Goal: Task Accomplishment & Management: Use online tool/utility

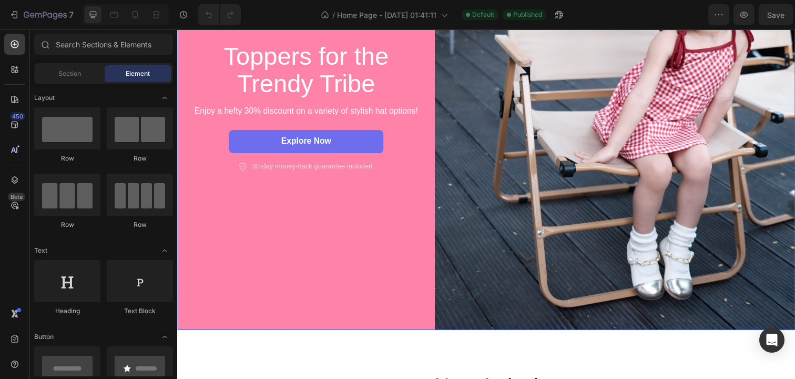
scroll to position [221, 0]
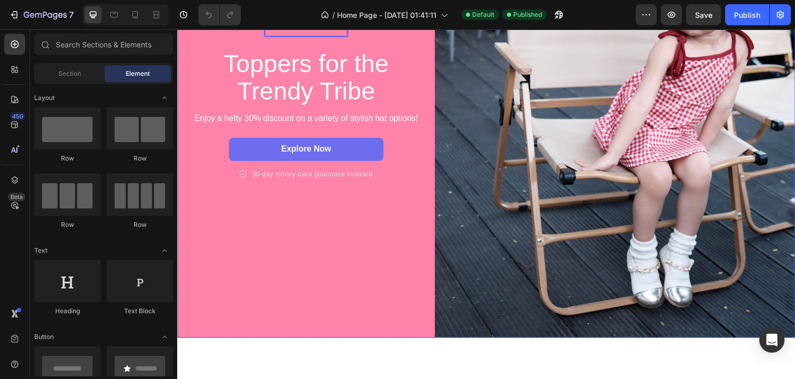
click at [400, 295] on div "New arrival Text Block Row Toppers for the Trendy Tribe Heading Enjoy a hefty 3…" at bounding box center [308, 98] width 263 height 491
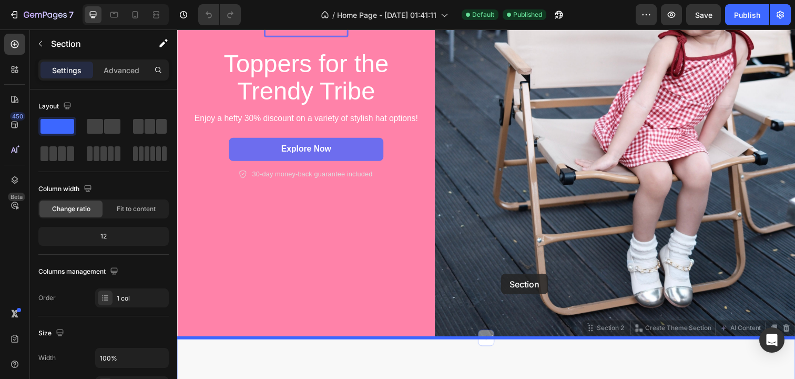
drag, startPoint x: 504, startPoint y: 344, endPoint x: 508, endPoint y: 280, distance: 64.3
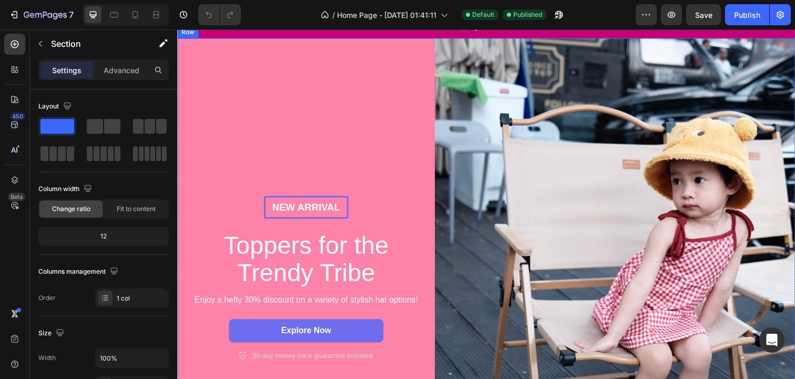
scroll to position [0, 0]
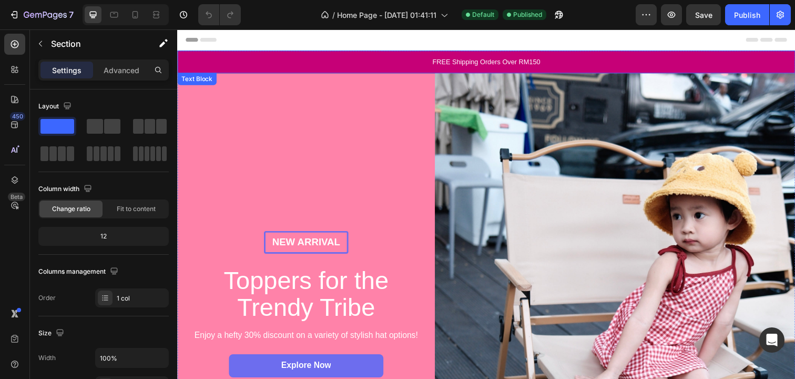
click at [369, 59] on p "FREE Shipping Orders Over RM150" at bounding box center [492, 62] width 629 height 11
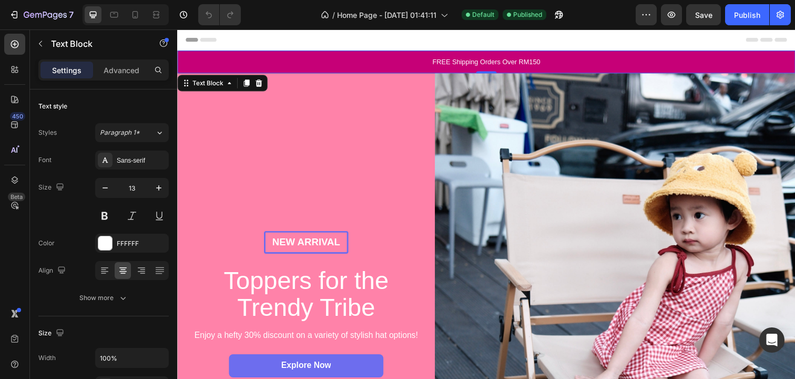
click at [397, 58] on p "FREE Shipping Orders Over RM150" at bounding box center [492, 62] width 629 height 11
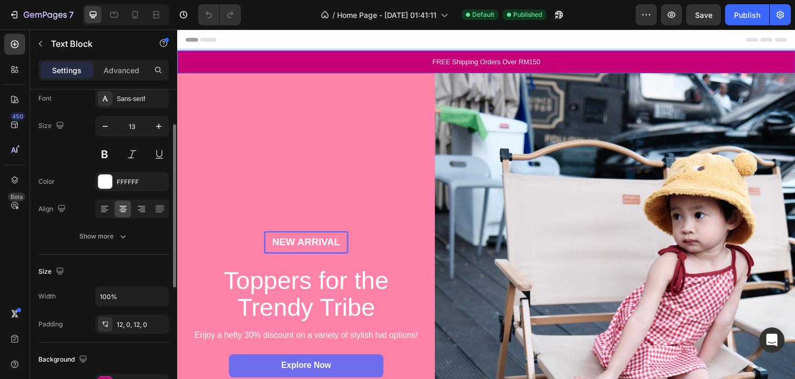
scroll to position [65, 0]
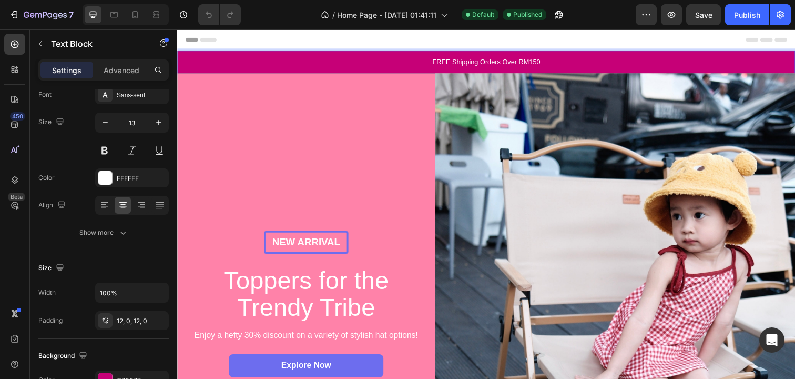
click at [286, 65] on p "FREE Shipping Orders Over RM150" at bounding box center [492, 62] width 629 height 11
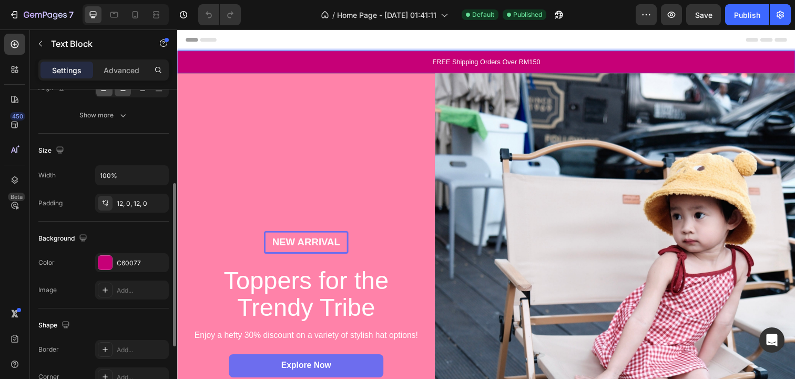
scroll to position [185, 0]
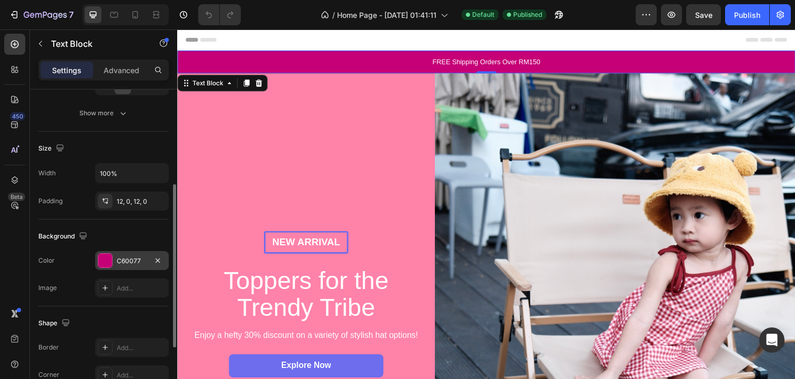
click at [107, 266] on div at bounding box center [105, 260] width 14 height 14
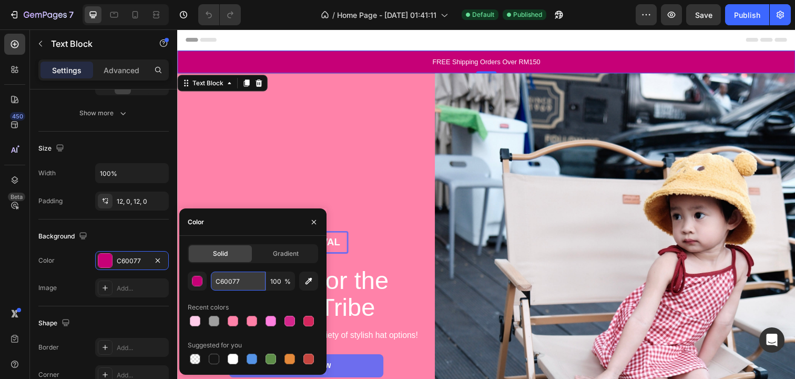
click at [222, 280] on input "C60077" at bounding box center [238, 280] width 55 height 19
paste input "f8ada8"
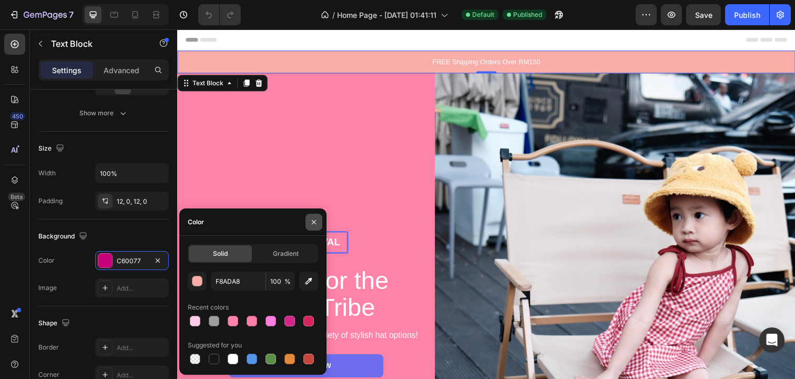
click at [314, 221] on icon "button" at bounding box center [314, 221] width 4 height 4
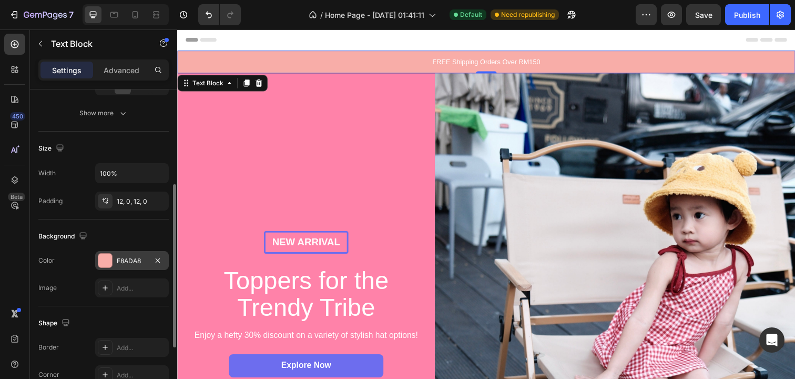
click at [111, 260] on div at bounding box center [105, 260] width 14 height 14
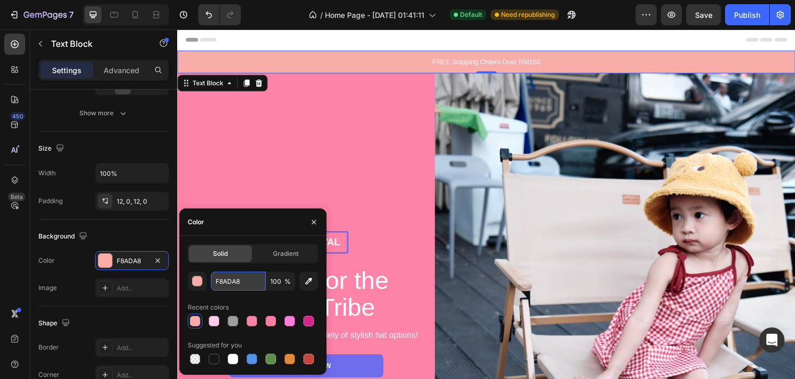
click at [232, 279] on input "F8ADA8" at bounding box center [238, 280] width 55 height 19
paste input "6c0d2f"
type input "6c0d2f"
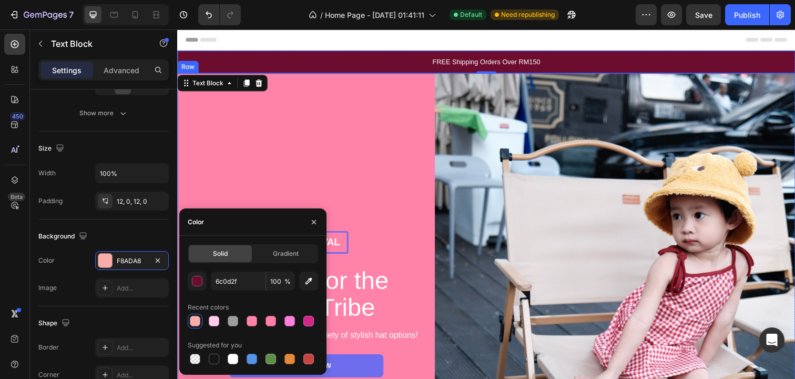
click at [423, 108] on div "New arrival Text Block Row Toppers for the Trendy Tribe Heading Enjoy a hefty 3…" at bounding box center [308, 319] width 263 height 491
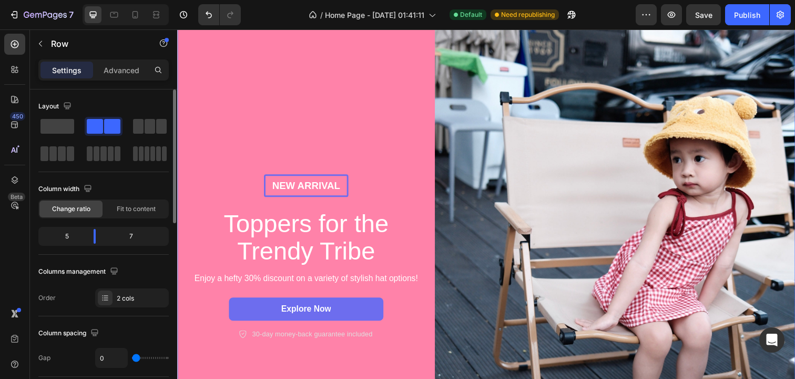
scroll to position [61, 0]
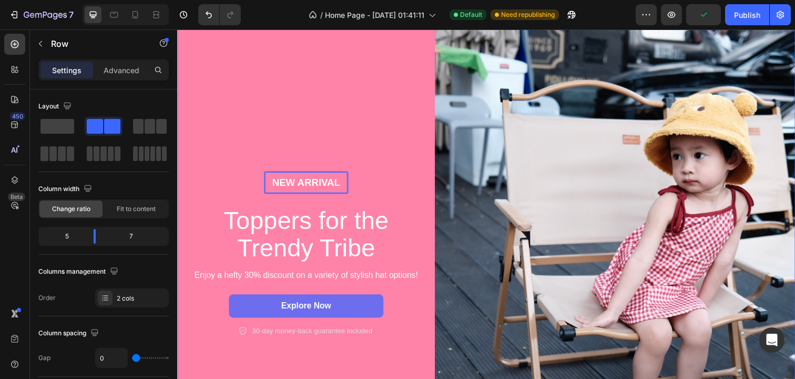
click at [286, 145] on div "New arrival Text Block Row Toppers for the Trendy Tribe Heading Enjoy a hefty 3…" at bounding box center [308, 258] width 263 height 491
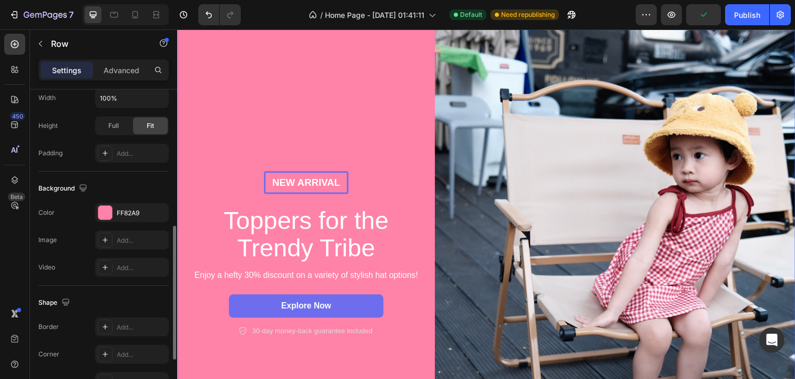
scroll to position [322, 0]
click at [105, 213] on div at bounding box center [105, 211] width 14 height 14
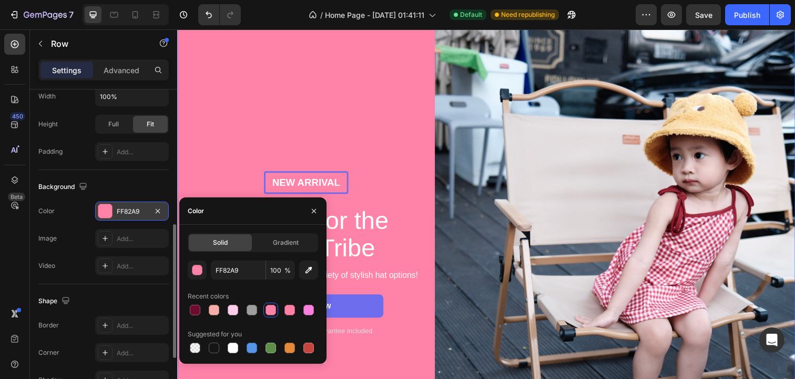
click at [105, 213] on div at bounding box center [105, 211] width 14 height 14
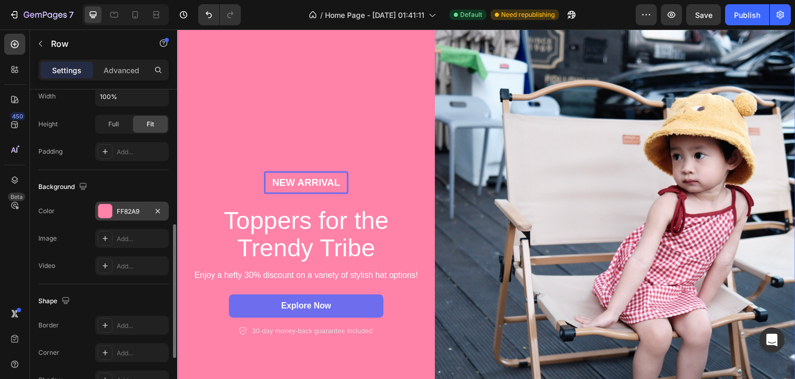
click at [108, 204] on div at bounding box center [105, 211] width 14 height 14
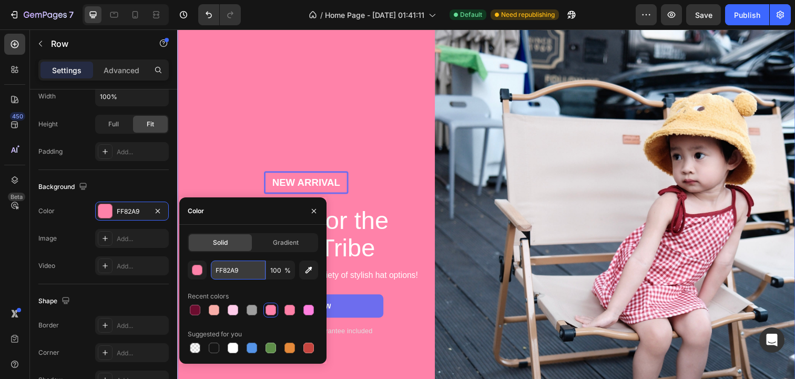
click at [250, 273] on input "FF82A9" at bounding box center [238, 269] width 55 height 19
paste input "f8ada8"
type input "f8ada8"
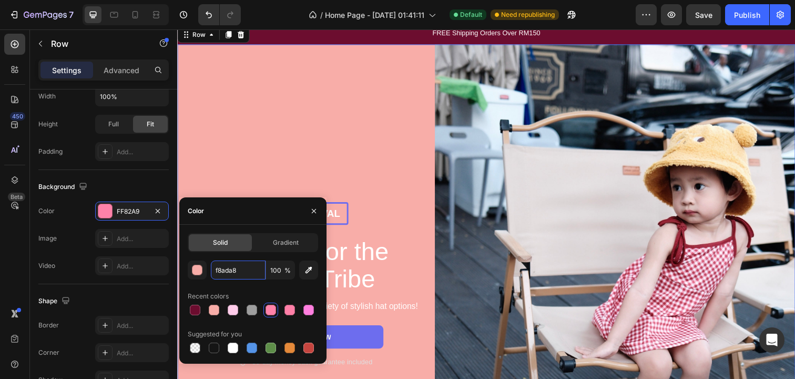
scroll to position [14, 0]
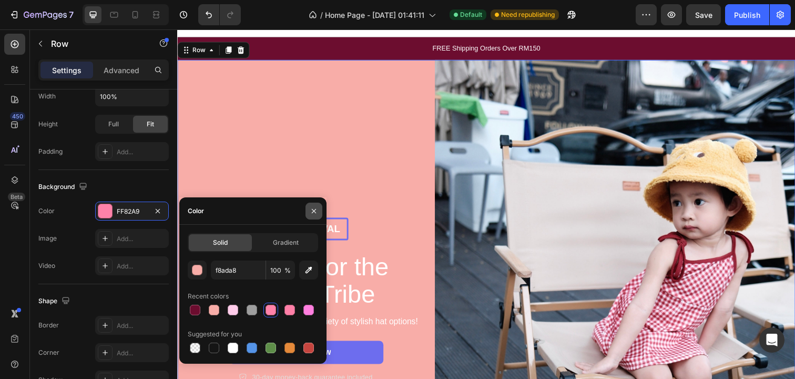
click at [315, 208] on icon "button" at bounding box center [314, 211] width 8 height 8
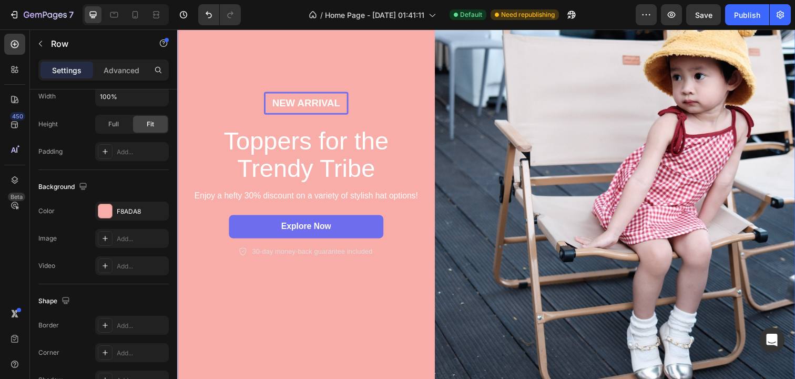
scroll to position [179, 0]
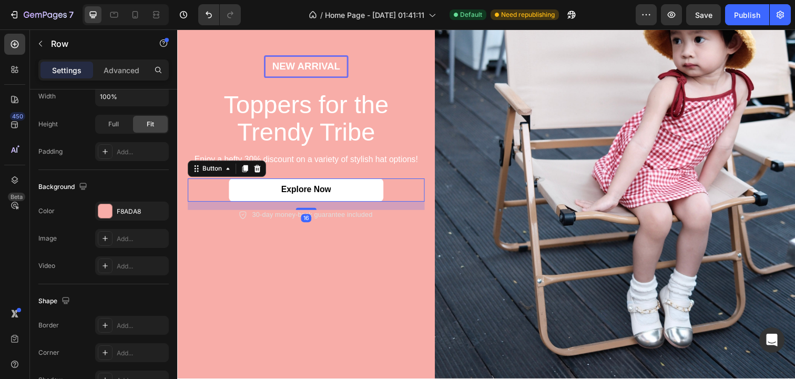
click at [375, 199] on link "Explore Now" at bounding box center [309, 193] width 158 height 24
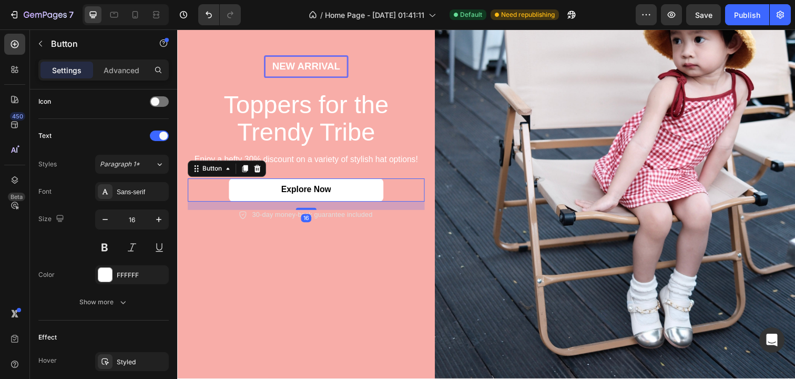
scroll to position [0, 0]
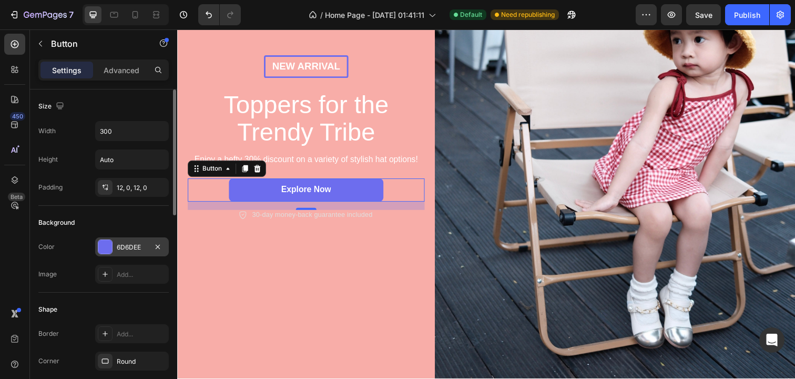
click at [108, 246] on div at bounding box center [105, 247] width 14 height 14
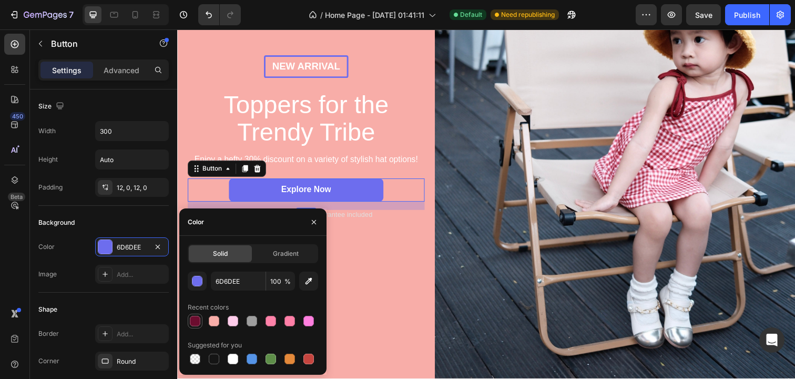
click at [196, 322] on div at bounding box center [195, 321] width 11 height 11
type input "6C0D2F"
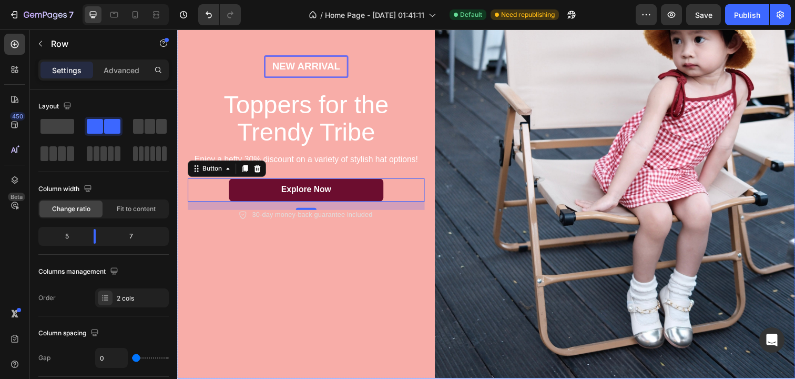
click at [388, 260] on div "New arrival Text Block Row Toppers for the Trendy Tribe Heading Enjoy a hefty 3…" at bounding box center [308, 140] width 263 height 491
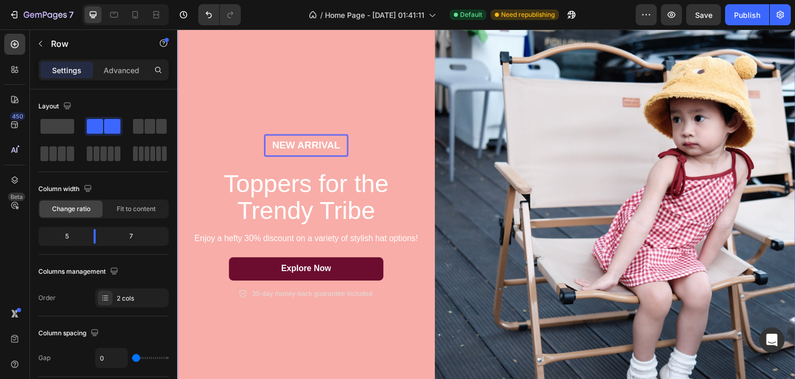
scroll to position [114, 0]
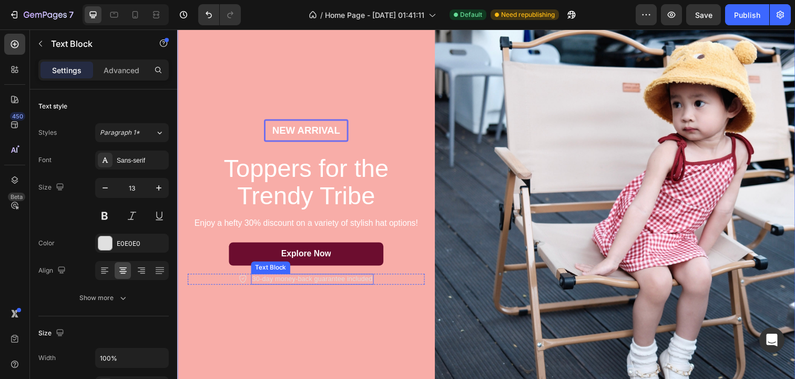
click at [354, 284] on p "30-day money-back guarantee included" at bounding box center [314, 284] width 123 height 9
click at [335, 319] on div "New arrival Text Block Row Toppers for the Trendy Tribe Heading Enjoy a hefty 3…" at bounding box center [308, 205] width 263 height 491
click at [340, 283] on p "30-day money-back guarantee included" at bounding box center [314, 284] width 123 height 9
click at [336, 271] on icon at bounding box center [335, 268] width 7 height 7
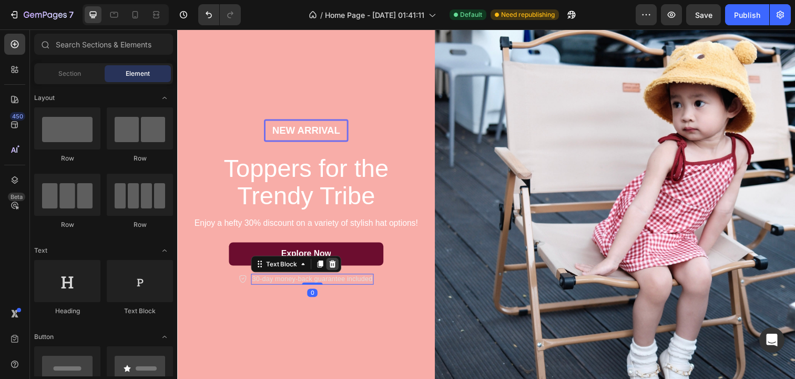
scroll to position [104, 0]
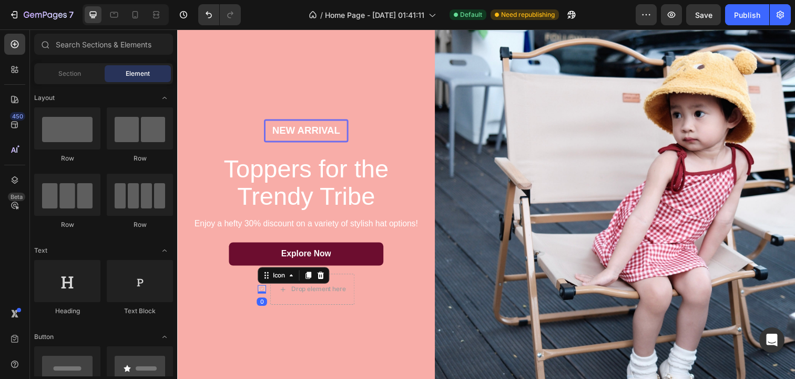
click at [265, 290] on icon at bounding box center [263, 294] width 8 height 8
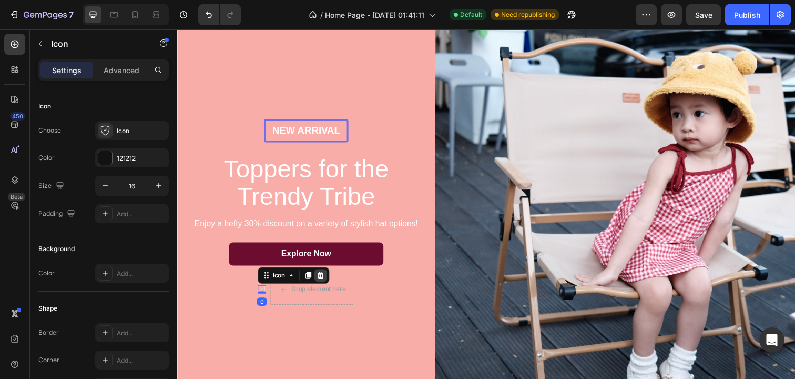
click at [326, 276] on div at bounding box center [323, 280] width 13 height 13
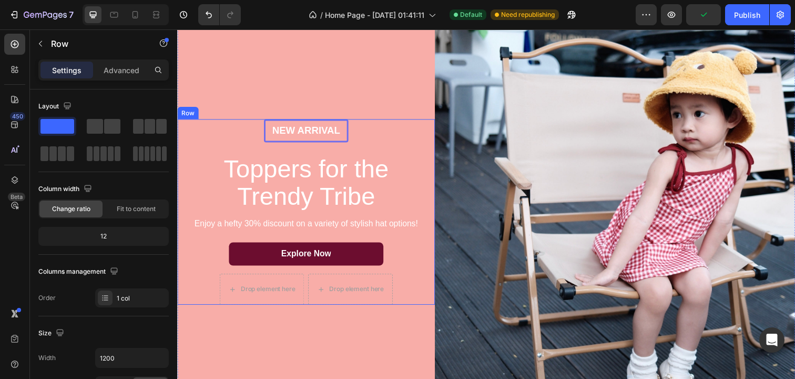
click at [200, 272] on div "Explore Now Button" at bounding box center [309, 263] width 242 height 32
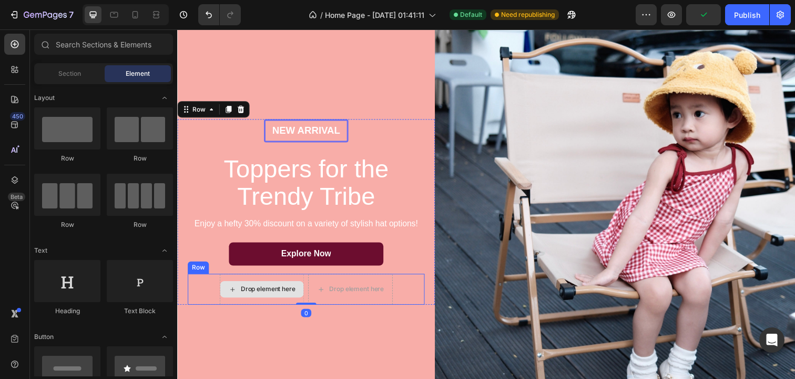
click at [251, 296] on div "Drop element here" at bounding box center [270, 294] width 56 height 8
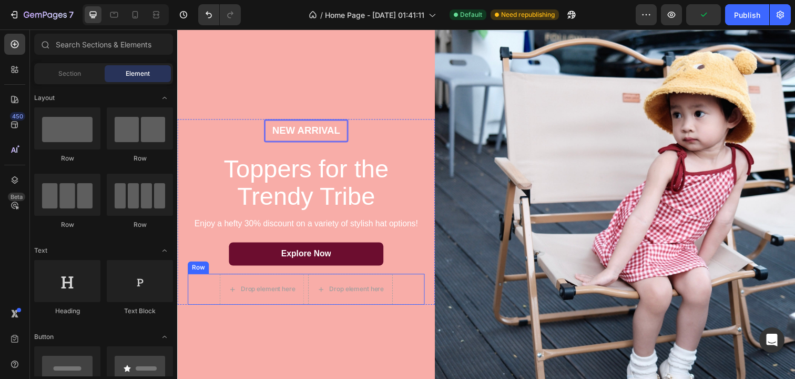
click at [198, 272] on div "Row" at bounding box center [198, 272] width 17 height 9
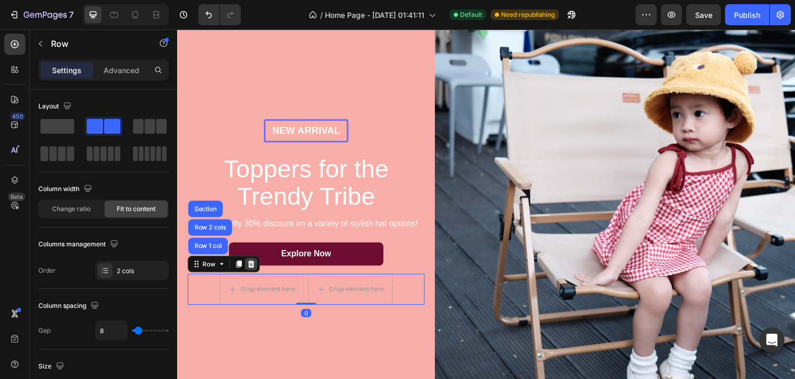
click at [251, 267] on icon at bounding box center [252, 268] width 7 height 7
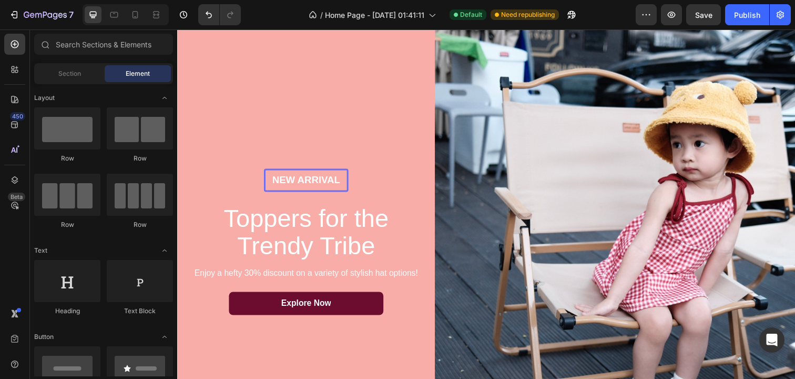
scroll to position [53, 0]
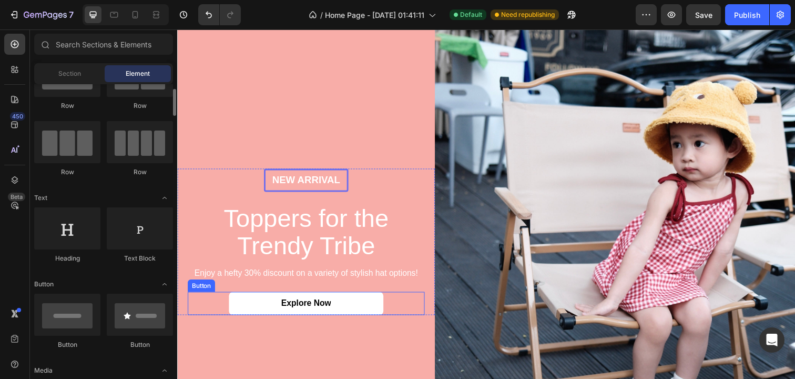
click at [253, 312] on link "Explore Now" at bounding box center [309, 309] width 158 height 24
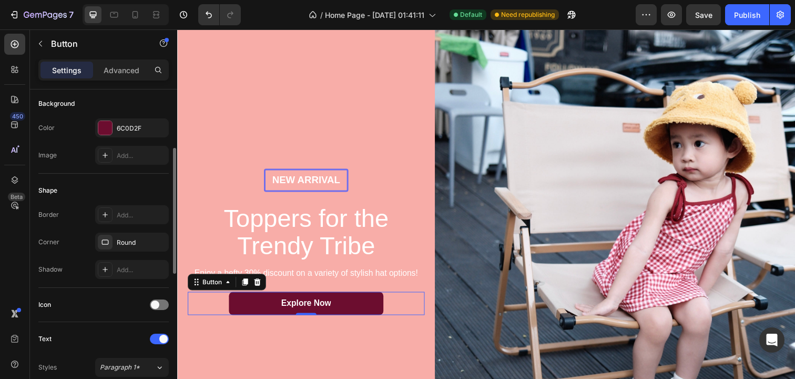
scroll to position [127, 0]
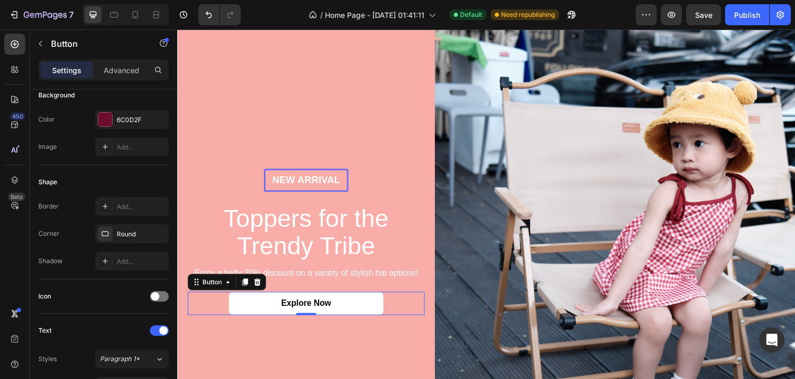
click at [348, 309] on link "Explore Now" at bounding box center [309, 309] width 158 height 24
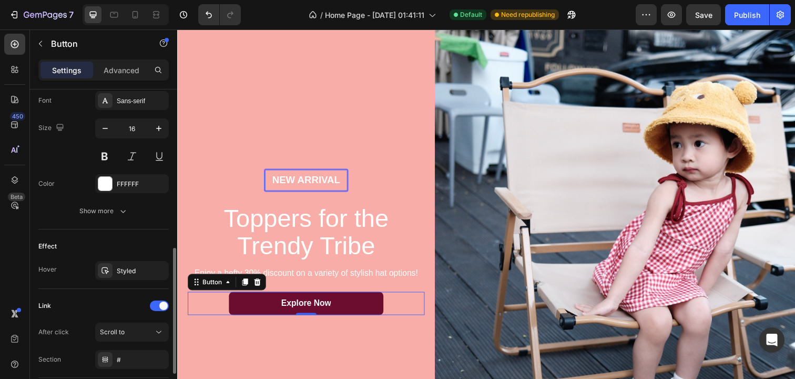
scroll to position [421, 0]
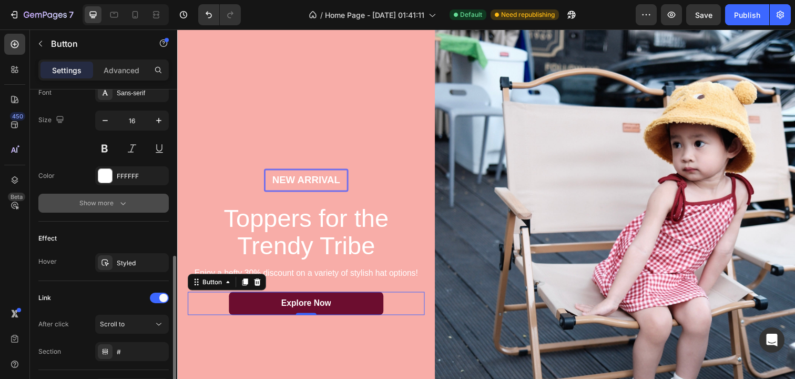
click at [97, 202] on div "Show more" at bounding box center [103, 203] width 49 height 11
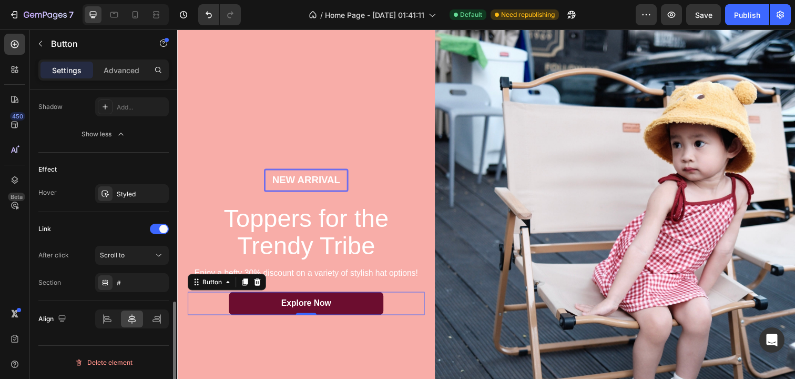
scroll to position [628, 0]
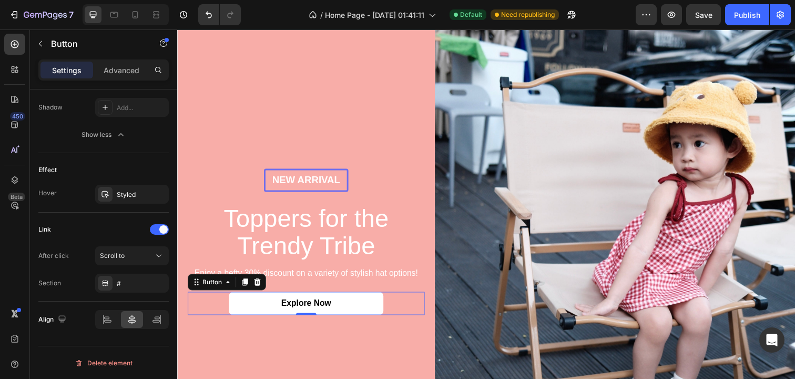
click at [265, 314] on link "Explore Now" at bounding box center [309, 309] width 158 height 24
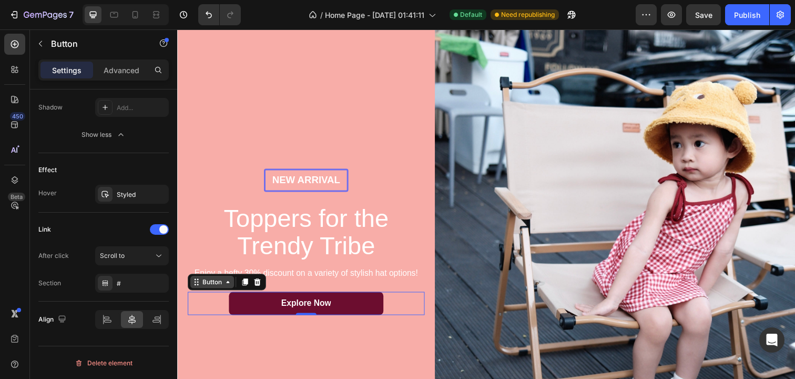
click at [208, 292] on div "Button" at bounding box center [213, 286] width 24 height 9
click at [219, 292] on div "Button" at bounding box center [212, 287] width 45 height 13
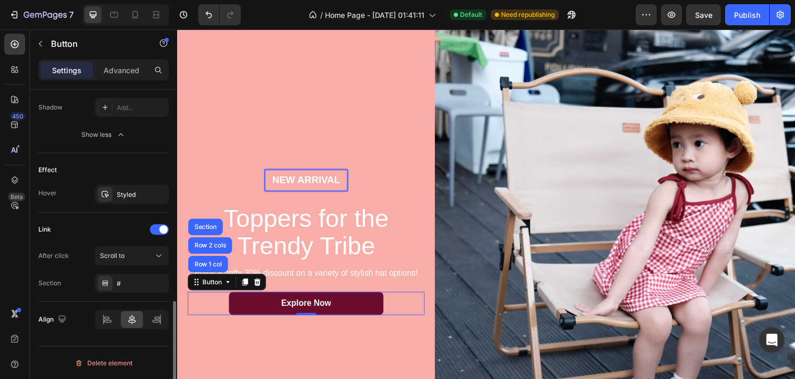
click at [74, 232] on div "Link" at bounding box center [103, 229] width 130 height 17
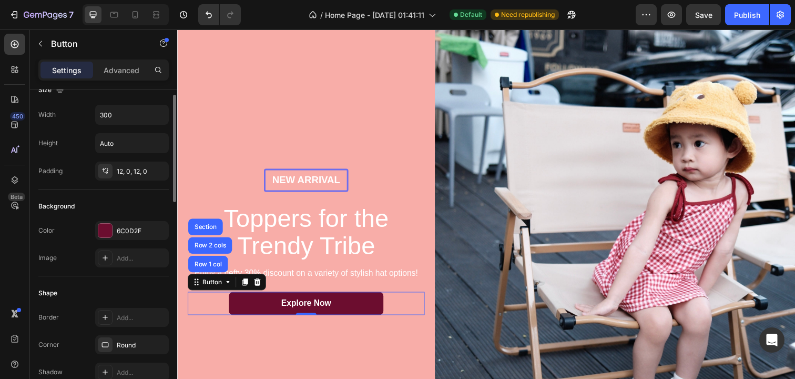
scroll to position [0, 0]
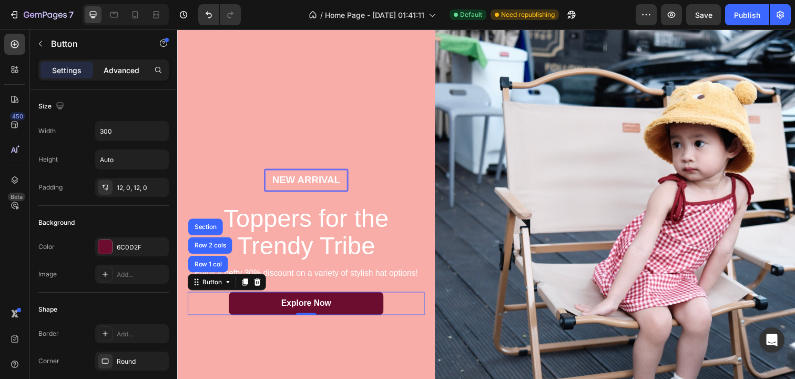
click at [119, 73] on p "Advanced" at bounding box center [122, 70] width 36 height 11
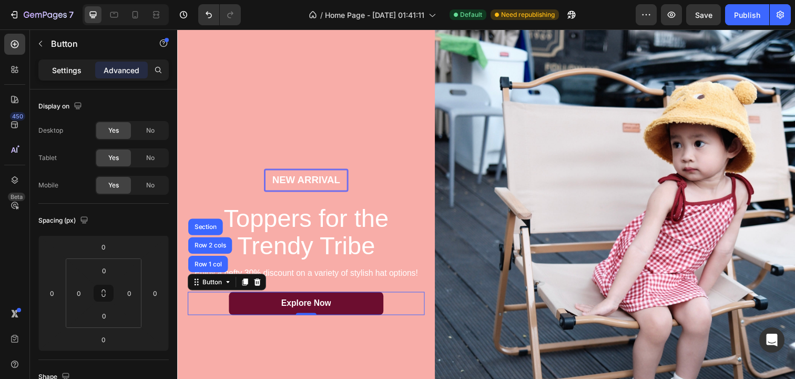
click at [77, 66] on p "Settings" at bounding box center [66, 70] width 29 height 11
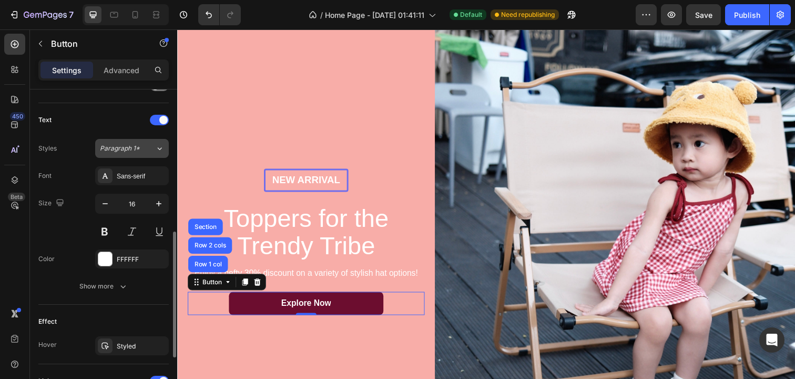
scroll to position [351, 0]
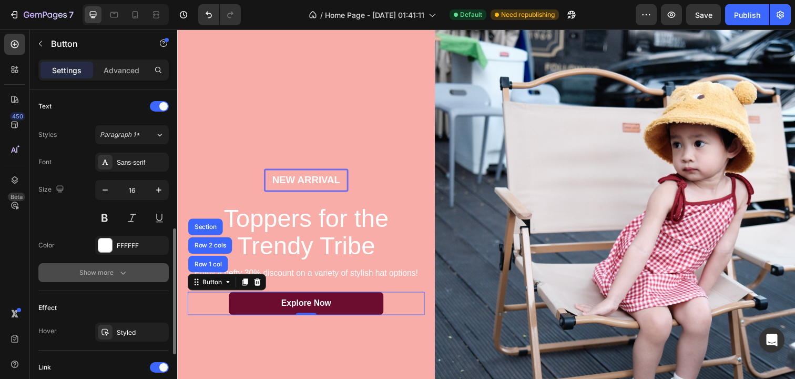
click at [109, 270] on div "Show more" at bounding box center [103, 272] width 49 height 11
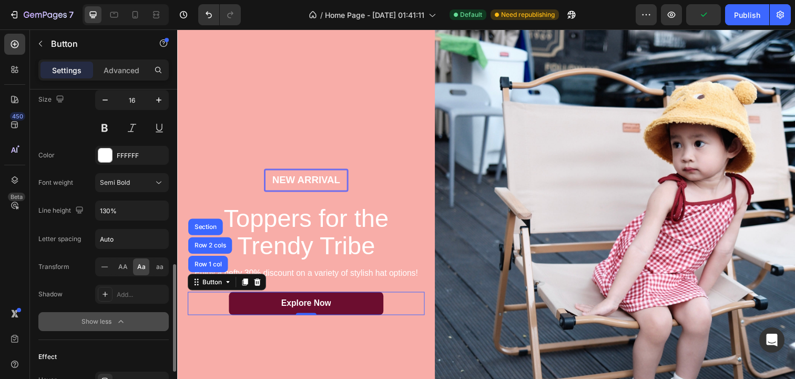
scroll to position [433, 0]
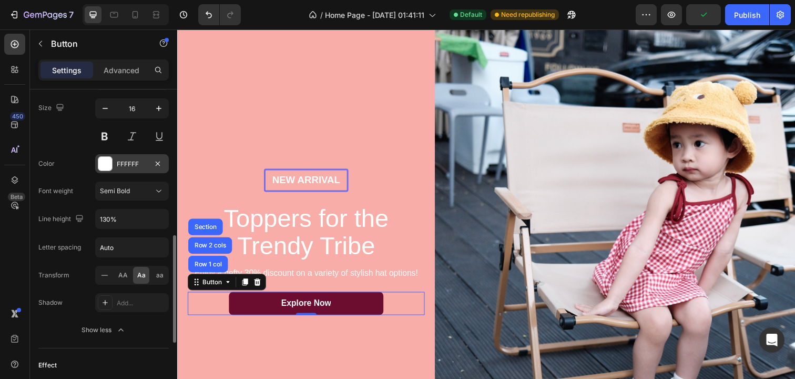
click at [102, 158] on div at bounding box center [105, 164] width 14 height 14
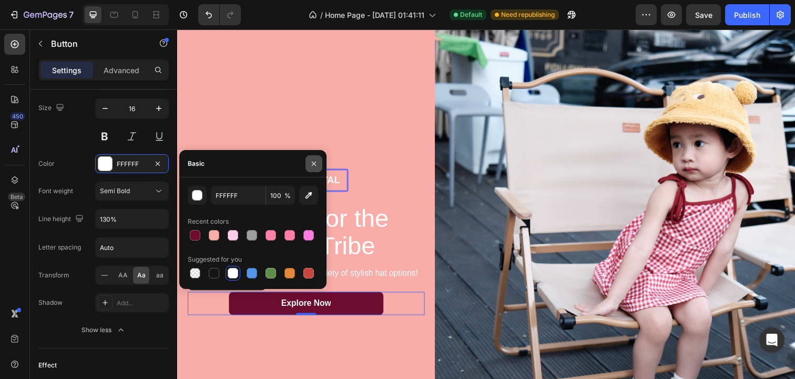
click at [316, 164] on icon "button" at bounding box center [314, 163] width 8 height 8
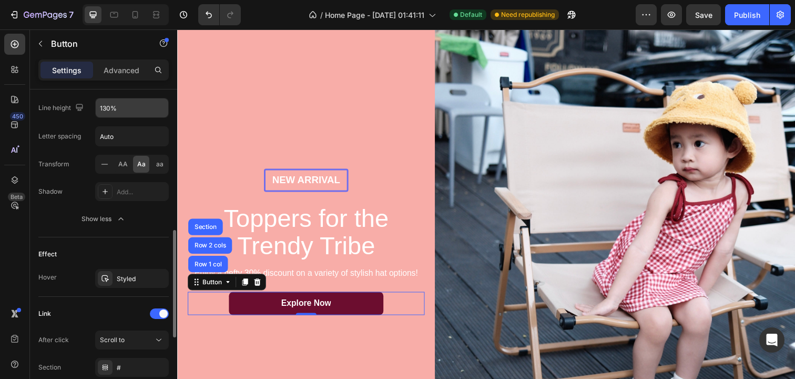
scroll to position [565, 0]
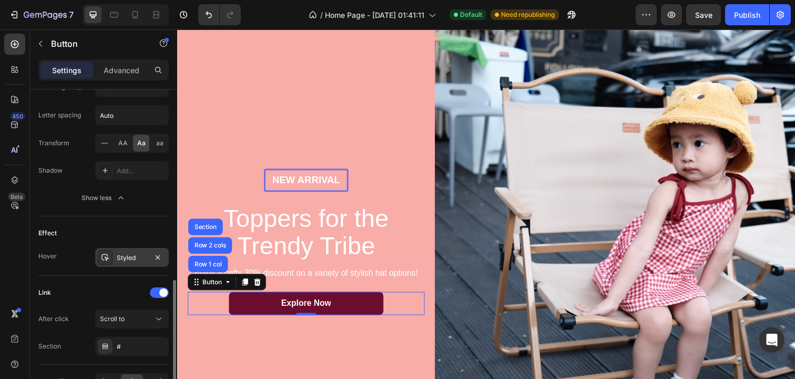
click at [109, 263] on div at bounding box center [105, 257] width 15 height 15
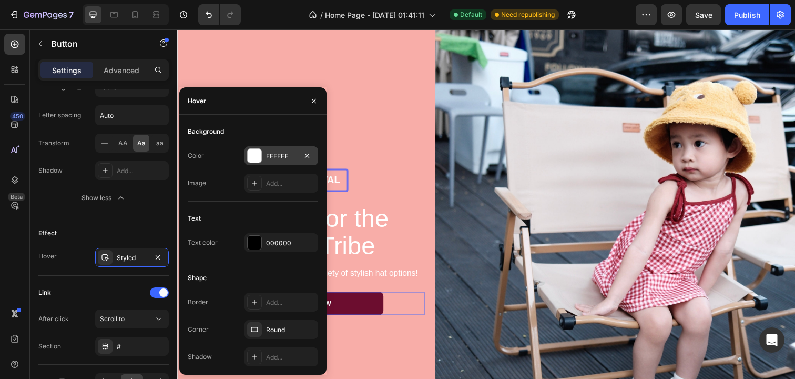
click at [261, 156] on div at bounding box center [254, 155] width 15 height 15
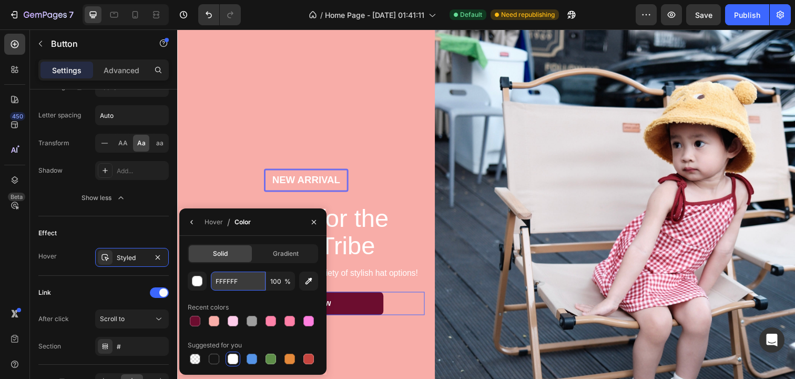
click at [0, 0] on input "FFFFFF" at bounding box center [0, 0] width 0 height 0
paste input "fffcdd"
type input "fffcdd"
click at [310, 227] on button "button" at bounding box center [314, 222] width 17 height 17
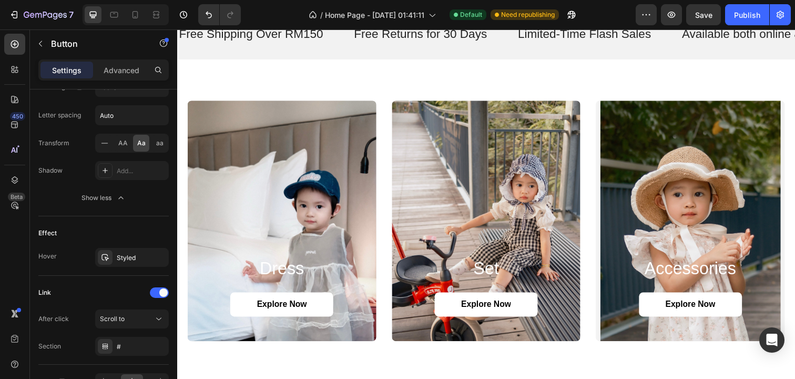
scroll to position [892, 0]
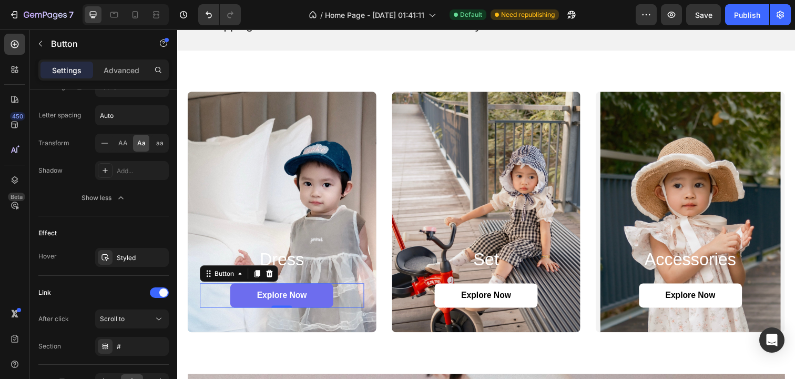
click at [316, 309] on link "Explore Now" at bounding box center [283, 301] width 105 height 25
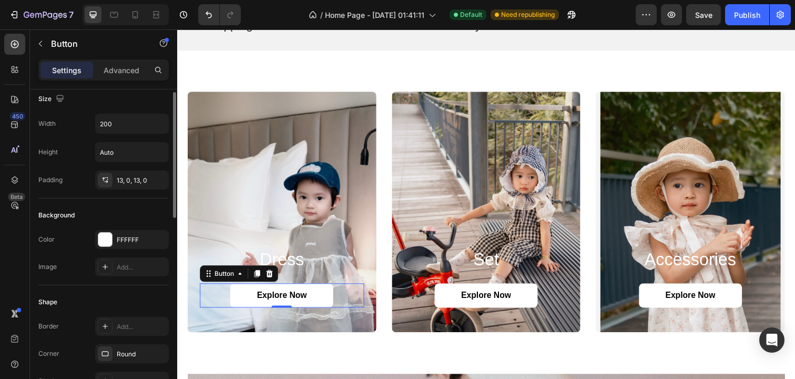
scroll to position [0, 0]
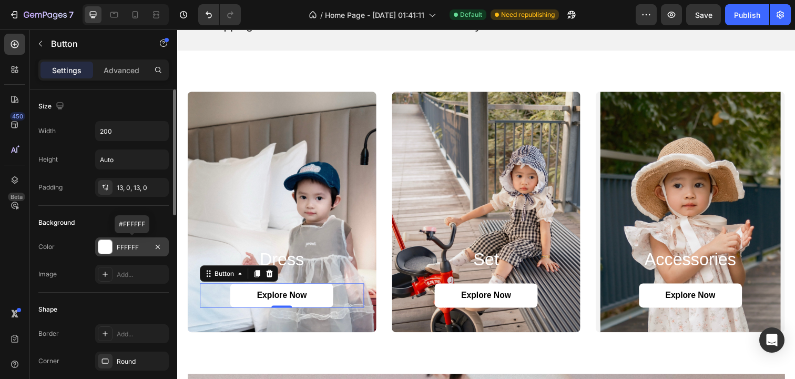
click at [108, 251] on div at bounding box center [105, 247] width 14 height 14
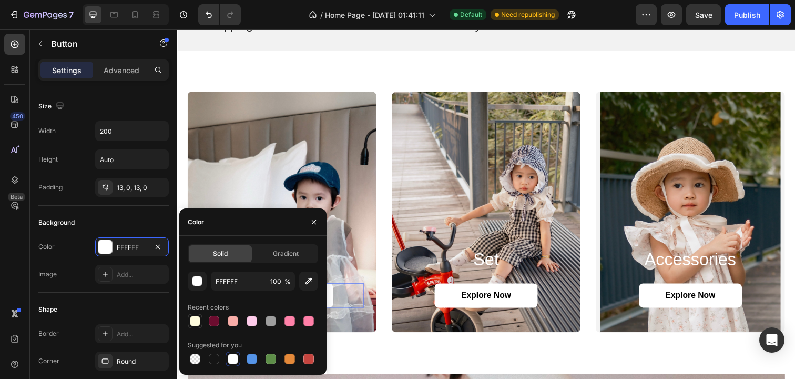
click at [196, 320] on div at bounding box center [195, 321] width 11 height 11
type input "FFFCDD"
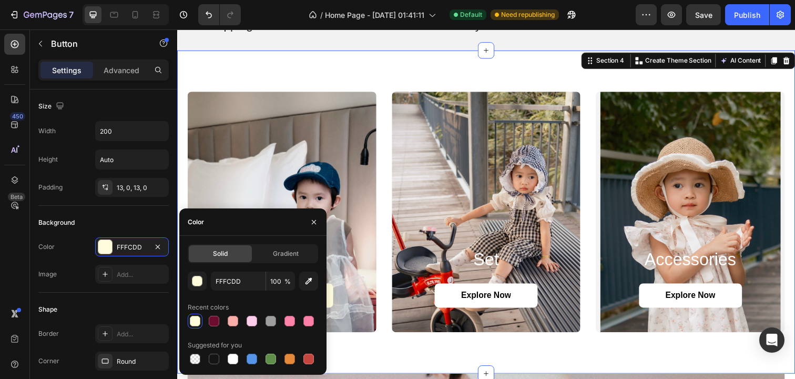
click at [348, 354] on div "dress Heading Explore Now Button Hero Banner set Heading Explore Now Button Her…" at bounding box center [492, 216] width 631 height 330
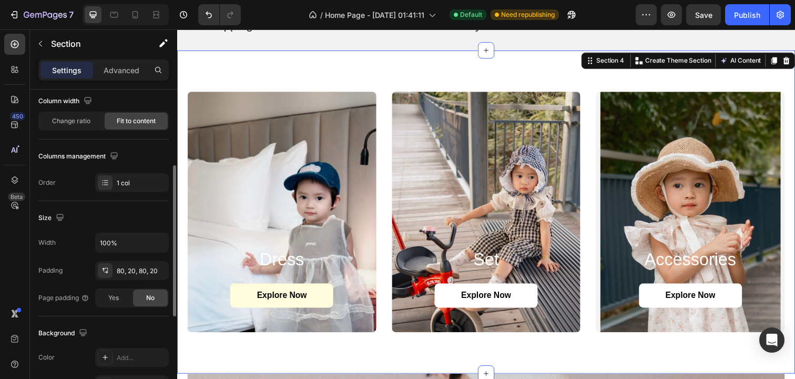
scroll to position [67, 0]
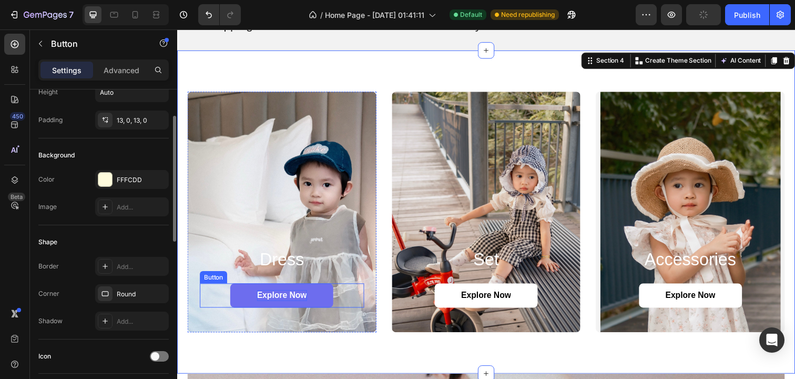
click at [272, 306] on p "Explore Now" at bounding box center [284, 301] width 51 height 11
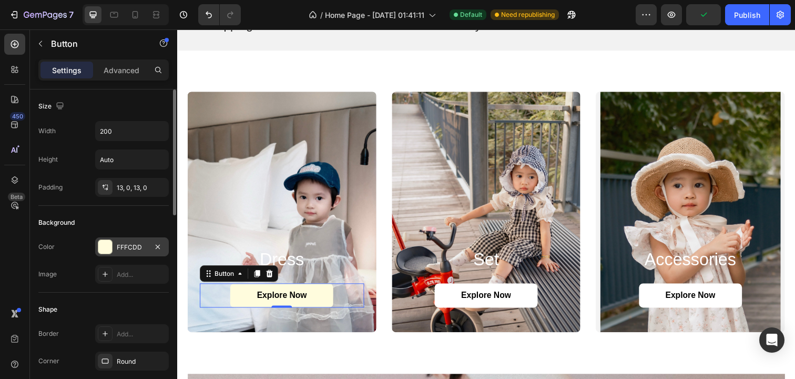
click at [104, 247] on div at bounding box center [105, 247] width 14 height 14
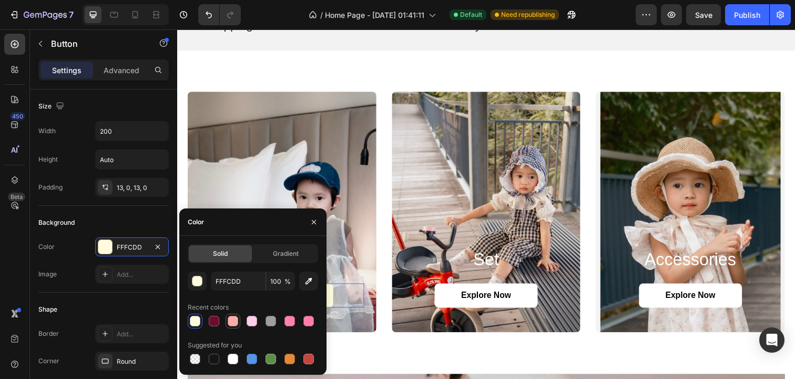
click at [236, 323] on div at bounding box center [233, 321] width 11 height 11
type input "F8ADA8"
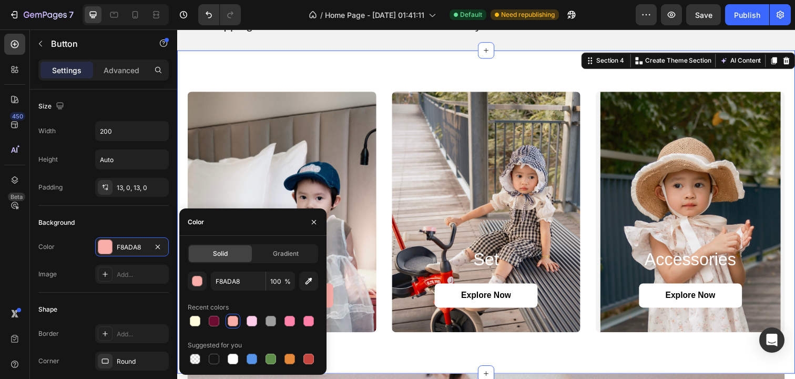
click at [391, 354] on div "dress Heading Explore Now Button Hero Banner set Heading Explore Now Button Her…" at bounding box center [492, 216] width 631 height 330
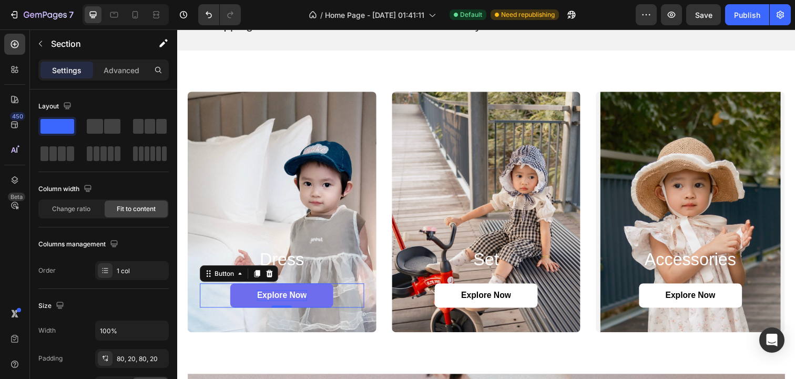
click at [284, 299] on p "Explore Now" at bounding box center [284, 301] width 51 height 11
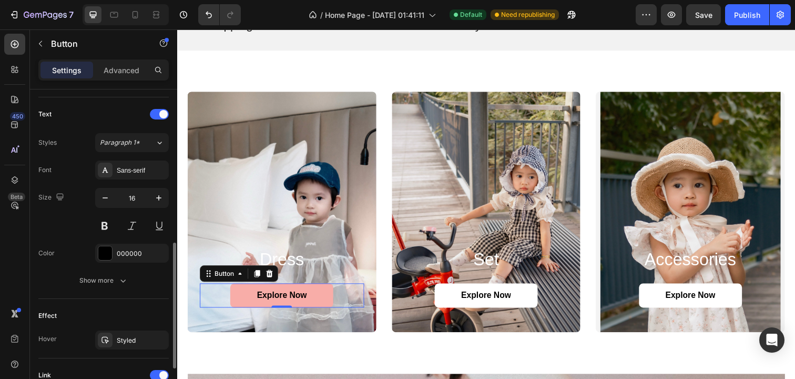
scroll to position [368, 0]
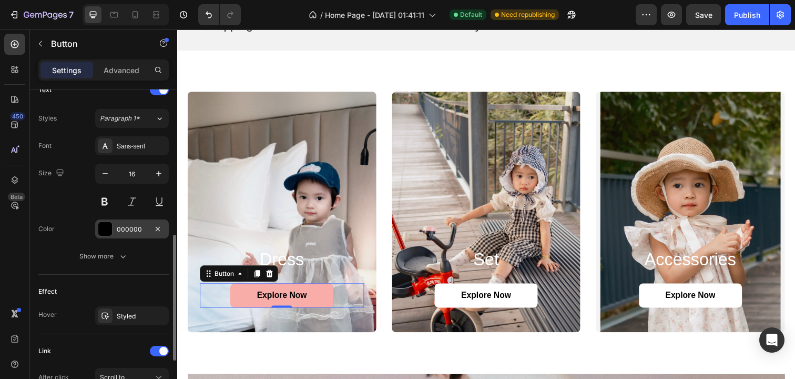
click at [107, 226] on div at bounding box center [105, 229] width 14 height 14
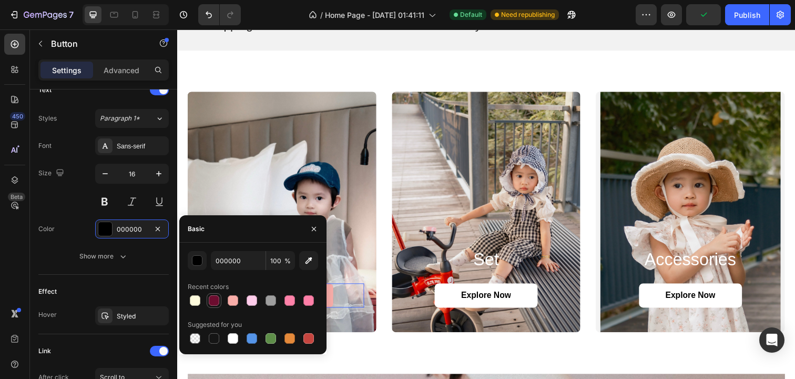
click at [212, 302] on div at bounding box center [214, 300] width 11 height 11
type input "6C0D2F"
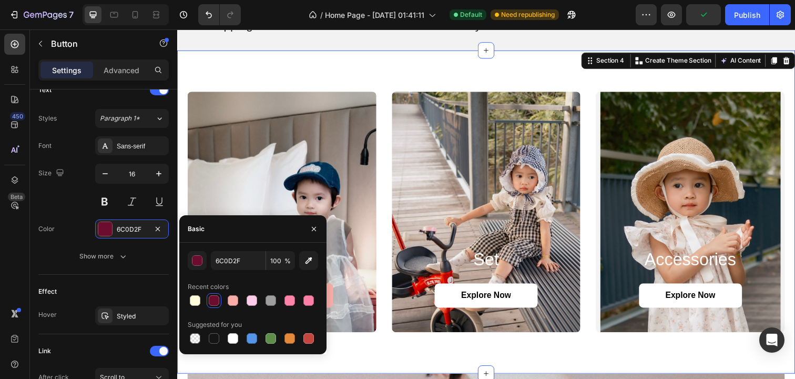
click at [389, 357] on div "dress Heading Explore Now Button Hero Banner set Heading Explore Now Button Her…" at bounding box center [492, 216] width 631 height 330
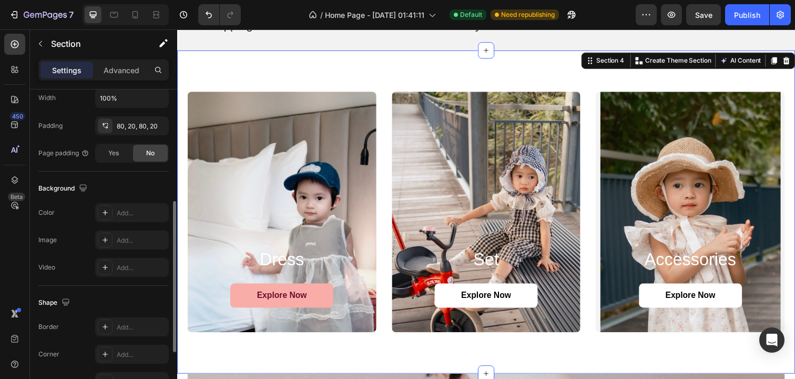
scroll to position [236, 0]
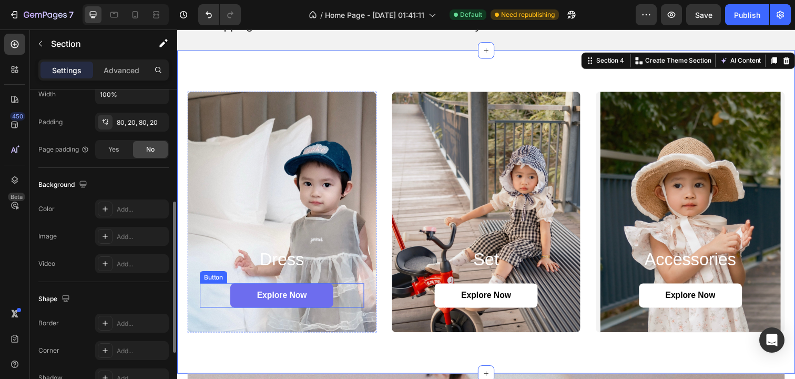
click at [278, 308] on link "Explore Now" at bounding box center [283, 301] width 105 height 25
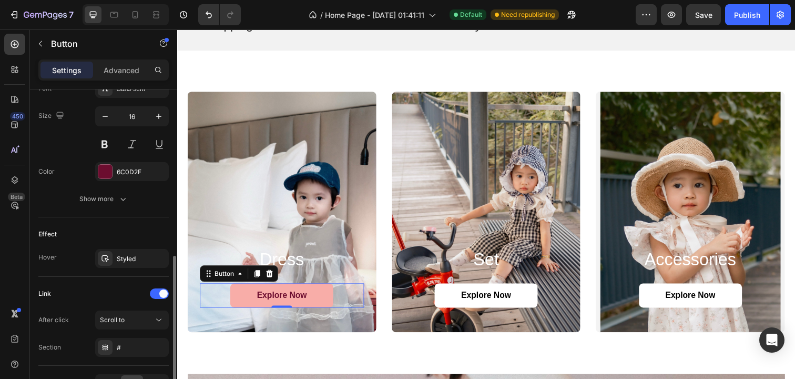
scroll to position [427, 0]
click at [121, 260] on div "Styled" at bounding box center [132, 256] width 31 height 9
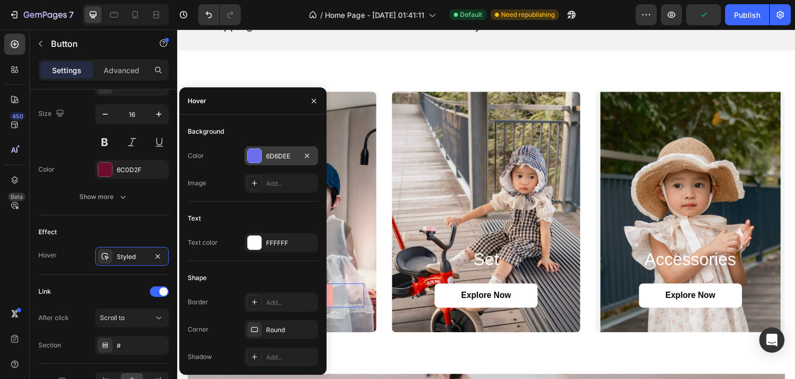
click at [258, 157] on div at bounding box center [255, 156] width 14 height 14
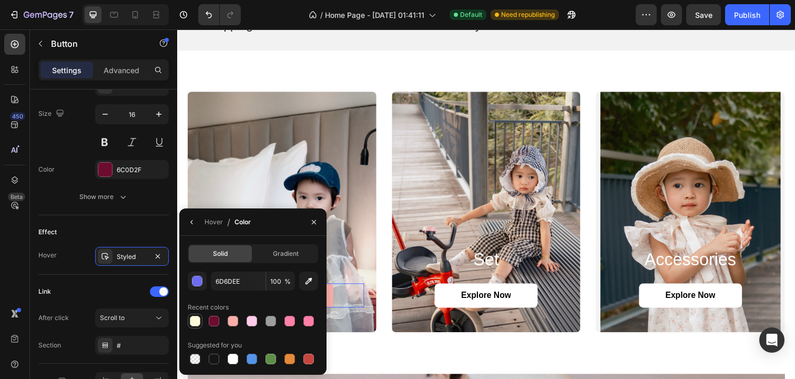
click at [198, 321] on div at bounding box center [195, 321] width 11 height 11
click at [215, 324] on div at bounding box center [214, 321] width 11 height 11
type input "6C0D2F"
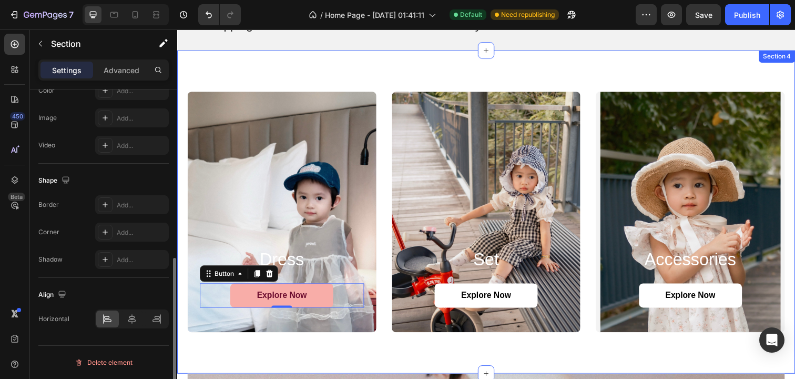
click at [349, 353] on div "dress Heading Explore Now Button 0 Hero Banner set Heading Explore Now Button H…" at bounding box center [492, 216] width 631 height 330
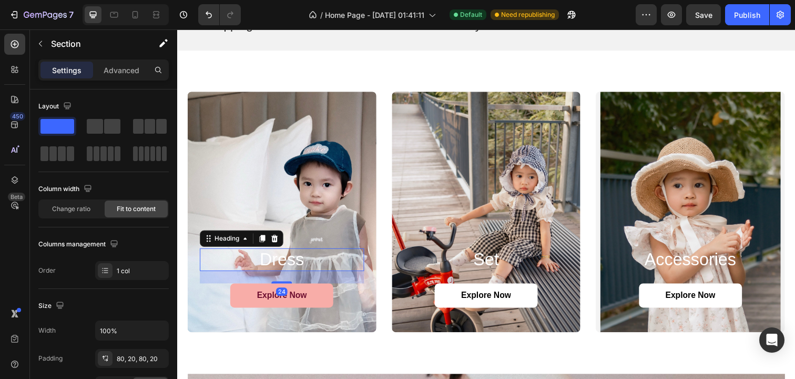
click at [285, 267] on h2 "dress" at bounding box center [284, 264] width 168 height 23
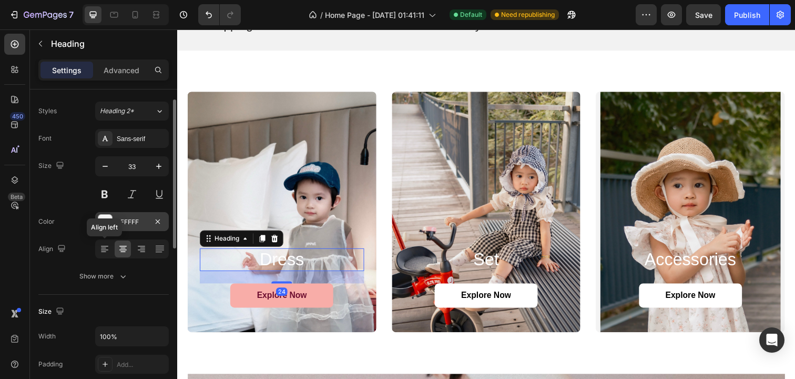
scroll to position [23, 0]
click at [105, 196] on button at bounding box center [104, 193] width 19 height 19
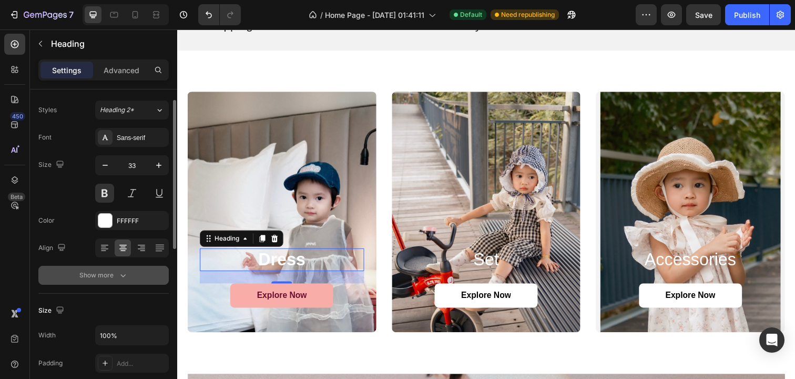
click at [117, 268] on button "Show more" at bounding box center [103, 275] width 130 height 19
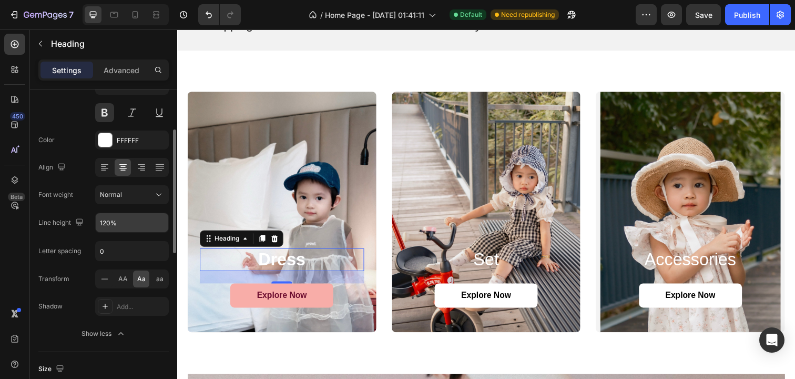
scroll to position [103, 0]
click at [123, 279] on span "AA" at bounding box center [122, 279] width 9 height 9
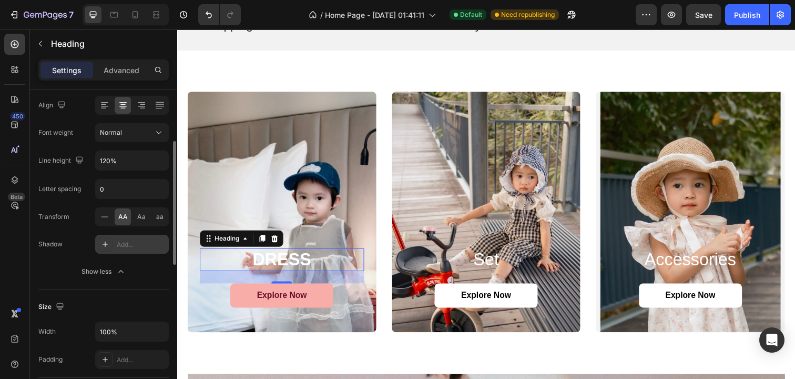
scroll to position [179, 0]
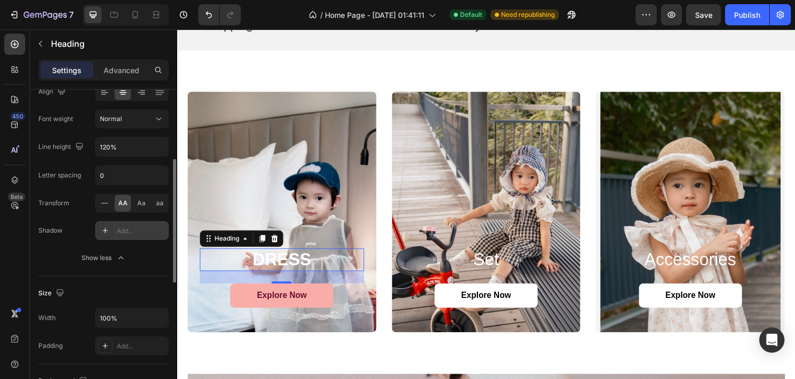
click at [107, 228] on icon at bounding box center [105, 230] width 8 height 8
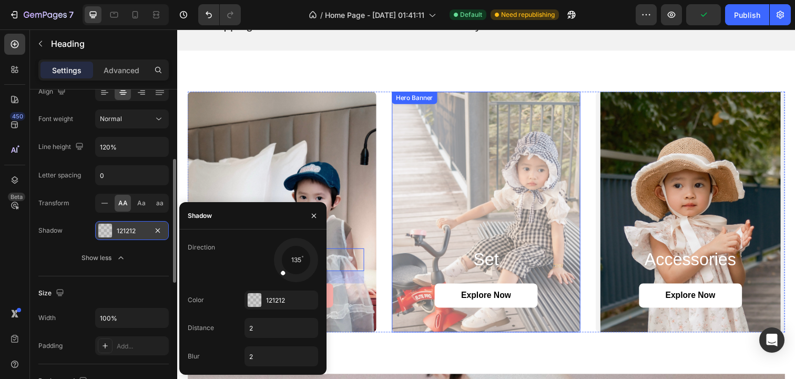
drag, startPoint x: 455, startPoint y: 241, endPoint x: 446, endPoint y: 210, distance: 32.4
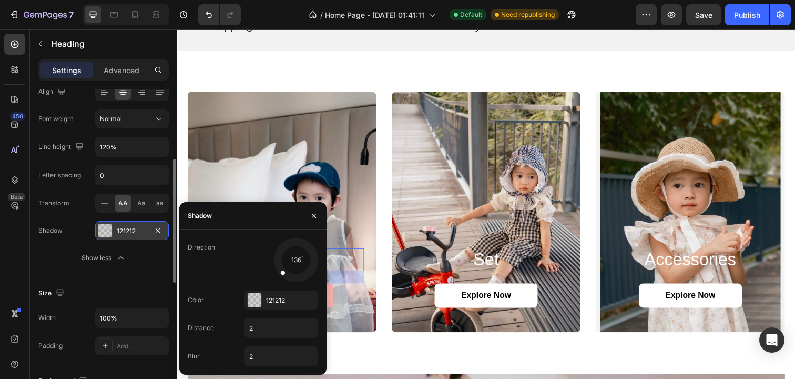
click at [281, 271] on span at bounding box center [283, 272] width 6 height 6
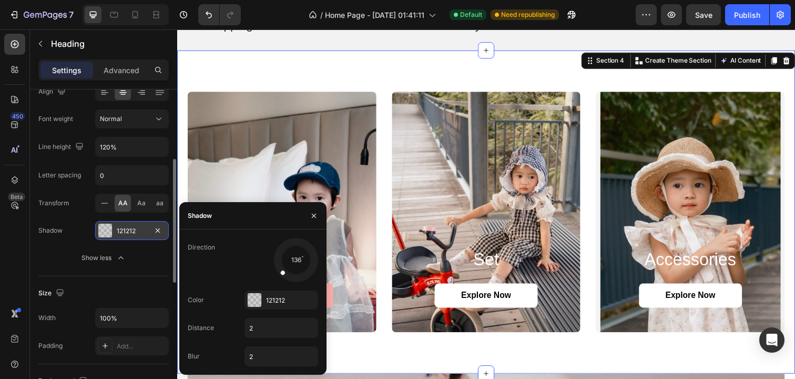
click at [348, 362] on div "DRESS Heading Explore Now Button Hero Banner set Heading Explore Now Button Her…" at bounding box center [492, 216] width 631 height 330
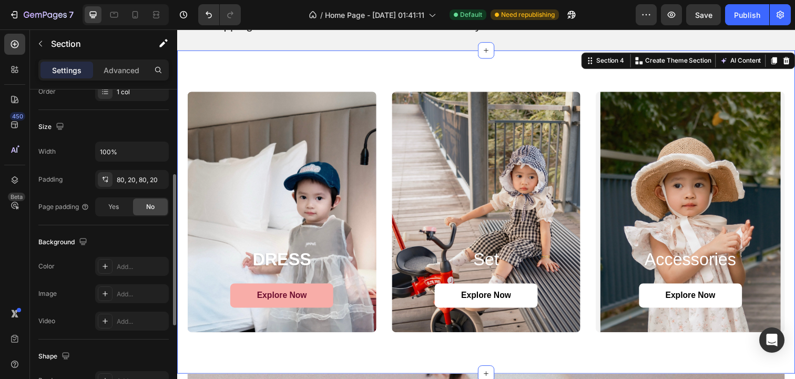
scroll to position [0, 0]
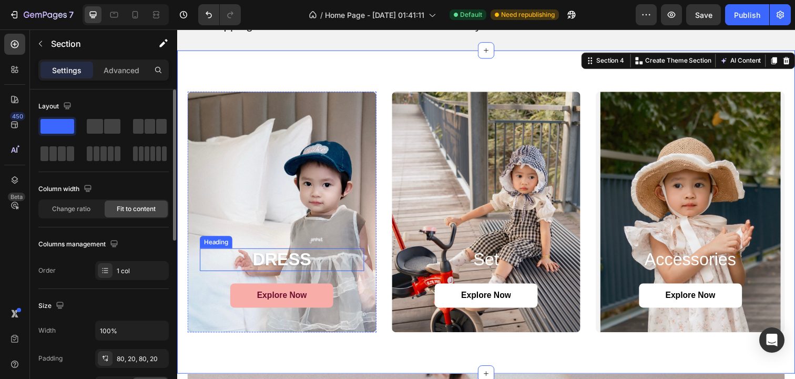
click at [282, 269] on h2 "DRESS" at bounding box center [284, 264] width 168 height 23
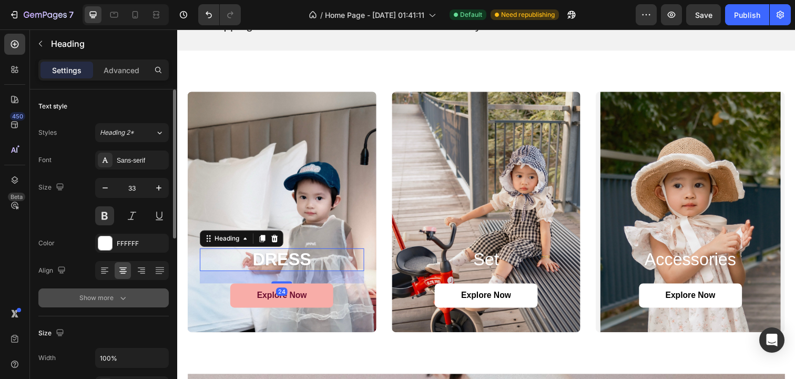
click at [128, 302] on button "Show more" at bounding box center [103, 297] width 130 height 19
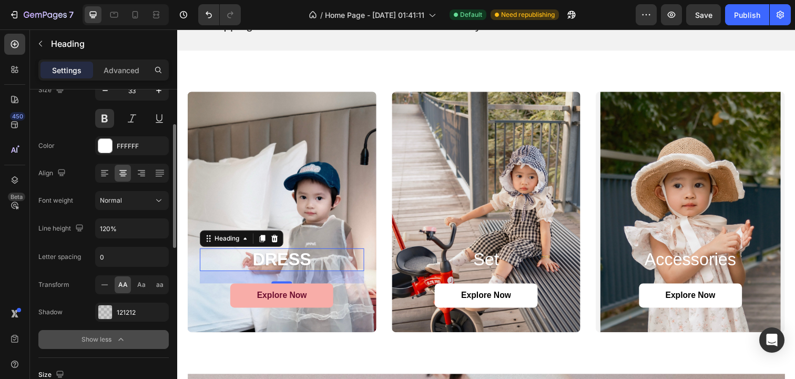
scroll to position [95, 0]
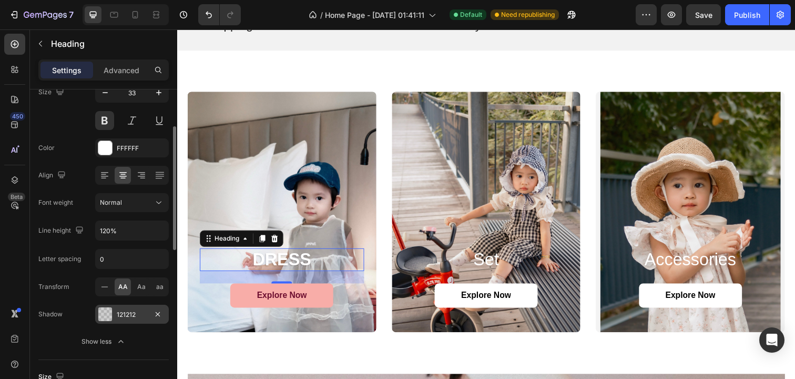
click at [130, 315] on div "121212" at bounding box center [132, 314] width 31 height 9
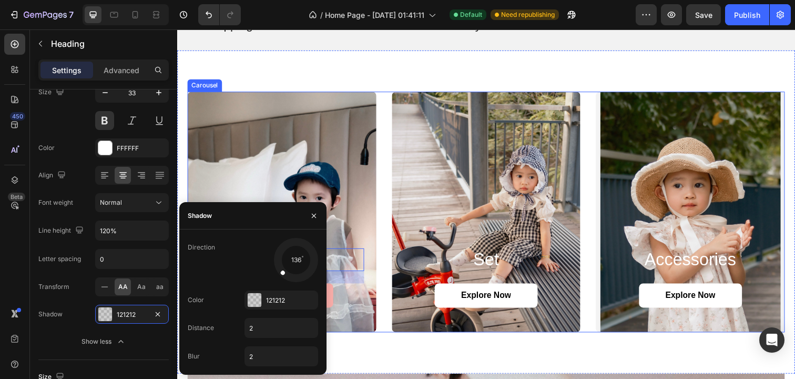
drag, startPoint x: 445, startPoint y: 247, endPoint x: 390, endPoint y: 209, distance: 67.3
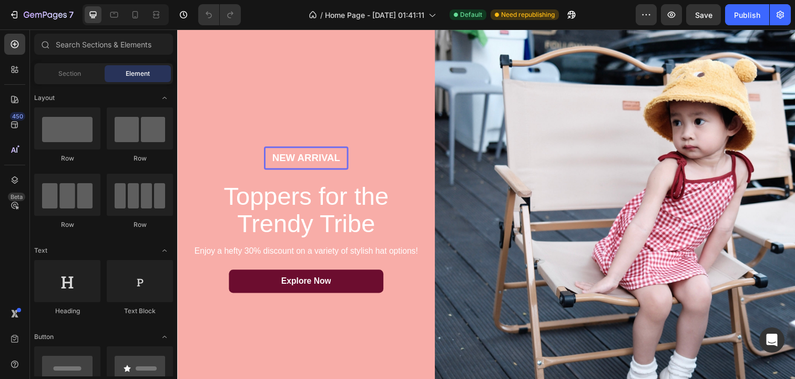
scroll to position [101, 0]
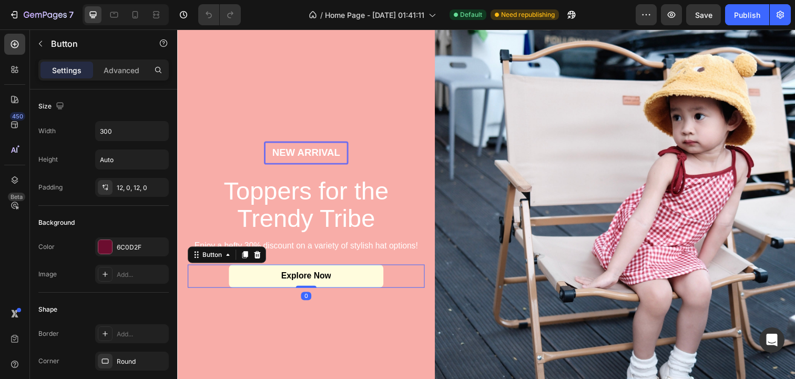
click at [336, 282] on link "Explore Now" at bounding box center [309, 281] width 158 height 24
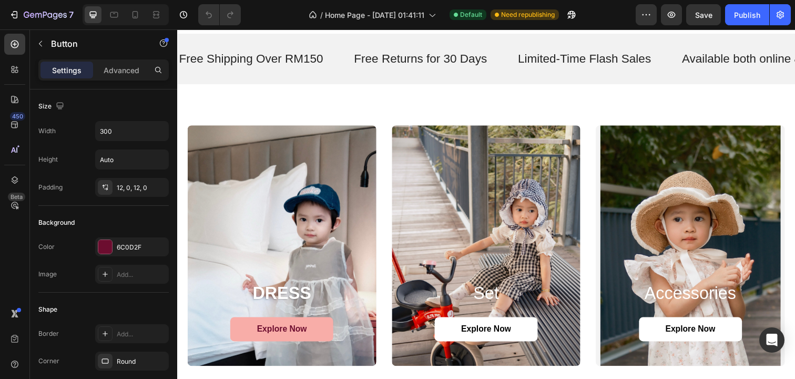
scroll to position [956, 0]
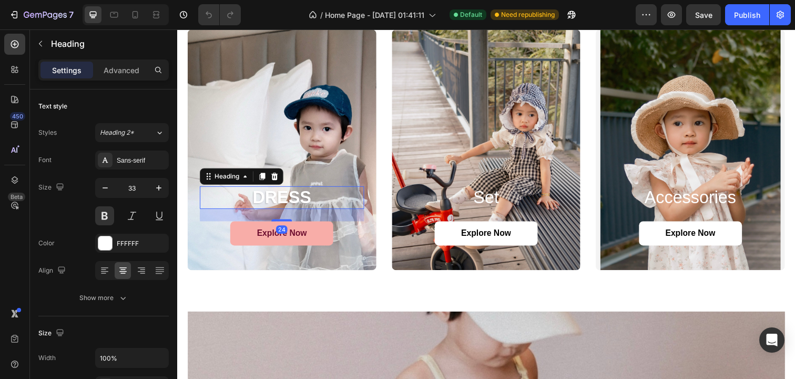
click at [281, 204] on h2 "DRESS" at bounding box center [284, 200] width 168 height 23
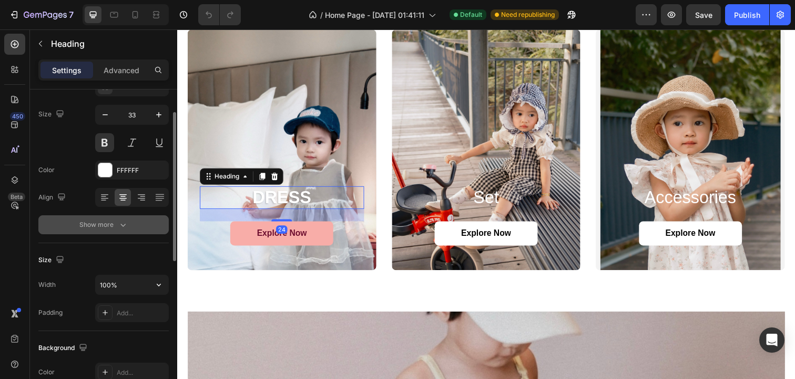
scroll to position [83, 0]
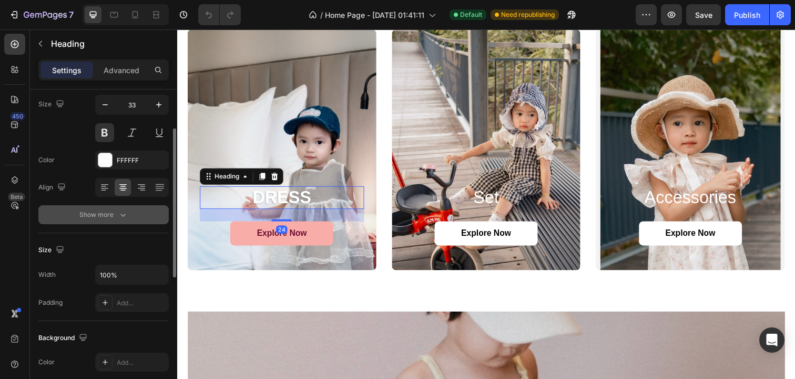
click at [124, 214] on icon "button" at bounding box center [122, 215] width 5 height 3
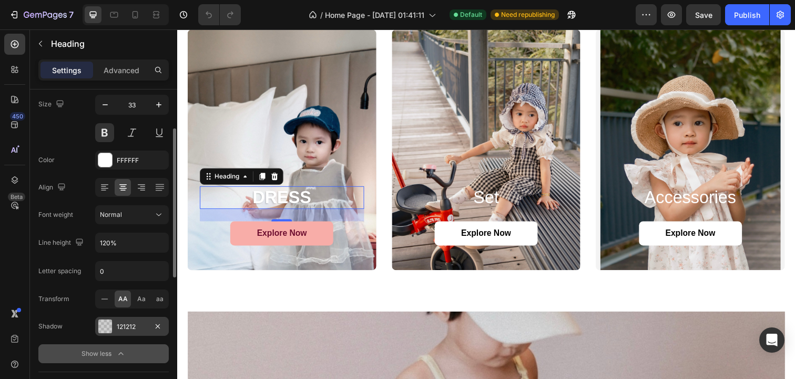
click at [133, 328] on div "121212" at bounding box center [132, 326] width 31 height 9
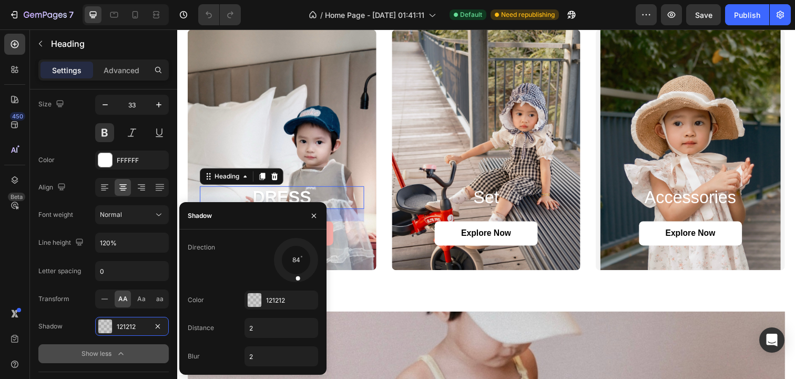
drag, startPoint x: 282, startPoint y: 275, endPoint x: 295, endPoint y: 276, distance: 13.2
click at [295, 276] on div at bounding box center [297, 271] width 9 height 24
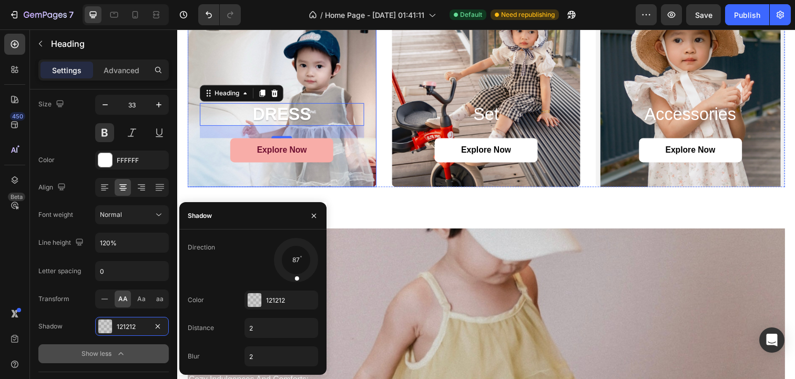
scroll to position [1029, 0]
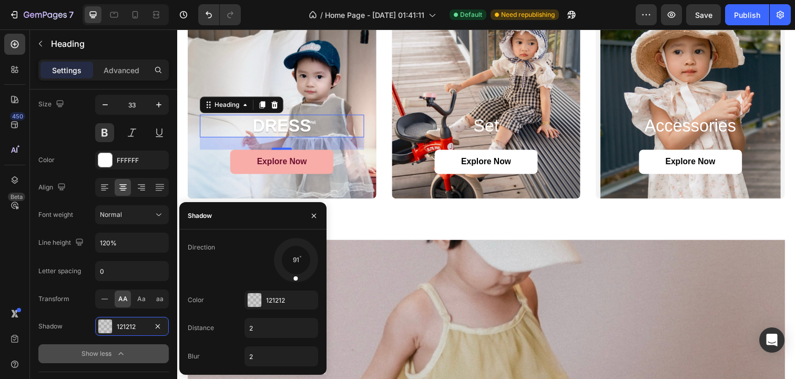
click at [294, 276] on span at bounding box center [295, 278] width 4 height 4
click at [265, 302] on div "121212" at bounding box center [282, 299] width 74 height 19
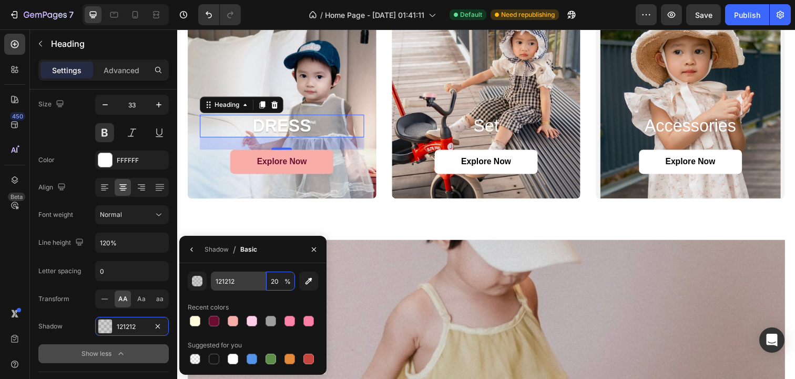
drag, startPoint x: 275, startPoint y: 281, endPoint x: 257, endPoint y: 281, distance: 17.4
click at [257, 281] on div "121212 20 %" at bounding box center [253, 280] width 84 height 19
drag, startPoint x: 274, startPoint y: 281, endPoint x: 261, endPoint y: 281, distance: 12.6
click at [261, 281] on div "121212 20 %" at bounding box center [253, 280] width 84 height 19
type input "40"
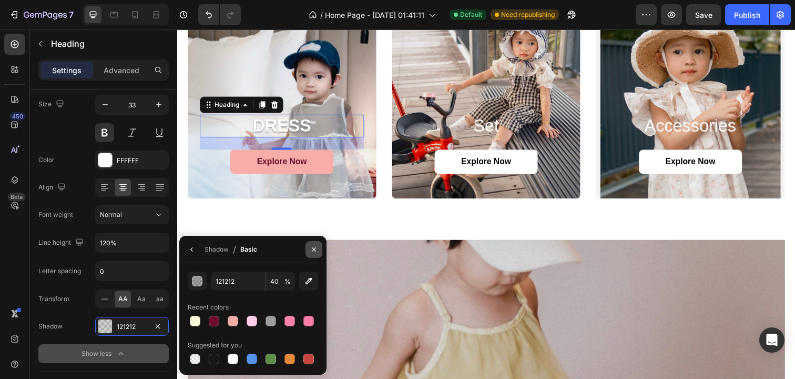
click at [313, 252] on icon "button" at bounding box center [314, 249] width 8 height 8
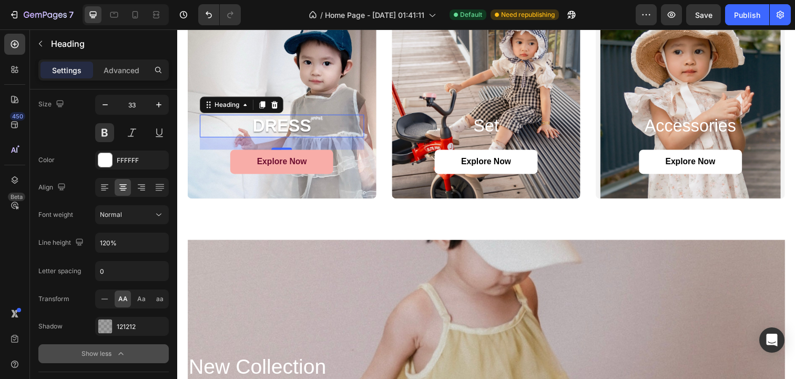
click at [303, 127] on h2 "DRESS" at bounding box center [284, 127] width 168 height 23
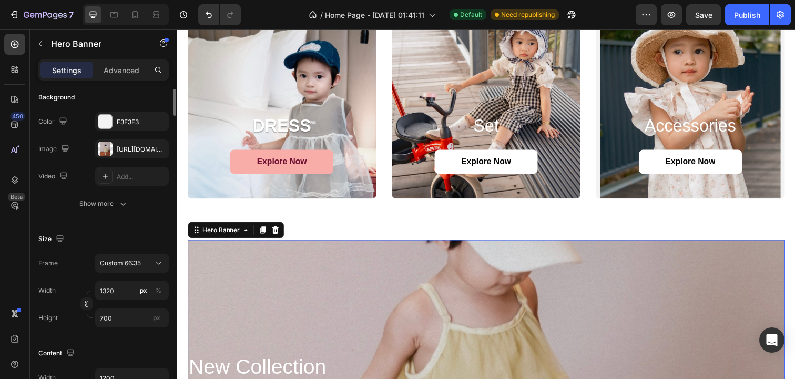
scroll to position [0, 0]
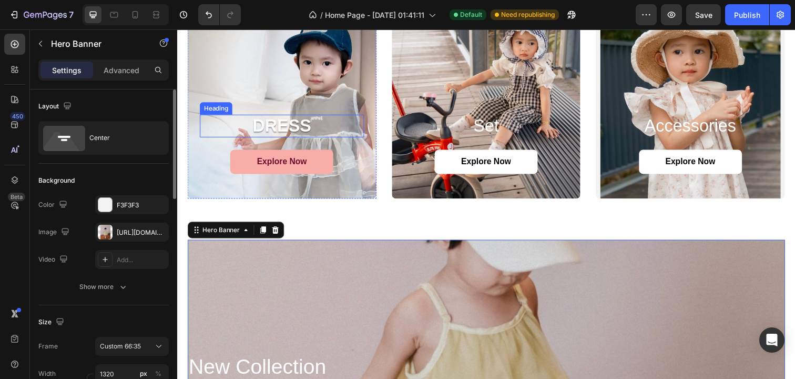
click at [300, 133] on p "DRESS" at bounding box center [284, 127] width 166 height 21
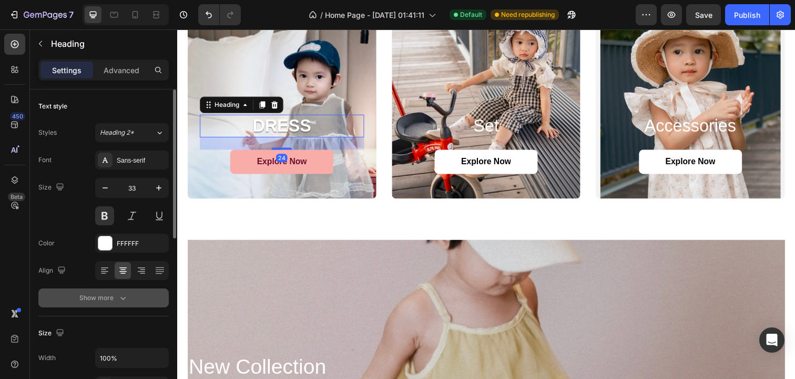
click at [113, 296] on div "Show more" at bounding box center [103, 297] width 49 height 11
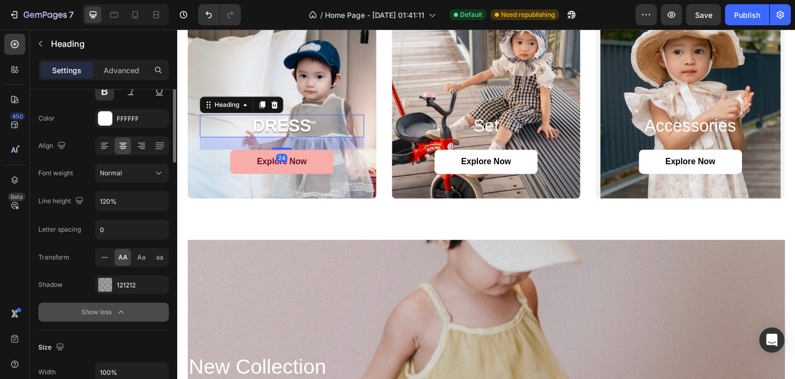
scroll to position [268, 0]
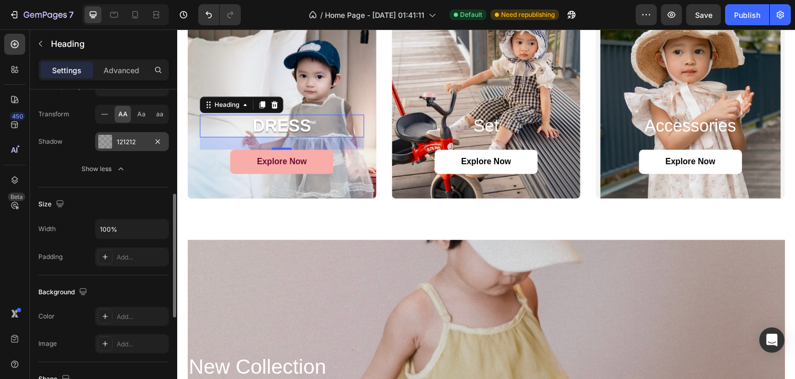
click at [105, 143] on div at bounding box center [105, 142] width 14 height 14
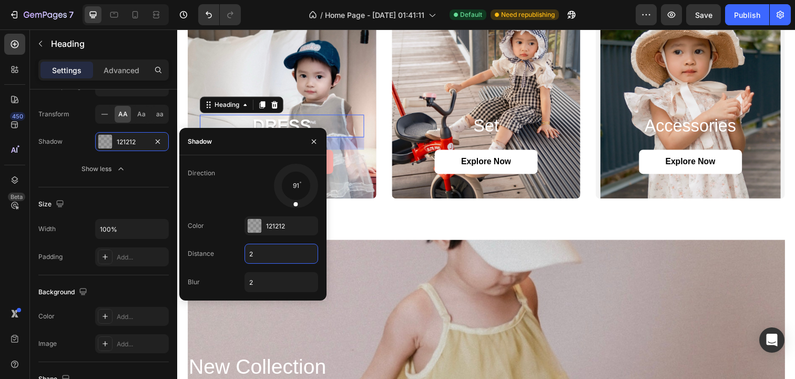
drag, startPoint x: 257, startPoint y: 254, endPoint x: 232, endPoint y: 254, distance: 24.7
click at [232, 272] on div "Distance 2" at bounding box center [253, 282] width 130 height 20
drag, startPoint x: 256, startPoint y: 251, endPoint x: 231, endPoint y: 255, distance: 24.9
click at [231, 272] on div "Distance 2" at bounding box center [253, 282] width 130 height 20
click at [285, 139] on div "Shadow" at bounding box center [252, 141] width 147 height 27
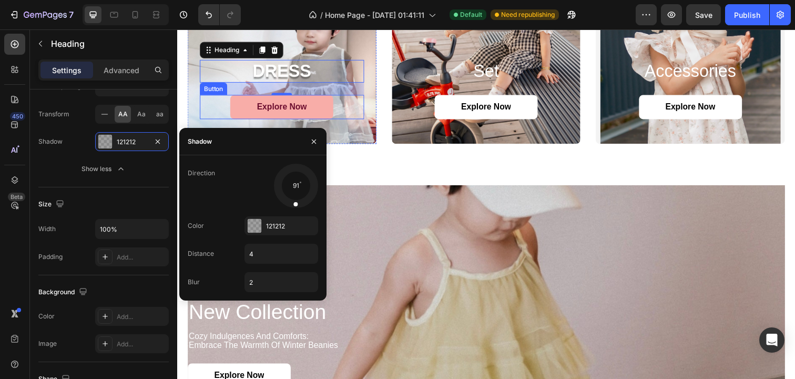
scroll to position [1084, 0]
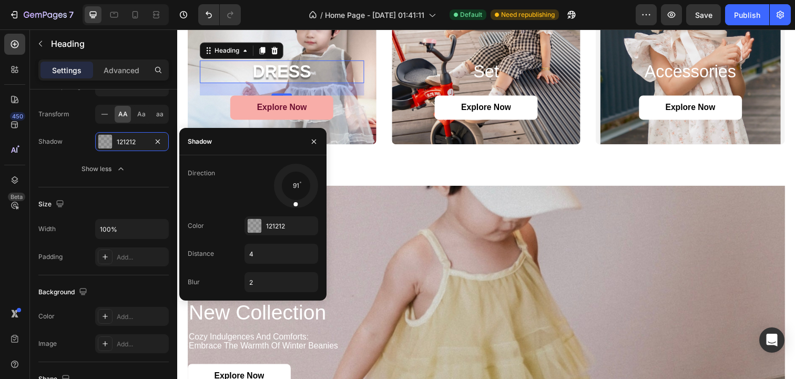
drag, startPoint x: 262, startPoint y: 250, endPoint x: 233, endPoint y: 250, distance: 28.9
click at [233, 272] on div "Distance 4" at bounding box center [253, 282] width 130 height 20
click at [266, 258] on input "4" at bounding box center [281, 253] width 73 height 19
type input "2"
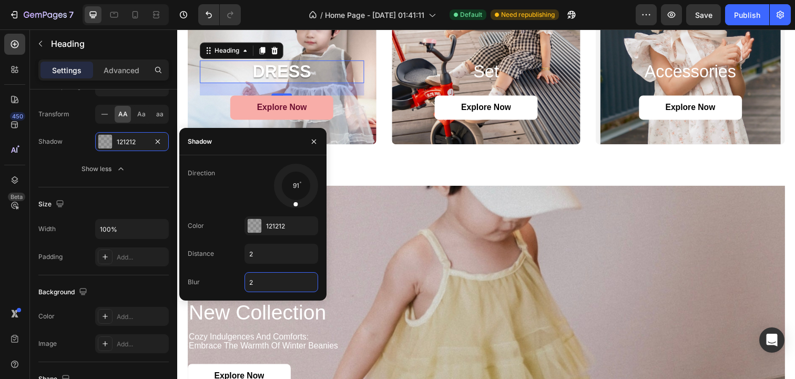
click at [260, 284] on input "2" at bounding box center [281, 281] width 73 height 19
type input "5"
click at [287, 254] on input "2" at bounding box center [281, 253] width 73 height 19
click at [282, 289] on input "5" at bounding box center [281, 281] width 73 height 19
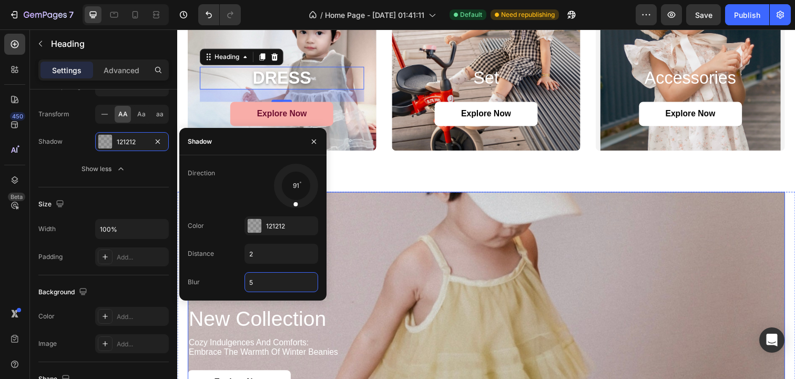
scroll to position [1068, 0]
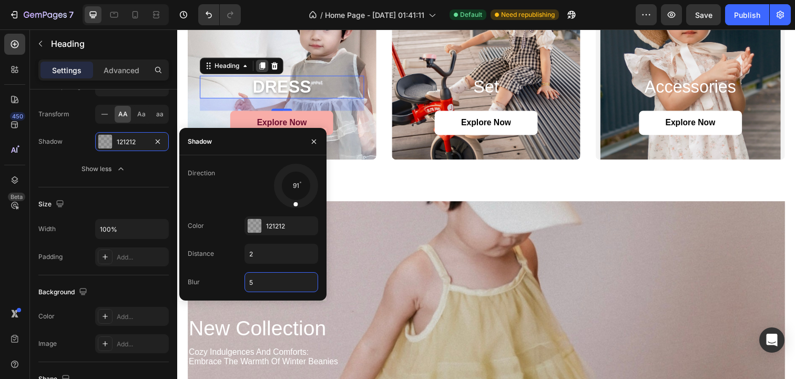
click at [266, 66] on icon at bounding box center [264, 67] width 6 height 7
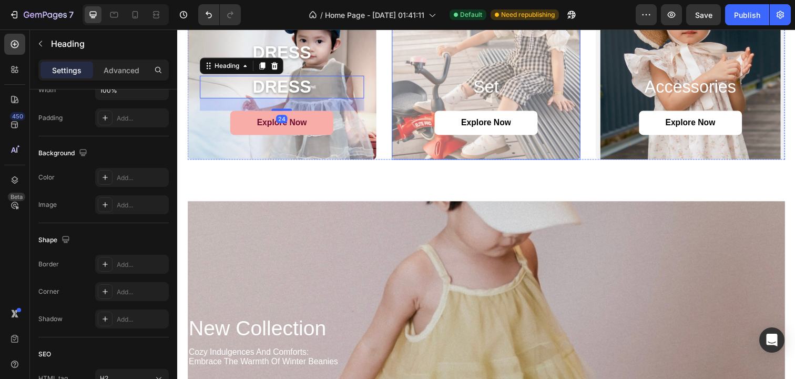
click at [479, 60] on div "Overlay" at bounding box center [493, 40] width 193 height 246
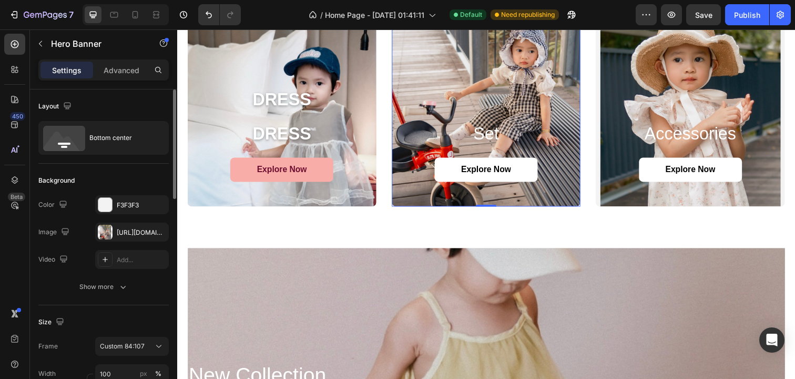
scroll to position [1012, 0]
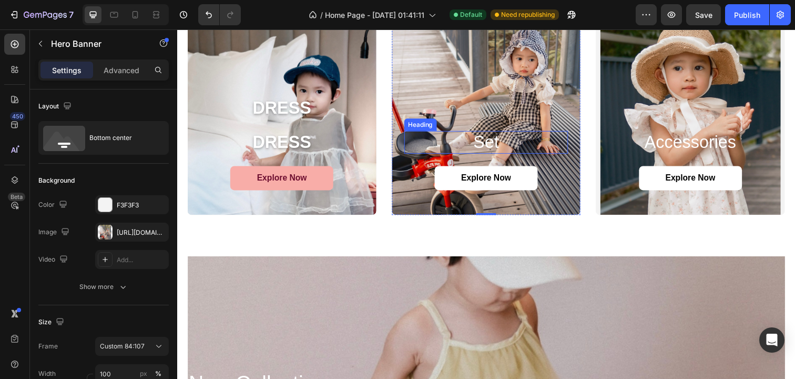
click at [497, 141] on h2 "set" at bounding box center [493, 144] width 168 height 23
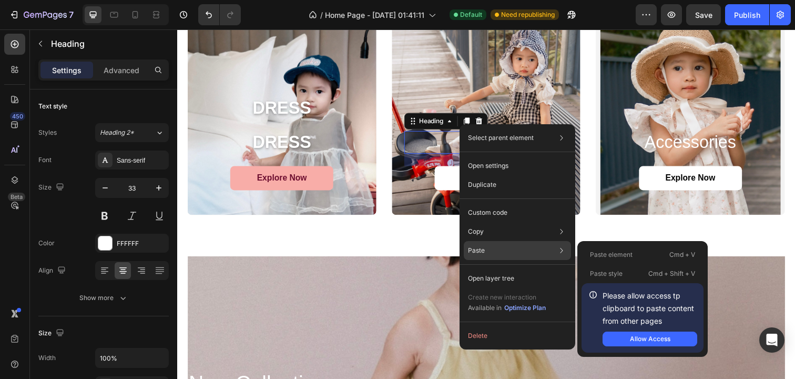
click at [618, 270] on p "Paste style" at bounding box center [606, 273] width 33 height 9
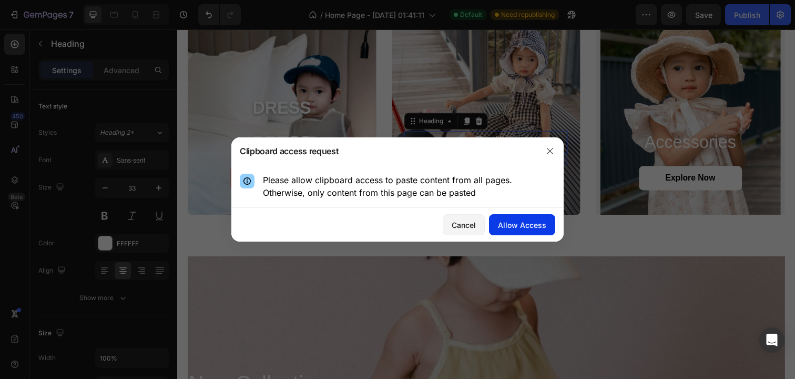
click at [524, 232] on button "Allow Access" at bounding box center [522, 224] width 66 height 21
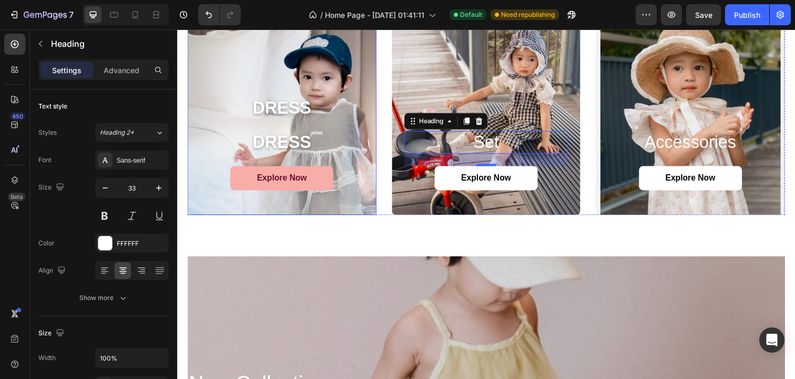
click at [290, 128] on div "DRESS Heading DRESS Heading Explore Now Button" at bounding box center [284, 146] width 168 height 96
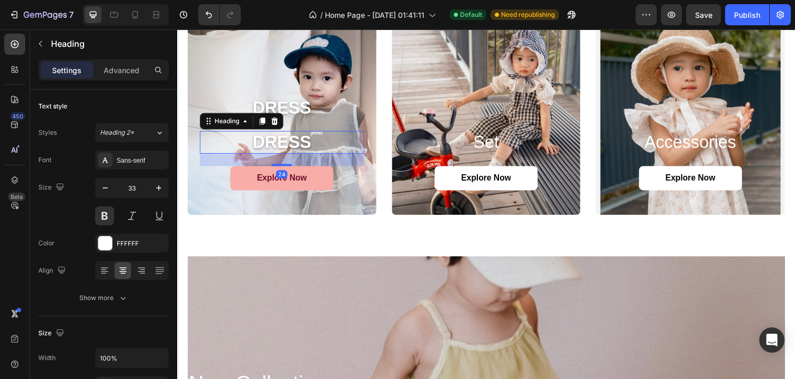
click at [287, 145] on h2 "DRESS" at bounding box center [284, 144] width 168 height 23
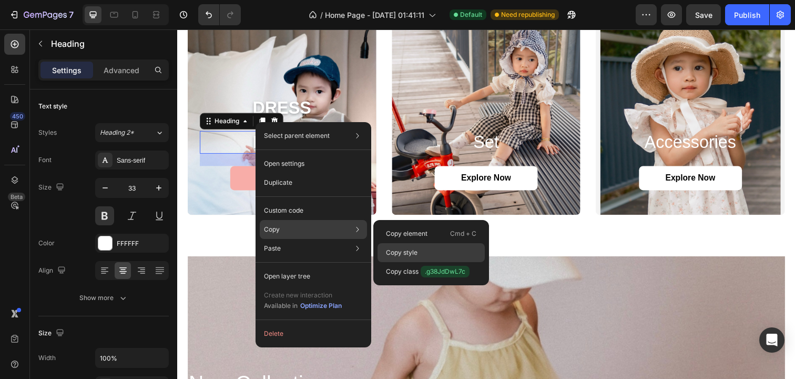
drag, startPoint x: 441, startPoint y: 252, endPoint x: 270, endPoint y: 227, distance: 173.3
click at [441, 262] on div "Copy style" at bounding box center [431, 271] width 107 height 19
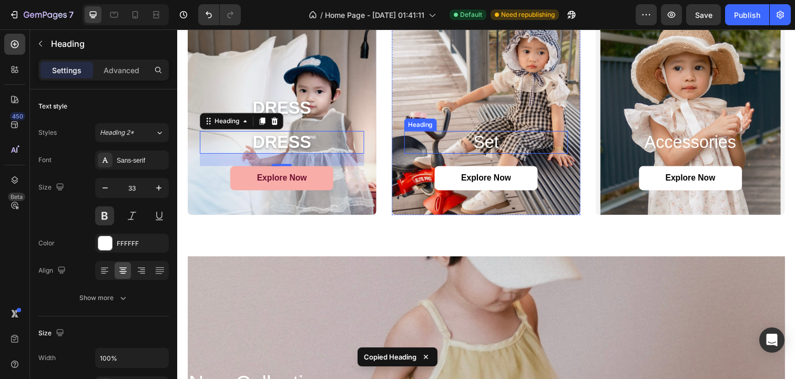
click at [496, 144] on h2 "set" at bounding box center [493, 144] width 168 height 23
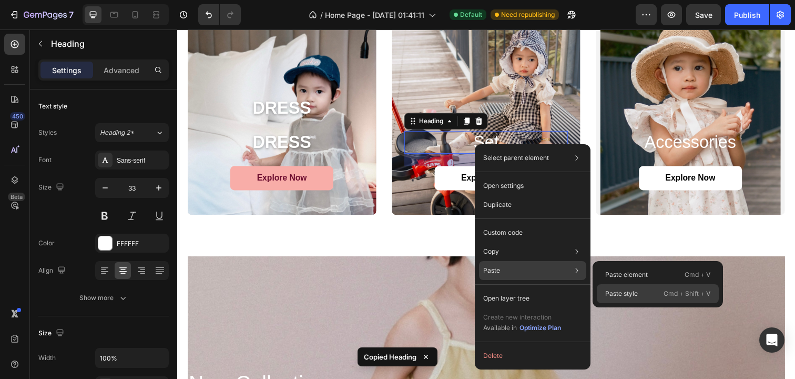
click at [616, 290] on p "Paste style" at bounding box center [621, 293] width 33 height 9
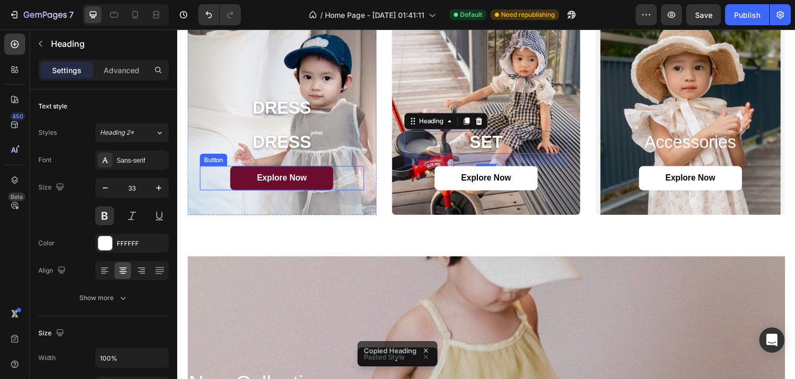
click at [317, 176] on link "Explore Now" at bounding box center [283, 181] width 105 height 25
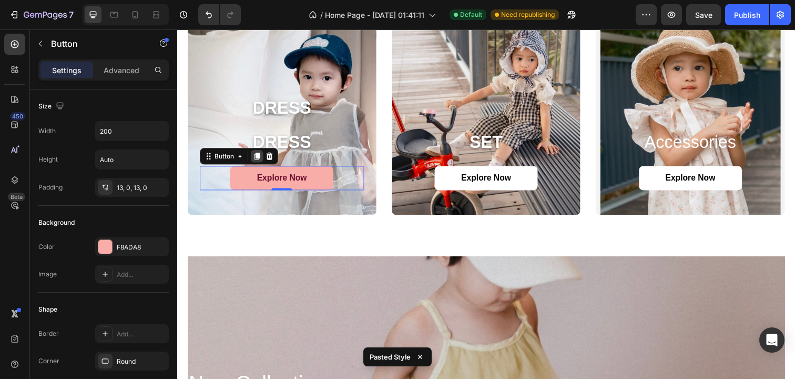
click at [260, 157] on icon at bounding box center [259, 158] width 6 height 7
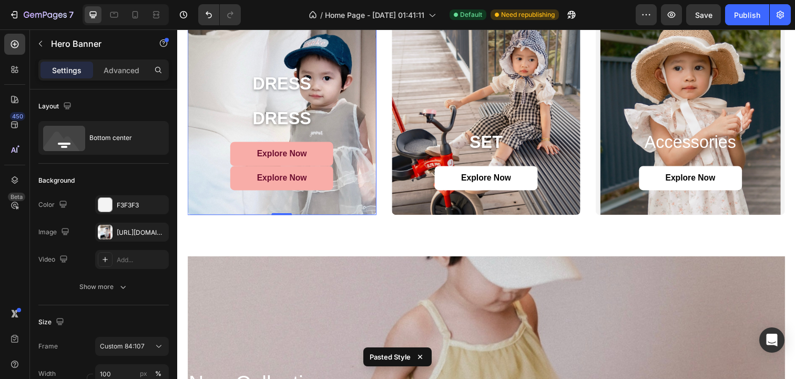
click at [213, 218] on div "DRESS Heading DRESS Heading Explore Now Button Explore Now Button" at bounding box center [284, 146] width 193 height 146
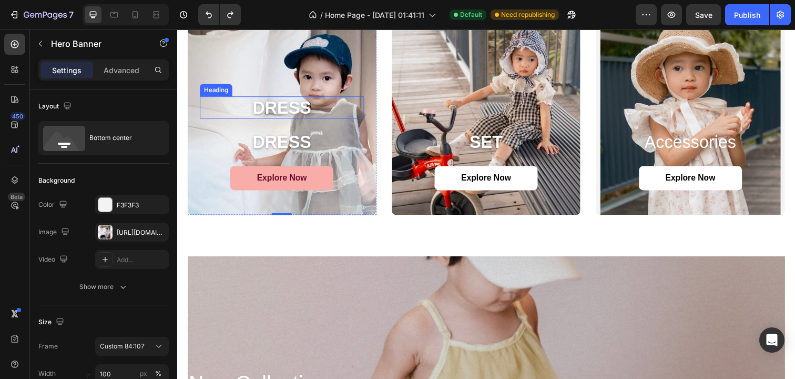
click at [298, 106] on p "DRESS" at bounding box center [284, 109] width 166 height 21
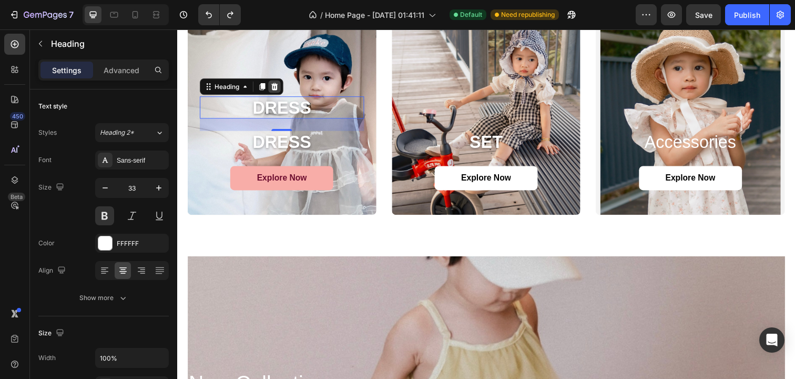
click at [278, 87] on icon at bounding box center [276, 88] width 8 height 8
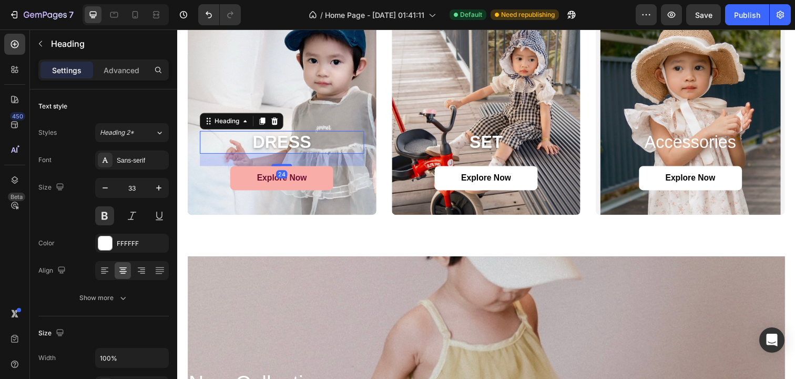
click at [301, 145] on h2 "DRESS" at bounding box center [284, 144] width 168 height 23
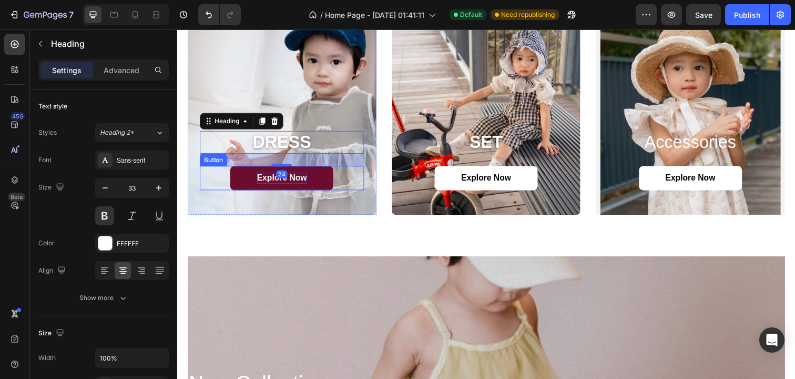
click at [262, 179] on p "Explore Now" at bounding box center [284, 181] width 51 height 11
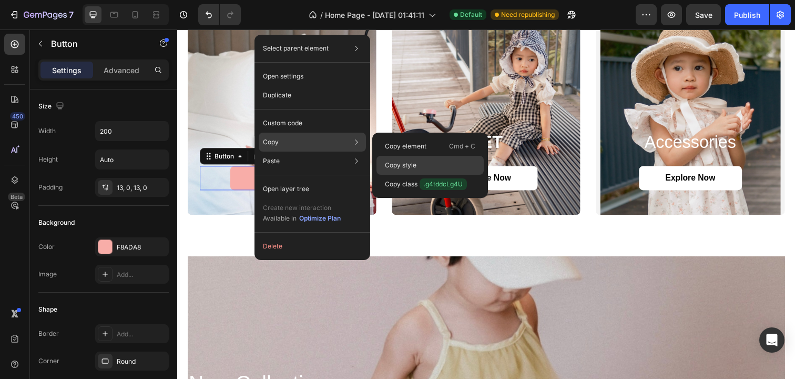
click at [455, 175] on div "Copy style" at bounding box center [430, 184] width 107 height 19
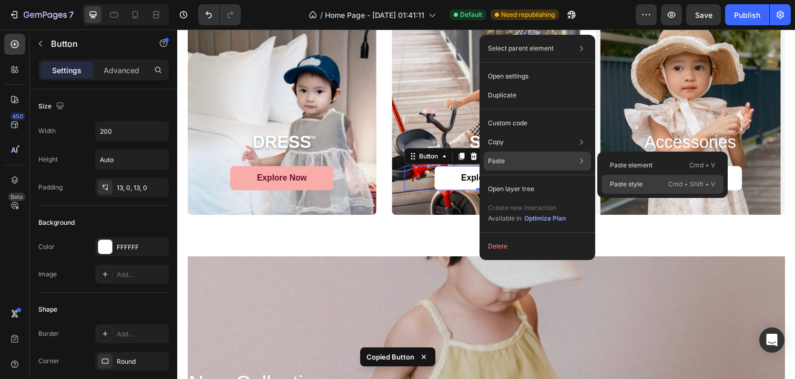
click at [656, 180] on div "Paste style Cmd + Shift + V" at bounding box center [663, 184] width 122 height 19
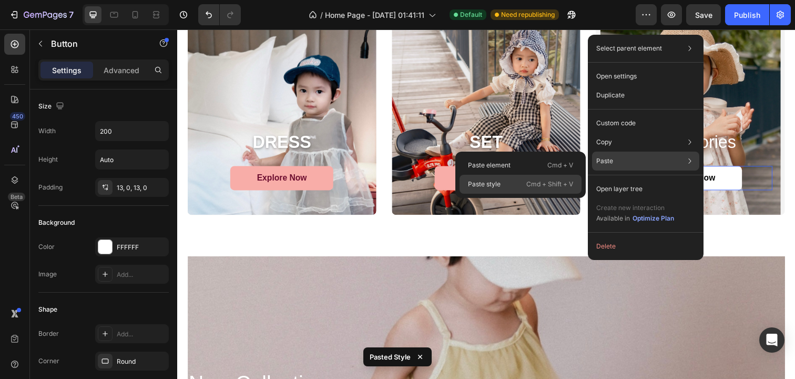
click at [540, 186] on p "Cmd + Shift + V" at bounding box center [549, 184] width 47 height 11
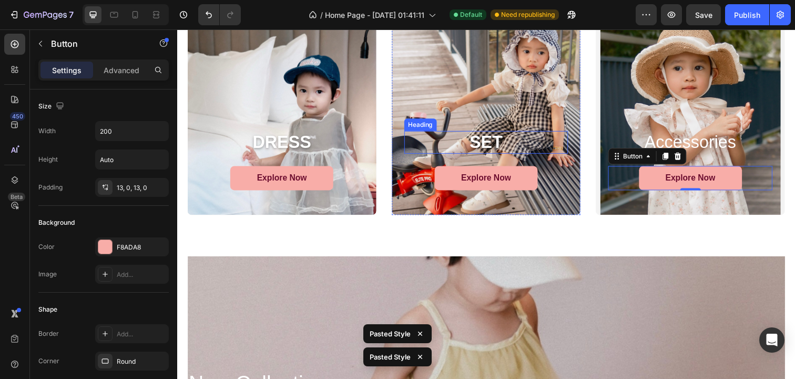
click at [482, 145] on h2 "SET" at bounding box center [493, 144] width 168 height 23
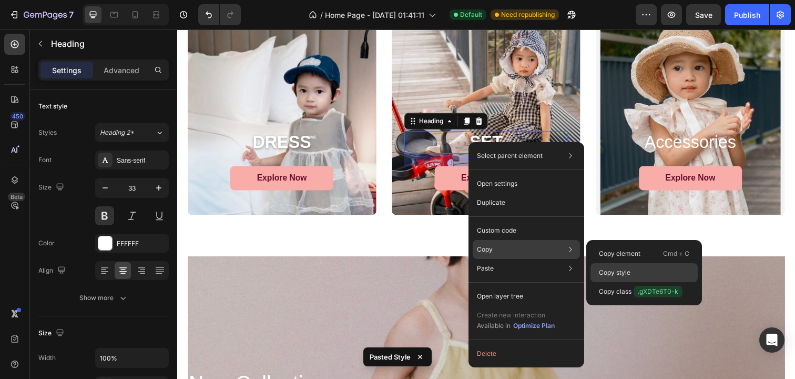
drag, startPoint x: 647, startPoint y: 272, endPoint x: 508, endPoint y: 160, distance: 178.4
click at [647, 282] on div "Copy style" at bounding box center [644, 291] width 107 height 19
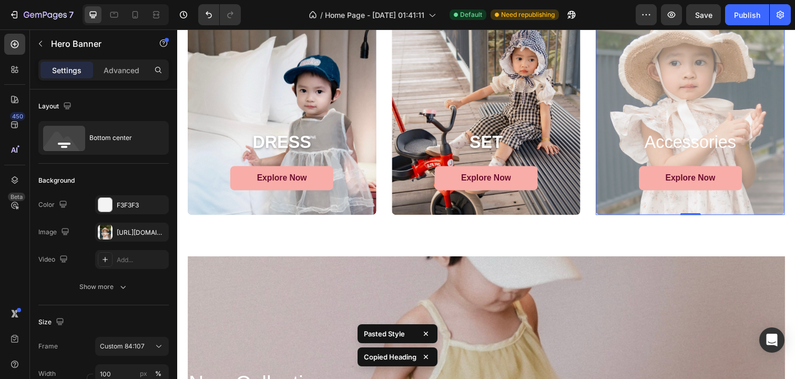
click at [720, 133] on div "Overlay" at bounding box center [701, 96] width 193 height 246
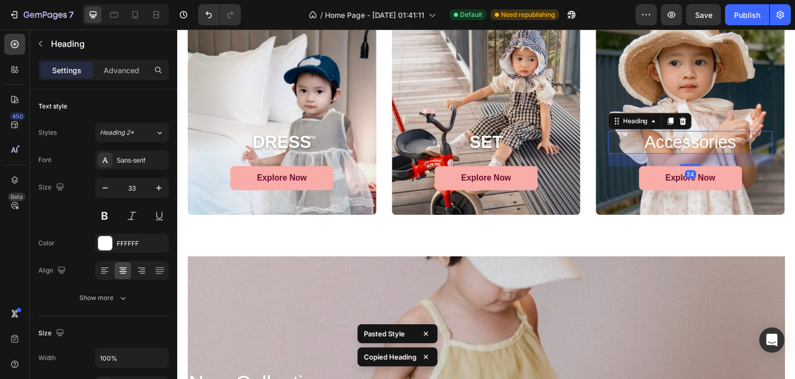
click at [707, 144] on h2 "accessories" at bounding box center [701, 144] width 168 height 23
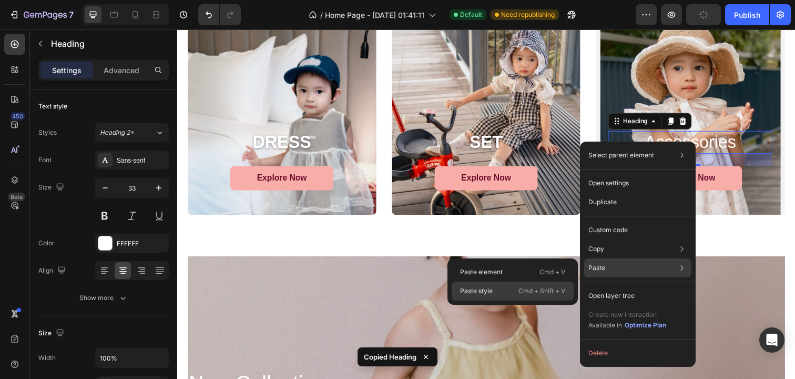
click at [527, 293] on p "Cmd + Shift + V" at bounding box center [542, 291] width 47 height 11
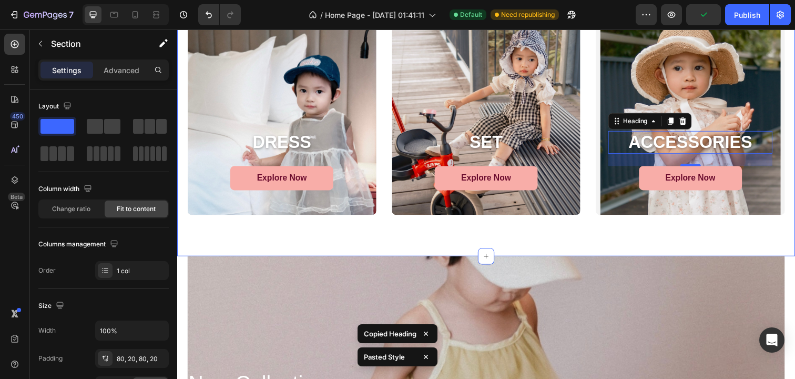
click at [657, 239] on div "DRESS Heading Explore Now Button Hero Banner SET Heading Explore Now Button Her…" at bounding box center [492, 96] width 631 height 330
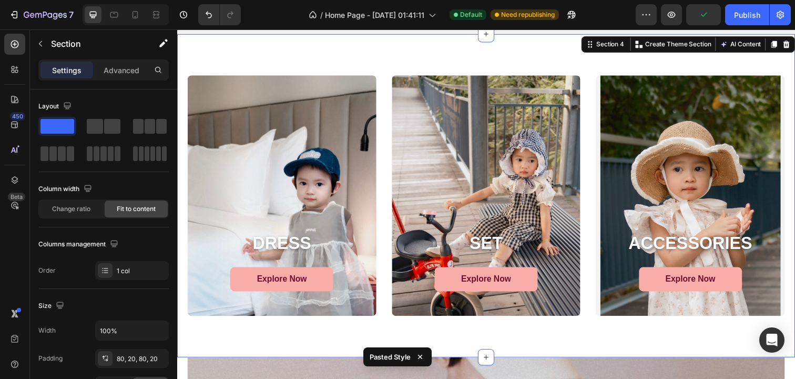
scroll to position [940, 0]
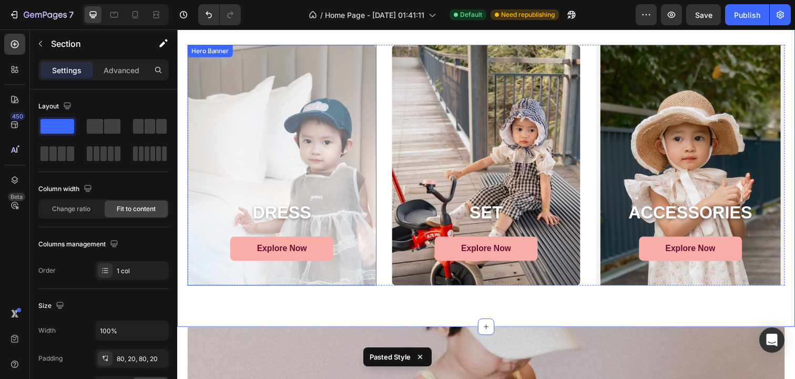
click at [342, 204] on div "Overlay" at bounding box center [284, 168] width 193 height 246
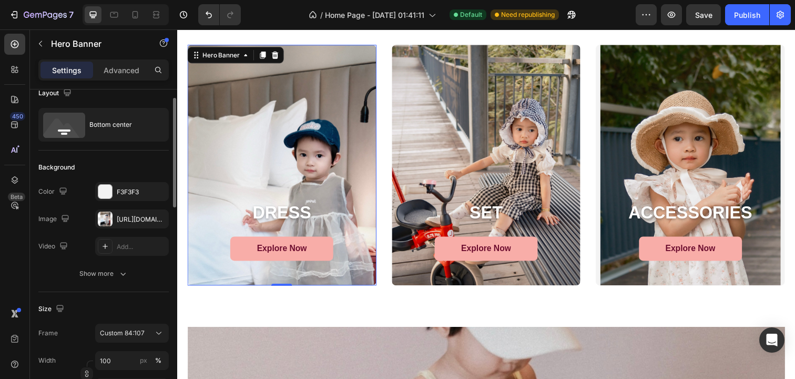
scroll to position [18, 0]
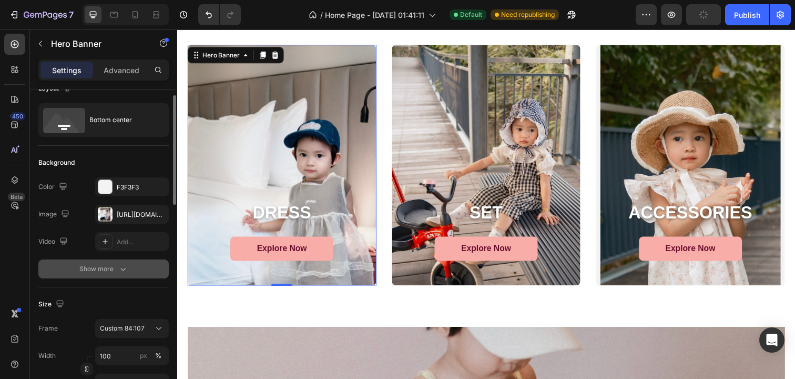
click at [110, 271] on div "Show more" at bounding box center [103, 268] width 49 height 11
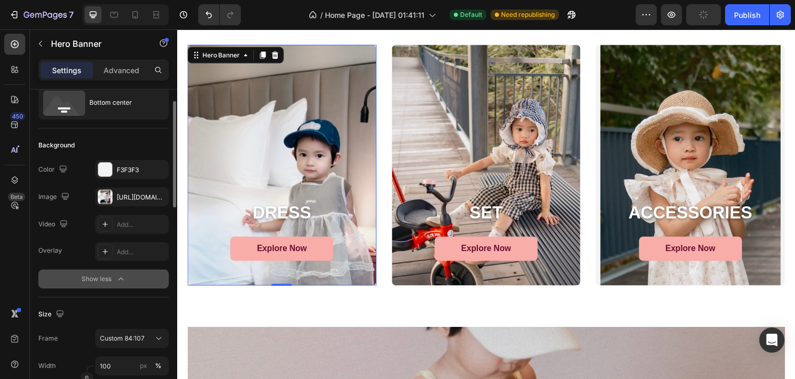
scroll to position [45, 0]
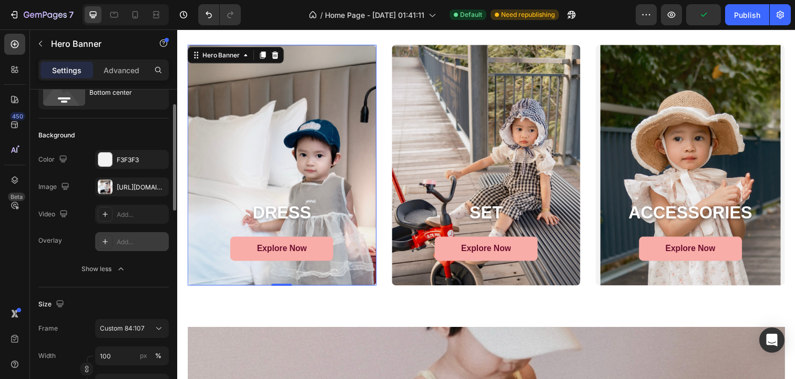
click at [105, 239] on icon at bounding box center [105, 241] width 5 height 5
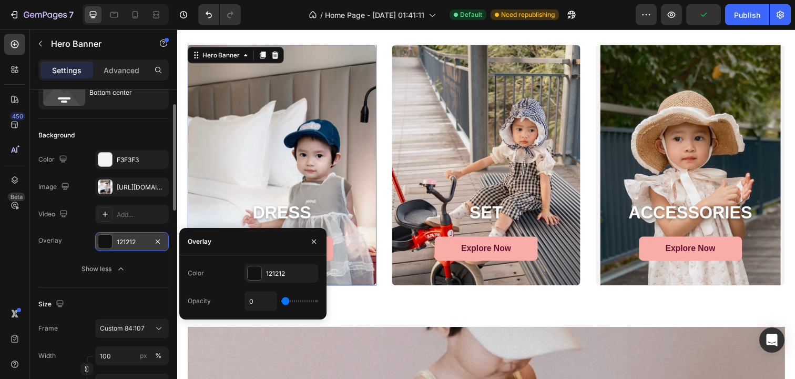
type input "3%"
type input "3"
type input "5%"
type input "5"
type input "8%"
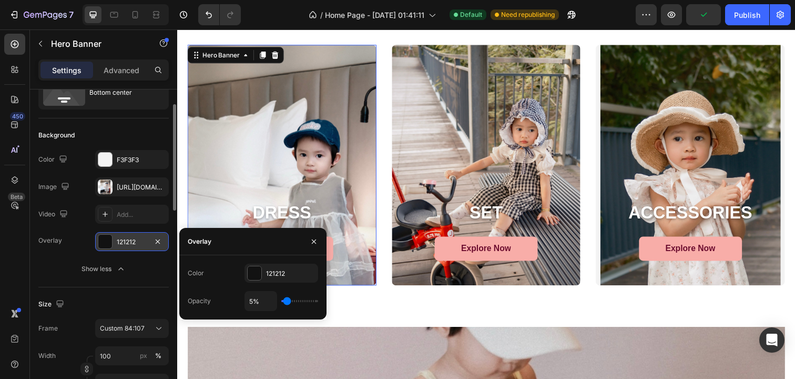
type input "8"
type input "11%"
type input "11"
type input "19%"
type input "19"
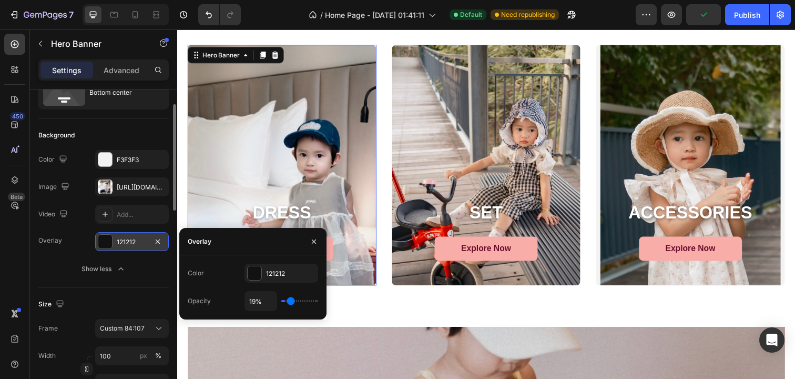
type input "23%"
type input "23"
type input "26%"
type input "26"
type input "29%"
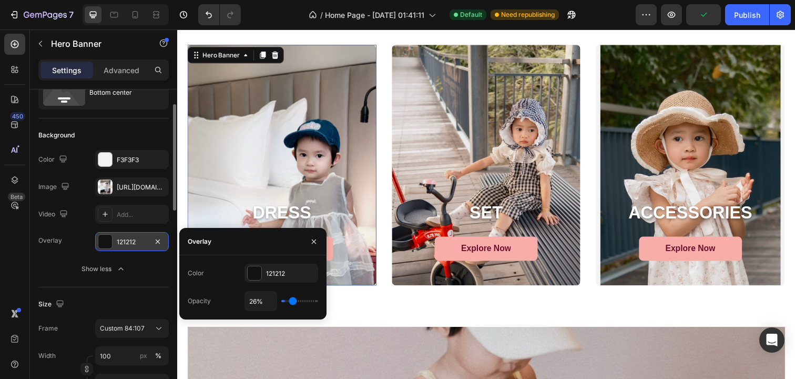
type input "29"
type input "33%"
type input "33"
type input "37%"
type input "37"
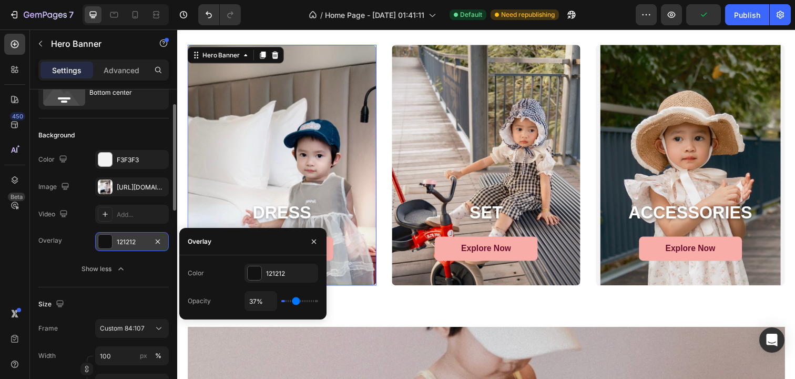
type input "42%"
type input "42"
type input "44%"
type input "44"
type input "45%"
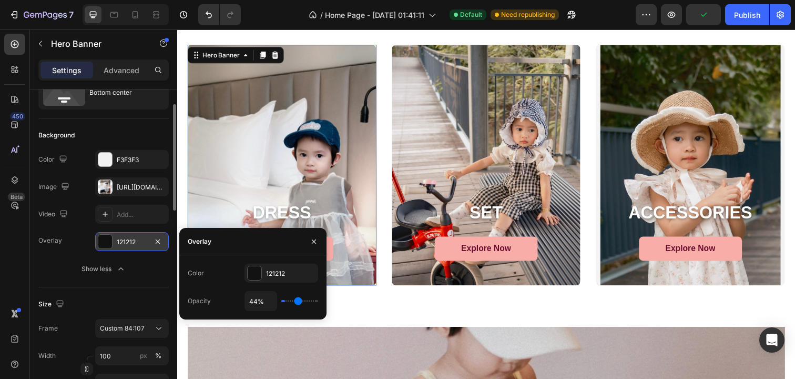
type input "45"
type input "47%"
type input "47"
type input "48%"
type input "48"
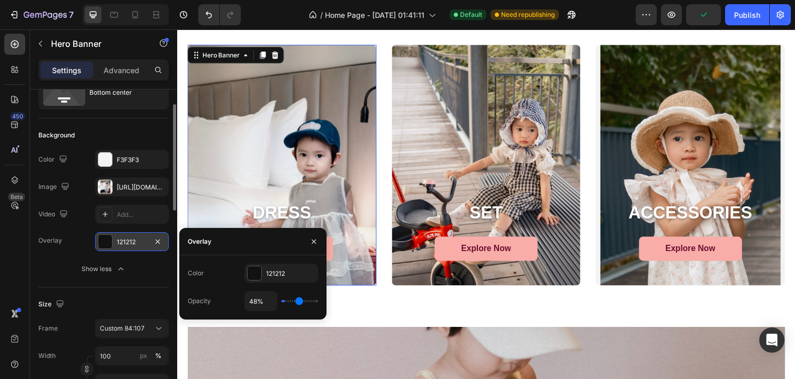
type input "50%"
type input "50"
type input "51%"
type input "51"
type input "53%"
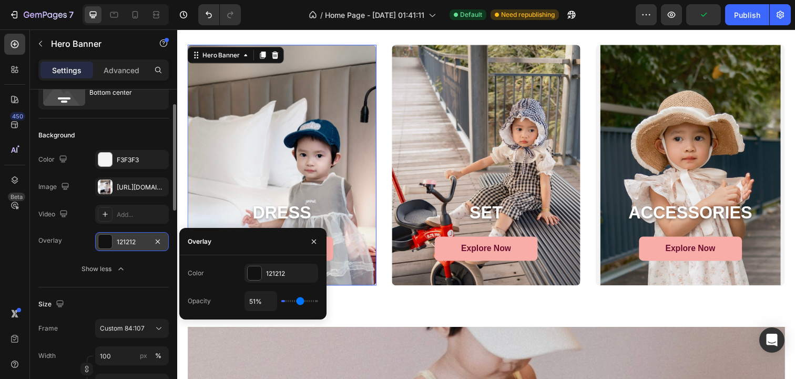
type input "53"
type input "55%"
type input "55"
type input "59%"
type input "59"
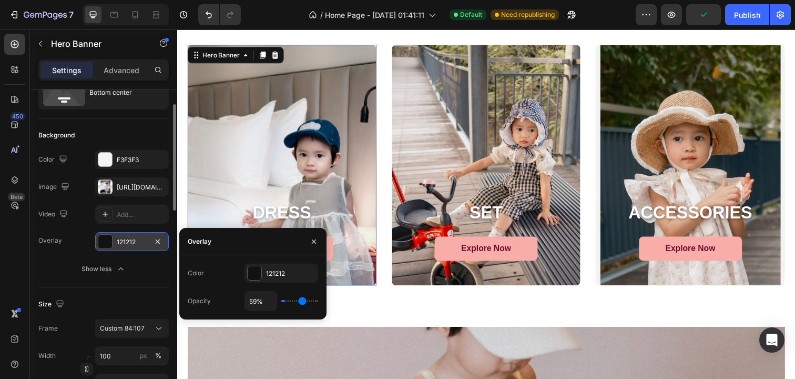
type input "60%"
type input "60"
type input "61%"
type input "61"
type input "62%"
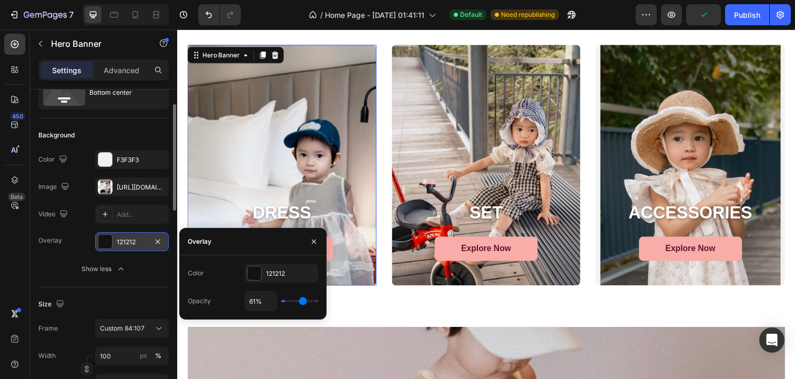
type input "62"
type input "63%"
type input "63"
type input "64%"
type input "64"
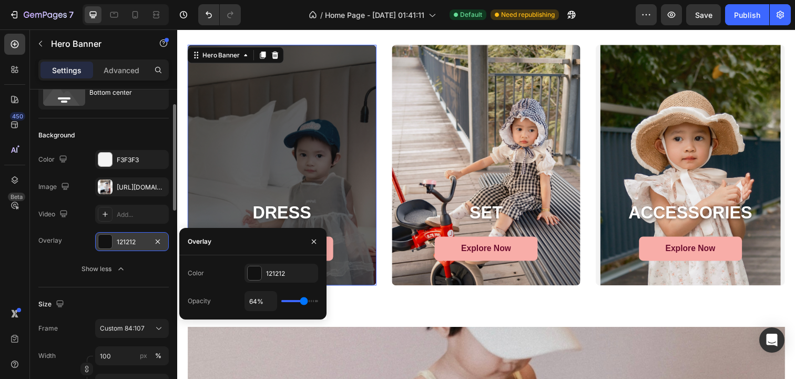
type input "65%"
type input "65"
type input "66%"
type input "66"
type input "65%"
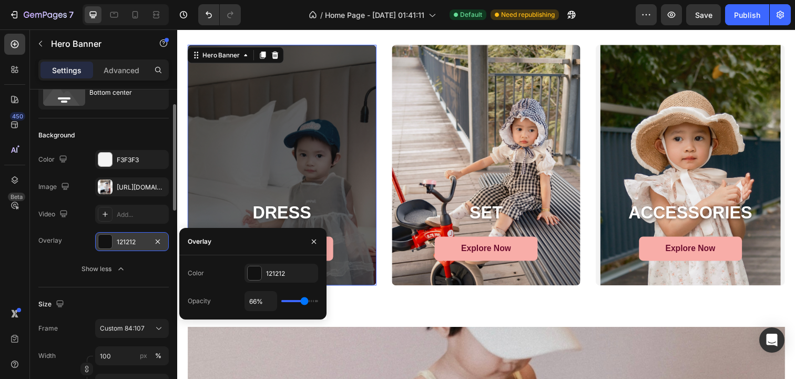
type input "65"
type input "64%"
type input "64"
type input "63%"
type input "63"
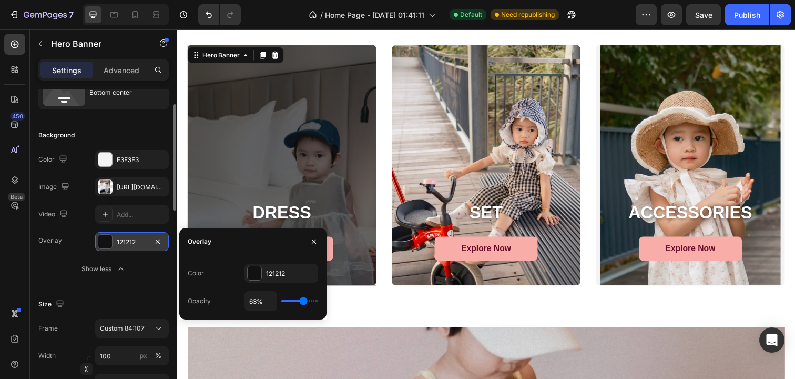
type input "62%"
type input "62"
type input "60%"
type input "60"
type input "57%"
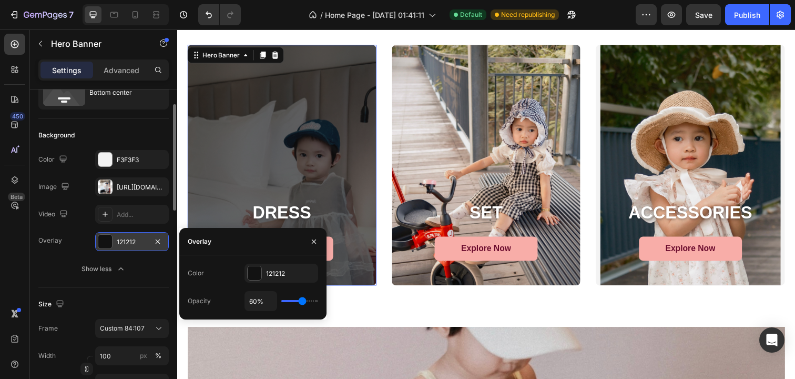
type input "57"
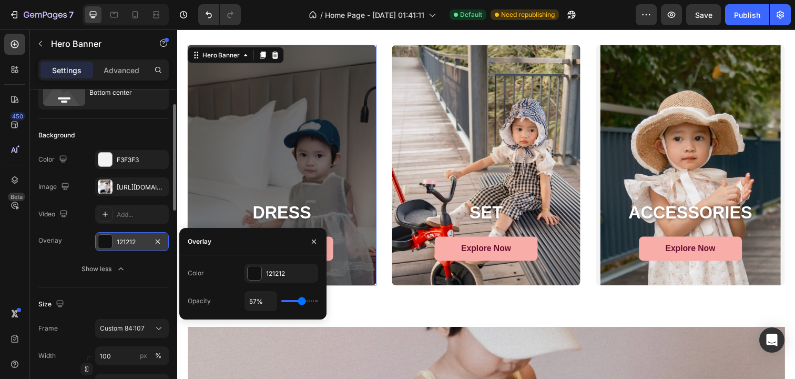
type input "55%"
type input "55"
type input "52%"
type input "52"
type input "50%"
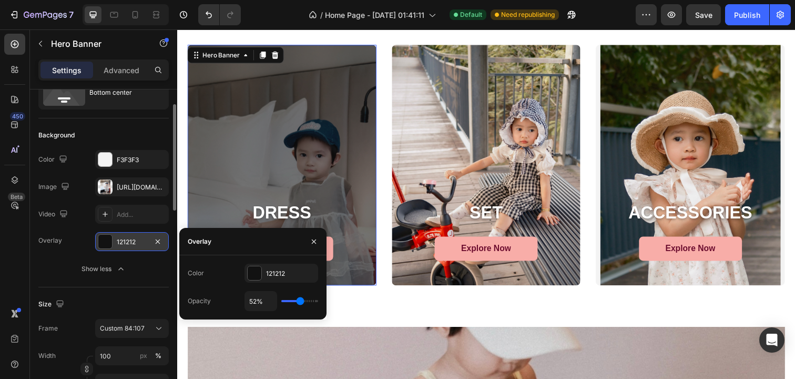
type input "50"
type input "47%"
type input "47"
type input "45%"
type input "45"
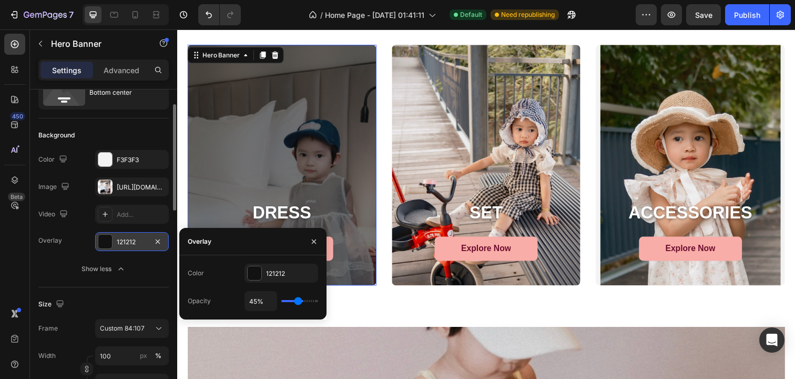
type input "43%"
type input "43"
type input "41%"
type input "41"
type input "39%"
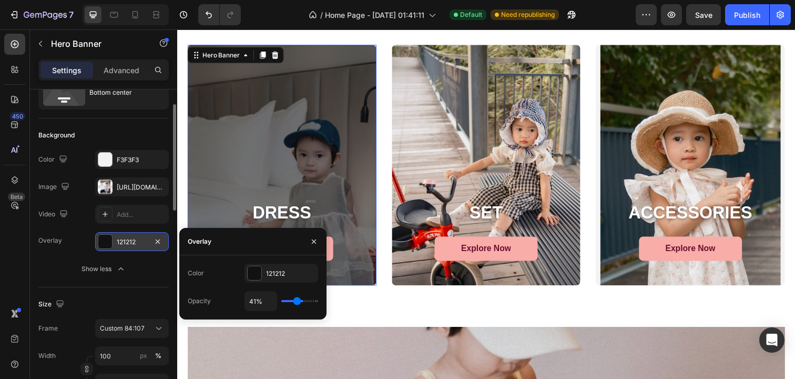
type input "39"
type input "38%"
type input "38"
type input "37%"
type input "37"
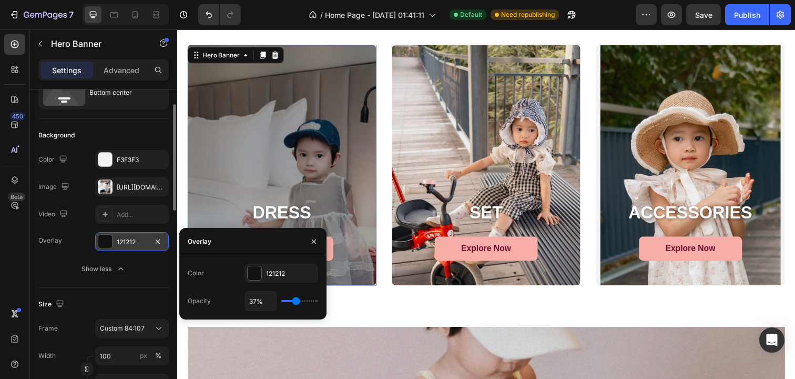
type input "36%"
type input "36"
type input "35%"
type input "35"
type input "34%"
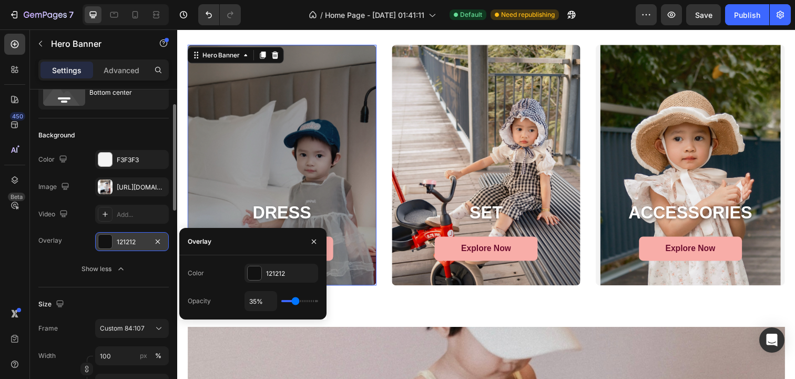
type input "34"
type input "33%"
type input "33"
type input "32%"
type input "32"
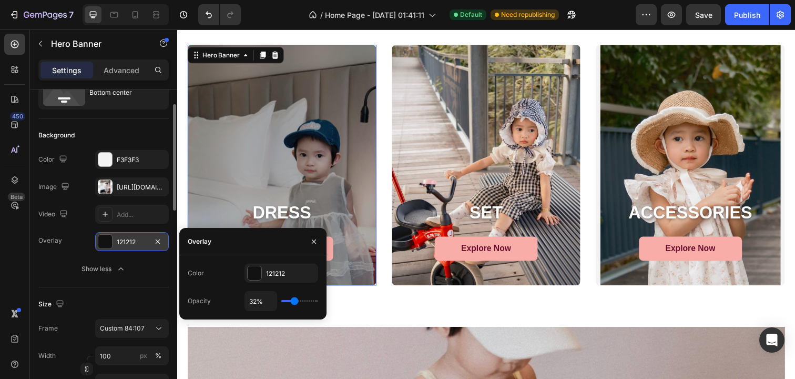
type input "31%"
type input "31"
type input "32%"
type input "32"
type input "33%"
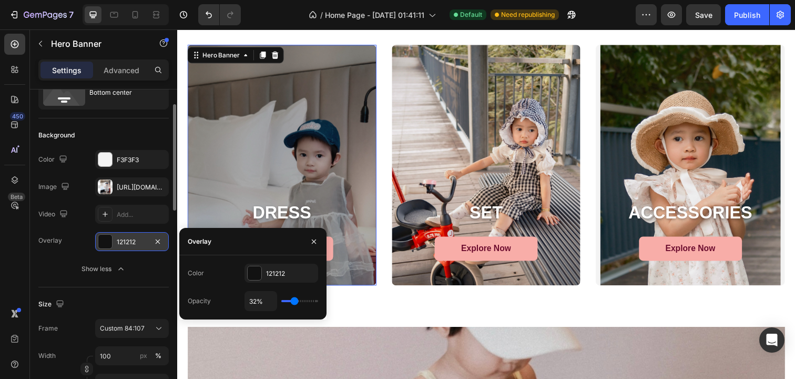
type input "33"
type input "34%"
type input "34"
type input "35%"
type input "35"
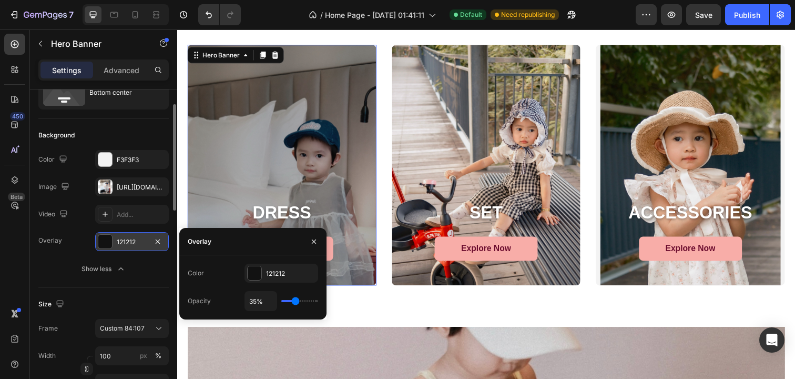
type input "36%"
type input "36"
type input "37%"
type input "37"
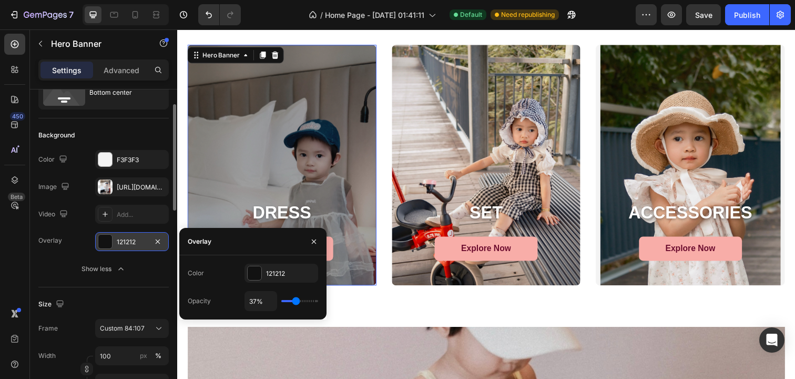
type input "38%"
type input "38"
type input "39%"
type input "39"
type input "40%"
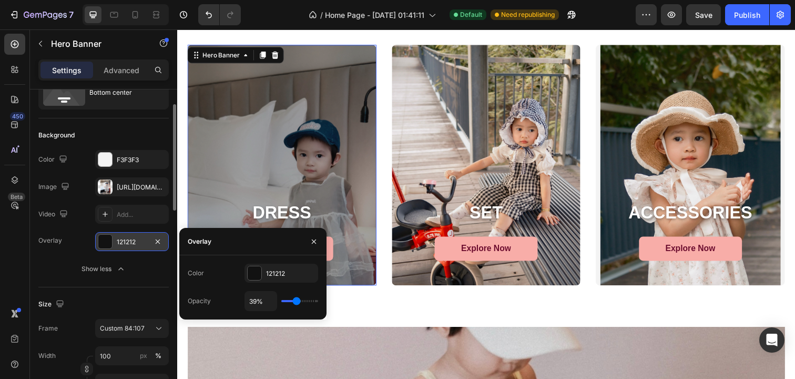
type input "40"
type input "41%"
type input "41"
type input "42%"
type input "42"
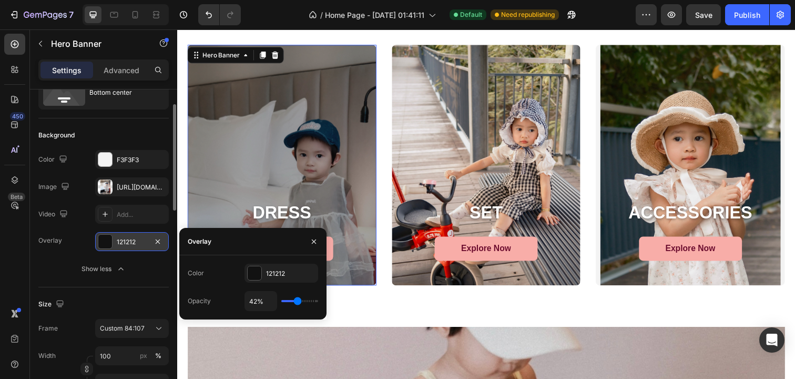
type input "43%"
type input "43"
type input "44%"
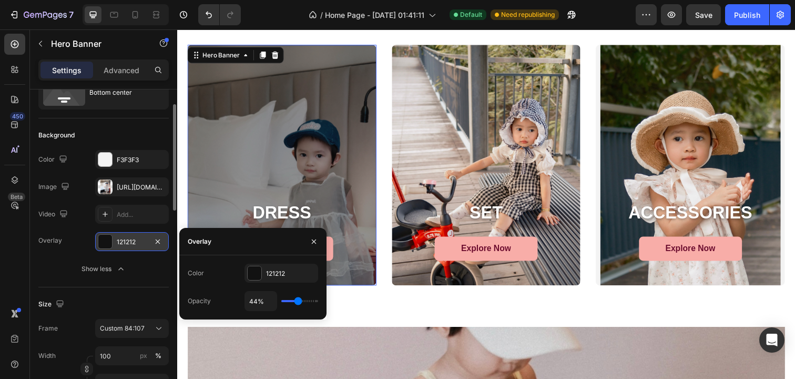
drag, startPoint x: 284, startPoint y: 299, endPoint x: 298, endPoint y: 298, distance: 13.2
type input "44"
click at [298, 300] on input "range" at bounding box center [299, 301] width 37 height 2
type input "43%"
type input "43"
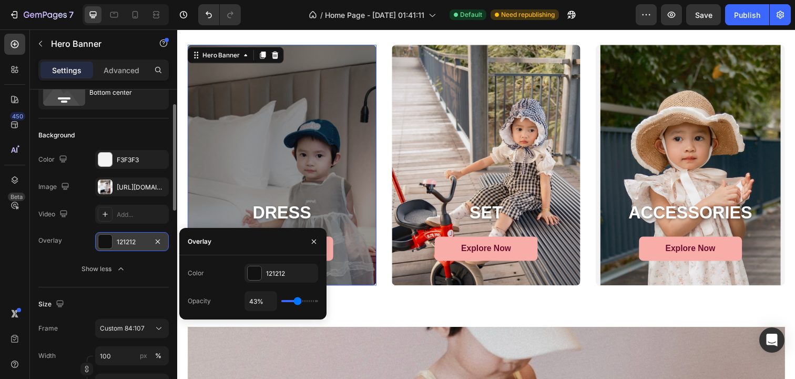
type input "39%"
type input "39"
type input "38%"
type input "38"
type input "36%"
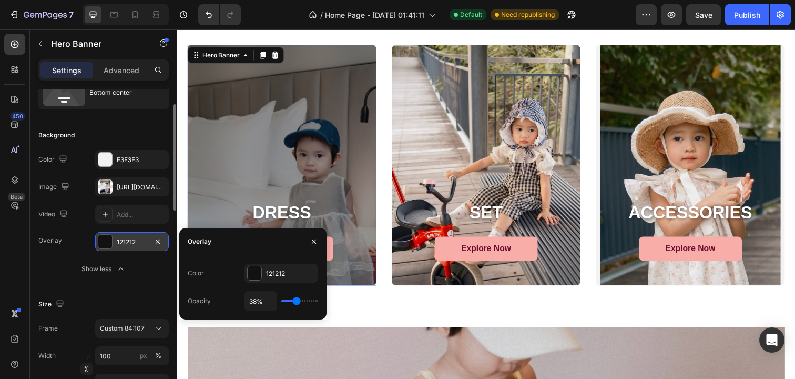
type input "36"
type input "35%"
type input "35"
type input "33%"
type input "33"
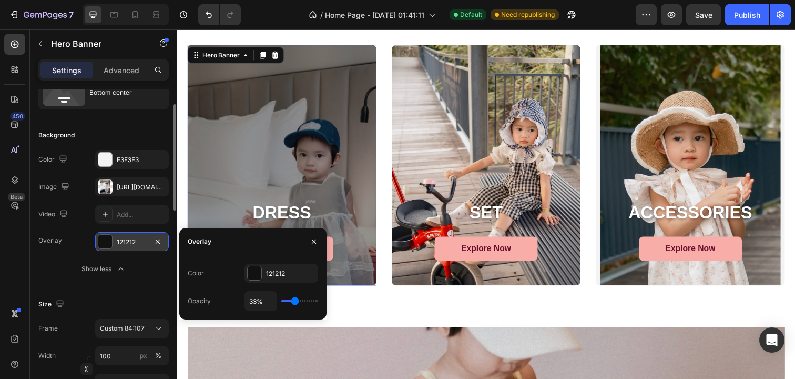
type input "31%"
type input "31"
type input "29%"
type input "29"
type input "28%"
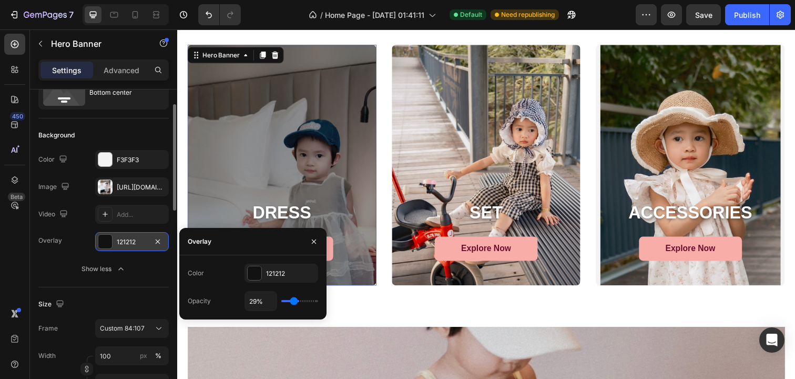
type input "28"
type input "27%"
type input "27"
type input "26%"
type input "26"
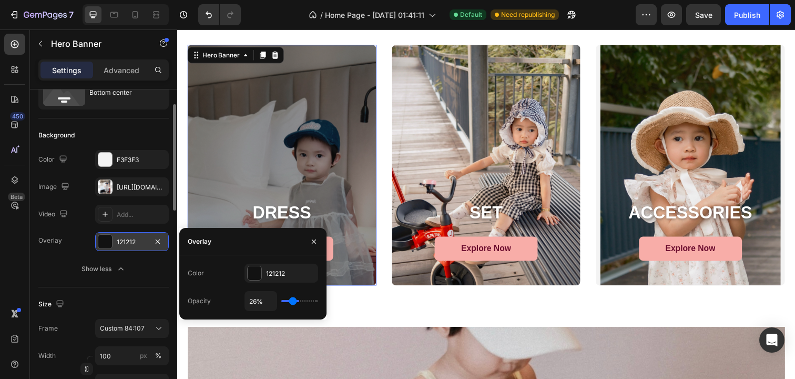
type input "25%"
type input "25"
type input "24%"
type input "24"
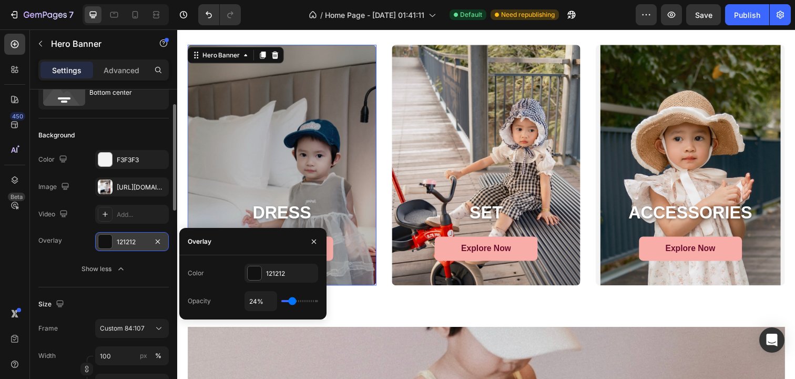
type input "22%"
type input "22"
type input "20%"
type input "20"
type input "19%"
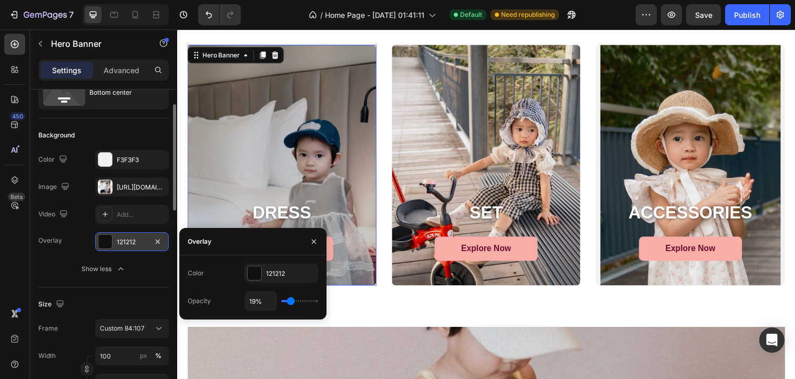
drag, startPoint x: 298, startPoint y: 301, endPoint x: 291, endPoint y: 301, distance: 6.8
type input "19"
click at [291, 301] on input "range" at bounding box center [299, 301] width 37 height 2
type input "2%"
type input "2"
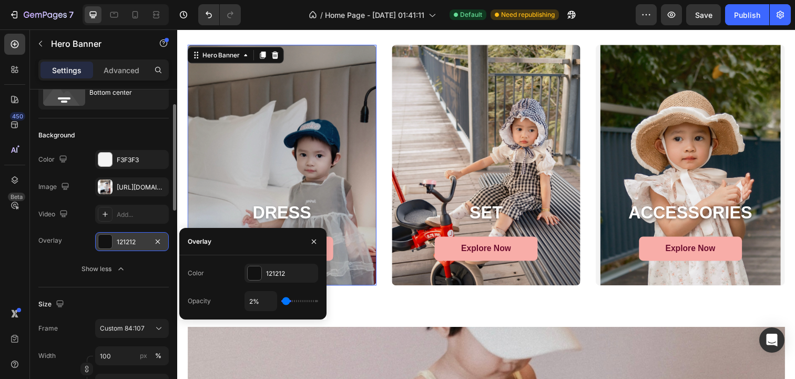
type input "0%"
drag, startPoint x: 290, startPoint y: 302, endPoint x: 259, endPoint y: 303, distance: 31.0
type input "0"
click at [281, 302] on input "range" at bounding box center [299, 301] width 37 height 2
type input "0%"
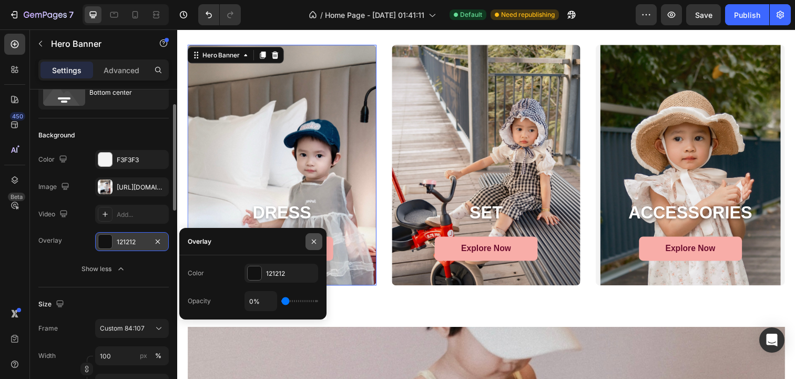
click at [313, 242] on icon "button" at bounding box center [314, 241] width 8 height 8
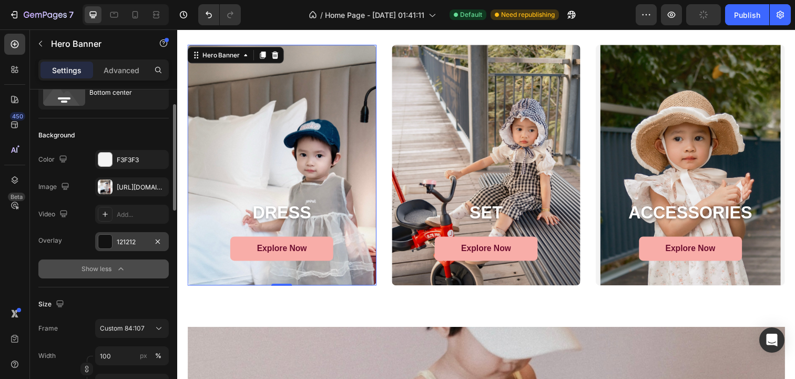
click at [118, 268] on icon "button" at bounding box center [121, 268] width 11 height 11
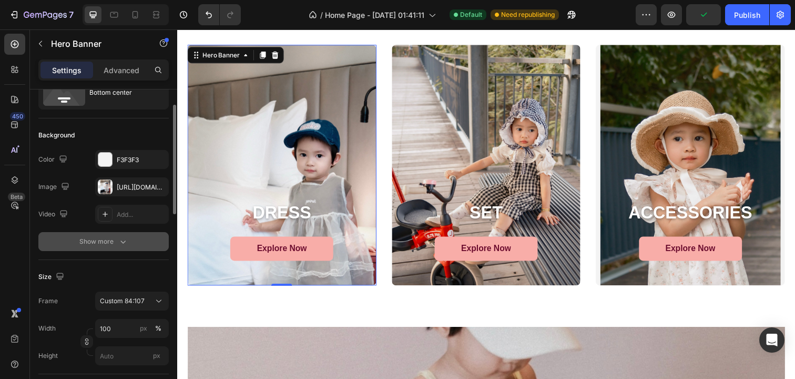
click at [114, 241] on div "Show more" at bounding box center [103, 241] width 49 height 11
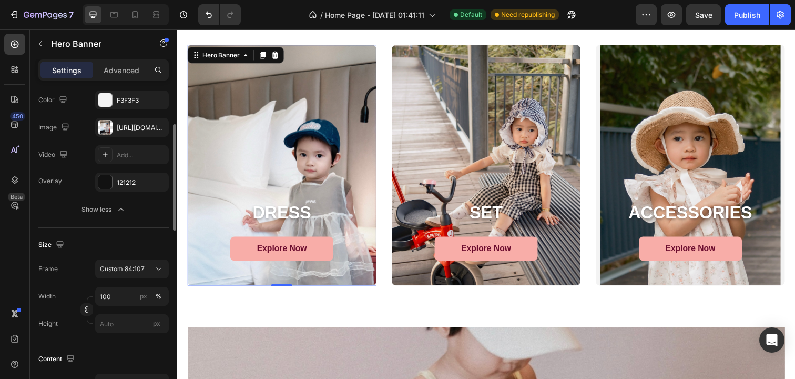
scroll to position [104, 0]
click at [139, 273] on span "Custom 84:107" at bounding box center [122, 269] width 45 height 9
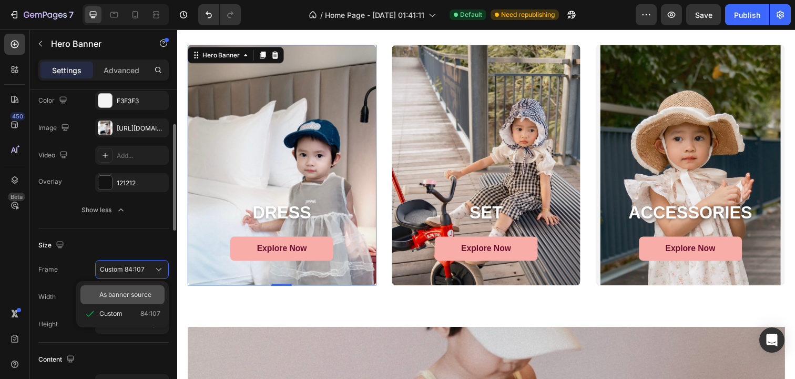
click at [139, 289] on div "As banner source" at bounding box center [122, 294] width 84 height 19
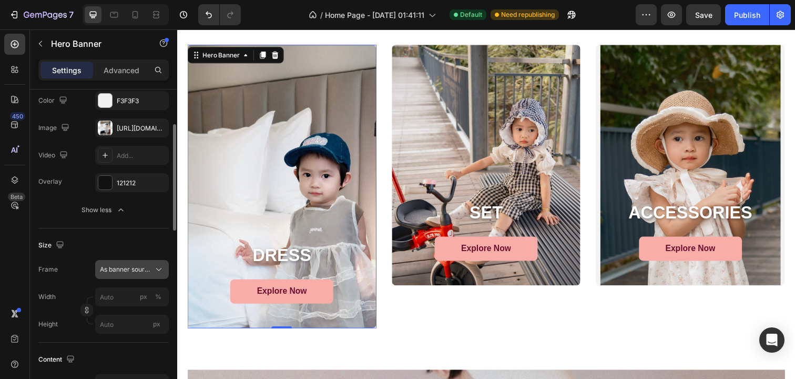
click at [145, 267] on span "As banner source" at bounding box center [126, 269] width 52 height 9
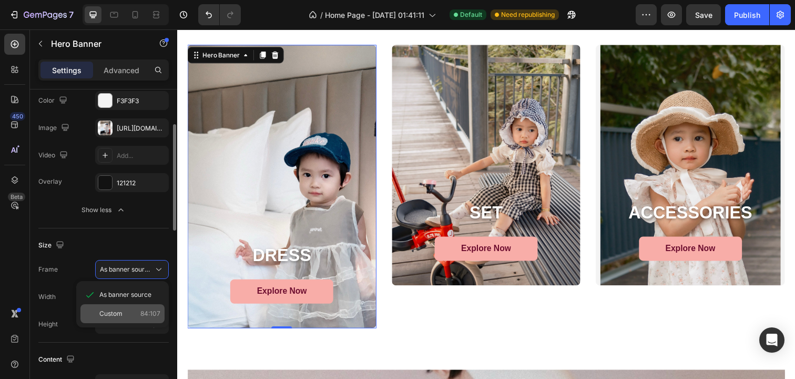
click at [145, 314] on span "84:107" at bounding box center [150, 313] width 20 height 9
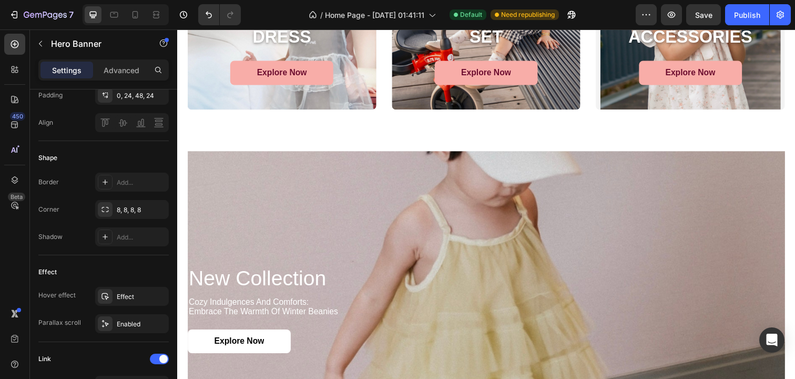
scroll to position [943, 0]
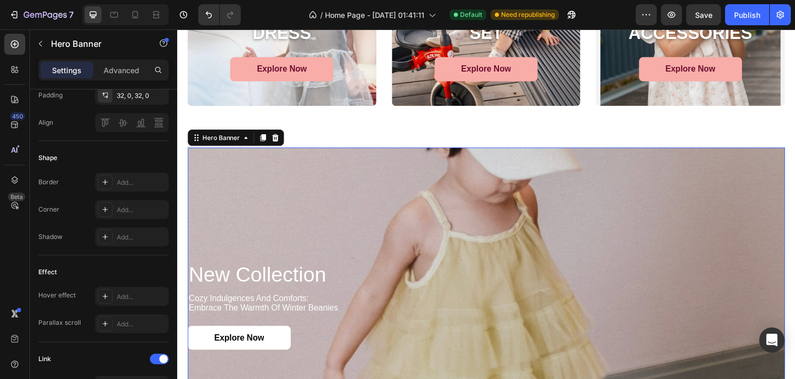
click at [190, 222] on div "Background Image" at bounding box center [493, 311] width 610 height 323
click at [233, 142] on div "Hero Banner" at bounding box center [222, 139] width 42 height 9
click at [254, 188] on div "Background Image" at bounding box center [493, 311] width 610 height 323
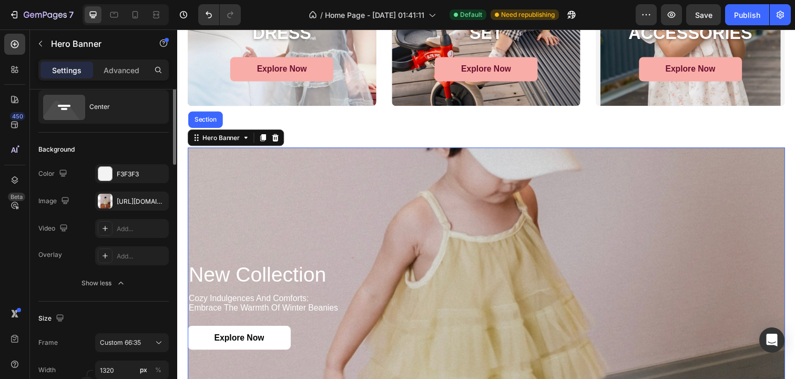
scroll to position [0, 0]
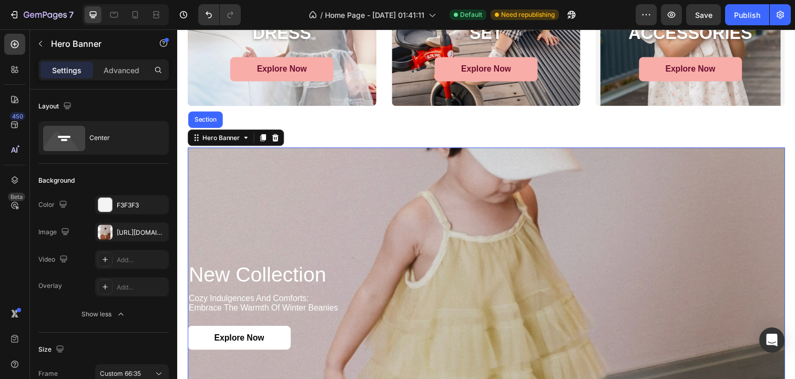
click at [188, 256] on div "new collection Heading cozy indulgences and comforts: embrace the warmth of win…" at bounding box center [493, 311] width 610 height 123
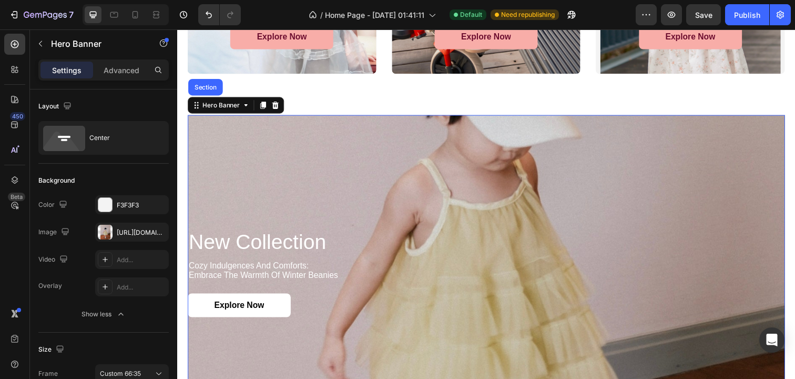
scroll to position [993, 0]
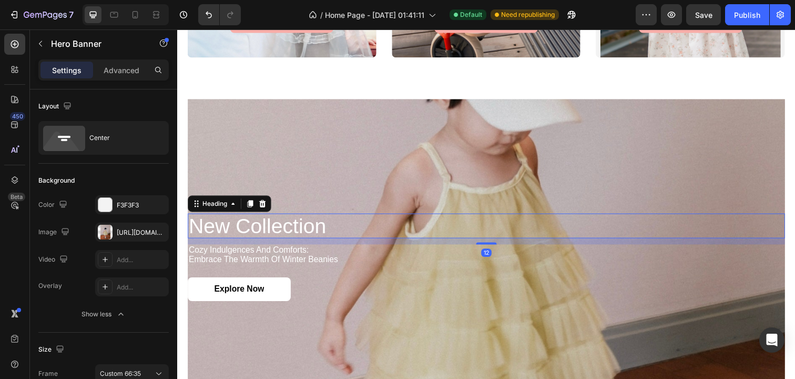
click at [249, 231] on h2 "new collection" at bounding box center [493, 229] width 610 height 25
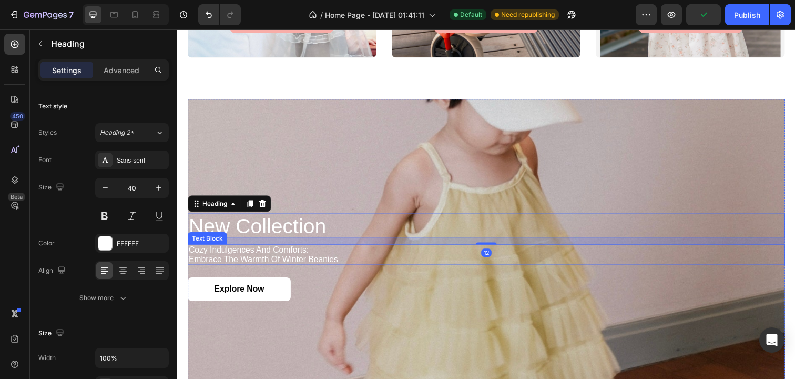
click at [255, 263] on p "cozy indulgences and comforts: embrace the warmth of winter beanies" at bounding box center [493, 259] width 608 height 18
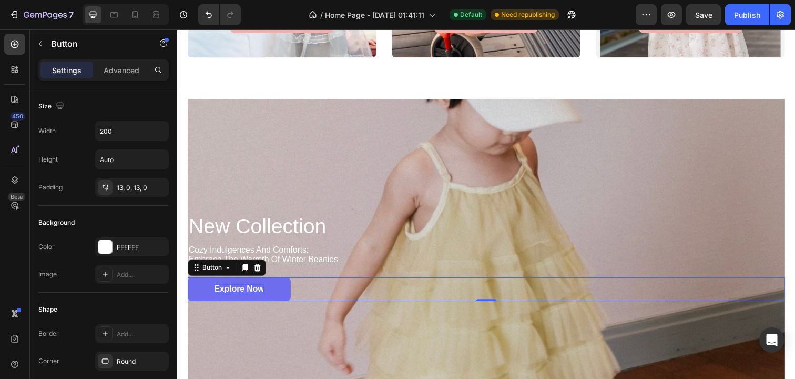
click at [251, 299] on p "Explore Now" at bounding box center [240, 294] width 51 height 11
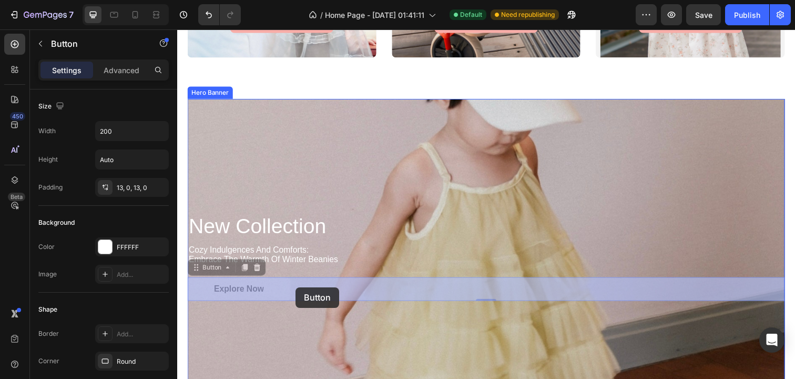
drag, startPoint x: 275, startPoint y: 292, endPoint x: 298, endPoint y: 292, distance: 23.7
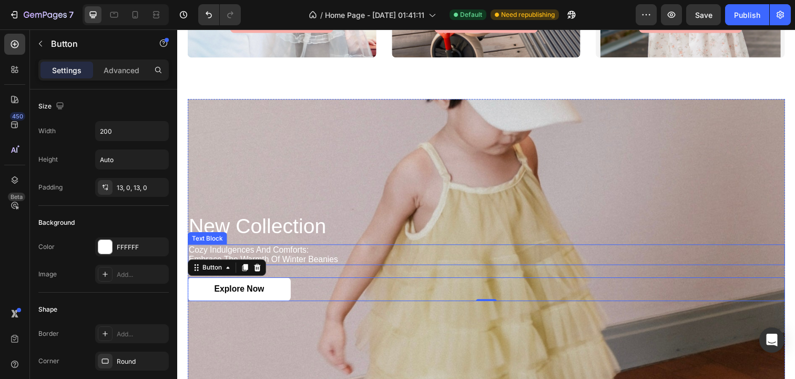
click at [273, 256] on p "cozy indulgences and comforts: embrace the warmth of winter beanies" at bounding box center [493, 259] width 608 height 18
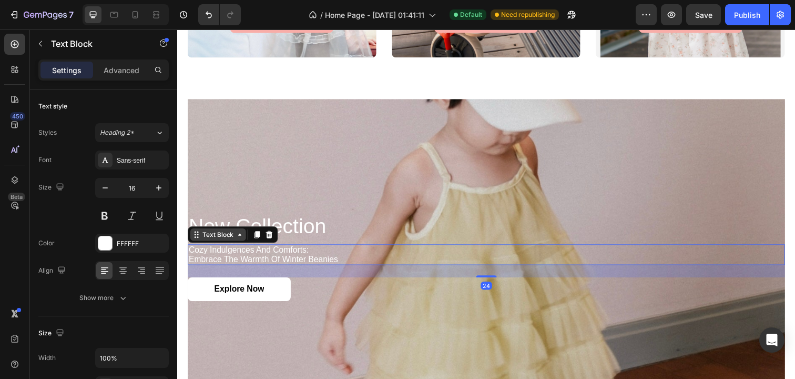
click at [223, 243] on div "Text Block" at bounding box center [218, 238] width 57 height 13
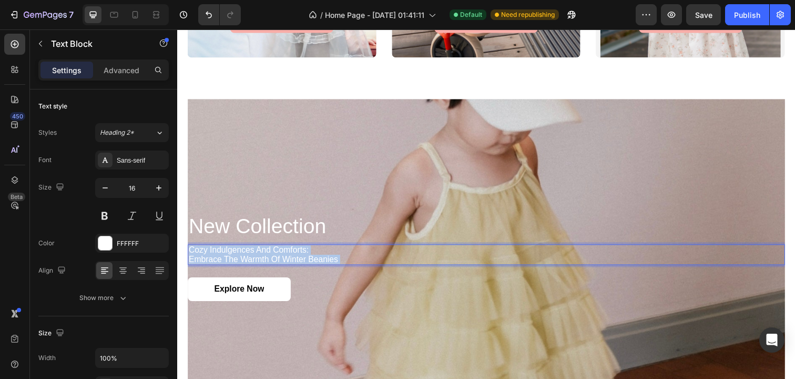
scroll to position [976, 0]
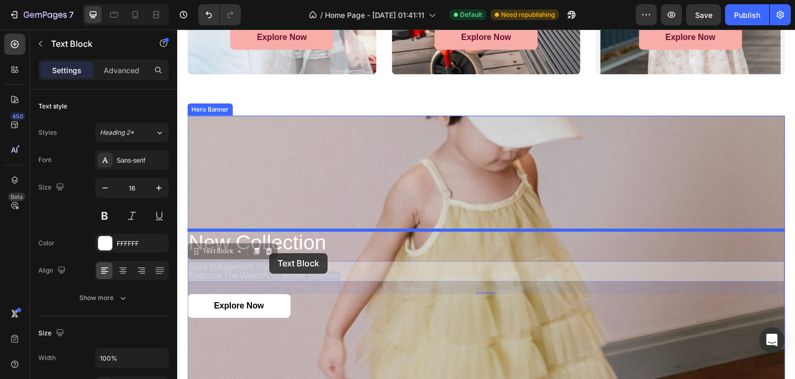
drag, startPoint x: 219, startPoint y: 258, endPoint x: 271, endPoint y: 258, distance: 52.6
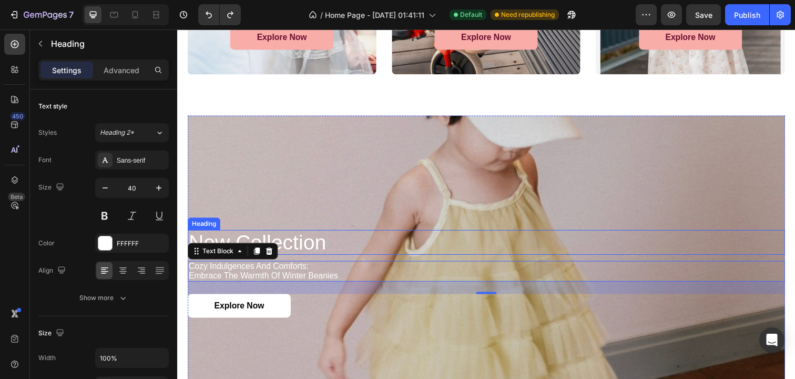
click at [316, 247] on h2 "new collection" at bounding box center [493, 246] width 610 height 25
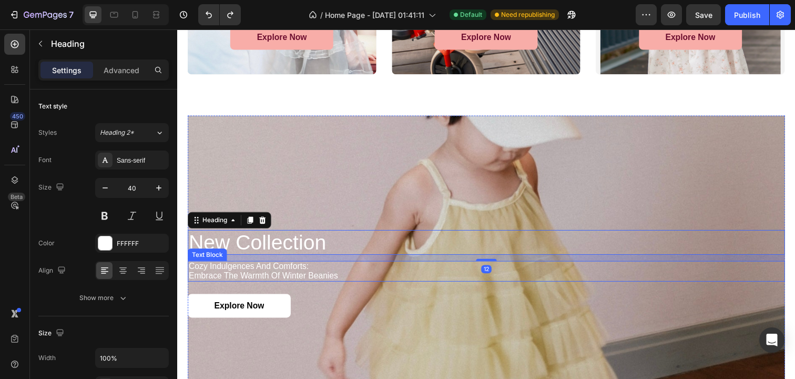
click at [259, 272] on p "cozy indulgences and comforts: embrace the warmth of winter beanies" at bounding box center [493, 276] width 608 height 18
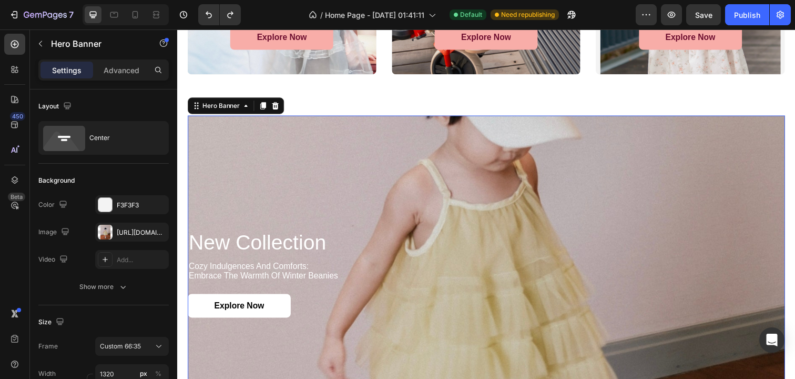
click at [350, 230] on div "new collection Heading cozy indulgences and comforts: embrace the warmth of win…" at bounding box center [493, 278] width 610 height 123
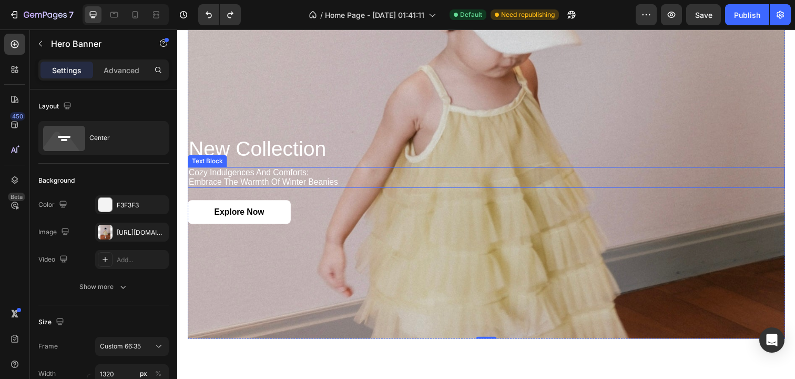
scroll to position [1057, 0]
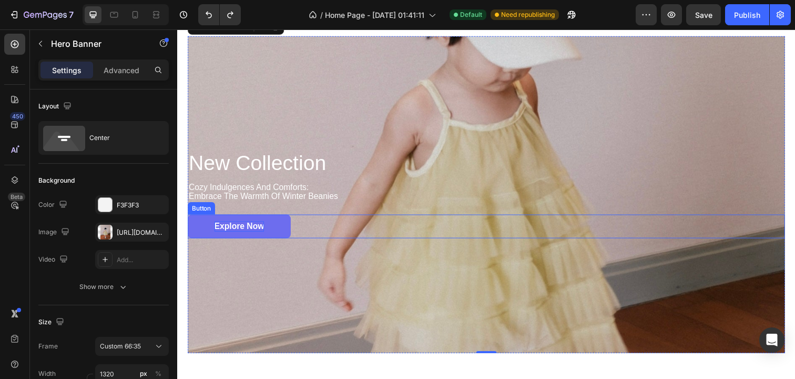
click at [266, 233] on p "Explore Now" at bounding box center [240, 230] width 51 height 11
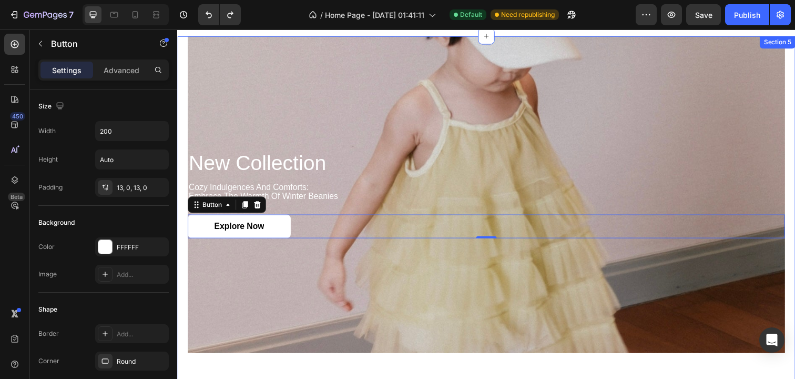
click at [180, 277] on div "new collection Heading cozy indulgences and comforts: embrace the warmth of win…" at bounding box center [492, 218] width 631 height 365
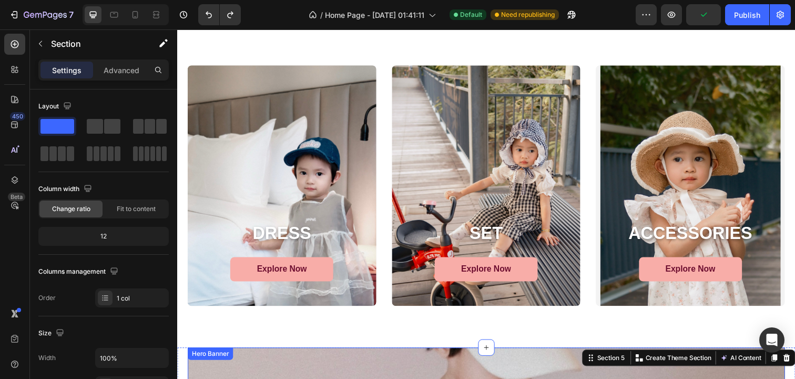
scroll to position [735, 0]
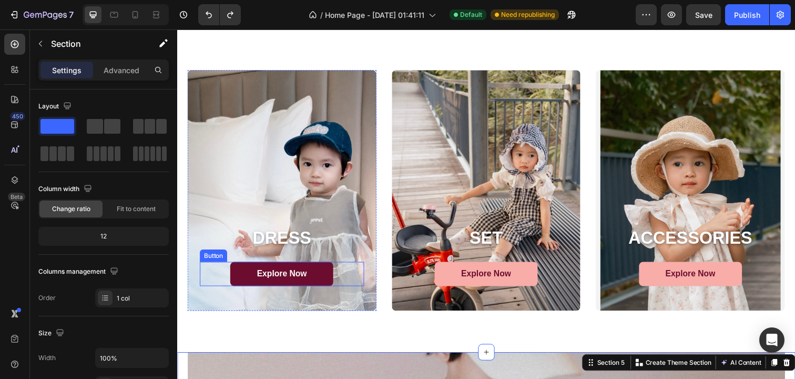
click at [326, 271] on link "Explore Now" at bounding box center [283, 279] width 105 height 25
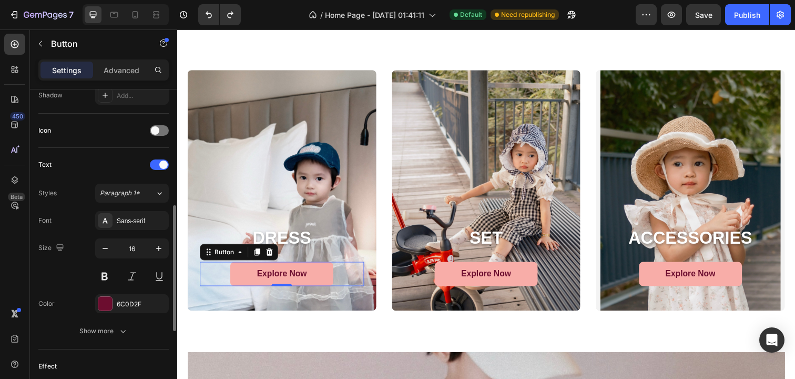
scroll to position [278, 0]
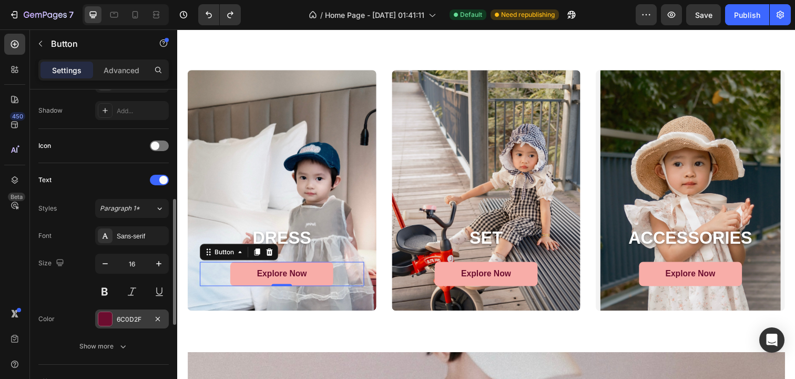
click at [107, 320] on div at bounding box center [105, 319] width 14 height 14
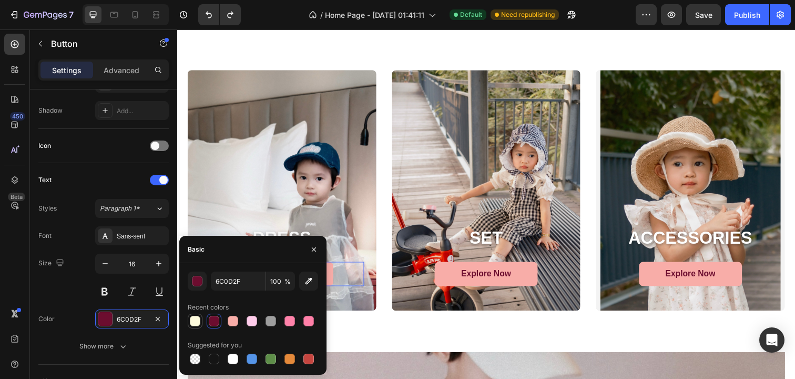
click at [192, 321] on div at bounding box center [195, 321] width 11 height 11
type input "FFFCDD"
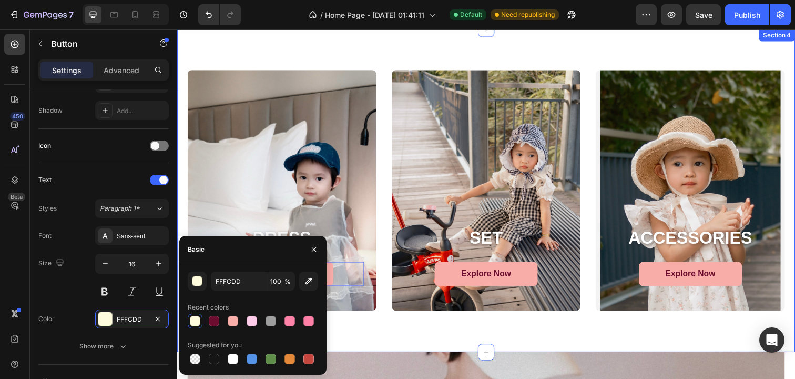
click at [377, 322] on div "DRESS Heading Explore Now Button 0 Hero Banner SET Heading Explore Now Button H…" at bounding box center [492, 194] width 631 height 330
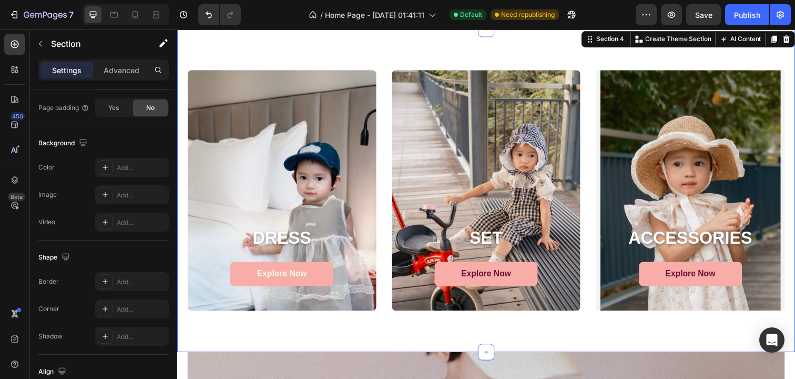
scroll to position [0, 0]
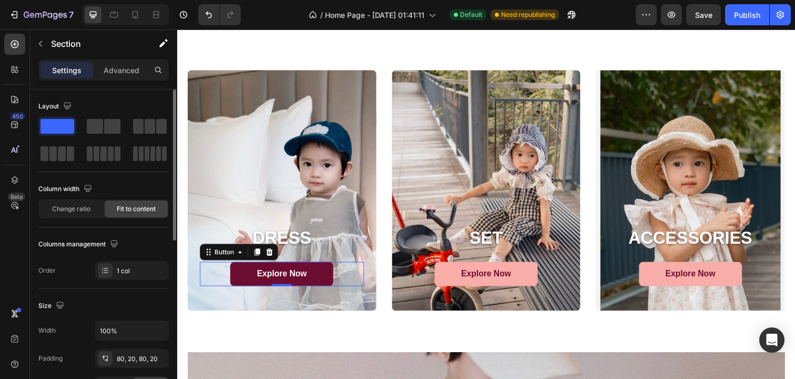
click at [316, 275] on link "Explore Now" at bounding box center [283, 279] width 105 height 25
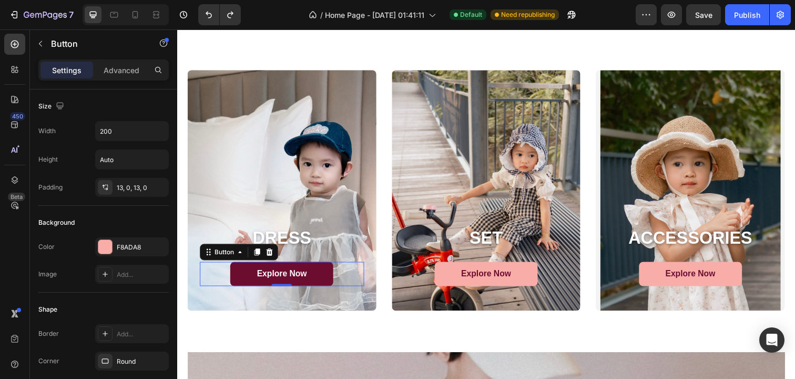
click at [319, 281] on link "Explore Now" at bounding box center [283, 279] width 105 height 25
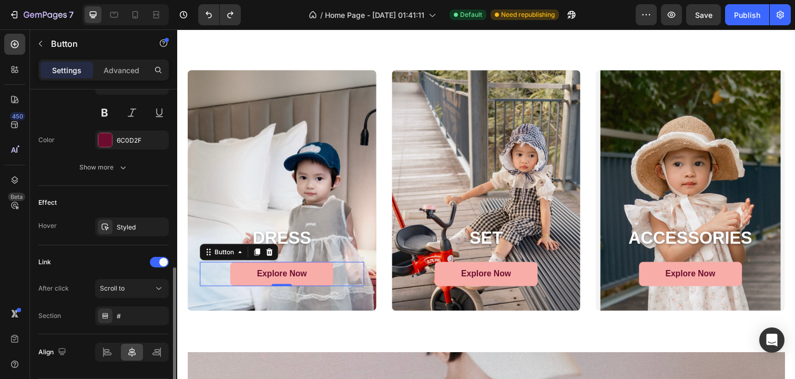
scroll to position [455, 0]
click at [108, 226] on icon at bounding box center [105, 228] width 8 height 8
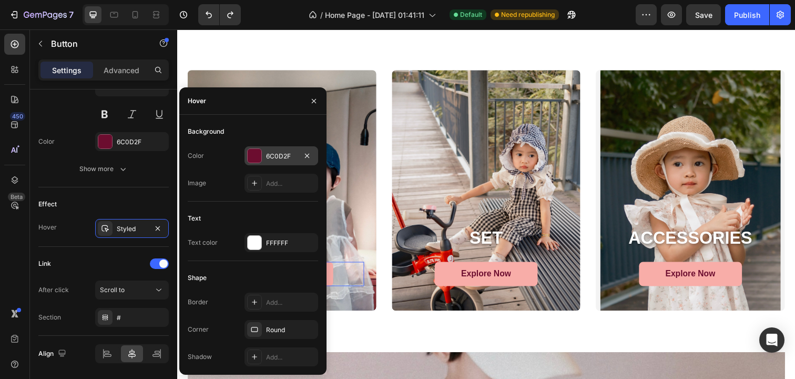
click at [259, 165] on div "6C0D2F" at bounding box center [282, 155] width 74 height 19
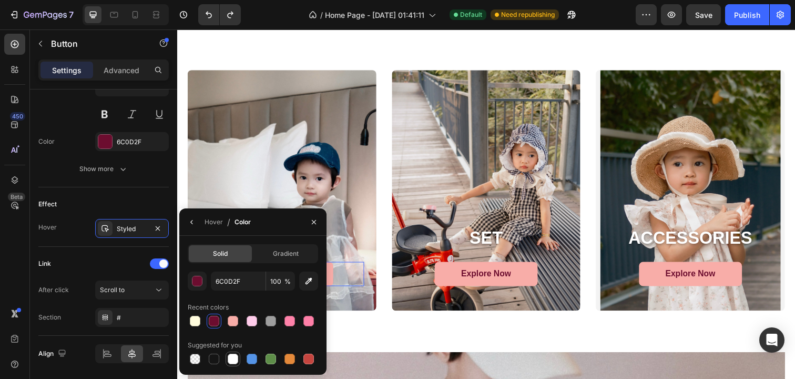
click at [235, 361] on div at bounding box center [233, 358] width 11 height 11
type input "FFFFFF"
click at [323, 338] on div "Solid Gradient FFFFFF 100 % Recent colors Suggested for you" at bounding box center [252, 305] width 147 height 122
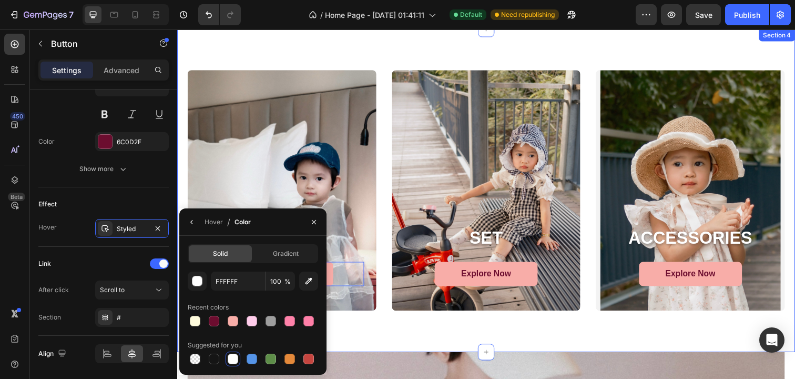
click at [372, 335] on div "DRESS Heading Explore Now Button 0 Hero Banner SET Heading Explore Now Button H…" at bounding box center [492, 194] width 631 height 330
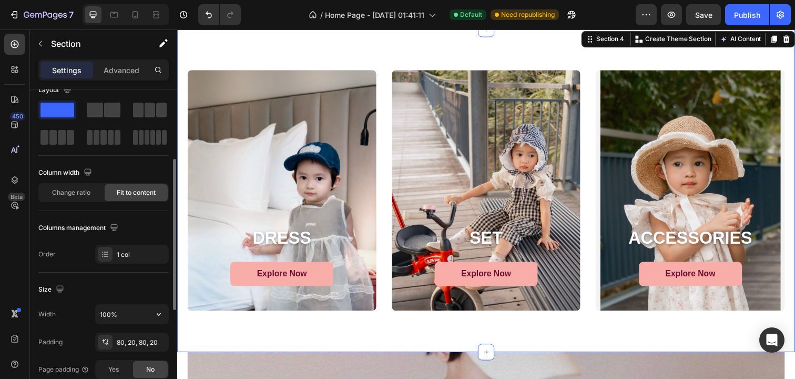
scroll to position [0, 0]
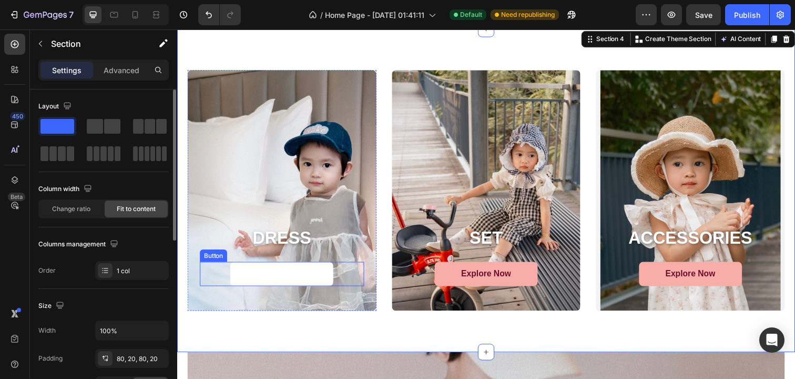
click at [279, 272] on link "Explore Now" at bounding box center [283, 279] width 105 height 25
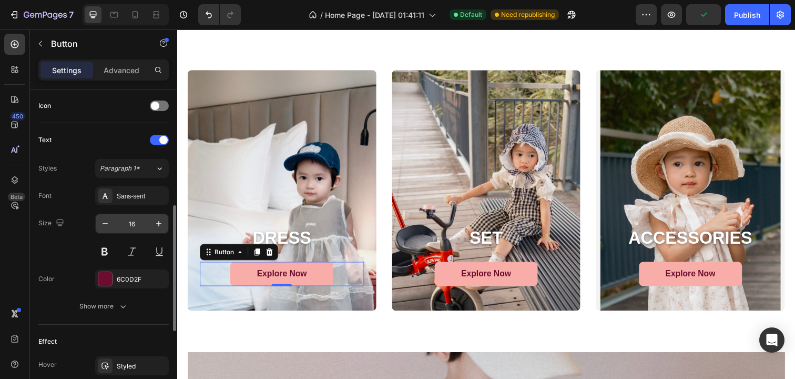
scroll to position [409, 0]
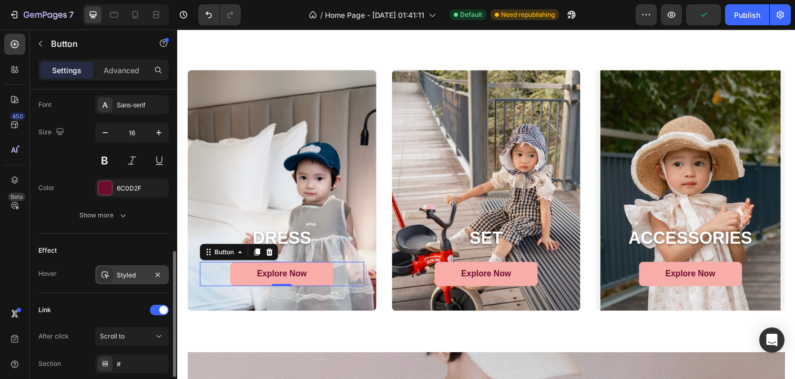
click at [129, 276] on div "Styled" at bounding box center [132, 274] width 31 height 9
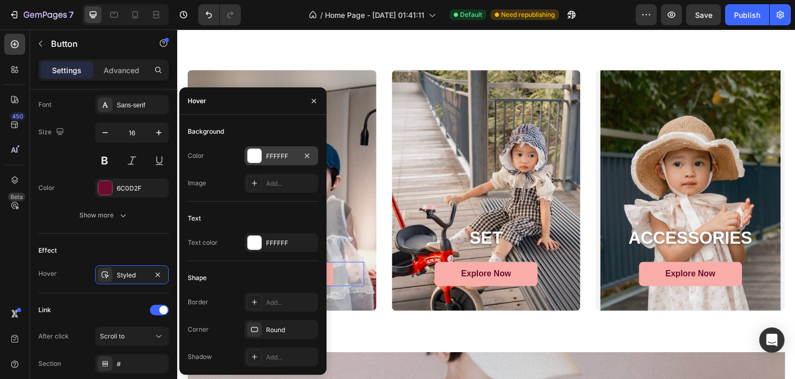
click at [257, 160] on div at bounding box center [255, 156] width 14 height 14
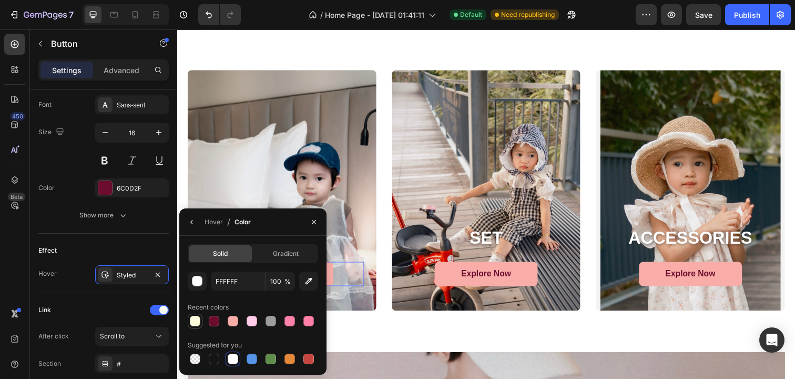
click at [198, 322] on div at bounding box center [195, 321] width 11 height 11
type input "FFFCDD"
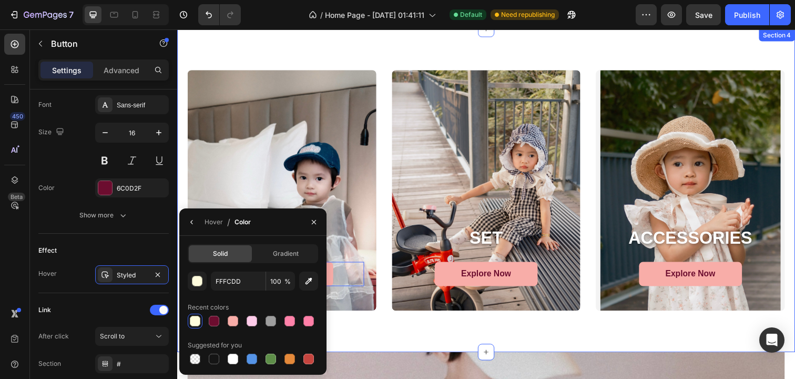
click at [364, 344] on div "DRESS Heading Explore Now Button 0 Hero Banner SET Heading Explore Now Button H…" at bounding box center [492, 194] width 631 height 330
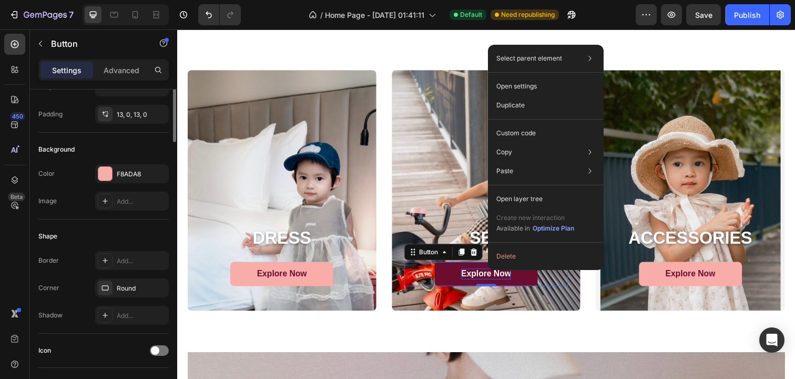
scroll to position [0, 0]
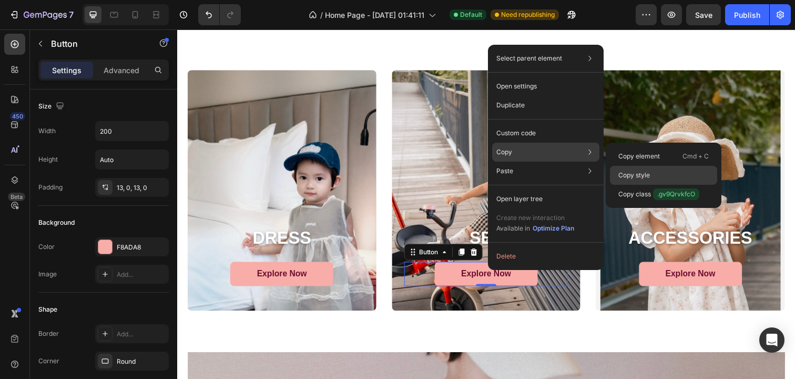
click at [638, 178] on p "Copy style" at bounding box center [634, 174] width 32 height 9
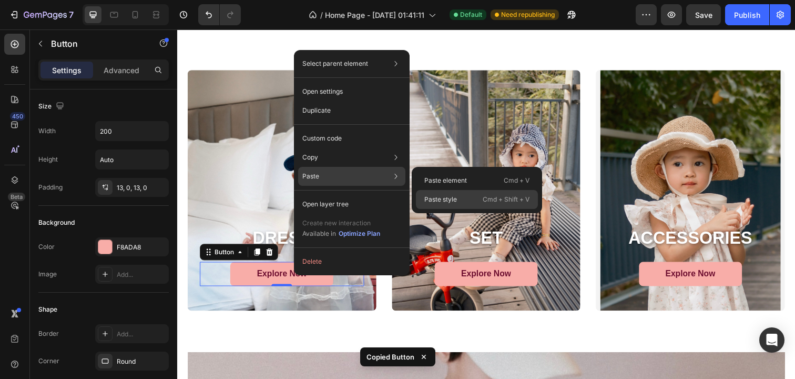
click at [466, 200] on div "Paste style Cmd + Shift + V" at bounding box center [477, 199] width 122 height 19
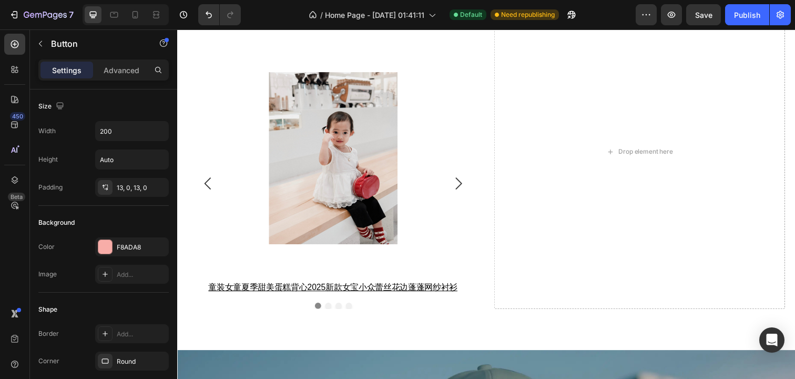
scroll to position [1166, 0]
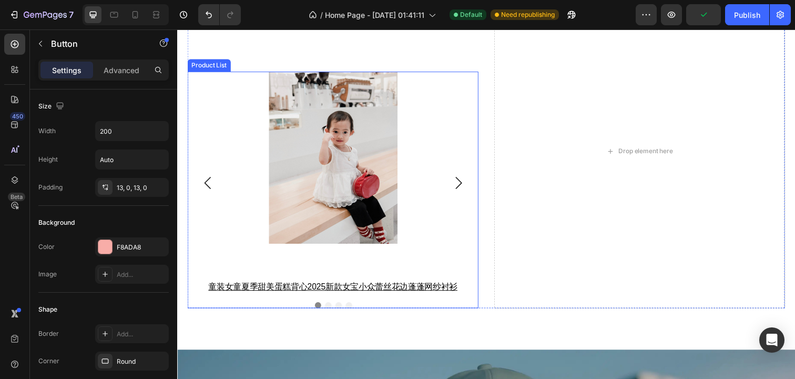
click at [464, 187] on icon "Carousel Next Arrow" at bounding box center [465, 186] width 13 height 13
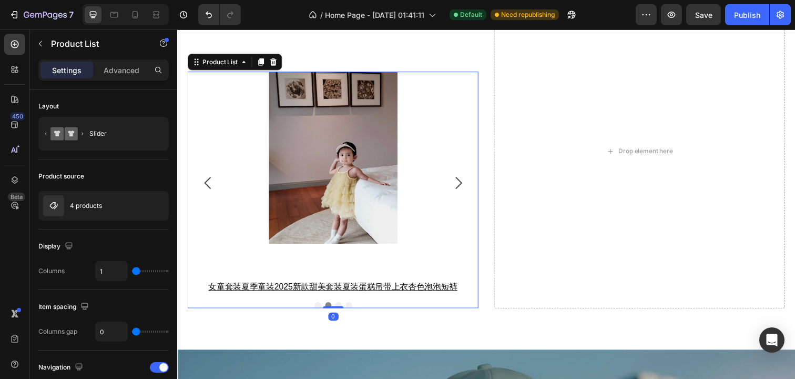
click at [464, 187] on icon "Carousel Next Arrow" at bounding box center [465, 186] width 13 height 13
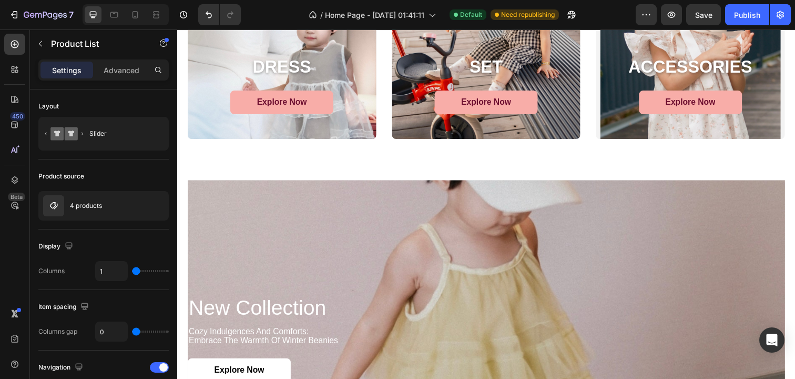
scroll to position [756, 0]
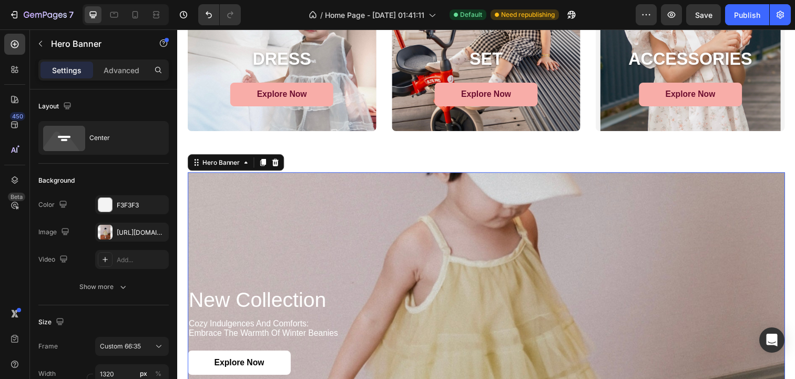
click at [307, 204] on div "Background Image" at bounding box center [493, 336] width 610 height 323
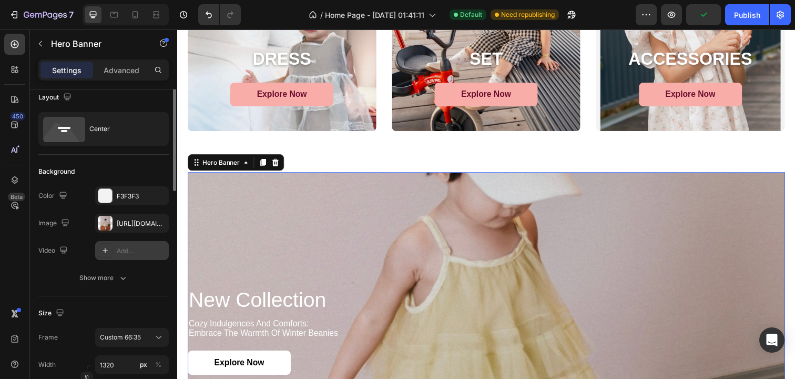
scroll to position [0, 0]
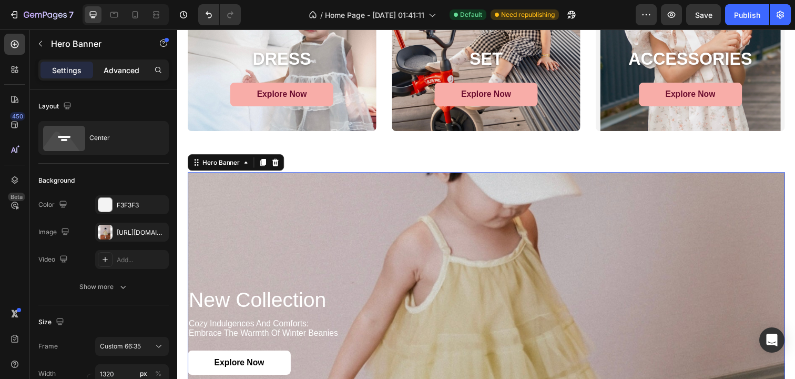
click at [129, 74] on p "Advanced" at bounding box center [122, 70] width 36 height 11
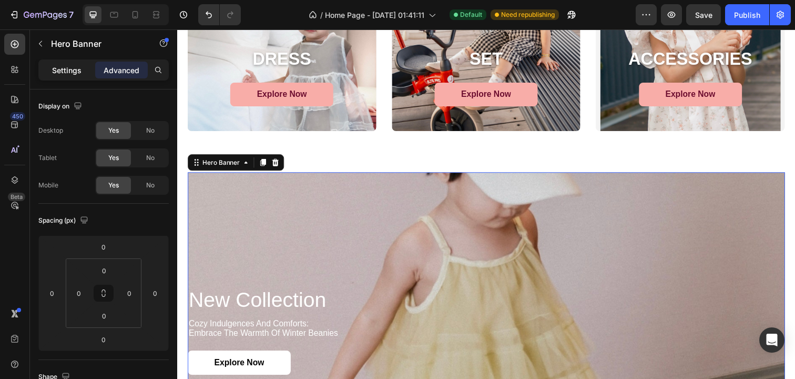
click at [66, 66] on p "Settings" at bounding box center [66, 70] width 29 height 11
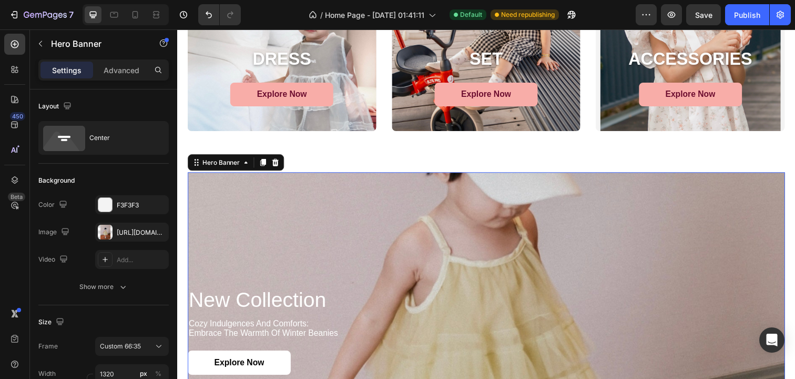
click at [244, 220] on div "Background Image" at bounding box center [493, 336] width 610 height 323
click at [209, 206] on div "Background Image" at bounding box center [493, 336] width 610 height 323
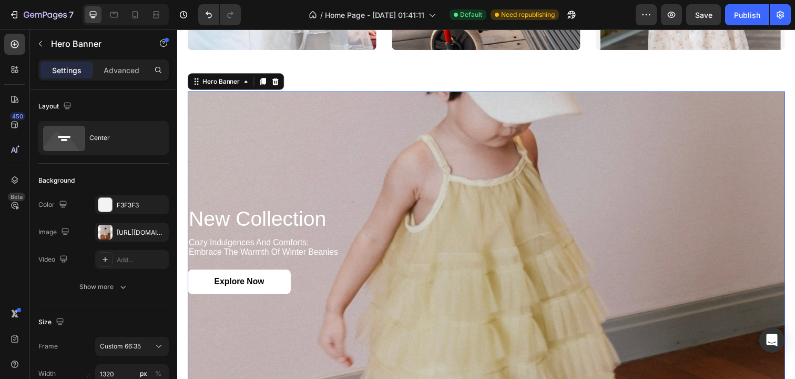
scroll to position [846, 0]
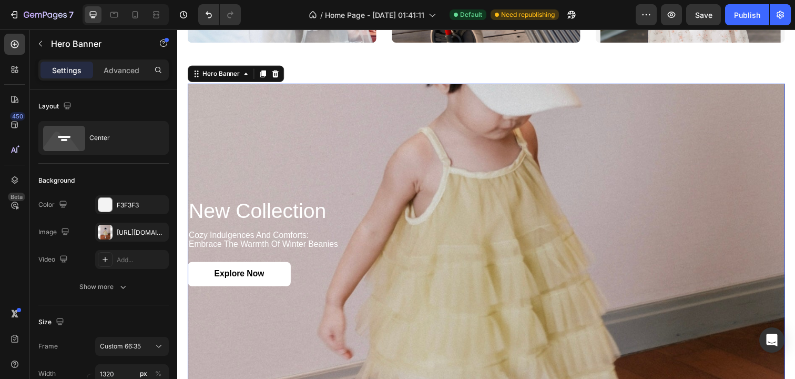
click at [202, 327] on div "Background Image" at bounding box center [493, 246] width 610 height 323
click at [401, 341] on div "Background Image" at bounding box center [493, 246] width 610 height 323
click at [303, 172] on div "Background Image" at bounding box center [493, 246] width 610 height 323
click at [280, 282] on link "Explore Now" at bounding box center [240, 279] width 105 height 25
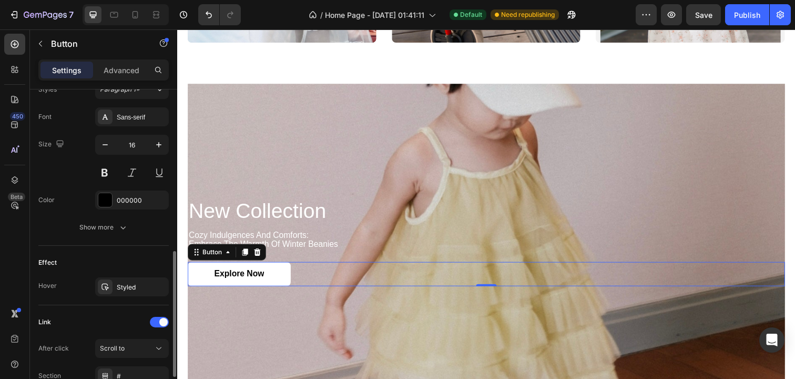
scroll to position [416, 0]
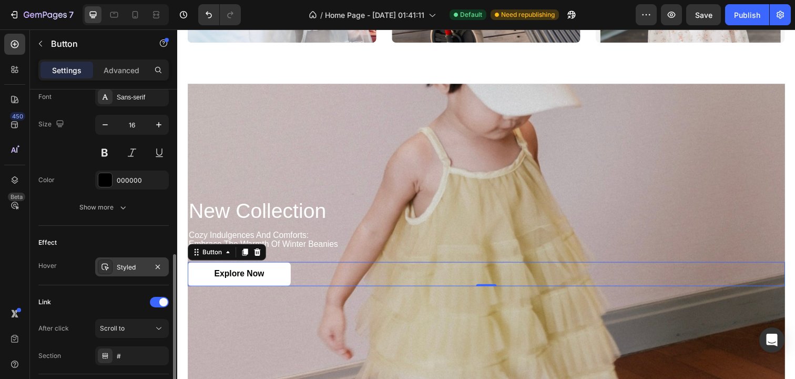
click at [108, 263] on icon at bounding box center [105, 266] width 8 height 8
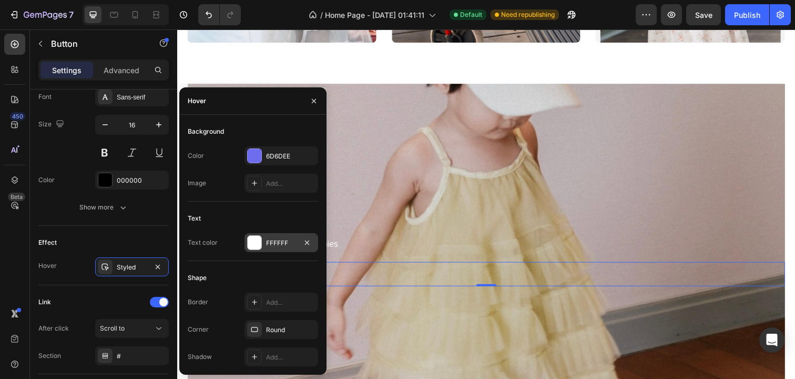
click at [257, 245] on div at bounding box center [255, 243] width 14 height 14
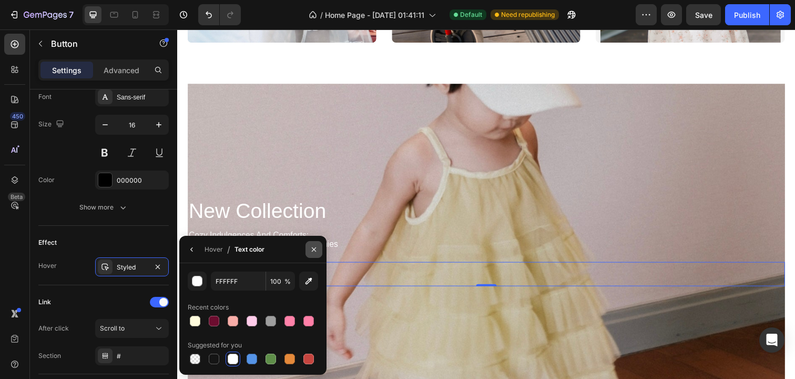
click at [315, 250] on icon "button" at bounding box center [314, 249] width 4 height 4
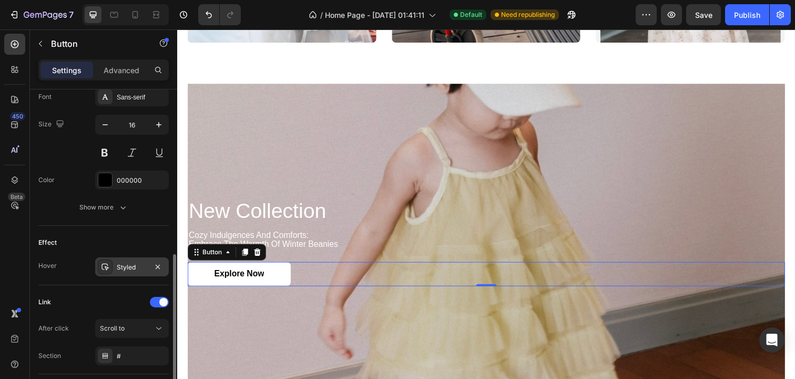
click at [127, 266] on div "Styled" at bounding box center [132, 266] width 31 height 9
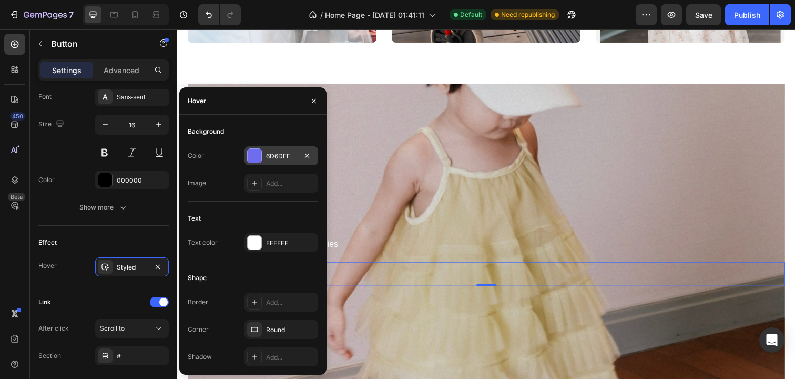
click at [259, 155] on div at bounding box center [255, 156] width 14 height 14
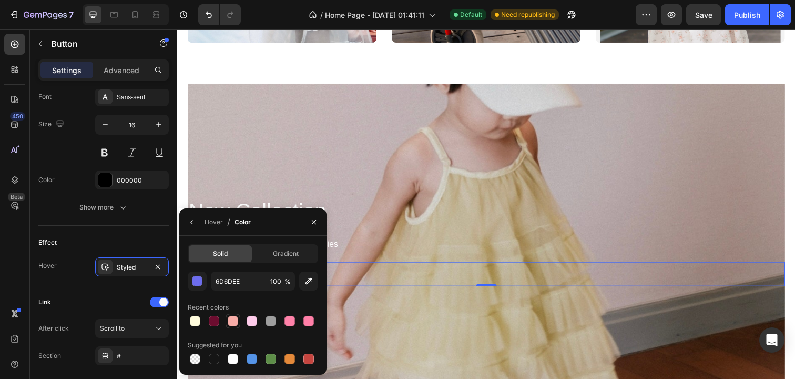
click at [235, 318] on div at bounding box center [233, 321] width 11 height 11
type input "F8ADA8"
click at [398, 159] on div "Background Image" at bounding box center [493, 246] width 610 height 323
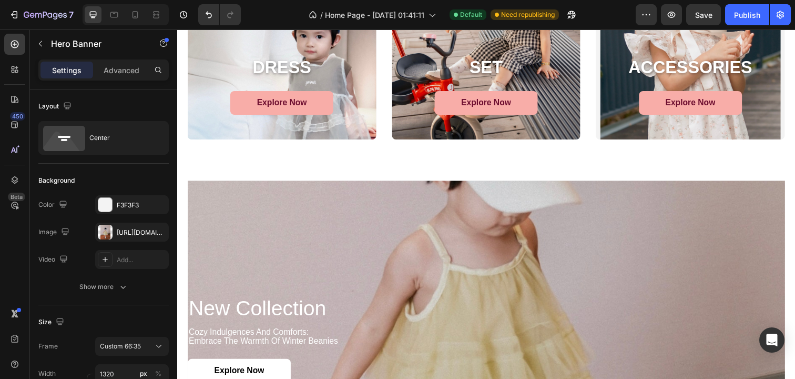
scroll to position [611, 0]
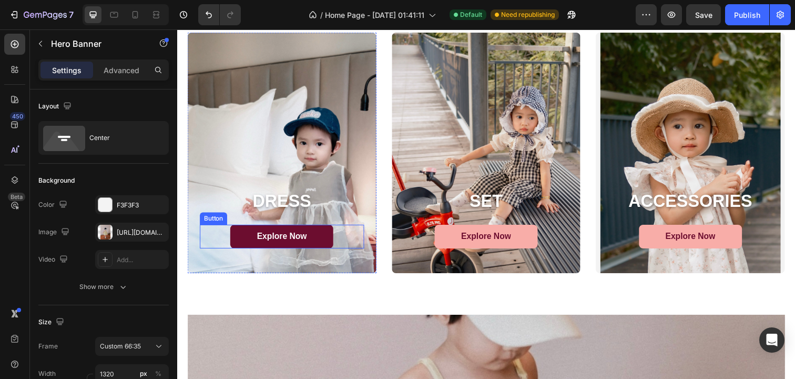
click at [312, 235] on link "Explore Now" at bounding box center [283, 241] width 105 height 25
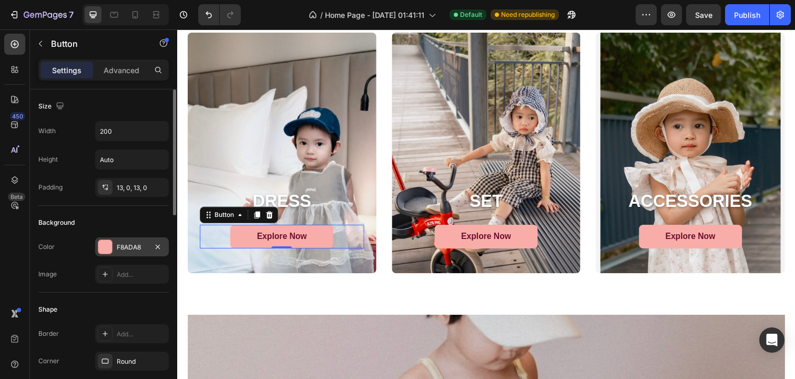
click at [109, 246] on div at bounding box center [105, 247] width 14 height 14
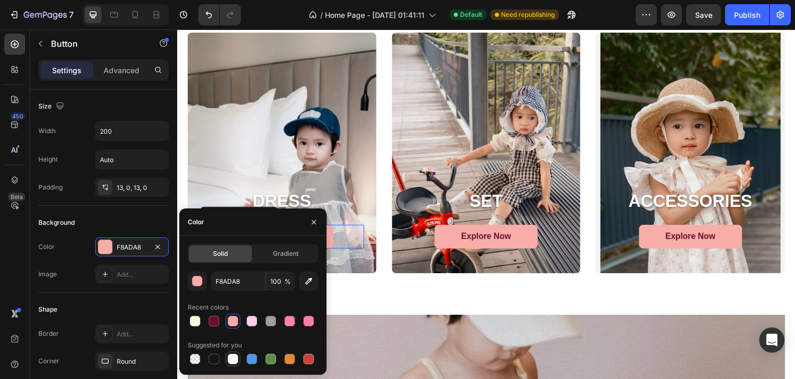
click at [233, 361] on div at bounding box center [233, 358] width 11 height 11
type input "FFFFFF"
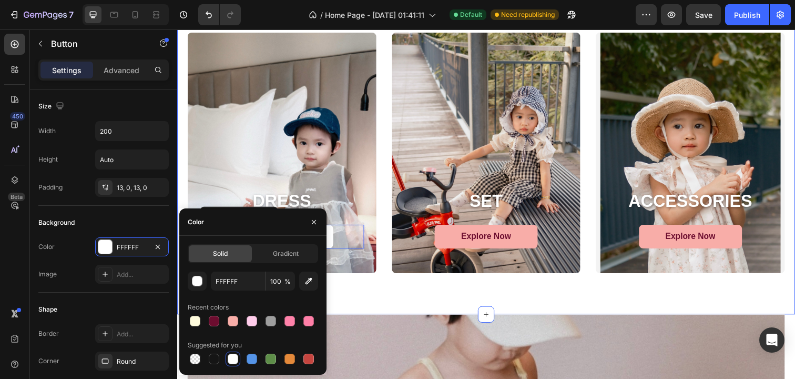
click at [403, 297] on div "DRESS Heading Explore Now Button 0 Hero Banner SET Heading Explore Now Button H…" at bounding box center [492, 156] width 631 height 330
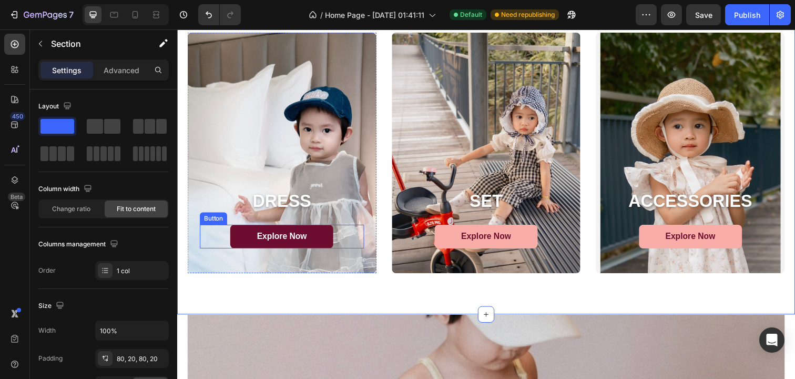
click at [327, 247] on link "Explore Now" at bounding box center [283, 241] width 105 height 25
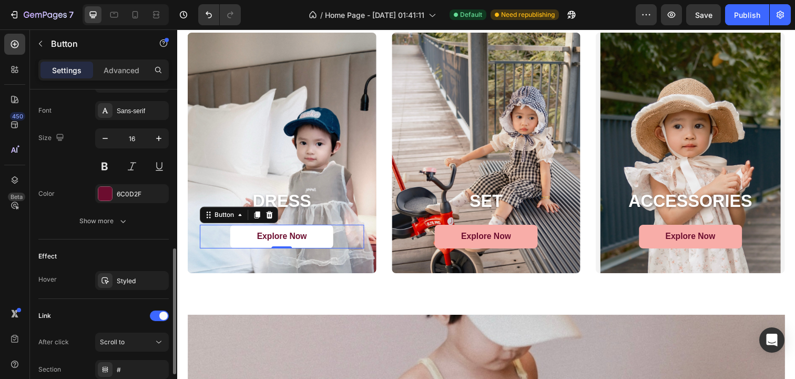
scroll to position [429, 0]
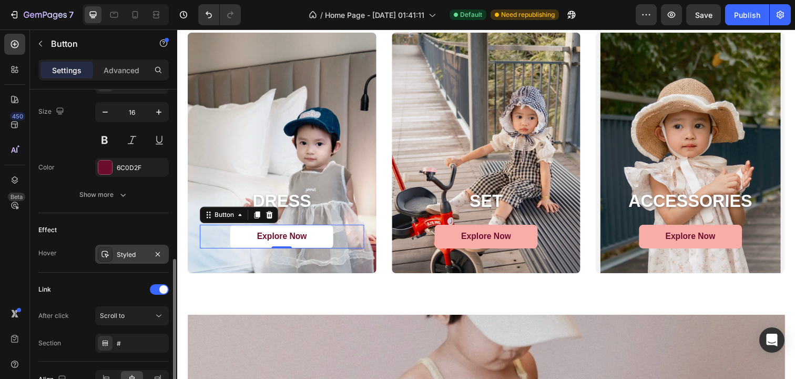
click at [129, 251] on div "Styled" at bounding box center [132, 254] width 31 height 9
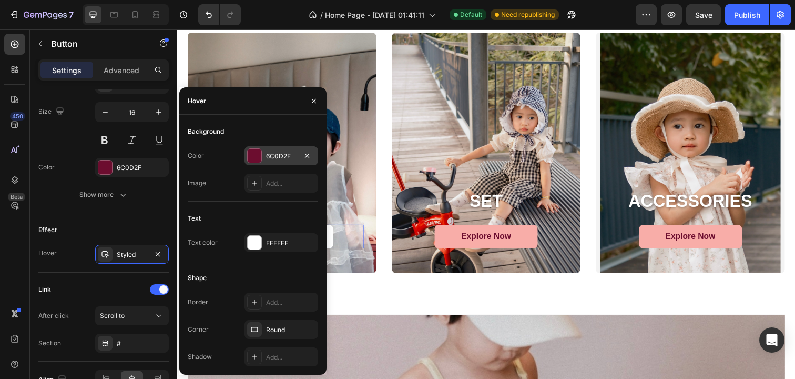
click at [255, 157] on div at bounding box center [255, 156] width 14 height 14
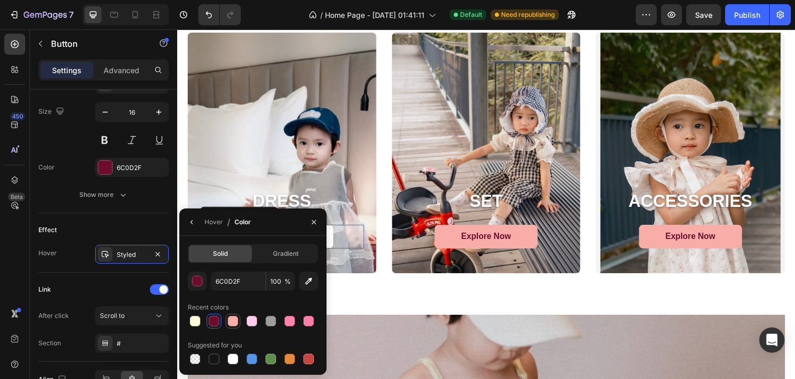
click at [235, 323] on div at bounding box center [233, 321] width 11 height 11
type input "F8ADA8"
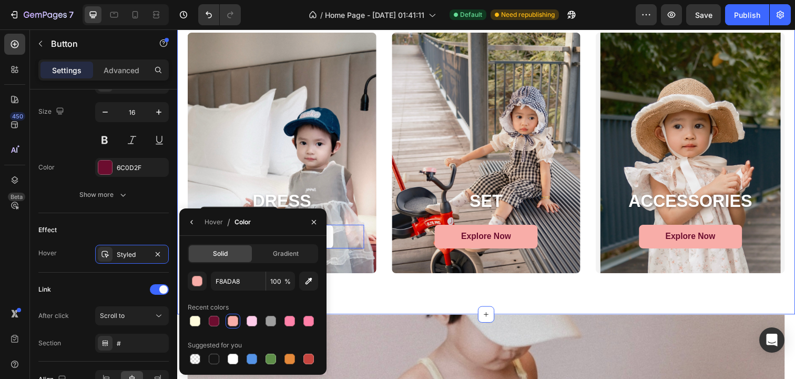
click at [389, 312] on div "DRESS Heading Explore Now Button 0 Hero Banner SET Heading Explore Now Button H…" at bounding box center [492, 156] width 631 height 330
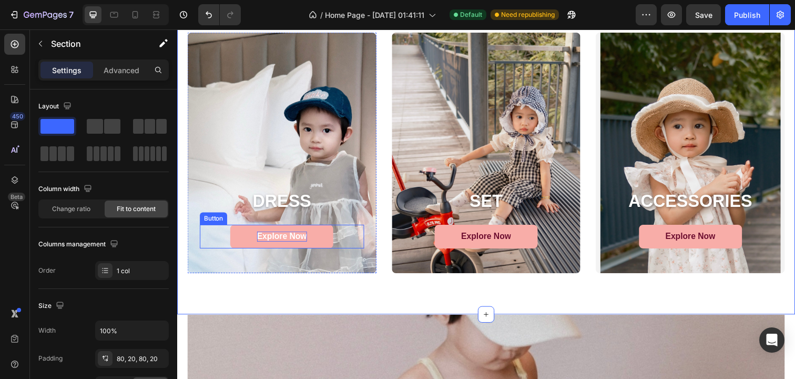
click at [296, 242] on p "Explore Now" at bounding box center [284, 241] width 51 height 11
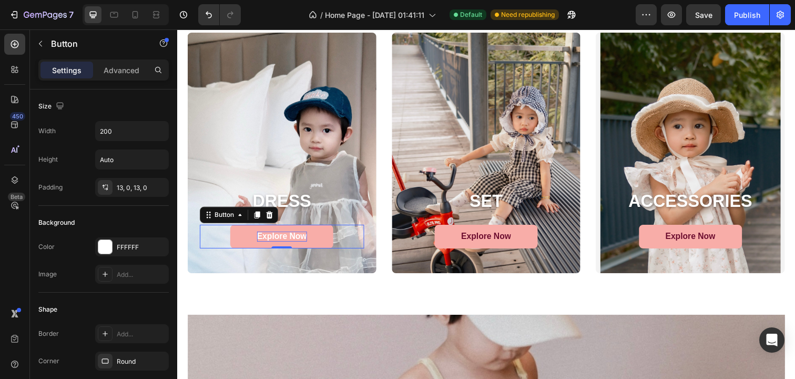
click at [296, 242] on p "Explore Now" at bounding box center [284, 241] width 51 height 11
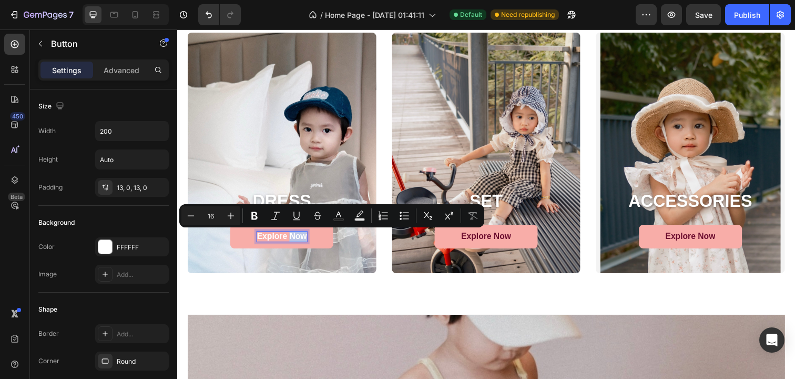
click at [296, 242] on p "Explore Now" at bounding box center [284, 241] width 51 height 11
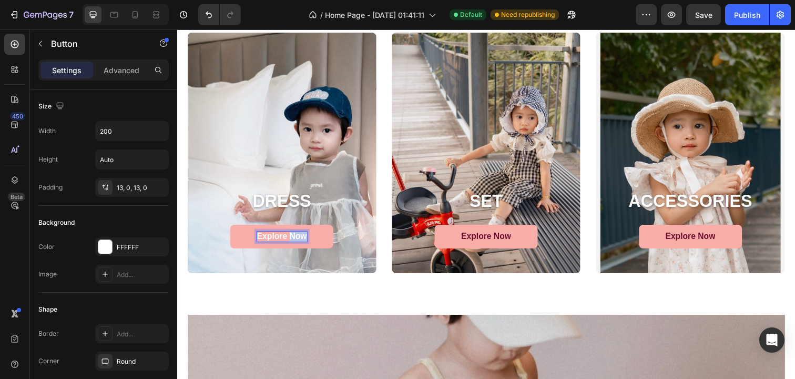
click at [296, 242] on p "Explore Now" at bounding box center [284, 241] width 51 height 11
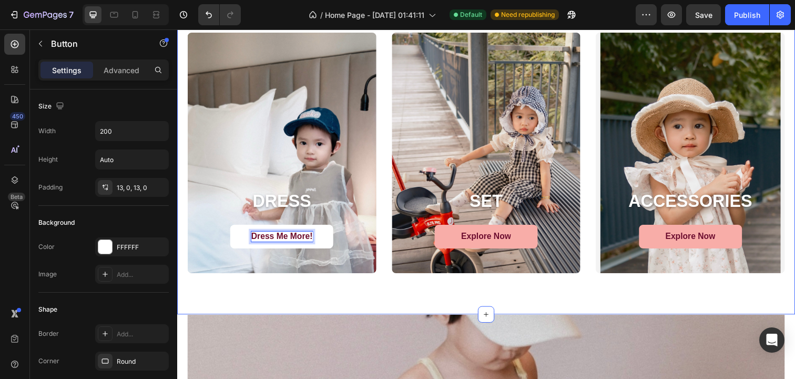
click at [341, 315] on div "DRESS Heading Dress Me More! Button 0 Hero Banner SET Heading Explore Now Butto…" at bounding box center [492, 156] width 631 height 330
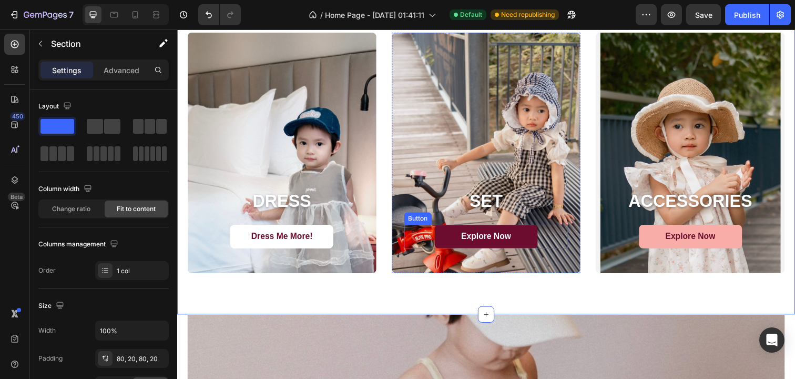
click at [483, 247] on link "Explore Now" at bounding box center [492, 241] width 105 height 25
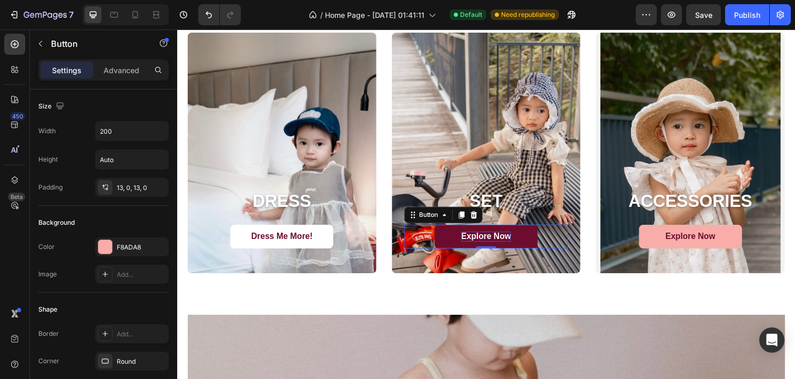
click at [492, 239] on p "Explore Now" at bounding box center [493, 241] width 51 height 11
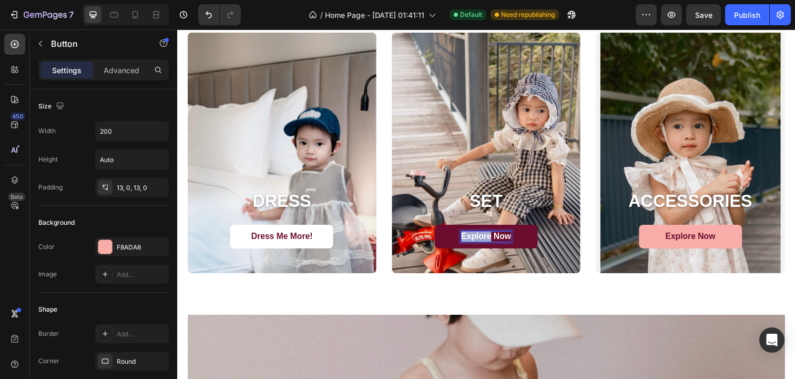
click at [492, 239] on p "Explore Now" at bounding box center [493, 241] width 51 height 11
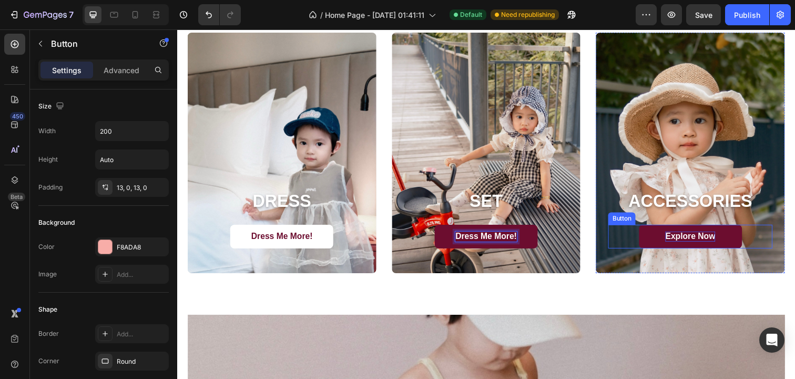
click at [686, 240] on p "Explore Now" at bounding box center [701, 241] width 51 height 11
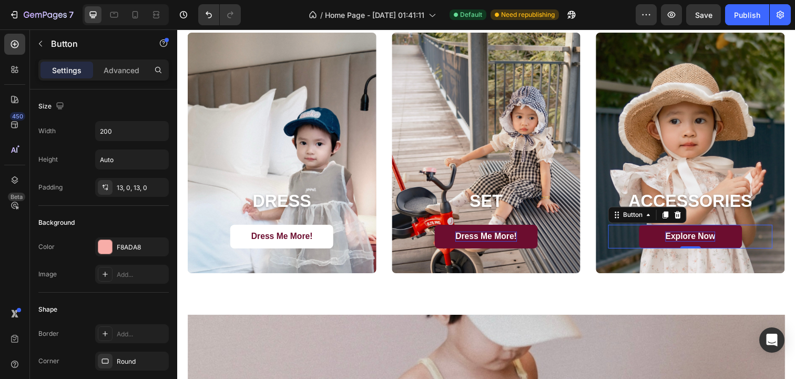
click at [686, 240] on p "Explore Now" at bounding box center [701, 241] width 51 height 11
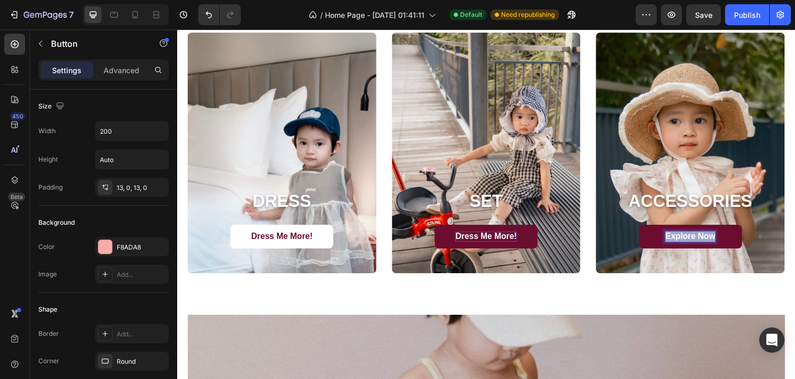
click at [686, 240] on p "Explore Now" at bounding box center [701, 241] width 51 height 11
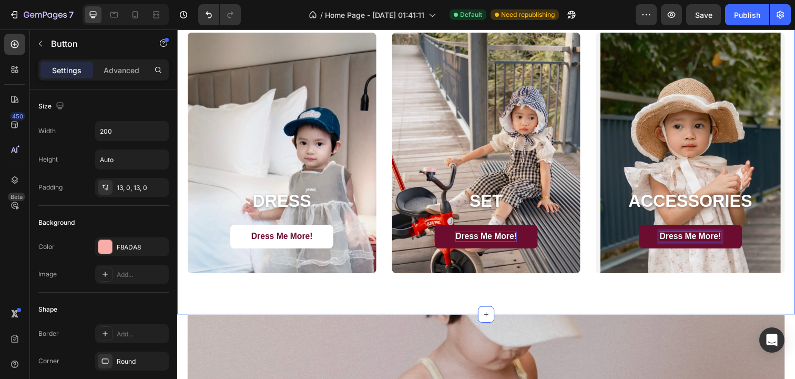
click at [608, 296] on div "DRESS Heading Dress Me More! Button Hero Banner SET Heading Dress Me More! Butt…" at bounding box center [492, 156] width 631 height 330
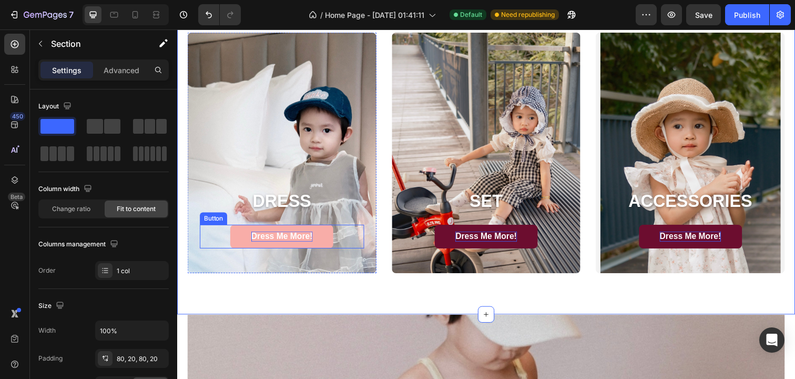
click at [302, 239] on p "Dress Me More!" at bounding box center [284, 241] width 63 height 11
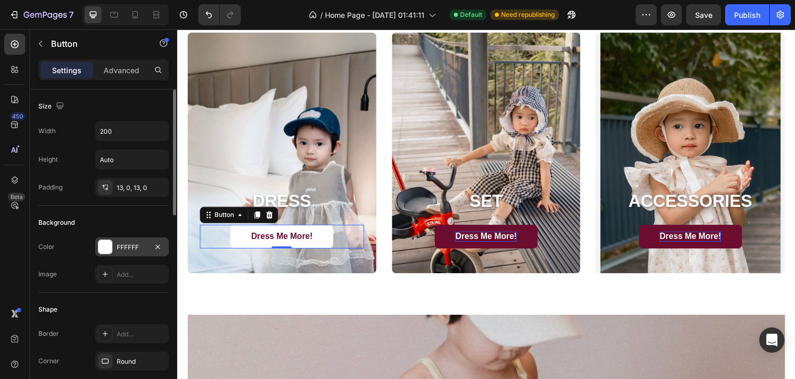
click at [107, 245] on div at bounding box center [105, 247] width 14 height 14
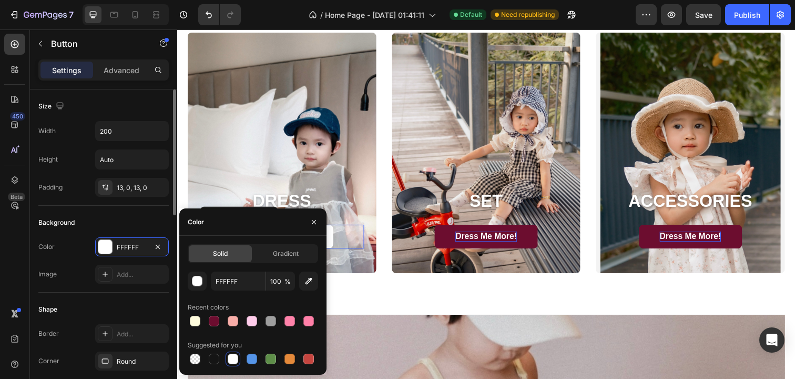
click at [114, 223] on div "Background" at bounding box center [103, 222] width 130 height 17
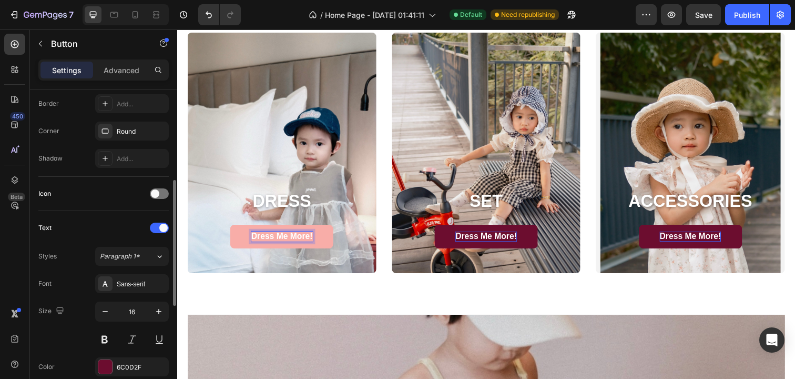
scroll to position [240, 0]
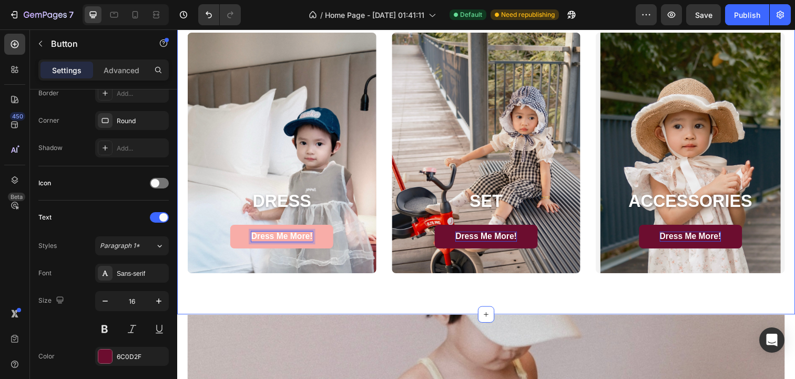
click at [279, 313] on div "DRESS Heading Dress Me More! Button 0 Hero Banner SET Heading Dress Me More! Bu…" at bounding box center [492, 156] width 631 height 330
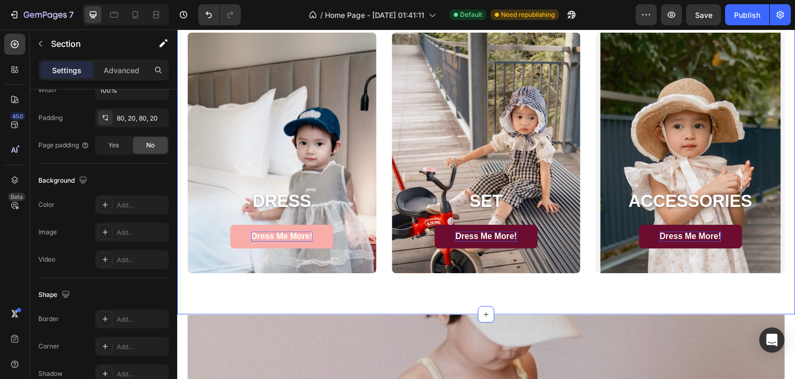
scroll to position [0, 0]
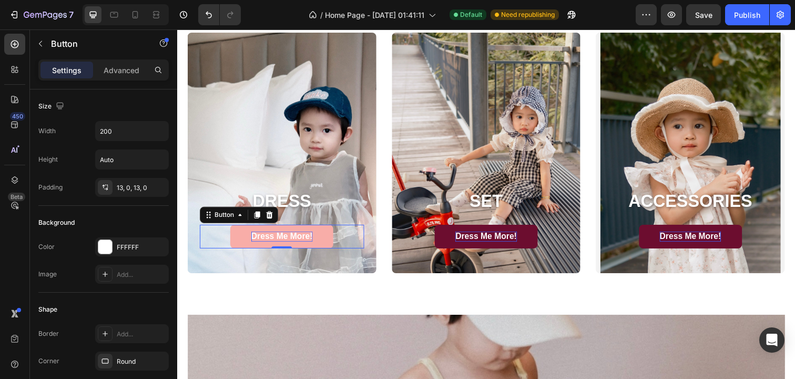
click at [289, 238] on p "Dress Me More!" at bounding box center [284, 241] width 63 height 11
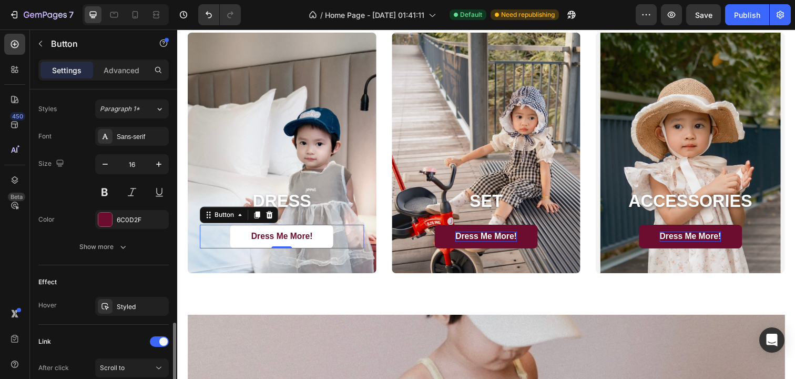
scroll to position [458, 0]
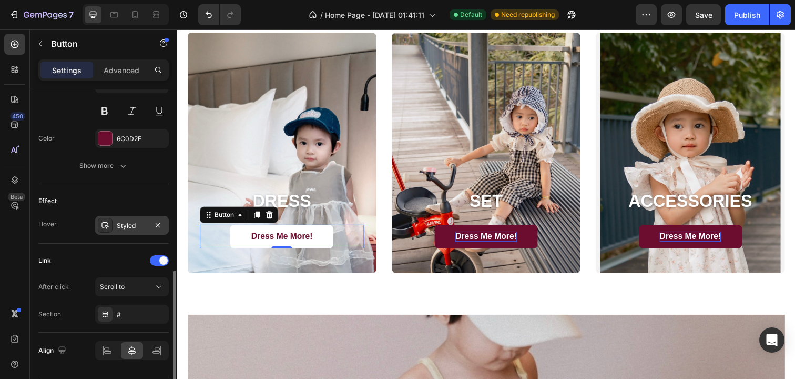
click at [117, 227] on div "Styled" at bounding box center [132, 225] width 31 height 9
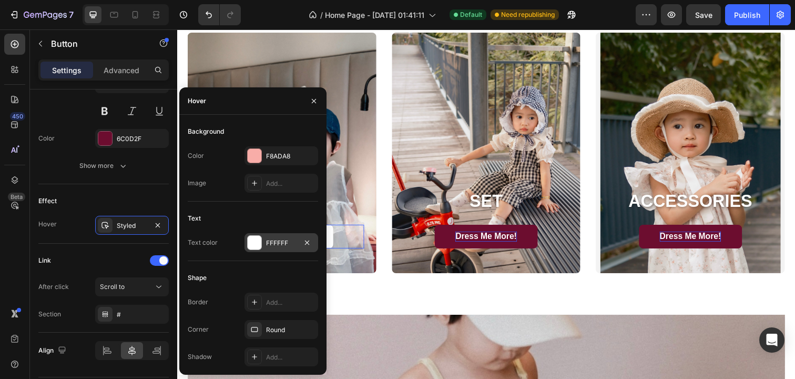
click at [254, 238] on div at bounding box center [255, 243] width 14 height 14
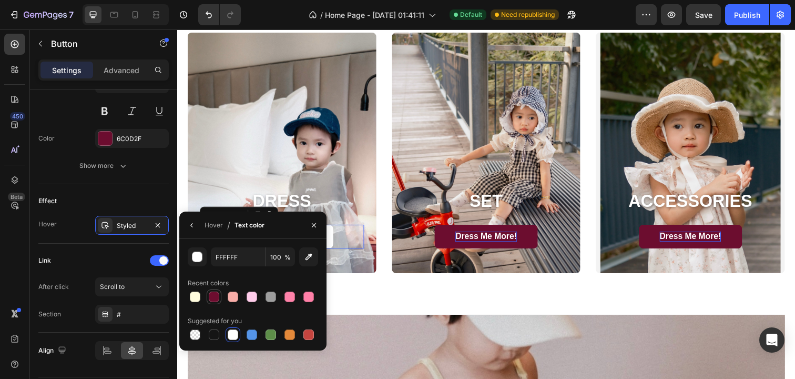
click at [215, 297] on div at bounding box center [214, 296] width 11 height 11
type input "6C0D2F"
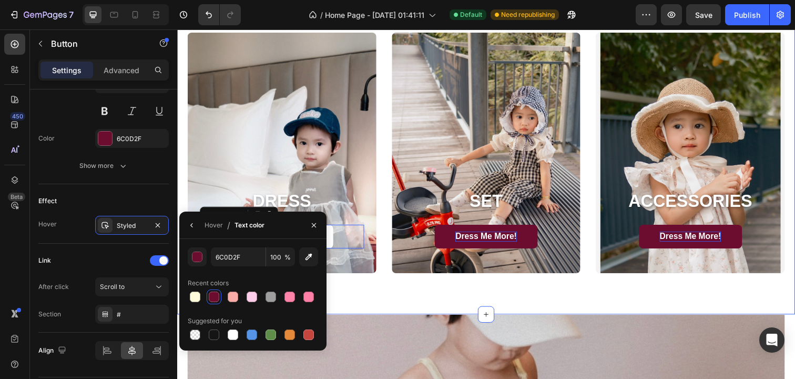
click at [380, 306] on div "DRESS Heading Dress Me More! Button 0 Hero Banner SET Heading Dress Me More! Bu…" at bounding box center [492, 156] width 631 height 330
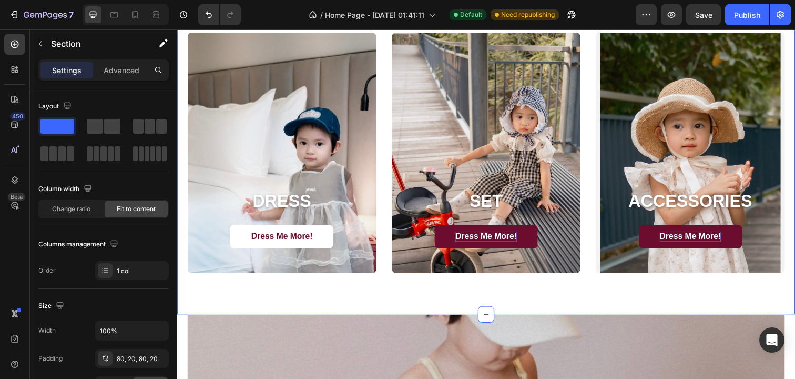
click at [299, 307] on div "DRESS Heading Dress Me More! Button Hero Banner SET Heading Dress Me More! Butt…" at bounding box center [492, 156] width 631 height 330
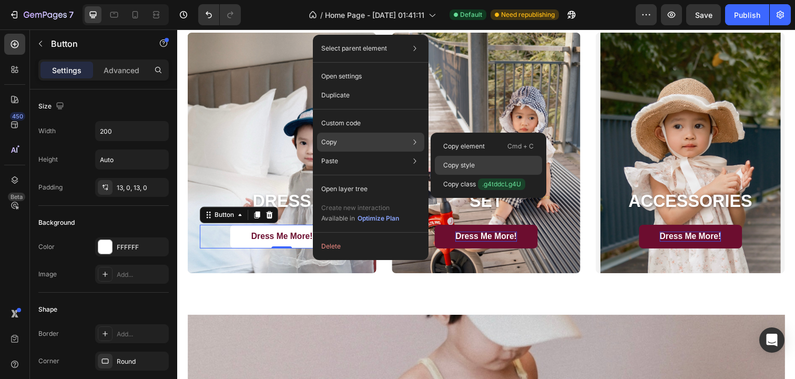
click at [480, 175] on div "Copy style" at bounding box center [488, 184] width 107 height 19
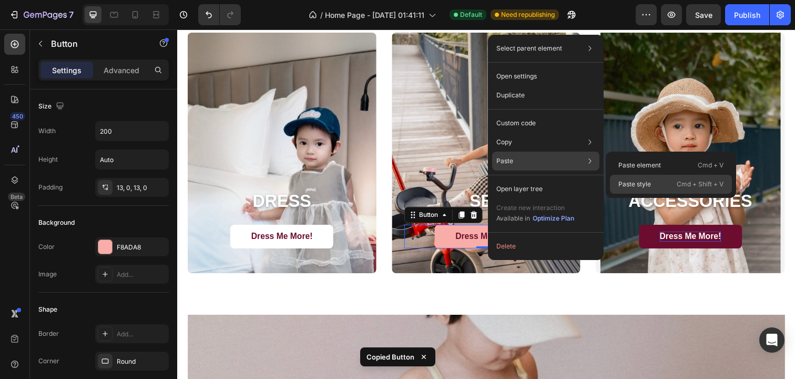
click at [647, 180] on p "Paste style" at bounding box center [634, 183] width 33 height 9
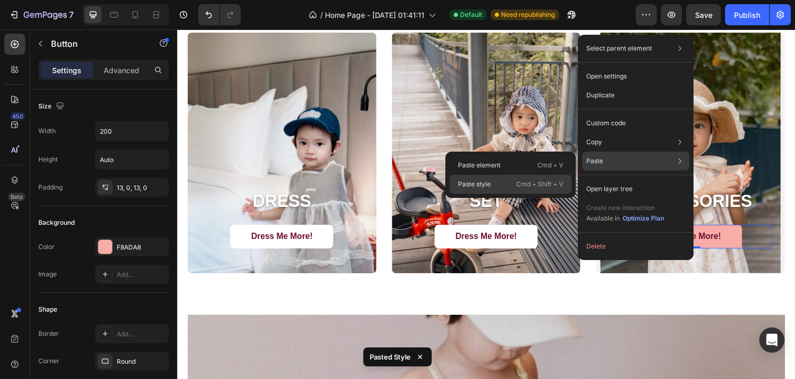
click at [523, 181] on p "Cmd + Shift + V" at bounding box center [539, 184] width 47 height 11
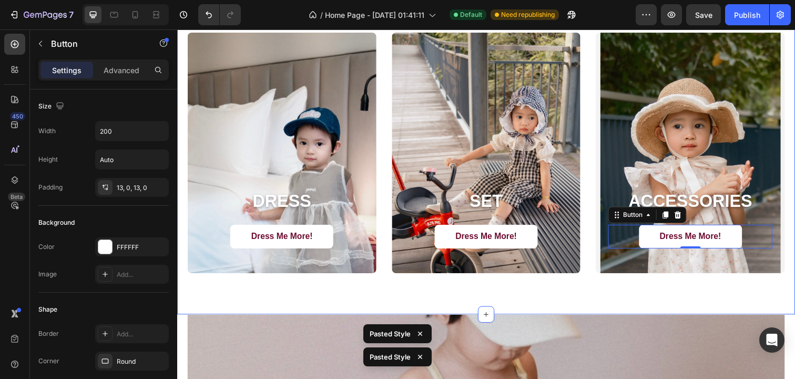
click at [581, 294] on div "DRESS Heading Dress Me More! Button Hero Banner SET Heading Dress Me More! Butt…" at bounding box center [492, 156] width 631 height 330
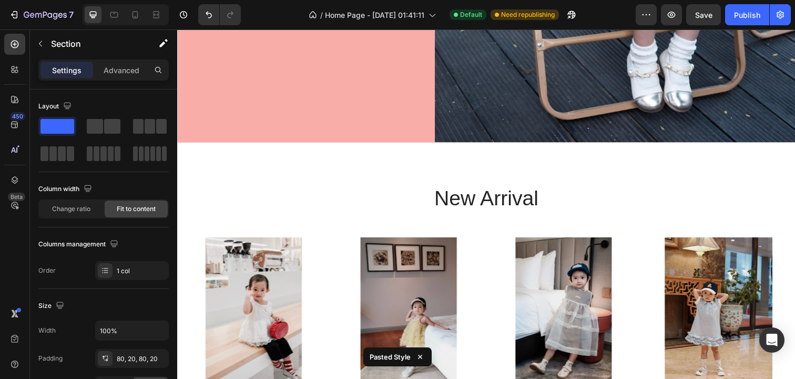
scroll to position [430, 0]
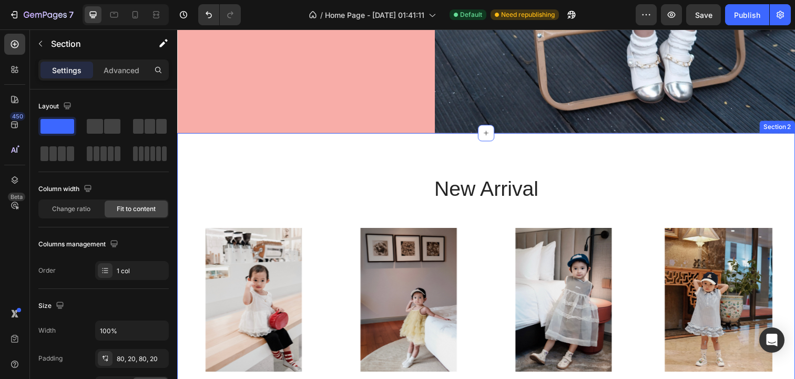
click at [486, 191] on h2 "new arrival" at bounding box center [493, 191] width 610 height 29
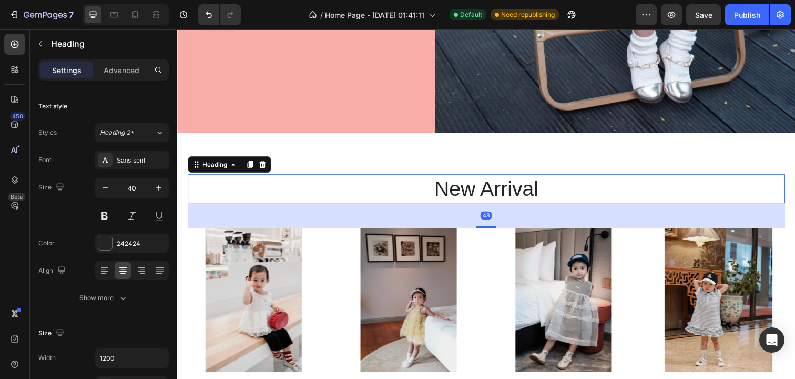
click at [502, 192] on h2 "new arrival" at bounding box center [493, 191] width 610 height 29
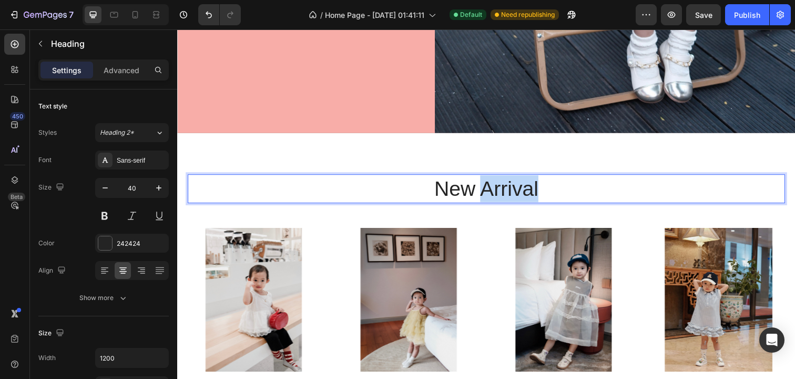
click at [502, 192] on p "new arrival" at bounding box center [493, 191] width 608 height 27
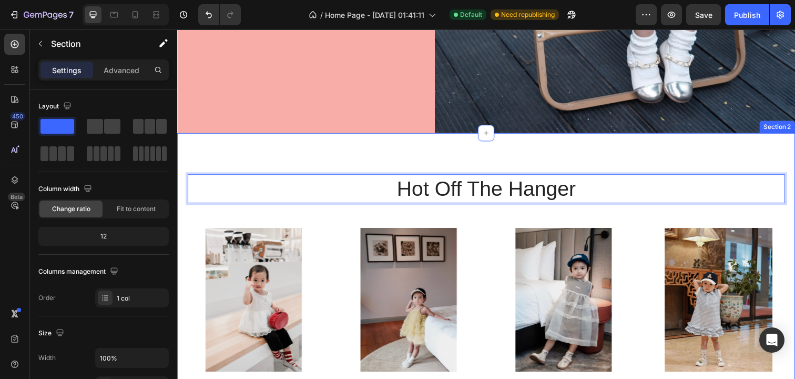
click at [602, 149] on div "Hot Off the Hanger Heading 48 Product Images 童装女童夏季甜美蛋糕背心2025新款女宝小众蕾丝花边蓬蓬网纱衬衫 P…" at bounding box center [492, 298] width 631 height 327
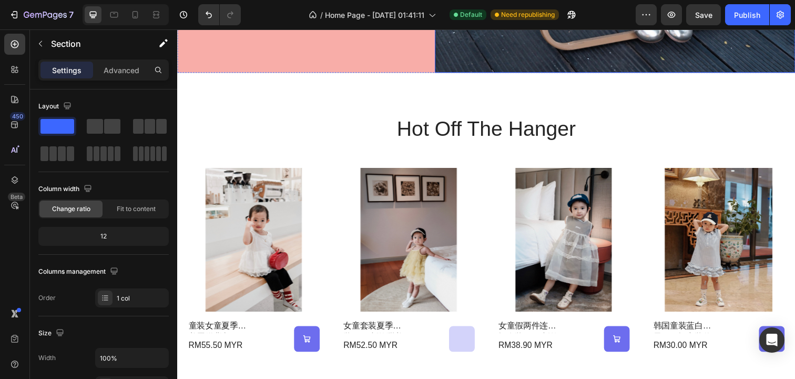
scroll to position [498, 0]
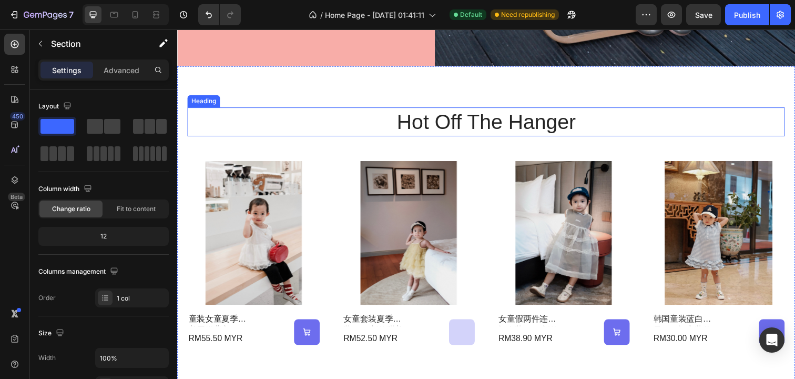
click at [536, 125] on h2 "hot off the hanger" at bounding box center [493, 123] width 610 height 29
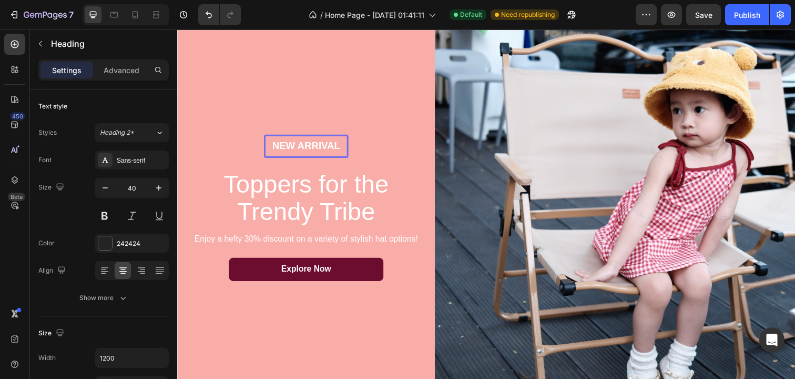
scroll to position [119, 0]
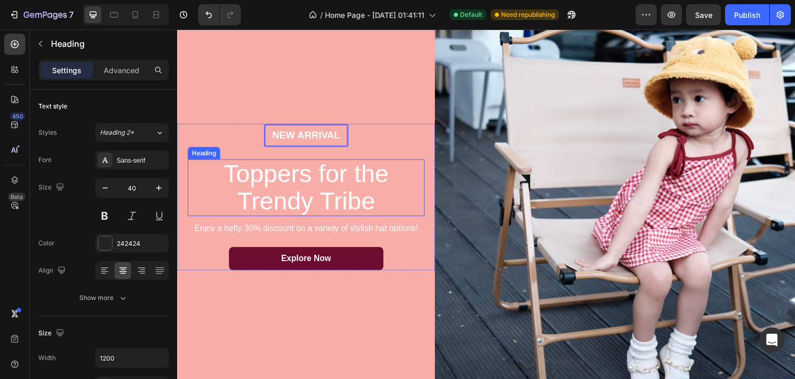
click at [309, 178] on h2 "Toppers for the Trendy Tribe" at bounding box center [308, 191] width 237 height 58
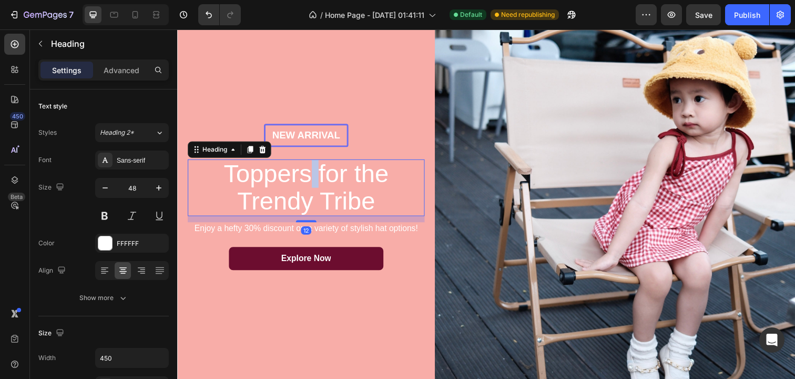
click at [309, 178] on h2 "Toppers for the Trendy Tribe" at bounding box center [308, 191] width 237 height 58
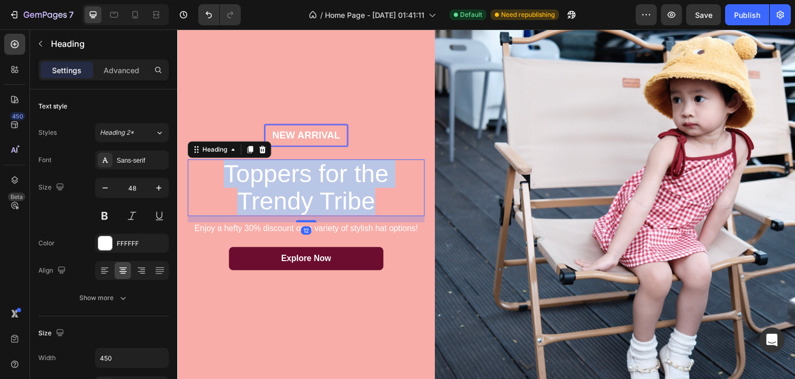
click at [309, 178] on p "Toppers for the Trendy Tribe" at bounding box center [308, 191] width 235 height 56
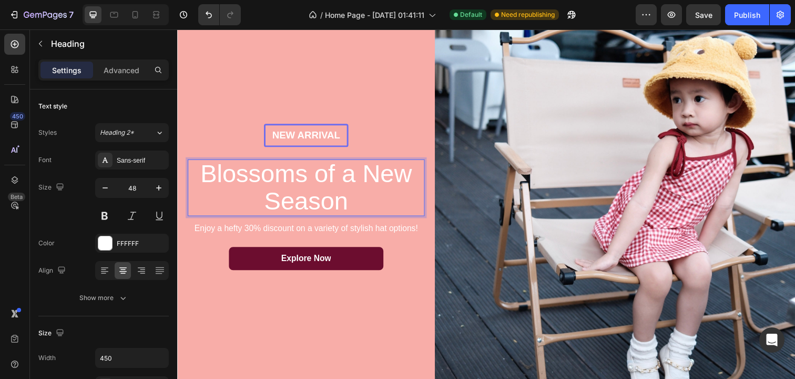
click at [370, 171] on p "Blossoms of a New Season" at bounding box center [308, 191] width 235 height 56
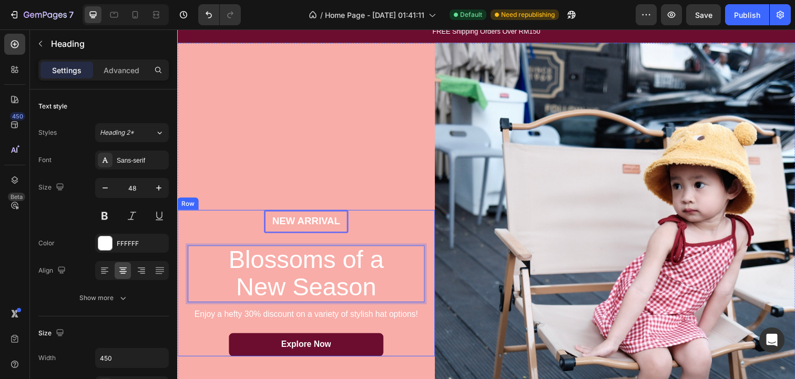
scroll to position [63, 0]
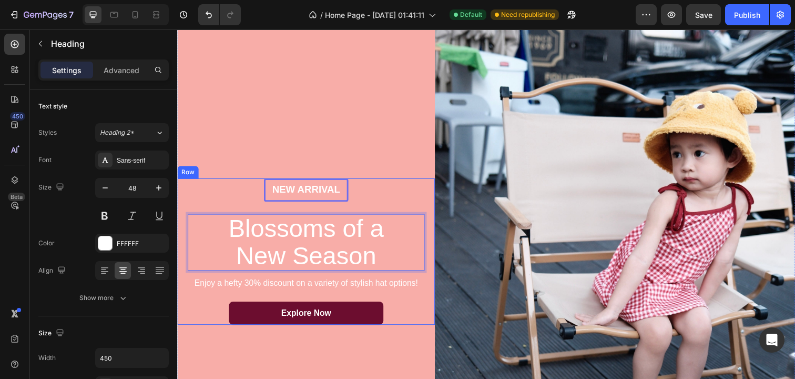
click at [384, 133] on div "New arrival Text Block Row Blossoms of a New Season Heading 12 Enjoy a hefty 30…" at bounding box center [308, 256] width 263 height 491
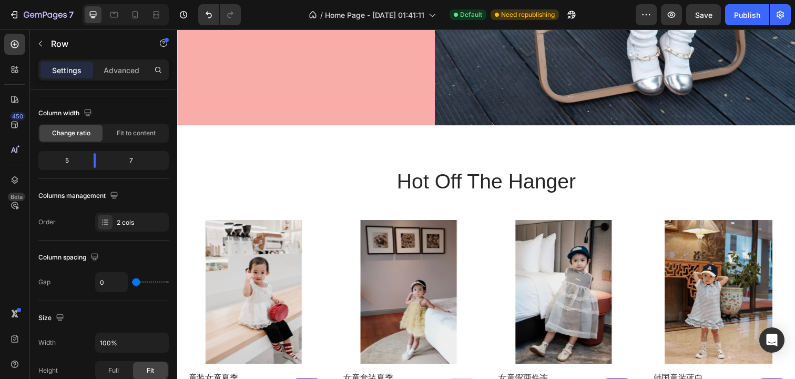
scroll to position [436, 0]
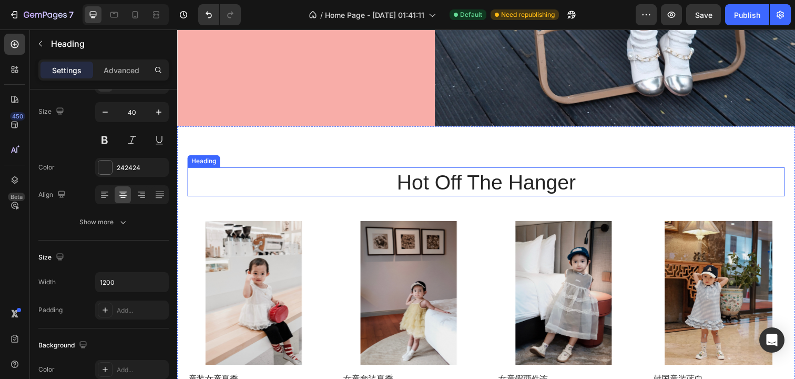
click at [369, 188] on h2 "hot off the hanger" at bounding box center [493, 184] width 610 height 29
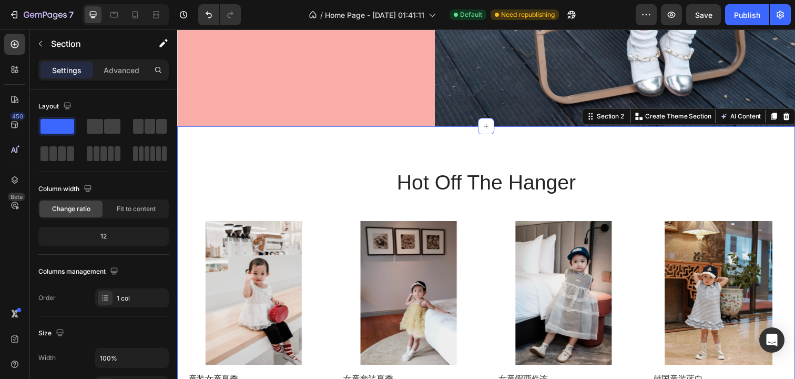
click at [368, 148] on div "hot off the hanger Heading Product Images 童装女童夏季甜美蛋糕背心2025新款女宝小众蕾丝花边蓬蓬网纱衬衫 Prod…" at bounding box center [492, 291] width 631 height 327
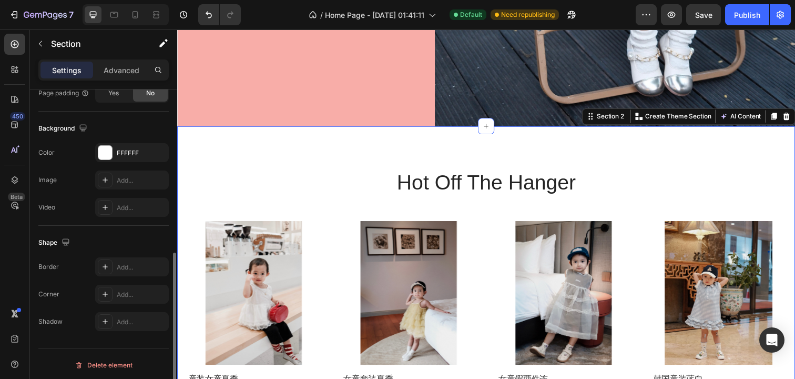
scroll to position [322, 0]
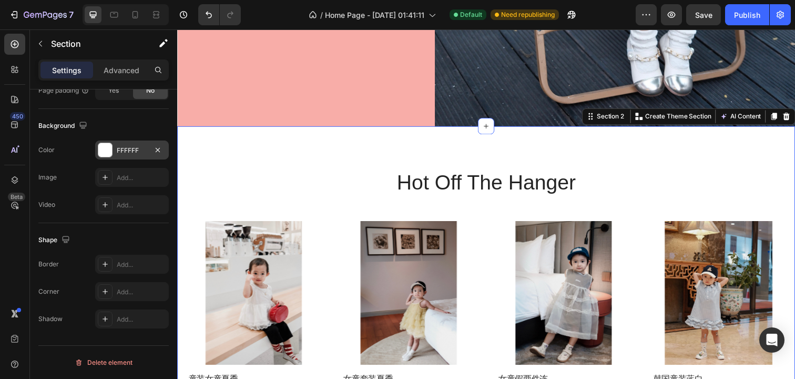
click at [104, 151] on div at bounding box center [105, 150] width 14 height 14
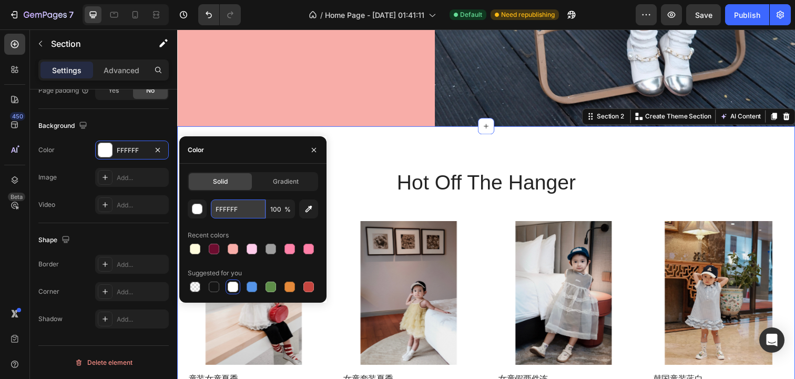
click at [239, 210] on input "FFFFFF" at bounding box center [238, 208] width 55 height 19
paste input "text"
click at [253, 208] on input "text" at bounding box center [238, 208] width 55 height 19
paste input "fde2df"
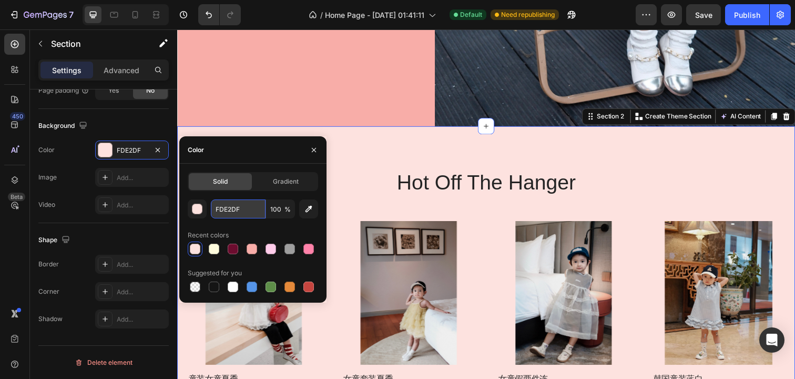
paste input "fff3e8"
type input "fff3e8"
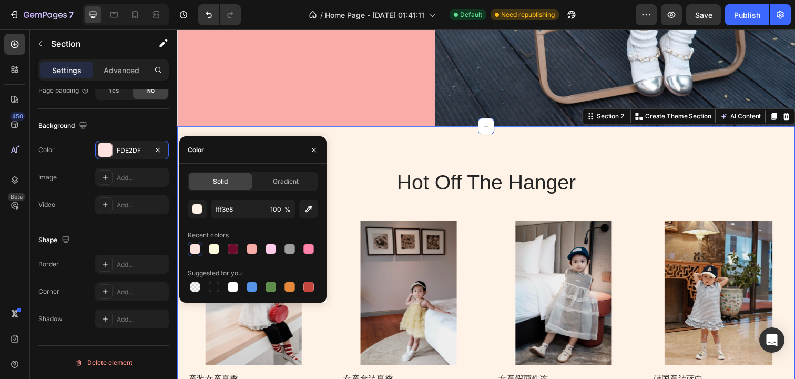
click at [376, 163] on div "hot off the hanger Heading Product Images 童装女童夏季甜美蛋糕背心2025新款女宝小众蕾丝花边蓬蓬网纱衬衫 Prod…" at bounding box center [492, 291] width 631 height 327
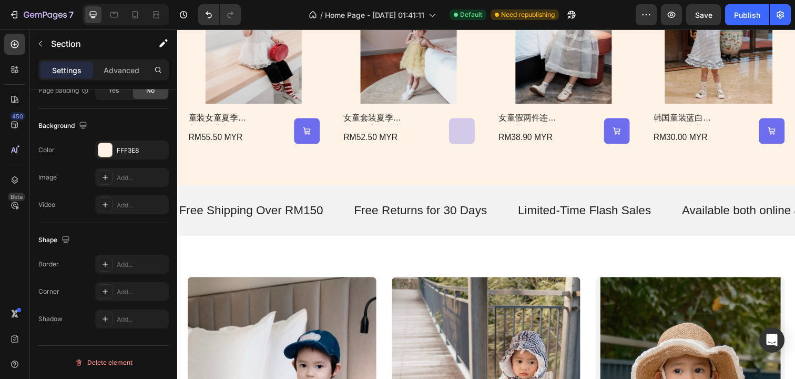
scroll to position [704, 0]
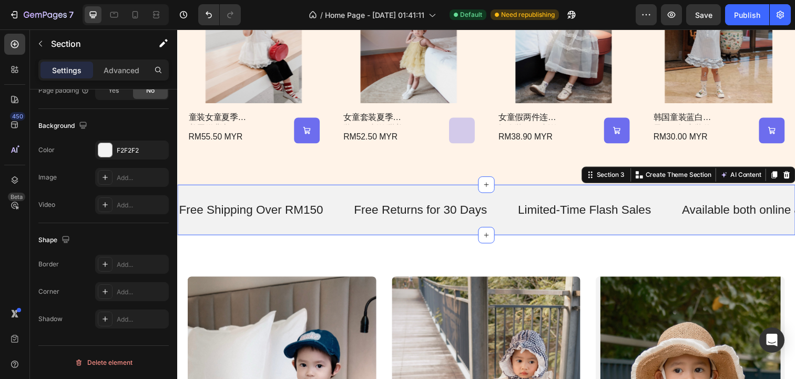
click at [379, 234] on div "Free Shipping Over RM150 Text Free Returns for 30 Days Text Limited-Time Flash …" at bounding box center [492, 214] width 631 height 52
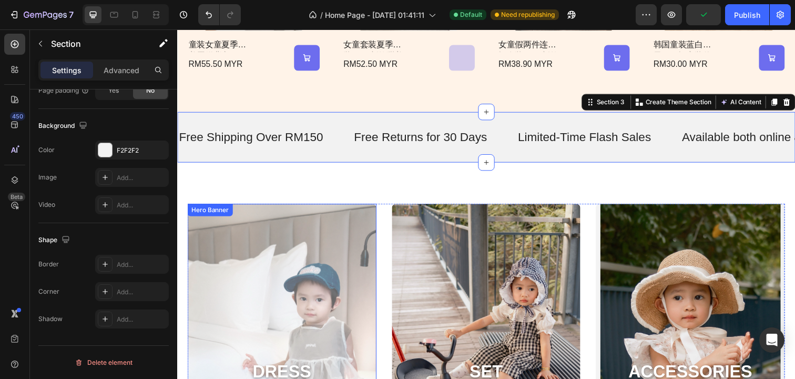
scroll to position [814, 0]
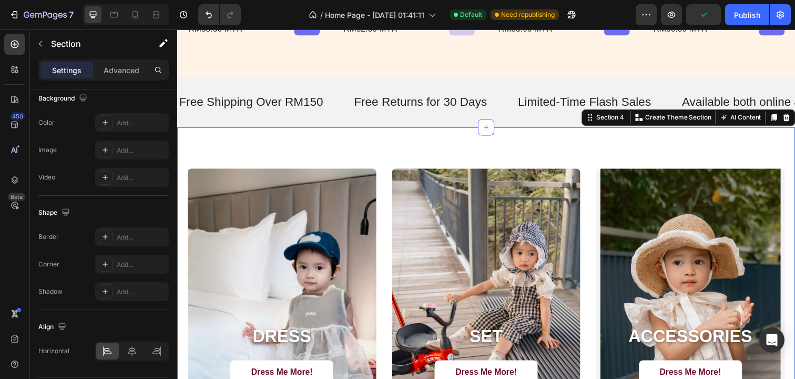
click at [383, 159] on div "DRESS Heading Dress Me More! Button Hero Banner SET Heading Dress Me More! Butt…" at bounding box center [492, 294] width 631 height 330
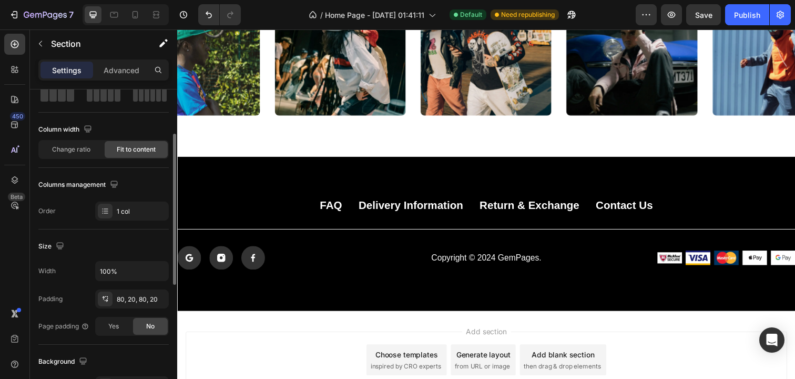
scroll to position [0, 0]
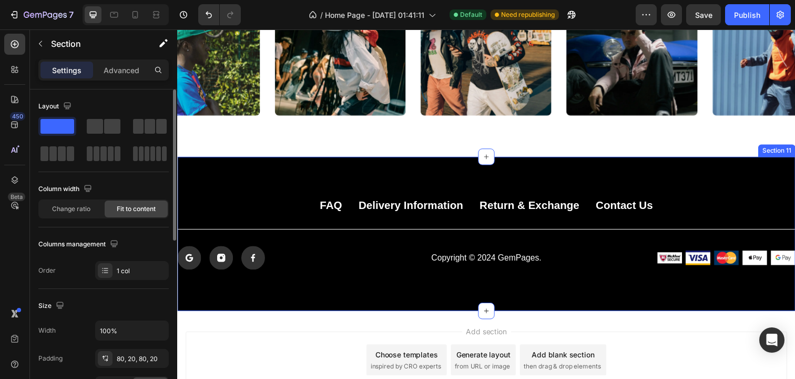
click at [298, 145] on div "follow us Heading @ hansoriess Text Block Image Image Image Image Image Carouse…" at bounding box center [492, 13] width 631 height 292
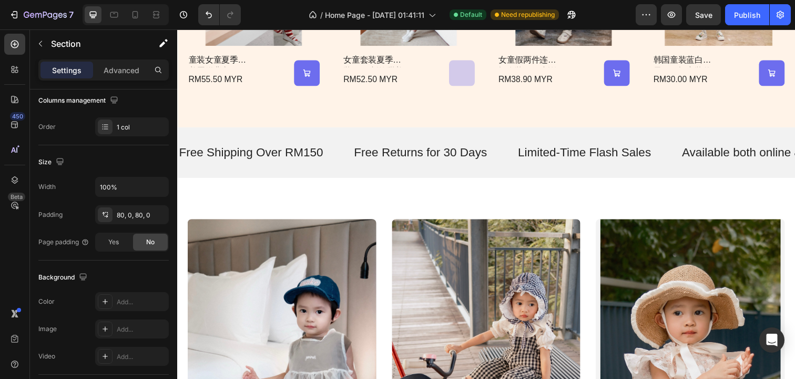
scroll to position [764, 0]
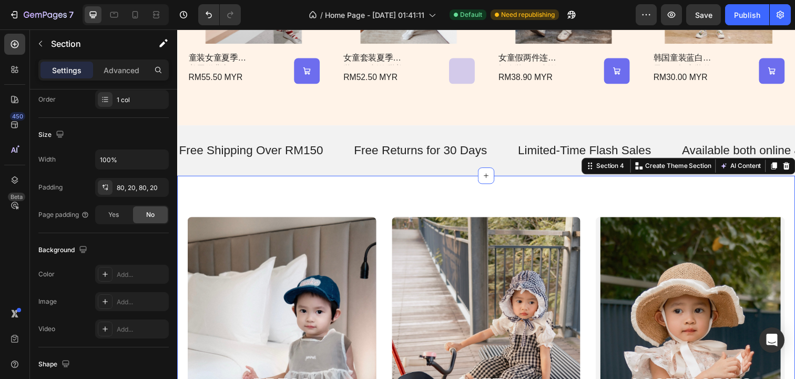
click at [362, 210] on div "DRESS Heading Dress Me More! Button Hero Banner SET Heading Dress Me More! Butt…" at bounding box center [492, 344] width 631 height 330
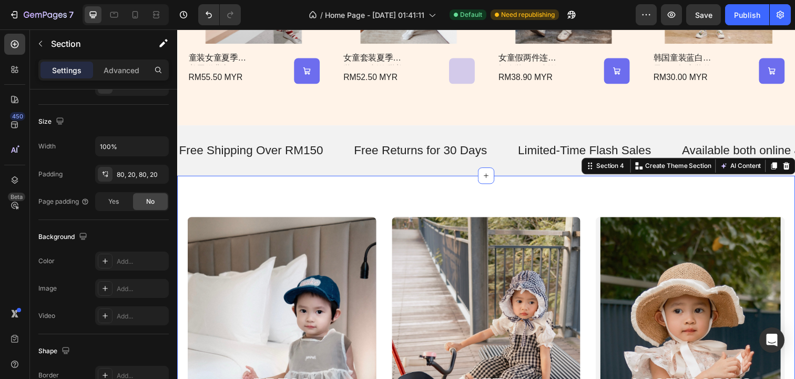
click at [422, 209] on div "DRESS Heading Dress Me More! Button Hero Banner SET Heading Dress Me More! Butt…" at bounding box center [492, 344] width 631 height 330
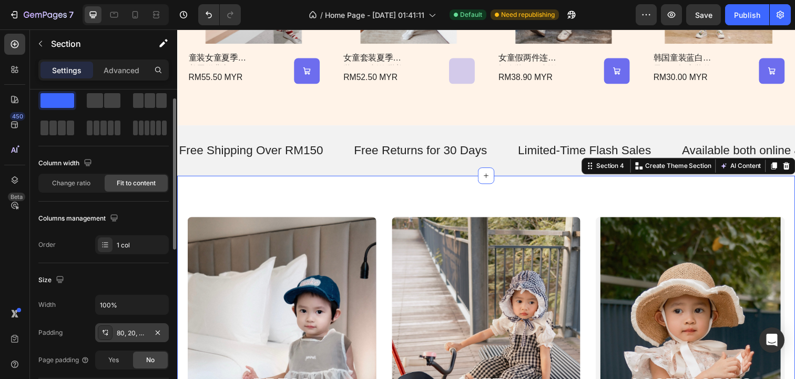
scroll to position [23, 0]
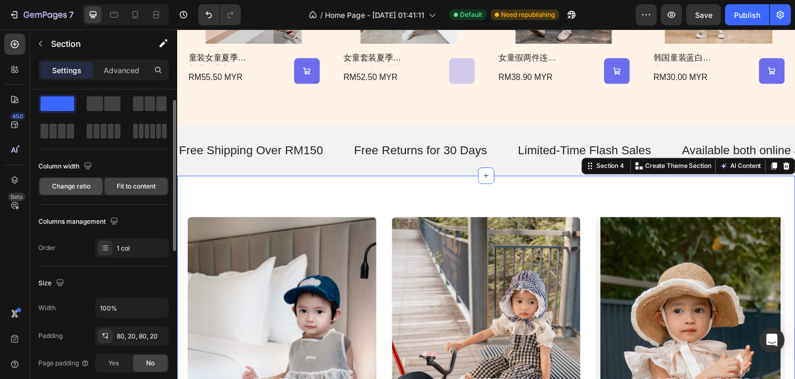
click at [83, 186] on span "Change ratio" at bounding box center [71, 185] width 38 height 9
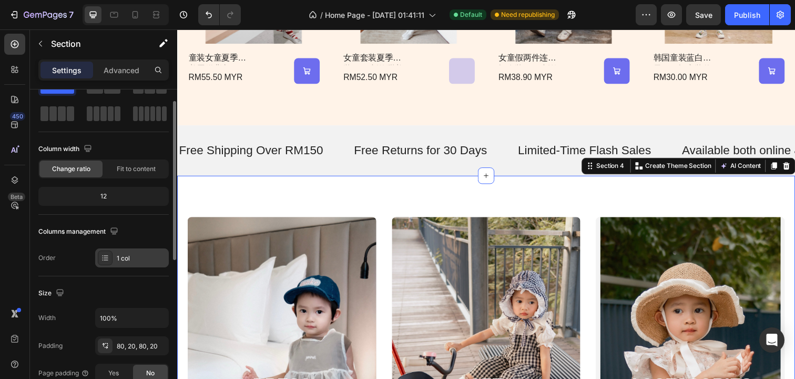
scroll to position [17, 0]
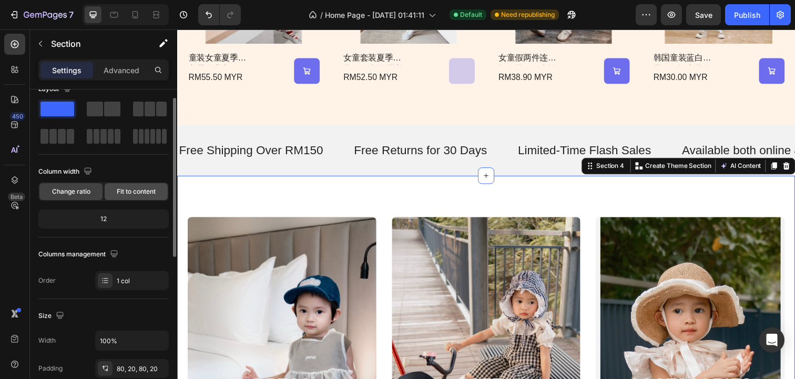
click at [150, 189] on span "Fit to content" at bounding box center [136, 191] width 39 height 9
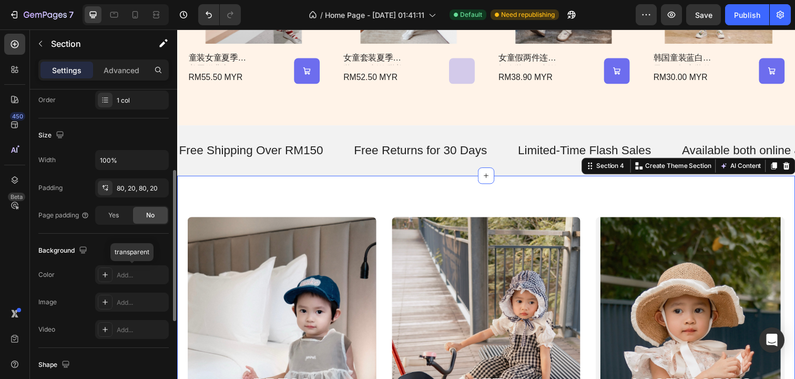
scroll to position [171, 0]
click at [104, 275] on icon at bounding box center [105, 273] width 8 height 8
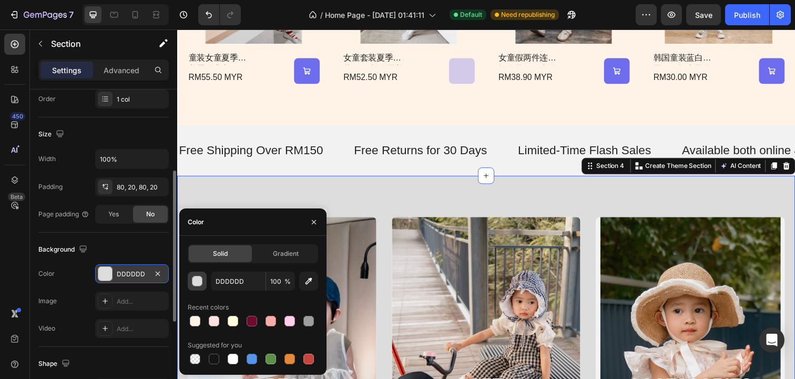
click at [201, 282] on div "button" at bounding box center [197, 281] width 11 height 11
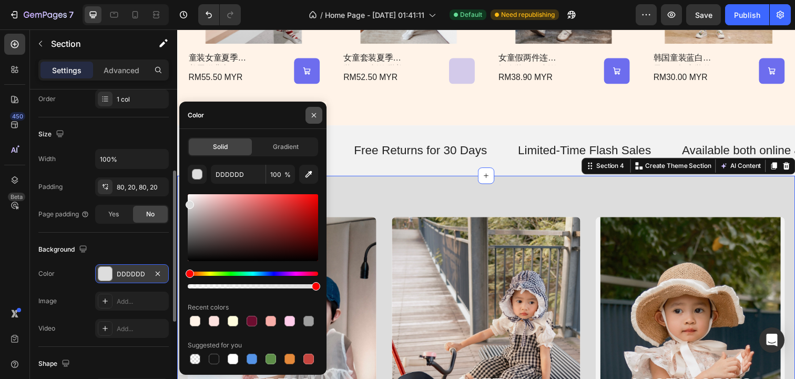
drag, startPoint x: 314, startPoint y: 117, endPoint x: 133, endPoint y: 104, distance: 181.9
click at [314, 117] on icon "button" at bounding box center [314, 115] width 8 height 8
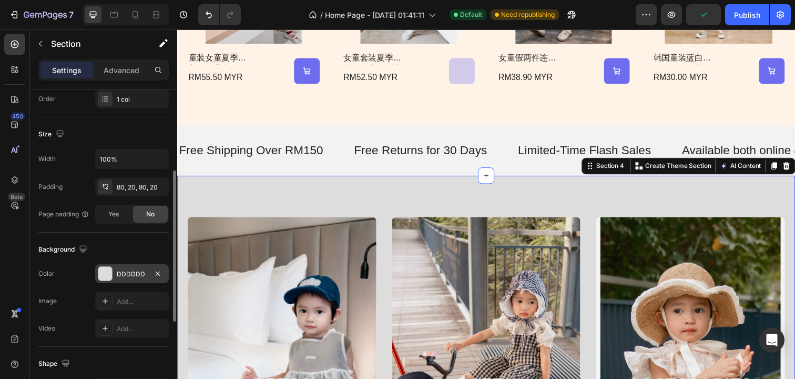
click at [107, 275] on div at bounding box center [105, 274] width 14 height 14
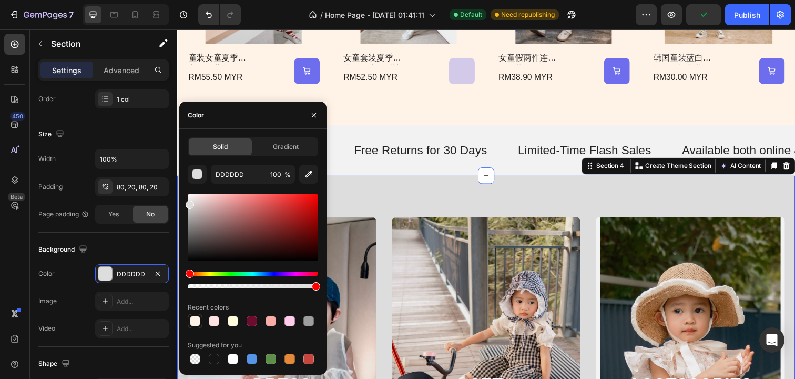
click at [195, 322] on div at bounding box center [195, 321] width 11 height 11
type input "FFF3E8"
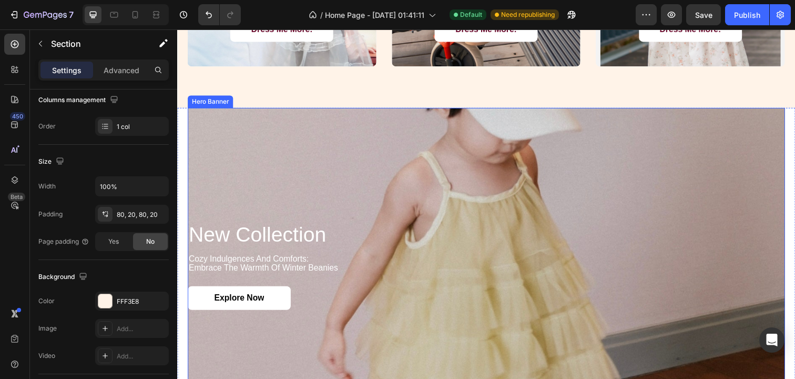
scroll to position [1167, 0]
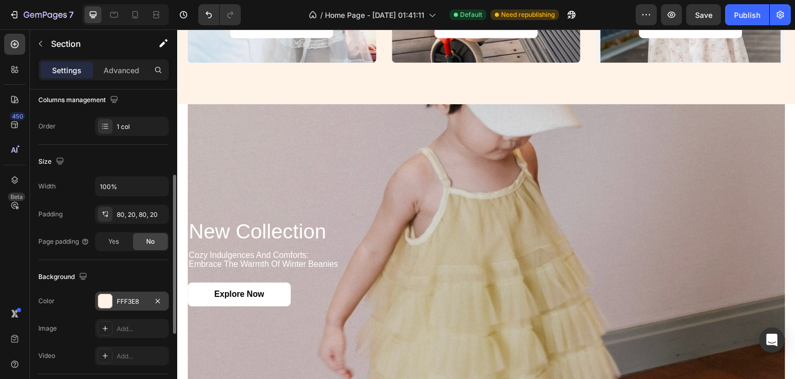
click at [111, 304] on div at bounding box center [105, 301] width 14 height 14
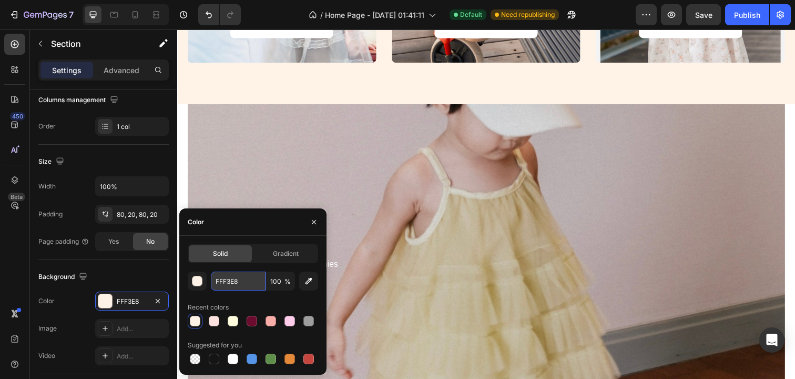
click at [233, 283] on input "FFF3E8" at bounding box center [238, 280] width 55 height 19
paste input "feebe4"
type input "feebe4"
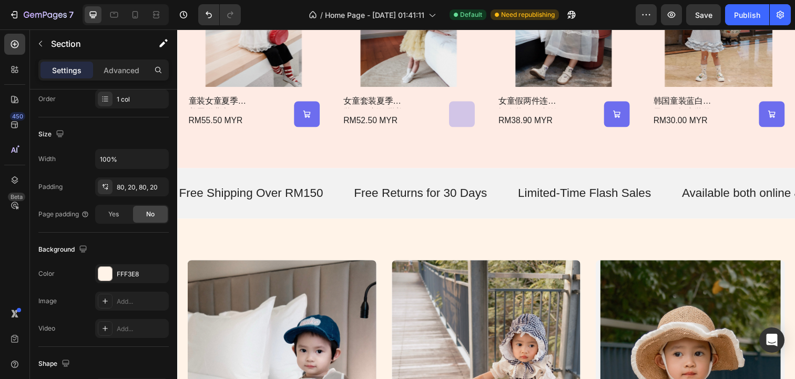
scroll to position [724, 0]
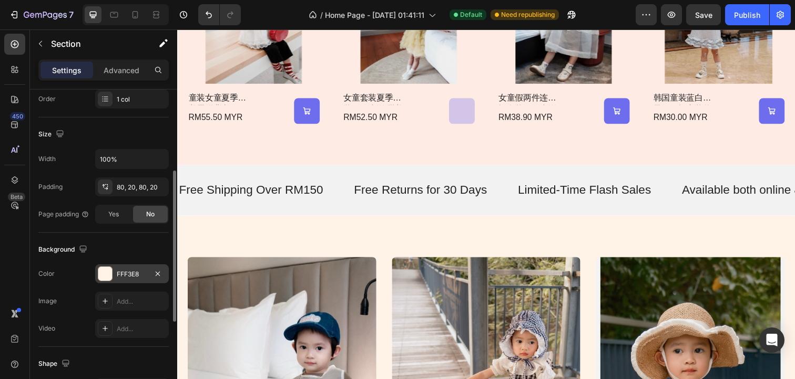
click at [108, 276] on div at bounding box center [105, 274] width 14 height 14
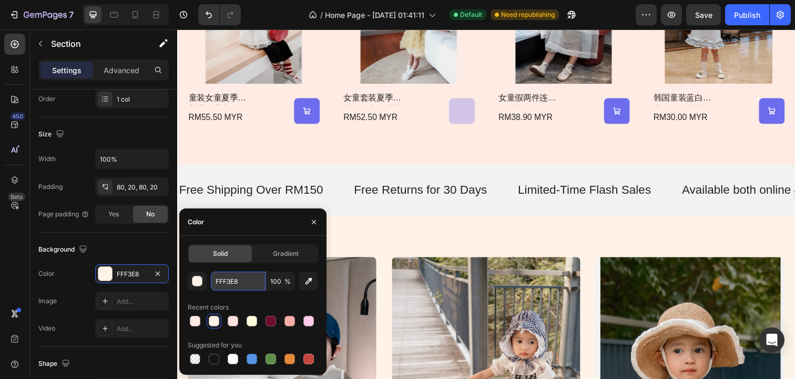
click at [225, 288] on input "FFF3E8" at bounding box center [238, 280] width 55 height 19
paste input "fde4e0"
type input "fde4e0"
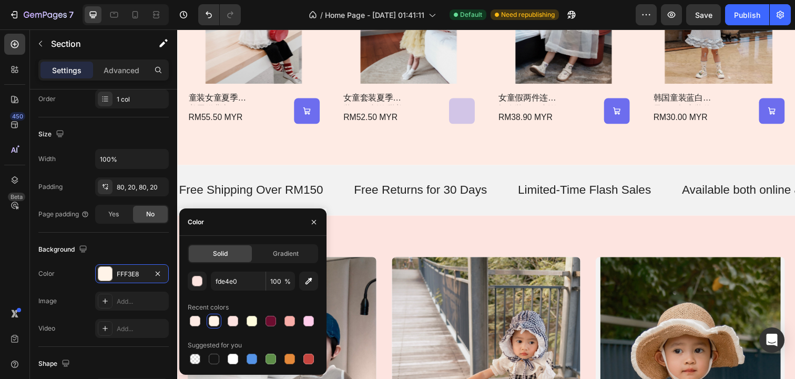
click at [418, 248] on div "DRESS Heading Dress Me More! Button Hero Banner SET Heading Dress Me More! Butt…" at bounding box center [492, 384] width 631 height 330
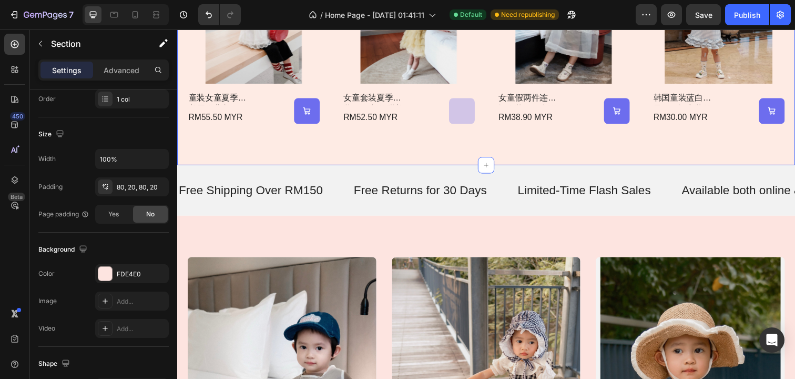
click at [434, 156] on div "hot off the hanger Heading Product Images 童装女童夏季甜美蛋糕背心2025新款女宝小众蕾丝花边蓬蓬网纱衬衫 Prod…" at bounding box center [492, 4] width 631 height 327
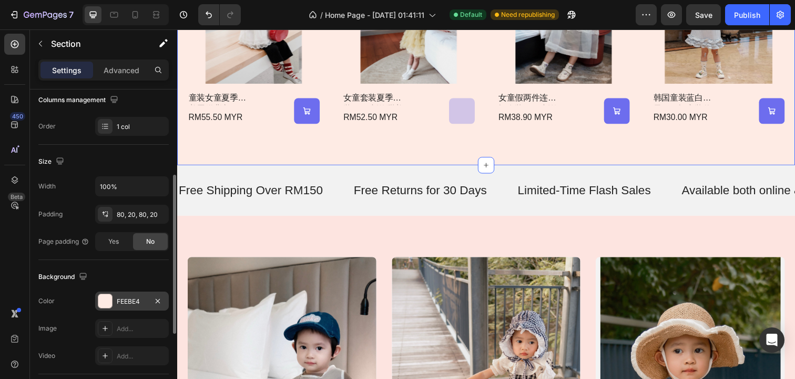
click at [108, 300] on div at bounding box center [105, 301] width 14 height 14
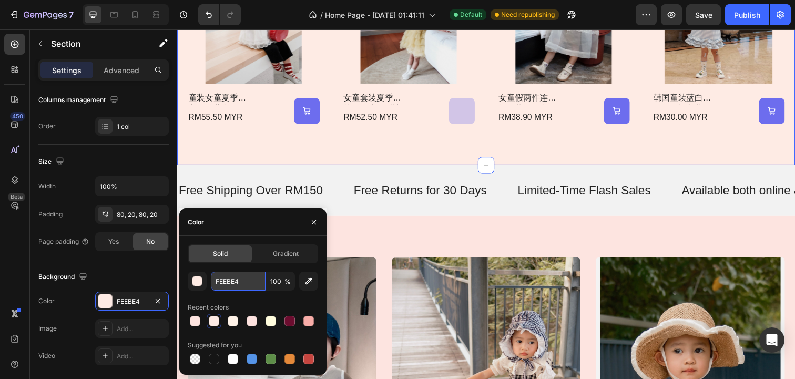
click at [227, 276] on input "FEEBE4" at bounding box center [238, 280] width 55 height 19
paste input "fde4e0"
type input "FDE4E0"
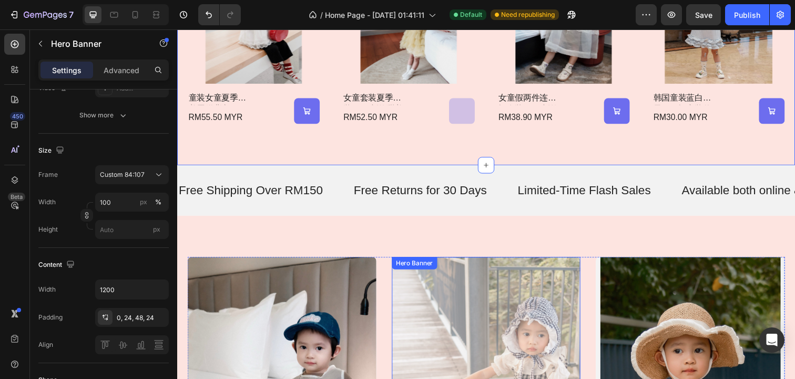
click at [494, 262] on div "Overlay" at bounding box center [493, 384] width 193 height 246
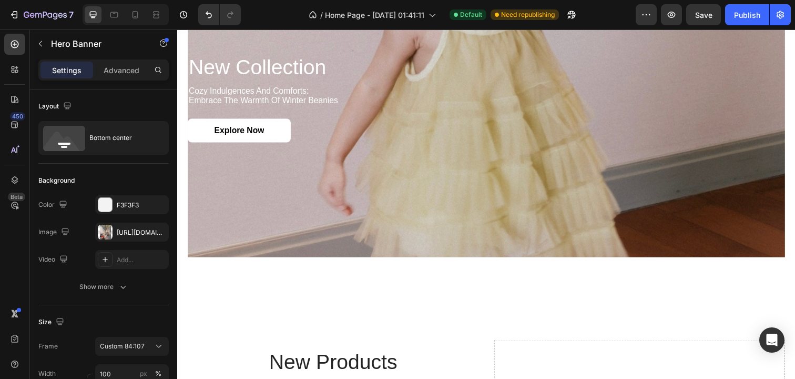
scroll to position [1344, 0]
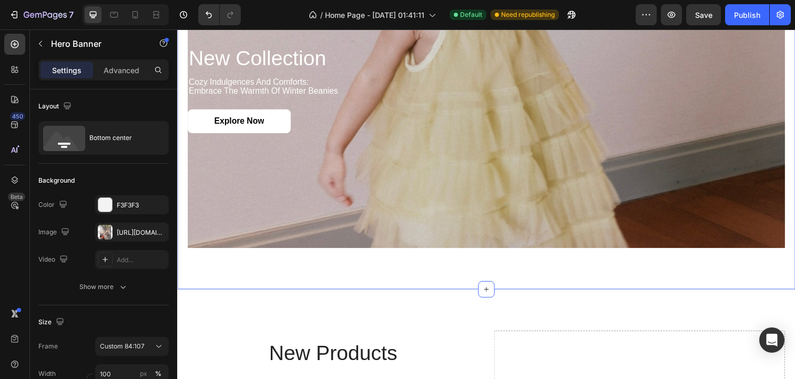
click at [486, 275] on div "new collection Heading cozy indulgences and comforts: embrace the warmth of win…" at bounding box center [492, 111] width 631 height 365
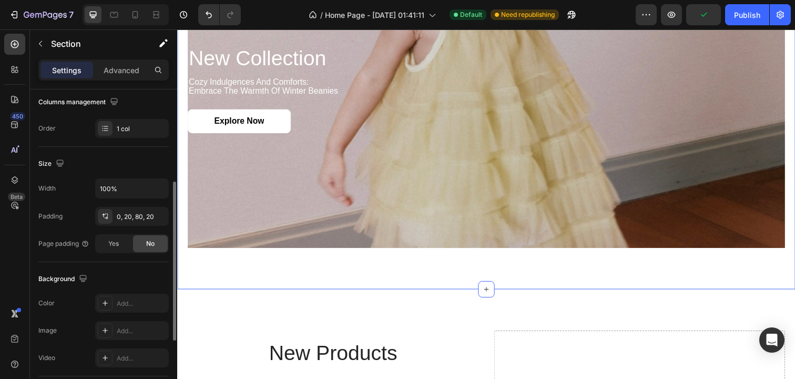
scroll to position [175, 0]
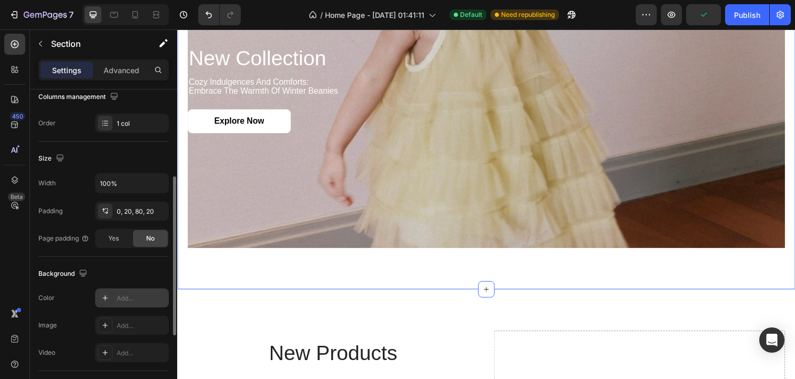
click at [109, 297] on div at bounding box center [105, 297] width 15 height 15
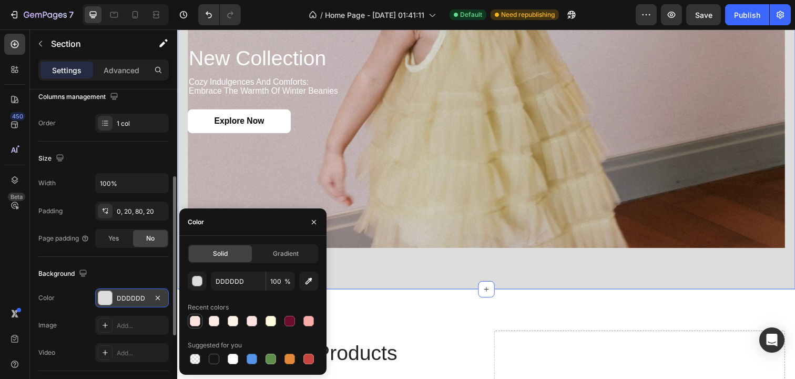
click at [194, 321] on div at bounding box center [195, 321] width 11 height 11
type input "FDE4E0"
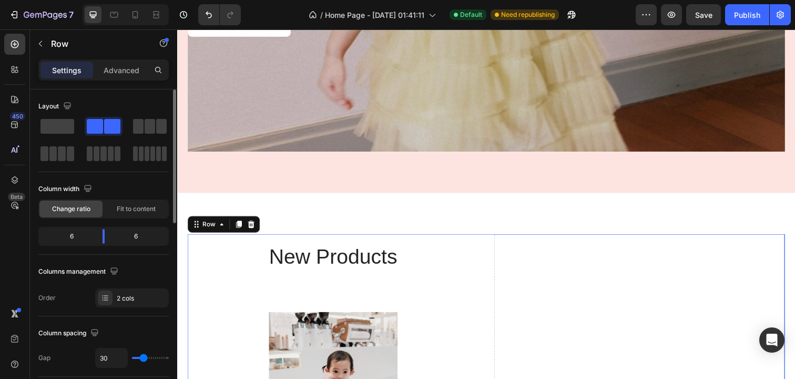
scroll to position [1446, 0]
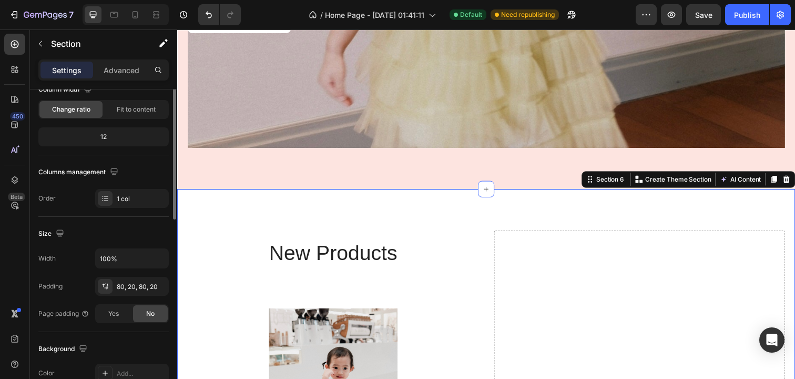
scroll to position [201, 0]
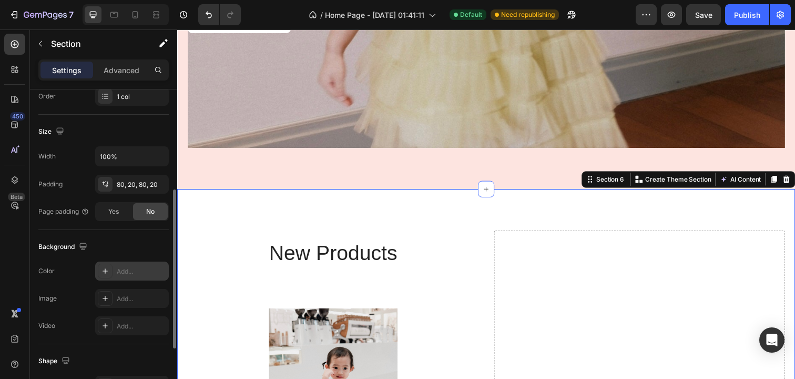
click at [107, 263] on div at bounding box center [105, 270] width 15 height 15
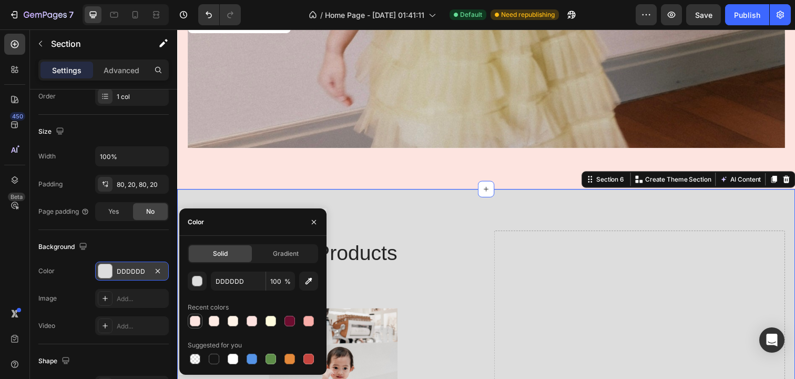
click at [200, 317] on div at bounding box center [195, 320] width 13 height 13
type input "FDE4E0"
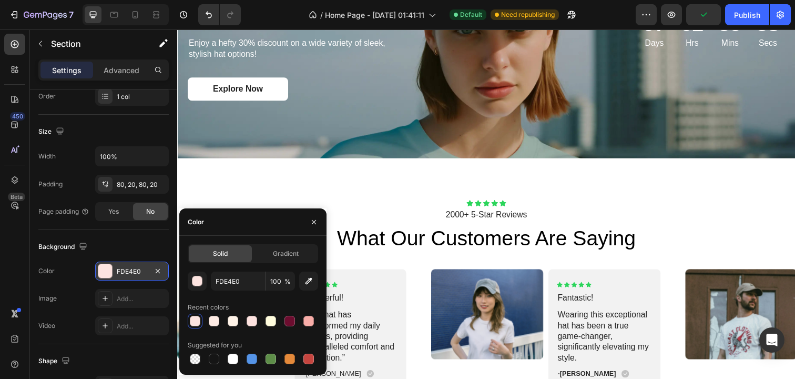
scroll to position [2158, 0]
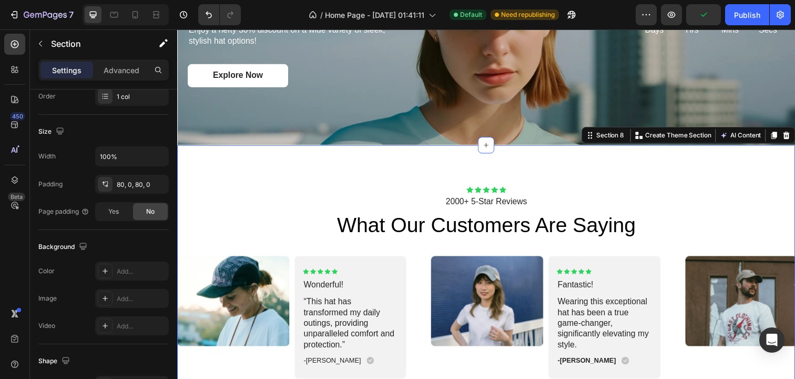
click at [466, 177] on div "Icon Icon Icon Icon Icon Icon List 2000+ 5-Star Reviews Text Block what our cus…" at bounding box center [492, 296] width 631 height 298
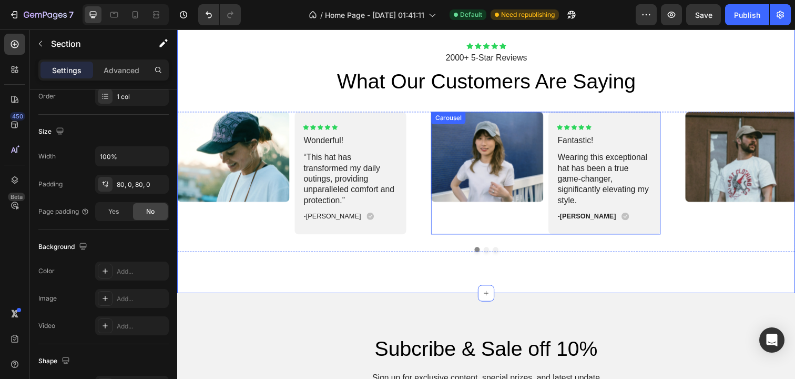
scroll to position [2302, 0]
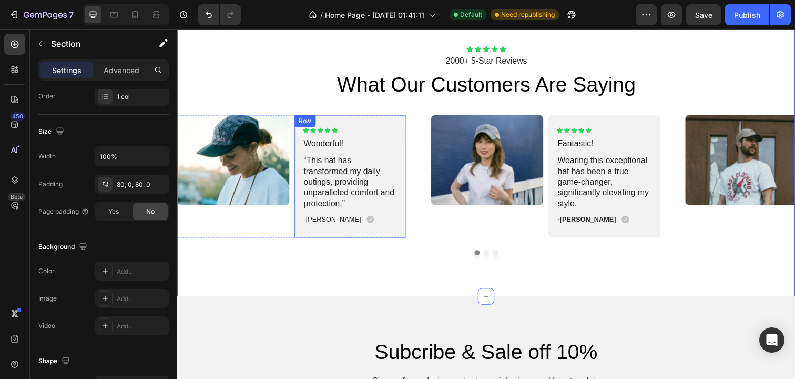
click at [373, 141] on p "Wonderful!" at bounding box center [355, 146] width 96 height 11
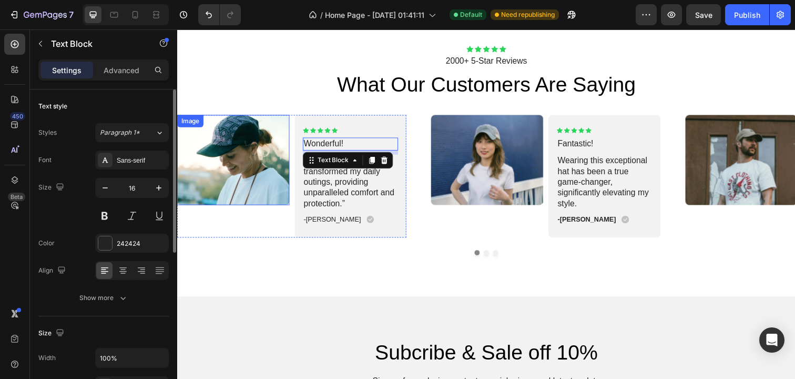
click at [242, 145] on img at bounding box center [234, 163] width 115 height 92
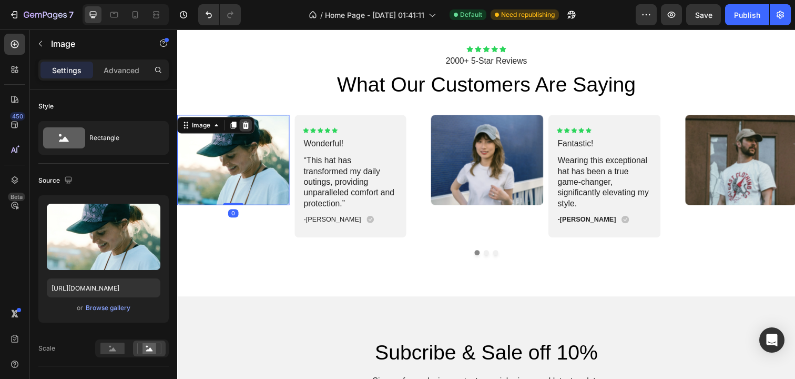
click at [249, 128] on icon at bounding box center [247, 127] width 7 height 7
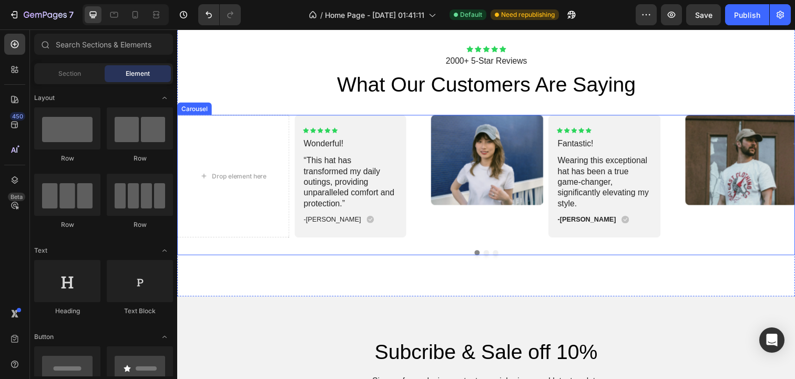
click at [435, 120] on div "Drop element here Icon Icon Icon Icon Icon Icon List Wonderful! Text Block “Thi…" at bounding box center [492, 179] width 631 height 125
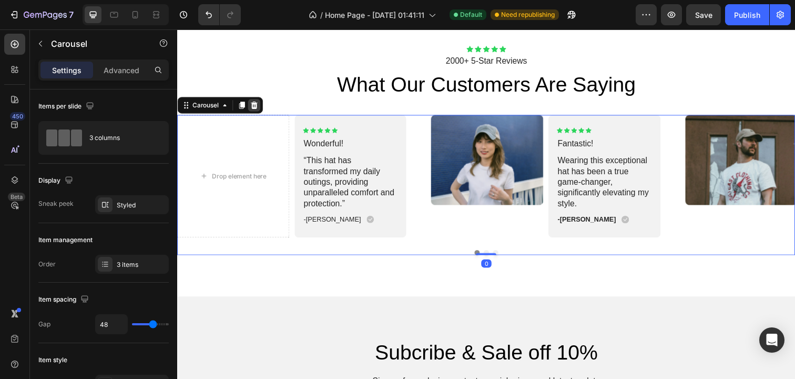
click at [259, 108] on icon at bounding box center [255, 107] width 8 height 8
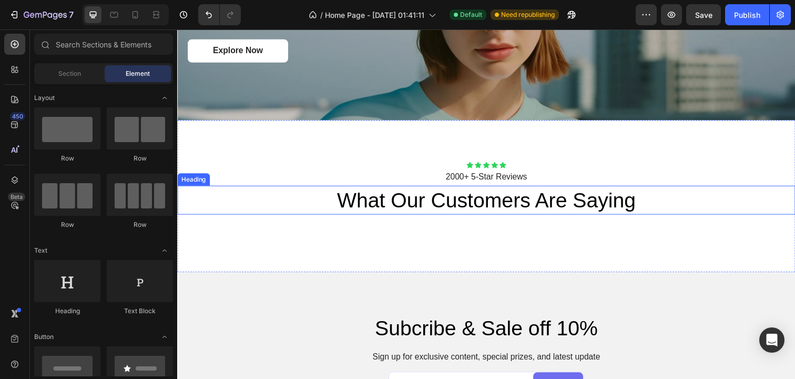
scroll to position [2182, 0]
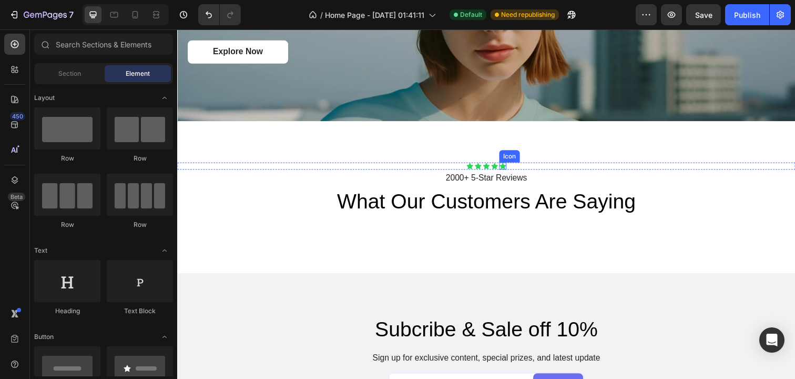
click at [507, 168] on div "Icon" at bounding box center [509, 168] width 7 height 7
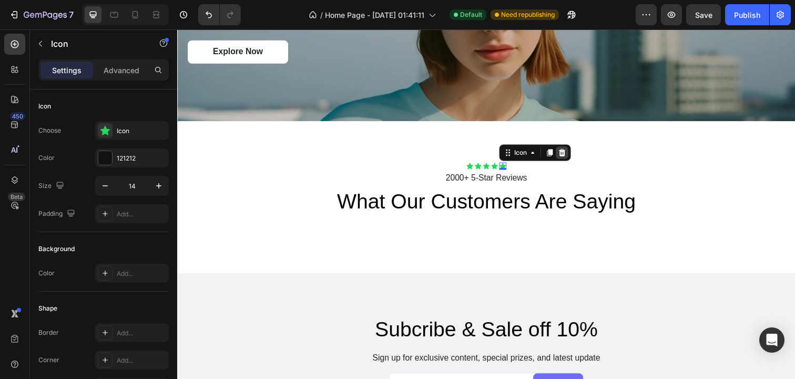
click at [571, 153] on icon at bounding box center [570, 154] width 7 height 7
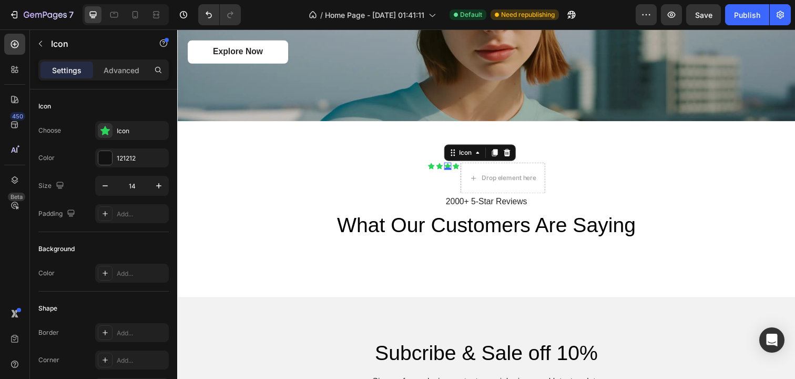
click at [456, 171] on div "Icon 0" at bounding box center [453, 168] width 7 height 7
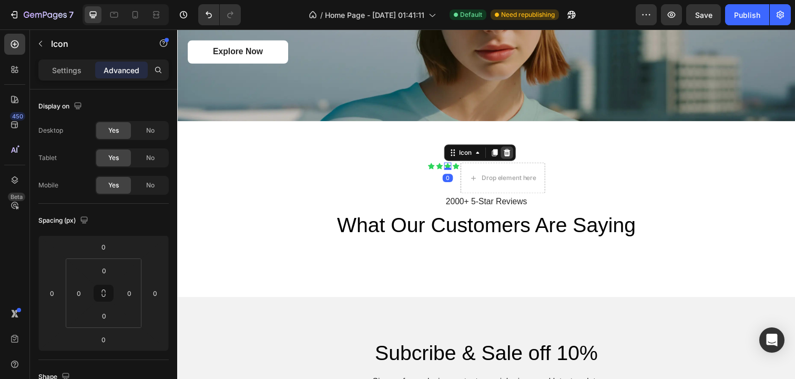
click at [517, 153] on icon at bounding box center [514, 155] width 8 height 8
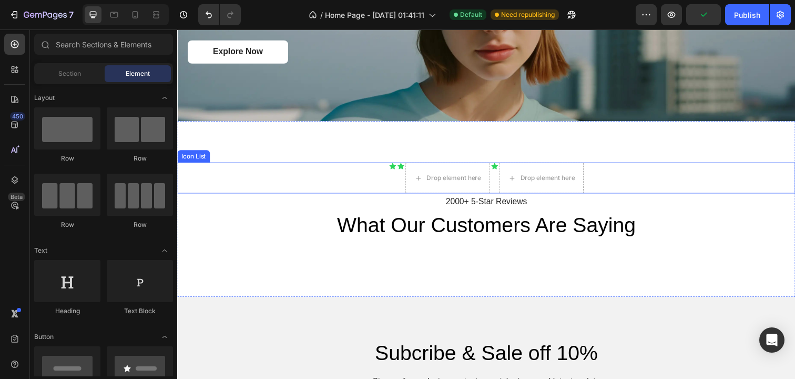
click at [198, 164] on div "Icon Icon Drop element here Icon Drop element here Icon List 2000+ 5-Star Revie…" at bounding box center [492, 212] width 631 height 179
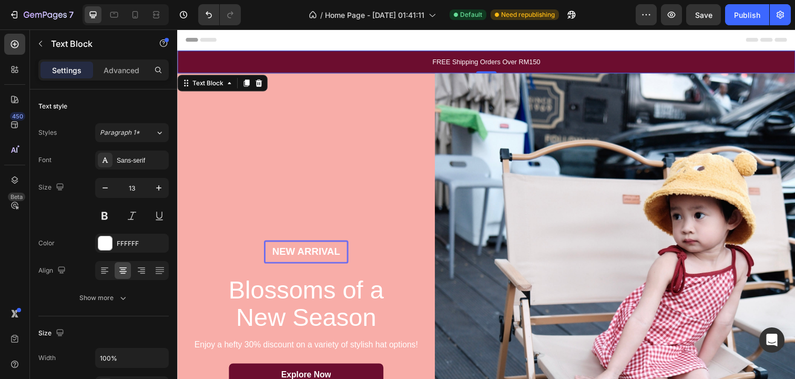
click at [556, 62] on p "FREE Shipping Orders Over RM150" at bounding box center [492, 62] width 629 height 11
click at [581, 62] on p "FREE Shipping Orders Over RM150" at bounding box center [492, 62] width 629 height 11
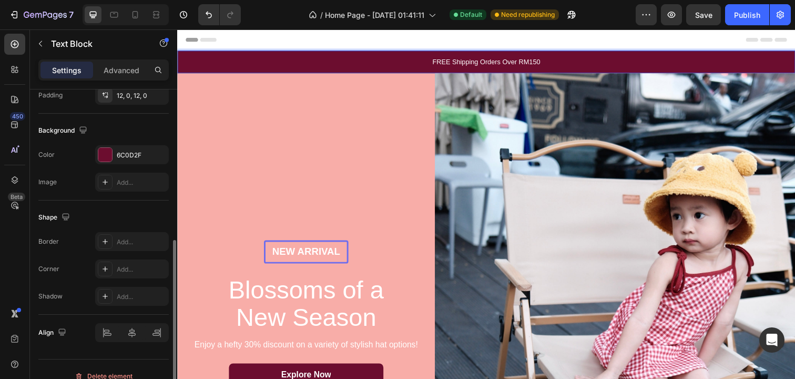
scroll to position [291, 0]
click at [110, 160] on div "6C0D2F" at bounding box center [132, 153] width 74 height 19
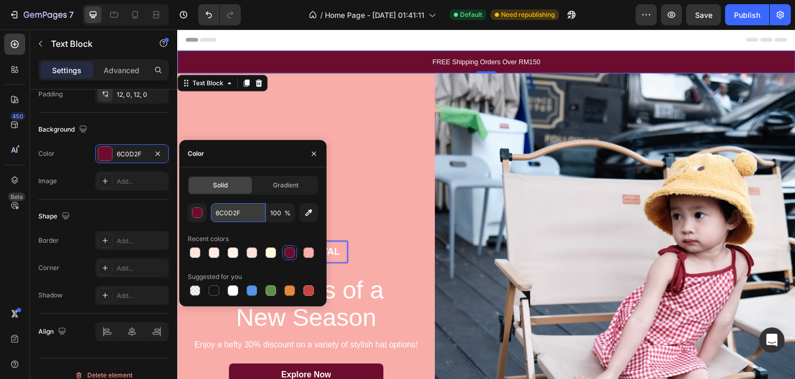
click at [251, 214] on input "6C0D2F" at bounding box center [238, 212] width 55 height 19
paste input "f8ada8"
type input "f8ada8"
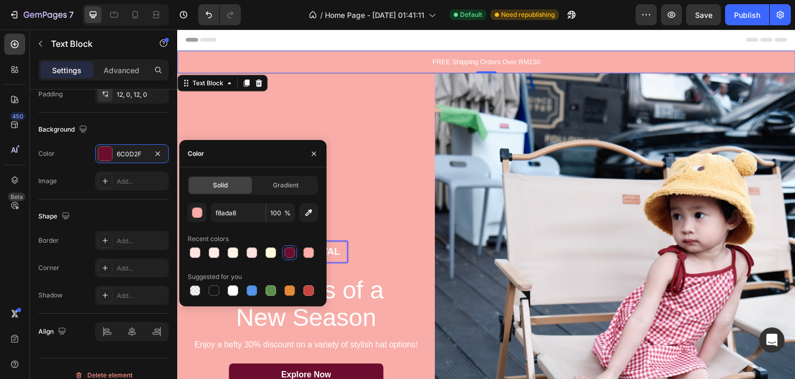
click at [462, 43] on div "Header" at bounding box center [493, 39] width 614 height 21
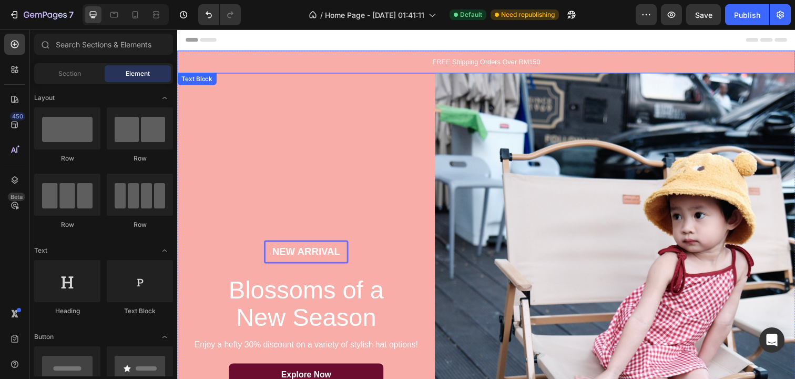
click at [406, 119] on div "New arrival Text Block Row Blossoms of a New Season Heading Enjoy a hefty 30% d…" at bounding box center [308, 319] width 263 height 491
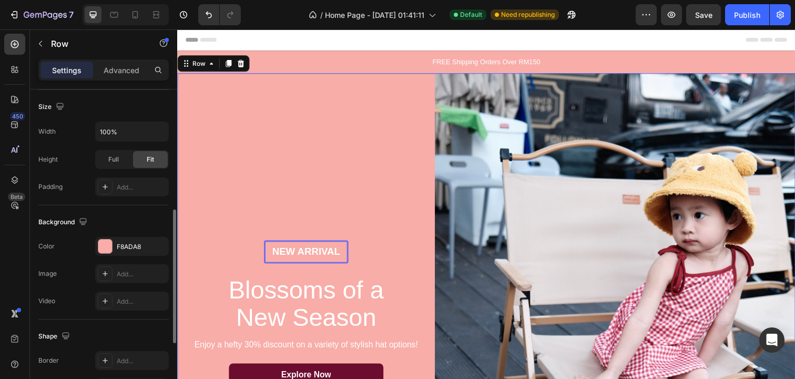
scroll to position [288, 0]
click at [111, 247] on div at bounding box center [105, 245] width 14 height 14
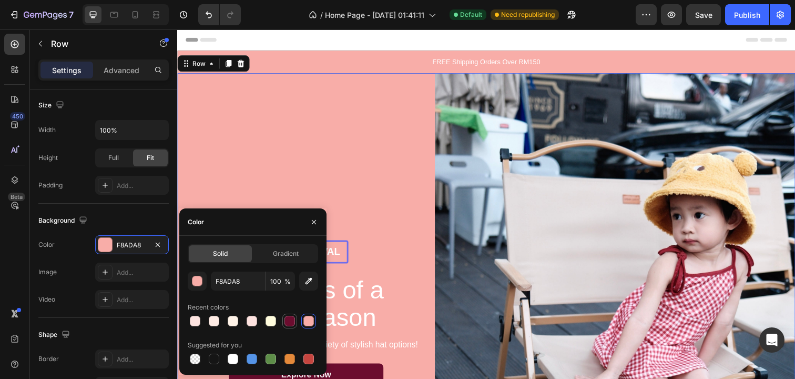
click at [292, 321] on div at bounding box center [289, 321] width 11 height 11
type input "6C0D2F"
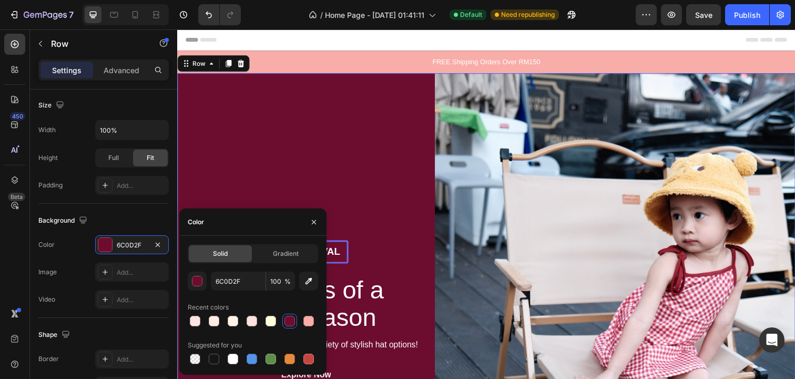
scroll to position [15, 0]
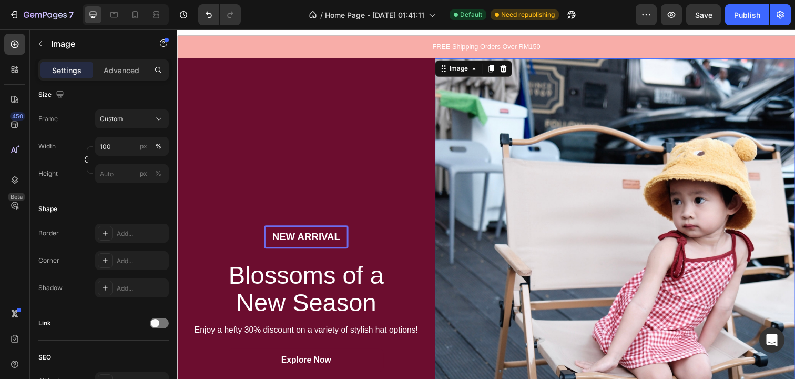
click at [492, 132] on img at bounding box center [624, 304] width 368 height 491
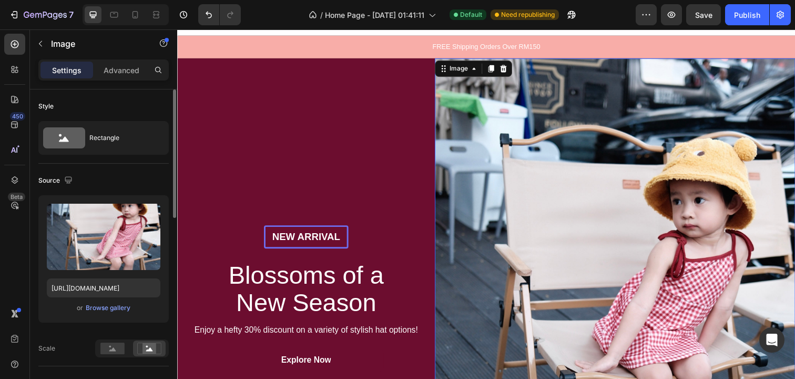
scroll to position [0, 0]
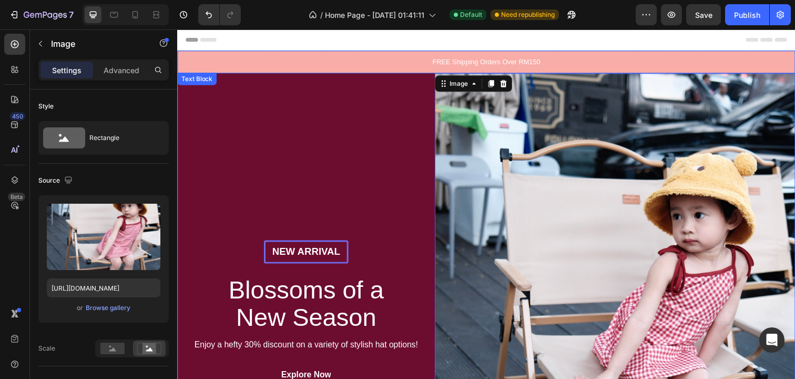
click at [505, 68] on div "FREE Shipping Orders Over RM150" at bounding box center [492, 62] width 631 height 23
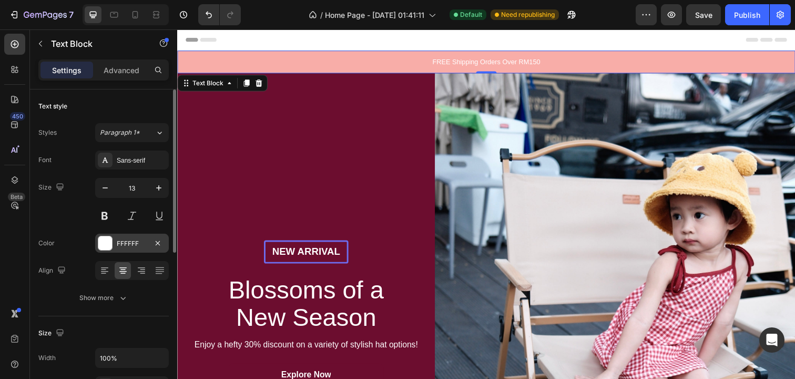
click at [103, 241] on div at bounding box center [105, 243] width 14 height 14
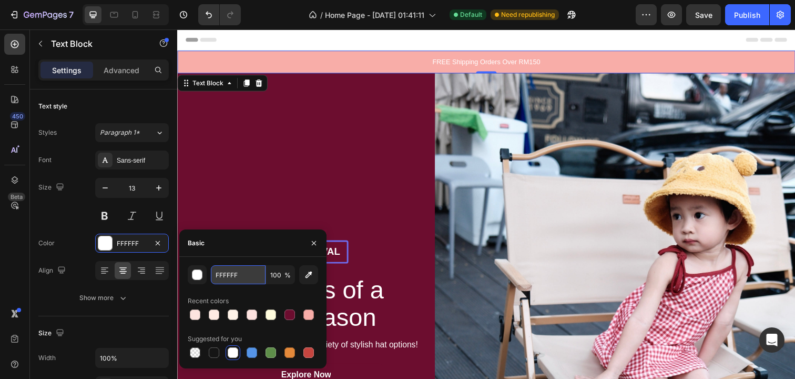
click at [250, 278] on input "FFFFFF" at bounding box center [238, 274] width 55 height 19
click at [291, 316] on div at bounding box center [289, 314] width 11 height 11
type input "6C0D2F"
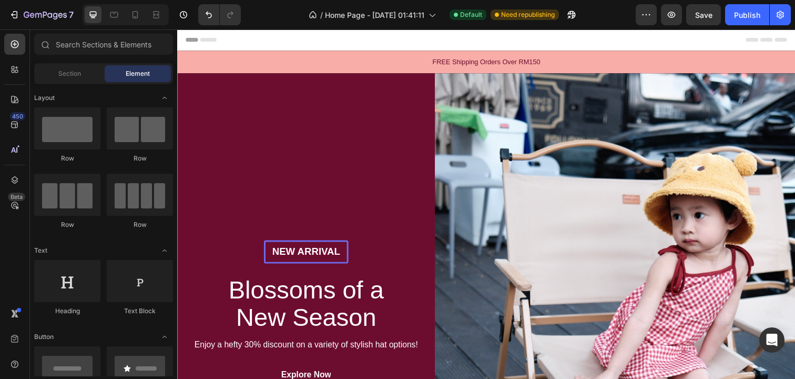
click at [487, 46] on div "Header" at bounding box center [493, 39] width 614 height 21
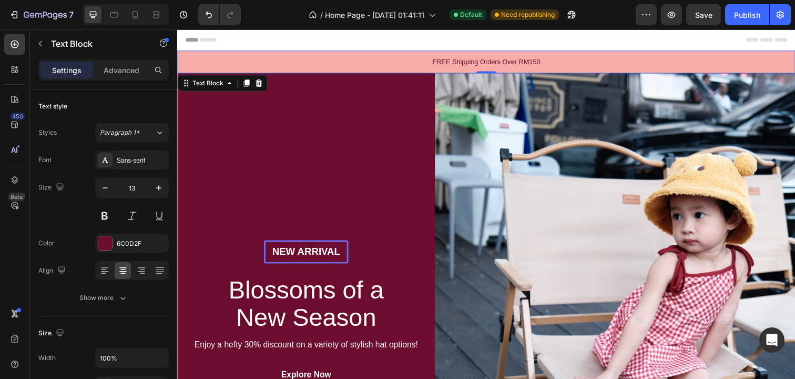
click at [487, 63] on p "FREE Shipping Orders Over RM150" at bounding box center [492, 62] width 629 height 11
click at [145, 159] on div "Sans-serif" at bounding box center [141, 160] width 49 height 9
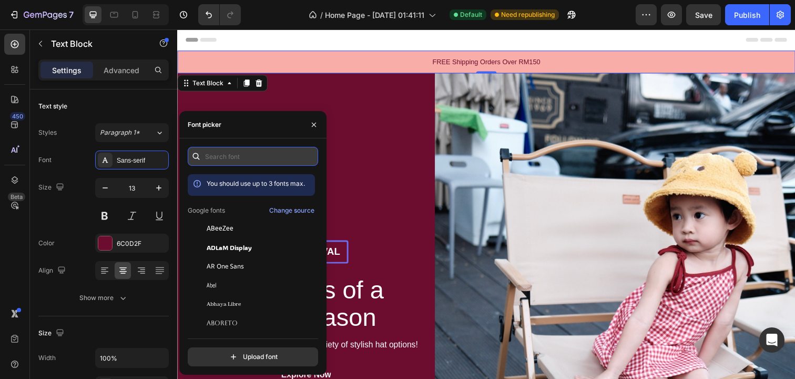
click at [244, 160] on input "text" at bounding box center [253, 156] width 130 height 19
paste input "minion variable concept"
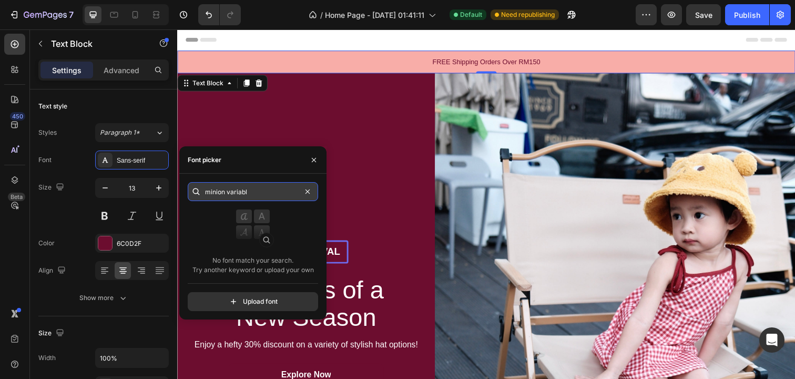
click at [258, 192] on input "minion variabl" at bounding box center [253, 191] width 130 height 19
type input "minio"
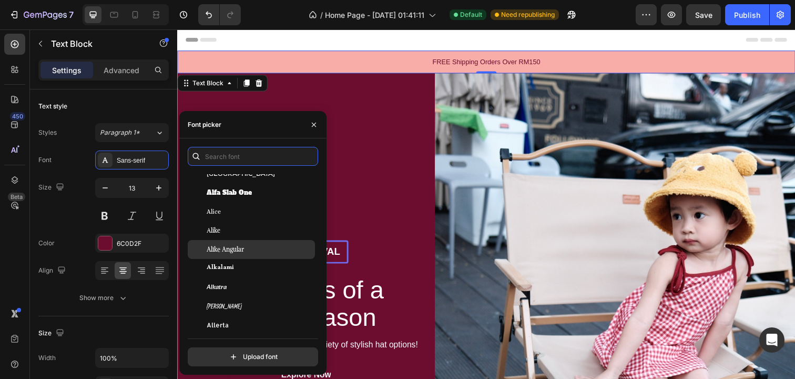
scroll to position [750, 0]
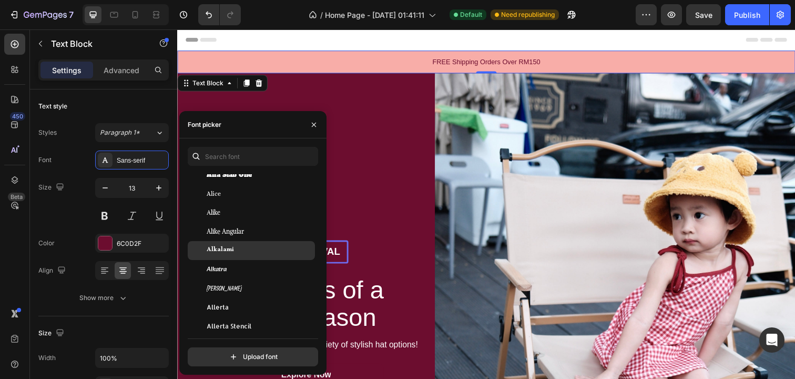
click at [251, 248] on div "Alkalami" at bounding box center [260, 250] width 106 height 9
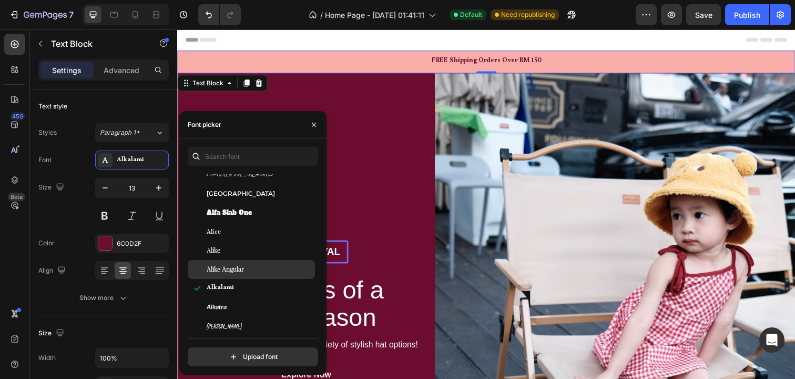
click at [247, 275] on div "Alike Angular" at bounding box center [251, 269] width 127 height 19
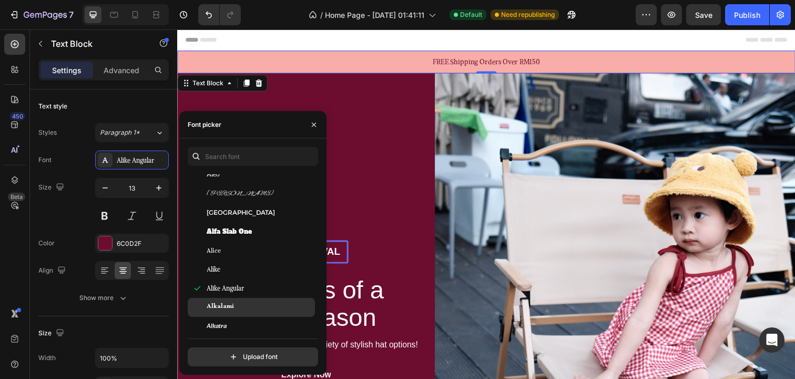
click at [241, 306] on div "Alkalami" at bounding box center [260, 306] width 106 height 9
click at [241, 313] on div "Alkalami" at bounding box center [251, 307] width 127 height 19
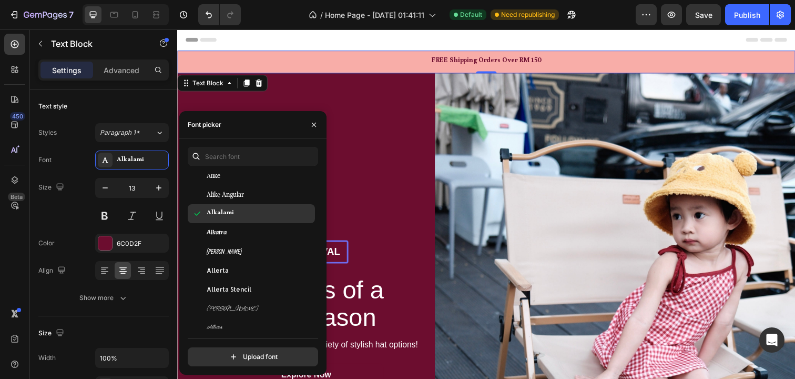
scroll to position [889, 0]
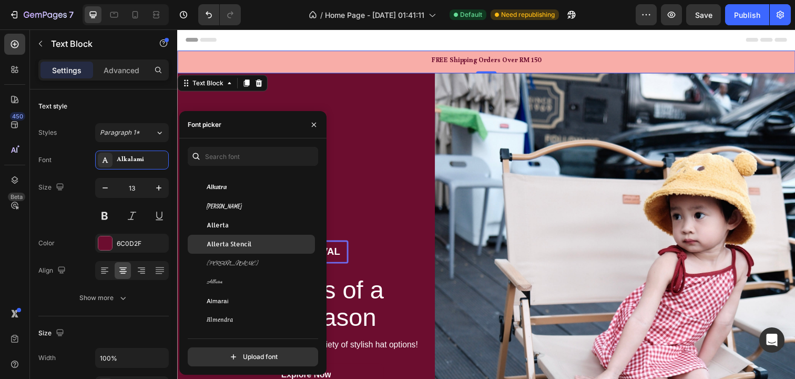
click at [241, 239] on span "Allerta Stencil" at bounding box center [229, 243] width 45 height 9
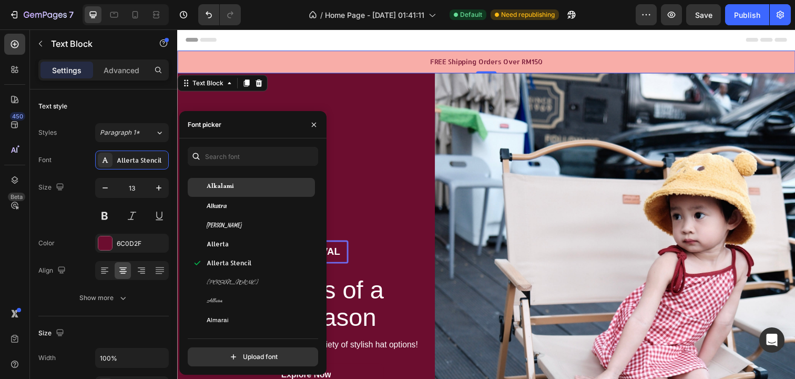
click at [228, 190] on span "Alkalami" at bounding box center [220, 186] width 27 height 9
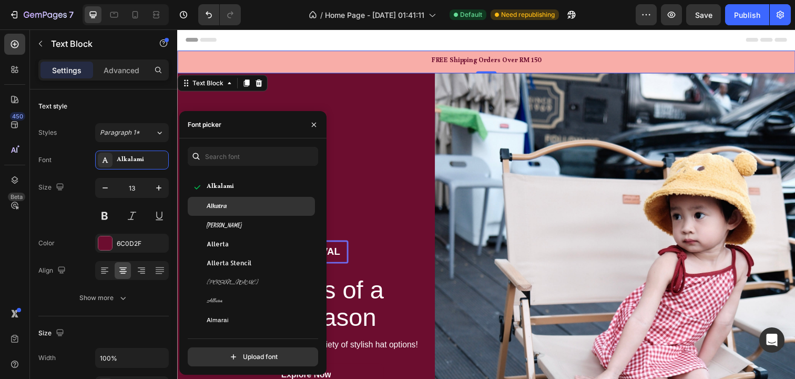
click at [231, 207] on div "Alkatra" at bounding box center [260, 205] width 106 height 9
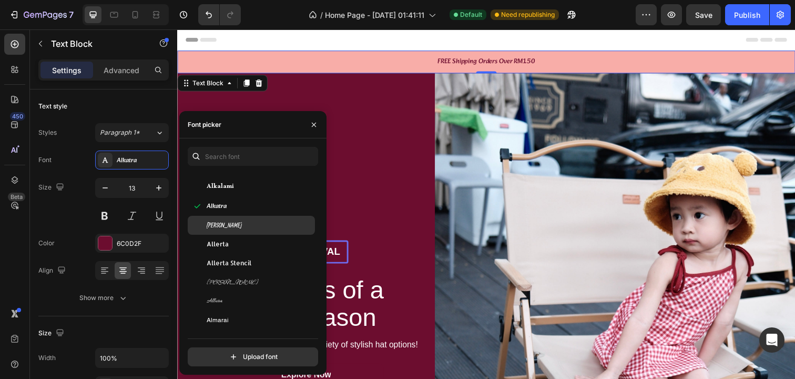
click at [231, 221] on div "[PERSON_NAME]" at bounding box center [260, 224] width 106 height 9
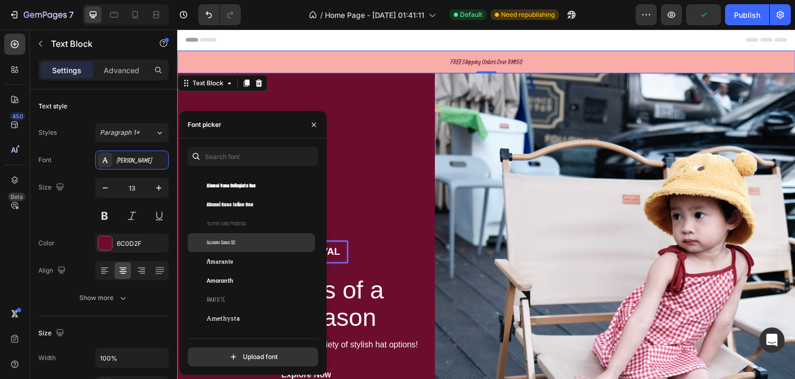
click at [251, 247] on div "Alumni Sans SC" at bounding box center [260, 242] width 106 height 9
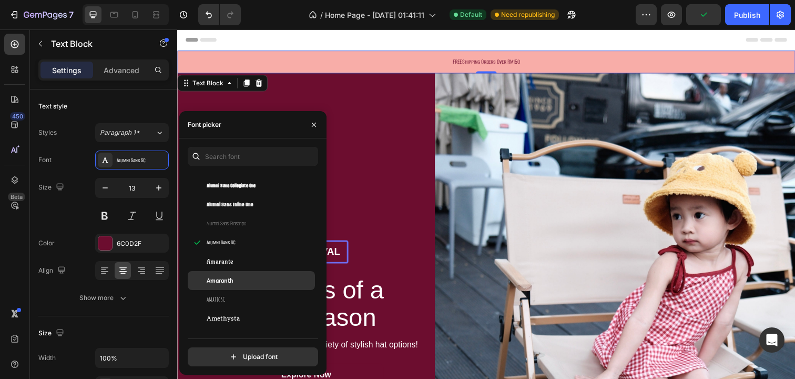
click at [250, 278] on div "Amaranth" at bounding box center [260, 280] width 106 height 9
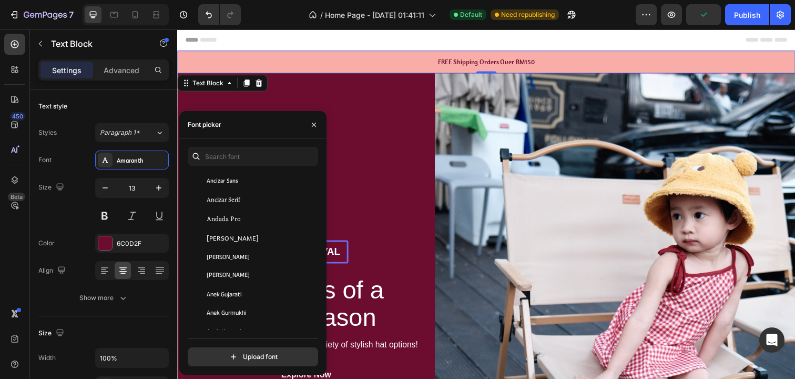
scroll to position [1384, 0]
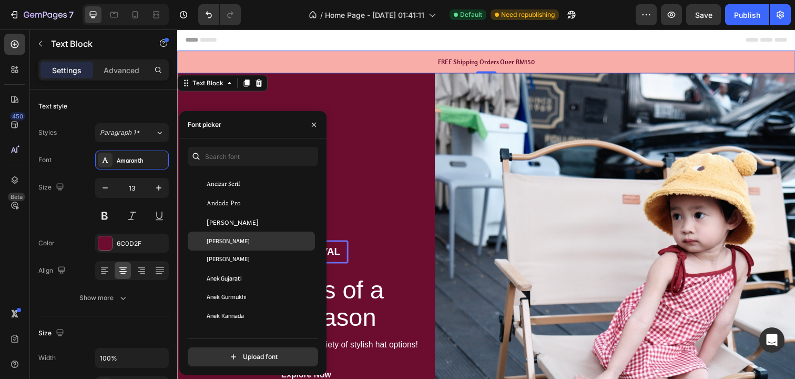
click at [249, 246] on div "[PERSON_NAME]" at bounding box center [251, 240] width 127 height 19
click at [250, 264] on span "[PERSON_NAME]" at bounding box center [228, 259] width 43 height 9
click at [248, 244] on div "[PERSON_NAME]" at bounding box center [260, 240] width 106 height 9
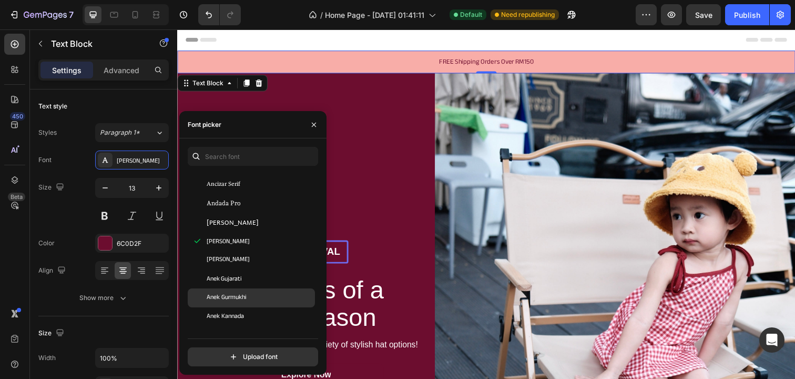
click at [253, 292] on div "Anek Gurmukhi" at bounding box center [251, 297] width 127 height 19
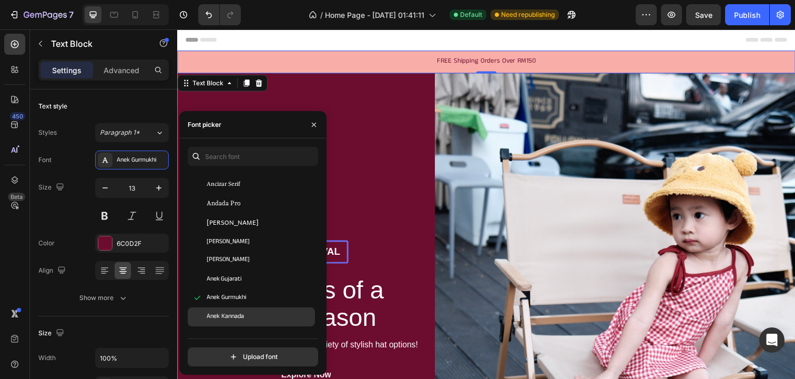
click at [250, 307] on div "Anek Kannada" at bounding box center [251, 316] width 127 height 19
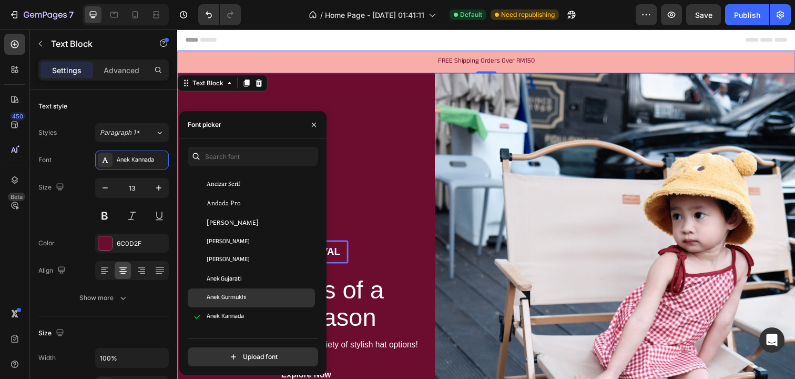
click at [249, 290] on div "Anek Gurmukhi" at bounding box center [251, 297] width 127 height 19
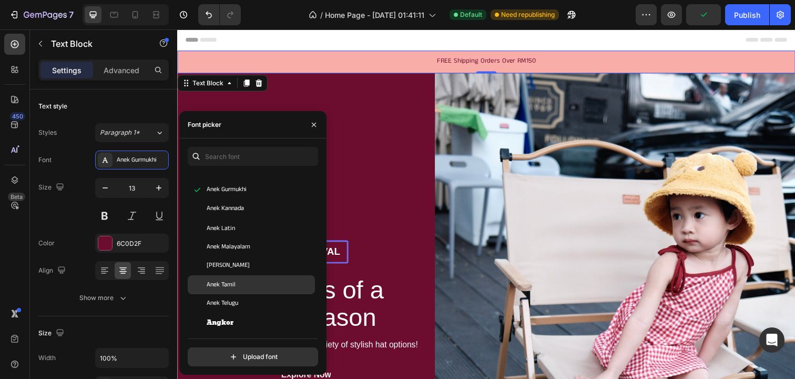
scroll to position [1597, 0]
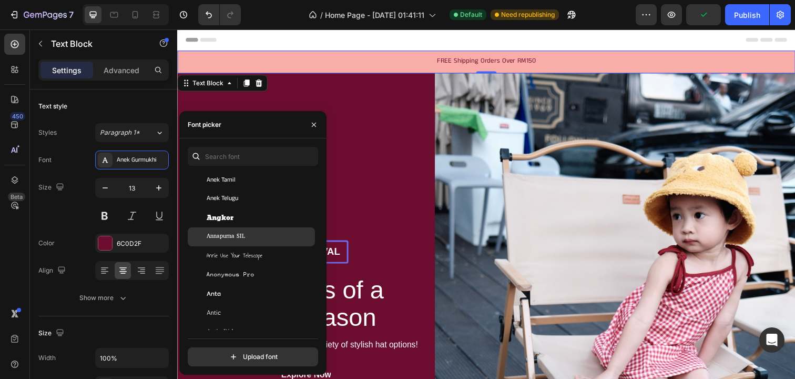
click at [259, 235] on div "Annapurna SIL" at bounding box center [260, 236] width 106 height 9
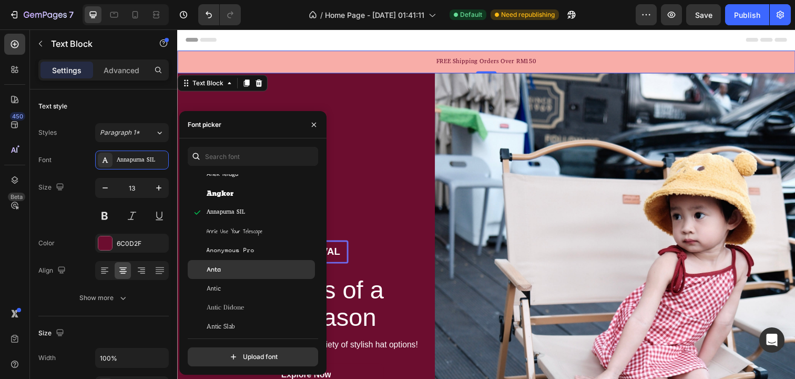
scroll to position [1622, 0]
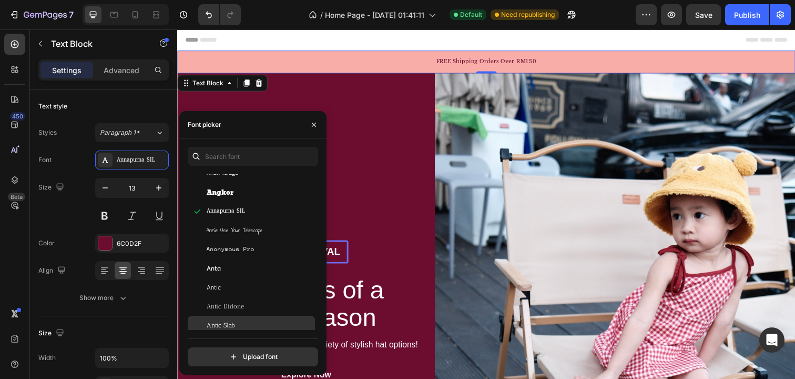
click at [238, 323] on div "Antic Slab" at bounding box center [260, 324] width 106 height 9
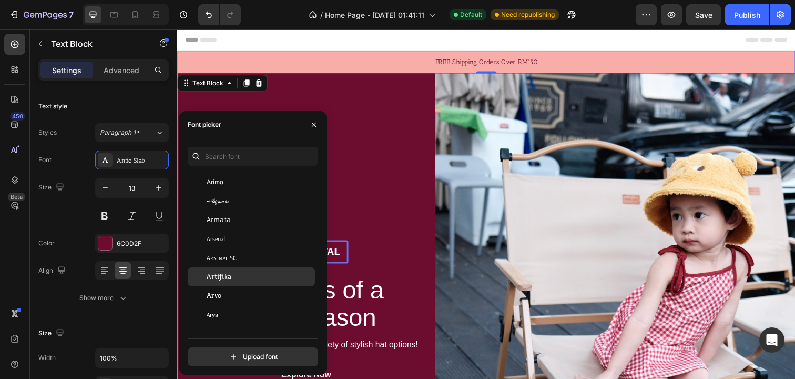
click at [249, 270] on div "Artifika" at bounding box center [251, 276] width 127 height 19
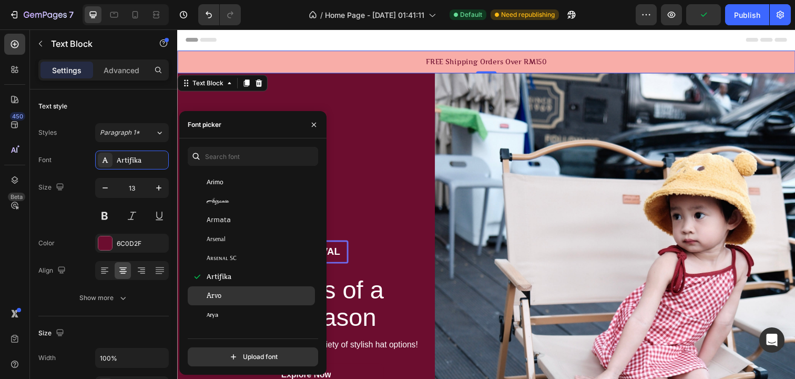
click at [244, 293] on div "Arvo" at bounding box center [260, 295] width 106 height 9
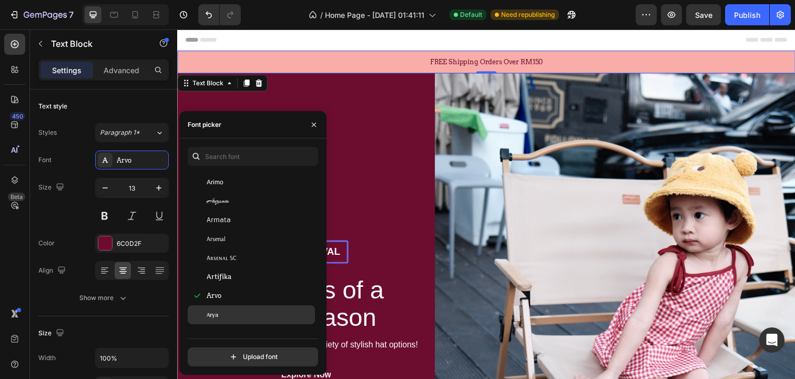
click at [250, 310] on div "Arya" at bounding box center [260, 314] width 106 height 9
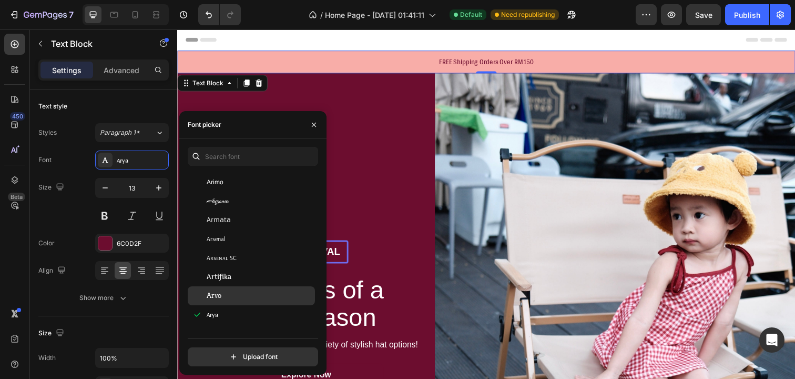
click at [249, 297] on div "Arvo" at bounding box center [260, 295] width 106 height 9
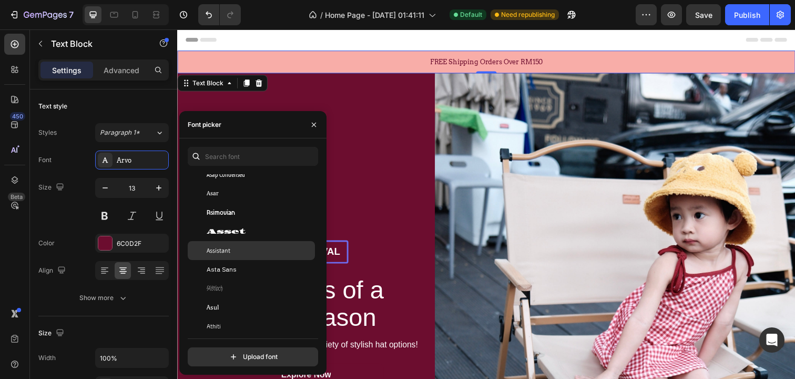
click at [248, 248] on div "Assistant" at bounding box center [260, 250] width 106 height 9
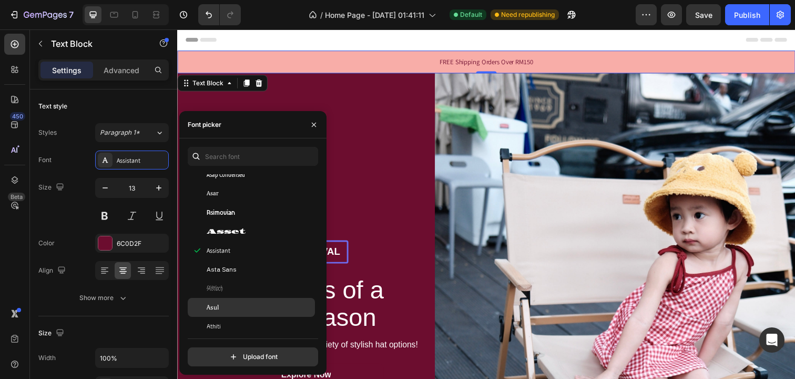
click at [241, 302] on div "Asul" at bounding box center [260, 306] width 106 height 9
click at [246, 319] on div "Athiti" at bounding box center [251, 326] width 127 height 19
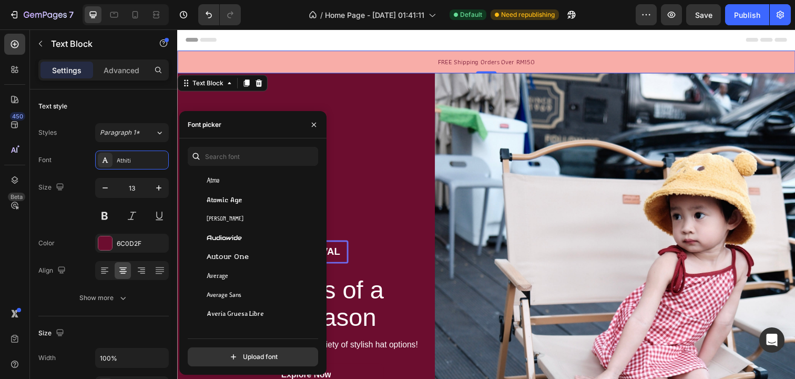
scroll to position [2515, 0]
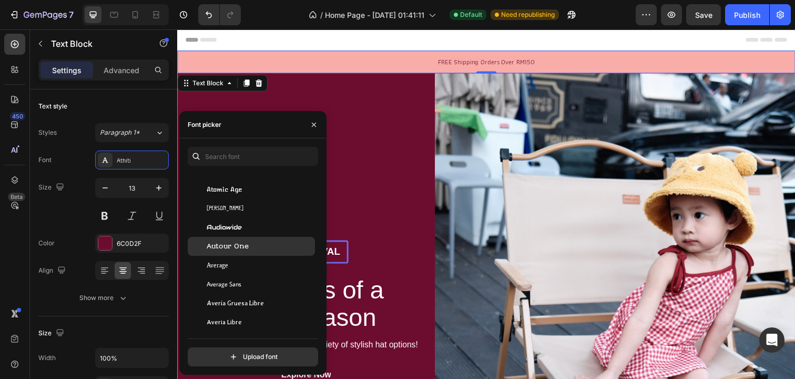
click at [261, 247] on div "Autour One" at bounding box center [260, 245] width 106 height 9
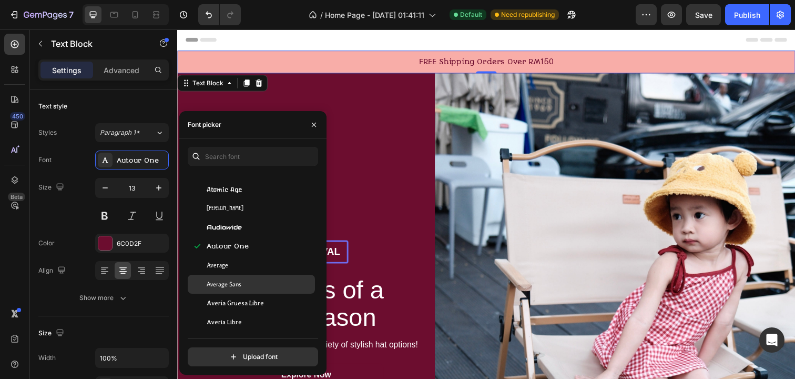
click at [255, 283] on div "Average Sans" at bounding box center [260, 283] width 106 height 9
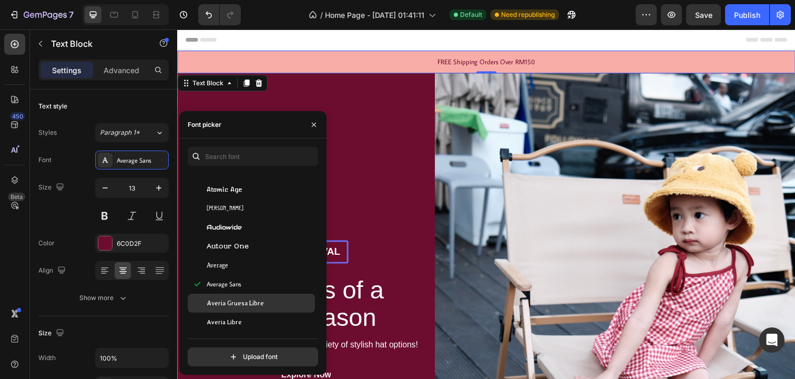
click at [256, 304] on span "Averia Gruesa Libre" at bounding box center [235, 302] width 57 height 9
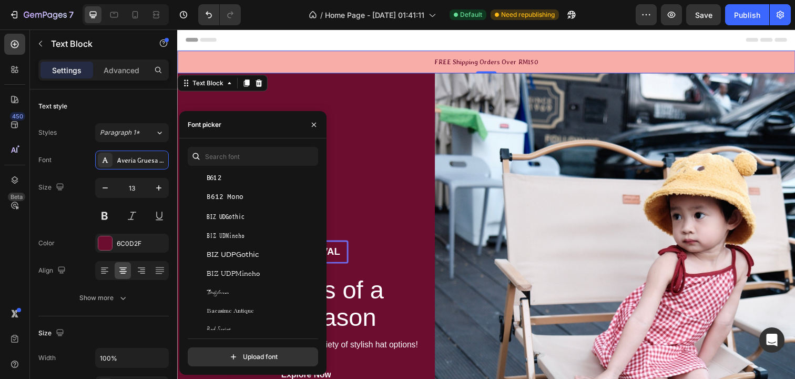
scroll to position [2735, 0]
click at [251, 290] on div "Babylonica" at bounding box center [260, 291] width 106 height 9
click at [250, 300] on div "Babylonica" at bounding box center [251, 291] width 127 height 19
click at [250, 310] on span "Bacasime Antique" at bounding box center [230, 310] width 47 height 9
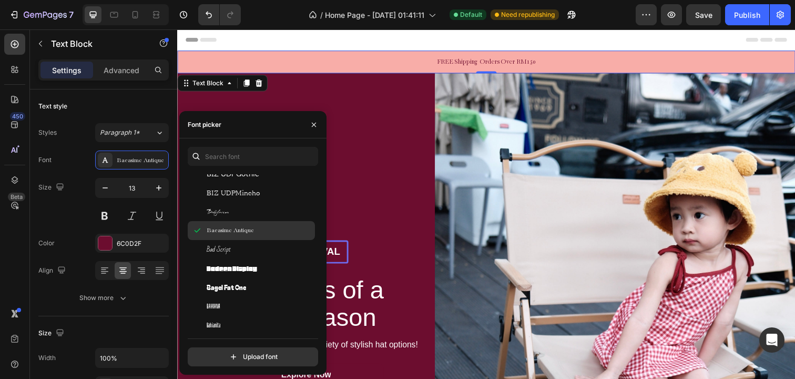
scroll to position [2959, 0]
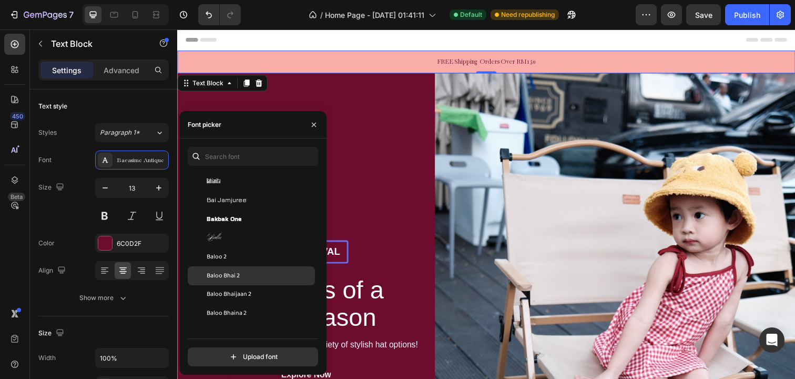
click at [251, 279] on div "Baloo Bhai 2" at bounding box center [260, 275] width 106 height 9
click at [251, 296] on div "Baloo Bhaijaan 2" at bounding box center [260, 294] width 106 height 9
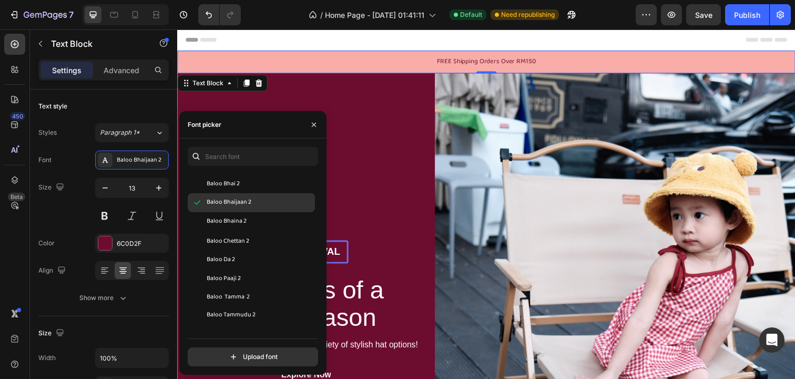
scroll to position [3244, 0]
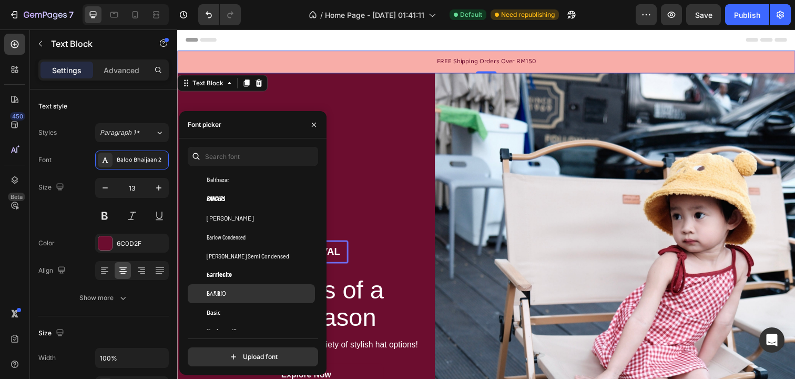
click at [238, 284] on div "Barrio" at bounding box center [251, 293] width 127 height 19
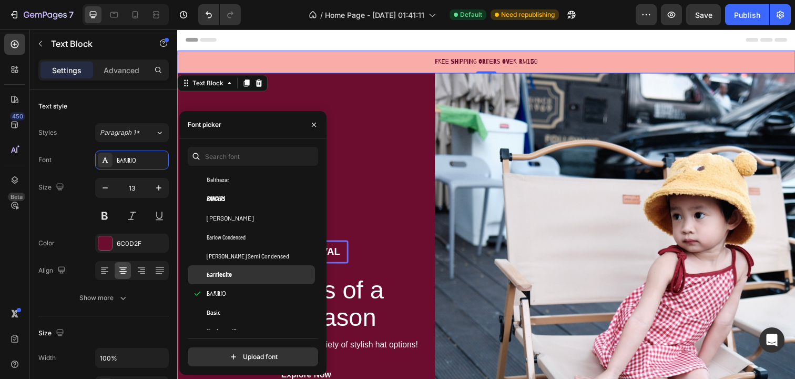
click at [239, 275] on div "Barriecito" at bounding box center [260, 274] width 106 height 9
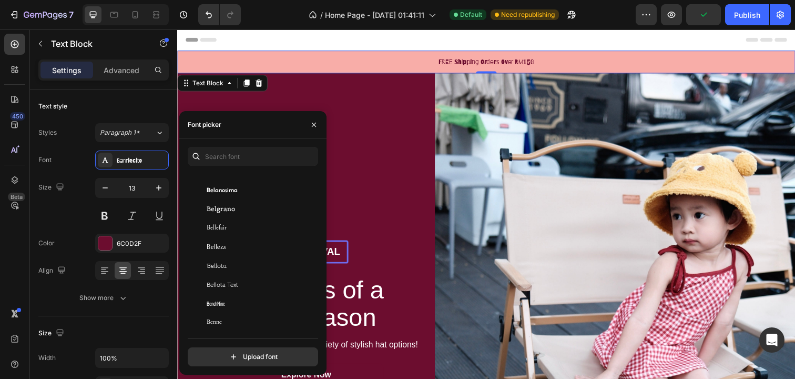
scroll to position [3593, 0]
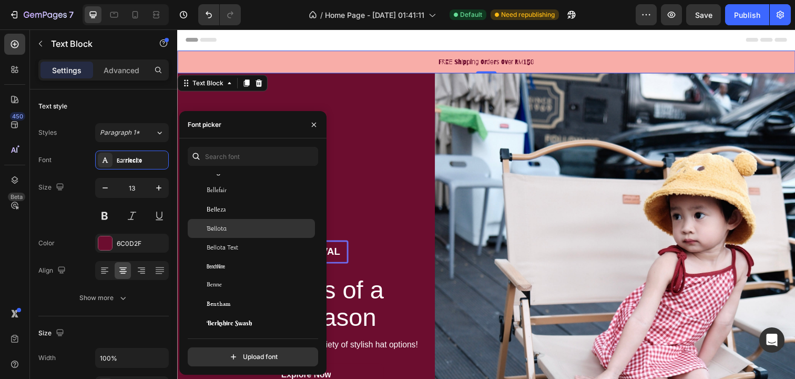
click at [246, 232] on div "Bellota" at bounding box center [260, 227] width 106 height 9
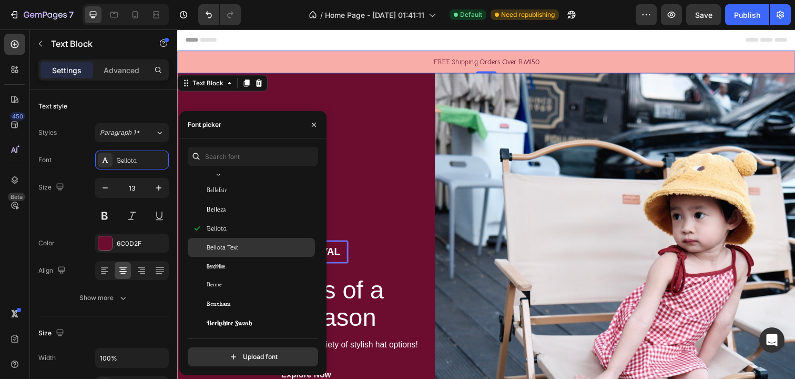
click at [246, 242] on div "Bellota Text" at bounding box center [251, 247] width 127 height 19
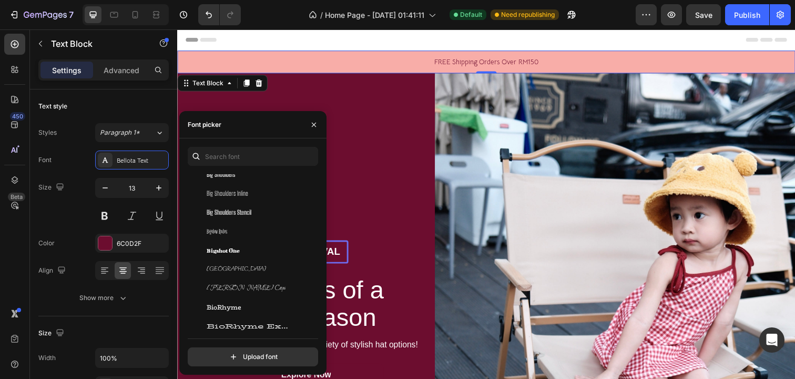
scroll to position [3843, 0]
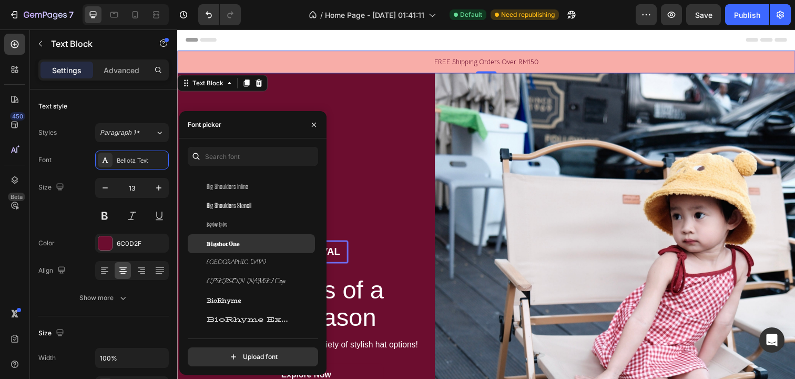
click at [249, 239] on div "Bigshot One" at bounding box center [260, 243] width 106 height 9
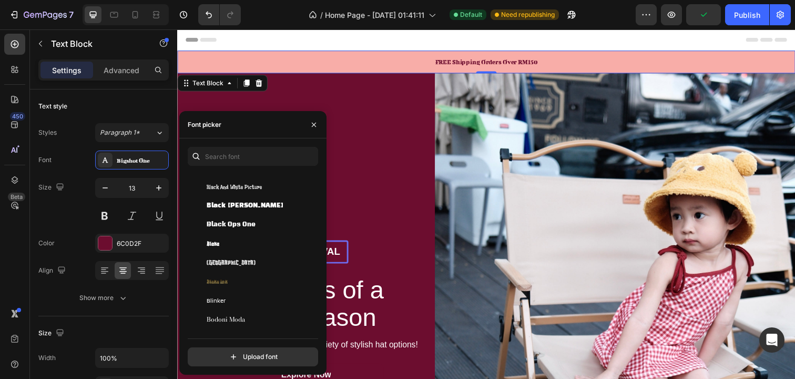
scroll to position [4352, 0]
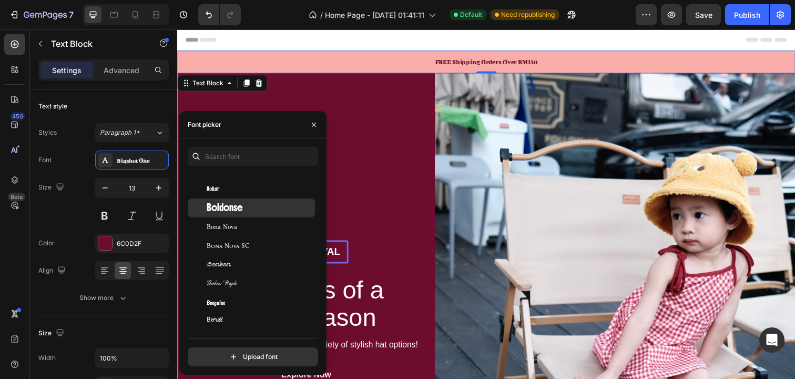
click at [254, 206] on div "Boldonse" at bounding box center [260, 207] width 106 height 9
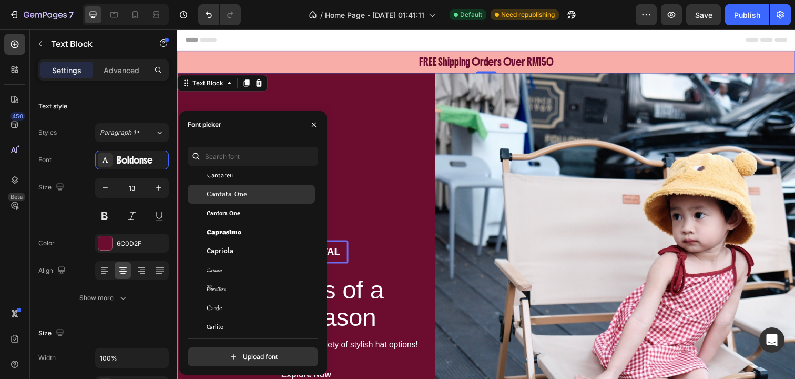
scroll to position [5272, 0]
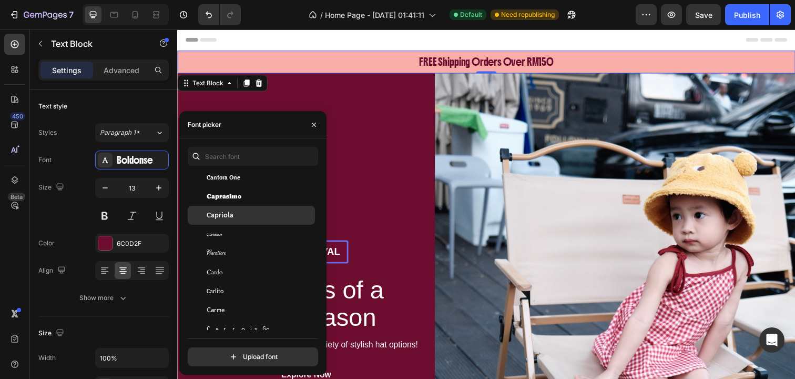
click at [252, 211] on div "Capriola" at bounding box center [260, 214] width 106 height 9
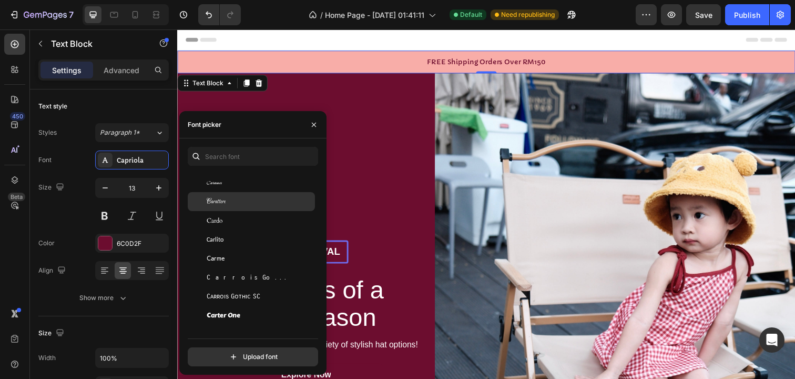
scroll to position [5332, 0]
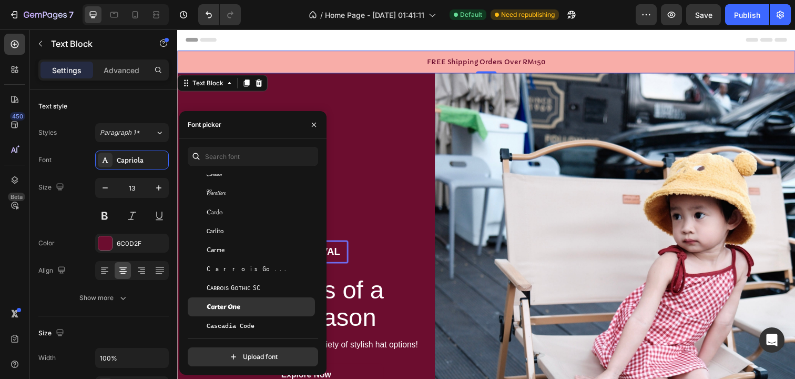
click at [231, 311] on span "Carter One" at bounding box center [224, 306] width 34 height 9
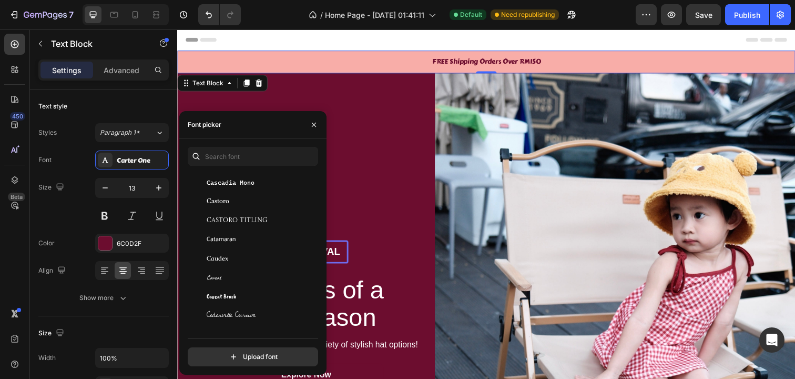
scroll to position [5540, 0]
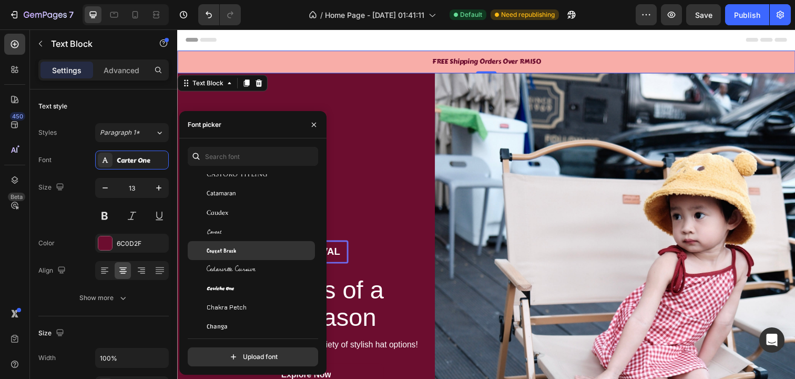
click at [242, 241] on div "Caveat Brush" at bounding box center [251, 250] width 127 height 19
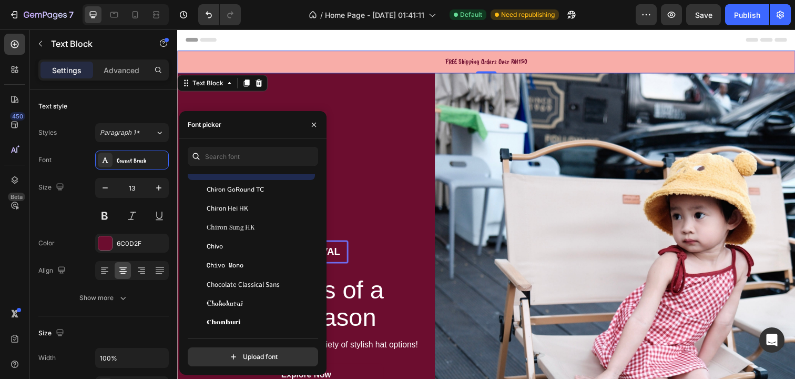
scroll to position [6261, 0]
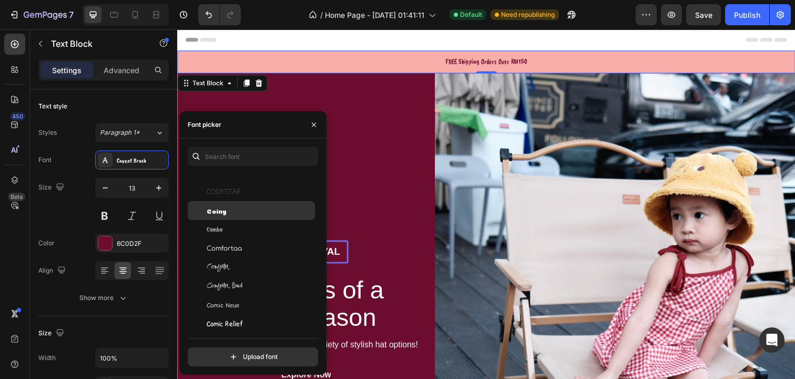
click at [243, 212] on div "Coiny" at bounding box center [260, 210] width 106 height 9
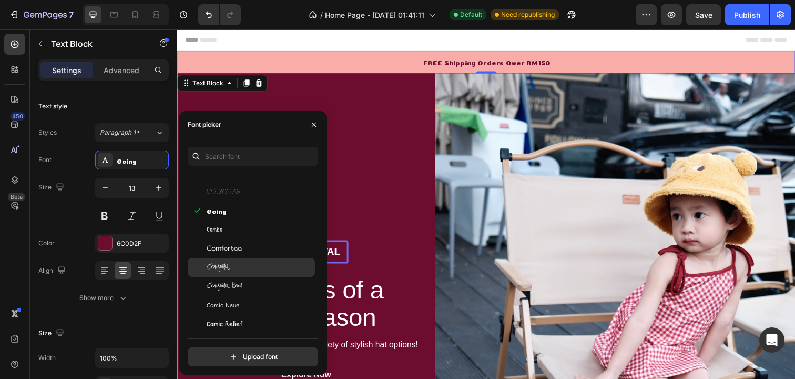
click at [247, 272] on div "Comforter" at bounding box center [251, 267] width 127 height 19
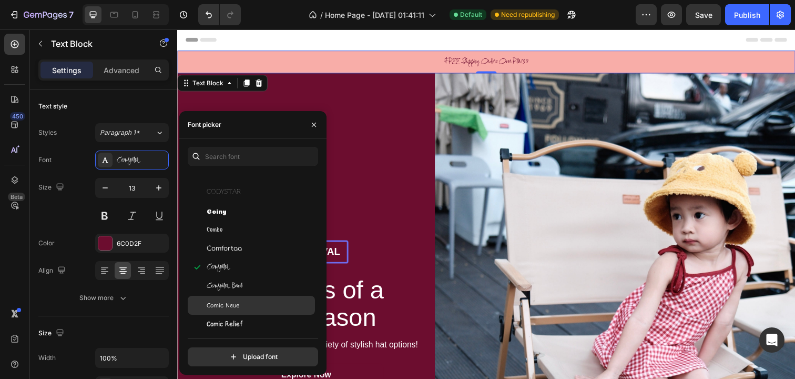
click at [240, 309] on div "Comic Neue" at bounding box center [260, 304] width 106 height 9
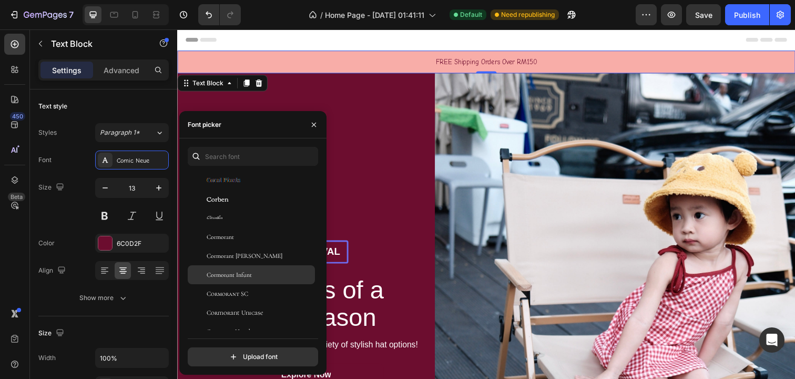
scroll to position [6976, 0]
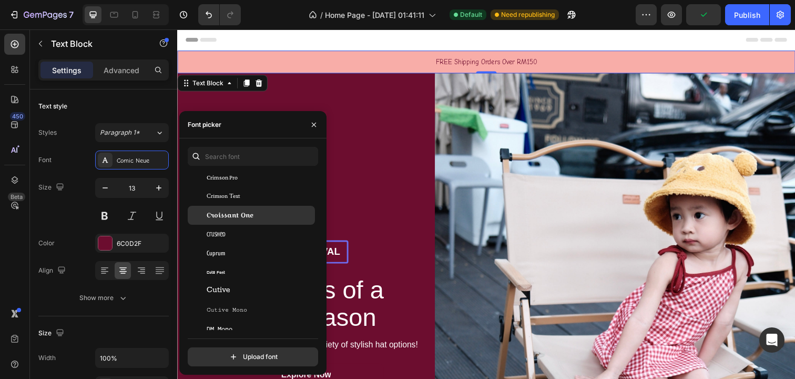
click at [251, 214] on span "Croissant One" at bounding box center [230, 214] width 47 height 9
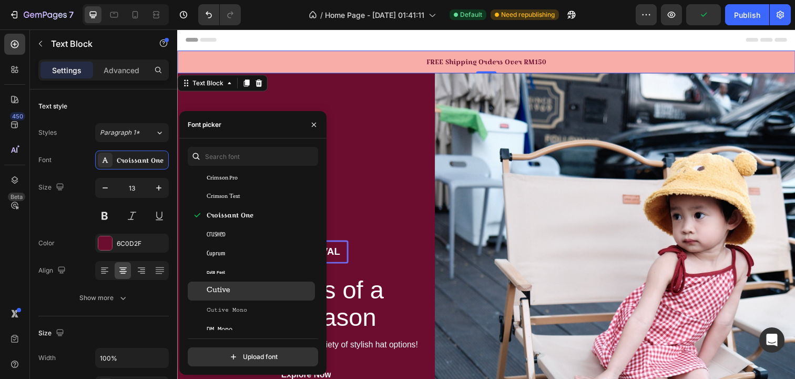
scroll to position [6982, 0]
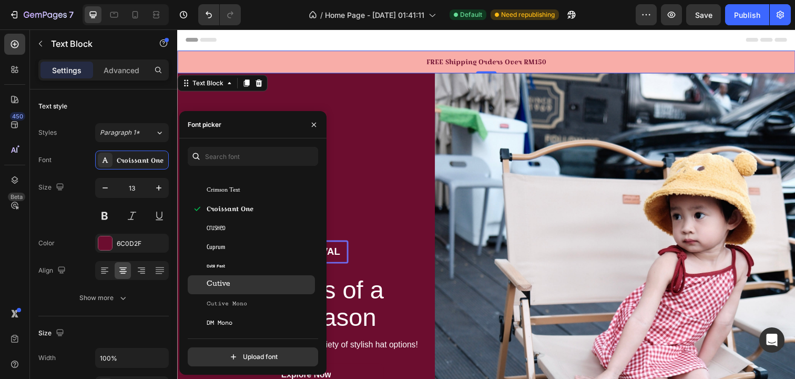
click at [248, 282] on div "Cutive" at bounding box center [260, 284] width 106 height 9
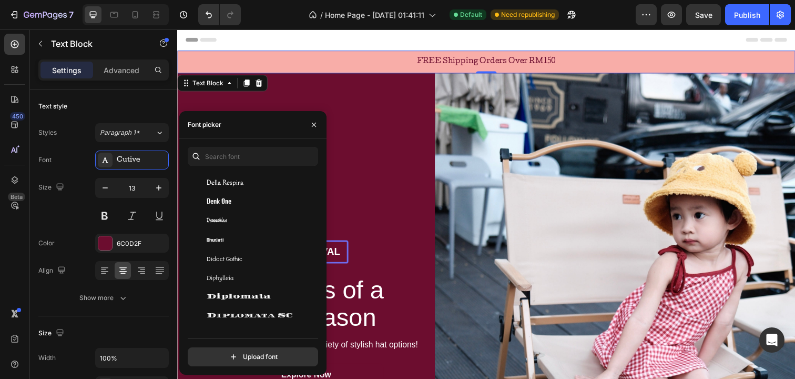
scroll to position [7501, 0]
click at [257, 182] on div "Della Respira" at bounding box center [260, 181] width 106 height 9
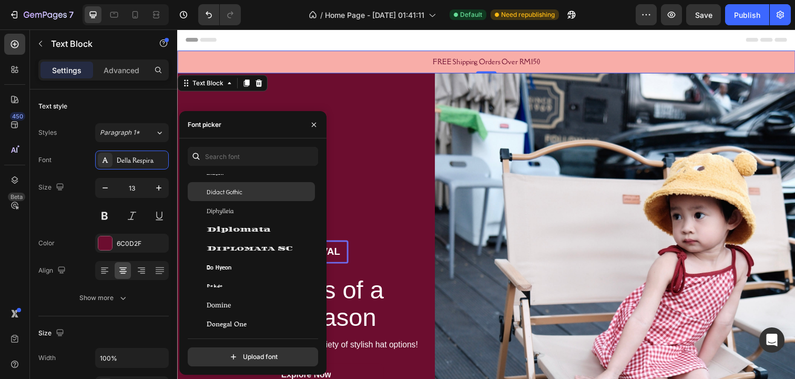
scroll to position [7713, 0]
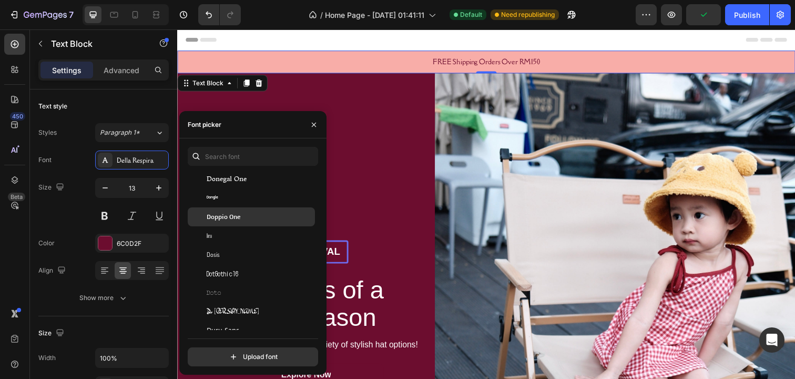
click at [248, 217] on div "Doppio One" at bounding box center [260, 216] width 106 height 9
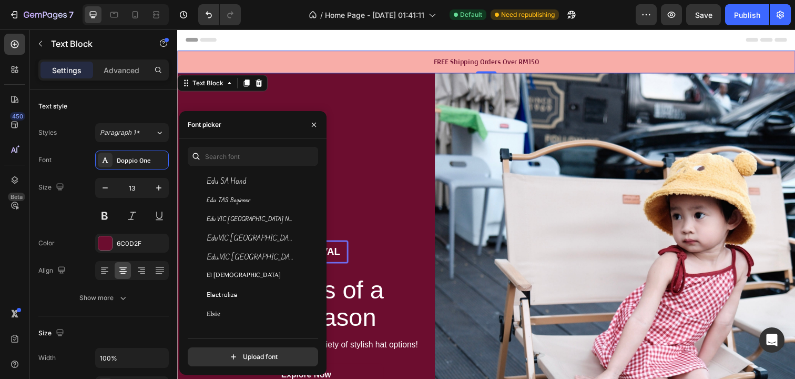
scroll to position [8258, 0]
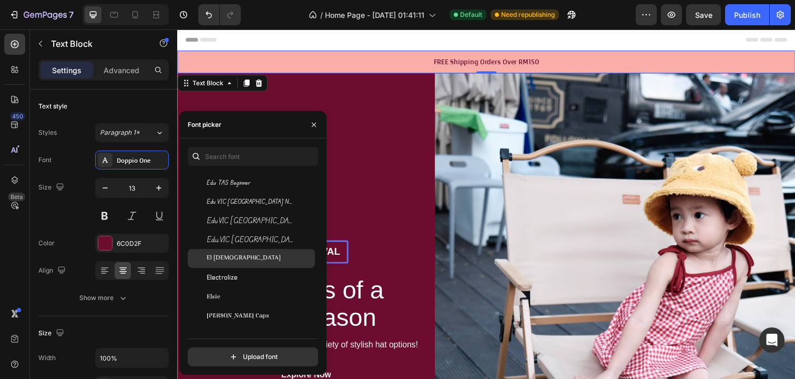
click at [253, 259] on div "El Messiri" at bounding box center [260, 257] width 106 height 9
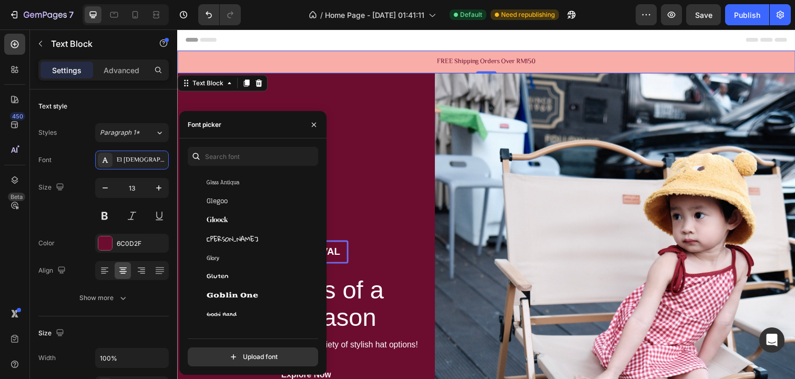
scroll to position [10592, 0]
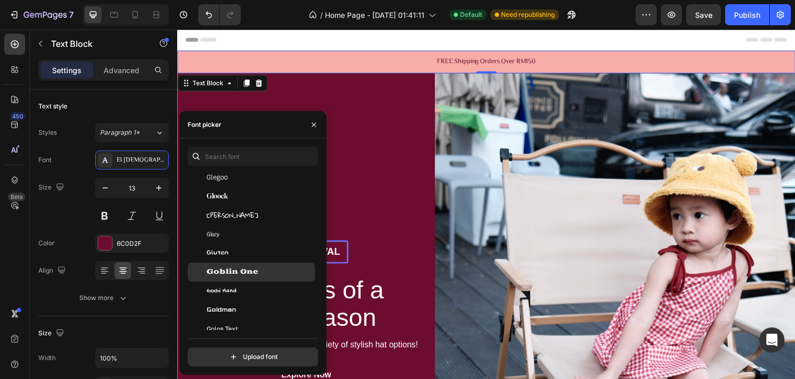
click at [249, 268] on span "Goblin One" at bounding box center [233, 271] width 52 height 9
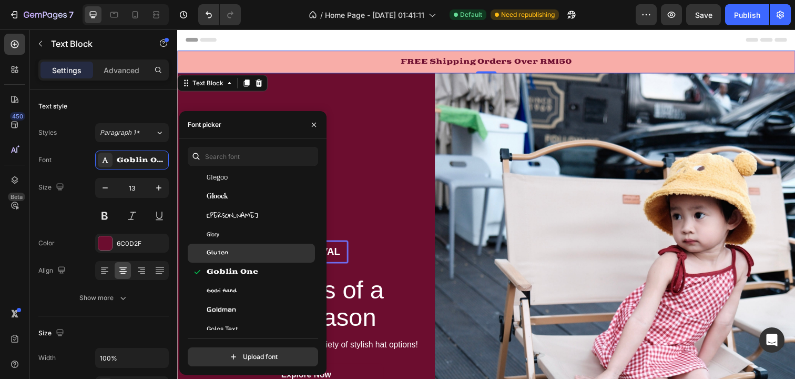
click at [247, 246] on div "Gluten" at bounding box center [251, 252] width 127 height 19
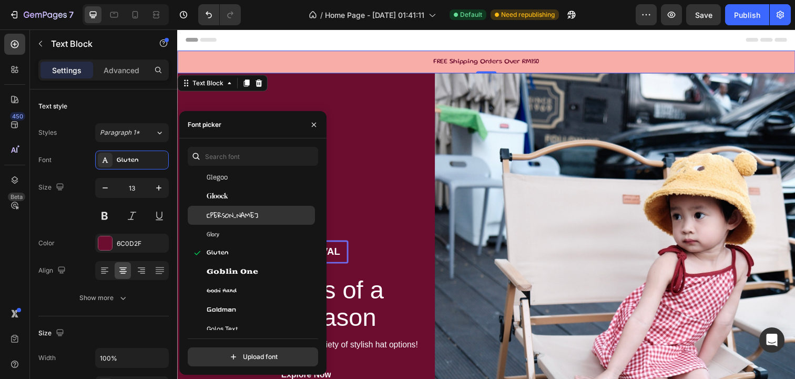
click at [247, 223] on div "Gloria Hallelujah" at bounding box center [251, 215] width 127 height 19
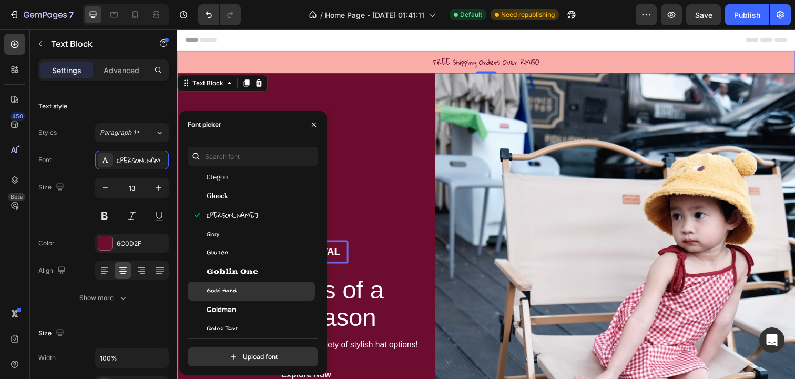
scroll to position [10754, 0]
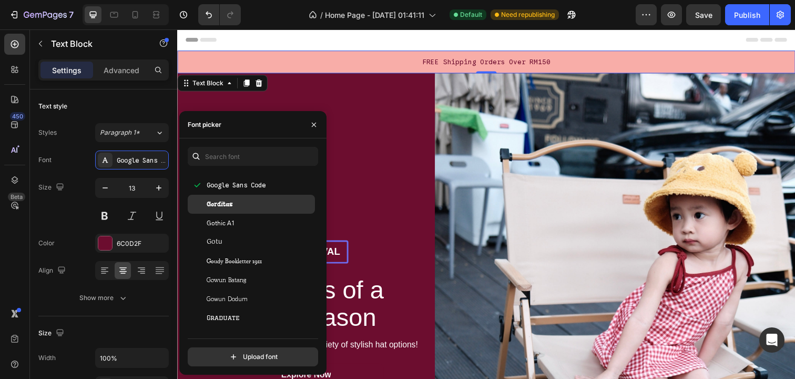
click at [244, 207] on div "Gorditas" at bounding box center [260, 203] width 106 height 9
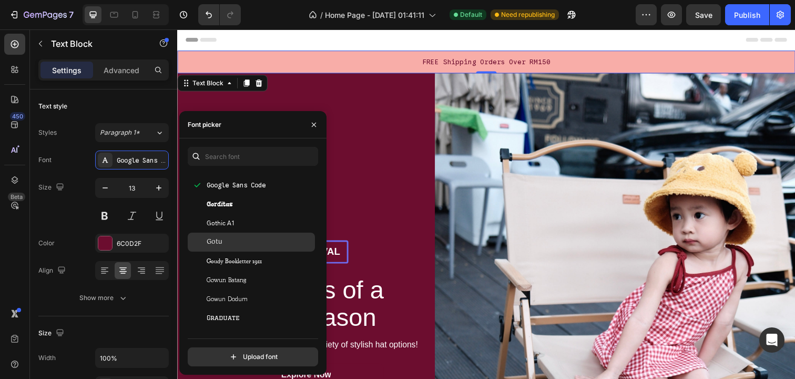
scroll to position [10827, 0]
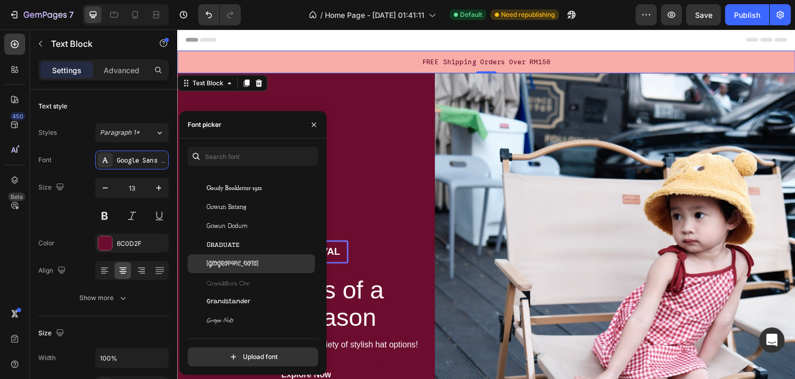
click at [243, 259] on div "Grand Hotel" at bounding box center [260, 263] width 106 height 9
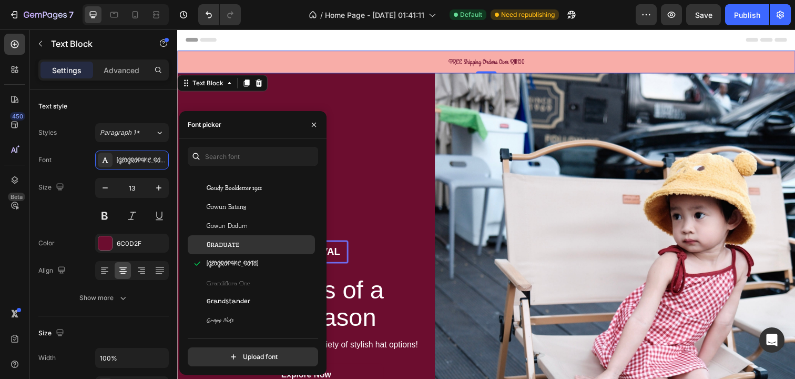
click at [243, 244] on div "Graduate" at bounding box center [260, 244] width 106 height 9
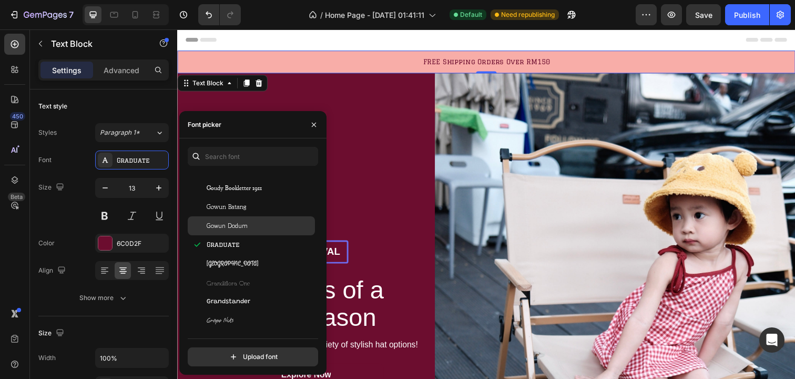
click at [243, 227] on span "Gowun Dodum" at bounding box center [227, 225] width 41 height 9
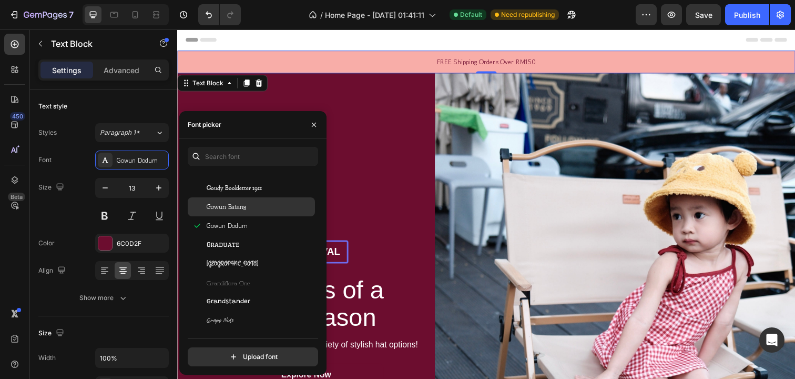
click at [242, 210] on span "Gowun Batang" at bounding box center [226, 206] width 39 height 9
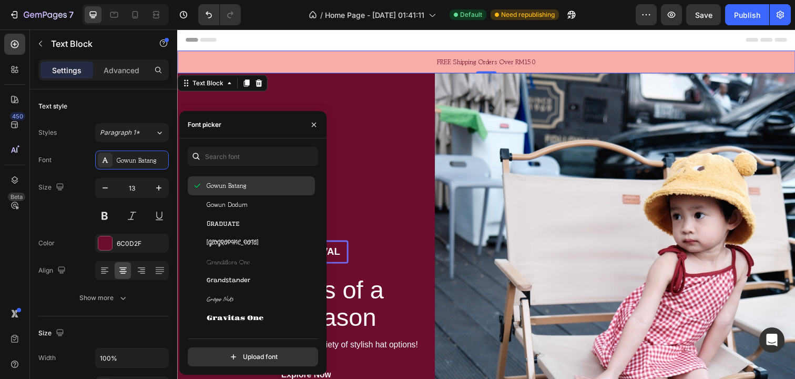
scroll to position [10854, 0]
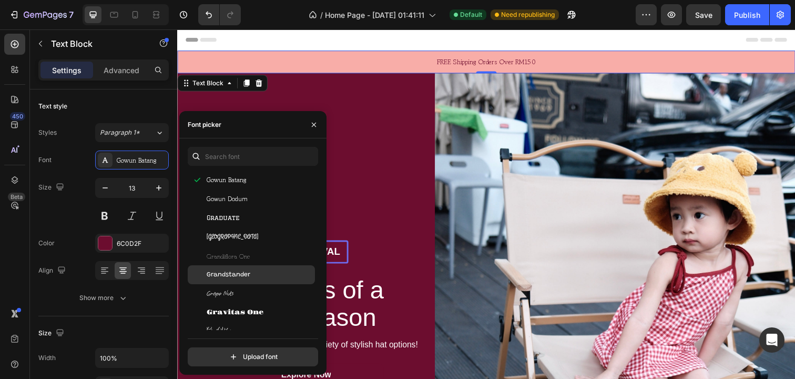
click at [237, 276] on span "Grandstander" at bounding box center [229, 274] width 44 height 9
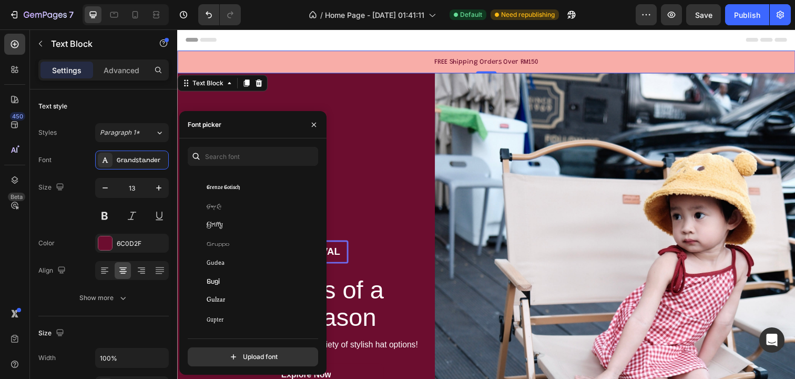
scroll to position [11125, 0]
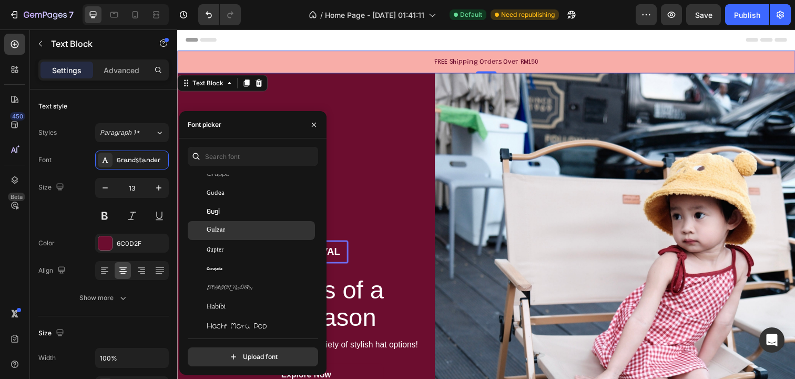
click at [242, 230] on div "Gulzar" at bounding box center [260, 230] width 106 height 9
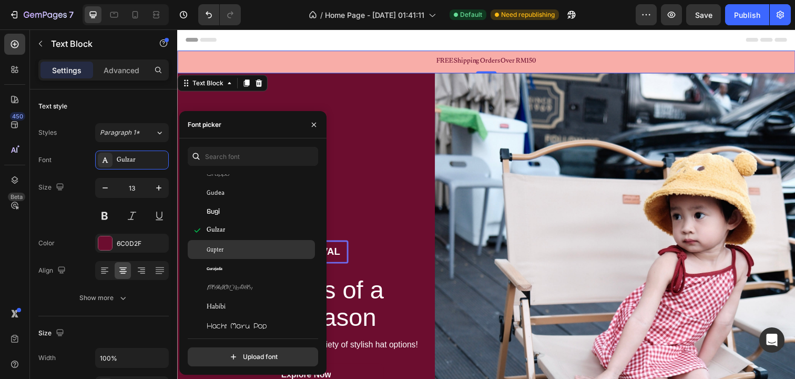
click at [241, 242] on div "Gupter" at bounding box center [251, 249] width 127 height 19
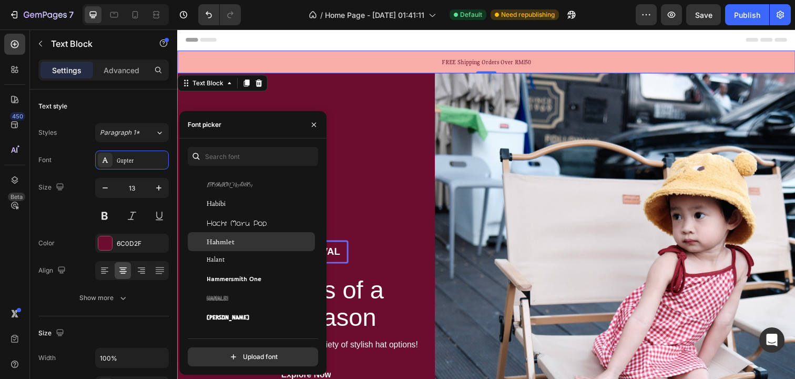
click at [239, 239] on div "Hahmlet" at bounding box center [260, 241] width 106 height 9
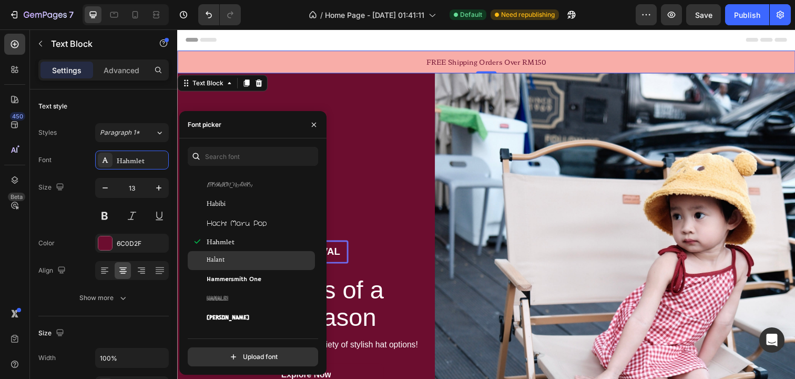
click at [240, 256] on div "Halant" at bounding box center [260, 260] width 106 height 9
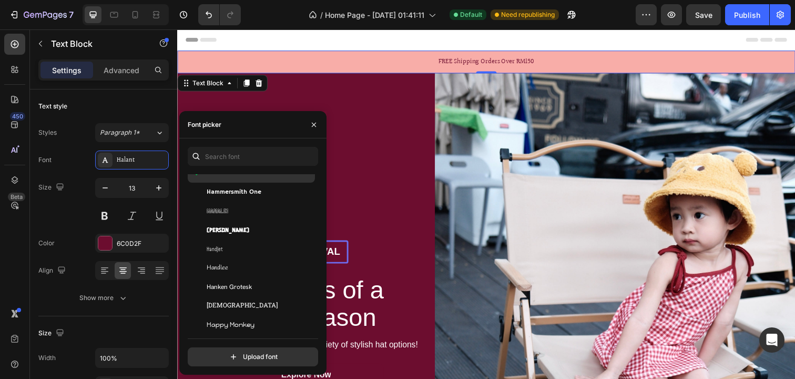
scroll to position [11316, 0]
click at [240, 248] on div "Handjet" at bounding box center [260, 247] width 106 height 9
click at [240, 261] on div "Handlee" at bounding box center [251, 267] width 127 height 19
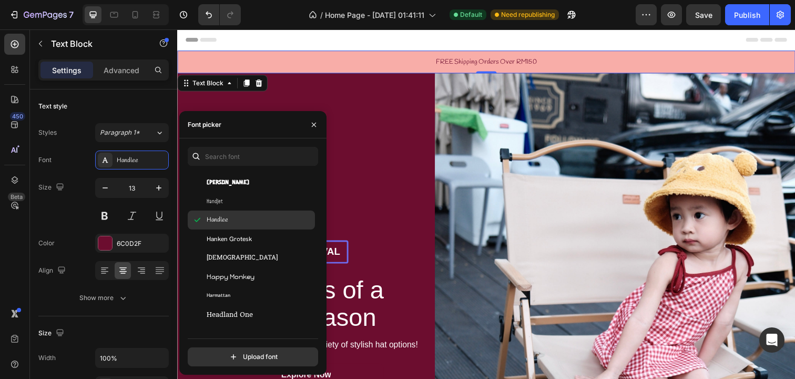
scroll to position [11374, 0]
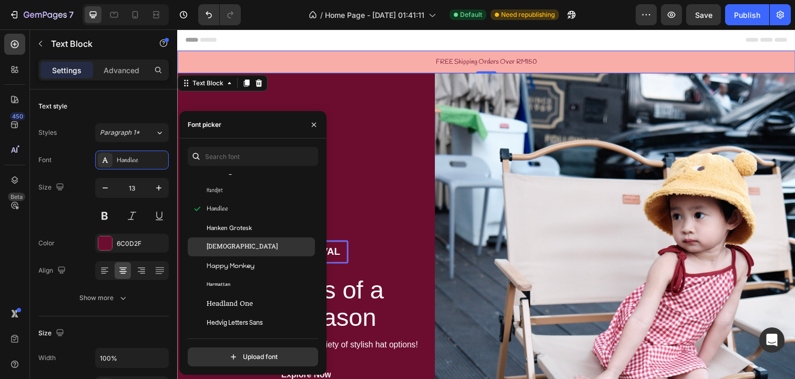
click at [239, 247] on div "Hanuman" at bounding box center [260, 246] width 106 height 9
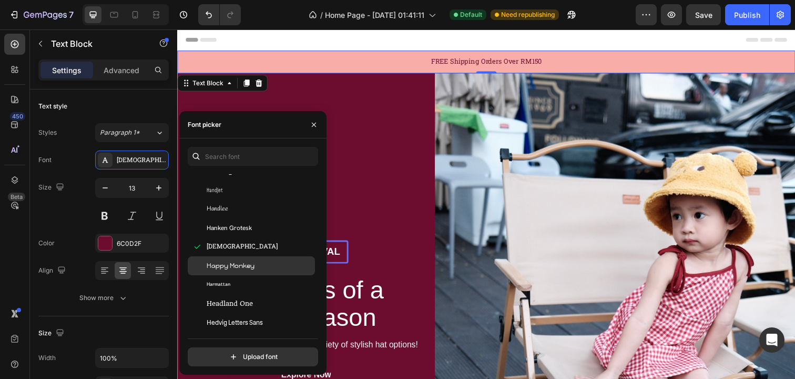
click at [241, 265] on span "Happy Monkey" at bounding box center [231, 265] width 48 height 9
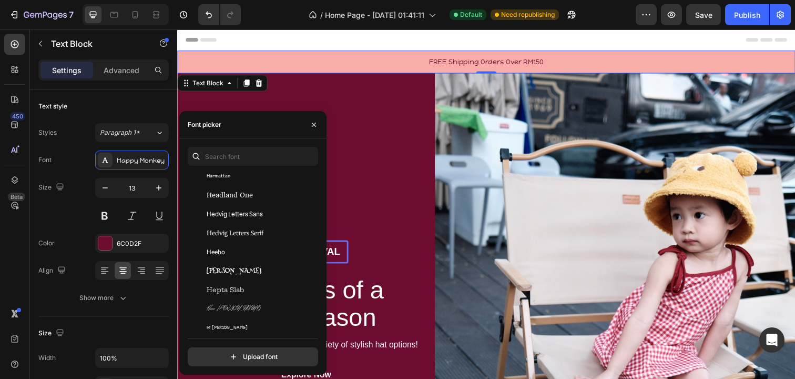
scroll to position [11551, 0]
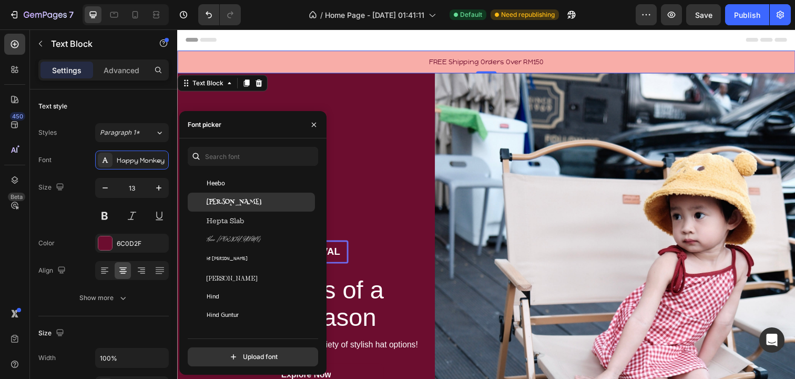
click at [238, 197] on span "Henny Penny" at bounding box center [234, 201] width 55 height 9
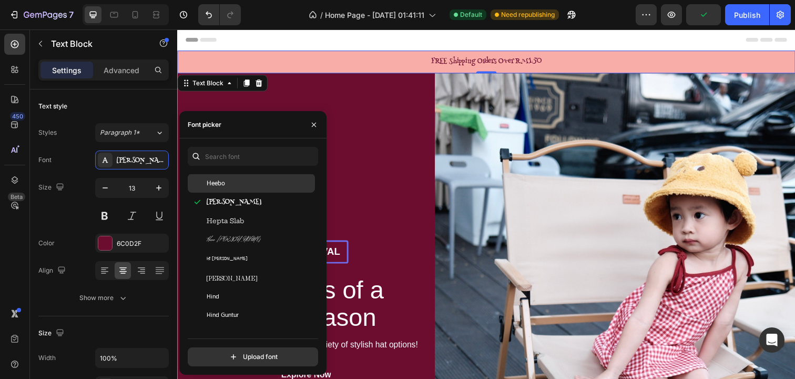
click at [238, 185] on div "Heebo" at bounding box center [260, 182] width 106 height 9
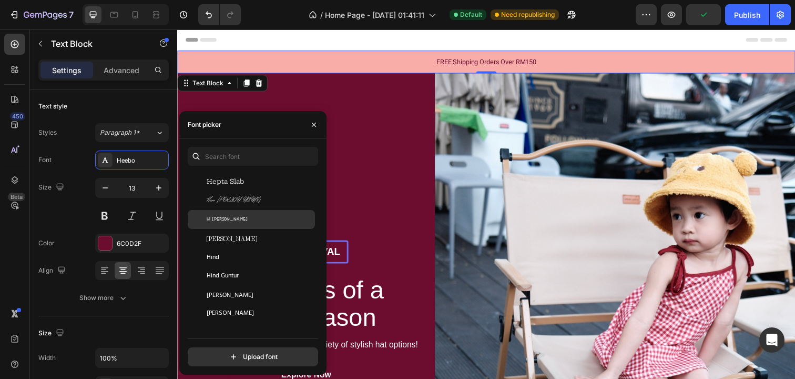
scroll to position [11592, 0]
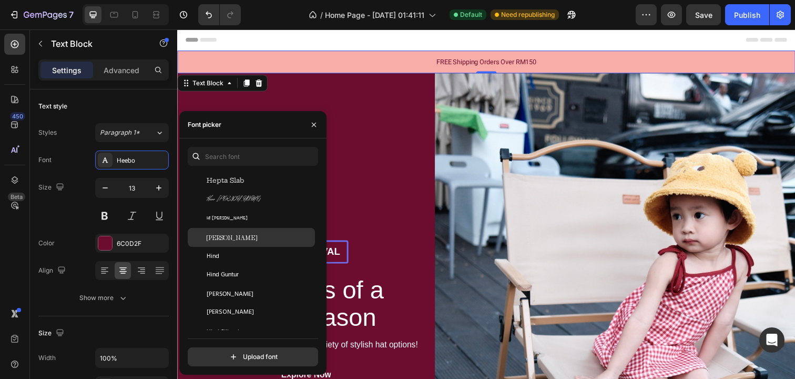
click at [242, 241] on div "Hina Mincho" at bounding box center [260, 236] width 106 height 9
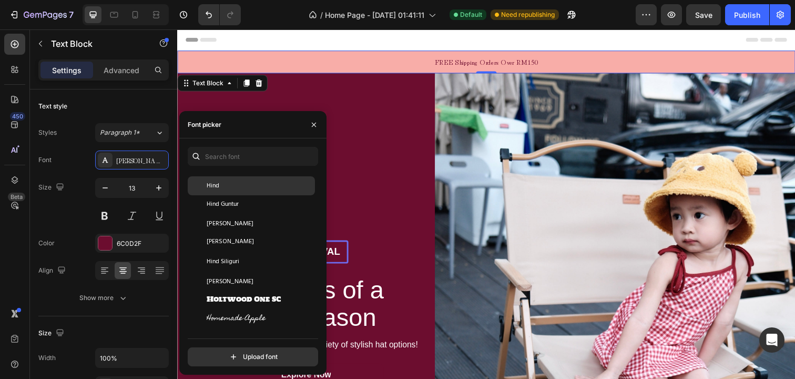
click at [249, 185] on div "Hind" at bounding box center [260, 185] width 106 height 9
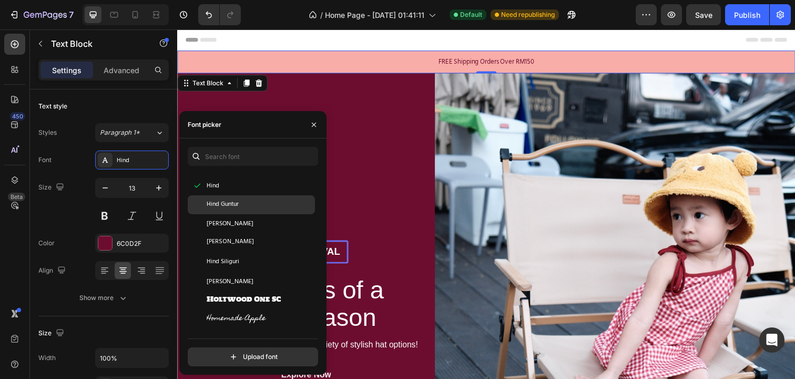
click at [249, 204] on div "Hind Guntur" at bounding box center [260, 204] width 106 height 9
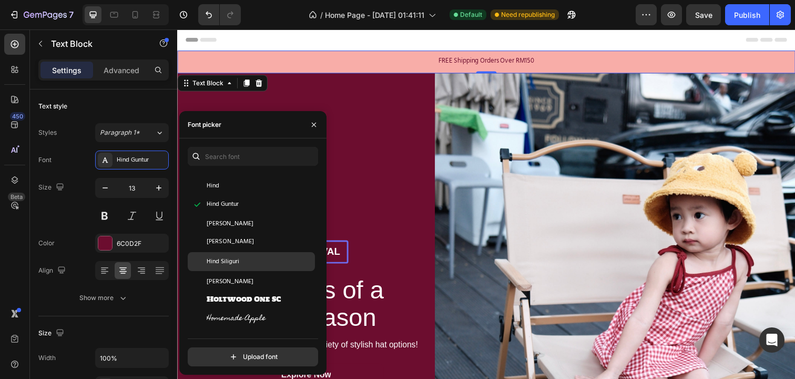
click at [241, 261] on div "Hind Siliguri" at bounding box center [260, 261] width 106 height 9
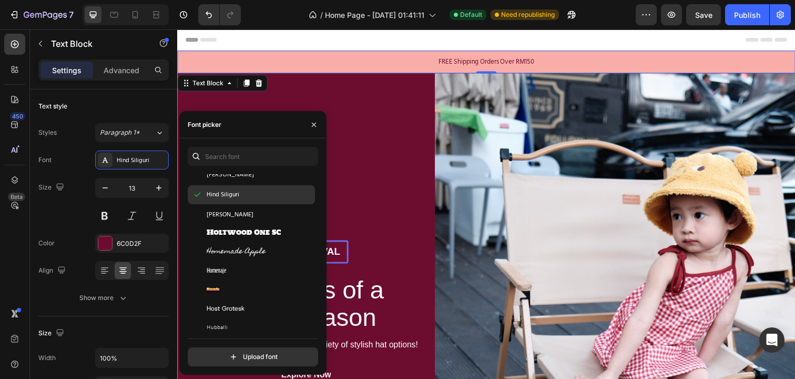
scroll to position [11749, 0]
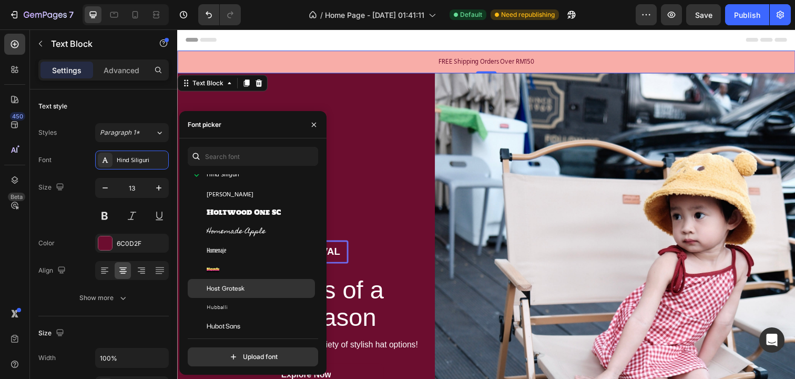
click at [236, 284] on span "Host Grotesk" at bounding box center [226, 287] width 38 height 9
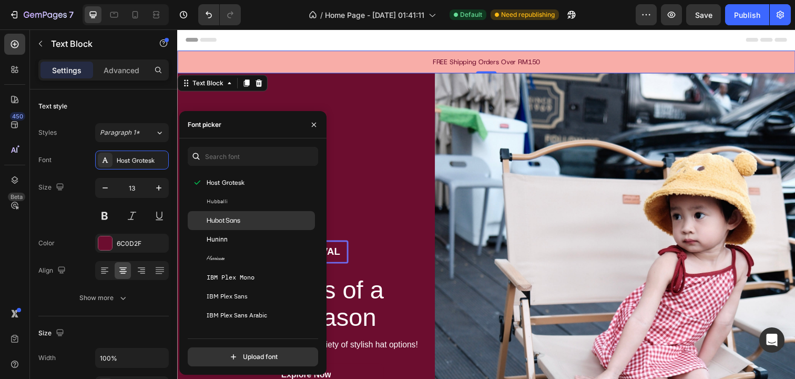
scroll to position [11881, 0]
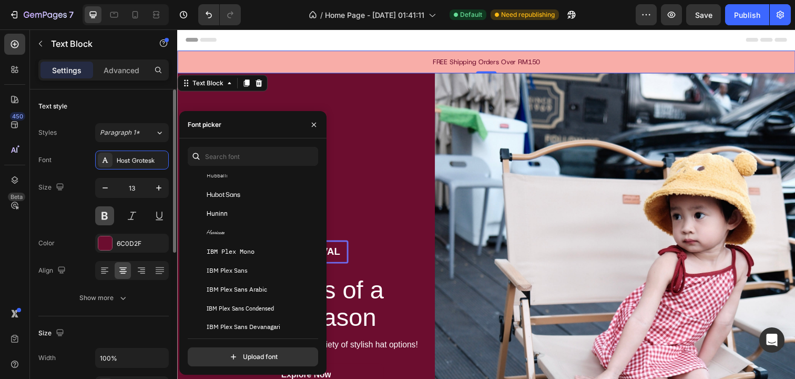
click at [108, 217] on button at bounding box center [104, 215] width 19 height 19
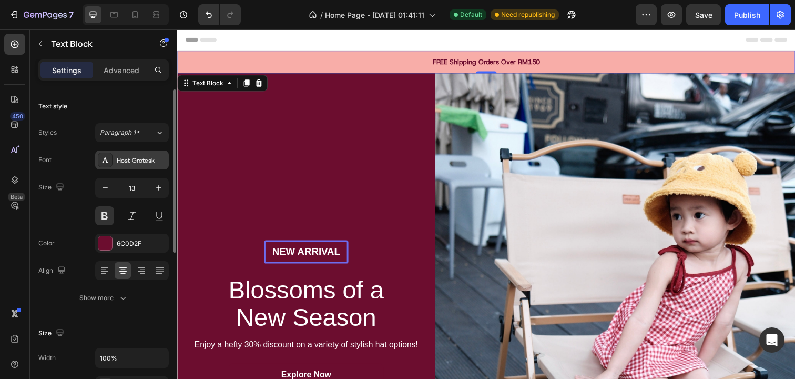
click at [147, 159] on div "Host Grotesk" at bounding box center [141, 160] width 49 height 9
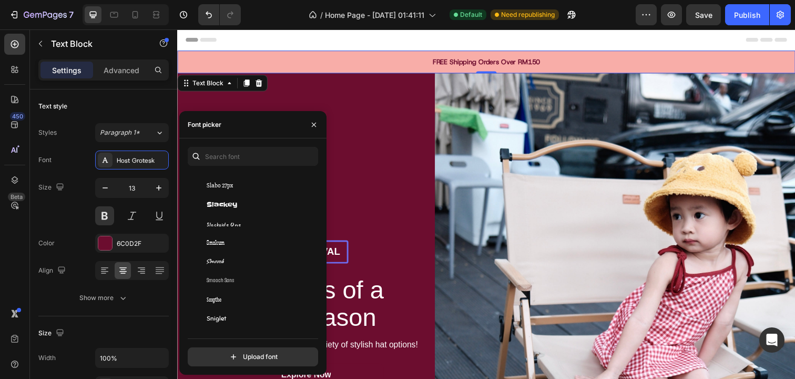
scroll to position [31320, 0]
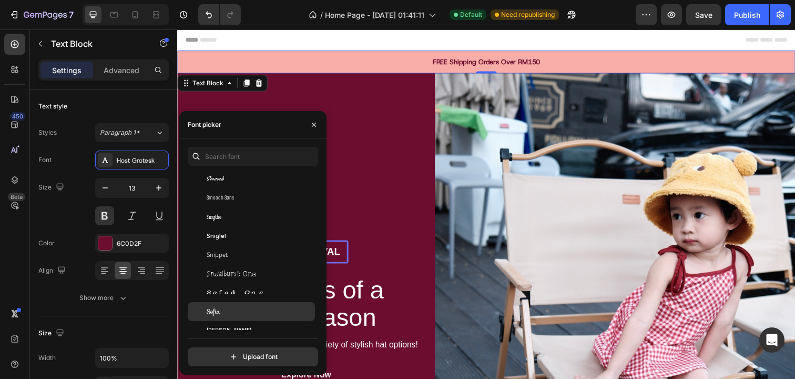
click at [255, 308] on div "Sofia" at bounding box center [260, 311] width 106 height 9
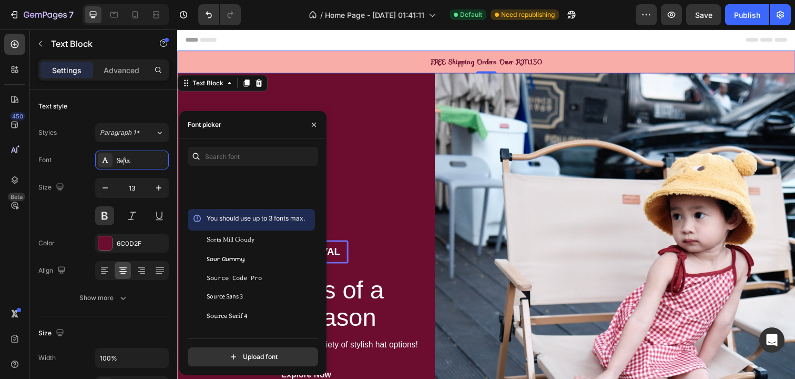
scroll to position [31835, 0]
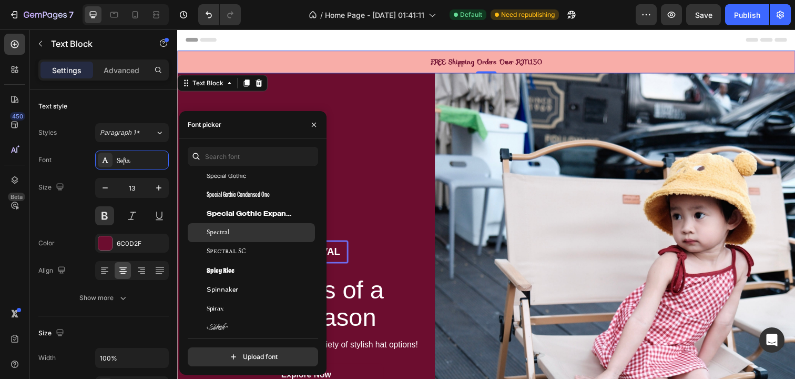
click at [257, 227] on div "Spectral" at bounding box center [251, 232] width 127 height 19
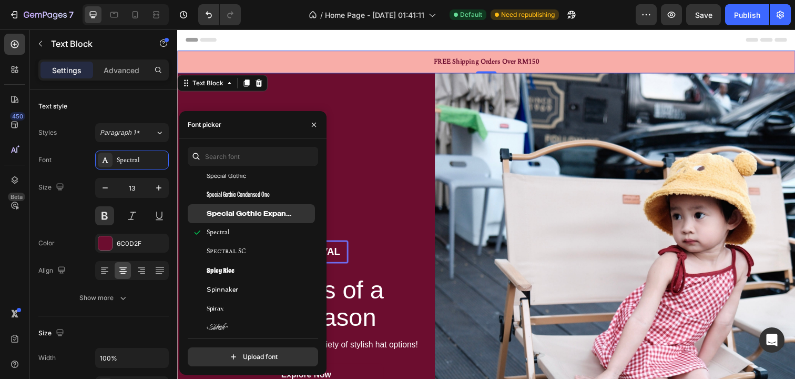
click at [257, 214] on span "Special Gothic Expanded One" at bounding box center [250, 213] width 87 height 9
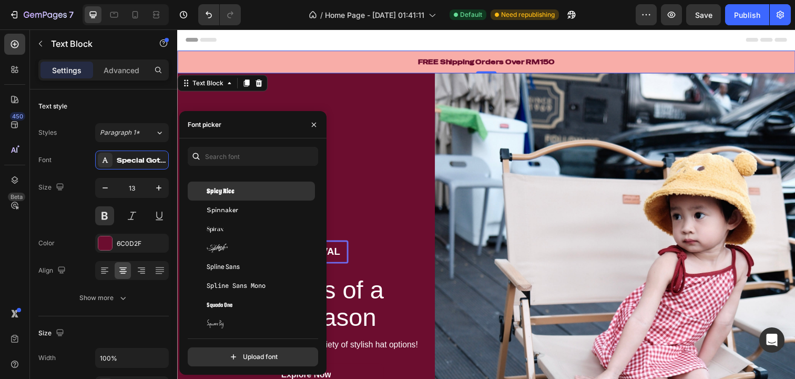
scroll to position [31939, 0]
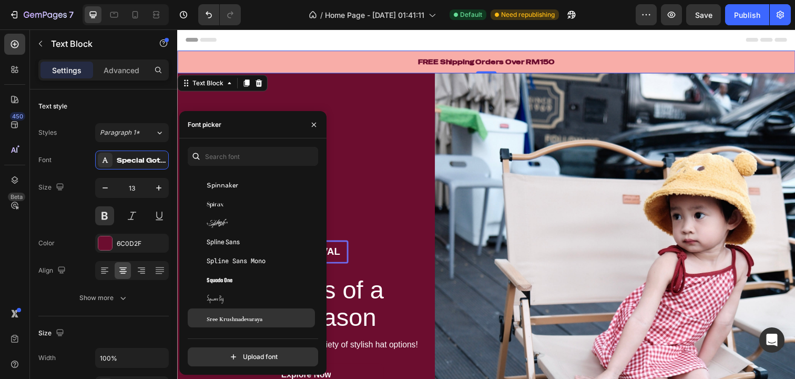
click at [258, 320] on span "Sree Krushnadevaraya" at bounding box center [235, 317] width 56 height 9
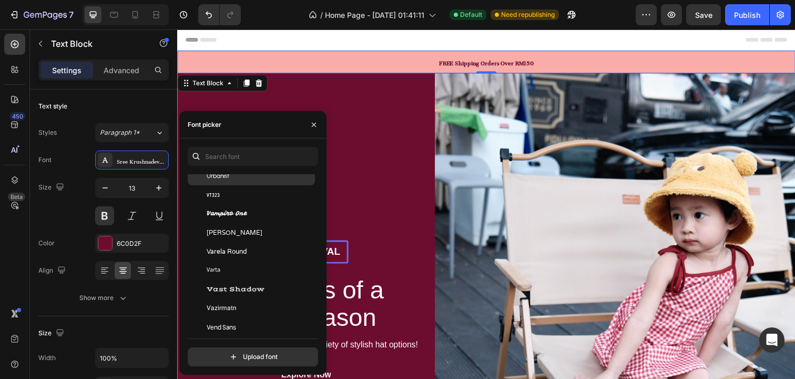
scroll to position [34133, 0]
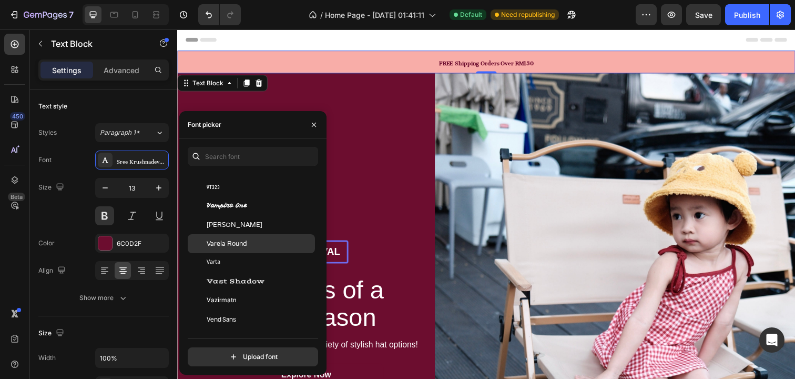
click at [266, 243] on div "Varela Round" at bounding box center [260, 243] width 106 height 9
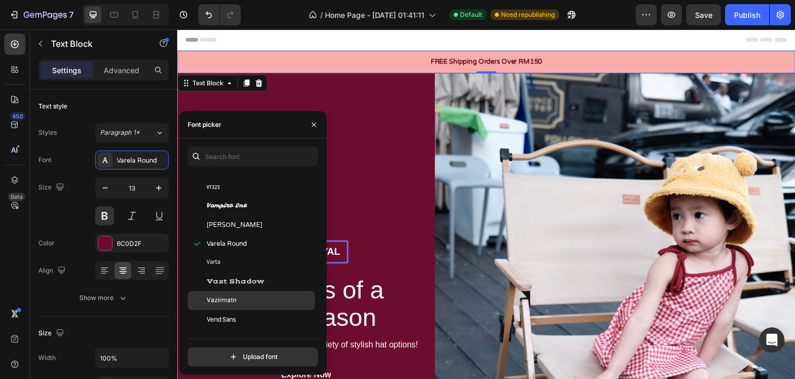
click at [257, 302] on div "Vazirmatn" at bounding box center [260, 300] width 106 height 9
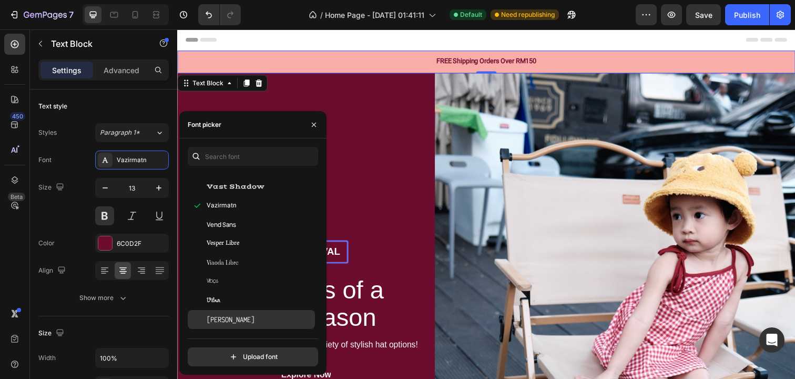
scroll to position [34341, 0]
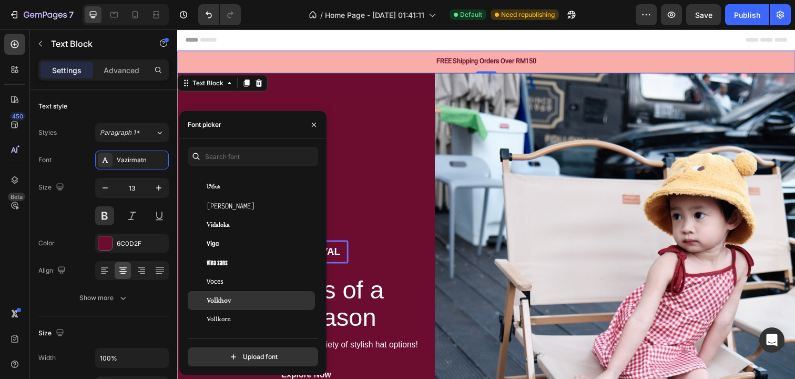
click at [254, 296] on div "Volkhov" at bounding box center [260, 300] width 106 height 9
click at [252, 307] on div "Volkhov" at bounding box center [251, 300] width 127 height 19
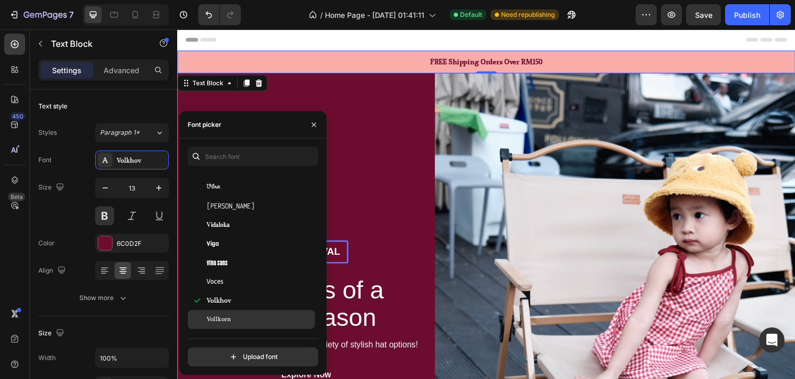
click at [246, 316] on div "Vollkorn" at bounding box center [260, 318] width 106 height 9
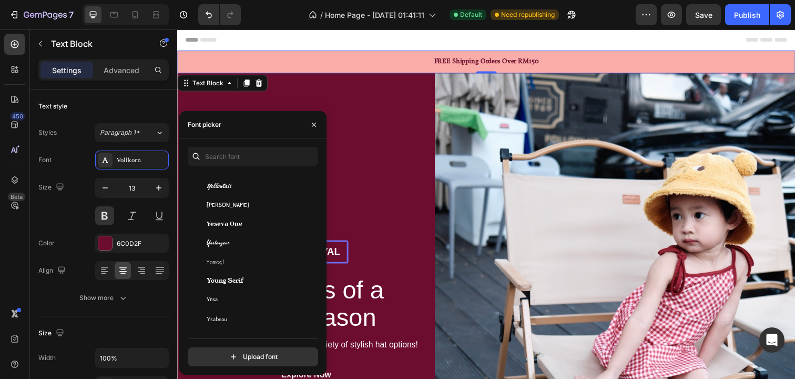
scroll to position [35193, 0]
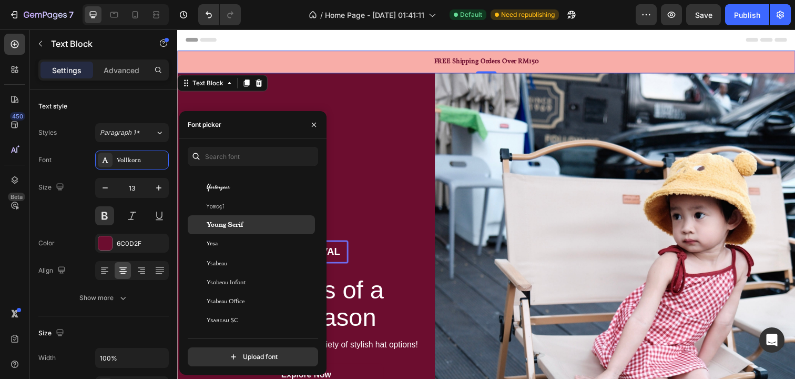
click at [256, 225] on div "Young Serif" at bounding box center [260, 224] width 106 height 9
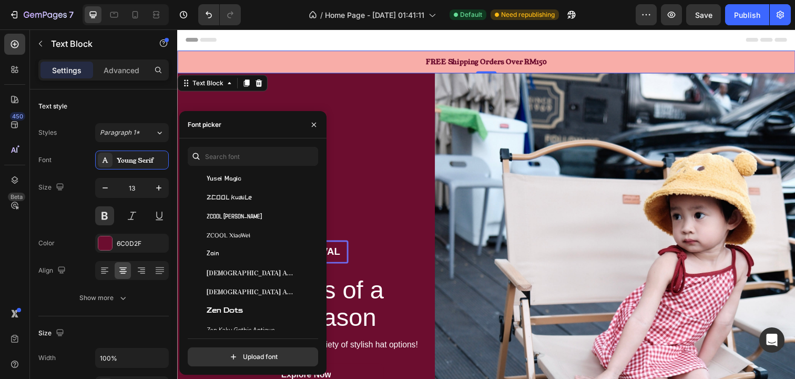
scroll to position [35491, 0]
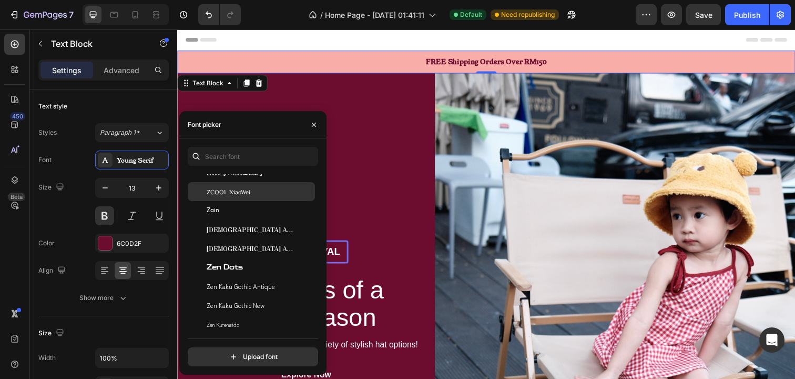
click at [260, 191] on div "ZCOOL XiaoWei" at bounding box center [260, 191] width 106 height 9
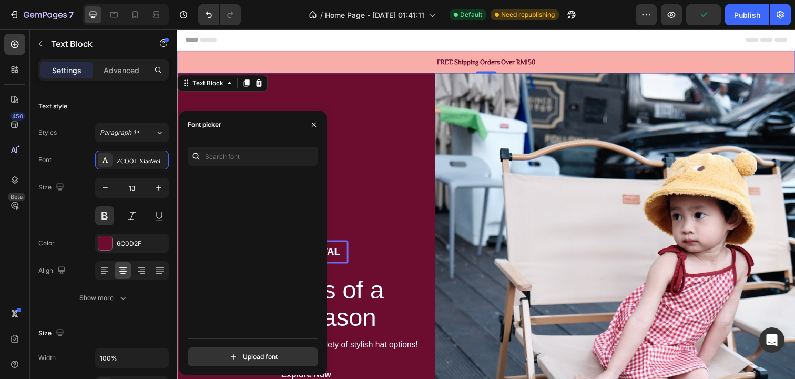
scroll to position [33653, 0]
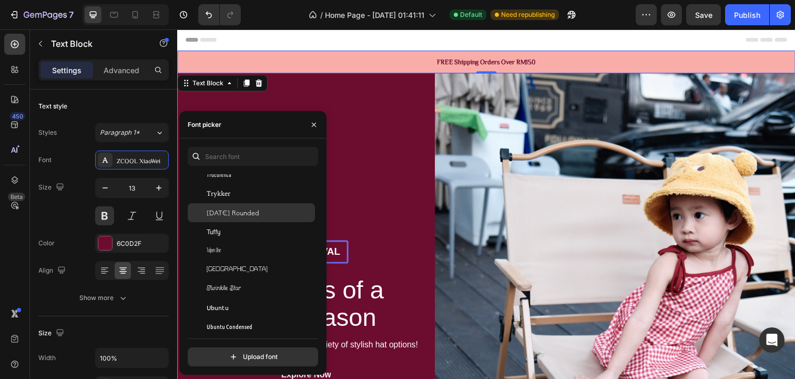
click at [255, 211] on span "Tsukimi Rounded" at bounding box center [233, 212] width 53 height 9
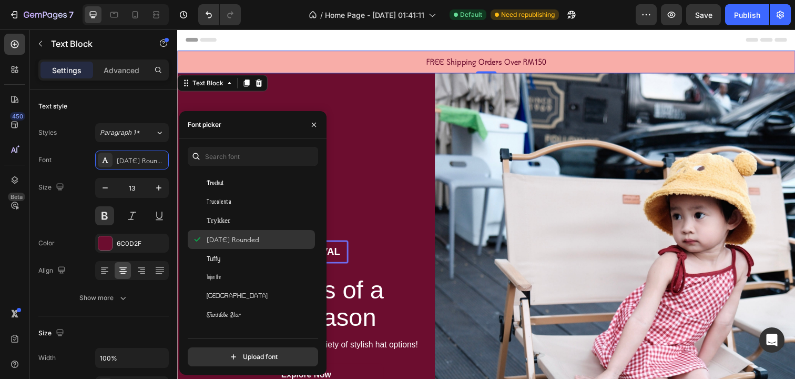
scroll to position [33550, 0]
click at [249, 241] on div "Trocchi" at bounding box center [260, 239] width 106 height 9
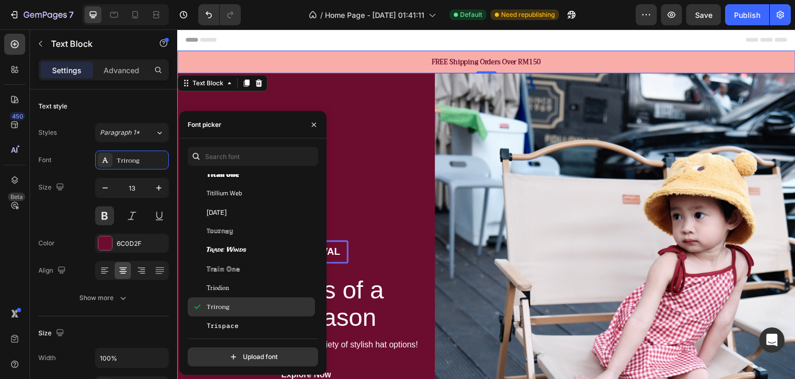
scroll to position [33396, 0]
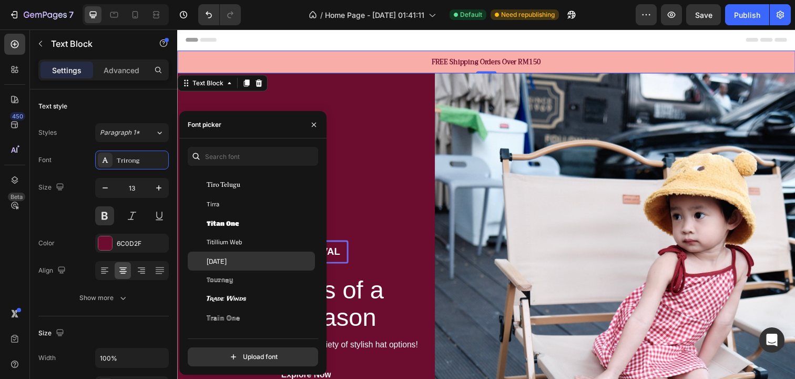
click at [249, 258] on div "Tomorrow" at bounding box center [260, 260] width 106 height 9
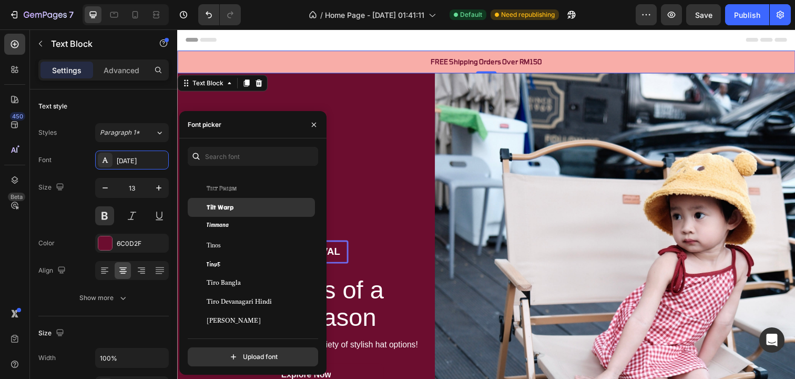
click at [249, 204] on div "Tilt Warp" at bounding box center [260, 206] width 106 height 9
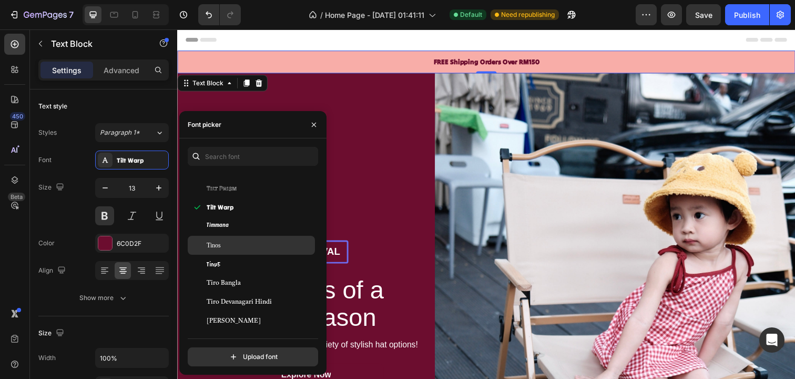
scroll to position [32954, 0]
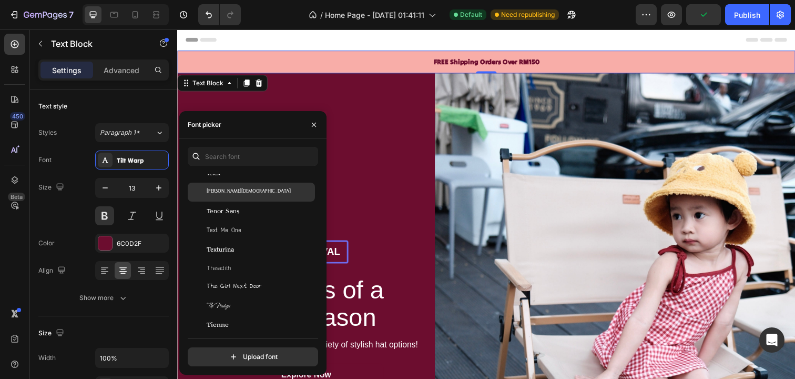
click at [247, 195] on span "Tenali Ramakrishna" at bounding box center [249, 191] width 84 height 9
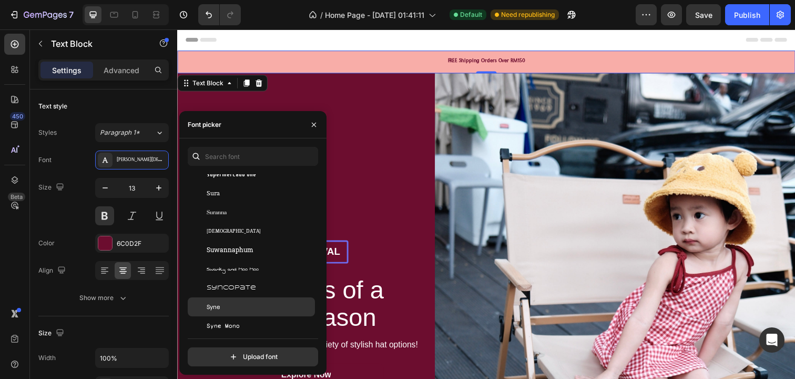
scroll to position [32425, 0]
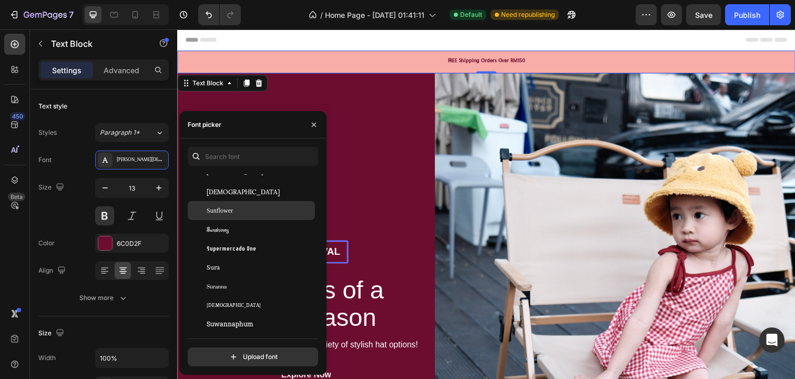
click at [241, 211] on div "Sunflower" at bounding box center [260, 210] width 106 height 9
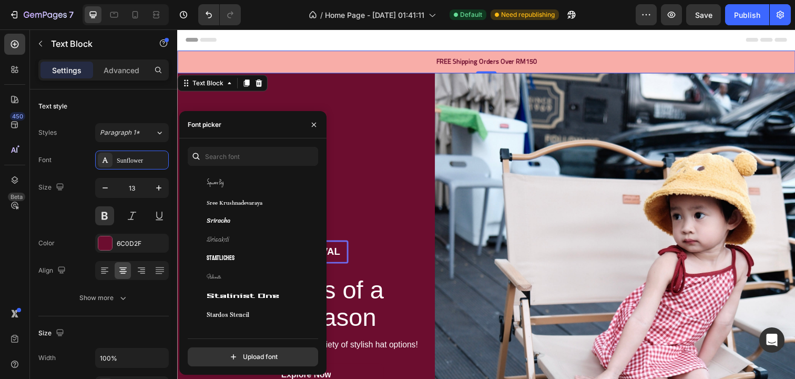
scroll to position [31860, 0]
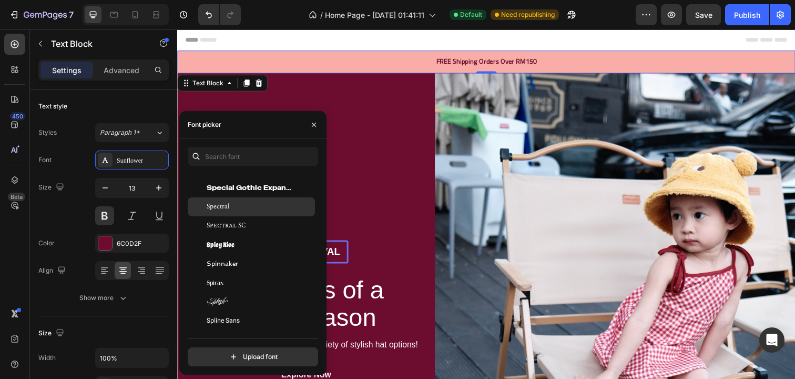
click at [255, 208] on div "Spectral" at bounding box center [260, 206] width 106 height 9
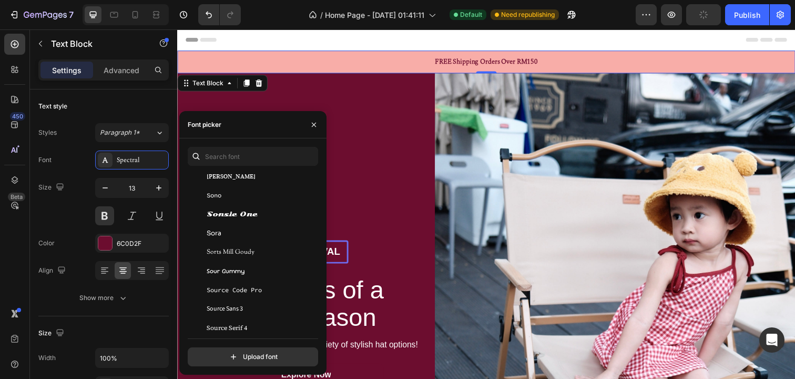
scroll to position [31569, 0]
click at [255, 208] on div "Song Myung" at bounding box center [251, 214] width 127 height 19
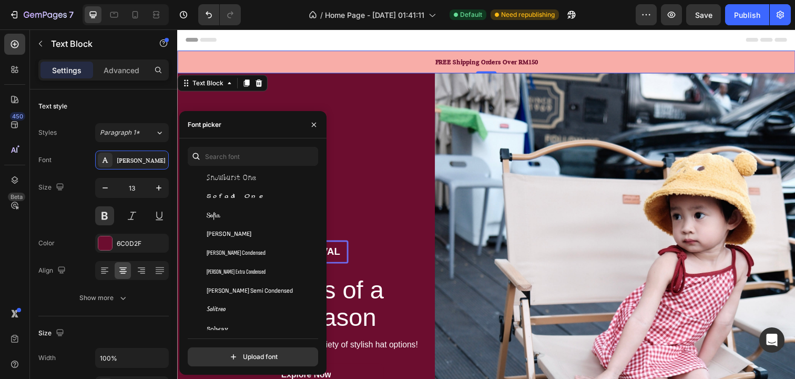
scroll to position [31366, 0]
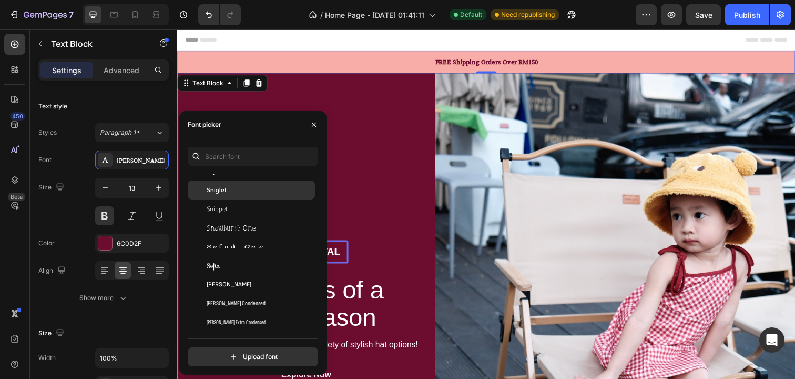
click at [249, 192] on div "Sniglet" at bounding box center [260, 189] width 106 height 9
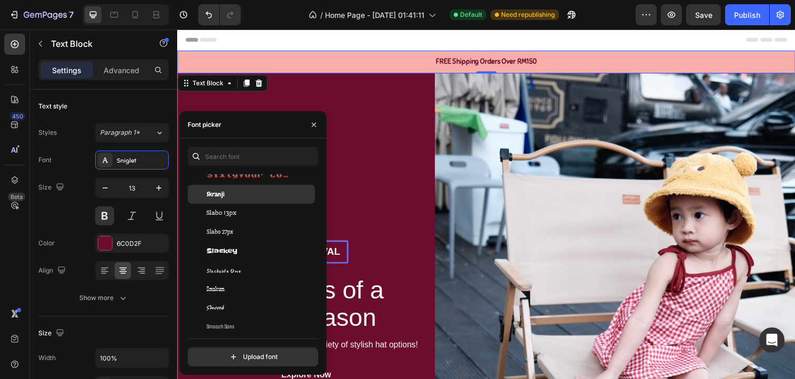
scroll to position [30894, 0]
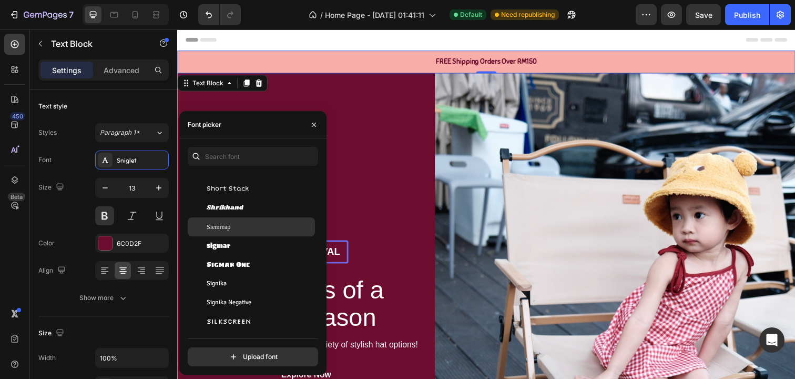
click at [253, 223] on div "Siemreap" at bounding box center [260, 226] width 106 height 9
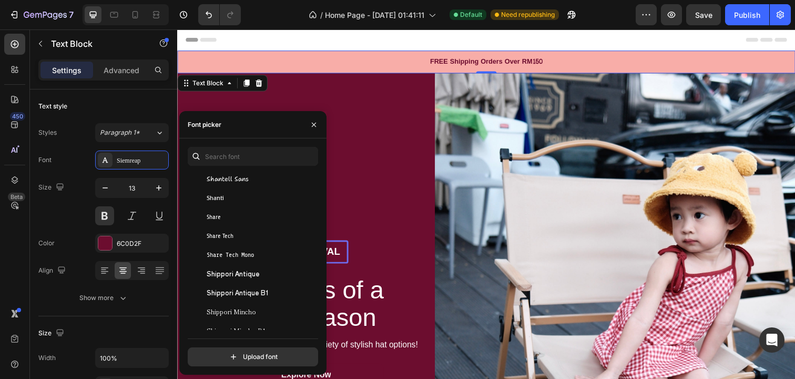
scroll to position [30687, 0]
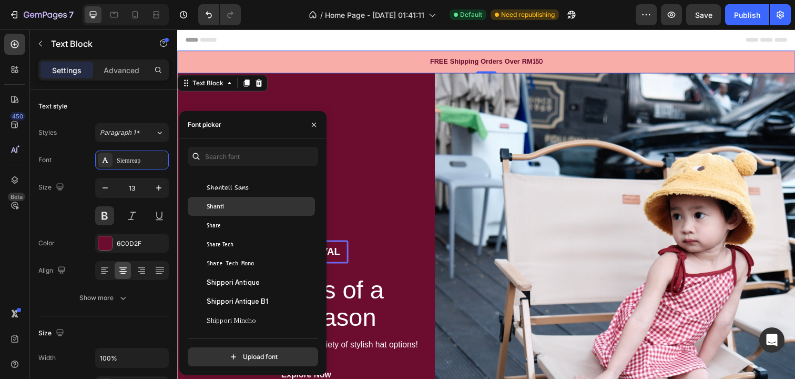
click at [251, 204] on div "Shanti" at bounding box center [260, 205] width 106 height 9
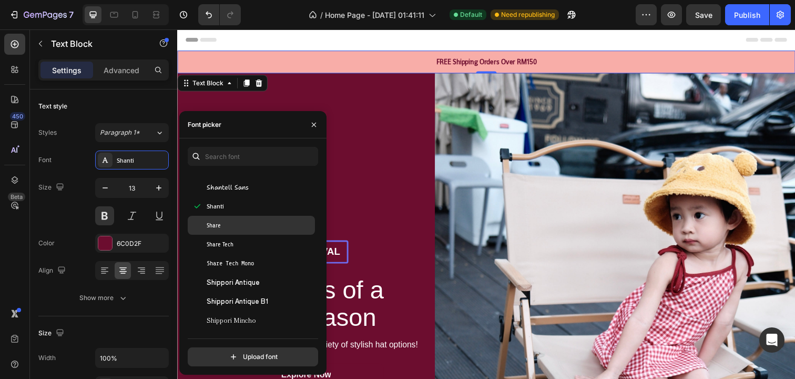
click at [251, 221] on div "Share" at bounding box center [260, 224] width 106 height 9
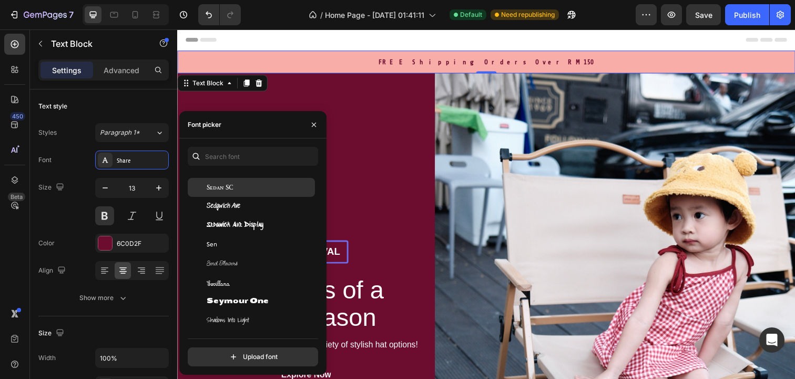
click at [248, 189] on div "Sedan SC" at bounding box center [260, 186] width 106 height 9
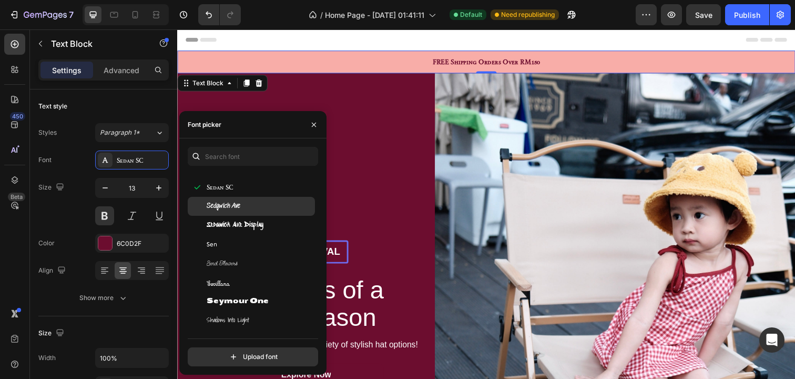
click at [248, 206] on div "Sedgwick Ave" at bounding box center [260, 205] width 106 height 9
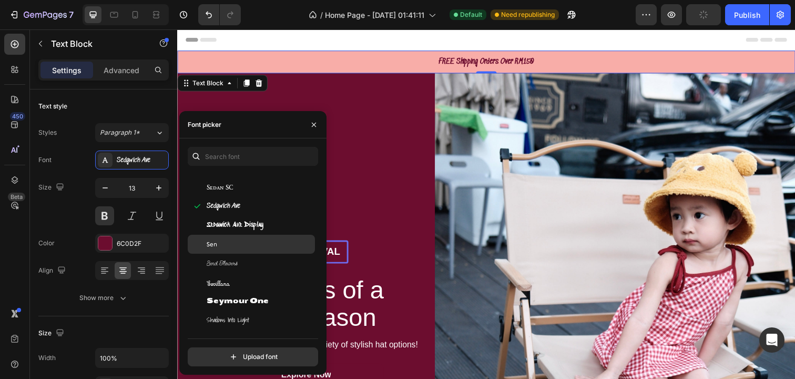
click at [241, 247] on div "Sen" at bounding box center [260, 243] width 106 height 9
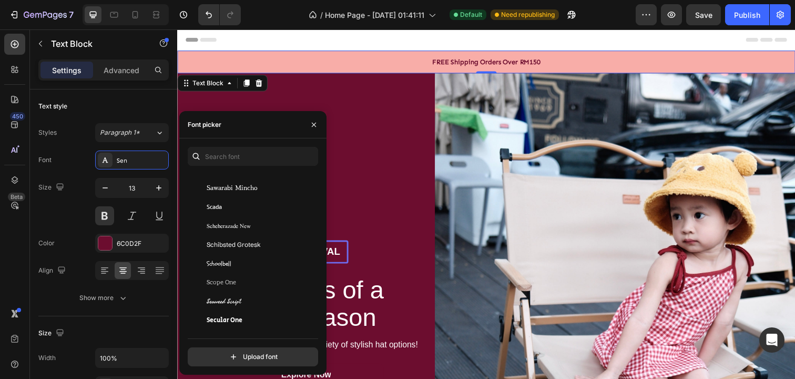
scroll to position [30269, 0]
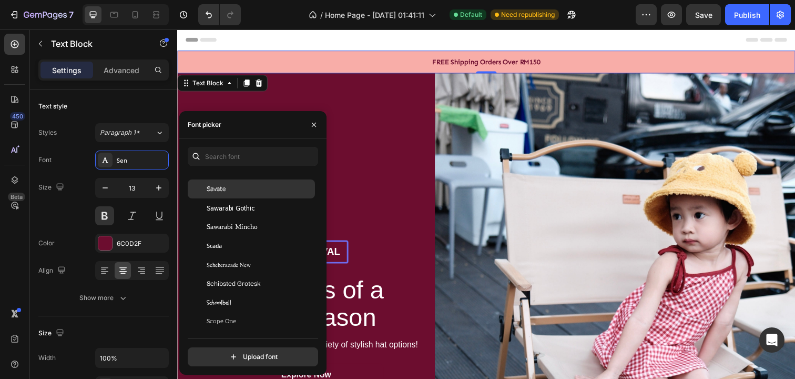
click at [242, 186] on div "Savate" at bounding box center [260, 188] width 106 height 9
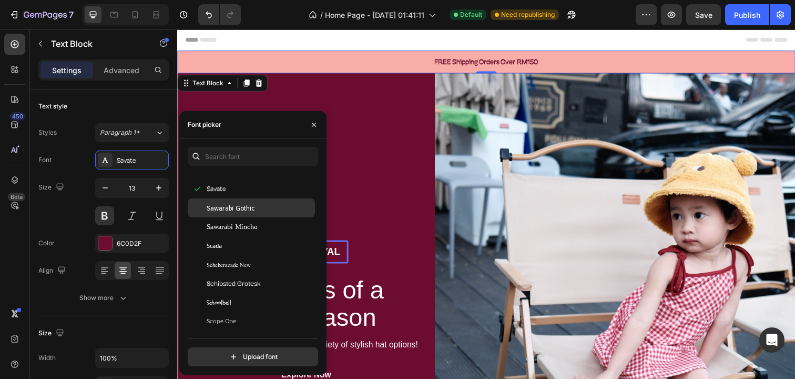
click at [245, 208] on span "Sawarabi Gothic" at bounding box center [231, 207] width 48 height 9
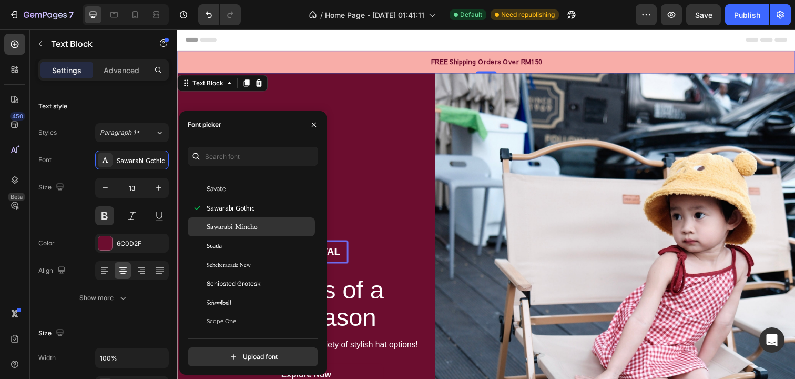
click at [243, 229] on span "Sawarabi Mincho" at bounding box center [232, 226] width 51 height 9
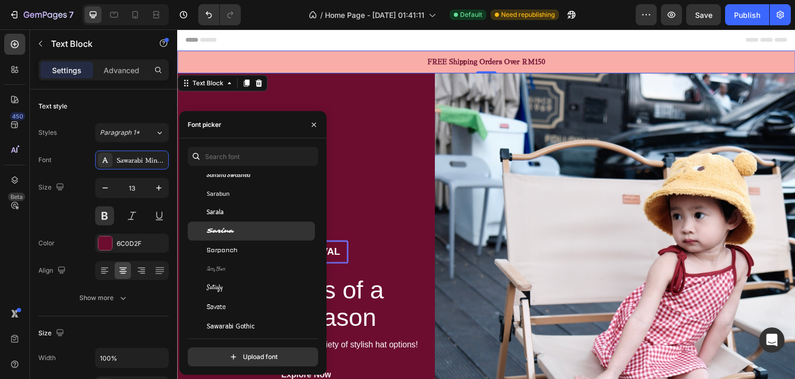
click at [242, 231] on div "Sarina" at bounding box center [260, 230] width 106 height 9
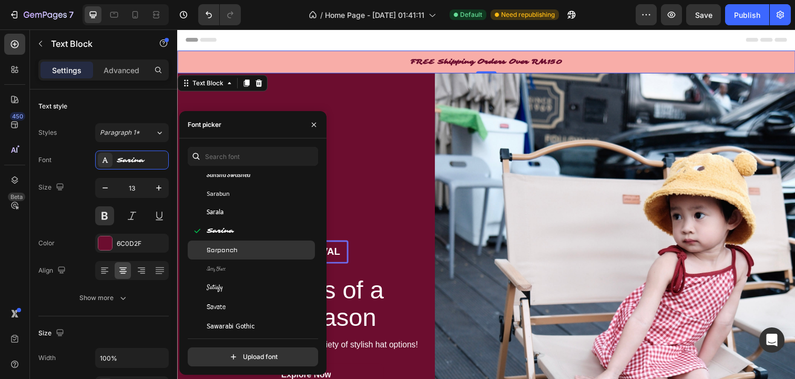
click at [242, 246] on div "Sarpanch" at bounding box center [260, 249] width 106 height 9
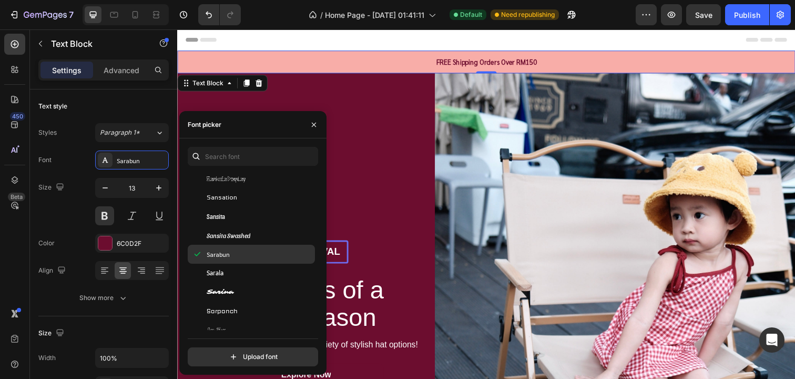
scroll to position [30038, 0]
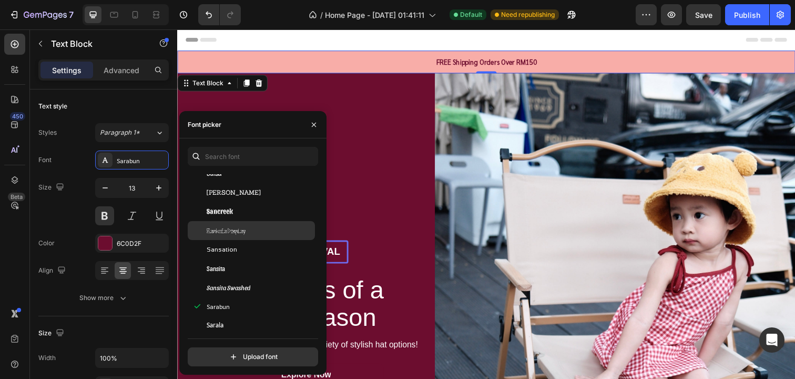
click at [252, 232] on div "Sankofa Display" at bounding box center [260, 230] width 106 height 9
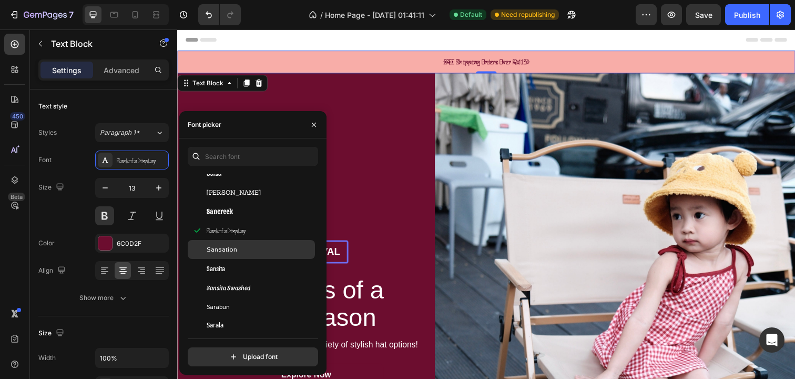
click at [251, 248] on div "Sansation" at bounding box center [260, 249] width 106 height 9
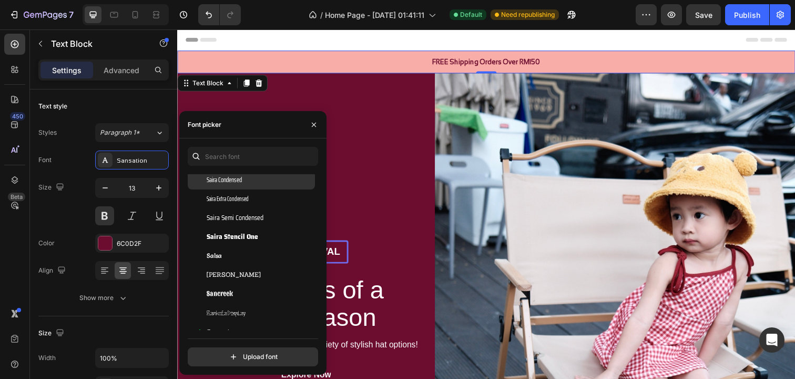
click at [253, 182] on div "Saira Condensed" at bounding box center [260, 179] width 106 height 9
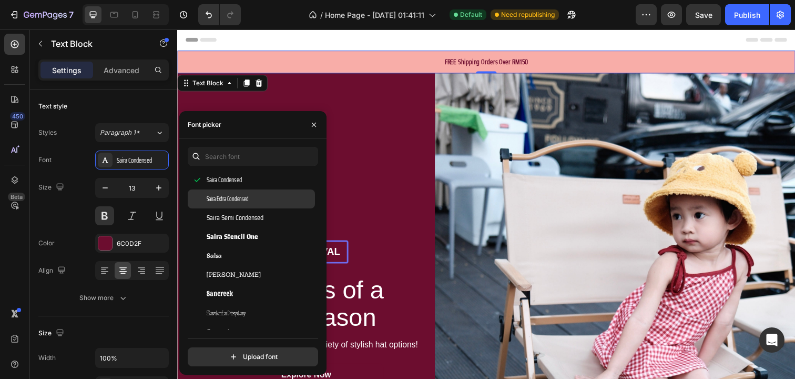
click at [253, 198] on div "Saira Extra Condensed" at bounding box center [260, 198] width 106 height 9
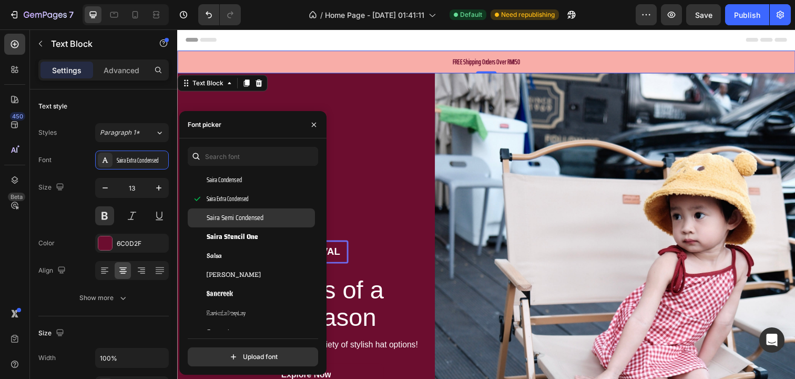
click at [254, 212] on div "Saira Semi Condensed" at bounding box center [251, 217] width 127 height 19
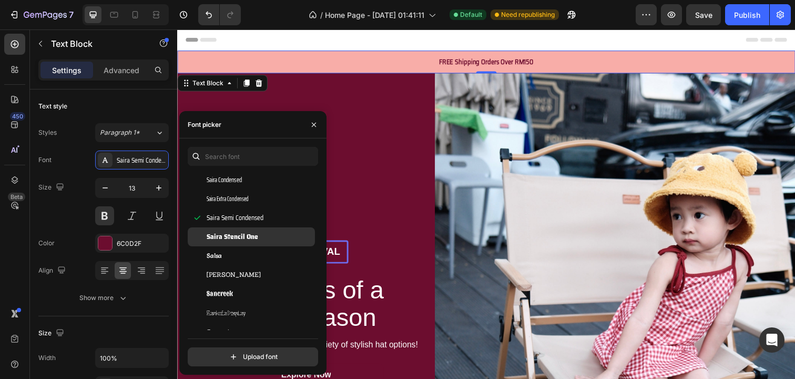
click at [250, 239] on span "Saira Stencil One" at bounding box center [233, 236] width 52 height 9
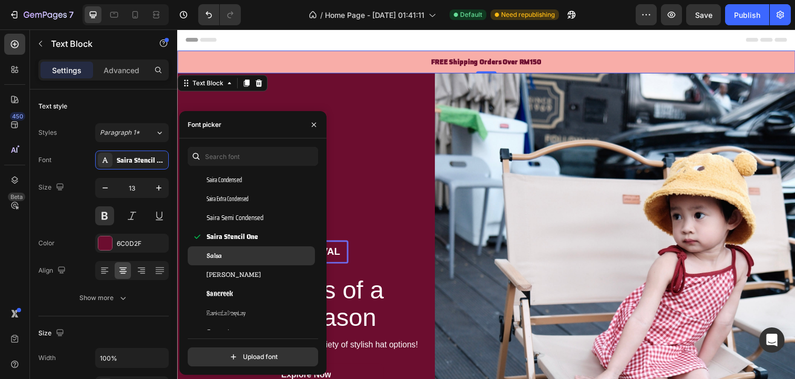
click at [247, 252] on div "Salsa" at bounding box center [260, 255] width 106 height 9
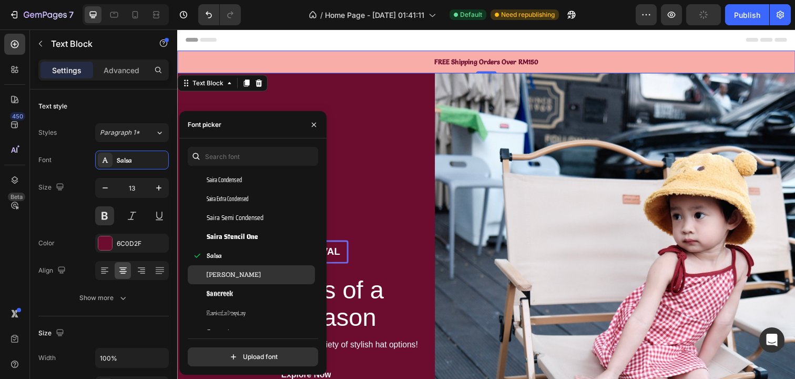
click at [249, 272] on div "Sanchez" at bounding box center [260, 274] width 106 height 9
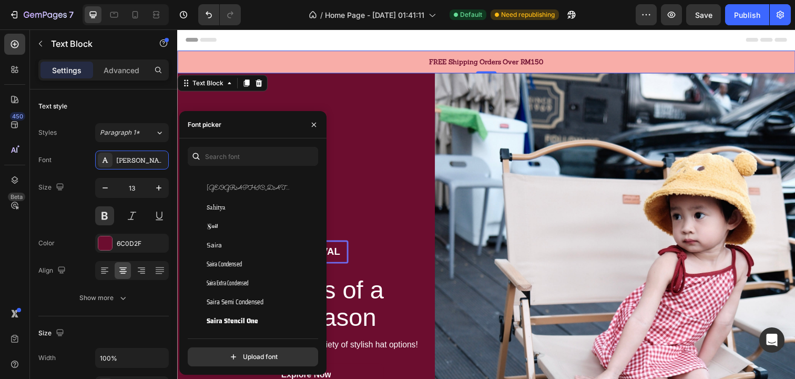
scroll to position [29712, 0]
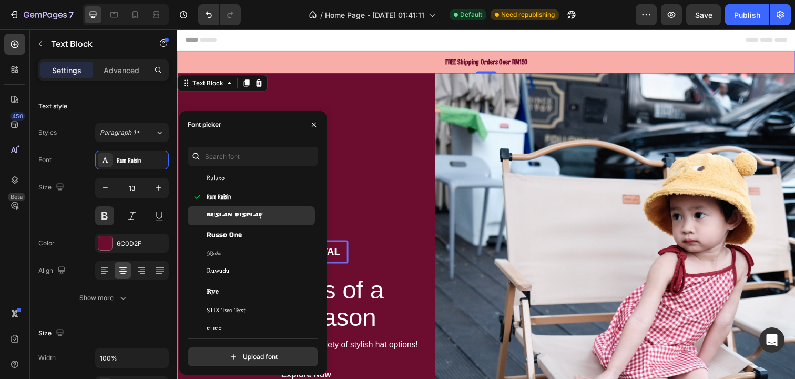
click at [248, 222] on div "Ruslan Display" at bounding box center [251, 215] width 127 height 19
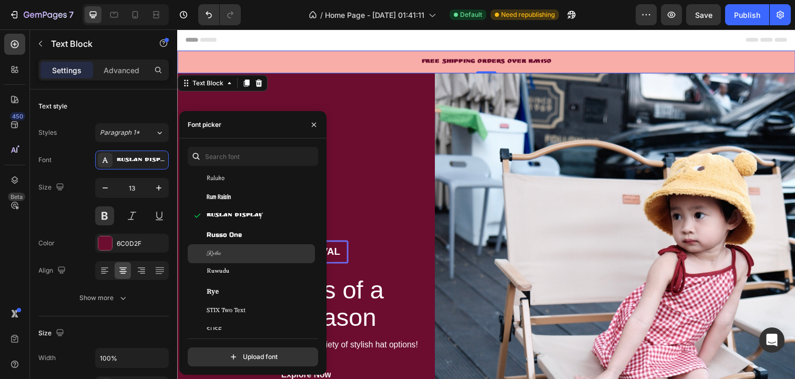
click at [243, 259] on div "Ruthie" at bounding box center [251, 253] width 127 height 19
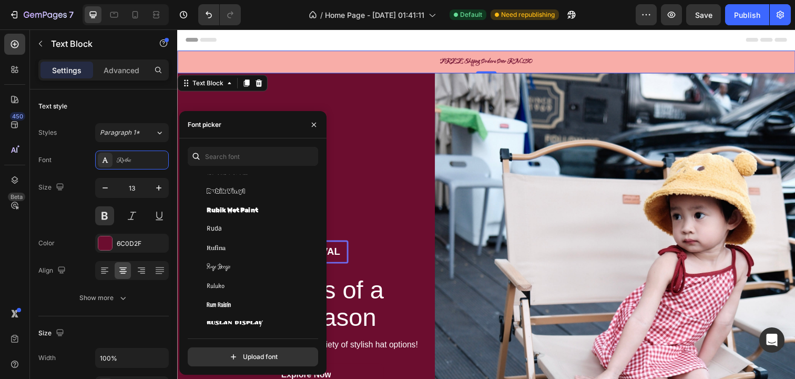
scroll to position [29460, 0]
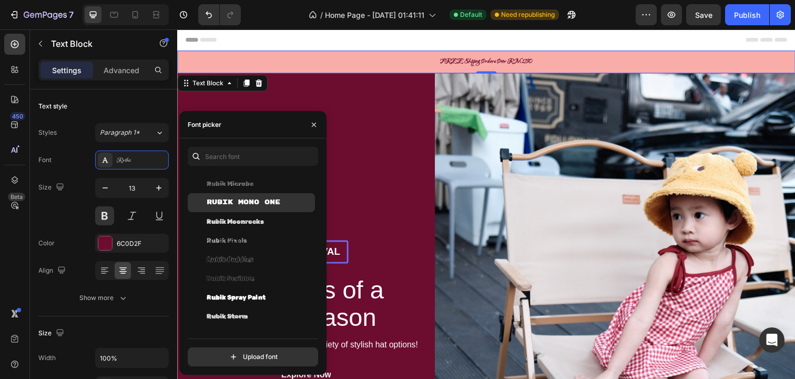
click at [243, 199] on span "Rubik Mono One" at bounding box center [244, 202] width 74 height 9
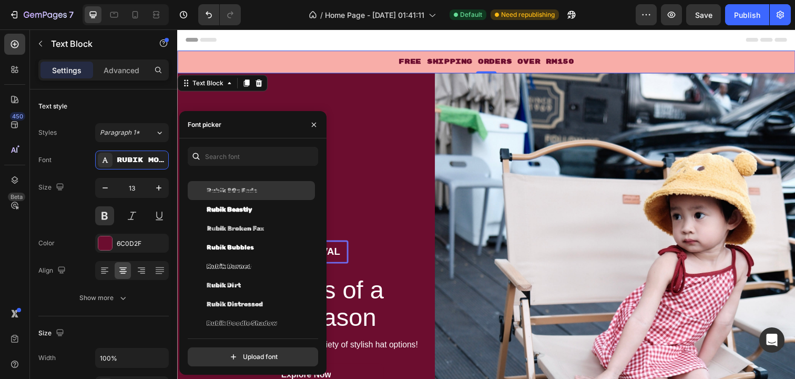
click at [243, 194] on span "Rubik 80s Fade" at bounding box center [232, 190] width 50 height 9
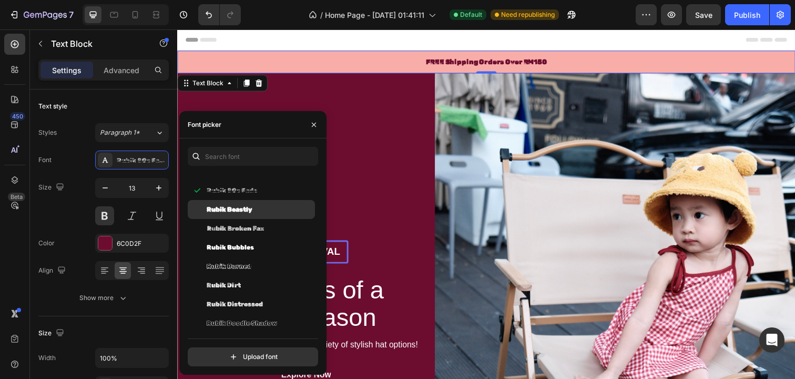
click at [244, 208] on span "Rubik Beastly" at bounding box center [230, 209] width 46 height 9
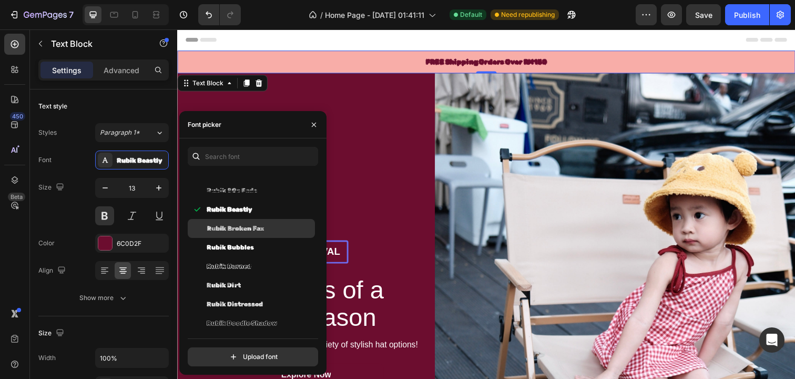
click at [253, 230] on span "Rubik Broken Fax" at bounding box center [236, 227] width 58 height 9
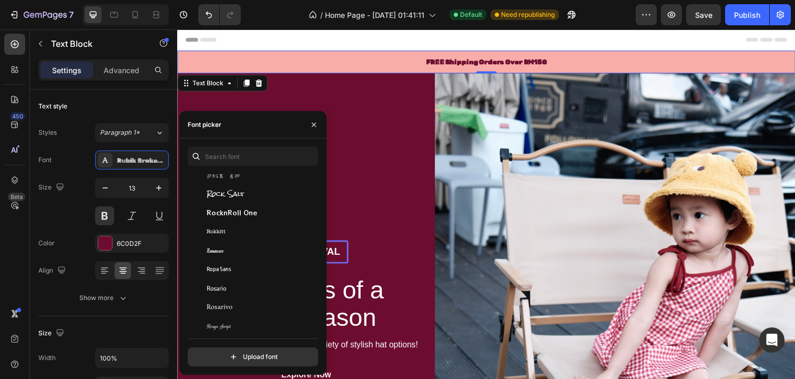
scroll to position [28882, 0]
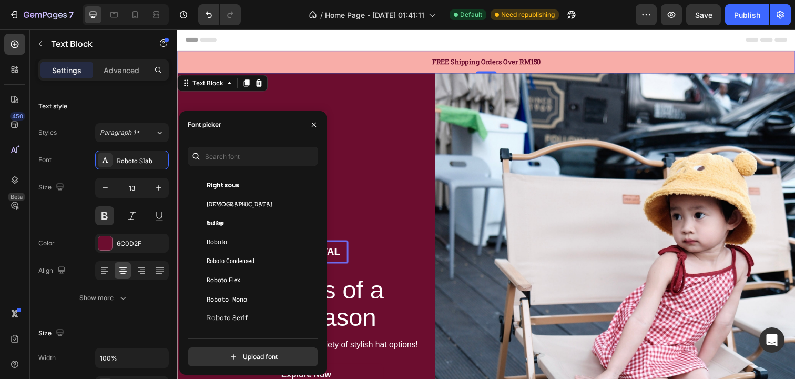
scroll to position [28456, 0]
click at [247, 215] on div "Reddit Sans Condensed" at bounding box center [251, 221] width 127 height 19
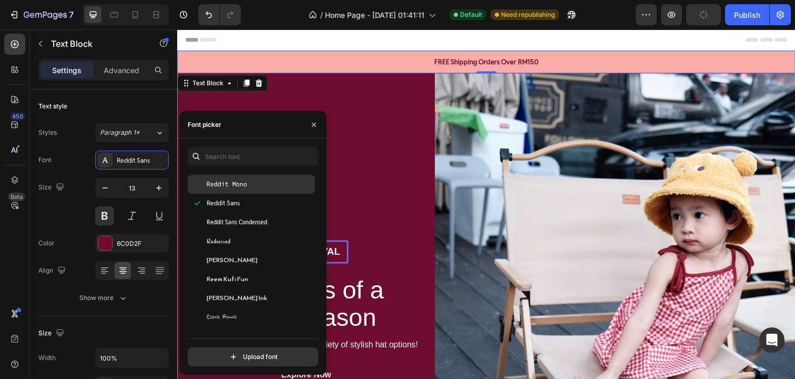
click at [248, 179] on div "Reddit Mono" at bounding box center [260, 183] width 106 height 9
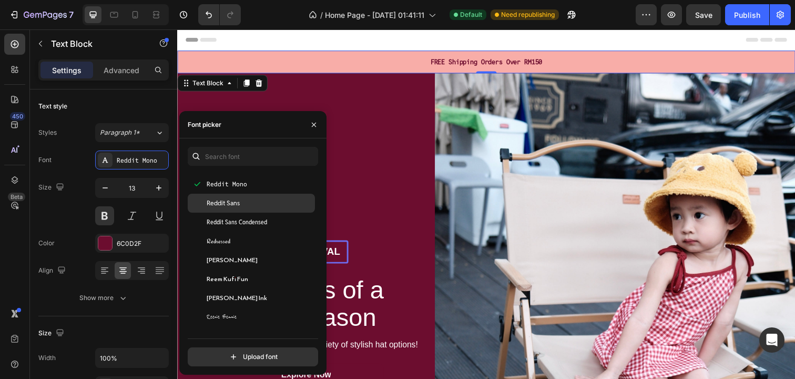
click at [248, 204] on div "Reddit Sans" at bounding box center [260, 202] width 106 height 9
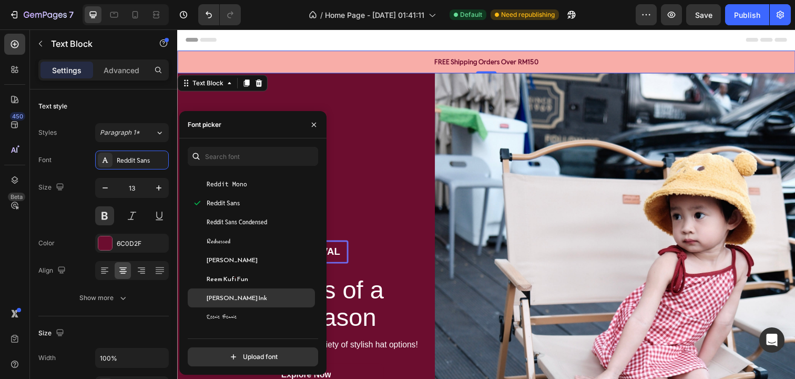
click at [243, 293] on span "Reem Kufi Ink" at bounding box center [237, 297] width 60 height 9
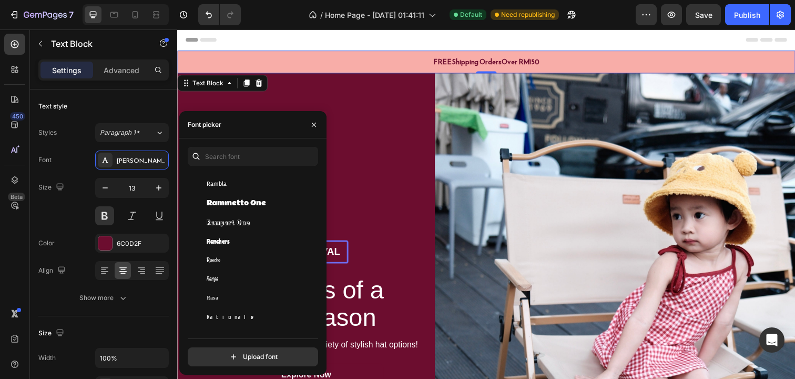
scroll to position [28124, 0]
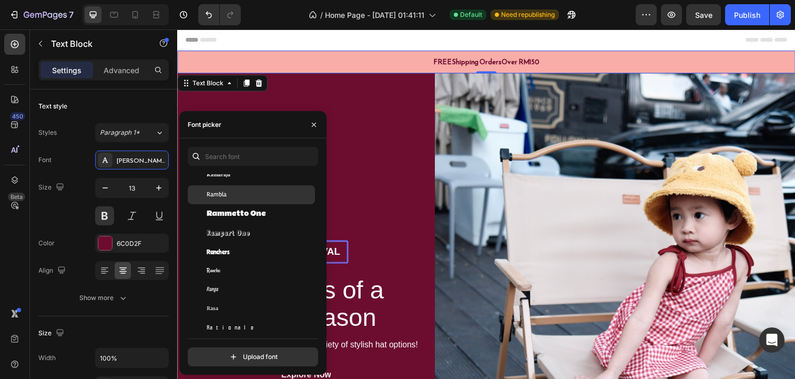
click at [247, 192] on div "Rambla" at bounding box center [260, 194] width 106 height 9
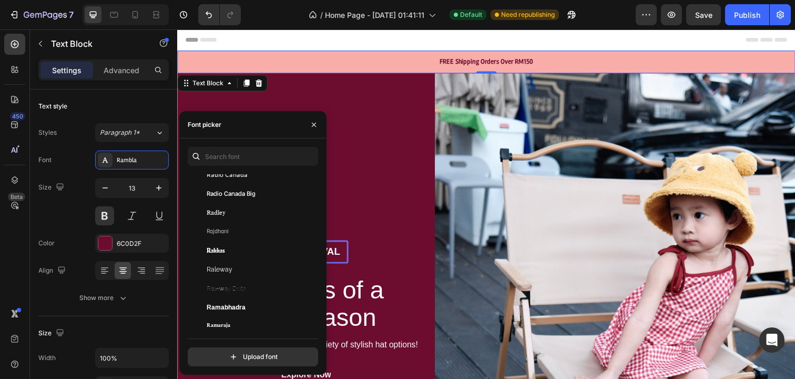
scroll to position [27962, 0]
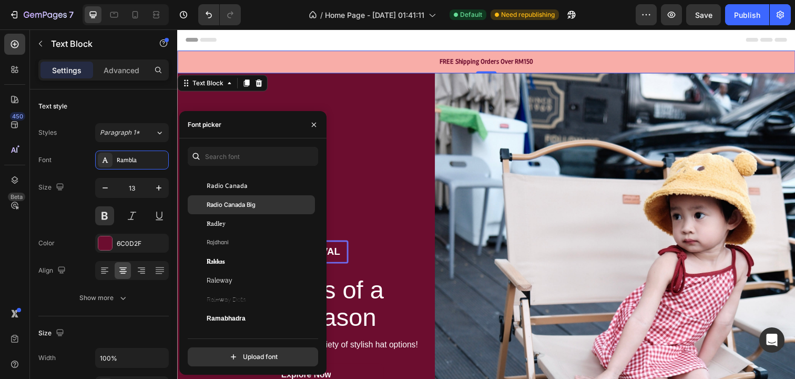
click at [239, 201] on span "Radio Canada Big" at bounding box center [231, 204] width 49 height 9
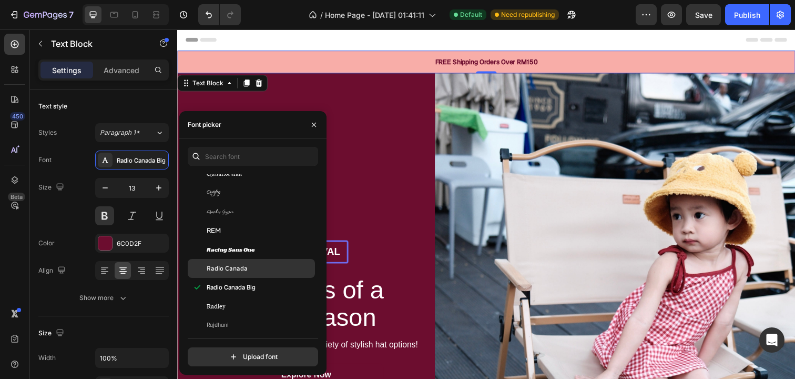
scroll to position [27836, 0]
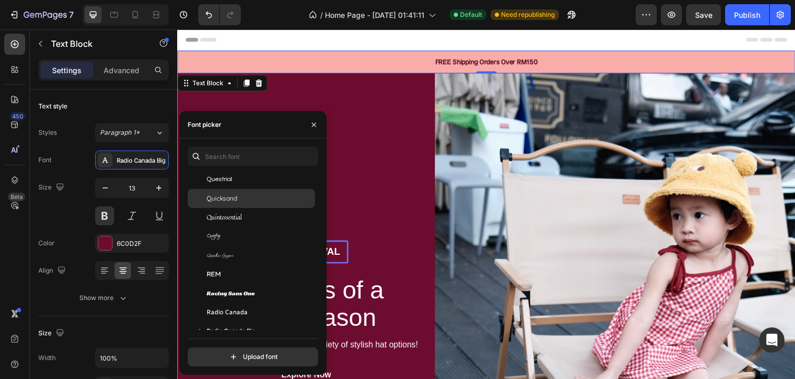
click at [243, 199] on div "Quicksand" at bounding box center [260, 198] width 106 height 9
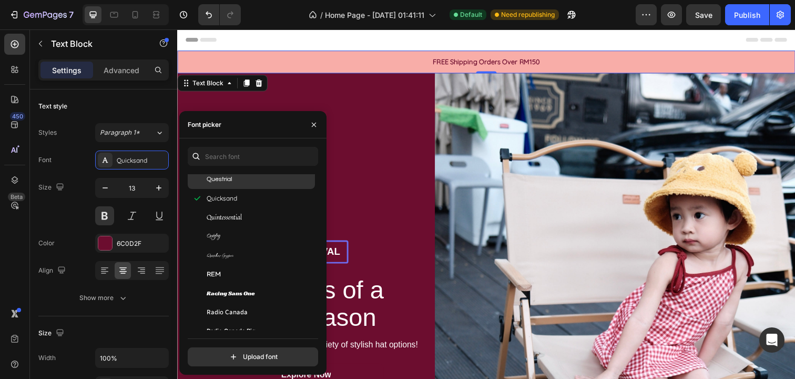
click at [240, 184] on div "Questrial" at bounding box center [260, 179] width 106 height 9
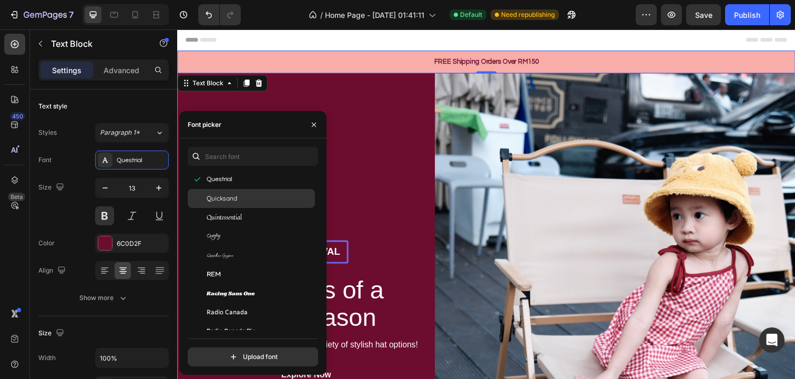
click at [242, 198] on div "Quicksand" at bounding box center [260, 198] width 106 height 9
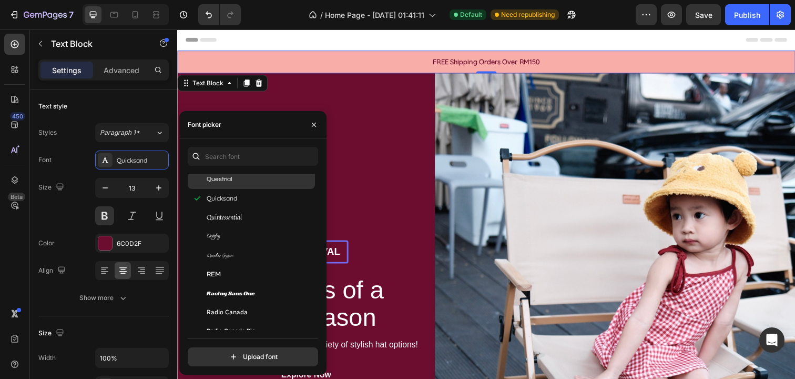
click at [240, 184] on div "Questrial" at bounding box center [260, 179] width 106 height 9
click at [243, 181] on span "Quattrocento Sans" at bounding box center [233, 179] width 52 height 9
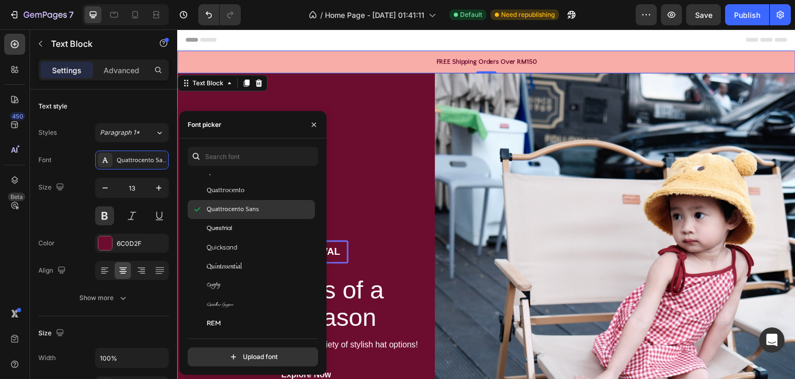
scroll to position [27773, 0]
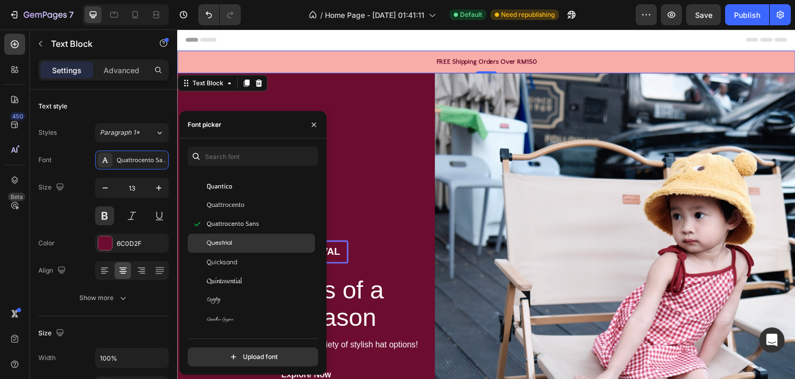
click at [248, 242] on div "Questrial" at bounding box center [260, 242] width 106 height 9
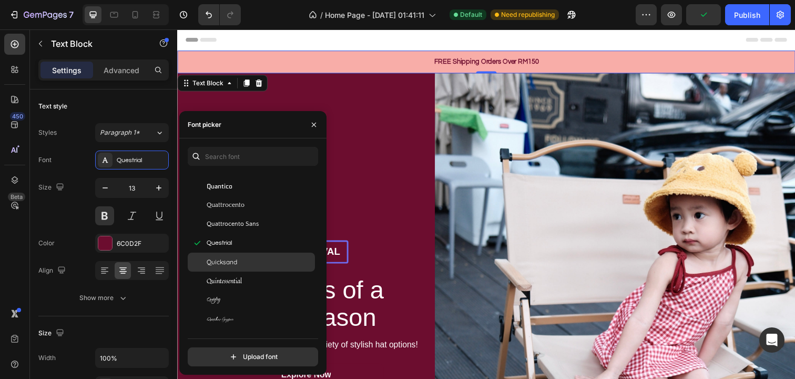
click at [247, 261] on div "Quicksand" at bounding box center [260, 261] width 106 height 9
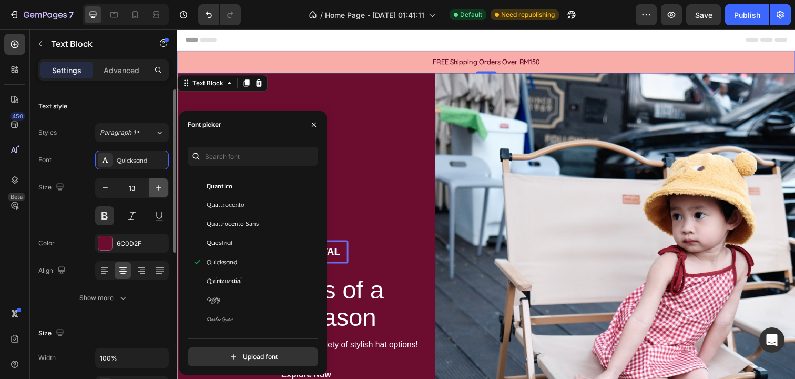
click at [158, 187] on icon "button" at bounding box center [158, 187] width 5 height 5
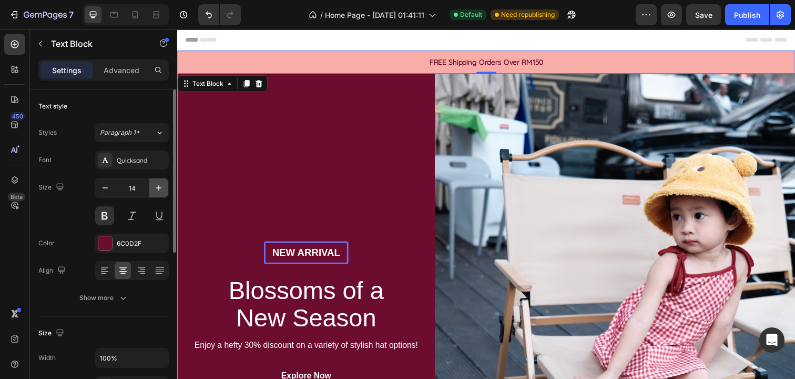
click at [158, 187] on icon "button" at bounding box center [158, 187] width 5 height 5
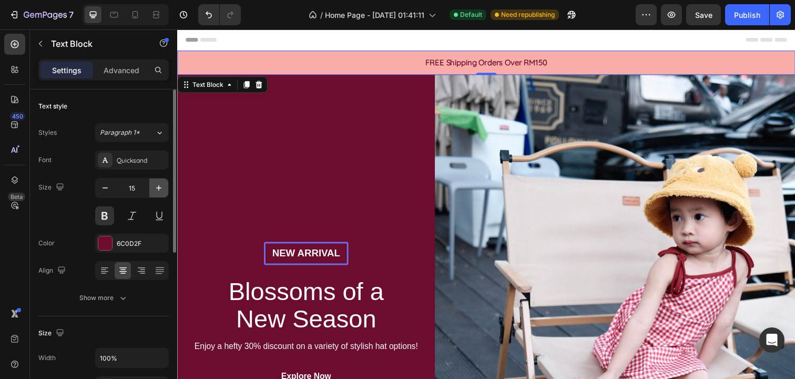
click at [158, 187] on icon "button" at bounding box center [158, 187] width 5 height 5
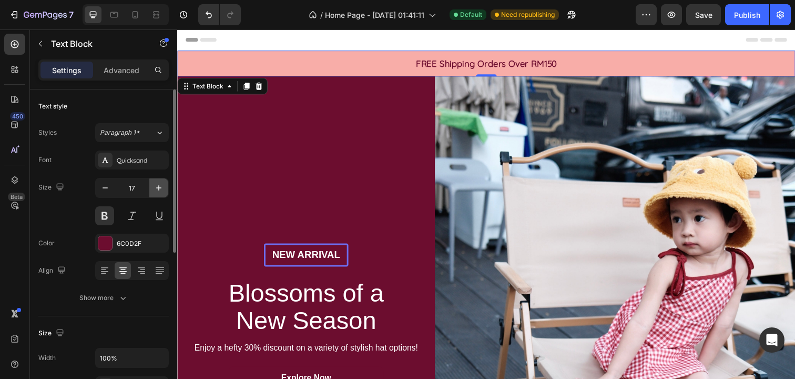
click at [158, 187] on icon "button" at bounding box center [158, 187] width 5 height 5
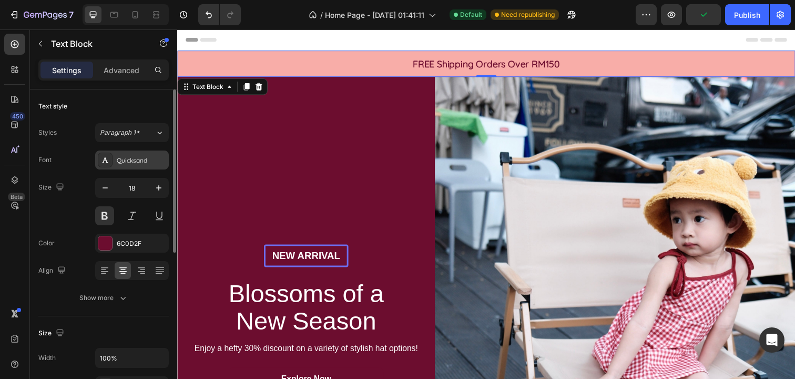
click at [147, 166] on div "Quicksand" at bounding box center [132, 159] width 74 height 19
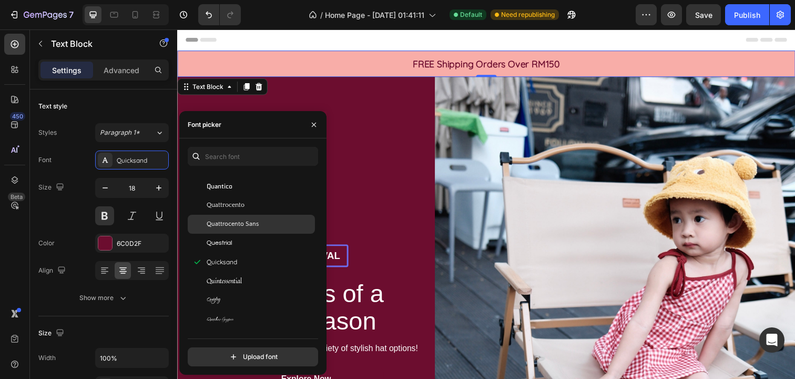
click at [241, 222] on span "Quattrocento Sans" at bounding box center [233, 223] width 52 height 9
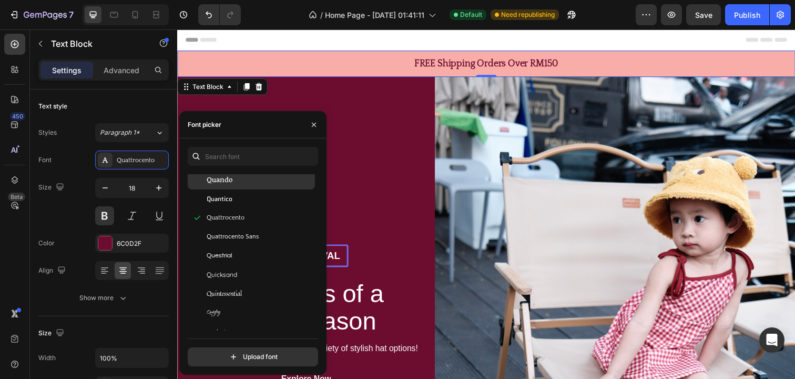
click at [234, 182] on div "Quando" at bounding box center [260, 179] width 106 height 9
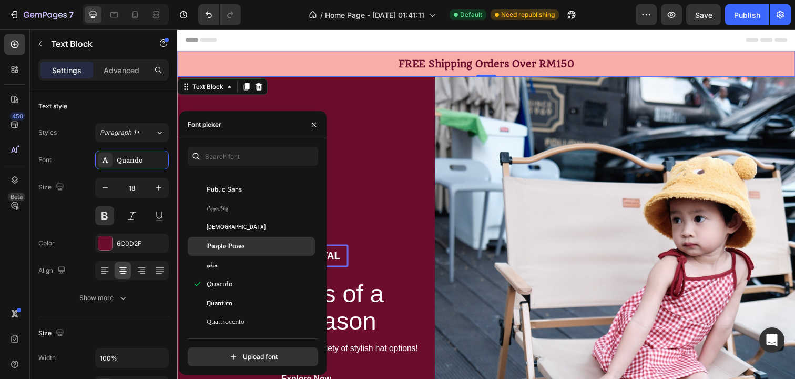
scroll to position [27653, 0]
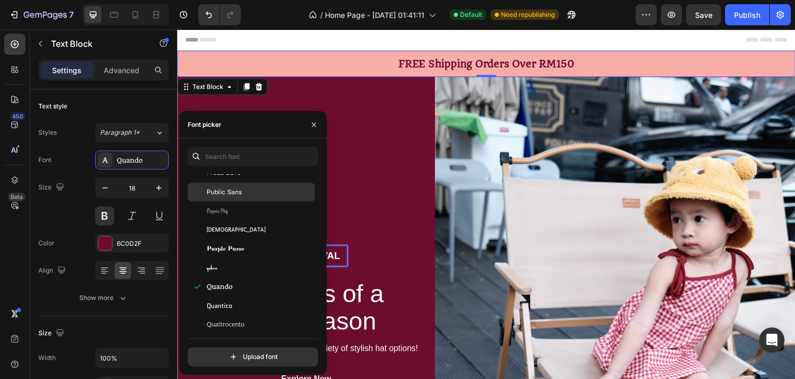
click at [236, 191] on span "Public Sans" at bounding box center [224, 191] width 35 height 9
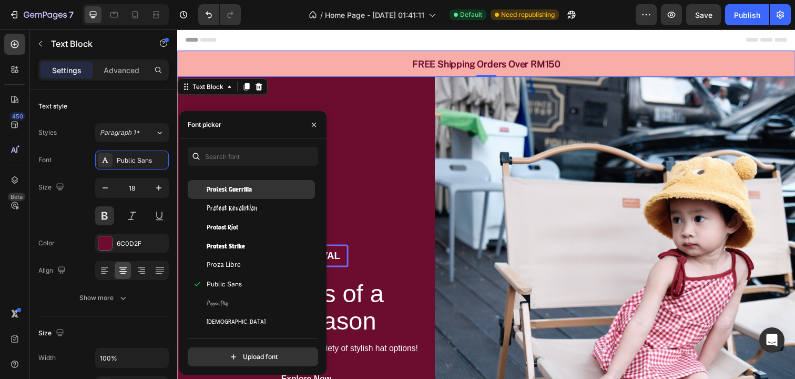
click at [236, 190] on span "Protest Guerrilla" at bounding box center [229, 189] width 45 height 9
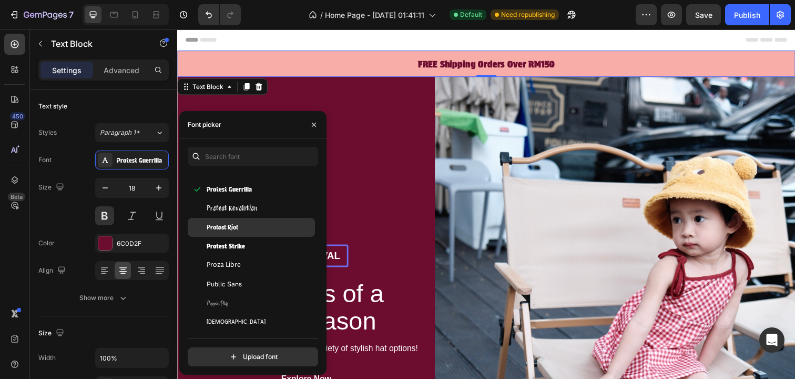
click at [236, 218] on div "Protest Riot" at bounding box center [251, 227] width 127 height 19
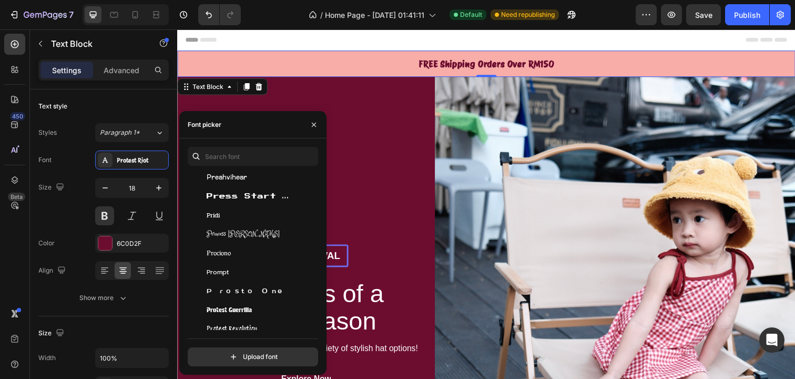
scroll to position [27423, 0]
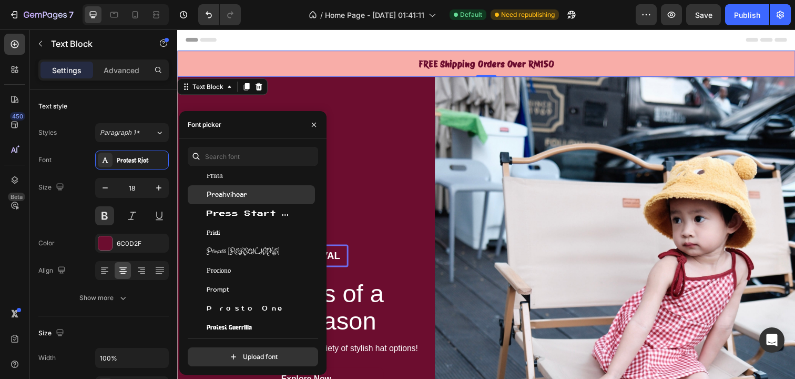
click at [240, 193] on span "Preahvihear" at bounding box center [227, 194] width 40 height 9
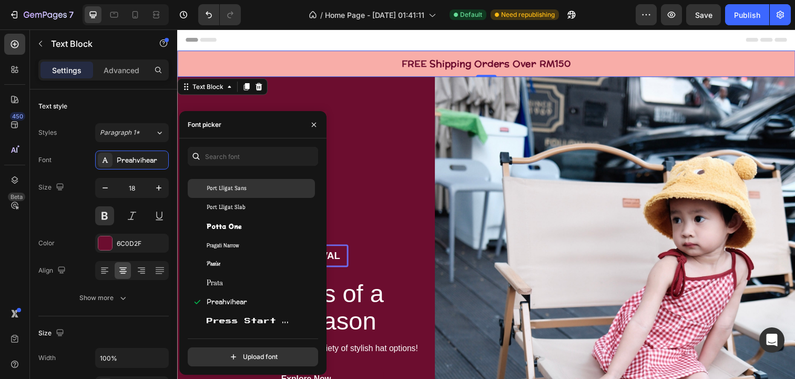
click at [240, 189] on span "Port Lligat Sans" at bounding box center [227, 188] width 40 height 9
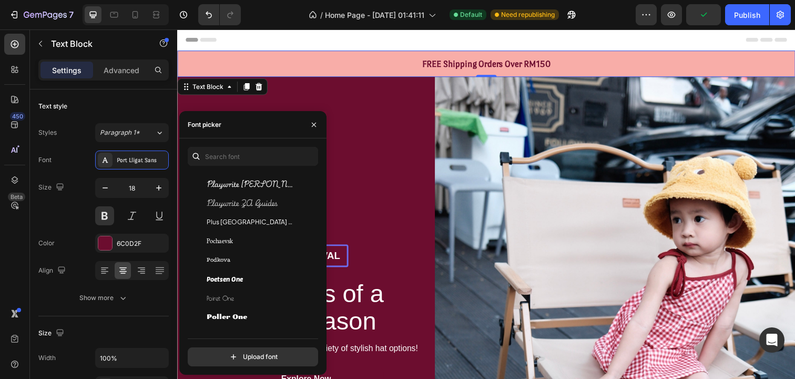
scroll to position [27031, 0]
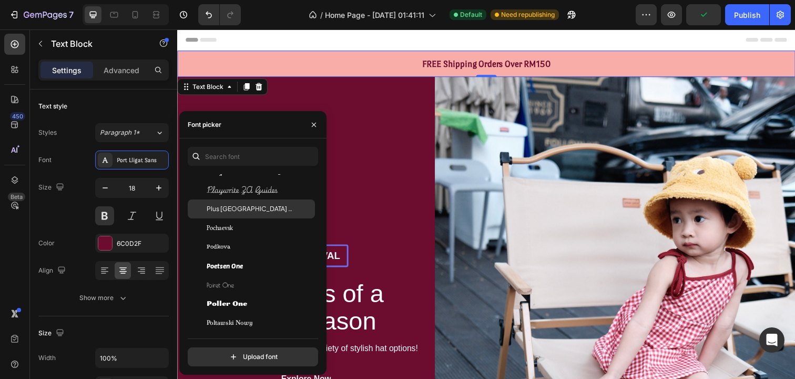
click at [242, 214] on div "Plus Jakarta Sans" at bounding box center [251, 208] width 127 height 19
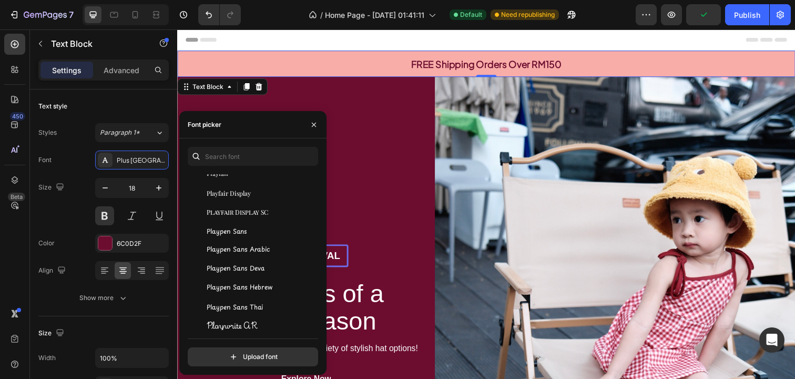
scroll to position [24605, 0]
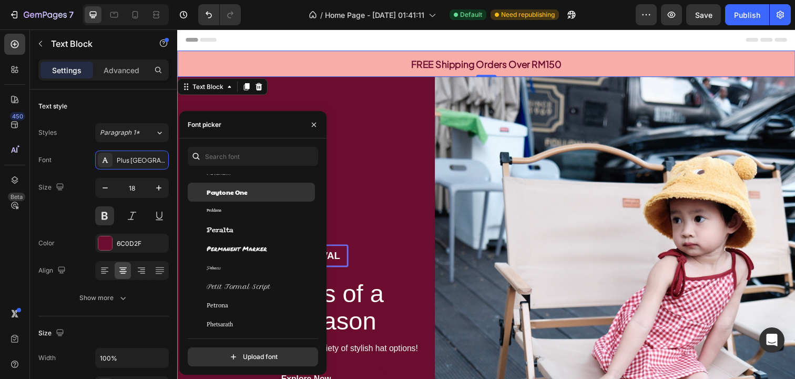
click at [239, 194] on span "Paytone One" at bounding box center [227, 191] width 41 height 9
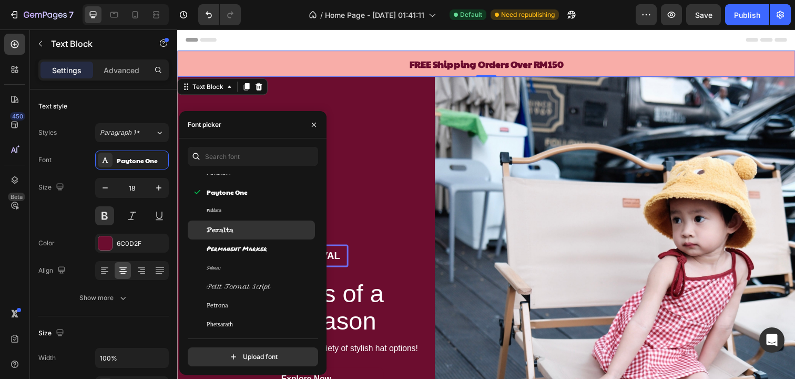
scroll to position [24483, 0]
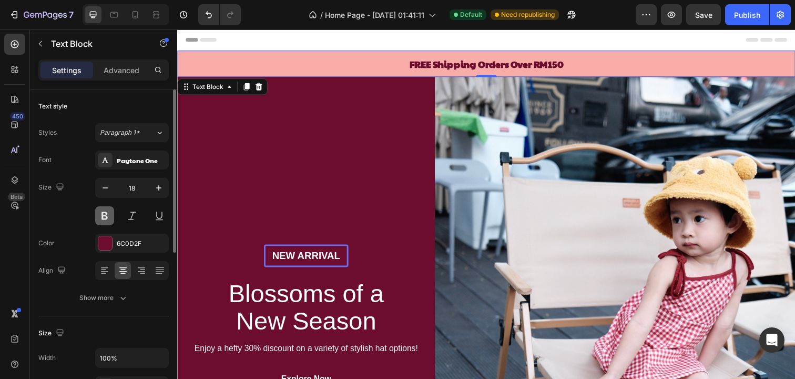
click at [106, 214] on button at bounding box center [104, 215] width 19 height 19
click at [105, 220] on button at bounding box center [104, 215] width 19 height 19
click at [150, 162] on div "Paytone One" at bounding box center [141, 160] width 49 height 9
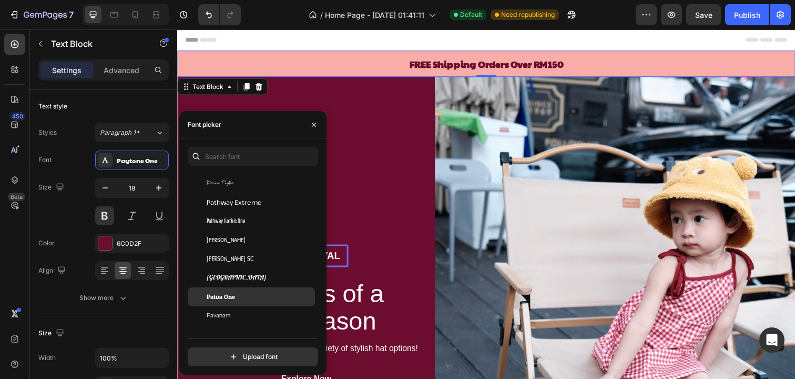
scroll to position [24450, 0]
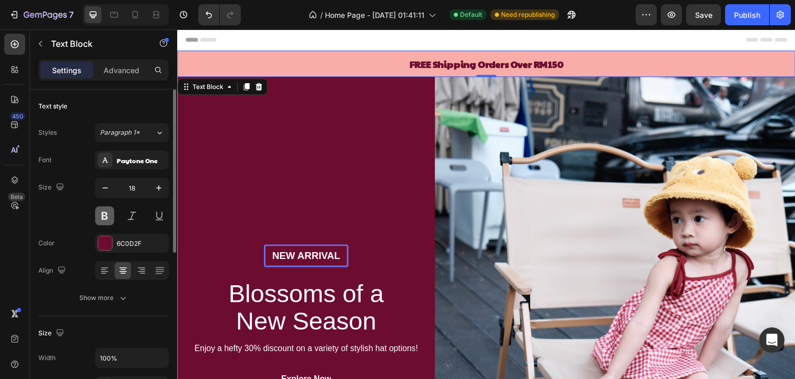
click at [106, 214] on button at bounding box center [104, 215] width 19 height 19
click at [147, 164] on div "Paytone One" at bounding box center [141, 160] width 49 height 9
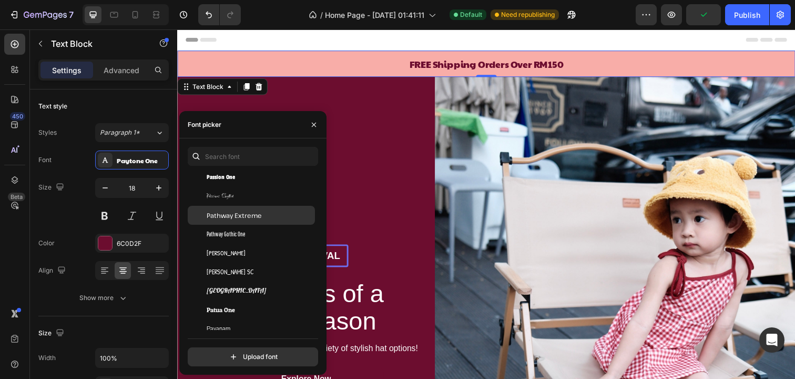
click at [267, 217] on div "Pathway Extreme" at bounding box center [260, 214] width 106 height 9
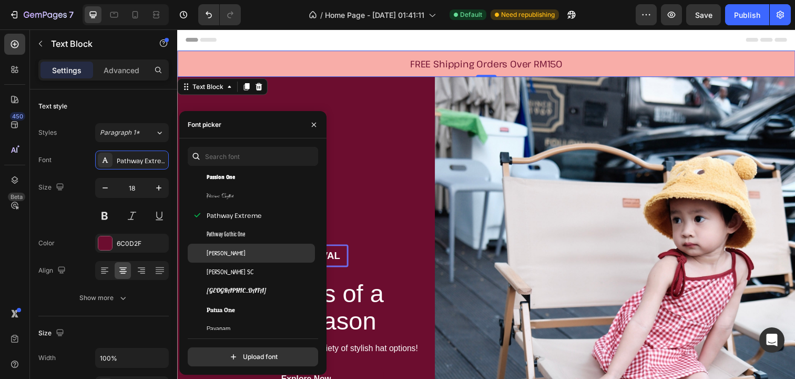
scroll to position [24390, 0]
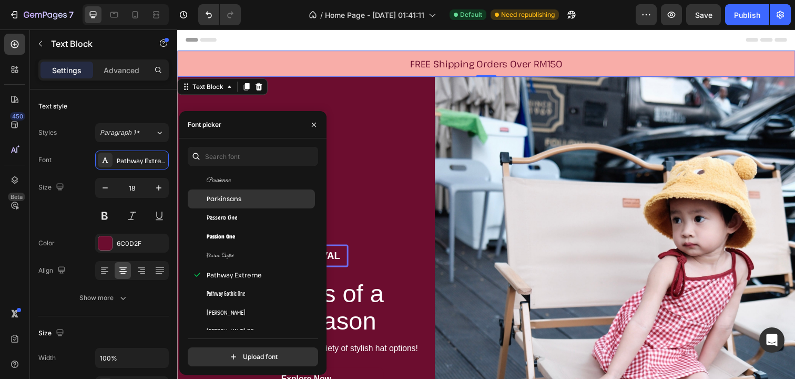
click at [257, 197] on div "Parkinsans" at bounding box center [260, 198] width 106 height 9
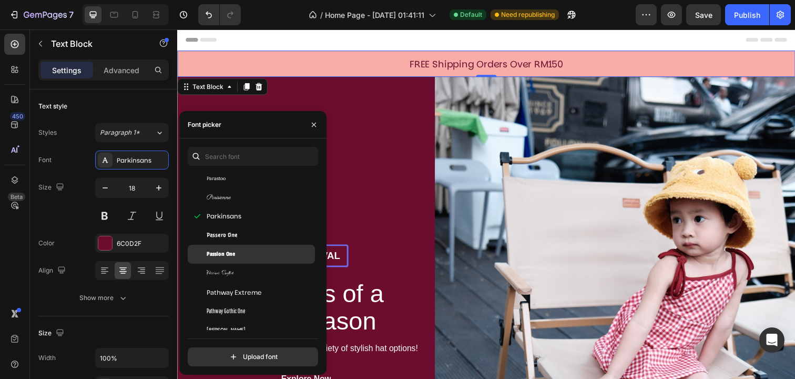
scroll to position [24372, 0]
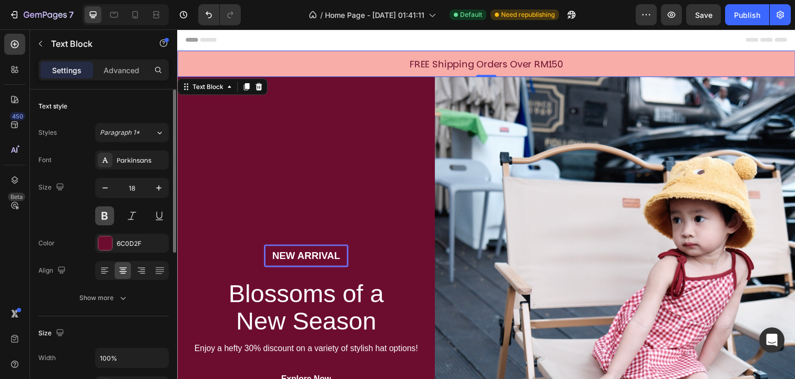
click at [110, 214] on button at bounding box center [104, 215] width 19 height 19
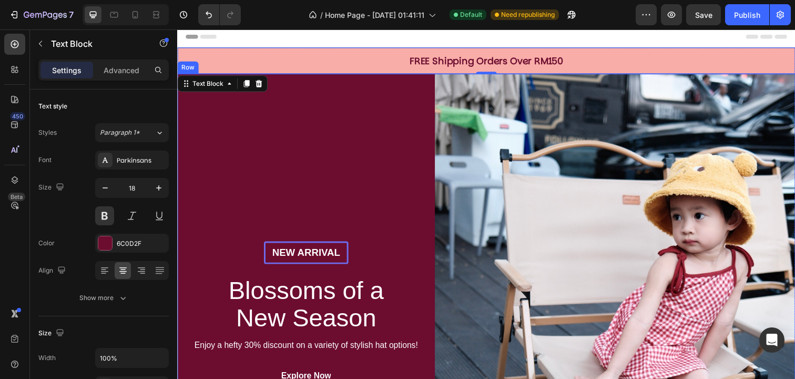
scroll to position [0, 0]
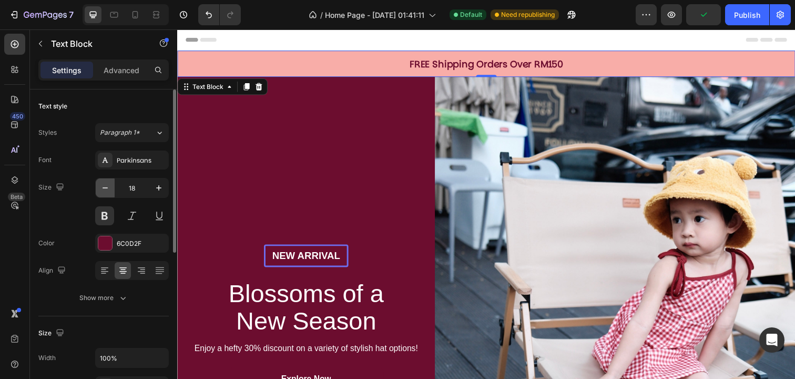
click at [107, 186] on icon "button" at bounding box center [105, 187] width 11 height 11
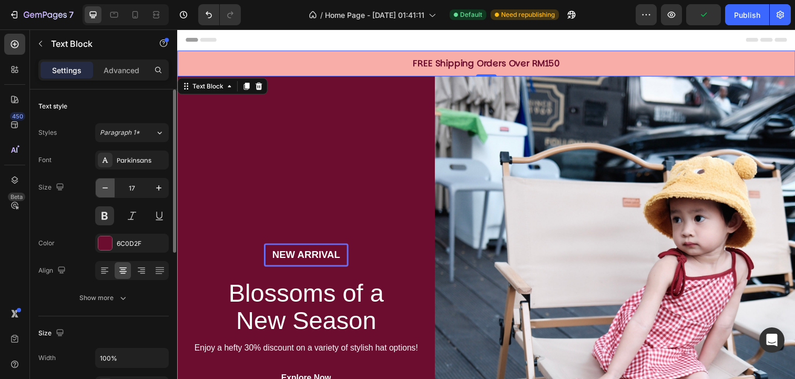
click at [107, 186] on icon "button" at bounding box center [105, 187] width 11 height 11
type input "16"
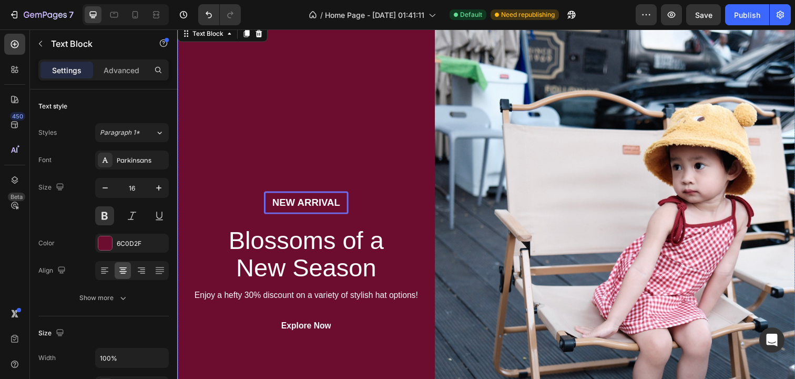
scroll to position [53, 0]
click at [291, 199] on p "New arrival" at bounding box center [308, 205] width 81 height 13
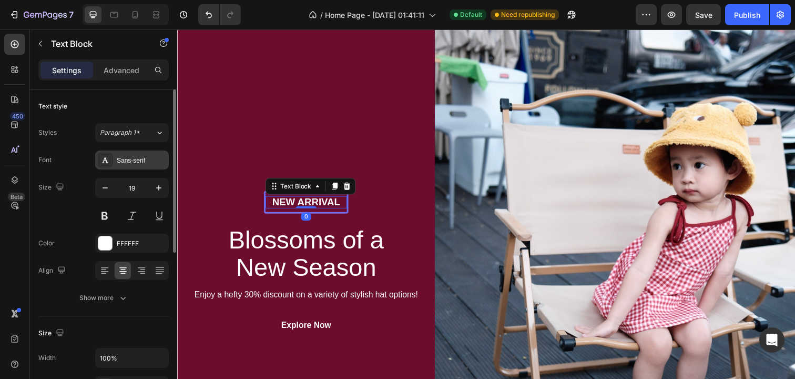
click at [145, 158] on div "Sans-serif" at bounding box center [141, 160] width 49 height 9
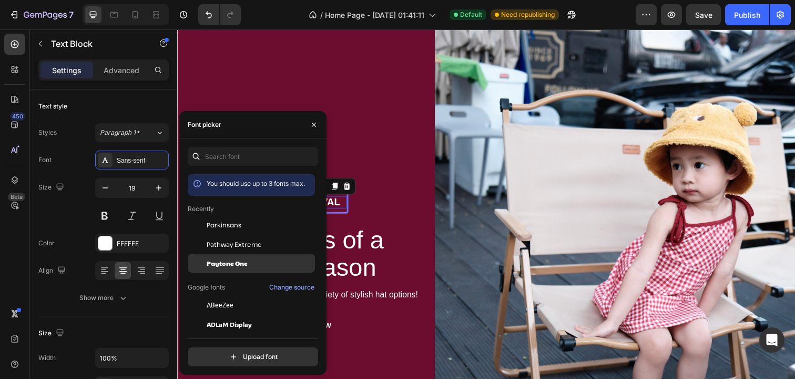
click at [251, 261] on div "Paytone One" at bounding box center [260, 262] width 106 height 9
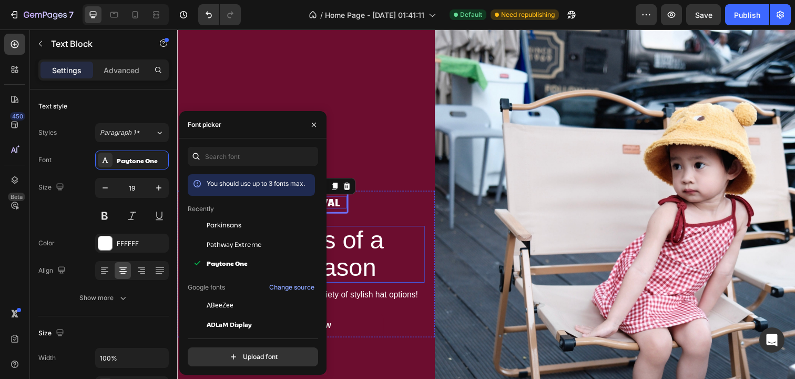
click at [379, 239] on h2 "Blossoms of a New Season" at bounding box center [308, 259] width 237 height 58
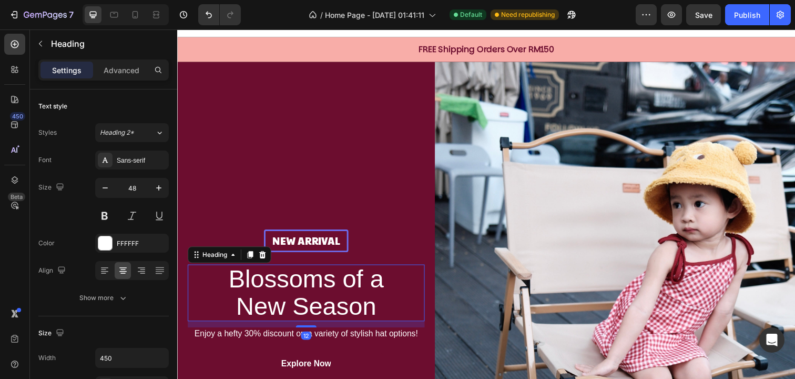
scroll to position [0, 0]
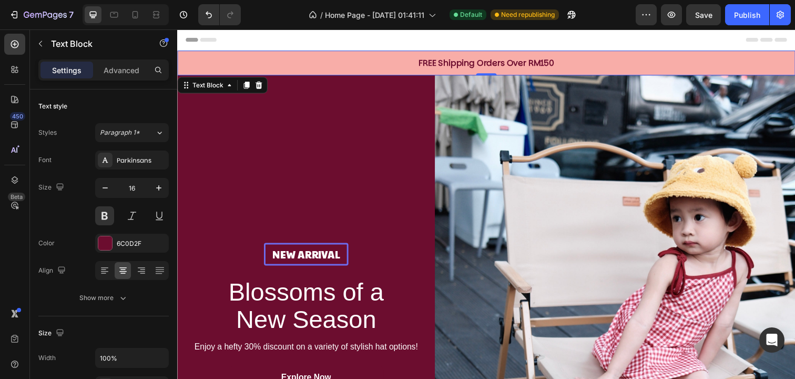
click at [496, 63] on p "FREE Shipping Orders Over RM150" at bounding box center [492, 63] width 629 height 13
click at [306, 269] on div "New arrival Text Block Row" at bounding box center [309, 259] width 86 height 24
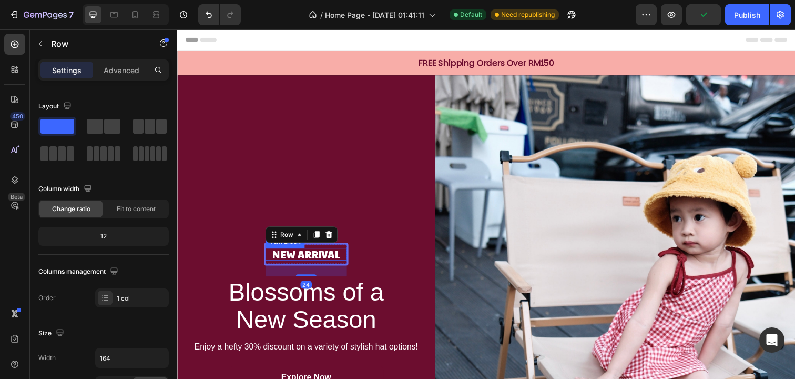
click at [306, 261] on p "New arrival" at bounding box center [308, 258] width 81 height 13
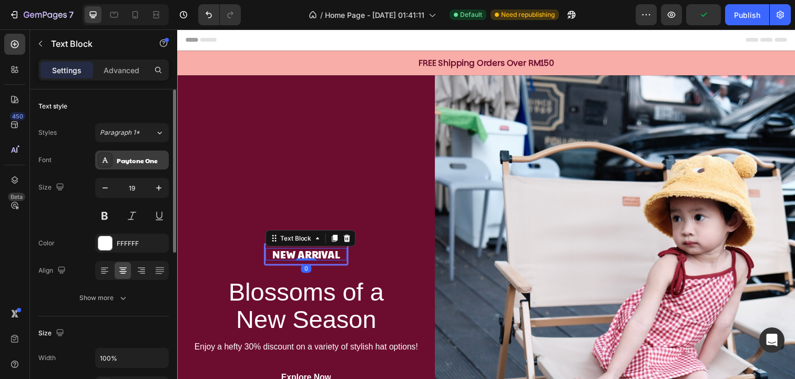
click at [138, 156] on div "Paytone One" at bounding box center [141, 160] width 49 height 9
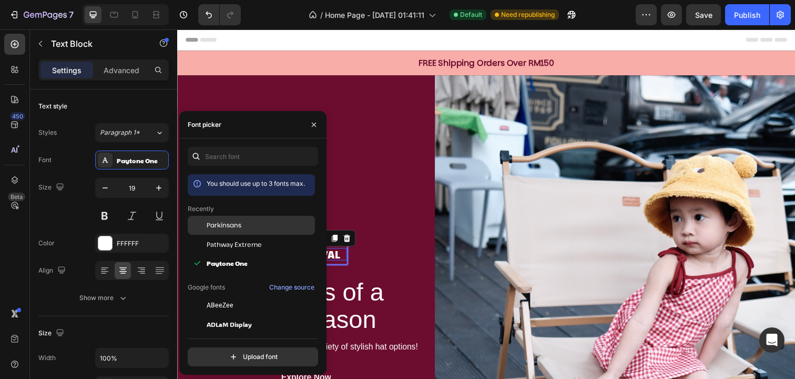
click at [254, 222] on div "Parkinsans" at bounding box center [260, 224] width 106 height 9
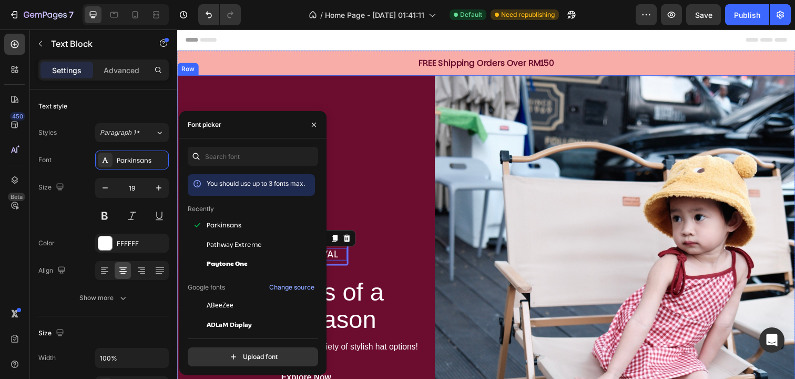
click at [377, 214] on div "New arrival Text Block 0 Row Blossoms of a New Season Heading Enjoy a hefty 30%…" at bounding box center [308, 321] width 263 height 491
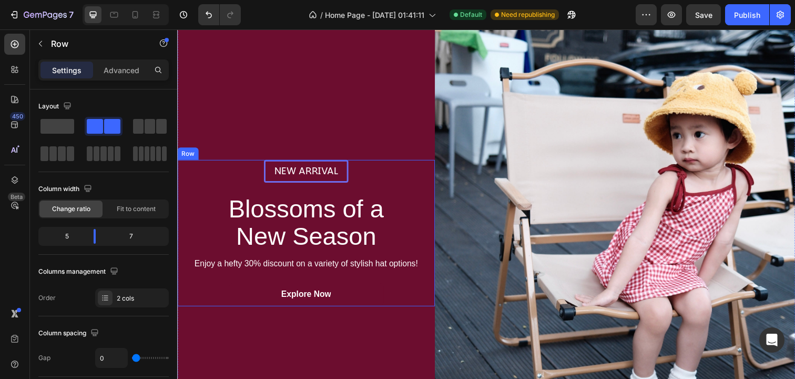
scroll to position [93, 0]
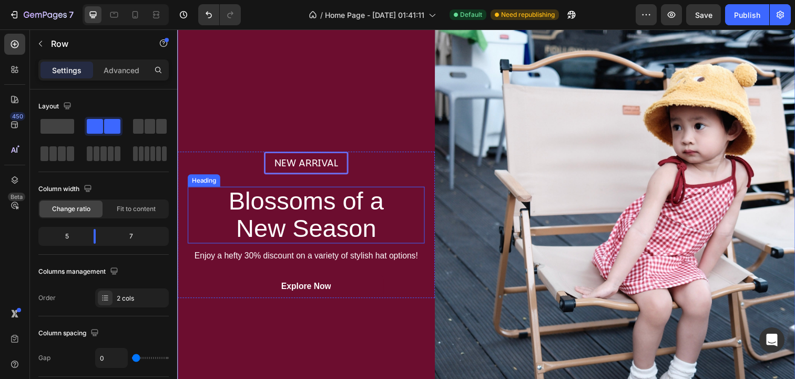
click at [352, 225] on h2 "Blossoms of a New Season" at bounding box center [308, 219] width 237 height 58
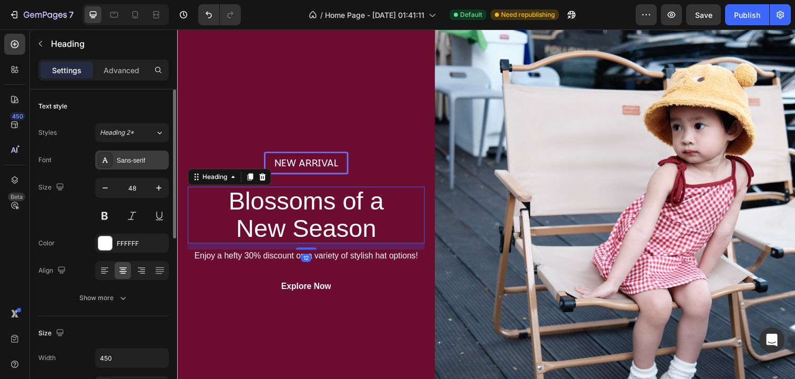
click at [131, 165] on div "Sans-serif" at bounding box center [141, 160] width 49 height 9
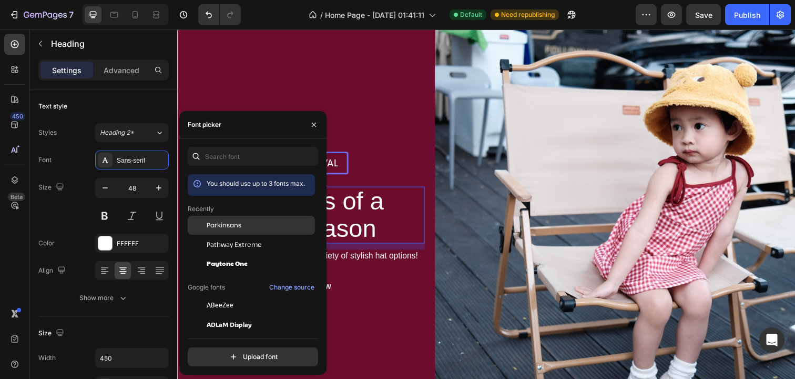
click at [233, 226] on span "Parkinsans" at bounding box center [224, 224] width 35 height 9
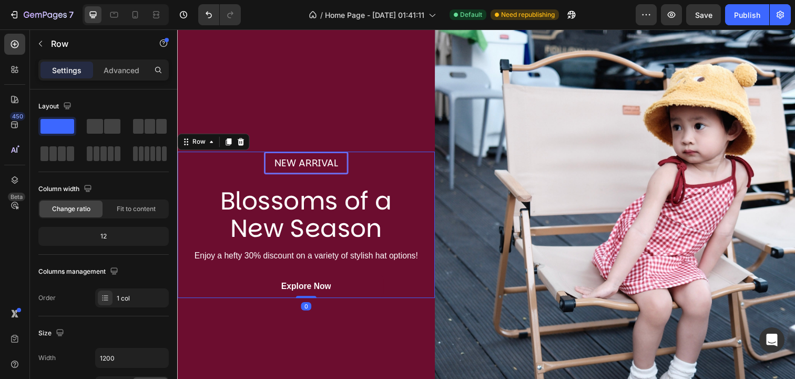
click at [380, 160] on div "New arrival Text Block Row Blossoms of a New Season Heading Enjoy a hefty 30% d…" at bounding box center [309, 228] width 242 height 149
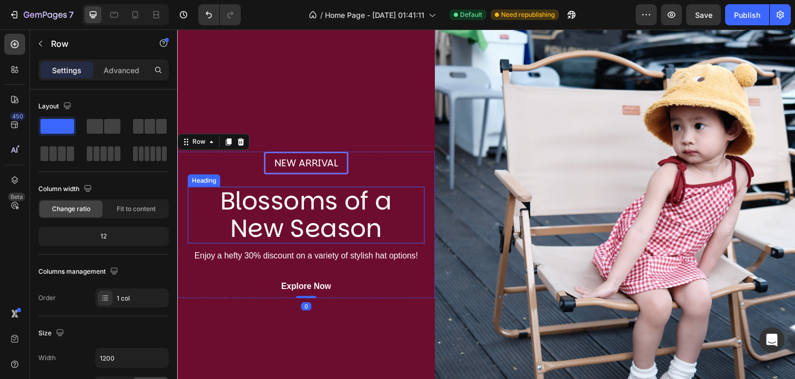
scroll to position [111, 0]
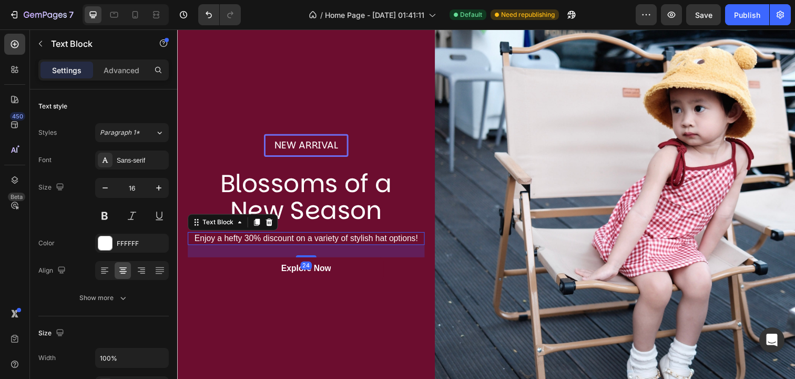
click at [362, 240] on p "Enjoy a hefty 30% discount on a variety of stylish hat options!" at bounding box center [309, 242] width 240 height 11
click at [360, 314] on div "New arrival Text Block Row Blossoms of a New Season Heading Enjoy a hefty 30% d…" at bounding box center [308, 210] width 263 height 491
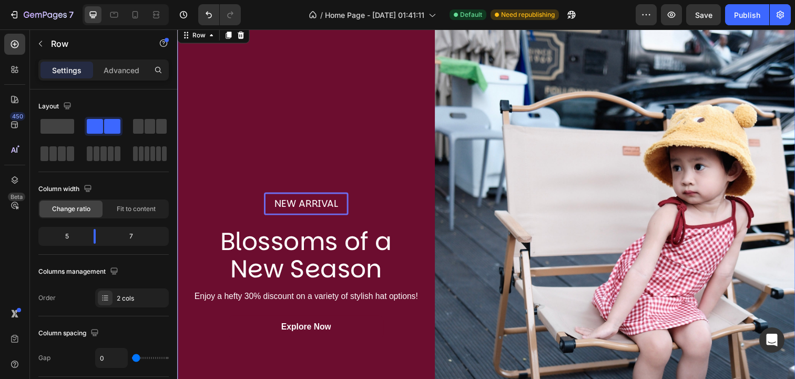
scroll to position [73, 0]
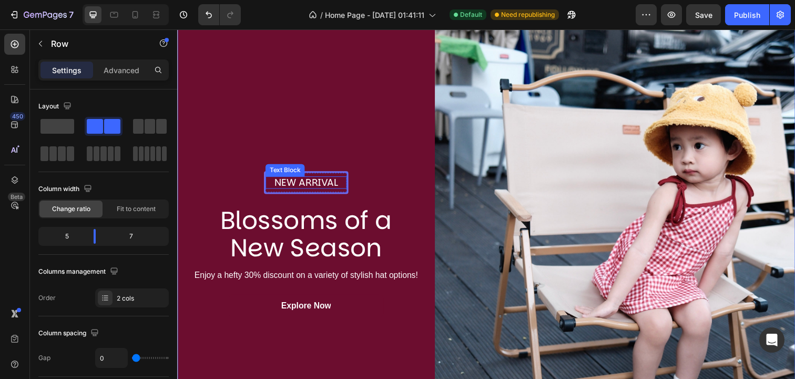
click at [326, 185] on p "New arrival" at bounding box center [308, 185] width 81 height 13
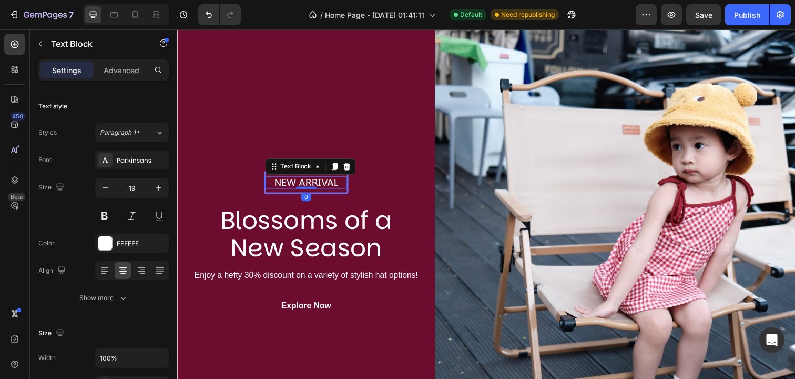
click at [326, 185] on p "New arrival" at bounding box center [308, 185] width 81 height 13
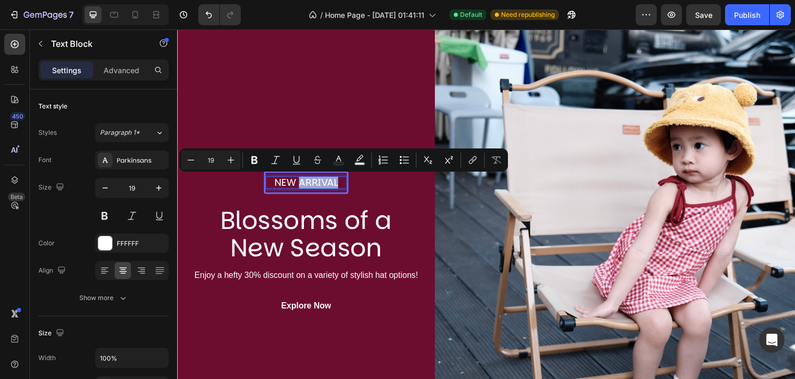
click at [326, 185] on p "New arrival" at bounding box center [308, 185] width 81 height 13
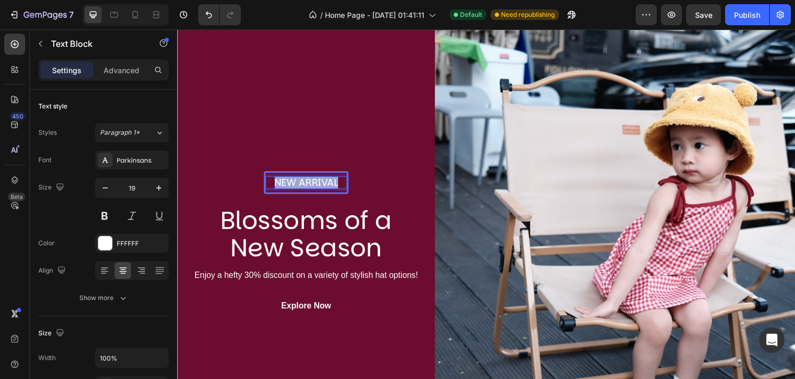
click at [326, 185] on p "New arrival" at bounding box center [308, 185] width 81 height 13
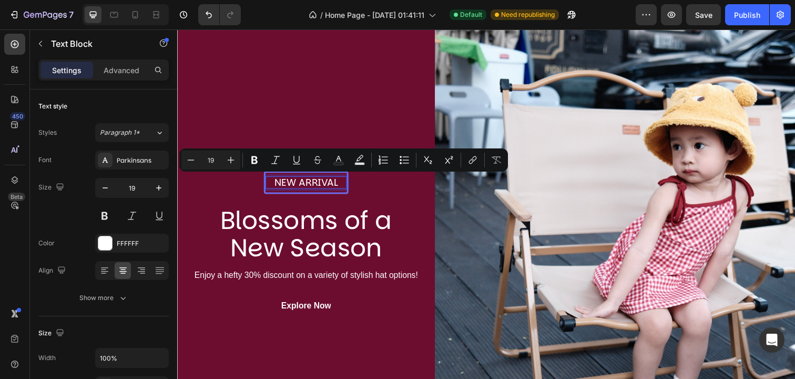
scroll to position [67, 0]
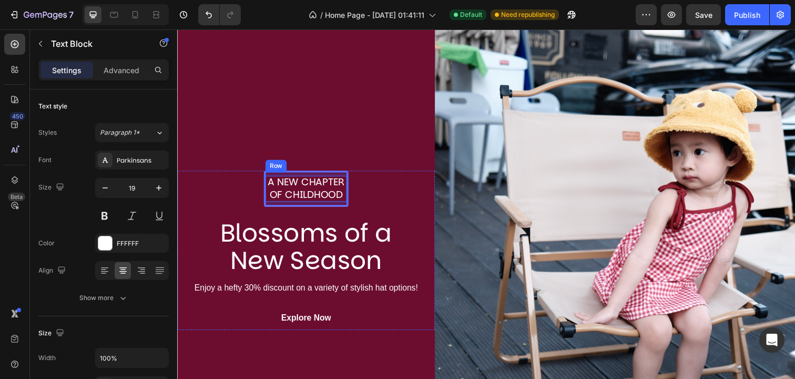
click at [275, 143] on div "A New Chapter of Childhood Text Block 0 Row Blossoms of a New Season Heading En…" at bounding box center [308, 254] width 263 height 491
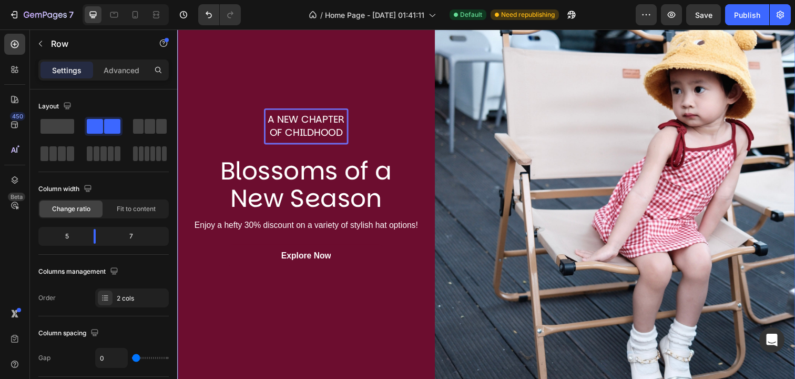
scroll to position [136, 0]
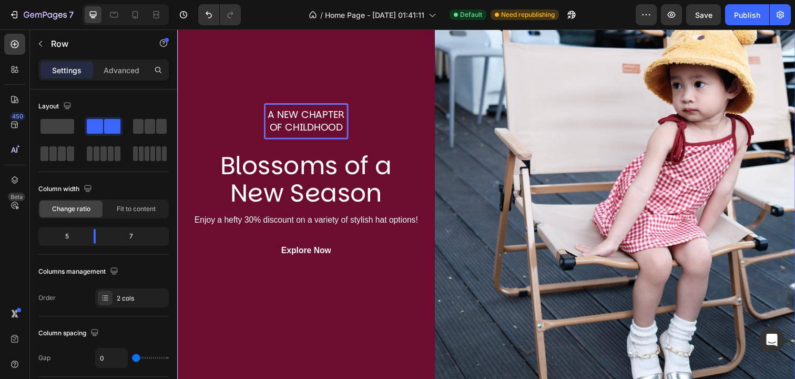
click at [373, 294] on div "A New Chapter of Childhood Text Block Row Blossoms of a New Season Heading Enjo…" at bounding box center [308, 186] width 263 height 491
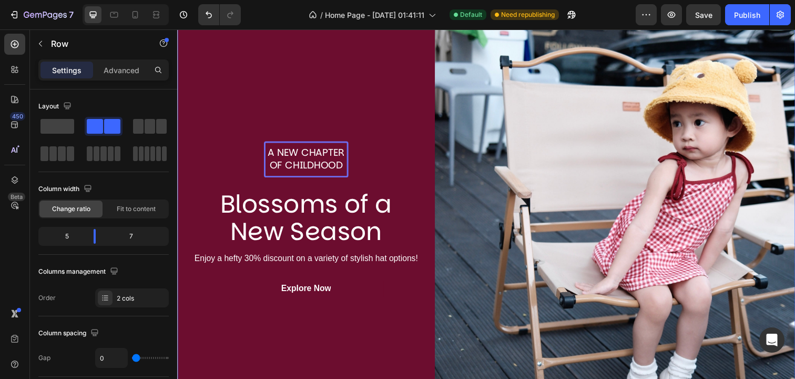
scroll to position [96, 0]
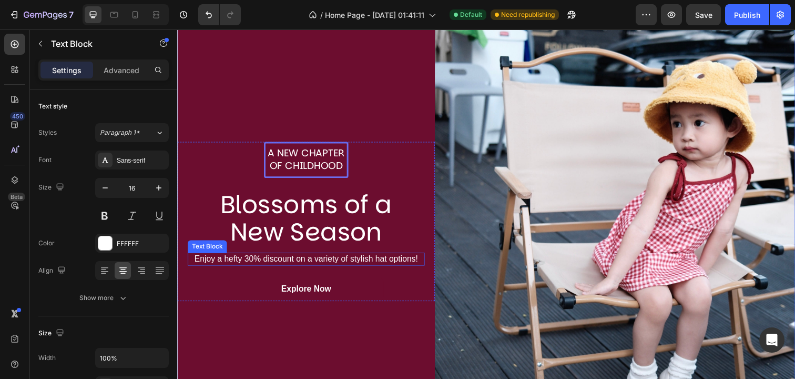
click at [243, 268] on p "Enjoy a hefty 30% discount on a variety of stylish hat options!" at bounding box center [309, 263] width 240 height 11
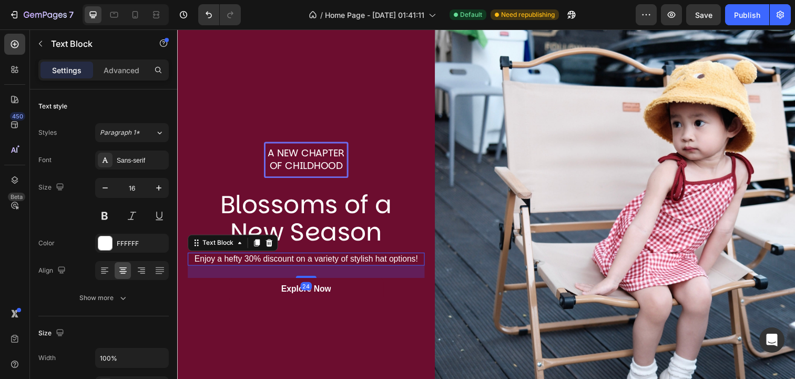
click at [243, 268] on p "Enjoy a hefty 30% discount on a variety of stylish hat options!" at bounding box center [309, 263] width 240 height 11
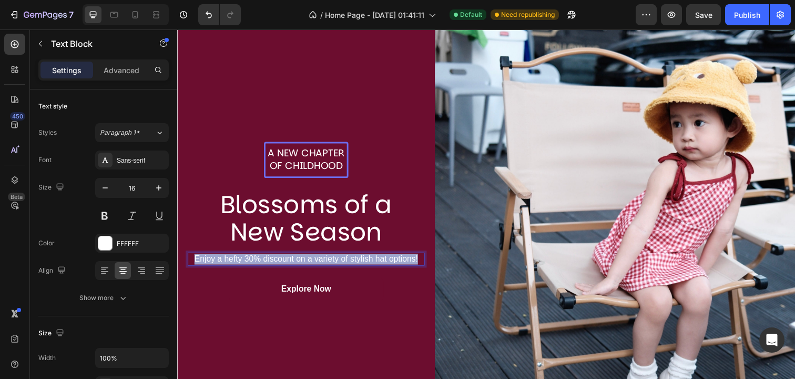
click at [243, 268] on p "Enjoy a hefty 30% discount on a variety of stylish hat options!" at bounding box center [309, 263] width 240 height 11
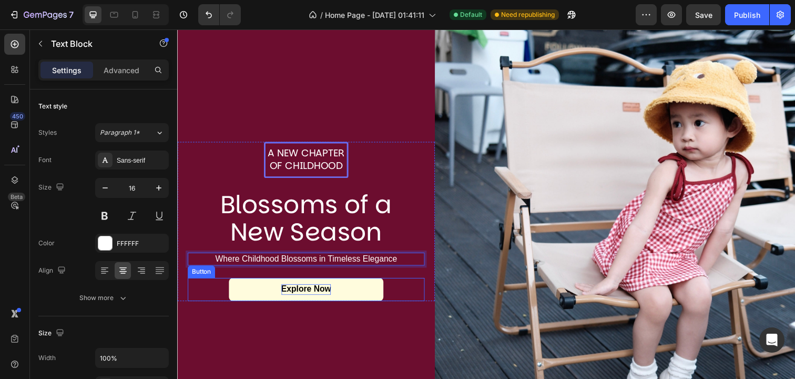
click at [319, 299] on p "Explore Now" at bounding box center [308, 294] width 51 height 11
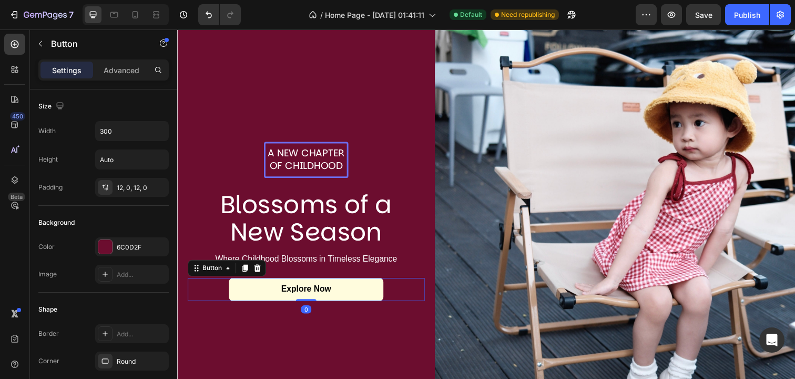
click at [370, 298] on link "Explore Now" at bounding box center [309, 295] width 158 height 24
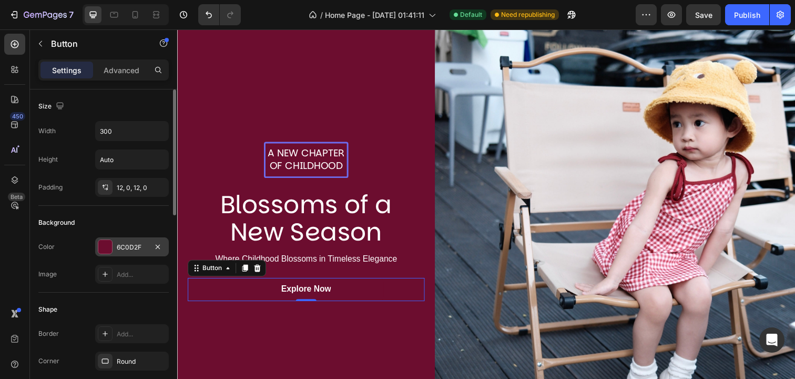
click at [105, 250] on div at bounding box center [105, 247] width 14 height 14
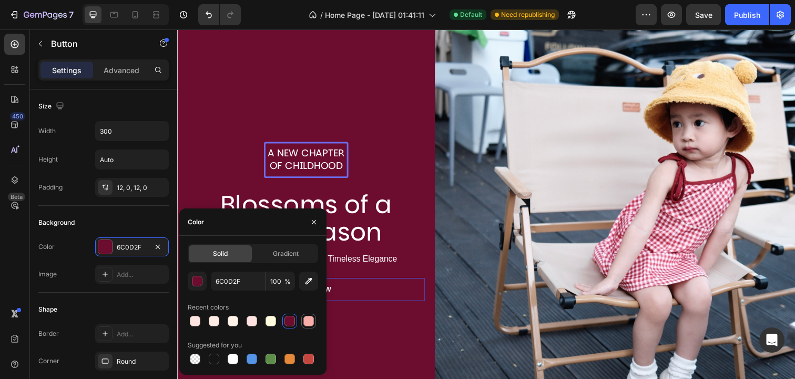
click at [311, 325] on div at bounding box center [308, 321] width 11 height 11
type input "F8ADA8"
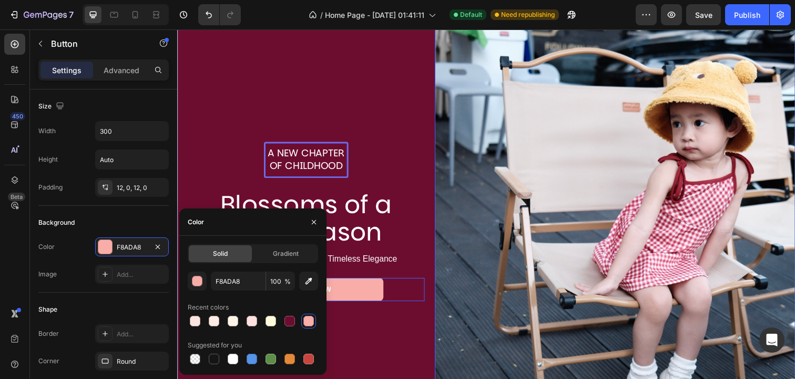
click at [461, 227] on img at bounding box center [624, 225] width 368 height 491
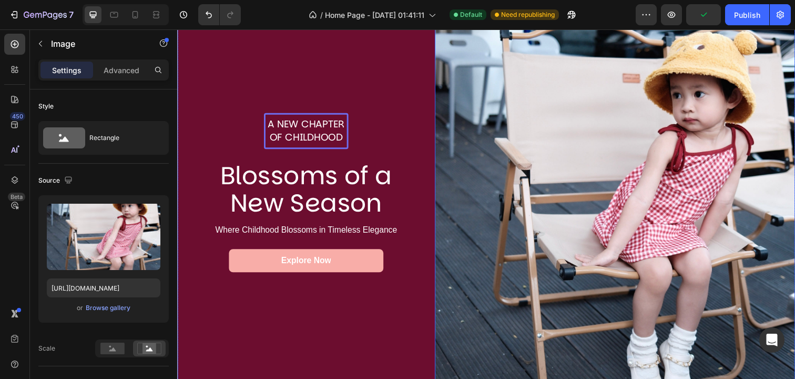
scroll to position [118, 0]
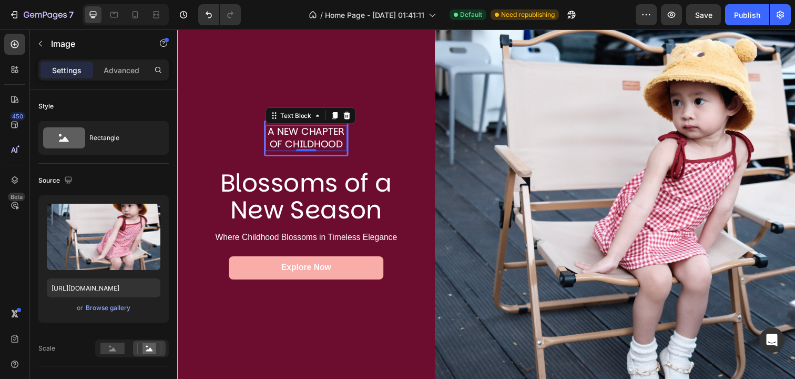
click at [312, 152] on div "A New Chapter of Childhood Text Block 0" at bounding box center [308, 140] width 83 height 26
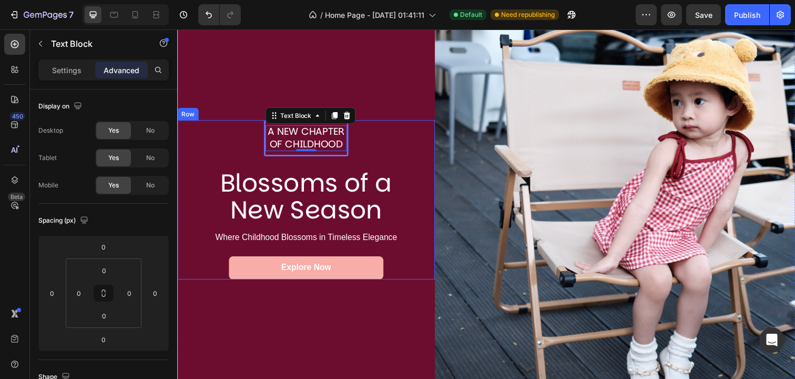
click at [301, 208] on h2 "Blossoms of a New Season" at bounding box center [308, 200] width 237 height 58
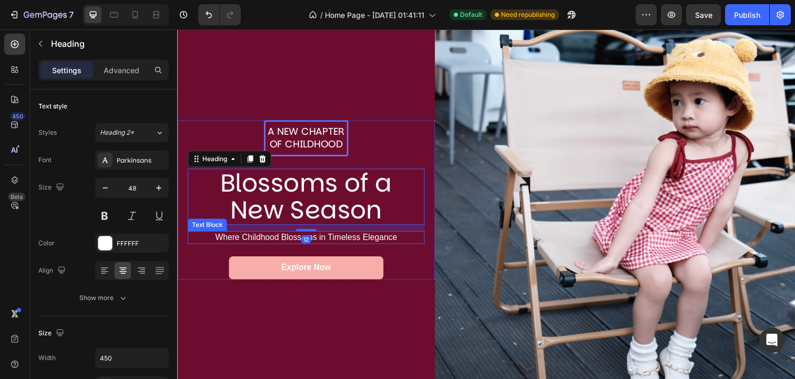
click at [249, 244] on p "Where Childhood Blossoms in Timeless Elegance" at bounding box center [309, 241] width 240 height 11
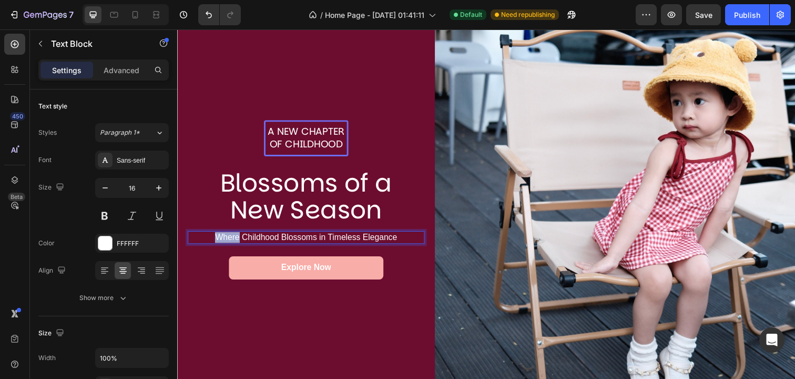
click at [238, 239] on p "Where Childhood Blossoms in Timeless Elegance" at bounding box center [309, 241] width 240 height 11
click at [400, 332] on div "A New Chapter of Childhood Text Block Row Blossoms of a New Season Heading Wher…" at bounding box center [308, 203] width 263 height 491
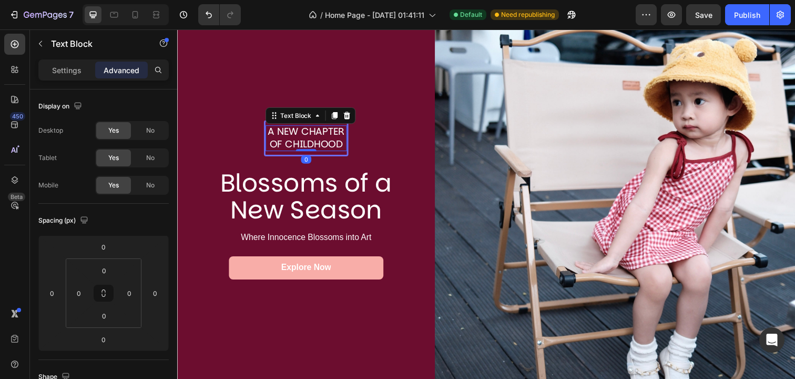
click at [321, 153] on p "A New Chapter of Childhood" at bounding box center [308, 140] width 81 height 26
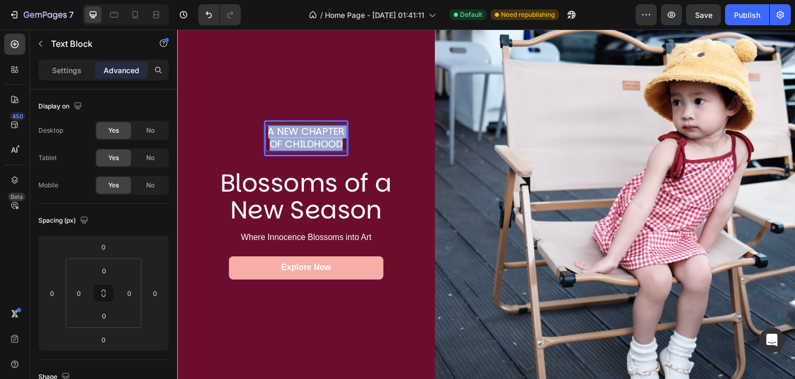
click at [321, 153] on p "A New Chapter of Childhood" at bounding box center [308, 140] width 81 height 26
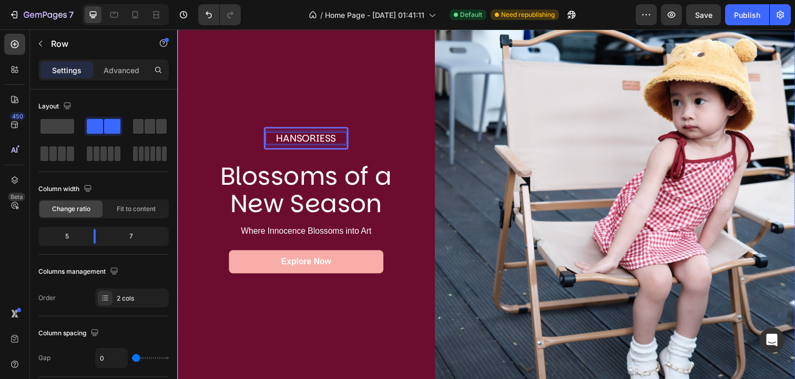
click at [353, 78] on div "Hansoriess Text Block 0 Row Blossoms of a New Season Heading Where Innocence Bl…" at bounding box center [308, 203] width 263 height 491
click at [352, 359] on div "Hansoriess Text Block Row Blossoms of a New Season Heading Where Innocence Blos…" at bounding box center [308, 203] width 263 height 491
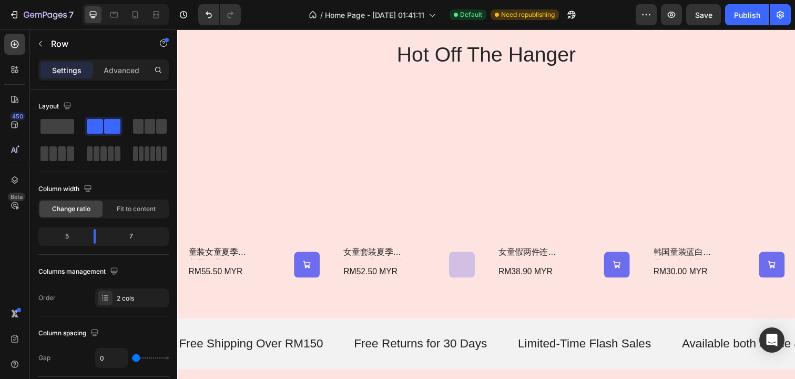
scroll to position [573, 0]
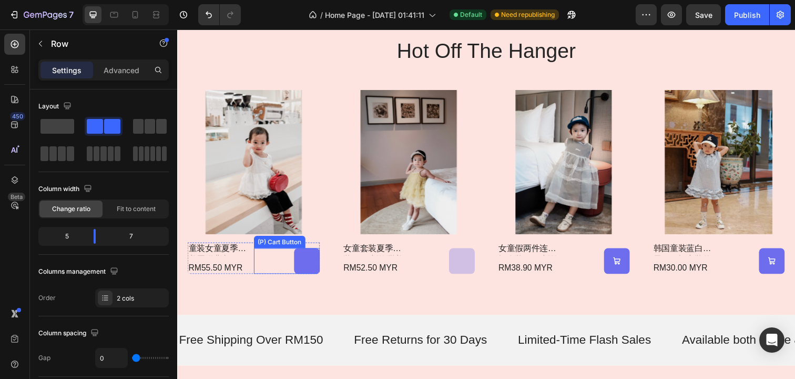
click at [320, 253] on button at bounding box center [310, 265] width 26 height 26
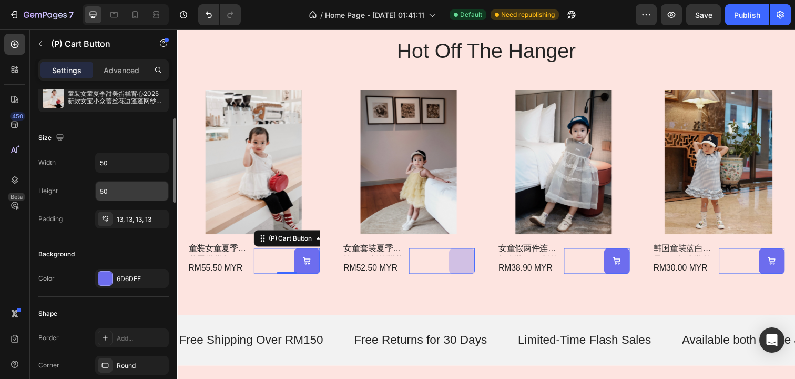
scroll to position [117, 0]
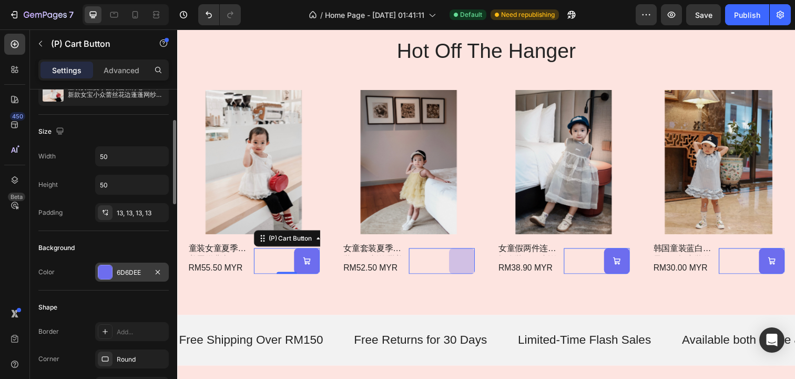
click at [101, 275] on div at bounding box center [105, 272] width 14 height 14
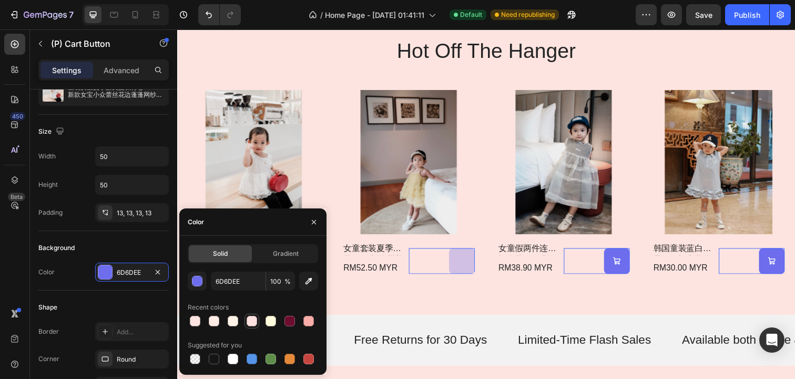
click at [251, 323] on div at bounding box center [252, 321] width 11 height 11
type input "FDE2DF"
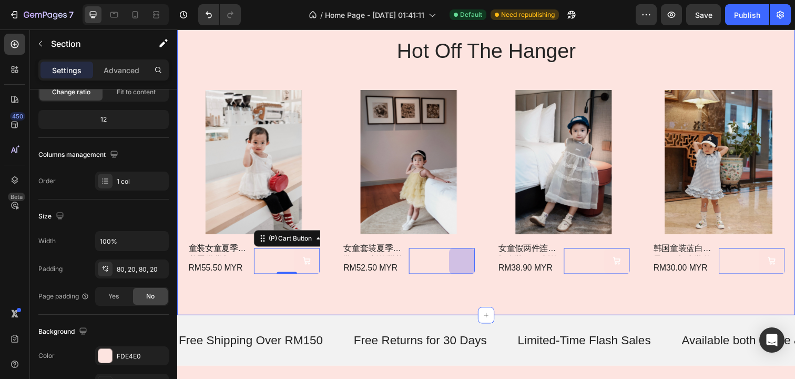
click at [403, 305] on div "hot off the hanger Heading Product Images 童装女童夏季甜美蛋糕背心2025新款女宝小众蕾丝花边蓬蓬网纱衬衫 Prod…" at bounding box center [492, 157] width 631 height 327
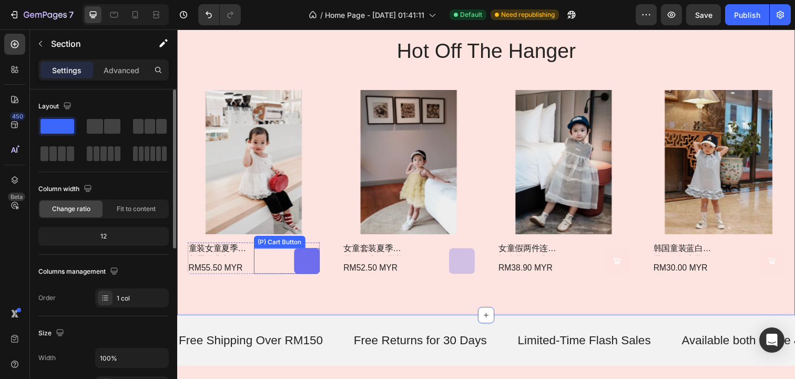
click at [302, 269] on button at bounding box center [310, 265] width 26 height 26
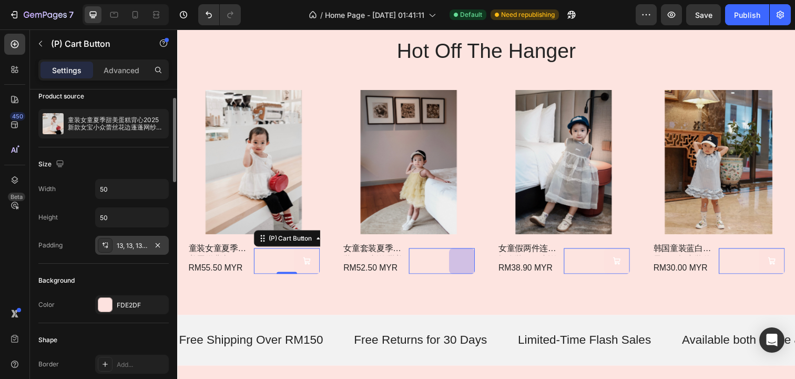
scroll to position [207, 0]
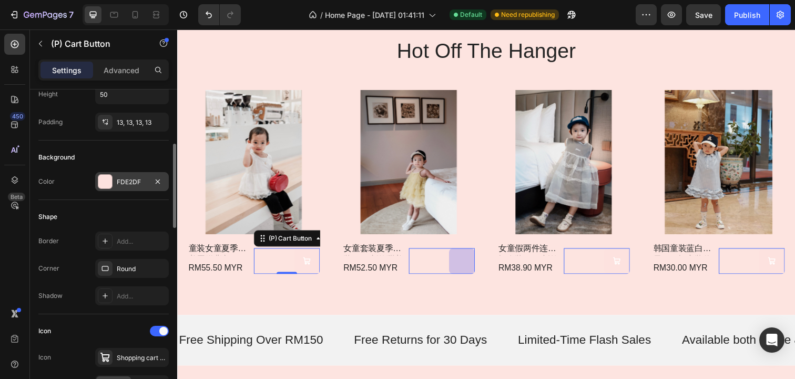
click at [108, 184] on div at bounding box center [105, 182] width 14 height 14
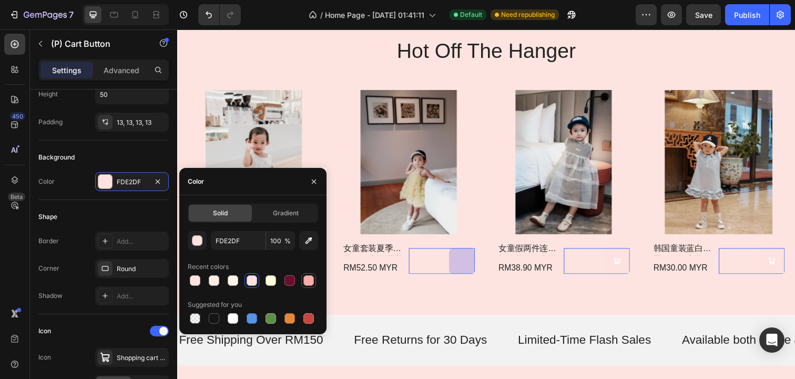
click at [309, 281] on div at bounding box center [308, 280] width 11 height 11
type input "F8ADA8"
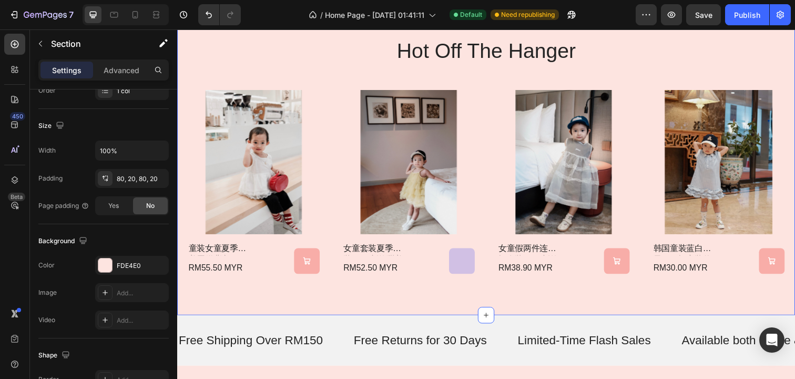
click at [423, 290] on div "hot off the hanger Heading Product Images 童装女童夏季甜美蛋糕背心2025新款女宝小众蕾丝花边蓬蓬网纱衬衫 Prod…" at bounding box center [492, 157] width 631 height 327
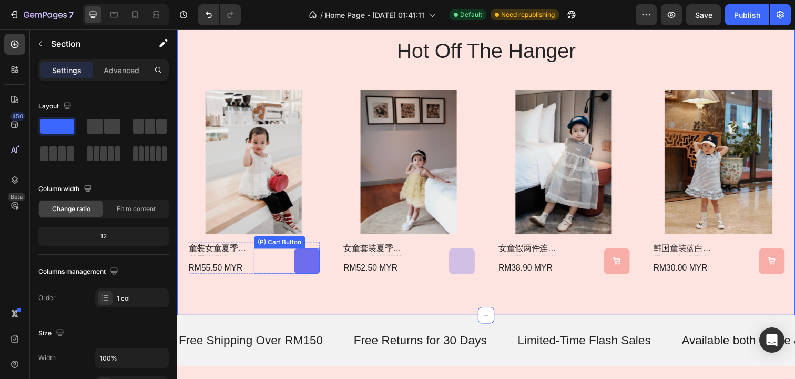
click at [308, 266] on icon at bounding box center [309, 265] width 7 height 7
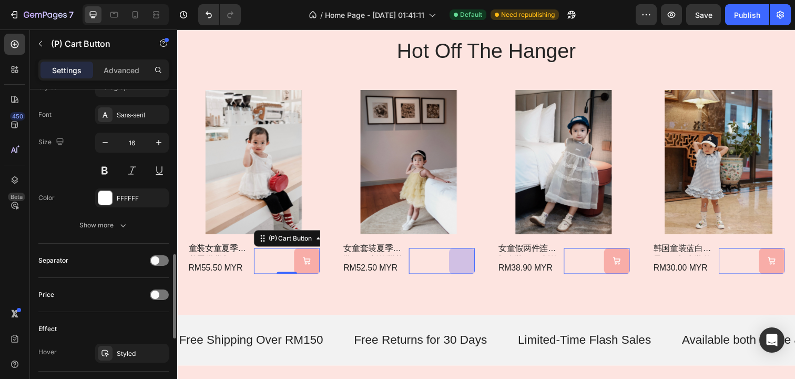
scroll to position [621, 0]
click at [122, 232] on button "Show more" at bounding box center [103, 224] width 130 height 19
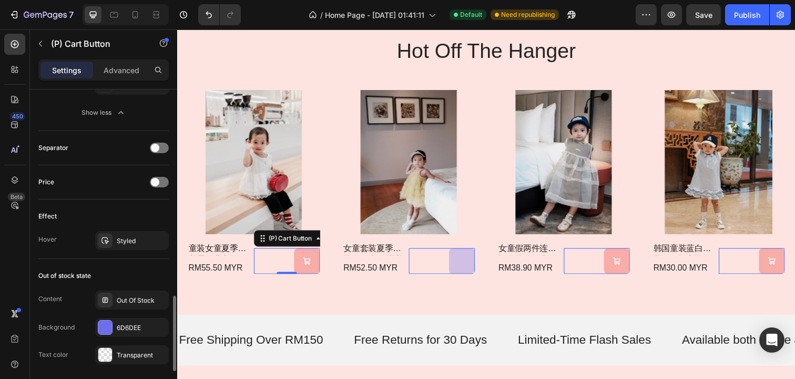
scroll to position [879, 0]
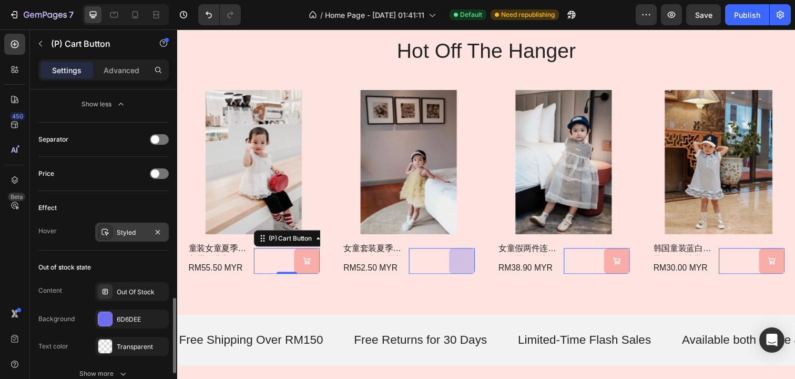
click at [139, 236] on div "Styled" at bounding box center [132, 232] width 31 height 9
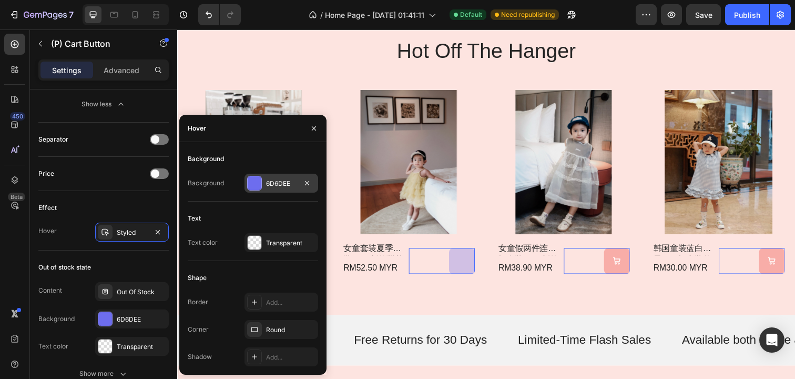
click at [252, 181] on div at bounding box center [255, 183] width 14 height 14
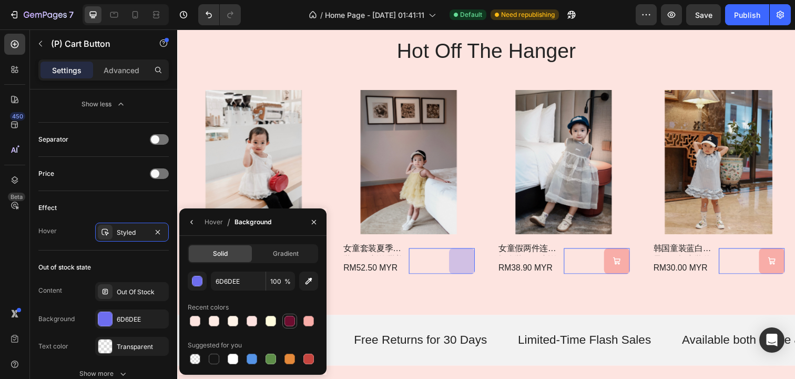
click at [290, 321] on div at bounding box center [289, 321] width 11 height 11
type input "6C0D2F"
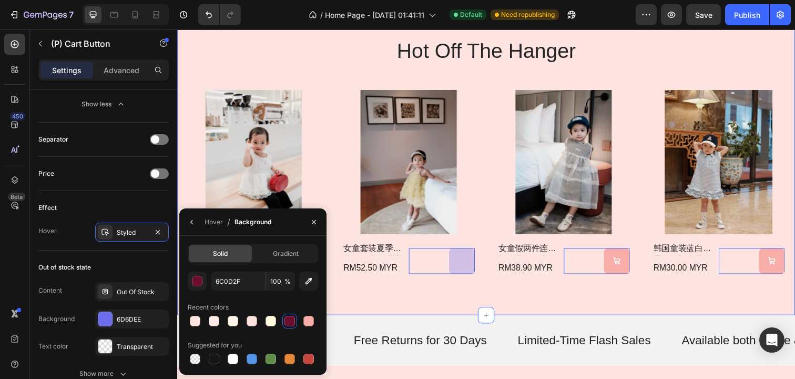
click at [389, 308] on div "hot off the hanger Heading Product Images 童装女童夏季甜美蛋糕背心2025新款女宝小众蕾丝花边蓬蓬网纱衬衫 Prod…" at bounding box center [492, 157] width 631 height 327
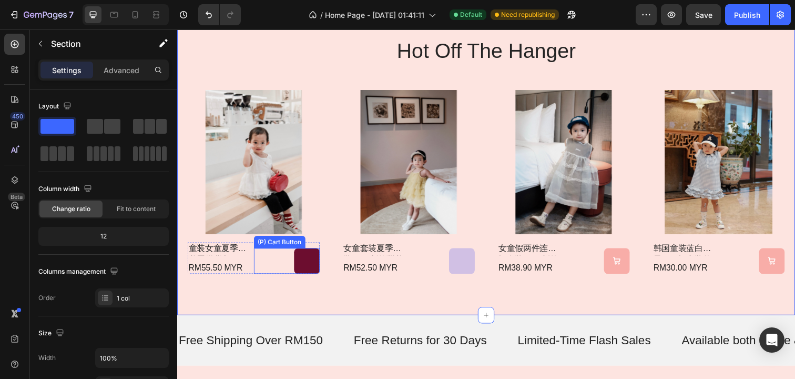
click at [307, 263] on icon at bounding box center [310, 265] width 8 height 8
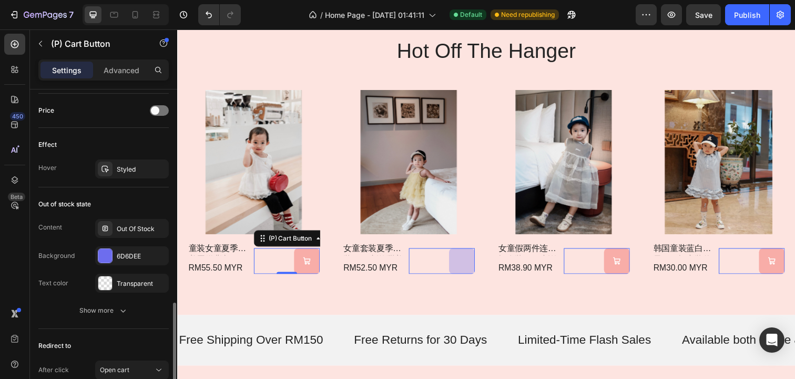
scroll to position [805, 0]
click at [106, 255] on div at bounding box center [105, 255] width 14 height 14
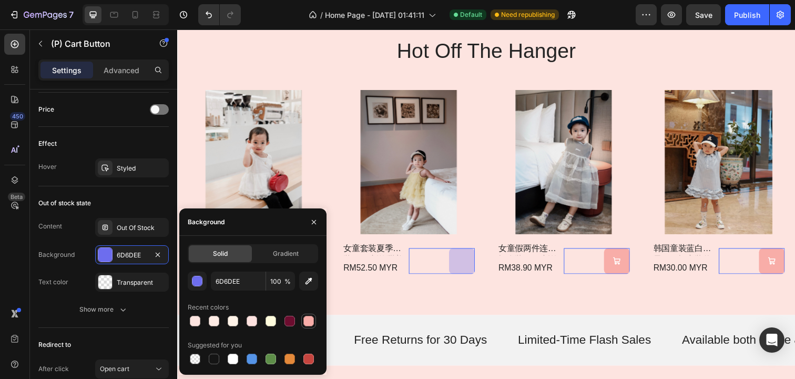
click at [310, 322] on div at bounding box center [308, 321] width 11 height 11
type input "F8ADA8"
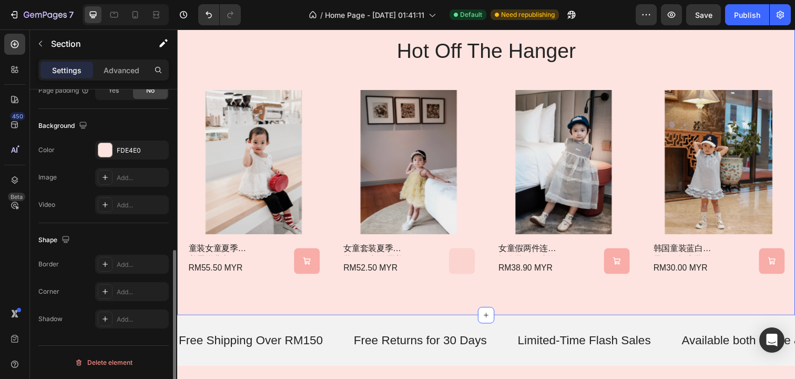
click at [395, 306] on div "hot off the hanger Heading Product Images 童装女童夏季甜美蛋糕背心2025新款女宝小众蕾丝花边蓬蓬网纱衬衫 Prod…" at bounding box center [492, 157] width 631 height 327
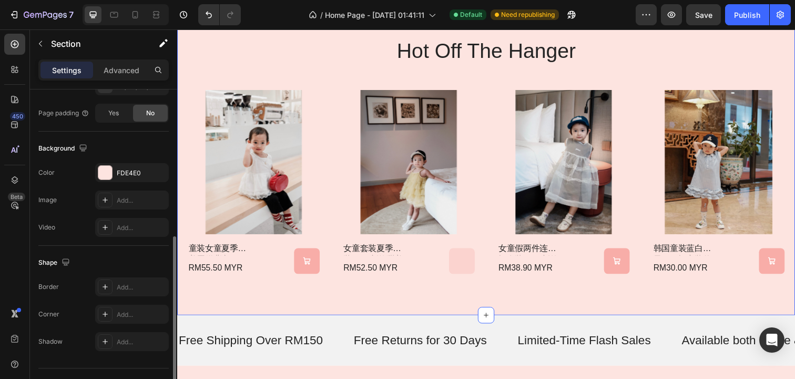
scroll to position [322, 0]
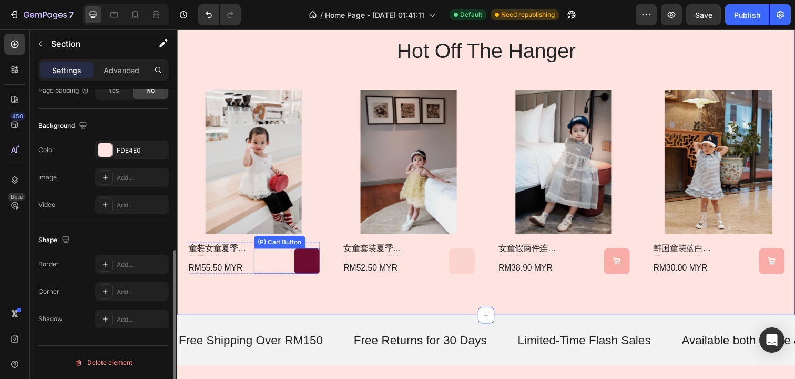
click at [309, 272] on button at bounding box center [310, 265] width 26 height 26
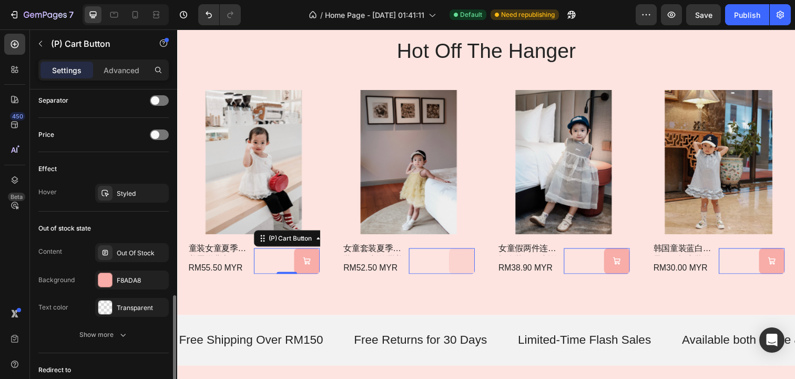
scroll to position [788, 0]
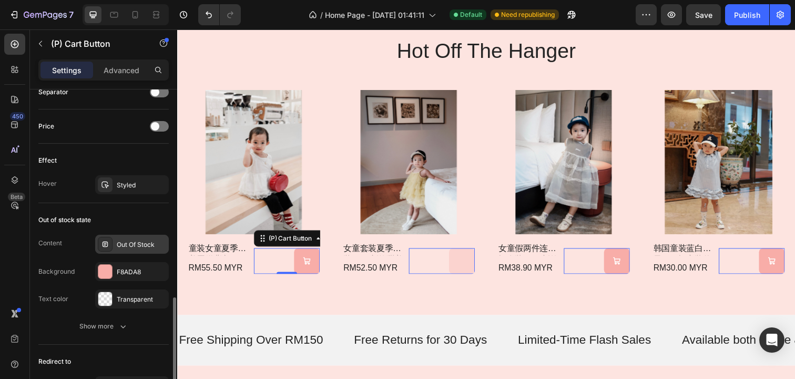
click at [149, 246] on div "Out Of Stock" at bounding box center [141, 244] width 49 height 9
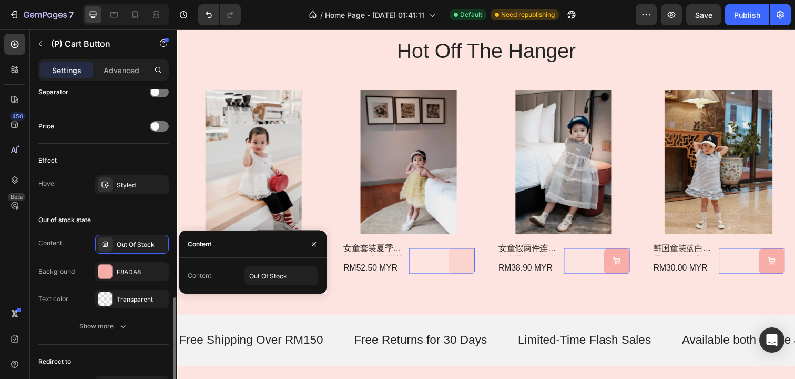
click at [158, 225] on div "Out of stock state" at bounding box center [103, 219] width 130 height 17
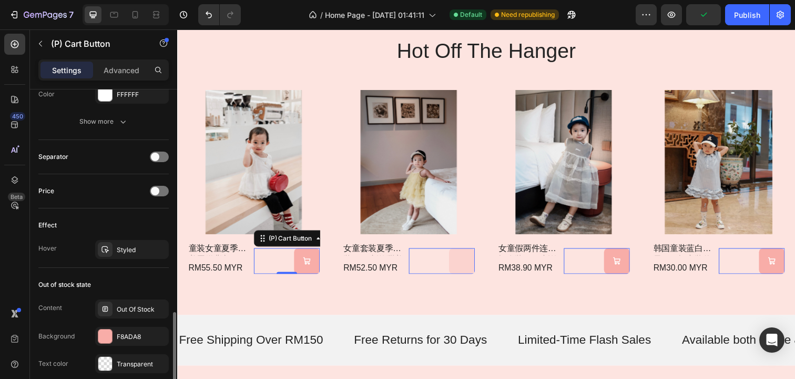
scroll to position [706, 0]
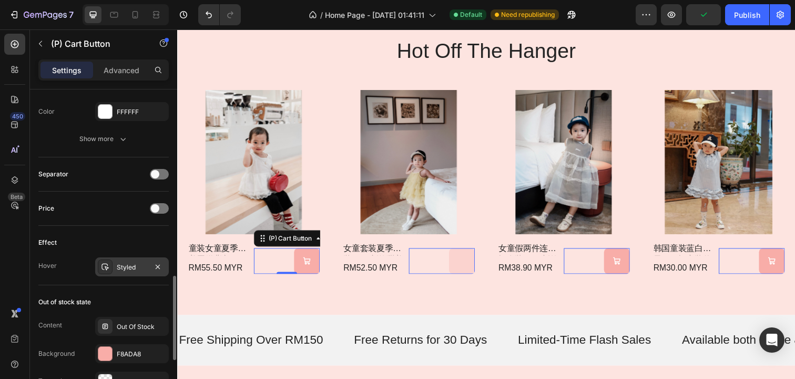
click at [135, 262] on div "Styled" at bounding box center [132, 266] width 31 height 9
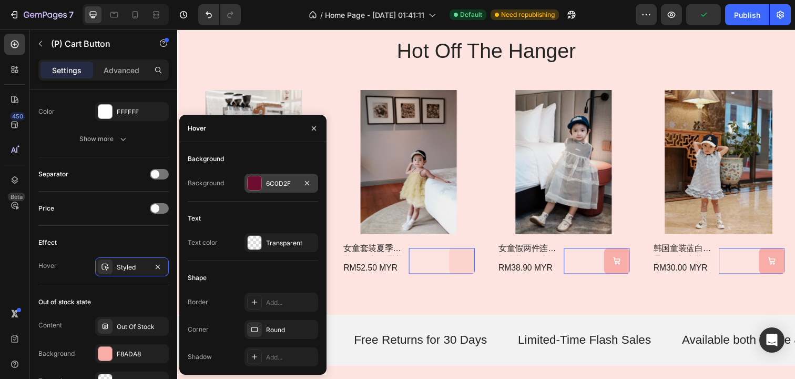
click at [257, 188] on div at bounding box center [255, 183] width 14 height 14
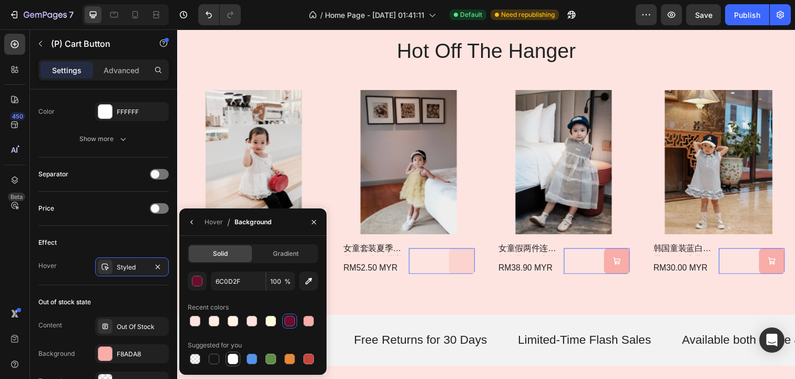
click at [236, 357] on div at bounding box center [233, 358] width 11 height 11
type input "FFFFFF"
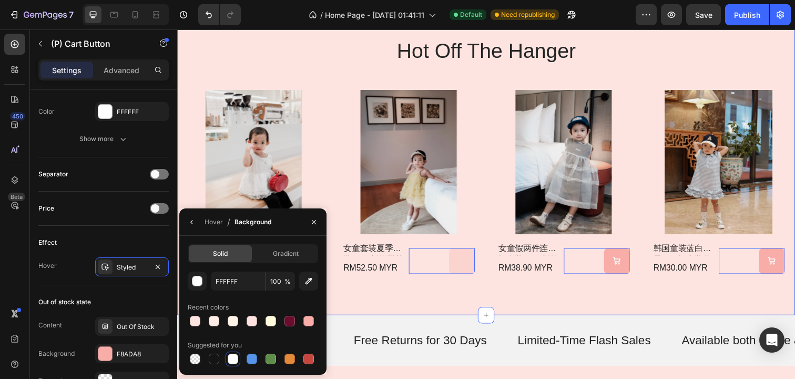
click at [379, 302] on div "hot off the hanger Heading Product Images 童装女童夏季甜美蛋糕背心2025新款女宝小众蕾丝花边蓬蓬网纱衬衫 Prod…" at bounding box center [492, 157] width 631 height 327
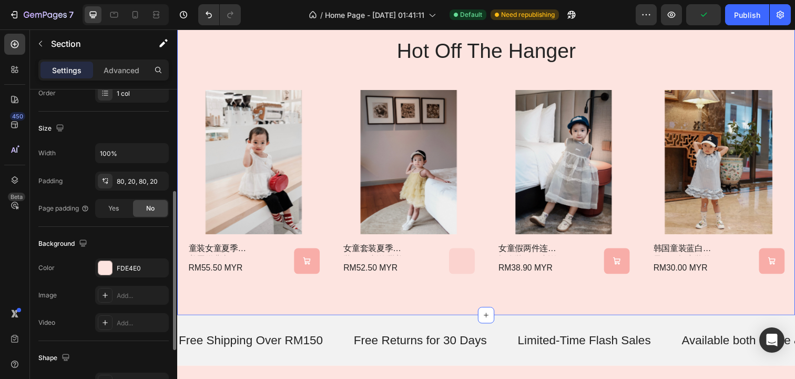
scroll to position [172, 0]
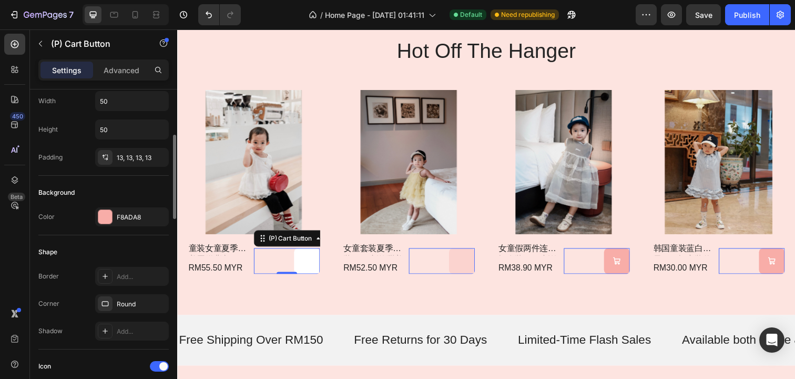
click at [308, 262] on icon at bounding box center [310, 265] width 8 height 8
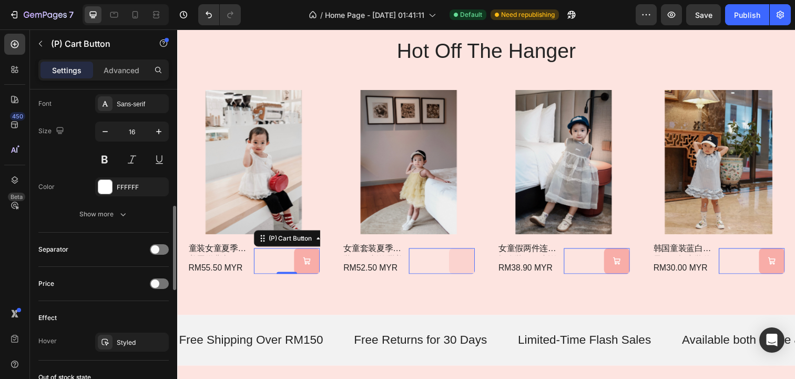
scroll to position [727, 0]
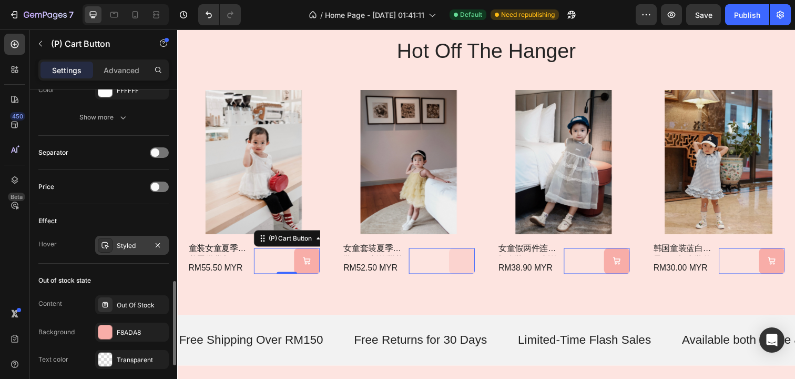
click at [130, 247] on div "Styled" at bounding box center [132, 245] width 31 height 9
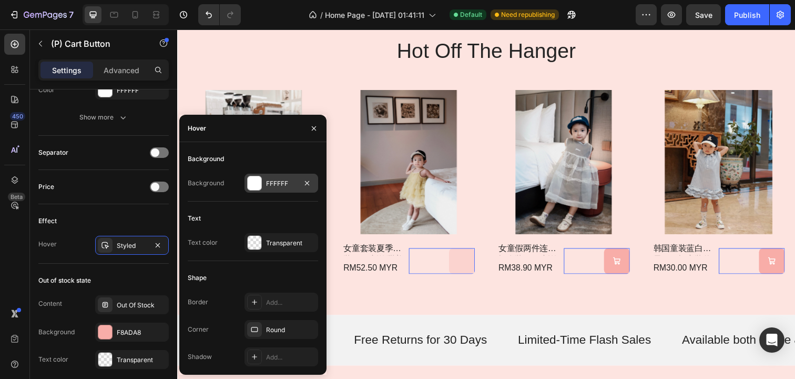
click at [254, 181] on div at bounding box center [255, 183] width 14 height 14
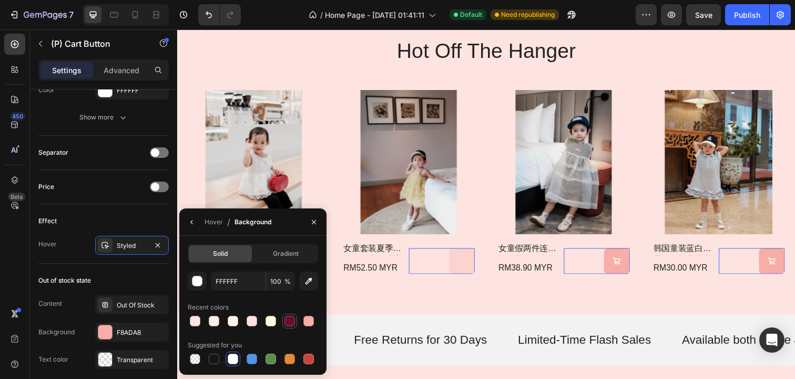
click at [292, 321] on div at bounding box center [289, 321] width 11 height 11
type input "6C0D2F"
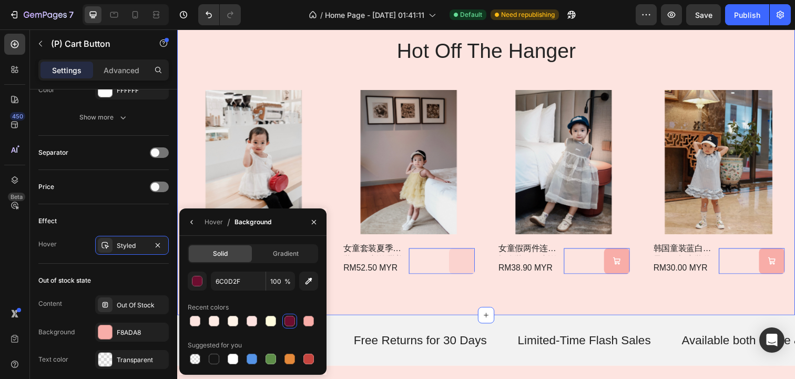
click at [367, 295] on div "hot off the hanger Heading Product Images 童装女童夏季甜美蛋糕背心2025新款女宝小众蕾丝花边蓬蓬网纱衬衫 Prod…" at bounding box center [492, 157] width 631 height 327
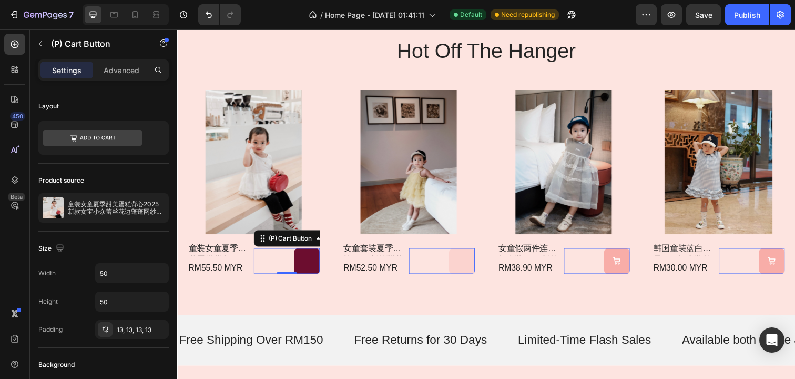
click at [314, 270] on button at bounding box center [310, 265] width 26 height 26
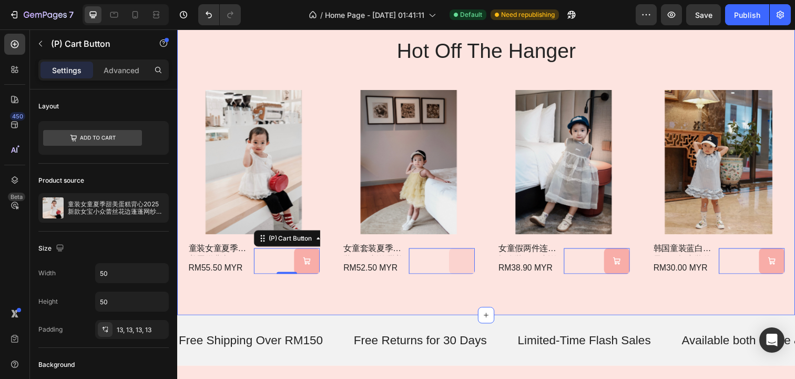
click at [326, 296] on div "hot off the hanger Heading Product Images 童装女童夏季甜美蛋糕背心2025新款女宝小众蕾丝花边蓬蓬网纱衬衫 Prod…" at bounding box center [492, 157] width 631 height 327
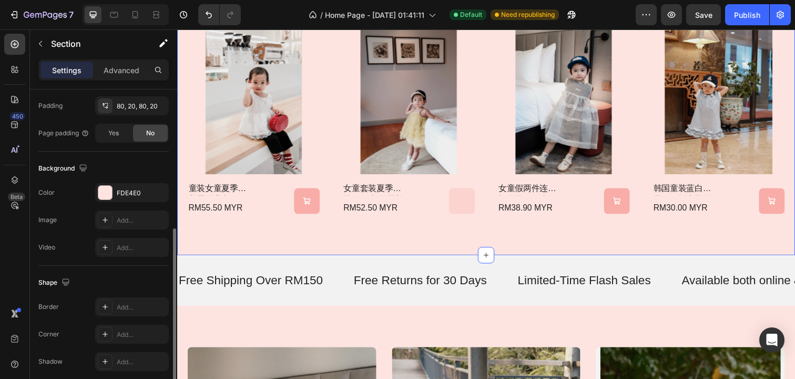
scroll to position [637, 0]
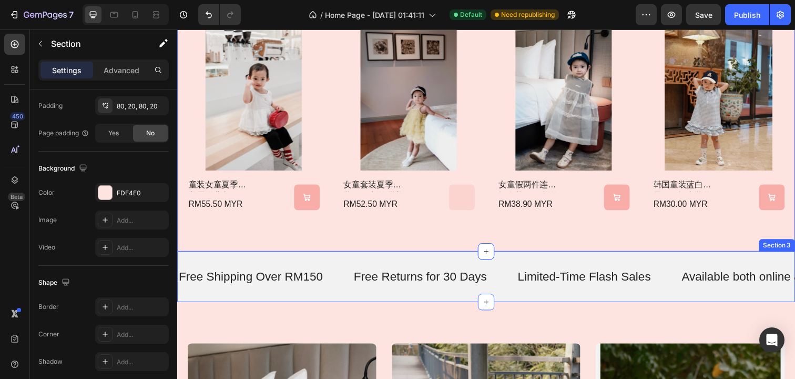
click at [342, 302] on div "Free Shipping Over RM150 Text Free Returns for 30 Days Text Limited-Time Flash …" at bounding box center [492, 282] width 631 height 52
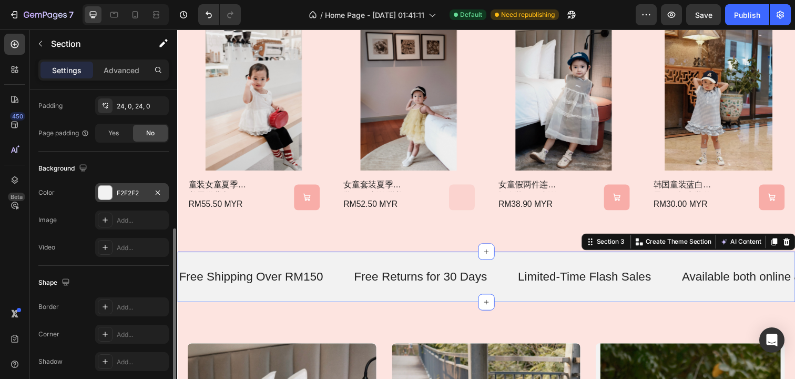
click at [110, 192] on div at bounding box center [105, 193] width 14 height 14
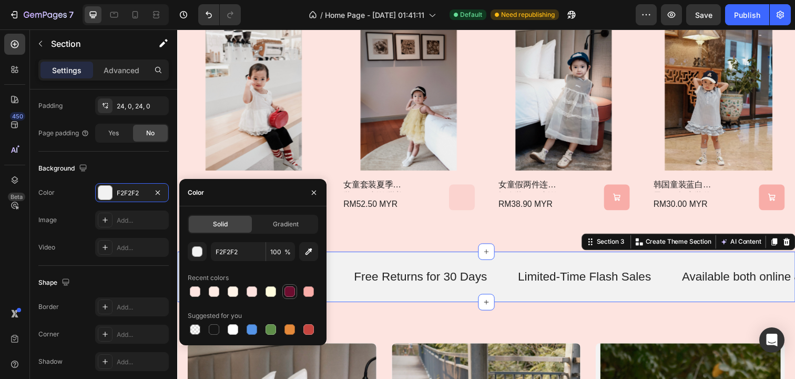
click at [295, 292] on div at bounding box center [289, 291] width 13 height 13
type input "6C0D2F"
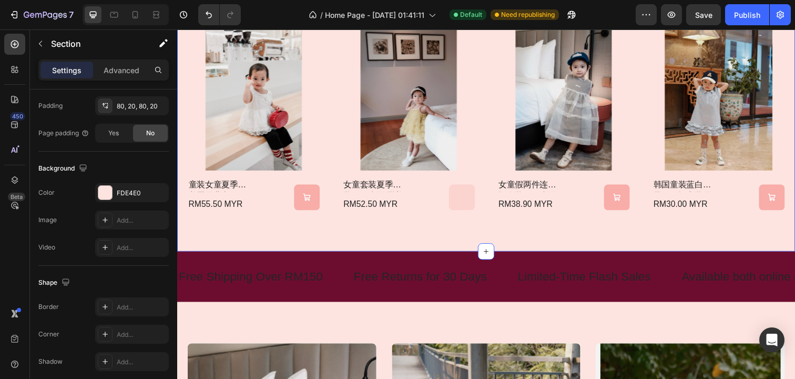
click at [450, 237] on div "hot off the hanger Heading Product Images 童装女童夏季甜美蛋糕背心2025新款女宝小众蕾丝花边蓬蓬网纱衬衫 Prod…" at bounding box center [492, 93] width 631 height 327
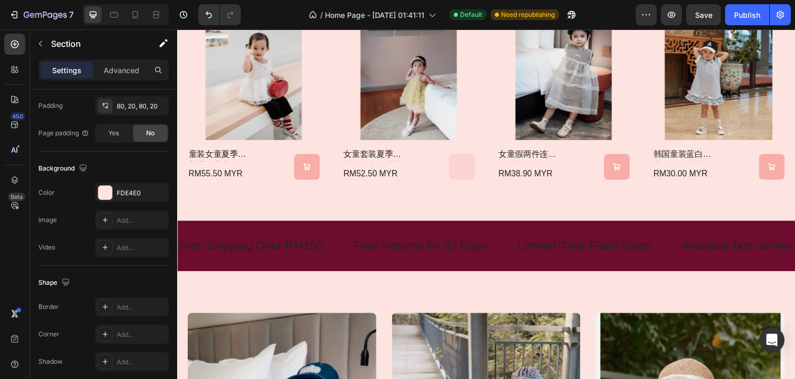
scroll to position [670, 0]
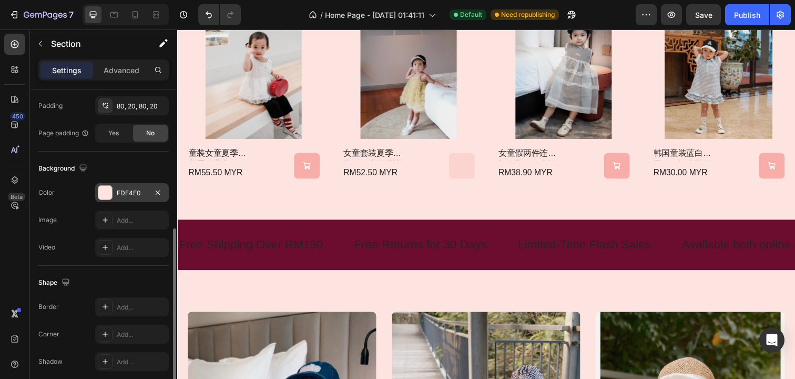
click at [108, 190] on div at bounding box center [105, 193] width 14 height 14
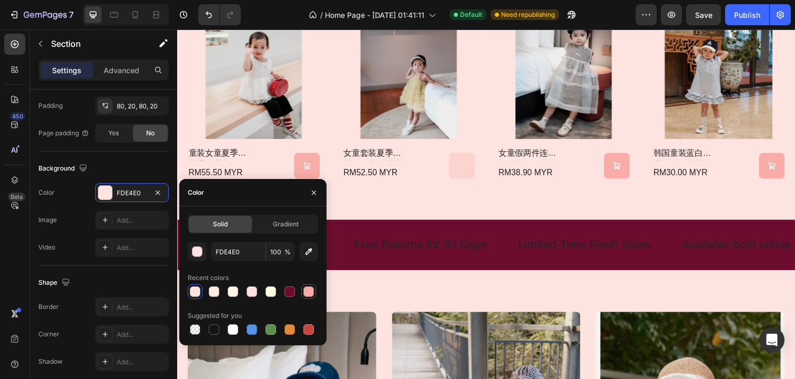
click at [310, 290] on div at bounding box center [308, 291] width 11 height 11
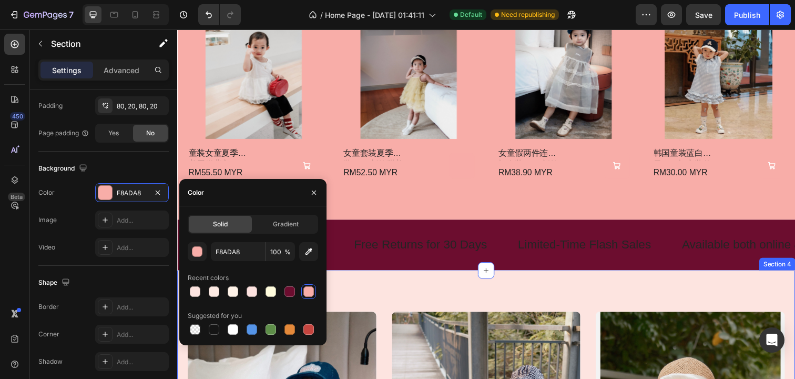
type input "FDE4E0"
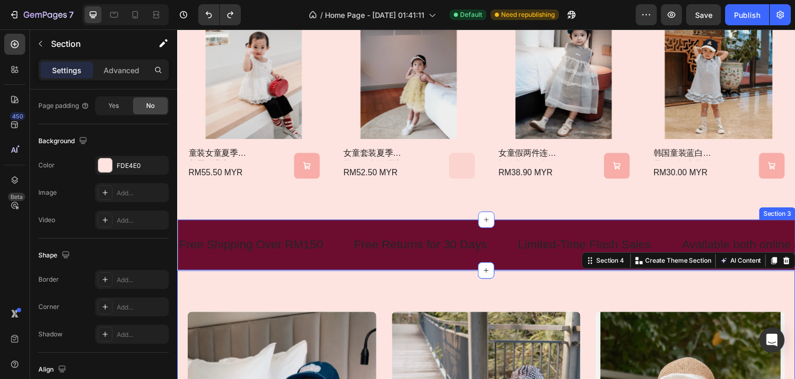
click at [433, 270] on div "Free Shipping Over RM150 Text Free Returns for 30 Days Text Limited-Time Flash …" at bounding box center [492, 249] width 631 height 52
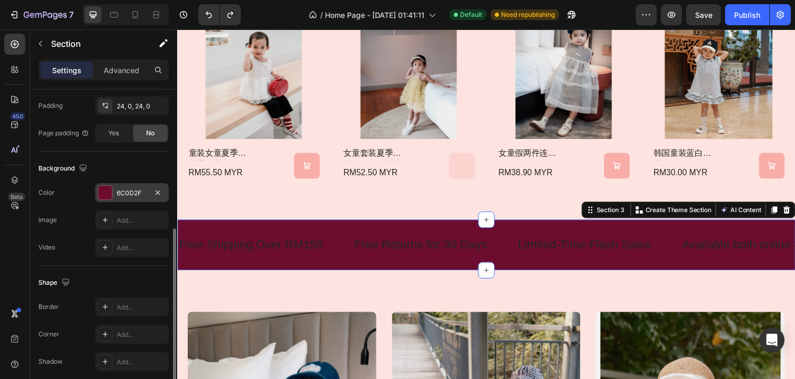
click at [109, 193] on div at bounding box center [105, 193] width 14 height 14
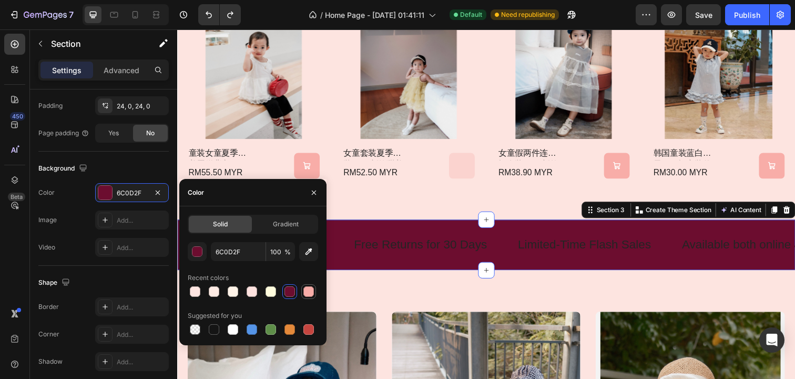
click at [311, 291] on div at bounding box center [308, 291] width 11 height 11
type input "F8ADA8"
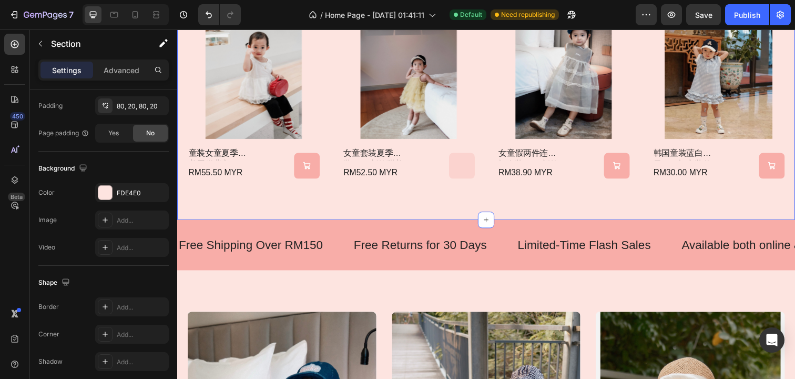
click at [452, 206] on div "hot off the hanger Heading Product Images 童装女童夏季甜美蛋糕背心2025新款女宝小众蕾丝花边蓬蓬网纱衬衫 Prod…" at bounding box center [492, 60] width 631 height 327
click at [450, 251] on p "Free Returns for 30 Days" at bounding box center [426, 249] width 136 height 16
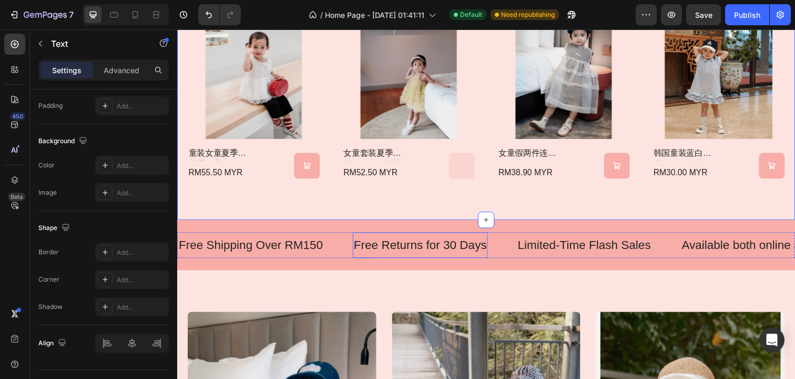
scroll to position [0, 0]
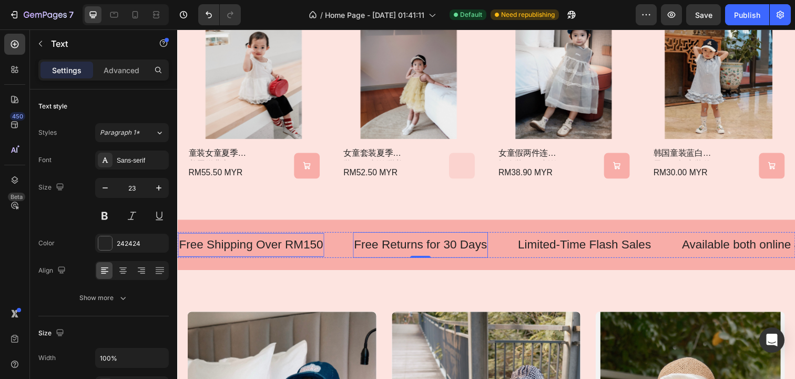
click at [286, 251] on p "Free Shipping Over RM150" at bounding box center [252, 249] width 147 height 16
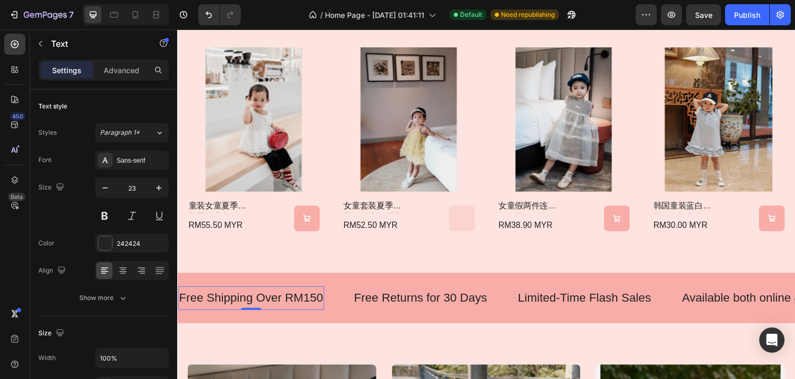
scroll to position [614, 0]
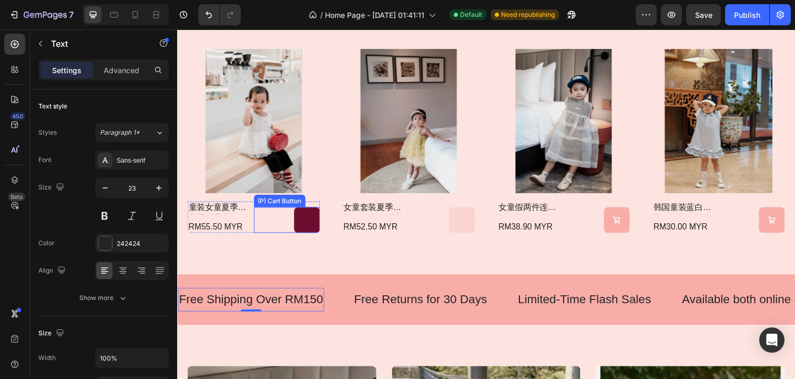
click at [311, 221] on icon at bounding box center [310, 224] width 8 height 8
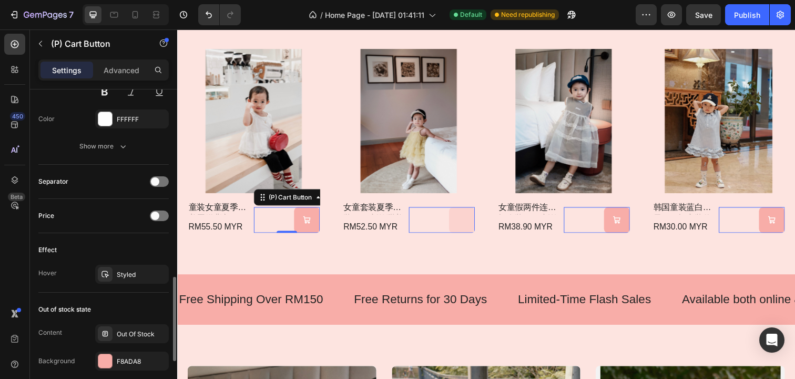
scroll to position [701, 0]
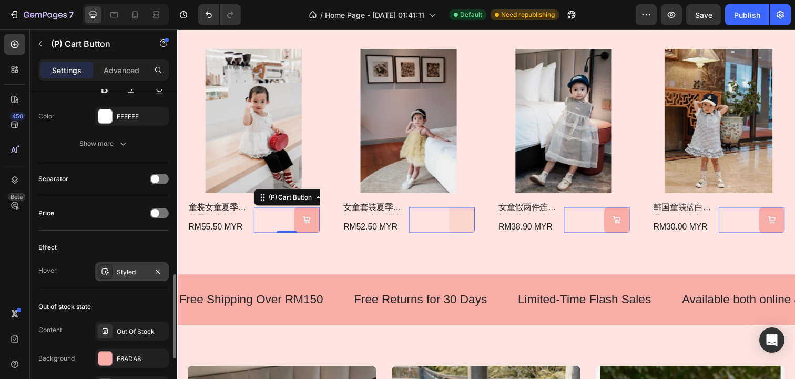
click at [110, 268] on div at bounding box center [105, 271] width 15 height 15
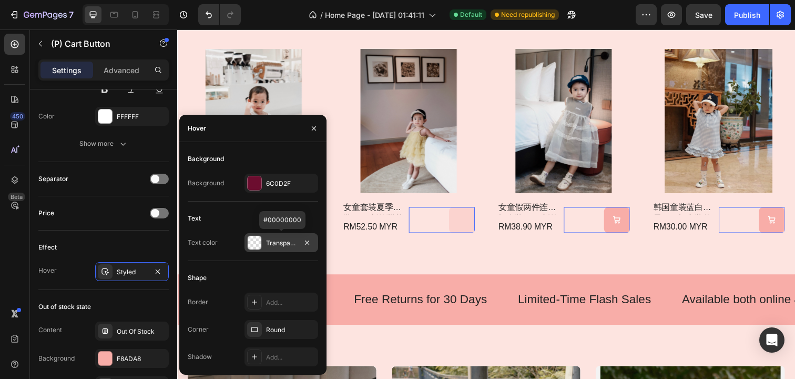
click at [257, 245] on div at bounding box center [255, 243] width 14 height 14
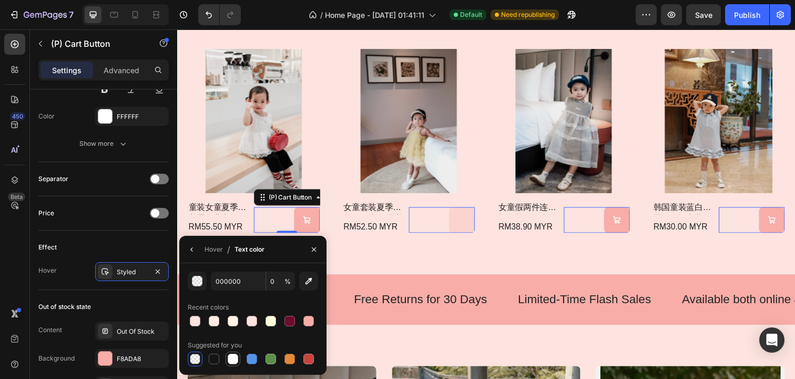
click at [236, 361] on div at bounding box center [233, 358] width 11 height 11
type input "FFFFFF"
type input "100"
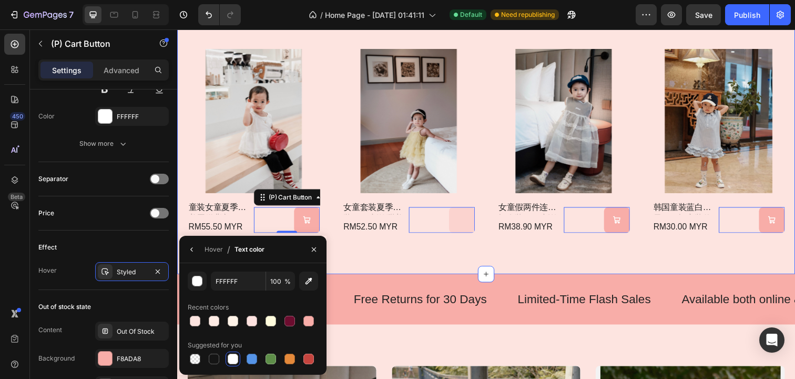
click at [392, 260] on div "hot off the hanger Heading Product Images 童装女童夏季甜美蛋糕背心2025新款女宝小众蕾丝花边蓬蓬网纱衬衫 Prod…" at bounding box center [492, 116] width 631 height 327
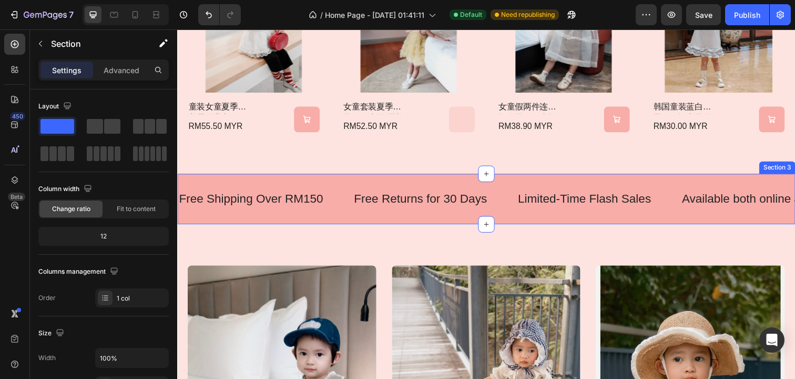
scroll to position [720, 0]
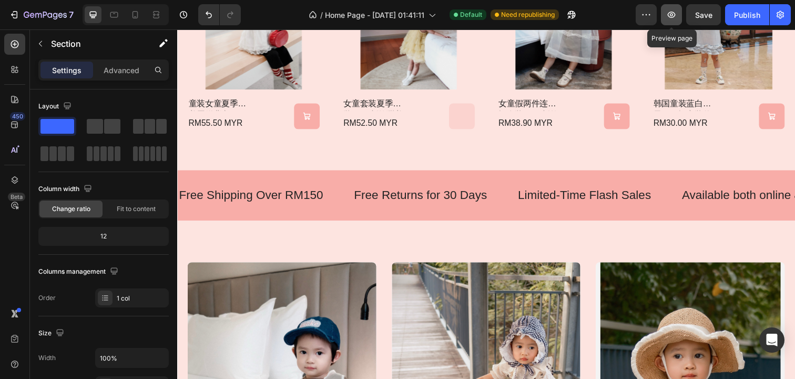
click at [677, 9] on button "button" at bounding box center [671, 14] width 21 height 21
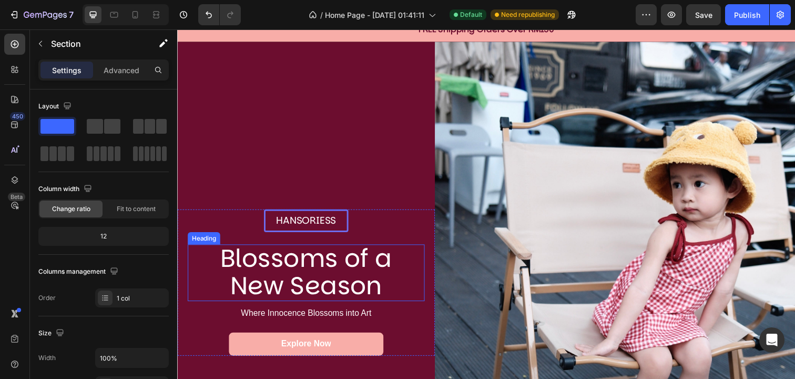
scroll to position [0, 0]
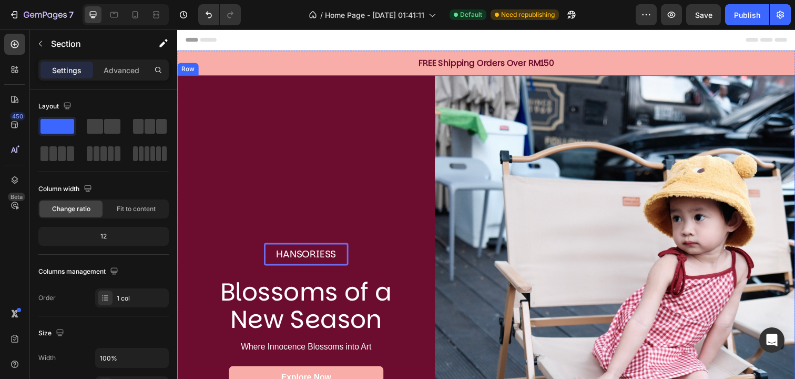
click at [372, 74] on div "FREE Shipping Orders Over RM150" at bounding box center [492, 63] width 631 height 25
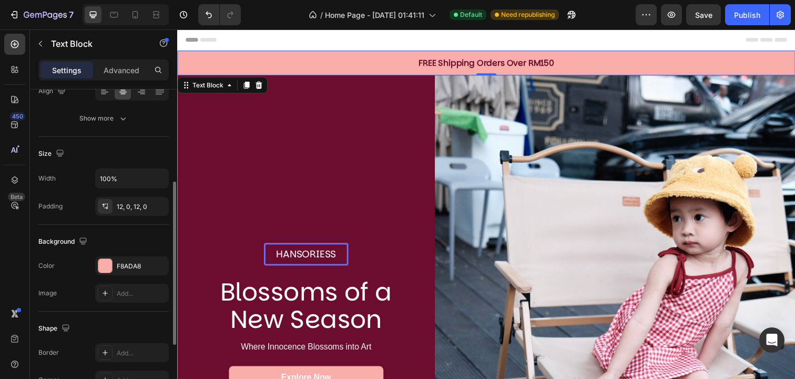
scroll to position [197, 0]
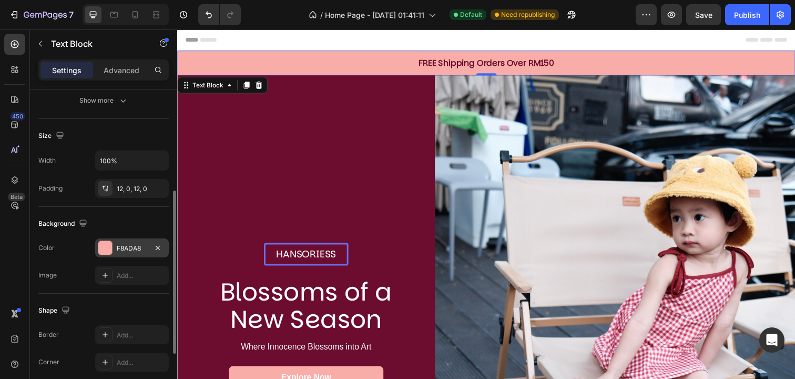
click at [109, 250] on div at bounding box center [105, 248] width 14 height 14
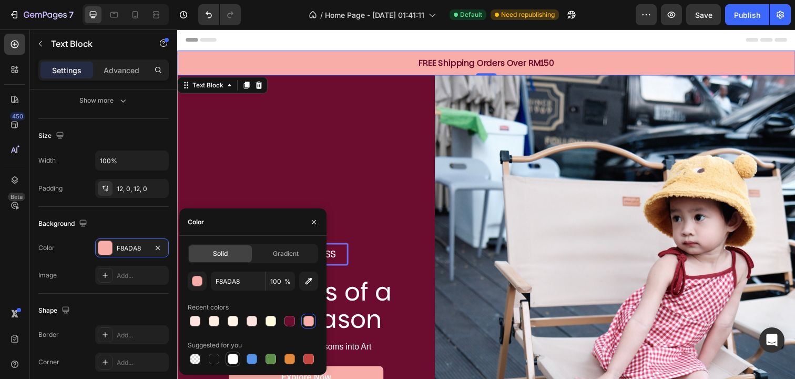
click at [234, 358] on div at bounding box center [233, 358] width 11 height 11
type input "FFFFFF"
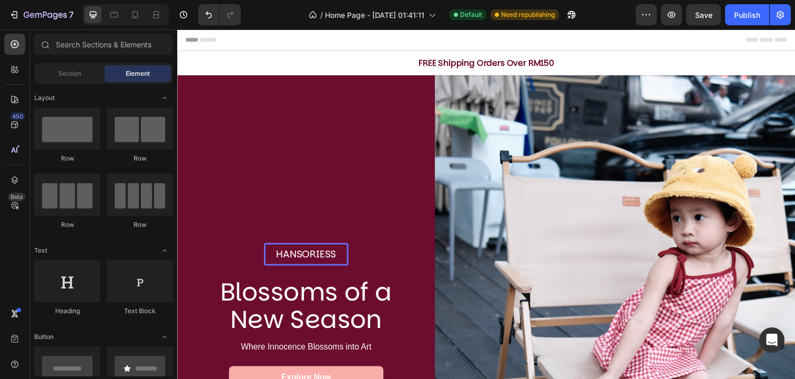
click at [450, 44] on div "Header" at bounding box center [493, 39] width 614 height 21
click at [373, 60] on p "FREE Shipping Orders Over RM150" at bounding box center [492, 63] width 629 height 13
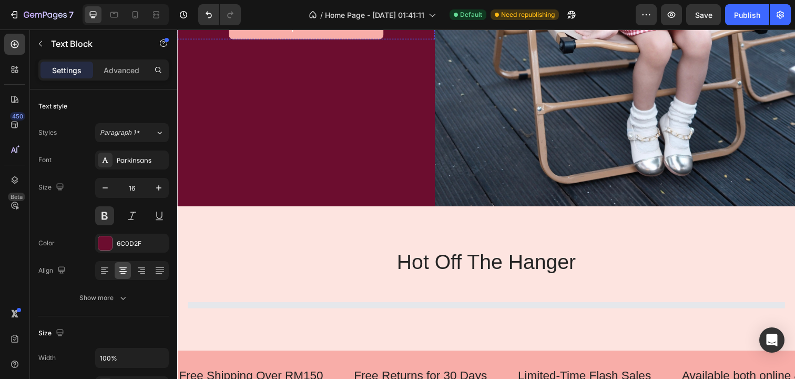
scroll to position [360, 0]
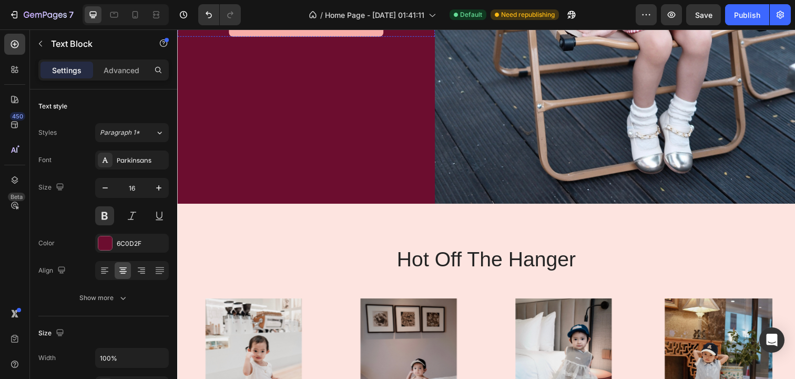
click at [321, 248] on div "hot off the hanger Heading Product Images 童装女童夏季甜美蛋糕背心2025新款女宝小众蕾丝花边蓬蓬网纱衬衫 Prod…" at bounding box center [492, 370] width 631 height 327
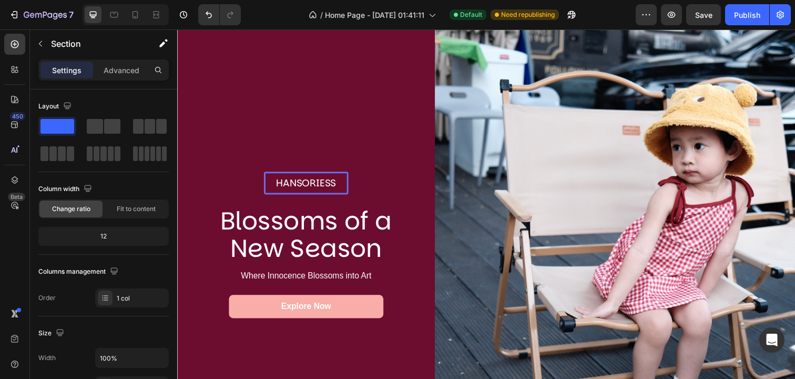
scroll to position [0, 0]
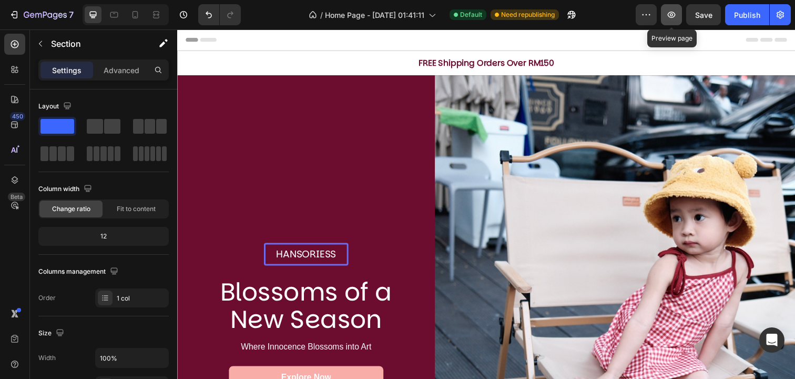
click at [672, 13] on icon "button" at bounding box center [671, 14] width 11 height 11
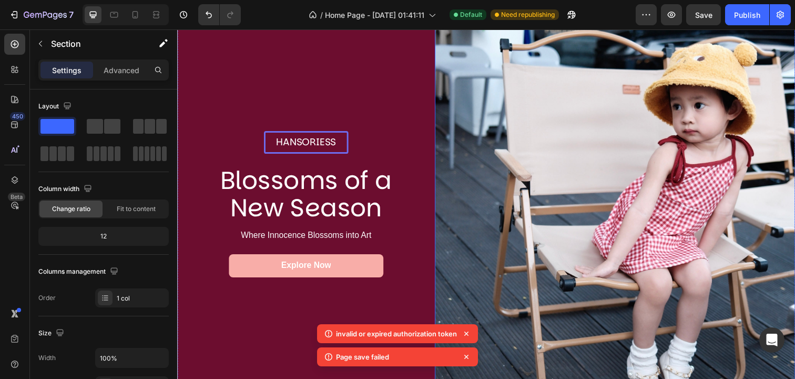
scroll to position [146, 0]
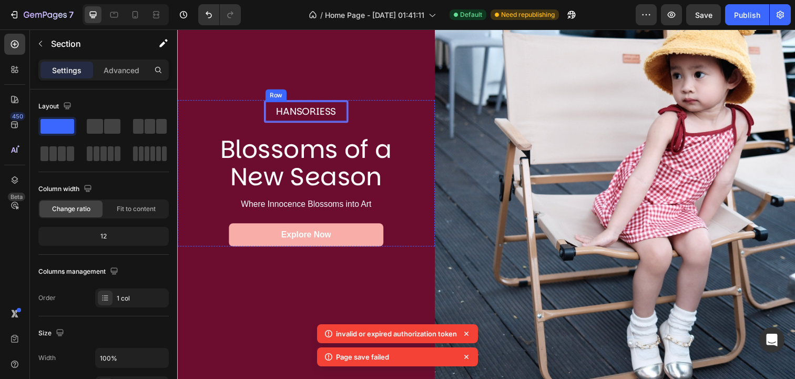
click at [351, 121] on div "Hansoriess Text Block Row" at bounding box center [309, 113] width 86 height 24
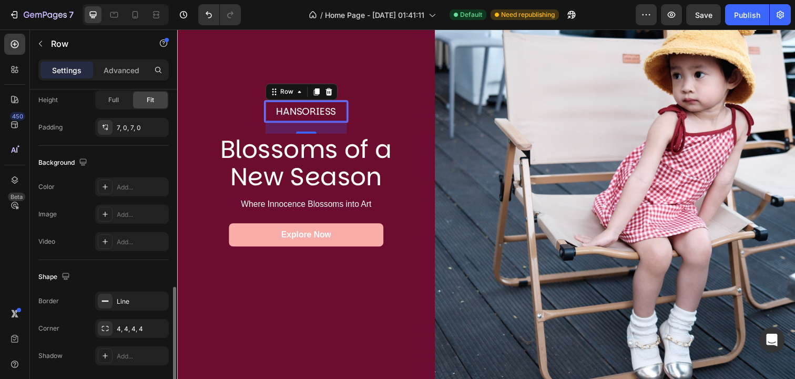
scroll to position [322, 0]
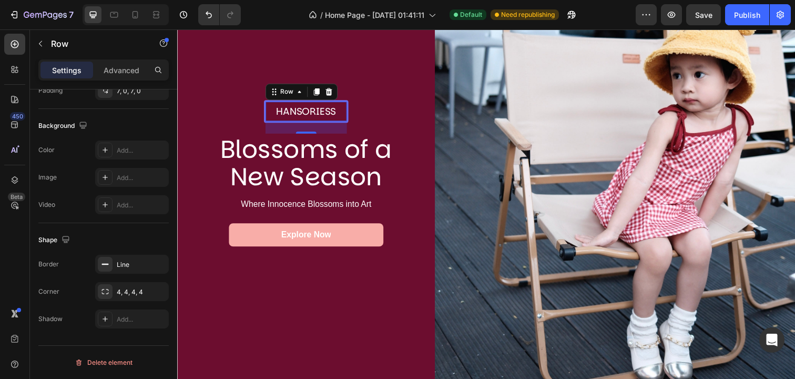
click at [266, 116] on div "Hansoriess Text Block Row 24" at bounding box center [309, 113] width 86 height 24
click at [269, 121] on div "Hansoriess Text Block Row 24" at bounding box center [309, 113] width 86 height 24
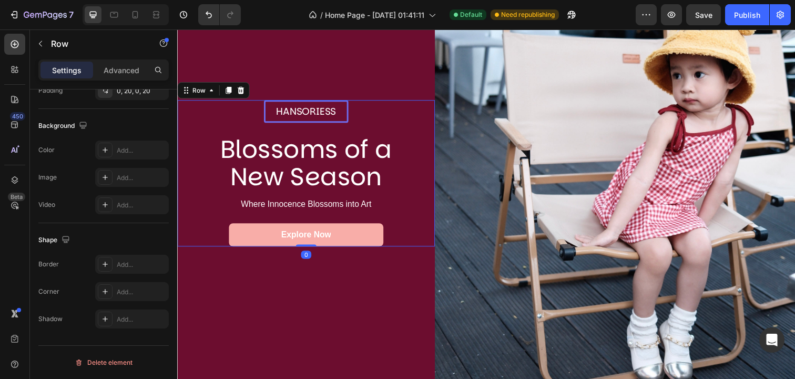
click at [391, 127] on div "Hansoriess Text Block Row Blossoms of a New Season Heading Where Innocence Blos…" at bounding box center [309, 175] width 242 height 149
click at [352, 123] on div "Hansoriess Text Block Row Blossoms of a New Season Heading Where Innocence Blos…" at bounding box center [309, 175] width 242 height 149
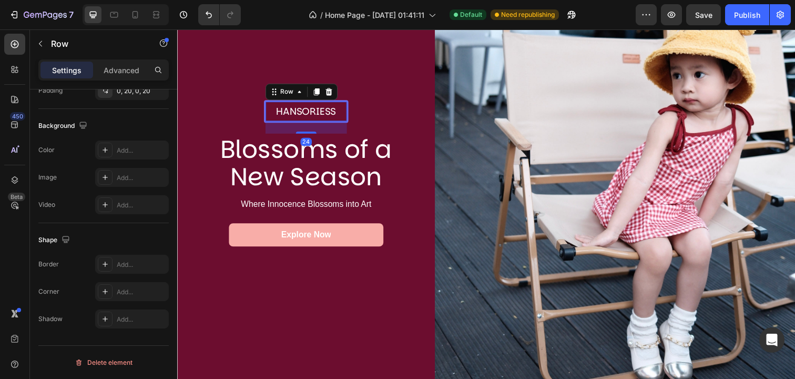
click at [351, 115] on div "Hansoriess Text Block Row 24" at bounding box center [309, 113] width 86 height 24
click at [330, 94] on icon at bounding box center [332, 93] width 8 height 8
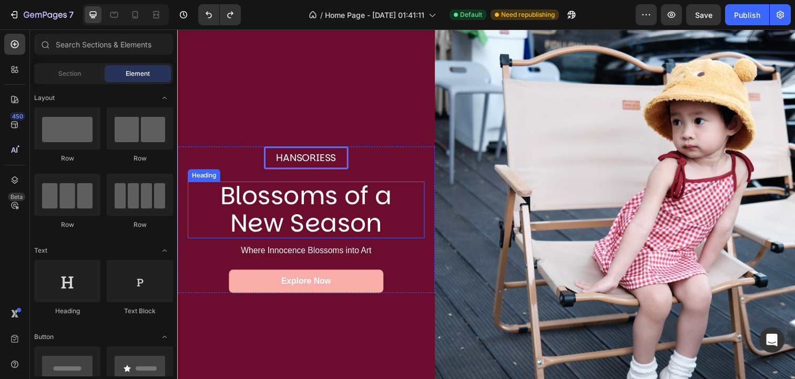
scroll to position [97, 0]
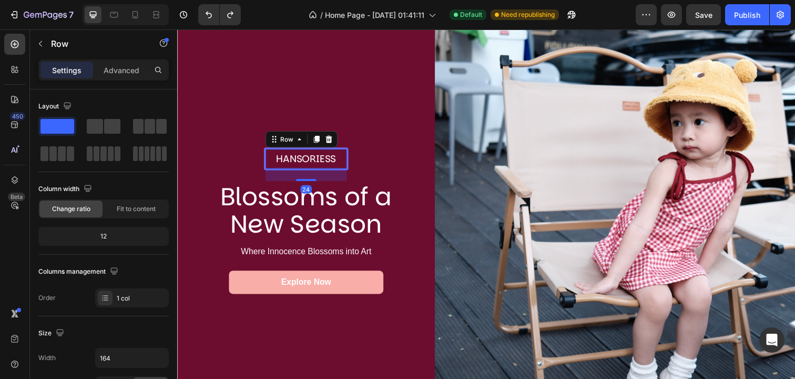
click at [304, 153] on div "Hansoriess Text Block Row 24" at bounding box center [309, 162] width 86 height 24
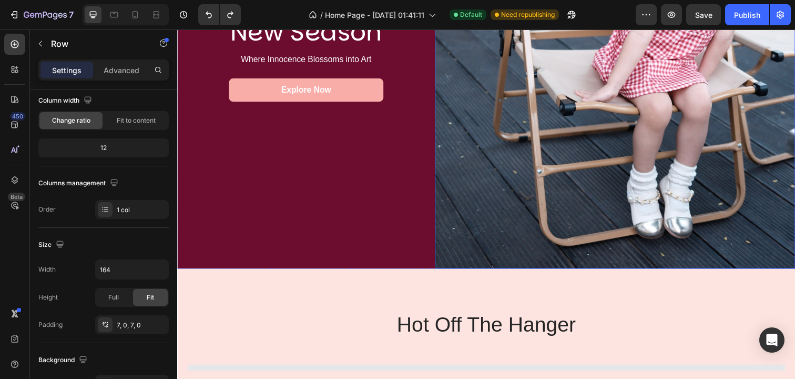
scroll to position [343, 0]
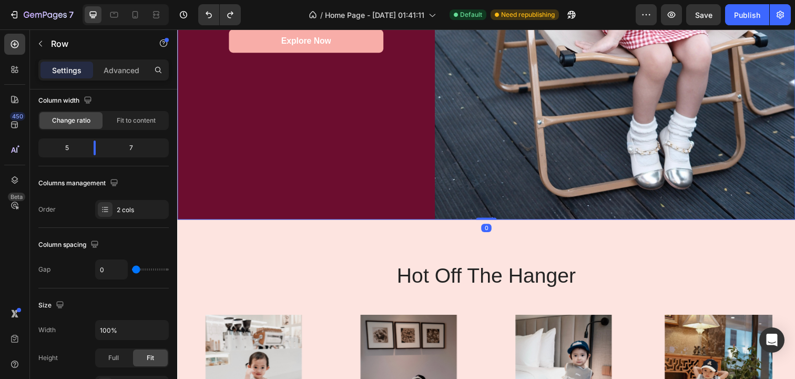
drag, startPoint x: 494, startPoint y: 222, endPoint x: 497, endPoint y: 160, distance: 62.1
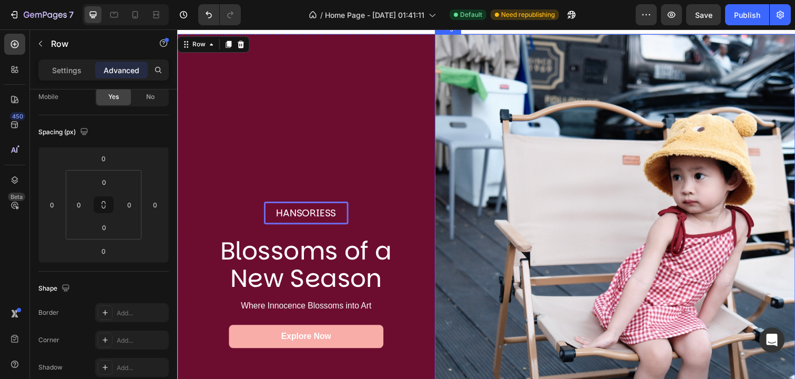
scroll to position [63, 0]
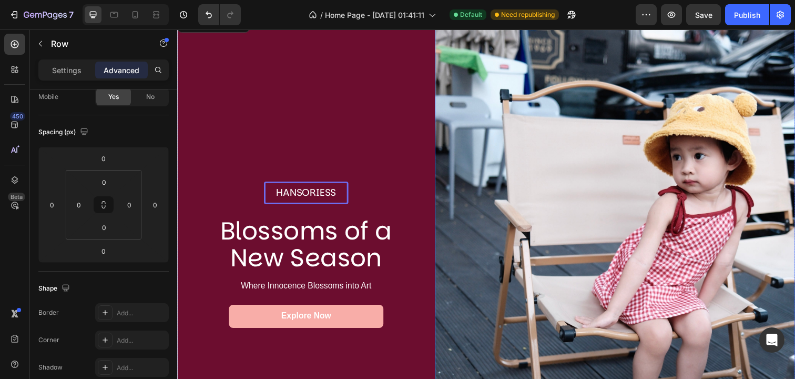
click at [521, 189] on img at bounding box center [624, 259] width 368 height 491
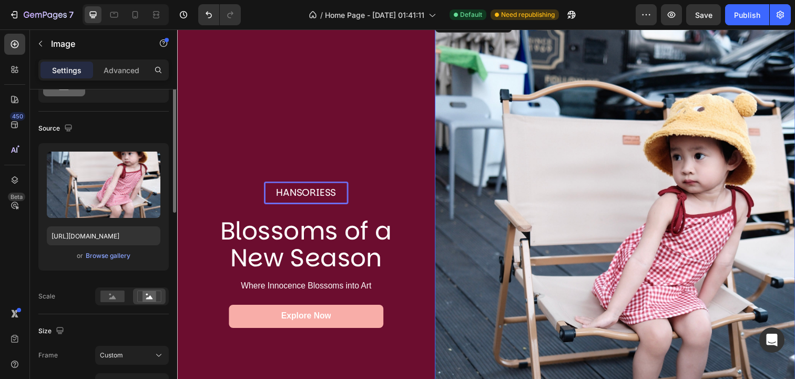
scroll to position [62, 0]
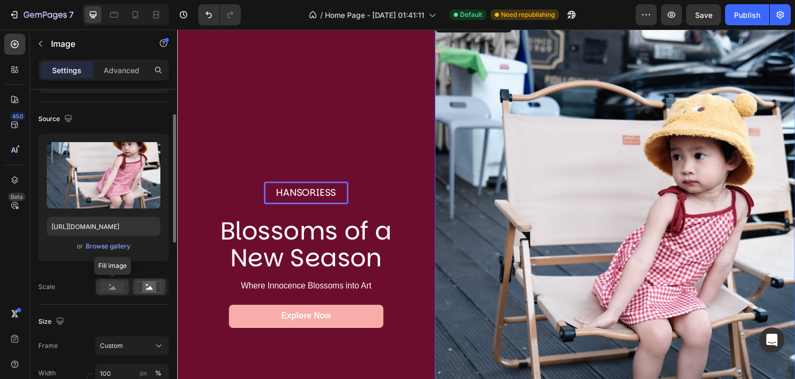
click at [115, 290] on rect at bounding box center [112, 287] width 24 height 12
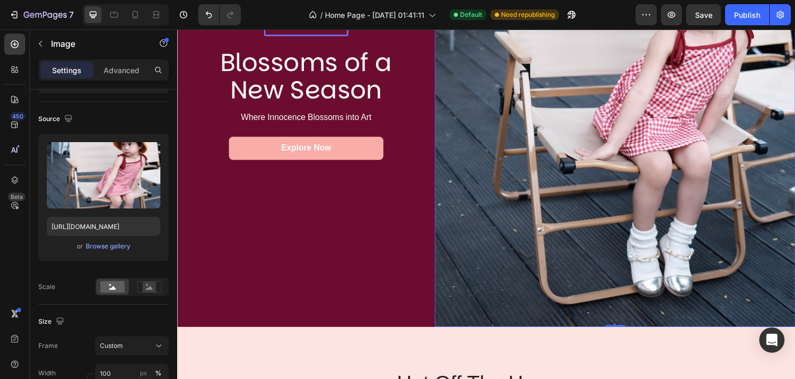
scroll to position [233, 0]
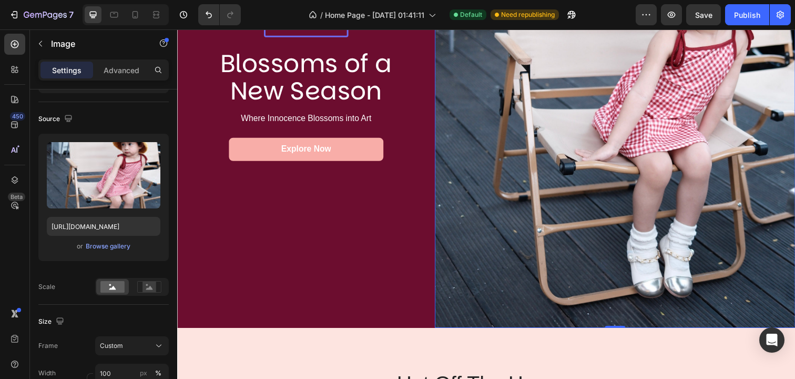
click at [568, 181] on img at bounding box center [624, 88] width 368 height 491
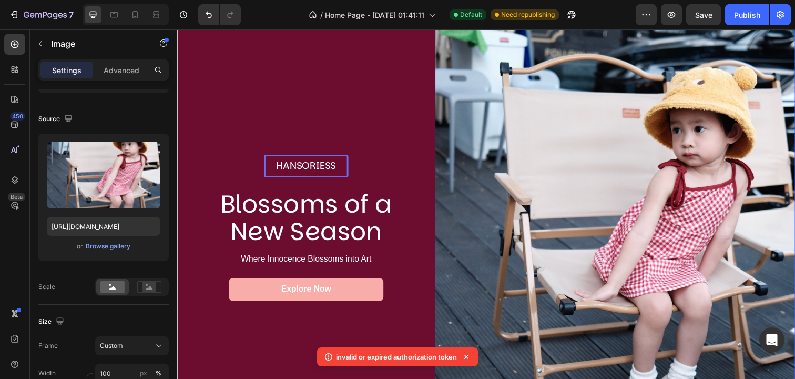
scroll to position [96, 0]
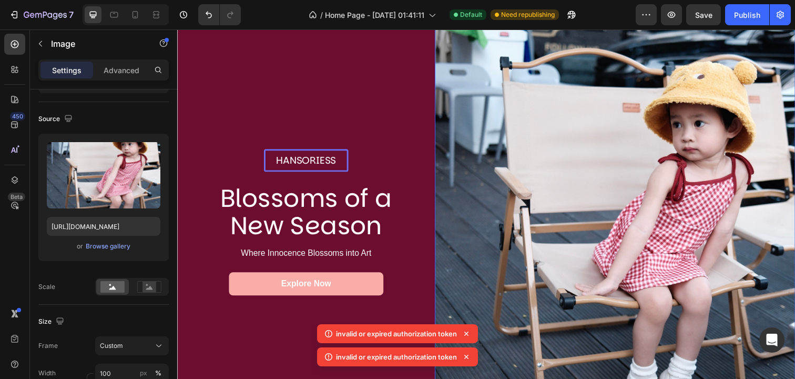
click at [469, 334] on icon at bounding box center [466, 333] width 11 height 11
click at [470, 357] on icon at bounding box center [466, 356] width 11 height 11
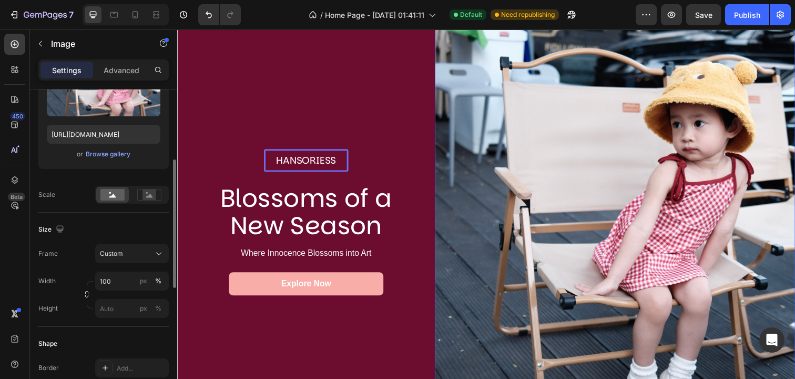
scroll to position [160, 0]
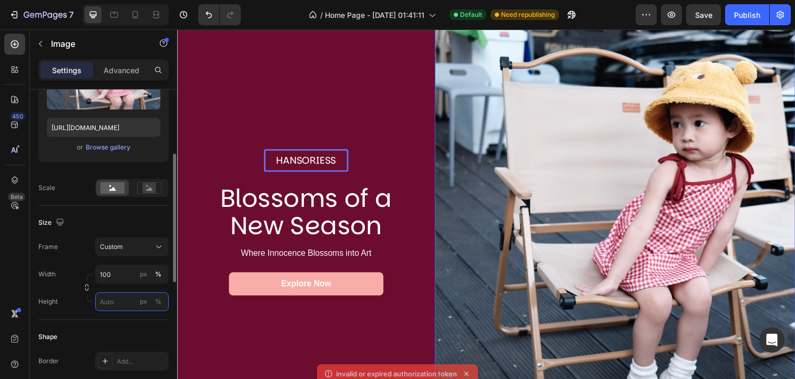
click at [118, 305] on input "px %" at bounding box center [132, 301] width 74 height 19
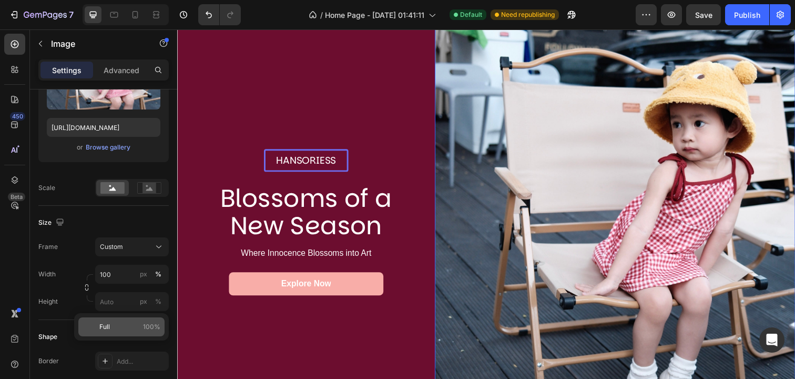
click at [129, 325] on p "Full 100%" at bounding box center [129, 326] width 61 height 9
type input "100"
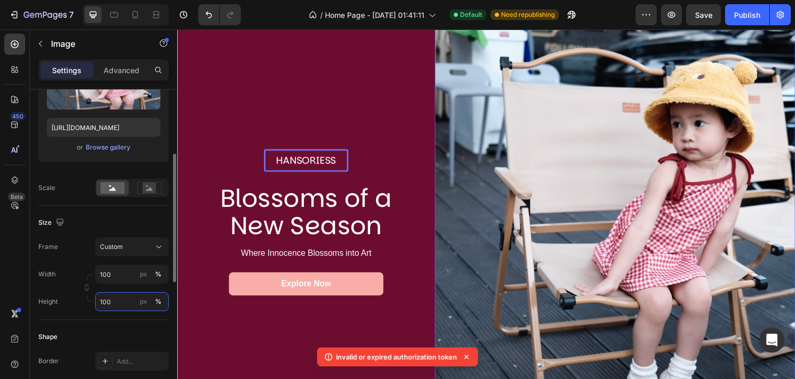
click at [116, 304] on input "100" at bounding box center [132, 301] width 74 height 19
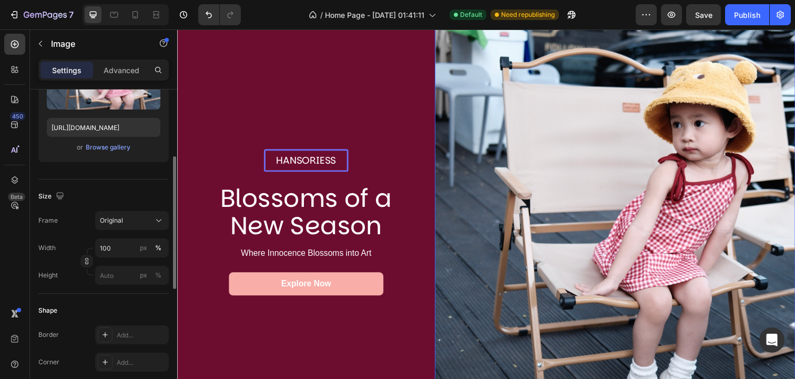
click at [126, 329] on div "Shape Border Add... Corner Add... Shadow Add..." at bounding box center [103, 350] width 130 height 114
click at [140, 225] on div "Original" at bounding box center [132, 220] width 64 height 11
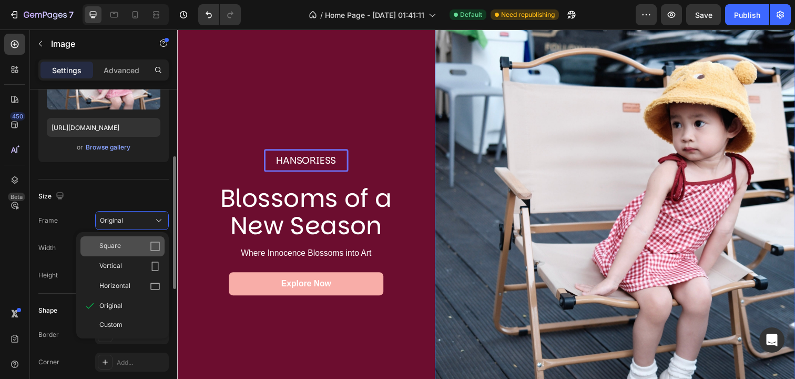
click at [146, 247] on div "Square" at bounding box center [129, 246] width 61 height 11
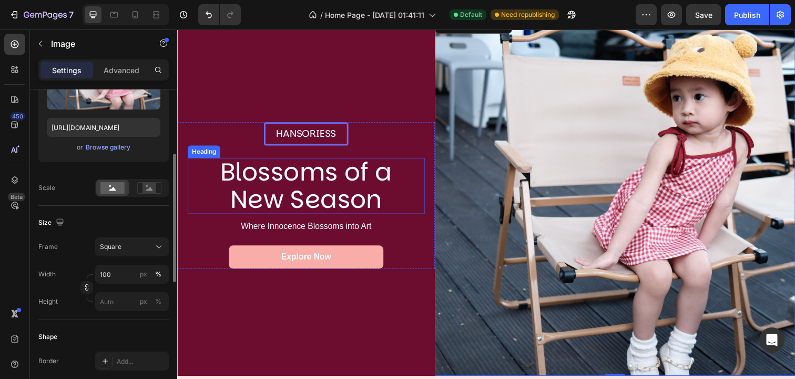
scroll to position [0, 0]
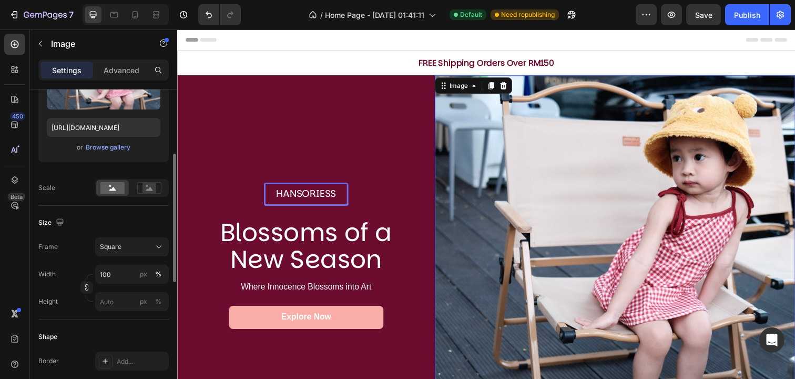
click at [519, 179] on img at bounding box center [624, 260] width 368 height 368
click at [146, 247] on div "Square" at bounding box center [126, 246] width 52 height 9
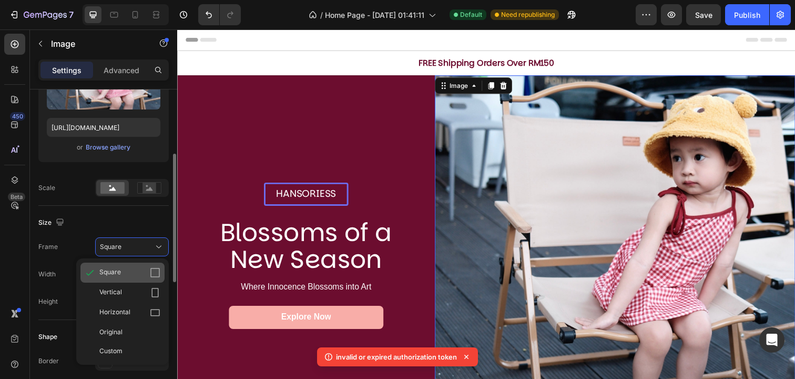
click at [146, 273] on div "Square" at bounding box center [129, 272] width 61 height 11
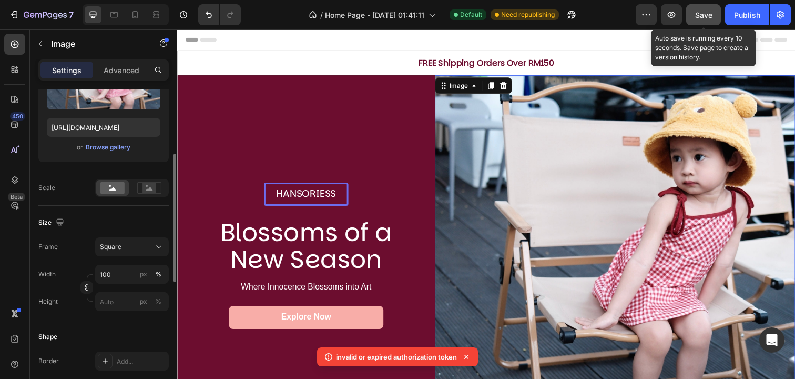
click at [708, 14] on span "Save" at bounding box center [703, 15] width 17 height 9
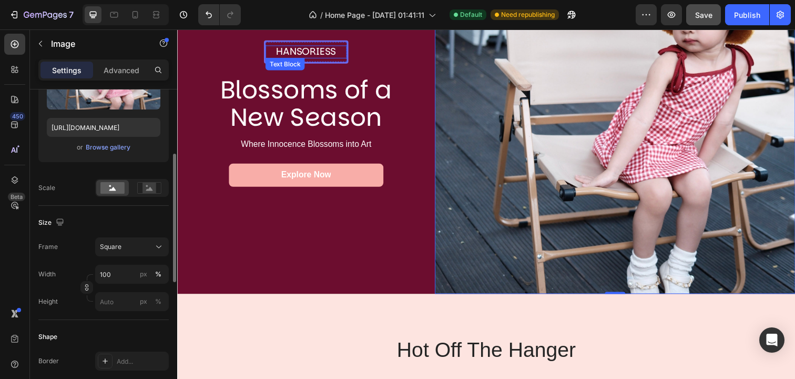
scroll to position [127, 0]
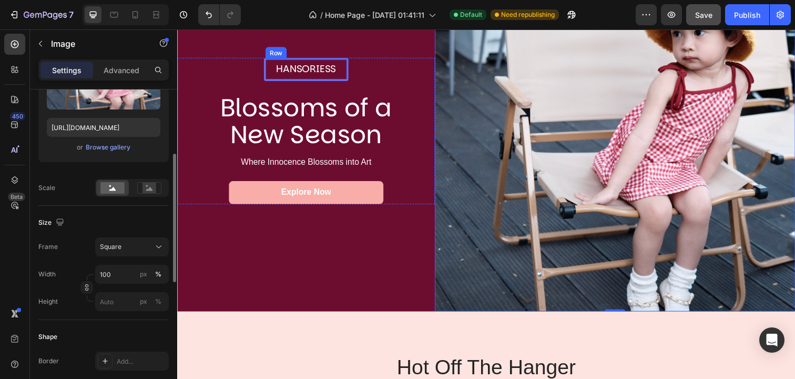
click at [313, 60] on div "Hansoriess Text Block Row" at bounding box center [309, 70] width 86 height 24
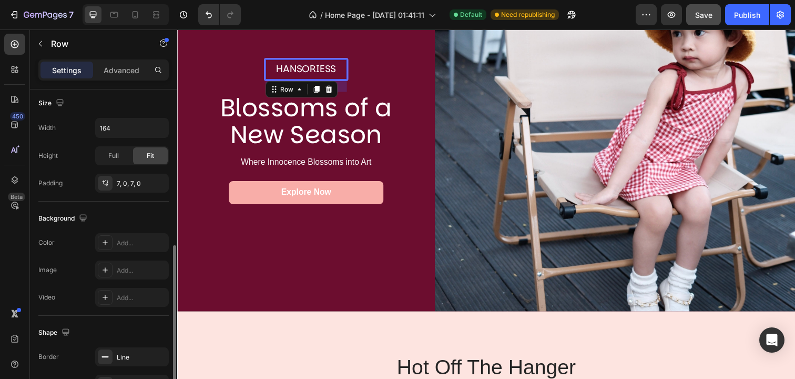
scroll to position [145, 0]
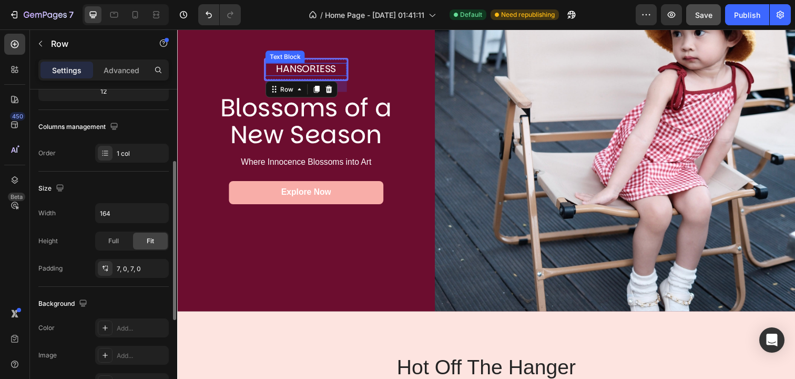
click at [306, 69] on p "Hansoriess" at bounding box center [308, 70] width 81 height 13
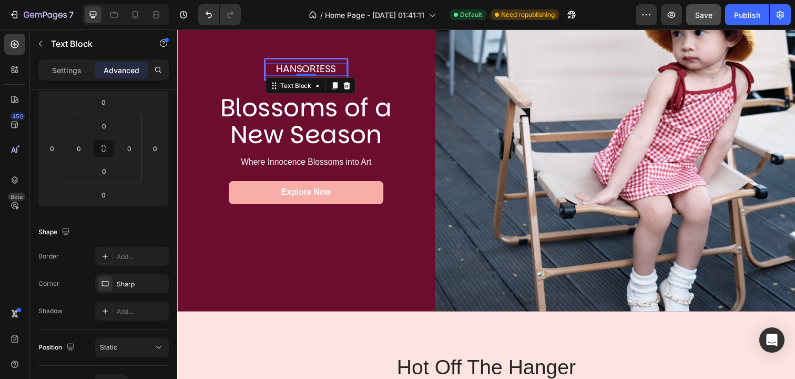
scroll to position [0, 0]
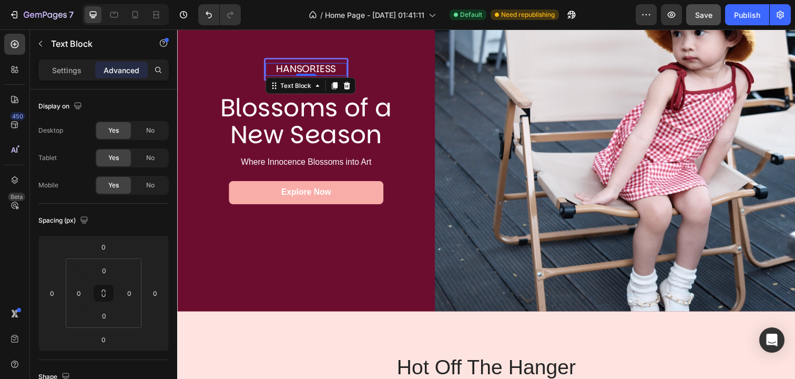
click at [66, 79] on div "Settings Advanced" at bounding box center [103, 69] width 130 height 21
click at [66, 73] on p "Settings" at bounding box center [66, 70] width 29 height 11
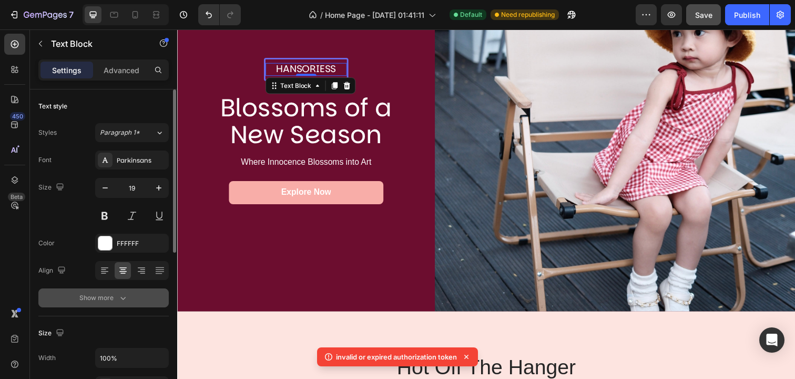
click at [127, 303] on button "Show more" at bounding box center [103, 297] width 130 height 19
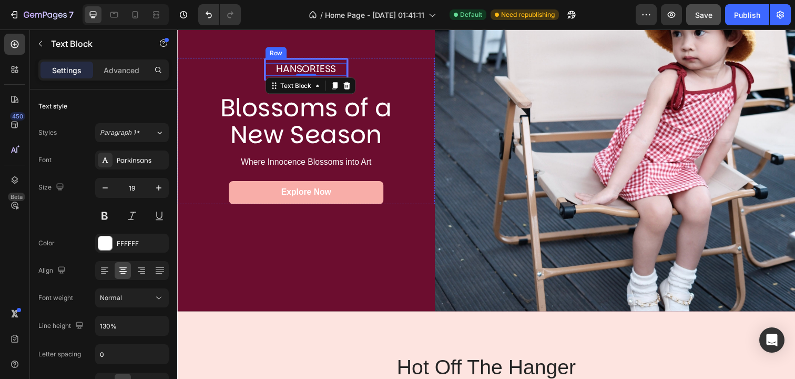
click at [323, 60] on div "Hansoriess Text Block 0 Row" at bounding box center [309, 70] width 86 height 24
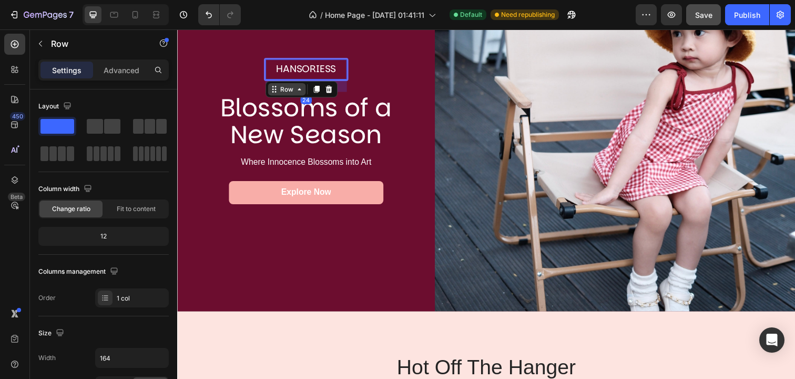
click at [279, 94] on icon at bounding box center [276, 90] width 8 height 8
click at [318, 67] on p "Hansoriess" at bounding box center [308, 70] width 81 height 13
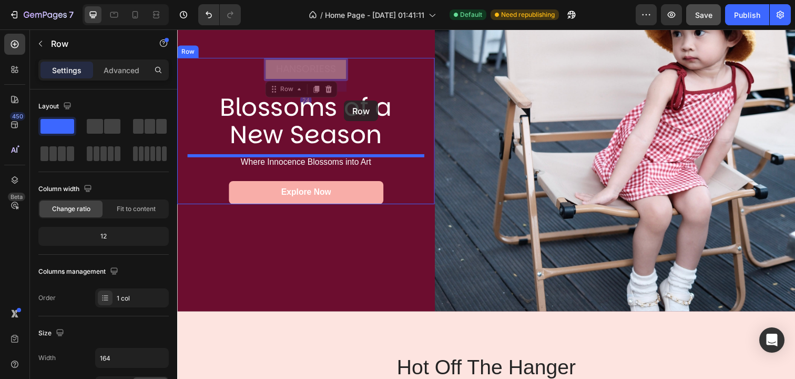
drag, startPoint x: 305, startPoint y: 59, endPoint x: 348, endPoint y: 101, distance: 60.2
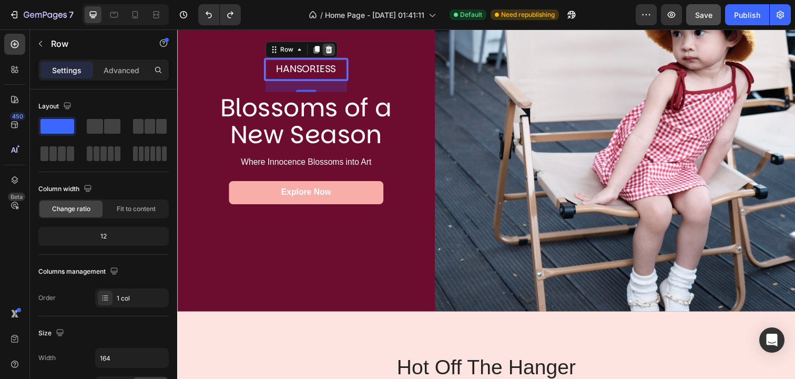
click at [333, 52] on icon at bounding box center [332, 49] width 7 height 7
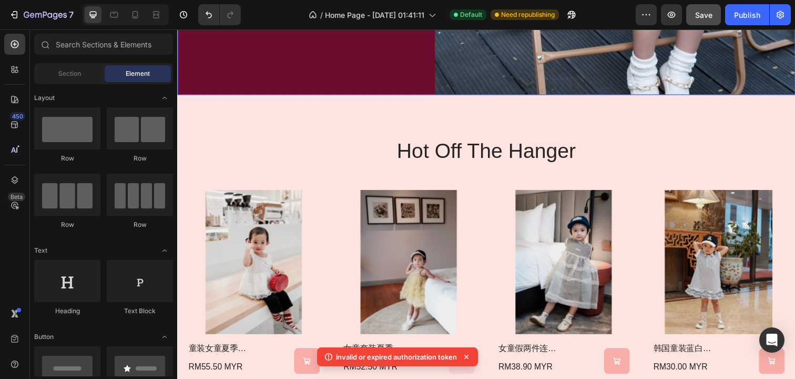
scroll to position [351, 0]
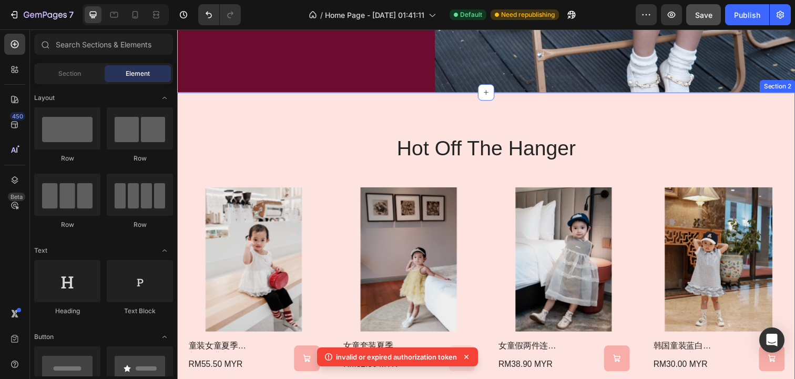
click at [374, 120] on div "hot off the hanger Heading Product Images 童装女童夏季甜美蛋糕背心2025新款女宝小众蕾丝花边蓬蓬网纱衬衫 Prod…" at bounding box center [492, 257] width 631 height 327
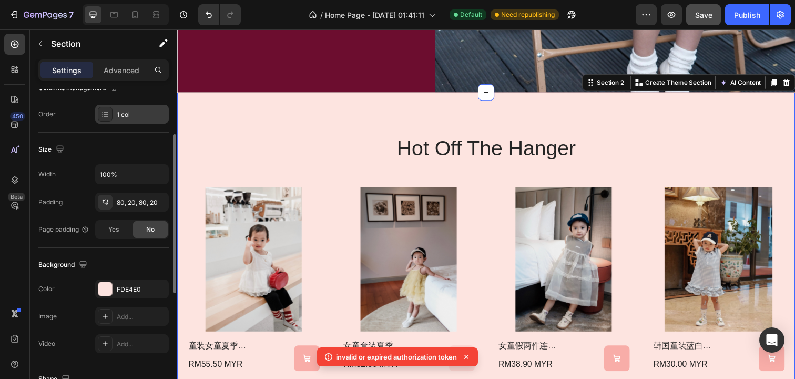
scroll to position [210, 0]
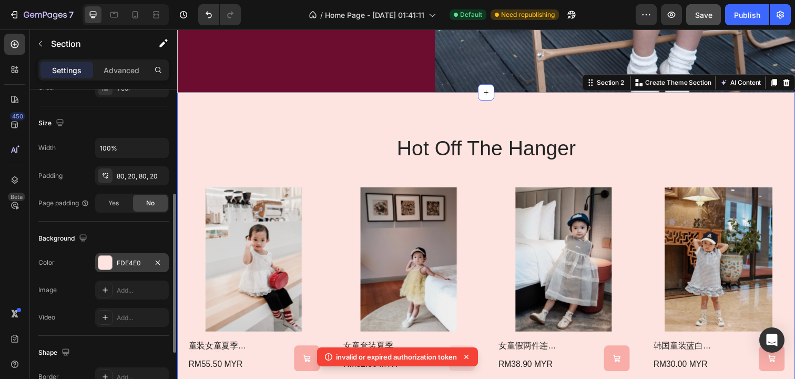
click at [108, 264] on div at bounding box center [105, 263] width 14 height 14
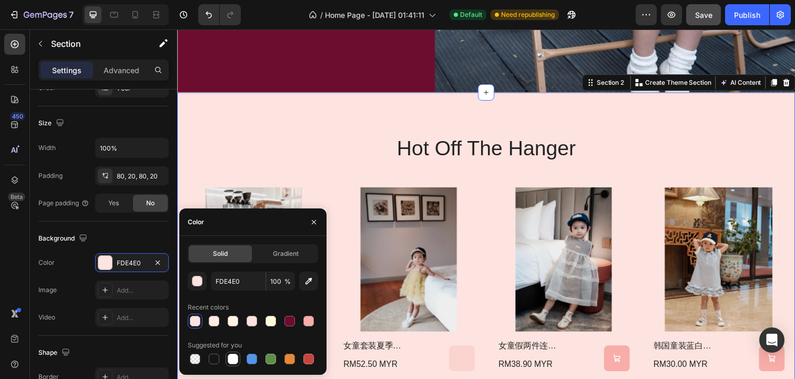
click at [235, 359] on div at bounding box center [233, 358] width 11 height 11
type input "FFFFFF"
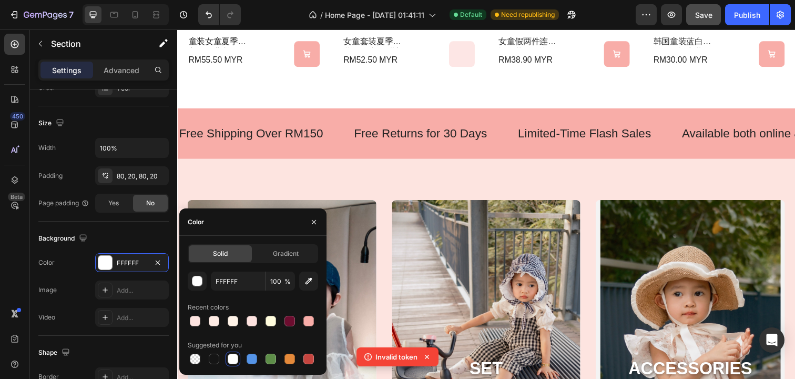
scroll to position [670, 0]
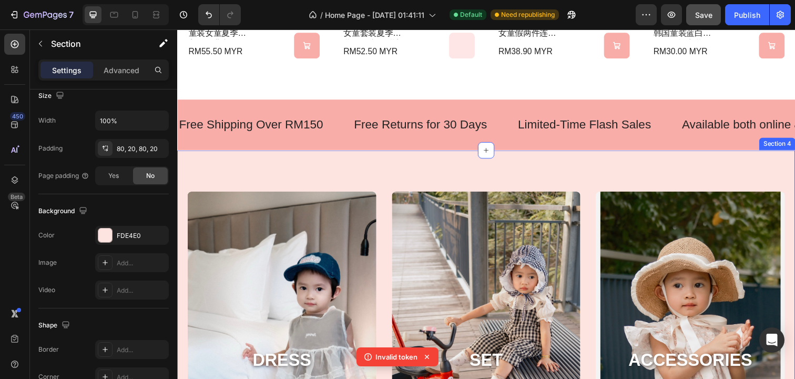
click at [413, 175] on div "DRESS Heading Dress Me More! Button Hero Banner SET Heading Dress Me More! Butt…" at bounding box center [492, 318] width 631 height 330
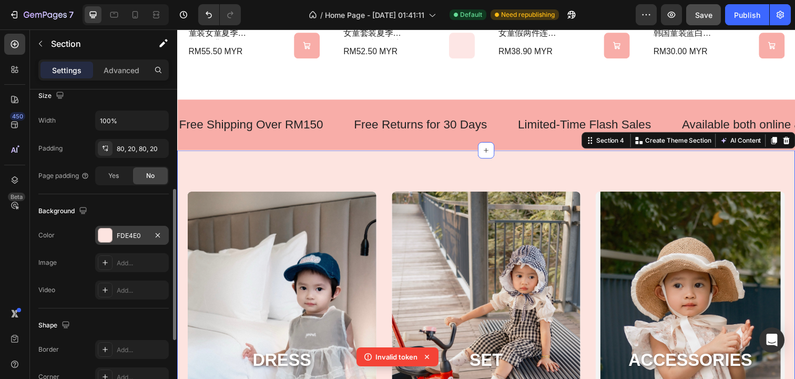
click at [108, 233] on div at bounding box center [105, 235] width 14 height 14
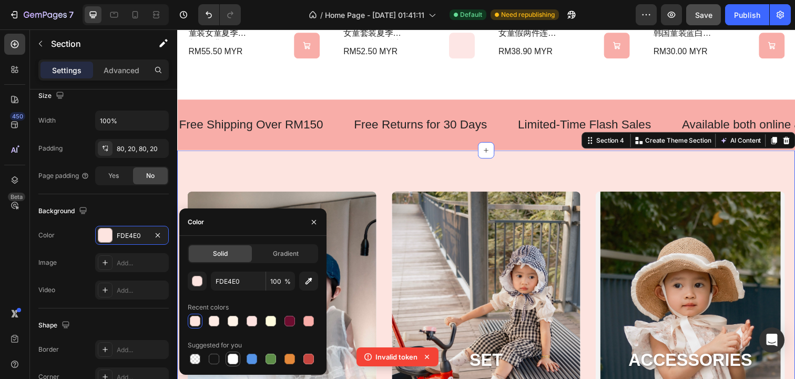
click at [234, 362] on div at bounding box center [233, 358] width 11 height 11
type input "FFFFFF"
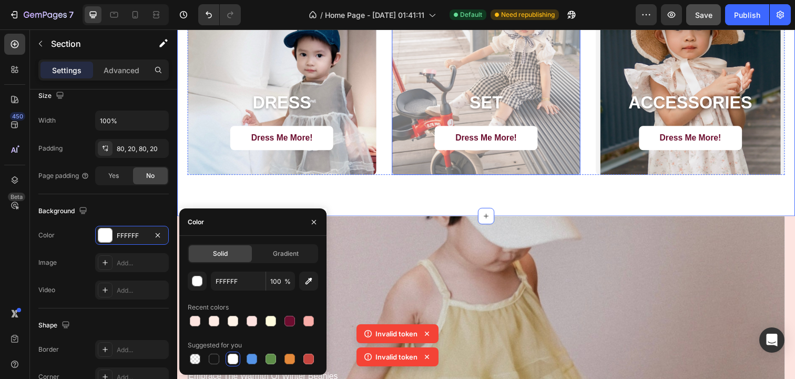
scroll to position [917, 0]
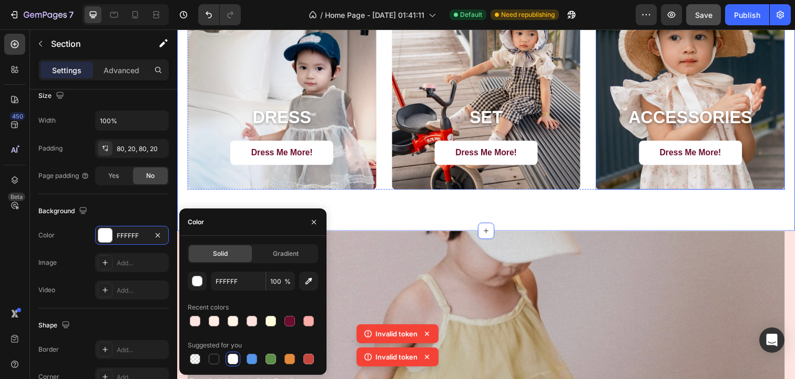
click at [635, 180] on div "accessories Heading Dress Me More! Button" at bounding box center [701, 150] width 193 height 85
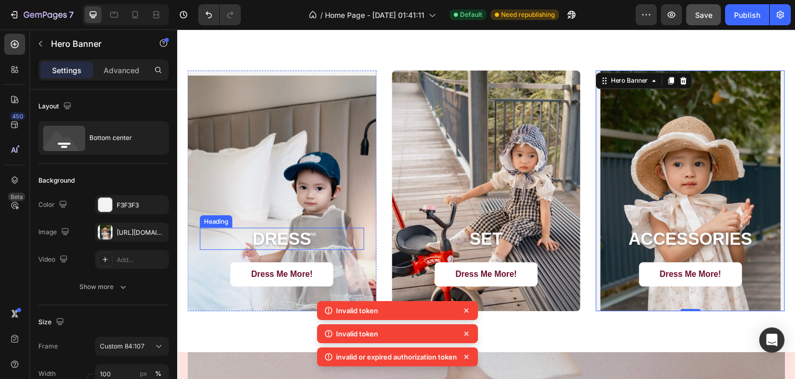
scroll to position [745, 0]
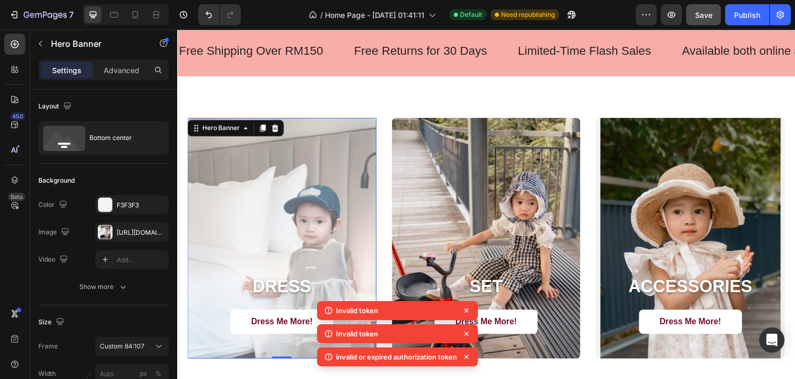
click at [281, 150] on div "Overlay" at bounding box center [284, 242] width 193 height 246
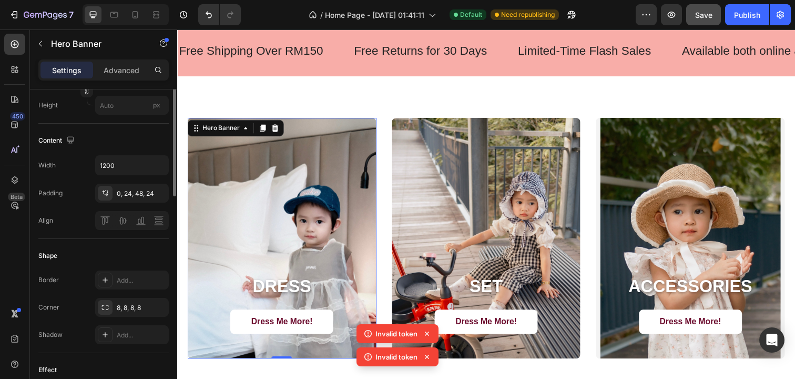
scroll to position [0, 0]
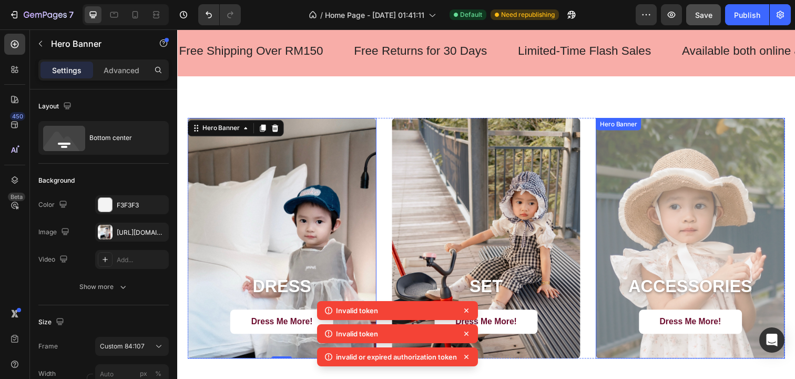
click at [675, 199] on div "Overlay" at bounding box center [701, 242] width 193 height 246
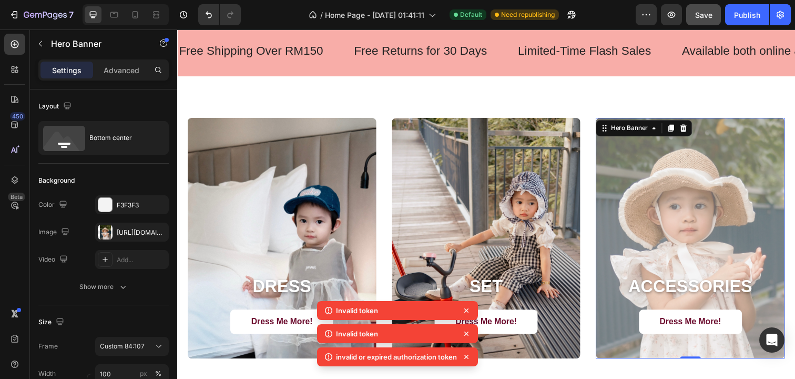
click at [643, 166] on div "Overlay" at bounding box center [701, 242] width 193 height 246
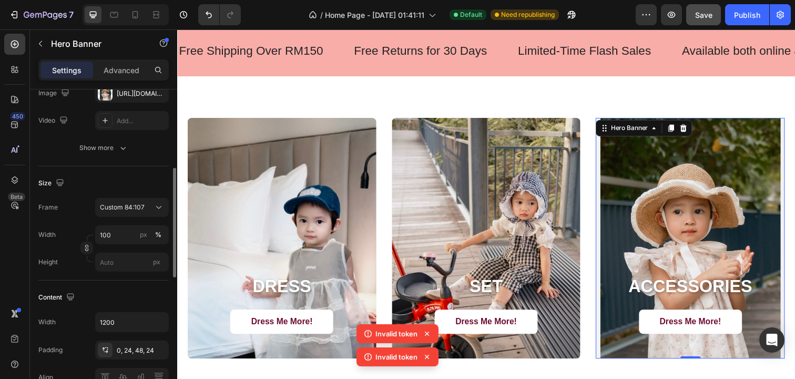
scroll to position [129, 0]
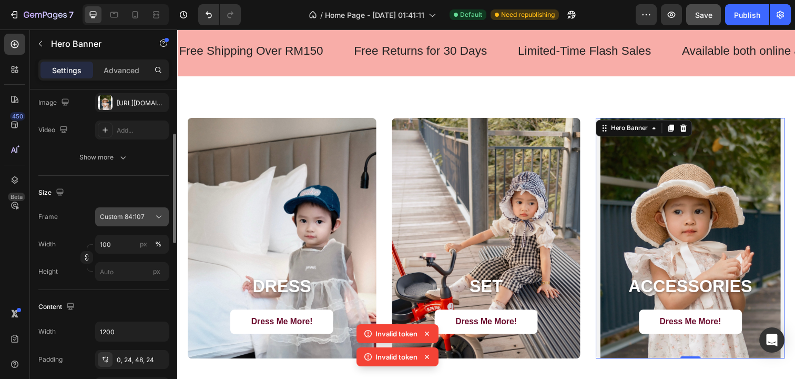
click at [144, 212] on span "Custom 84:107" at bounding box center [122, 216] width 45 height 9
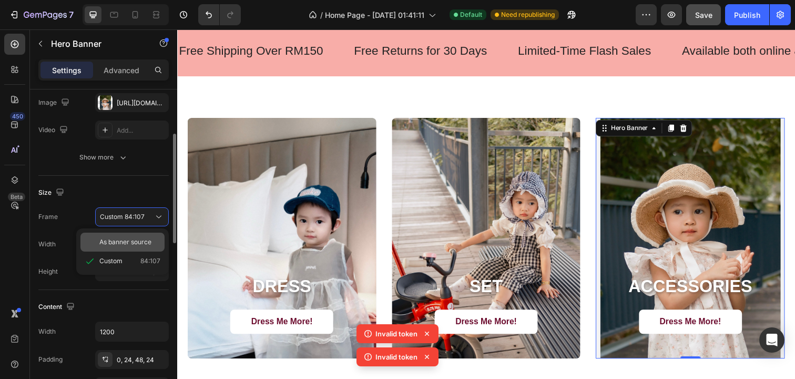
click at [123, 243] on span "As banner source" at bounding box center [125, 241] width 52 height 9
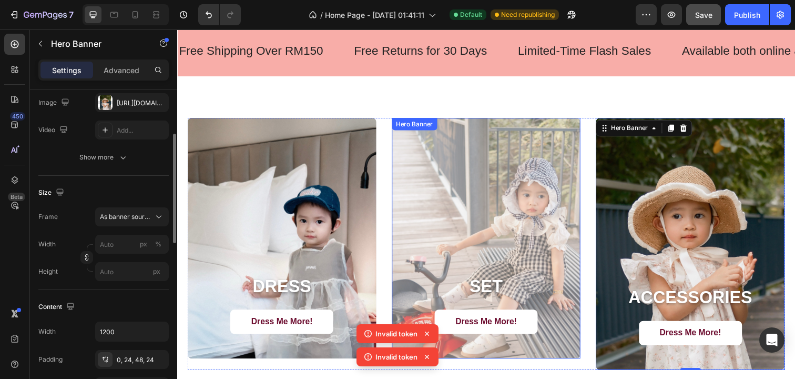
click at [480, 157] on div "Overlay" at bounding box center [493, 242] width 193 height 246
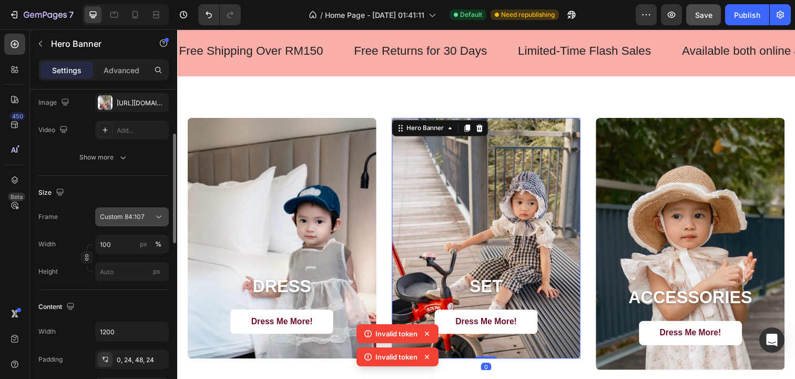
click at [144, 215] on span "Custom 84:107" at bounding box center [122, 216] width 45 height 9
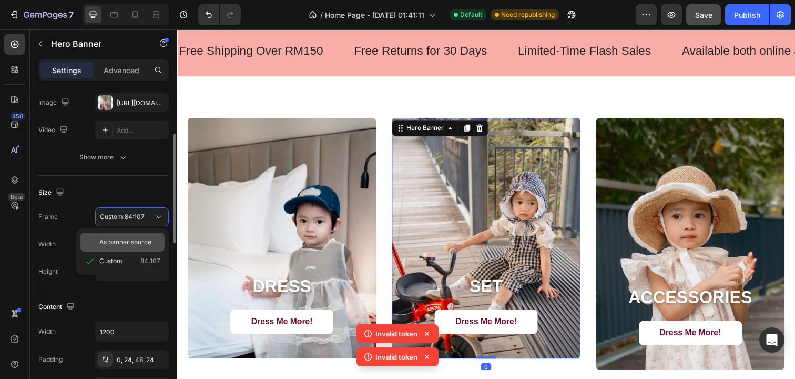
click at [108, 243] on span "As banner source" at bounding box center [125, 241] width 52 height 9
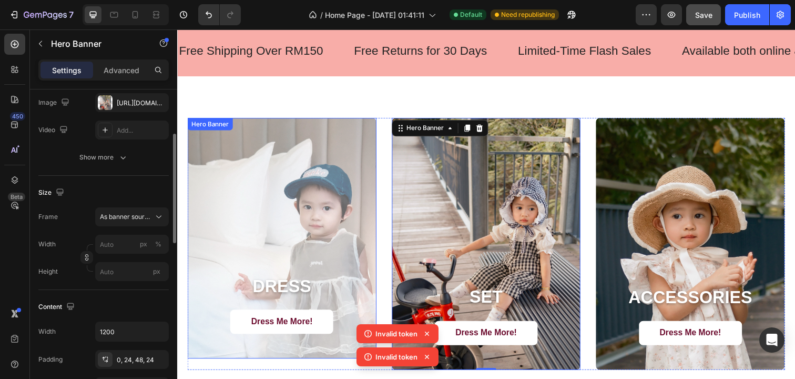
click at [349, 204] on div "Overlay" at bounding box center [284, 242] width 193 height 246
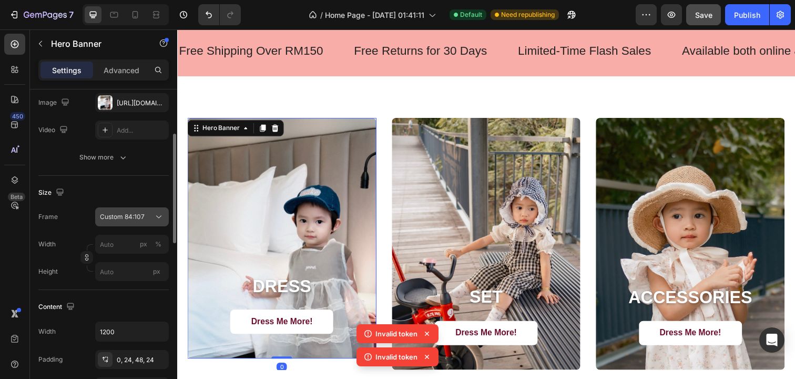
click at [144, 219] on span "Custom 84:107" at bounding box center [122, 216] width 45 height 9
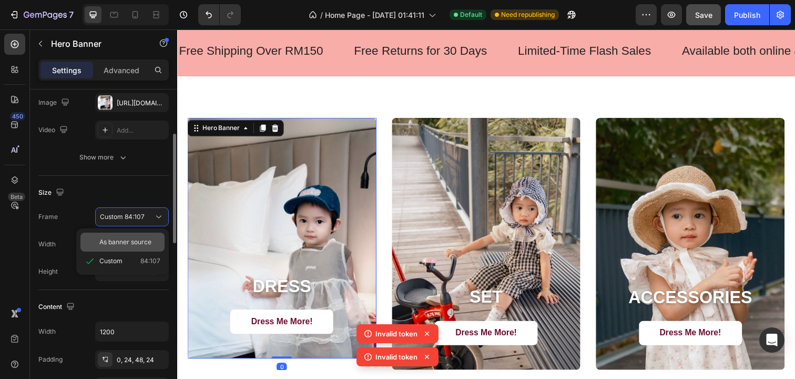
click at [132, 236] on div "As banner source" at bounding box center [122, 241] width 84 height 19
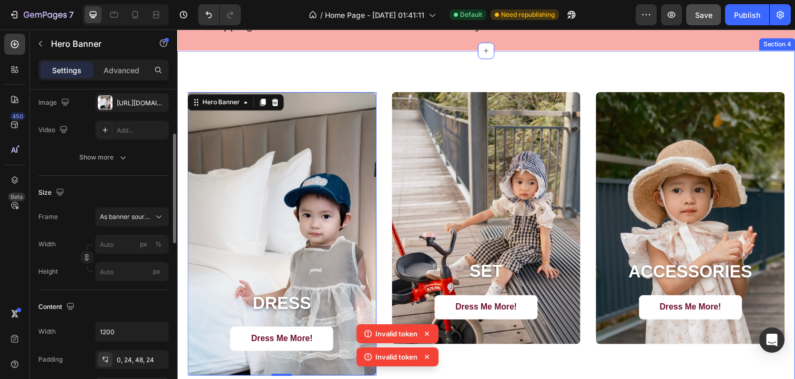
scroll to position [790, 0]
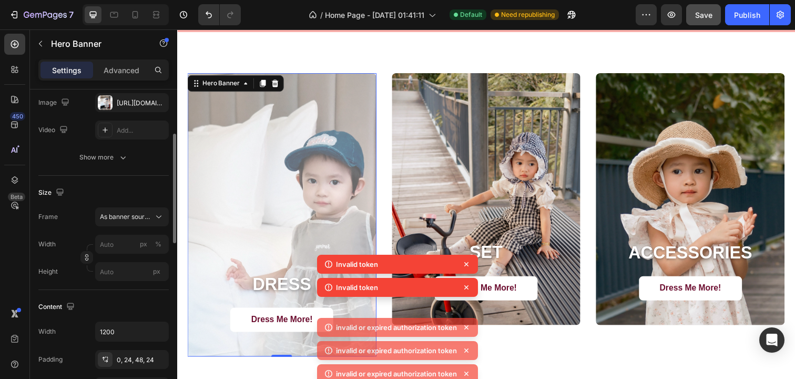
click at [319, 172] on div "Overlay" at bounding box center [284, 218] width 193 height 289
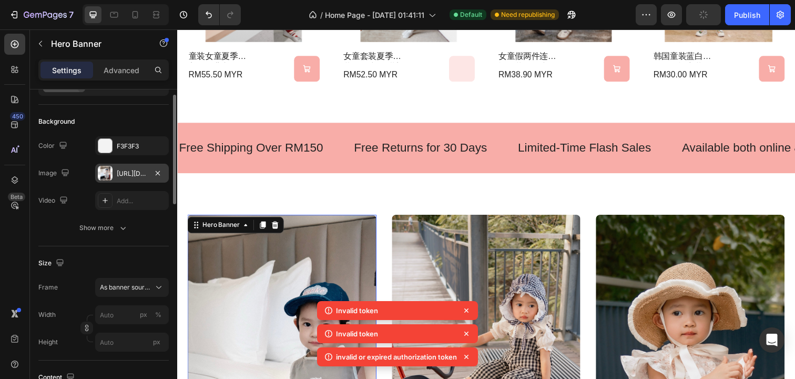
scroll to position [46, 0]
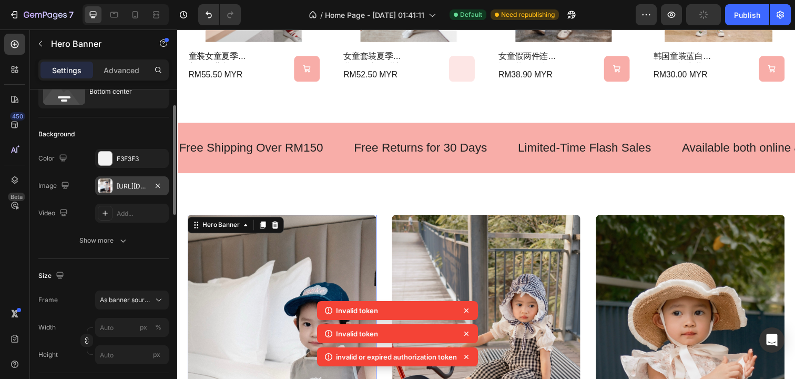
click at [131, 185] on div "https://cdn.shopify.com/s/files/1/0733/1748/2739/files/gempages_581666420270564…" at bounding box center [132, 185] width 31 height 9
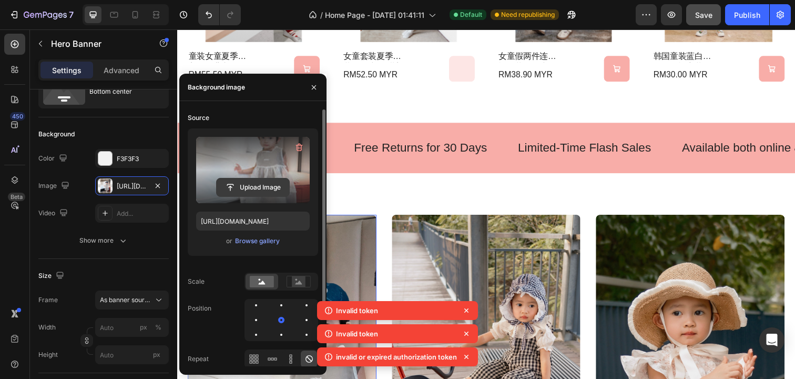
click at [249, 180] on input "file" at bounding box center [253, 187] width 73 height 18
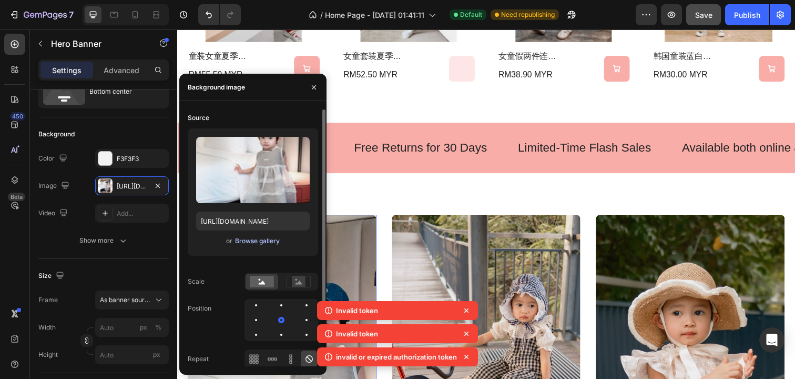
click at [260, 240] on div "Browse gallery" at bounding box center [257, 240] width 45 height 9
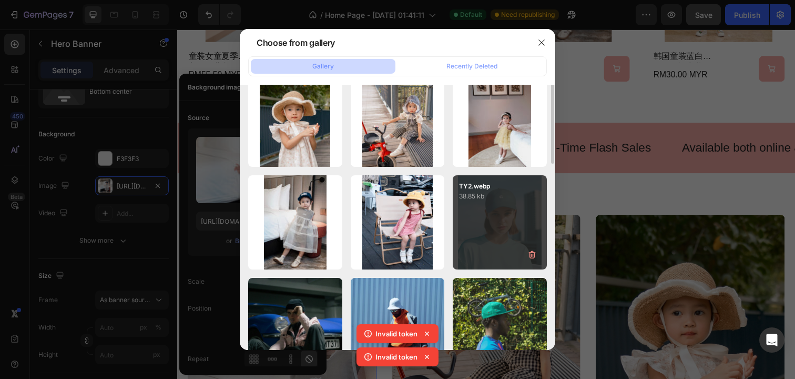
scroll to position [0, 0]
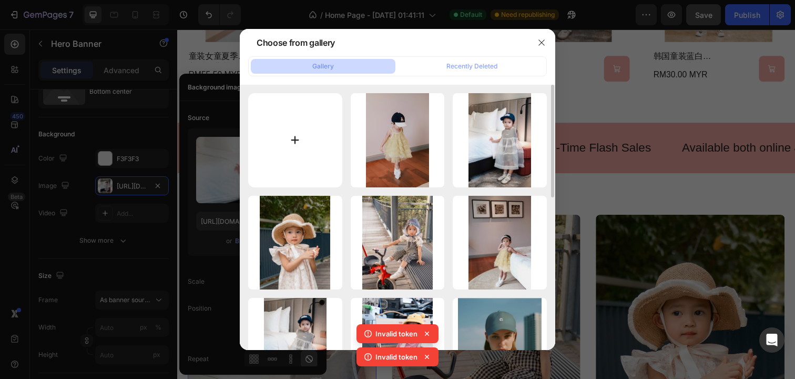
click at [306, 135] on input "file" at bounding box center [295, 140] width 94 height 94
type input "C:\fakepath\DRESS_250729_01_5.jpg"
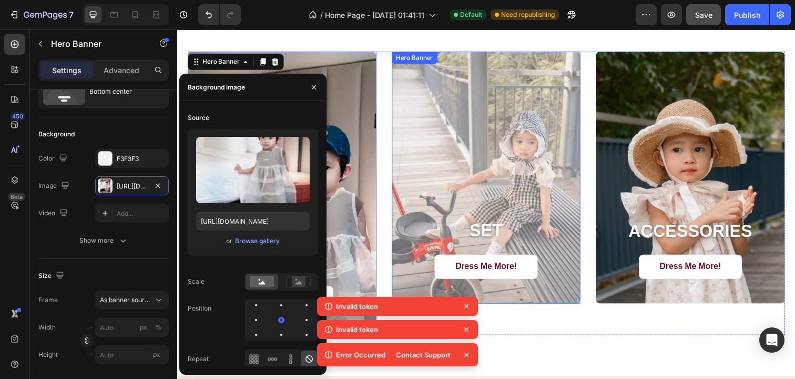
scroll to position [854, 0]
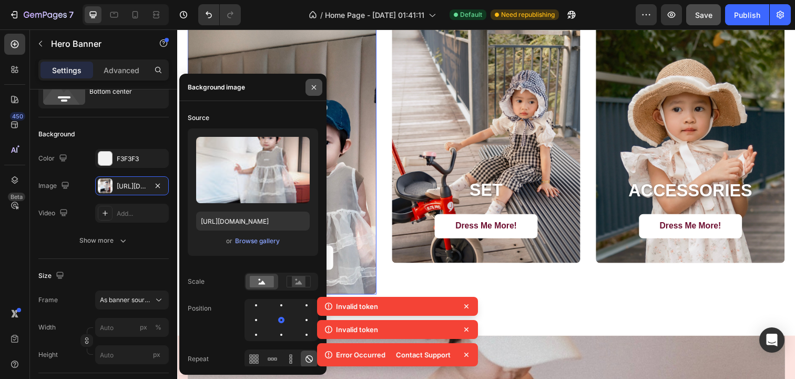
click at [314, 88] on icon "button" at bounding box center [314, 87] width 4 height 4
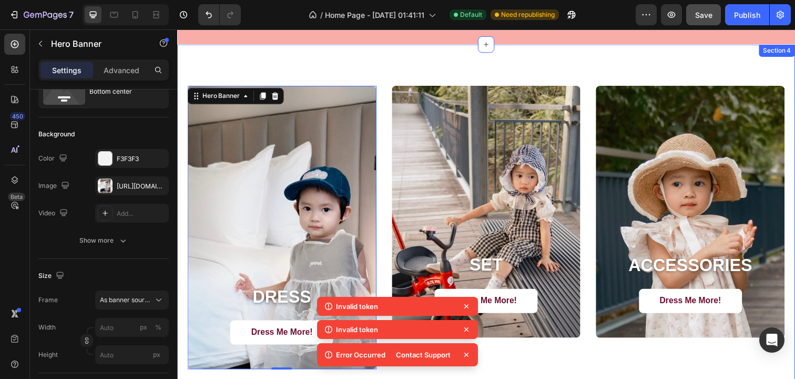
scroll to position [776, 0]
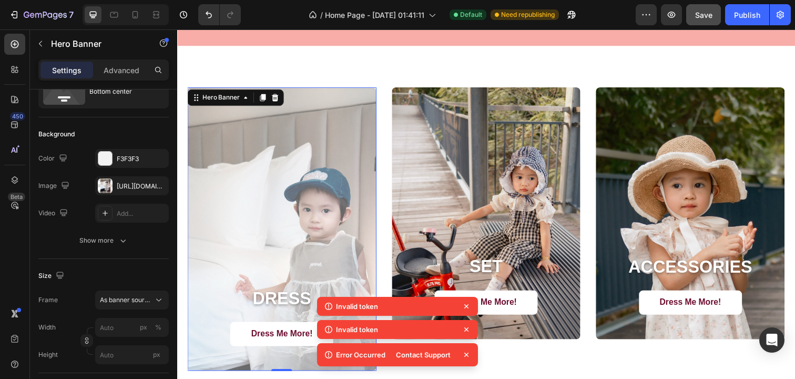
click at [293, 196] on div "Overlay" at bounding box center [284, 232] width 193 height 289
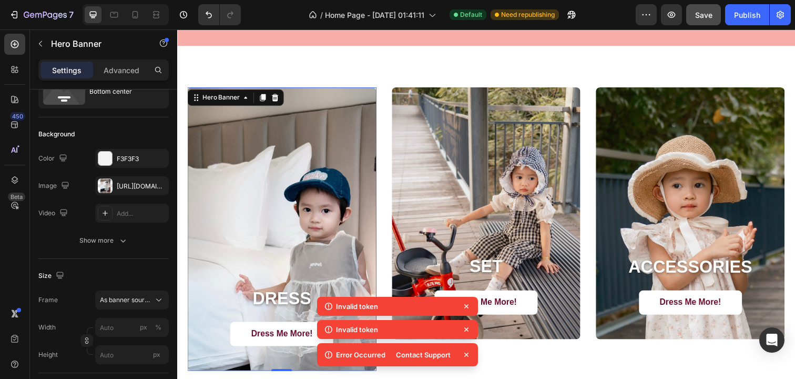
click at [464, 306] on icon at bounding box center [466, 306] width 11 height 11
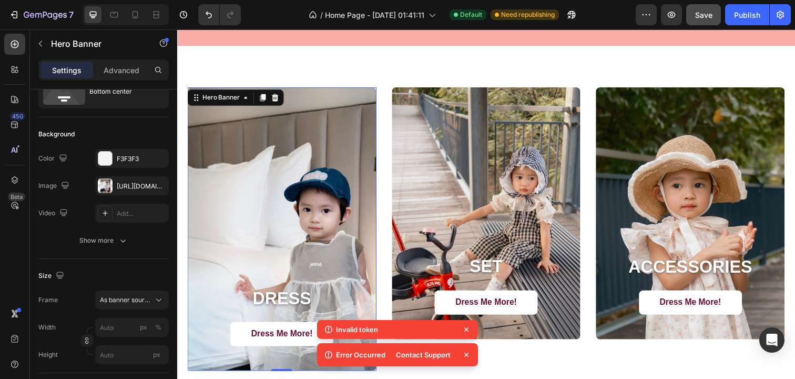
click at [468, 328] on icon at bounding box center [466, 329] width 11 height 11
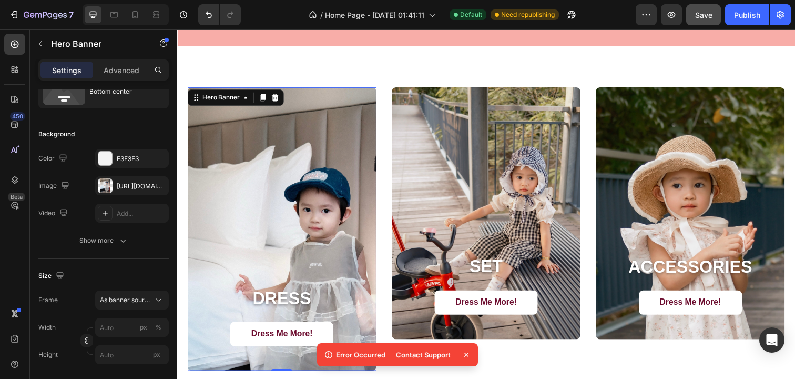
click at [469, 351] on icon at bounding box center [466, 354] width 11 height 11
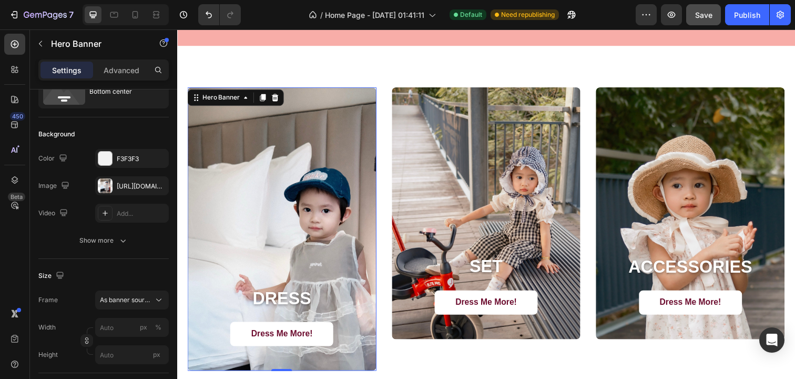
click at [710, 13] on span "Save" at bounding box center [703, 15] width 17 height 9
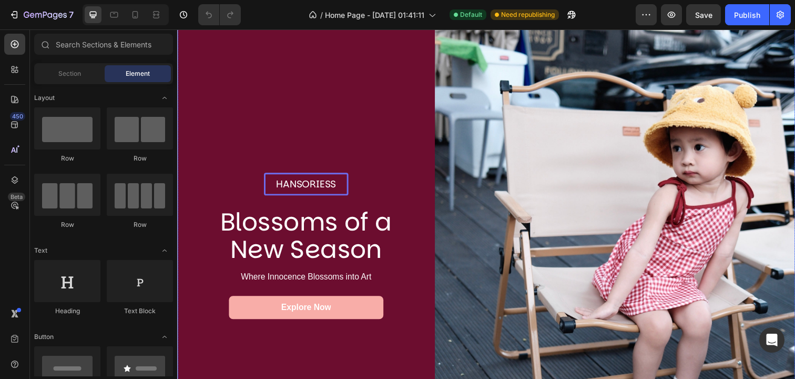
scroll to position [76, 0]
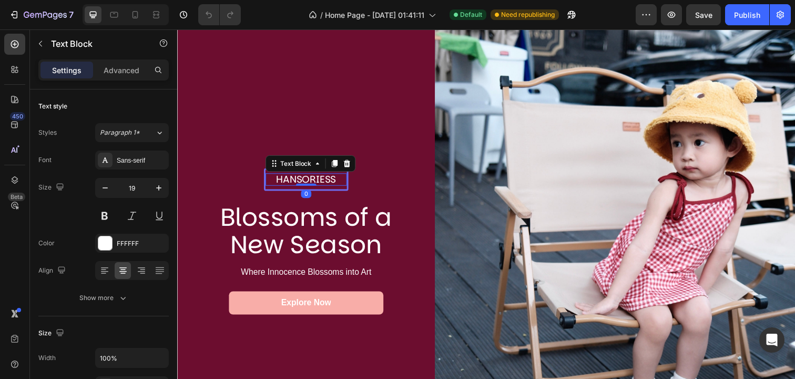
click at [324, 182] on p "Hansoriess" at bounding box center [308, 182] width 81 height 13
click at [349, 167] on icon at bounding box center [350, 165] width 7 height 7
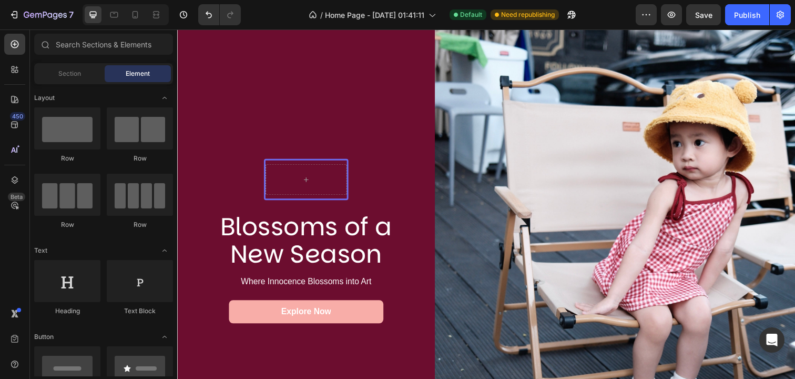
scroll to position [67, 0]
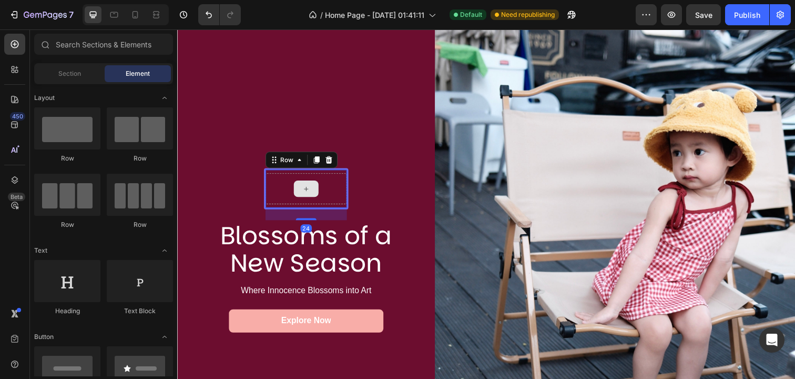
click at [332, 200] on div at bounding box center [308, 192] width 83 height 32
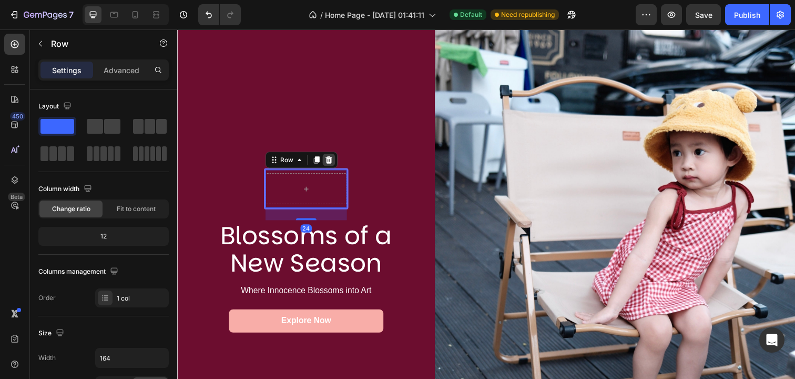
click at [333, 161] on icon at bounding box center [332, 162] width 7 height 7
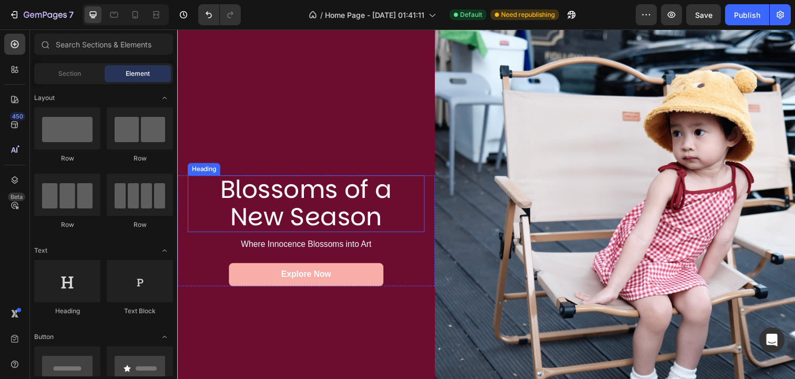
scroll to position [87, 0]
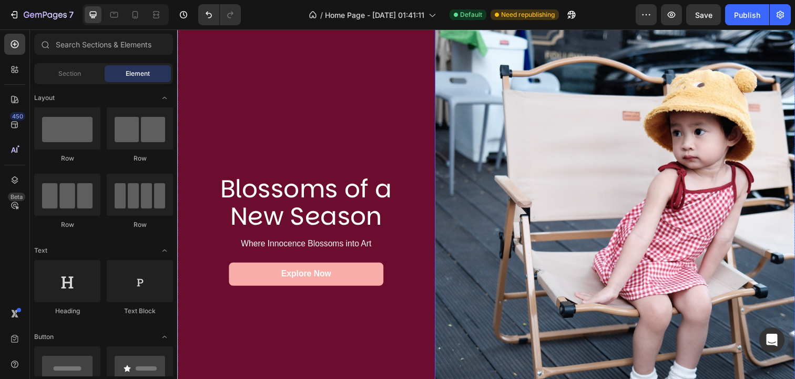
click at [527, 175] on img at bounding box center [624, 234] width 368 height 491
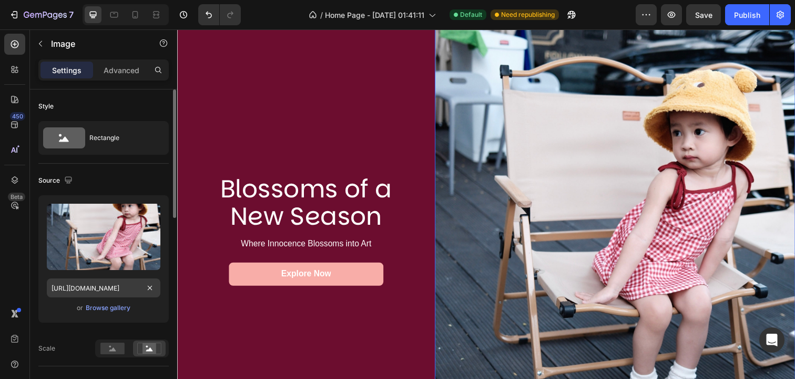
scroll to position [31, 0]
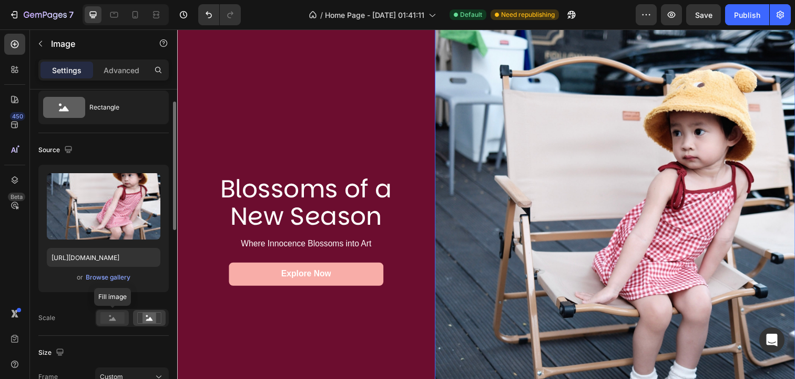
click at [115, 318] on rect at bounding box center [112, 318] width 24 height 12
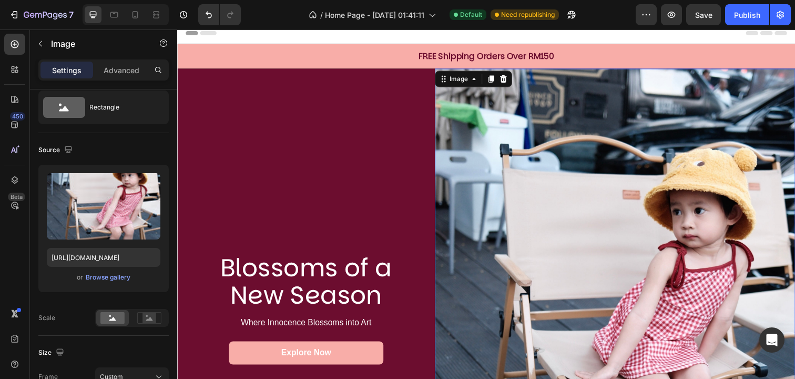
scroll to position [0, 0]
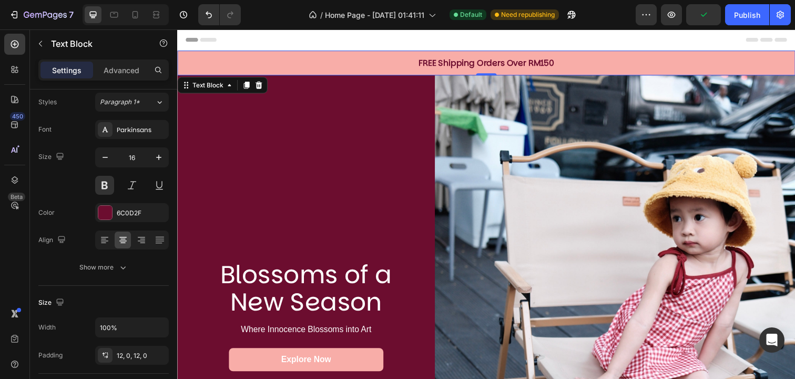
click at [364, 60] on p "FREE Shipping Orders Over RM150" at bounding box center [492, 63] width 629 height 13
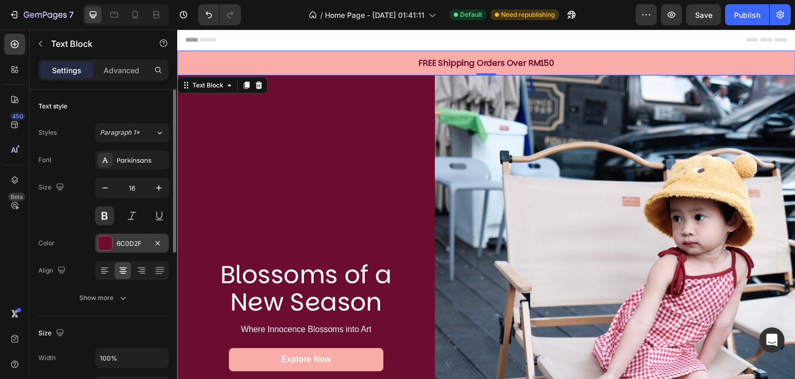
click at [108, 241] on div at bounding box center [105, 243] width 14 height 14
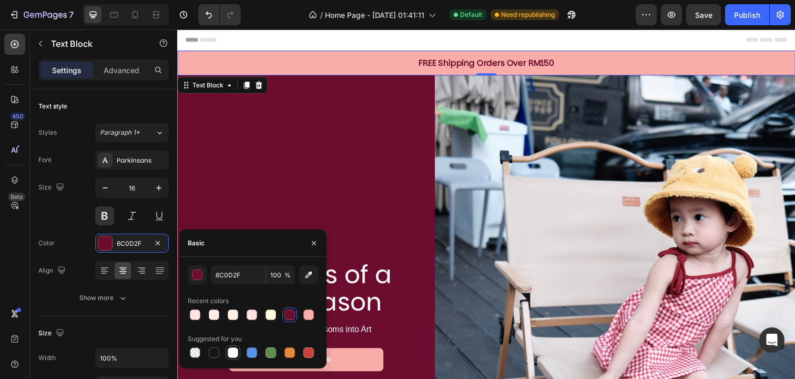
click at [234, 352] on div at bounding box center [233, 352] width 11 height 11
click at [289, 314] on div at bounding box center [289, 314] width 11 height 11
type input "6C0D2F"
click at [341, 54] on div "FREE Shipping Orders Over RM150" at bounding box center [492, 63] width 631 height 25
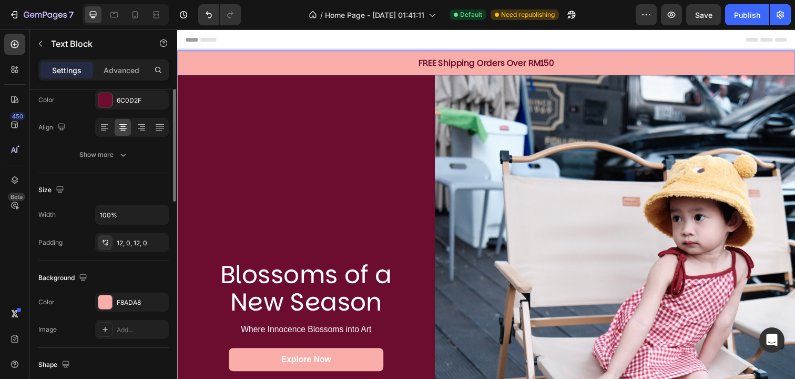
scroll to position [155, 0]
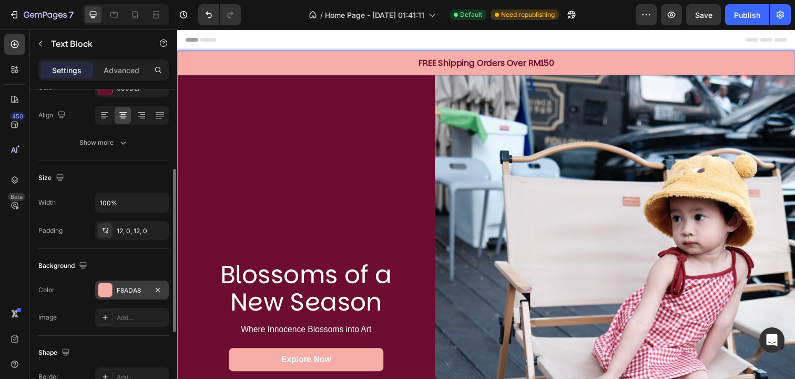
click at [106, 287] on div at bounding box center [105, 290] width 14 height 14
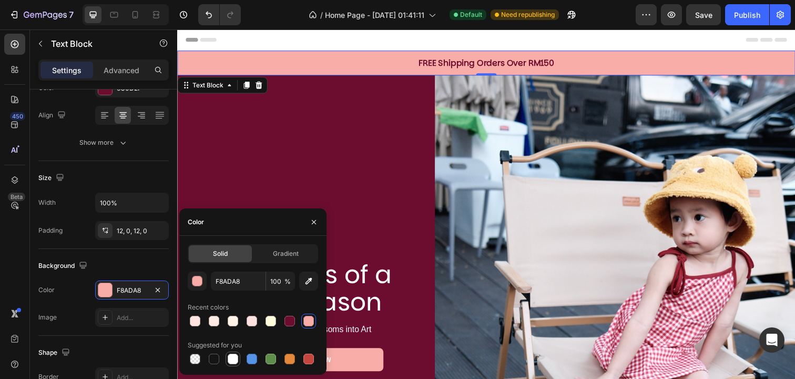
click at [230, 360] on div at bounding box center [233, 358] width 11 height 11
type input "FFFFFF"
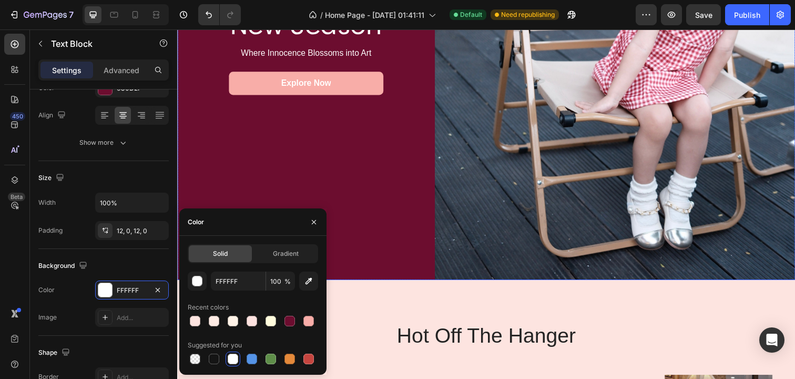
scroll to position [471, 0]
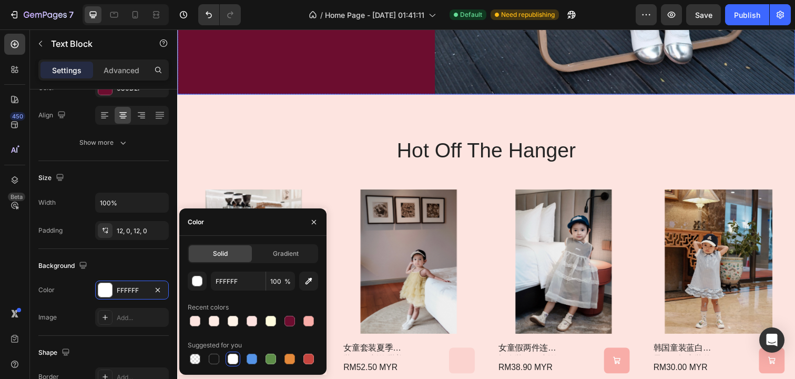
click at [425, 236] on img at bounding box center [413, 265] width 135 height 147
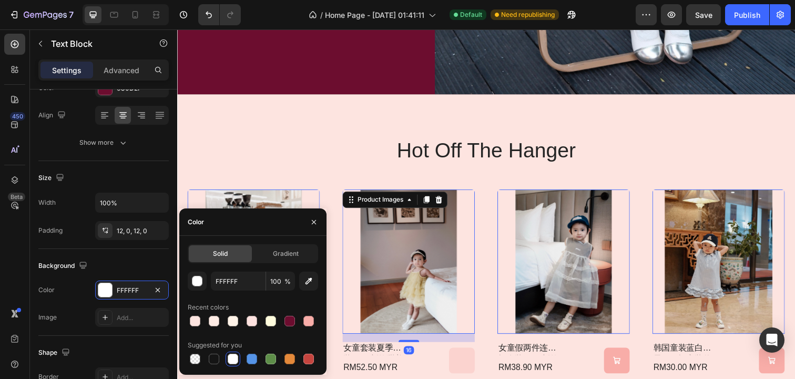
scroll to position [0, 0]
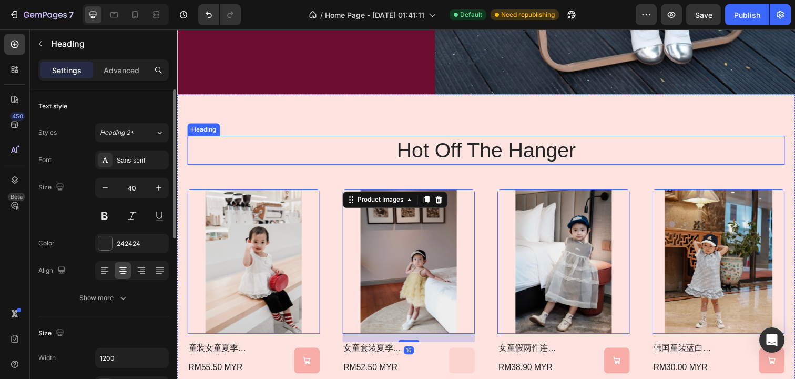
click at [346, 143] on h2 "hot off the hanger" at bounding box center [493, 152] width 610 height 29
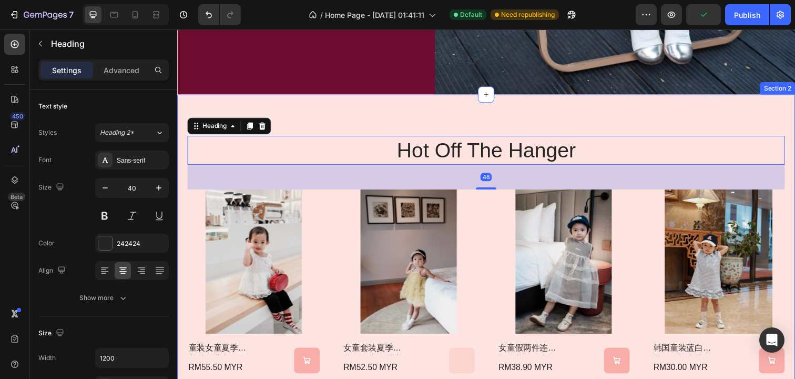
click at [306, 122] on div "hot off the hanger Heading 48 Product Images 童装女童夏季甜美蛋糕背心2025新款女宝小众蕾丝花边蓬蓬网纱衬衫 P…" at bounding box center [492, 259] width 631 height 327
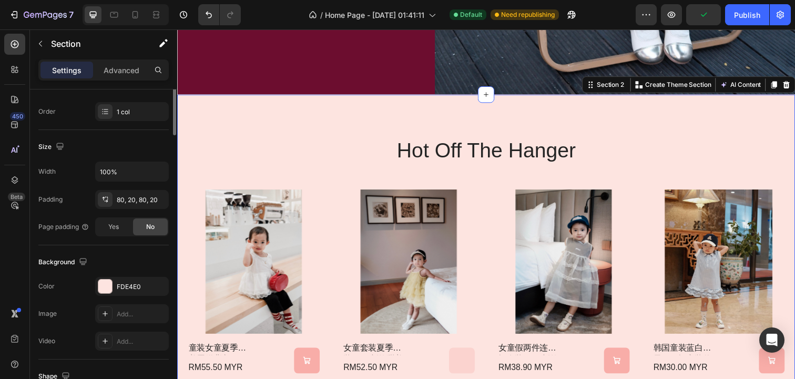
scroll to position [314, 0]
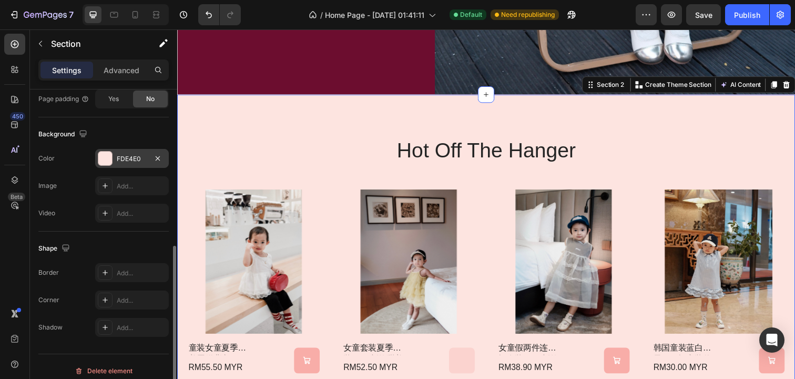
click at [106, 157] on div at bounding box center [105, 158] width 14 height 14
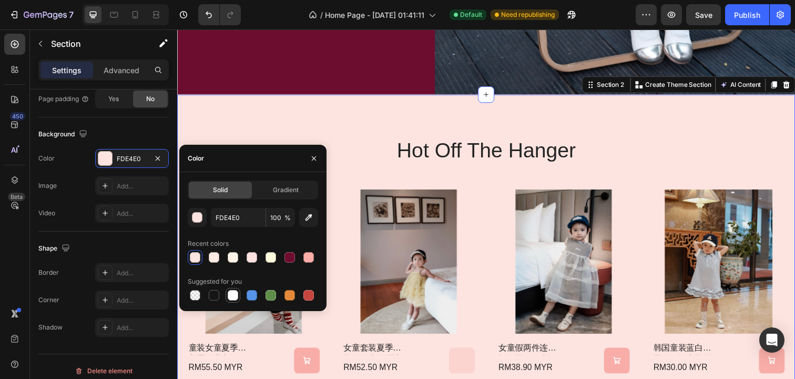
click at [233, 294] on div at bounding box center [233, 295] width 11 height 11
type input "FFFFFF"
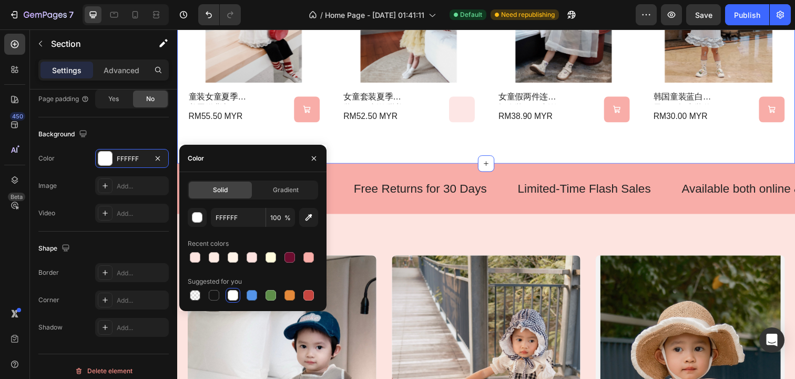
scroll to position [747, 0]
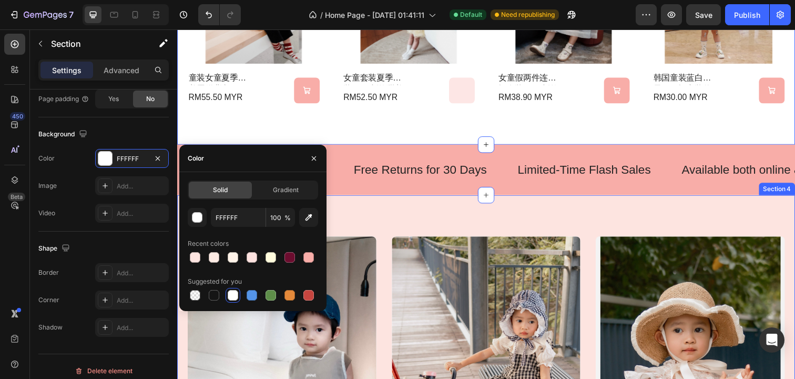
click at [512, 229] on div "DRESS Heading Dress Me More! Button Hero Banner SET Heading Dress Me More! Butt…" at bounding box center [492, 363] width 631 height 330
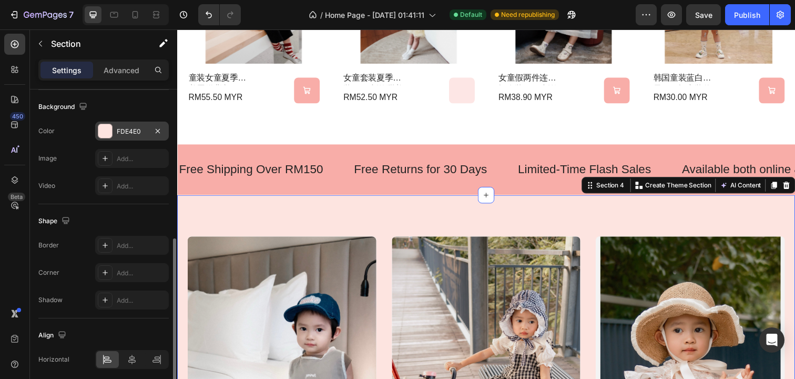
click at [105, 135] on div at bounding box center [105, 131] width 14 height 14
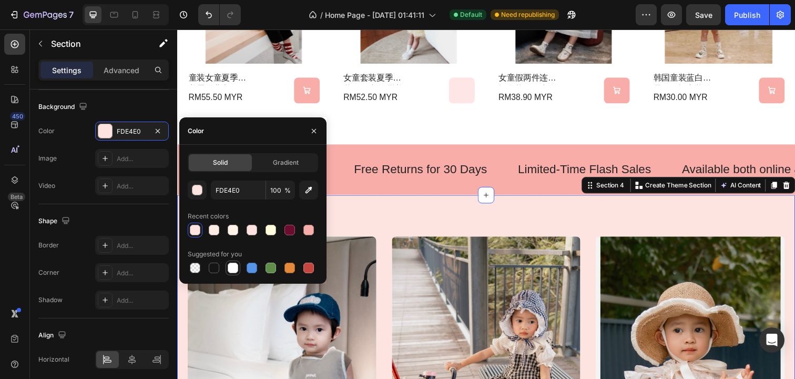
click at [233, 265] on div at bounding box center [233, 267] width 11 height 11
type input "FFFFFF"
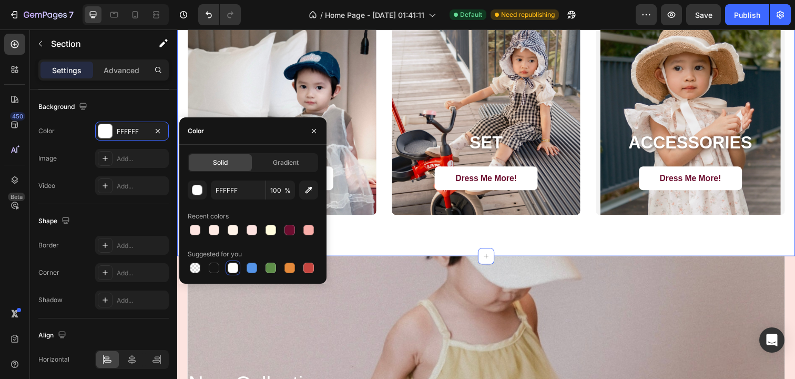
scroll to position [1016, 0]
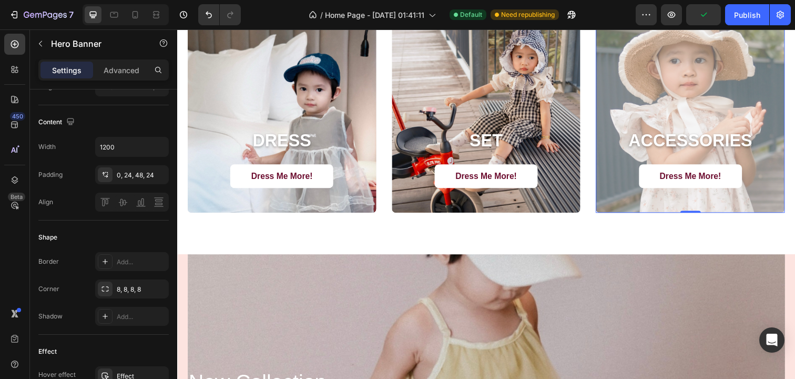
click at [648, 108] on div "Overlay" at bounding box center [701, 94] width 193 height 246
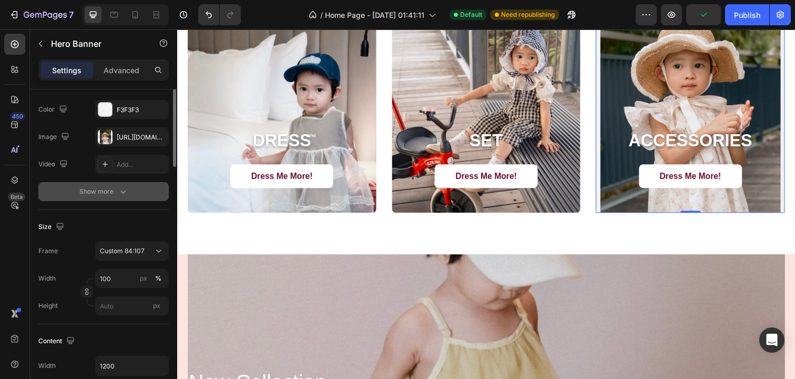
scroll to position [98, 0]
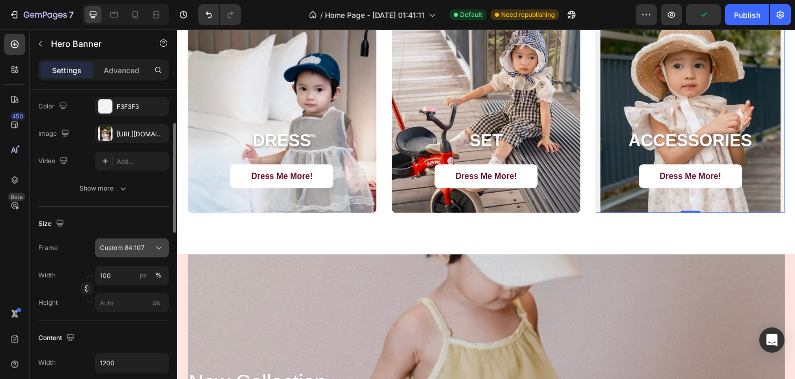
click at [128, 246] on span "Custom 84:107" at bounding box center [122, 247] width 45 height 9
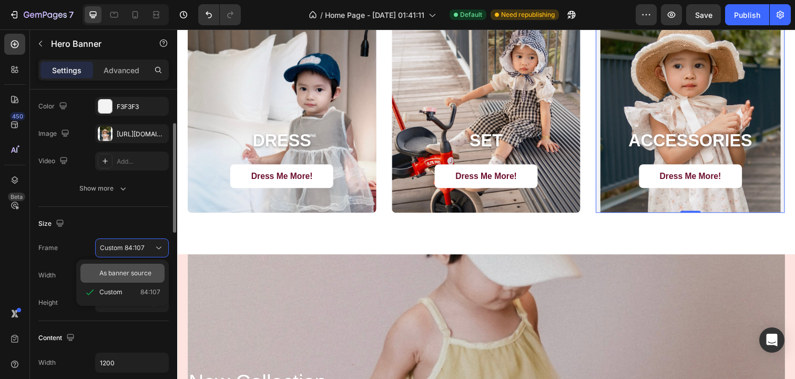
click at [110, 271] on span "As banner source" at bounding box center [125, 272] width 52 height 9
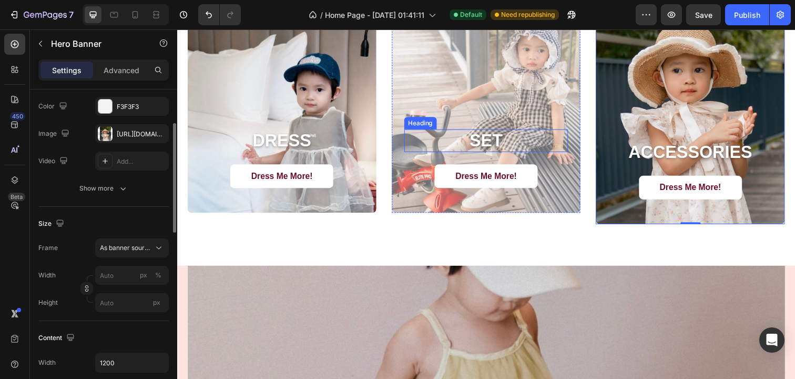
click at [544, 97] on div "Overlay" at bounding box center [493, 94] width 193 height 246
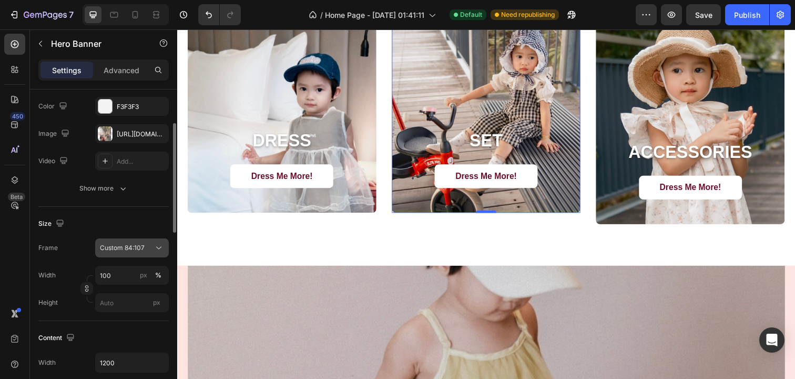
click at [144, 248] on span "Custom 84:107" at bounding box center [122, 247] width 45 height 9
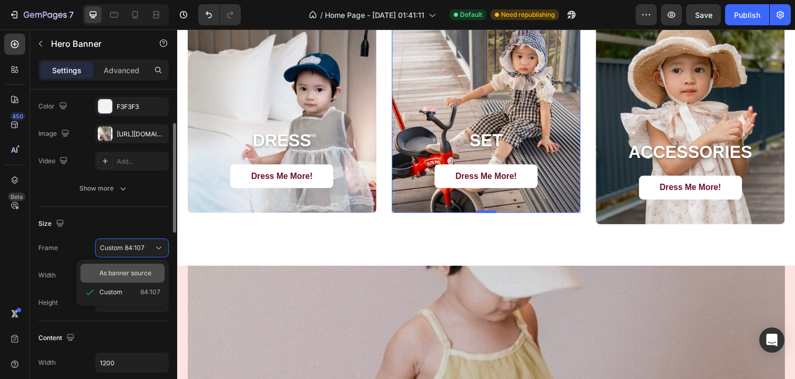
click at [116, 273] on span "As banner source" at bounding box center [125, 272] width 52 height 9
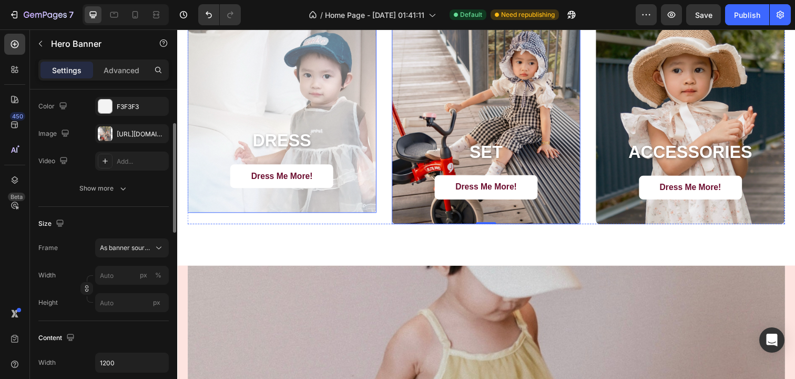
click at [338, 100] on div "Overlay" at bounding box center [284, 94] width 193 height 246
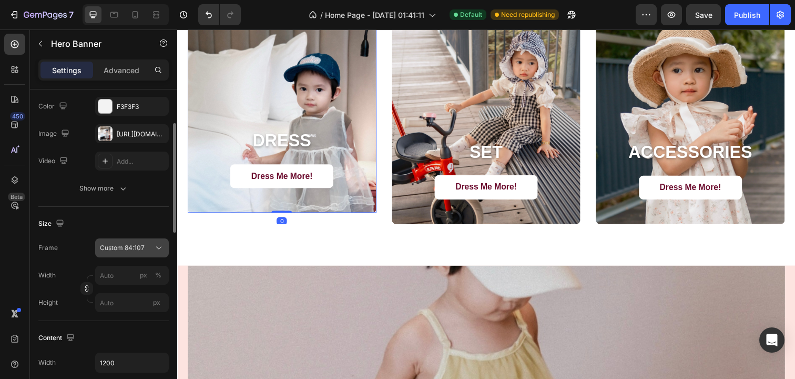
click at [137, 243] on span "Custom 84:107" at bounding box center [122, 247] width 45 height 9
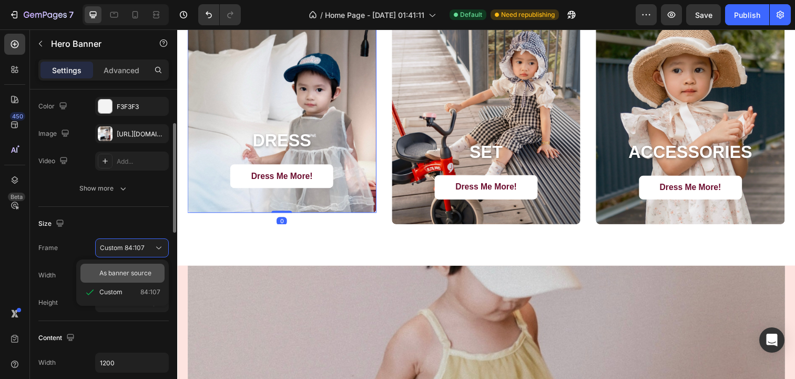
click at [120, 278] on div "As banner source" at bounding box center [122, 272] width 84 height 19
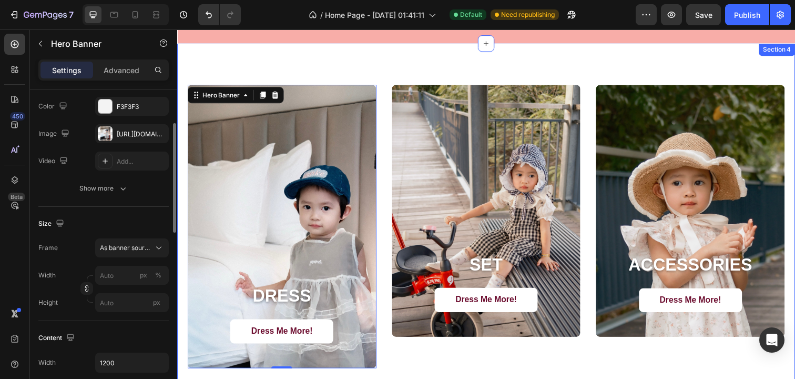
scroll to position [915, 0]
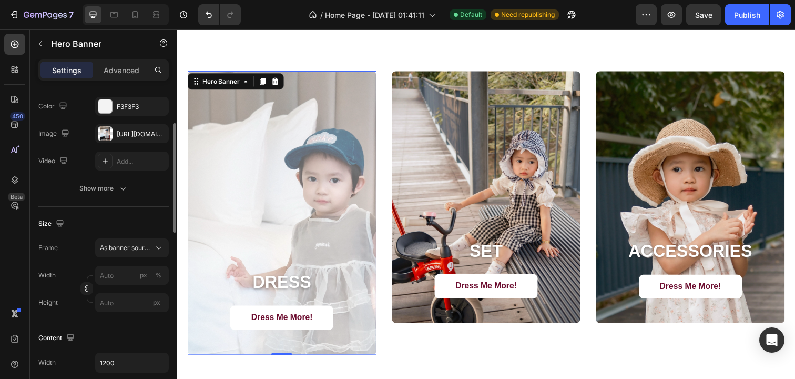
click at [270, 235] on div "Overlay" at bounding box center [284, 216] width 193 height 289
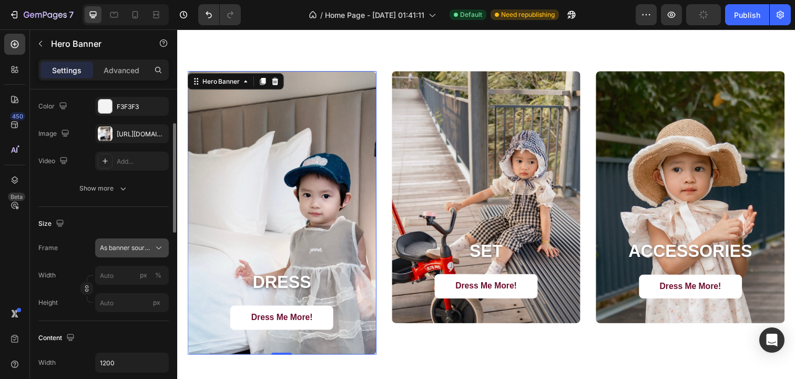
click at [144, 250] on span "As banner source" at bounding box center [126, 247] width 52 height 9
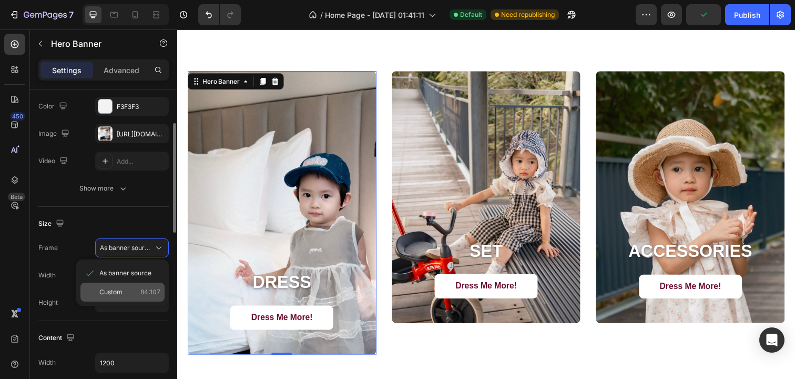
click at [132, 290] on div "Custom 84:107" at bounding box center [129, 291] width 61 height 9
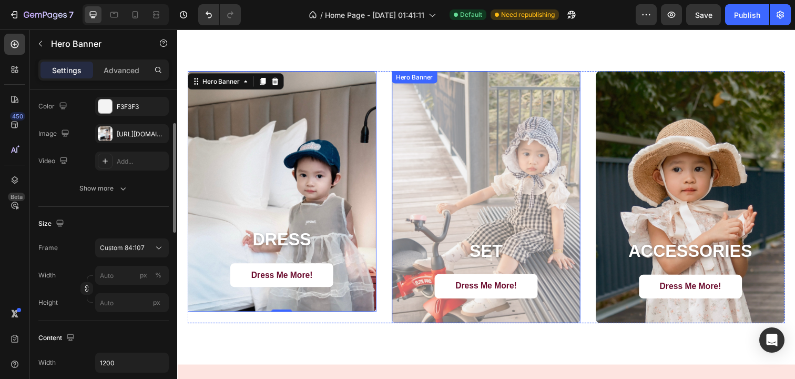
click at [451, 229] on div "Overlay" at bounding box center [493, 200] width 193 height 257
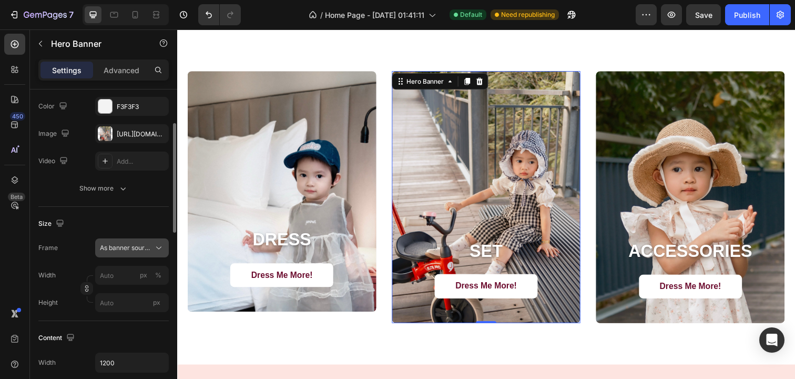
click at [150, 248] on span "As banner source" at bounding box center [126, 247] width 52 height 9
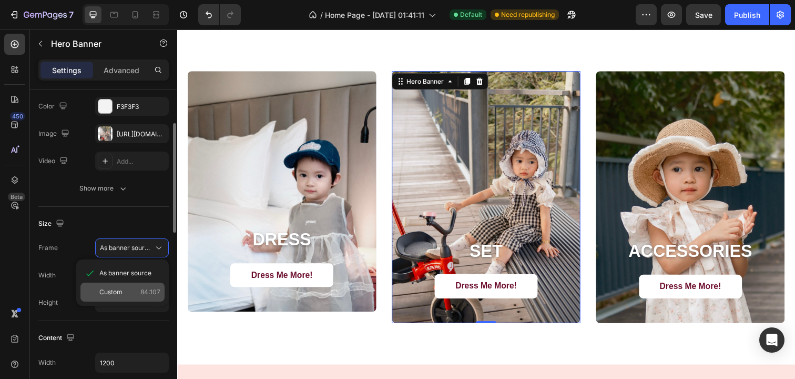
click at [155, 289] on span "84:107" at bounding box center [150, 291] width 20 height 9
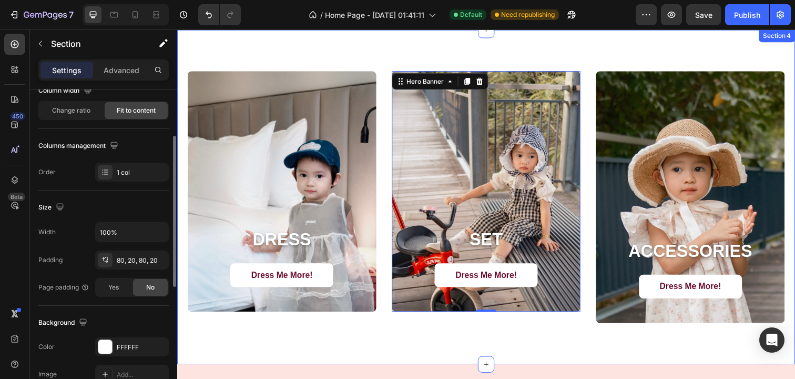
click at [437, 348] on div "DRESS Heading Dress Me More! Button Hero Banner SET Heading Dress Me More! Butt…" at bounding box center [492, 200] width 631 height 341
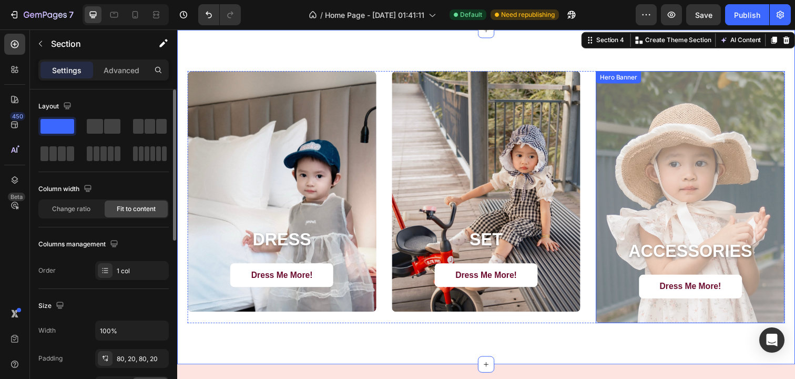
click at [664, 211] on div "Overlay" at bounding box center [701, 200] width 193 height 257
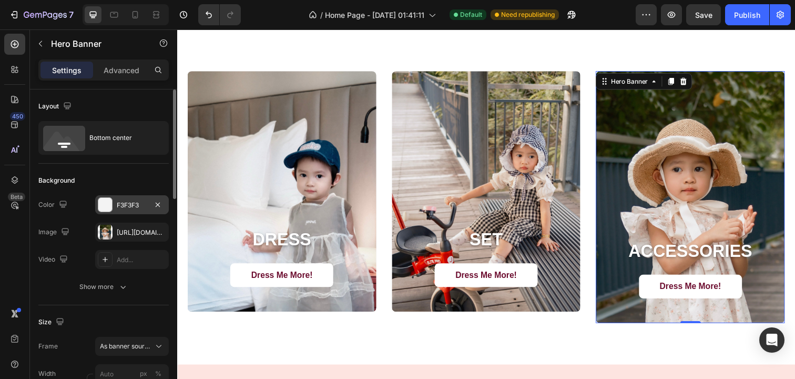
click at [141, 210] on div "F3F3F3" at bounding box center [132, 204] width 74 height 19
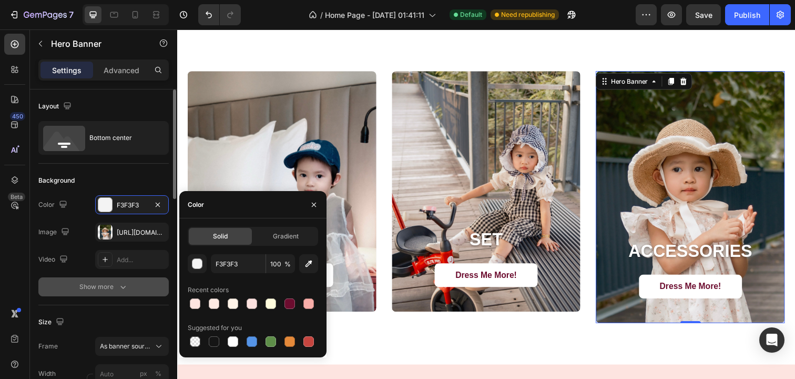
click at [132, 287] on button "Show more" at bounding box center [103, 286] width 130 height 19
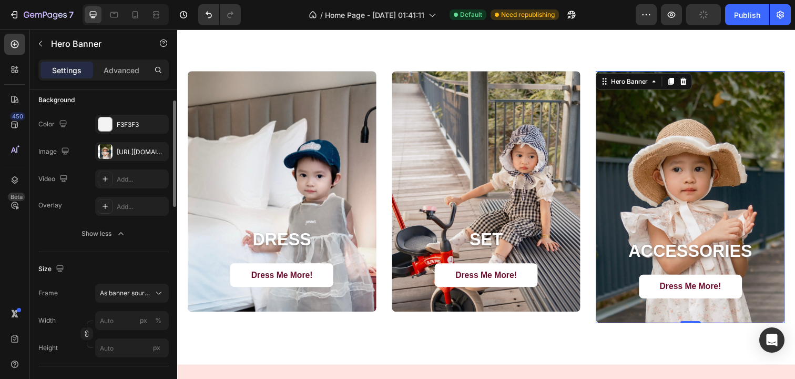
scroll to position [85, 0]
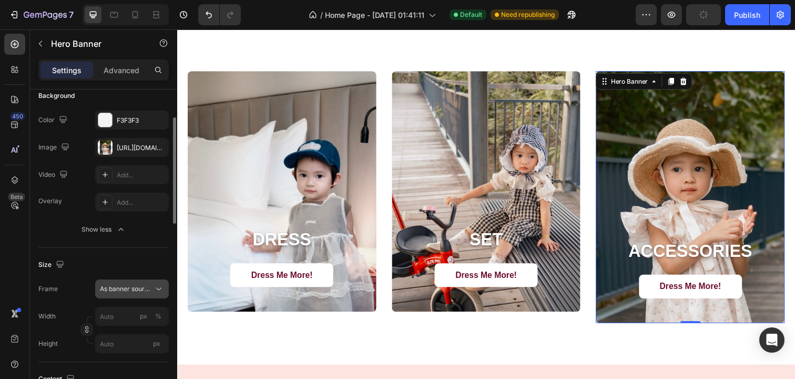
click at [140, 286] on span "As banner source" at bounding box center [126, 288] width 52 height 9
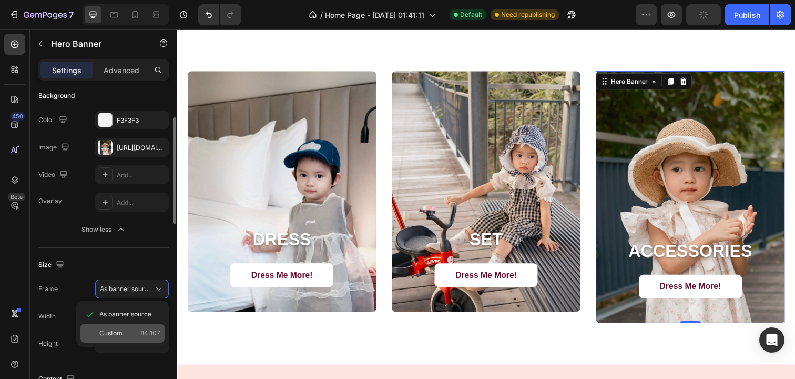
click at [140, 328] on span "84:107" at bounding box center [150, 332] width 20 height 9
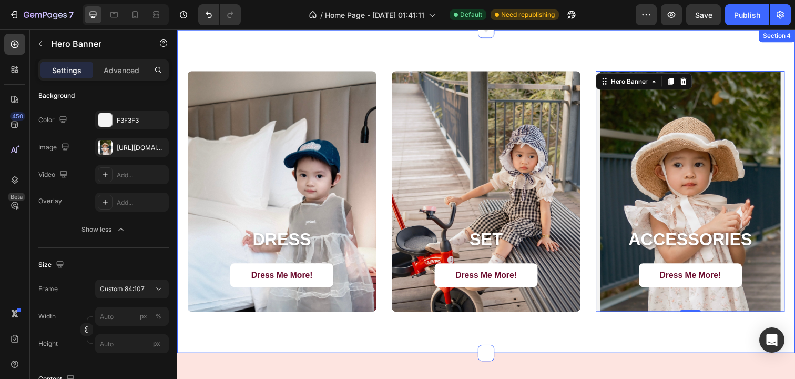
click at [651, 353] on div "DRESS Heading Dress Me More! Button Hero Banner SET Heading Dress Me More! Butt…" at bounding box center [492, 195] width 631 height 330
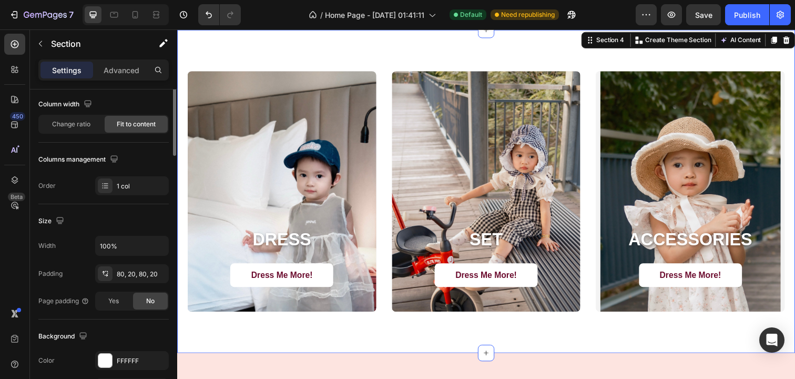
scroll to position [0, 0]
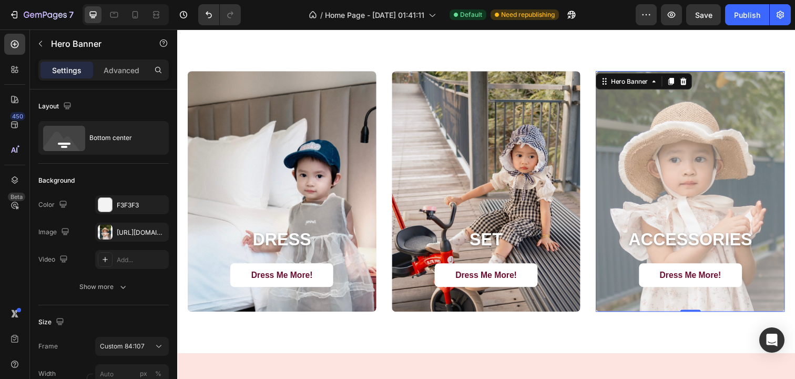
click at [683, 206] on div "Overlay" at bounding box center [701, 195] width 193 height 246
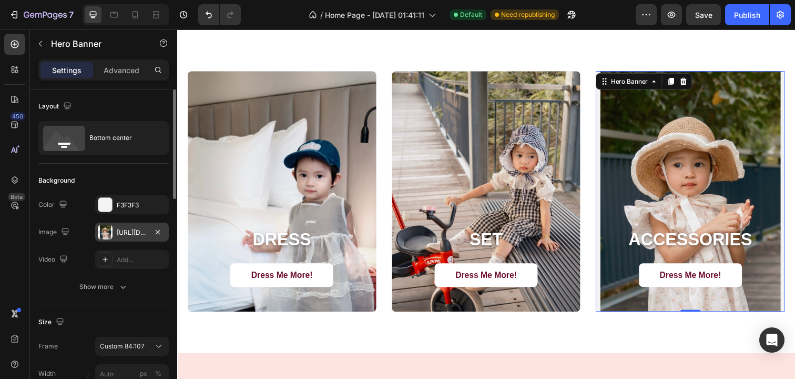
click at [121, 235] on div "[URL][DOMAIN_NAME]" at bounding box center [132, 232] width 31 height 9
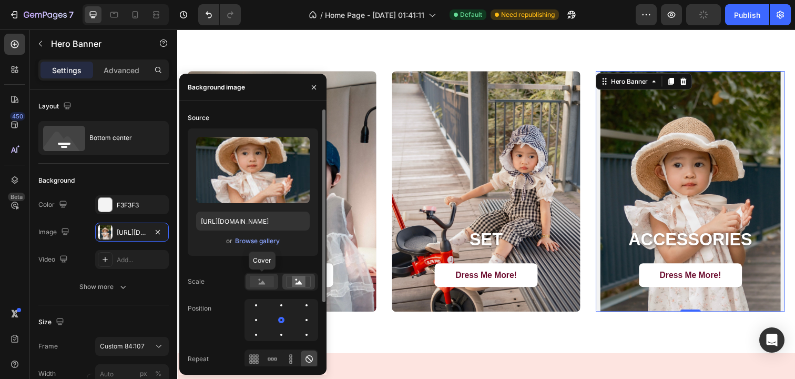
click at [265, 286] on rect at bounding box center [262, 282] width 24 height 12
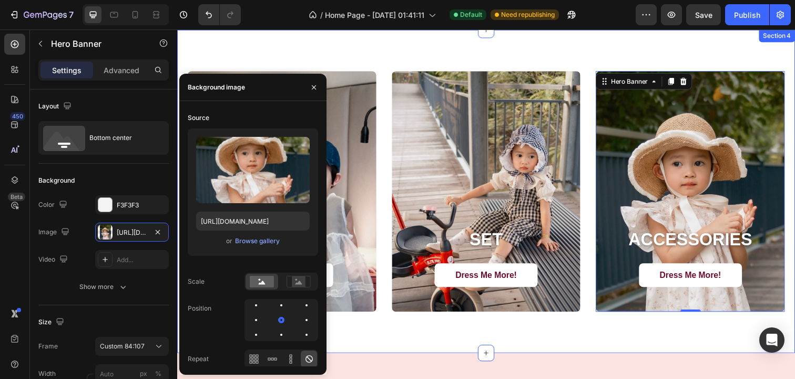
click at [413, 344] on div "DRESS Heading Dress Me More! Button Hero Banner SET Heading Dress Me More! Butt…" at bounding box center [492, 195] width 631 height 330
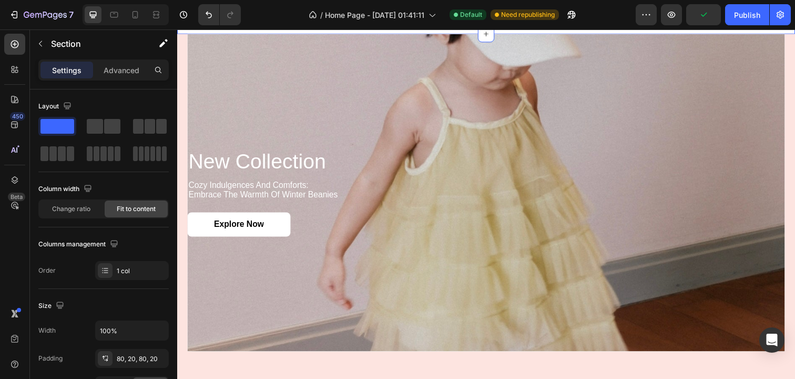
scroll to position [1251, 0]
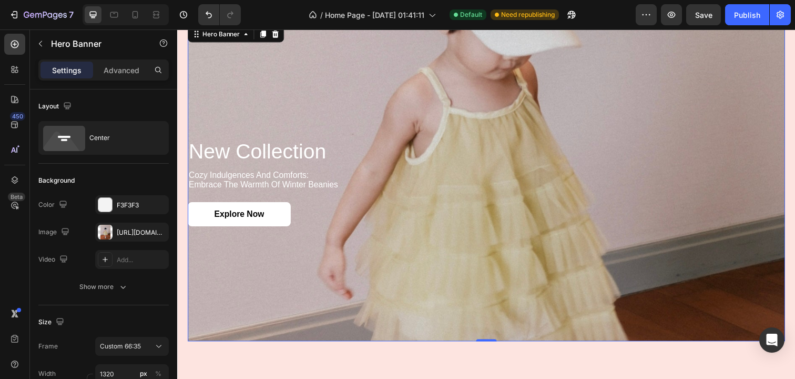
click at [281, 311] on div "Background Image" at bounding box center [493, 185] width 610 height 323
click at [137, 223] on div "https://cdn.shopify.com/s/files/1/0733/1748/2739/files/gempages_581666420270564…" at bounding box center [132, 231] width 74 height 19
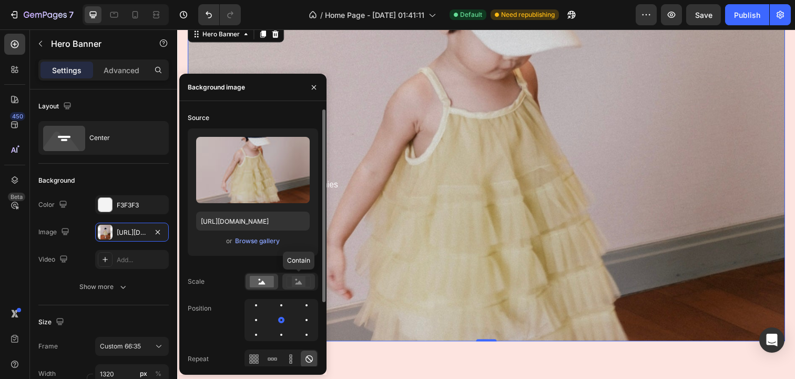
click at [297, 287] on rect at bounding box center [299, 281] width 24 height 11
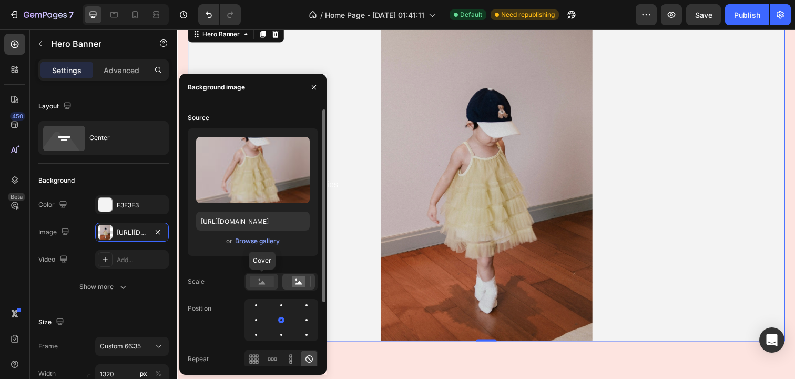
click at [257, 285] on rect at bounding box center [262, 282] width 24 height 12
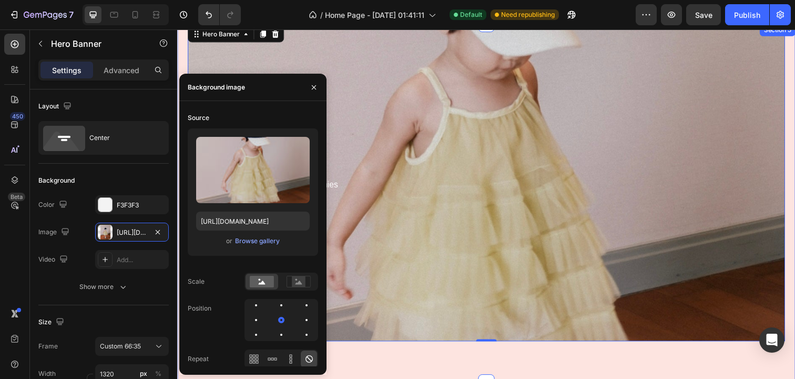
click at [418, 349] on div "new collection Heading cozy indulgences and comforts: embrace the warmth of win…" at bounding box center [492, 206] width 631 height 365
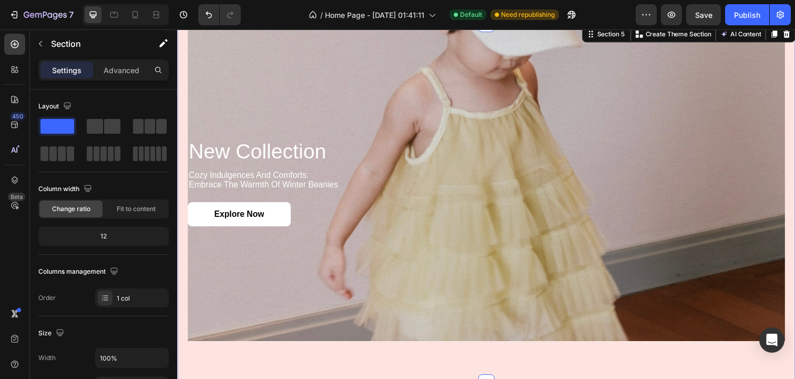
scroll to position [1278, 0]
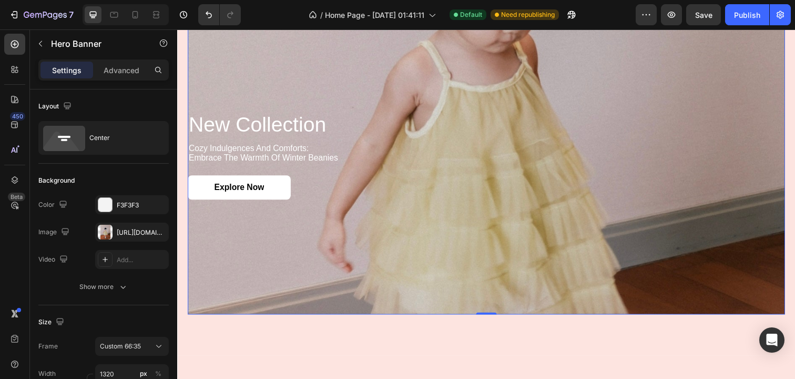
click at [401, 293] on div "Background Image" at bounding box center [493, 157] width 610 height 323
click at [145, 205] on div "F3F3F3" at bounding box center [132, 204] width 31 height 9
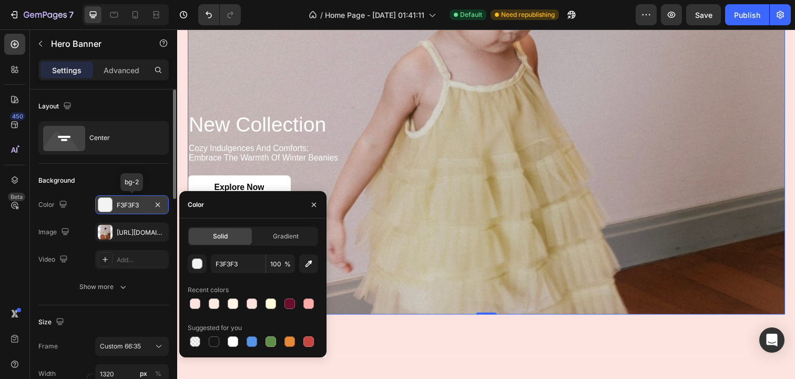
click at [145, 205] on div "F3F3F3" at bounding box center [132, 204] width 31 height 9
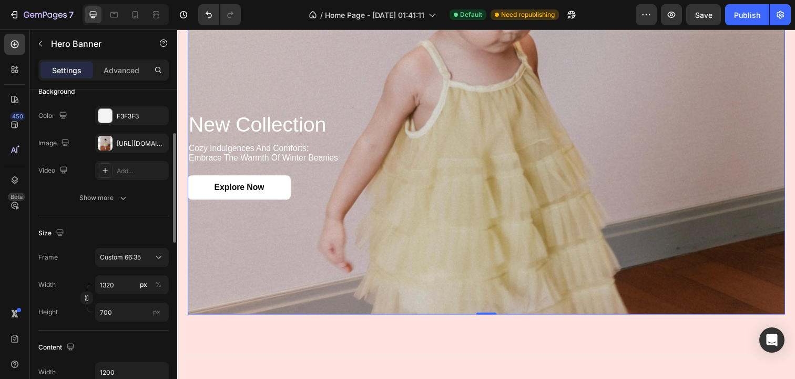
scroll to position [97, 0]
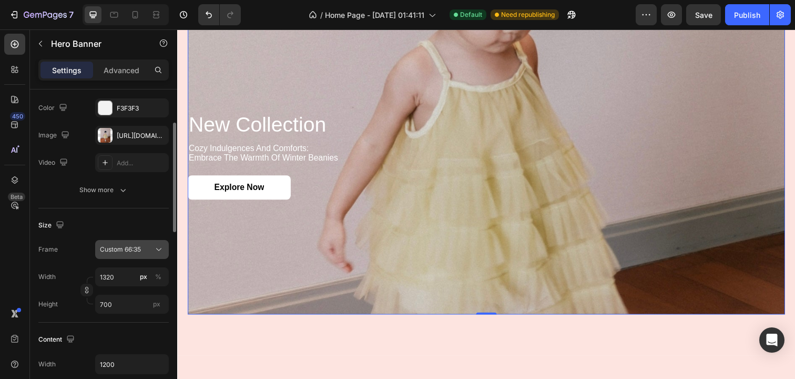
click at [117, 251] on span "Custom 66:35" at bounding box center [120, 249] width 41 height 9
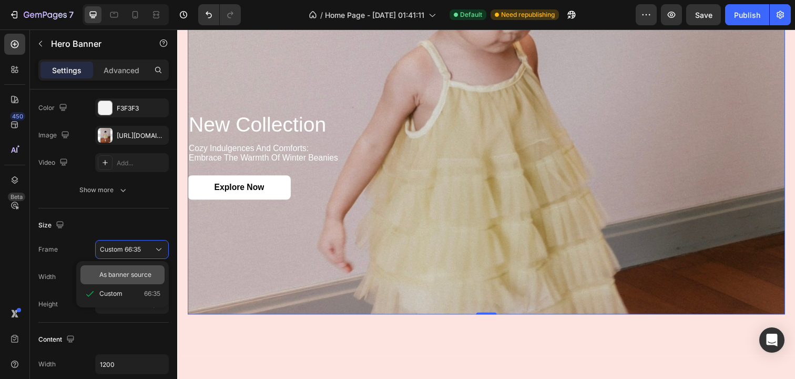
click at [131, 277] on span "As banner source" at bounding box center [125, 274] width 52 height 9
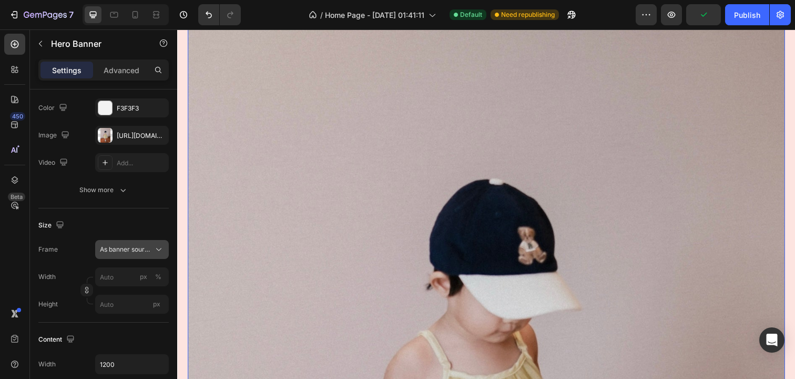
click at [139, 256] on button "As banner source" at bounding box center [132, 249] width 74 height 19
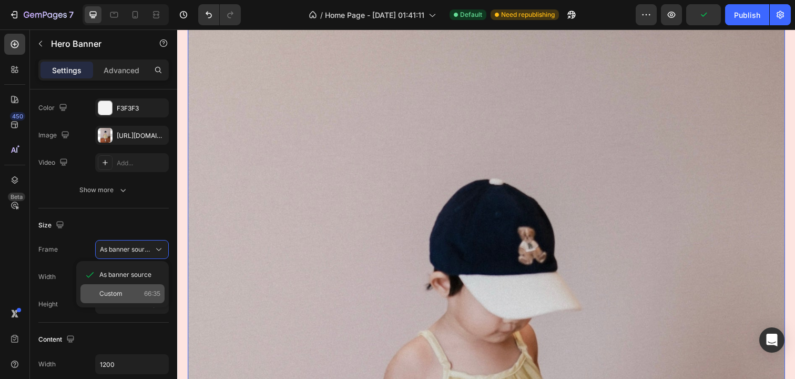
click at [135, 287] on div "Custom 66:35" at bounding box center [122, 293] width 84 height 19
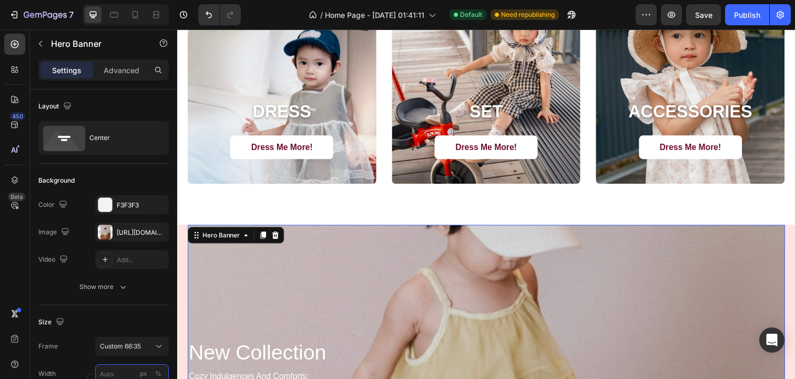
scroll to position [1034, 0]
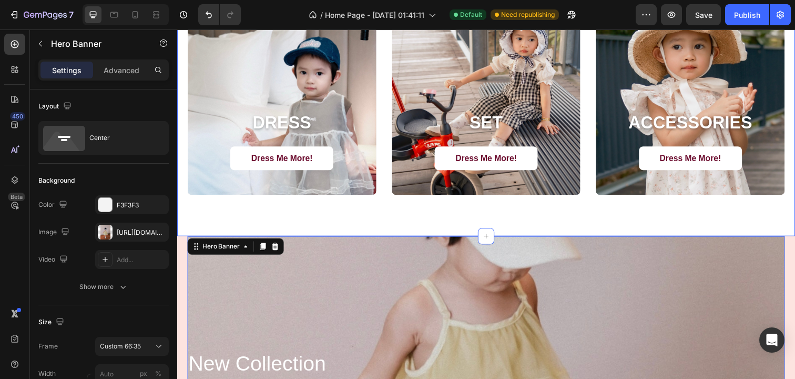
click at [280, 224] on div "DRESS Heading Dress Me More! Button Hero Banner SET Heading Dress Me More! Butt…" at bounding box center [492, 76] width 631 height 330
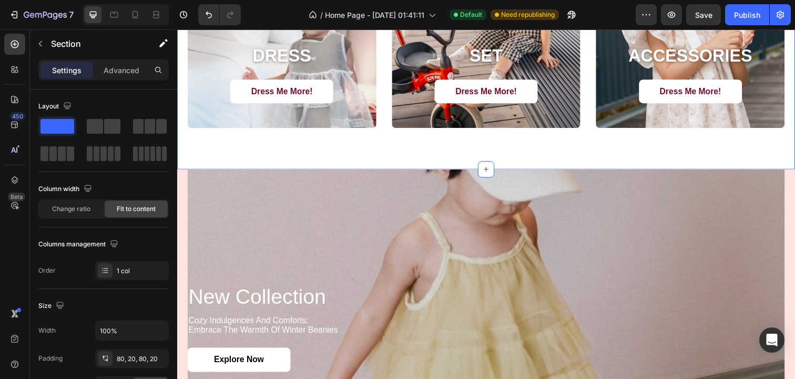
scroll to position [1106, 0]
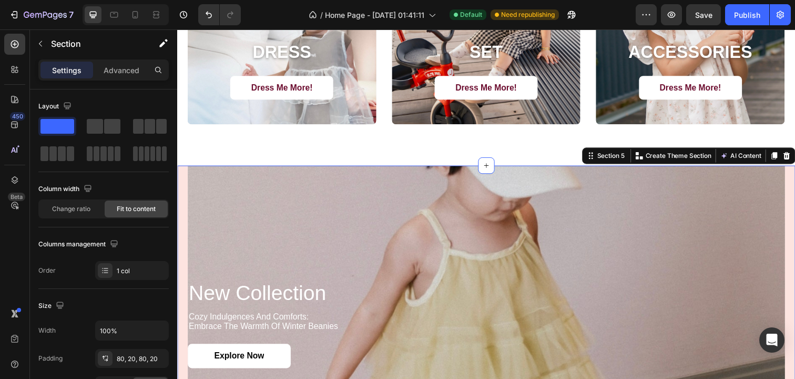
click at [185, 194] on div "new collection Heading cozy indulgences and comforts: embrace the warmth of win…" at bounding box center [492, 350] width 631 height 365
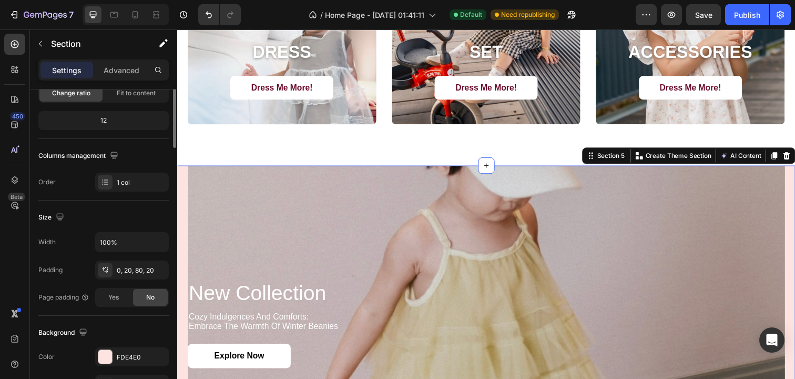
scroll to position [120, 0]
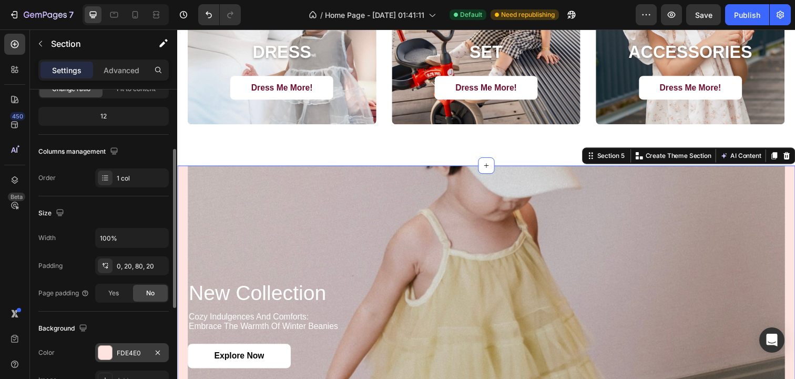
click at [103, 354] on div at bounding box center [105, 353] width 14 height 14
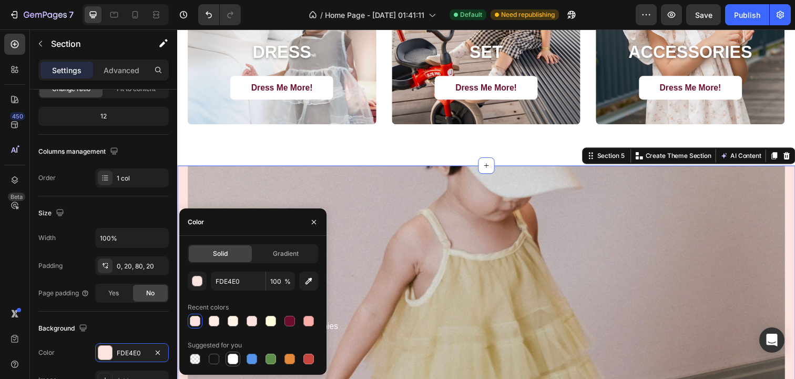
click at [231, 353] on div at bounding box center [233, 358] width 11 height 11
type input "FFFFFF"
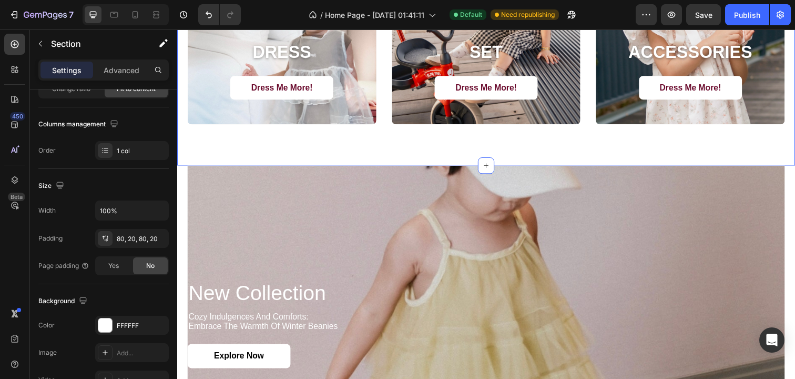
click at [249, 148] on div "DRESS Heading Dress Me More! Button Hero Banner SET Heading Dress Me More! Butt…" at bounding box center [492, 4] width 631 height 330
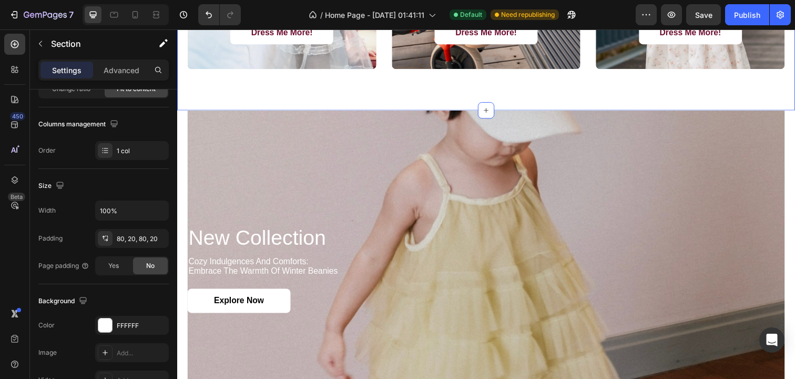
scroll to position [1167, 0]
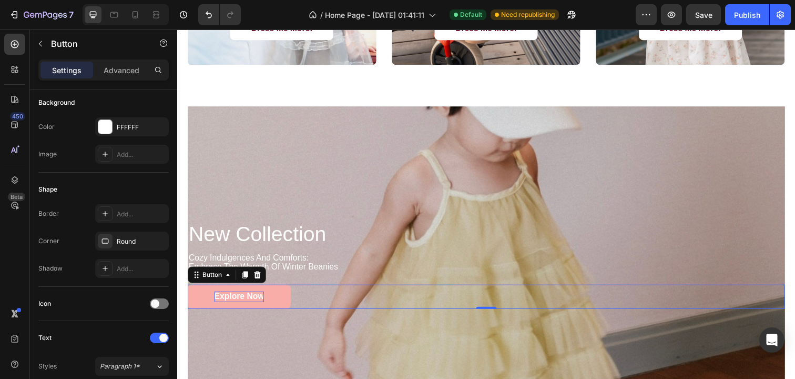
click at [240, 301] on p "Explore Now" at bounding box center [240, 302] width 51 height 11
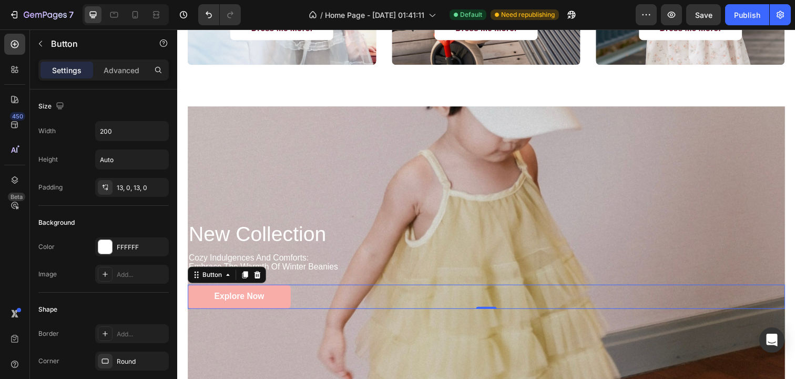
click at [196, 299] on link "Explore Now" at bounding box center [240, 302] width 105 height 25
click at [219, 280] on div "Button" at bounding box center [213, 279] width 24 height 9
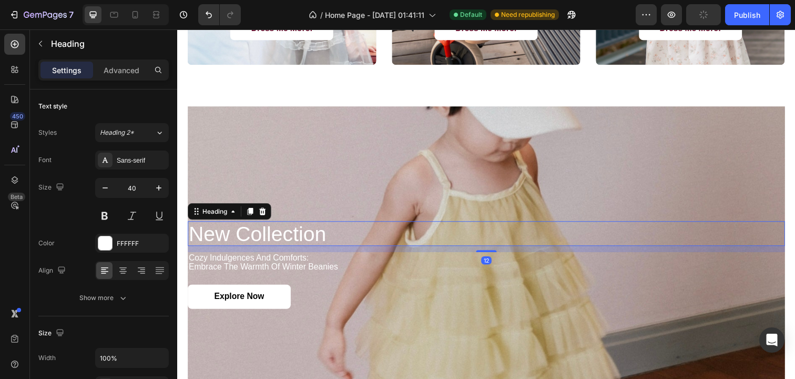
click at [258, 229] on h2 "new collection" at bounding box center [493, 237] width 610 height 25
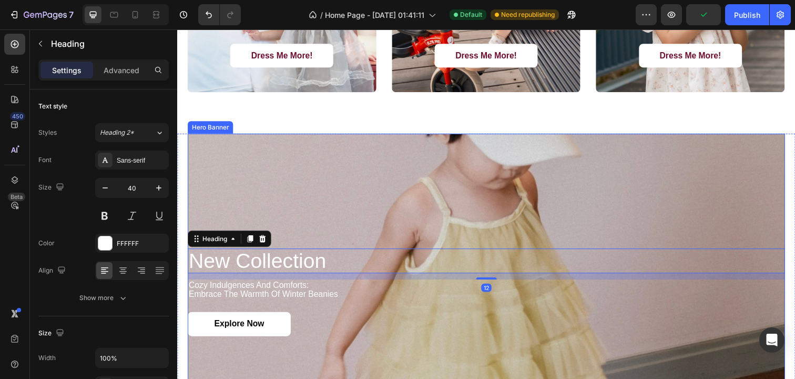
scroll to position [1122, 0]
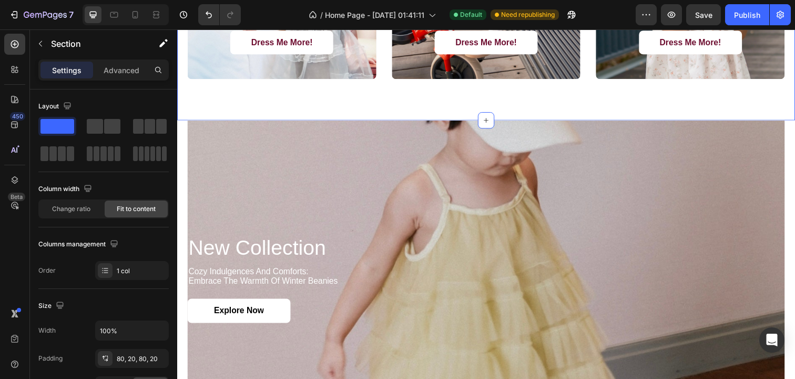
scroll to position [1159, 0]
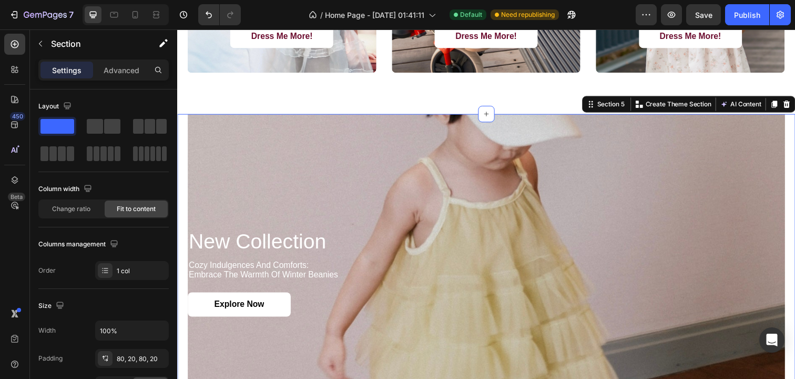
click at [183, 131] on div "new collection Heading cozy indulgences and comforts: embrace the warmth of win…" at bounding box center [492, 298] width 631 height 365
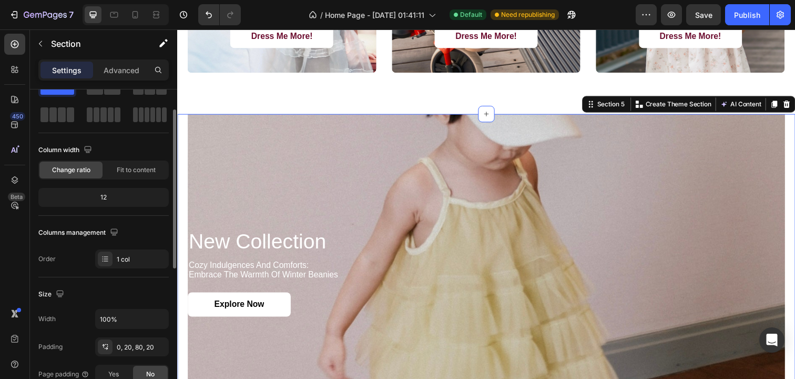
scroll to position [39, 0]
click at [136, 170] on span "Fit to content" at bounding box center [136, 169] width 39 height 9
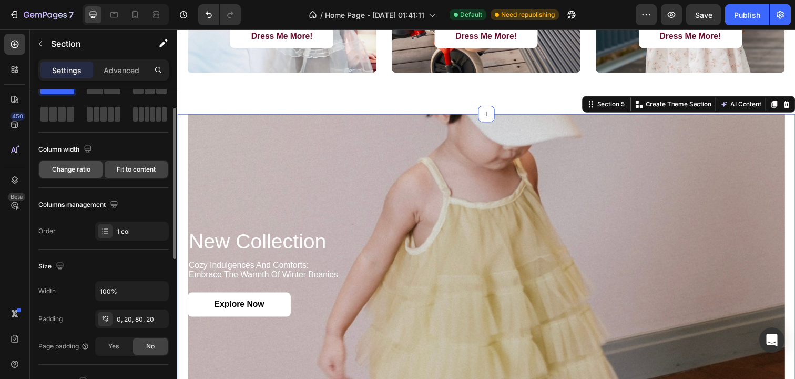
click at [79, 175] on div "Change ratio" at bounding box center [70, 169] width 63 height 17
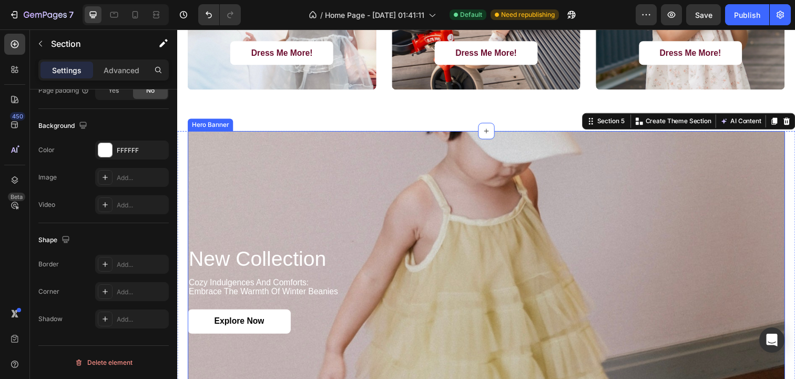
scroll to position [1141, 0]
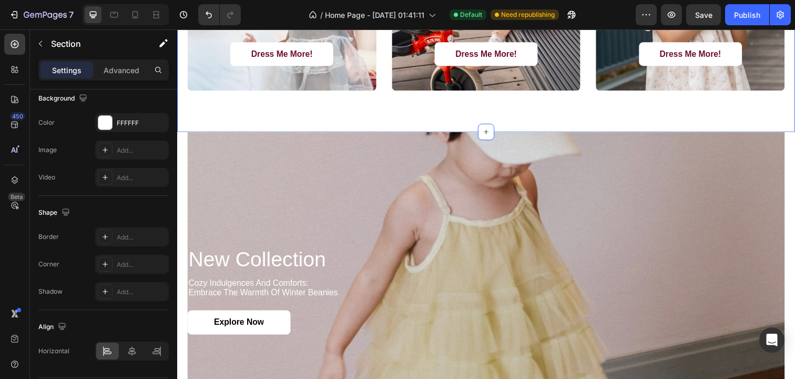
click at [321, 170] on div "Background Image" at bounding box center [493, 295] width 610 height 323
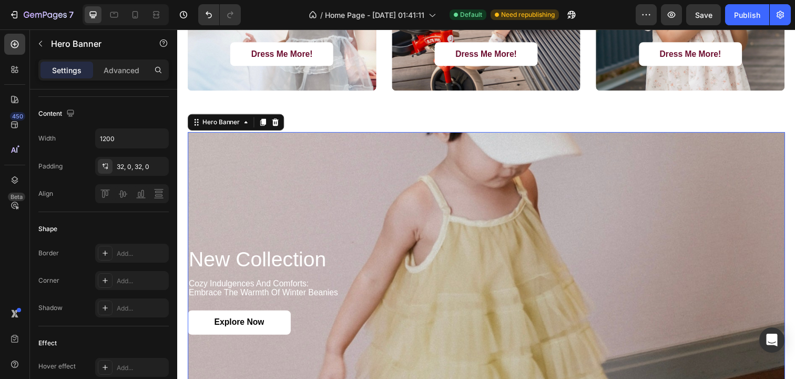
scroll to position [0, 0]
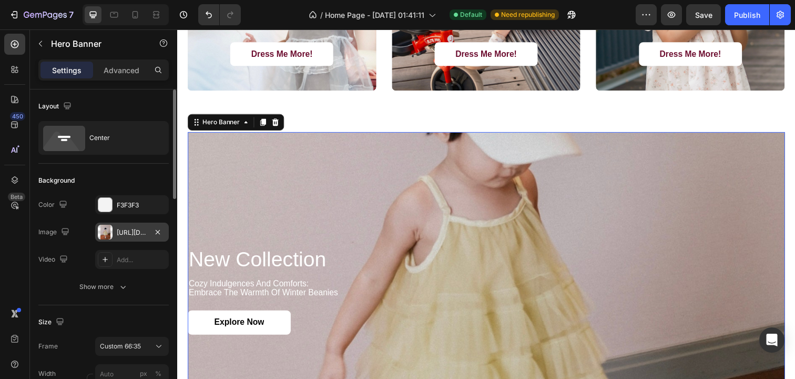
click at [143, 237] on div "https://cdn.shopify.com/s/files/1/0733/1748/2739/files/gempages_581666420270564…" at bounding box center [132, 231] width 74 height 19
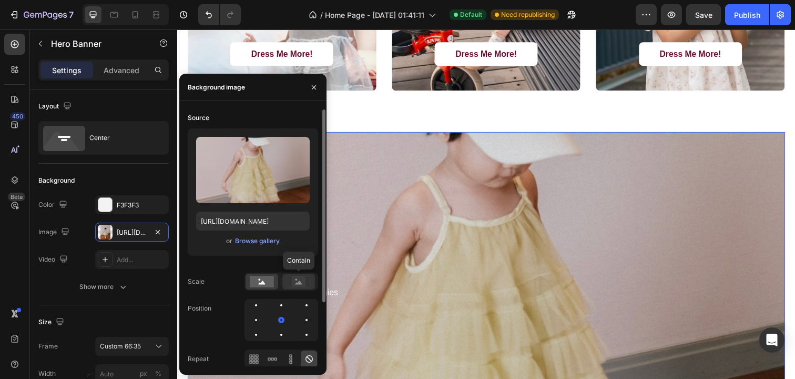
click at [296, 279] on circle at bounding box center [297, 280] width 2 height 2
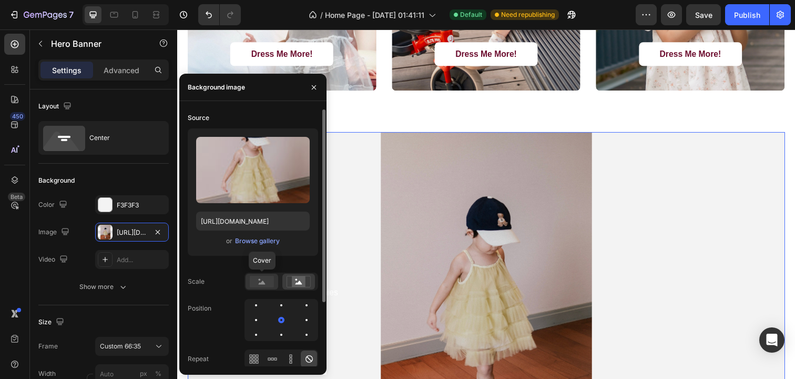
click at [263, 280] on rect at bounding box center [262, 282] width 24 height 12
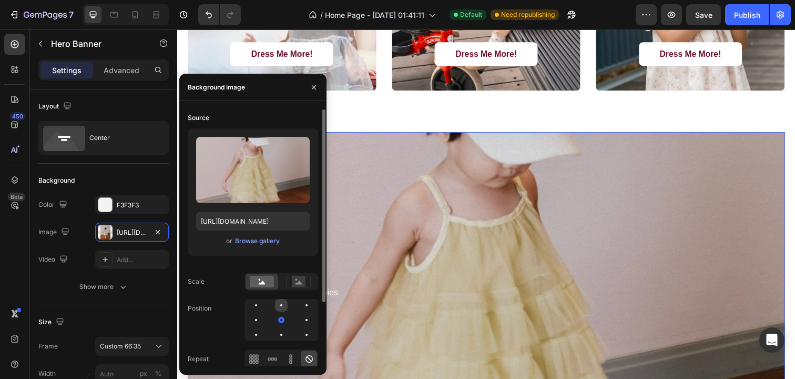
click at [300, 307] on div at bounding box center [306, 305] width 13 height 13
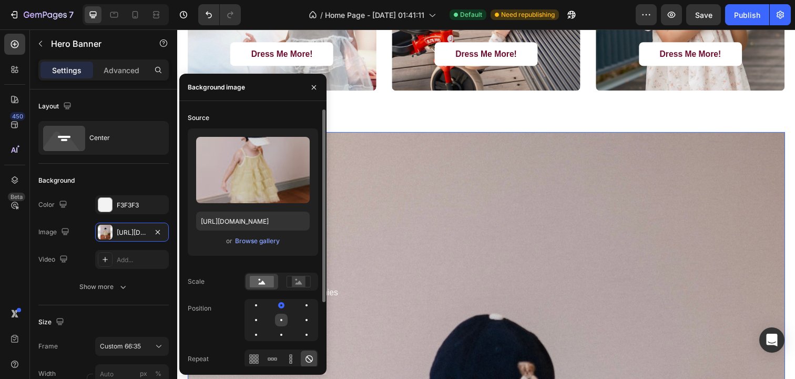
click at [300, 318] on div at bounding box center [306, 319] width 13 height 13
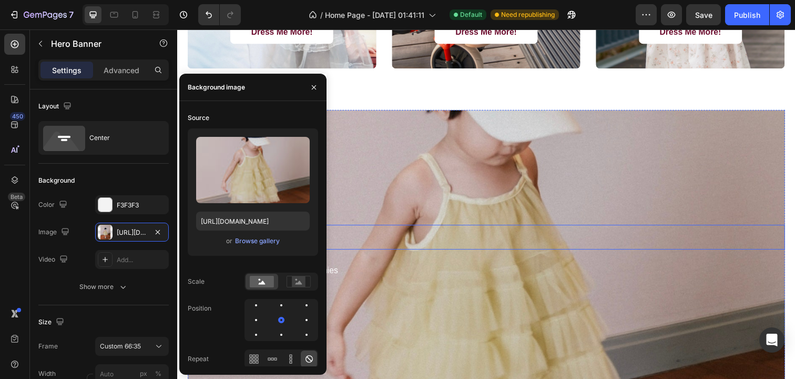
scroll to position [1173, 0]
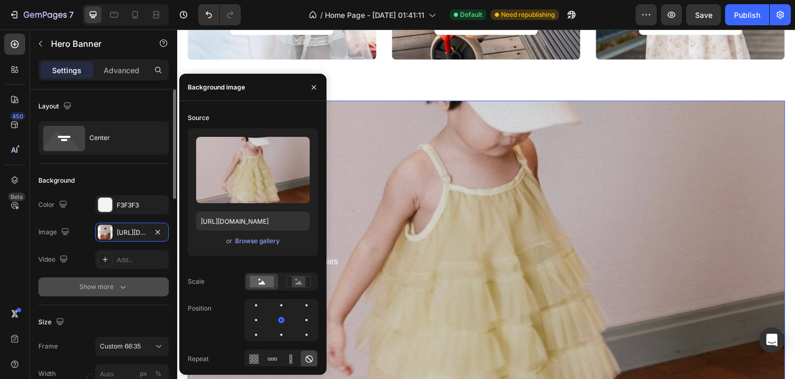
click at [110, 282] on div "Show more" at bounding box center [103, 286] width 49 height 11
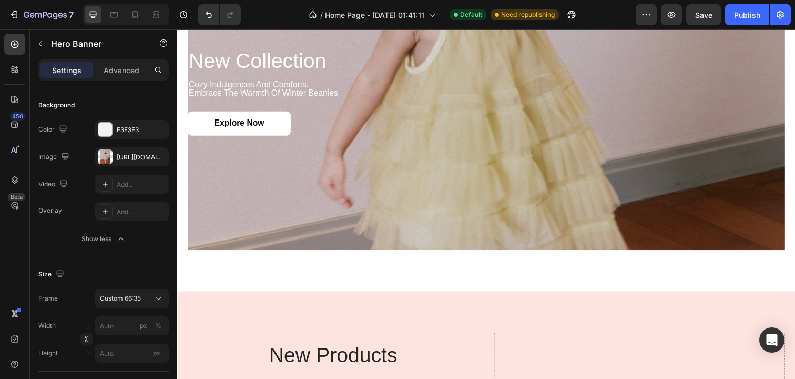
scroll to position [1166, 0]
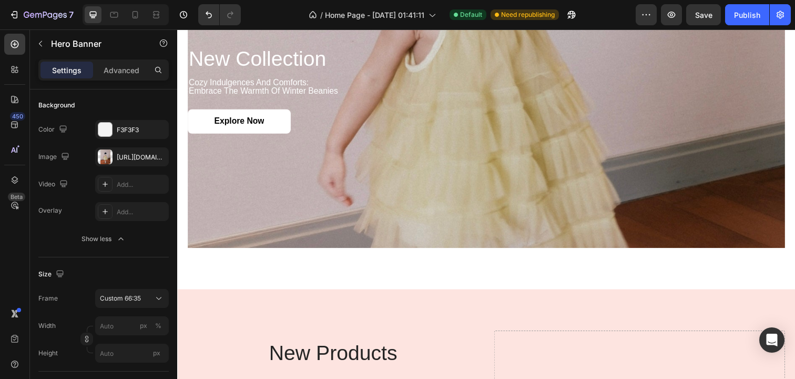
click at [274, 232] on div "Background Image" at bounding box center [493, 90] width 610 height 323
click at [146, 298] on div "Custom 66:35" at bounding box center [126, 297] width 52 height 9
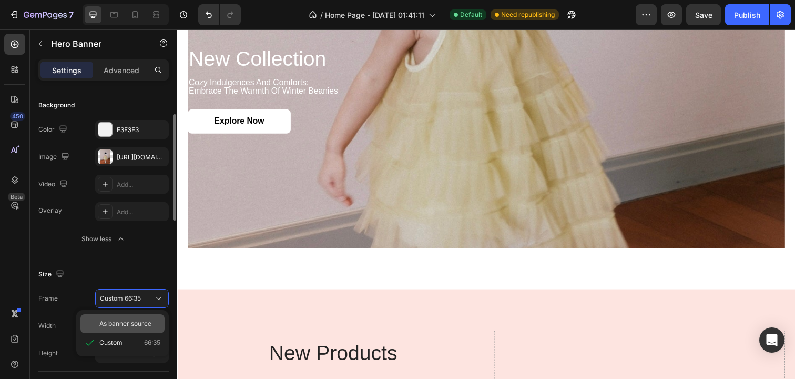
click at [152, 322] on div "As banner source" at bounding box center [129, 323] width 61 height 9
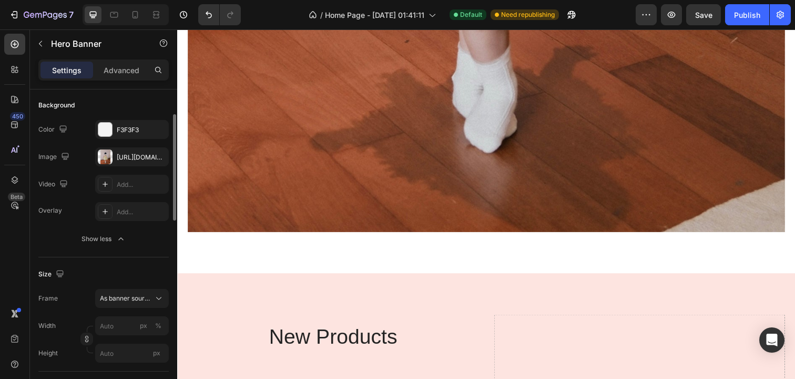
scroll to position [1775, 0]
click at [155, 287] on div "Size Frame As banner source Width px % Height px" at bounding box center [103, 314] width 130 height 114
click at [151, 294] on span "As banner source" at bounding box center [126, 297] width 52 height 9
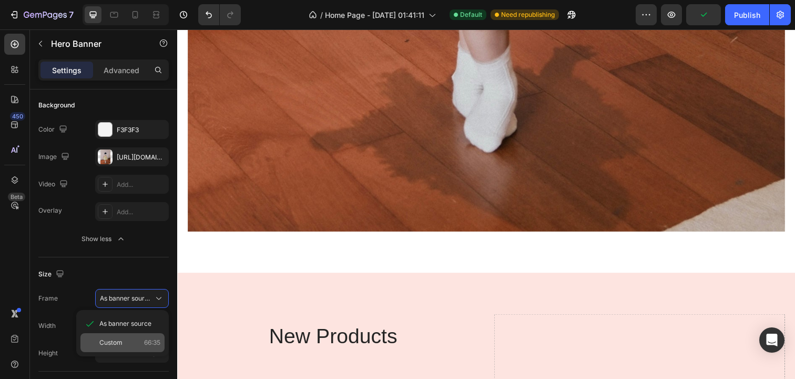
click at [156, 336] on div "Custom 66:35" at bounding box center [122, 342] width 84 height 19
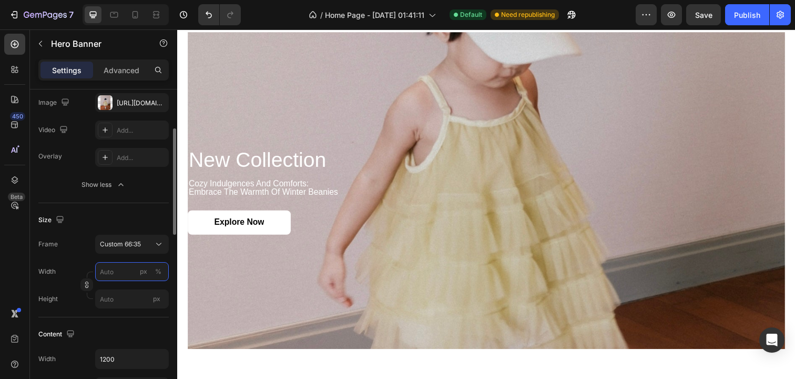
scroll to position [131, 0]
click at [131, 271] on input "px %" at bounding box center [132, 269] width 74 height 19
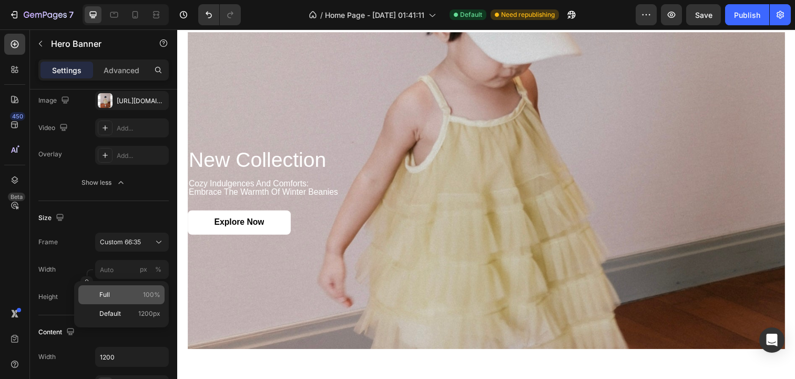
click at [125, 290] on p "Full 100%" at bounding box center [129, 294] width 61 height 9
type input "100"
click at [274, 273] on div "Background Image" at bounding box center [493, 193] width 610 height 323
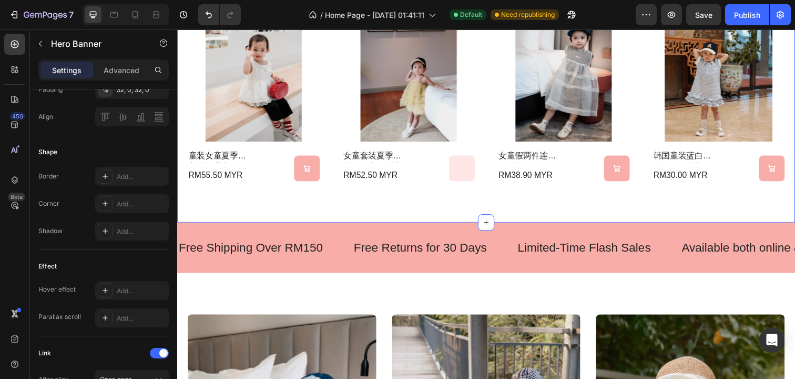
scroll to position [671, 0]
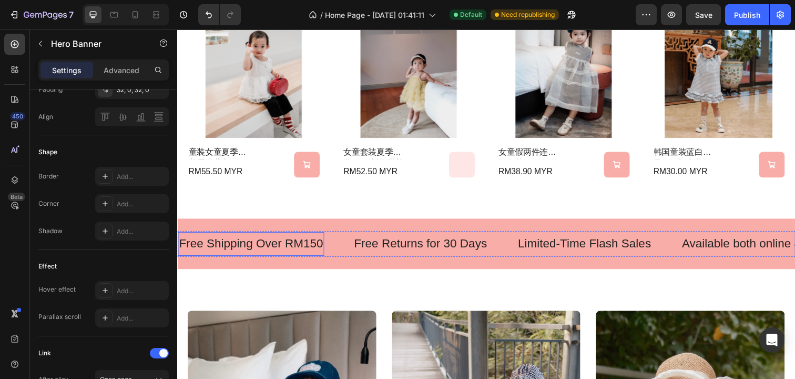
click at [281, 254] on p "Free Shipping Over RM150" at bounding box center [252, 248] width 147 height 16
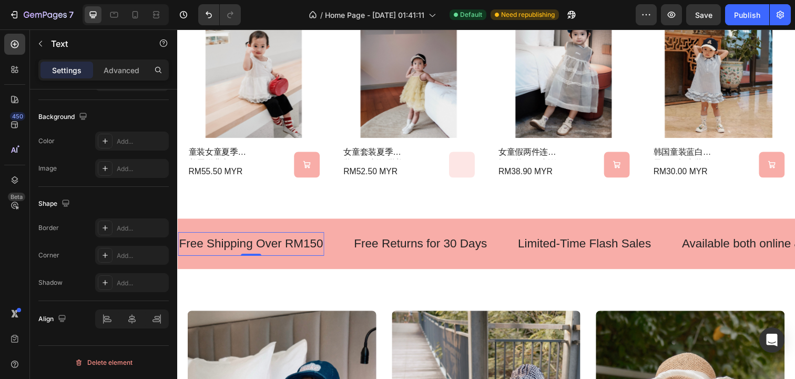
scroll to position [0, 0]
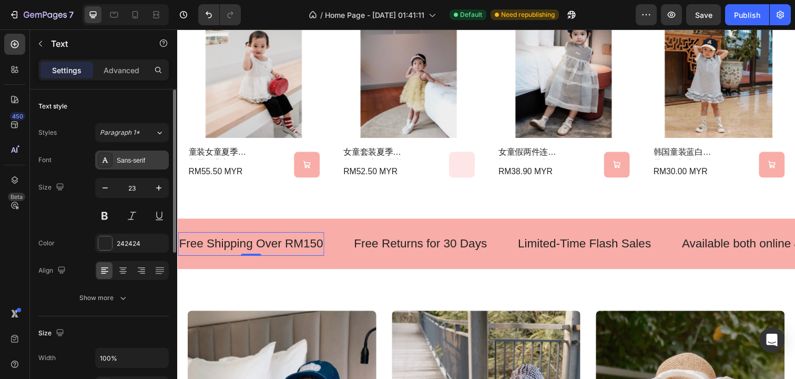
click at [144, 166] on div "Sans-serif" at bounding box center [132, 159] width 74 height 19
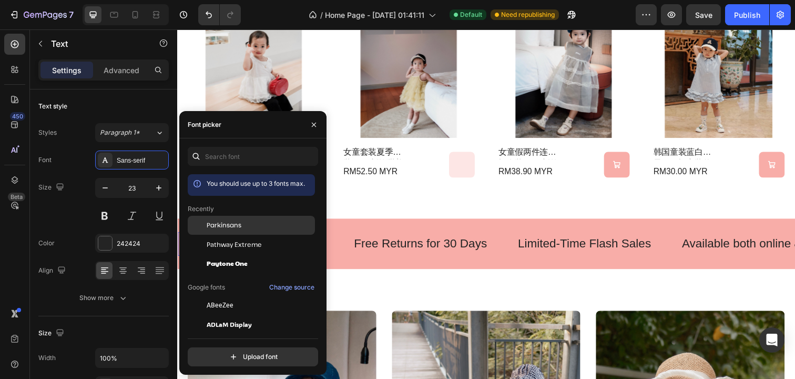
click at [265, 226] on div "Parkinsans" at bounding box center [260, 224] width 106 height 9
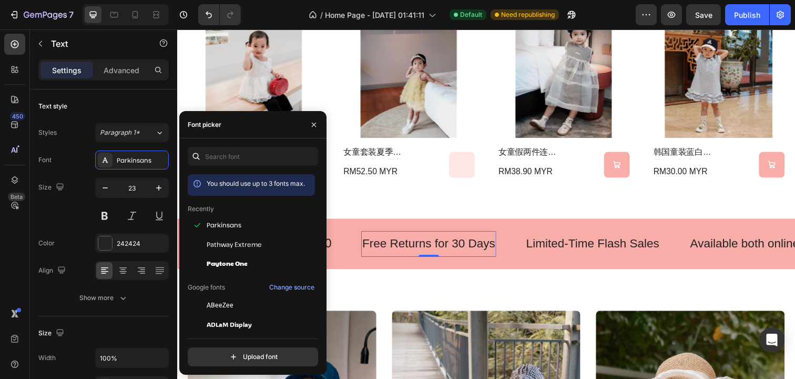
click at [417, 247] on p "Free Returns for 30 Days" at bounding box center [434, 248] width 136 height 16
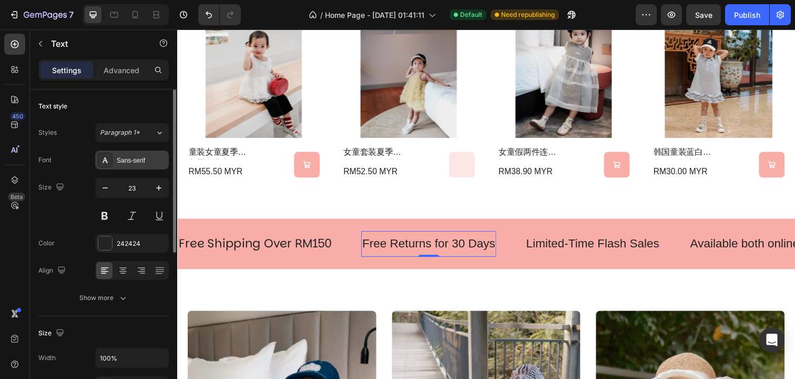
click at [128, 159] on div "Sans-serif" at bounding box center [141, 160] width 49 height 9
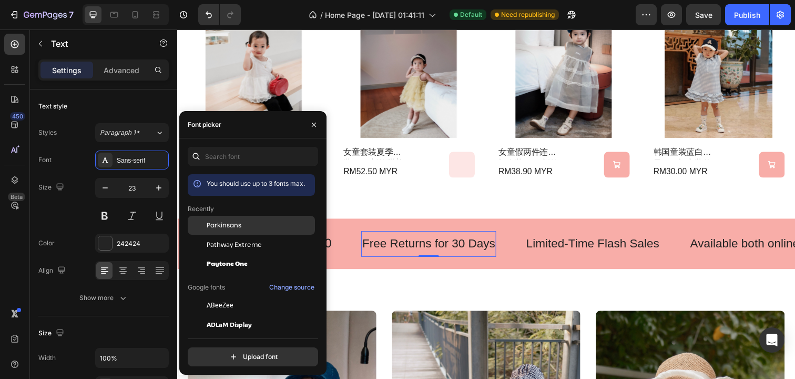
click at [230, 224] on span "Parkinsans" at bounding box center [224, 224] width 35 height 9
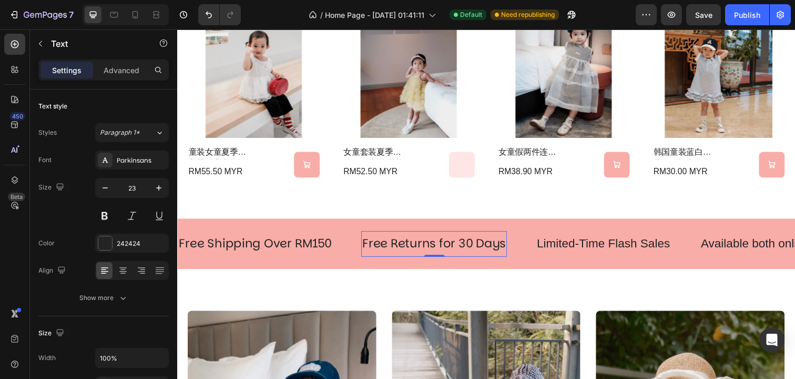
click at [425, 240] on p "Free Returns for 30 Days" at bounding box center [439, 248] width 147 height 16
click at [475, 248] on p "Free Returns for 30 Days" at bounding box center [439, 248] width 147 height 16
click at [601, 251] on p "Limited-Time Flash Sales" at bounding box center [612, 248] width 136 height 16
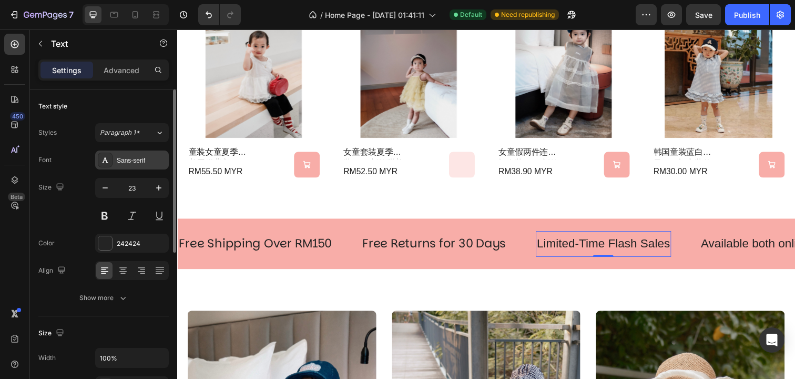
click at [123, 157] on div "Sans-serif" at bounding box center [141, 160] width 49 height 9
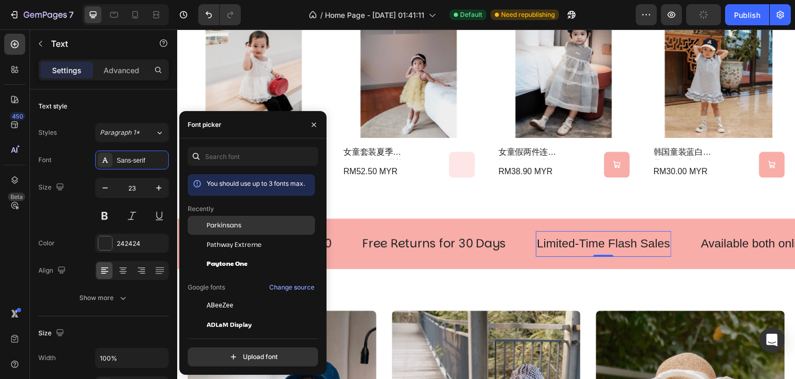
click at [244, 224] on div "Parkinsans" at bounding box center [260, 224] width 106 height 9
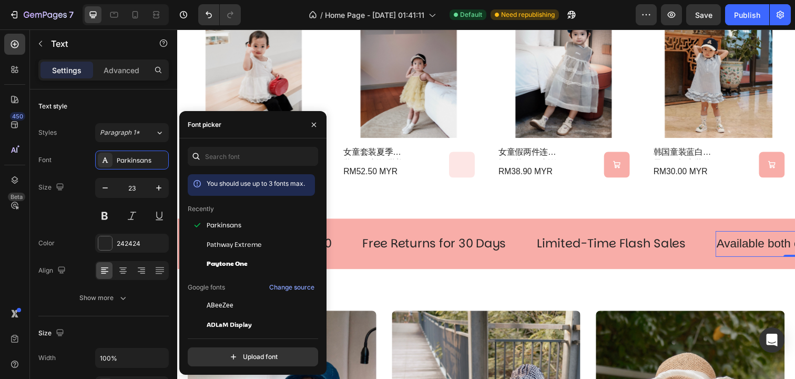
click at [775, 251] on p "Available both online & offline" at bounding box center [807, 248] width 158 height 16
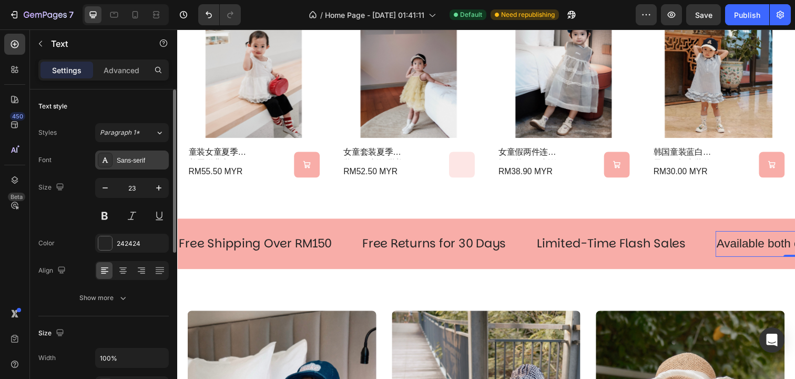
click at [131, 164] on div "Sans-serif" at bounding box center [141, 160] width 49 height 9
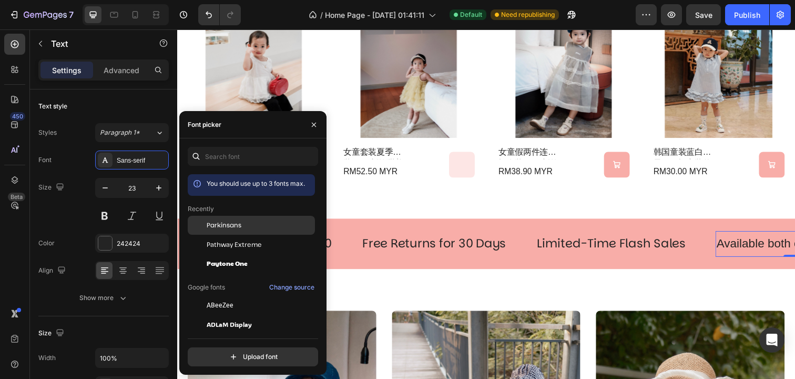
click at [233, 226] on span "Parkinsans" at bounding box center [224, 224] width 35 height 9
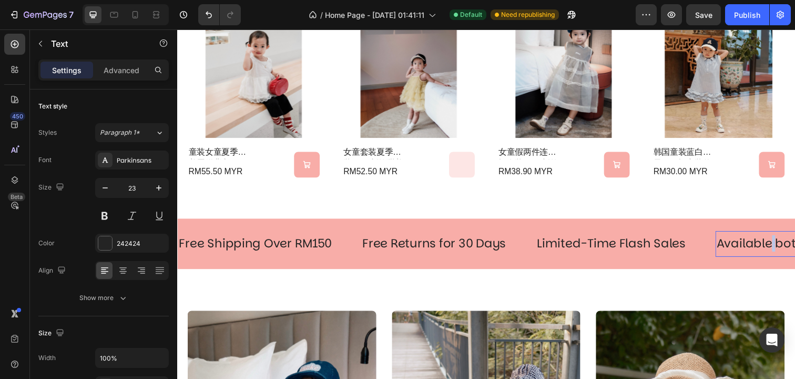
drag, startPoint x: 789, startPoint y: 250, endPoint x: 808, endPoint y: 251, distance: 19.0
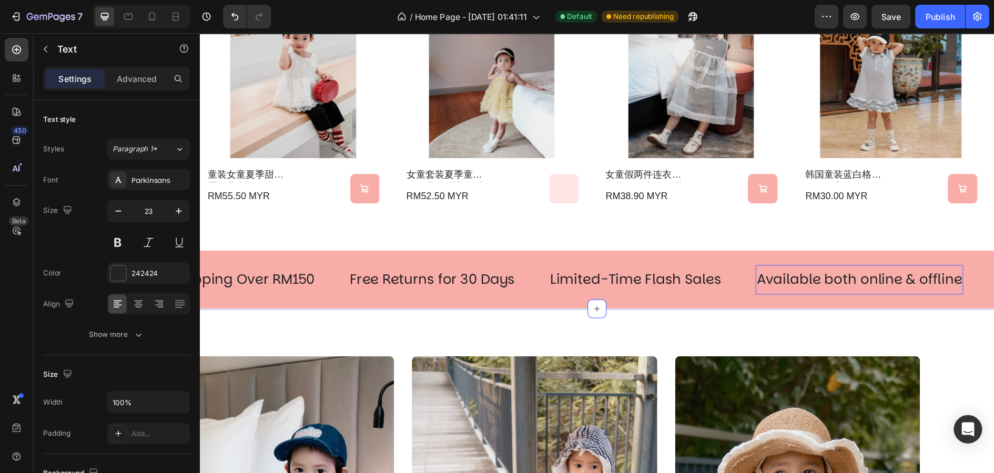
scroll to position [694, 0]
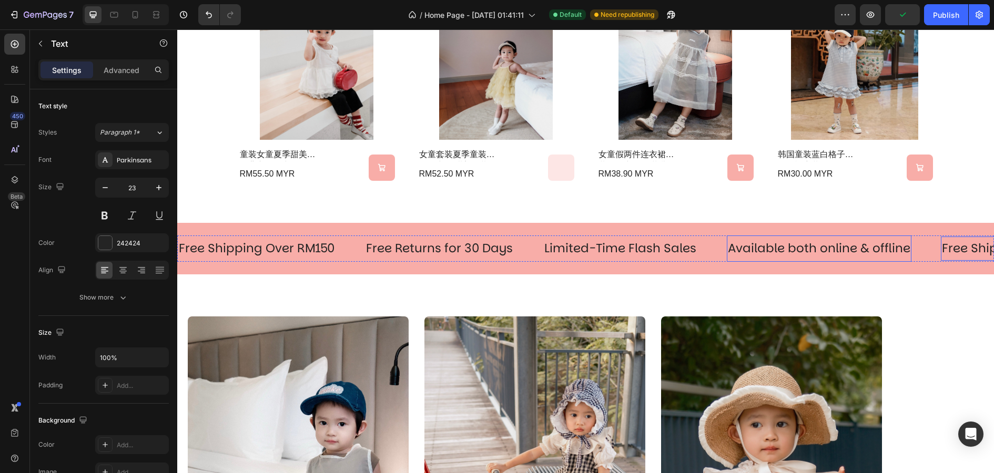
click at [795, 312] on div "DRESS Heading Dress Me More! Button Hero Banner SET Heading Dress Me More! Butt…" at bounding box center [585, 457] width 817 height 365
click at [769, 246] on p "Available both online & offline" at bounding box center [819, 249] width 182 height 16
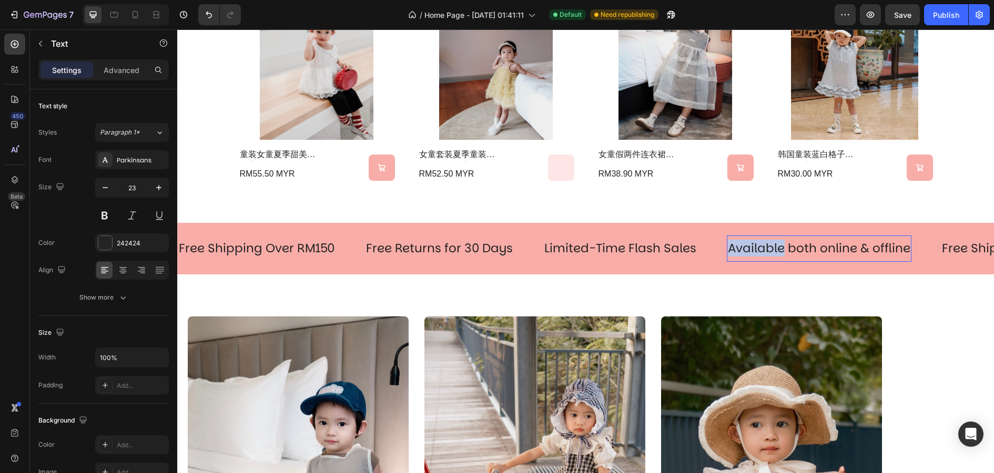
click at [778, 246] on p "Available both online & offline" at bounding box center [819, 249] width 182 height 16
click at [795, 251] on p "Available both online & offline" at bounding box center [819, 249] width 182 height 16
click at [576, 250] on p "Limited-Time Flash Sales" at bounding box center [620, 249] width 152 height 16
click at [291, 255] on p "Free Shipping Over RM150" at bounding box center [257, 249] width 156 height 16
click at [287, 255] on p "Free Shipping Over RM150" at bounding box center [257, 249] width 156 height 16
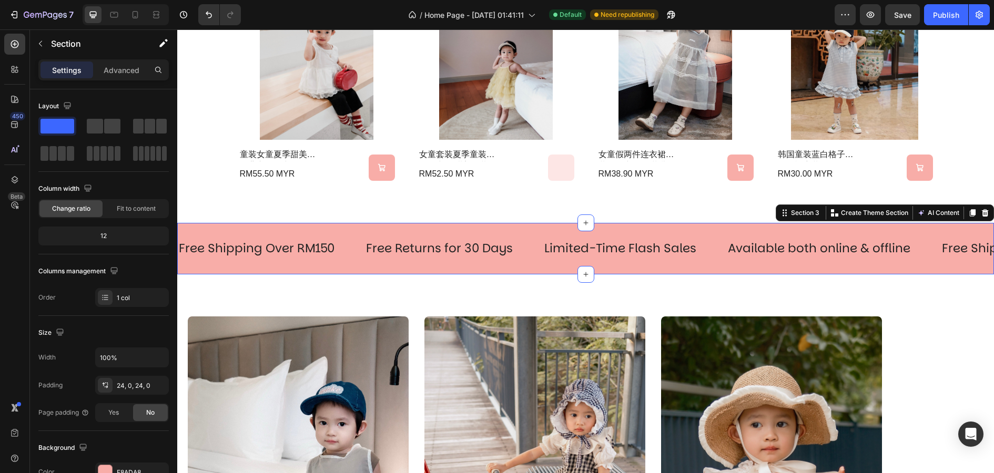
click at [306, 231] on div "Free Shipping Over RM150 Text Free Returns for 30 Days Text Limited-Time Flash …" at bounding box center [585, 249] width 817 height 52
click at [306, 251] on p "Free Shipping Over RM150" at bounding box center [257, 249] width 156 height 16
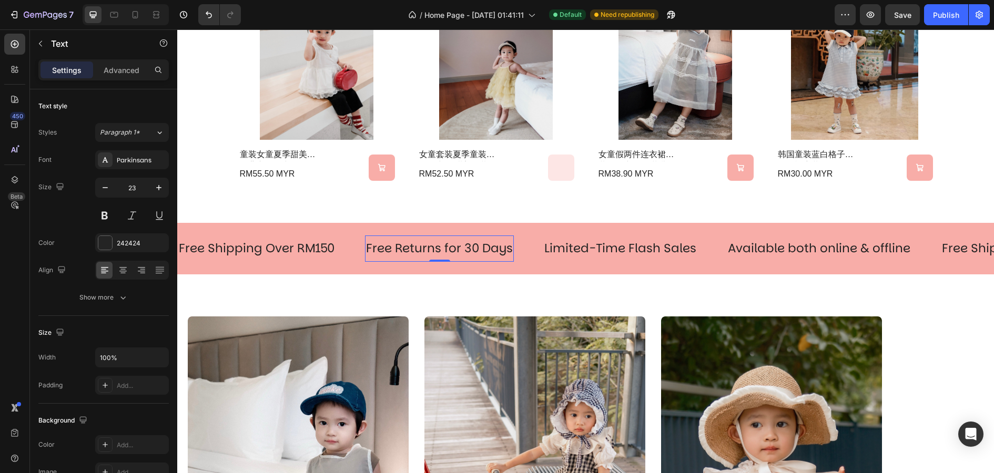
click at [491, 247] on p "Free Returns for 30 Days" at bounding box center [439, 249] width 147 height 16
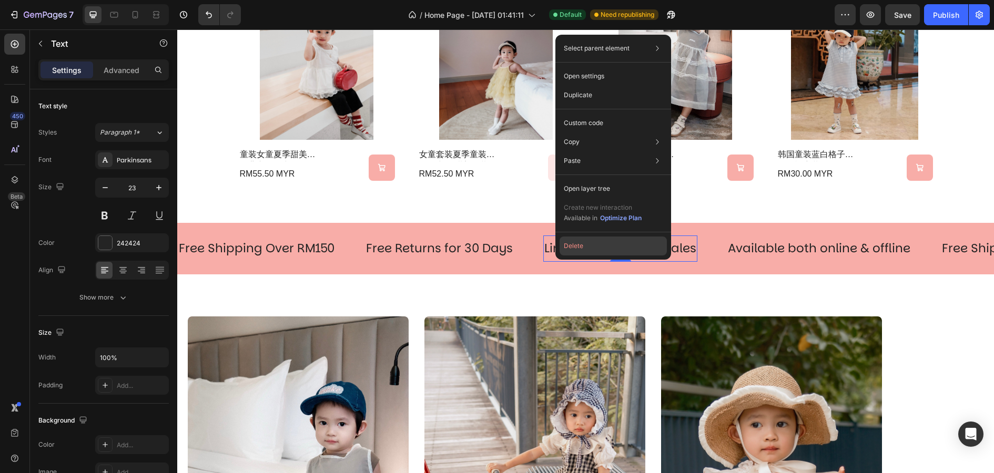
click at [578, 248] on button "Delete" at bounding box center [613, 246] width 107 height 19
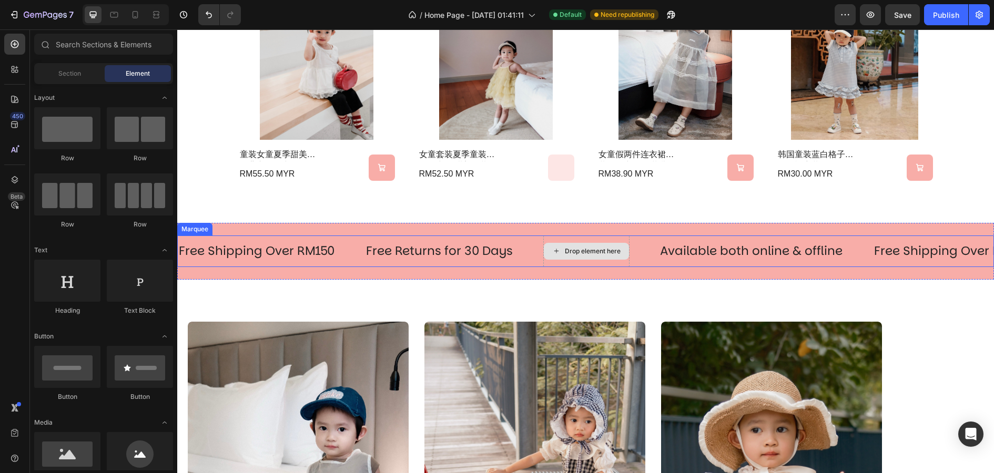
click at [597, 245] on div "Drop element here" at bounding box center [586, 251] width 85 height 17
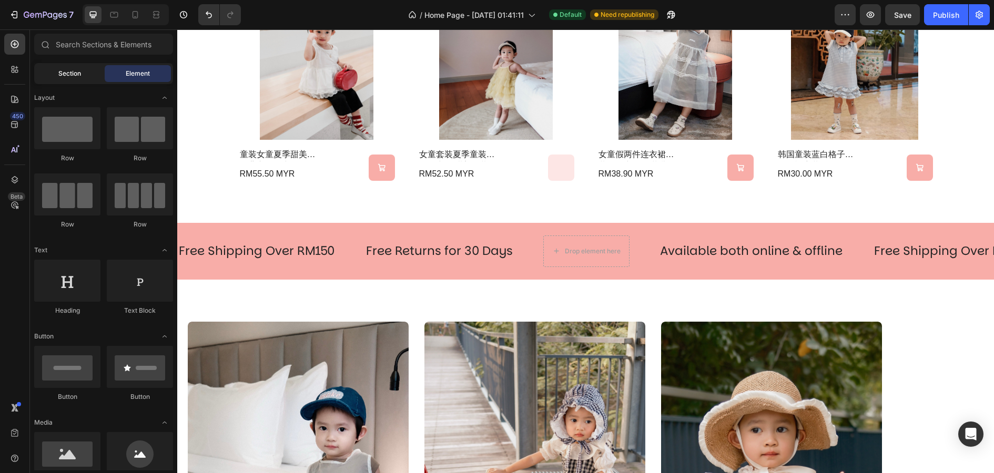
click at [80, 76] on span "Section" at bounding box center [69, 73] width 23 height 9
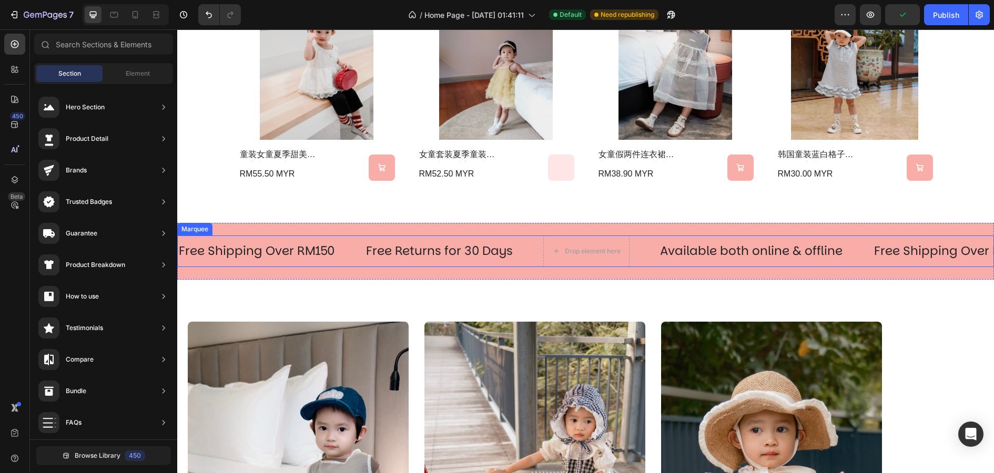
click at [537, 259] on div "Free Returns for 30 Days Text" at bounding box center [454, 251] width 178 height 26
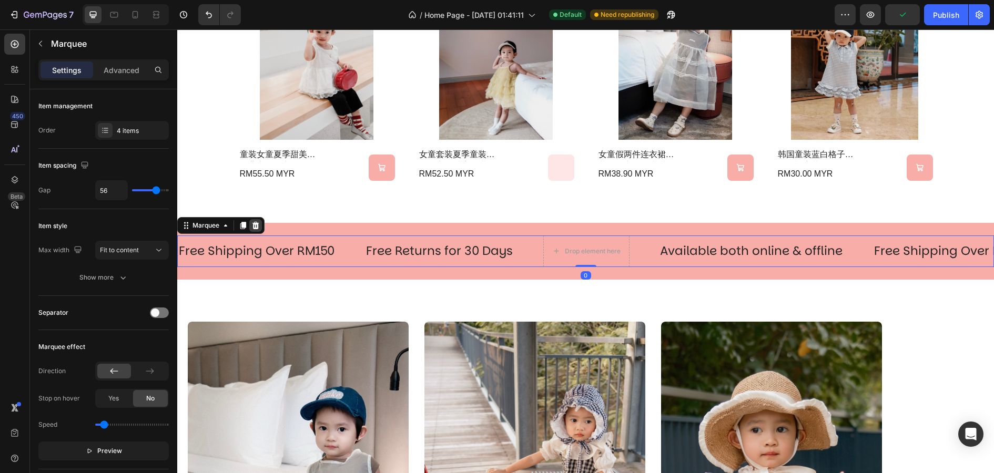
click at [259, 222] on icon at bounding box center [255, 225] width 8 height 8
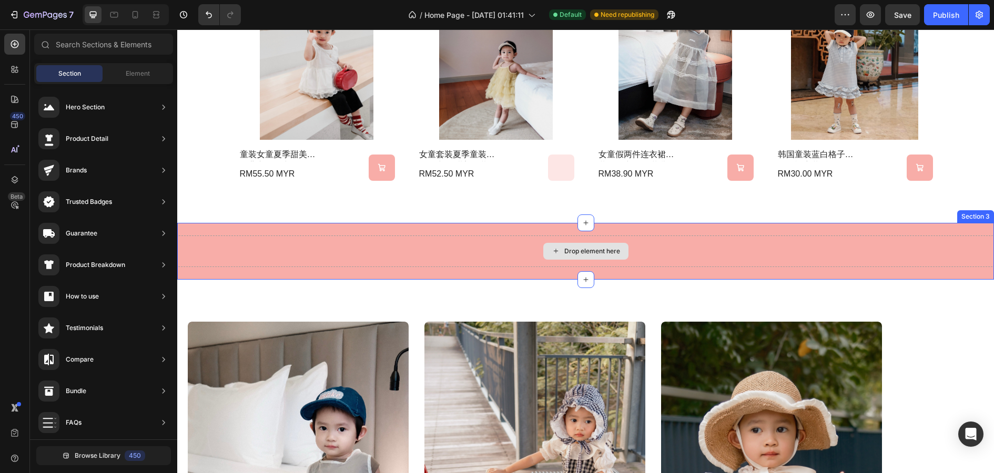
click at [597, 245] on div "Drop element here" at bounding box center [585, 251] width 85 height 17
click at [592, 253] on div "Drop element here" at bounding box center [592, 251] width 56 height 8
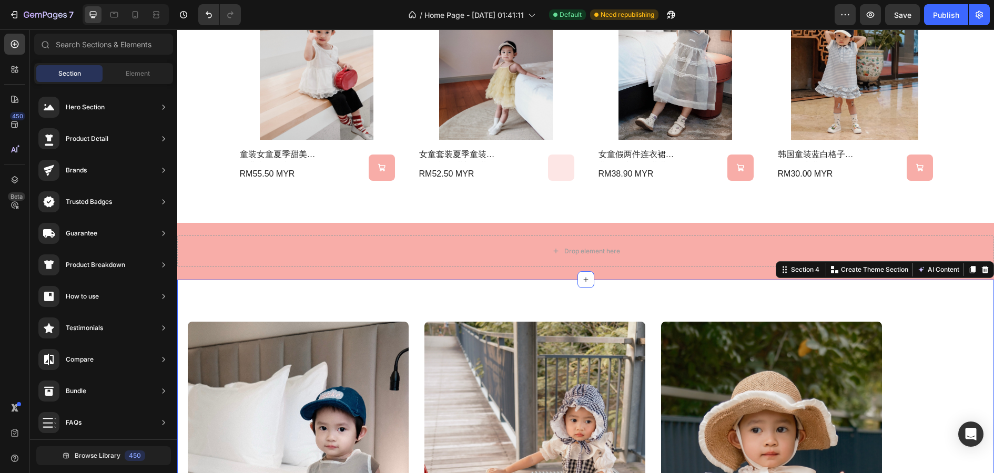
click at [618, 289] on div "DRESS Heading Dress Me More! Button Hero Banner SET Heading Dress Me More! Butt…" at bounding box center [585, 462] width 817 height 365
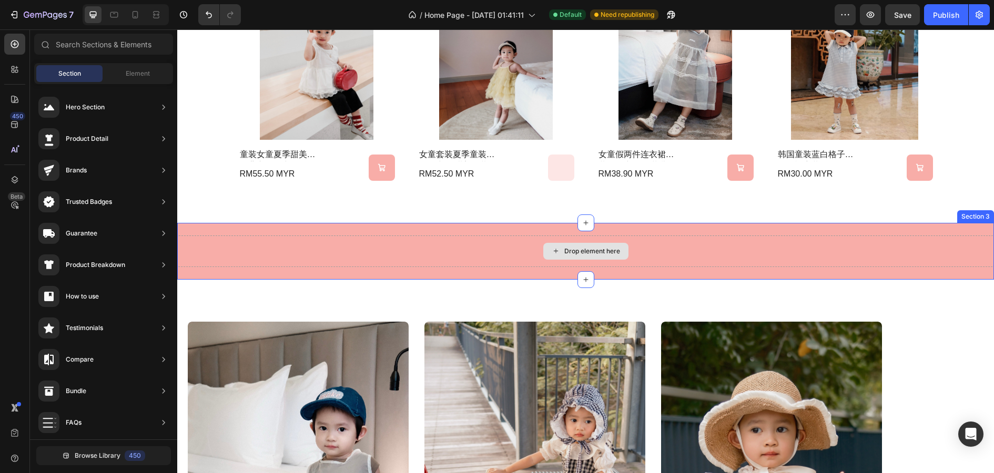
click at [612, 255] on div "Drop element here" at bounding box center [592, 251] width 56 height 8
click at [597, 249] on div "Drop element here" at bounding box center [592, 251] width 56 height 8
click at [136, 76] on span "Element" at bounding box center [138, 73] width 24 height 9
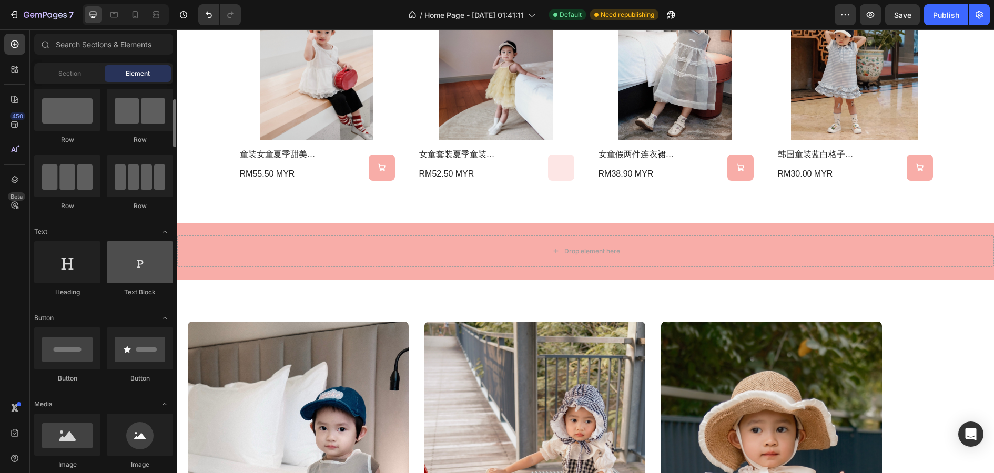
scroll to position [32, 0]
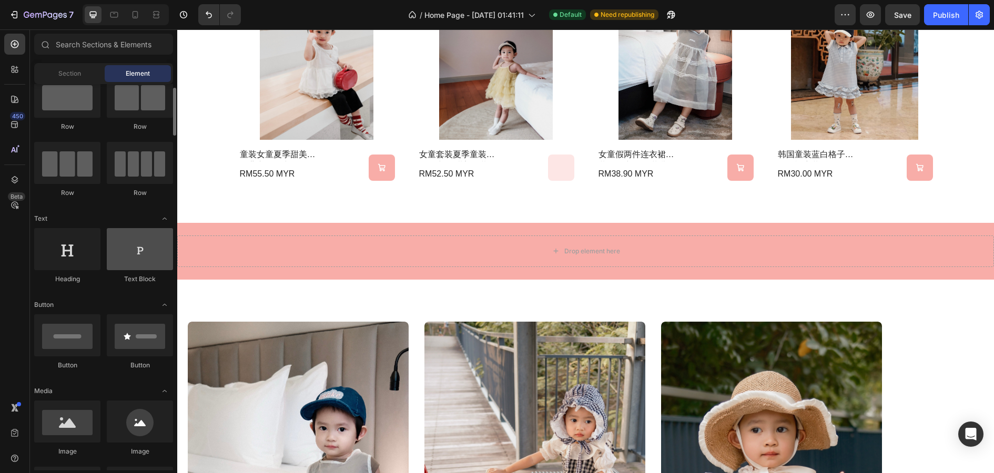
click at [136, 246] on div at bounding box center [140, 249] width 66 height 42
click at [140, 252] on div at bounding box center [140, 249] width 66 height 42
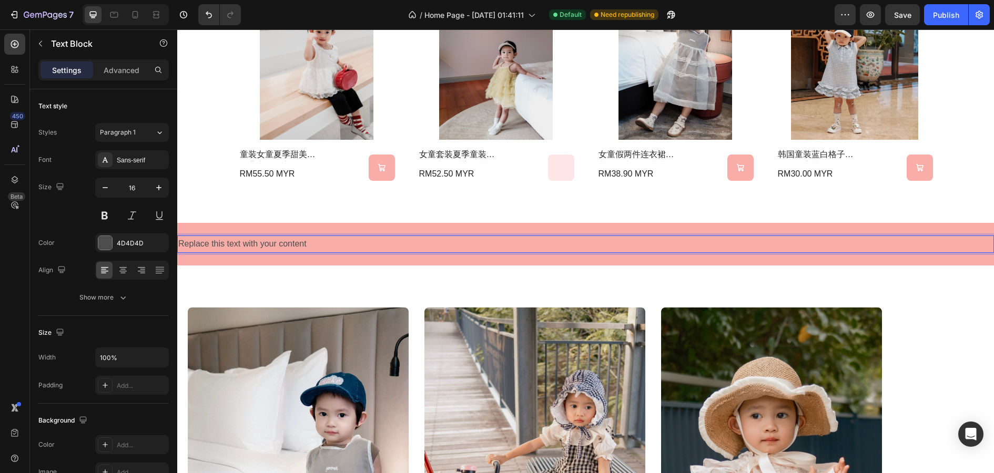
click at [287, 242] on div "Replace this text with your content" at bounding box center [585, 244] width 817 height 17
click at [287, 242] on p "Replace this text with your content" at bounding box center [585, 244] width 815 height 15
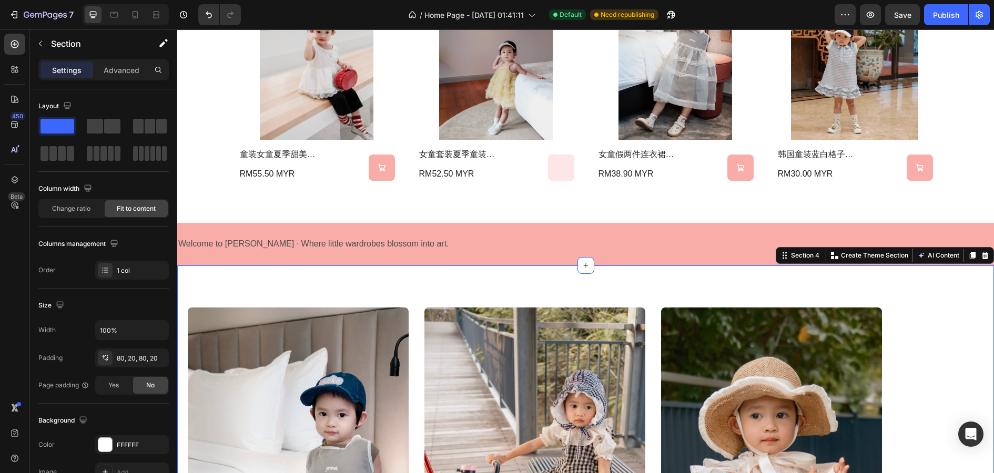
click at [402, 273] on div "DRESS Heading Dress Me More! Button Hero Banner SET Heading Dress Me More! Butt…" at bounding box center [585, 448] width 817 height 365
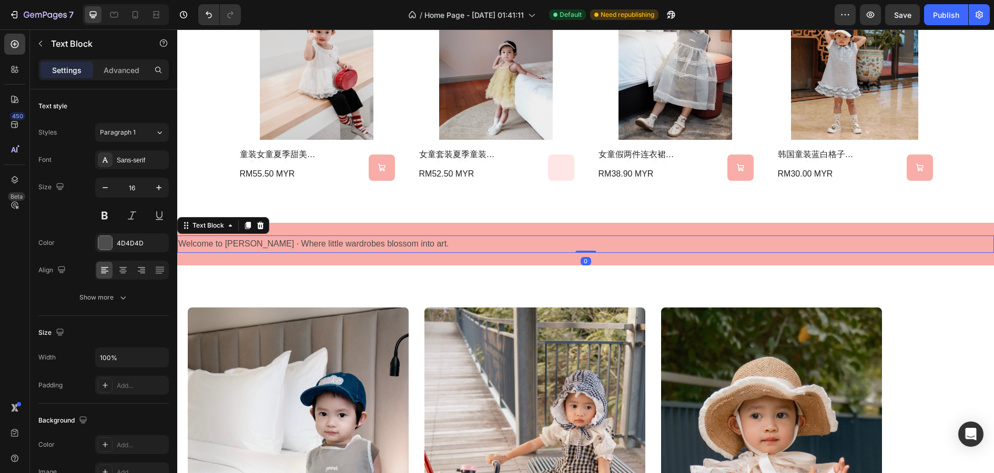
click at [389, 241] on p "Welcome to Hansoriess · Where little wardrobes blossom into art." at bounding box center [585, 244] width 815 height 15
click at [289, 245] on p "Welcome to Hansoriess · Where little wardrobes blossom into art." at bounding box center [585, 244] width 815 height 15
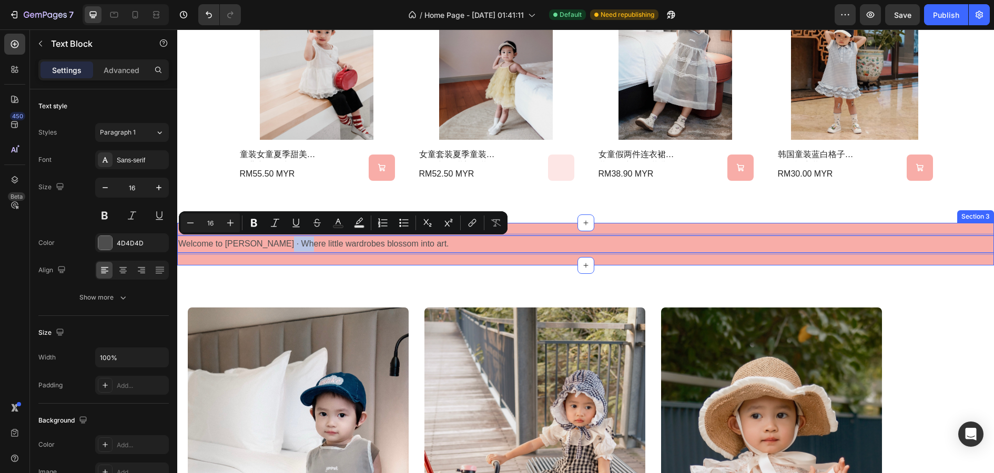
click at [367, 268] on div "DRESS Heading Dress Me More! Button Hero Banner SET Heading Dress Me More! Butt…" at bounding box center [585, 448] width 817 height 365
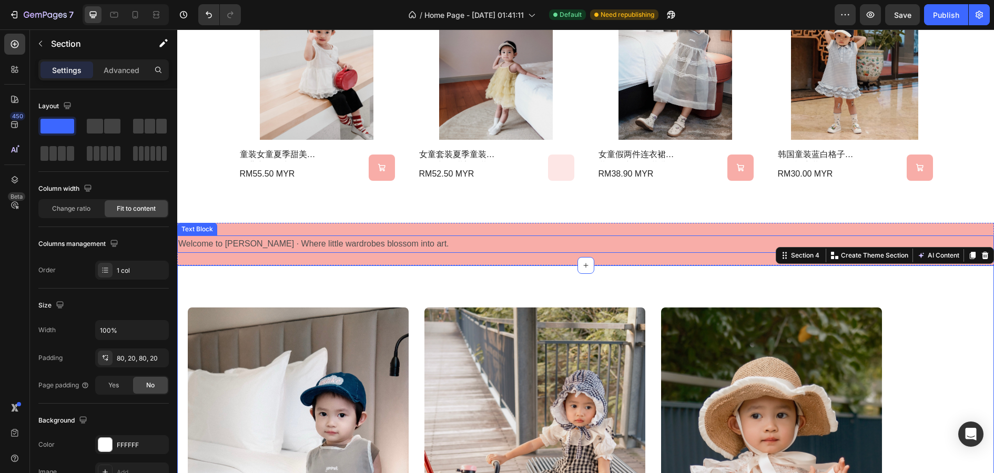
click at [412, 240] on p "Welcome to Hansoriess · Where little wardrobes blossom into art." at bounding box center [585, 244] width 815 height 15
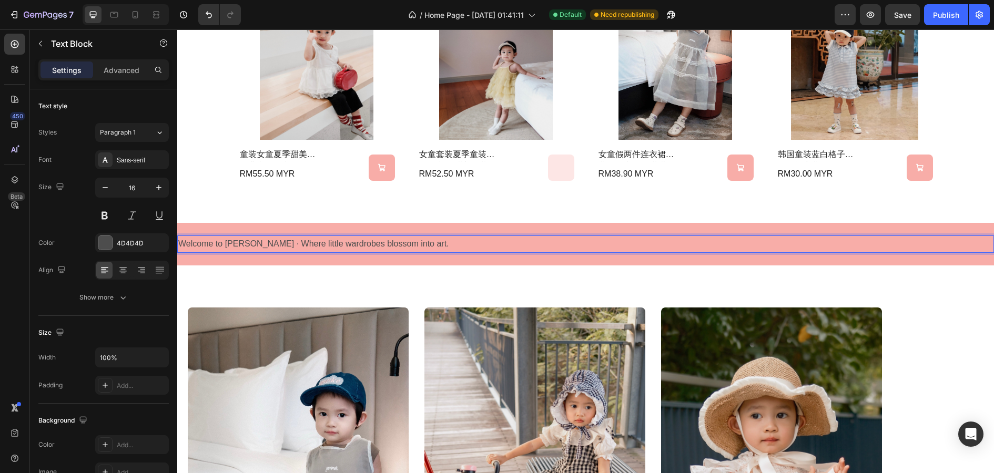
click at [429, 244] on p "Welcome to Hansoriess · Where little wardrobes blossom into art." at bounding box center [585, 244] width 815 height 15
click at [426, 278] on div "DRESS Heading Dress Me More! Button Hero Banner SET Heading Dress Me More! Butt…" at bounding box center [585, 448] width 817 height 365
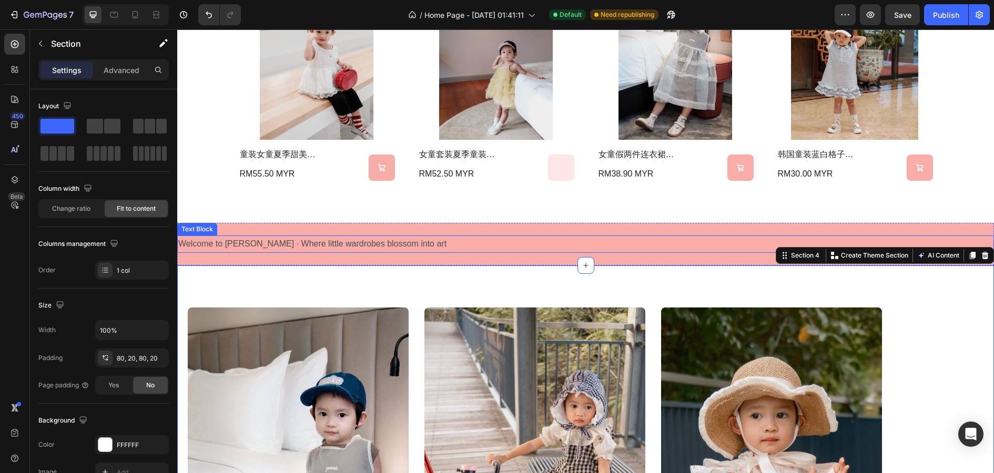
click at [403, 242] on p "Welcome to [PERSON_NAME] · Where little wardrobes blossom into art" at bounding box center [585, 244] width 815 height 15
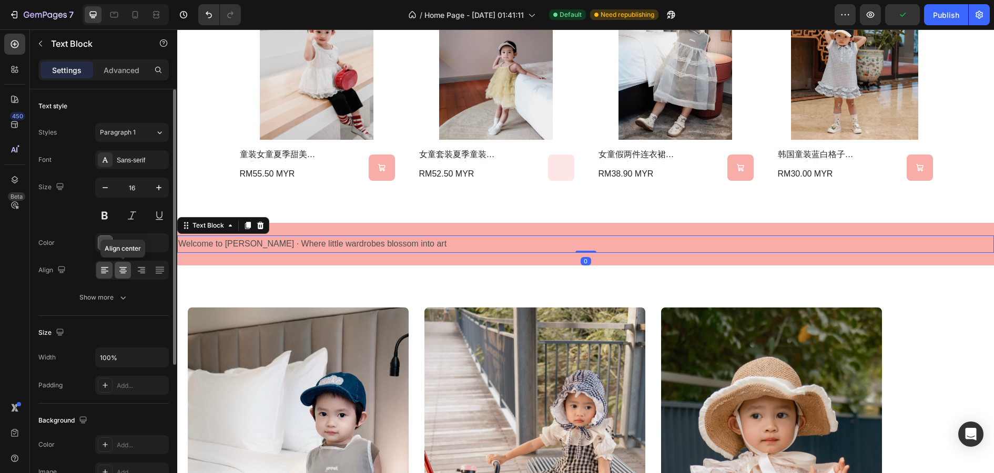
click at [121, 267] on icon at bounding box center [122, 267] width 7 height 1
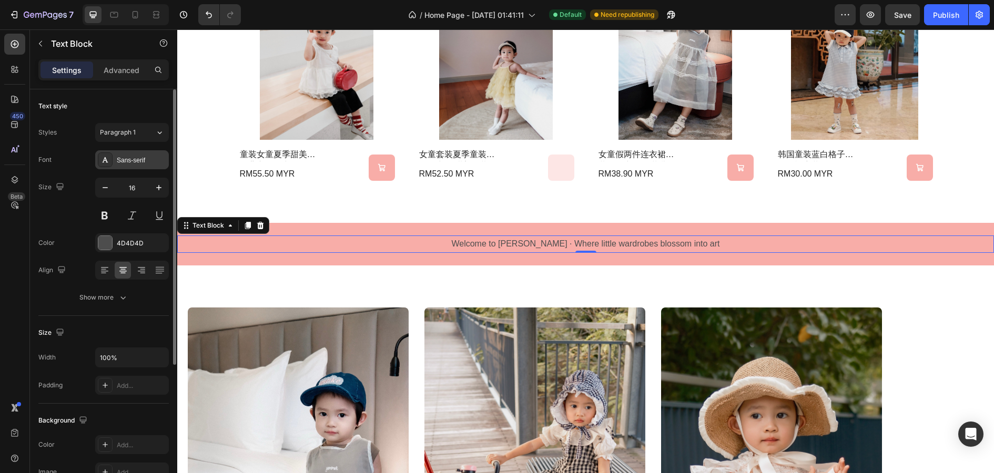
click at [139, 164] on div "Sans-serif" at bounding box center [141, 160] width 49 height 9
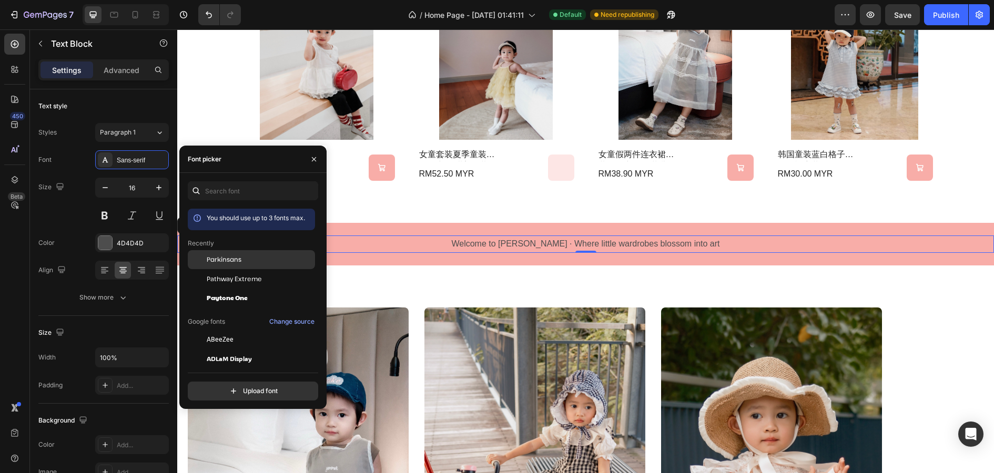
click at [231, 260] on span "Parkinsans" at bounding box center [224, 259] width 35 height 9
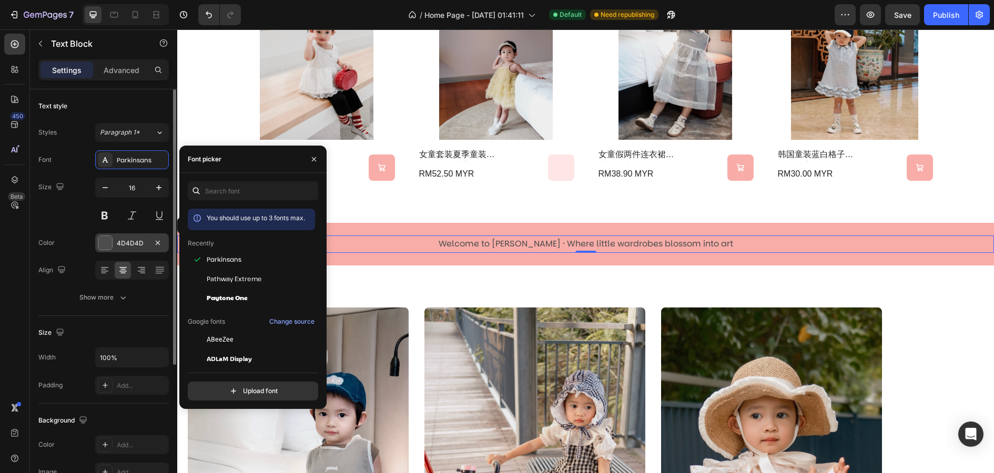
click at [111, 246] on div at bounding box center [105, 243] width 14 height 14
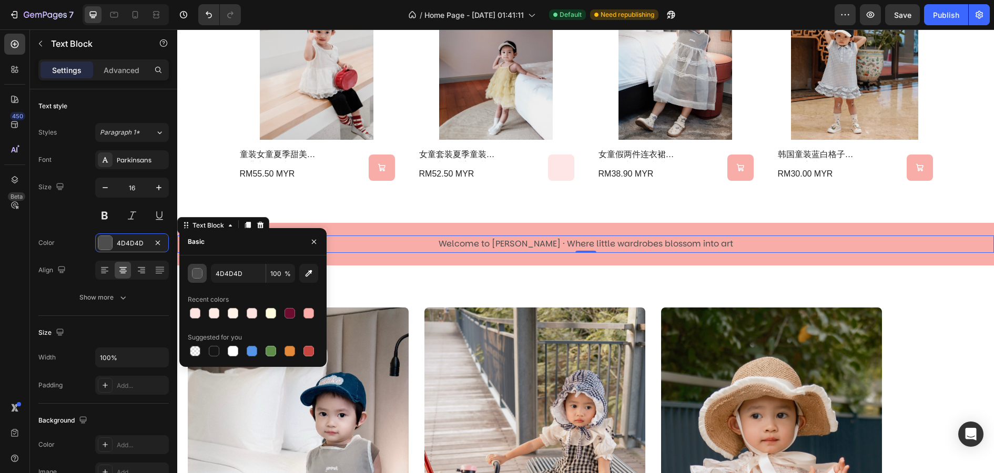
click at [198, 271] on div "button" at bounding box center [197, 274] width 11 height 11
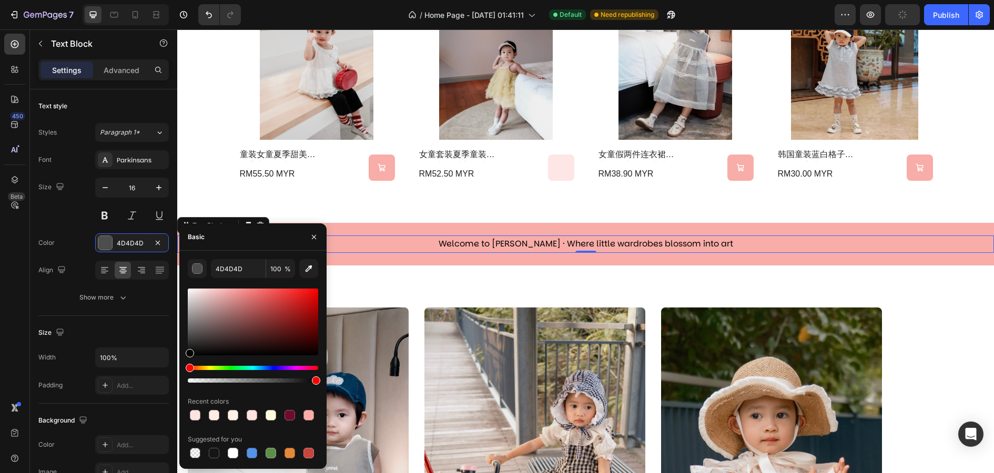
drag, startPoint x: 190, startPoint y: 352, endPoint x: 182, endPoint y: 363, distance: 13.6
click at [182, 363] on div "4D4D4D 100 % Recent colors Suggested for you" at bounding box center [252, 359] width 147 height 201
click at [308, 239] on button "button" at bounding box center [314, 237] width 17 height 17
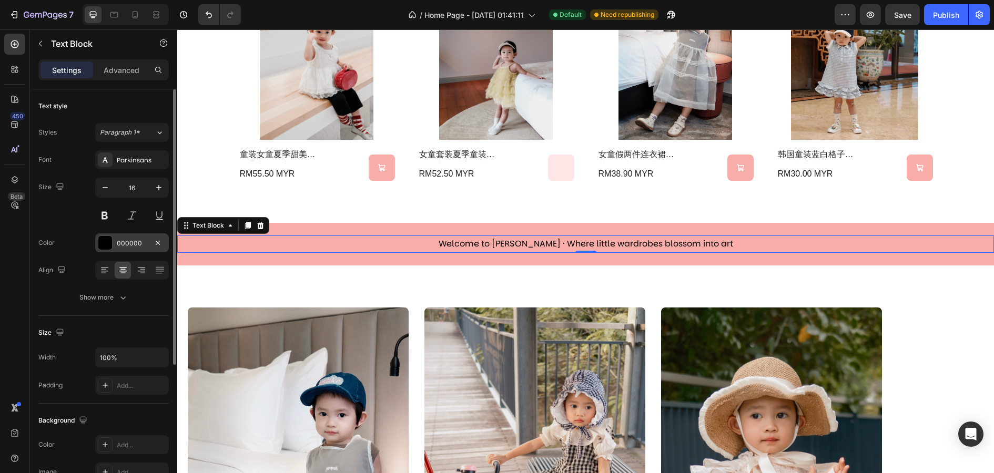
click at [99, 243] on div at bounding box center [105, 243] width 14 height 14
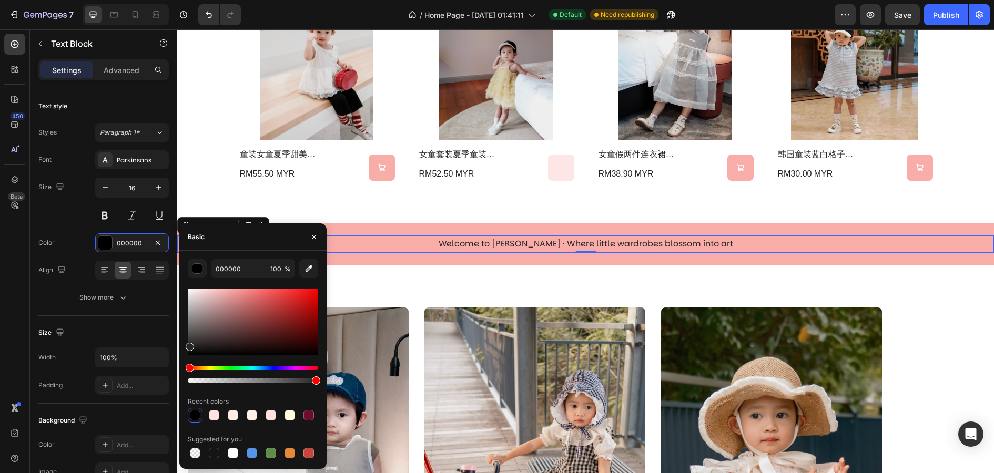
drag, startPoint x: 190, startPoint y: 354, endPoint x: 184, endPoint y: 345, distance: 11.3
click at [184, 345] on div "000000 100 % Recent colors Suggested for you" at bounding box center [252, 359] width 147 height 201
type input "262626"
click at [450, 294] on div "DRESS Heading Dress Me More! Button Hero Banner SET Heading Dress Me More! Butt…" at bounding box center [585, 448] width 817 height 365
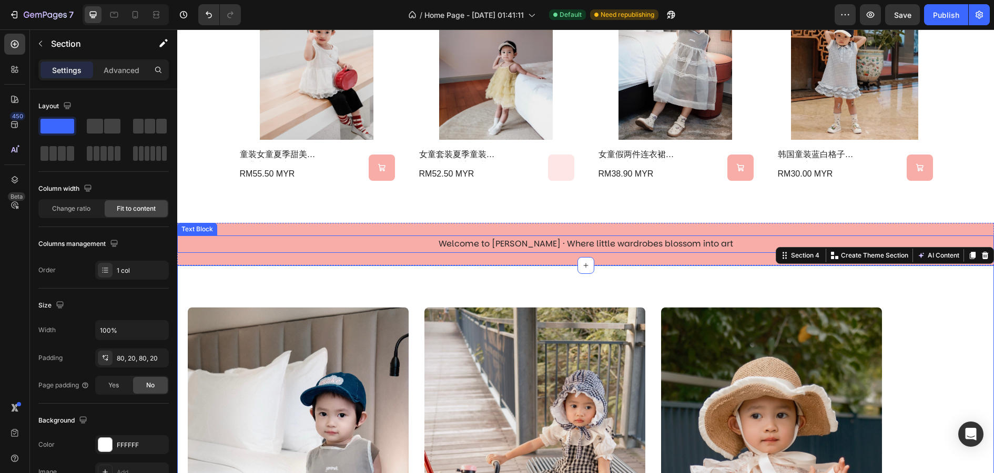
click at [502, 244] on p "Welcome to [PERSON_NAME] · Where little wardrobes blossom into art" at bounding box center [585, 244] width 815 height 15
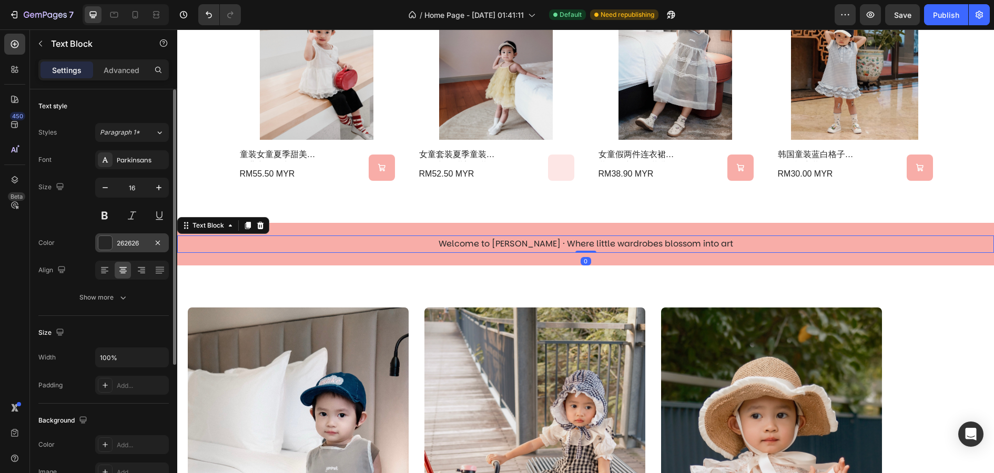
click at [104, 241] on div at bounding box center [105, 243] width 14 height 14
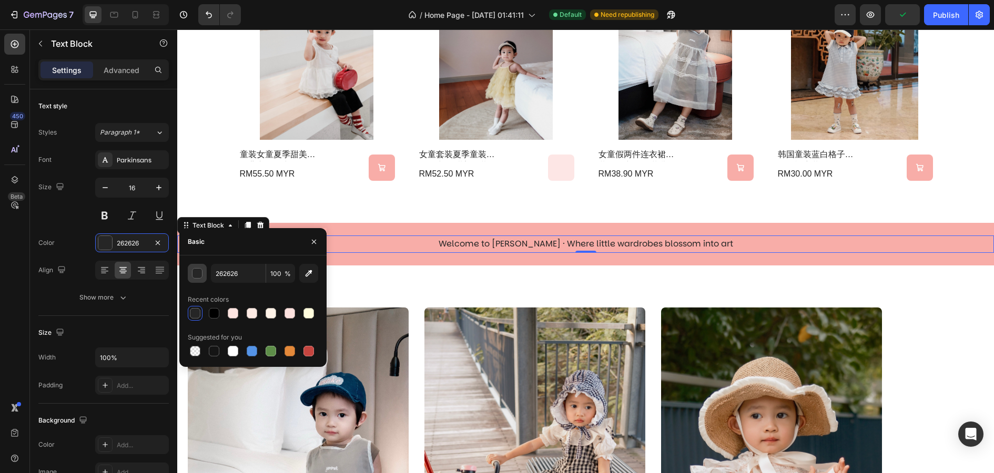
click at [198, 273] on div "button" at bounding box center [197, 274] width 11 height 11
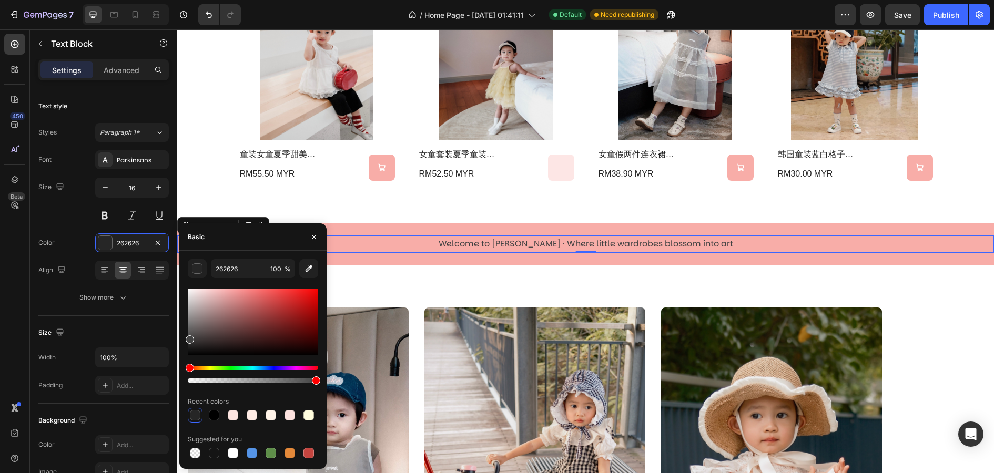
drag, startPoint x: 190, startPoint y: 345, endPoint x: 180, endPoint y: 338, distance: 12.5
click at [180, 338] on div "262626 100 % Recent colors Suggested for you" at bounding box center [252, 359] width 147 height 201
type input "424242"
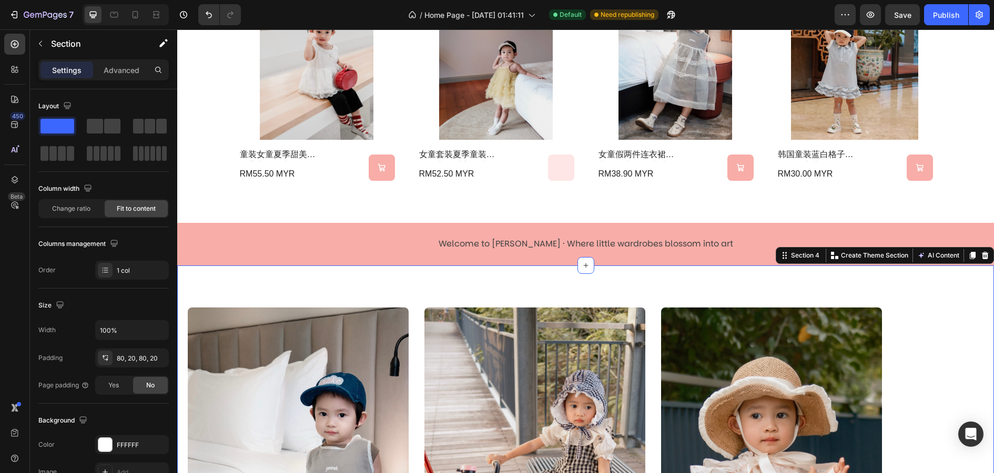
click at [400, 293] on div "DRESS Heading Dress Me More! Button Hero Banner SET Heading Dress Me More! Butt…" at bounding box center [585, 448] width 817 height 365
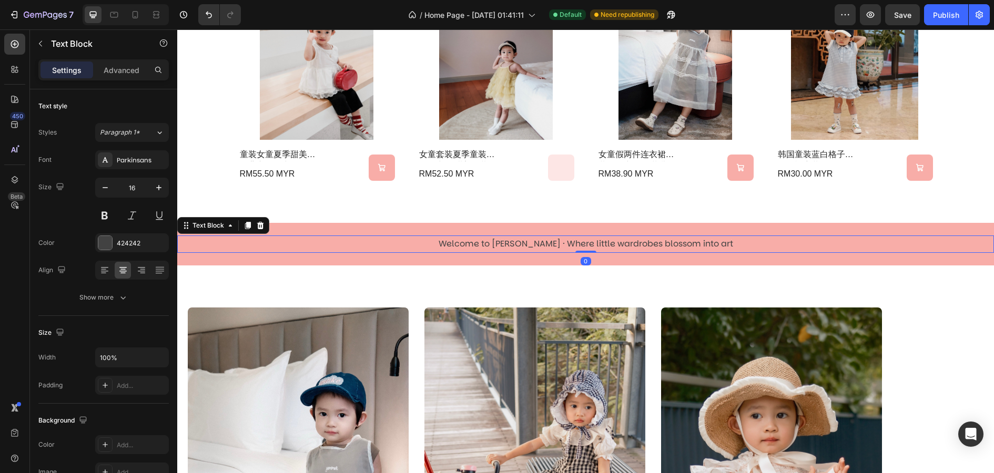
click at [484, 246] on p "Welcome to [PERSON_NAME] · Where little wardrobes blossom into art" at bounding box center [585, 244] width 815 height 15
click at [154, 187] on icon "button" at bounding box center [159, 187] width 11 height 11
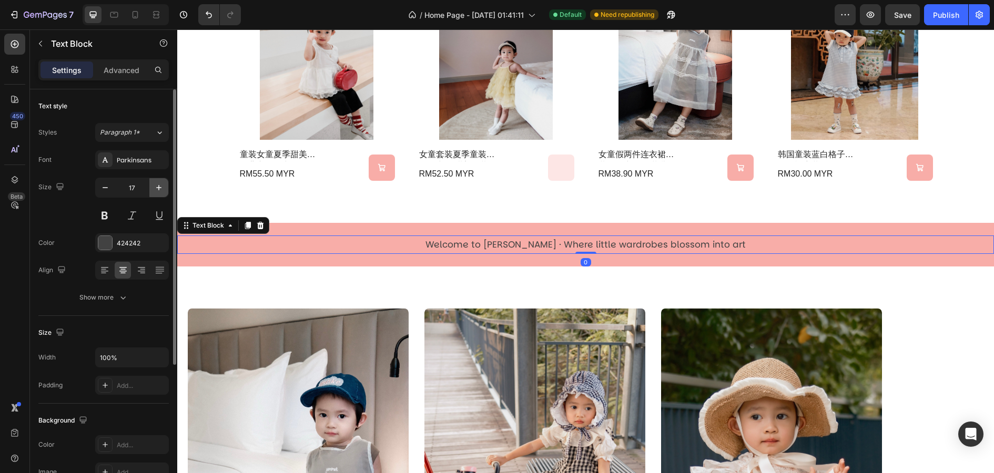
click at [154, 187] on icon "button" at bounding box center [159, 187] width 11 height 11
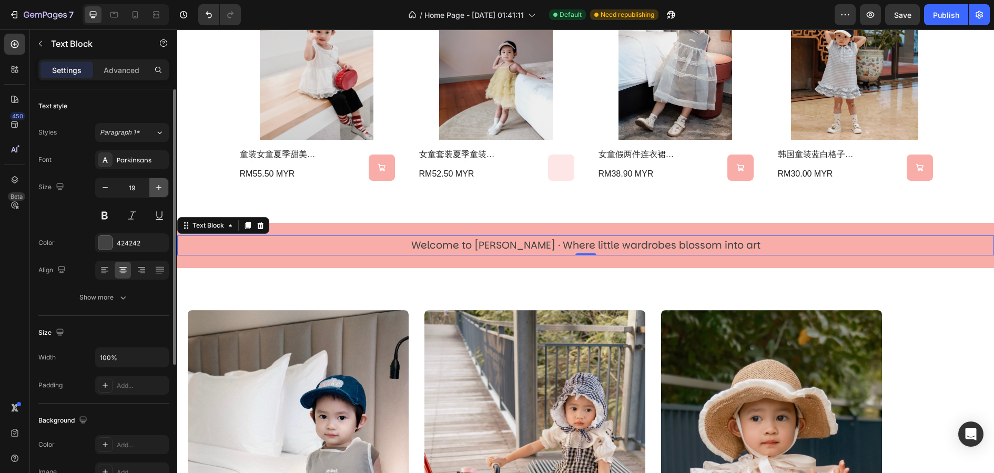
click at [154, 187] on icon "button" at bounding box center [159, 187] width 11 height 11
type input "20"
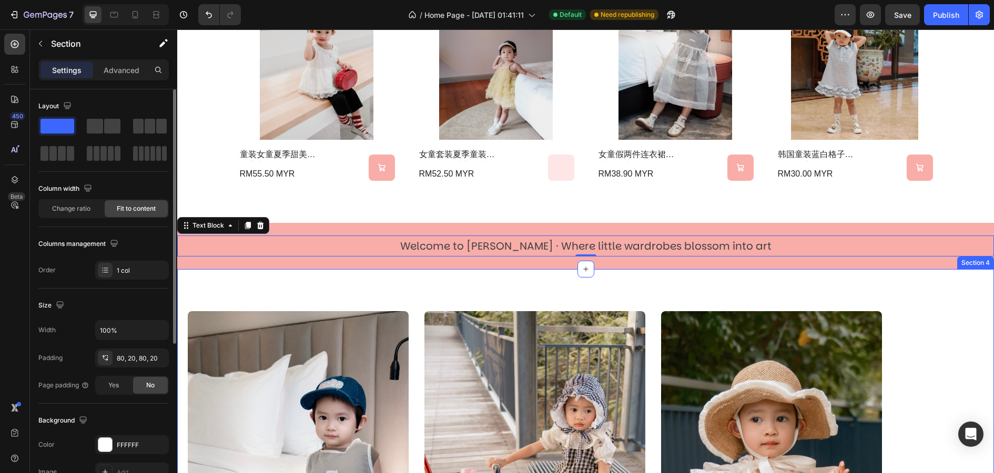
click at [402, 296] on div "DRESS Heading Dress Me More! Button Hero Banner SET Heading Dress Me More! Butt…" at bounding box center [585, 451] width 817 height 365
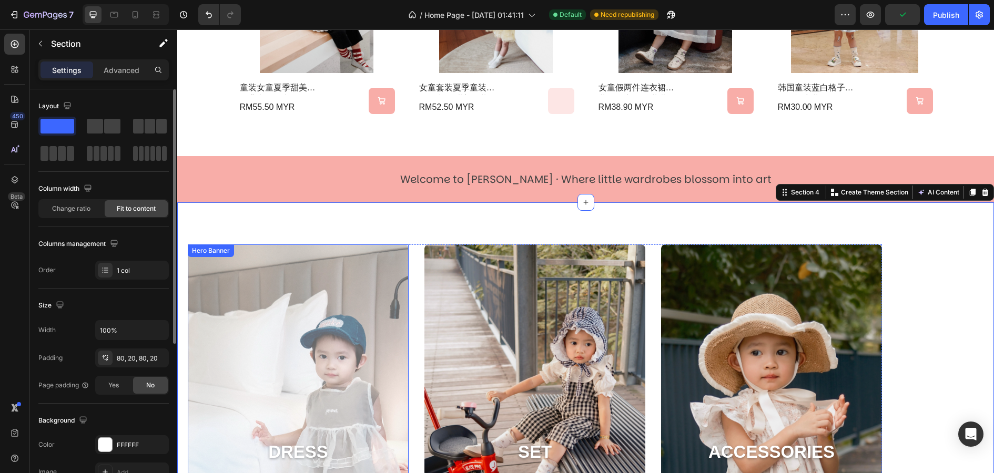
scroll to position [761, 0]
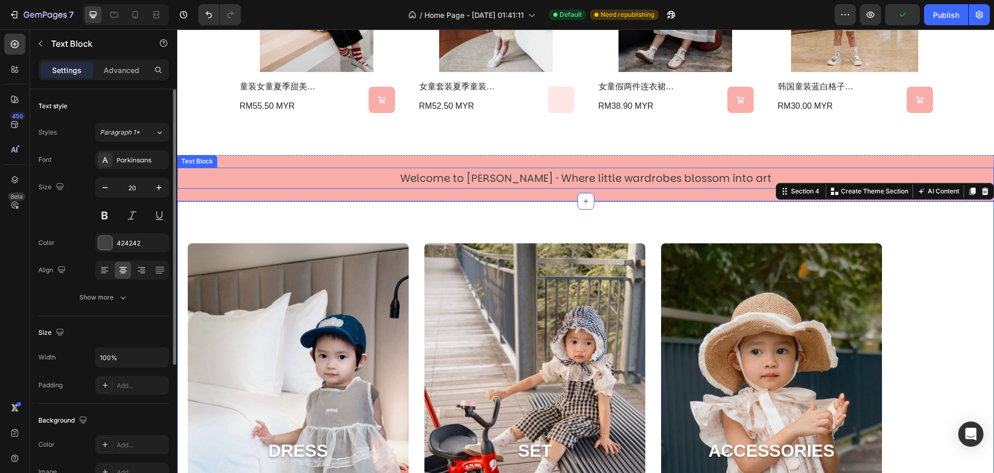
click at [528, 177] on p "Welcome to [PERSON_NAME] · Where little wardrobes blossom into art" at bounding box center [585, 178] width 815 height 19
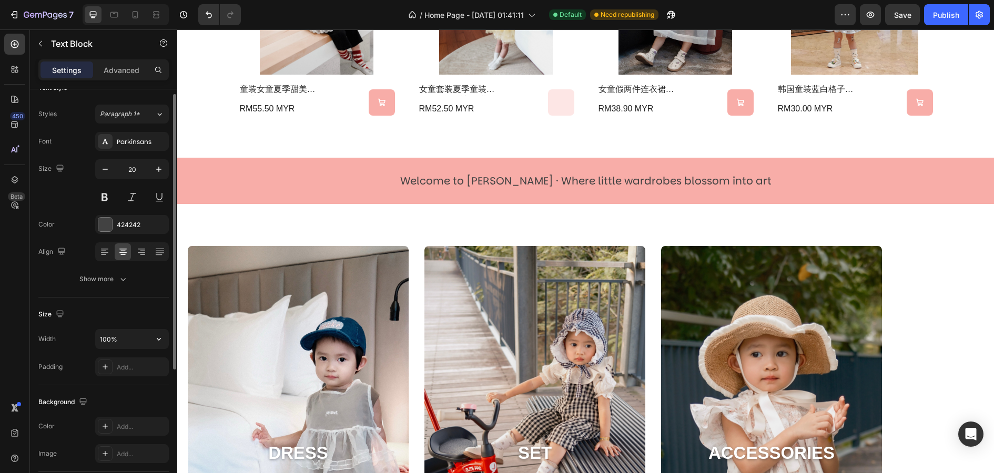
scroll to position [0, 0]
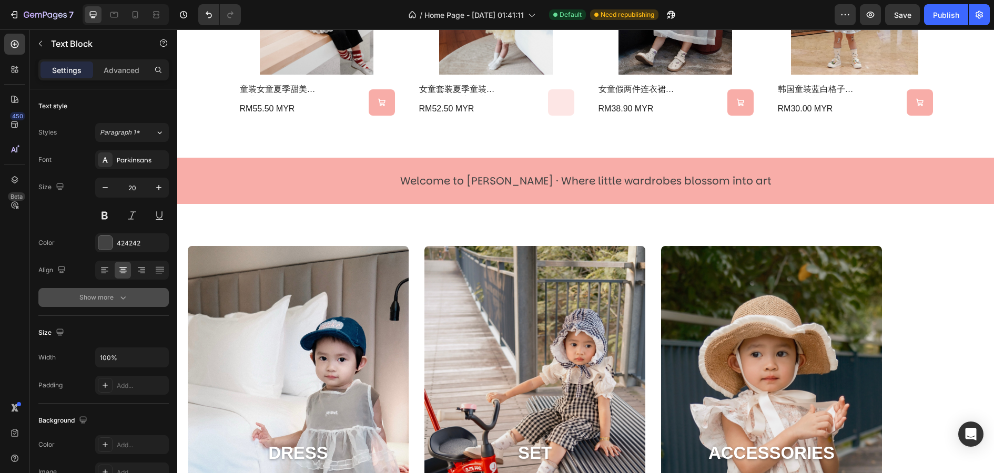
click at [113, 296] on div "Show more" at bounding box center [103, 297] width 49 height 11
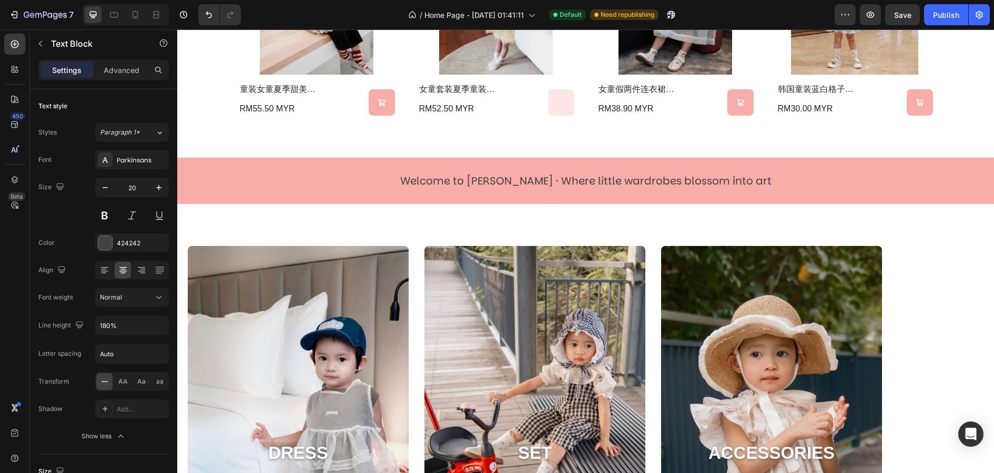
click at [473, 178] on p "Welcome to [PERSON_NAME] · Where little wardrobes blossom into art" at bounding box center [585, 180] width 815 height 19
click at [508, 179] on p "Welcome to [PERSON_NAME] · Where little wardrobes blossom into art" at bounding box center [585, 180] width 815 height 19
click at [658, 184] on p "Welcome to [PERSON_NAME] · Where little wardrobes blossom into art" at bounding box center [585, 180] width 815 height 19
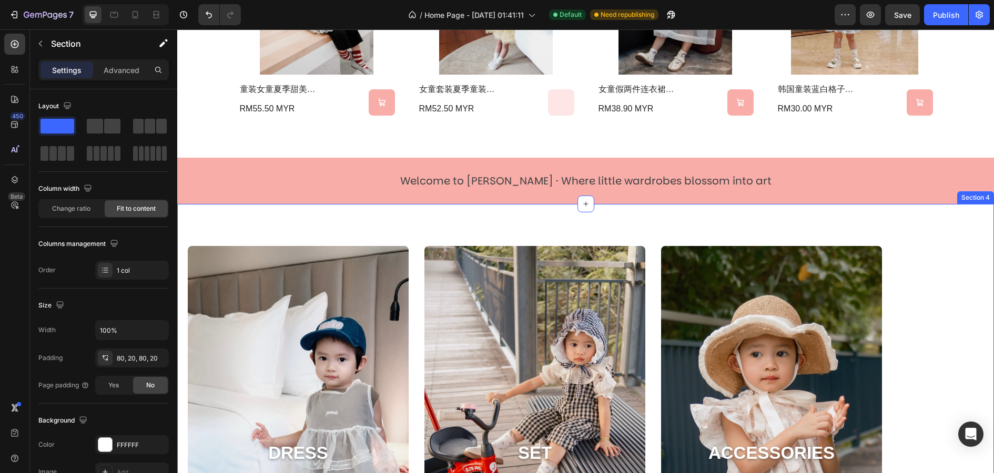
click at [657, 218] on div "DRESS Heading Dress Me More! Button Hero Banner SET Heading Dress Me More! Butt…" at bounding box center [585, 386] width 817 height 365
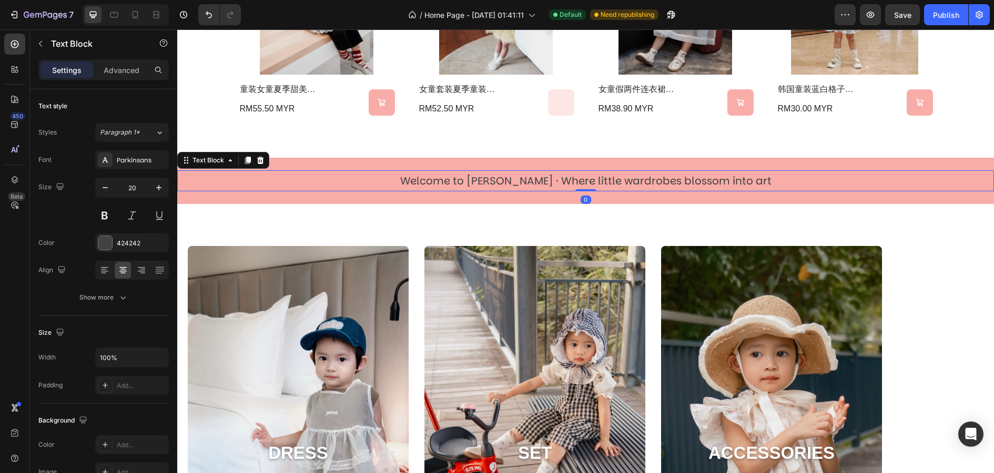
click at [671, 177] on p "Welcome to [PERSON_NAME] · Where little wardrobes blossom into art" at bounding box center [585, 180] width 815 height 19
click at [231, 160] on icon at bounding box center [230, 160] width 3 height 2
click at [225, 162] on div "Text Block" at bounding box center [208, 160] width 36 height 9
click at [248, 162] on icon at bounding box center [248, 160] width 6 height 7
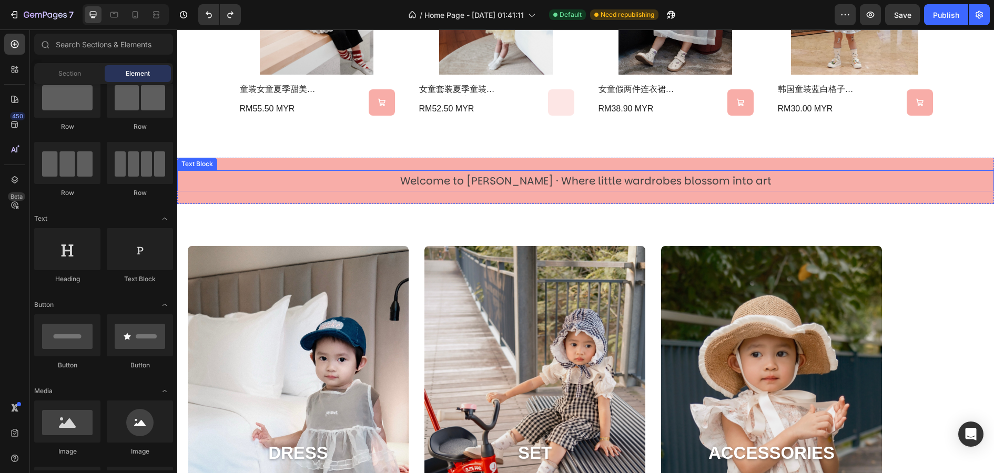
click at [500, 173] on p "Welcome to [PERSON_NAME] · Where little wardrobes blossom into art" at bounding box center [585, 180] width 815 height 19
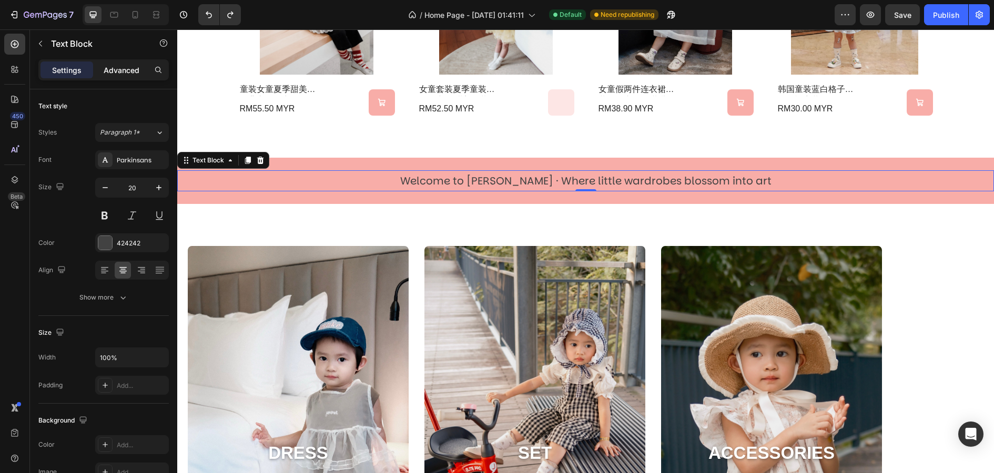
click at [119, 65] on p "Advanced" at bounding box center [122, 70] width 36 height 11
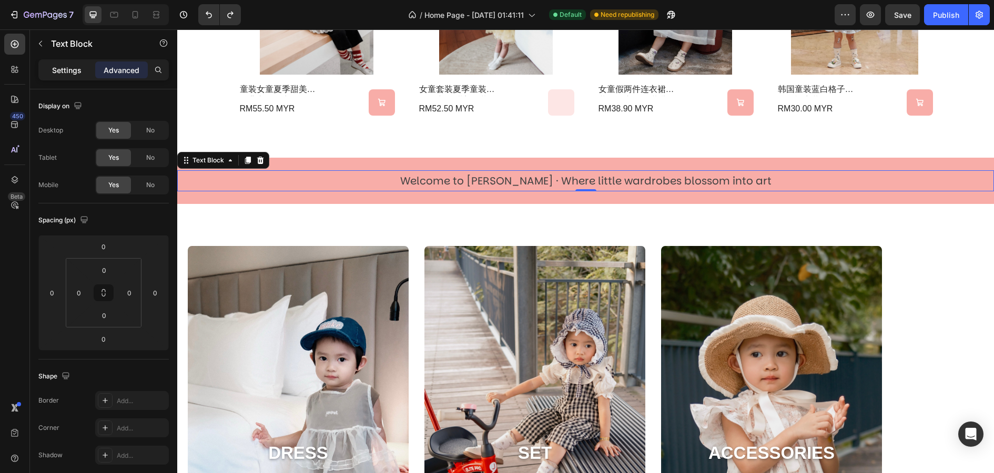
click at [70, 67] on p "Settings" at bounding box center [66, 70] width 29 height 11
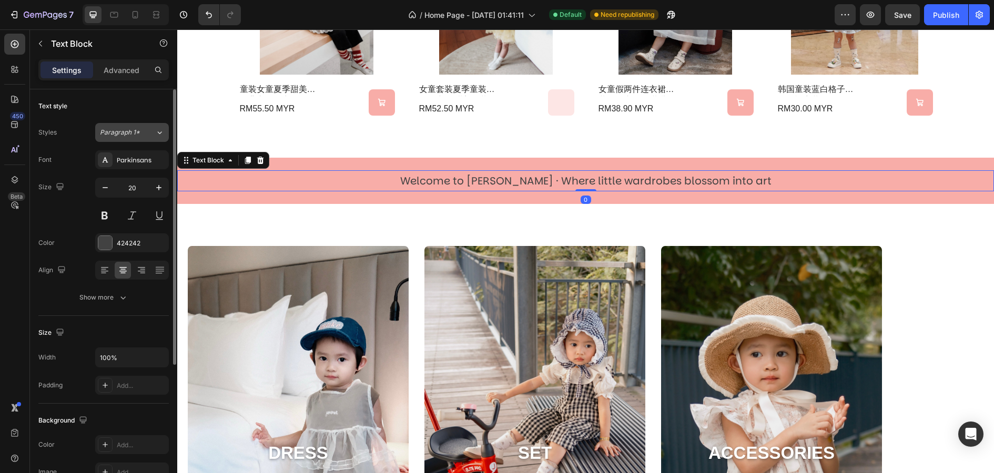
click at [128, 129] on span "Paragraph 1*" at bounding box center [120, 132] width 40 height 9
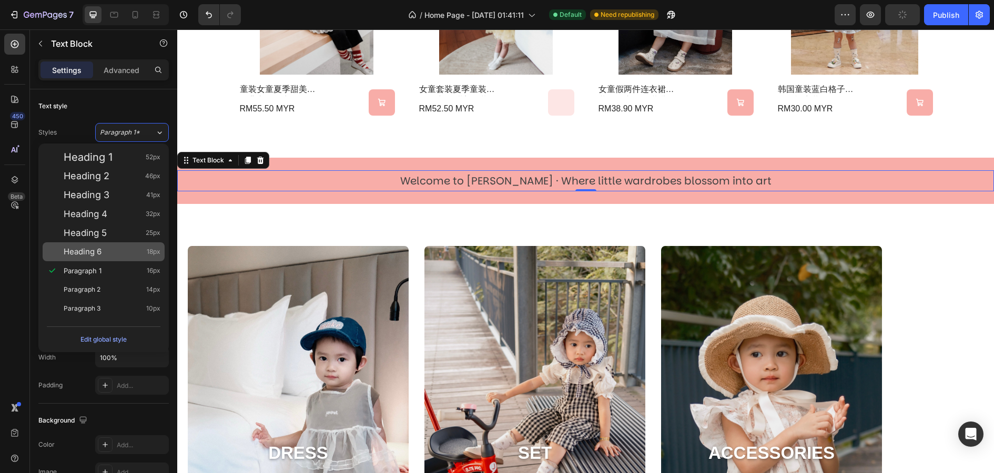
click at [120, 245] on div "Heading 6 18px" at bounding box center [104, 251] width 122 height 19
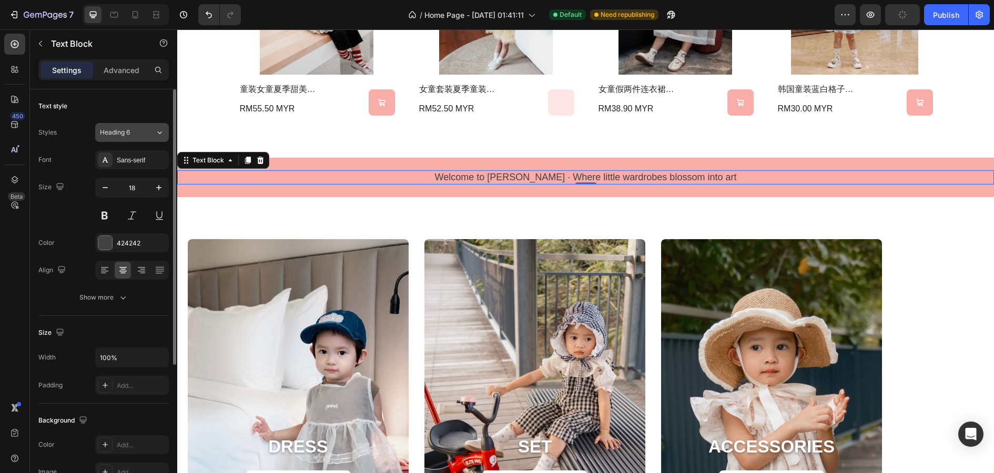
click at [129, 130] on span "Heading 6" at bounding box center [115, 132] width 30 height 9
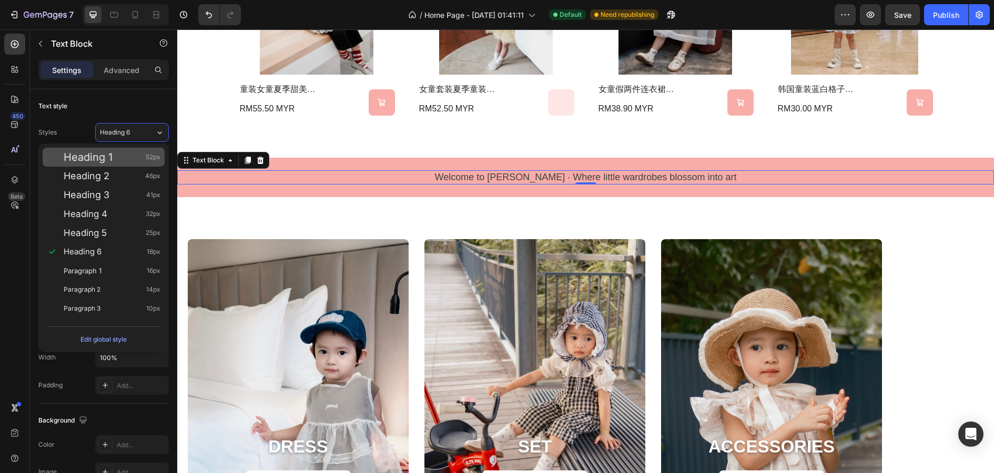
click at [130, 161] on div "Heading 1 52px" at bounding box center [112, 157] width 97 height 11
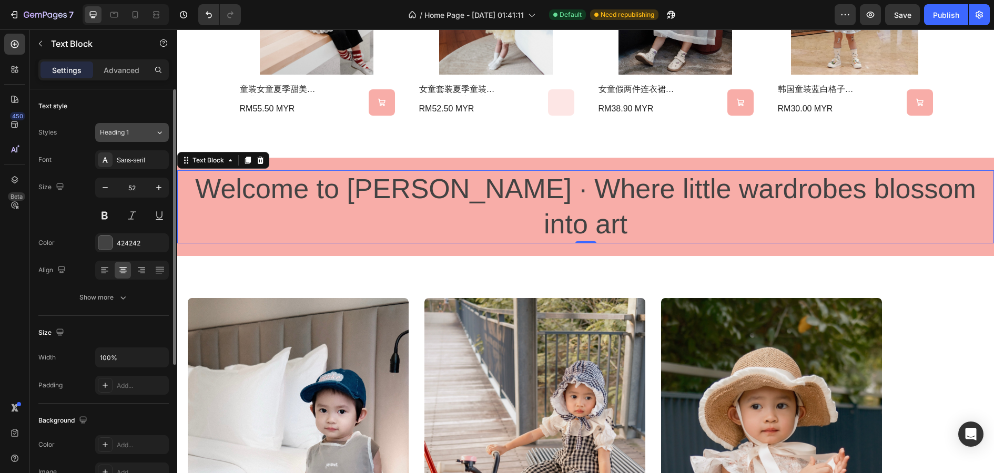
click at [135, 124] on button "Heading 1" at bounding box center [132, 132] width 74 height 19
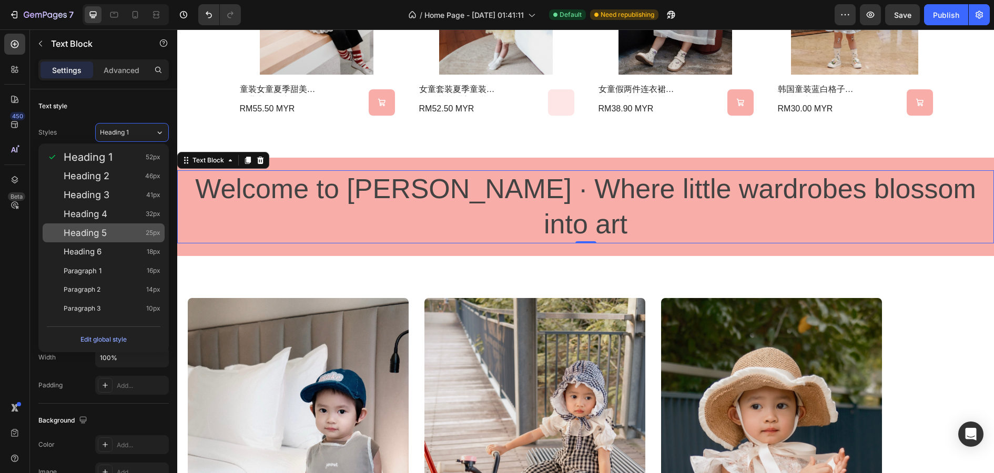
click at [120, 237] on div "Heading 5 25px" at bounding box center [112, 233] width 97 height 11
type input "25"
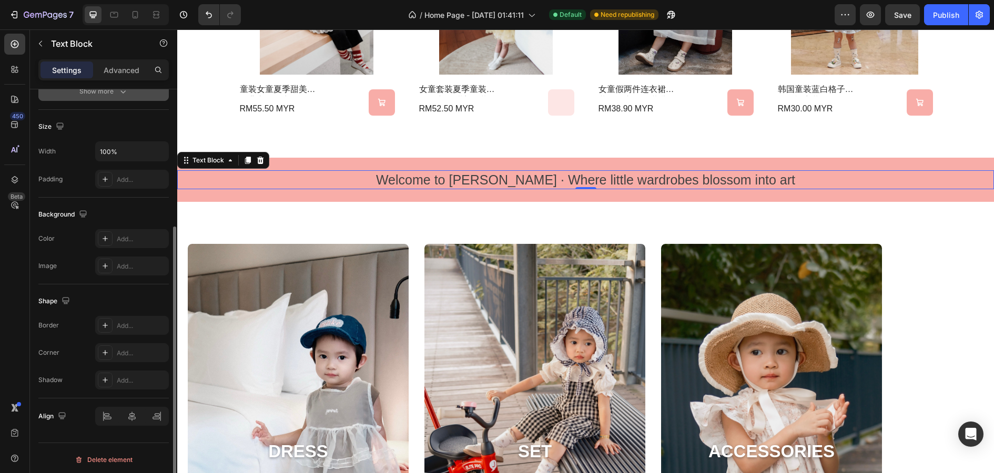
scroll to position [207, 0]
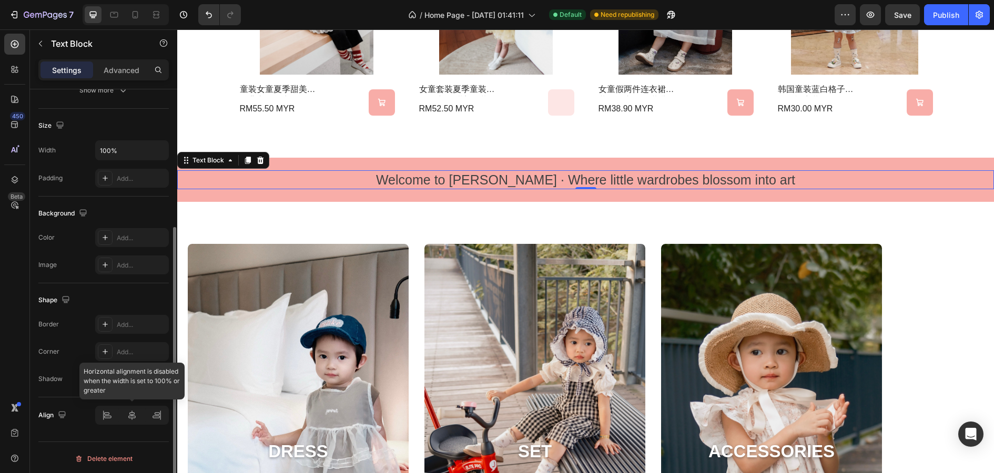
click at [132, 378] on div at bounding box center [132, 415] width 74 height 19
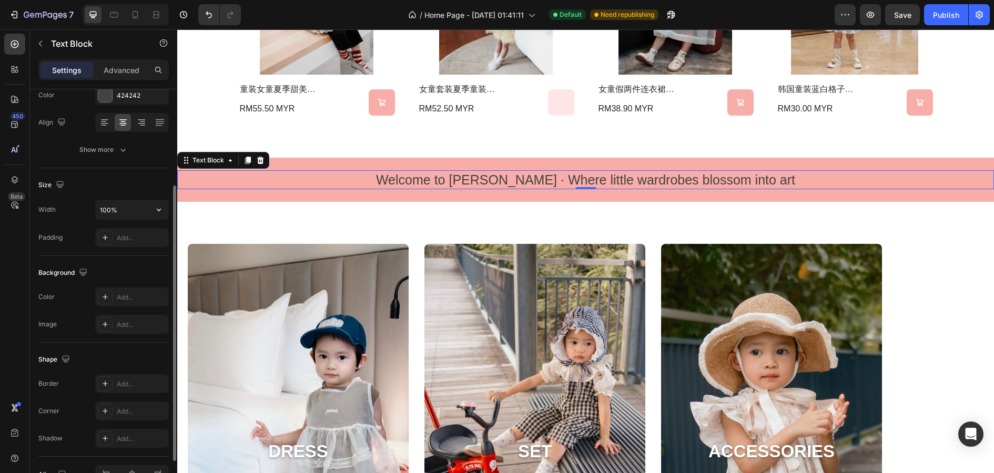
scroll to position [147, 0]
click at [15, 123] on icon at bounding box center [14, 124] width 11 height 11
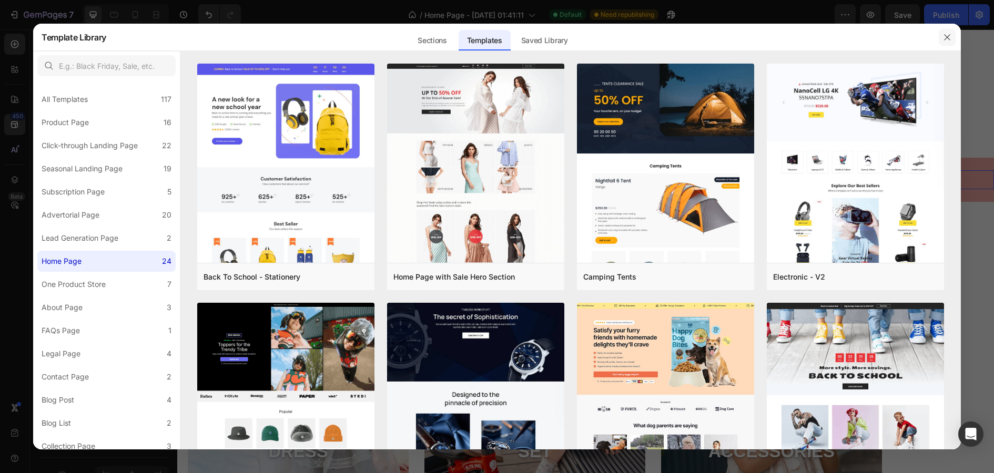
click at [795, 36] on icon "button" at bounding box center [947, 37] width 8 height 8
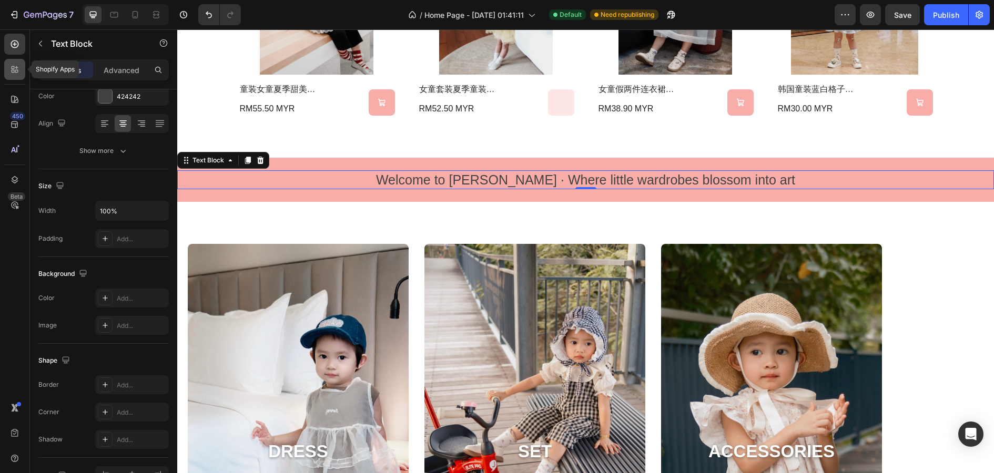
click at [14, 72] on icon at bounding box center [13, 71] width 3 height 3
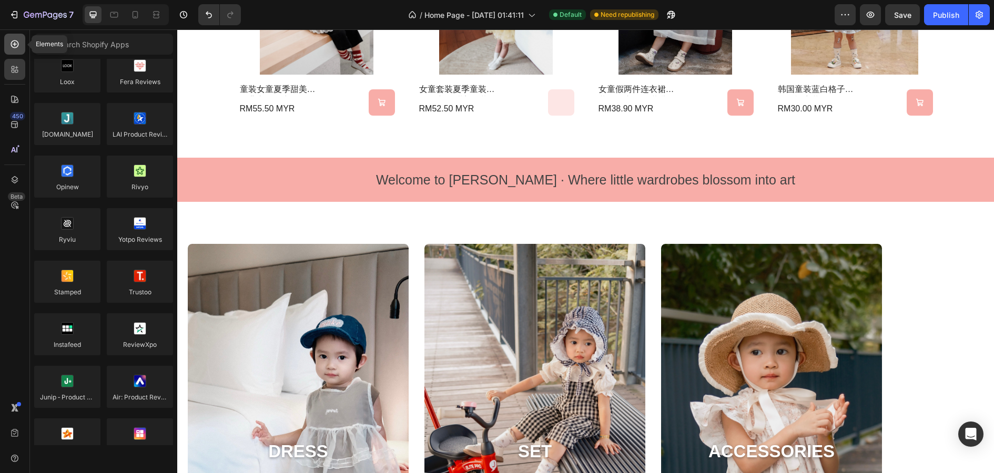
click at [10, 48] on icon at bounding box center [14, 44] width 11 height 11
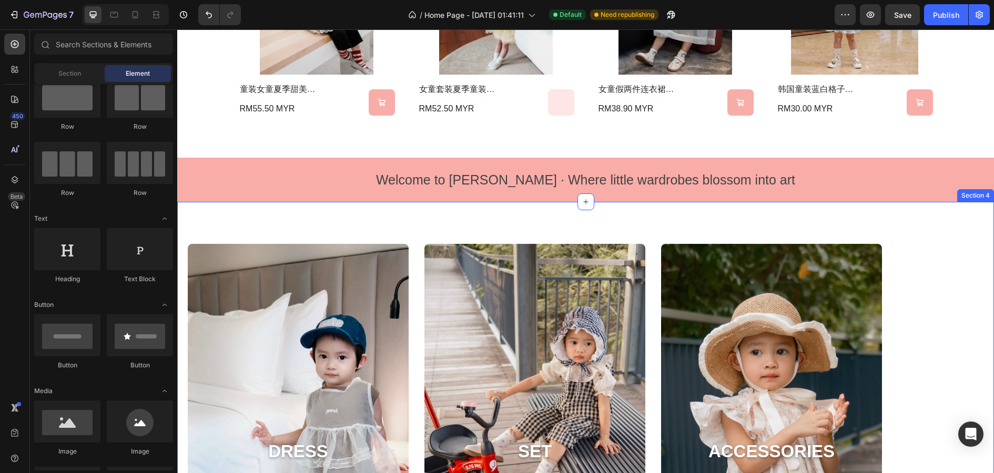
click at [537, 216] on div "DRESS Heading Dress Me More! Button Hero Banner SET Heading Dress Me More! Butt…" at bounding box center [585, 384] width 817 height 365
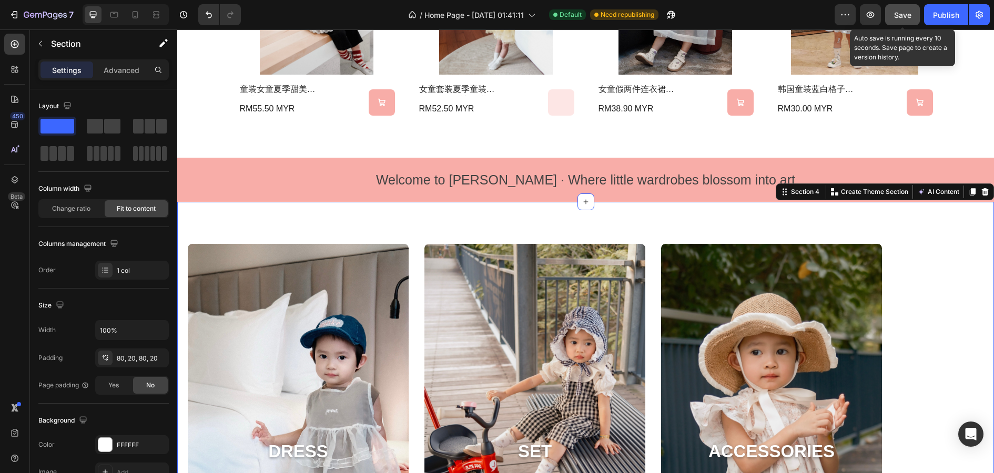
click at [795, 11] on span "Save" at bounding box center [902, 15] width 17 height 9
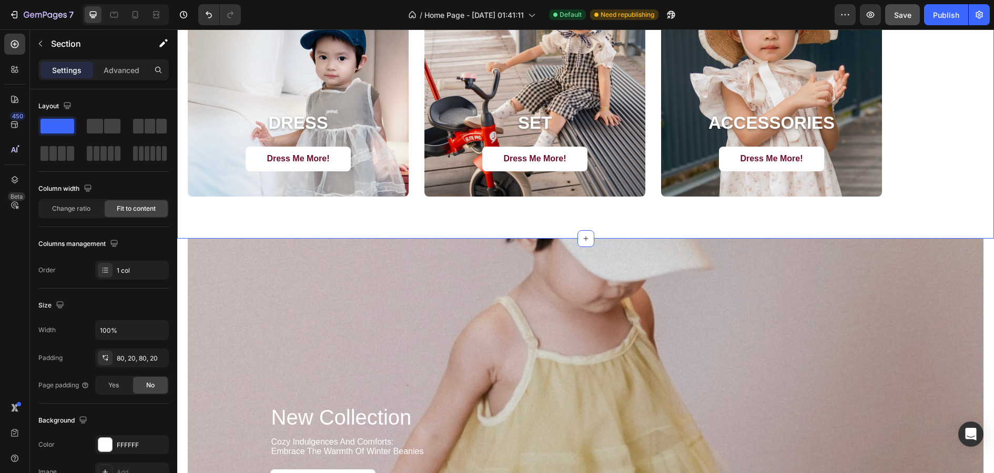
scroll to position [1223, 0]
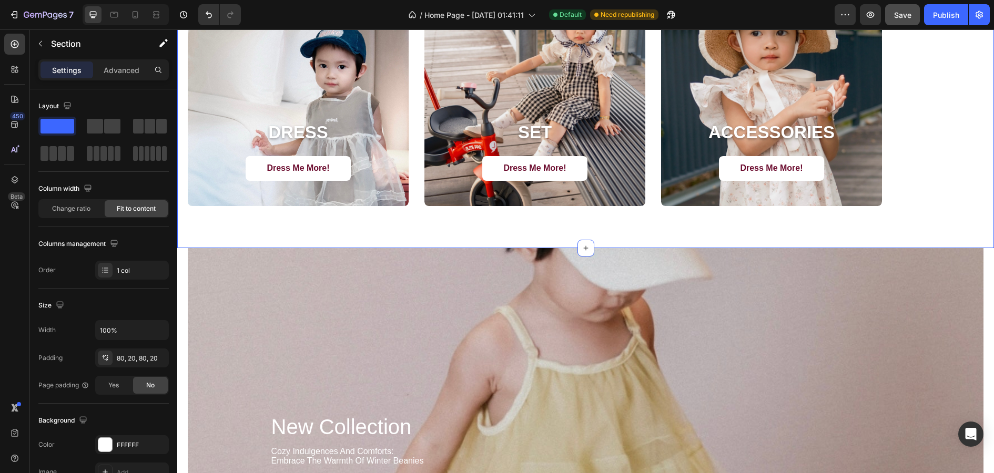
click at [795, 246] on div "DRESS Heading Dress Me More! Button Hero Banner SET Heading Dress Me More! Butt…" at bounding box center [585, 65] width 817 height 365
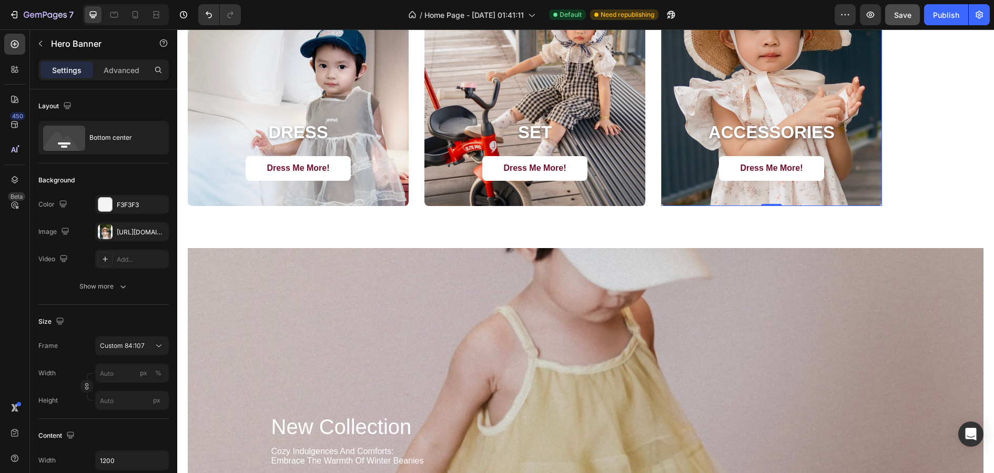
click at [795, 180] on div "accessories Heading Dress Me More! Button" at bounding box center [771, 163] width 221 height 85
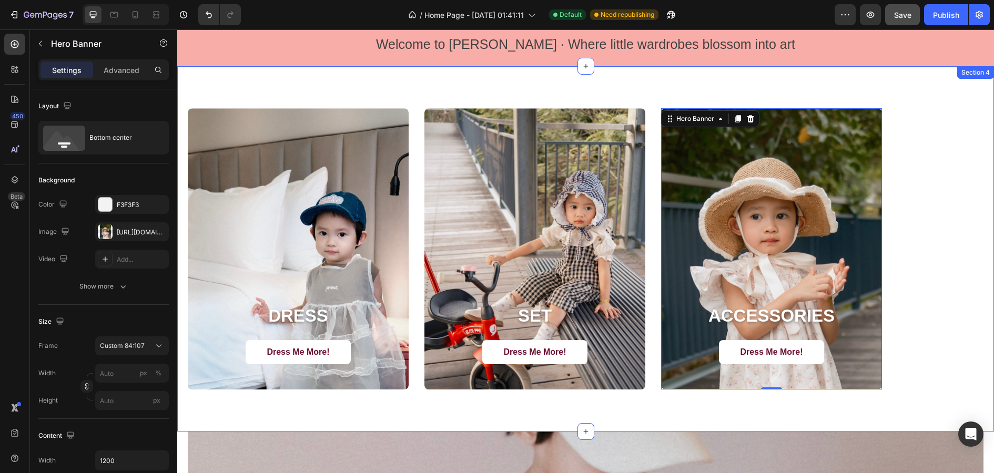
scroll to position [830, 0]
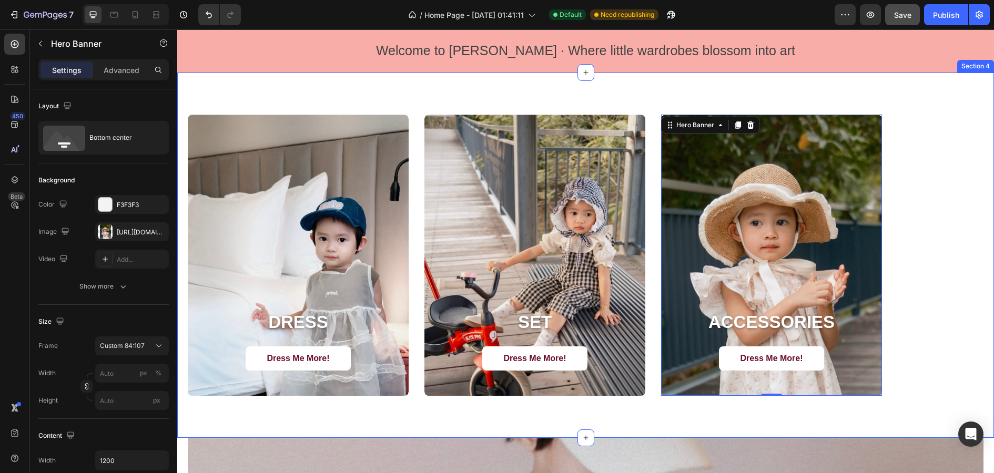
click at [646, 378] on div "DRESS Heading Dress Me More! Button Hero Banner SET Heading Dress Me More! Butt…" at bounding box center [585, 255] width 817 height 365
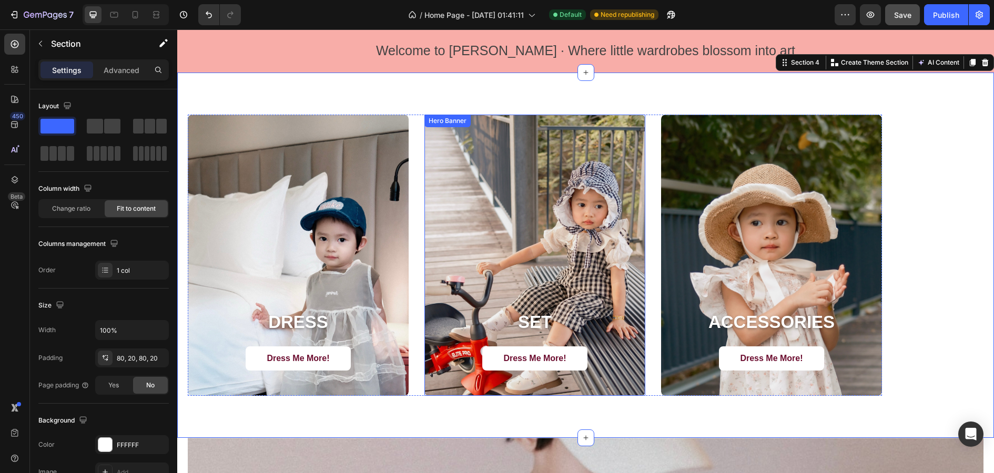
click at [623, 378] on div "SET Heading Dress Me More! Button" at bounding box center [534, 353] width 221 height 85
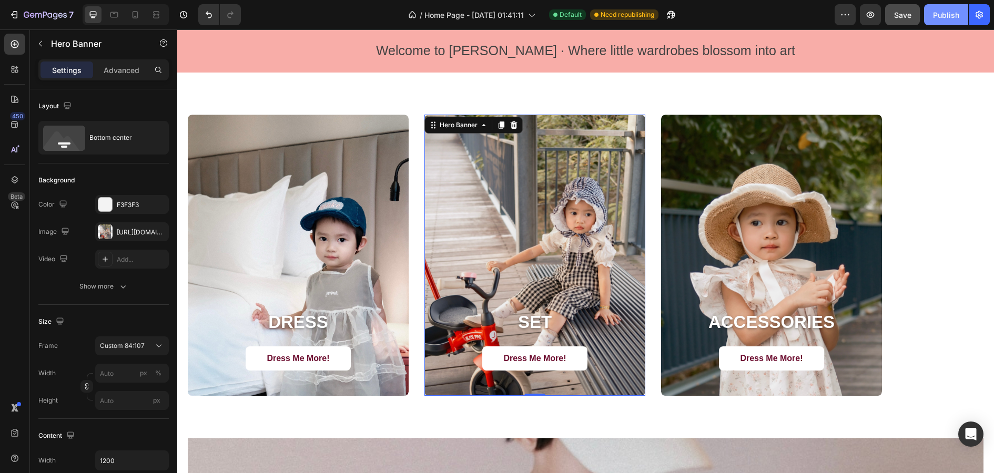
click at [795, 14] on div "Publish" at bounding box center [946, 14] width 26 height 11
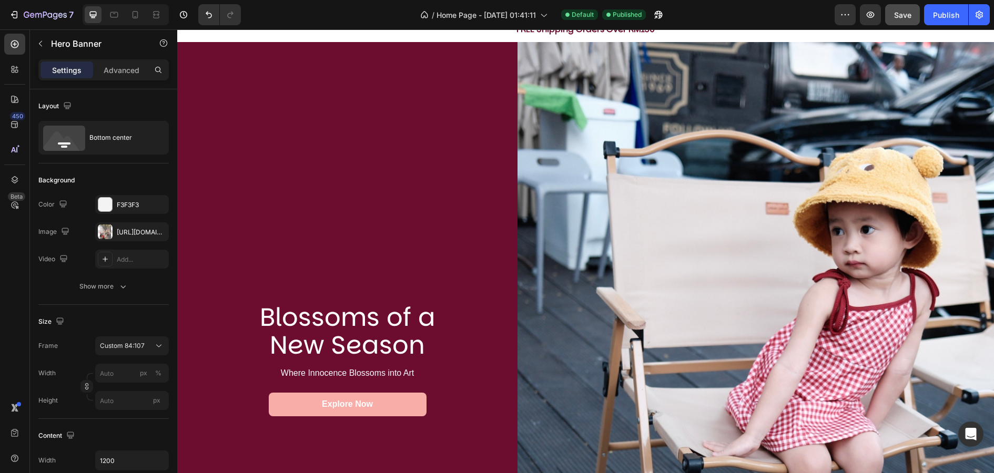
scroll to position [0, 0]
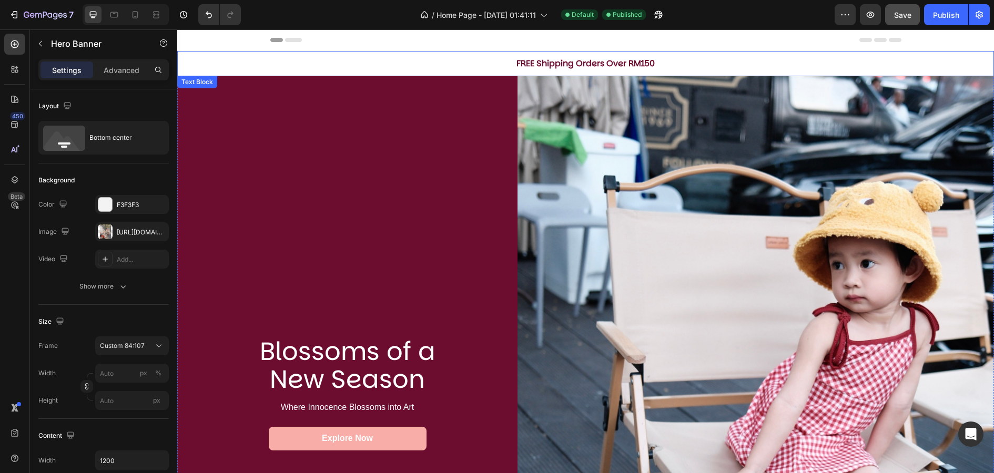
click at [392, 72] on div "FREE Shipping Orders Over RM150" at bounding box center [585, 63] width 817 height 25
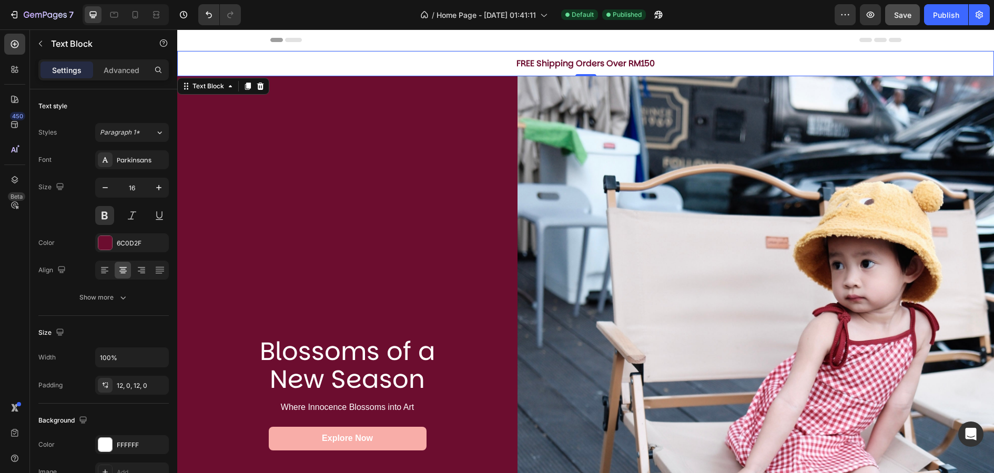
click at [389, 59] on p "FREE Shipping Orders Over RM150" at bounding box center [585, 63] width 815 height 13
click at [184, 54] on div "FREE Shipping Orders Over RM150" at bounding box center [585, 63] width 817 height 25
click at [206, 62] on p "FREE Shipping Orders Over RM150" at bounding box center [585, 63] width 815 height 13
click at [200, 57] on p "FREE Shipping Orders Over RM150" at bounding box center [585, 63] width 815 height 13
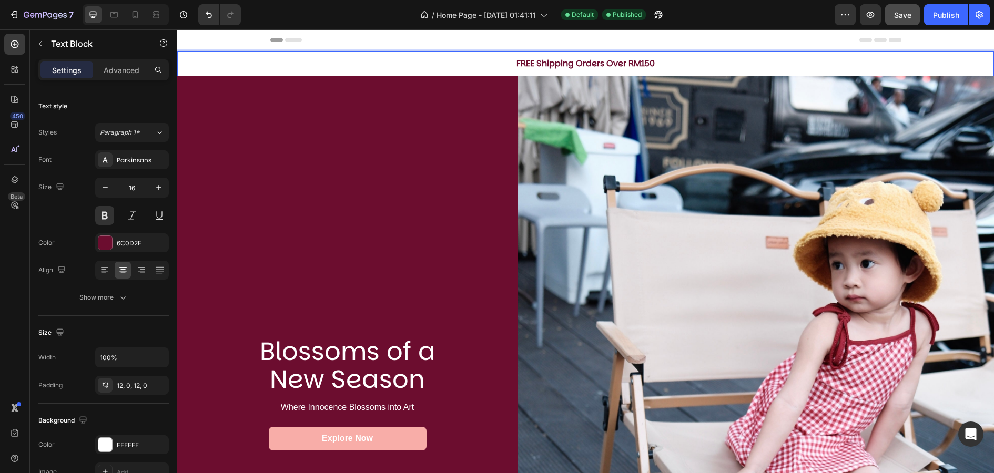
click at [596, 50] on div "Header" at bounding box center [585, 39] width 631 height 21
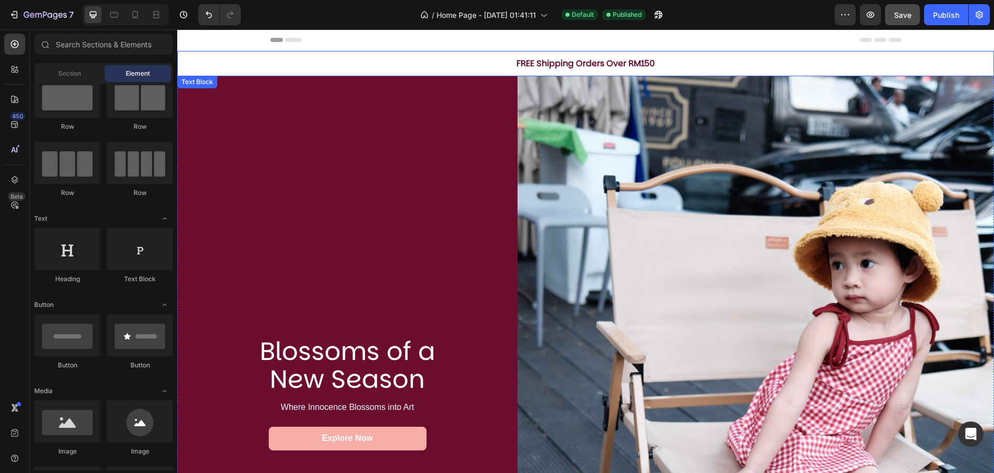
click at [596, 58] on p "FREE Shipping Orders Over RM150" at bounding box center [585, 63] width 815 height 13
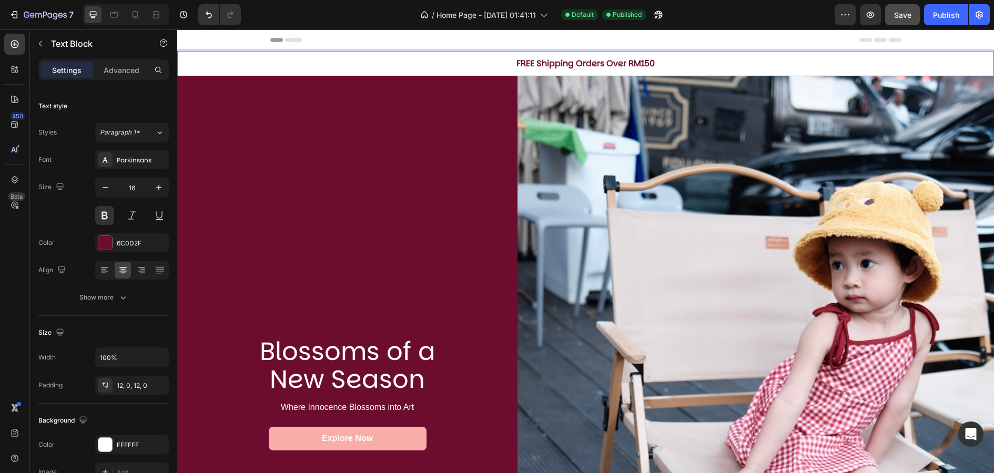
click at [503, 53] on div "FREE Shipping Orders Over RM150" at bounding box center [585, 63] width 817 height 25
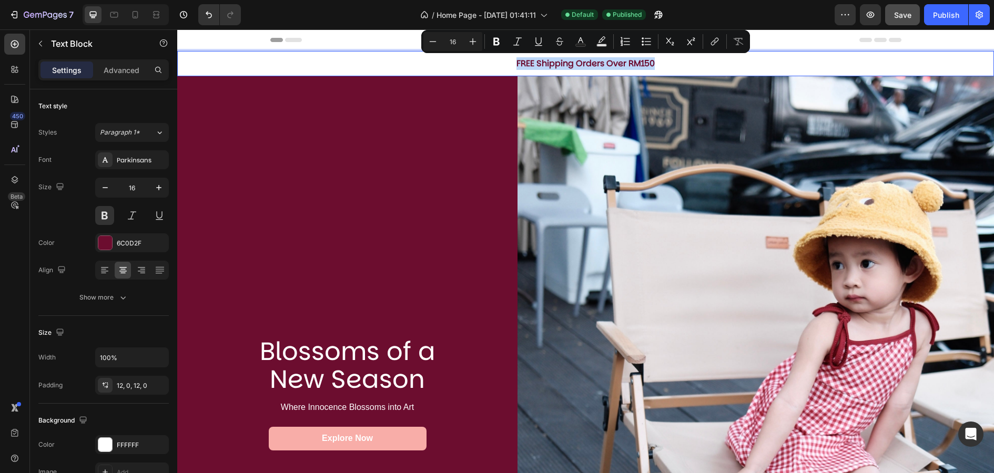
click at [287, 66] on p "FREE Shipping Orders Over RM150" at bounding box center [585, 63] width 815 height 13
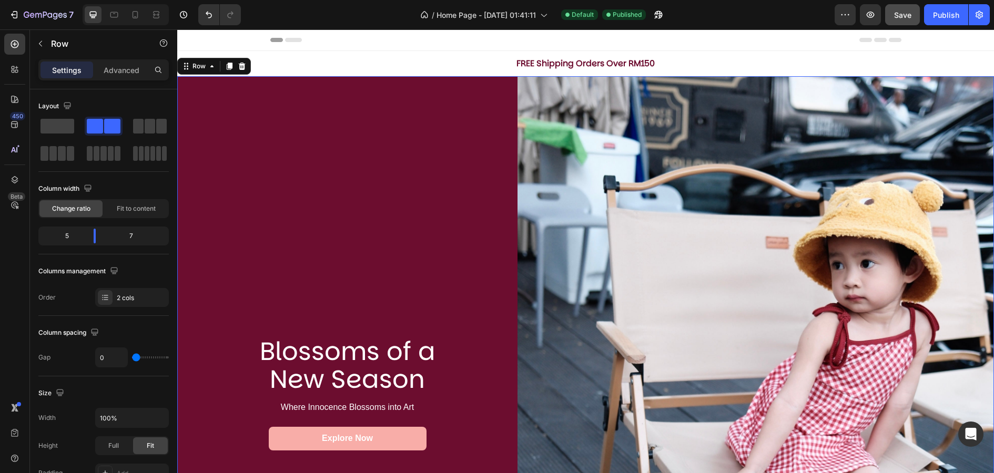
click at [486, 124] on div "Blossoms of a New Season Heading Where Innocence Blossoms into Art Text Block E…" at bounding box center [347, 393] width 340 height 635
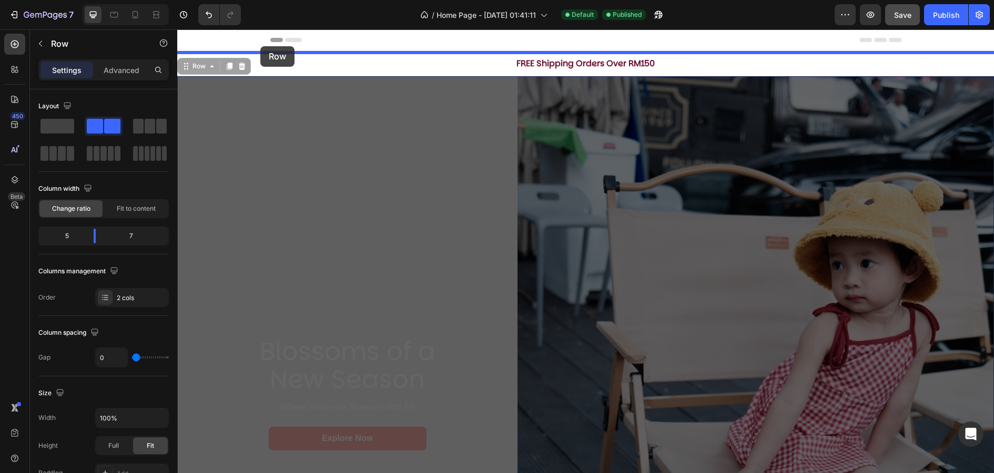
drag, startPoint x: 260, startPoint y: 77, endPoint x: 260, endPoint y: 46, distance: 31.0
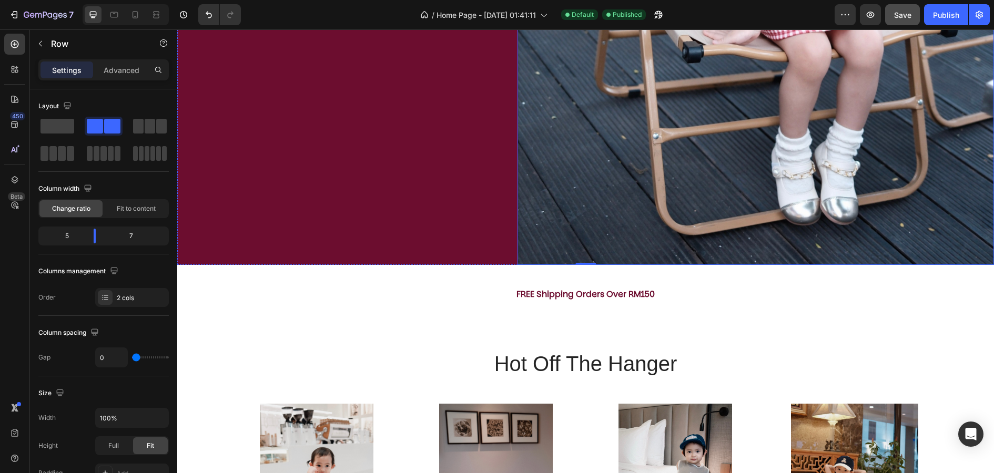
scroll to position [441, 0]
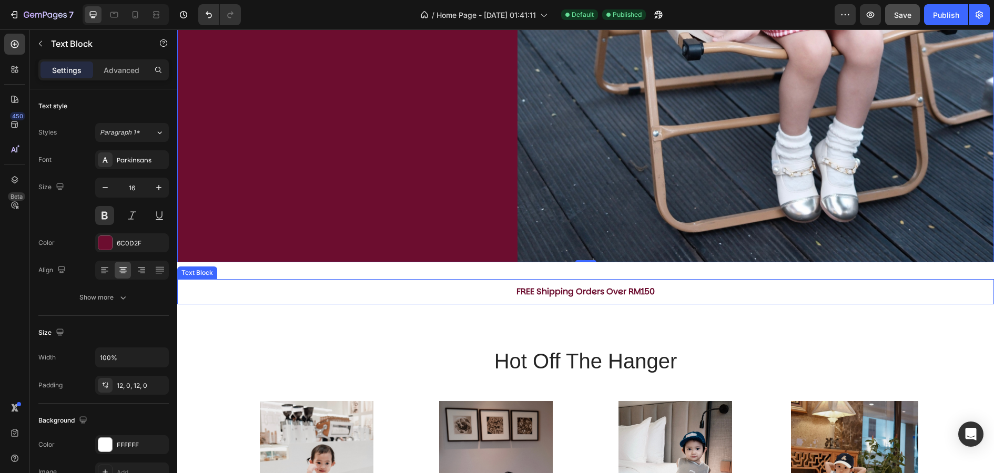
click at [612, 289] on p "FREE Shipping Orders Over RM150" at bounding box center [585, 292] width 815 height 13
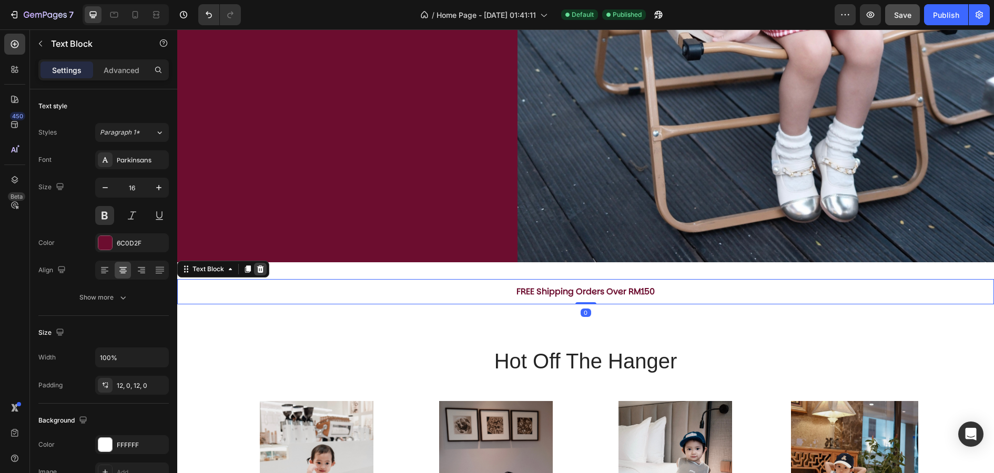
click at [260, 270] on icon at bounding box center [260, 269] width 7 height 7
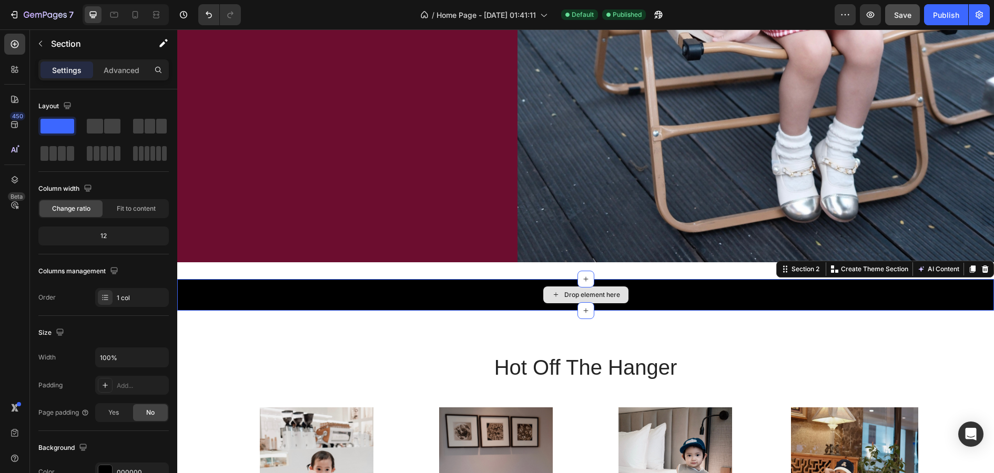
click at [522, 289] on div "Drop element here" at bounding box center [585, 295] width 817 height 32
click at [795, 268] on icon at bounding box center [985, 269] width 7 height 7
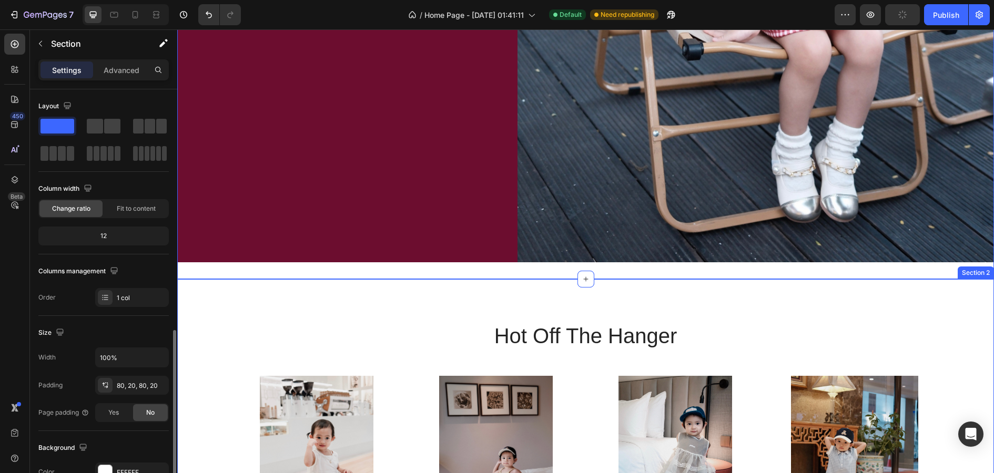
scroll to position [146, 0]
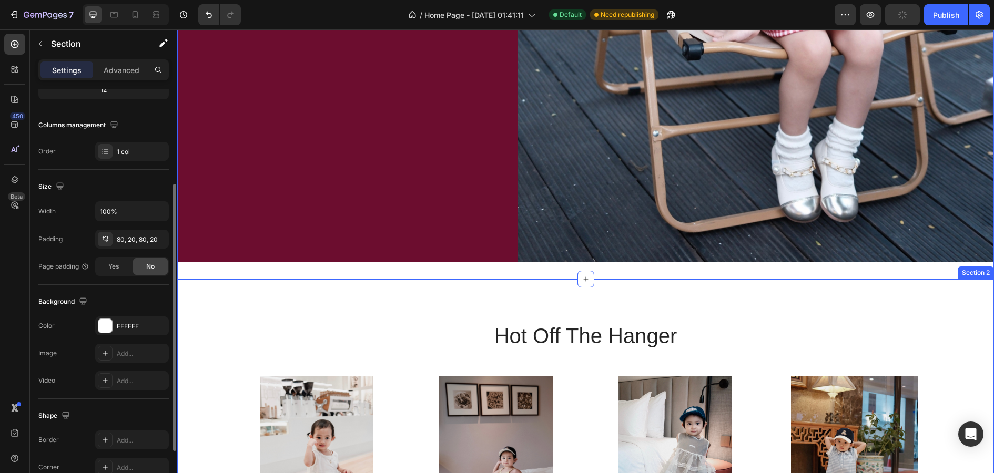
click at [622, 318] on div "hot off the hanger Heading Product Images 童装女童夏季甜美蛋糕背心2025新款女宝小众蕾丝花边蓬蓬网纱衬衫 Prod…" at bounding box center [585, 454] width 817 height 350
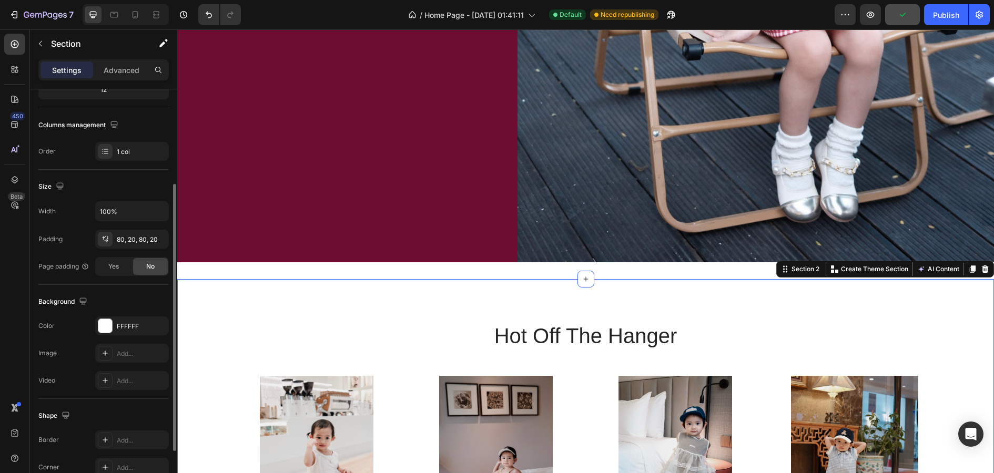
click at [641, 317] on div "hot off the hanger Heading Product Images 童装女童夏季甜美蛋糕背心2025新款女宝小众蕾丝花边蓬蓬网纱衬衫 Prod…" at bounding box center [585, 454] width 817 height 350
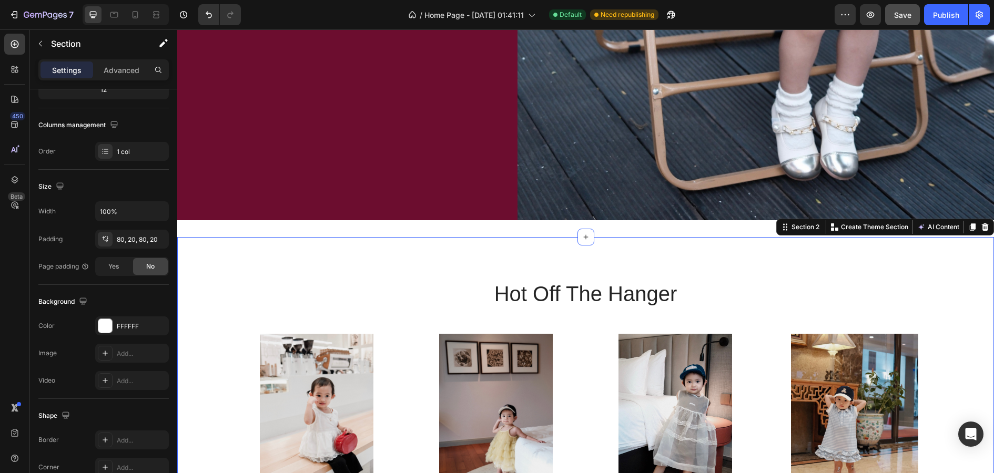
scroll to position [479, 0]
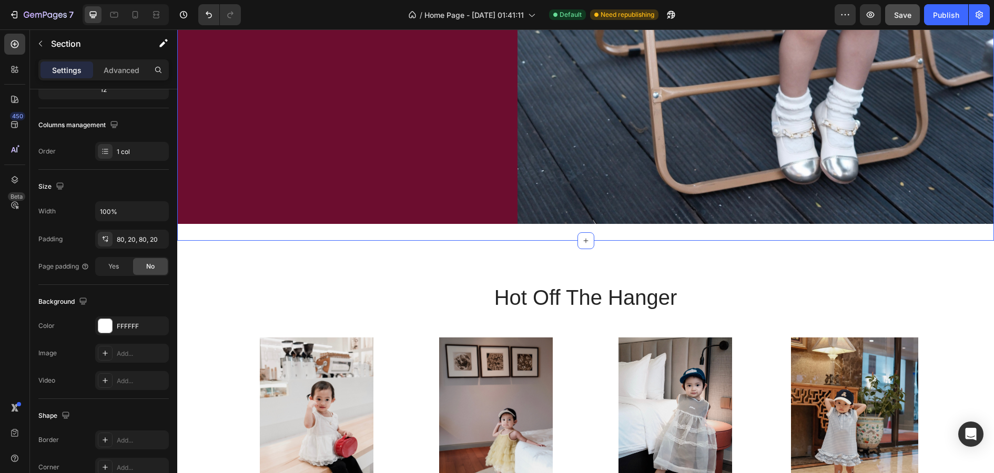
click at [795, 15] on span "Save" at bounding box center [902, 15] width 17 height 9
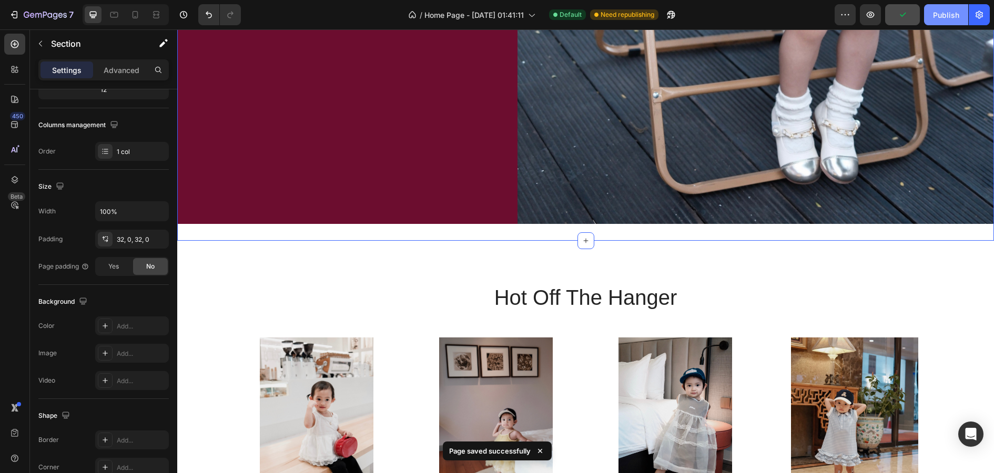
click at [795, 15] on div "Publish" at bounding box center [946, 14] width 26 height 11
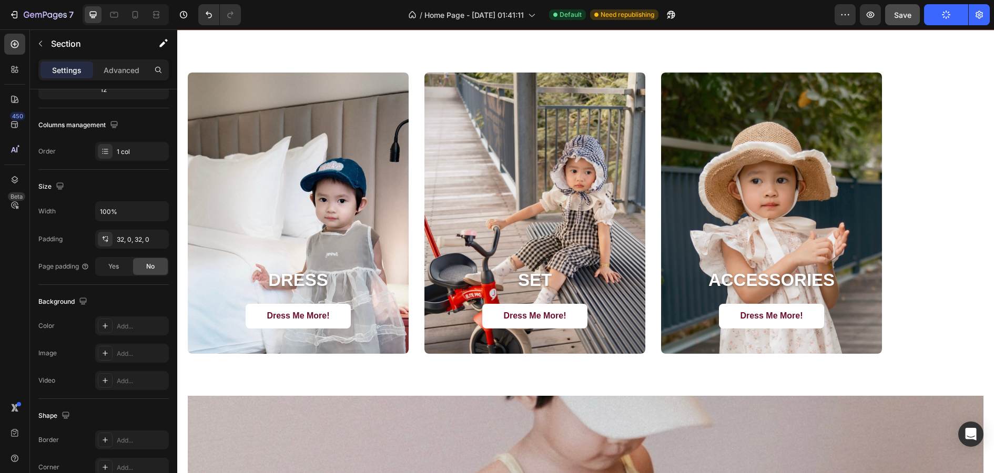
scroll to position [1069, 0]
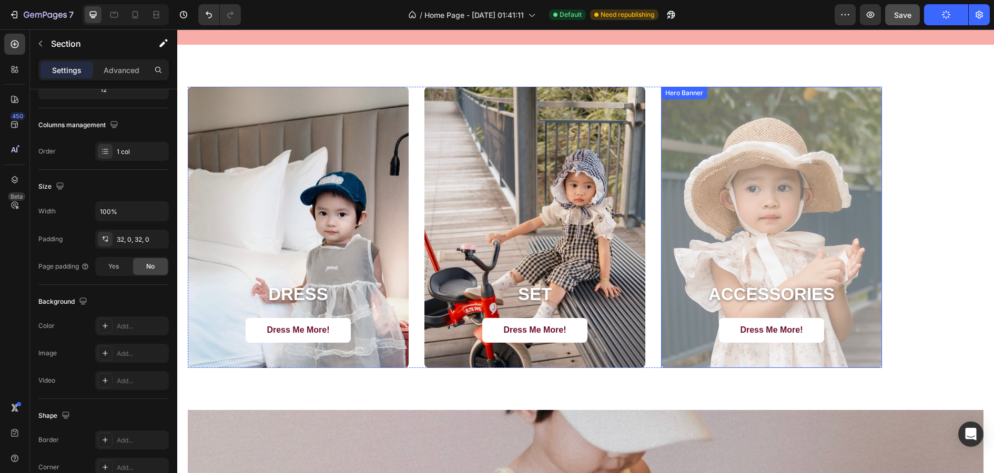
click at [755, 160] on div "Overlay" at bounding box center [771, 227] width 221 height 281
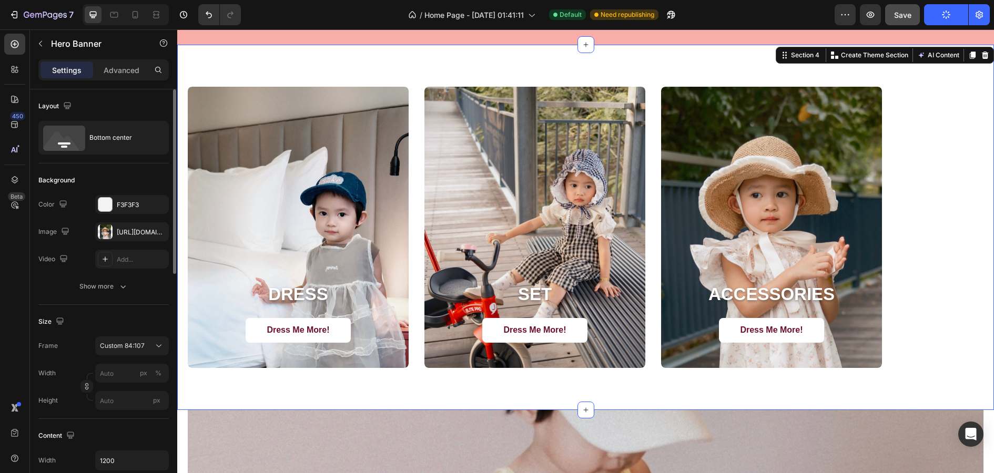
click at [795, 111] on div "DRESS Heading Dress Me More! Button Hero Banner SET Heading Dress Me More! Butt…" at bounding box center [585, 227] width 817 height 365
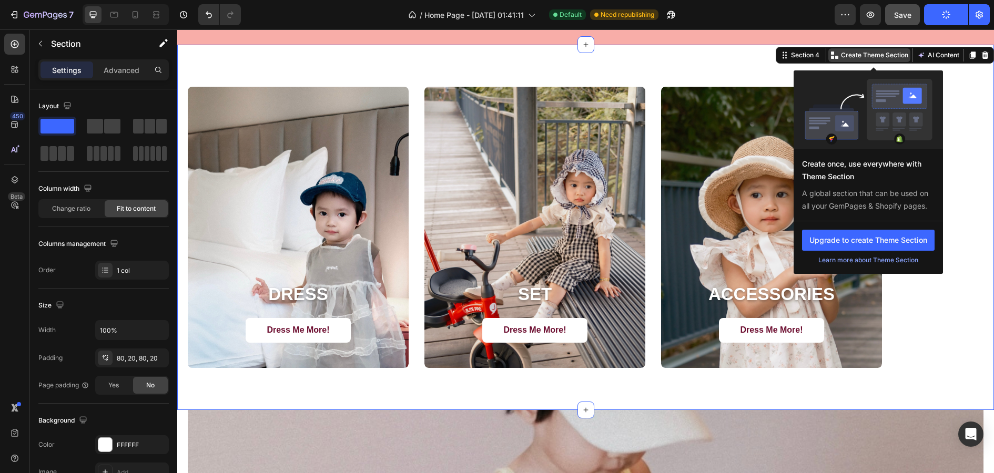
click at [795, 51] on p "Create Theme Section" at bounding box center [874, 54] width 67 height 9
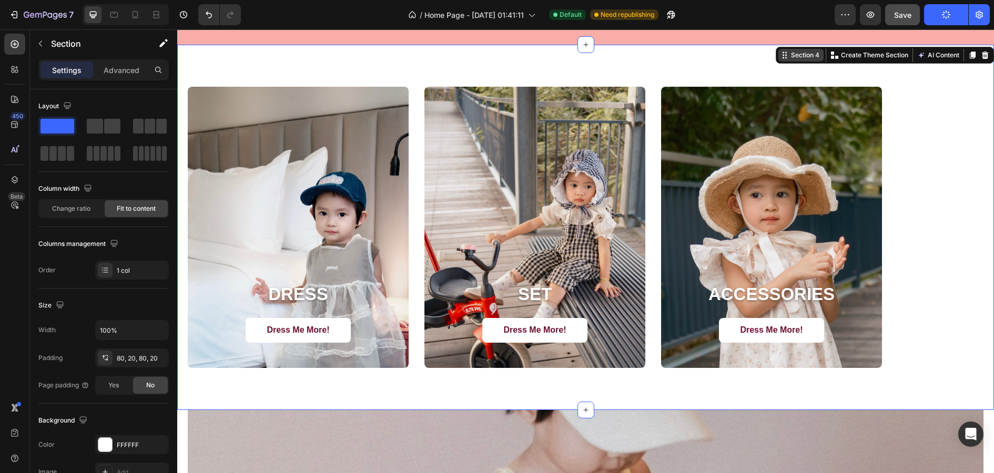
click at [795, 57] on div "Section 4" at bounding box center [805, 54] width 33 height 9
click at [795, 139] on div "DRESS Heading Dress Me More! Button Hero Banner SET Heading Dress Me More! Butt…" at bounding box center [585, 227] width 817 height 365
click at [64, 128] on span at bounding box center [57, 126] width 34 height 15
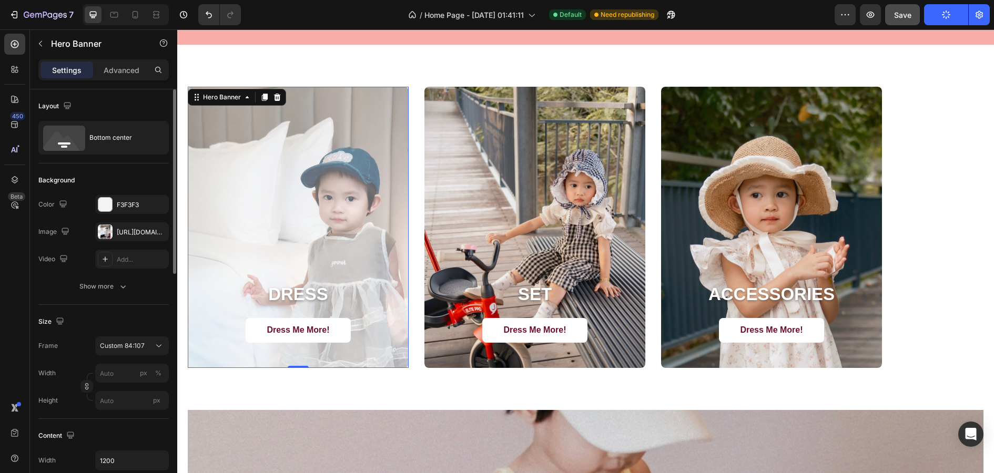
click at [358, 199] on div "Overlay" at bounding box center [298, 227] width 221 height 281
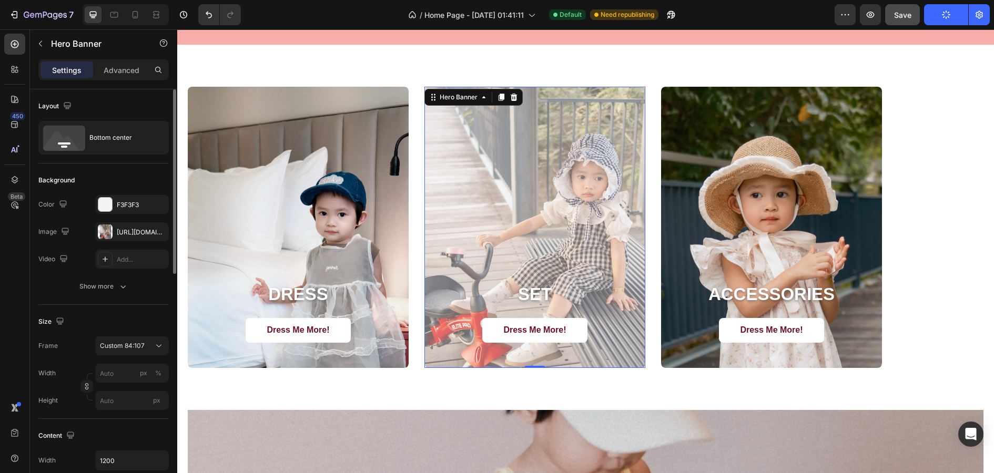
click at [491, 174] on div "Overlay" at bounding box center [534, 227] width 221 height 281
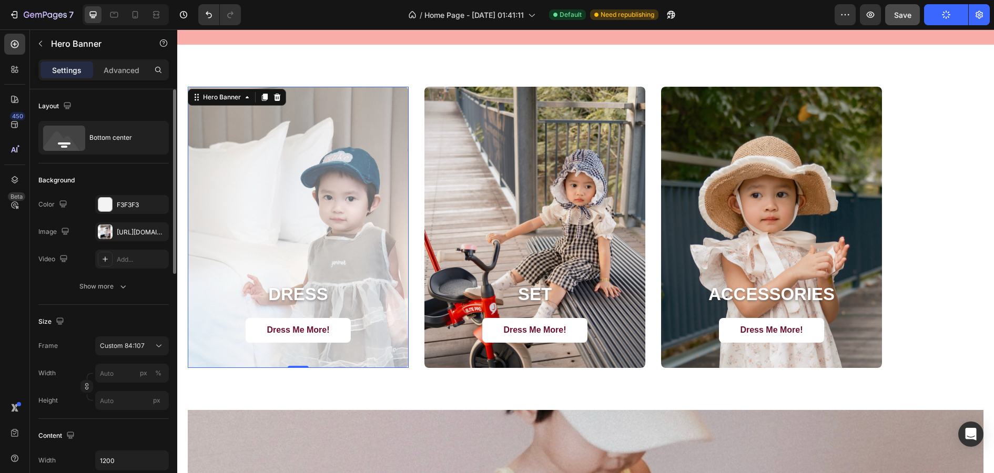
click at [359, 172] on div "Overlay" at bounding box center [298, 227] width 221 height 281
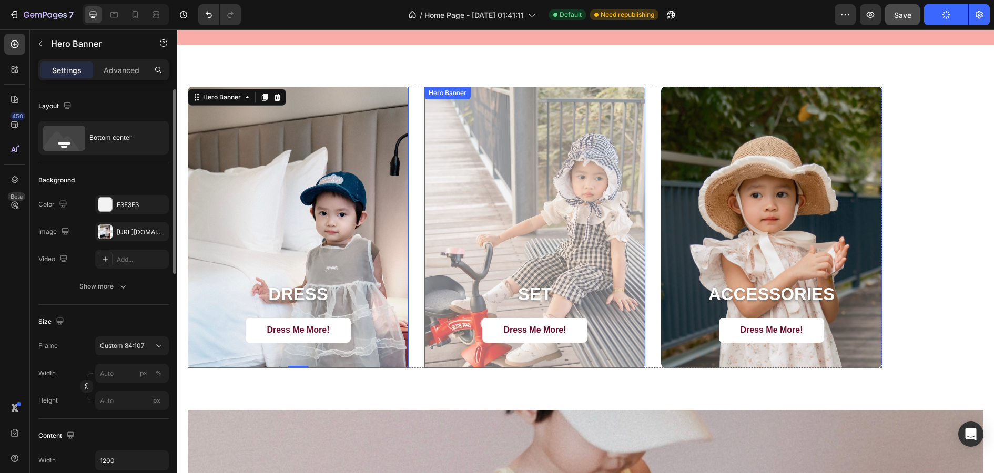
click at [531, 170] on div "Overlay" at bounding box center [534, 227] width 221 height 281
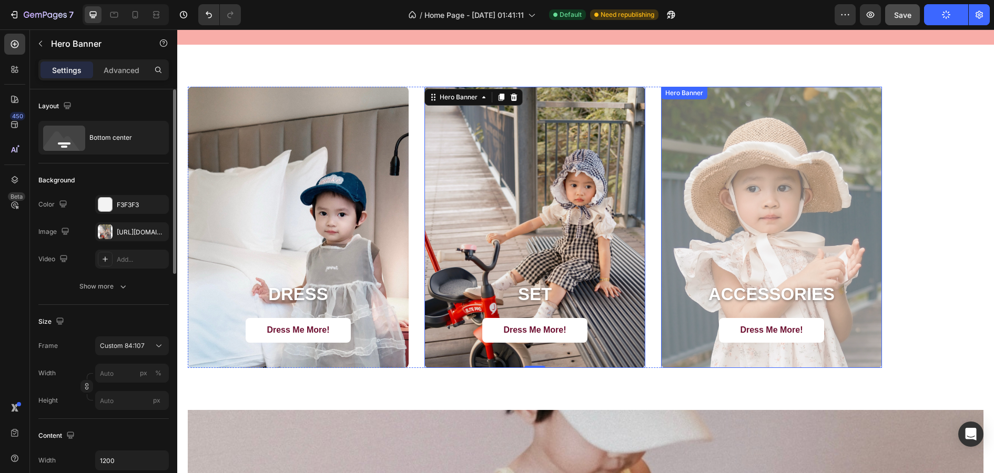
click at [738, 161] on div "Overlay" at bounding box center [771, 227] width 221 height 281
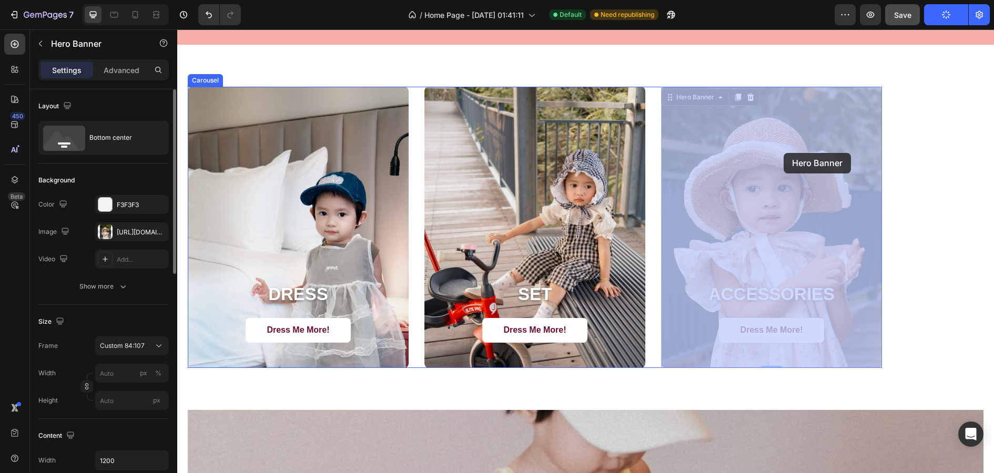
drag, startPoint x: 705, startPoint y: 153, endPoint x: 771, endPoint y: 153, distance: 66.3
drag, startPoint x: 767, startPoint y: 153, endPoint x: 862, endPoint y: 153, distance: 95.2
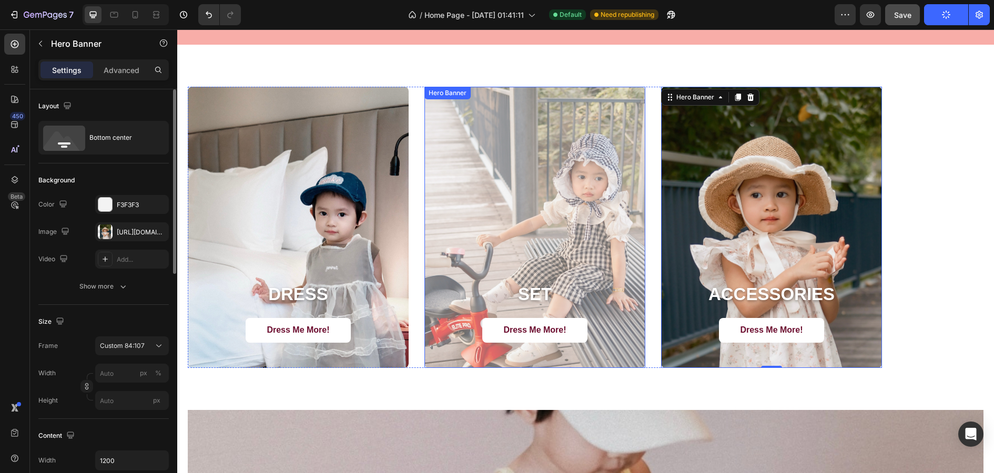
click at [543, 178] on div "Overlay" at bounding box center [534, 227] width 221 height 281
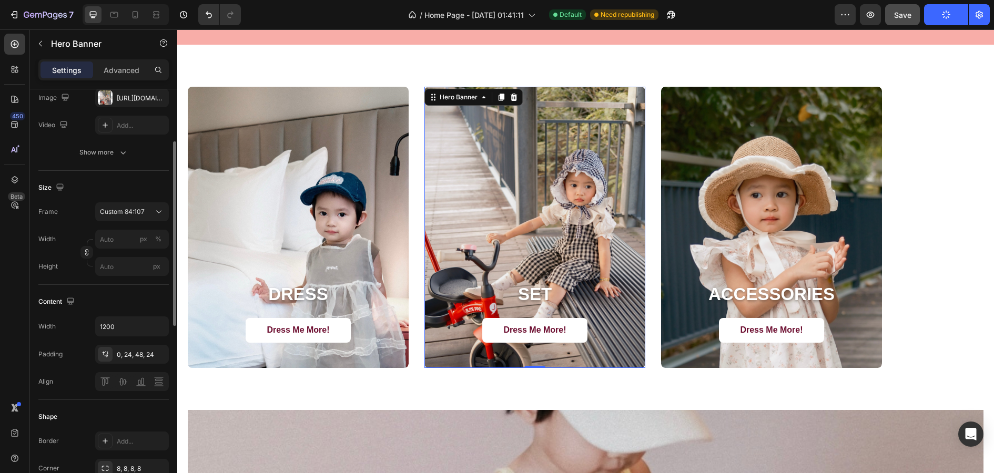
scroll to position [140, 0]
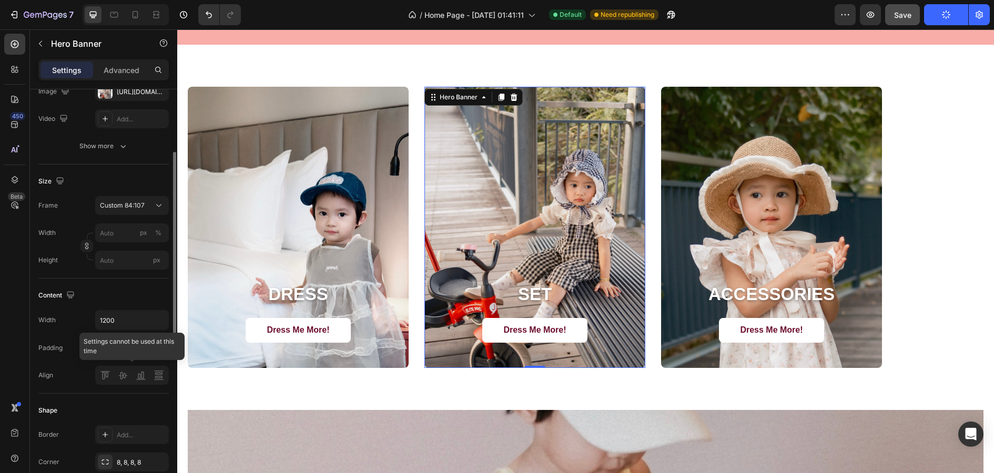
click at [124, 375] on div at bounding box center [132, 375] width 74 height 19
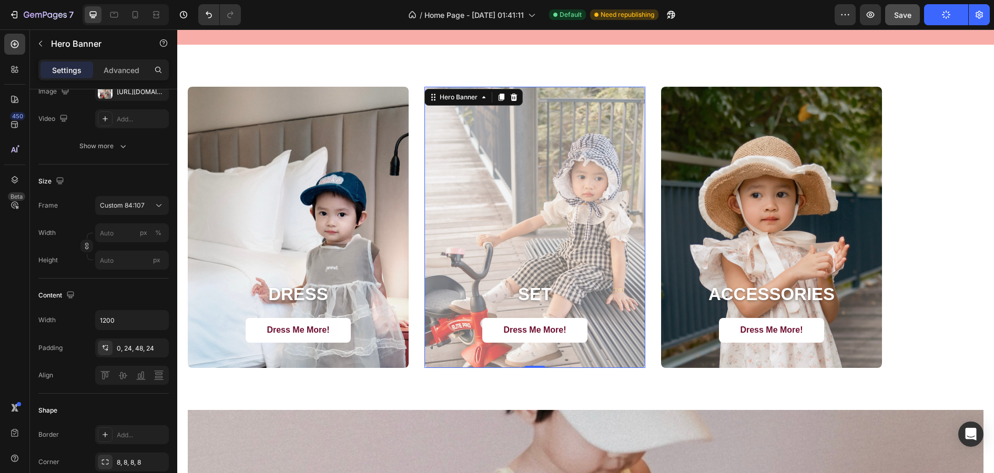
click at [560, 230] on div "Overlay" at bounding box center [534, 227] width 221 height 281
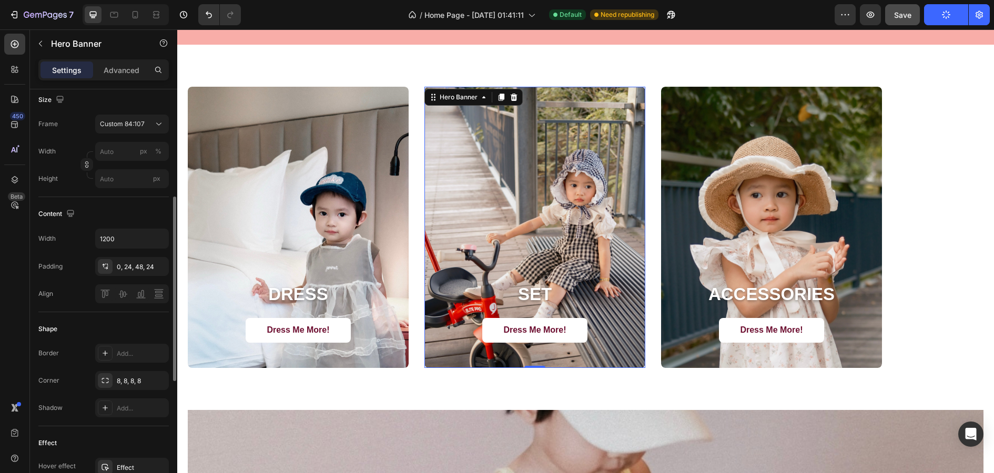
scroll to position [228, 0]
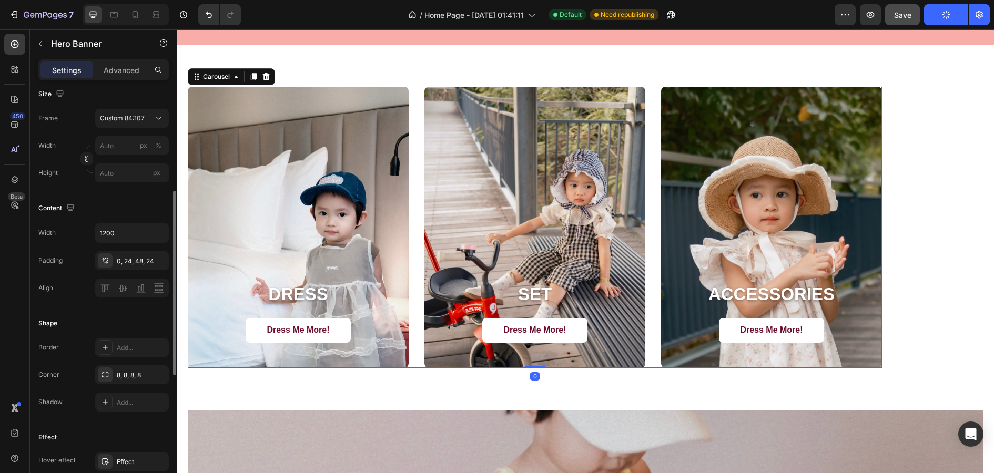
click at [414, 198] on div "DRESS Heading Dress Me More! Button Hero Banner SET Heading Dress Me More! Butt…" at bounding box center [535, 227] width 694 height 281
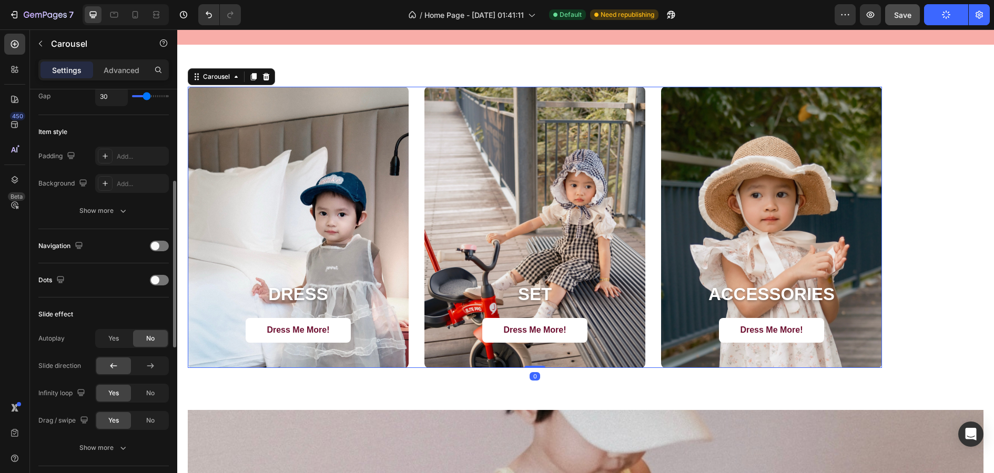
scroll to position [0, 0]
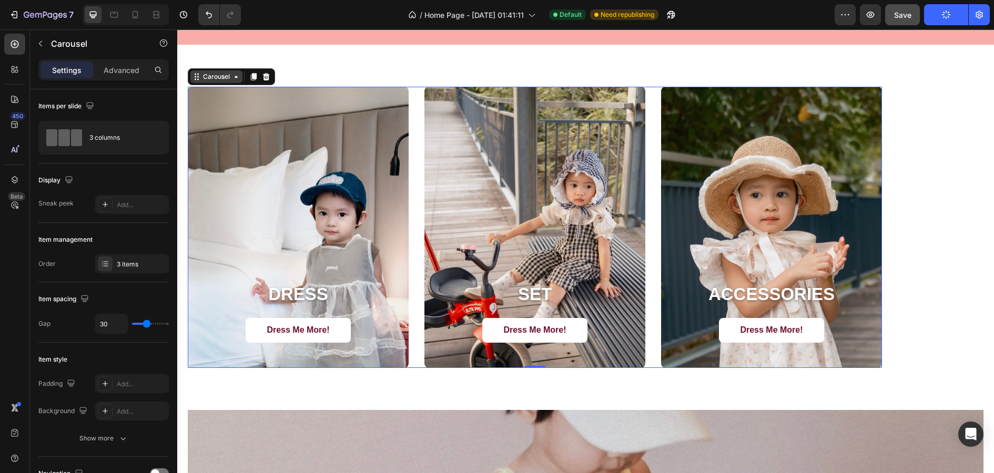
click at [219, 79] on div "Carousel" at bounding box center [216, 76] width 31 height 9
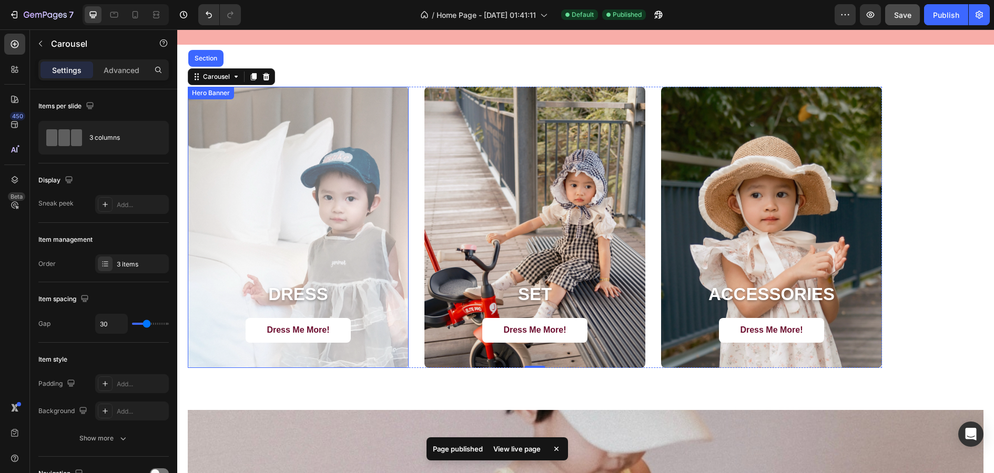
click at [354, 164] on div "Overlay" at bounding box center [298, 227] width 221 height 281
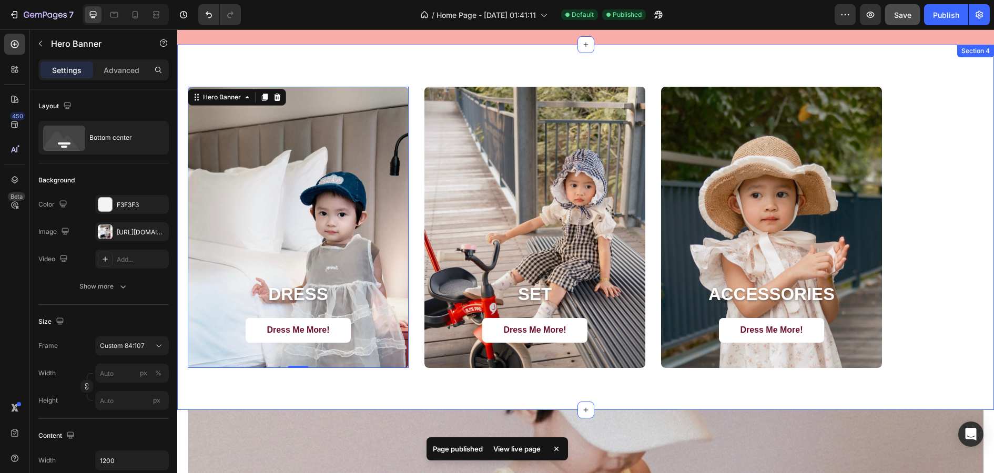
click at [795, 116] on div "DRESS Heading Dress Me More! Button Hero Banner 0 SET Heading Dress Me More! Bu…" at bounding box center [585, 227] width 817 height 365
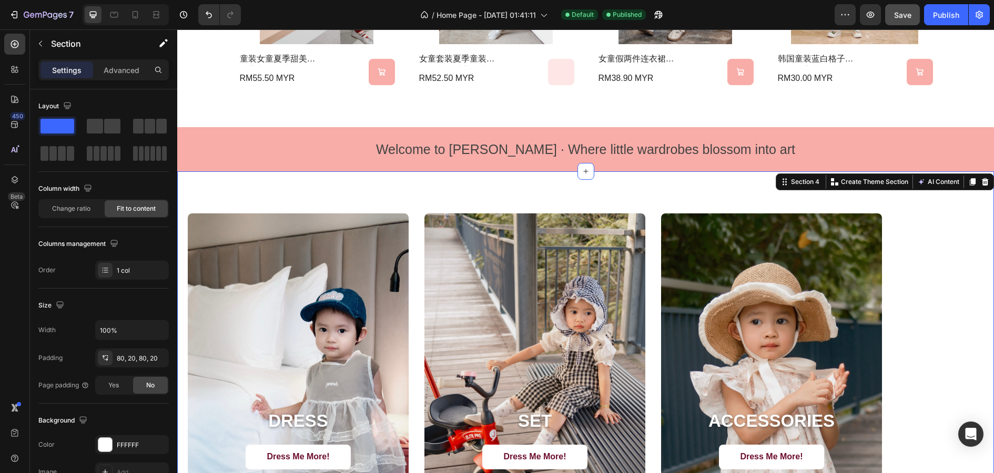
scroll to position [952, 0]
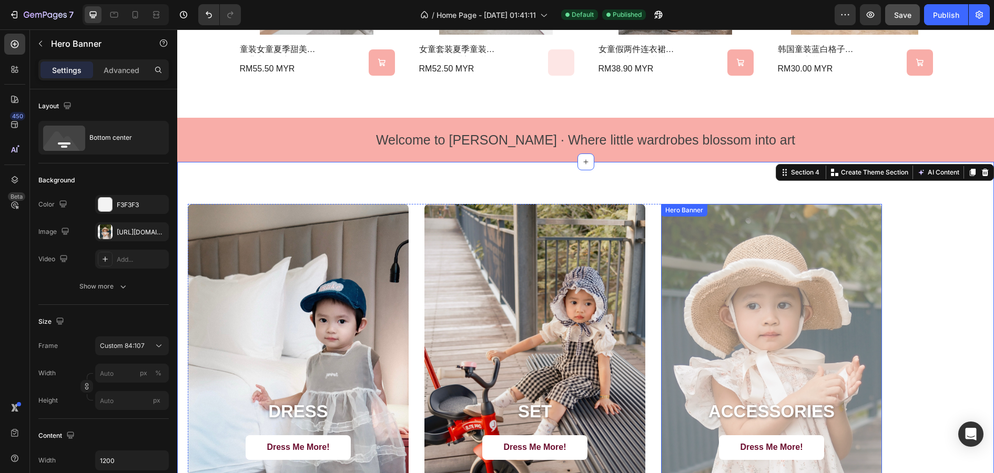
click at [795, 251] on div "Overlay" at bounding box center [771, 344] width 221 height 281
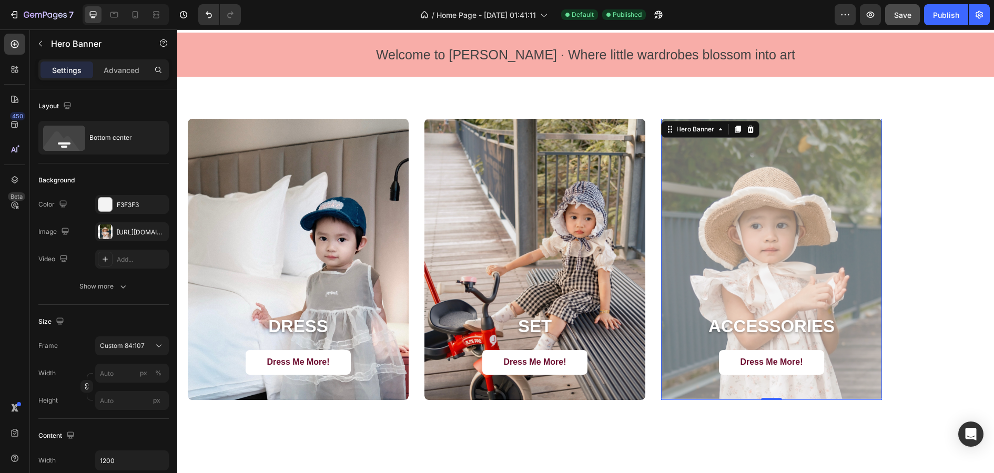
scroll to position [1036, 0]
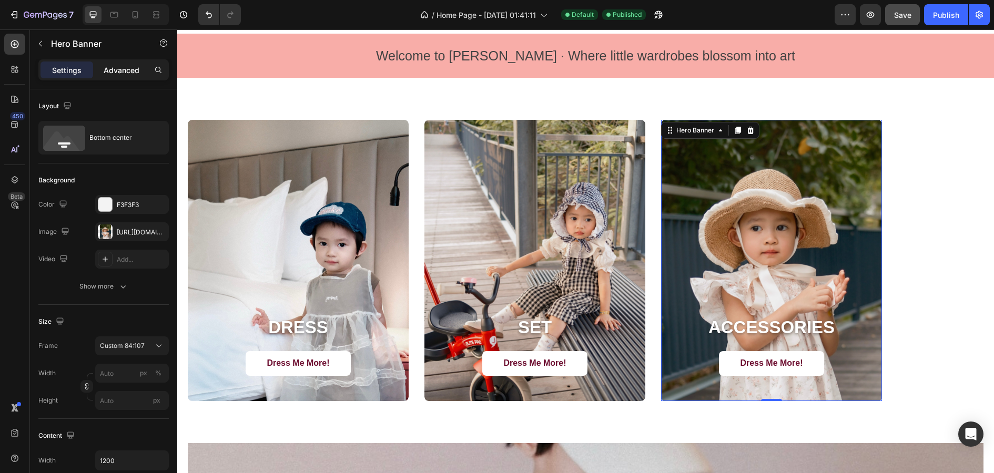
click at [141, 74] on div "Advanced" at bounding box center [121, 70] width 53 height 17
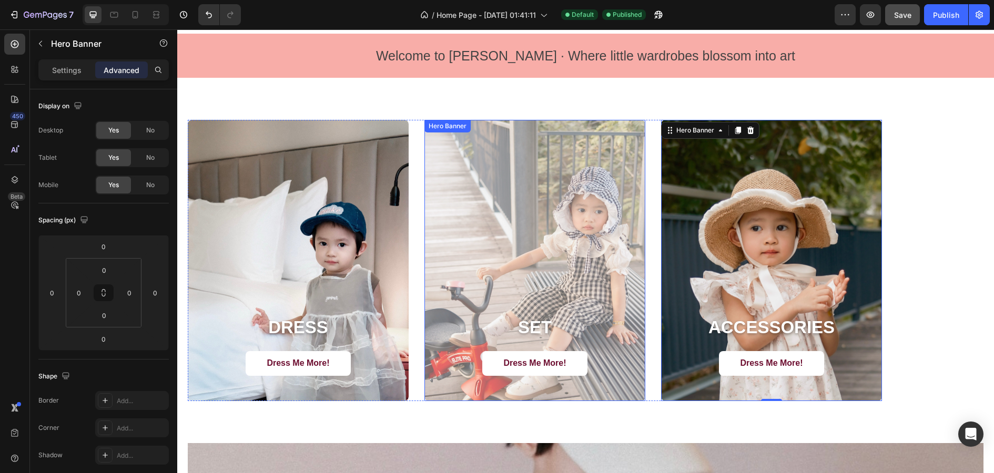
click at [513, 218] on div "Overlay" at bounding box center [534, 260] width 221 height 281
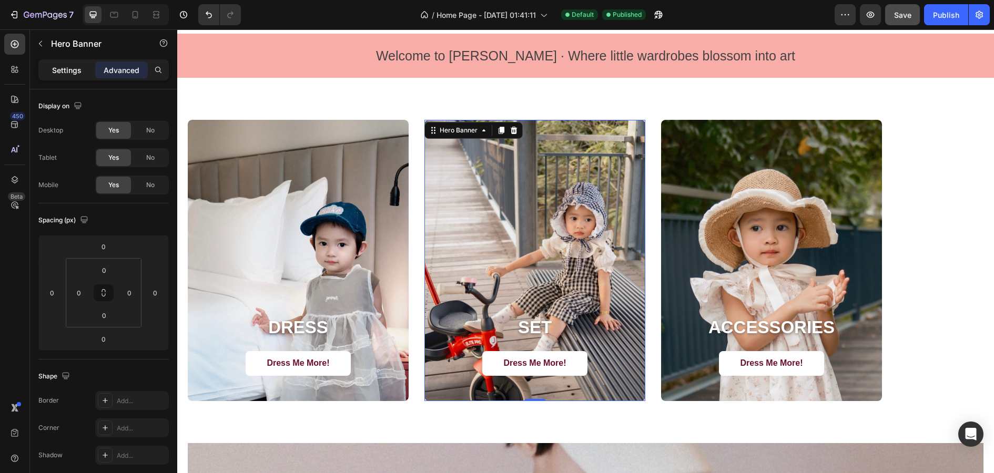
click at [71, 72] on p "Settings" at bounding box center [66, 70] width 29 height 11
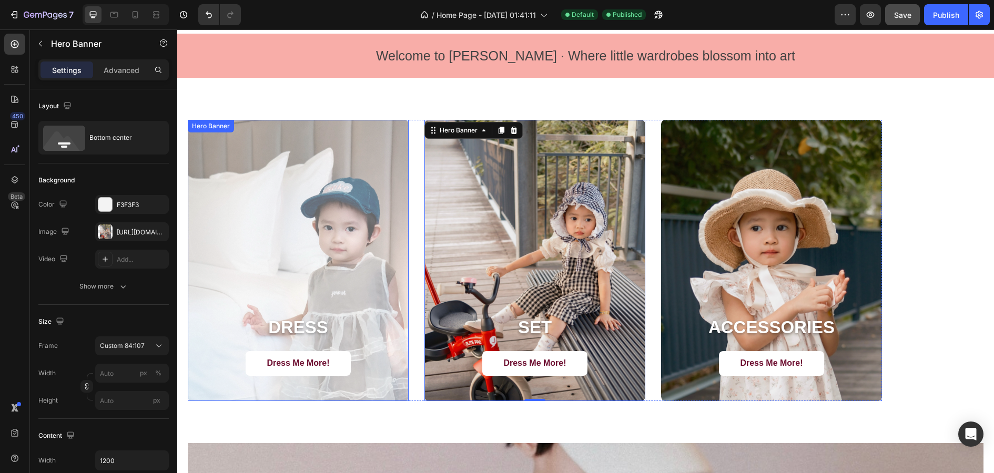
click at [341, 194] on div "Overlay" at bounding box center [298, 260] width 221 height 281
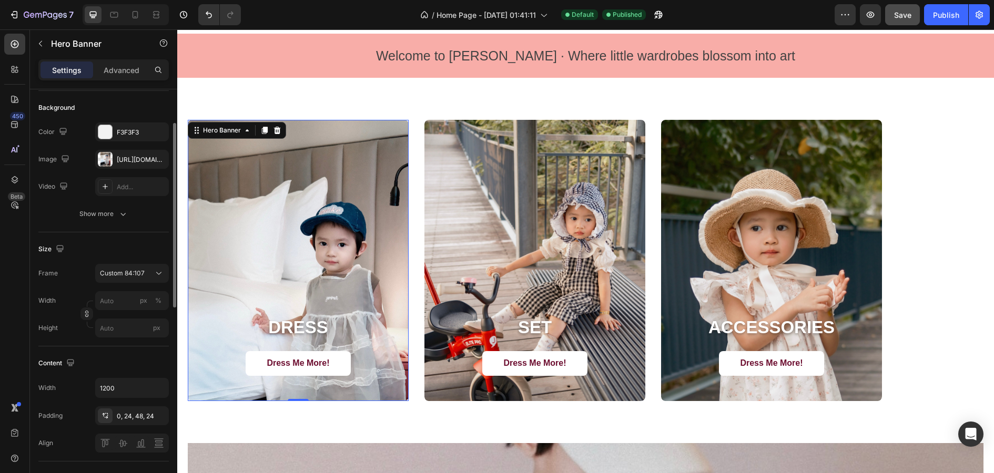
scroll to position [74, 0]
click at [130, 269] on span "Custom 84:107" at bounding box center [122, 272] width 45 height 9
click at [155, 298] on div "As banner source" at bounding box center [129, 297] width 61 height 9
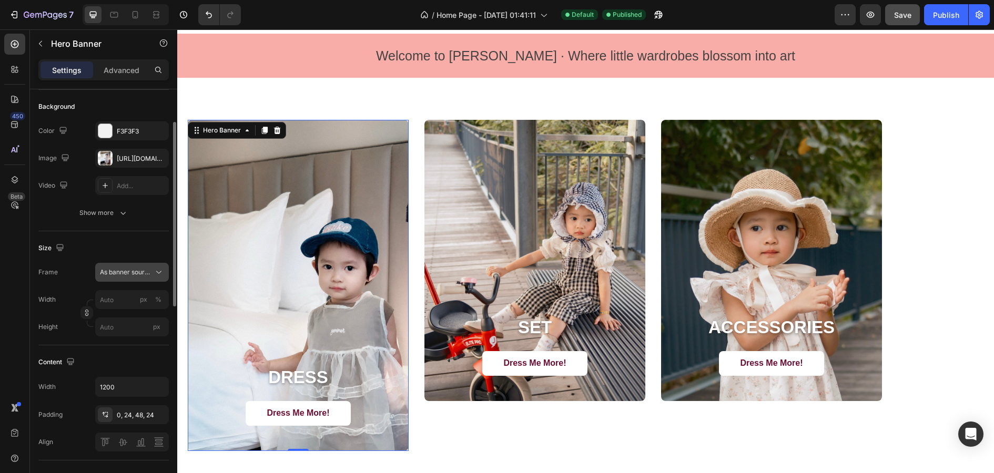
click at [142, 272] on span "As banner source" at bounding box center [126, 272] width 52 height 9
click at [136, 316] on div "Custom 84:107" at bounding box center [129, 316] width 61 height 9
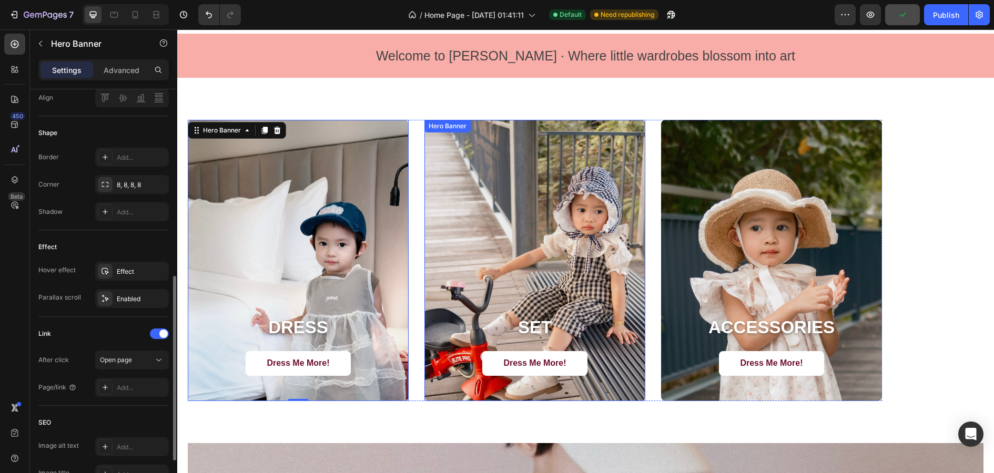
scroll to position [258, 0]
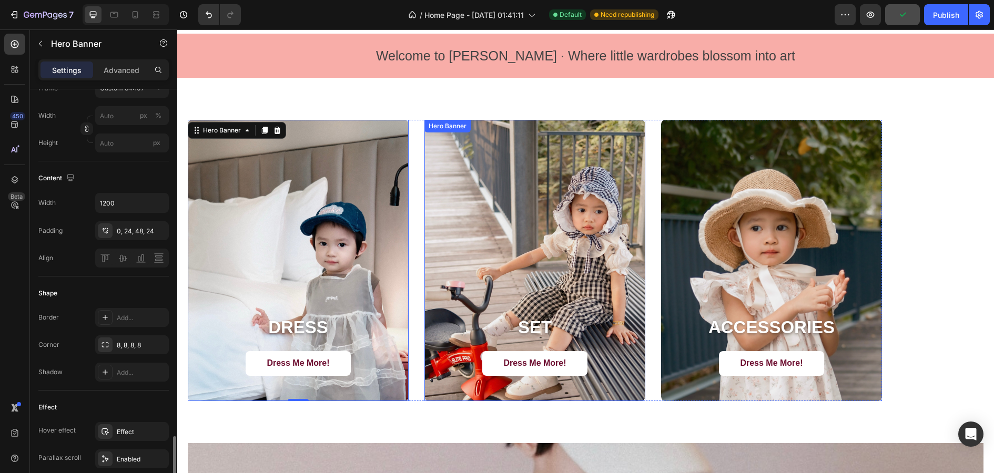
click at [437, 117] on div "DRESS Heading Dress Me More! Button Hero Banner 0 SET Heading Dress Me More! Bu…" at bounding box center [585, 260] width 817 height 365
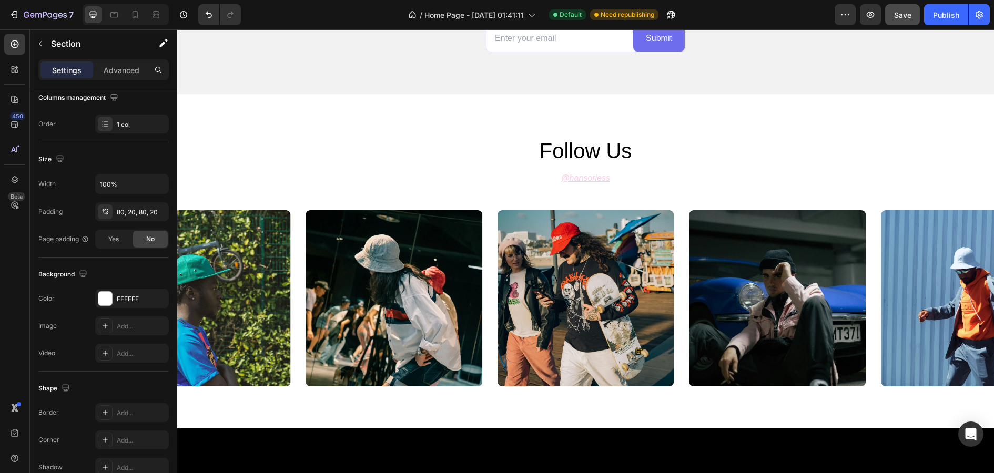
scroll to position [2892, 0]
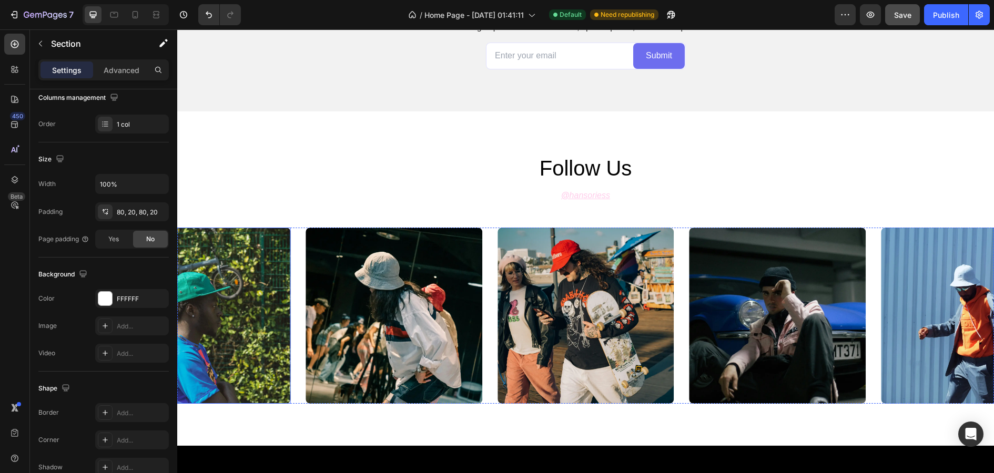
click at [241, 332] on img at bounding box center [202, 316] width 177 height 177
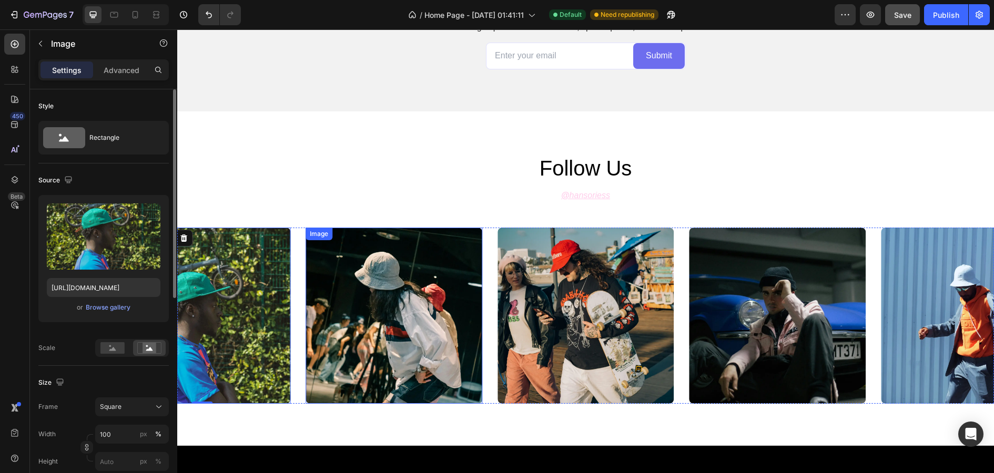
click at [371, 328] on img at bounding box center [394, 316] width 177 height 177
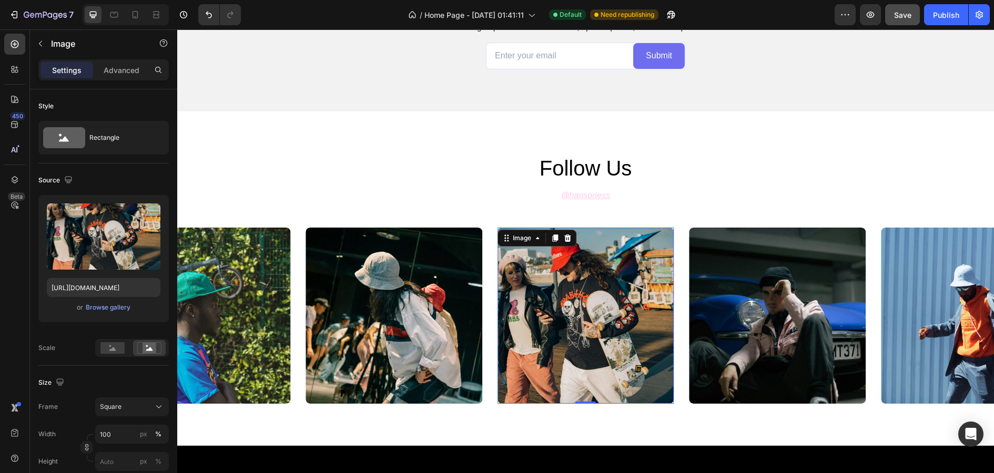
click at [542, 328] on img at bounding box center [585, 316] width 177 height 177
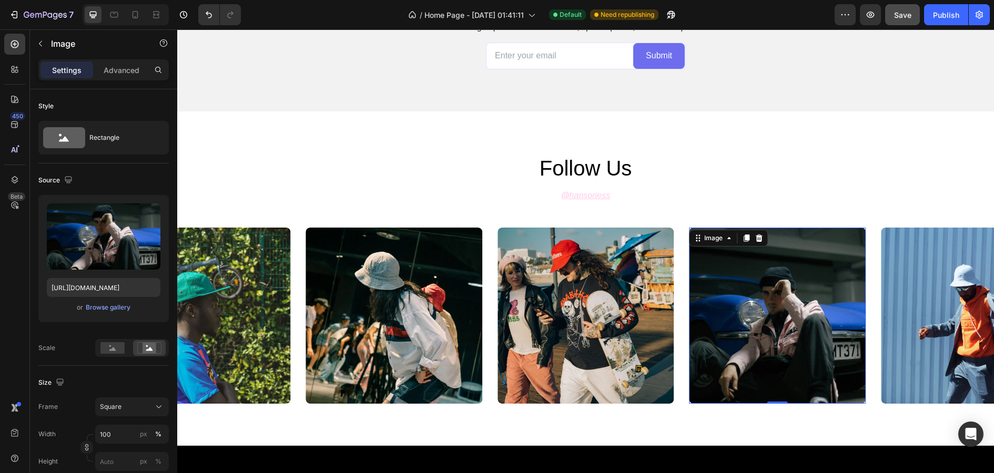
click at [776, 319] on img at bounding box center [777, 316] width 177 height 177
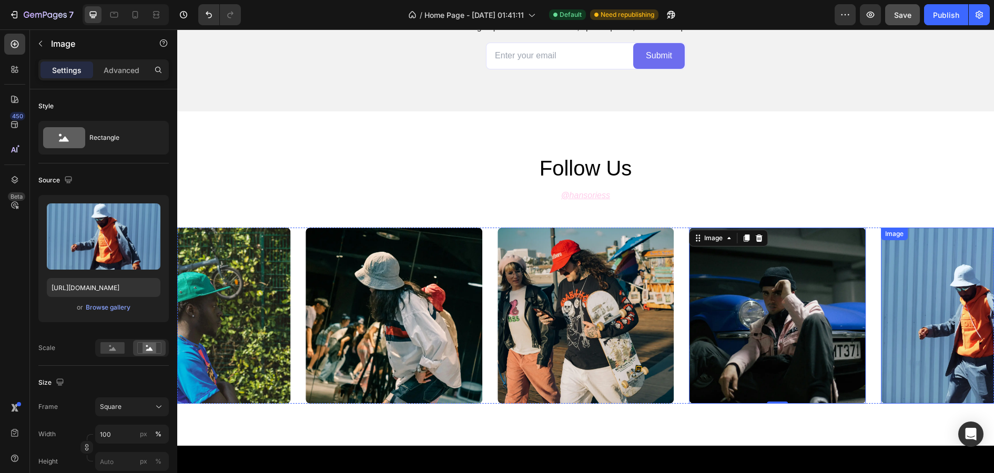
click at [795, 331] on img at bounding box center [969, 316] width 177 height 177
click at [204, 350] on img at bounding box center [202, 316] width 177 height 177
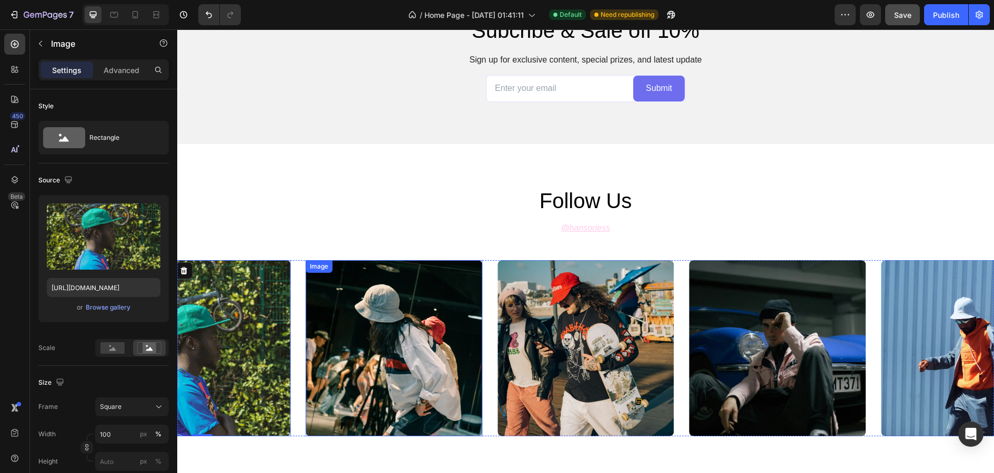
scroll to position [2978, 0]
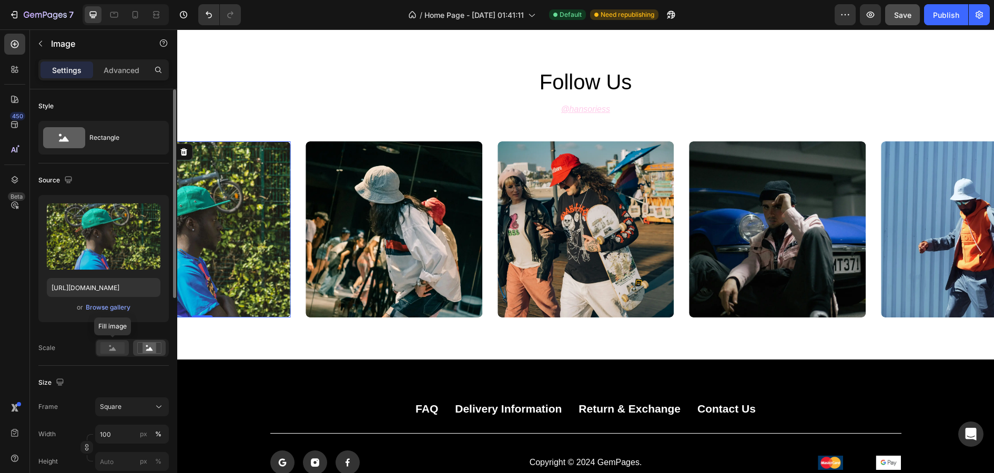
click at [113, 351] on rect at bounding box center [112, 348] width 24 height 12
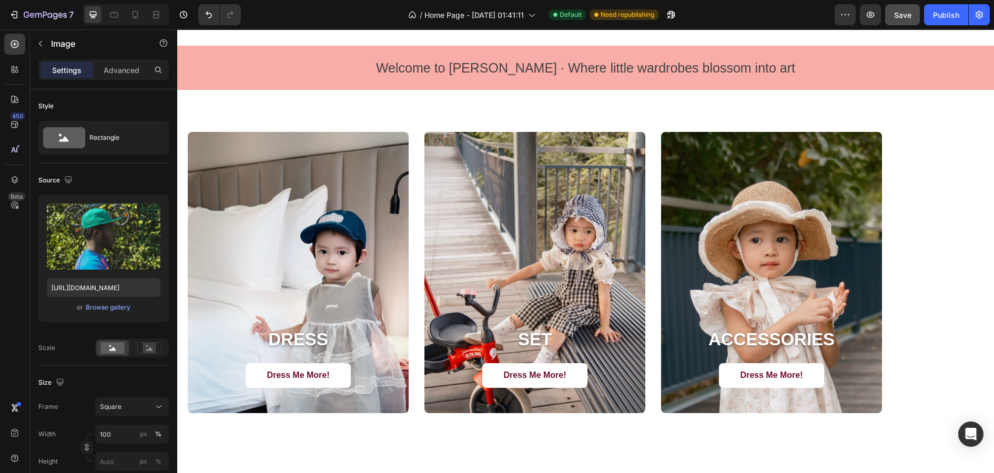
scroll to position [1023, 0]
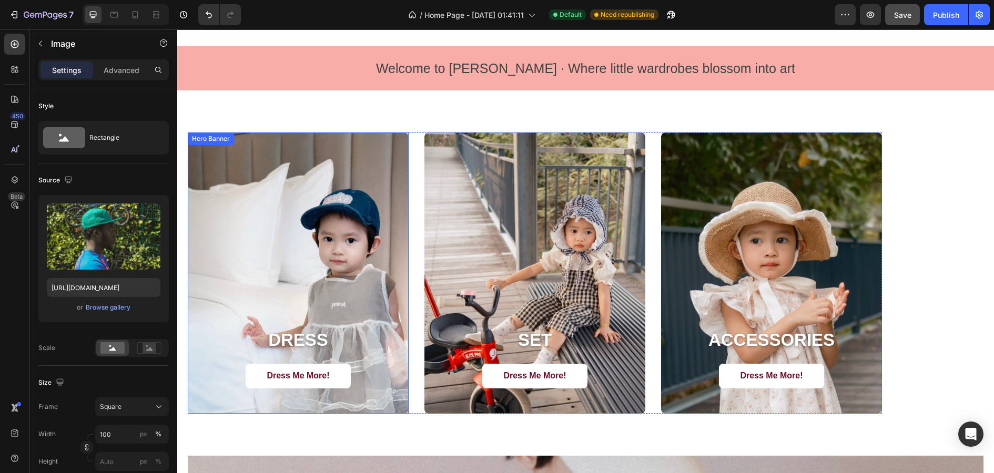
click at [392, 378] on div "DRESS Heading Dress Me More! Button" at bounding box center [298, 371] width 221 height 85
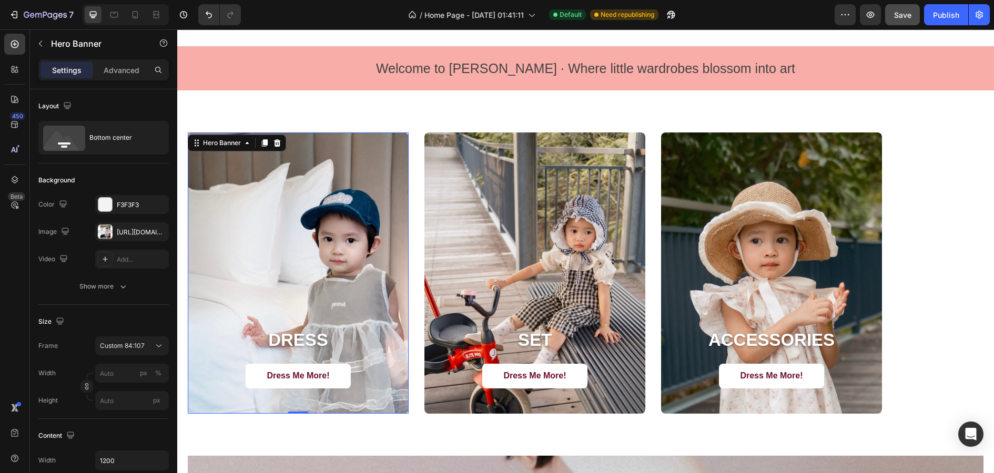
drag, startPoint x: 302, startPoint y: 412, endPoint x: 317, endPoint y: 351, distance: 63.3
click at [316, 350] on div "DRESS Heading Dress Me More! Button Hero Banner 0" at bounding box center [298, 273] width 221 height 281
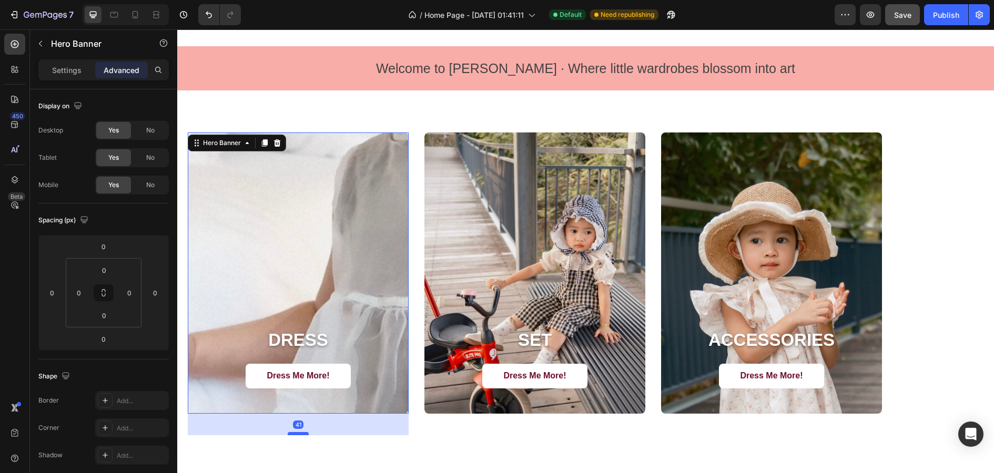
drag, startPoint x: 300, startPoint y: 412, endPoint x: 300, endPoint y: 434, distance: 21.6
click at [300, 378] on div at bounding box center [298, 433] width 21 height 3
type input "41"
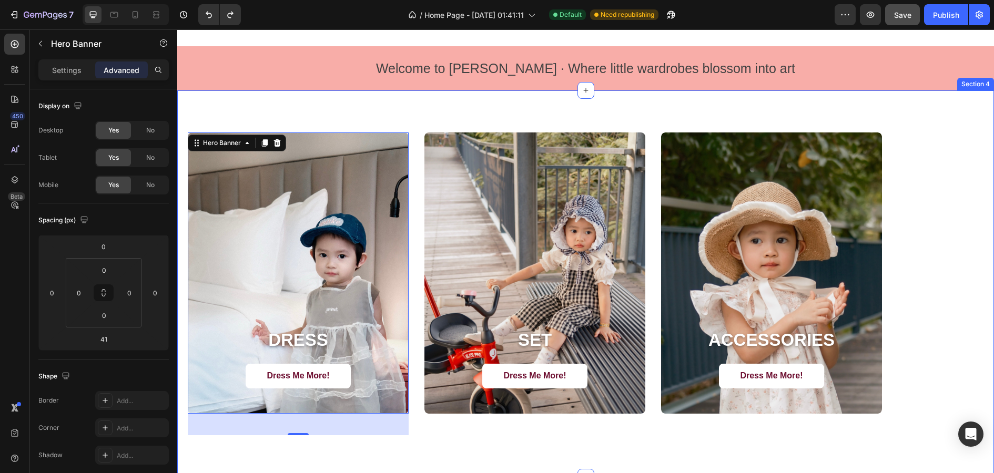
click at [485, 378] on div "DRESS Heading Dress Me More! Button Hero Banner 41 SET Heading Dress Me More! B…" at bounding box center [585, 283] width 817 height 387
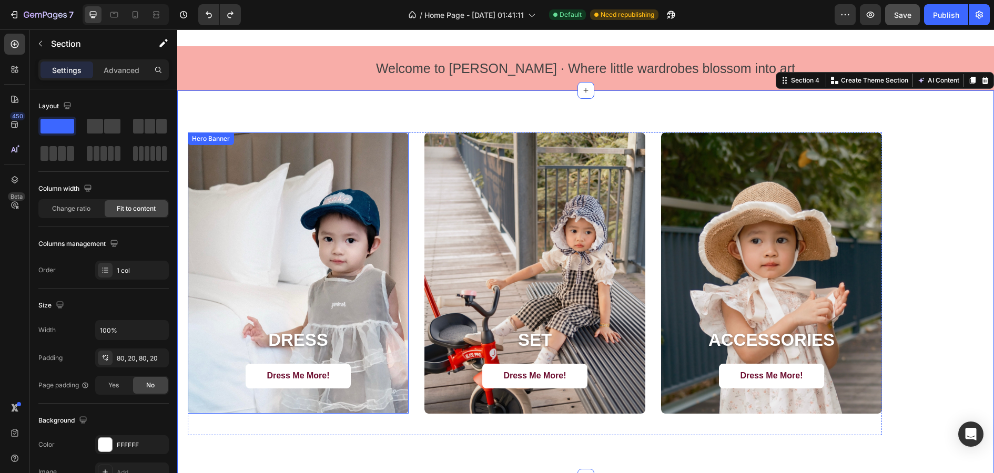
click at [401, 378] on div "DRESS Heading Dress Me More! Button" at bounding box center [298, 371] width 221 height 85
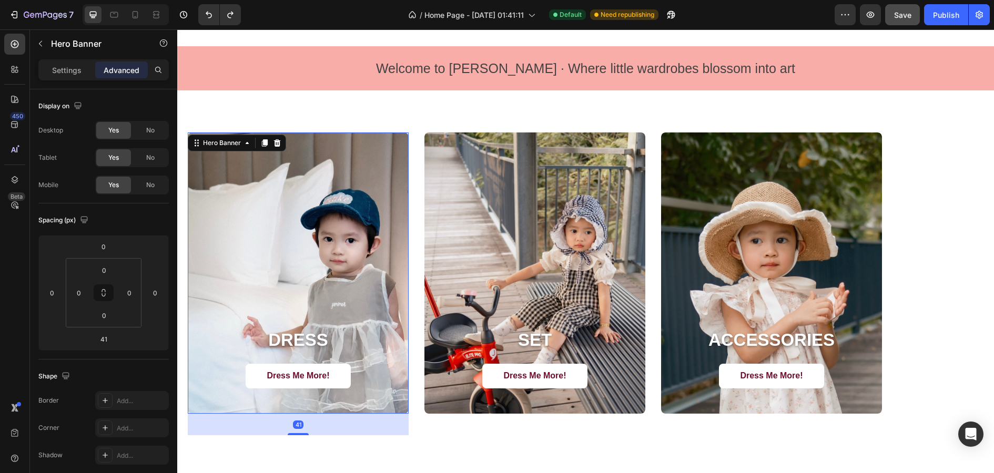
click at [308, 378] on div "DRESS Heading Dress Me More! Button" at bounding box center [298, 371] width 221 height 85
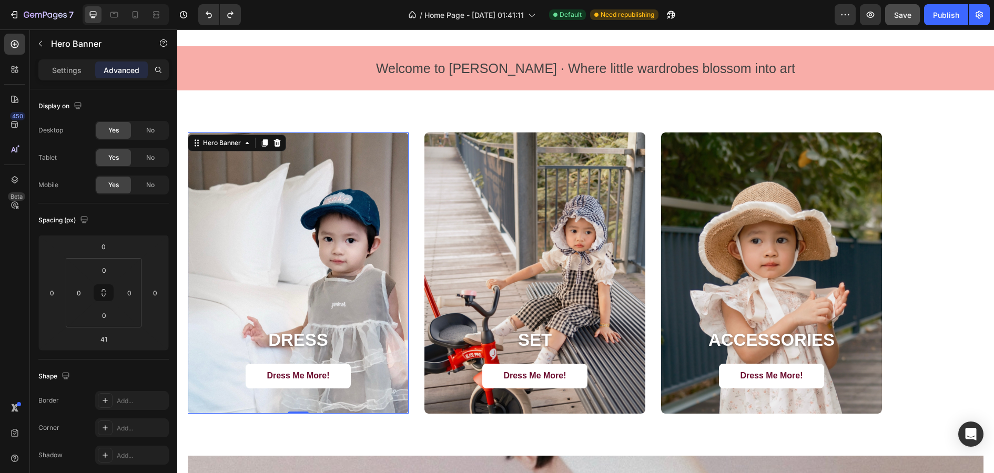
drag, startPoint x: 301, startPoint y: 433, endPoint x: 301, endPoint y: 409, distance: 24.7
click at [301, 378] on div "DRESS Heading Dress Me More! Button Hero Banner 0" at bounding box center [298, 273] width 221 height 281
type input "0"
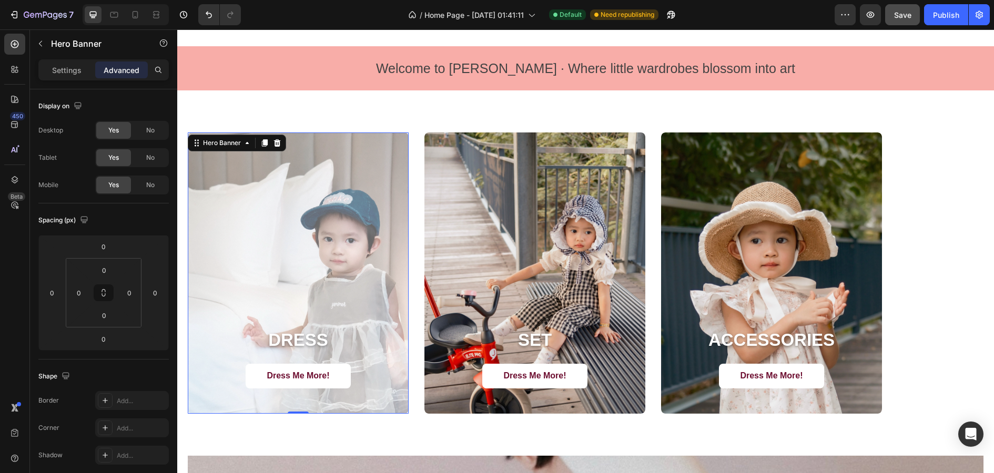
click at [369, 320] on div "Overlay" at bounding box center [298, 273] width 221 height 281
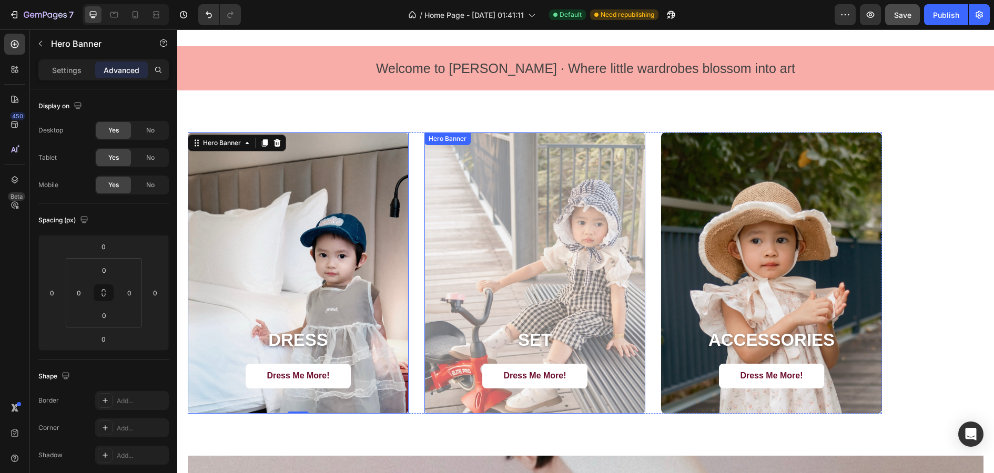
click at [615, 281] on div "Overlay" at bounding box center [534, 273] width 221 height 281
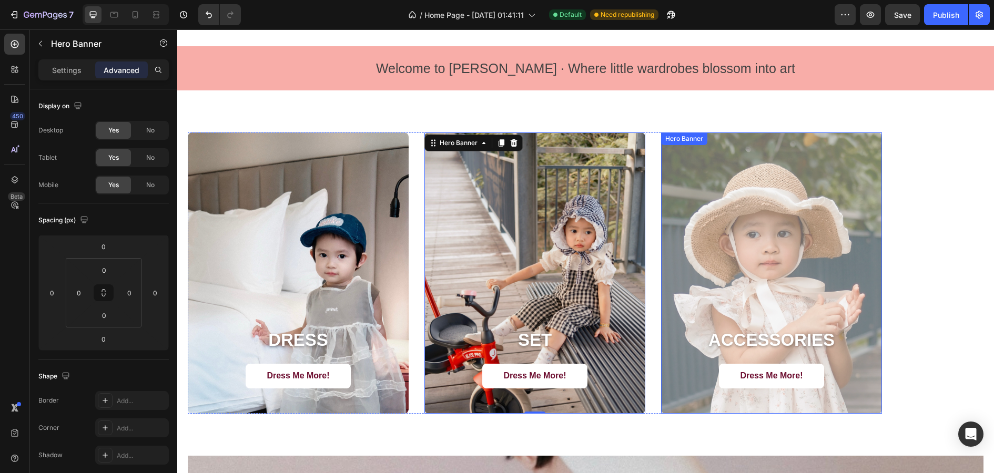
click at [801, 260] on div "Overlay" at bounding box center [771, 273] width 221 height 281
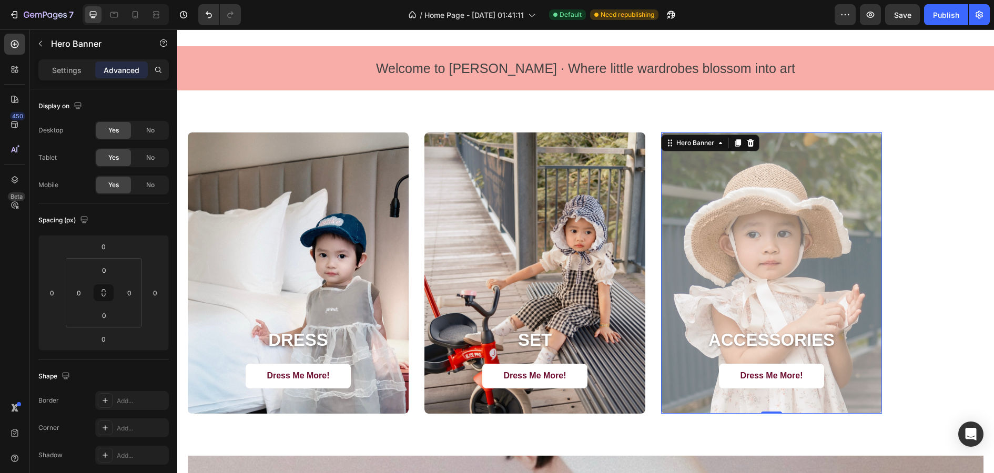
click at [840, 235] on div "Overlay" at bounding box center [771, 273] width 221 height 281
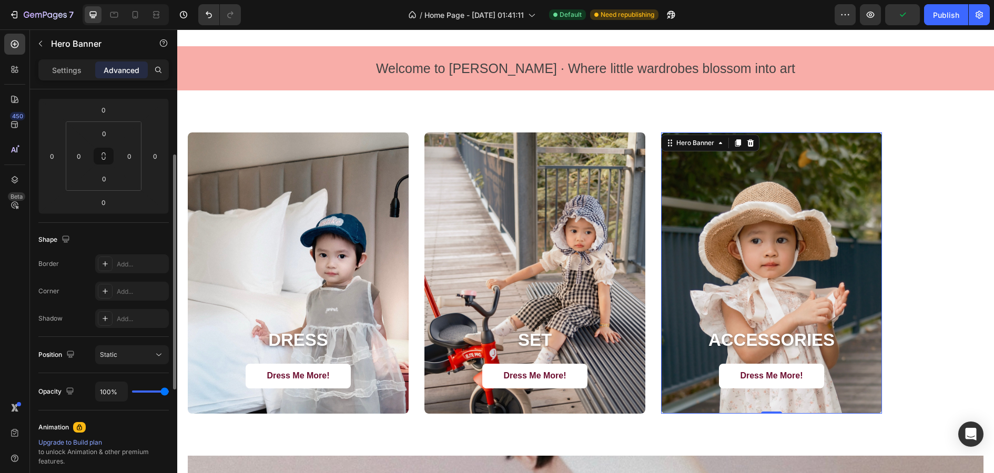
scroll to position [138, 0]
type input "65%"
type input "65"
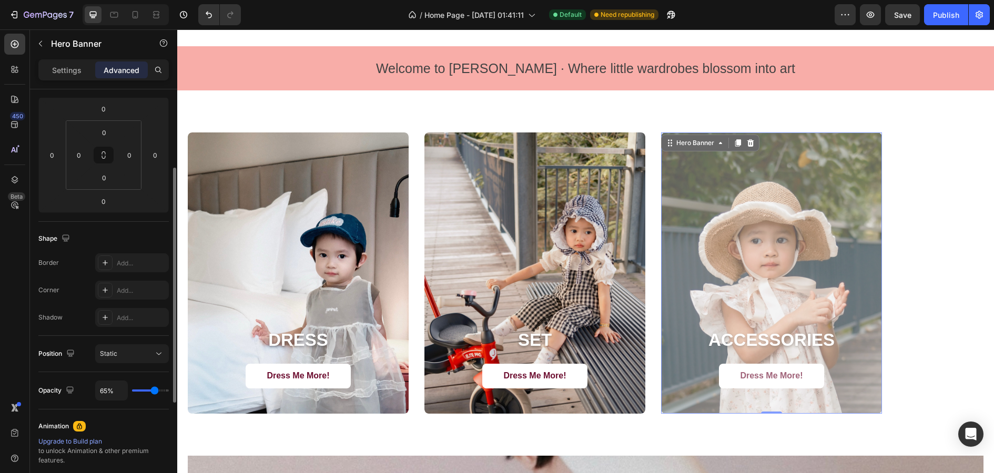
type input "42%"
type input "42"
type input "36%"
type input "36"
type input "26%"
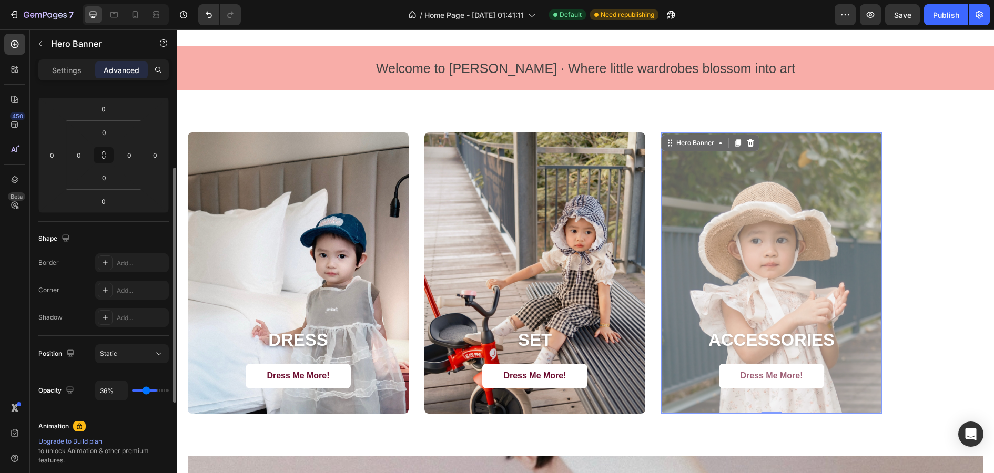
type input "26"
type input "14%"
type input "14"
type input "6%"
type input "6"
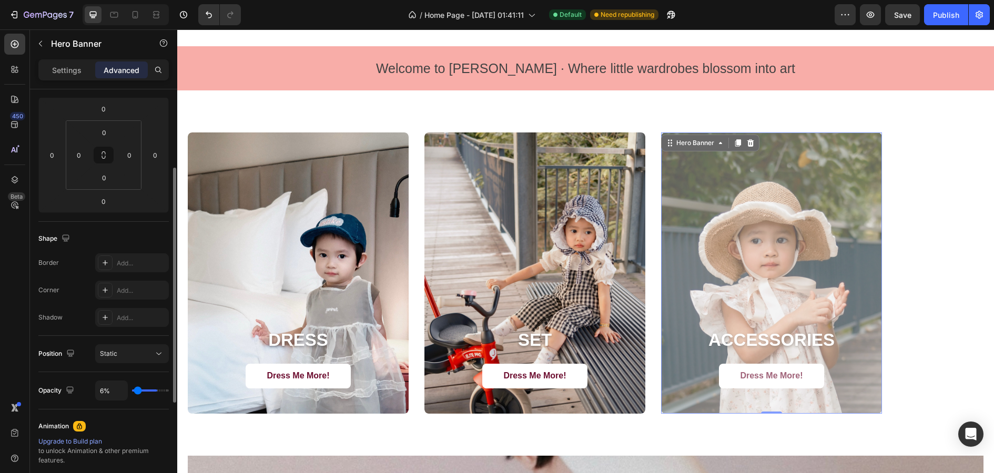
type input "0%"
type input "0"
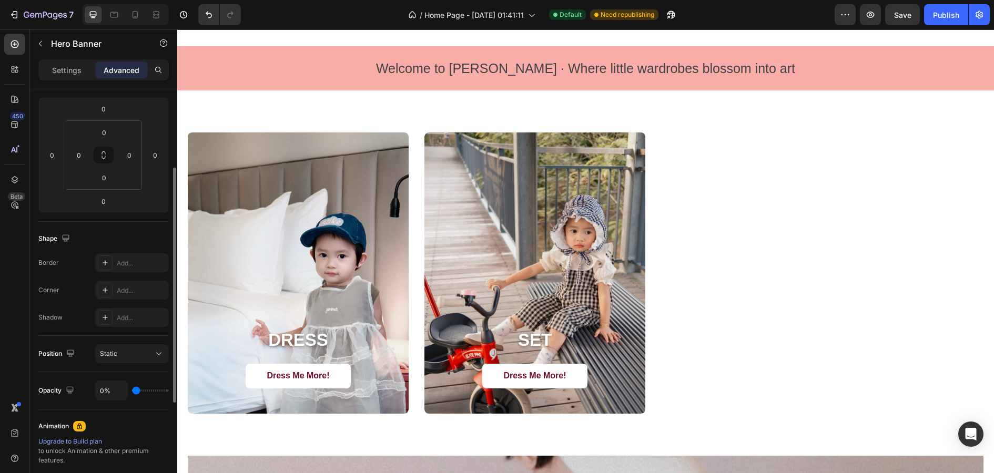
type input "100%"
type input "100"
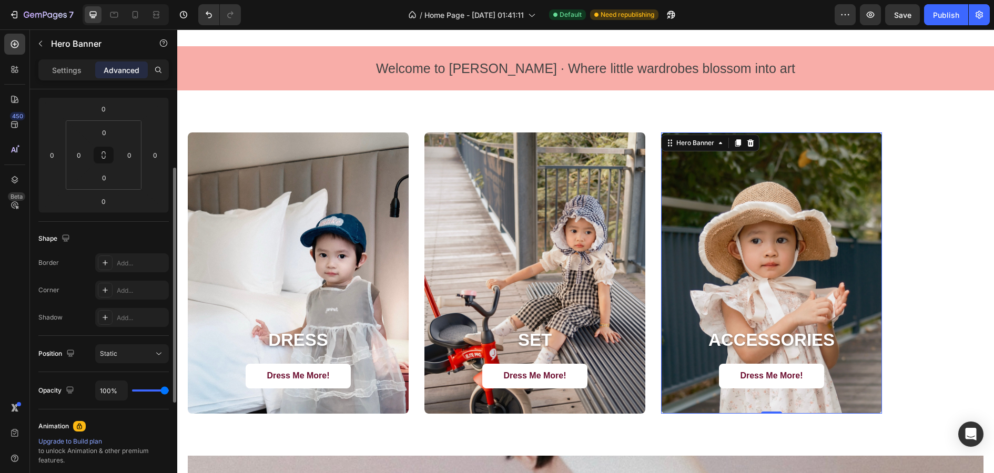
drag, startPoint x: 154, startPoint y: 388, endPoint x: 268, endPoint y: 379, distance: 113.9
click at [169, 390] on input "range" at bounding box center [150, 391] width 37 height 2
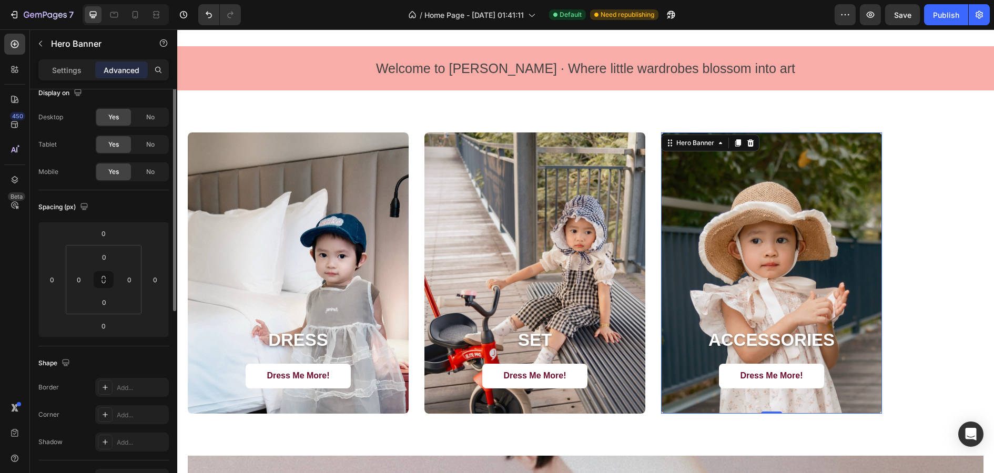
scroll to position [0, 0]
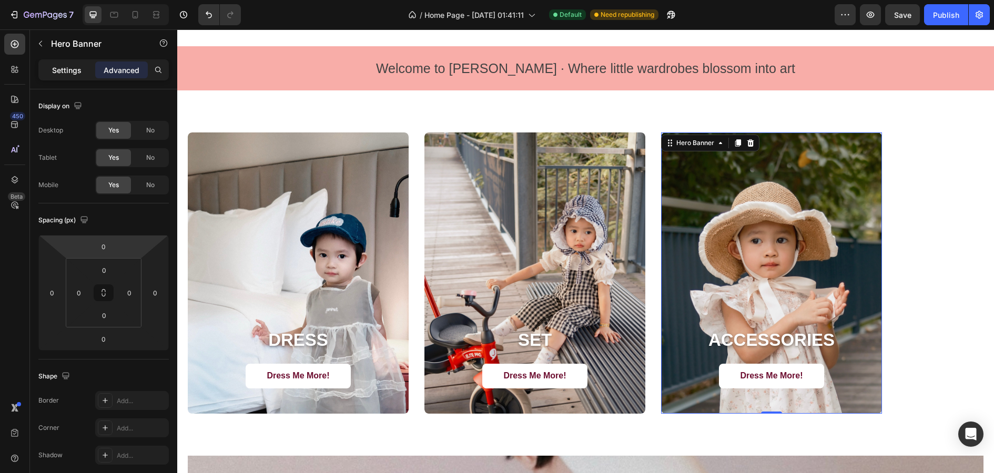
click at [66, 71] on p "Settings" at bounding box center [66, 70] width 29 height 11
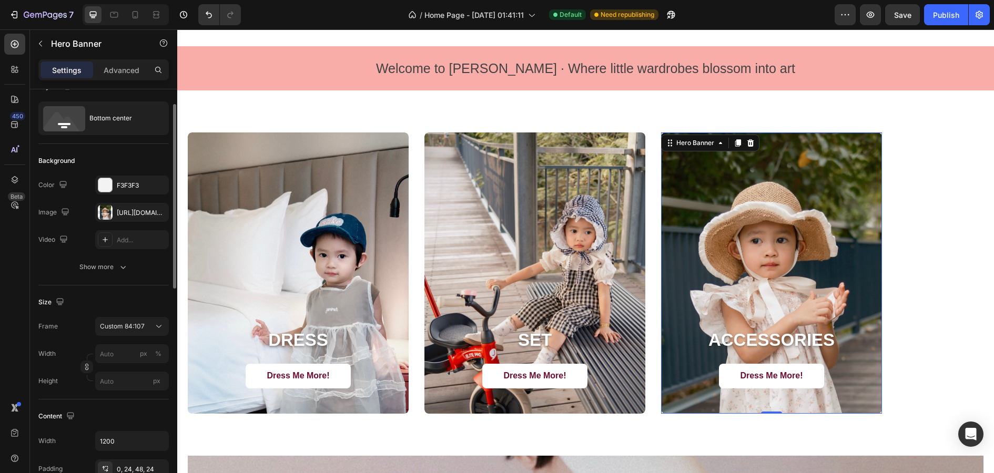
scroll to position [29, 0]
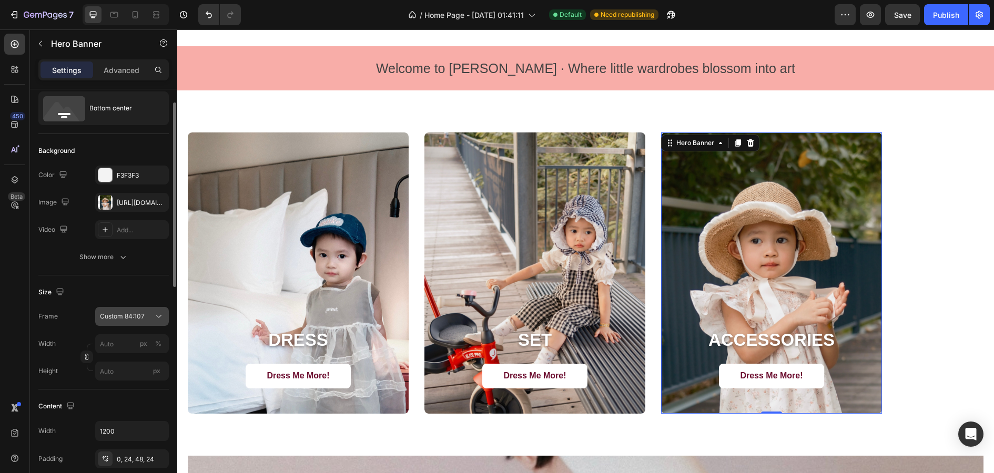
click at [125, 314] on span "Custom 84:107" at bounding box center [122, 316] width 45 height 9
click at [129, 287] on div "Size" at bounding box center [103, 292] width 130 height 17
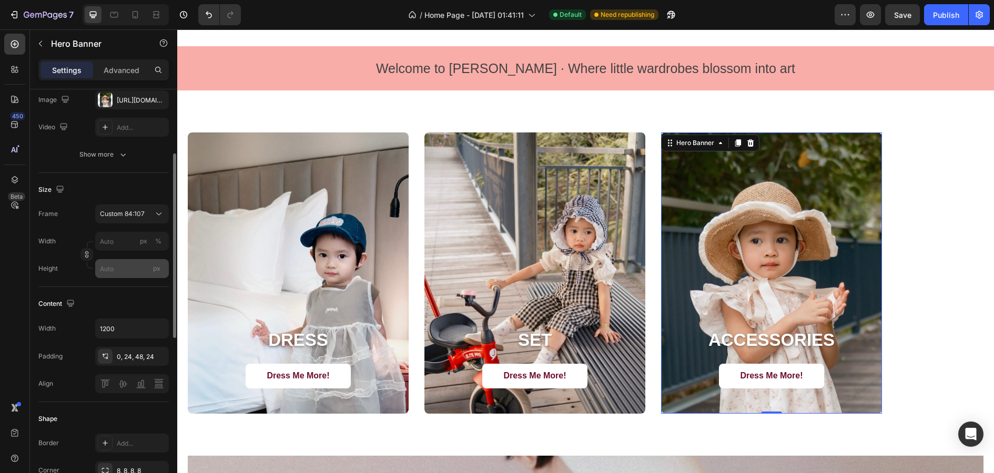
scroll to position [161, 0]
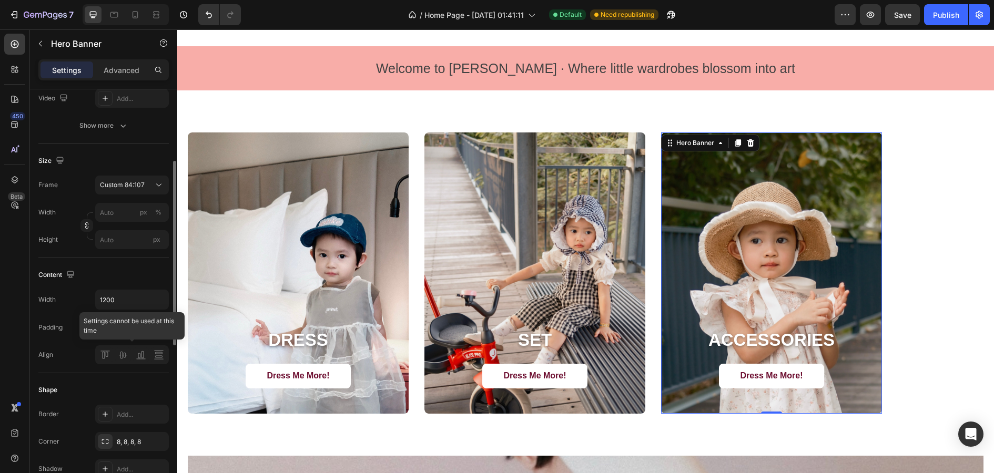
click at [123, 357] on div at bounding box center [132, 355] width 74 height 19
click at [124, 357] on div at bounding box center [132, 355] width 74 height 19
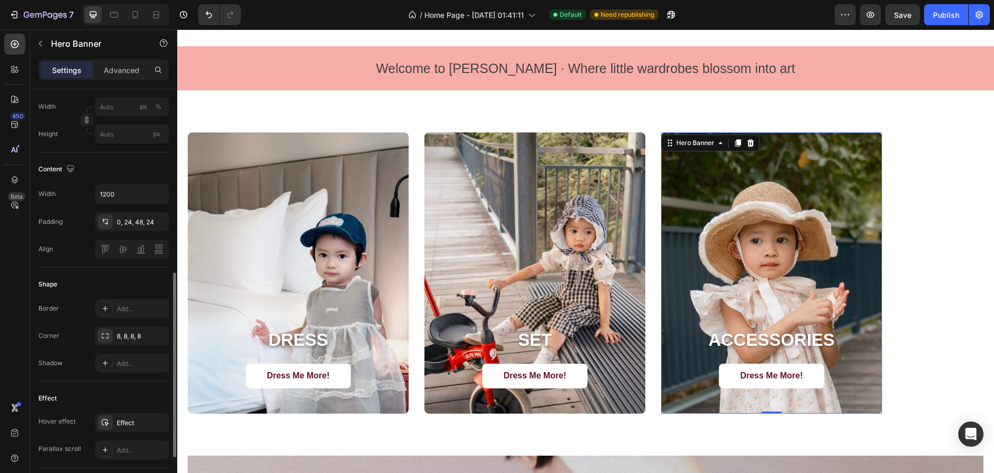
scroll to position [318, 0]
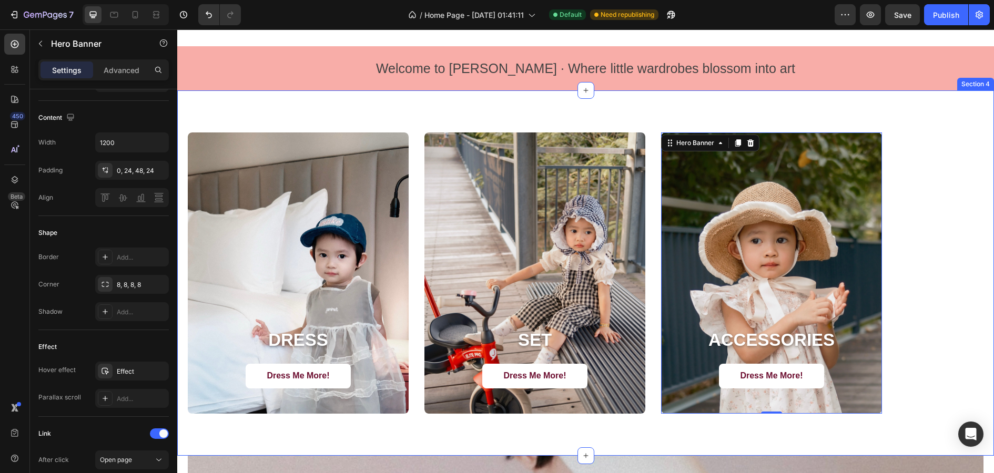
click at [474, 118] on div "DRESS Heading Dress Me More! Button Hero Banner SET Heading Dress Me More! Butt…" at bounding box center [585, 272] width 817 height 365
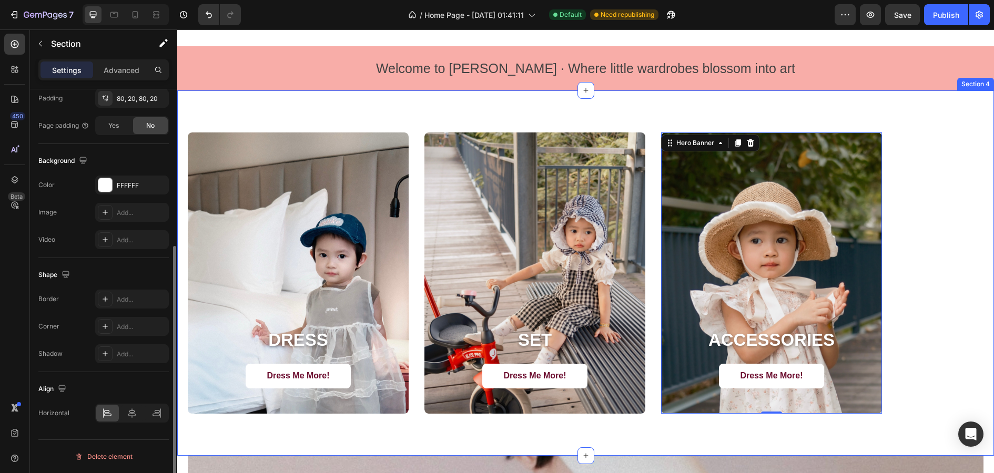
scroll to position [0, 0]
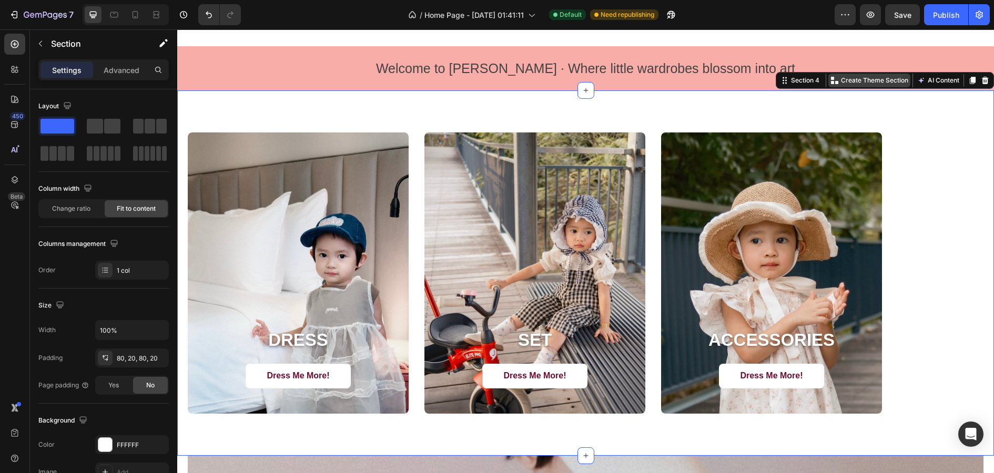
click at [860, 83] on p "Create Theme Section" at bounding box center [874, 80] width 67 height 9
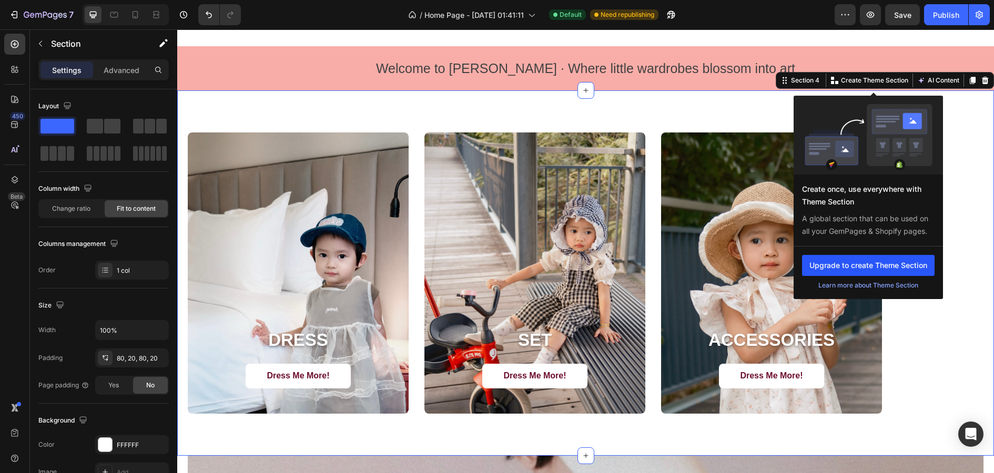
click at [865, 265] on button "Upgrade to create Theme Section" at bounding box center [868, 265] width 133 height 21
click at [883, 75] on div "Create Theme Section" at bounding box center [869, 81] width 82 height 14
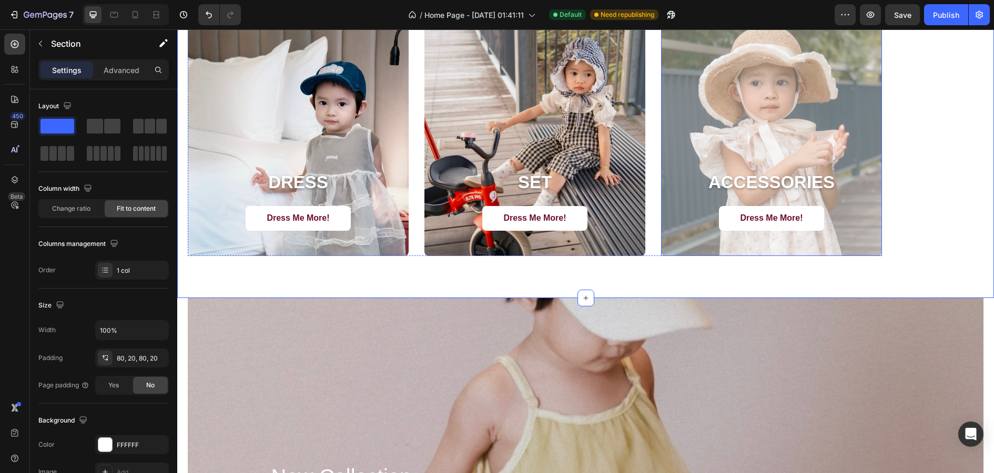
scroll to position [1279, 0]
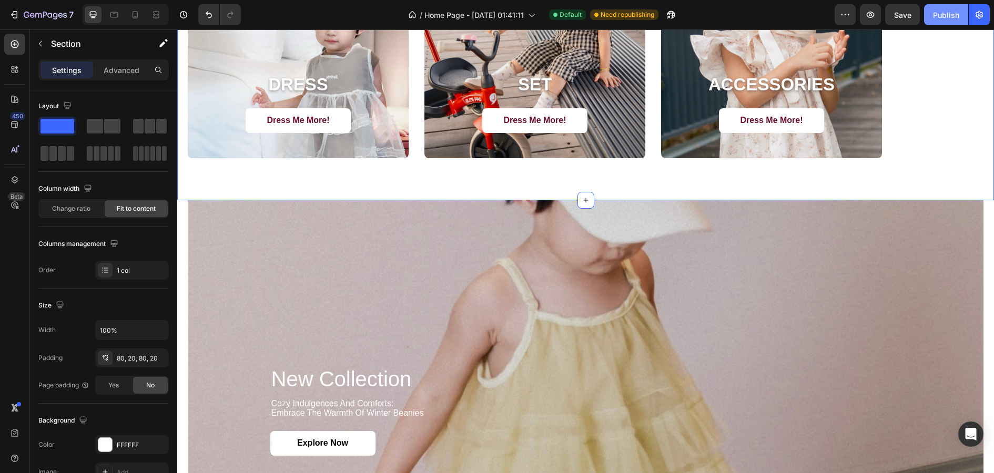
click at [958, 11] on div "Publish" at bounding box center [946, 14] width 26 height 11
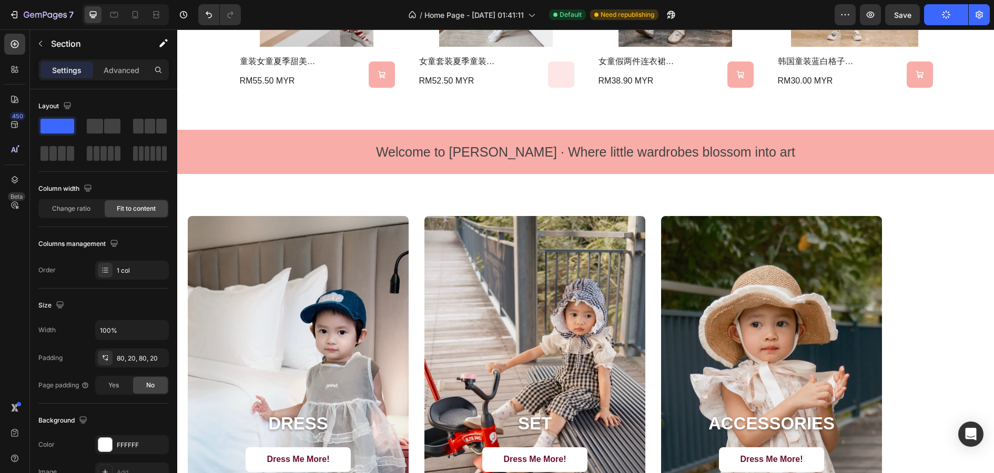
scroll to position [939, 0]
click at [876, 13] on icon "button" at bounding box center [870, 14] width 11 height 11
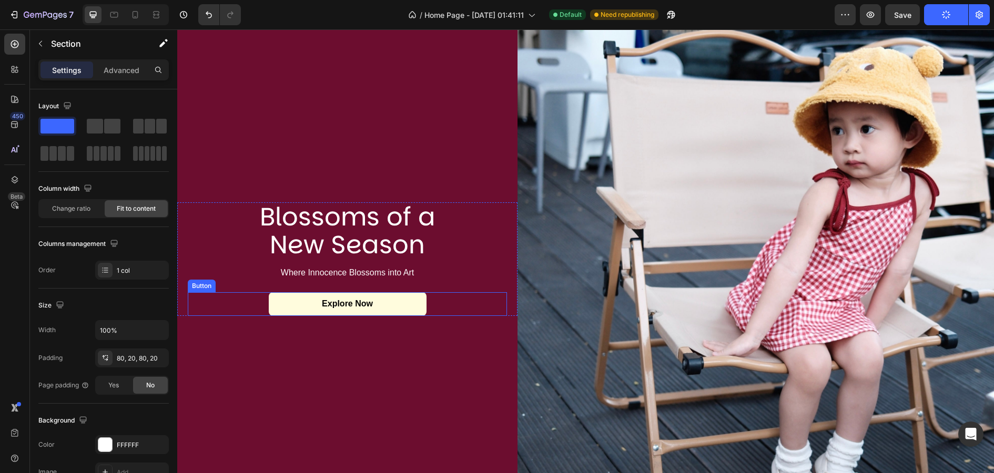
scroll to position [0, 0]
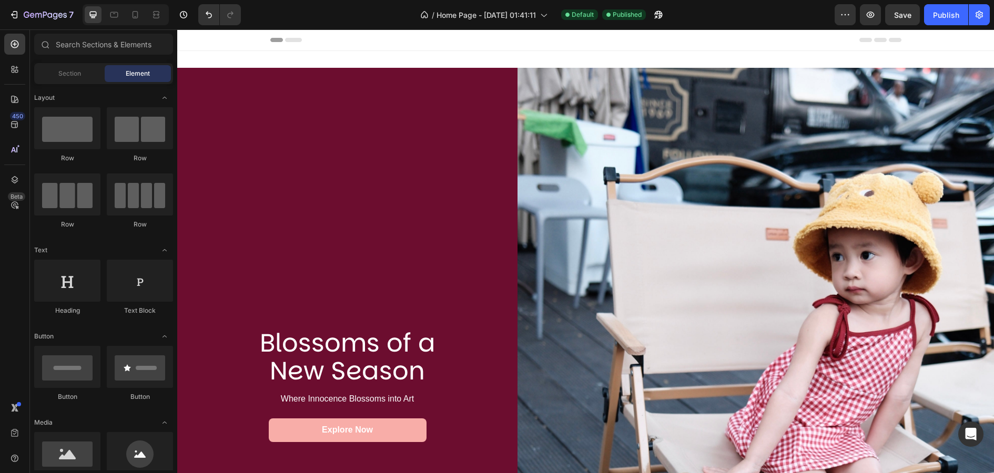
click at [597, 49] on div "Header" at bounding box center [585, 39] width 631 height 21
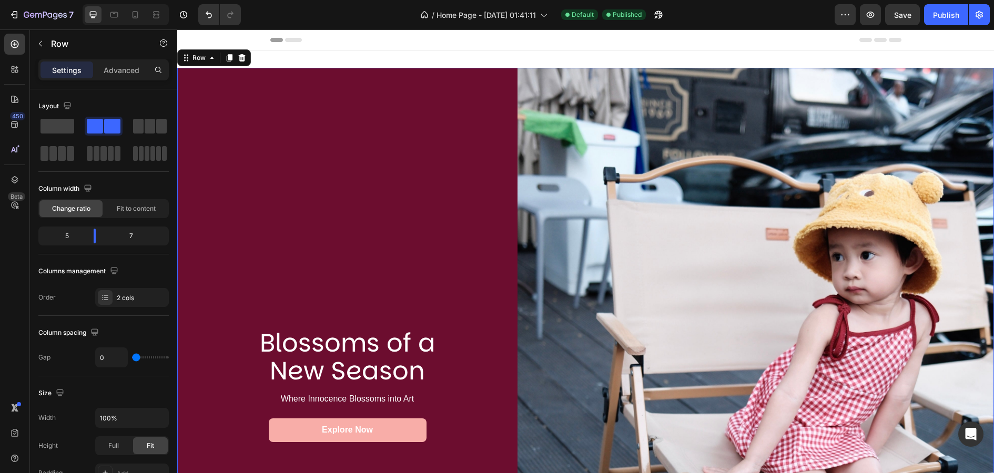
click at [448, 69] on div "Blossoms of a New Season Heading Where Innocence Blossoms into Art Text Block E…" at bounding box center [347, 385] width 340 height 635
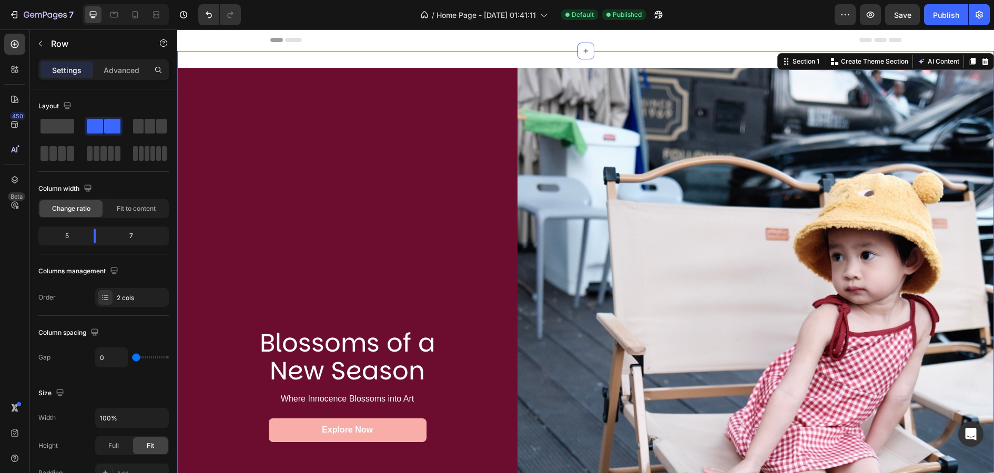
click at [557, 52] on div "Blossoms of a New Season Heading Where Innocence Blossoms into Art Text Block E…" at bounding box center [585, 385] width 817 height 669
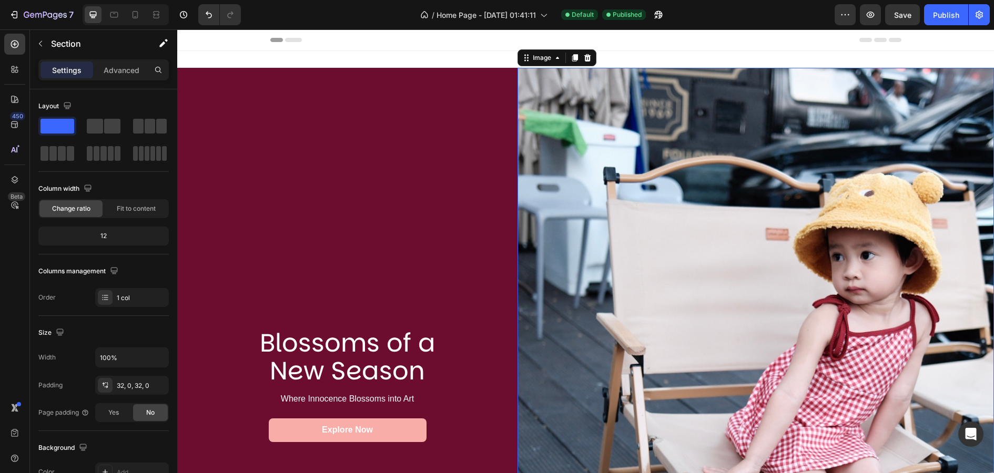
click at [555, 84] on img at bounding box center [755, 385] width 476 height 635
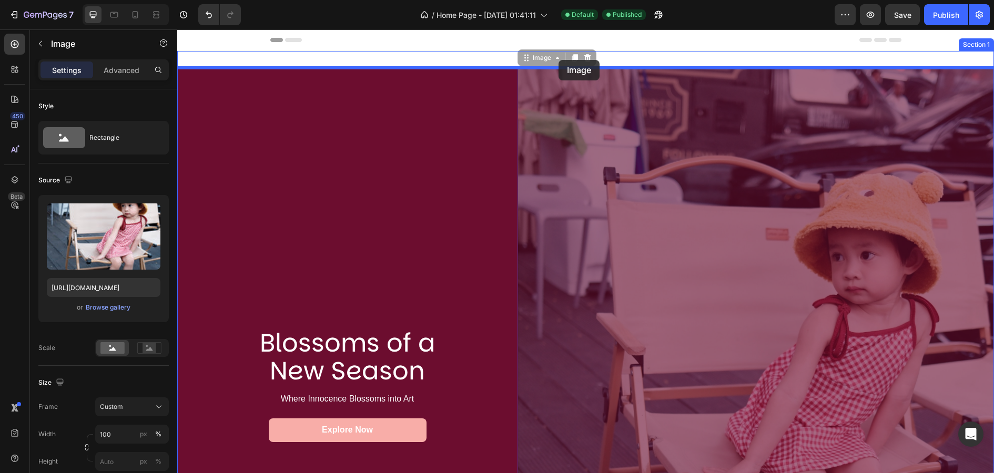
drag, startPoint x: 558, startPoint y: 87, endPoint x: 558, endPoint y: 60, distance: 27.4
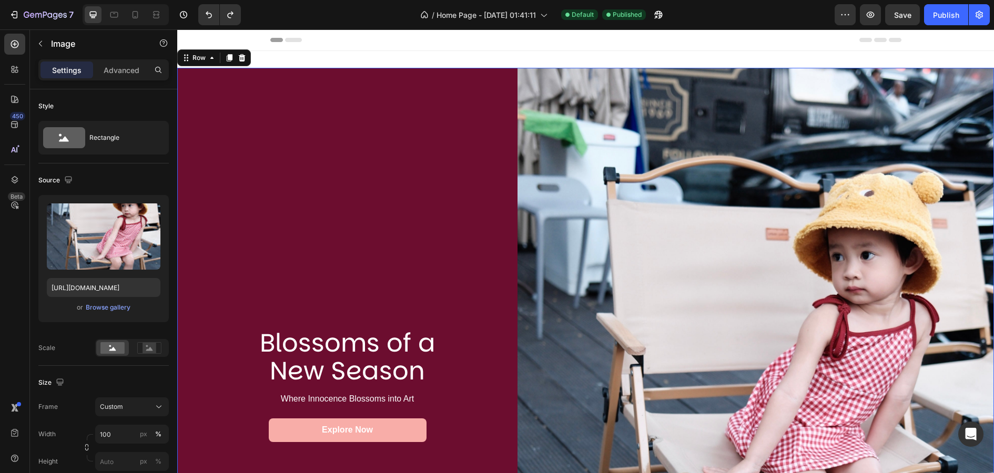
click at [483, 103] on div "Blossoms of a New Season Heading Where Innocence Blossoms into Art Text Block E…" at bounding box center [347, 385] width 340 height 635
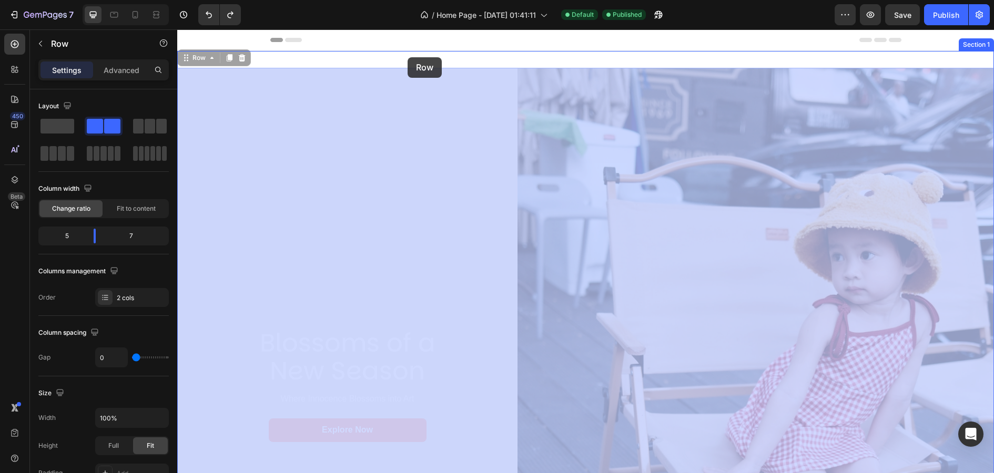
drag, startPoint x: 408, startPoint y: 77, endPoint x: 408, endPoint y: 57, distance: 20.0
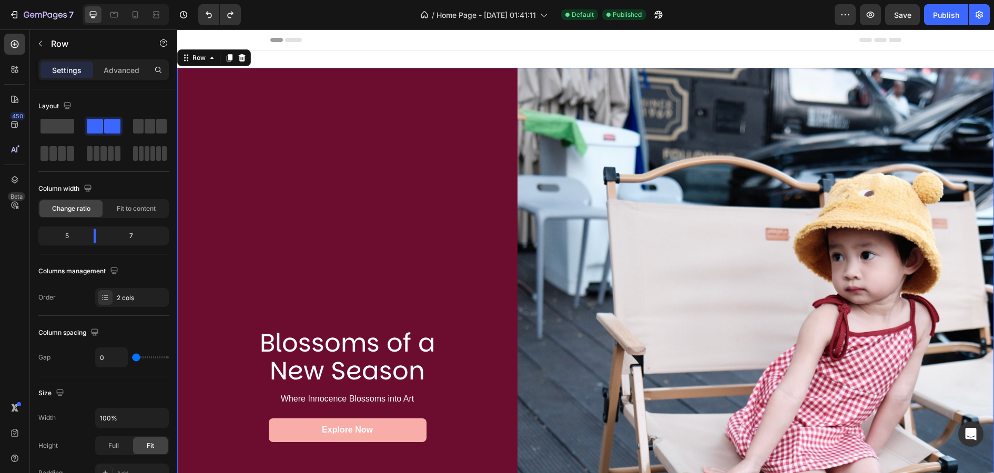
click at [623, 34] on div "Header" at bounding box center [585, 39] width 631 height 21
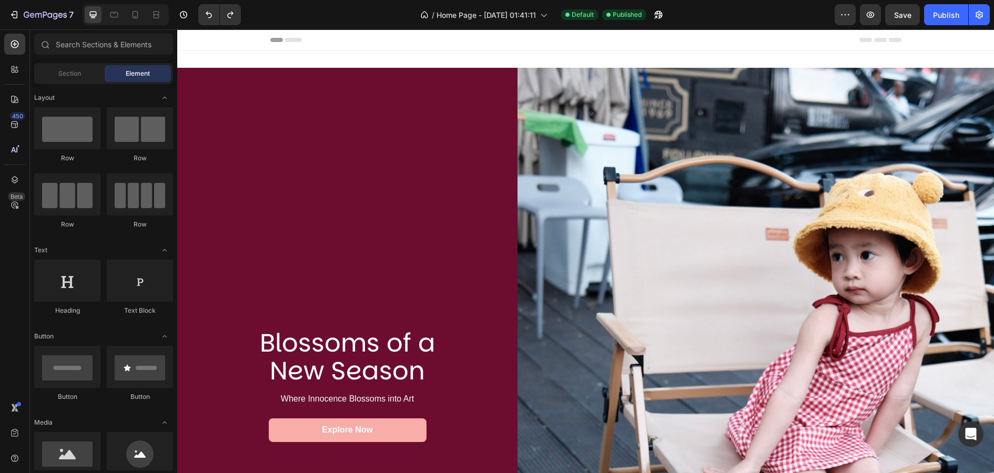
click at [205, 42] on span "Header" at bounding box center [208, 40] width 23 height 11
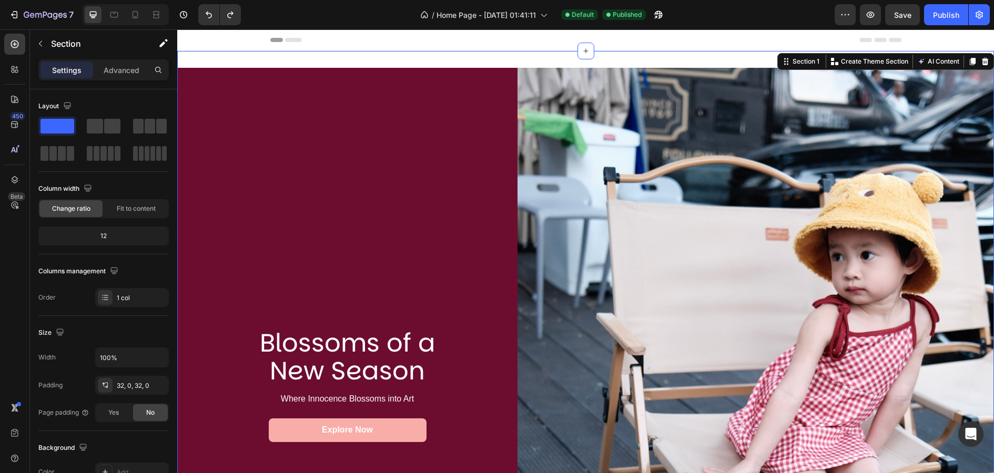
click at [256, 59] on div "Blossoms of a New Season Heading Where Innocence Blossoms into Art Text Block E…" at bounding box center [585, 385] width 817 height 669
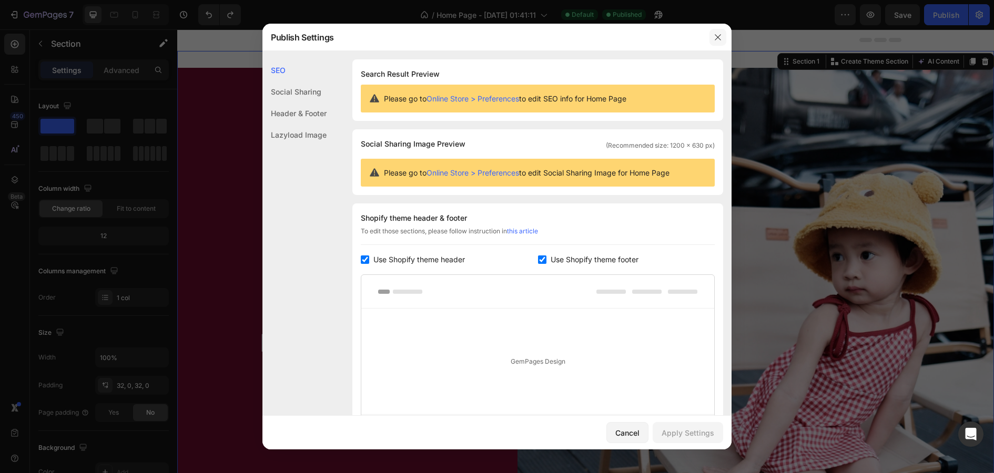
click at [713, 37] on button "button" at bounding box center [717, 37] width 17 height 17
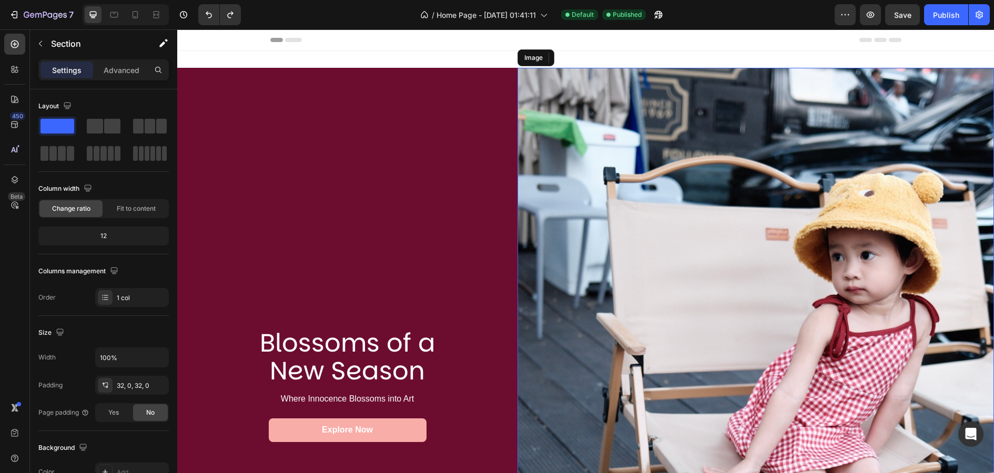
click at [656, 107] on img at bounding box center [755, 385] width 476 height 635
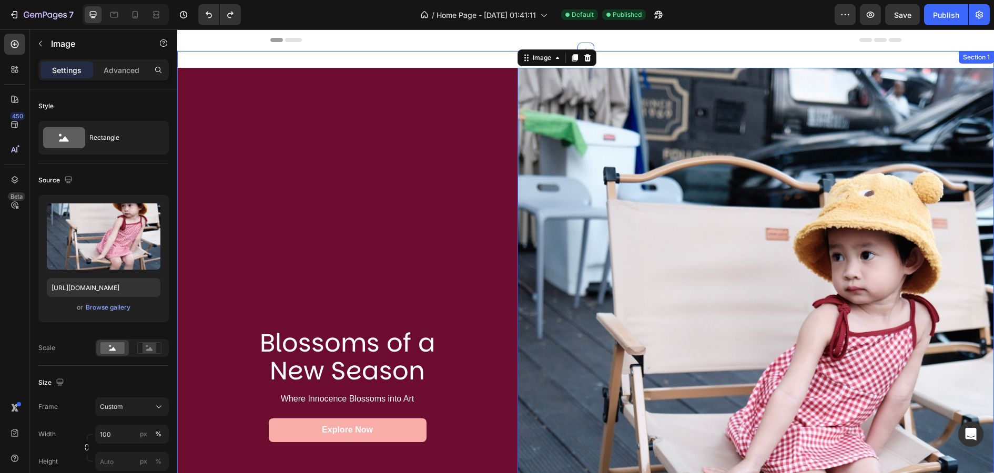
click at [440, 63] on div "Blossoms of a New Season Heading Where Innocence Blossoms into Art Text Block E…" at bounding box center [585, 385] width 817 height 669
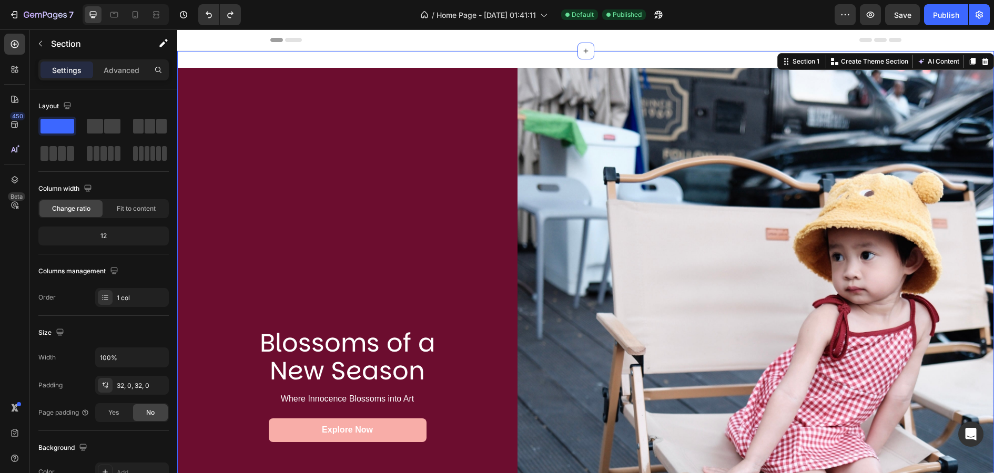
click at [536, 59] on div "Blossoms of a New Season Heading Where Innocence Blossoms into Art Text Block E…" at bounding box center [585, 385] width 817 height 669
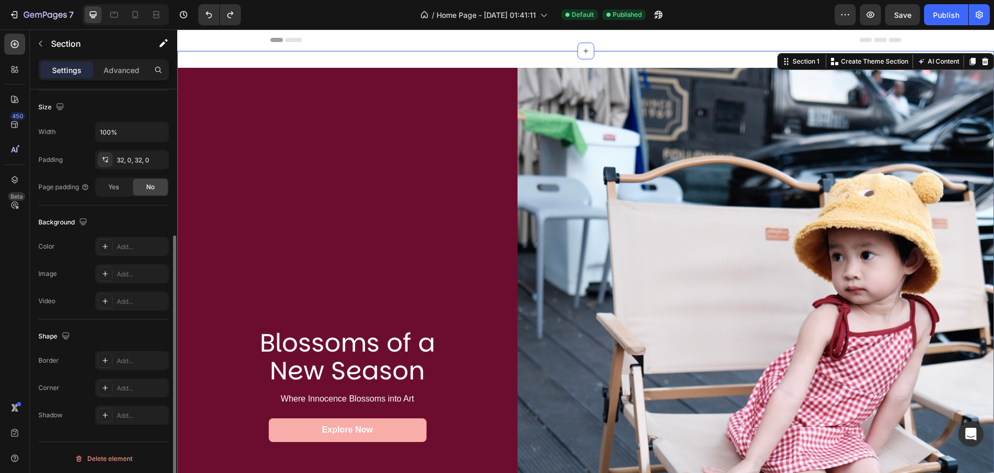
scroll to position [212, 0]
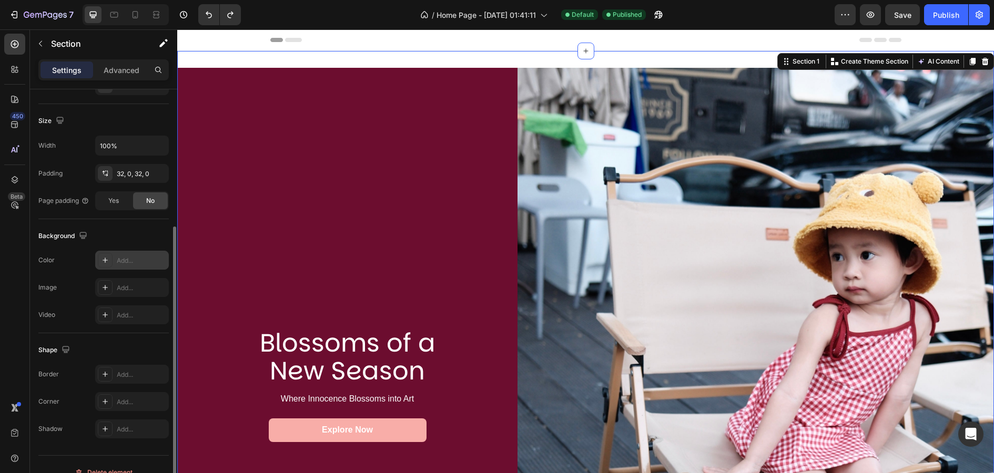
click at [105, 266] on div at bounding box center [105, 260] width 15 height 15
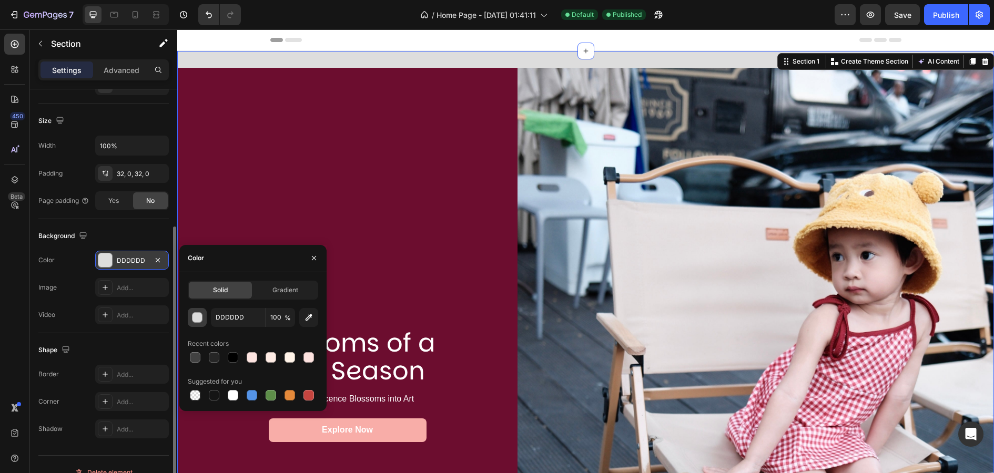
click at [197, 319] on div "button" at bounding box center [197, 318] width 11 height 11
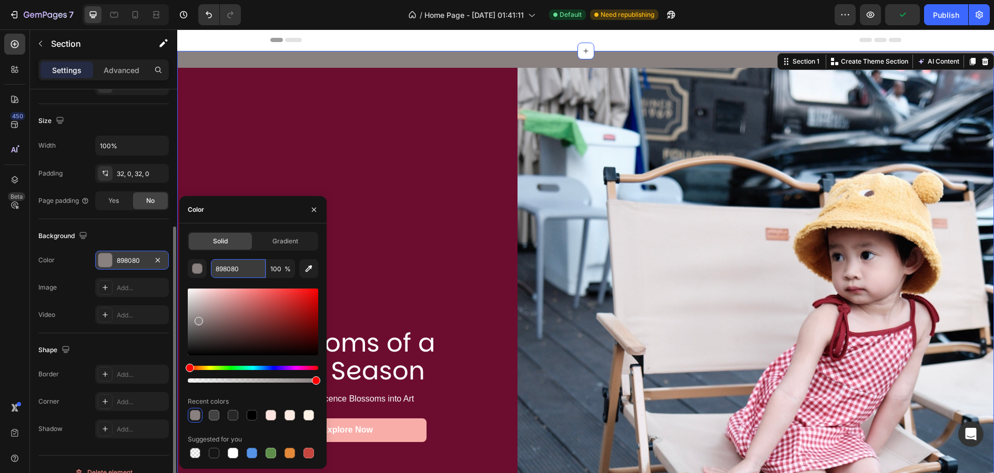
click at [225, 269] on input "898080" at bounding box center [238, 268] width 55 height 19
paste input "f8ada8"
type input "f8ada8"
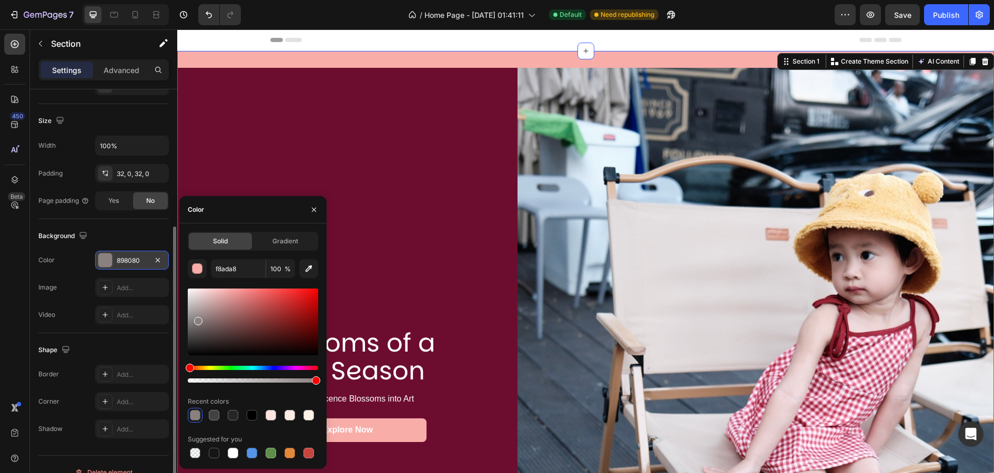
click at [440, 41] on div "Header" at bounding box center [585, 39] width 631 height 21
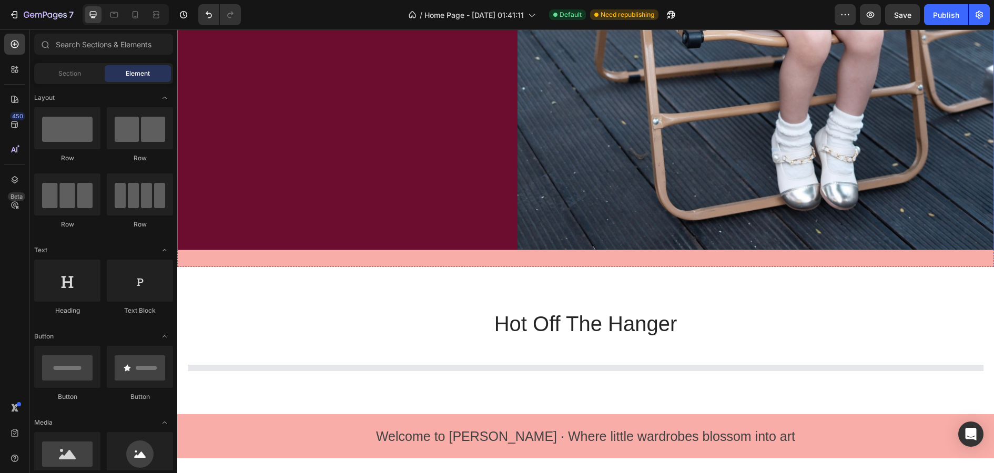
scroll to position [526, 0]
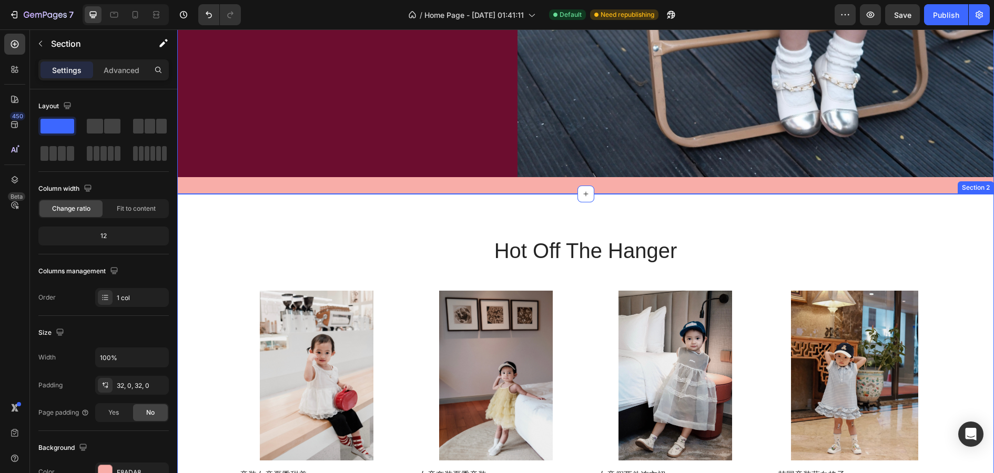
scroll to position [212, 0]
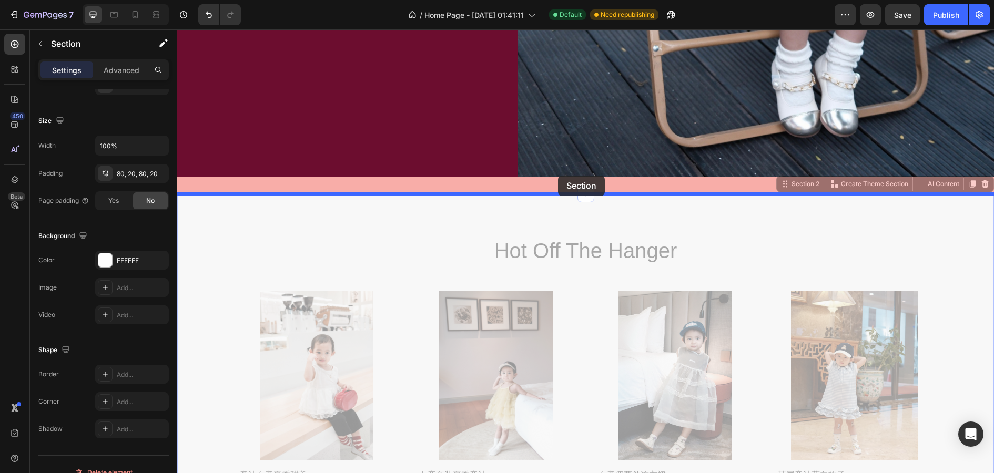
drag, startPoint x: 558, startPoint y: 195, endPoint x: 558, endPoint y: 176, distance: 19.5
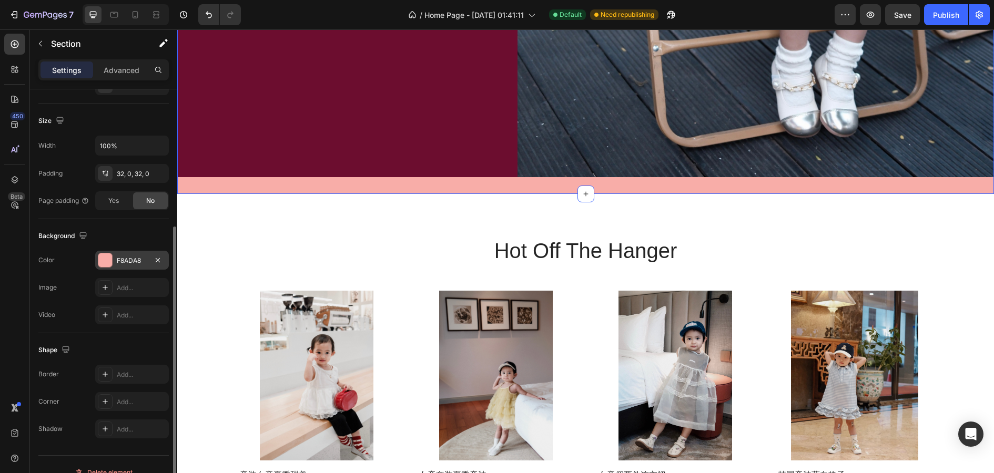
click at [108, 256] on div at bounding box center [105, 260] width 14 height 14
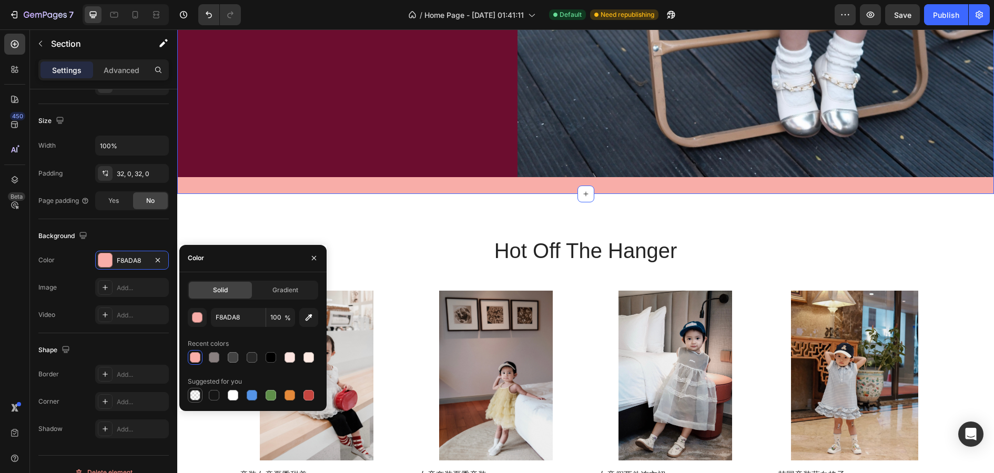
click at [197, 395] on div at bounding box center [195, 395] width 11 height 11
type input "000000"
type input "0"
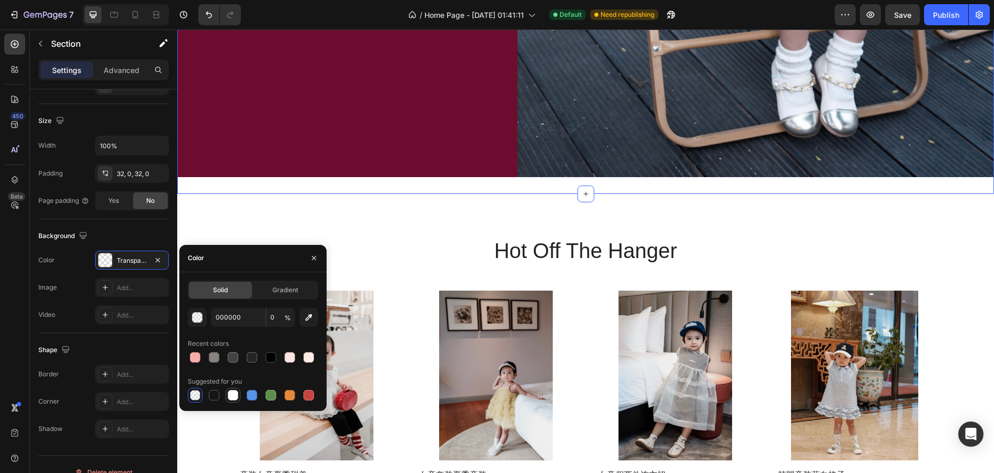
click at [232, 396] on div at bounding box center [233, 395] width 11 height 11
type input "FFFFFF"
type input "100"
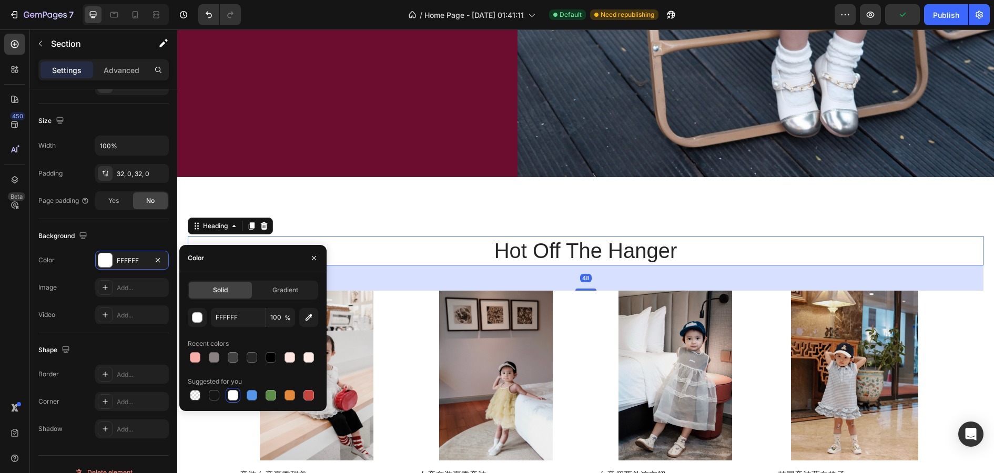
click at [456, 249] on h2 "hot off the hanger" at bounding box center [585, 250] width 631 height 29
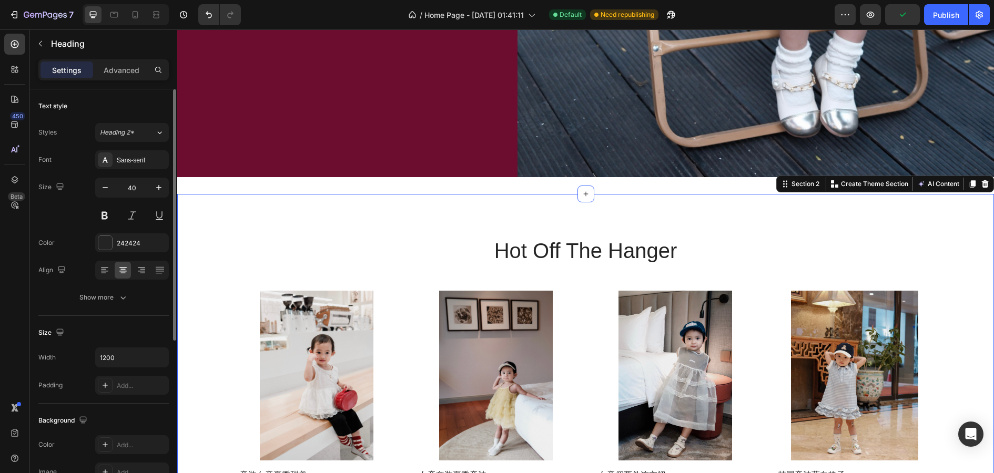
click at [459, 223] on div "hot off the hanger Heading Product Images 童装女童夏季甜美蛋糕背心2025新款女宝小众蕾丝花边蓬蓬网纱衬衫 Prod…" at bounding box center [585, 369] width 817 height 350
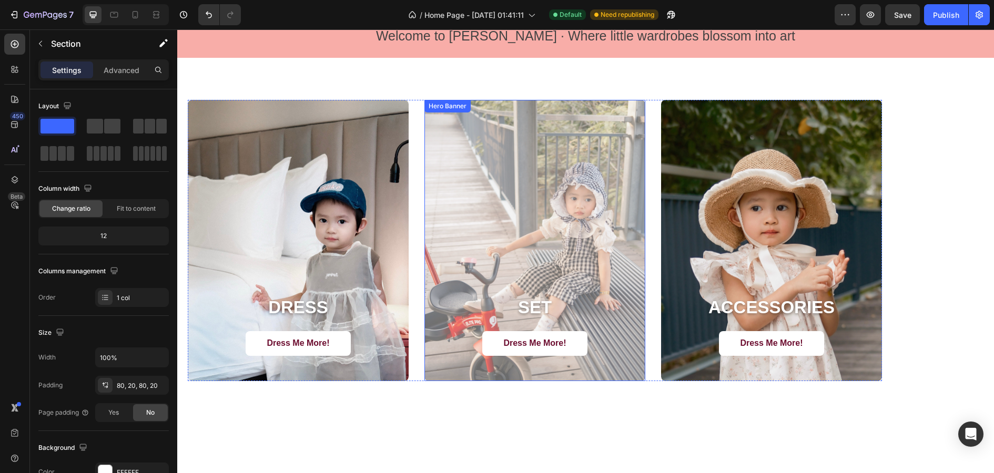
scroll to position [1069, 0]
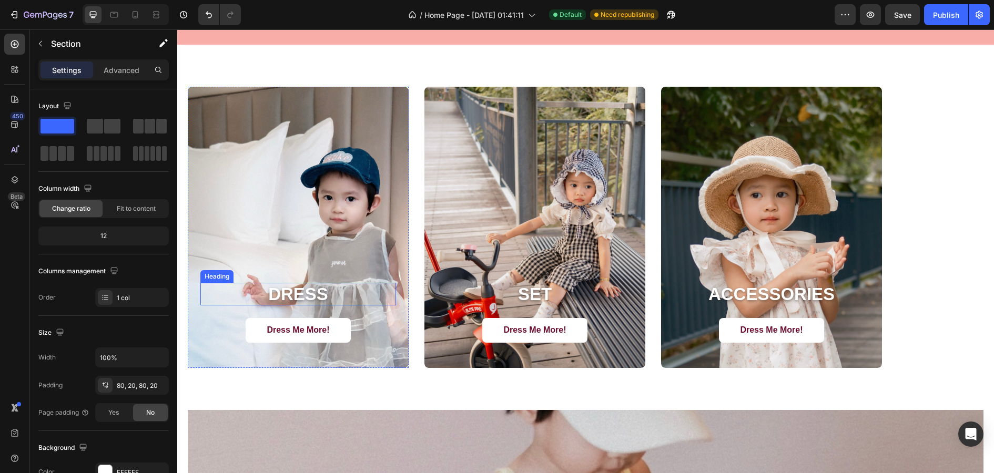
click at [304, 296] on h2 "DRESS" at bounding box center [298, 294] width 196 height 23
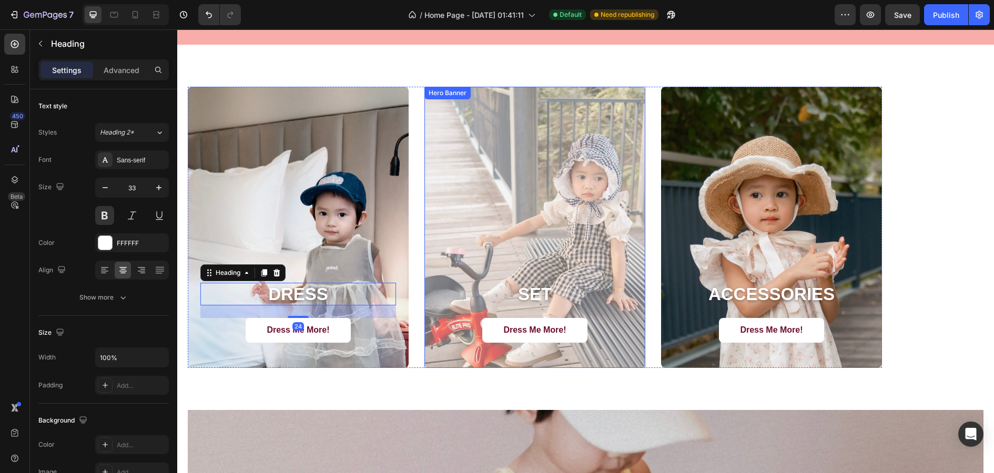
click at [581, 216] on div "Overlay" at bounding box center [534, 227] width 221 height 281
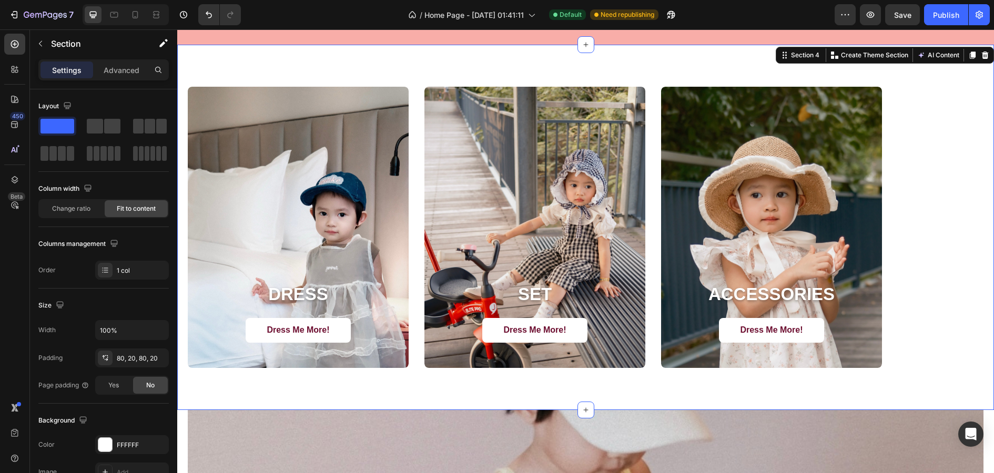
click at [960, 157] on div "DRESS Heading Dress Me More! Button Hero Banner SET Heading Dress Me More! Butt…" at bounding box center [585, 227] width 817 height 365
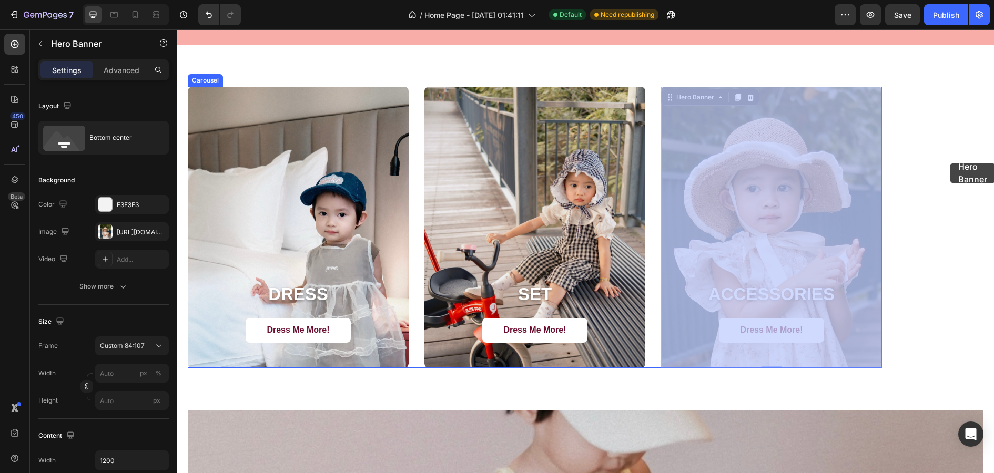
drag, startPoint x: 871, startPoint y: 162, endPoint x: 950, endPoint y: 163, distance: 78.9
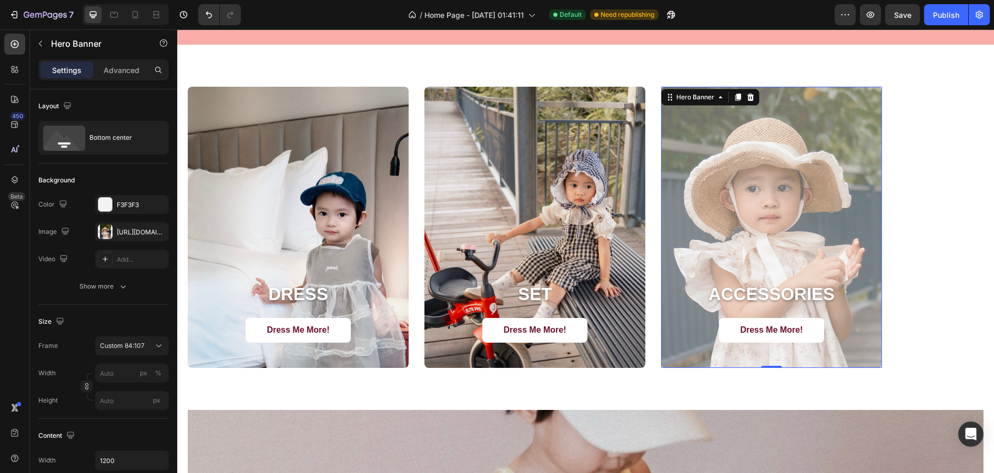
click at [828, 175] on div "Overlay" at bounding box center [771, 227] width 221 height 281
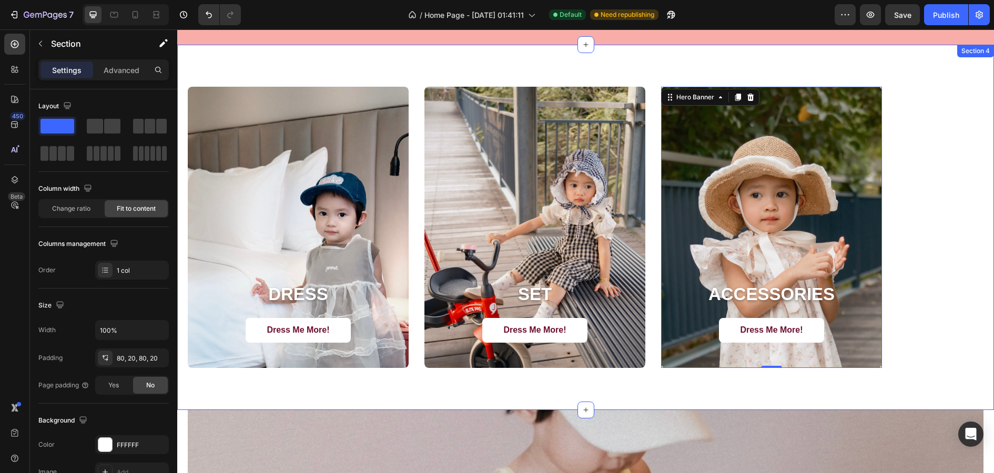
click at [948, 145] on div "DRESS Heading Dress Me More! Button Hero Banner SET Heading Dress Me More! Butt…" at bounding box center [585, 227] width 817 height 365
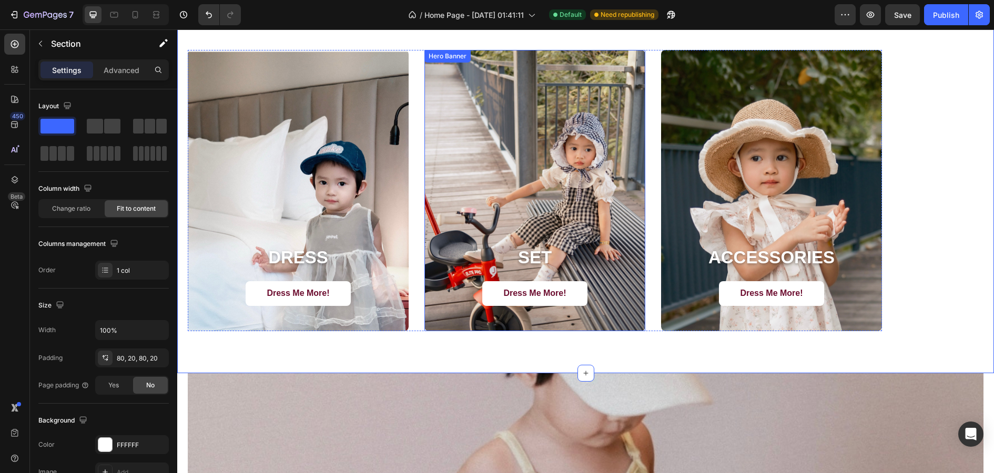
scroll to position [1095, 0]
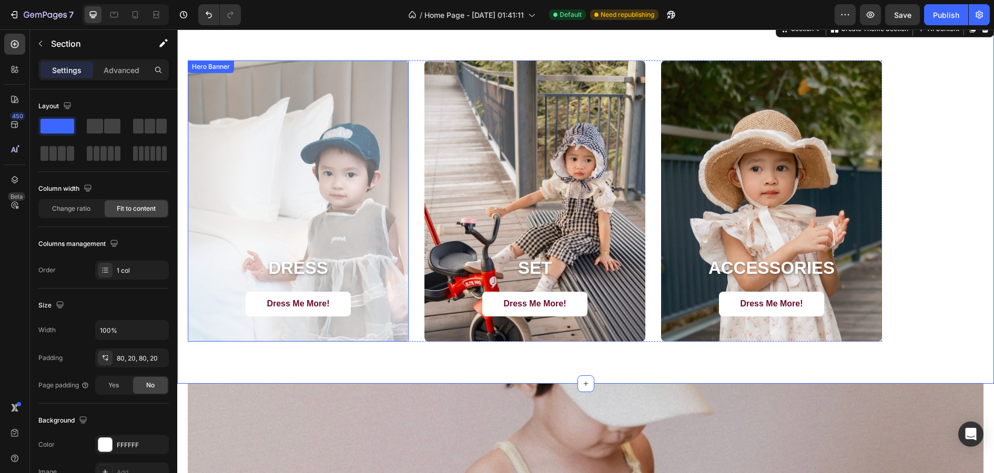
click at [313, 204] on div "Overlay" at bounding box center [298, 200] width 221 height 281
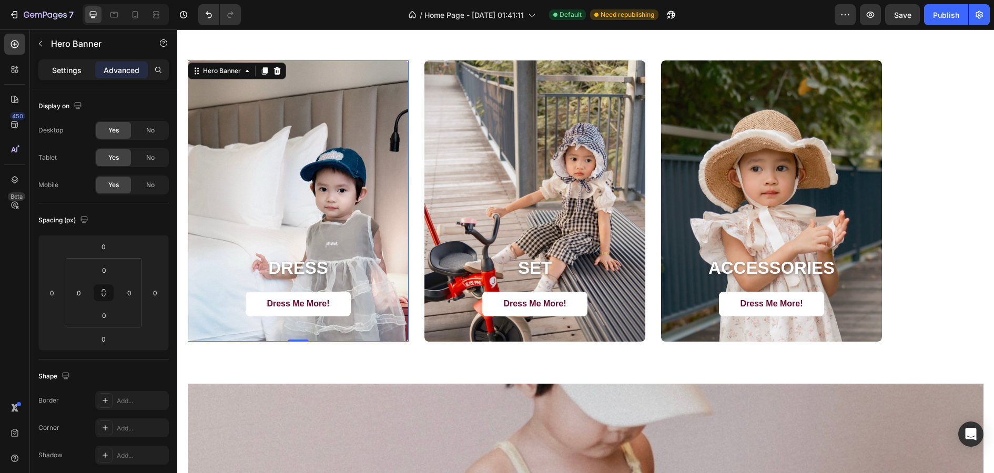
click at [59, 70] on p "Settings" at bounding box center [66, 70] width 29 height 11
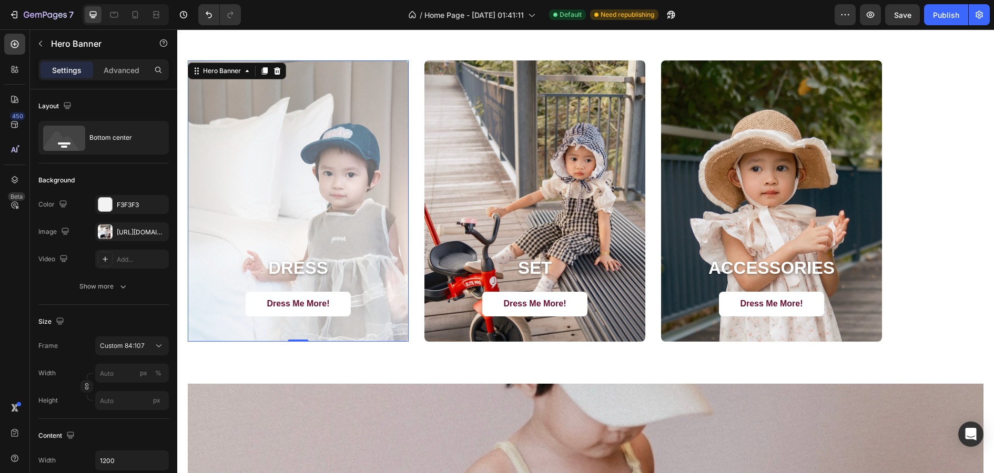
click at [354, 121] on div "Overlay" at bounding box center [298, 200] width 221 height 281
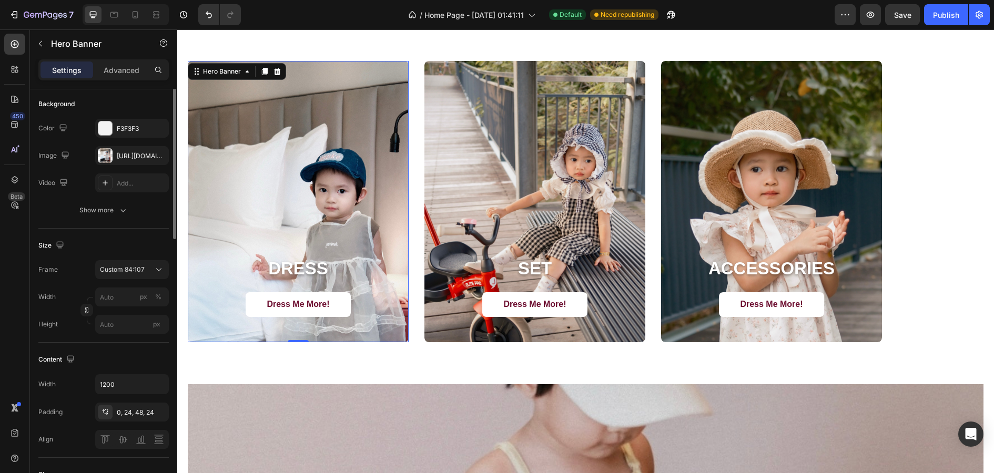
scroll to position [85, 0]
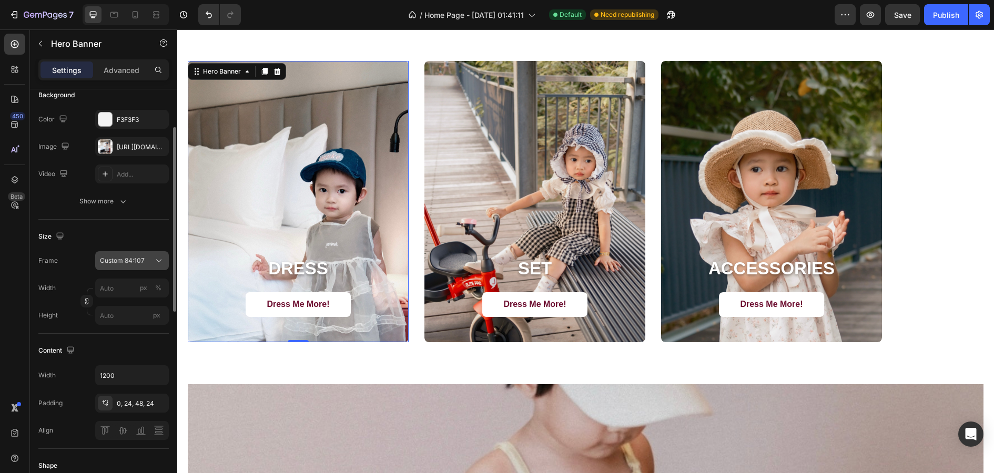
click at [140, 263] on span "Custom 84:107" at bounding box center [122, 260] width 45 height 9
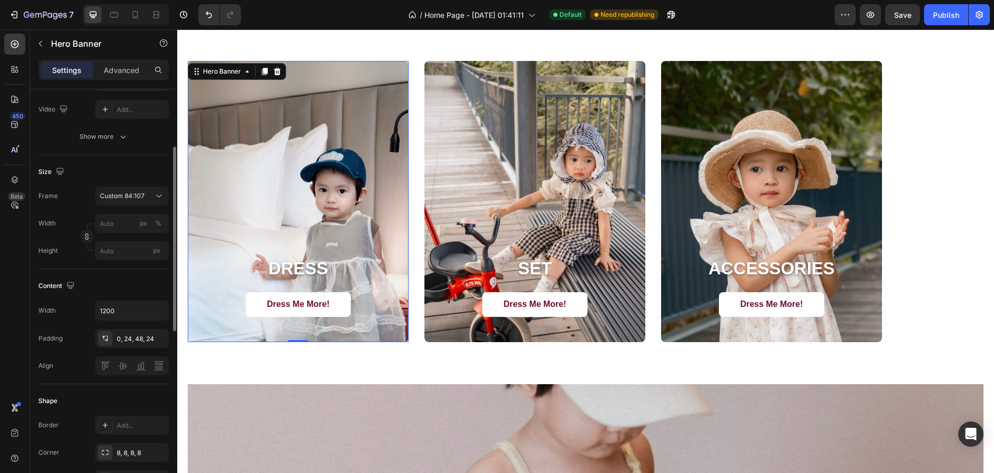
scroll to position [154, 0]
click at [141, 300] on input "1200" at bounding box center [132, 306] width 73 height 19
click at [162, 305] on icon "button" at bounding box center [159, 306] width 11 height 11
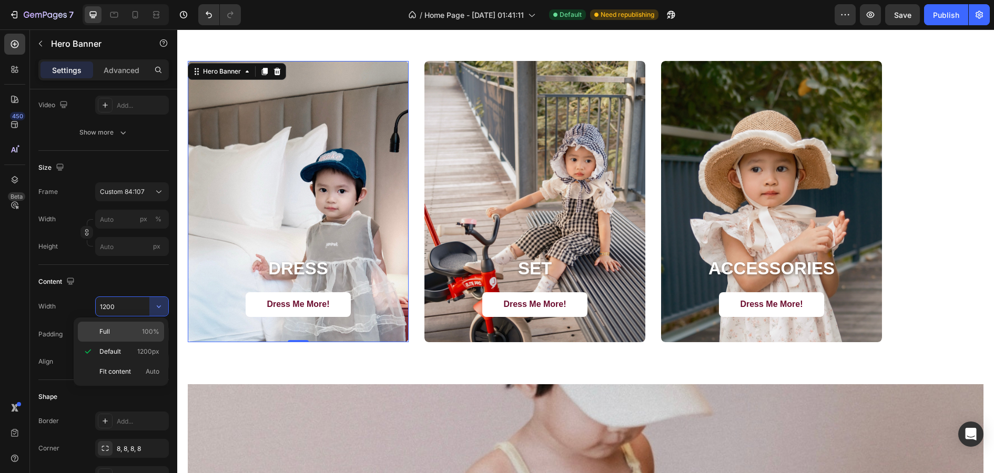
click at [154, 327] on span "100%" at bounding box center [150, 331] width 17 height 9
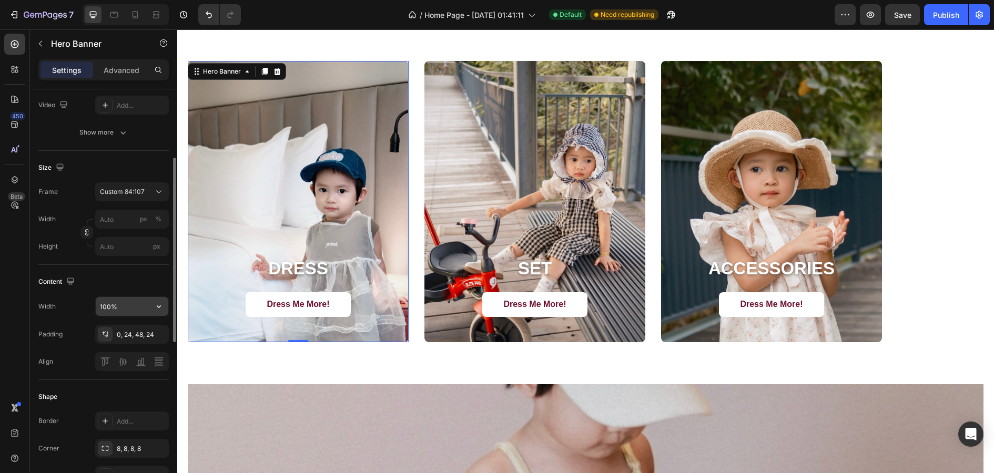
click at [148, 310] on input "100%" at bounding box center [132, 306] width 73 height 19
click at [167, 307] on button "button" at bounding box center [158, 306] width 19 height 19
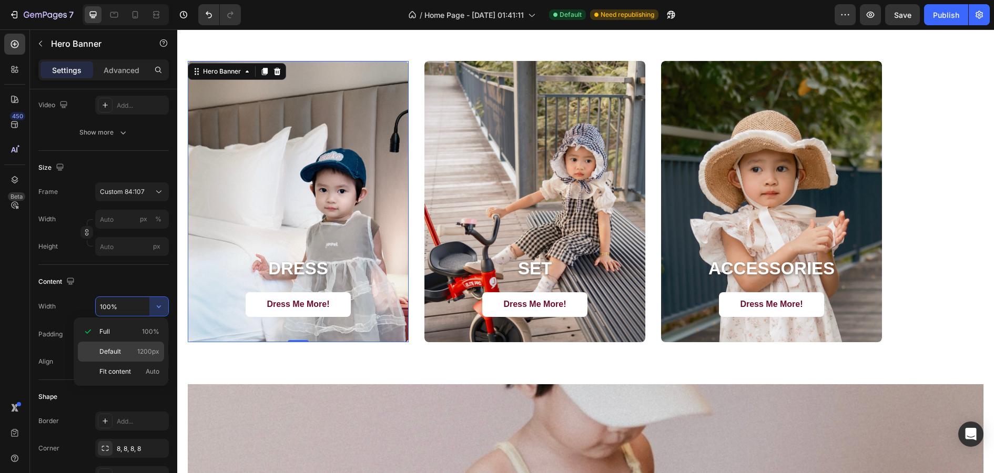
click at [144, 350] on span "1200px" at bounding box center [148, 351] width 22 height 9
type input "1200"
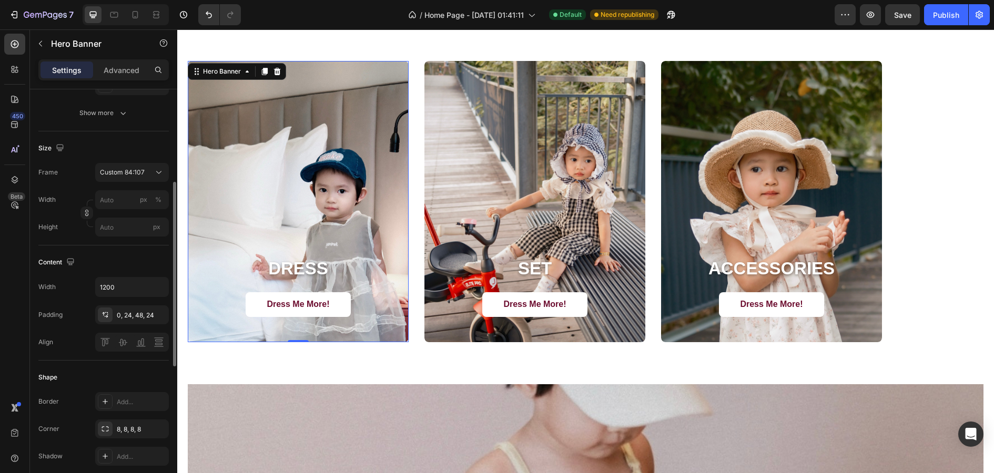
scroll to position [187, 0]
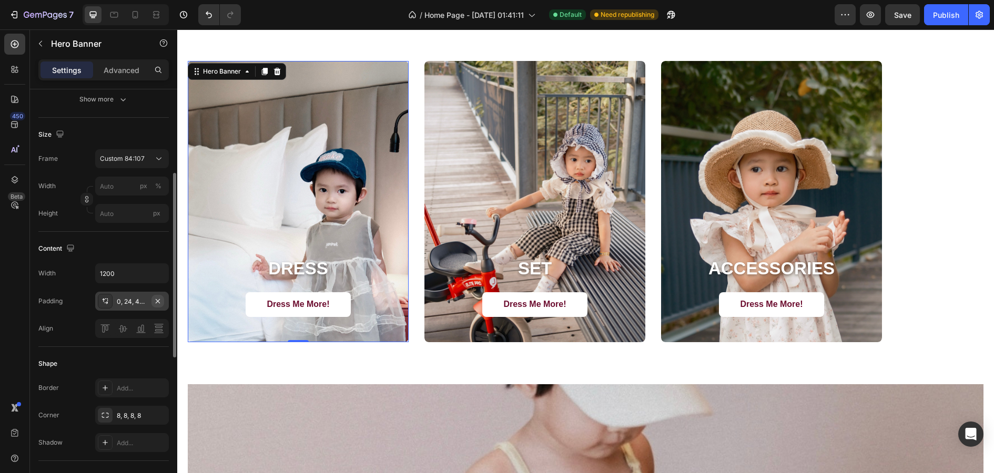
click at [153, 298] on button "button" at bounding box center [157, 301] width 13 height 13
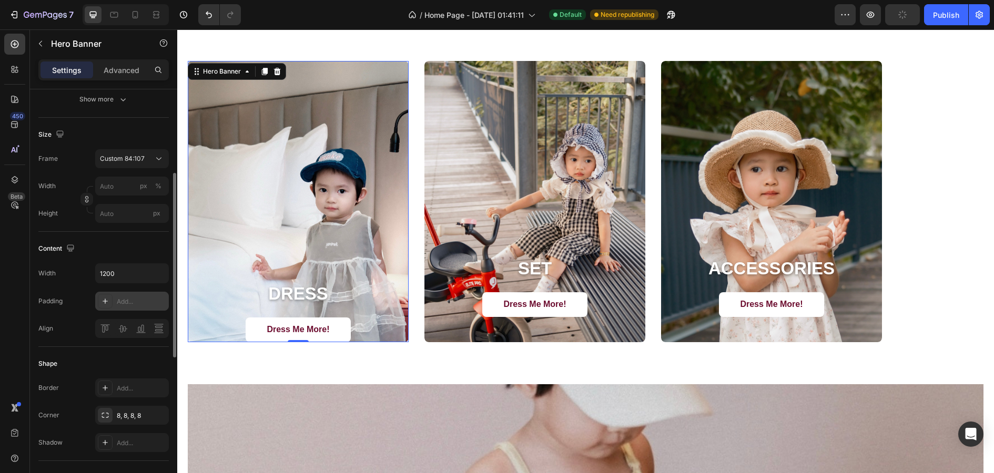
click at [103, 299] on icon at bounding box center [105, 301] width 8 height 8
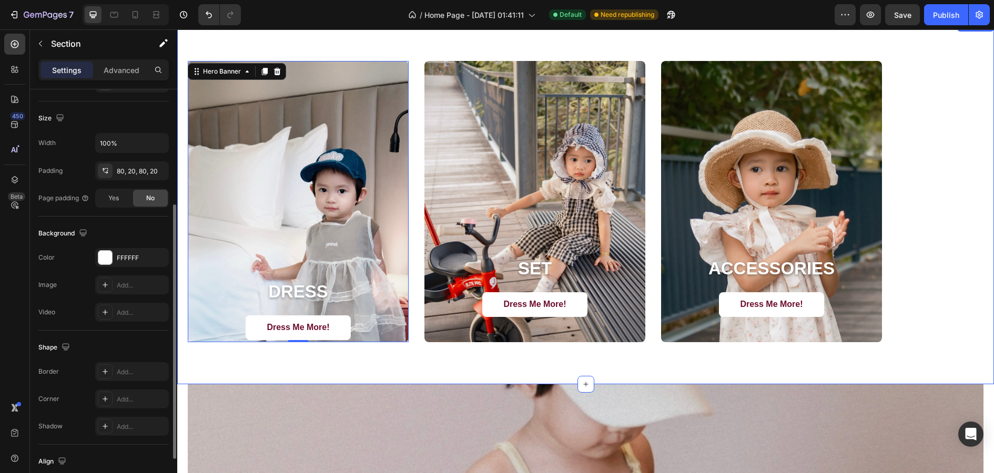
click at [343, 378] on div "DRESS Heading Dress Me More! Button Hero Banner 0 SET Heading Dress Me More! Bu…" at bounding box center [585, 201] width 817 height 365
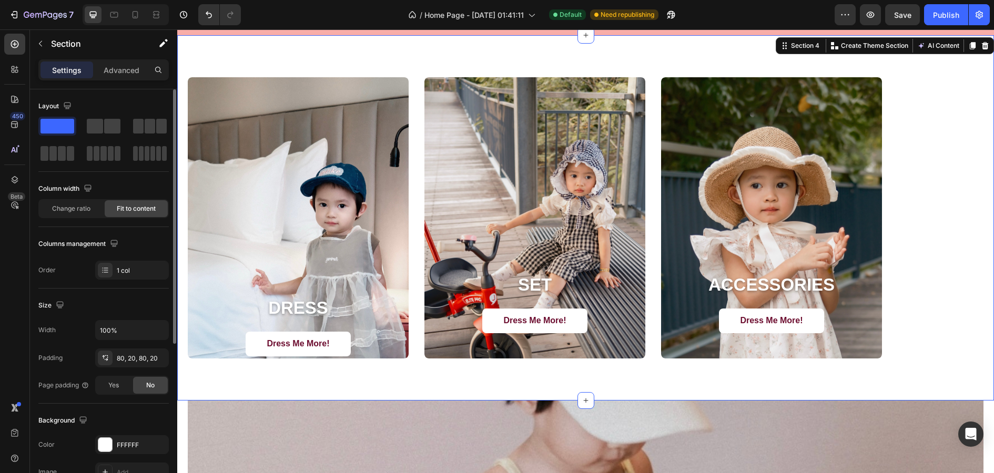
scroll to position [1077, 0]
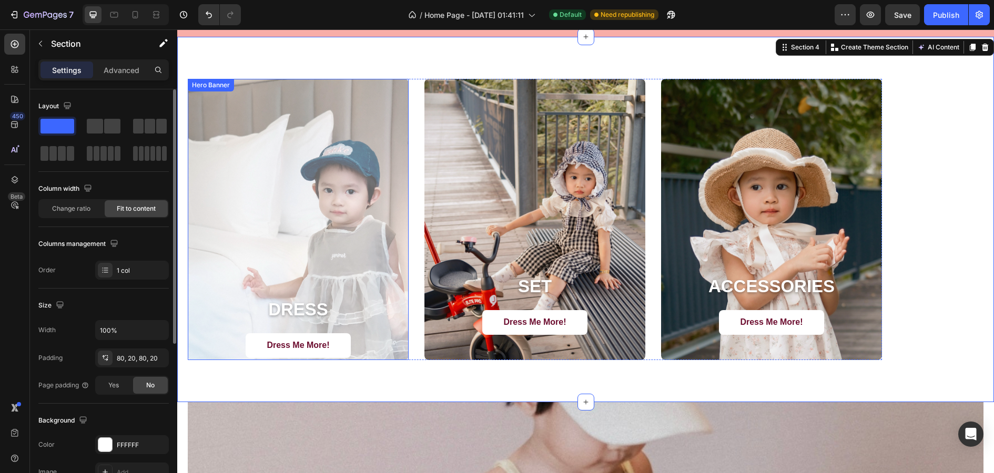
click at [347, 279] on div "Overlay" at bounding box center [298, 219] width 221 height 281
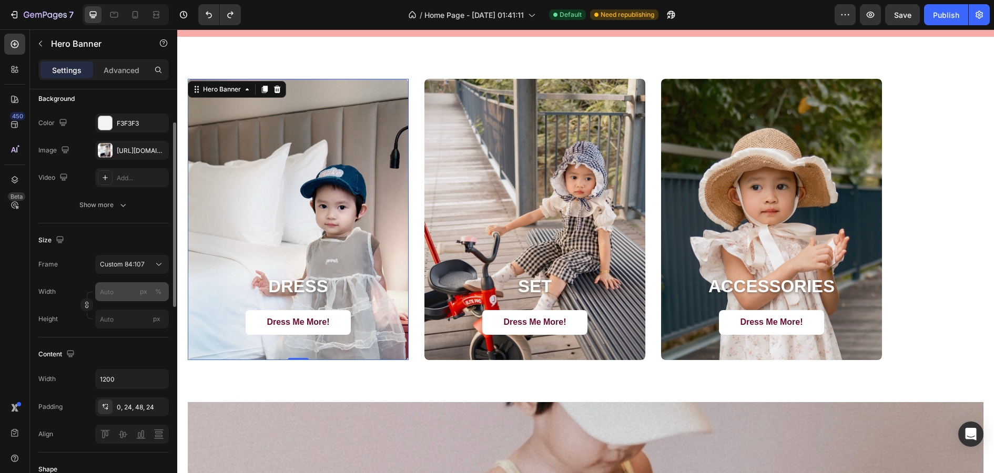
scroll to position [79, 0]
click at [147, 271] on button "Custom 84:107" at bounding box center [132, 266] width 74 height 19
click at [145, 287] on span "As banner source" at bounding box center [125, 291] width 52 height 9
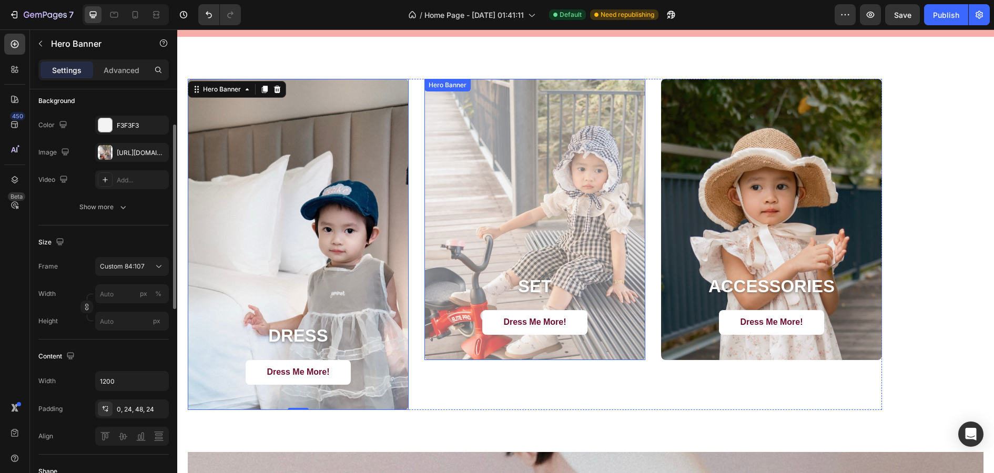
click at [458, 262] on div "Overlay" at bounding box center [534, 219] width 221 height 281
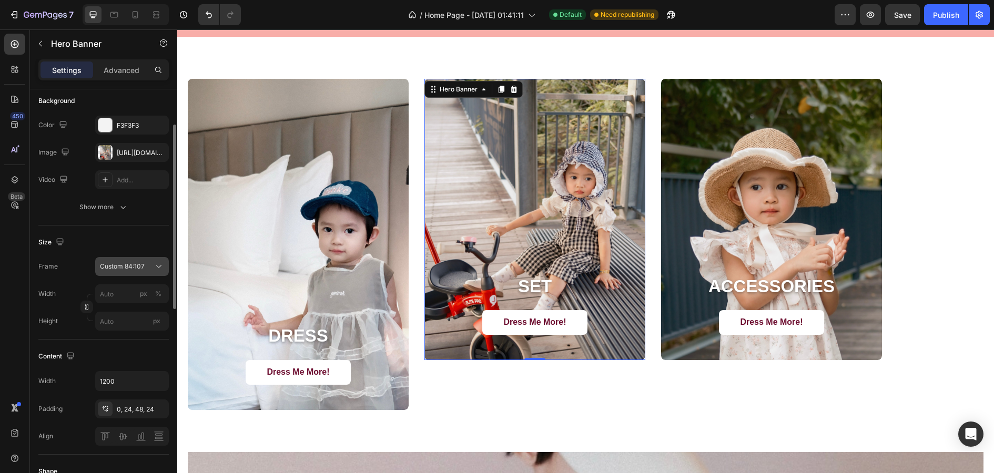
click at [153, 266] on div "Custom 84:107" at bounding box center [132, 266] width 64 height 11
click at [148, 280] on div "As banner source Custom 84:107" at bounding box center [122, 301] width 93 height 46
click at [148, 289] on span "As banner source" at bounding box center [125, 291] width 52 height 9
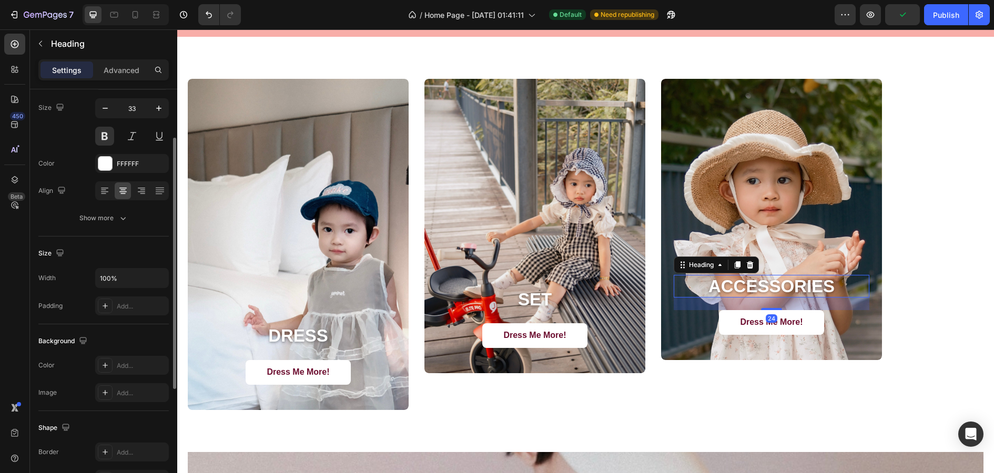
click at [699, 276] on h2 "accessories" at bounding box center [772, 286] width 196 height 23
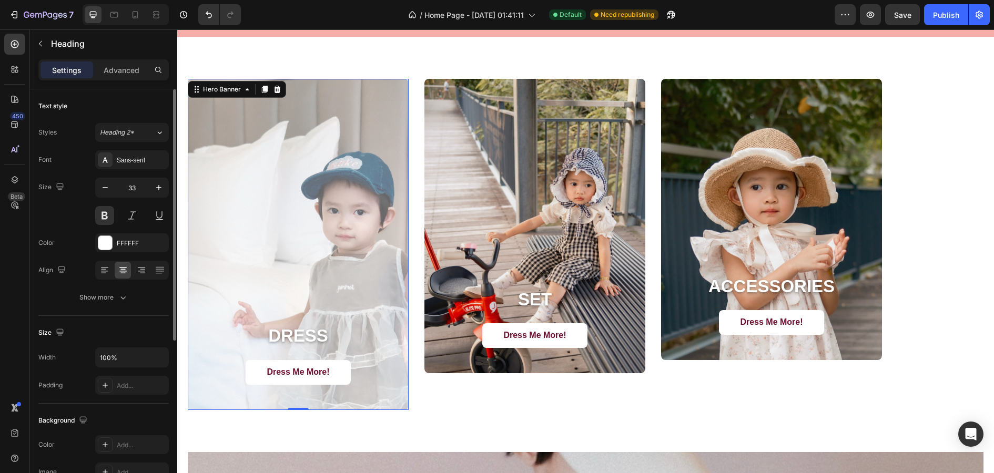
click at [364, 237] on div "Overlay" at bounding box center [298, 244] width 221 height 331
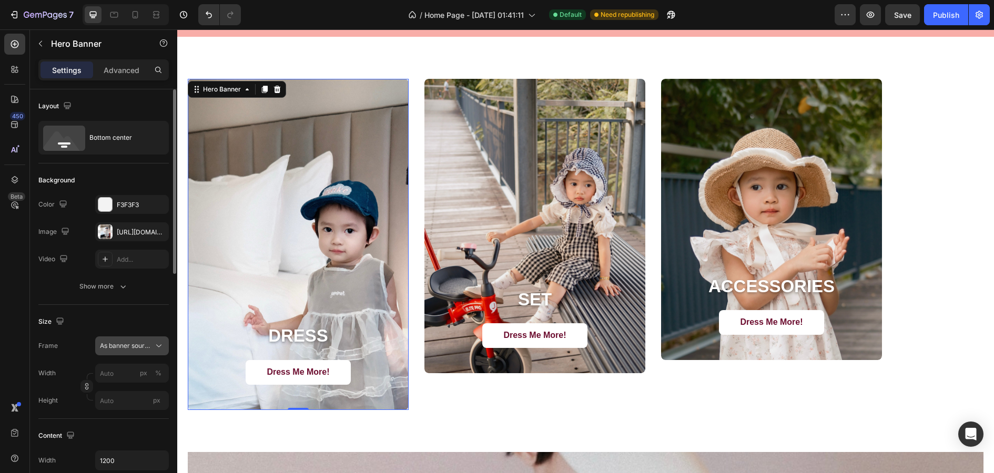
click at [154, 343] on icon at bounding box center [159, 346] width 11 height 11
click at [105, 385] on span "Custom" at bounding box center [110, 389] width 23 height 9
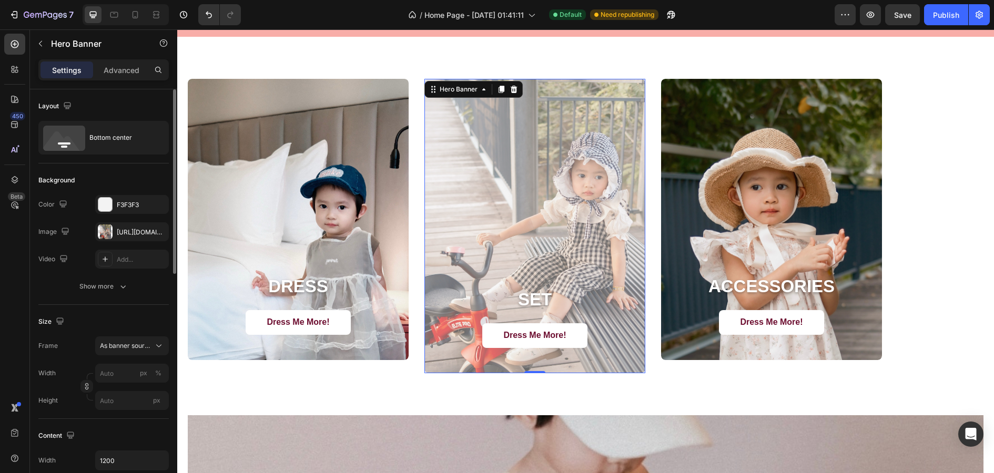
click at [464, 268] on div "Overlay" at bounding box center [534, 226] width 221 height 294
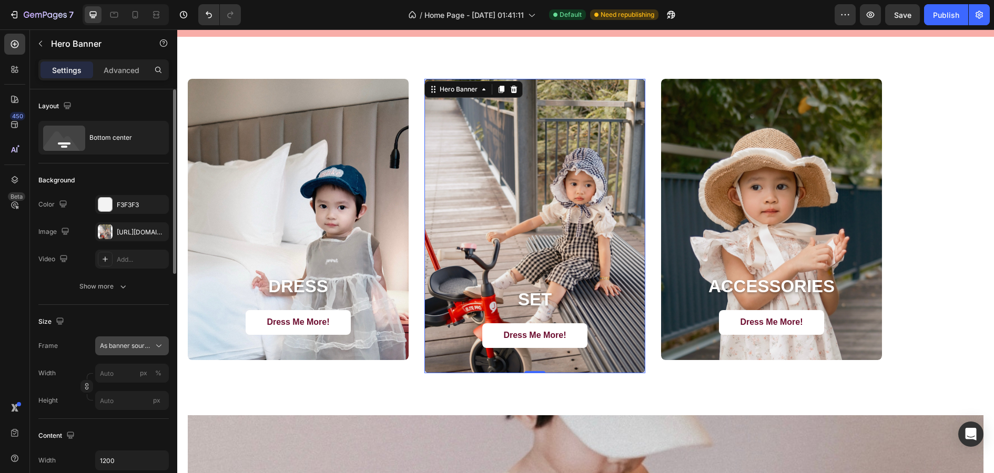
click at [147, 341] on span "As banner source" at bounding box center [126, 345] width 52 height 9
click at [143, 390] on span "84:107" at bounding box center [150, 389] width 20 height 9
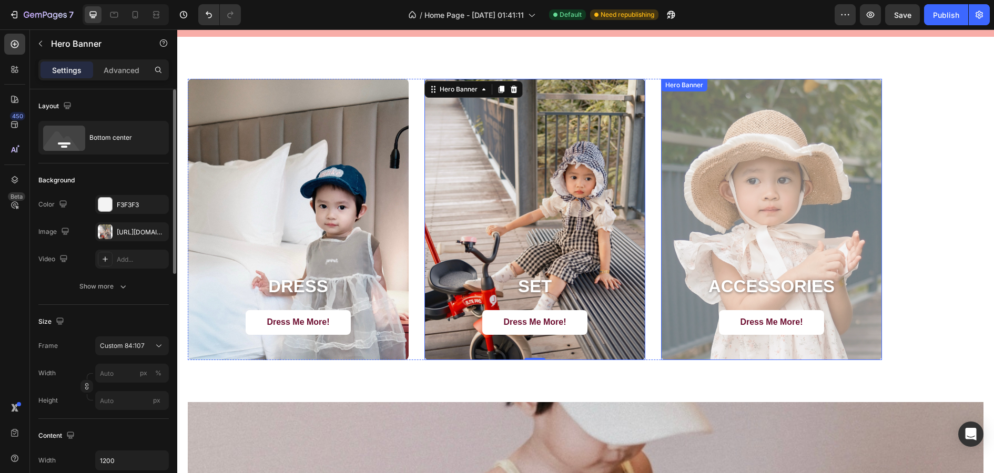
click at [739, 251] on div "Overlay" at bounding box center [771, 219] width 221 height 281
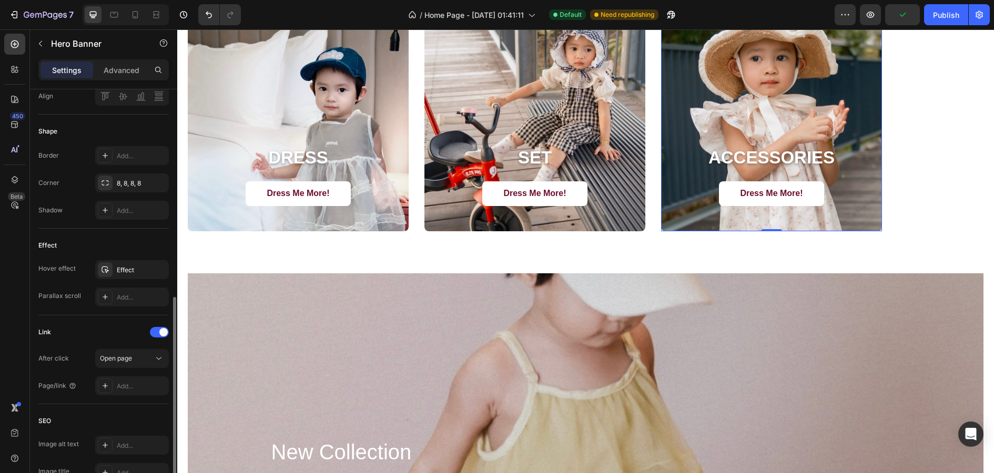
scroll to position [434, 0]
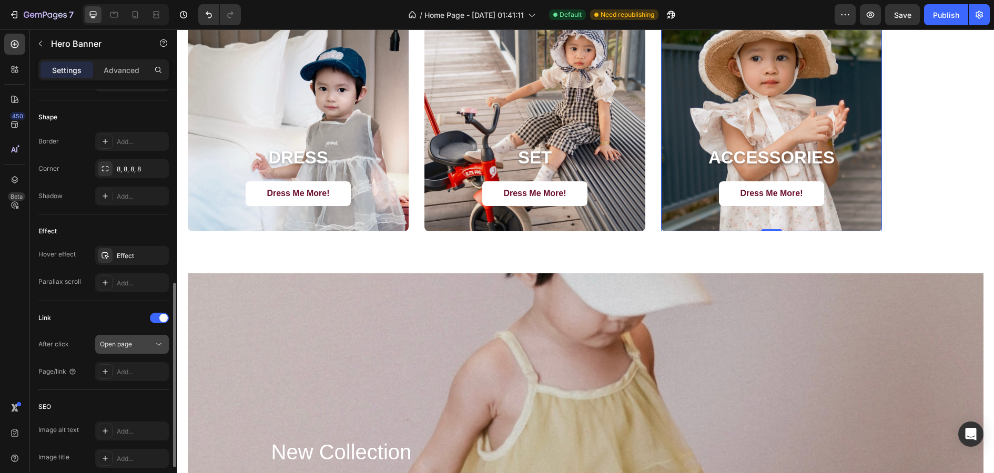
click at [134, 344] on div "Open page" at bounding box center [127, 344] width 54 height 9
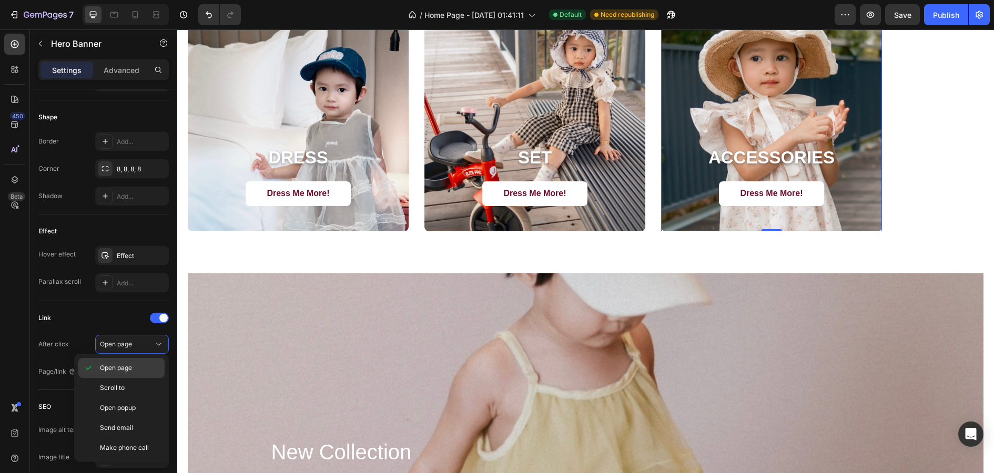
click at [129, 378] on div "Open page" at bounding box center [121, 388] width 86 height 20
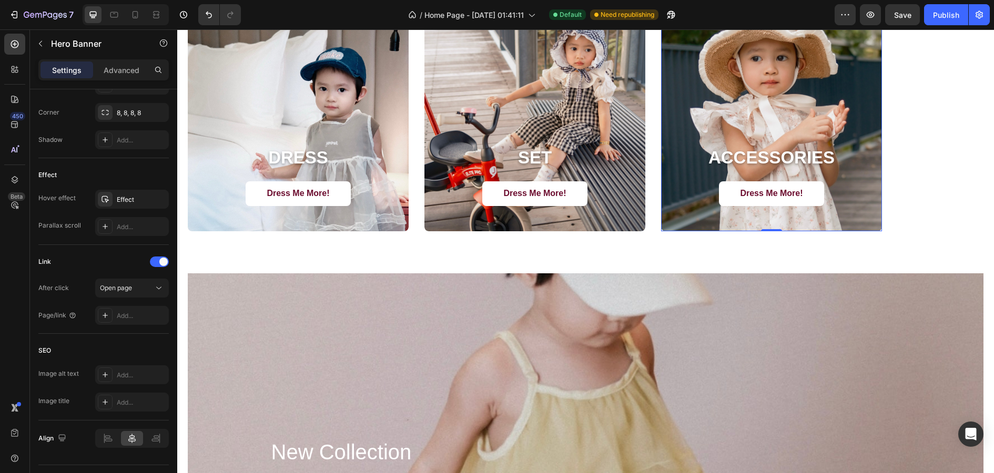
scroll to position [493, 0]
click at [129, 373] on div "Add..." at bounding box center [141, 372] width 49 height 9
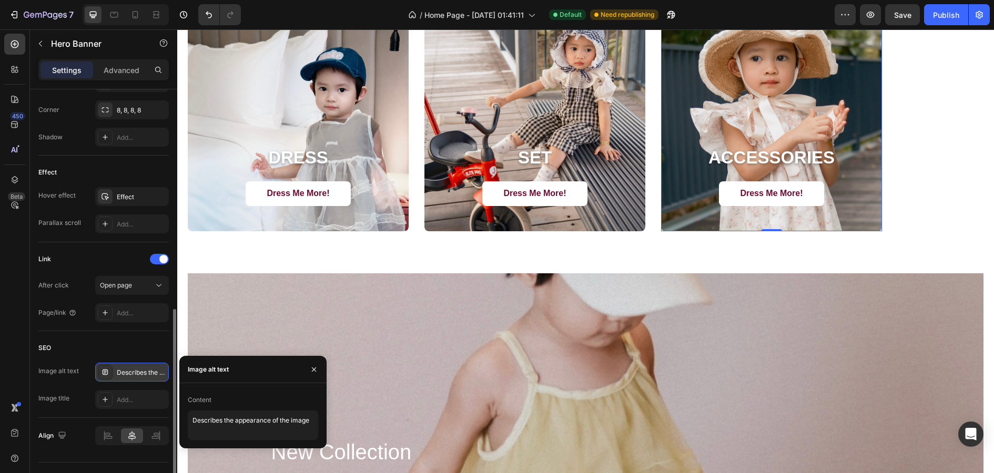
click at [130, 348] on div "SEO" at bounding box center [103, 348] width 130 height 17
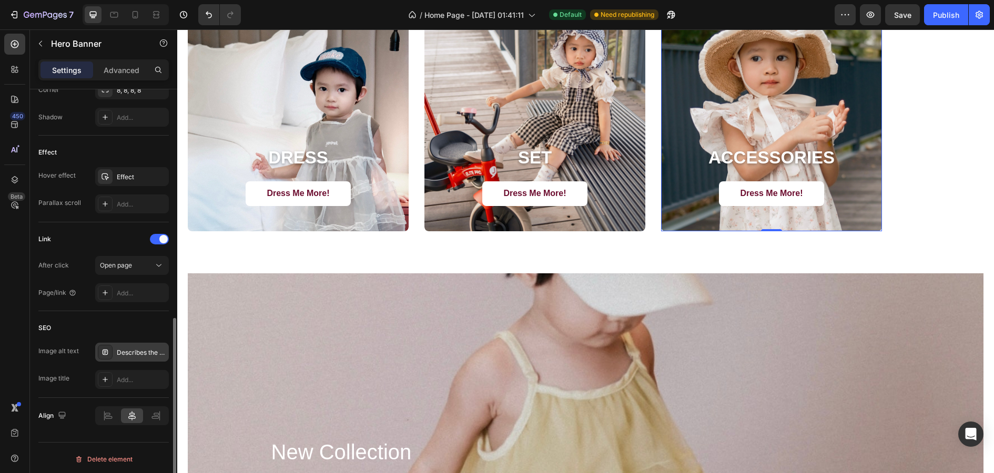
scroll to position [510, 0]
click at [135, 416] on icon at bounding box center [131, 418] width 7 height 9
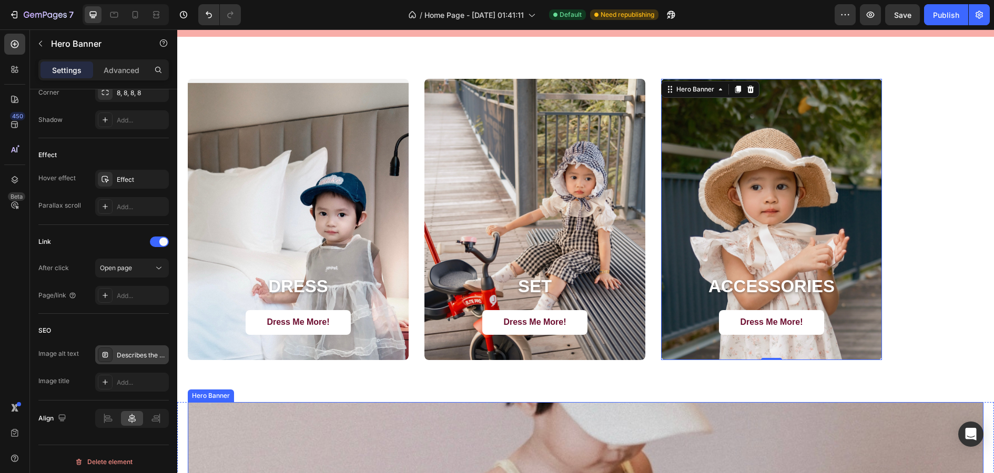
scroll to position [1069, 0]
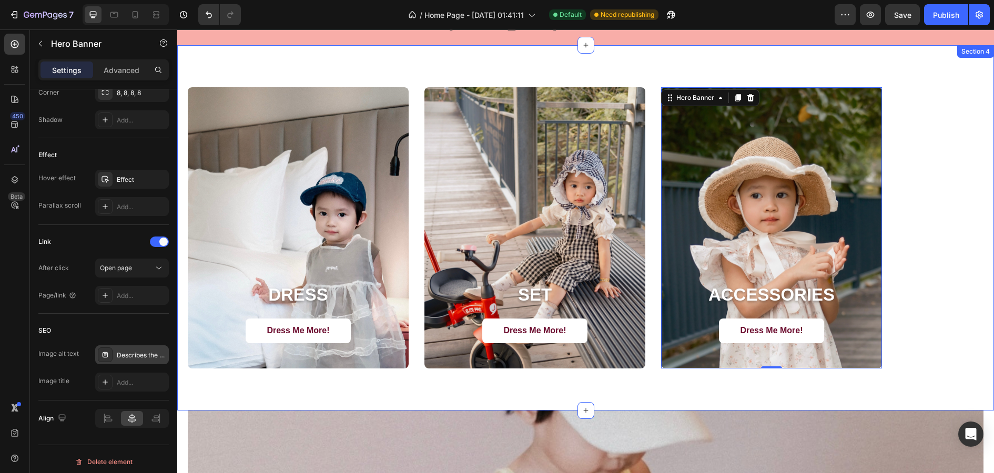
click at [265, 401] on div "DRESS Heading Dress Me More! Button Hero Banner SET Heading Dress Me More! Butt…" at bounding box center [585, 227] width 817 height 365
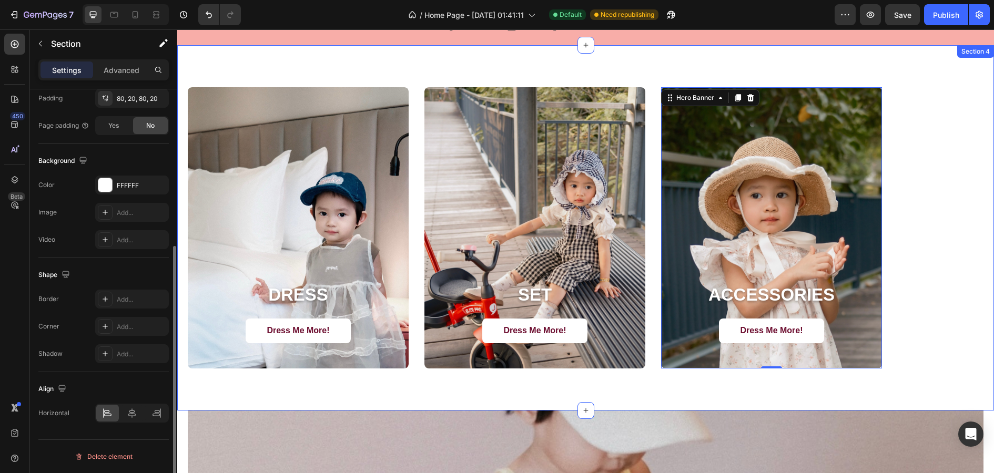
scroll to position [0, 0]
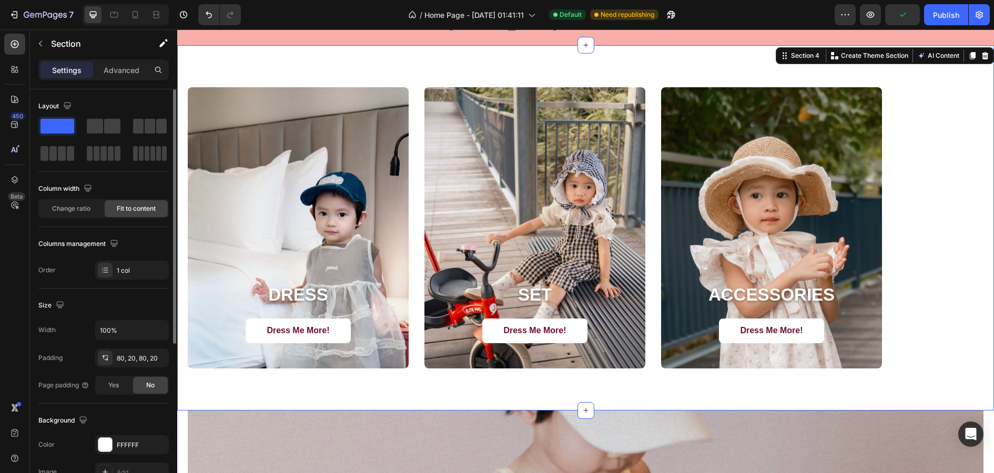
click at [152, 137] on div at bounding box center [103, 140] width 130 height 46
click at [151, 128] on span at bounding box center [150, 126] width 11 height 15
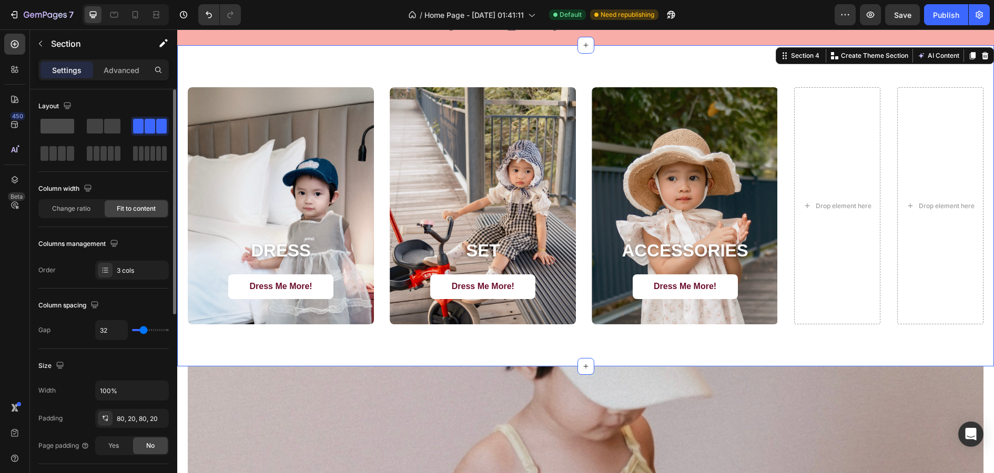
click at [60, 130] on span at bounding box center [57, 126] width 34 height 15
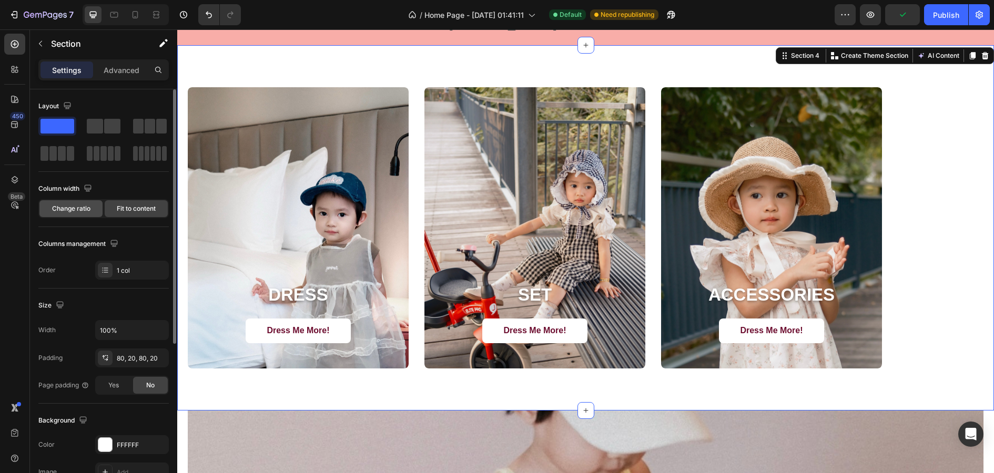
click at [87, 212] on span "Change ratio" at bounding box center [71, 208] width 38 height 9
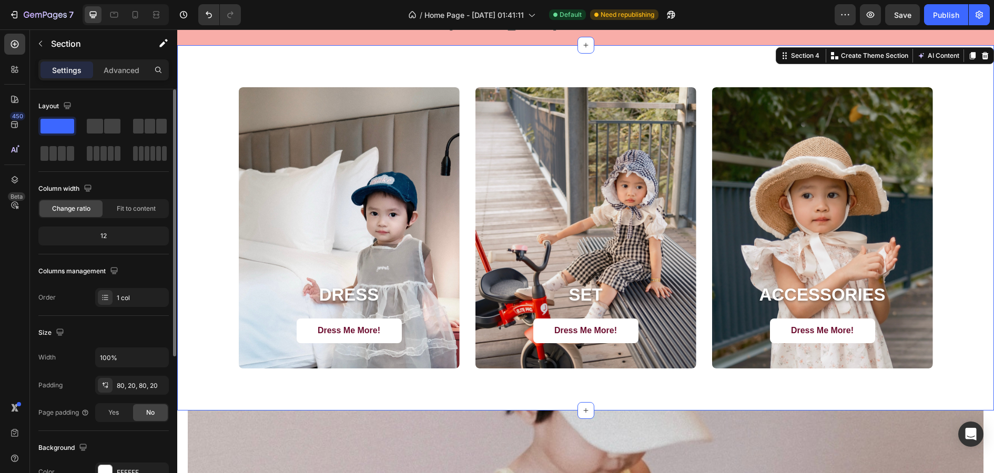
click at [87, 208] on span "Change ratio" at bounding box center [71, 208] width 38 height 9
click at [105, 237] on div "12" at bounding box center [103, 236] width 126 height 15
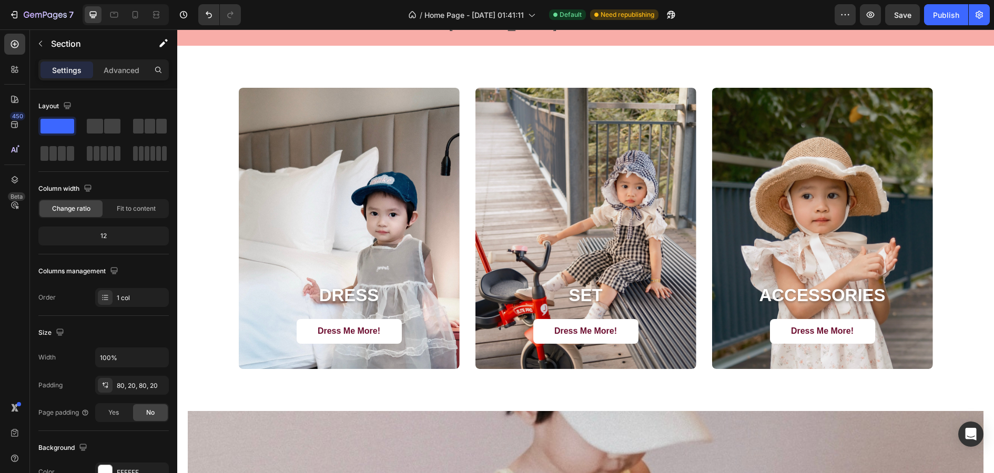
scroll to position [1088, 0]
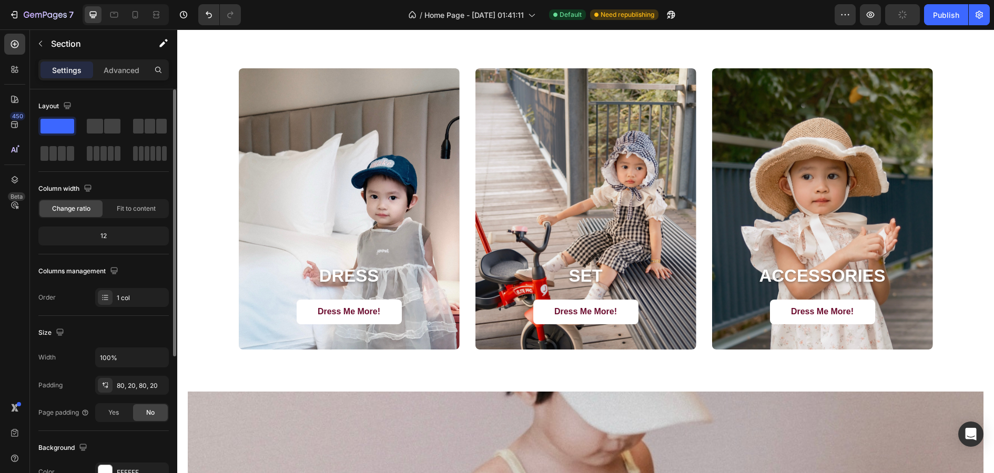
click at [125, 237] on div "12" at bounding box center [103, 236] width 126 height 15
click at [101, 239] on div "12" at bounding box center [103, 236] width 126 height 15
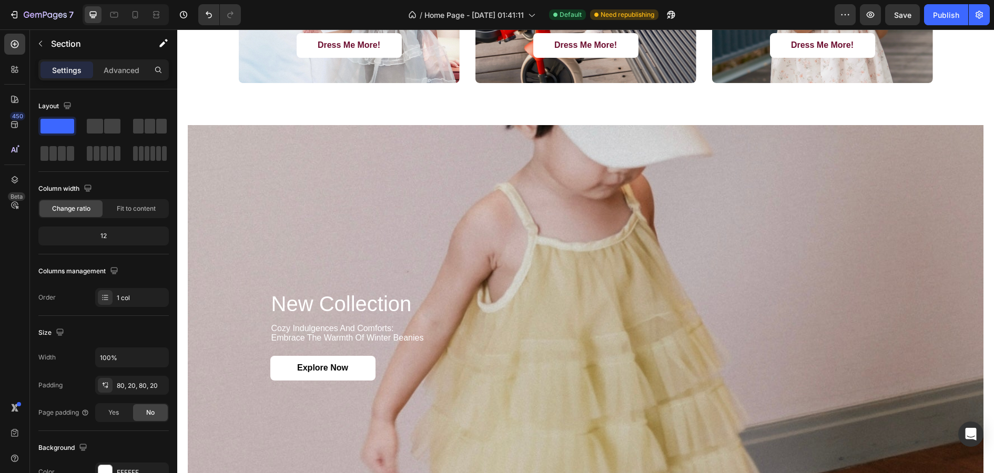
scroll to position [1339, 0]
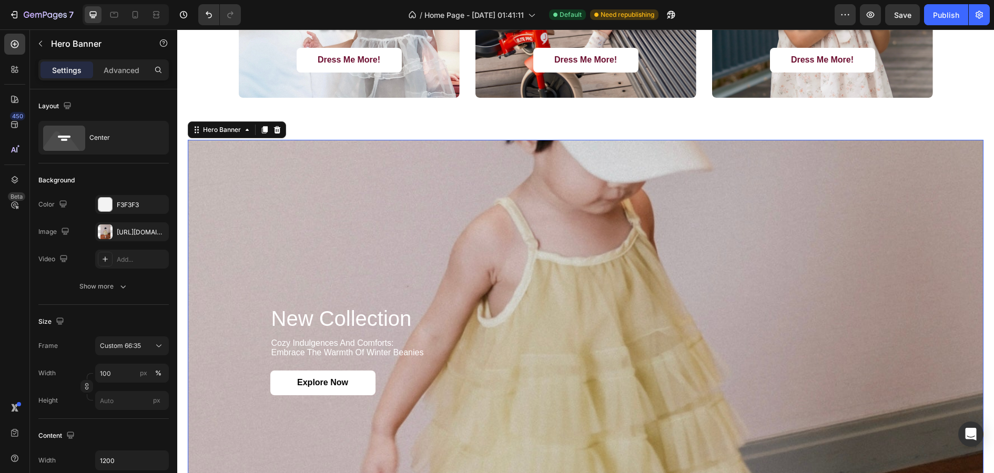
click at [345, 235] on div "Background Image" at bounding box center [586, 351] width 796 height 422
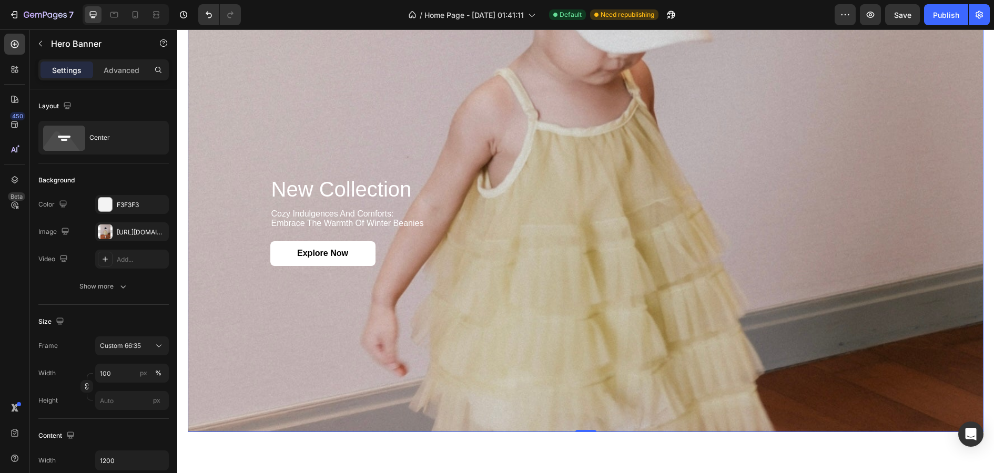
scroll to position [1477, 0]
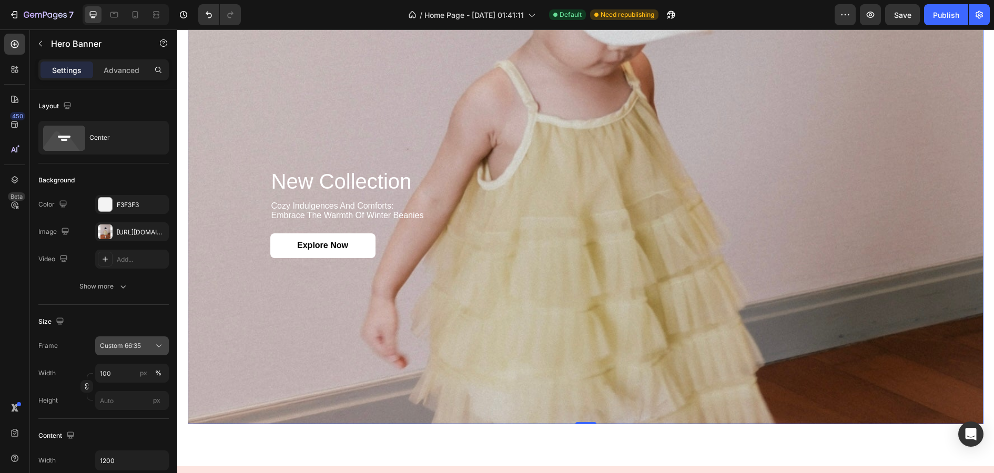
click at [140, 341] on span "Custom 66:35" at bounding box center [120, 345] width 41 height 9
click at [150, 371] on span "As banner source" at bounding box center [125, 371] width 52 height 9
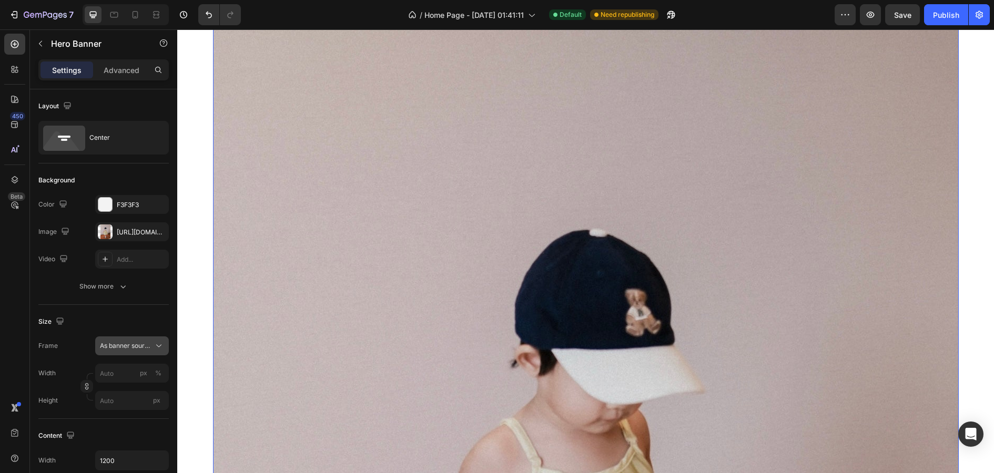
click at [131, 351] on button "As banner source" at bounding box center [132, 346] width 74 height 19
click at [133, 389] on div "Custom 66:35" at bounding box center [129, 389] width 61 height 9
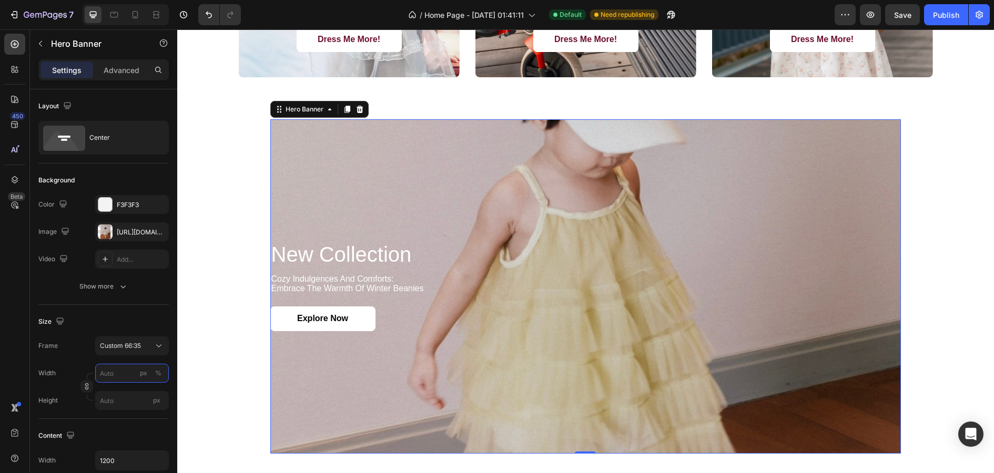
scroll to position [1352, 0]
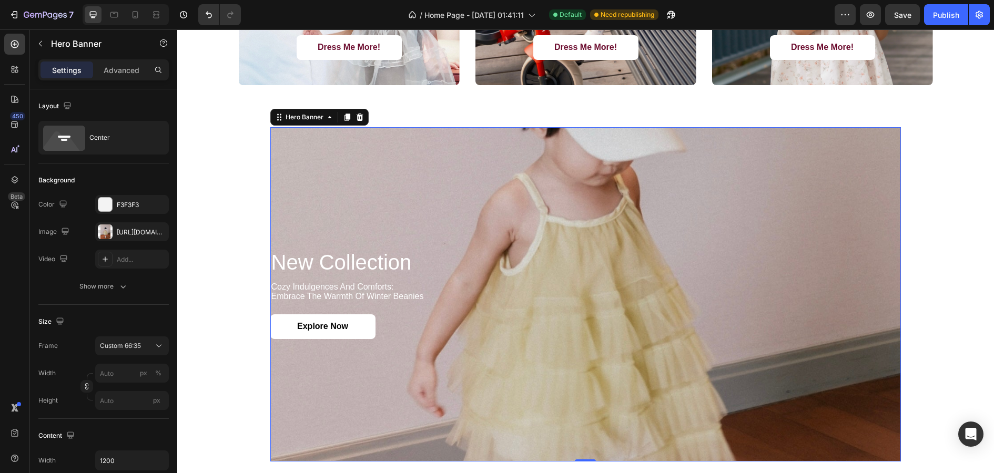
click at [319, 243] on div "new collection Heading cozy indulgences and comforts: embrace the warmth of win…" at bounding box center [585, 294] width 631 height 123
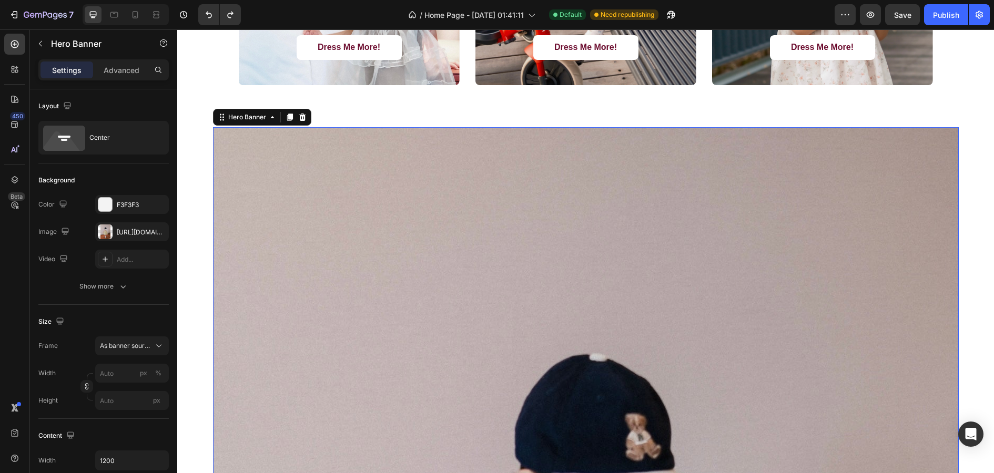
type input "100"
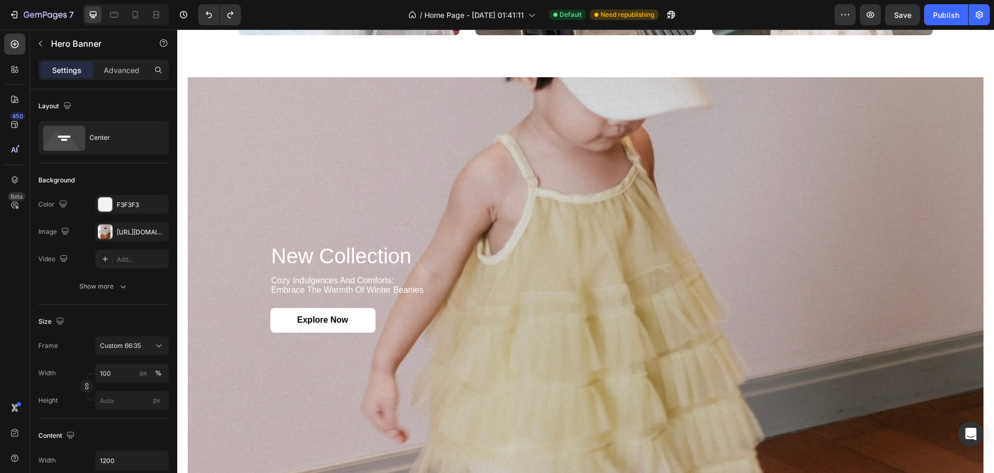
scroll to position [1395, 0]
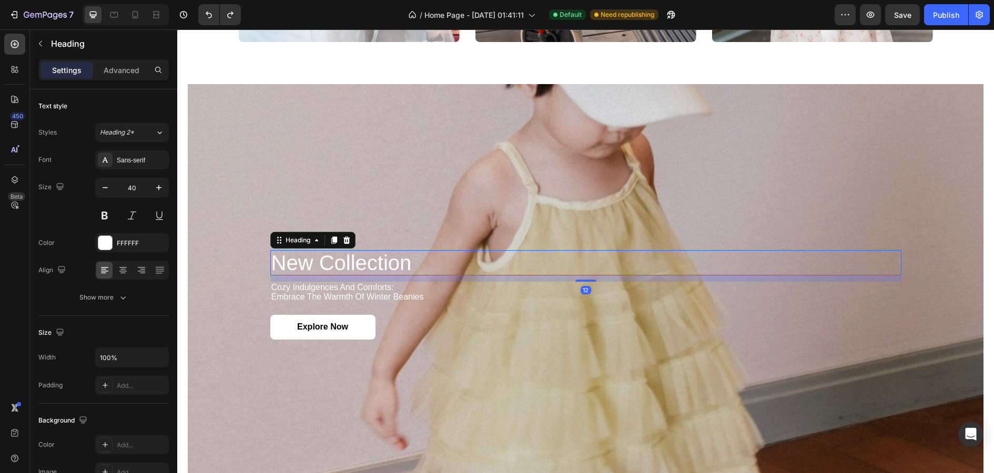
click at [314, 270] on h2 "new collection" at bounding box center [585, 262] width 631 height 25
click at [332, 269] on h2 "new collection" at bounding box center [585, 262] width 631 height 25
click at [332, 269] on p "new collection" at bounding box center [585, 262] width 629 height 23
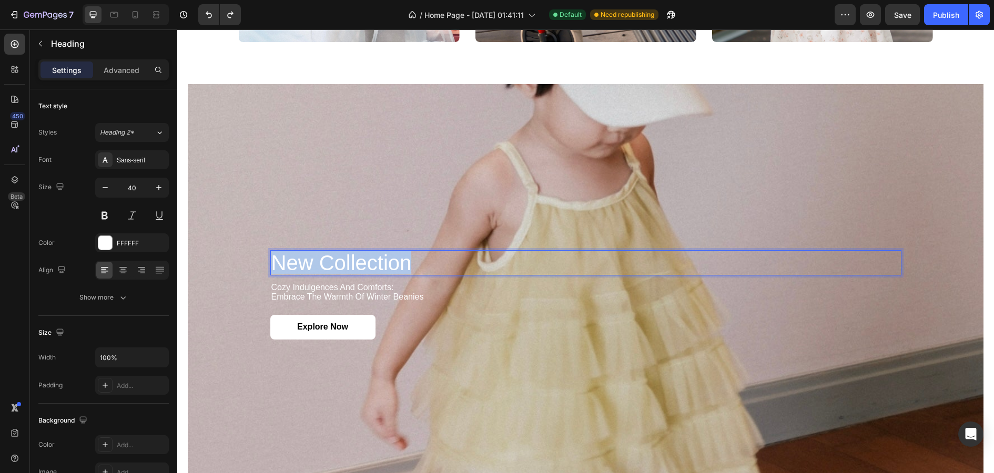
click at [332, 269] on p "new collection" at bounding box center [585, 262] width 629 height 23
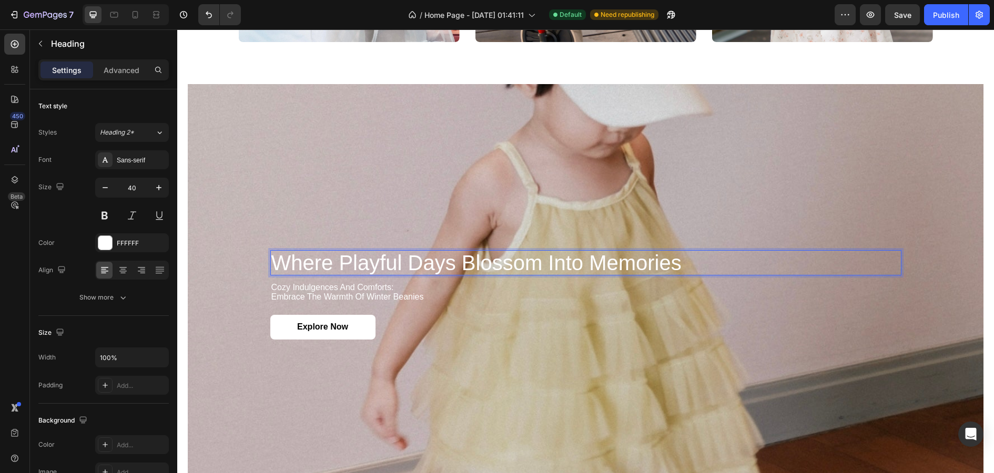
click at [461, 262] on p "Where Playful Days Blossom into Memories" at bounding box center [585, 262] width 629 height 23
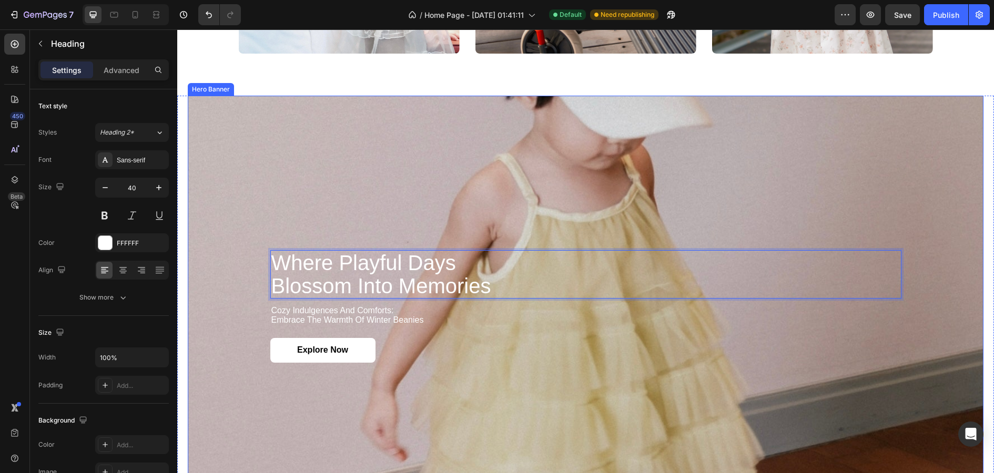
click at [288, 211] on div "Background Image" at bounding box center [586, 307] width 796 height 422
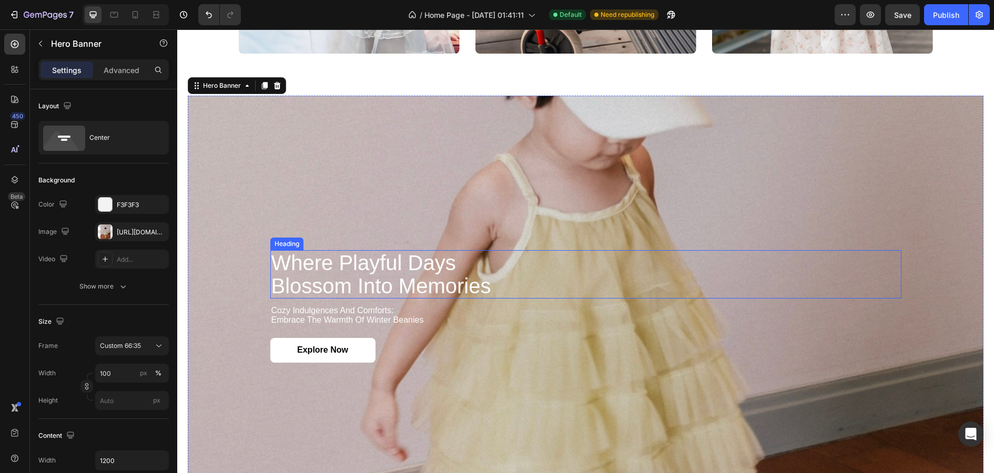
click at [337, 268] on p "Where Playful Days Blossom into Memories" at bounding box center [585, 274] width 629 height 46
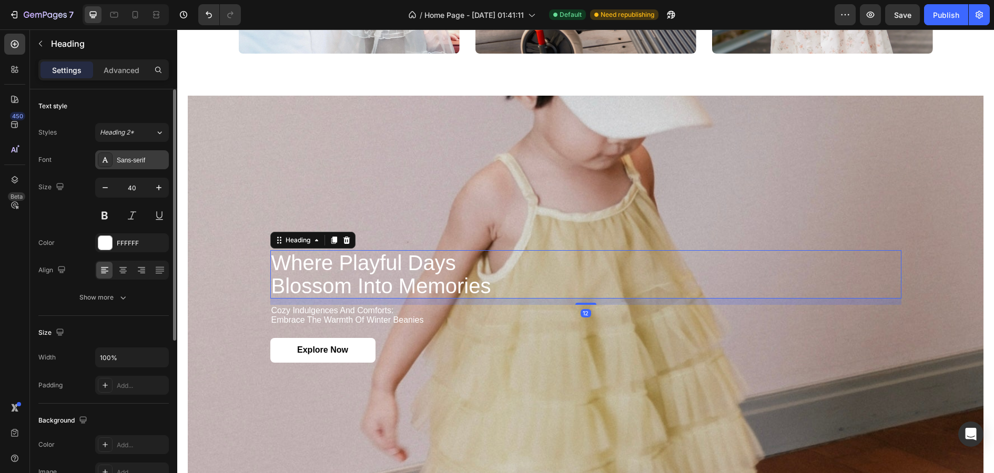
click at [135, 163] on div "Sans-serif" at bounding box center [141, 160] width 49 height 9
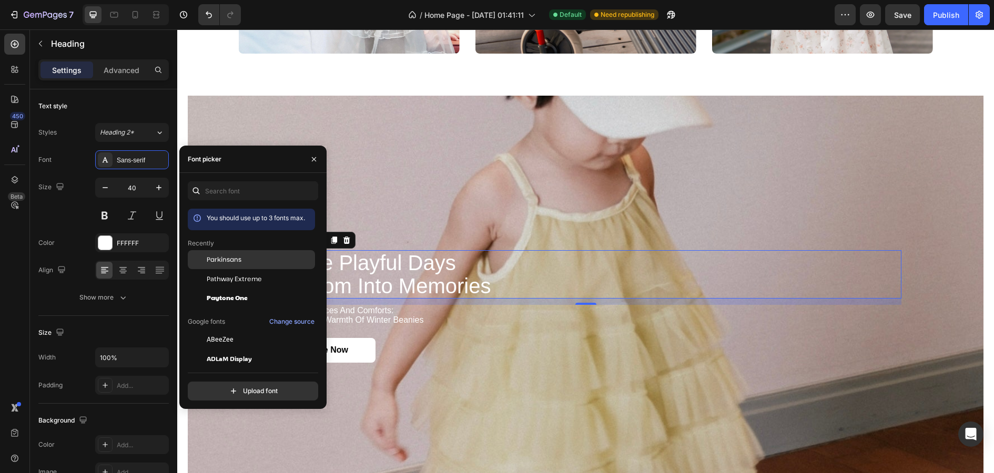
click at [232, 259] on span "Parkinsans" at bounding box center [224, 259] width 35 height 9
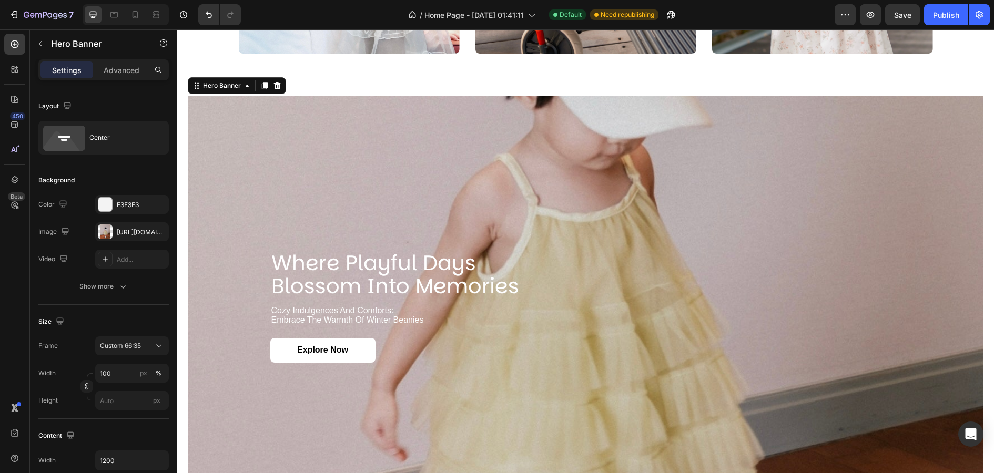
click at [453, 193] on div "Background Image" at bounding box center [586, 307] width 796 height 422
click at [362, 312] on p "cozy indulgences and comforts: embrace the warmth of winter beanies" at bounding box center [585, 315] width 629 height 18
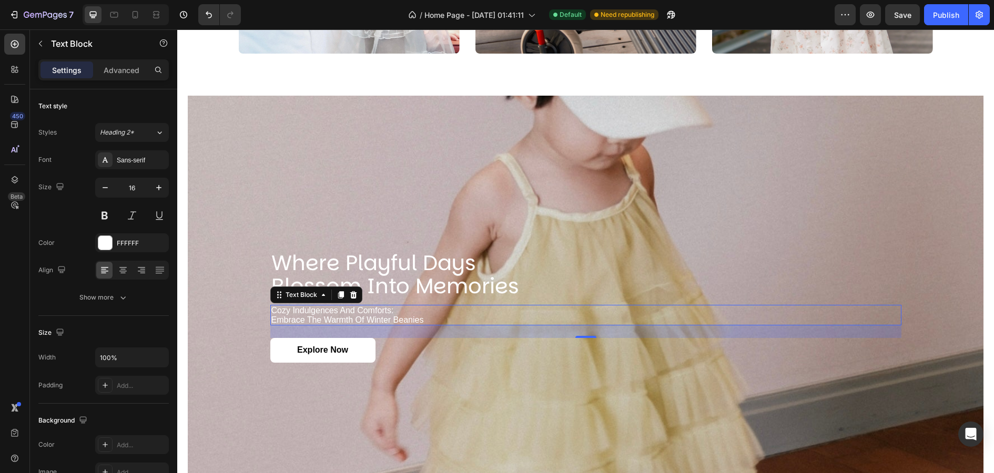
click at [394, 321] on p "cozy indulgences and comforts: embrace the warmth of winter beanies" at bounding box center [585, 315] width 629 height 18
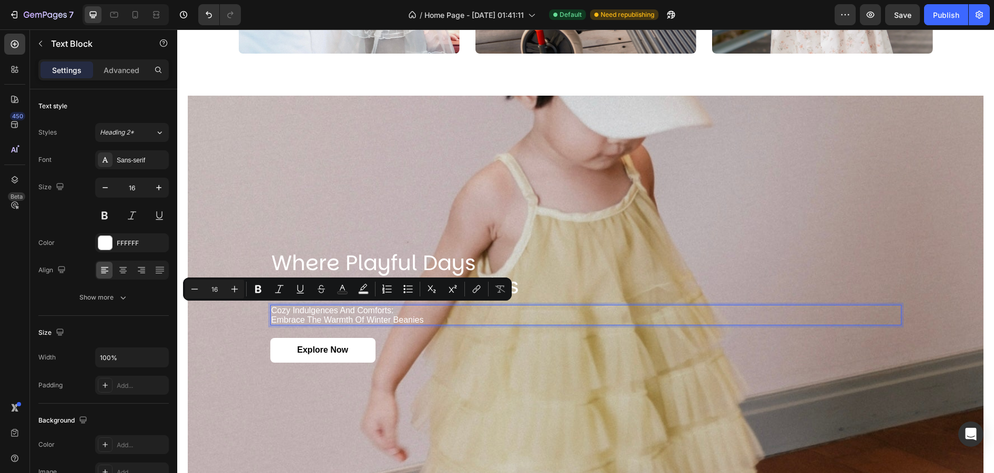
scroll to position [1388, 0]
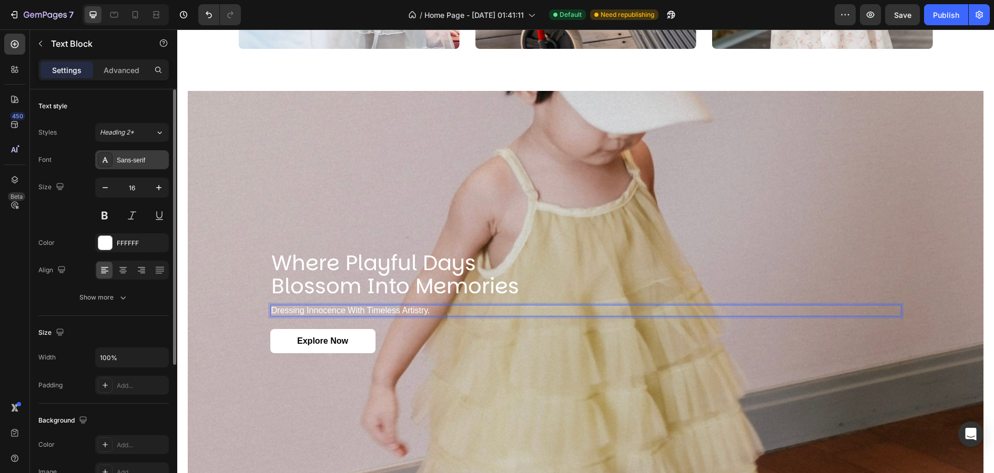
click at [145, 162] on div "Sans-serif" at bounding box center [141, 160] width 49 height 9
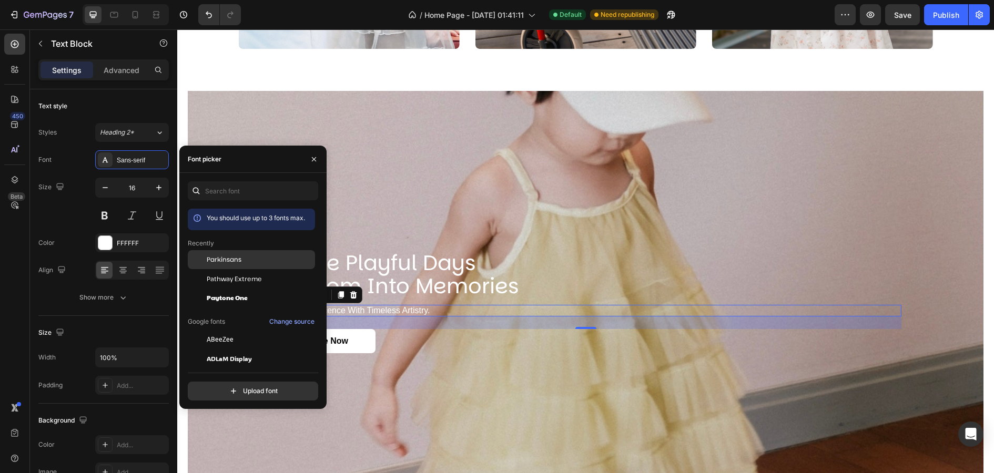
click at [228, 262] on span "Parkinsans" at bounding box center [224, 259] width 35 height 9
click at [500, 202] on div "Background Image" at bounding box center [586, 302] width 796 height 422
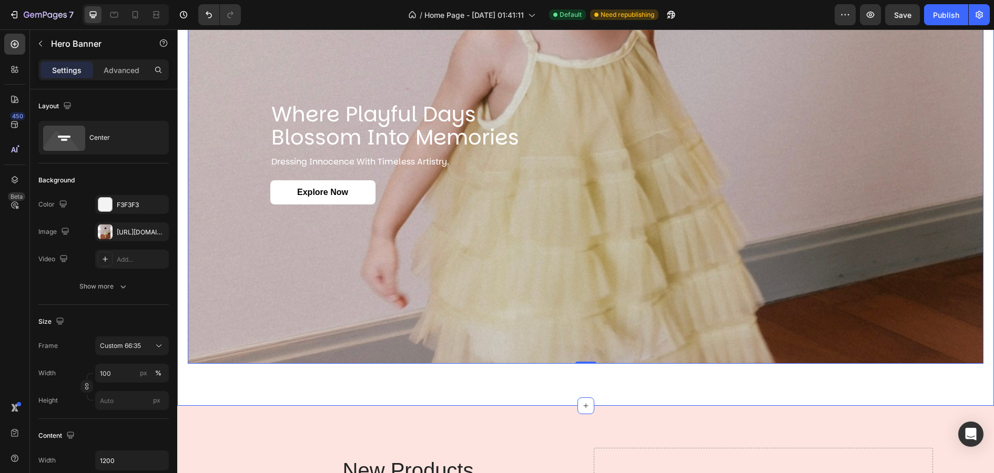
scroll to position [1502, 0]
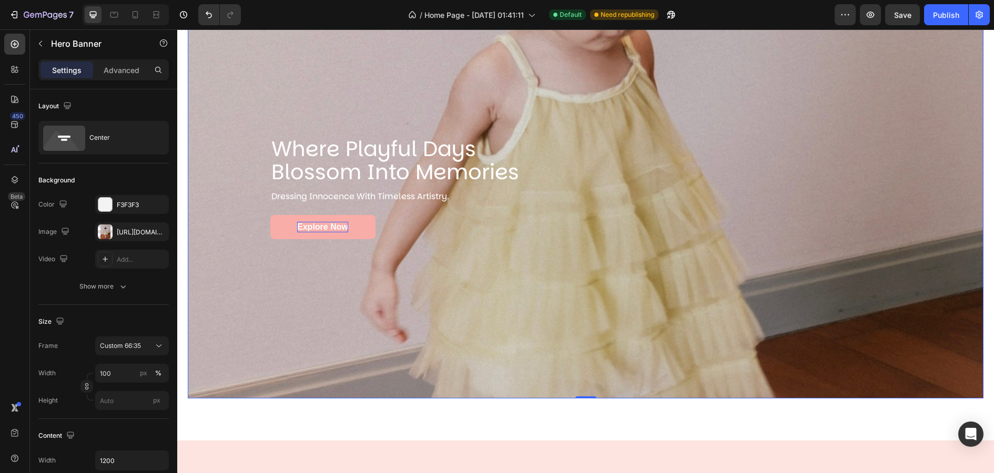
click at [333, 228] on p "Explore Now" at bounding box center [322, 227] width 51 height 11
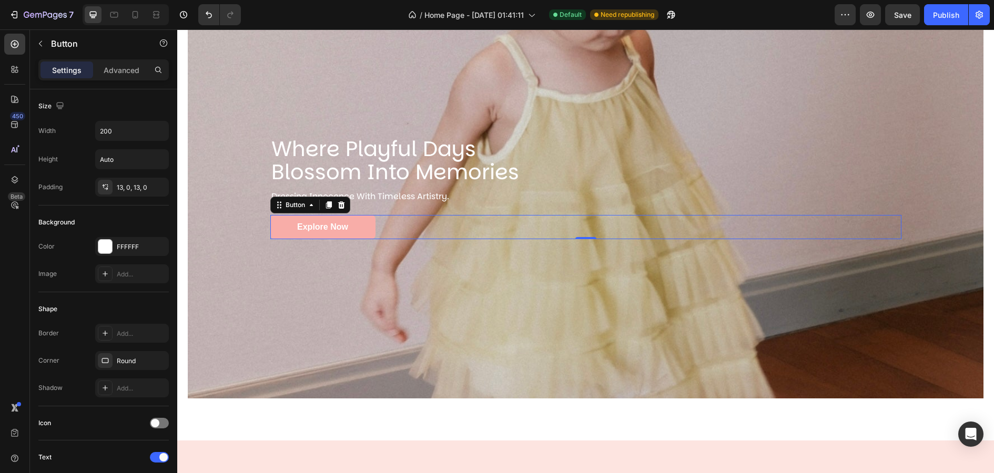
click at [367, 228] on link "Explore Now" at bounding box center [322, 227] width 105 height 25
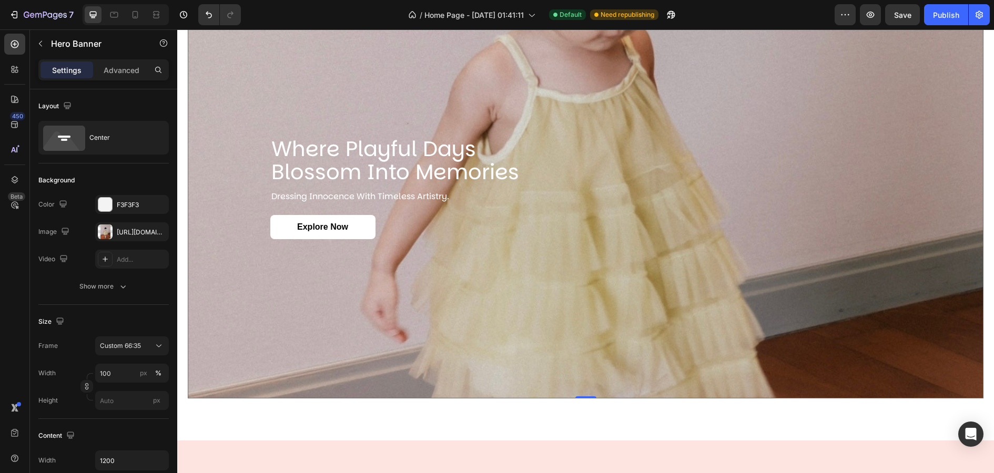
click at [400, 303] on div "Background Image" at bounding box center [586, 188] width 796 height 422
click at [358, 220] on link "Explore Now" at bounding box center [322, 227] width 105 height 25
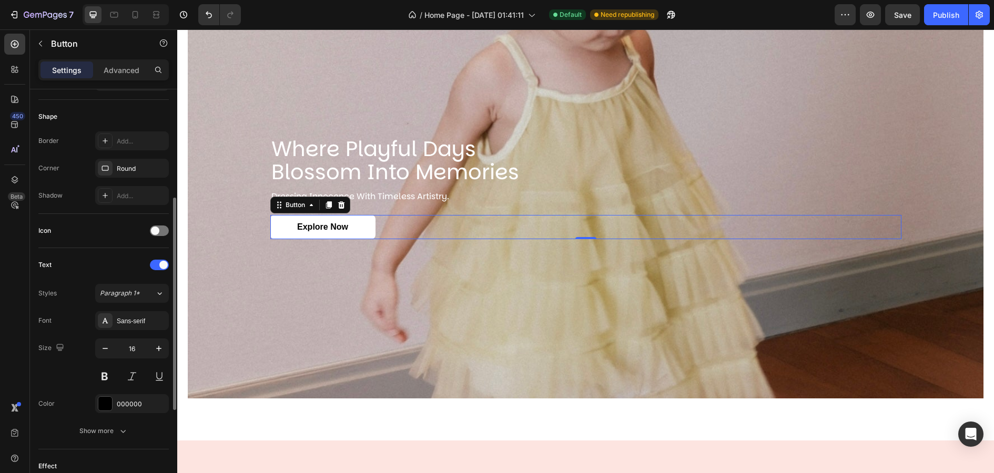
scroll to position [205, 0]
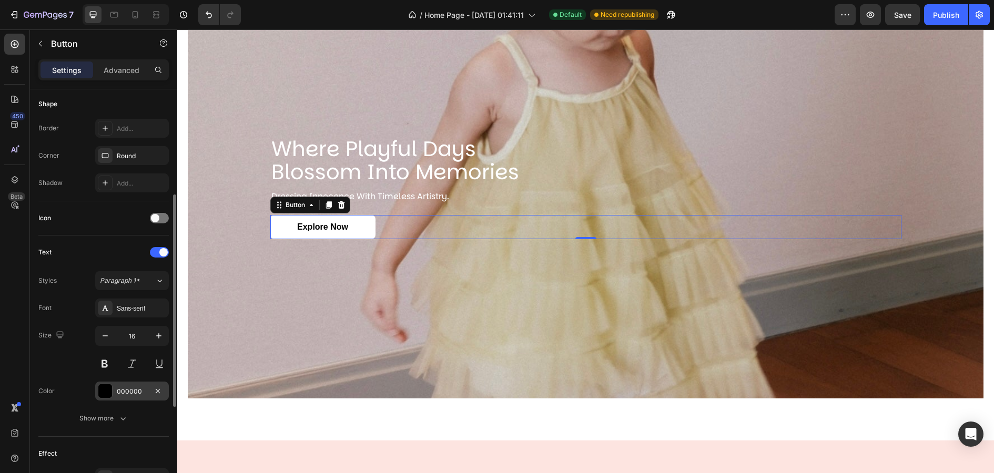
click at [108, 389] on div at bounding box center [105, 391] width 14 height 14
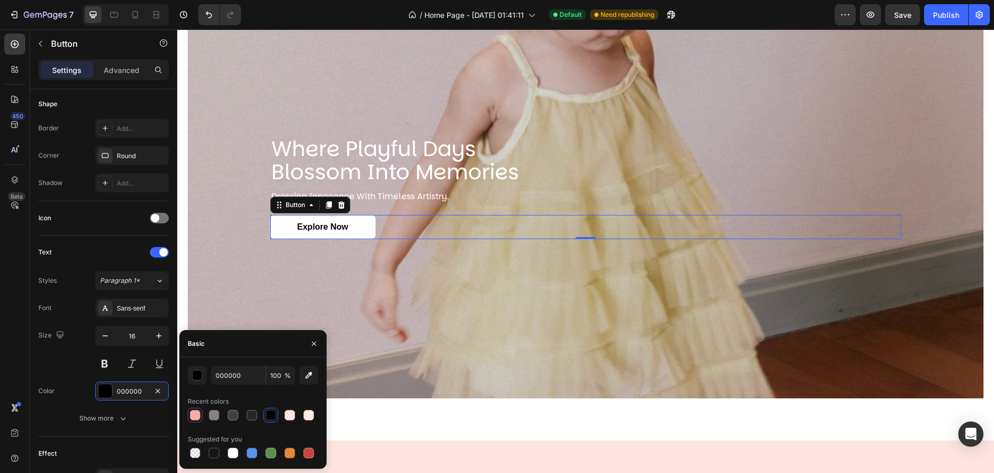
click at [198, 410] on div at bounding box center [195, 415] width 13 height 13
type input "F8ADA8"
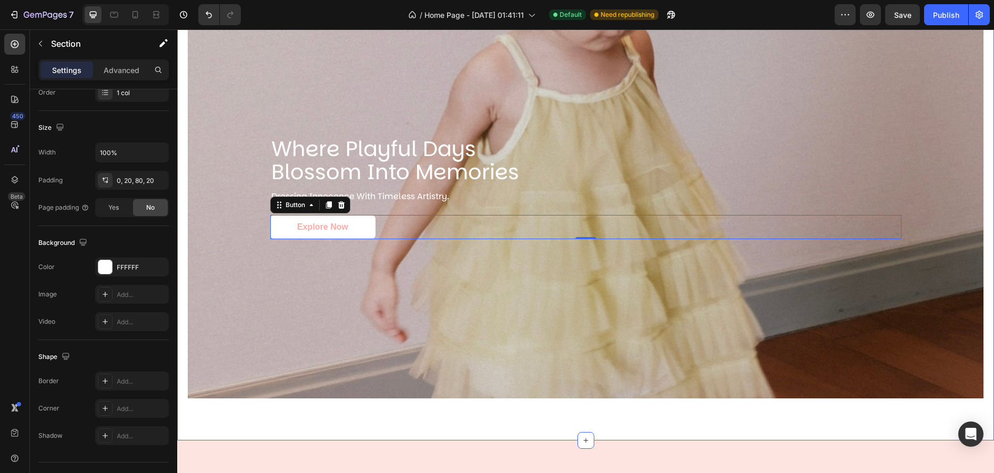
click at [382, 433] on div "Where Playful Days Blossom into Memories Heading Dressing innocence with timele…" at bounding box center [585, 209] width 817 height 464
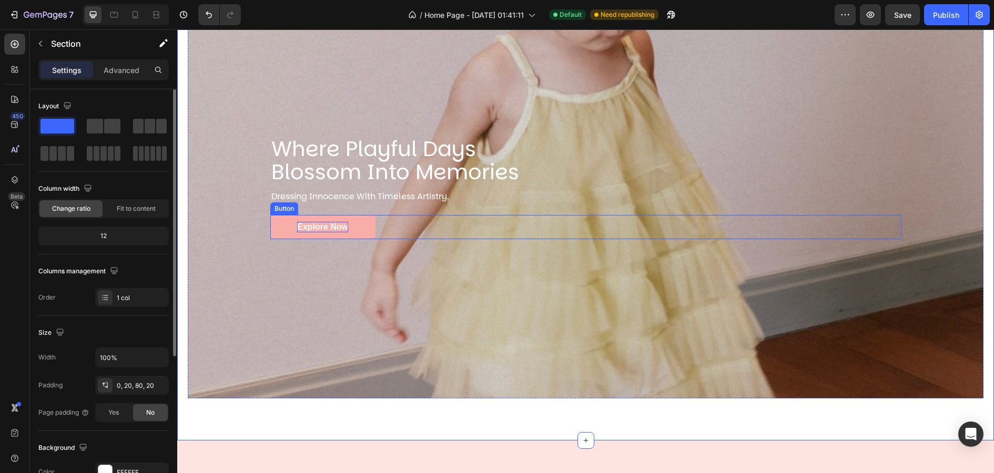
click at [344, 227] on p "Explore Now" at bounding box center [322, 227] width 51 height 11
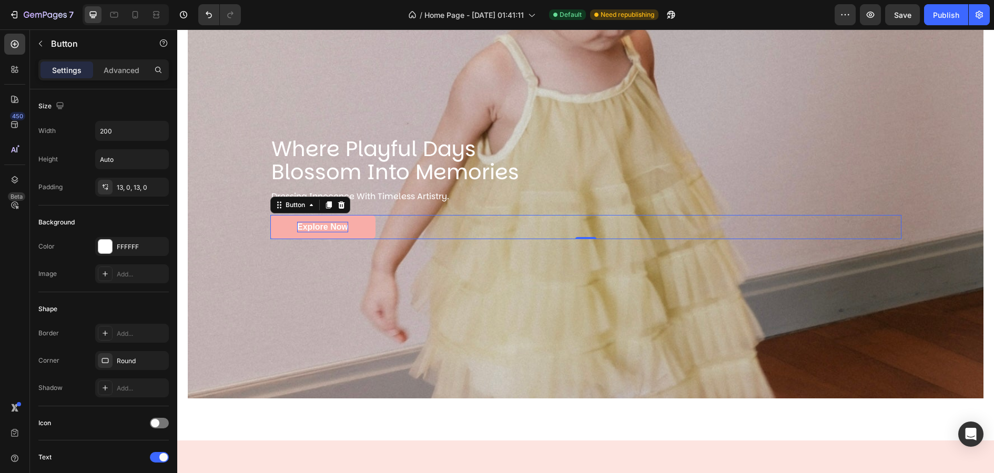
click at [332, 227] on p "Explore Now" at bounding box center [322, 227] width 51 height 11
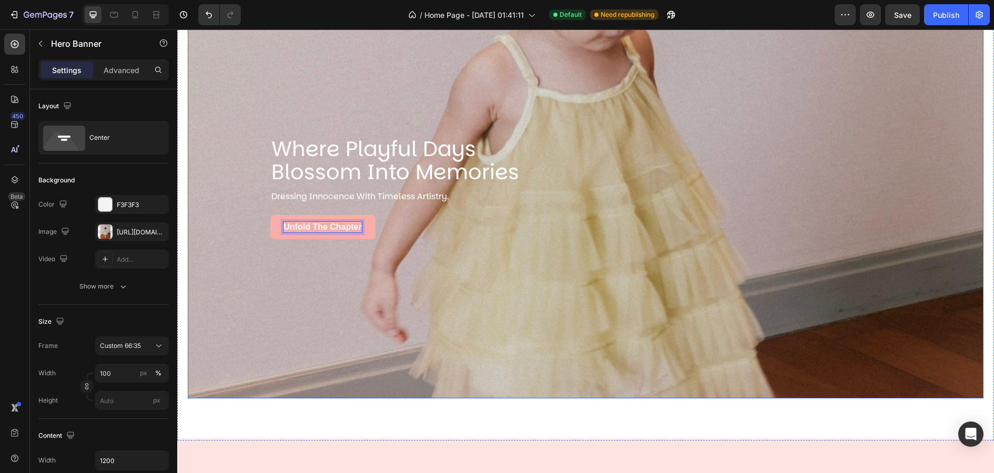
click at [403, 256] on div "Background Image" at bounding box center [586, 188] width 796 height 422
click at [341, 222] on strong "Unfold the Chapter" at bounding box center [322, 226] width 78 height 9
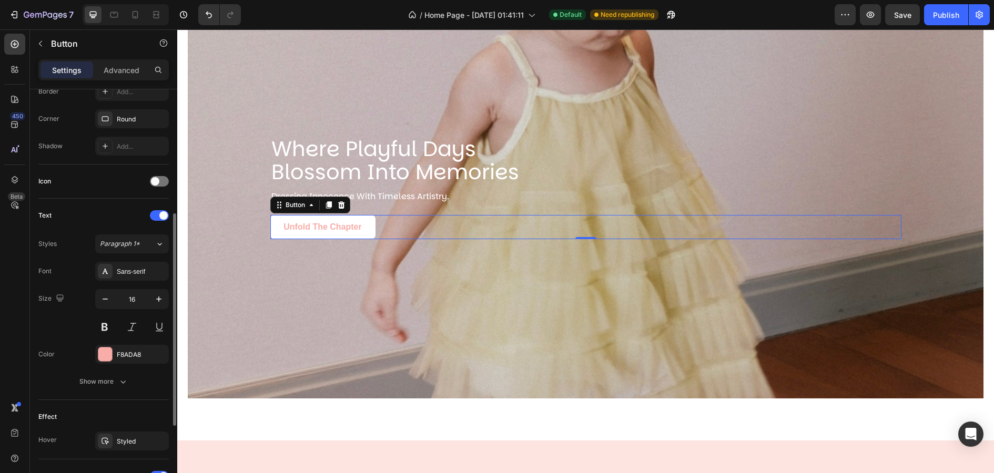
scroll to position [246, 0]
click at [139, 267] on div "Sans-serif" at bounding box center [141, 267] width 49 height 9
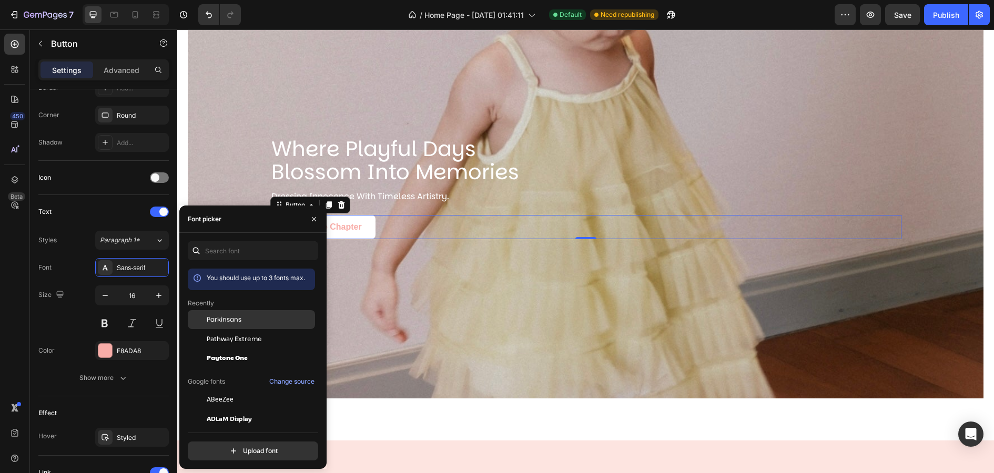
click at [265, 390] on div "Parkinsans" at bounding box center [251, 399] width 127 height 19
click at [387, 303] on div "Background Image" at bounding box center [586, 188] width 796 height 422
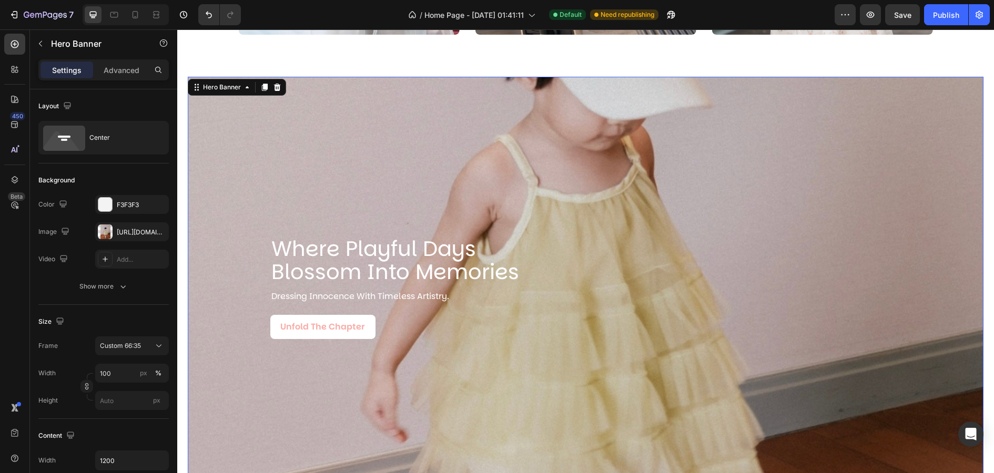
scroll to position [1365, 0]
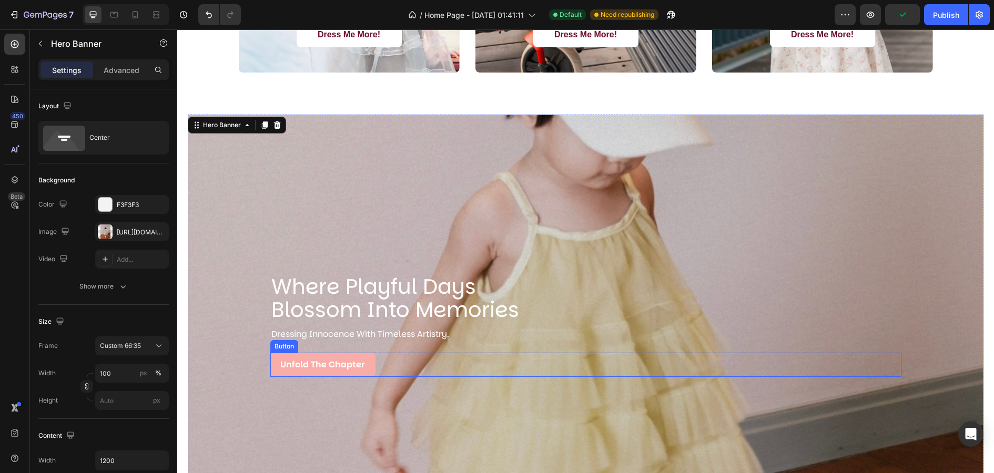
click at [350, 371] on link "Unfold the Chapter" at bounding box center [322, 365] width 105 height 25
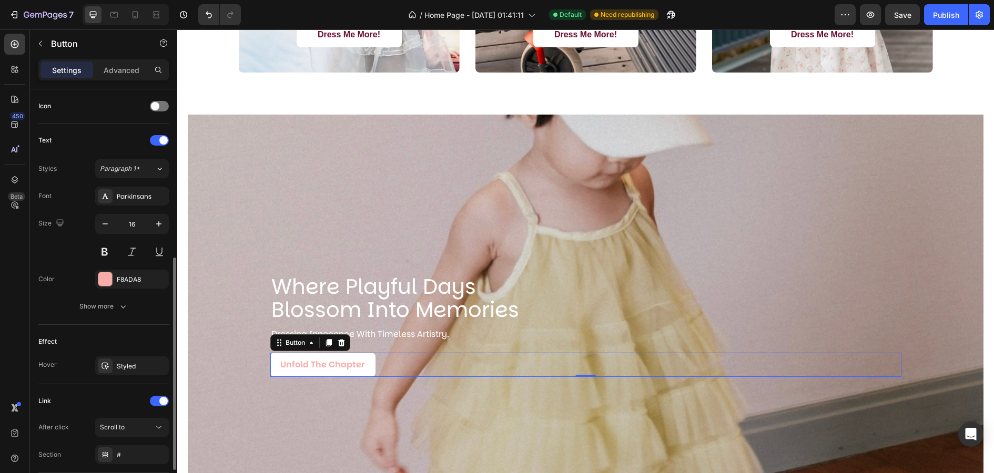
scroll to position [321, 0]
click at [106, 277] on div at bounding box center [105, 276] width 14 height 14
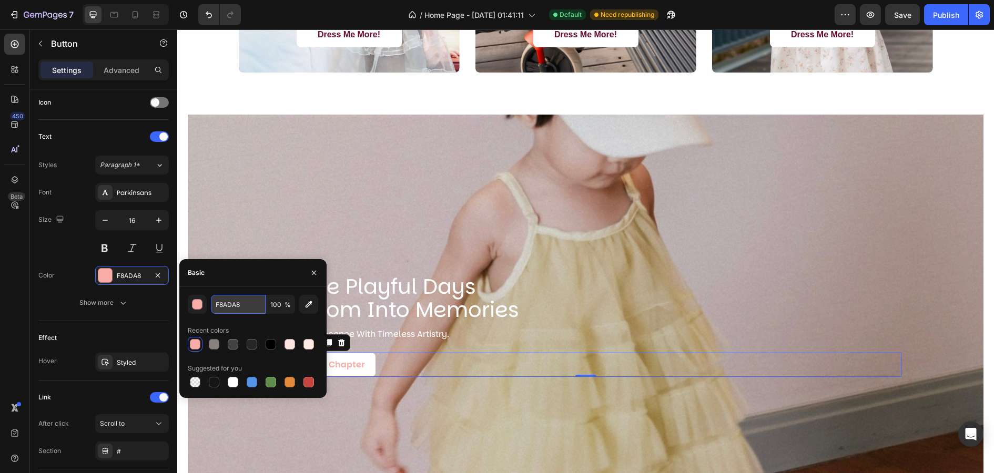
click at [226, 307] on input "F8ADA8" at bounding box center [238, 304] width 55 height 19
paste input "6c0d2f"
click at [247, 307] on input "6c0d2fDA8" at bounding box center [238, 304] width 55 height 19
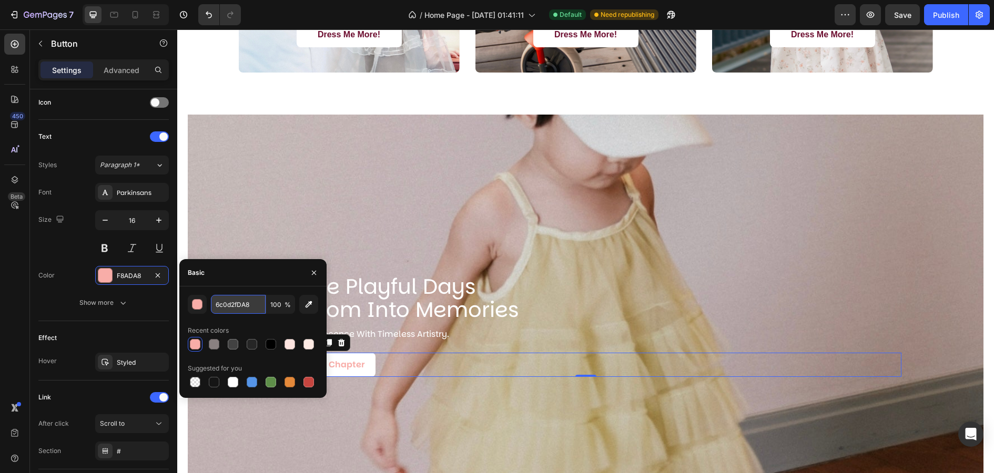
click at [247, 307] on input "6c0d2fDA8" at bounding box center [238, 304] width 55 height 19
paste input "text"
type input "6c0d2f"
click at [334, 223] on div "Background Image" at bounding box center [586, 326] width 796 height 422
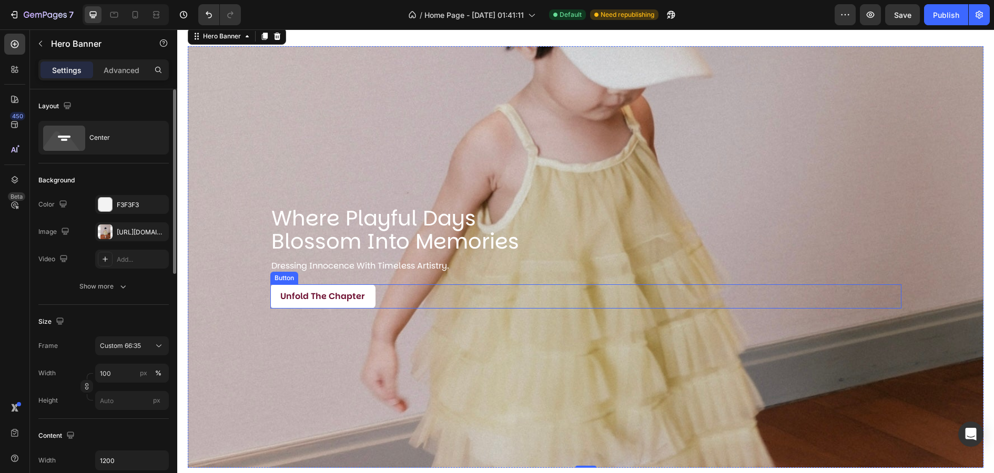
scroll to position [1509, 0]
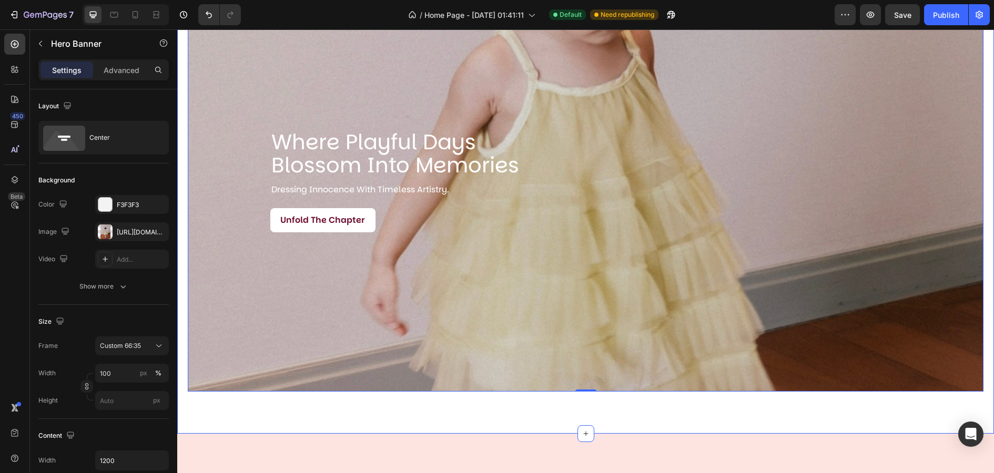
click at [465, 421] on div "Where Playful Days Blossom into Memories Heading Dressing innocence with timele…" at bounding box center [585, 202] width 817 height 464
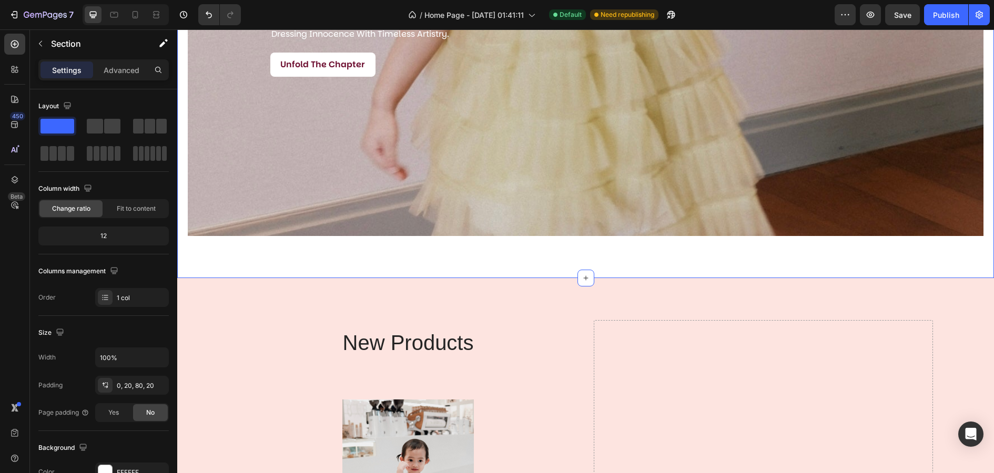
scroll to position [1787, 0]
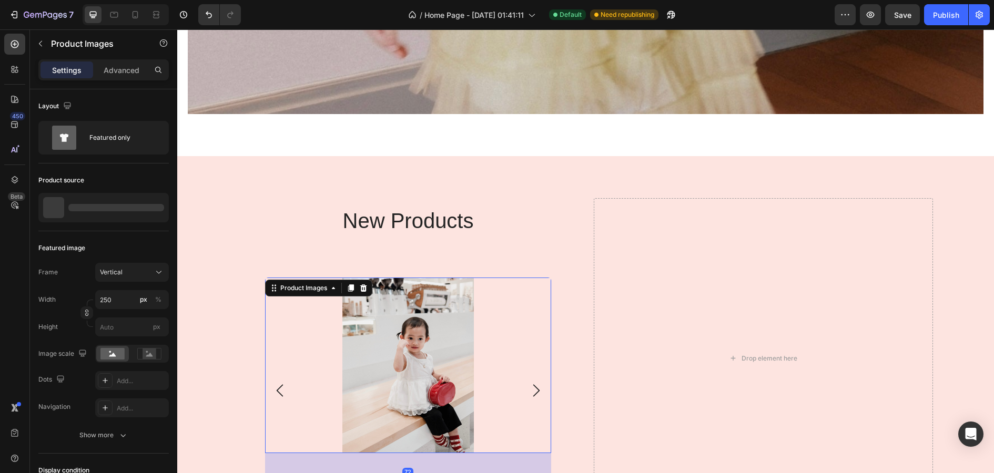
click at [484, 306] on div at bounding box center [408, 365] width 286 height 175
click at [526, 214] on h2 "new products" at bounding box center [408, 220] width 339 height 29
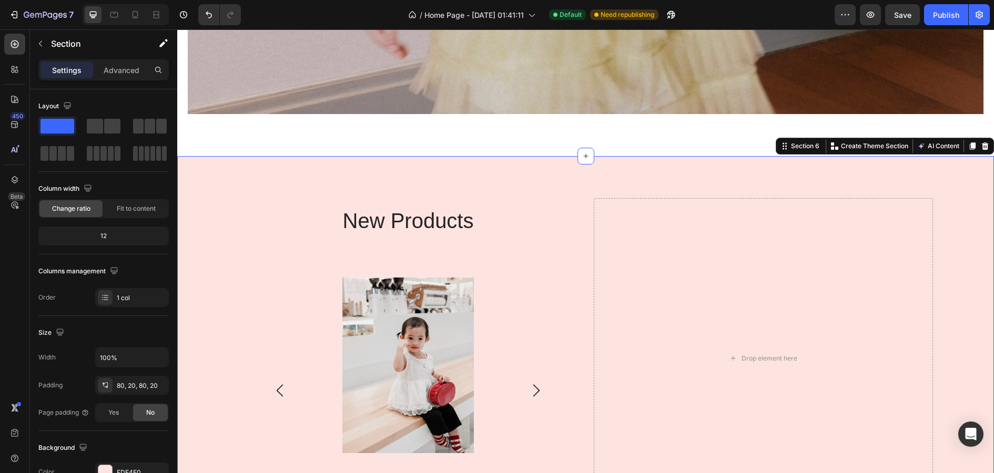
click at [519, 178] on div "new products Heading Product Images 童装女童夏季甜美蛋糕背心2025新款女宝小众蕾丝花边蓬蓬网纱衬衫 Product Ti…" at bounding box center [585, 358] width 817 height 404
click at [109, 465] on div at bounding box center [105, 472] width 14 height 14
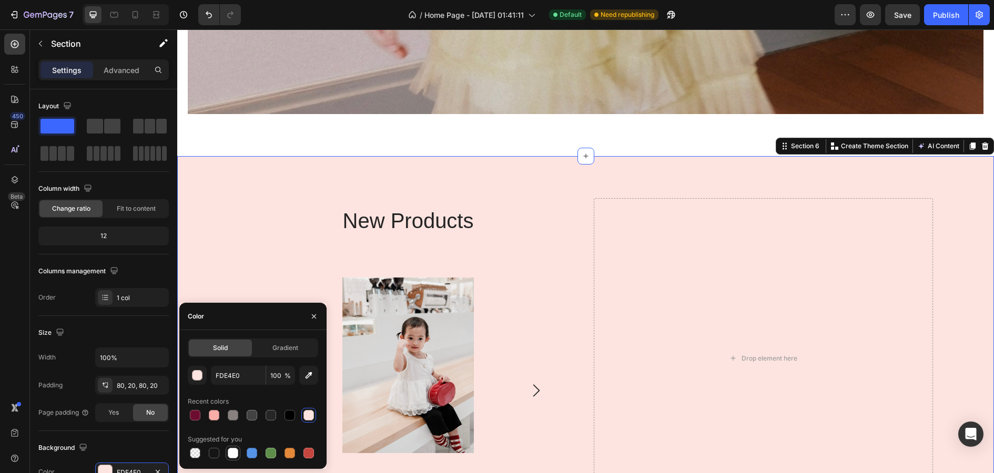
click at [236, 456] on div at bounding box center [233, 453] width 11 height 11
type input "FFFFFF"
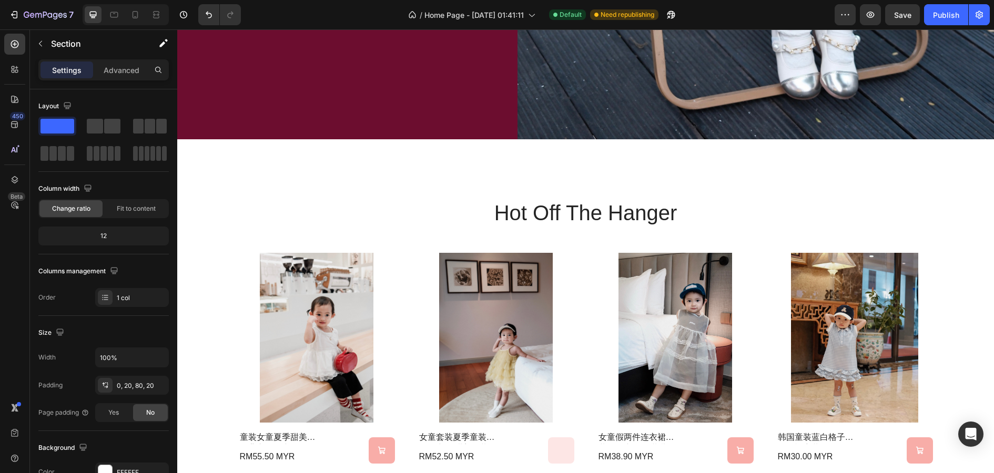
scroll to position [565, 0]
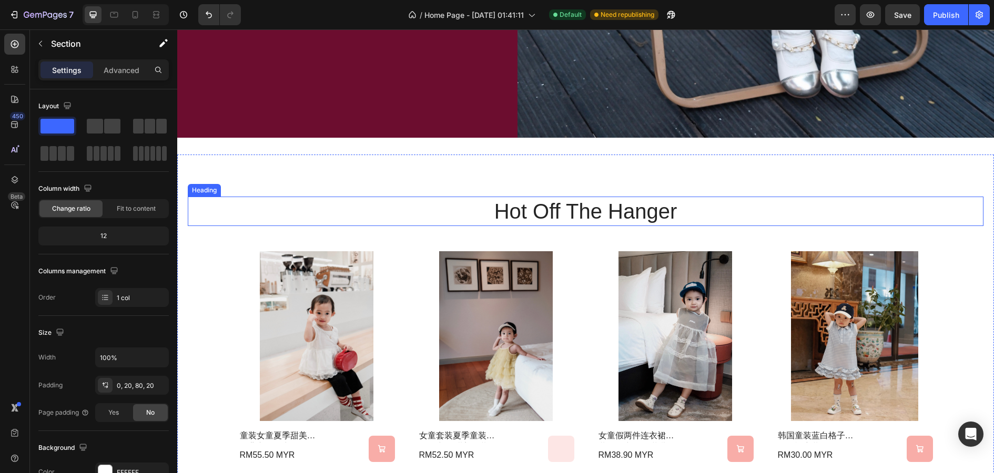
click at [591, 216] on h2 "hot off the hanger" at bounding box center [585, 211] width 631 height 29
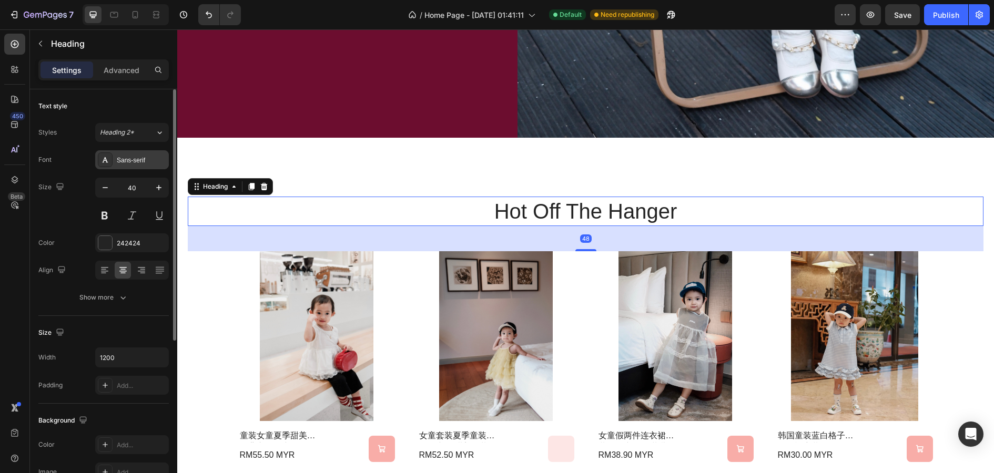
click at [126, 166] on div "Sans-serif" at bounding box center [132, 159] width 74 height 19
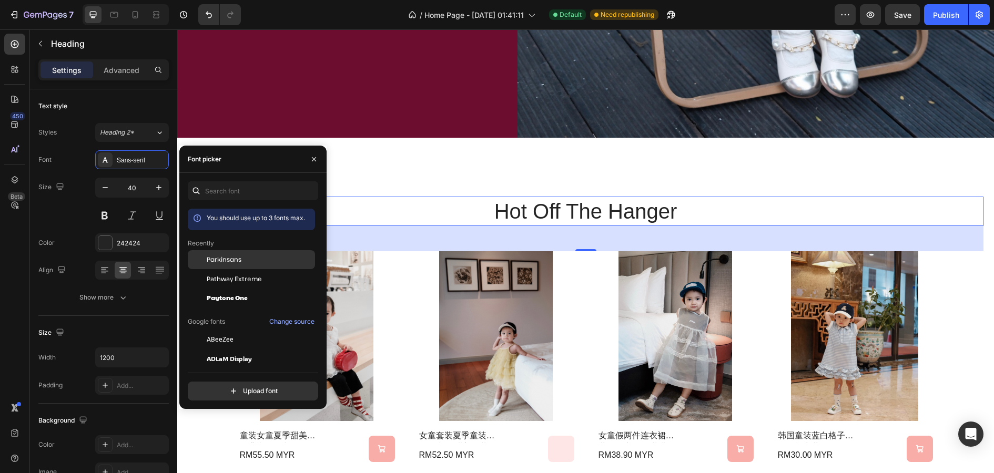
click at [229, 256] on span "Parkinsans" at bounding box center [224, 259] width 35 height 9
click at [572, 172] on div "hot off the hanger Heading 48 Product Images 童装女童夏季甜美蛋糕背心2025新款女宝小众蕾丝花边蓬蓬网纱衬衫 P…" at bounding box center [585, 330] width 817 height 350
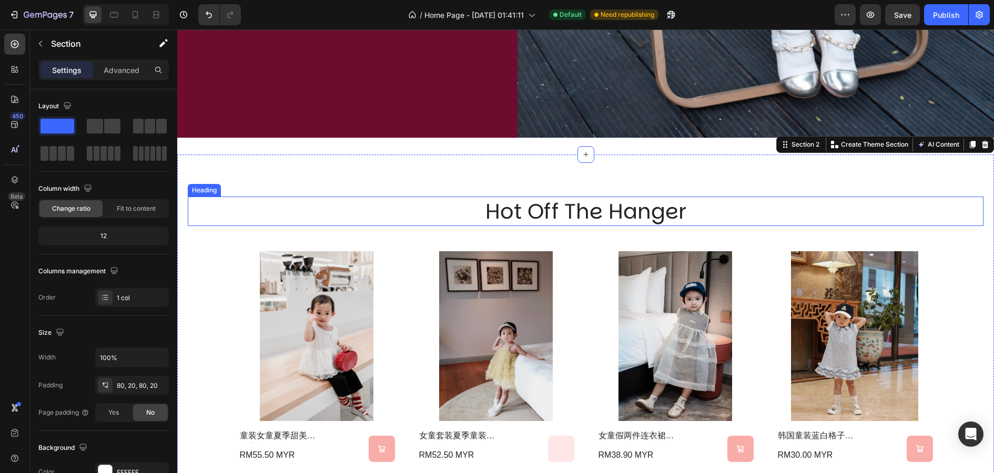
click at [618, 177] on div "hot off the hanger Heading Product Images 童装女童夏季甜美蛋糕背心2025新款女宝小众蕾丝花边蓬蓬网纱衬衫 Prod…" at bounding box center [585, 330] width 817 height 350
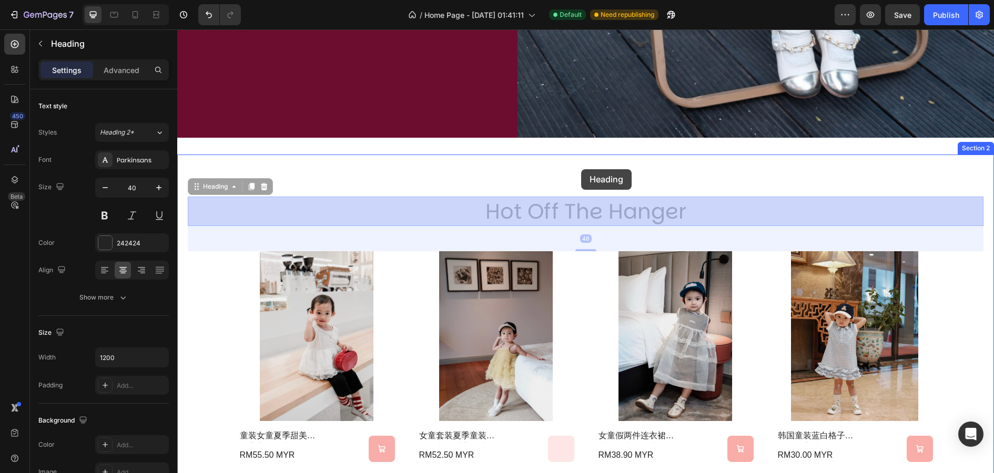
drag, startPoint x: 583, startPoint y: 198, endPoint x: 581, endPoint y: 170, distance: 28.4
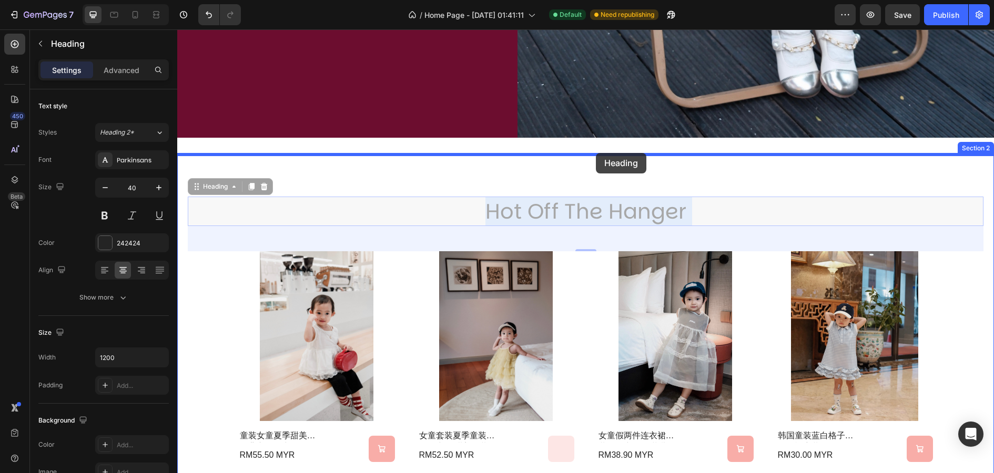
drag, startPoint x: 596, startPoint y: 197, endPoint x: 596, endPoint y: 154, distance: 43.1
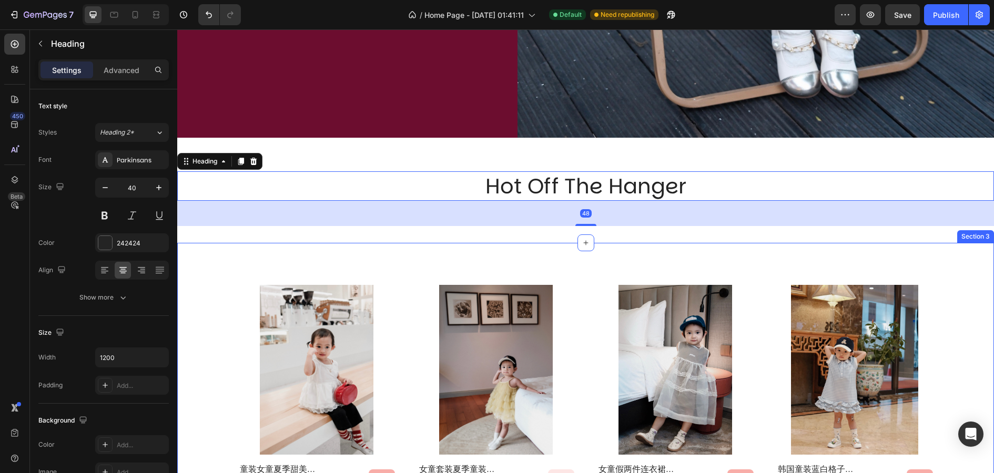
click at [614, 258] on div "Product Images 童装女童夏季甜美蛋糕背心2025新款女宝小众蕾丝花边蓬蓬网纱衬衫 Product Title RM55.50 MYR Produ…" at bounding box center [585, 390] width 817 height 295
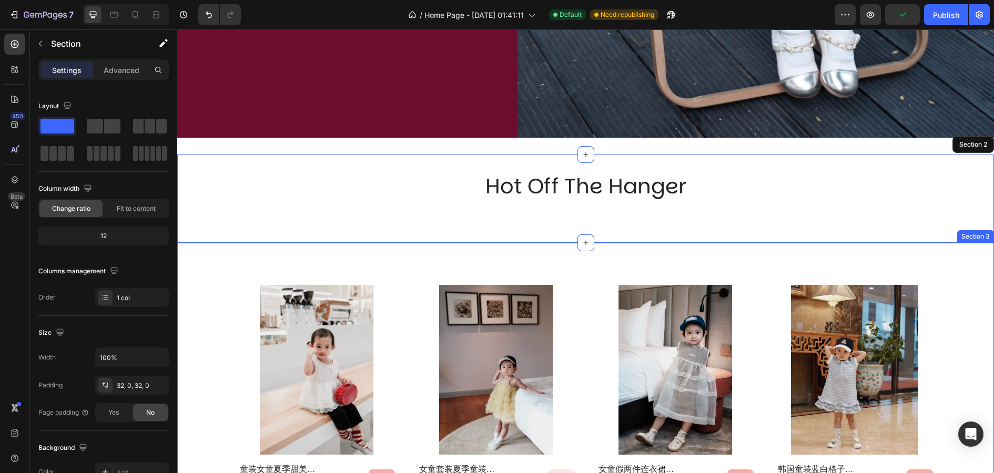
click at [604, 245] on div "Product Images 童装女童夏季甜美蛋糕背心2025新款女宝小众蕾丝花边蓬蓬网纱衬衫 Product Title RM55.50 MYR Produ…" at bounding box center [585, 390] width 817 height 295
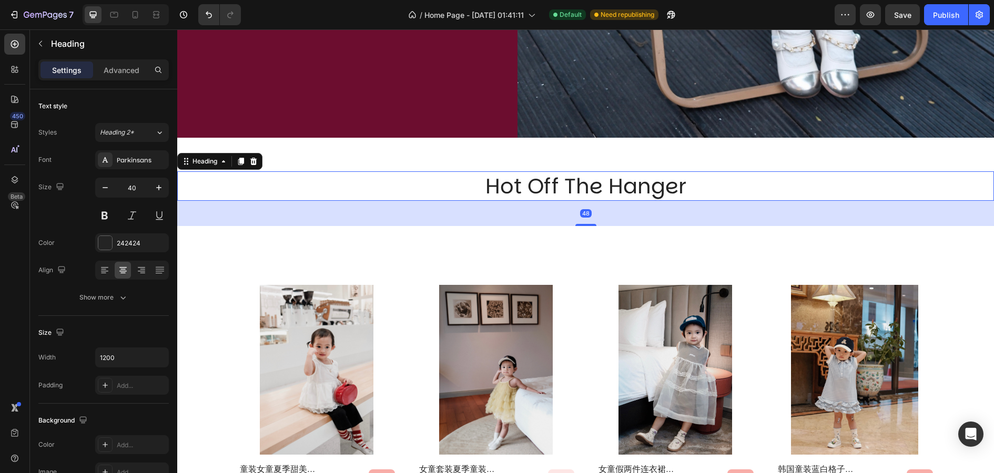
click at [550, 186] on h2 "hot off the hanger" at bounding box center [585, 185] width 631 height 29
drag, startPoint x: 592, startPoint y: 226, endPoint x: 591, endPoint y: 201, distance: 24.2
click at [591, 201] on div "48" at bounding box center [585, 213] width 817 height 25
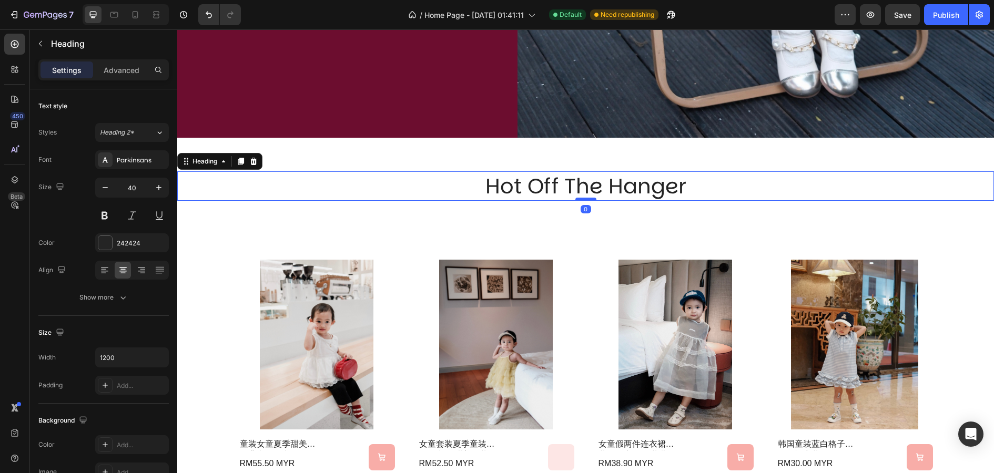
drag, startPoint x: 583, startPoint y: 225, endPoint x: 583, endPoint y: 197, distance: 27.3
click at [583, 198] on div at bounding box center [585, 199] width 21 height 3
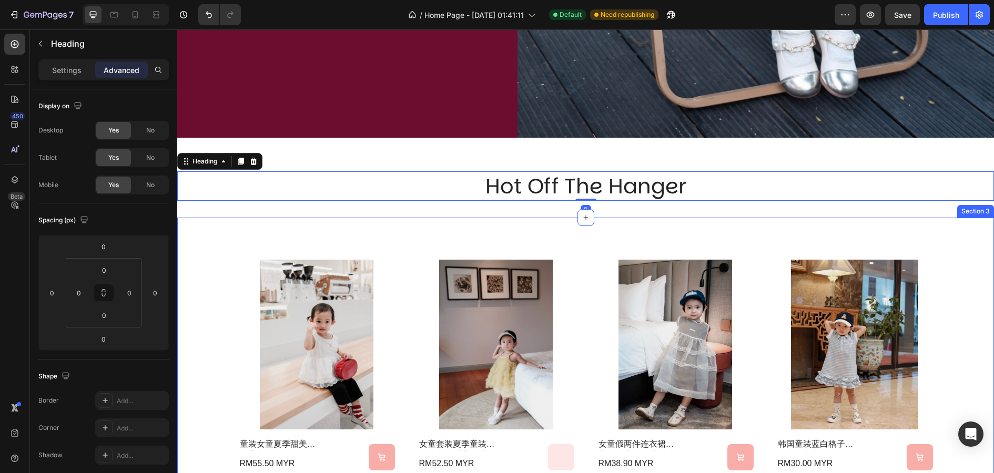
click at [562, 232] on div "Product Images 童装女童夏季甜美蛋糕背心2025新款女宝小众蕾丝花边蓬蓬网纱衬衫 Product Title RM55.50 MYR Produ…" at bounding box center [585, 365] width 817 height 295
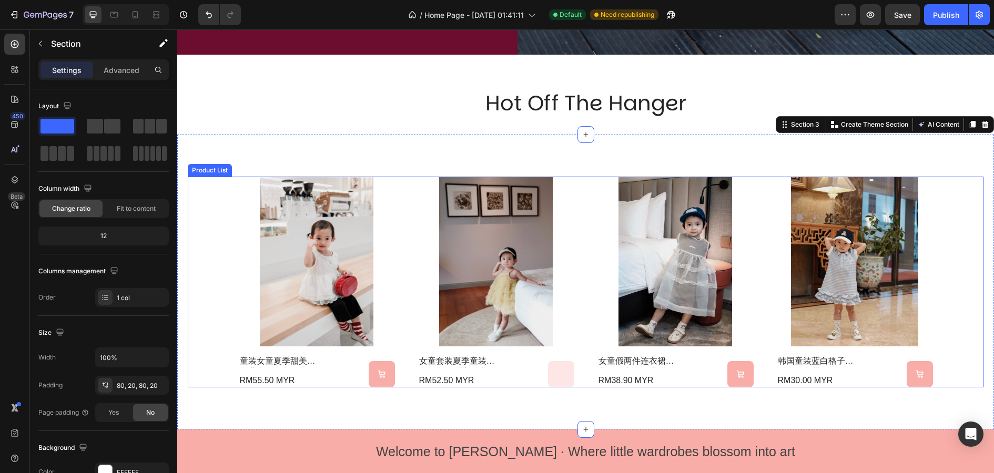
scroll to position [631, 0]
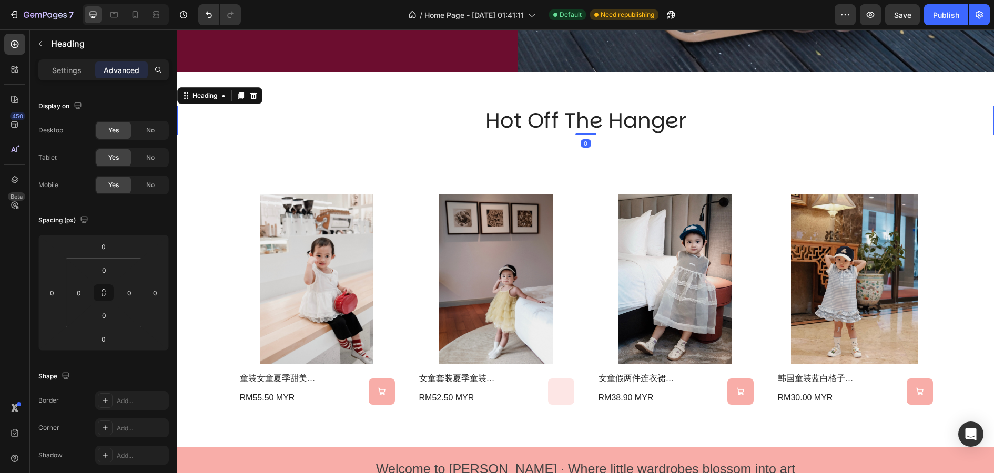
click at [647, 121] on h2 "hot off the hanger" at bounding box center [585, 120] width 631 height 29
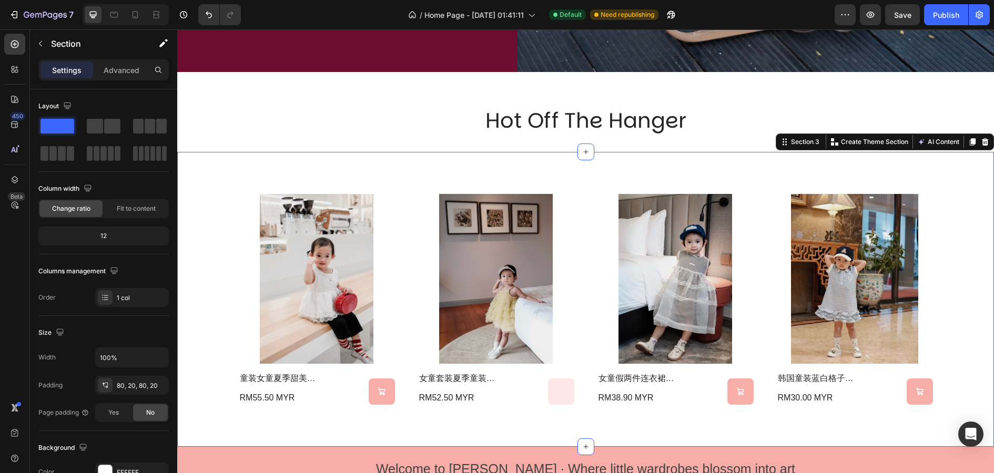
click at [618, 154] on div "Product Images 童装女童夏季甜美蛋糕背心2025新款女宝小众蕾丝花边蓬蓬网纱衬衫 Product Title RM55.50 MYR Produ…" at bounding box center [585, 299] width 817 height 295
click at [613, 166] on div "Product Images 童装女童夏季甜美蛋糕背心2025新款女宝小众蕾丝花边蓬蓬网纱衬衫 Product Title RM55.50 MYR Produ…" at bounding box center [585, 299] width 817 height 295
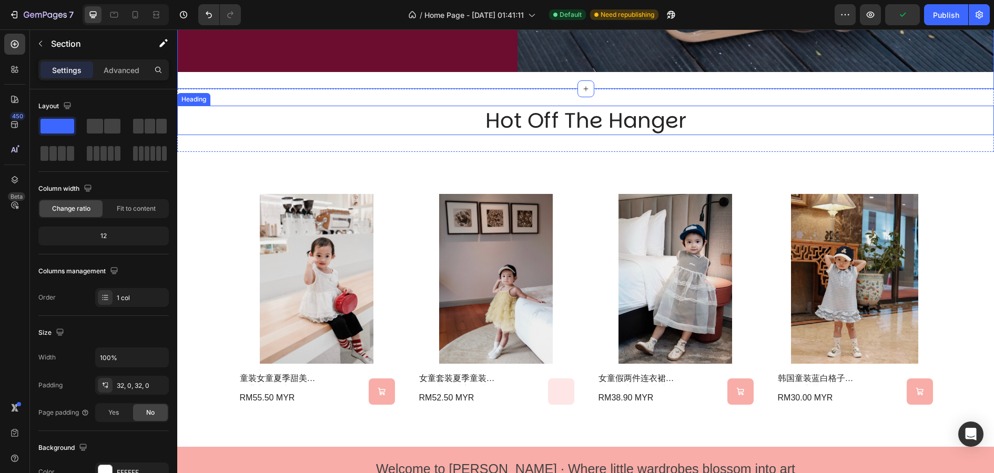
click at [611, 120] on h2 "hot off the hanger" at bounding box center [585, 120] width 631 height 29
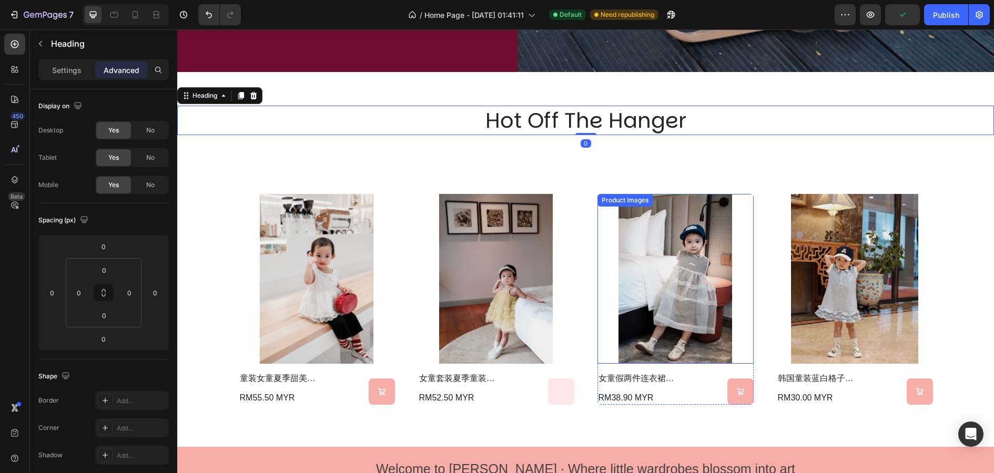
click at [602, 223] on img at bounding box center [675, 279] width 156 height 170
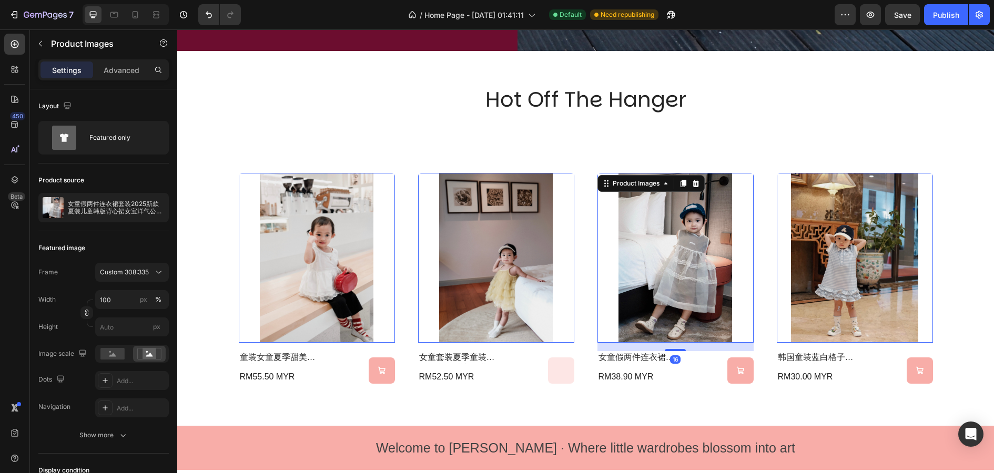
scroll to position [651, 0]
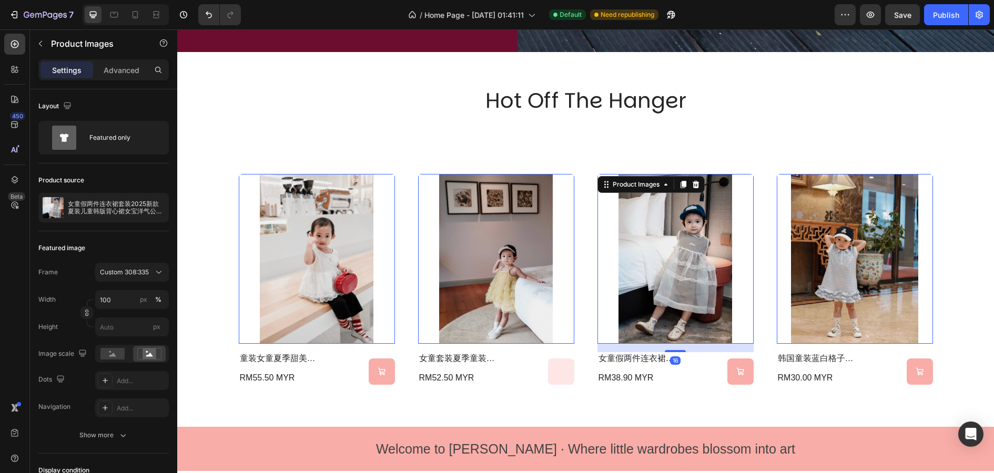
click at [532, 197] on img at bounding box center [496, 259] width 156 height 170
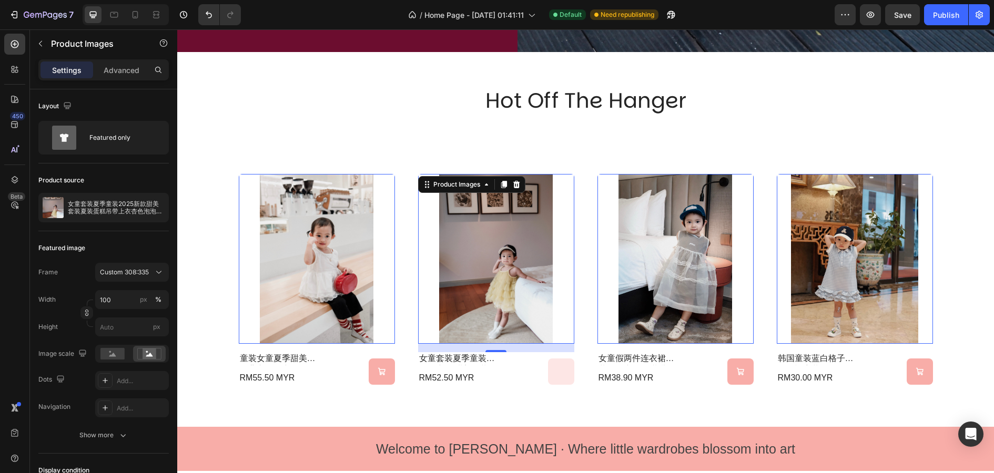
click at [602, 217] on img at bounding box center [675, 259] width 156 height 170
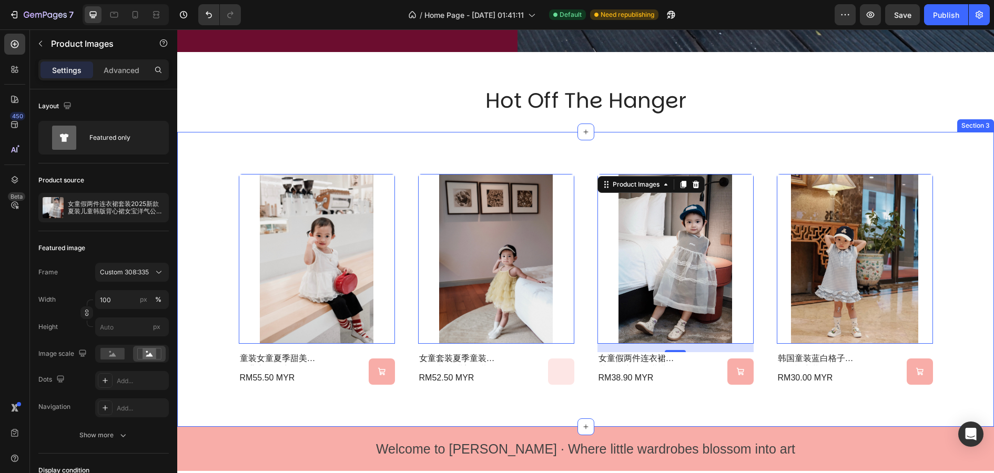
click at [598, 146] on div "Product Images 0 童装女童夏季甜美蛋糕背心2025新款女宝小众蕾丝花边蓬蓬网纱衬衫 Product Title RM55.50 MYR Pro…" at bounding box center [585, 279] width 817 height 295
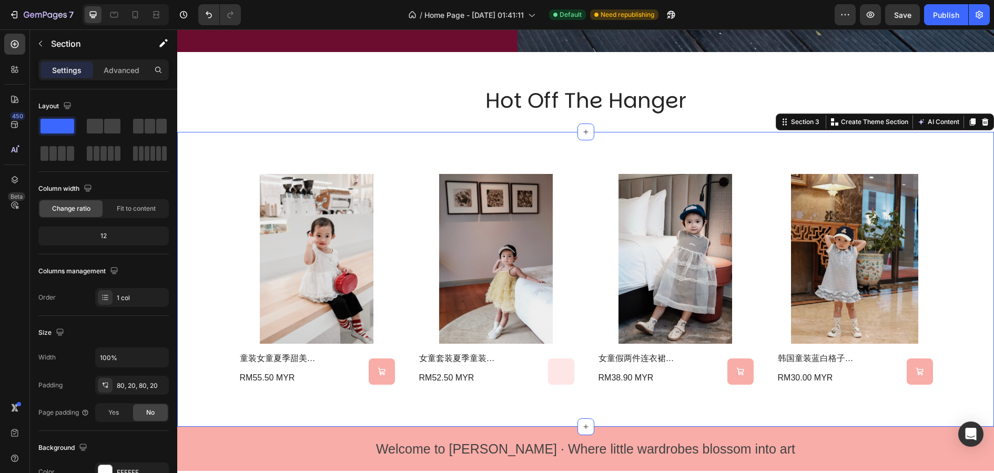
click at [602, 403] on div "Product Images 童装女童夏季甜美蛋糕背心2025新款女宝小众蕾丝花边蓬蓬网纱衬衫 Product Title RM55.50 MYR Produ…" at bounding box center [585, 279] width 817 height 295
click at [395, 188] on div "Product Images" at bounding box center [317, 259] width 156 height 170
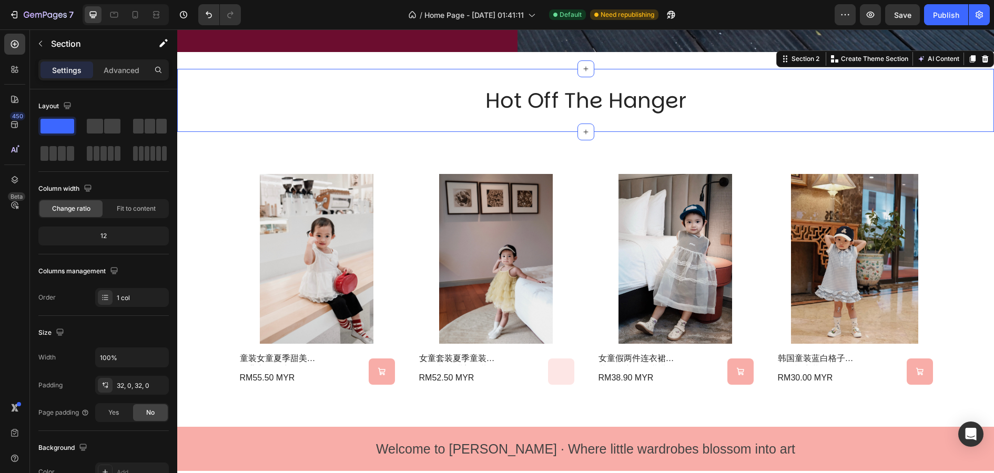
click at [651, 127] on div "hot off the hanger Heading Section 2 You can create reusable sections Create Th…" at bounding box center [585, 100] width 817 height 63
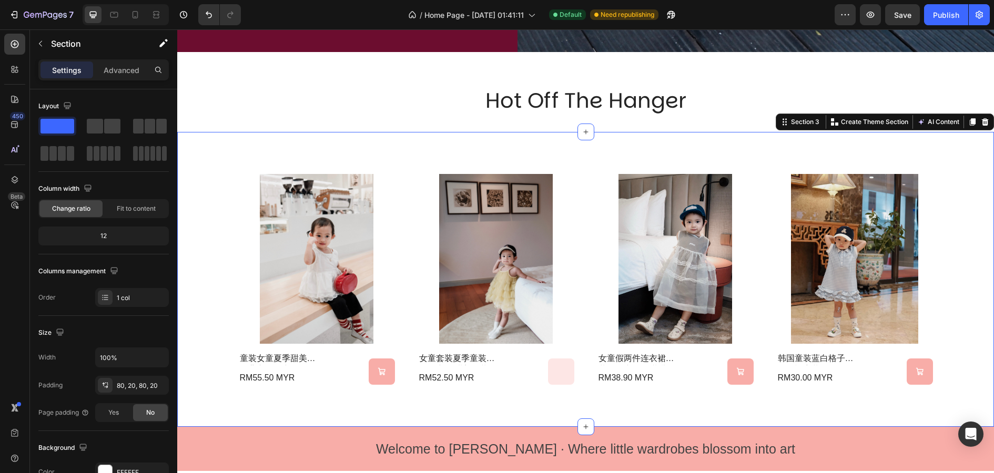
click at [397, 146] on div "Product Images 童装女童夏季甜美蛋糕背心2025新款女宝小众蕾丝花边蓬蓬网纱衬衫 Product Title RM55.50 MYR Produ…" at bounding box center [585, 279] width 817 height 295
click at [405, 145] on div "Product Images 童装女童夏季甜美蛋糕背心2025新款女宝小众蕾丝花边蓬蓬网纱衬衫 Product Title RM55.50 MYR Produ…" at bounding box center [585, 279] width 817 height 295
click at [108, 235] on div "12" at bounding box center [103, 236] width 126 height 15
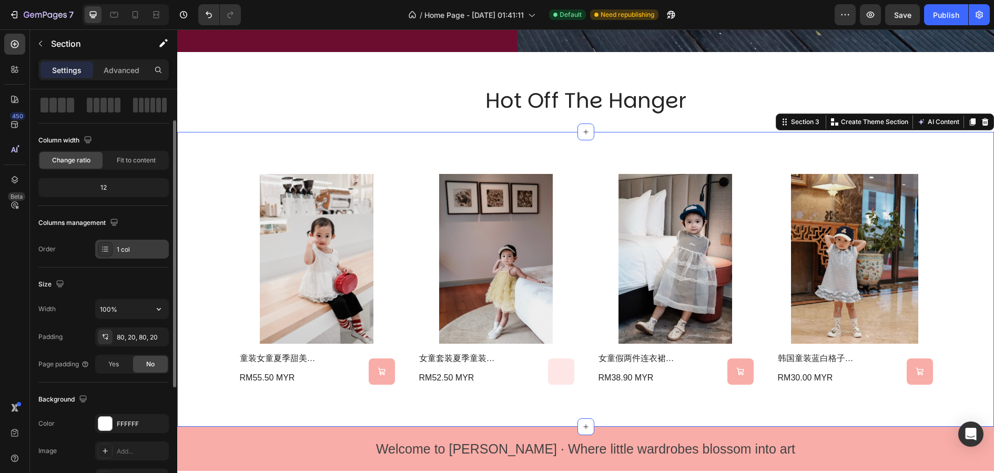
scroll to position [50, 0]
click at [110, 338] on div at bounding box center [105, 335] width 15 height 15
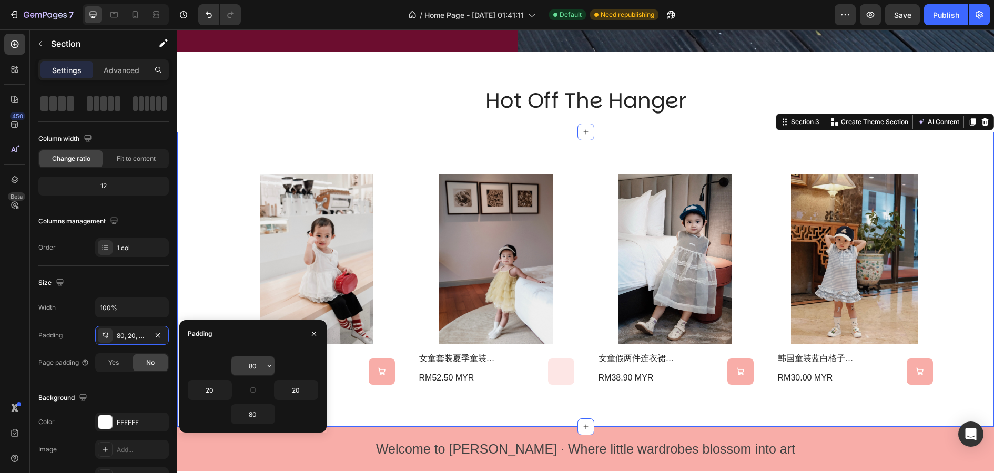
click at [250, 367] on input "80" at bounding box center [252, 366] width 43 height 19
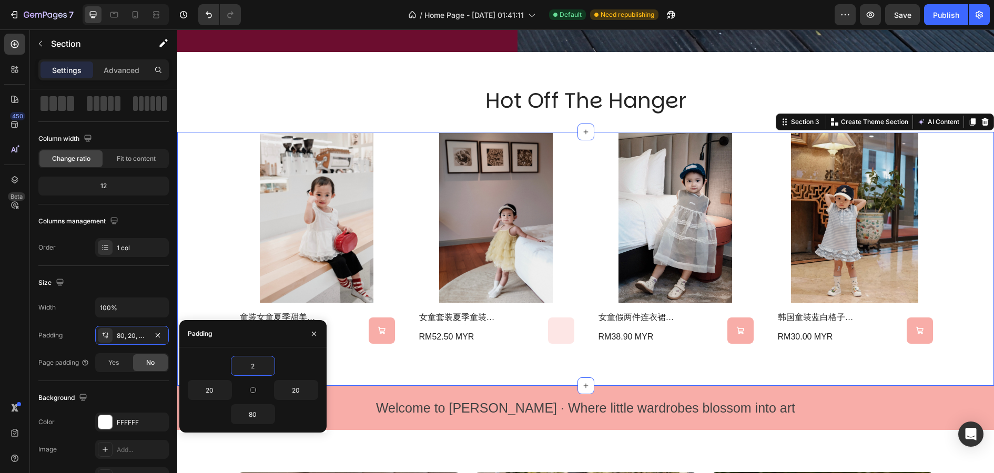
type input "20"
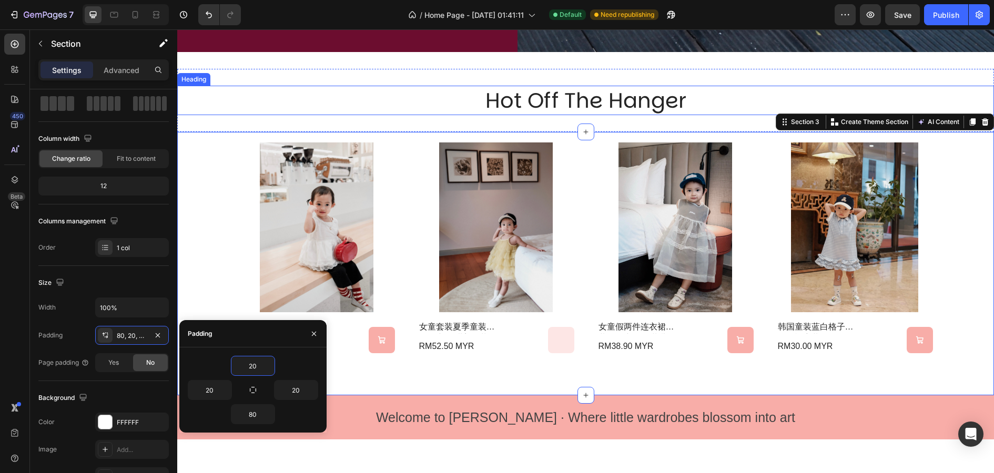
click at [358, 79] on div "hot off the hanger Heading Section 2" at bounding box center [585, 100] width 817 height 63
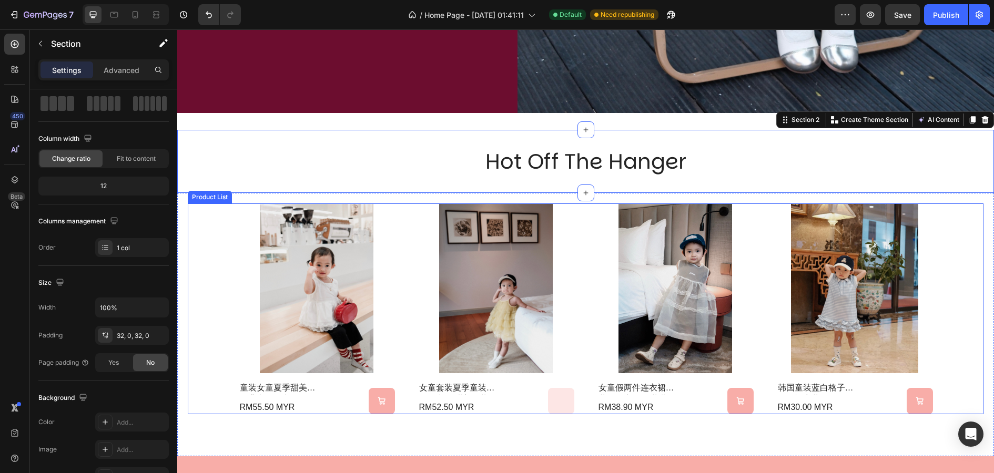
scroll to position [572, 0]
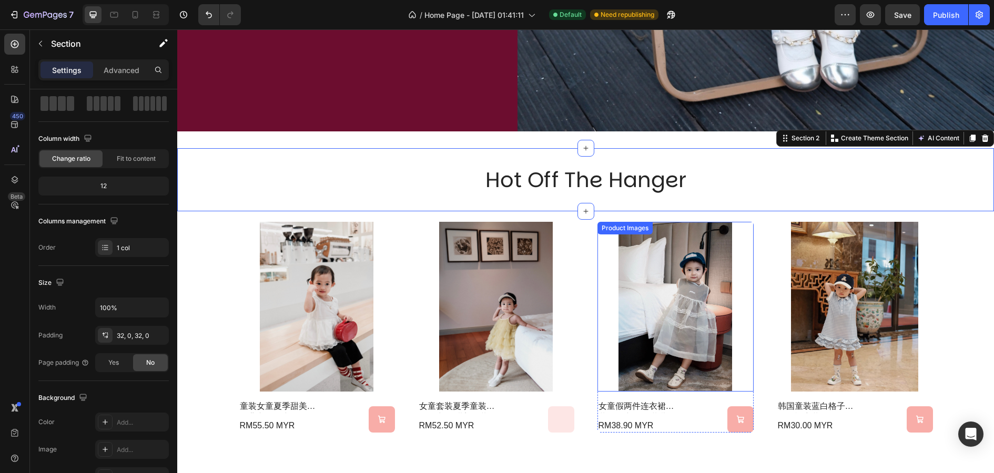
click at [599, 296] on img at bounding box center [675, 307] width 156 height 170
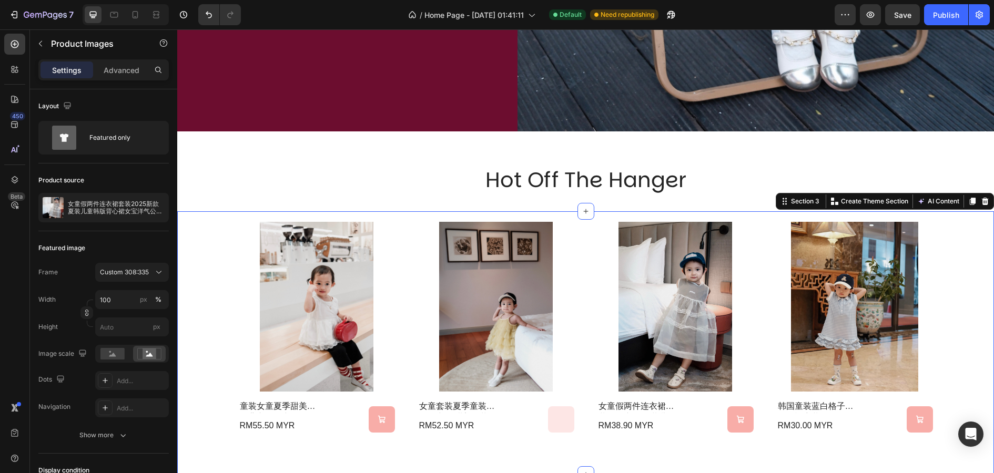
click at [986, 337] on div "Product Images 童装女童夏季甜美蛋糕背心2025新款女宝小众蕾丝花边蓬蓬网纱衬衫 Product Title RM55.50 MYR Produ…" at bounding box center [585, 342] width 817 height 263
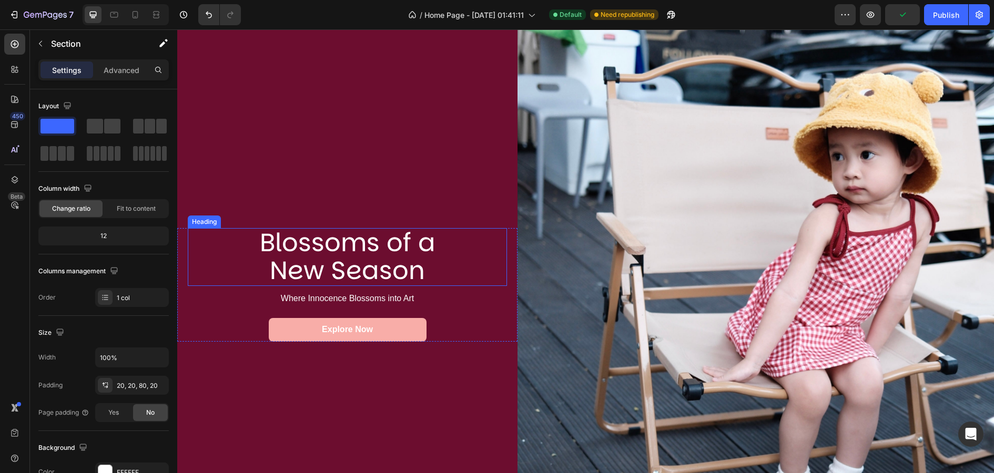
scroll to position [130, 0]
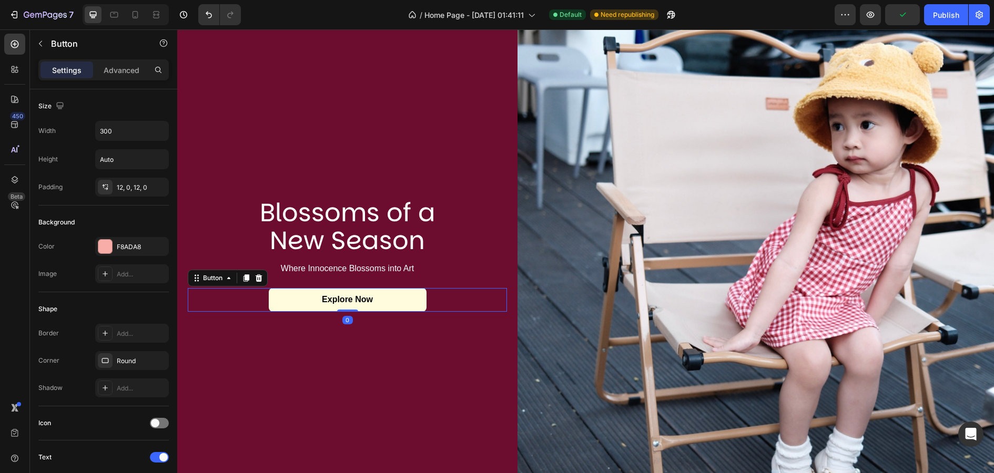
click at [359, 293] on link "Explore Now" at bounding box center [348, 300] width 158 height 24
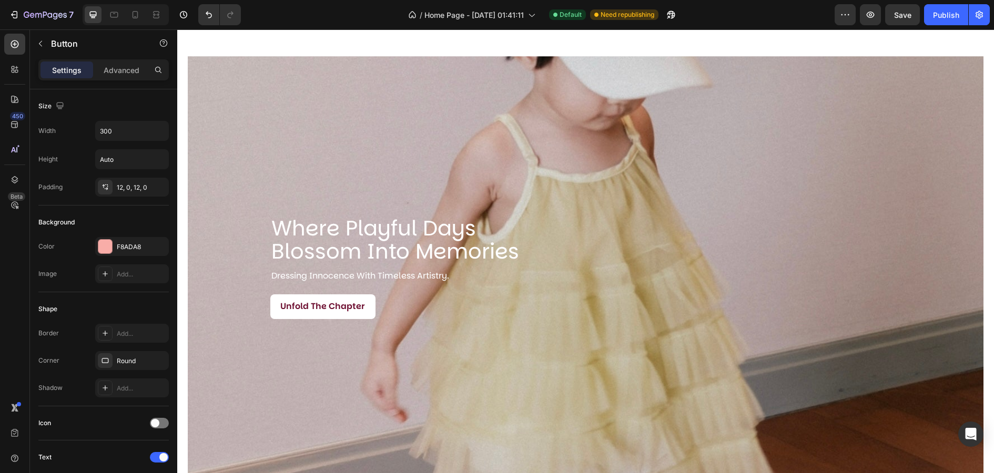
scroll to position [1157, 0]
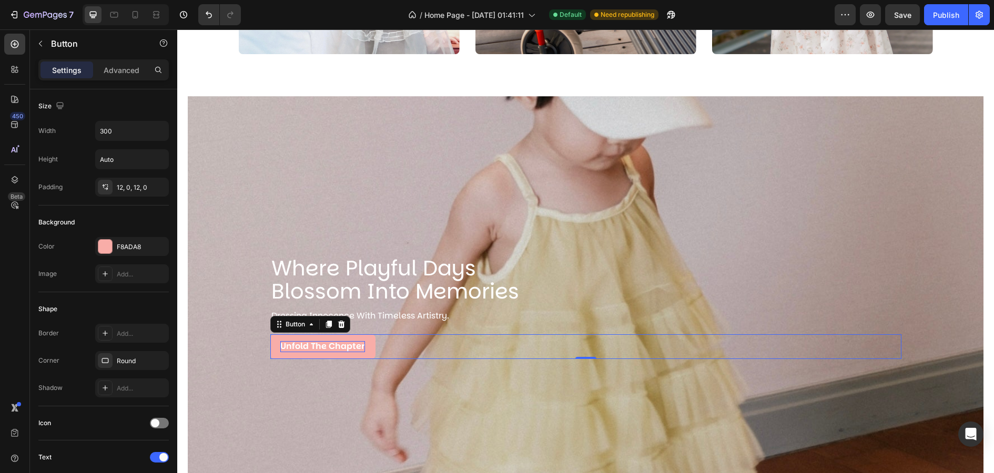
click at [337, 347] on strong "Unfold the Chapter" at bounding box center [322, 346] width 85 height 12
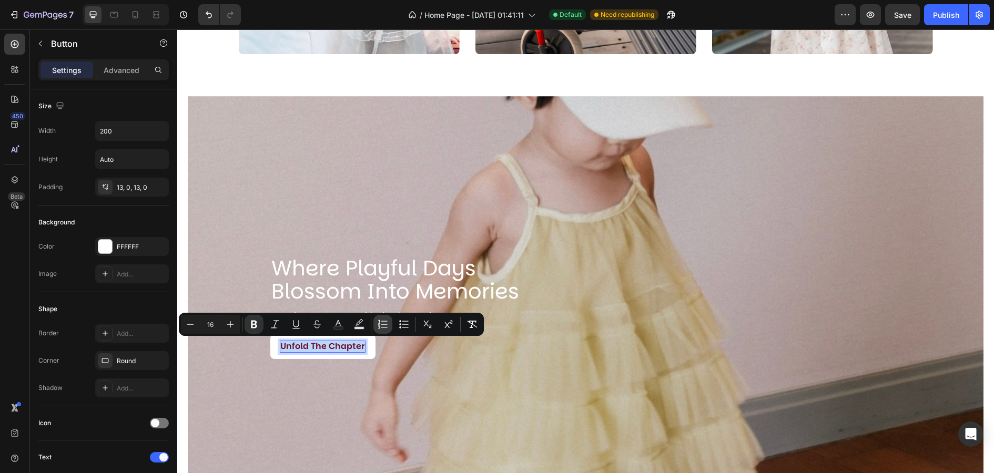
copy strong "Unfold the Chapter"
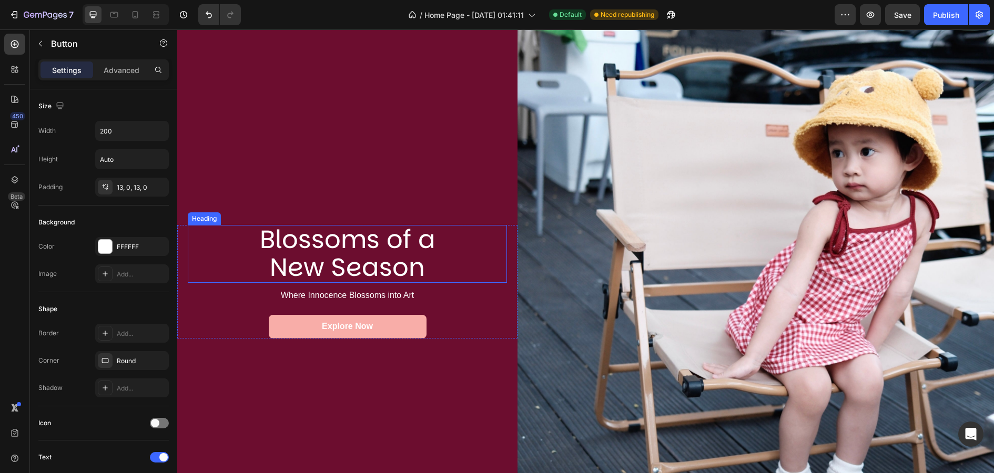
scroll to position [108, 0]
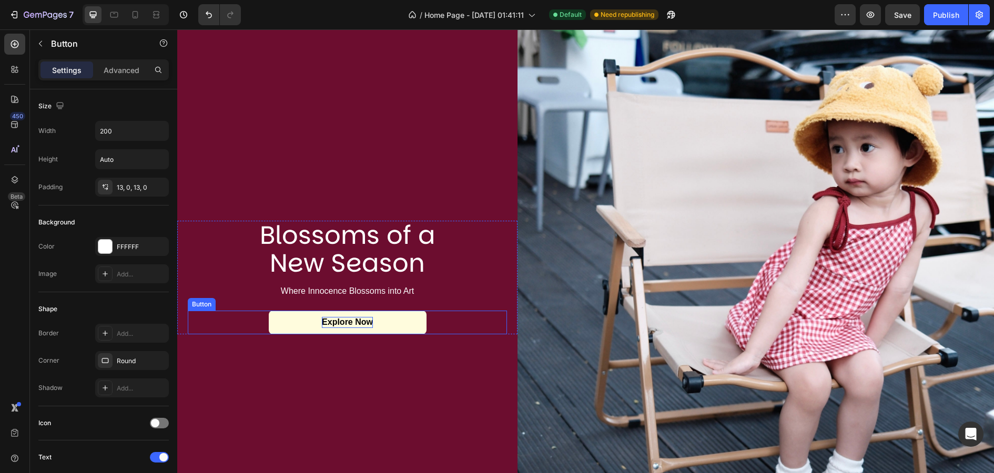
click at [361, 324] on p "Explore Now" at bounding box center [347, 322] width 51 height 11
click at [416, 327] on link "Unfold the Chapter" at bounding box center [348, 323] width 158 height 24
click at [407, 331] on link "Unfold the Chapter" at bounding box center [348, 323] width 158 height 24
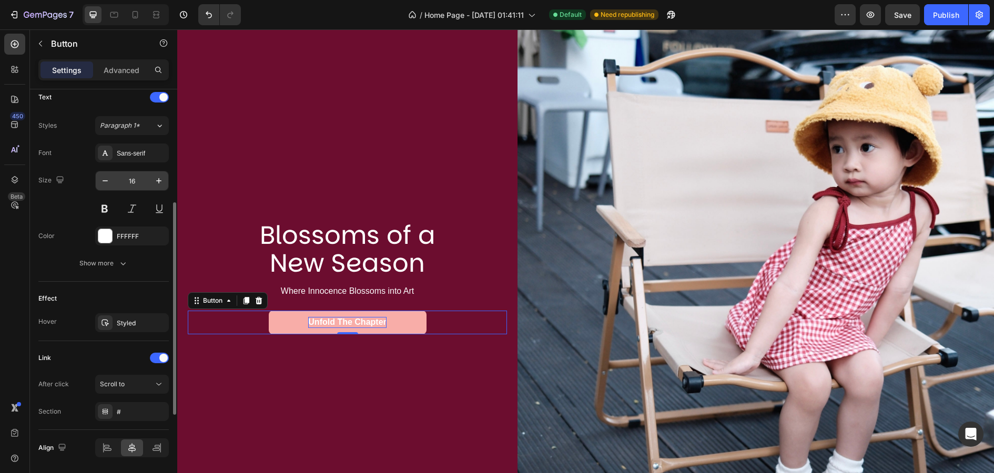
scroll to position [371, 0]
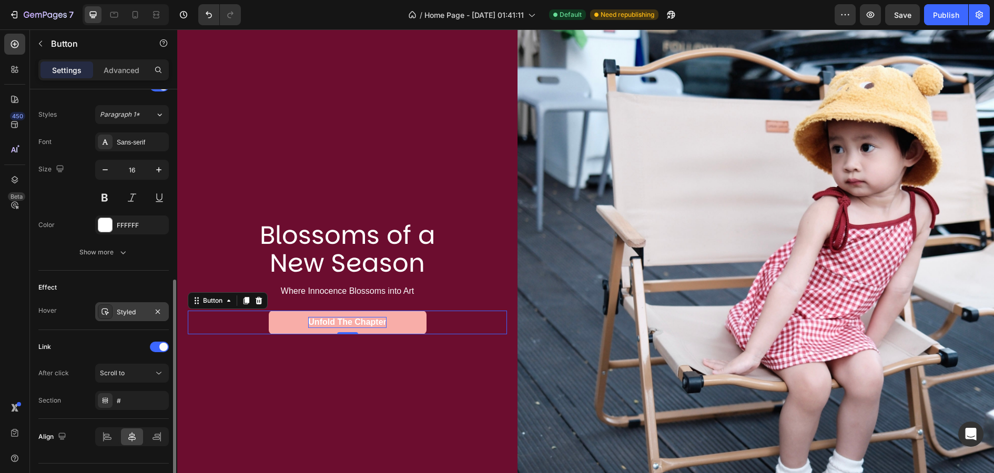
click at [124, 308] on div "Styled" at bounding box center [132, 312] width 31 height 9
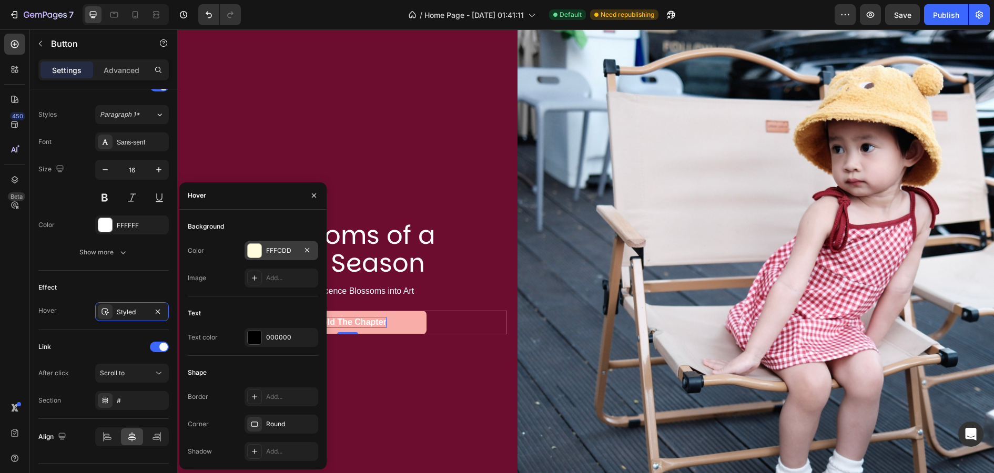
click at [256, 254] on div at bounding box center [255, 251] width 14 height 14
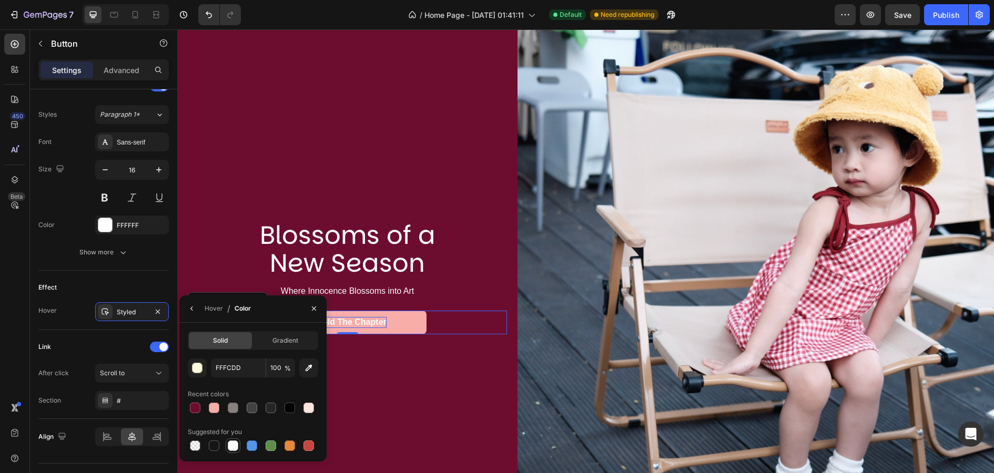
click at [232, 448] on div at bounding box center [233, 446] width 11 height 11
type input "FFFFFF"
click at [428, 201] on div "Blossoms of a New Season Heading Where Innocence Blossoms into Art Text Block U…" at bounding box center [347, 277] width 340 height 635
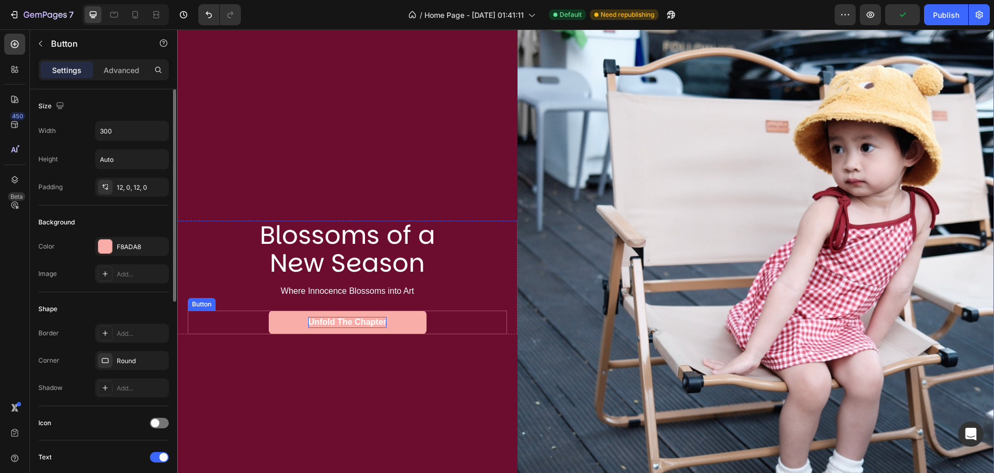
click at [369, 327] on p "Unfold the Chapter" at bounding box center [347, 322] width 78 height 11
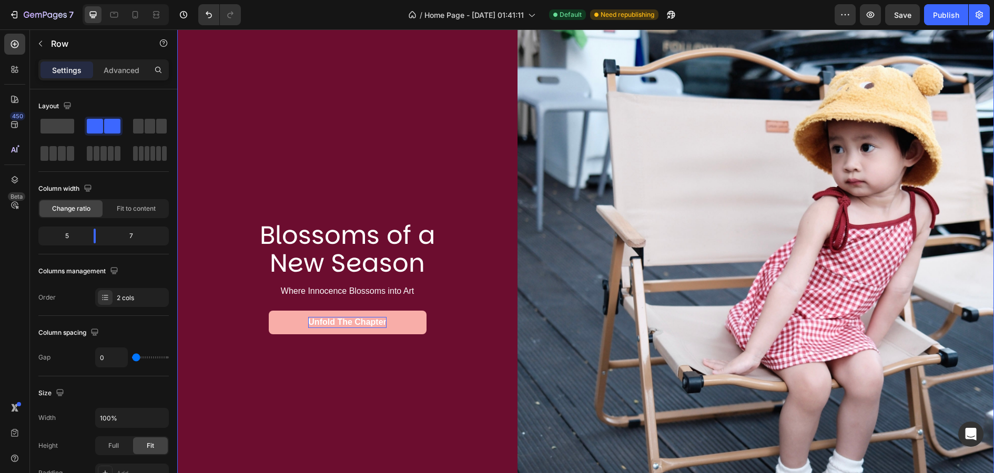
click at [317, 372] on div "Blossoms of a New Season Heading Where Innocence Blossoms into Art Text Block U…" at bounding box center [347, 277] width 340 height 635
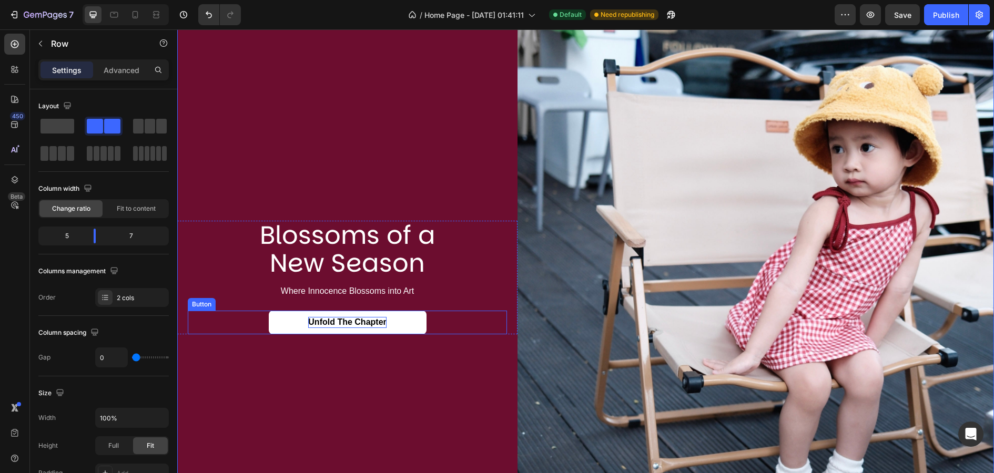
click at [406, 321] on link "Unfold the Chapter" at bounding box center [348, 323] width 158 height 24
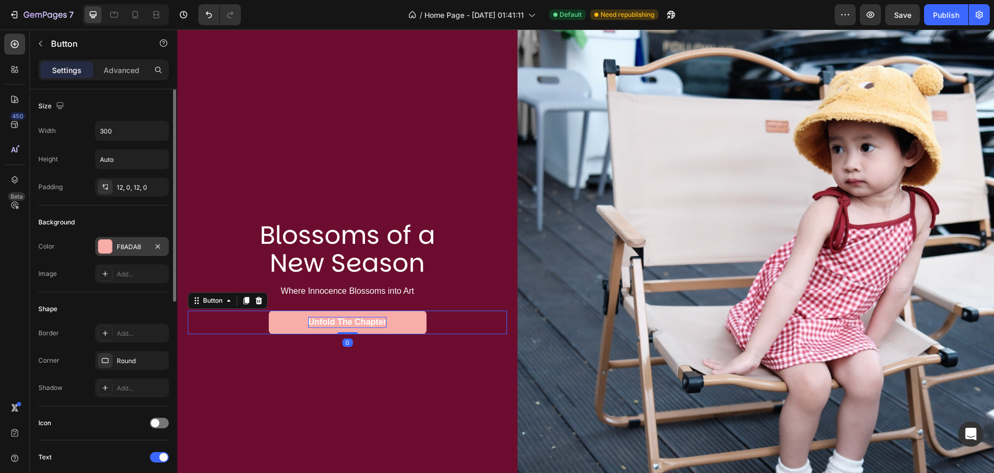
click at [106, 241] on div at bounding box center [105, 247] width 14 height 14
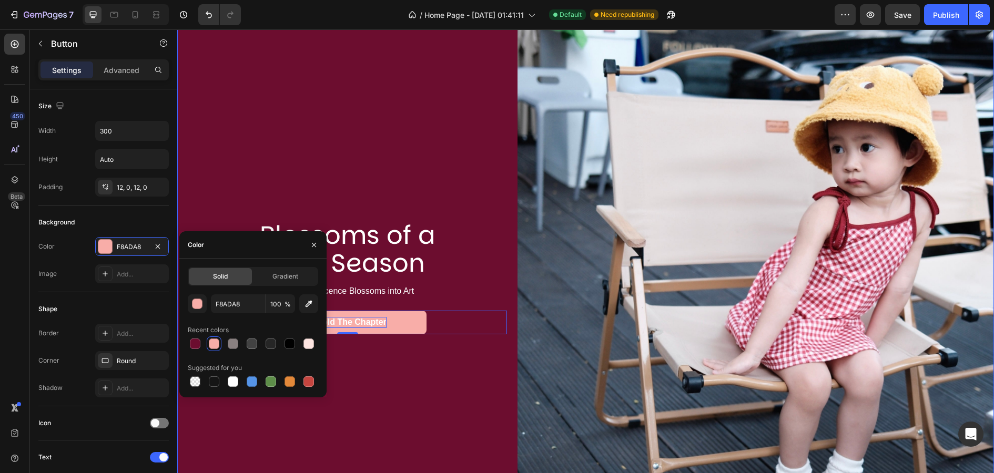
click at [271, 165] on div "Blossoms of a New Season Heading Where Innocence Blossoms into Art Text Block U…" at bounding box center [347, 277] width 340 height 635
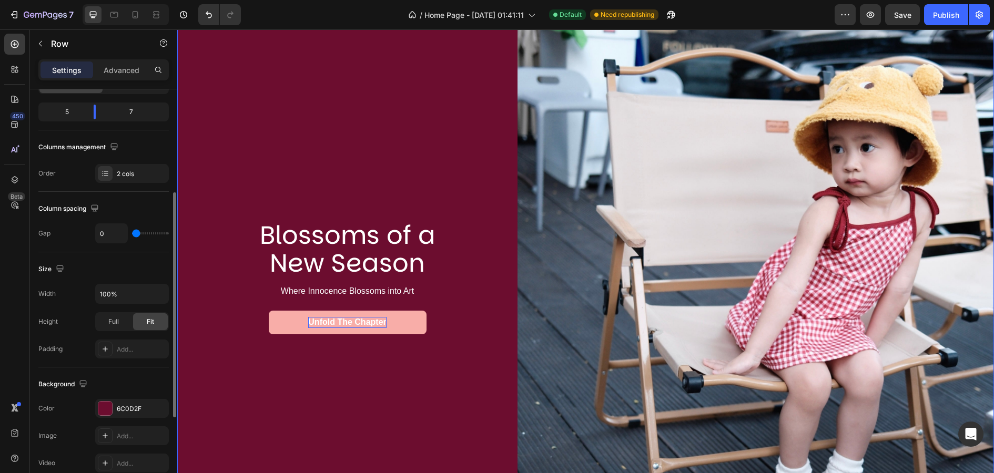
scroll to position [186, 0]
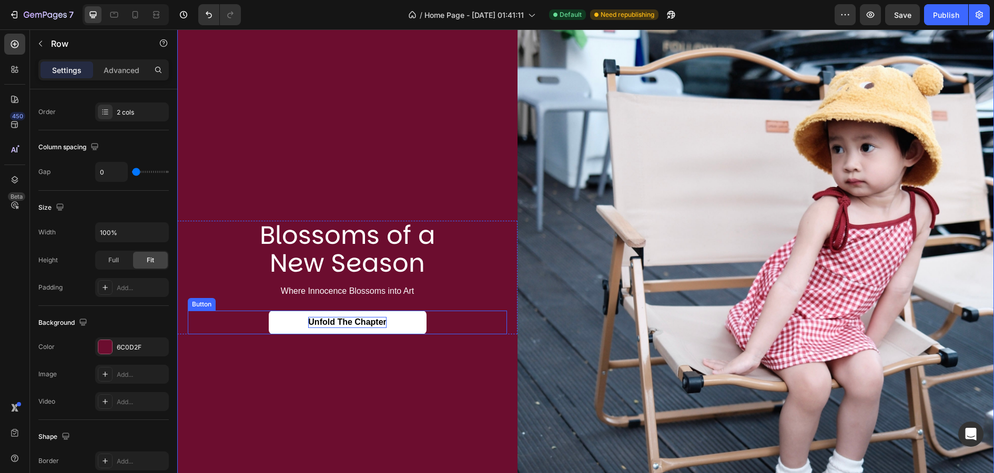
click at [281, 322] on link "Unfold the Chapter" at bounding box center [348, 323] width 158 height 24
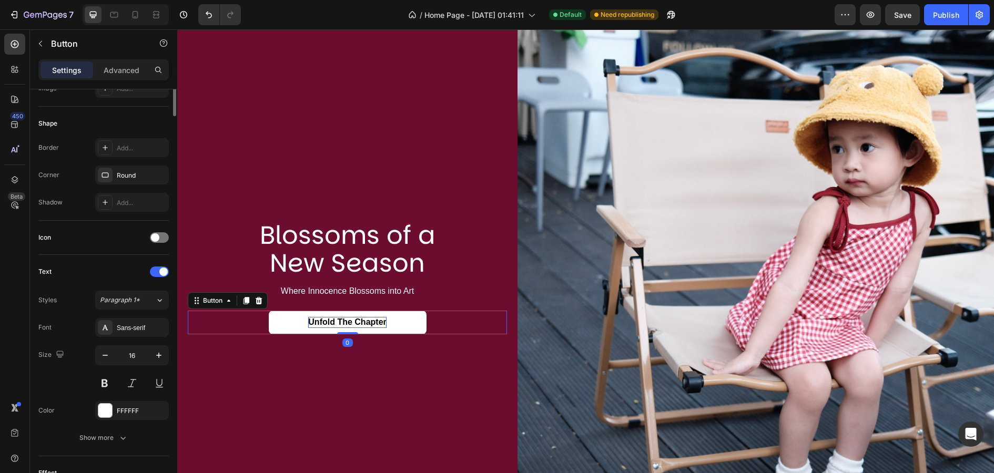
scroll to position [0, 0]
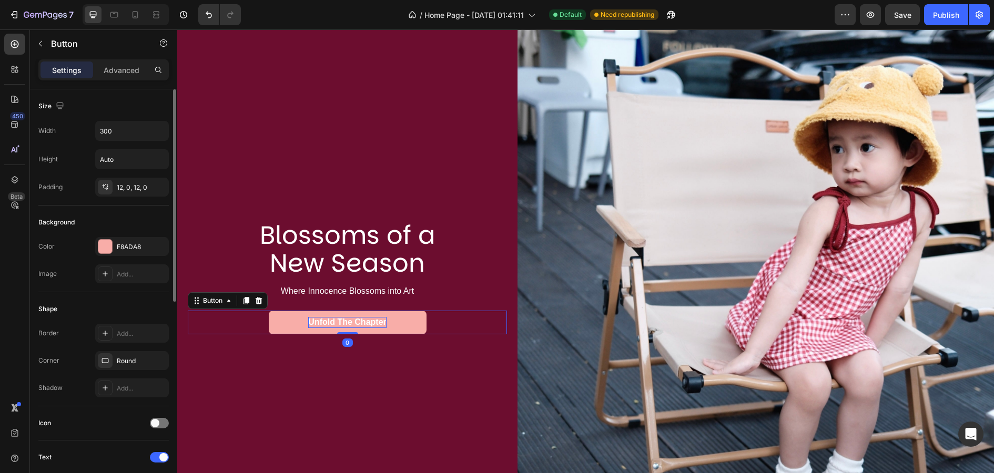
click at [130, 309] on div "Shape" at bounding box center [103, 309] width 130 height 17
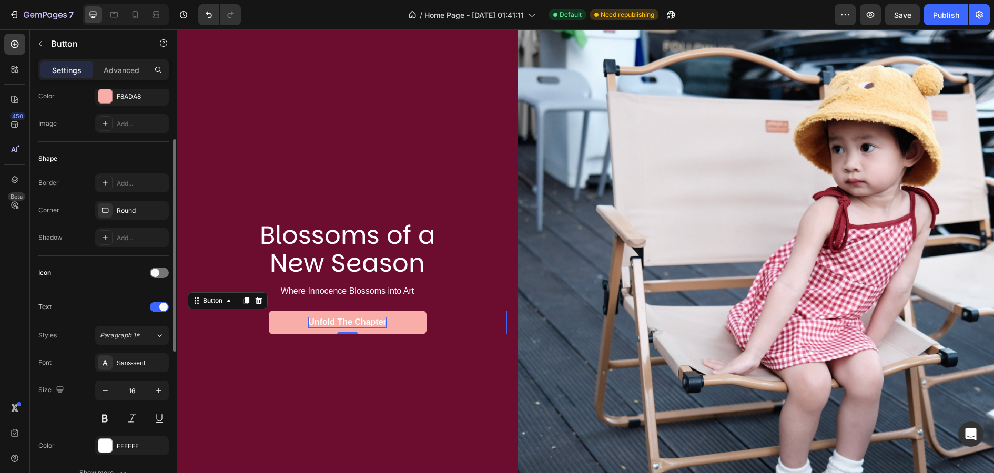
scroll to position [153, 0]
click at [134, 362] on div "Sans-serif" at bounding box center [141, 360] width 49 height 9
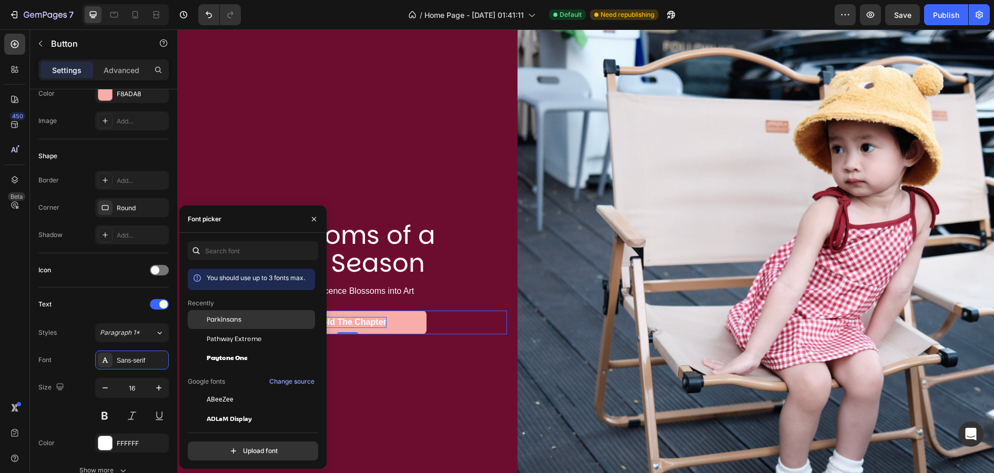
click at [229, 323] on span "Parkinsans" at bounding box center [224, 319] width 35 height 9
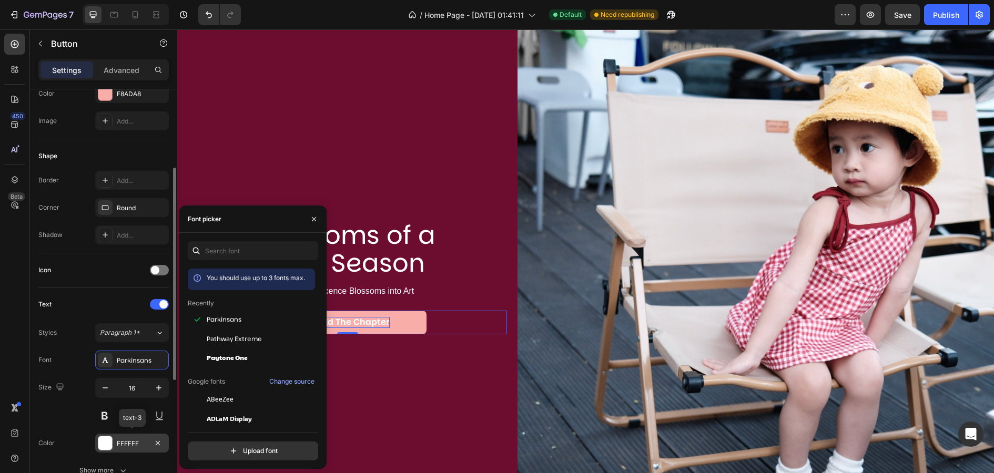
click at [107, 439] on div at bounding box center [105, 443] width 14 height 14
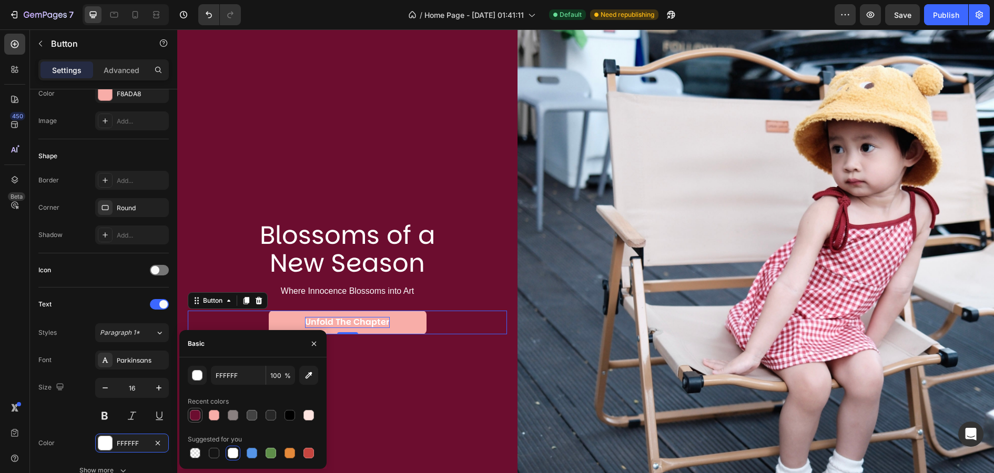
click at [196, 418] on div at bounding box center [195, 415] width 11 height 11
click at [236, 452] on div at bounding box center [233, 453] width 11 height 11
type input "FFFFFF"
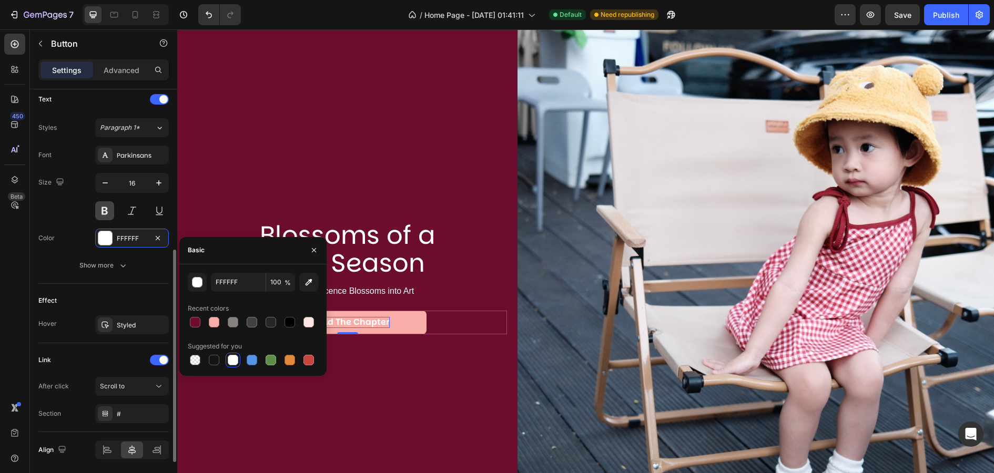
scroll to position [358, 0]
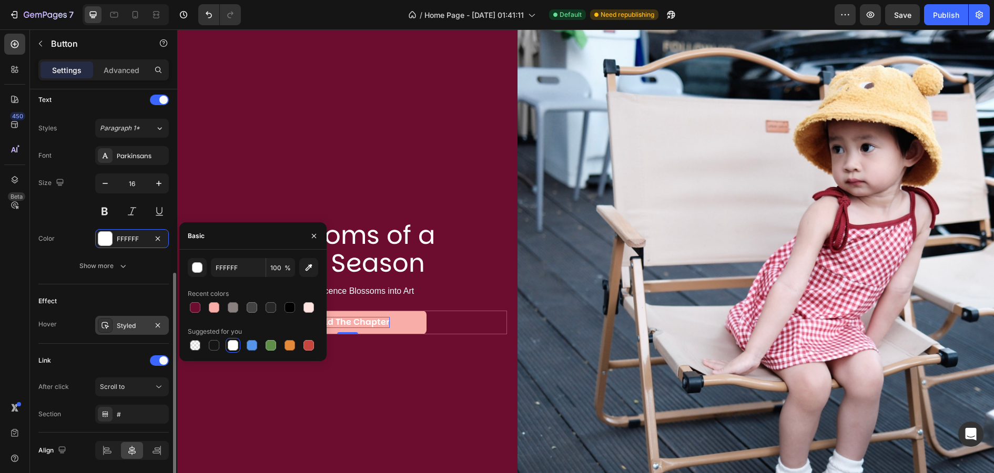
click at [109, 326] on icon at bounding box center [105, 325] width 8 height 8
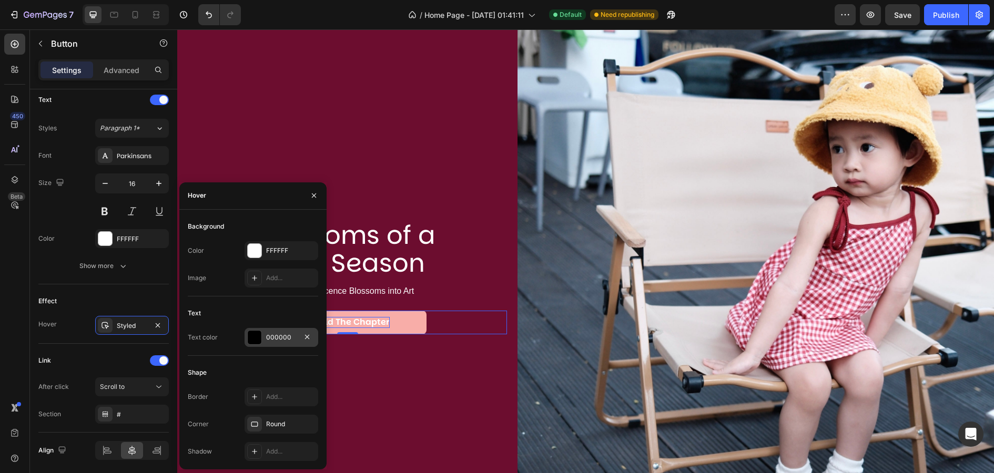
click at [256, 341] on div at bounding box center [255, 338] width 14 height 14
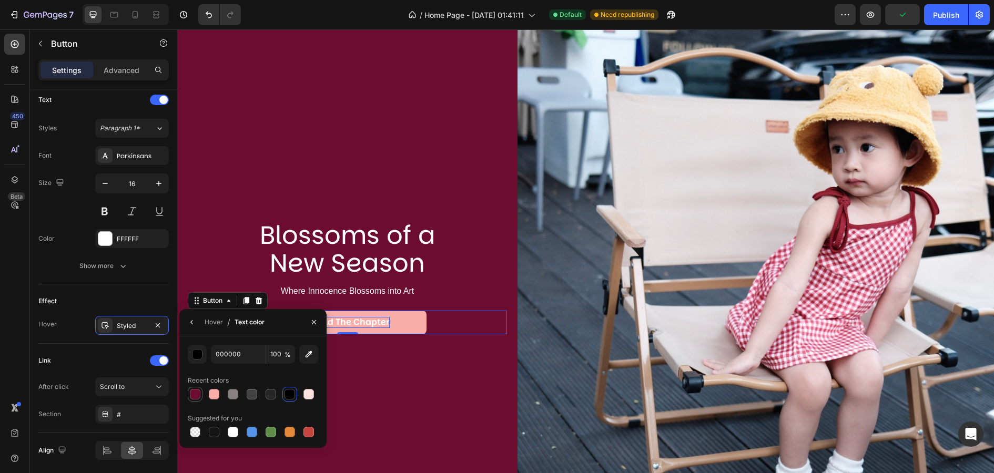
click at [199, 393] on div at bounding box center [195, 394] width 11 height 11
type input "6C0D2F"
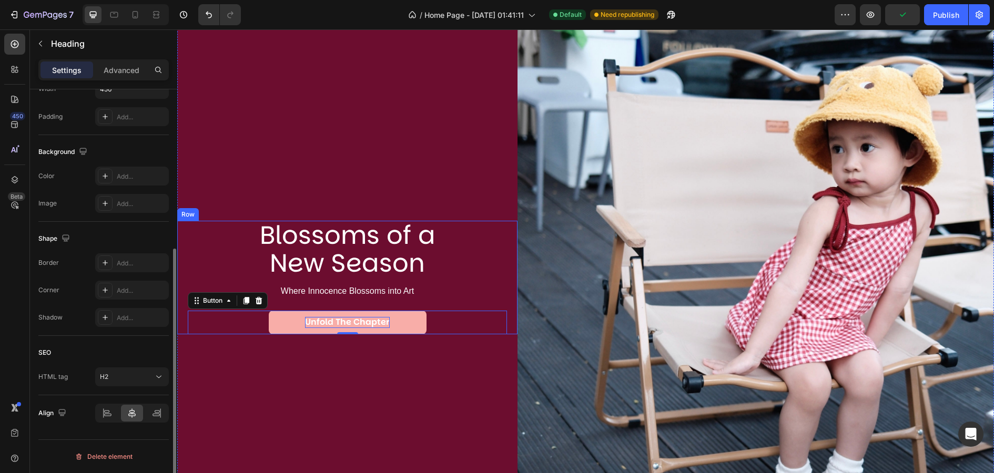
click at [410, 238] on h2 "Blossoms of a New Season" at bounding box center [347, 250] width 237 height 58
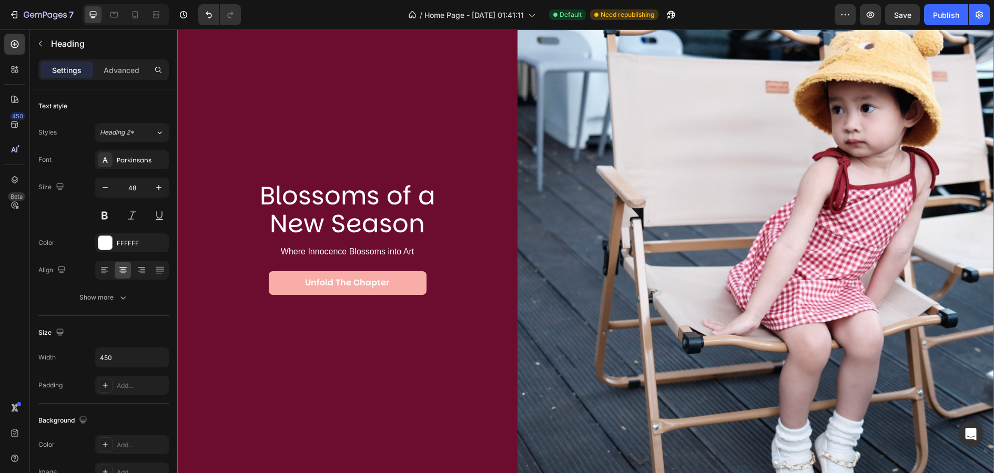
scroll to position [175, 0]
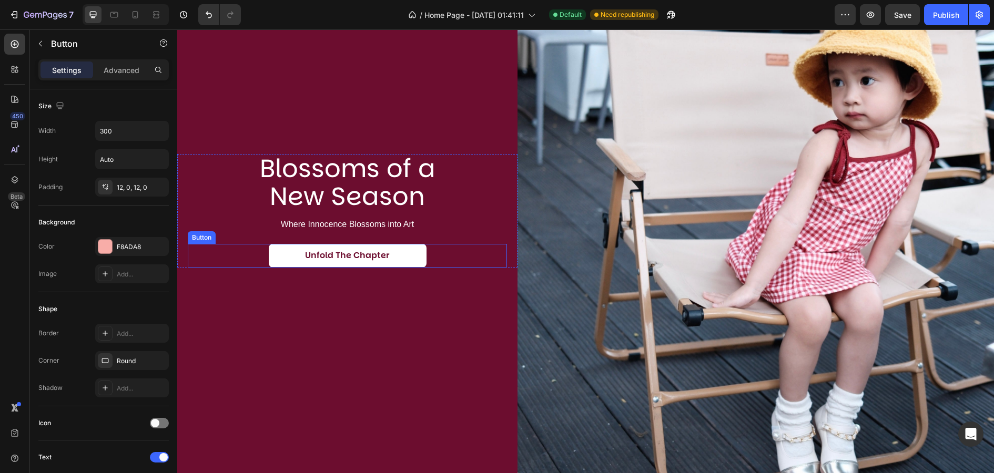
click at [418, 251] on link "Unfold the Chapter" at bounding box center [348, 256] width 158 height 24
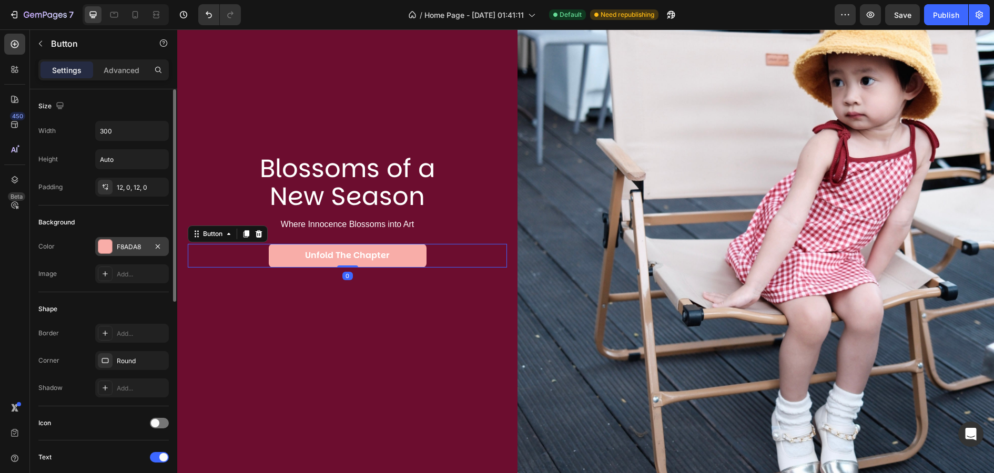
click at [104, 245] on div at bounding box center [105, 247] width 14 height 14
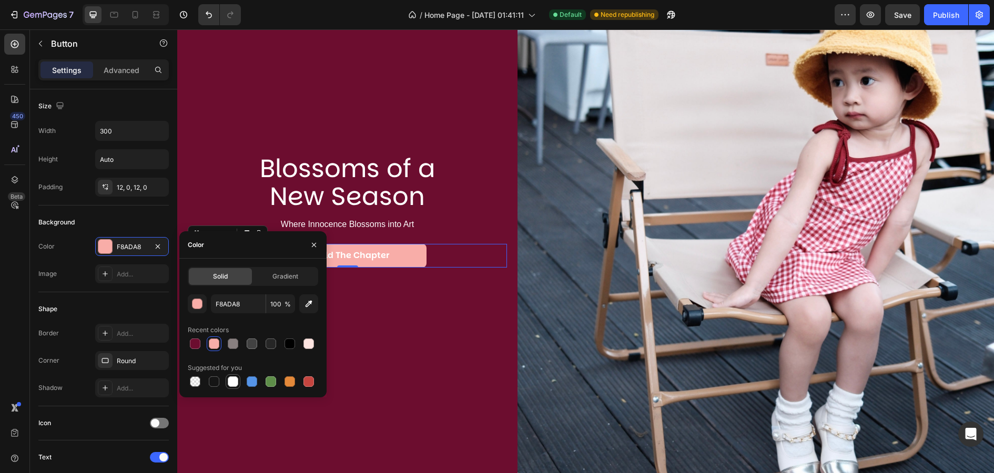
click at [233, 383] on div at bounding box center [233, 382] width 11 height 11
type input "FFFFFF"
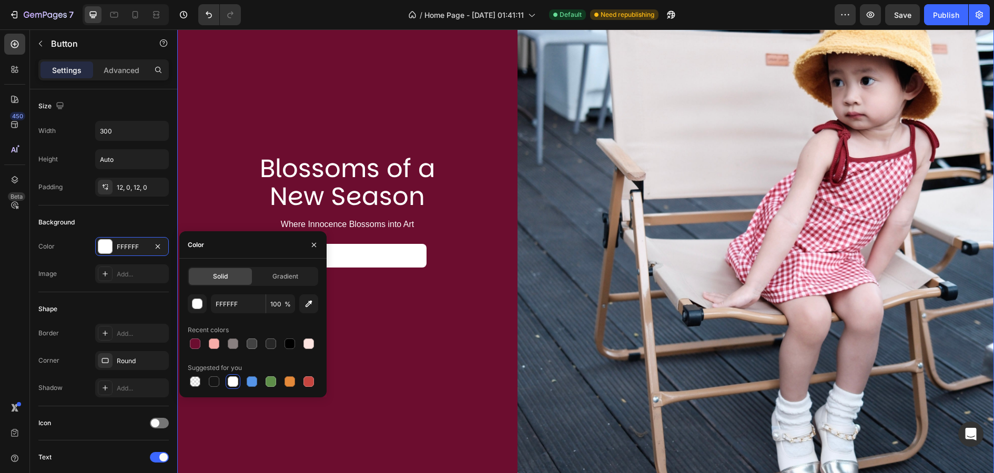
click at [430, 316] on div "Blossoms of a New Season Heading Where Innocence Blossoms into Art Text Block U…" at bounding box center [347, 210] width 340 height 635
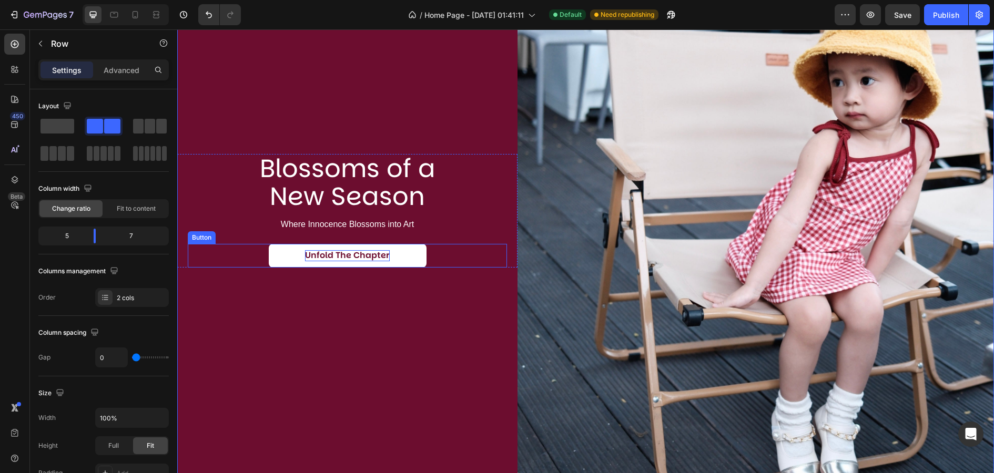
click at [374, 257] on strong "Unfold the Chapter" at bounding box center [347, 255] width 85 height 12
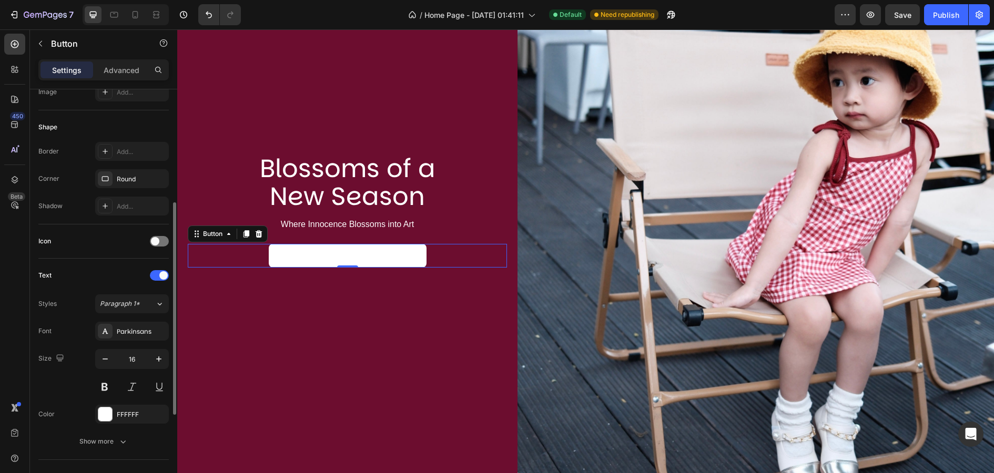
scroll to position [214, 0]
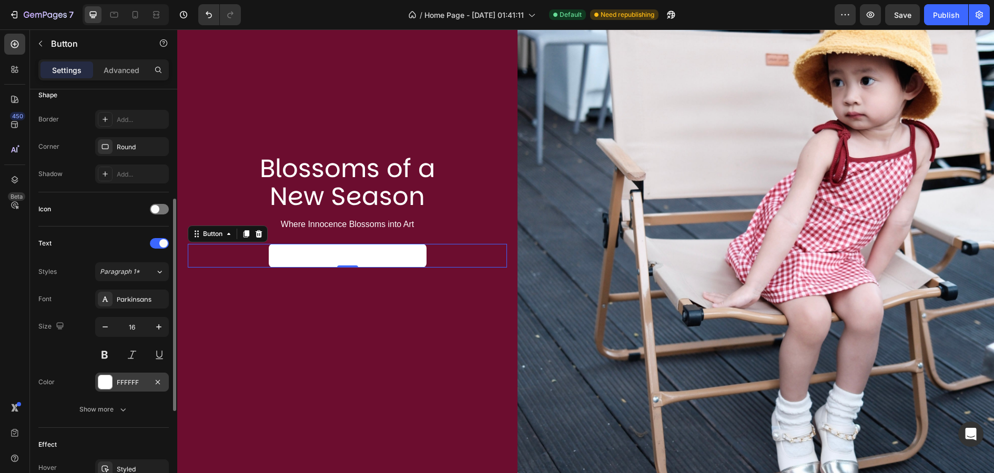
click at [104, 378] on div at bounding box center [105, 382] width 14 height 14
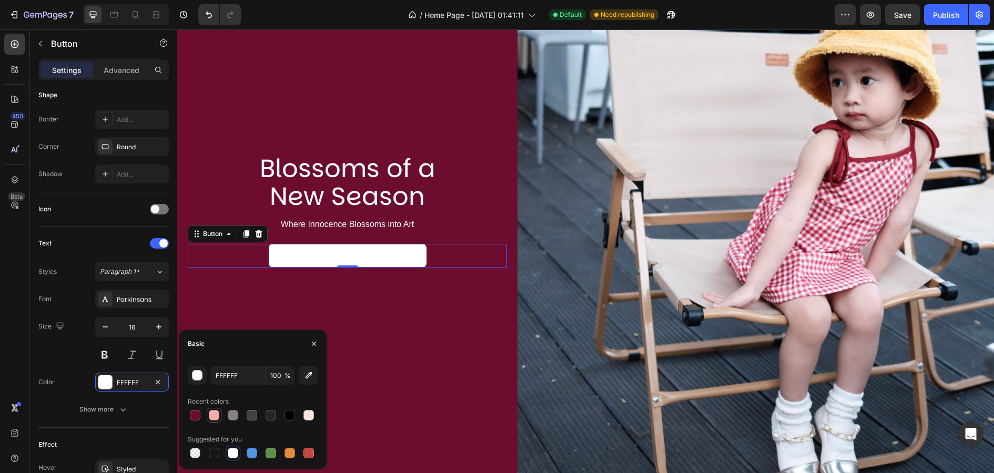
click at [215, 415] on div at bounding box center [214, 415] width 11 height 11
type input "F8ADA8"
click at [431, 358] on div "Blossoms of a New Season Heading Where Innocence Blossoms into Art Text Block U…" at bounding box center [347, 210] width 340 height 635
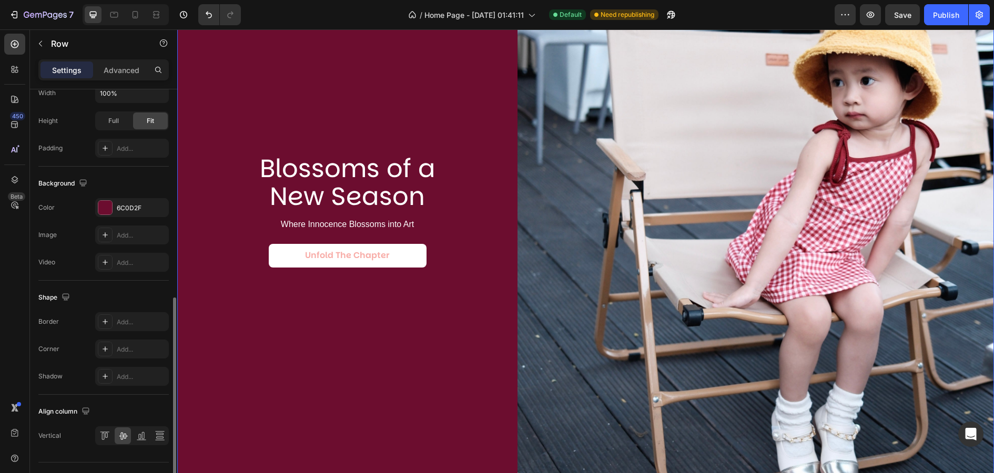
scroll to position [345, 0]
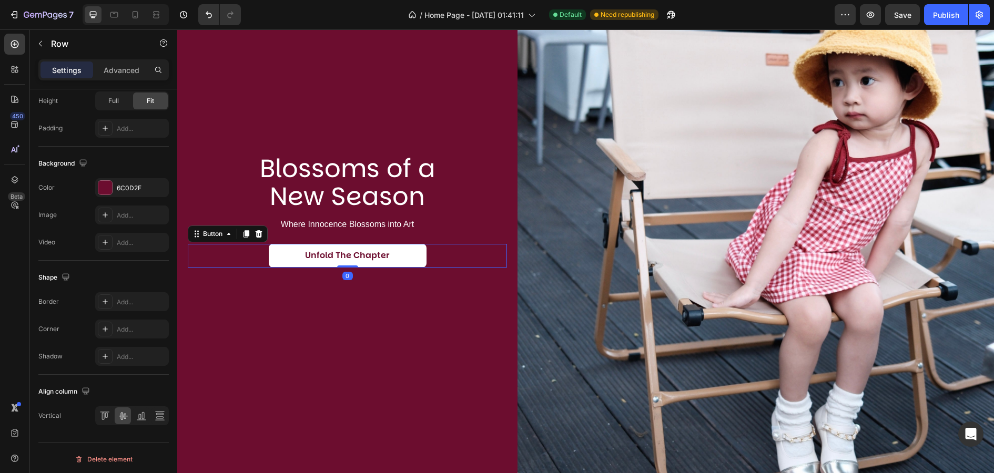
click at [289, 249] on link "Unfold the Chapter" at bounding box center [348, 256] width 158 height 24
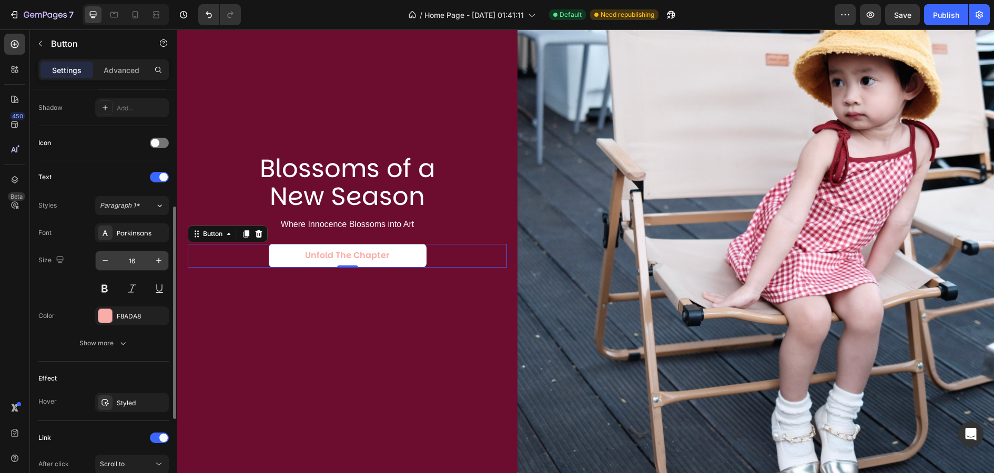
scroll to position [291, 0]
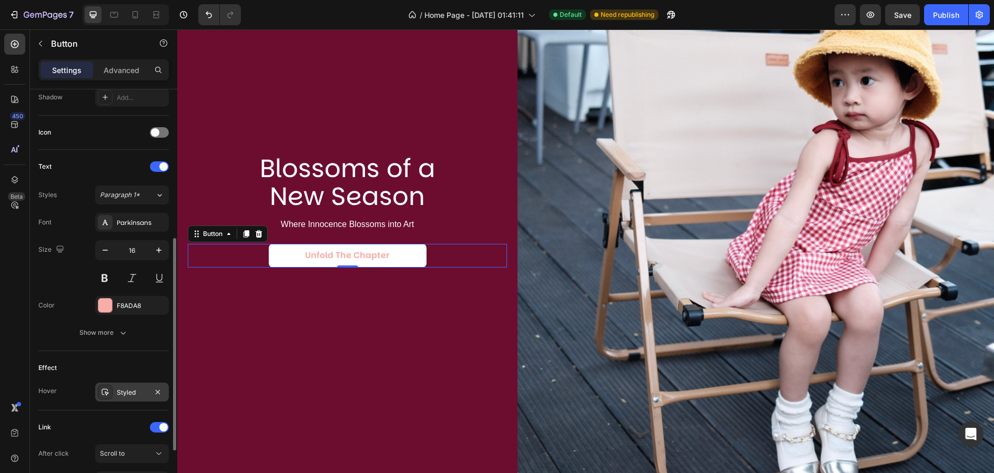
click at [133, 397] on div "Styled" at bounding box center [132, 392] width 74 height 19
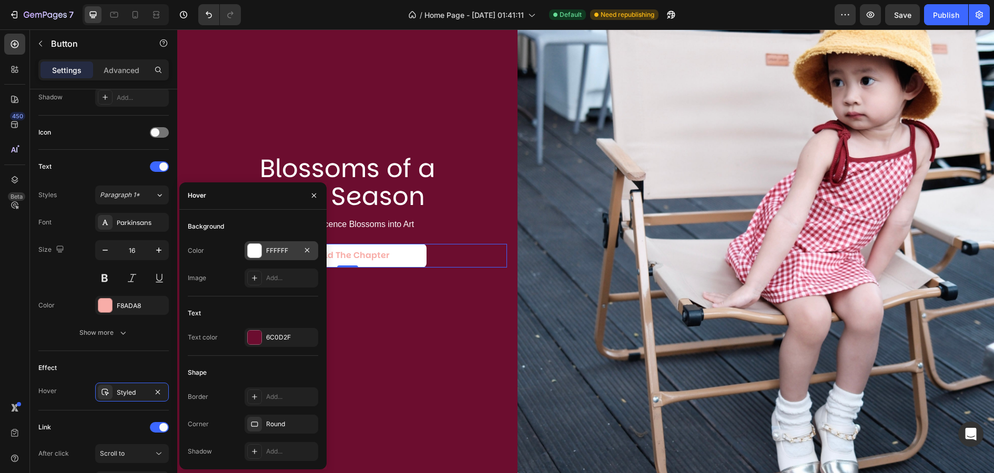
click at [257, 252] on div at bounding box center [255, 251] width 14 height 14
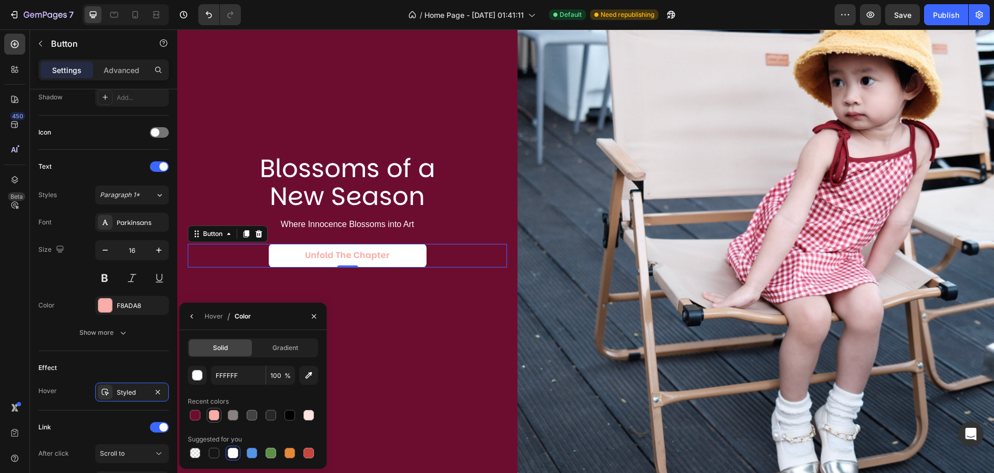
click at [210, 418] on div at bounding box center [214, 415] width 11 height 11
type input "F8ADA8"
click at [140, 388] on div "Styled" at bounding box center [132, 392] width 31 height 9
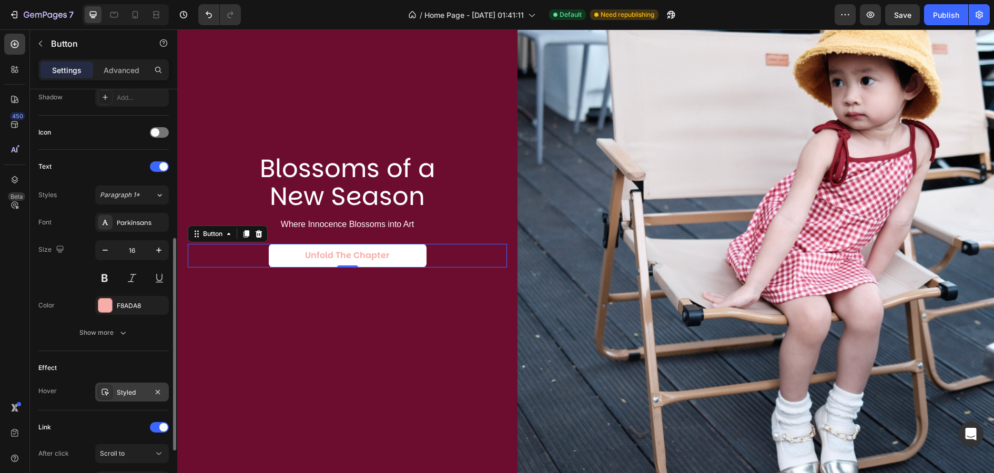
click at [107, 388] on icon at bounding box center [105, 392] width 8 height 8
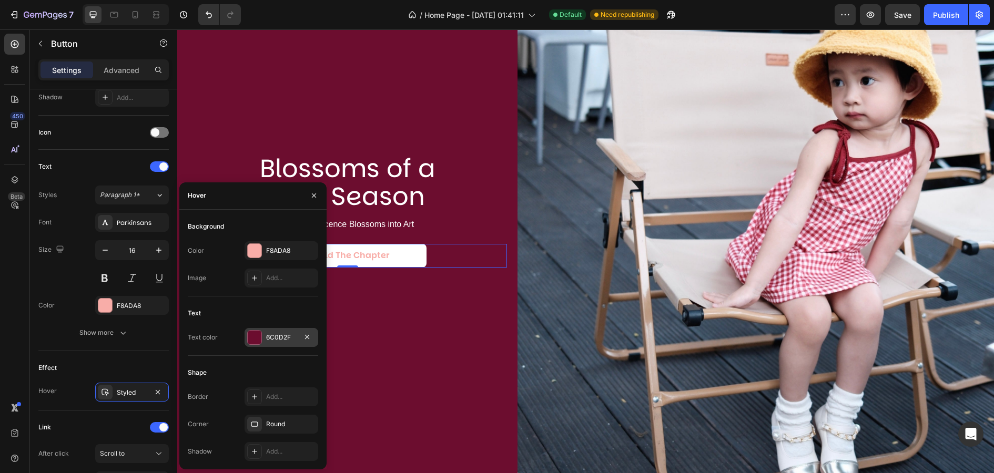
click at [260, 336] on div at bounding box center [255, 338] width 14 height 14
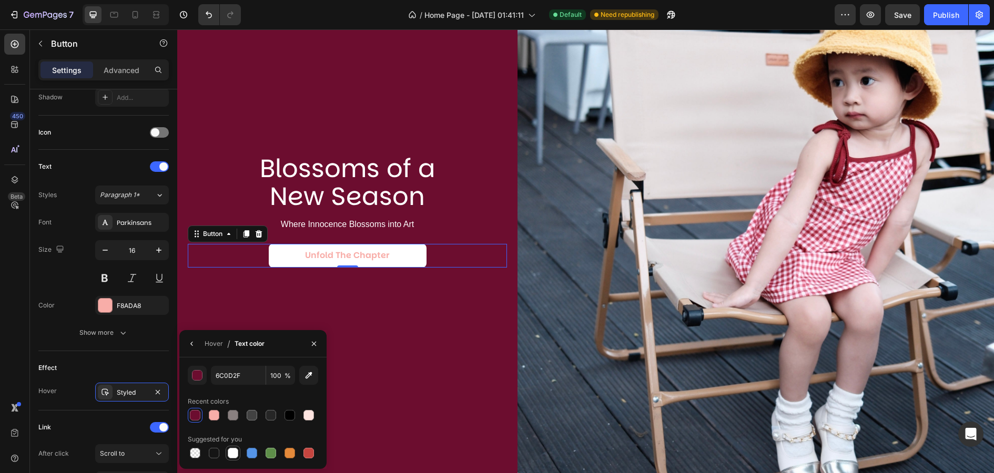
click at [234, 456] on div at bounding box center [233, 453] width 11 height 11
type input "FFFFFF"
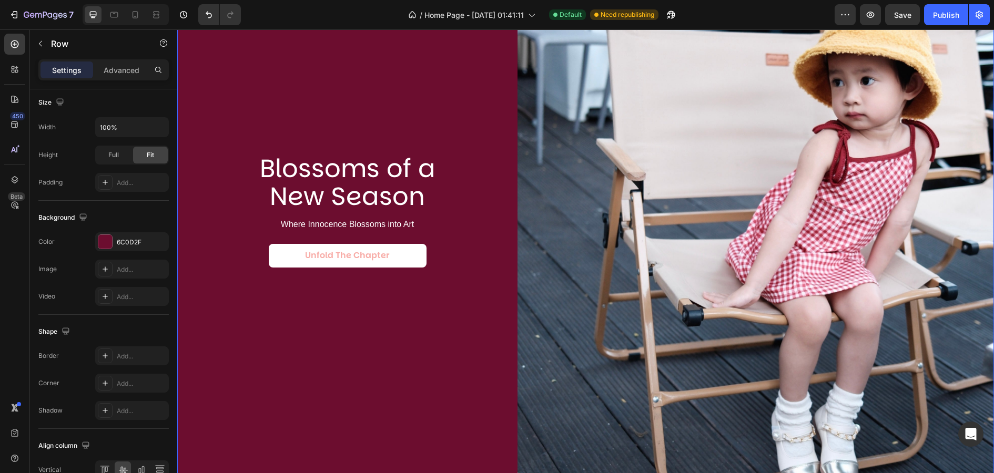
click at [390, 365] on div "Blossoms of a New Season Heading Where Innocence Blossoms into Art Text Block U…" at bounding box center [347, 210] width 340 height 635
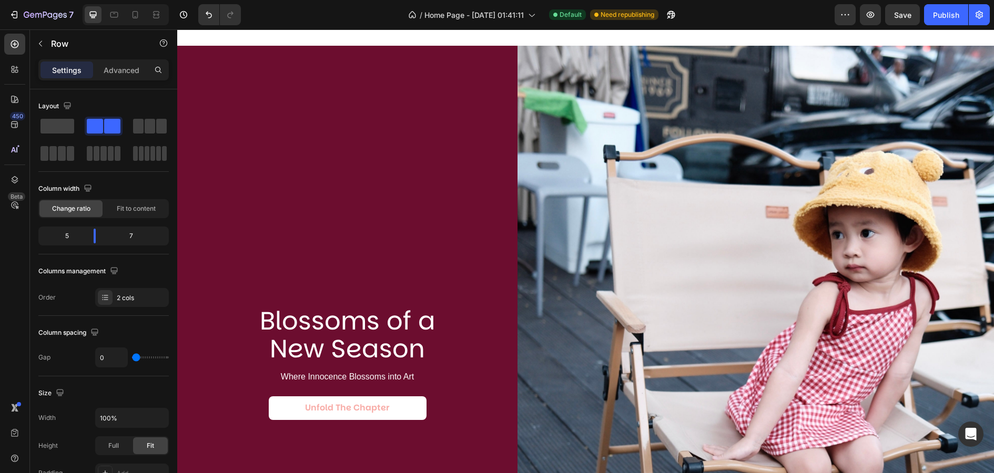
scroll to position [38, 0]
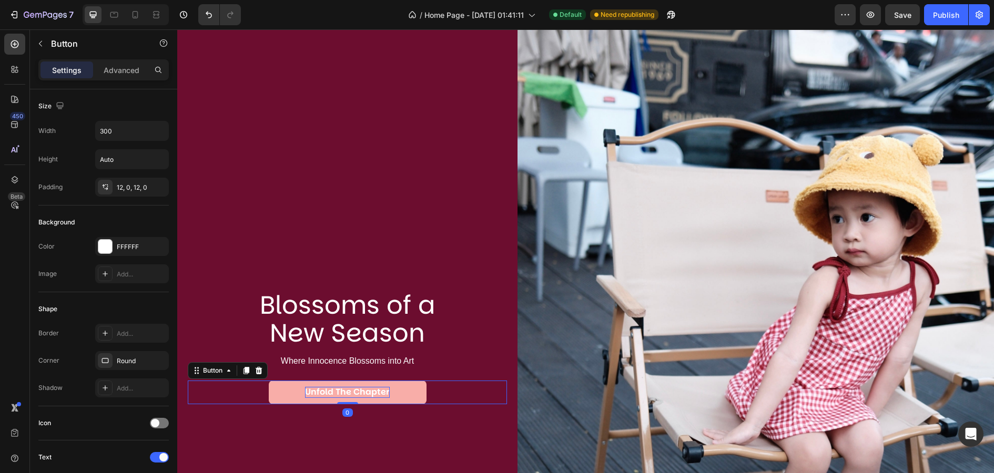
click at [356, 393] on strong "Unfold the Chapter" at bounding box center [347, 392] width 85 height 12
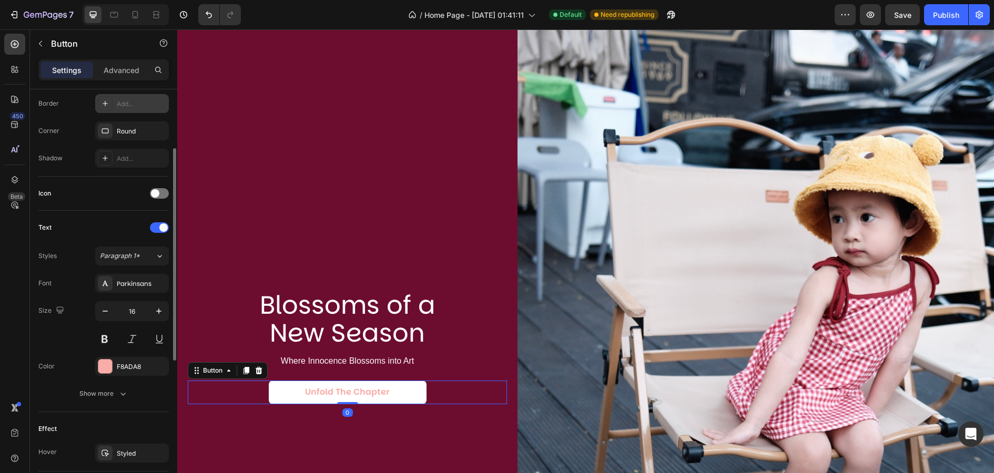
scroll to position [235, 0]
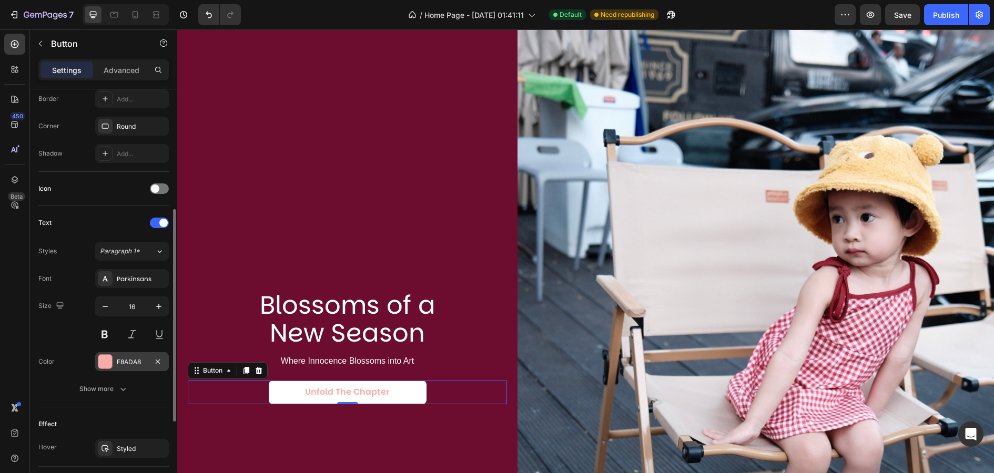
click at [106, 355] on div at bounding box center [105, 362] width 14 height 14
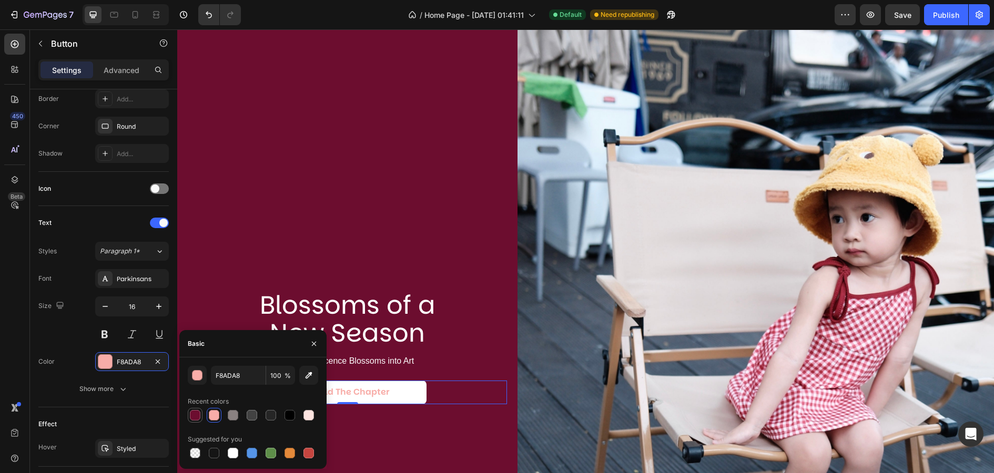
click at [196, 413] on div at bounding box center [195, 415] width 11 height 11
type input "6C0D2F"
click at [360, 211] on div "Blossoms of a New Season Heading Where Innocence Blossoms into Art Text Block U…" at bounding box center [347, 347] width 340 height 635
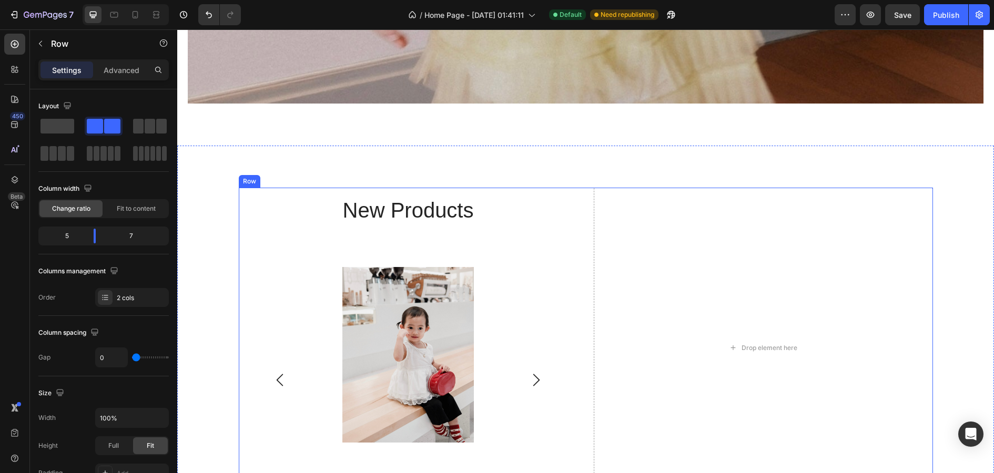
scroll to position [1799, 0]
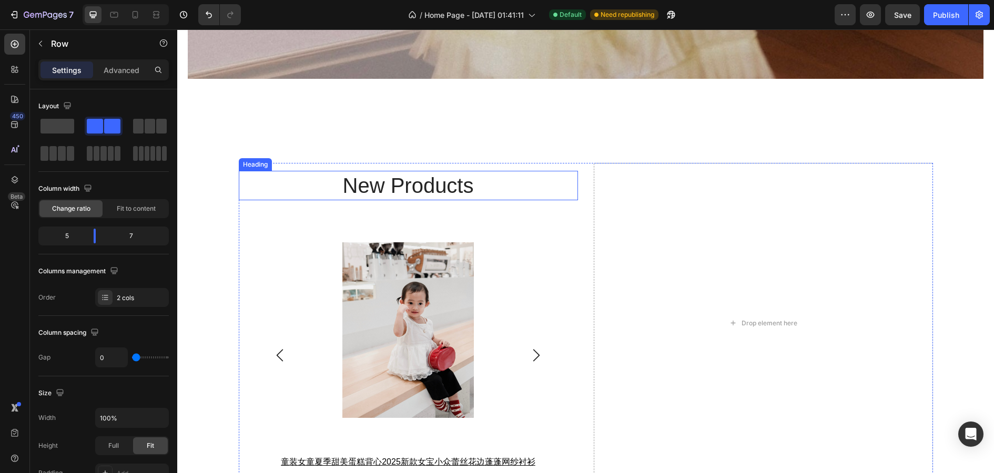
click at [443, 180] on h2 "new products" at bounding box center [408, 185] width 339 height 29
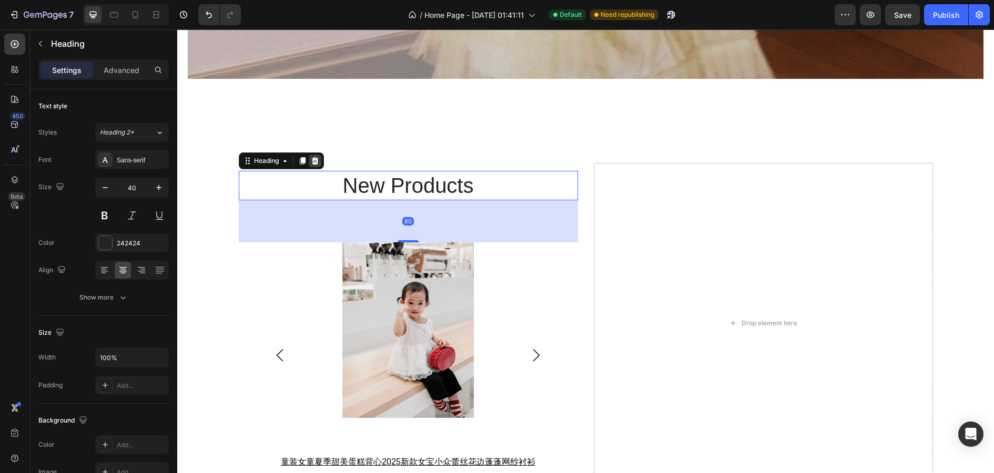
click at [316, 159] on icon at bounding box center [314, 160] width 7 height 7
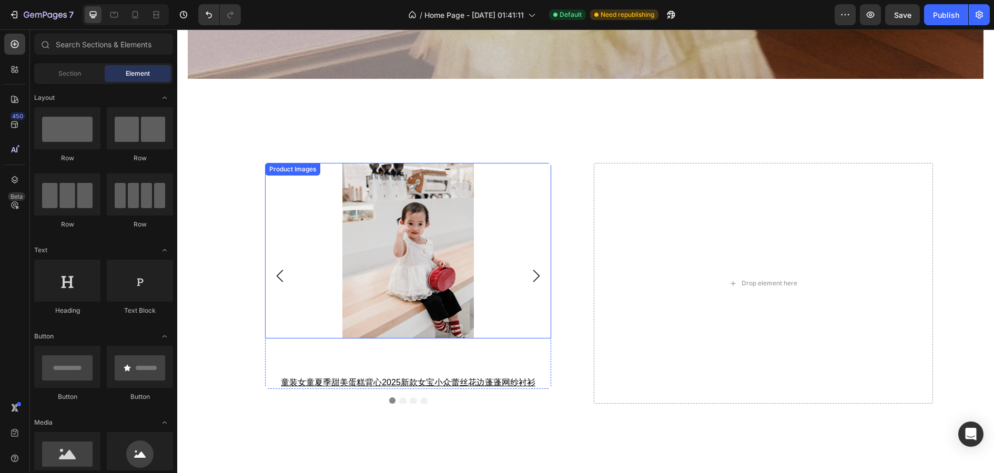
click at [407, 181] on img at bounding box center [407, 250] width 131 height 175
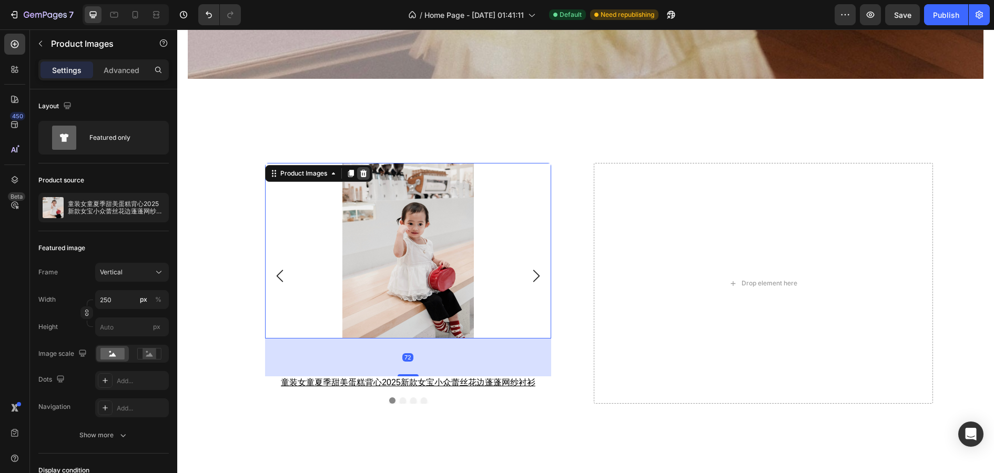
click at [367, 171] on icon at bounding box center [363, 173] width 8 height 8
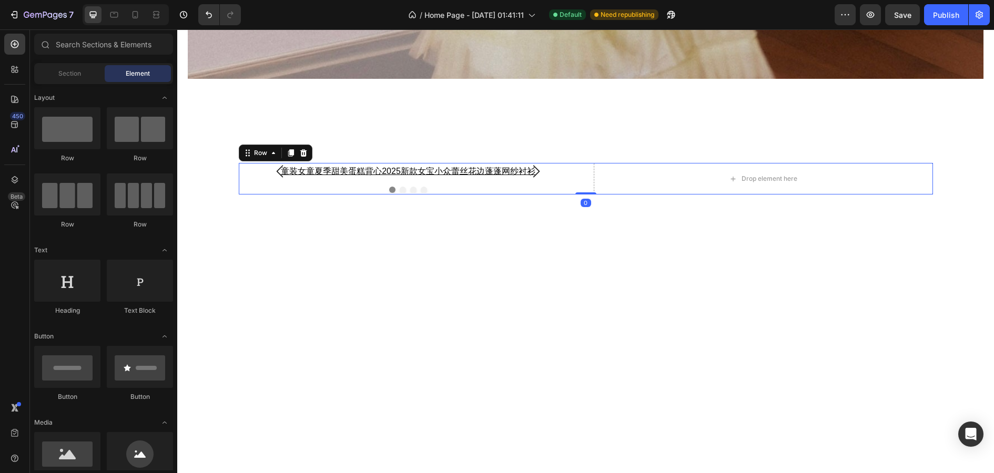
click at [580, 169] on div "童装女童夏季甜美蛋糕背心2025新款女宝小众蕾丝花边蓬蓬网纱衬衫 Product Title Row Product List 女童套装夏季童装2025新款甜…" at bounding box center [586, 179] width 694 height 32
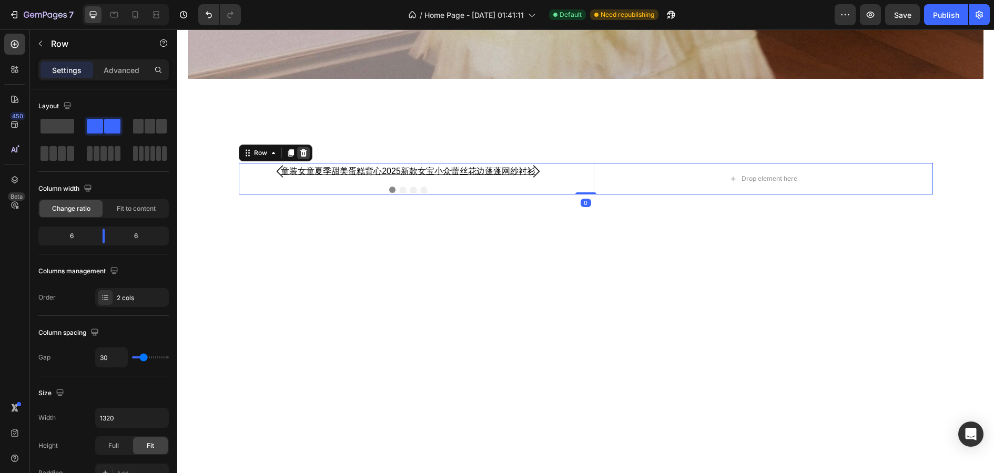
click at [297, 150] on div at bounding box center [303, 153] width 13 height 13
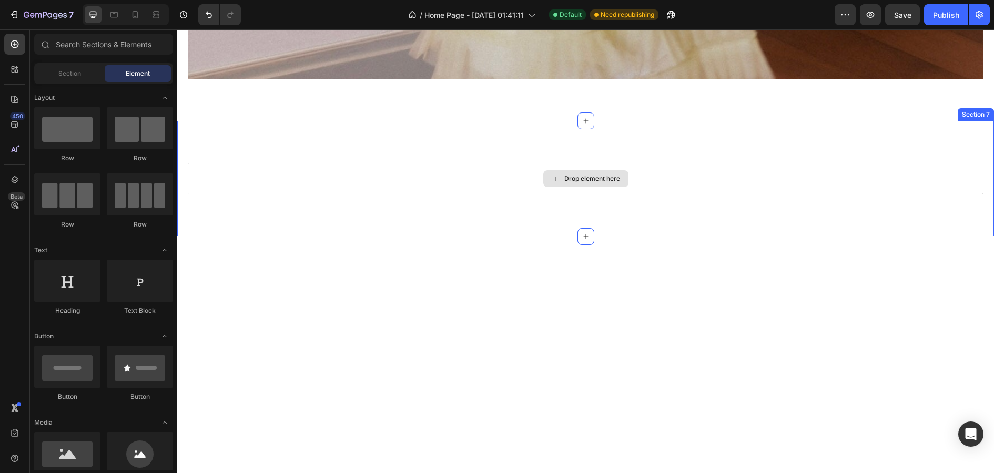
click at [616, 171] on div "Drop element here" at bounding box center [585, 178] width 85 height 17
click at [977, 112] on div "Section 7" at bounding box center [976, 114] width 36 height 13
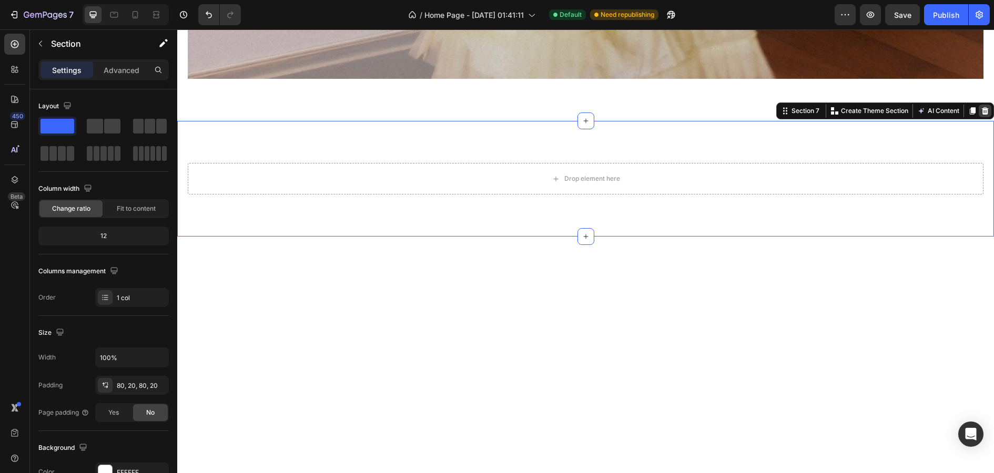
click at [989, 109] on icon at bounding box center [985, 111] width 8 height 8
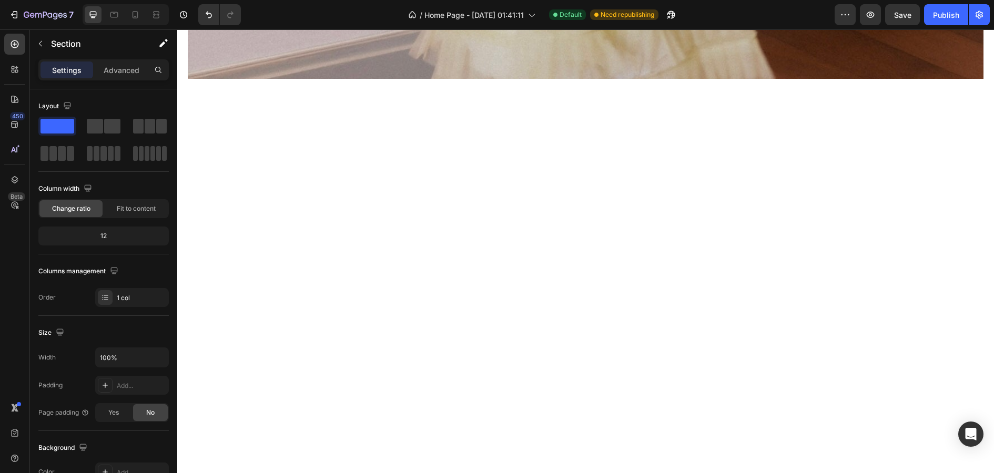
click at [745, 171] on div at bounding box center [585, 291] width 817 height 340
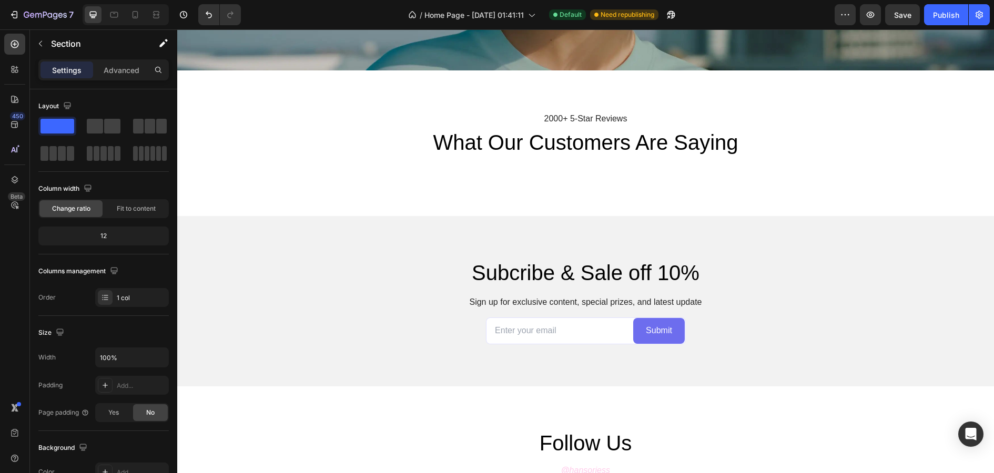
scroll to position [2190, 0]
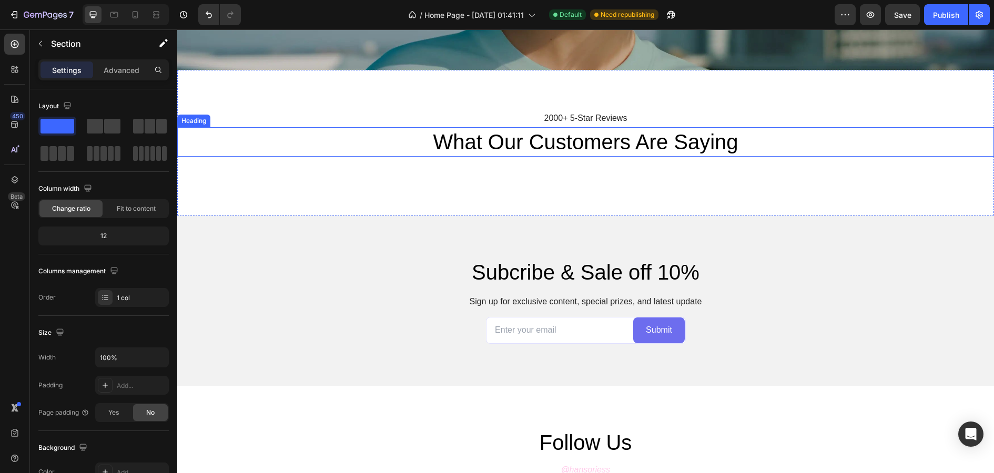
click at [812, 148] on h2 "what our customers are saying" at bounding box center [585, 141] width 817 height 29
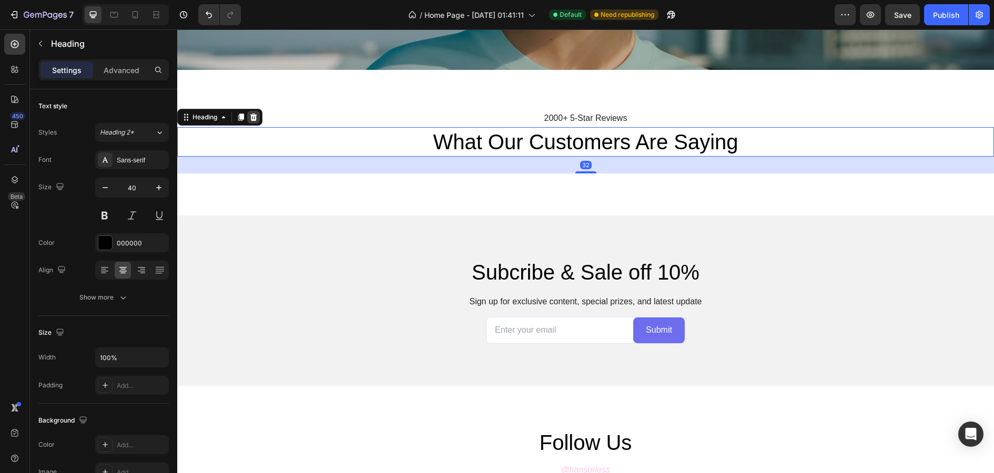
click at [254, 117] on icon at bounding box center [253, 117] width 7 height 7
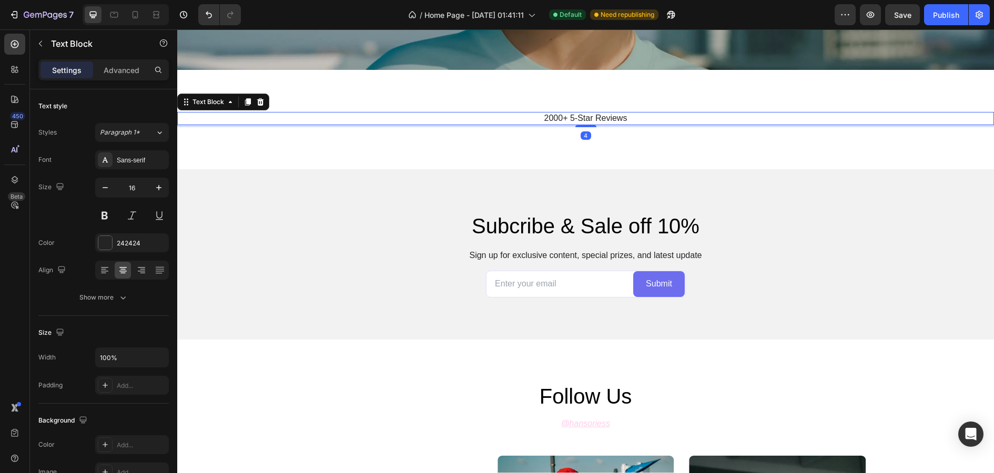
click at [571, 118] on p "2000+ 5-Star Reviews" at bounding box center [585, 118] width 815 height 11
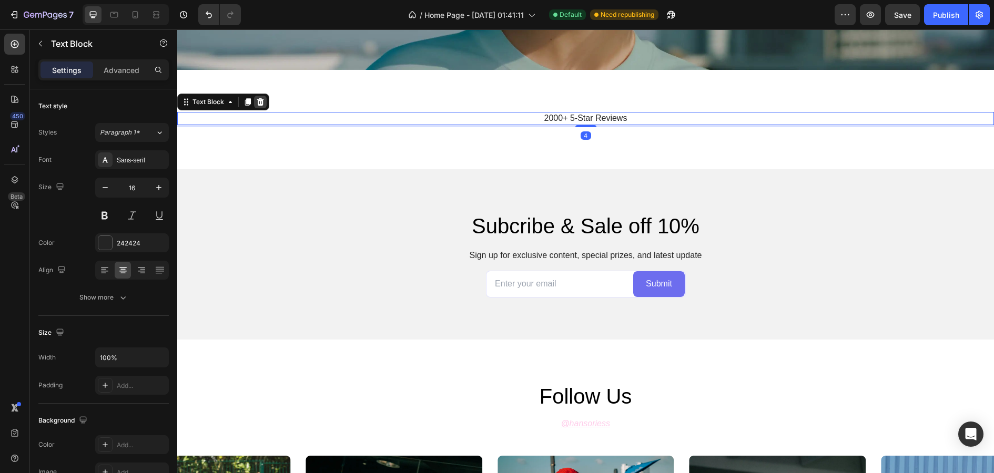
click at [255, 103] on div at bounding box center [260, 102] width 13 height 13
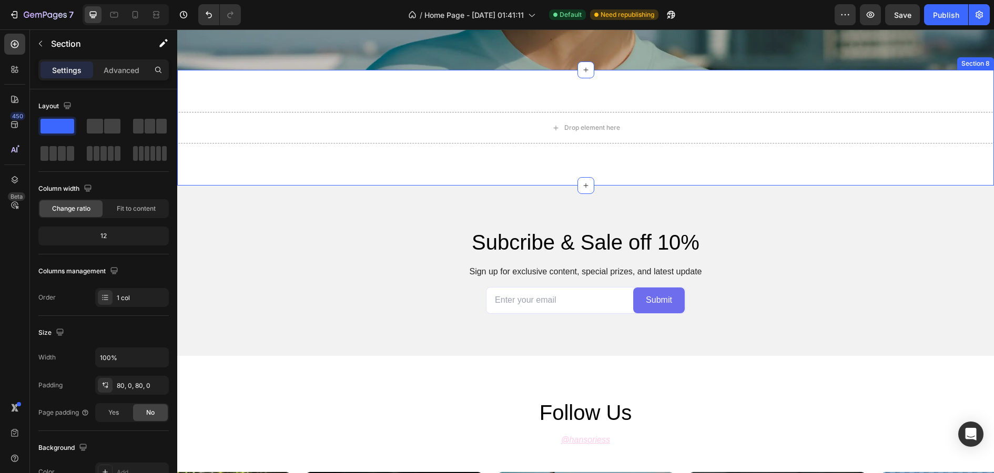
click at [407, 126] on div "Drop element here" at bounding box center [585, 128] width 817 height 32
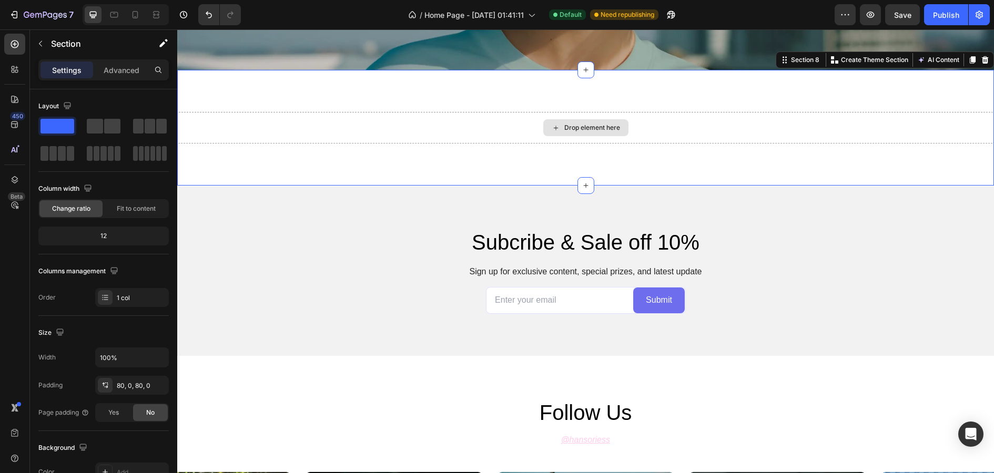
click at [978, 121] on div "Drop element here" at bounding box center [585, 128] width 817 height 32
click at [977, 110] on div "Drop element here Section 8 You can create reusable sections Create Theme Secti…" at bounding box center [585, 128] width 817 height 116
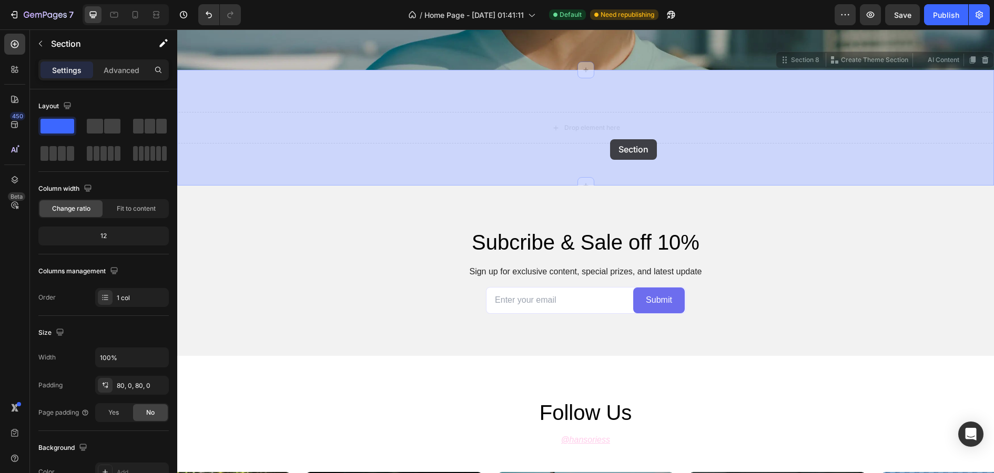
drag, startPoint x: 604, startPoint y: 184, endPoint x: 609, endPoint y: 139, distance: 45.0
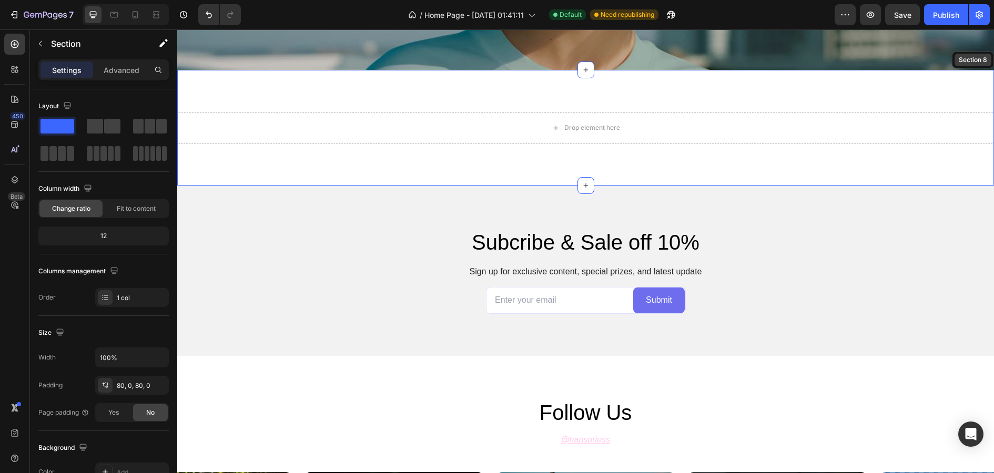
click at [974, 63] on div "Section 8" at bounding box center [973, 59] width 33 height 9
click at [932, 106] on div "Drop element here Section 8" at bounding box center [585, 128] width 817 height 116
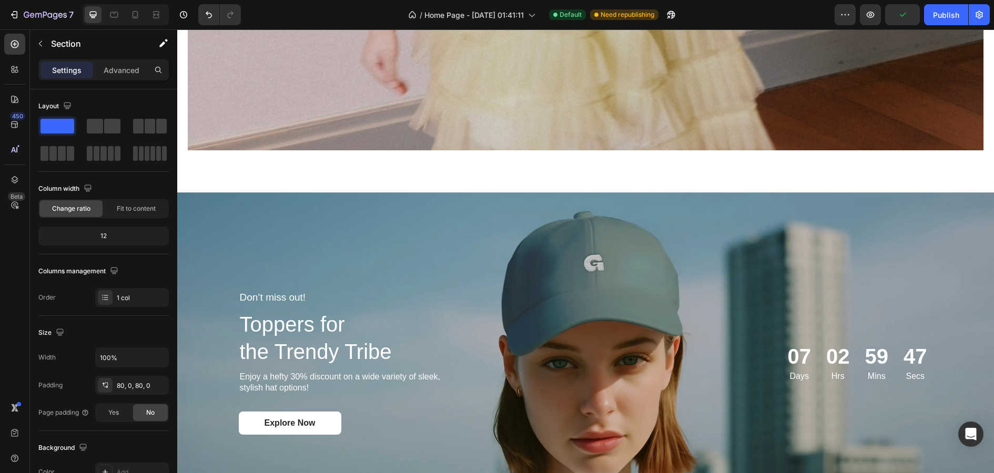
scroll to position [1719, 0]
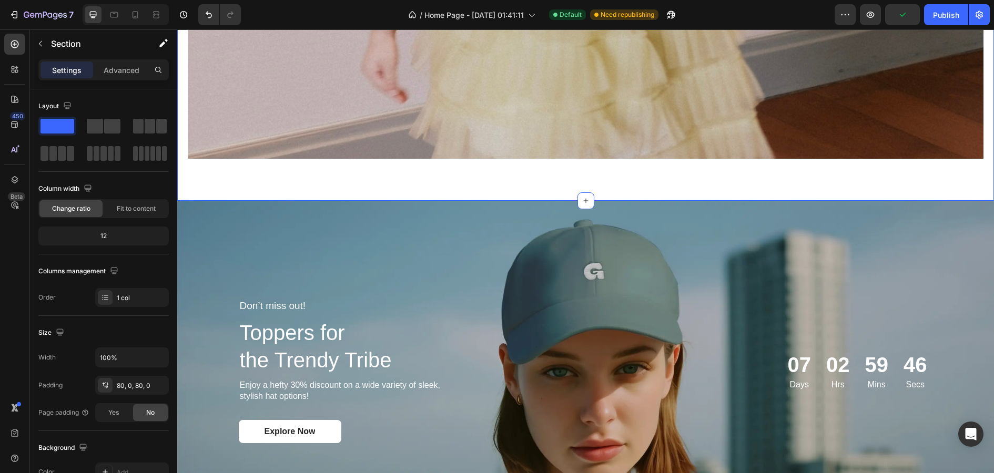
click at [936, 218] on div "Background Image" at bounding box center [585, 371] width 817 height 340
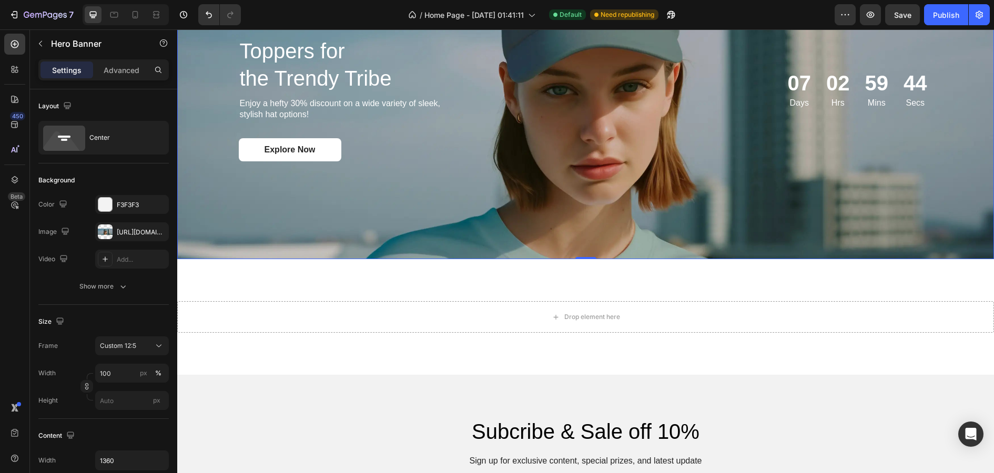
scroll to position [2102, 0]
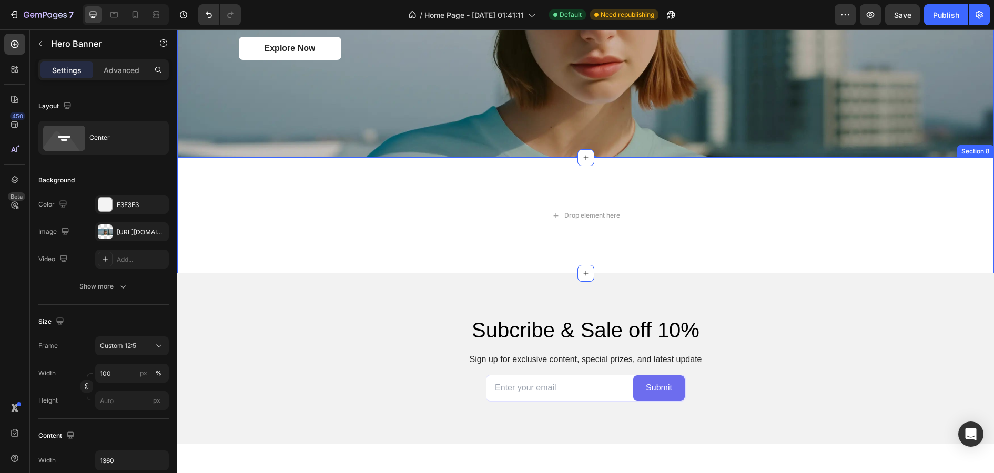
click at [984, 154] on div "Section 8" at bounding box center [975, 151] width 37 height 13
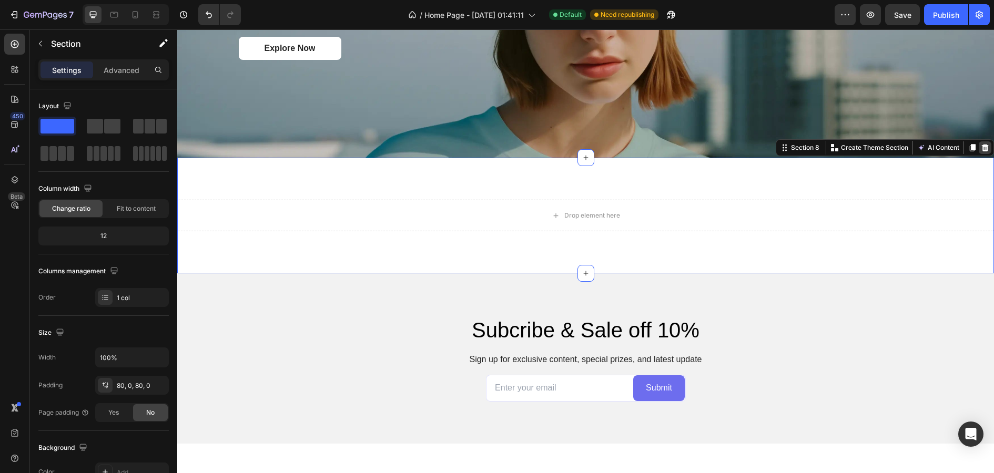
click at [984, 147] on icon at bounding box center [985, 148] width 8 height 8
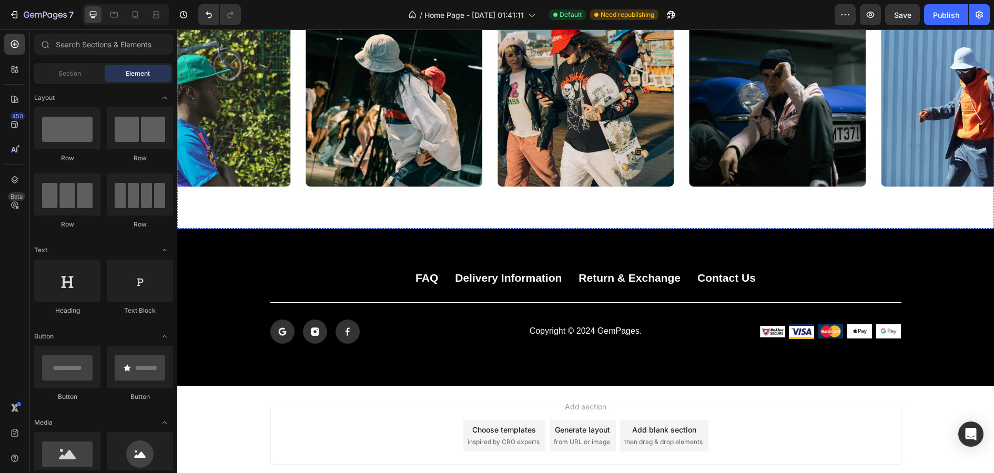
scroll to position [2549, 0]
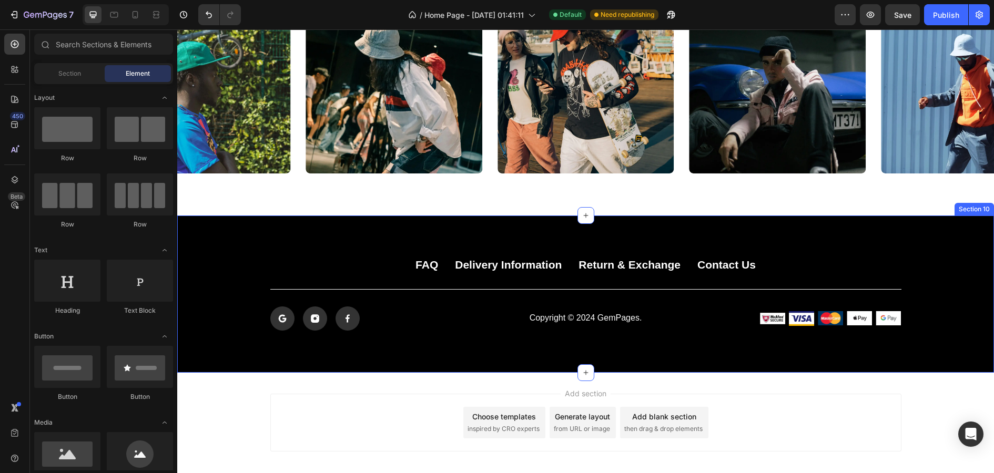
click at [806, 242] on div "FAQ Button Delivery Information Button Return & Exchange Button Contact Us Butt…" at bounding box center [585, 294] width 817 height 157
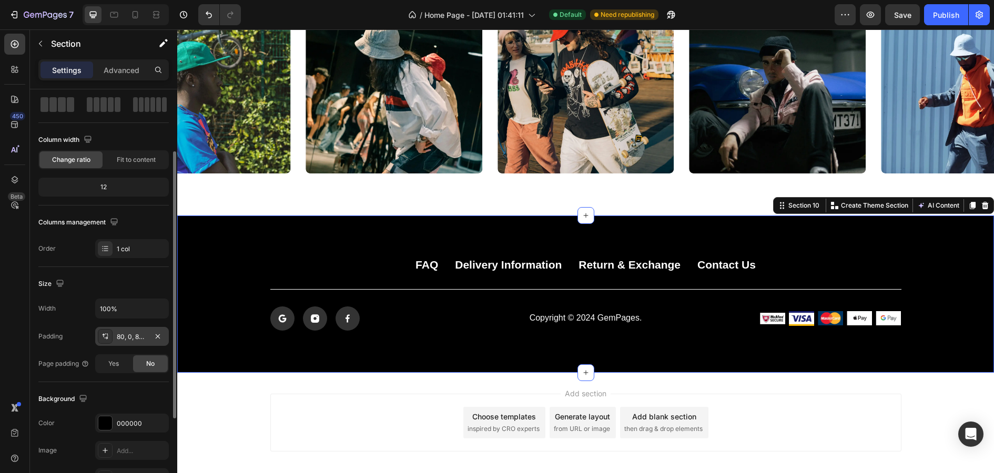
scroll to position [77, 0]
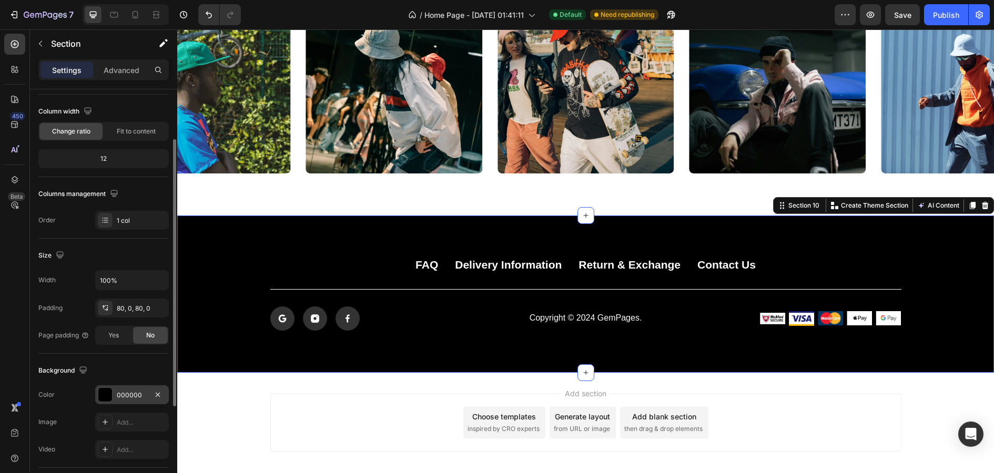
click at [104, 389] on div at bounding box center [105, 395] width 14 height 14
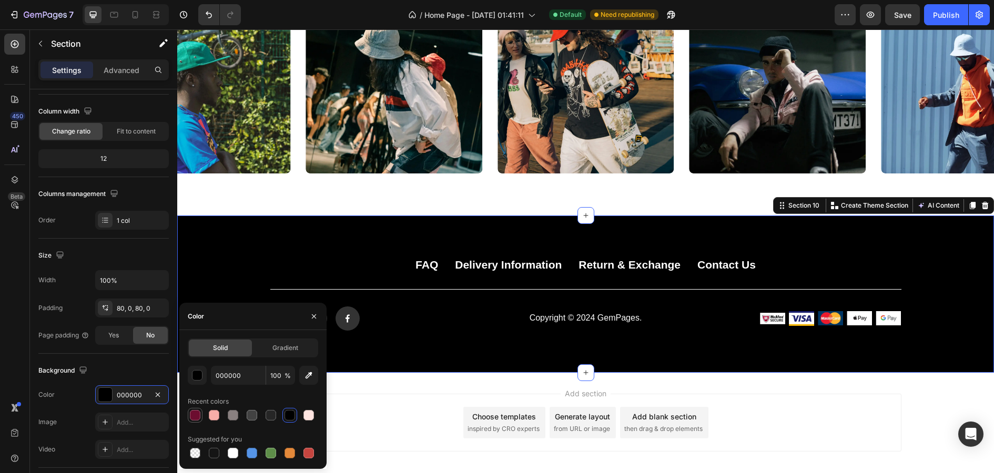
click at [191, 414] on div at bounding box center [195, 415] width 11 height 11
type input "6C0D2F"
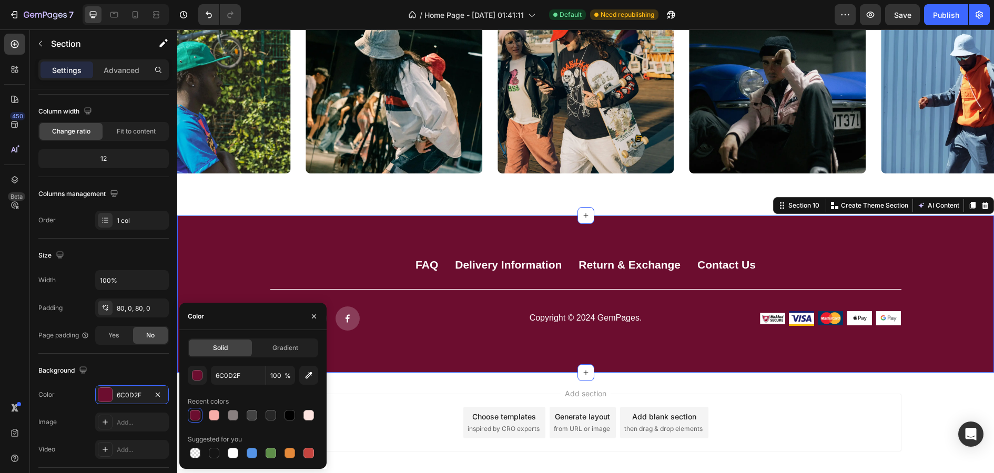
click at [421, 431] on div "Add section Choose templates inspired by CRO experts Generate layout from URL o…" at bounding box center [585, 423] width 631 height 58
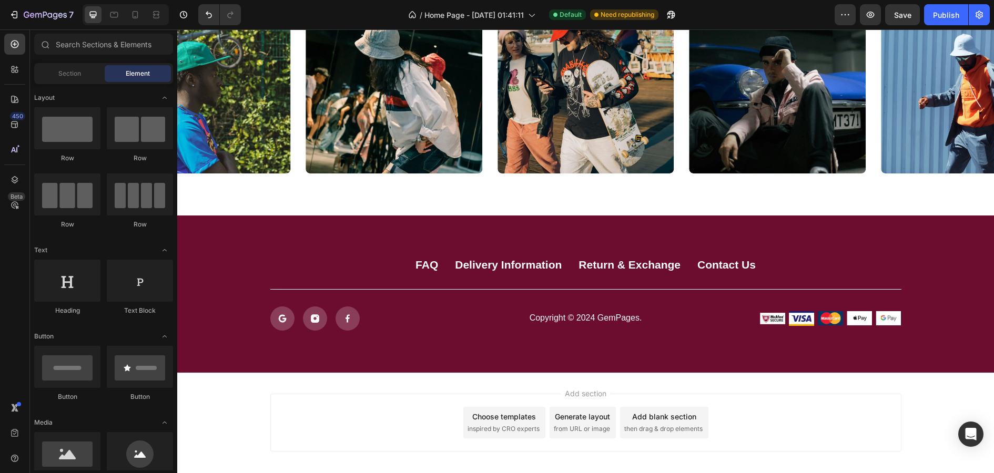
scroll to position [2598, 0]
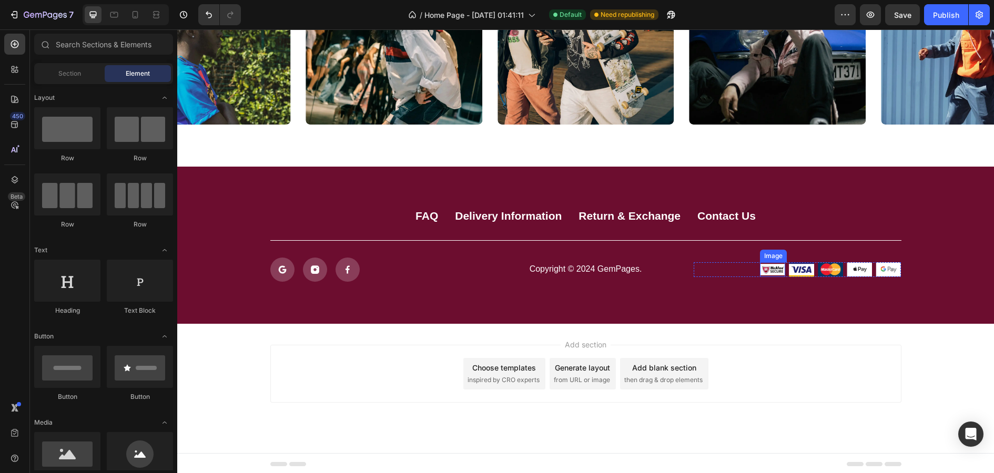
click at [785, 270] on img at bounding box center [772, 269] width 25 height 15
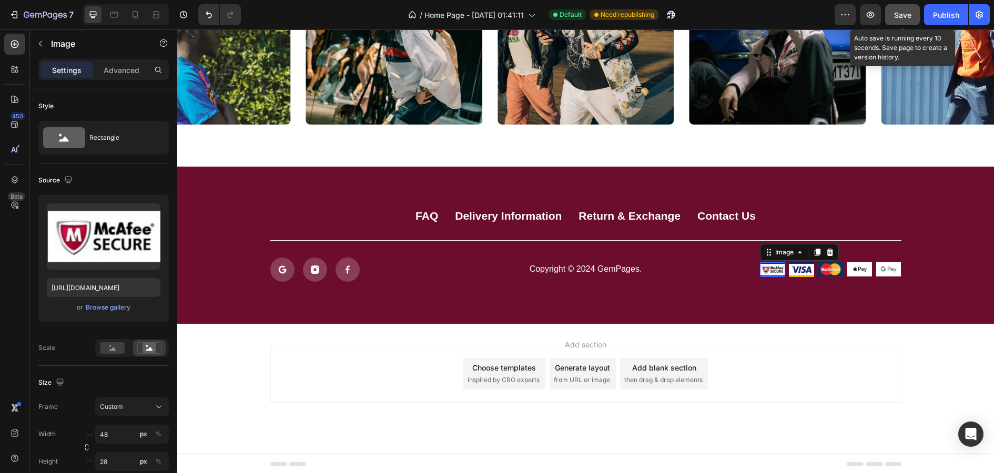
click at [904, 18] on span "Save" at bounding box center [902, 15] width 17 height 9
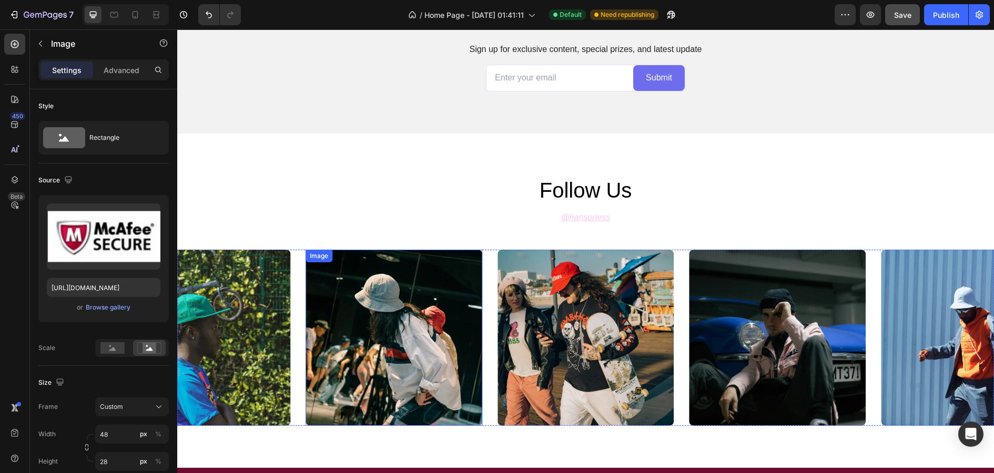
scroll to position [77, 0]
click at [472, 324] on img at bounding box center [394, 338] width 177 height 177
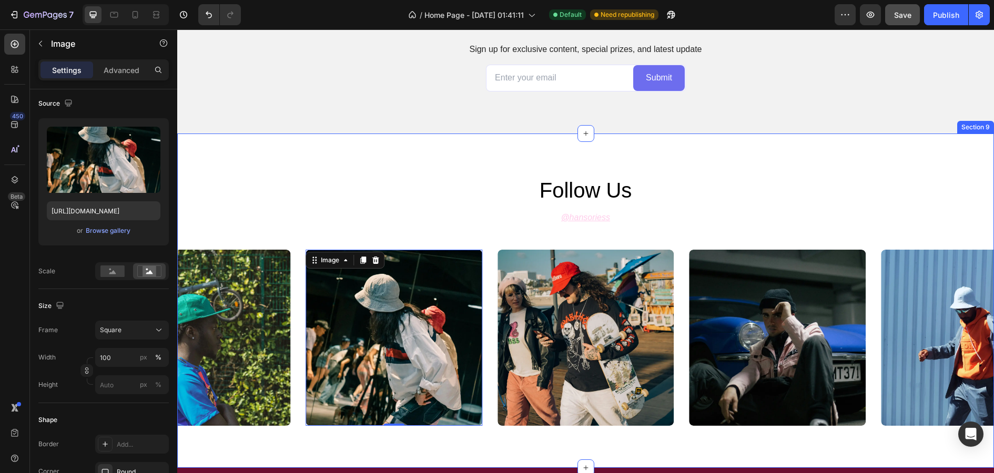
click at [985, 126] on div "Section 9" at bounding box center [975, 127] width 37 height 13
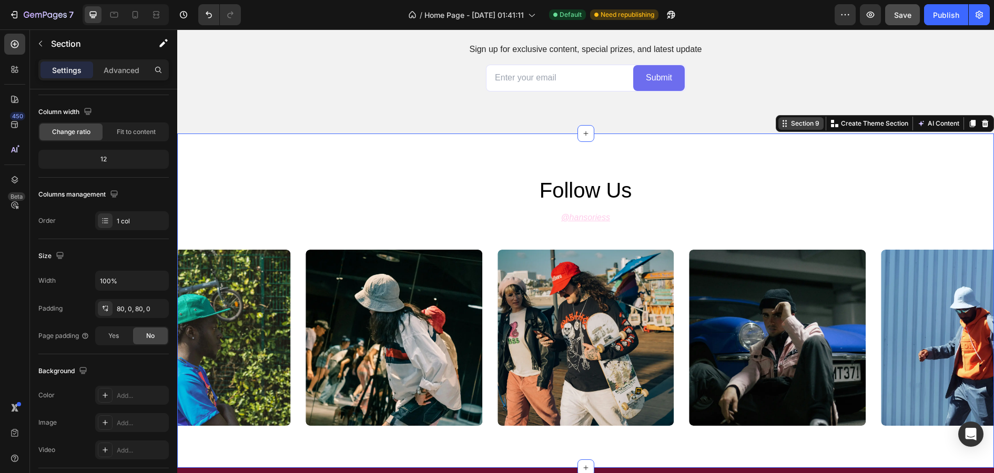
scroll to position [0, 0]
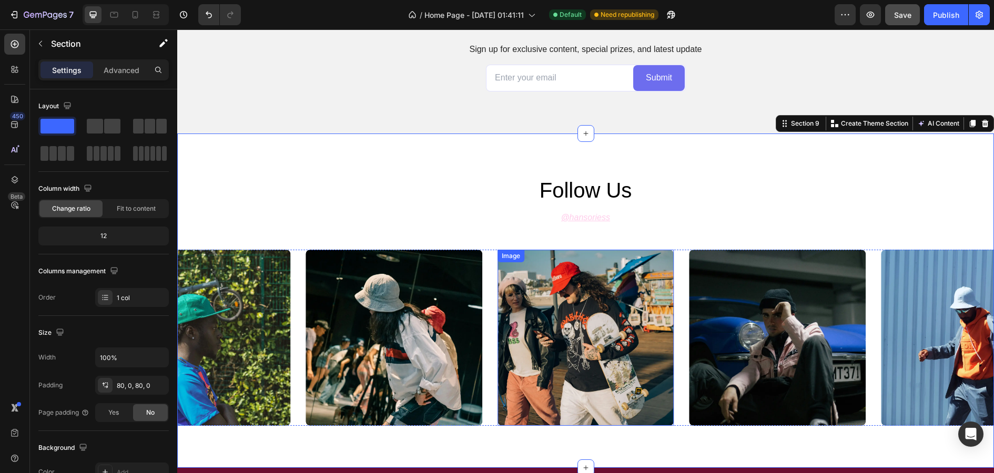
click at [567, 287] on img at bounding box center [585, 338] width 177 height 177
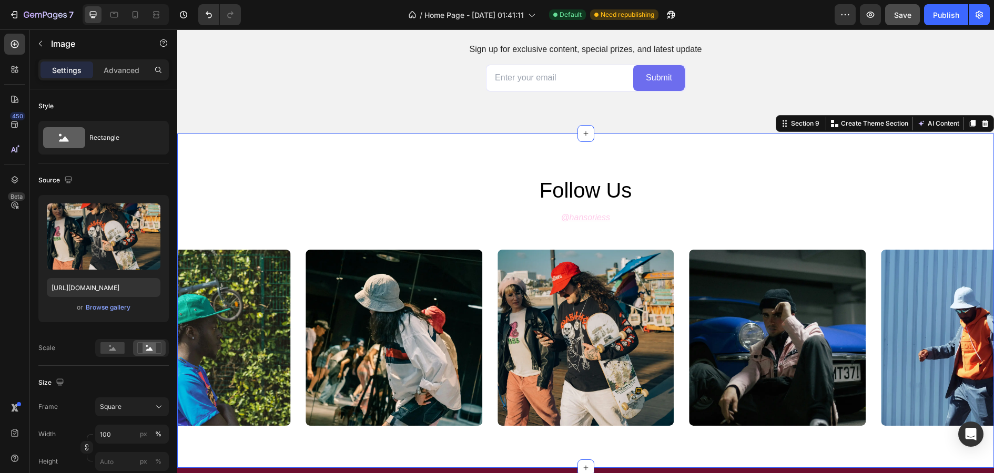
click at [330, 243] on div "follow us Heading @ hansoriess Text Block Image Image Image Image Image Carousel" at bounding box center [585, 301] width 817 height 250
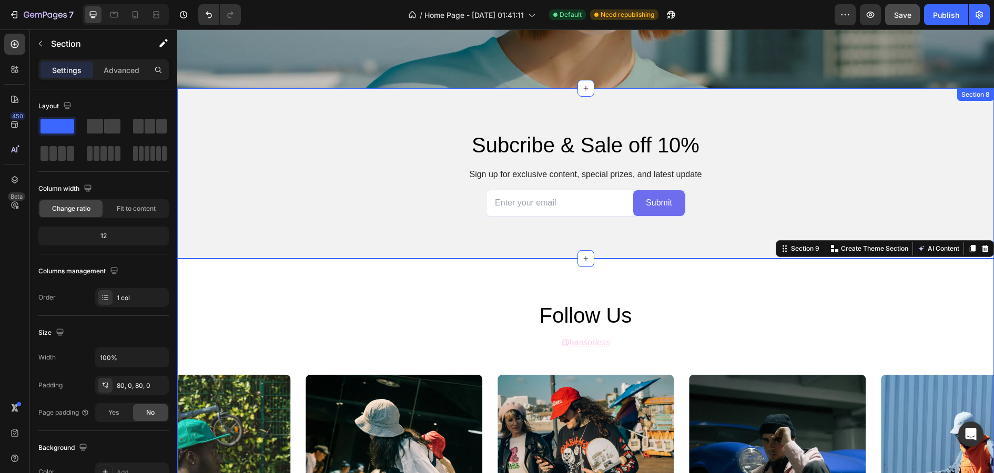
scroll to position [2140, 0]
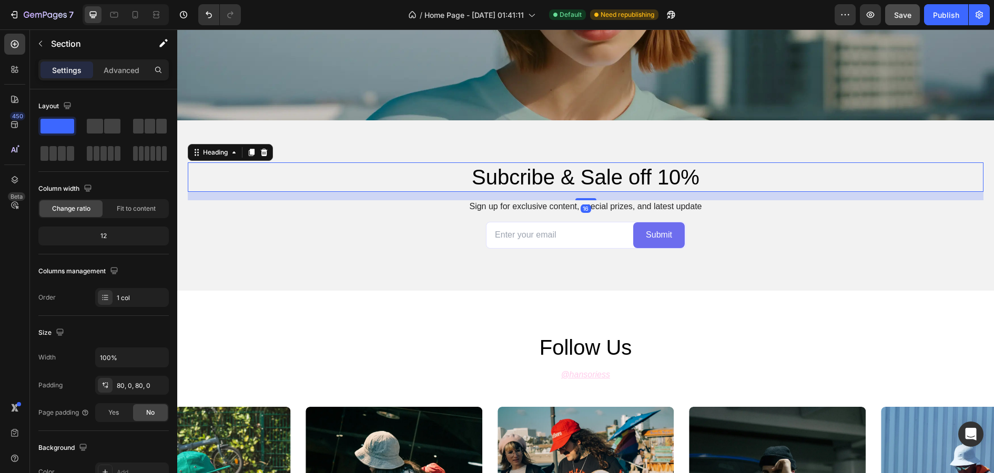
click at [564, 181] on h2 "Subcribe & Sale off 10%" at bounding box center [585, 176] width 631 height 29
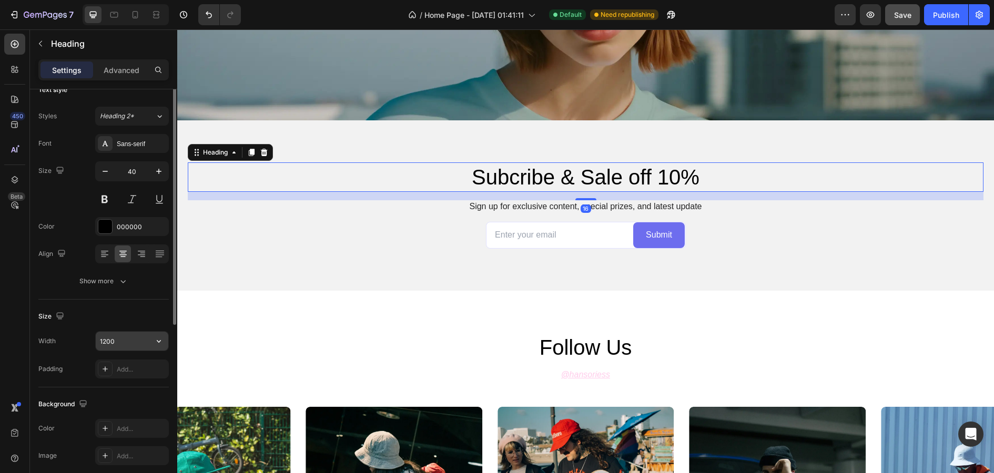
scroll to position [18, 0]
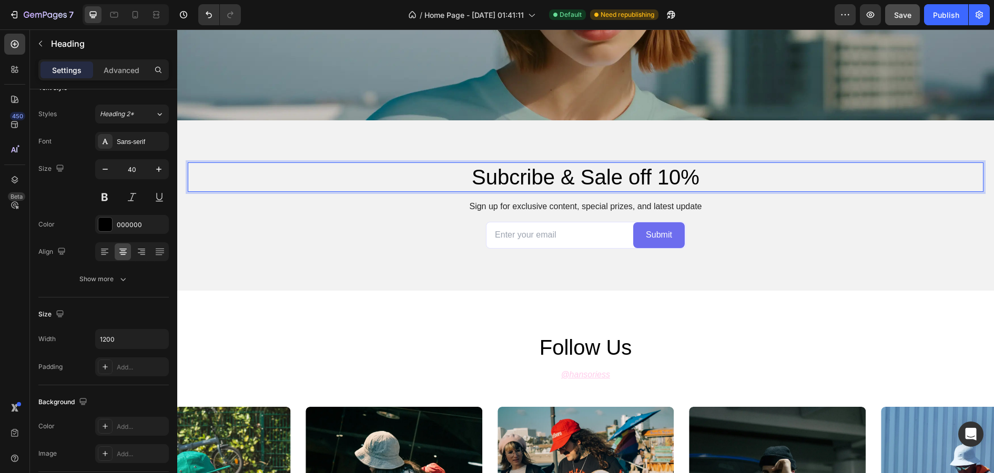
click at [604, 175] on h2 "Subcribe & Sale off 10%" at bounding box center [585, 176] width 631 height 29
click at [604, 175] on p "Subcribe & Sale off 10%" at bounding box center [585, 177] width 629 height 27
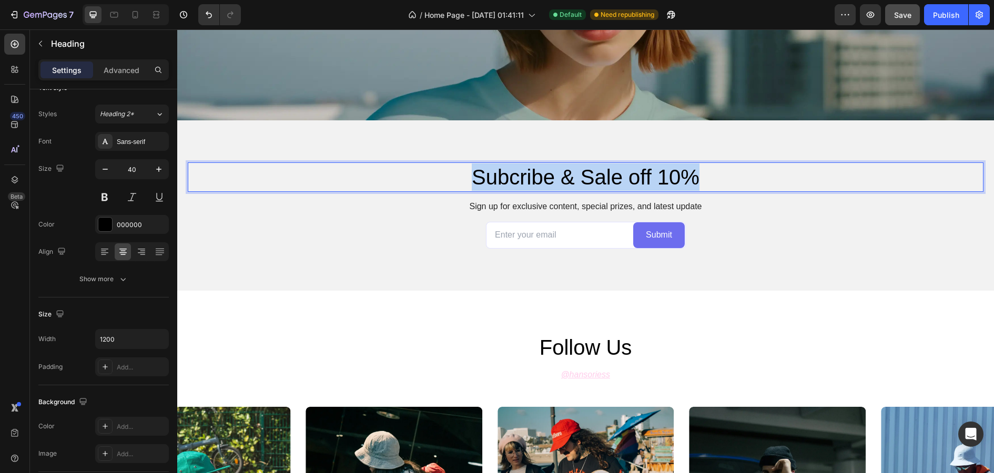
click at [604, 175] on p "Subcribe & Sale off 10%" at bounding box center [585, 177] width 629 height 27
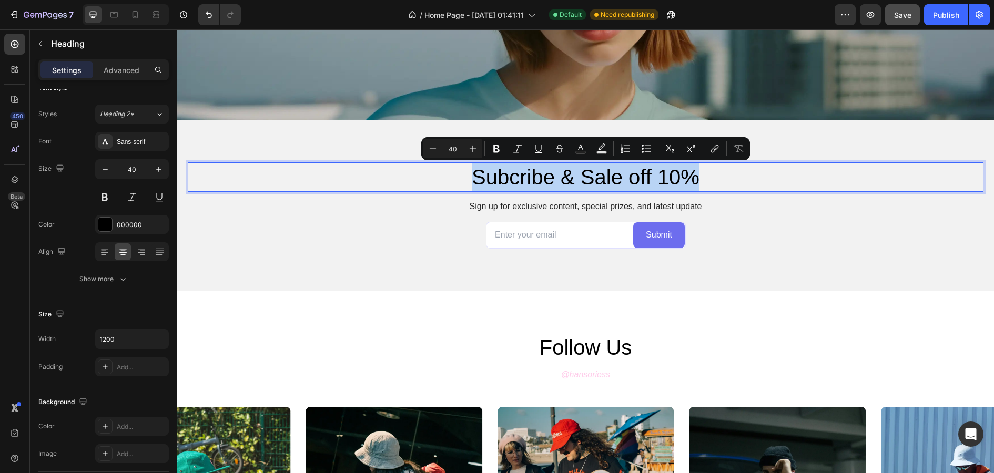
copy p "Subcribe & Sale off 10%"
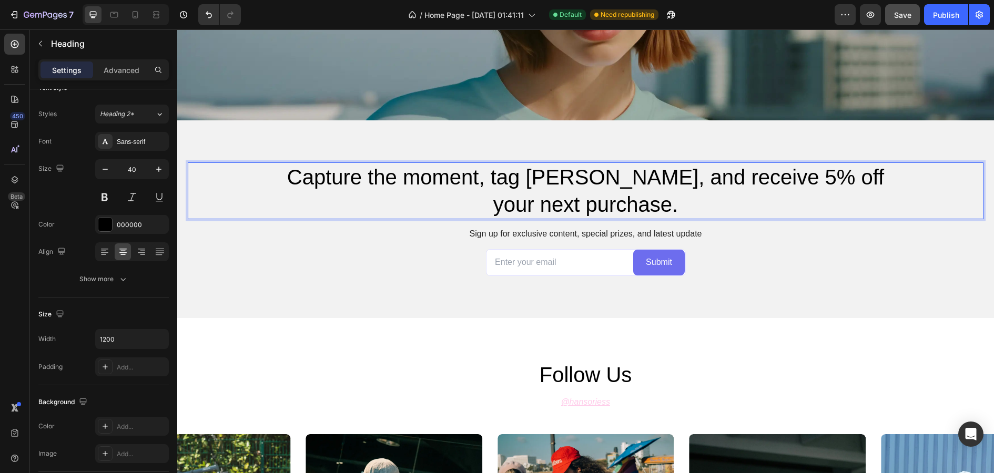
click at [631, 179] on p "Capture the moment, tag Hansoriess, and receive 5% off your next purchase." at bounding box center [585, 191] width 629 height 55
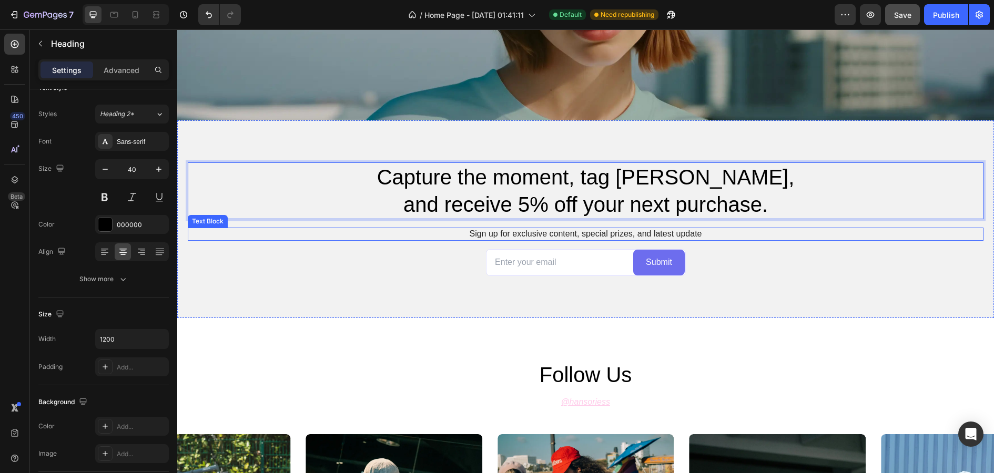
click at [650, 233] on p "Sign up for exclusive content, special prizes, and latest update" at bounding box center [586, 234] width 794 height 11
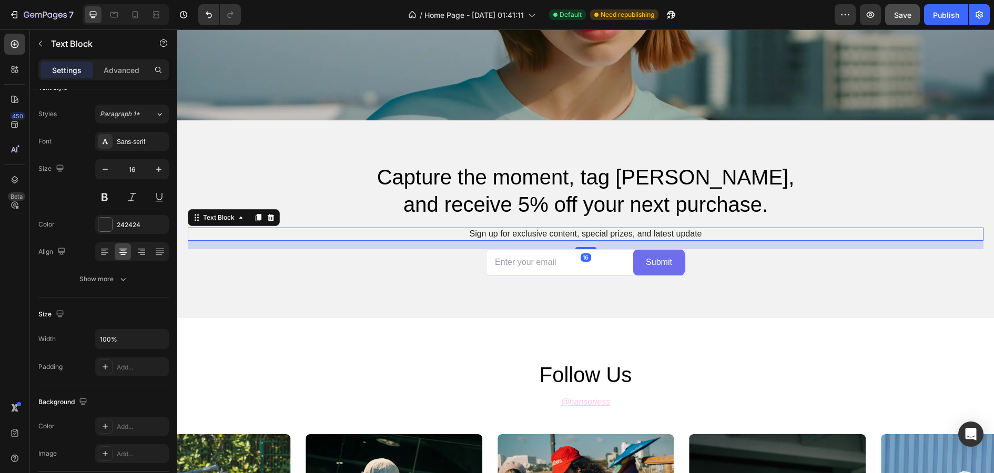
scroll to position [0, 0]
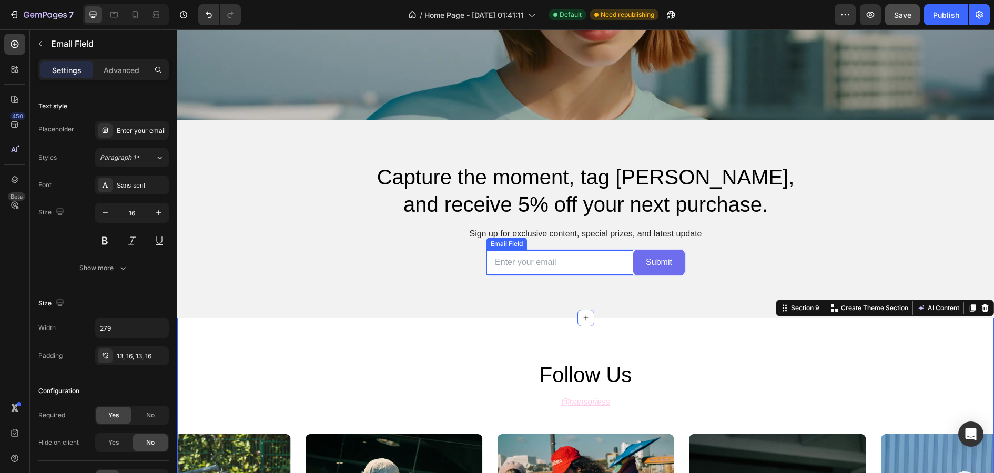
click at [613, 258] on input "email" at bounding box center [559, 262] width 147 height 25
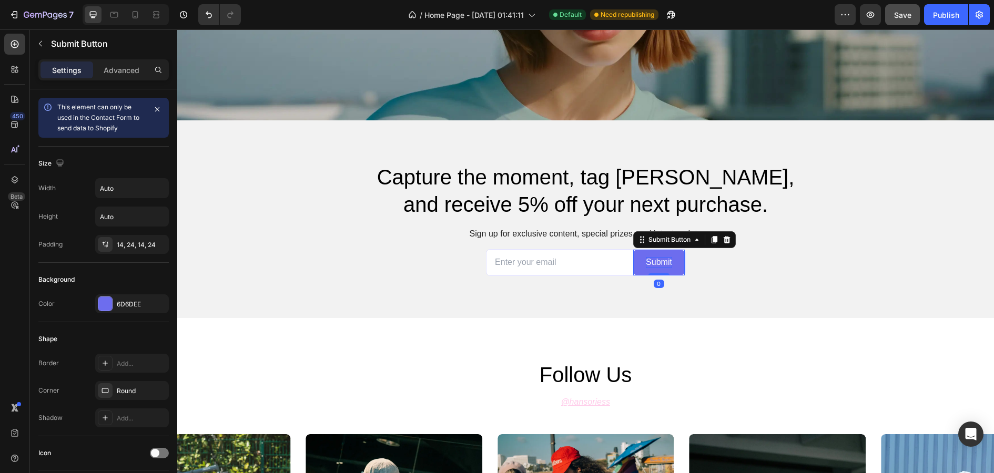
click at [663, 259] on div "Submit" at bounding box center [659, 262] width 26 height 11
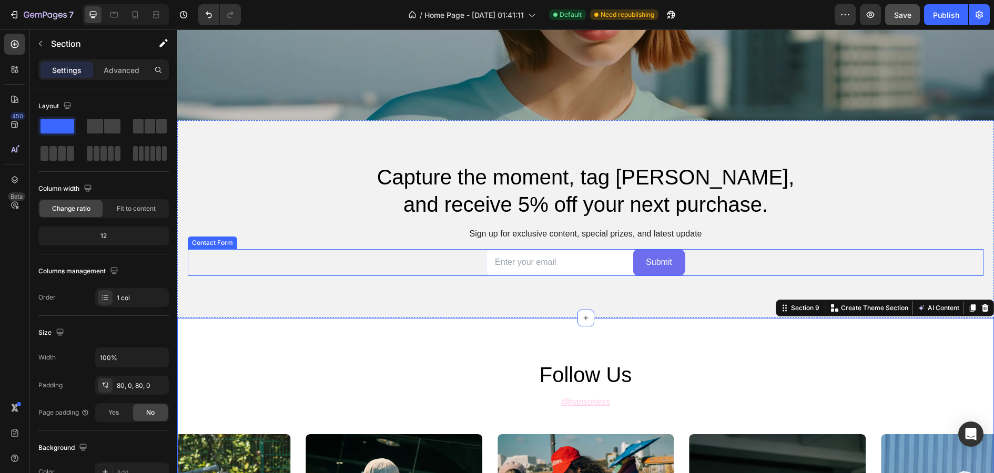
click at [673, 266] on button "Submit" at bounding box center [659, 263] width 52 height 26
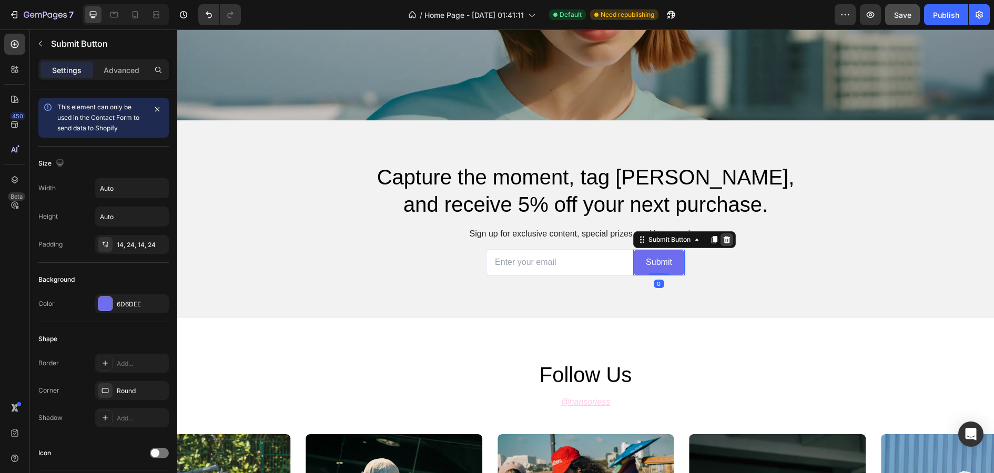
click at [725, 238] on icon at bounding box center [727, 239] width 7 height 7
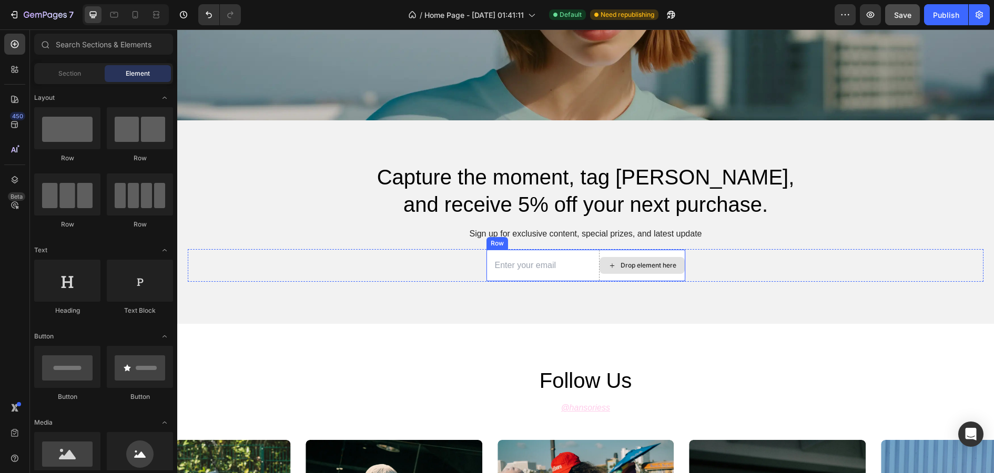
click at [650, 262] on div "Drop element here" at bounding box center [649, 265] width 56 height 8
click at [503, 247] on div "Email Field" at bounding box center [507, 246] width 36 height 9
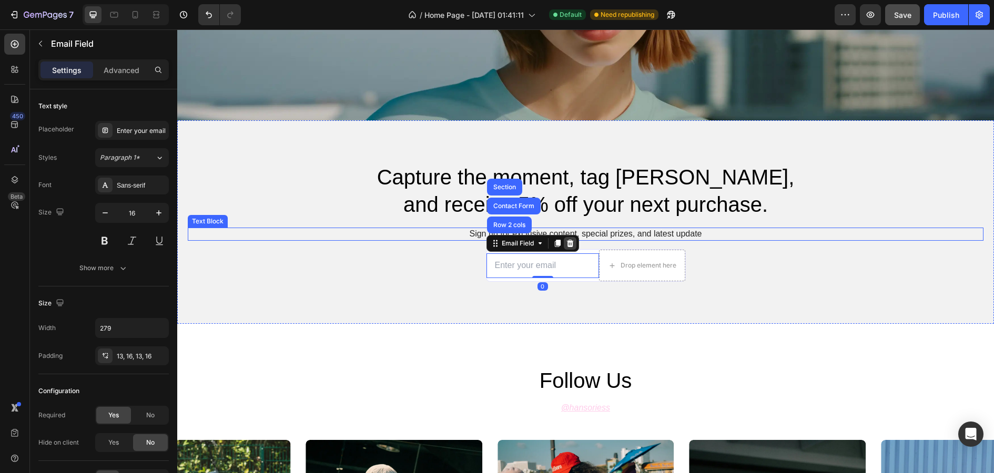
click at [574, 240] on div at bounding box center [570, 243] width 13 height 13
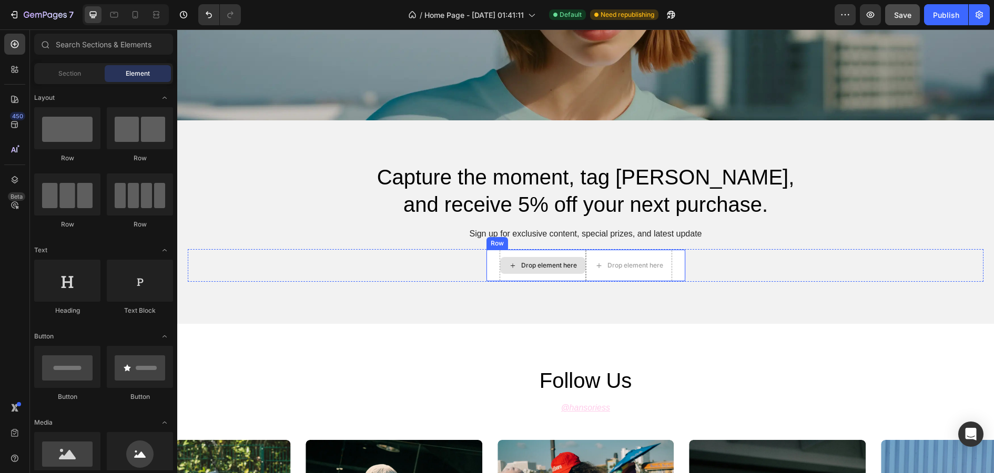
click at [548, 259] on div "Drop element here" at bounding box center [542, 265] width 85 height 17
click at [490, 263] on div "Drop element here Drop element here Row" at bounding box center [586, 265] width 200 height 33
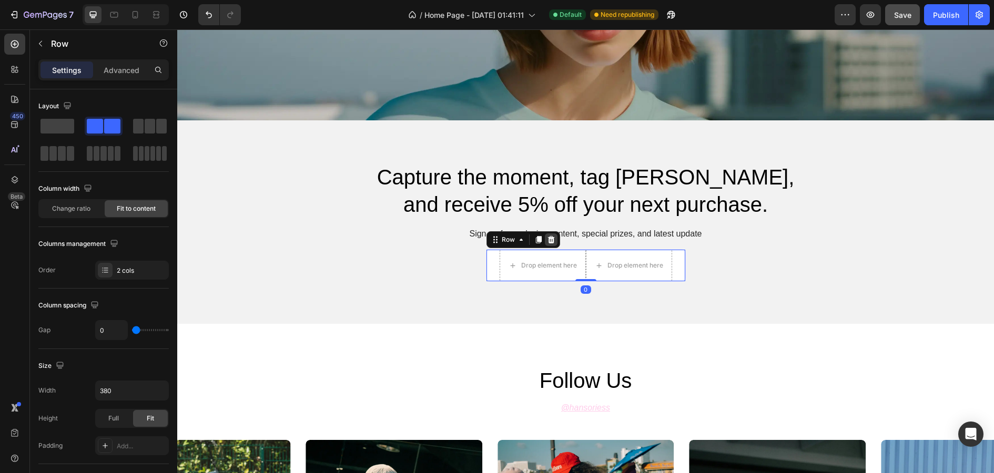
click at [551, 236] on icon at bounding box center [551, 240] width 8 height 8
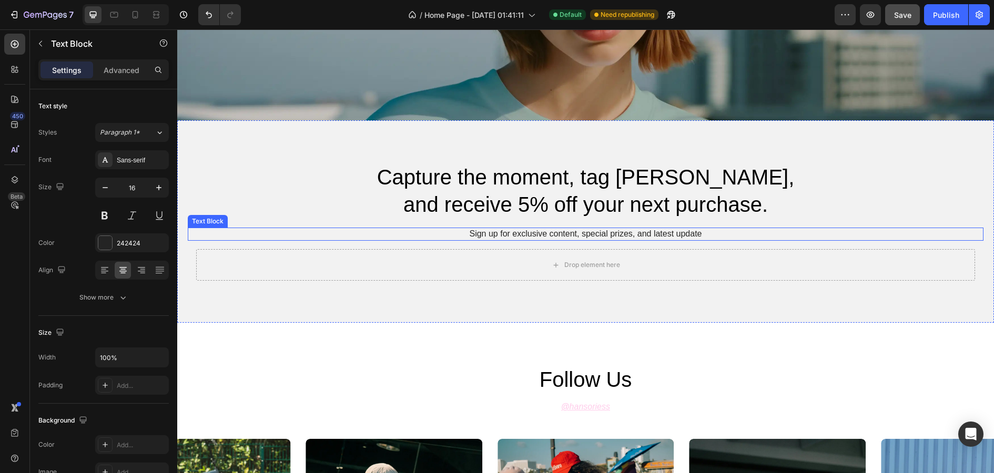
click at [572, 235] on p "Sign up for exclusive content, special prizes, and latest update" at bounding box center [586, 234] width 794 height 11
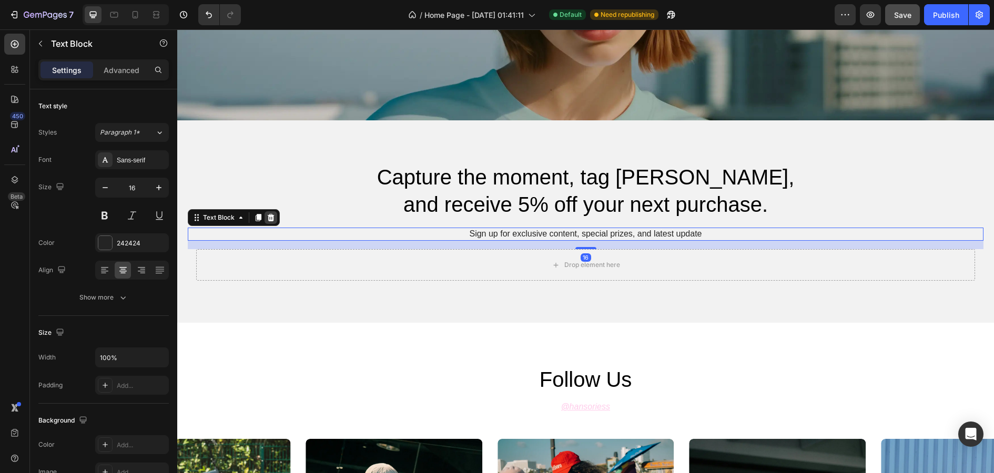
click at [270, 218] on icon at bounding box center [271, 217] width 7 height 7
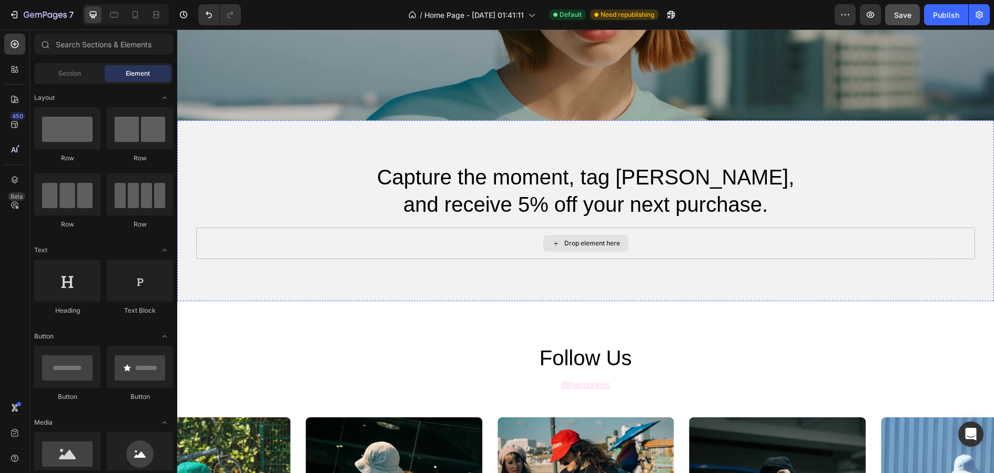
click at [547, 235] on div "Drop element here" at bounding box center [585, 243] width 85 height 17
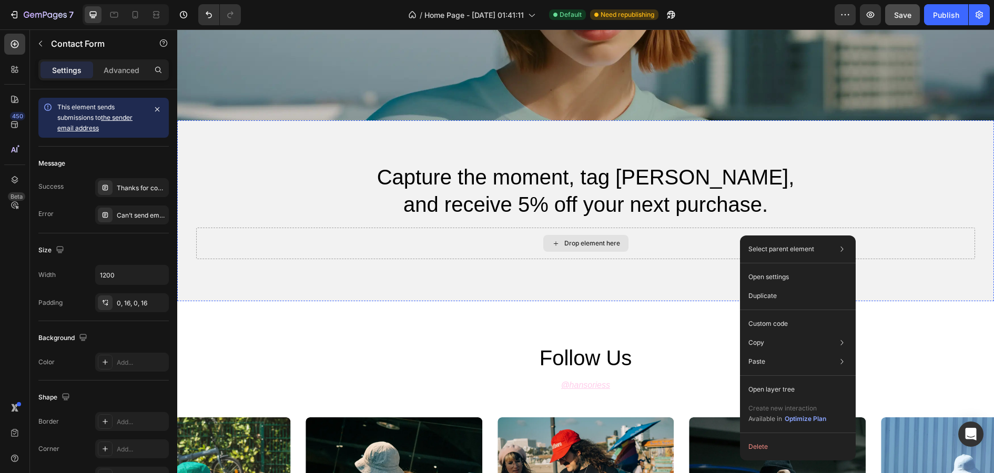
click at [682, 252] on div "Drop element here" at bounding box center [585, 244] width 779 height 32
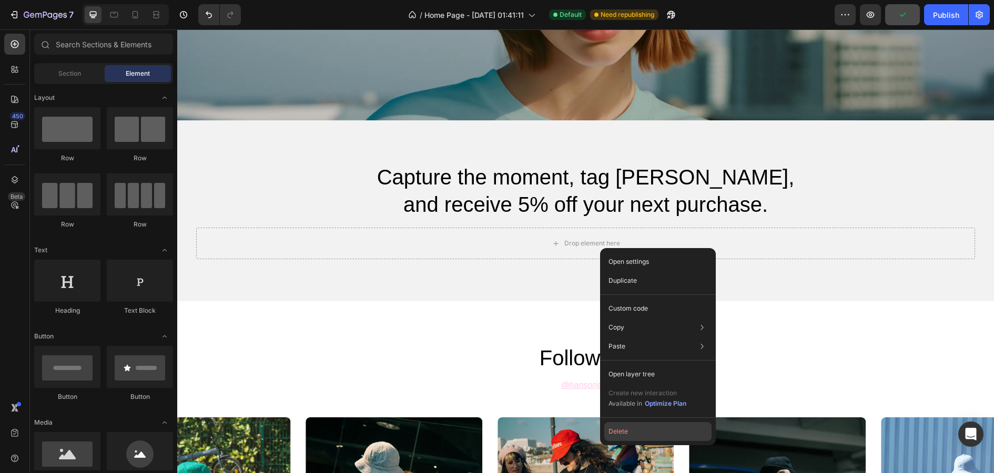
click at [680, 433] on button "Delete" at bounding box center [657, 431] width 107 height 19
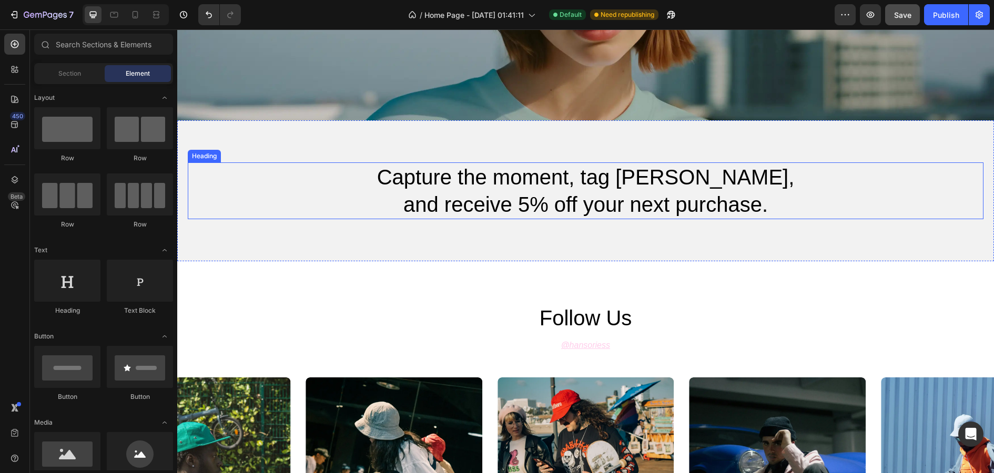
click at [651, 211] on p "Capture the moment, tag [PERSON_NAME], and receive 5% off your next purchase." at bounding box center [585, 191] width 629 height 55
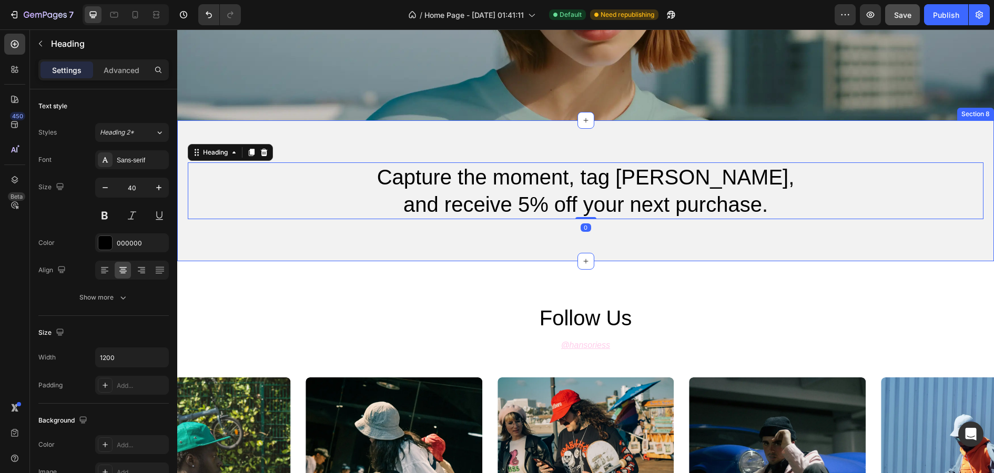
click at [665, 246] on div "Capture the moment, tag [PERSON_NAME], and receive 5% off your next purchase. H…" at bounding box center [585, 190] width 817 height 141
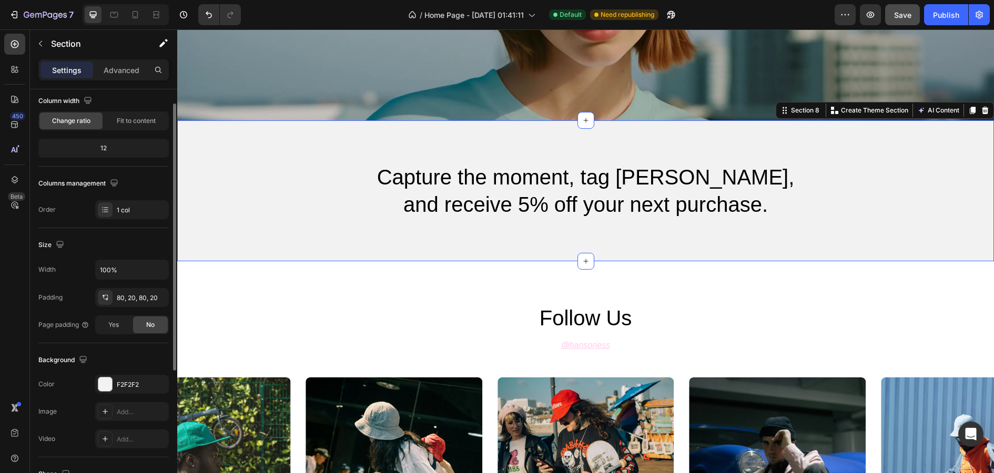
scroll to position [88, 0]
click at [109, 382] on div at bounding box center [105, 384] width 14 height 14
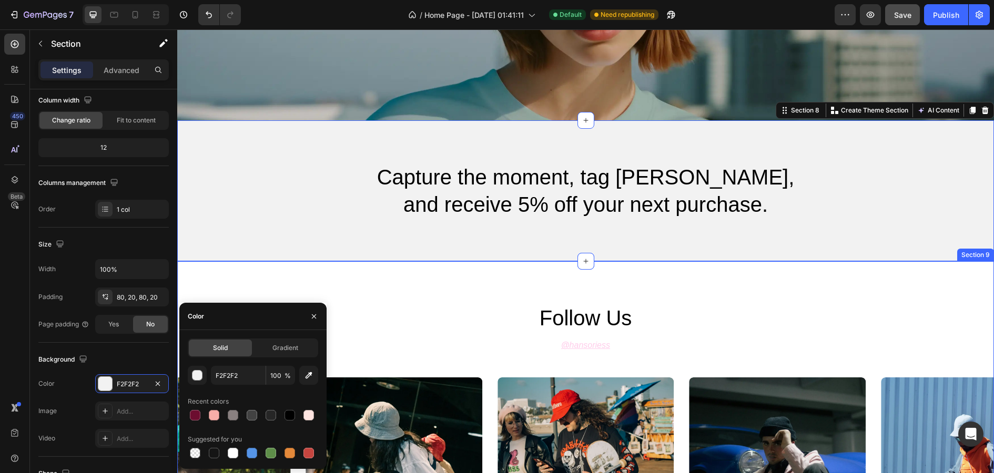
click at [479, 277] on div "follow us Heading @ hansoriess Text Block Image Image Image Image Image Carouse…" at bounding box center [585, 428] width 817 height 334
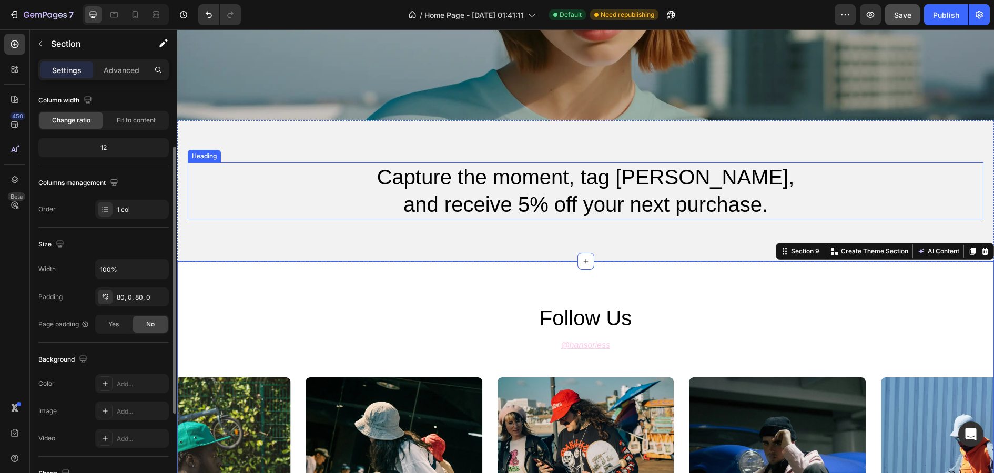
click at [367, 194] on p "Capture the moment, tag [PERSON_NAME], and receive 5% off your next purchase." at bounding box center [585, 191] width 629 height 55
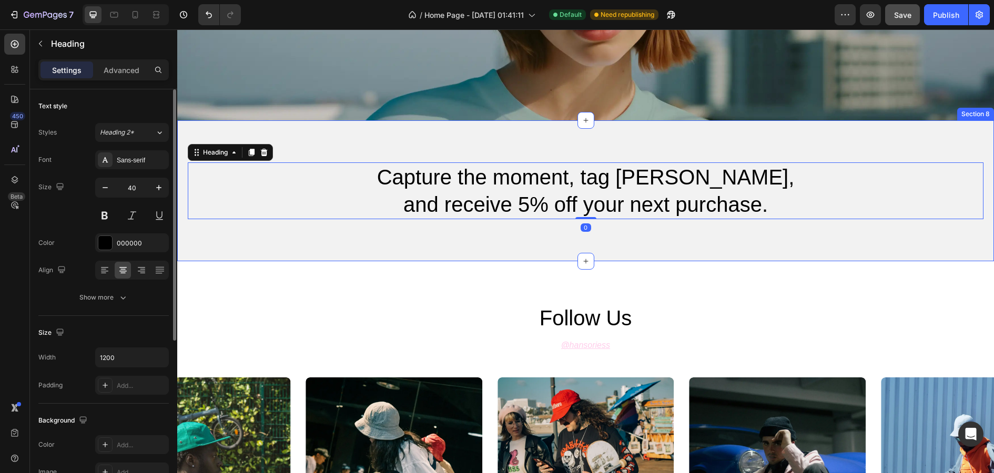
click at [320, 129] on div "Capture the moment, tag [PERSON_NAME], and receive 5% off your next purchase. H…" at bounding box center [585, 190] width 817 height 141
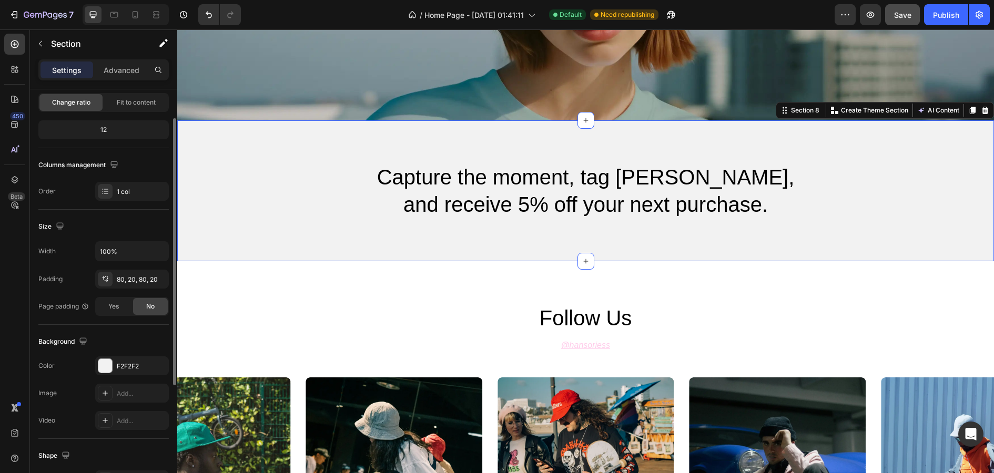
scroll to position [115, 0]
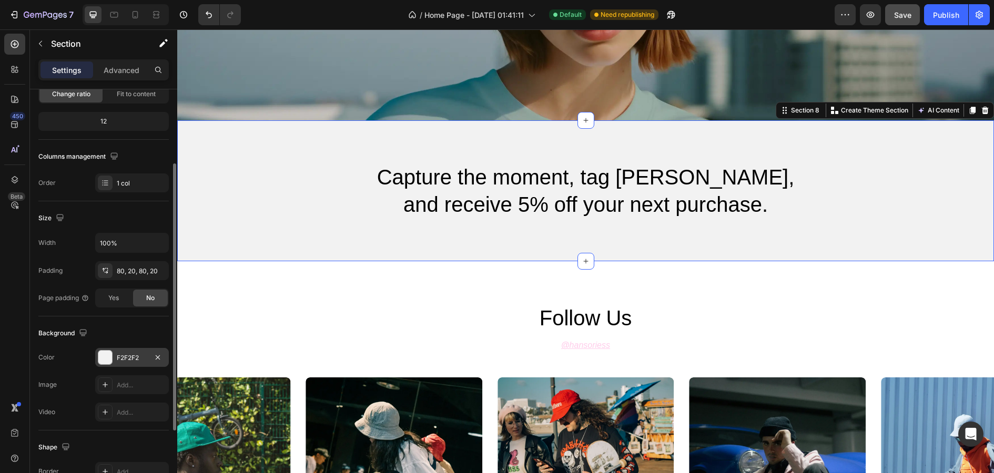
click at [112, 355] on div at bounding box center [105, 357] width 15 height 15
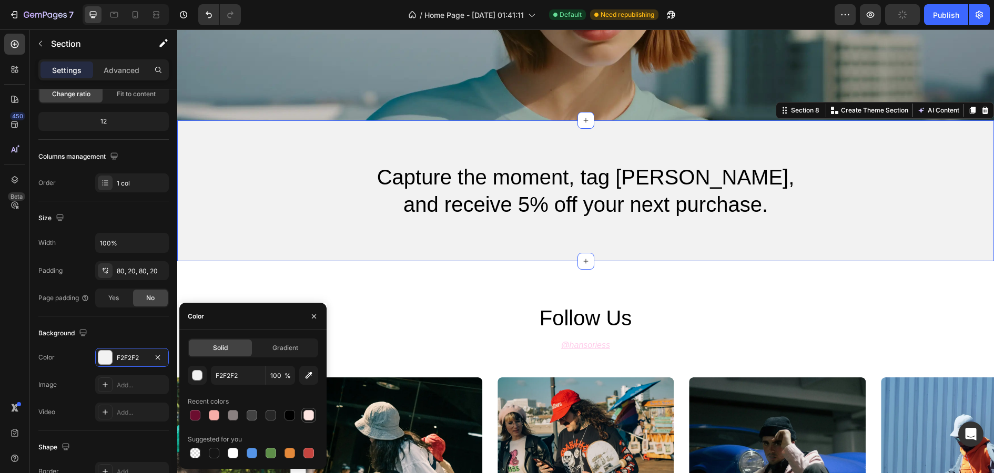
click at [310, 414] on div at bounding box center [308, 415] width 11 height 11
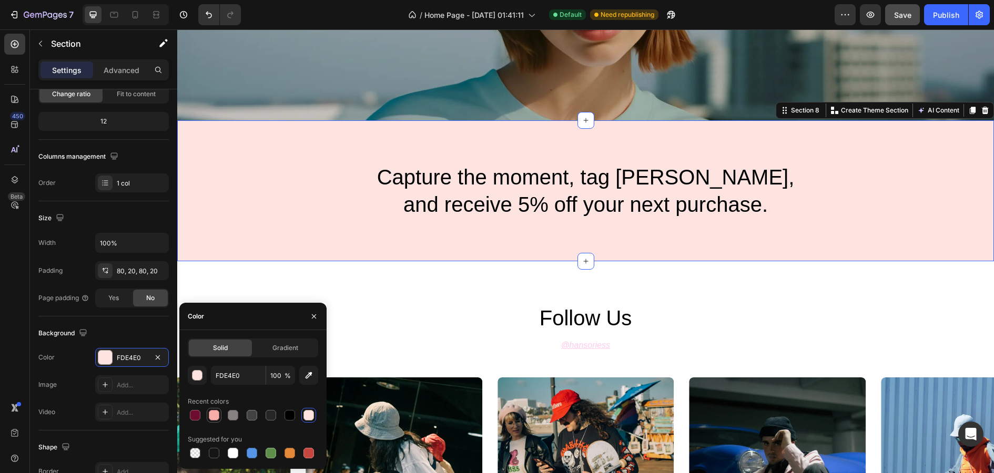
click at [214, 416] on div at bounding box center [214, 415] width 11 height 11
type input "F8ADA8"
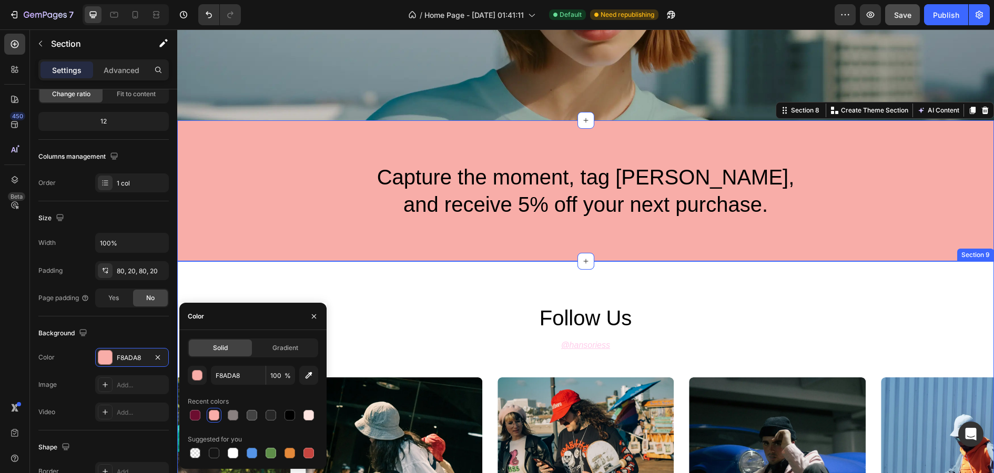
click at [451, 337] on div "follow us Heading @ hansoriess Text Block Image Image Image Image Image Carousel" at bounding box center [585, 428] width 817 height 250
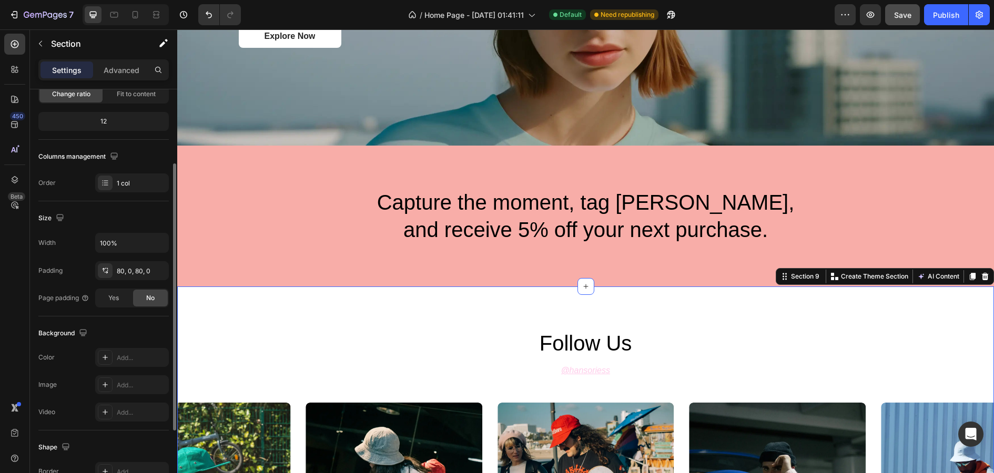
scroll to position [2161, 0]
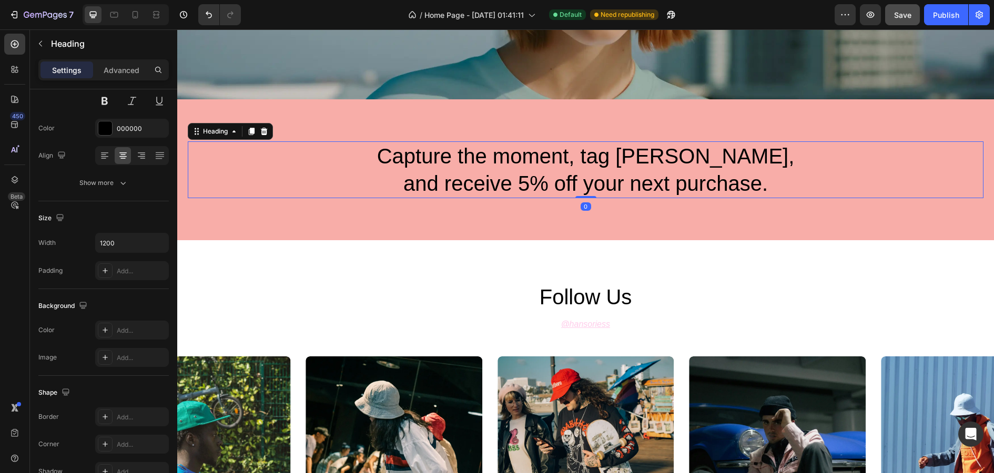
click at [540, 181] on p "Capture the moment, tag [PERSON_NAME], and receive 5% off your next purchase." at bounding box center [585, 170] width 629 height 55
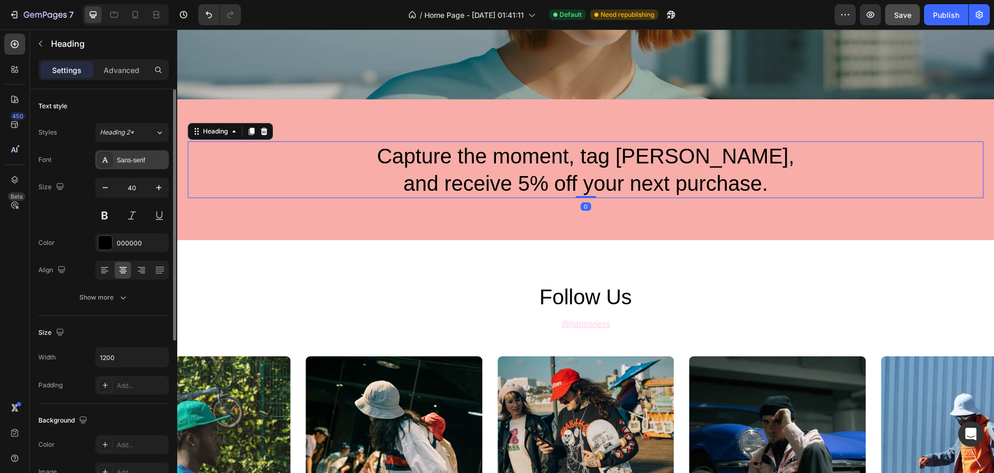
click at [140, 154] on div "Sans-serif" at bounding box center [132, 159] width 74 height 19
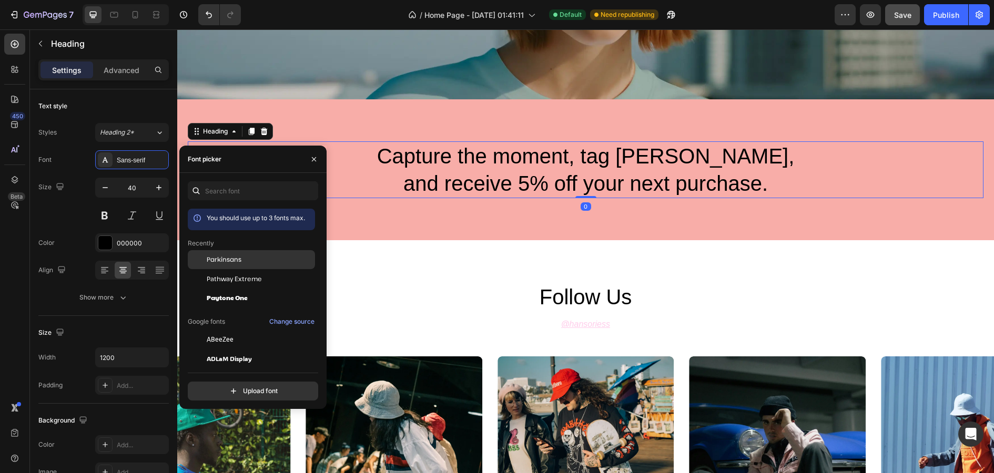
click at [237, 260] on span "Parkinsans" at bounding box center [224, 259] width 35 height 9
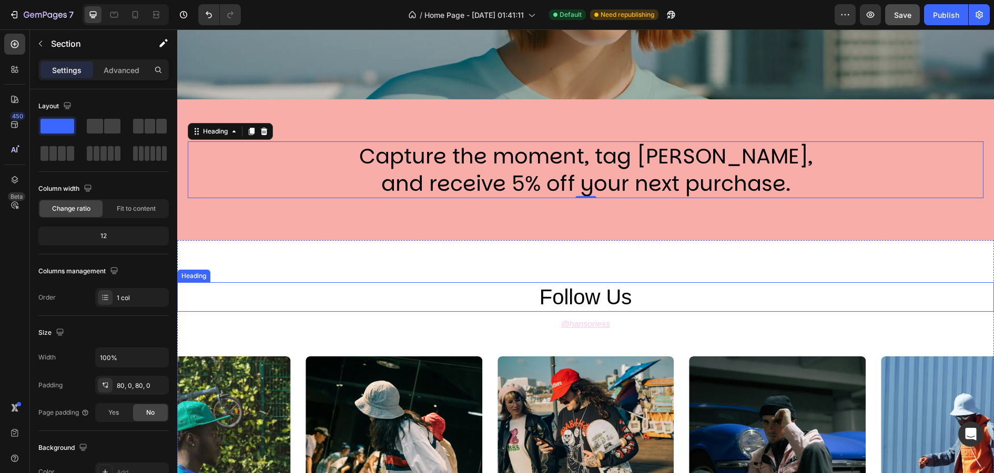
click at [382, 311] on div "follow us Heading @ hansoriess Text Block Image Image Image Image Image Carousel" at bounding box center [585, 407] width 817 height 250
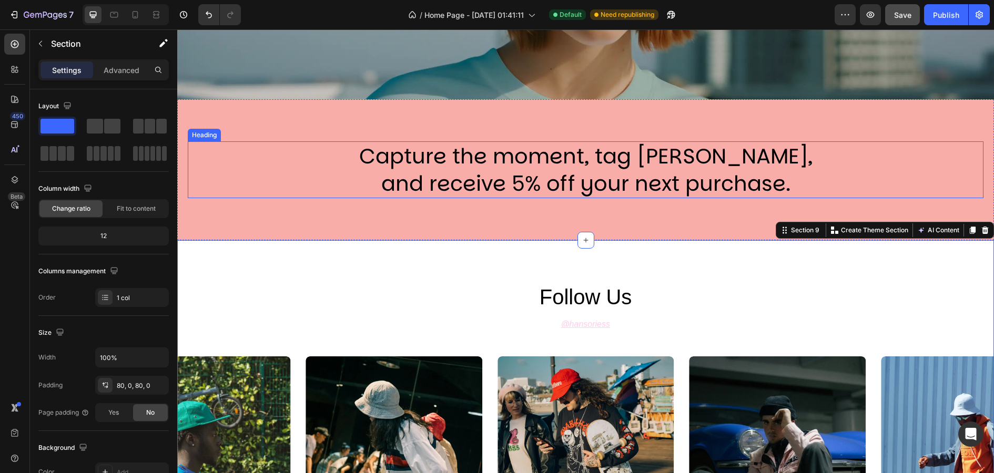
click at [435, 189] on p "Capture the moment, tag [PERSON_NAME], and receive 5% off your next purchase." at bounding box center [585, 170] width 629 height 55
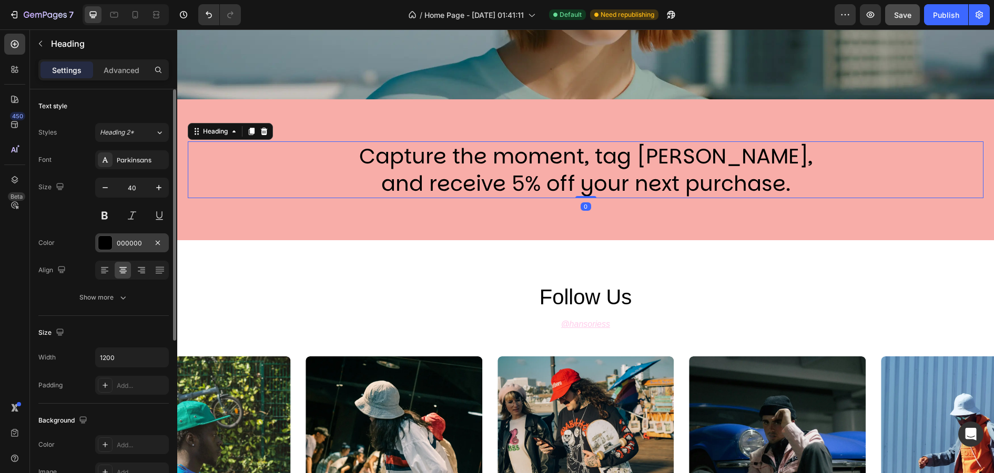
click at [106, 241] on div at bounding box center [105, 243] width 14 height 14
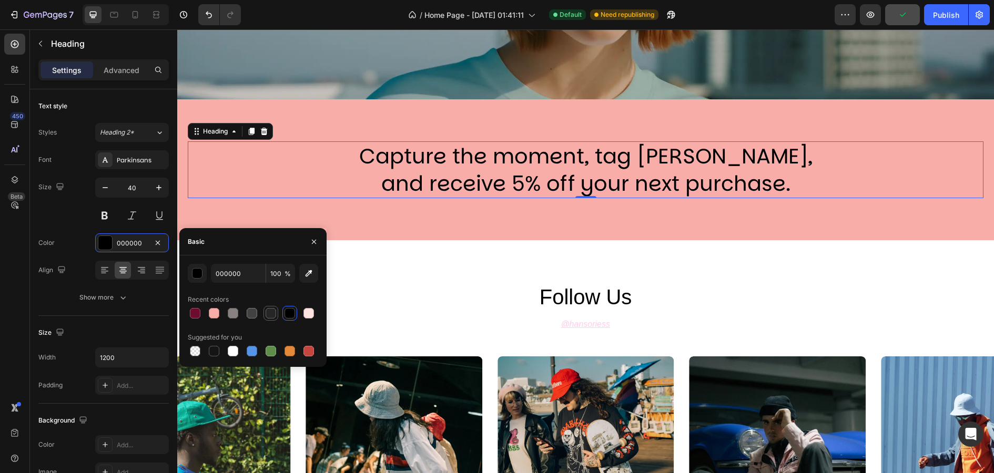
click at [273, 315] on div at bounding box center [271, 313] width 11 height 11
type input "262626"
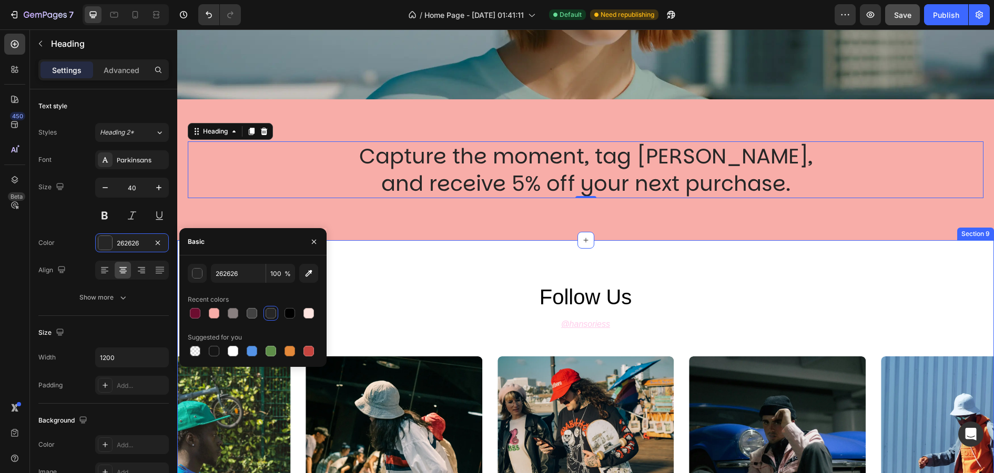
click at [434, 262] on div "follow us Heading @ hansoriess Text Block Image Image Image Image Image Carouse…" at bounding box center [585, 407] width 817 height 334
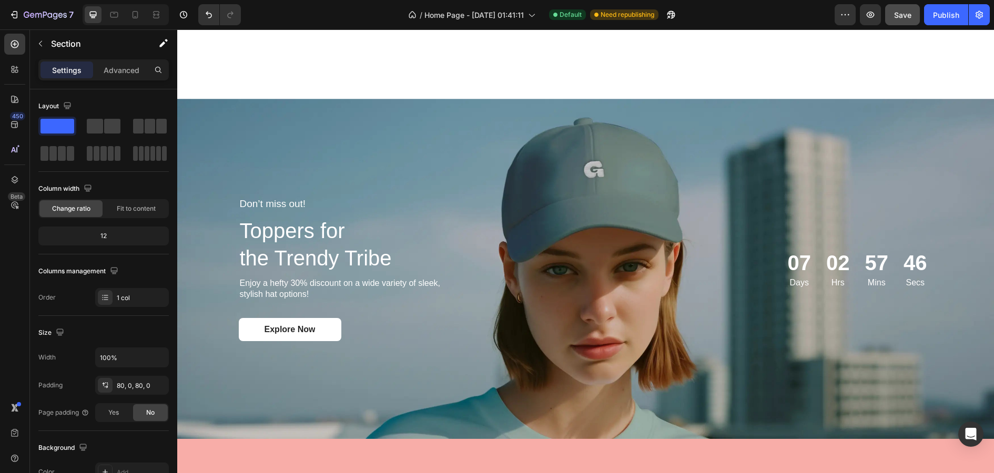
scroll to position [1751, 0]
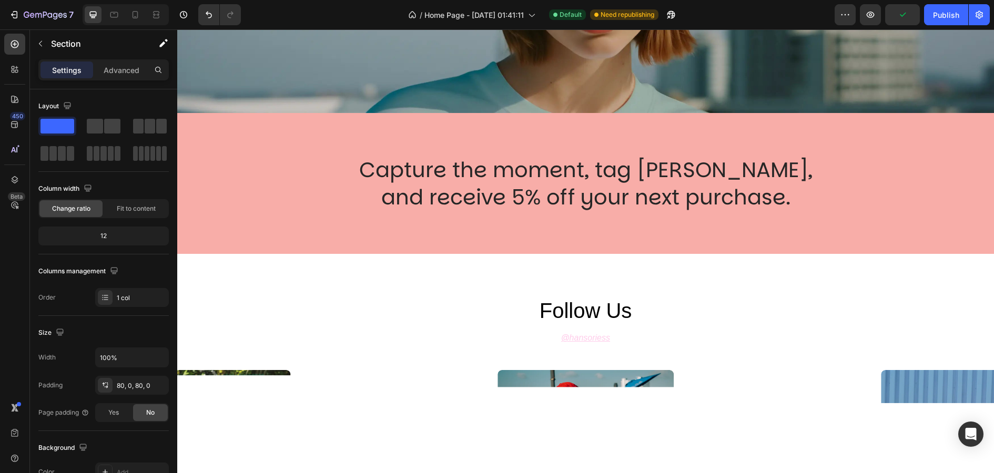
scroll to position [2151, 0]
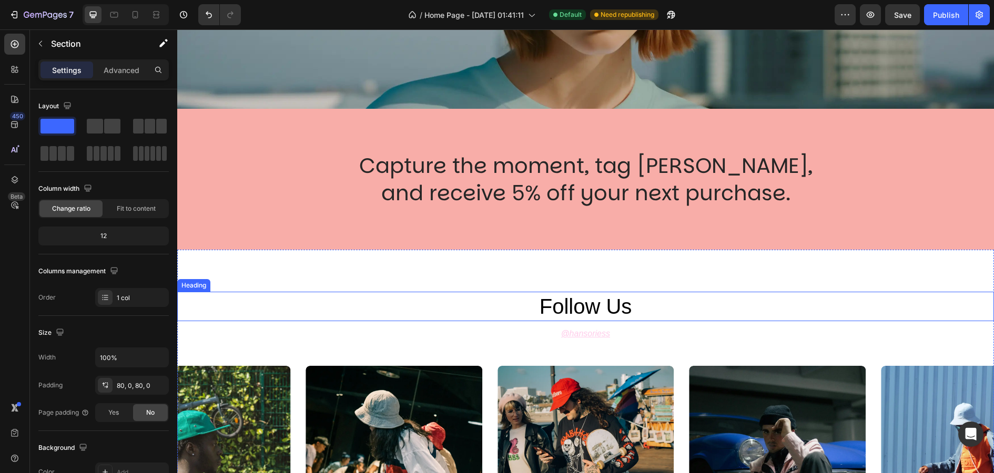
click at [586, 303] on h2 "follow us" at bounding box center [585, 306] width 631 height 29
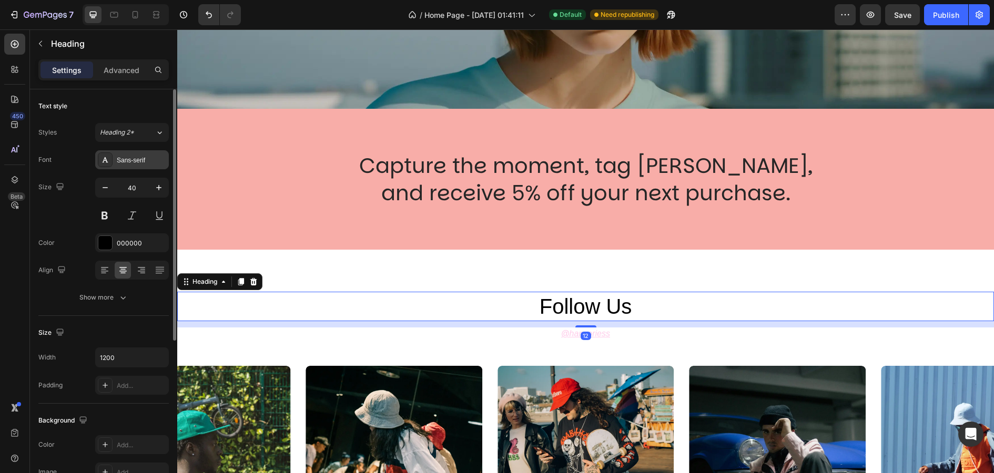
click at [125, 160] on div "Sans-serif" at bounding box center [141, 160] width 49 height 9
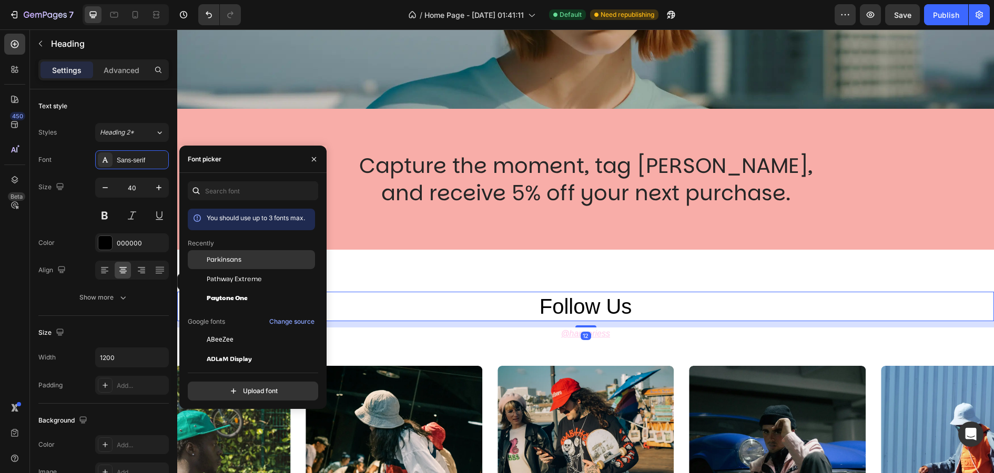
click at [229, 258] on span "Parkinsans" at bounding box center [224, 259] width 35 height 9
click at [232, 261] on span "Parkinsans" at bounding box center [224, 259] width 35 height 9
click at [583, 339] on div "12" at bounding box center [586, 336] width 11 height 8
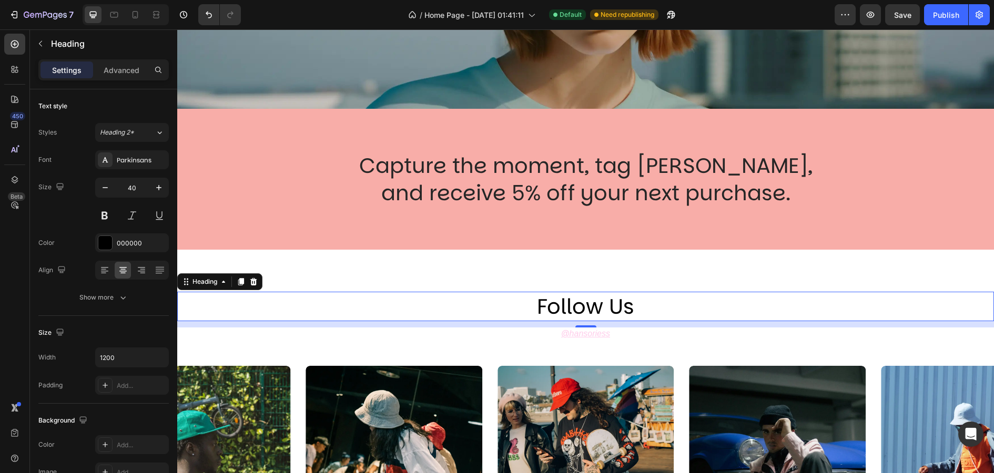
click at [583, 334] on div "12" at bounding box center [586, 336] width 11 height 8
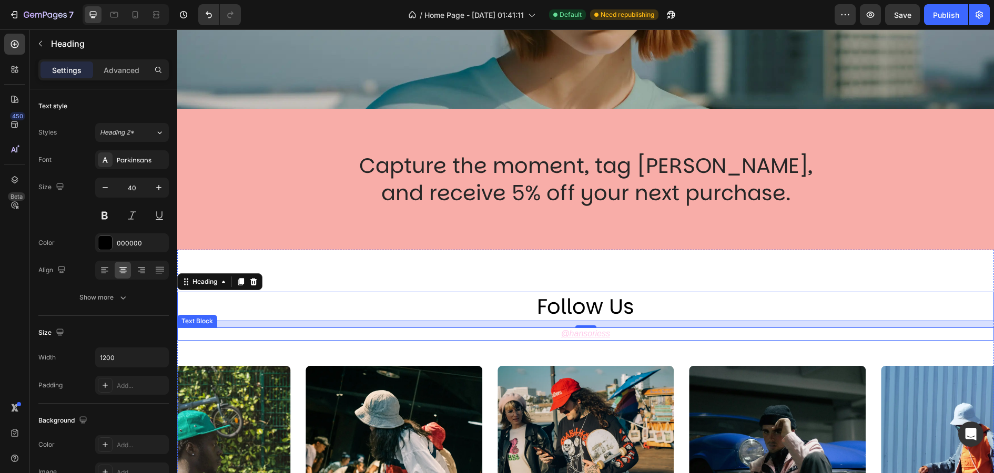
click at [619, 339] on div "@ hansoriess" at bounding box center [585, 334] width 817 height 13
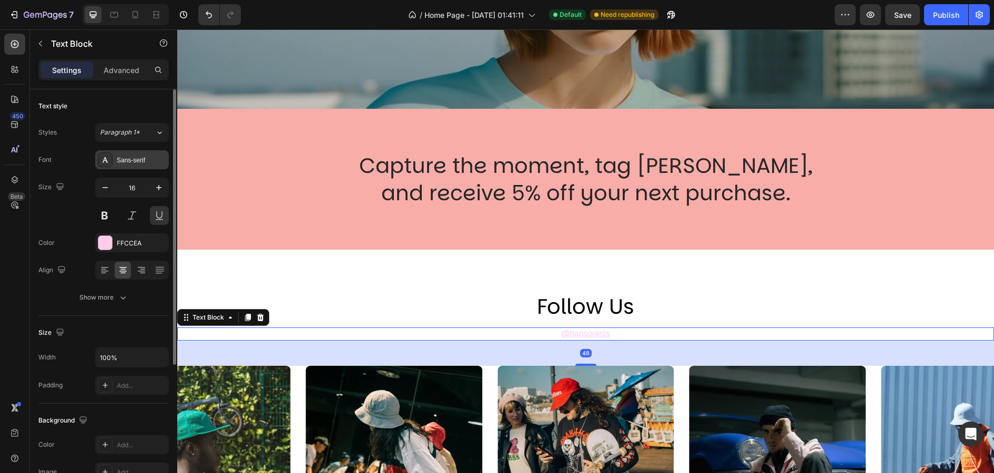
click at [128, 161] on div "Sans-serif" at bounding box center [141, 160] width 49 height 9
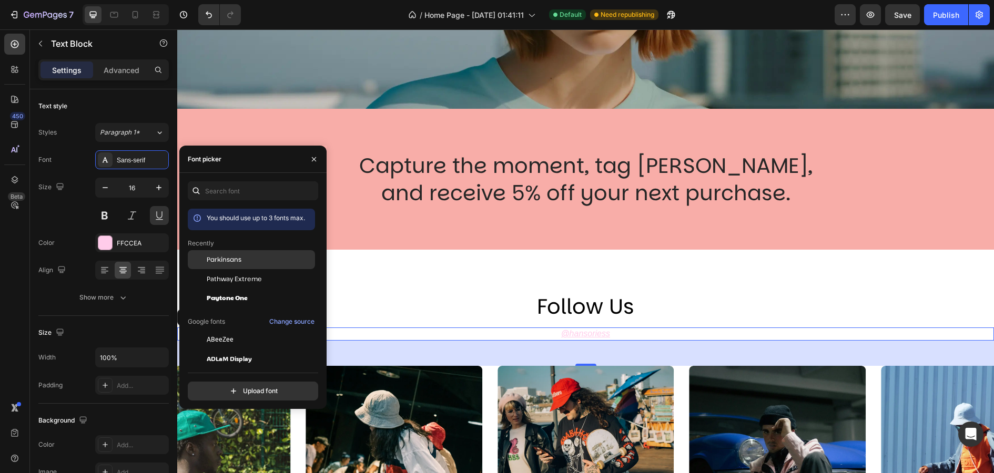
click at [252, 263] on div "Parkinsans" at bounding box center [260, 259] width 106 height 9
click at [607, 298] on h2 "follow us" at bounding box center [585, 306] width 631 height 29
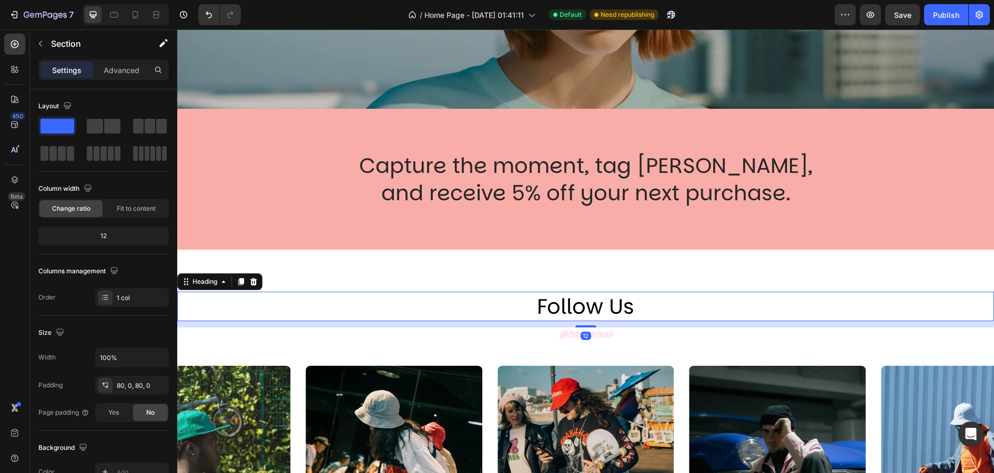
click at [613, 275] on div "follow us Heading 12 @ hansoriess Text Block Image Image Image Image Image Caro…" at bounding box center [585, 417] width 817 height 334
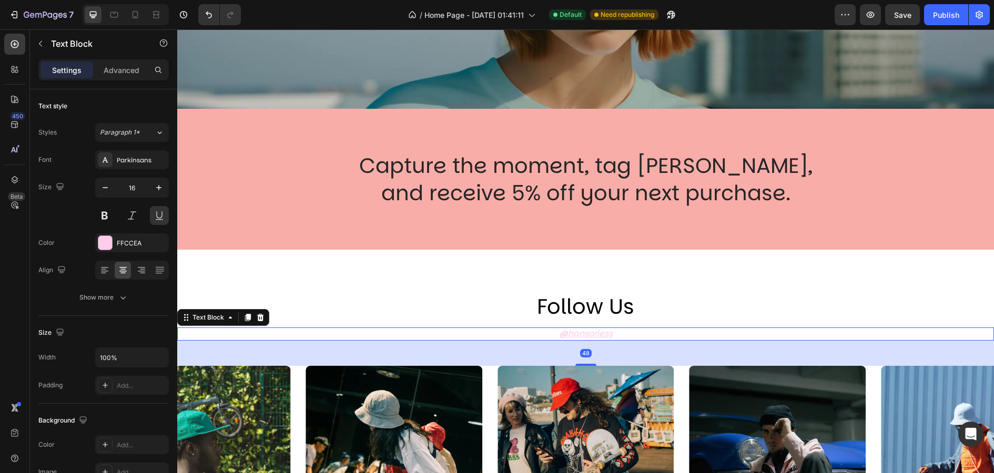
click at [596, 337] on u "hansoriess" at bounding box center [590, 334] width 45 height 12
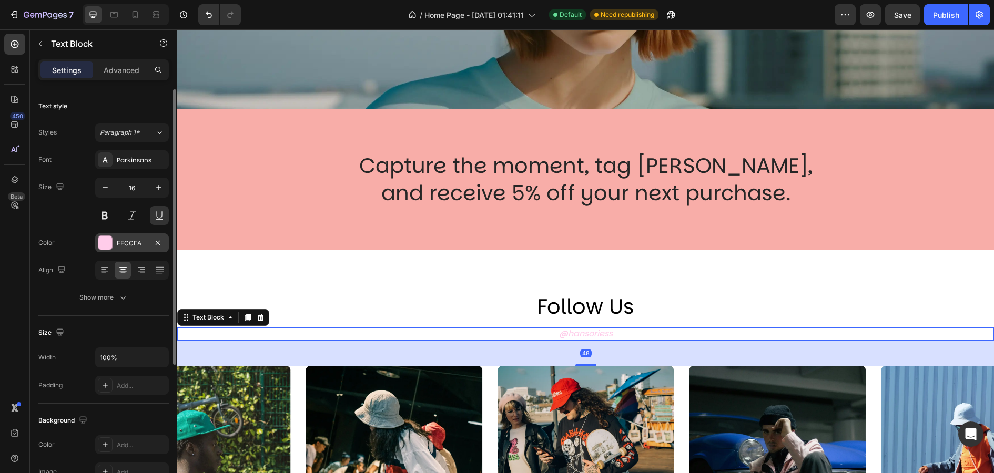
click at [105, 242] on div at bounding box center [105, 243] width 14 height 14
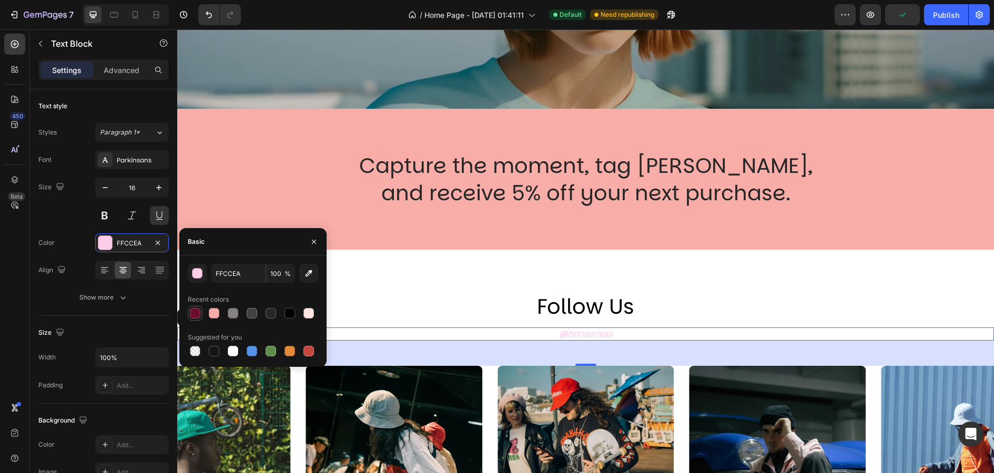
click at [196, 315] on div at bounding box center [195, 313] width 11 height 11
click at [216, 318] on div at bounding box center [214, 313] width 11 height 11
type input "F8ADA8"
click at [402, 272] on div "follow us Heading @ hansoriess Text Block 48 Image Image Image Image Image Caro…" at bounding box center [585, 417] width 817 height 334
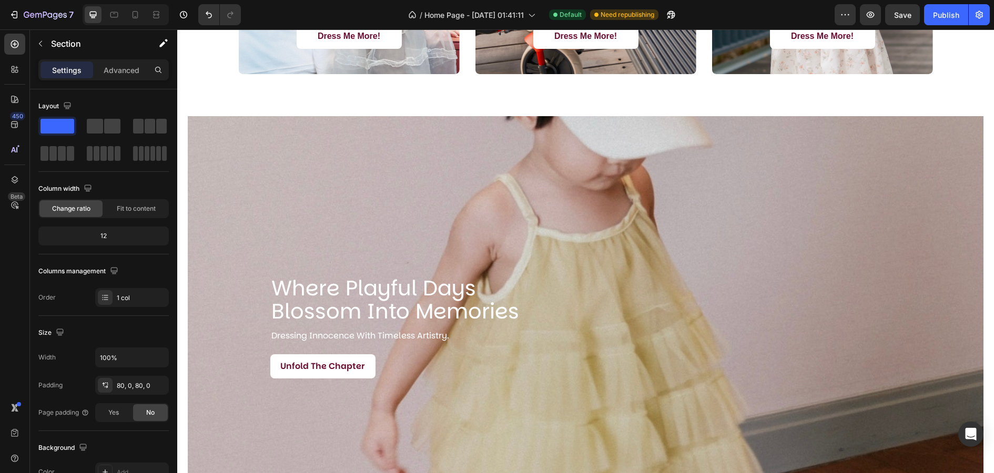
scroll to position [1299, 0]
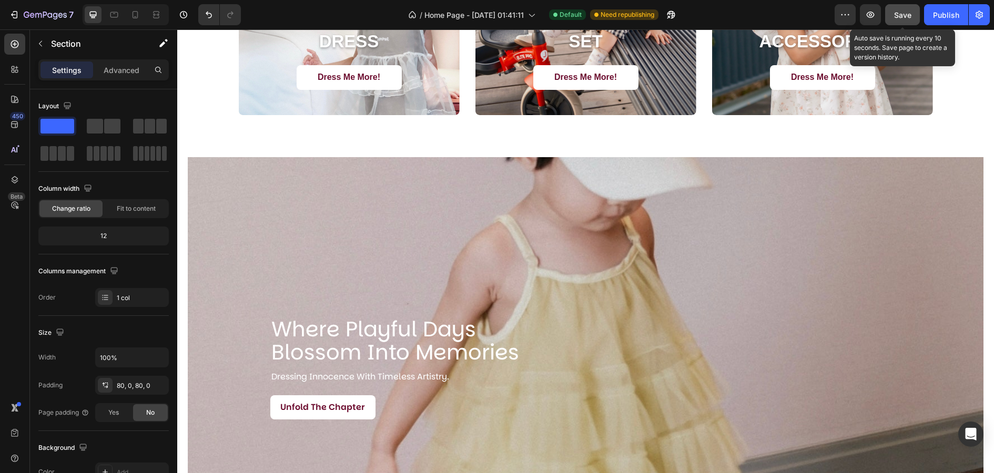
click at [900, 14] on span "Save" at bounding box center [902, 15] width 17 height 9
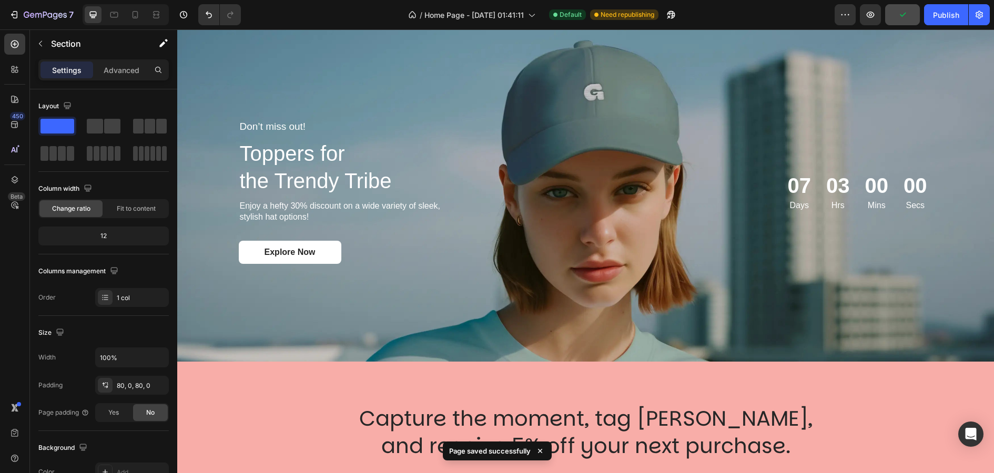
scroll to position [1899, 0]
click at [633, 227] on div "07 Days 02 Hrs 59 Mins 59 Secs Countdown Timer" at bounding box center [760, 191] width 345 height 145
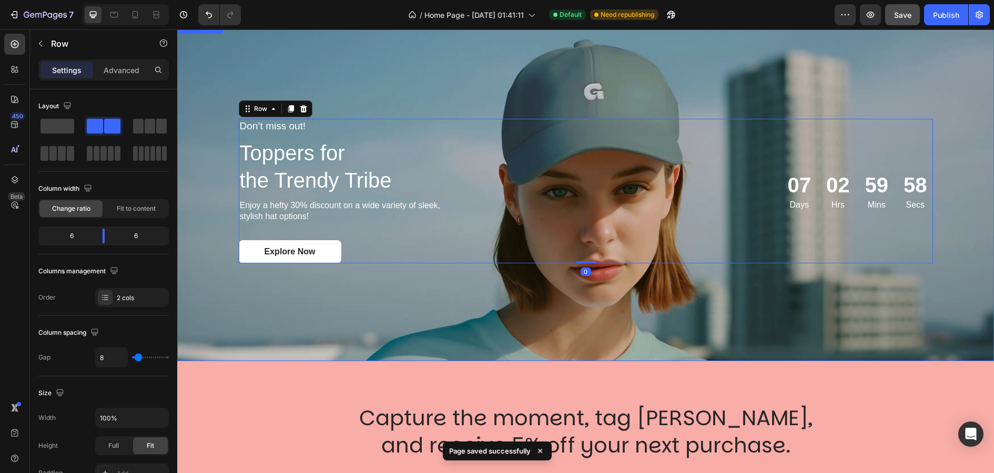
click at [419, 91] on div "Background Image" at bounding box center [585, 191] width 817 height 340
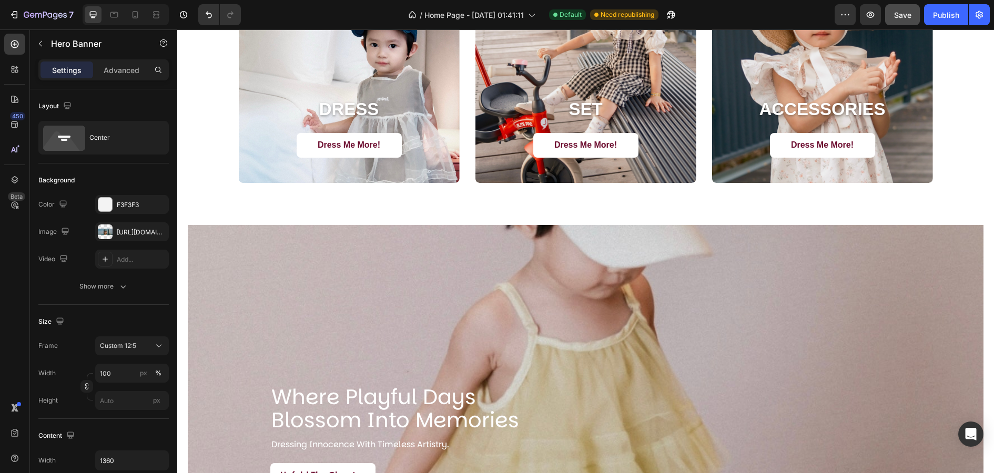
scroll to position [1232, 0]
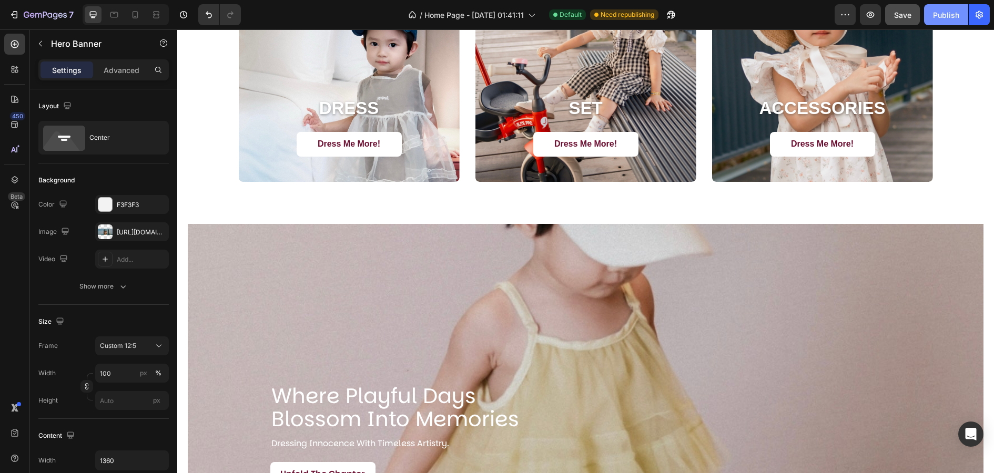
click at [954, 11] on div "Publish" at bounding box center [946, 14] width 26 height 11
click at [869, 17] on icon "button" at bounding box center [871, 15] width 8 height 6
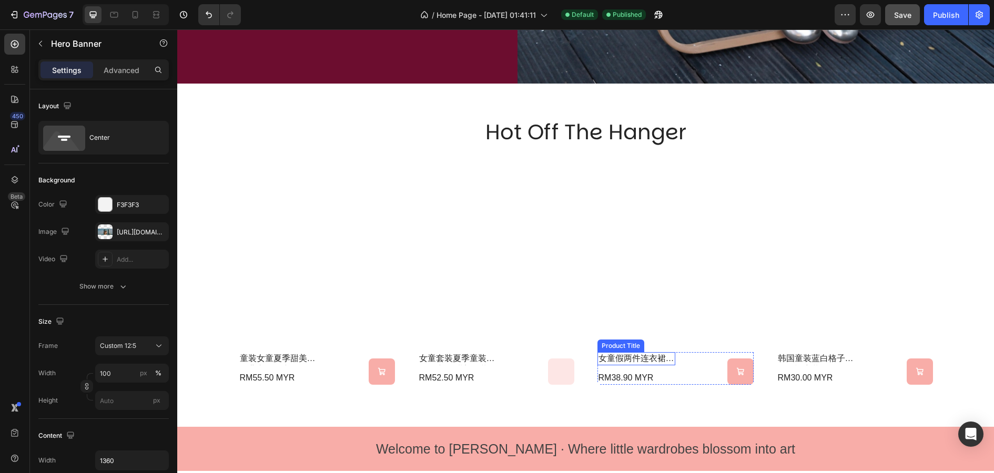
scroll to position [525, 0]
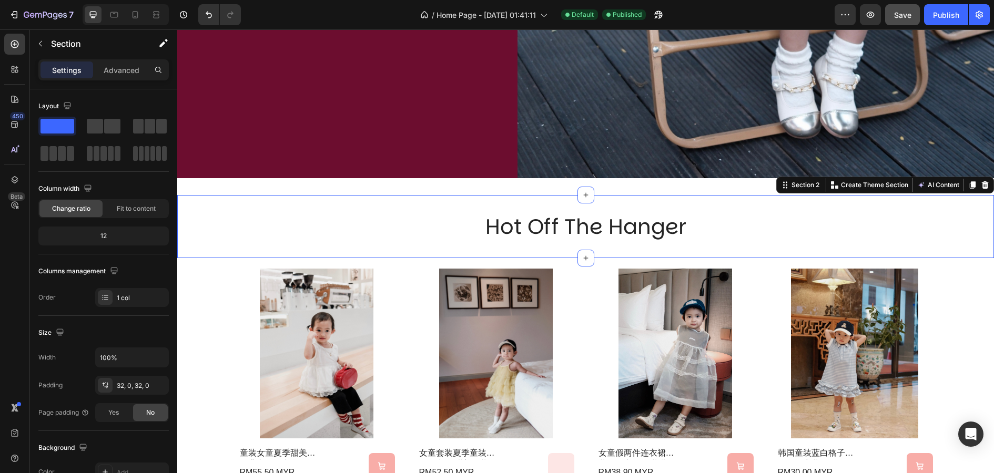
click at [698, 249] on div "hot off the hanger Heading Section 2 You can create reusable sections Create Th…" at bounding box center [585, 226] width 817 height 63
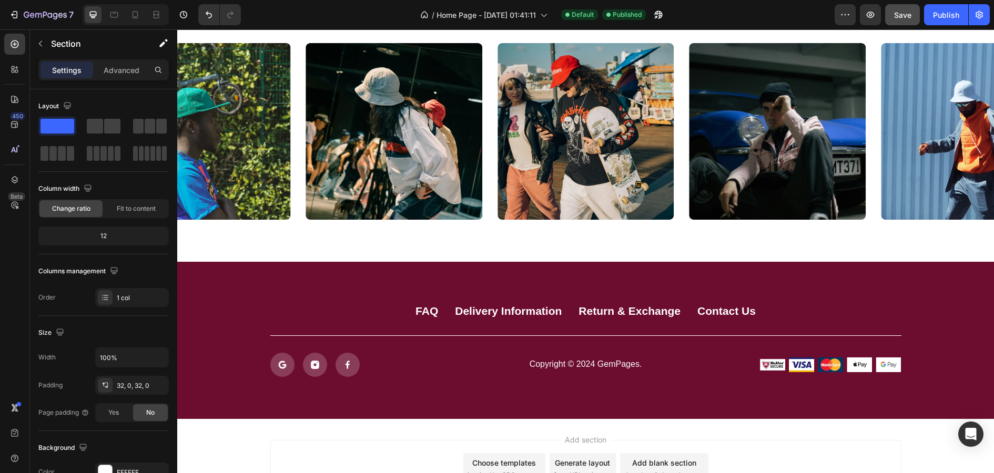
scroll to position [2569, 0]
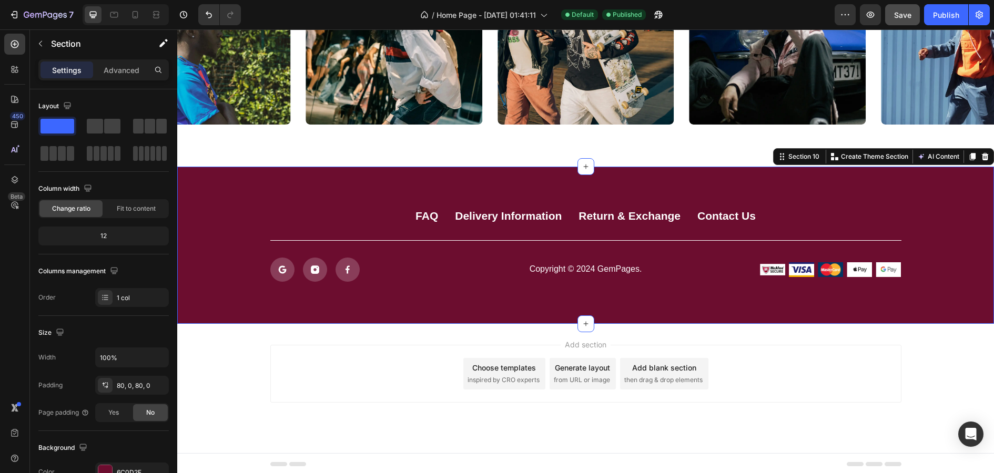
click at [552, 308] on div "FAQ Button Delivery Information Button Return & Exchange Button Contact Us Butt…" at bounding box center [585, 245] width 817 height 157
click at [990, 156] on div at bounding box center [985, 156] width 13 height 13
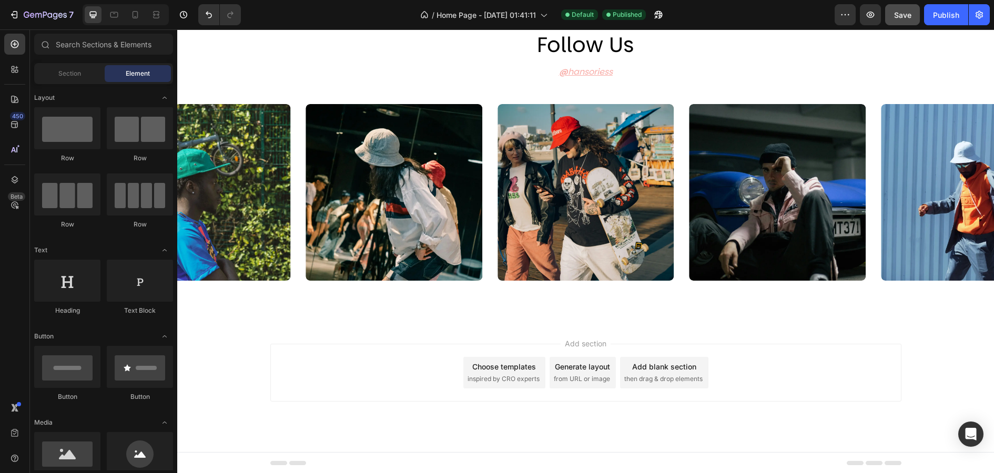
click at [749, 380] on div "Add section Choose templates inspired by CRO experts Generate layout from URL o…" at bounding box center [585, 373] width 631 height 58
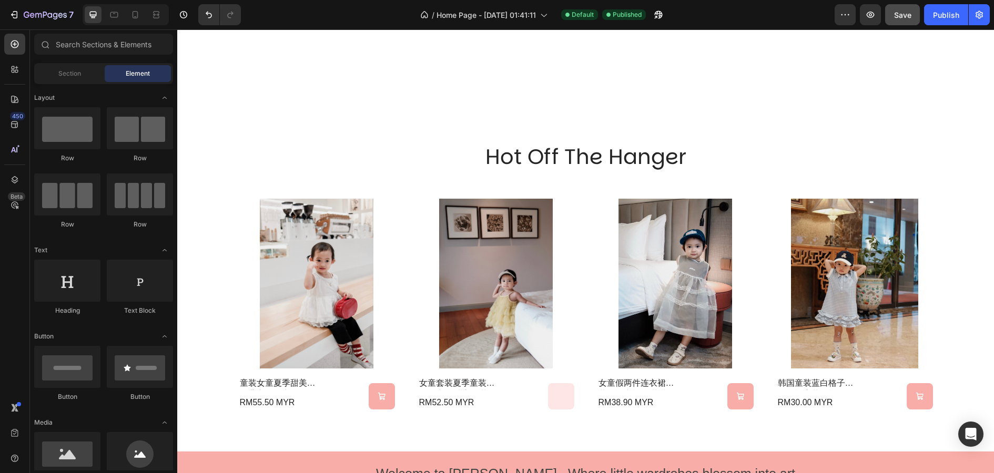
scroll to position [517, 0]
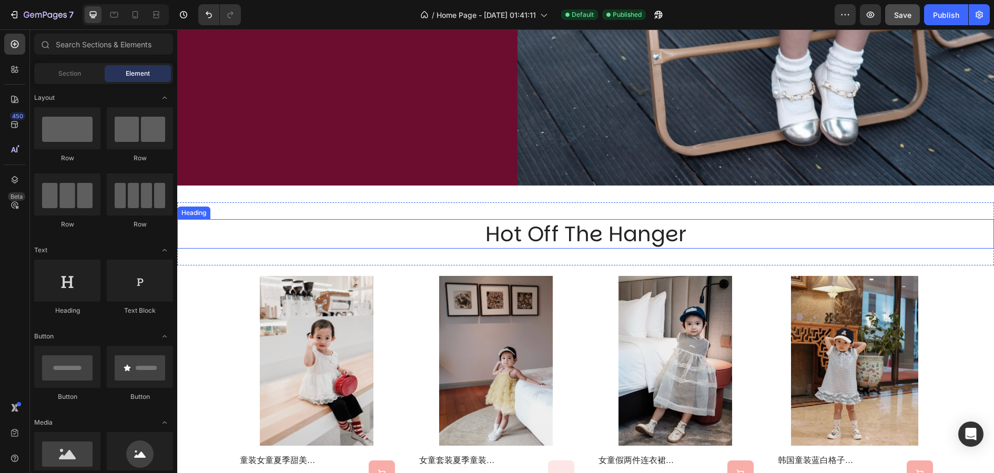
click at [690, 225] on h2 "hot off the hanger" at bounding box center [585, 233] width 631 height 29
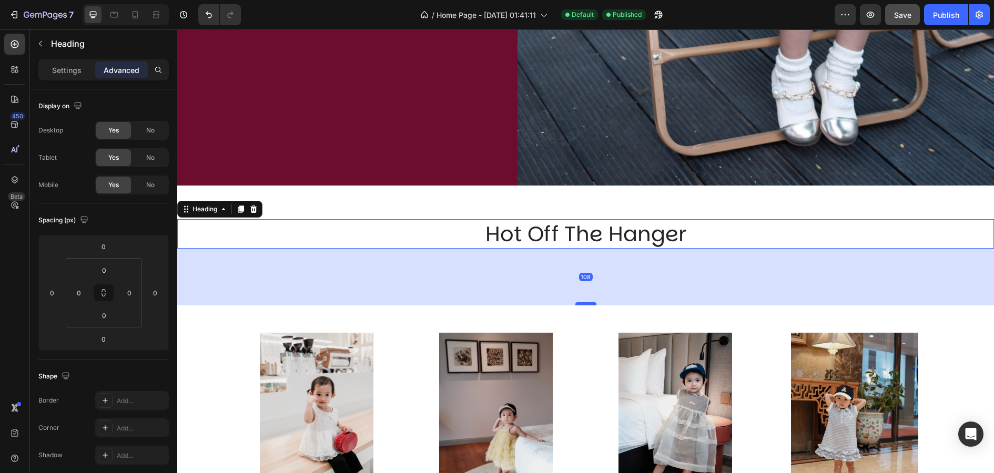
drag, startPoint x: 592, startPoint y: 248, endPoint x: 594, endPoint y: 316, distance: 68.4
click at [594, 306] on div at bounding box center [585, 303] width 21 height 3
type input "130"
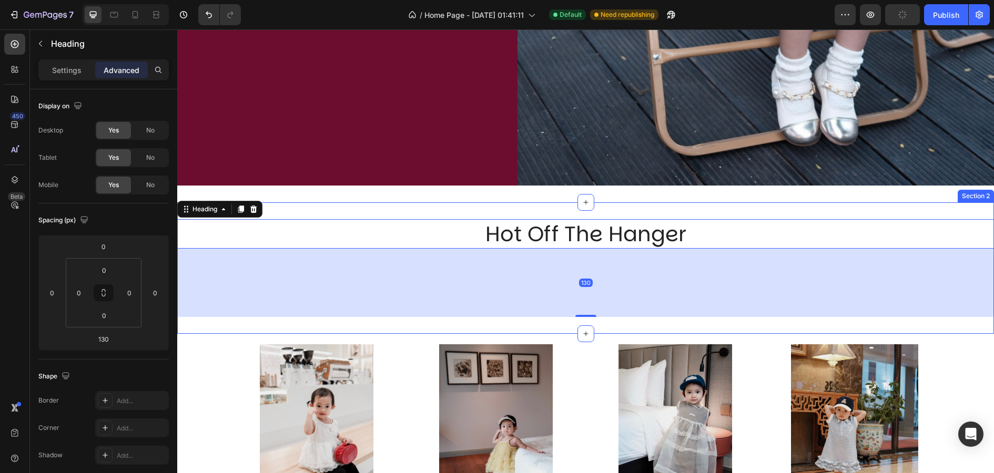
click at [656, 212] on div "hot off the hanger Heading 130 Section 2" at bounding box center [585, 267] width 817 height 131
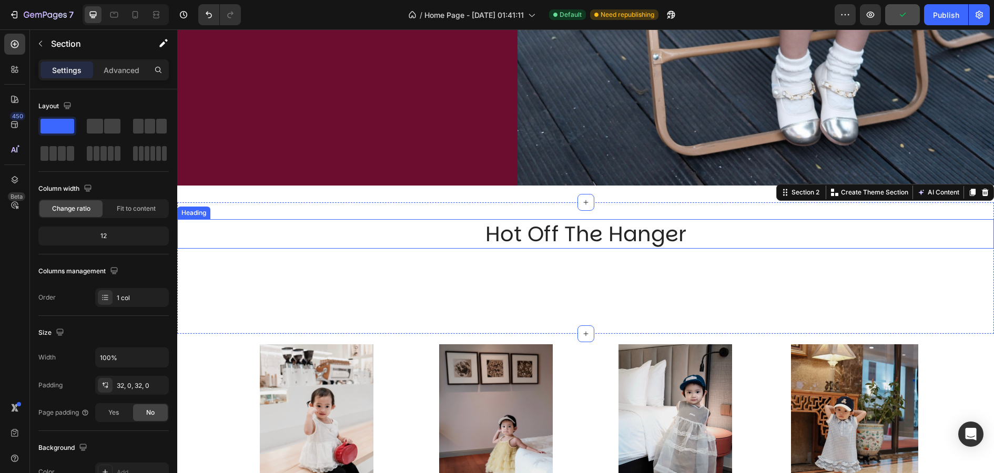
click at [602, 290] on div "hot off the hanger Heading" at bounding box center [585, 268] width 817 height 98
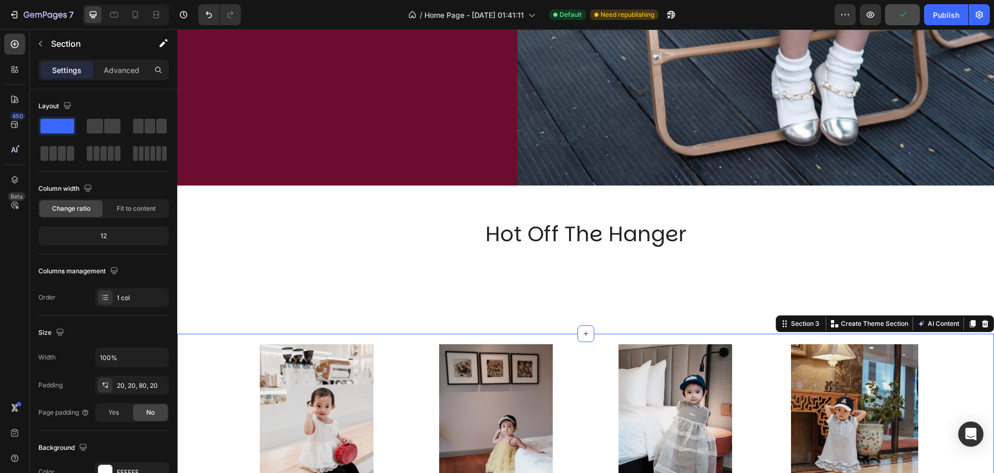
click at [609, 334] on div "Product Images 童装女童夏季甜美蛋糕背心2025新款女宝小众蕾丝花边蓬蓬网纱衬衫 Product Title RM55.50 MYR Produ…" at bounding box center [585, 465] width 817 height 263
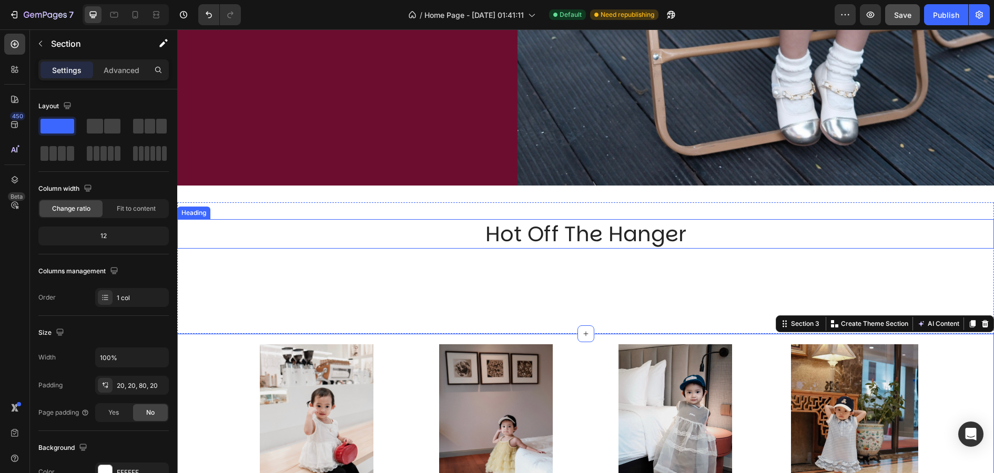
click at [582, 241] on h2 "hot off the hanger" at bounding box center [585, 233] width 631 height 29
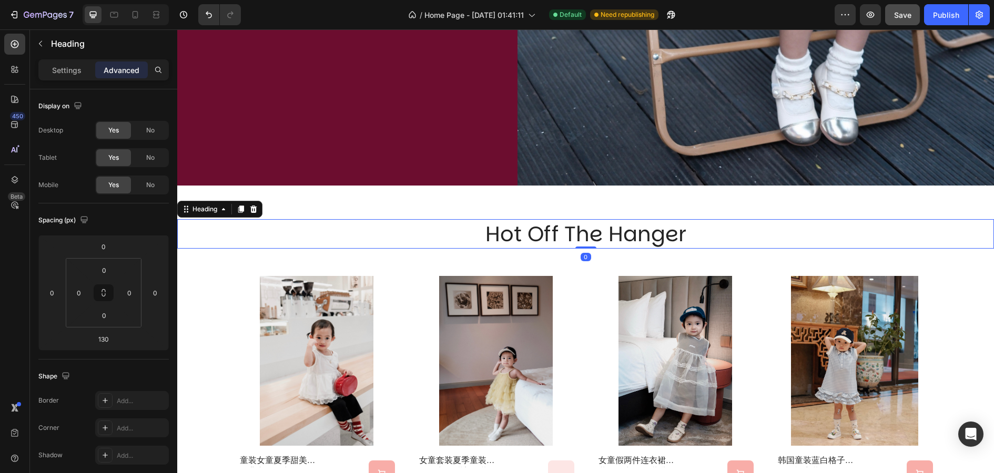
drag, startPoint x: 587, startPoint y: 314, endPoint x: 590, endPoint y: 239, distance: 75.8
click at [590, 239] on div "hot off the hanger Heading 0" at bounding box center [585, 233] width 817 height 29
type input "0"
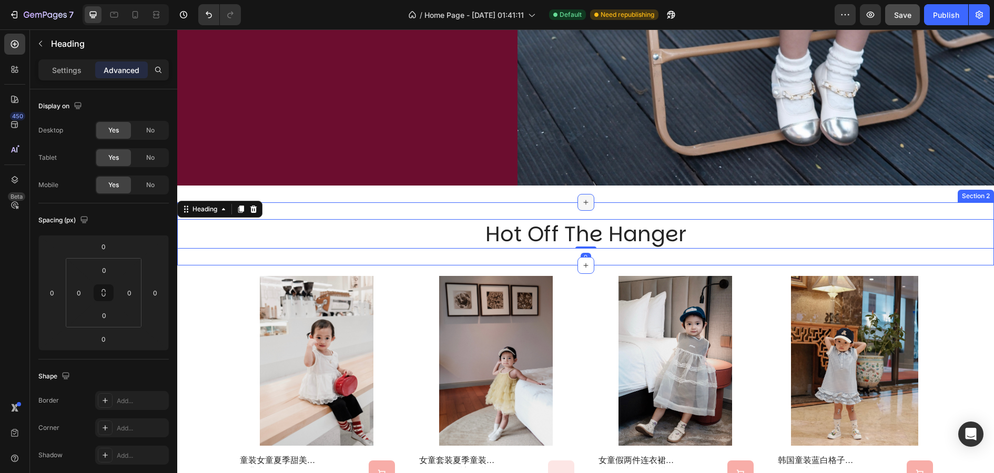
click at [587, 208] on div at bounding box center [585, 202] width 17 height 17
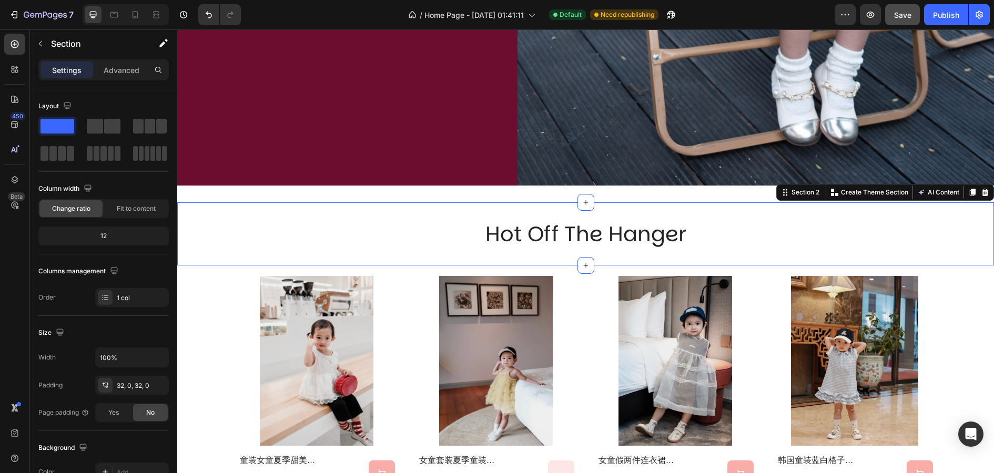
click at [676, 202] on div "hot off the hanger Heading Section 2 You can create reusable sections Create Th…" at bounding box center [585, 233] width 817 height 63
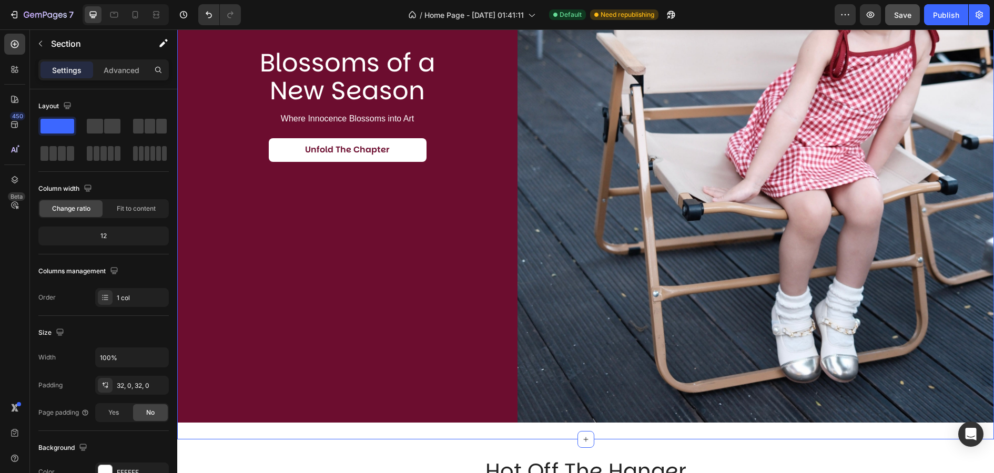
scroll to position [0, 0]
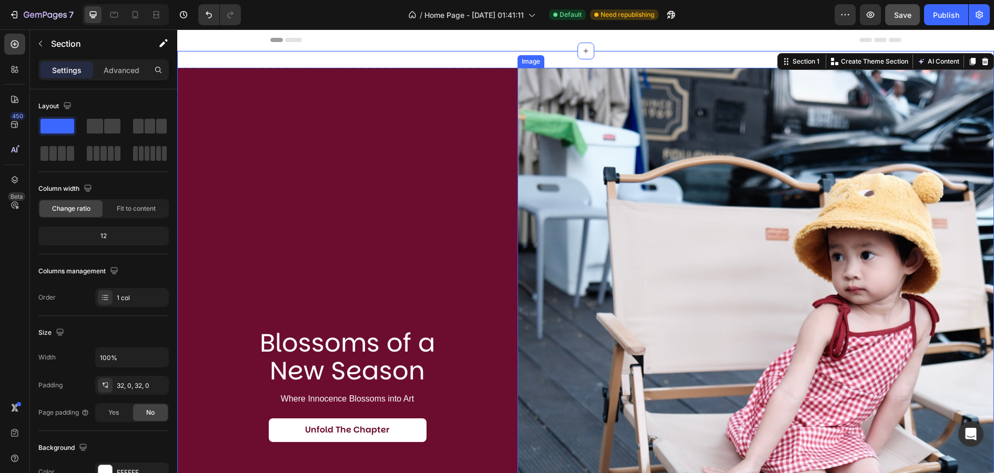
drag, startPoint x: 588, startPoint y: 53, endPoint x: 592, endPoint y: 111, distance: 58.5
click at [592, 111] on div "Blossoms of a New Season Heading Where Innocence Blossoms into Art Text Block U…" at bounding box center [585, 385] width 817 height 669
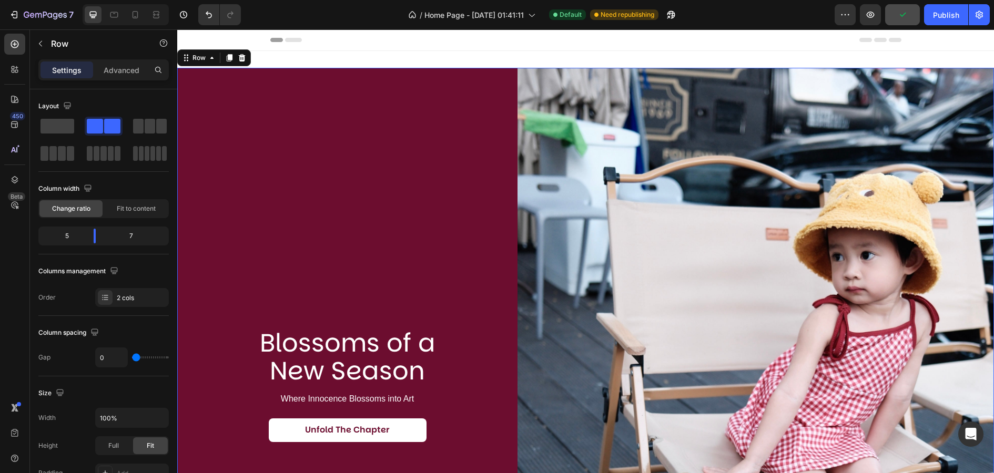
click at [448, 118] on div "Blossoms of a New Season Heading Where Innocence Blossoms into Art Text Block U…" at bounding box center [347, 385] width 340 height 635
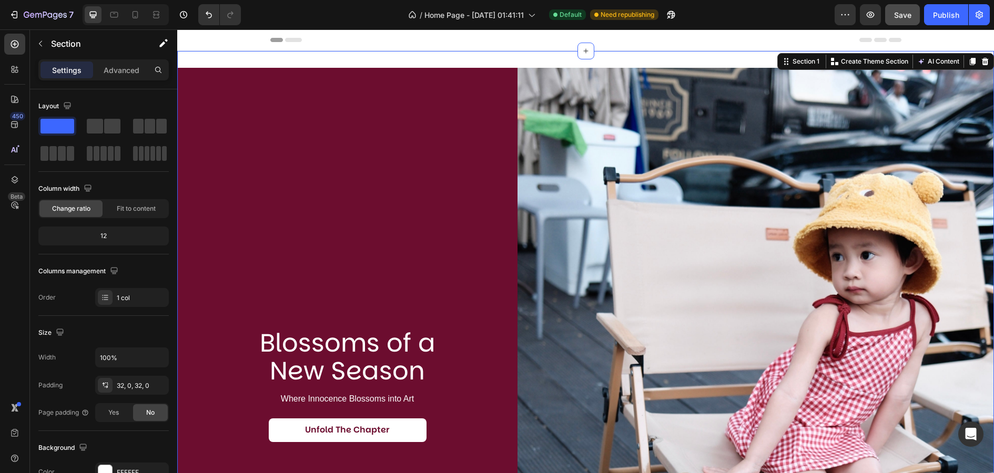
click at [440, 53] on div "Blossoms of a New Season Heading Where Innocence Blossoms into Art Text Block U…" at bounding box center [585, 385] width 817 height 669
click at [988, 59] on icon at bounding box center [985, 61] width 8 height 8
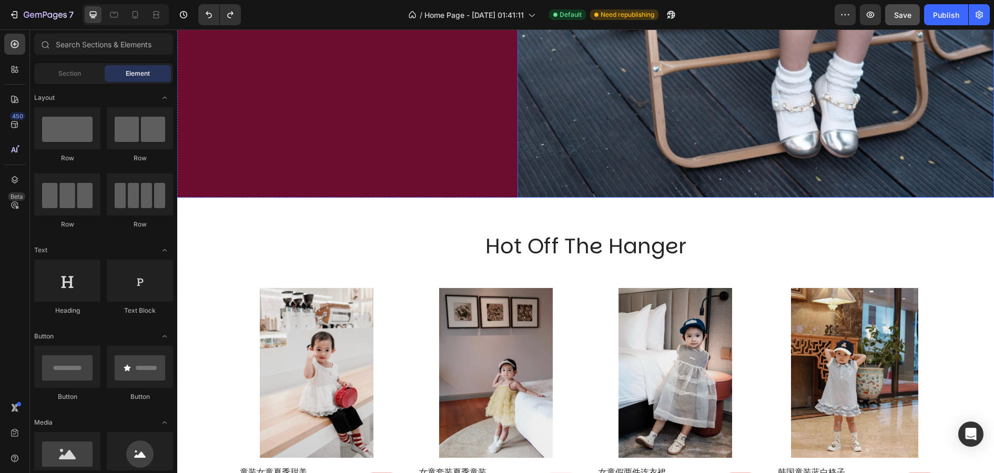
scroll to position [536, 0]
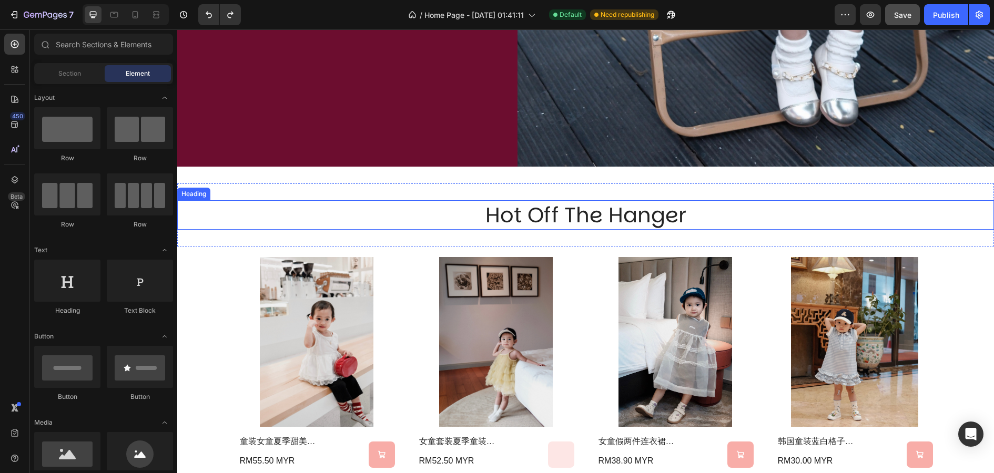
click at [799, 226] on h2 "hot off the hanger" at bounding box center [585, 214] width 631 height 29
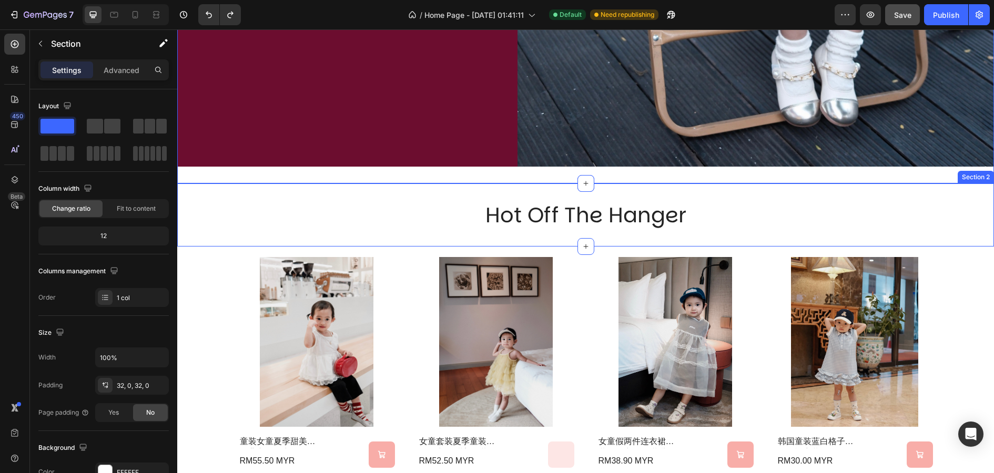
click at [982, 180] on div "Section 2" at bounding box center [976, 177] width 36 height 13
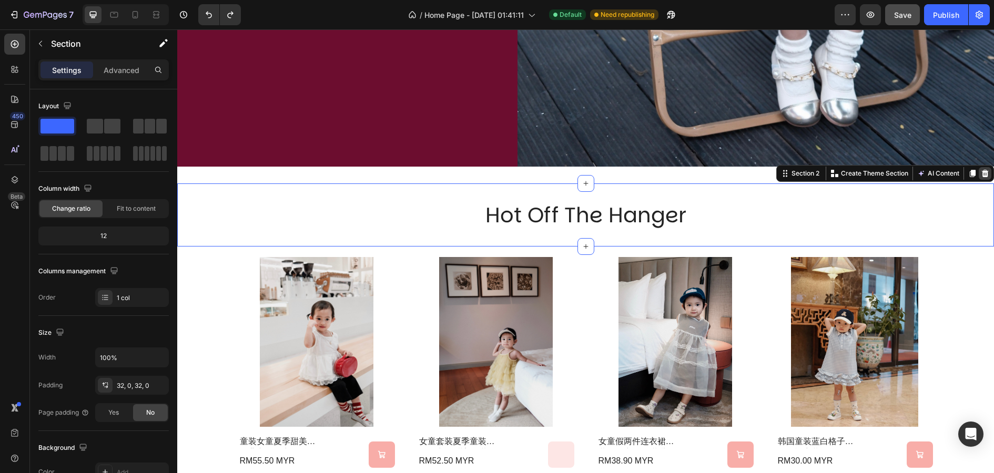
click at [983, 174] on icon at bounding box center [985, 173] width 7 height 7
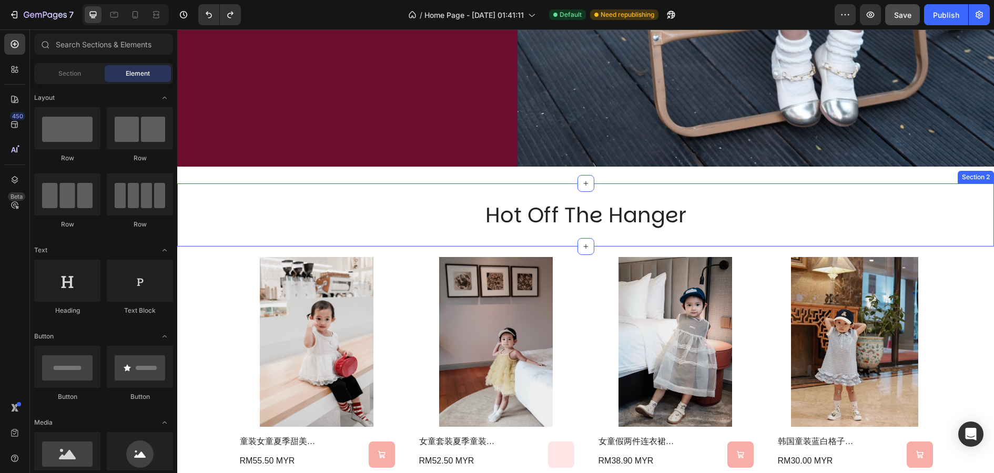
click at [627, 236] on div "hot off the hanger Heading Section 2" at bounding box center [585, 215] width 817 height 63
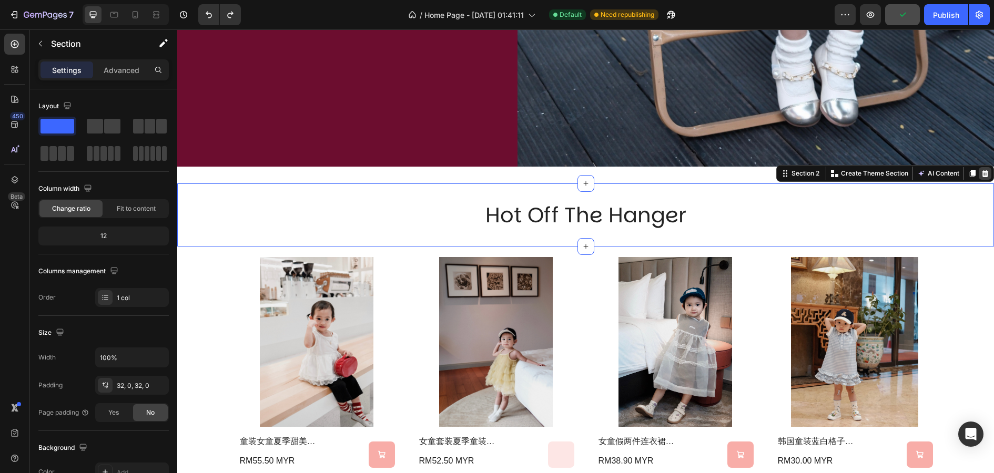
click at [988, 177] on div at bounding box center [985, 173] width 13 height 13
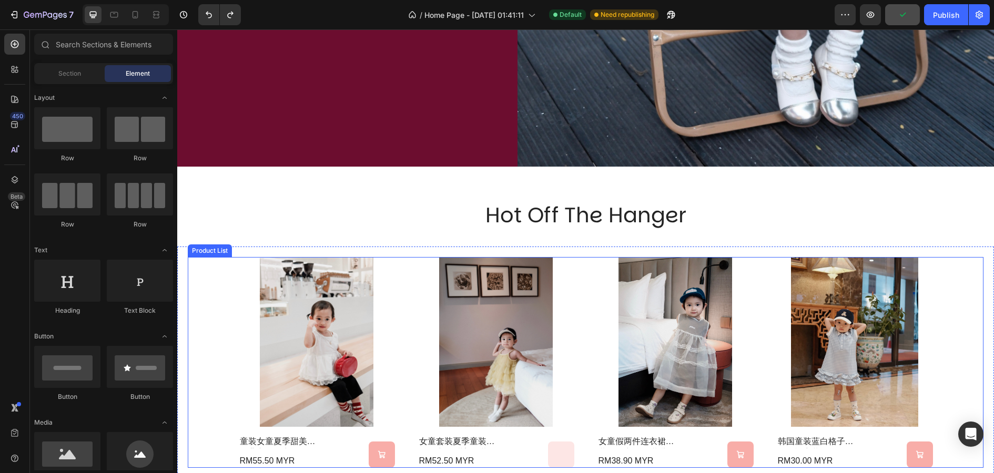
click at [974, 276] on div "Product Images 童装女童夏季甜美蛋糕背心2025新款女宝小众蕾丝花边蓬蓬网纱衬衫 Product Title RM55.50 MYR Produ…" at bounding box center [586, 362] width 796 height 211
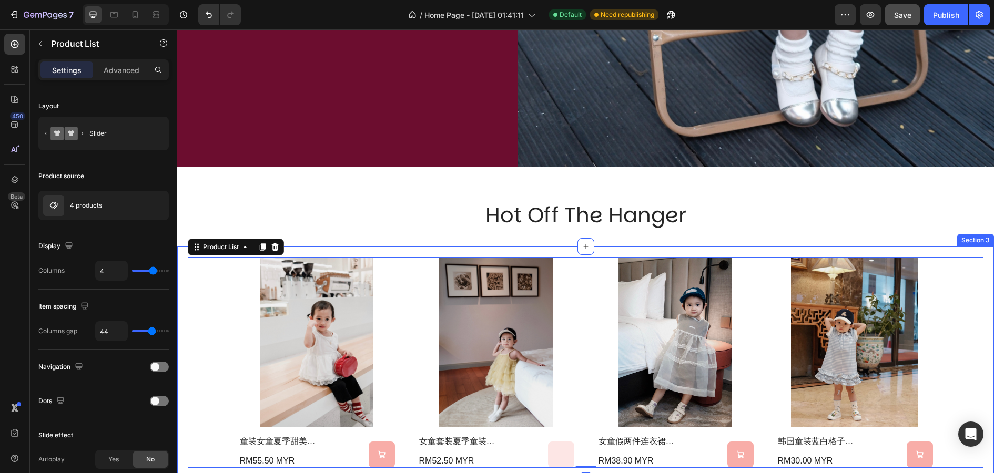
click at [962, 244] on div "Section 3" at bounding box center [975, 240] width 37 height 13
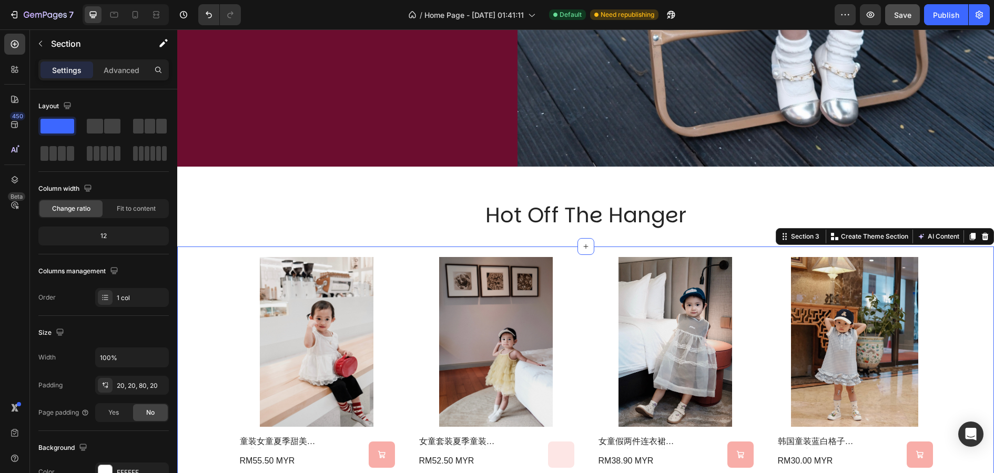
click at [988, 273] on div "Product Images 童装女童夏季甜美蛋糕背心2025新款女宝小众蕾丝花边蓬蓬网纱衬衫 Product Title RM55.50 MYR Produ…" at bounding box center [585, 378] width 817 height 263
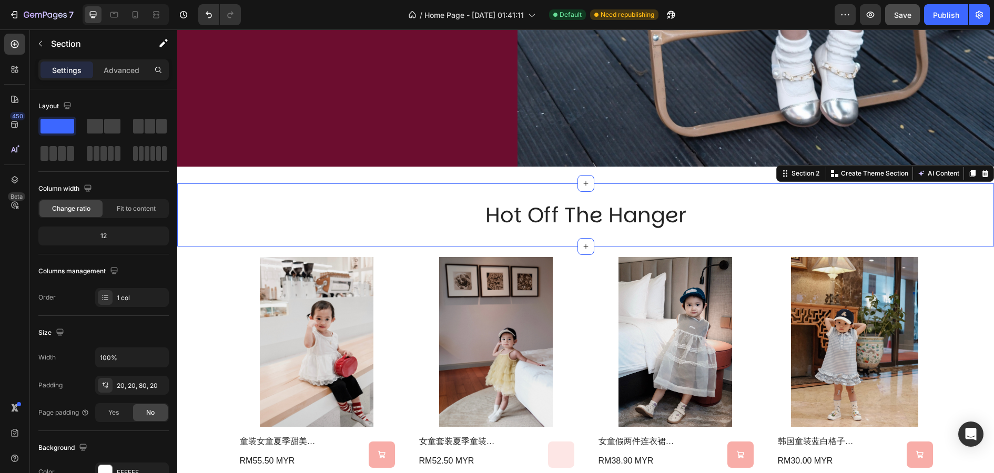
click at [751, 198] on div "hot off the hanger Heading Section 2 You can create reusable sections Create Th…" at bounding box center [585, 215] width 817 height 63
click at [909, 14] on span "Save" at bounding box center [902, 15] width 17 height 9
click at [952, 12] on div "Publish" at bounding box center [946, 14] width 26 height 11
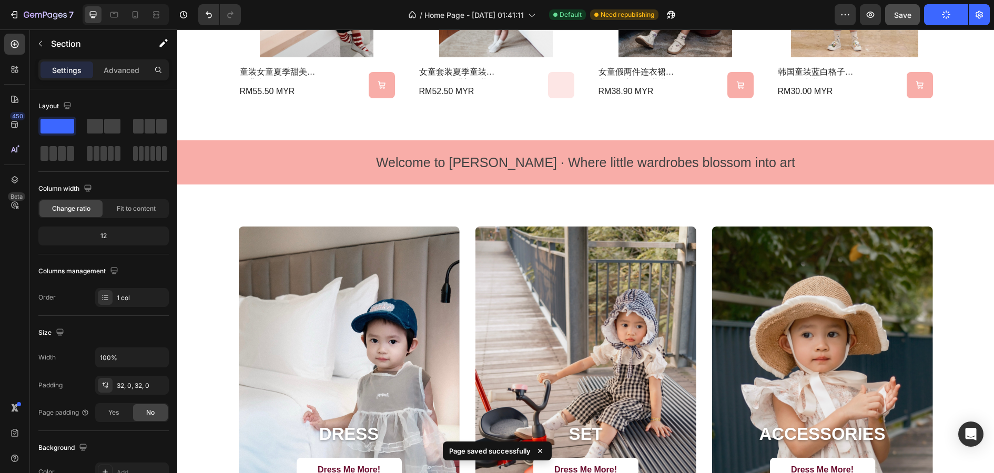
scroll to position [905, 0]
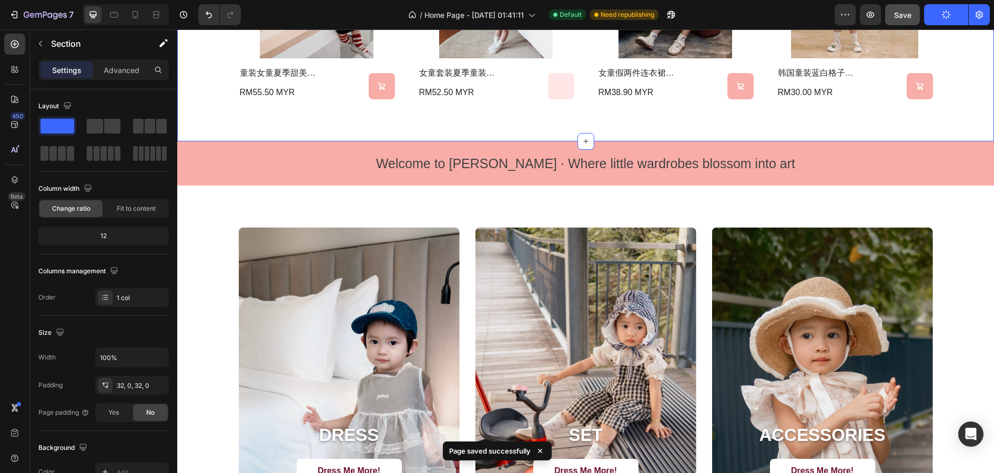
click at [922, 119] on div "Product Images 童装女童夏季甜美蛋糕背心2025新款女宝小众蕾丝花边蓬蓬网纱衬衫 Product Title RM55.50 MYR Produ…" at bounding box center [585, 9] width 817 height 263
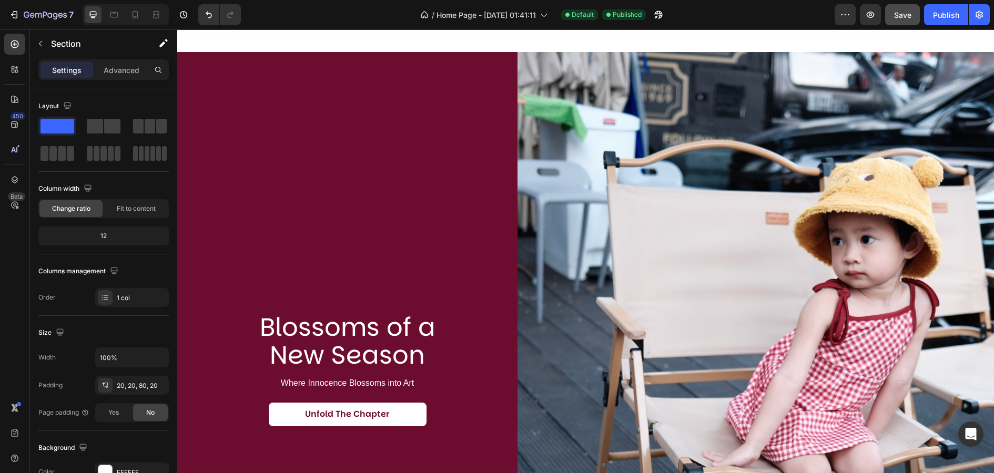
scroll to position [0, 0]
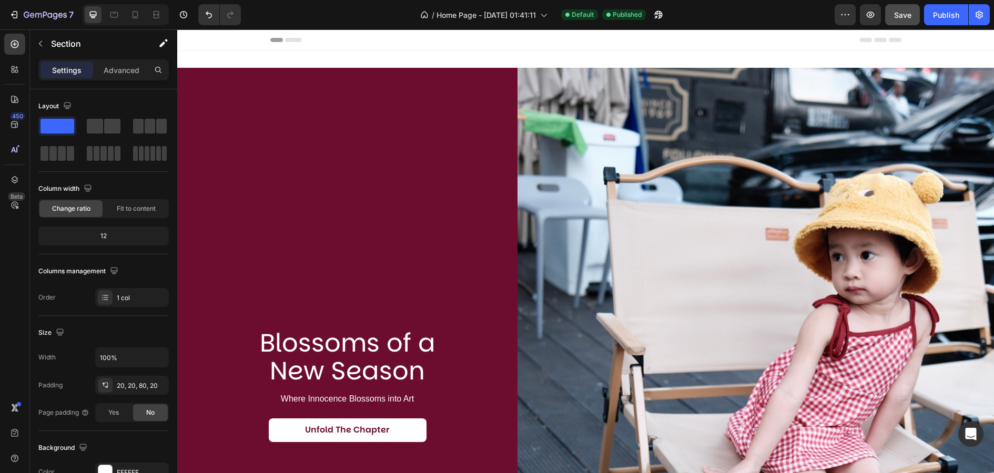
click at [68, 74] on p "Settings" at bounding box center [66, 70] width 29 height 11
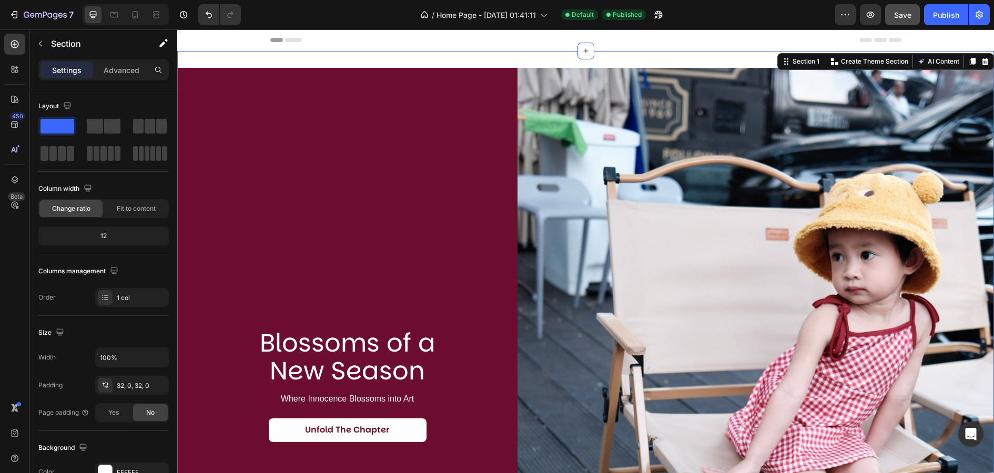
click at [448, 56] on div "Blossoms of a New Season Heading Where Innocence Blossoms into Art Text Block U…" at bounding box center [585, 385] width 817 height 669
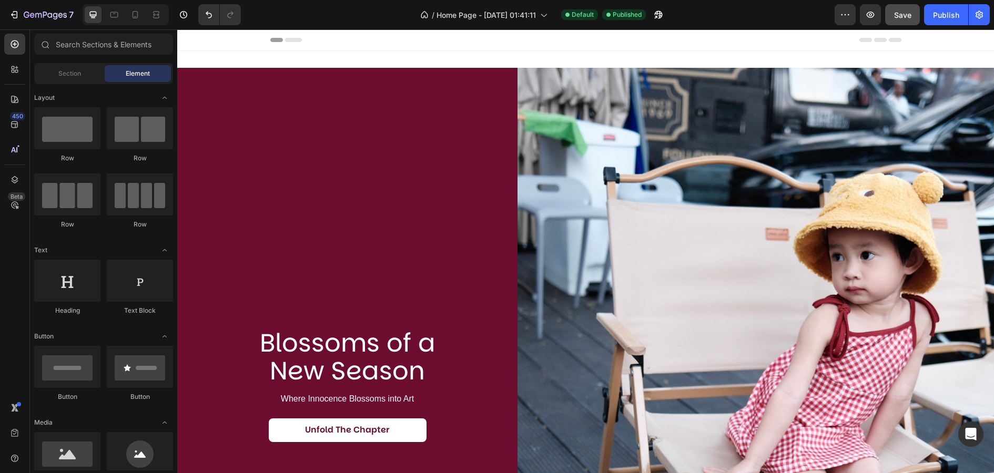
click at [451, 42] on div "Header" at bounding box center [585, 39] width 631 height 21
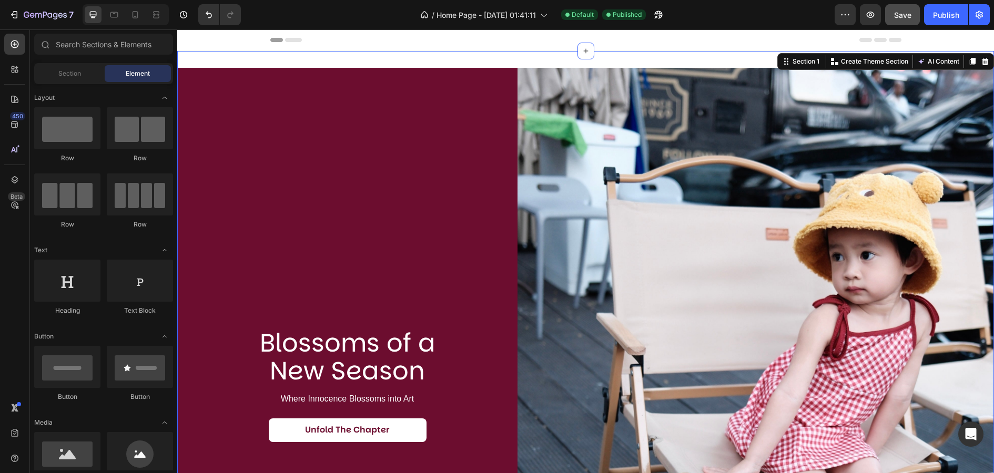
click at [459, 56] on div "Blossoms of a New Season Heading Where Innocence Blossoms into Art Text Block U…" at bounding box center [585, 385] width 817 height 669
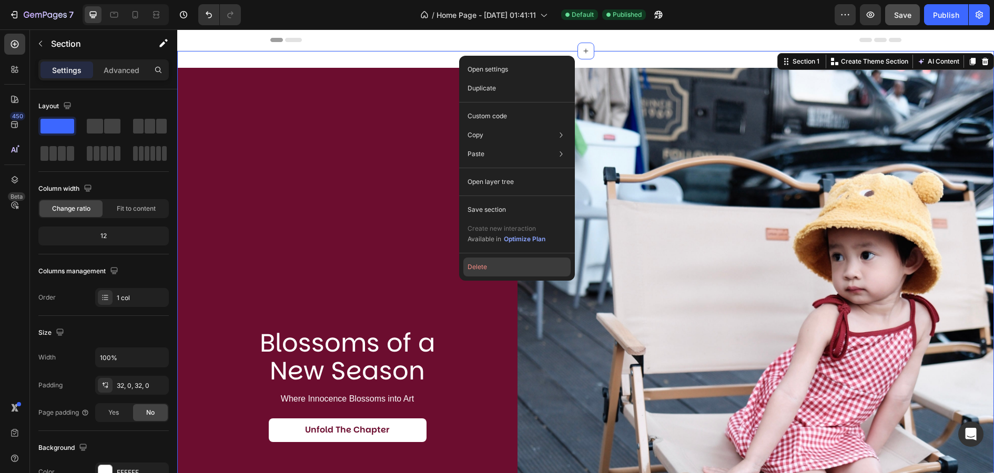
click at [497, 270] on button "Delete" at bounding box center [516, 267] width 107 height 19
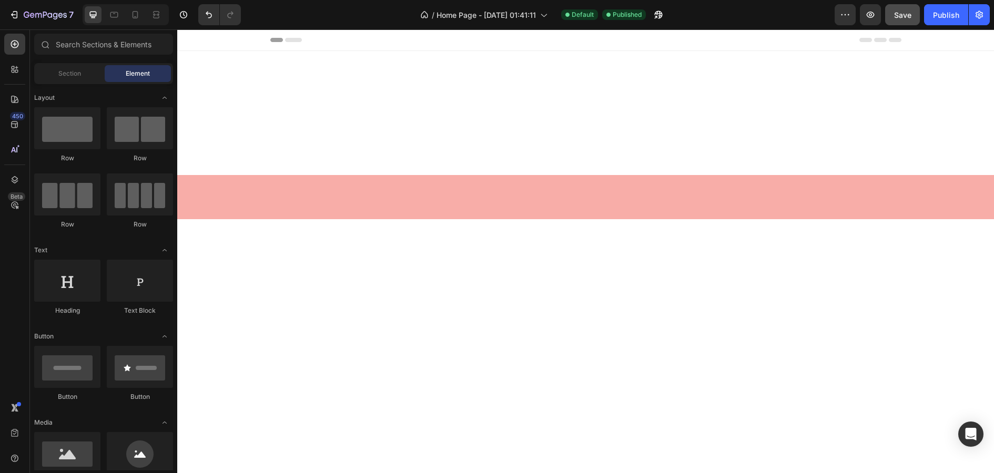
click at [523, 200] on div at bounding box center [585, 197] width 817 height 19
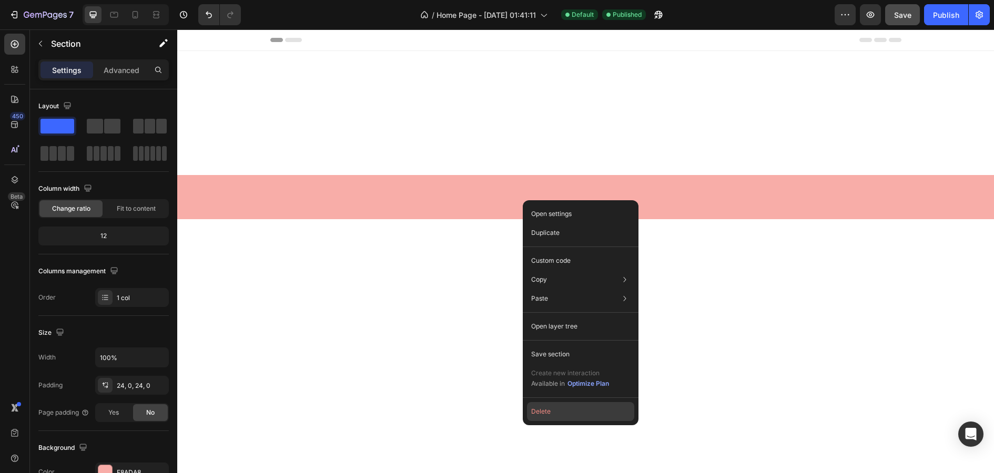
click at [564, 408] on button "Delete" at bounding box center [580, 411] width 107 height 19
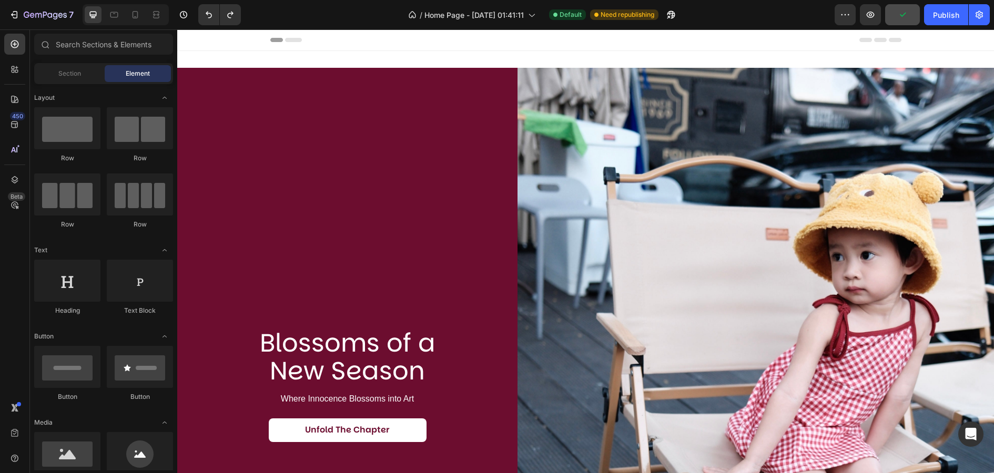
click at [420, 283] on div "Blossoms of a New Season Heading Where Innocence Blossoms into Art Text Block U…" at bounding box center [347, 385] width 340 height 635
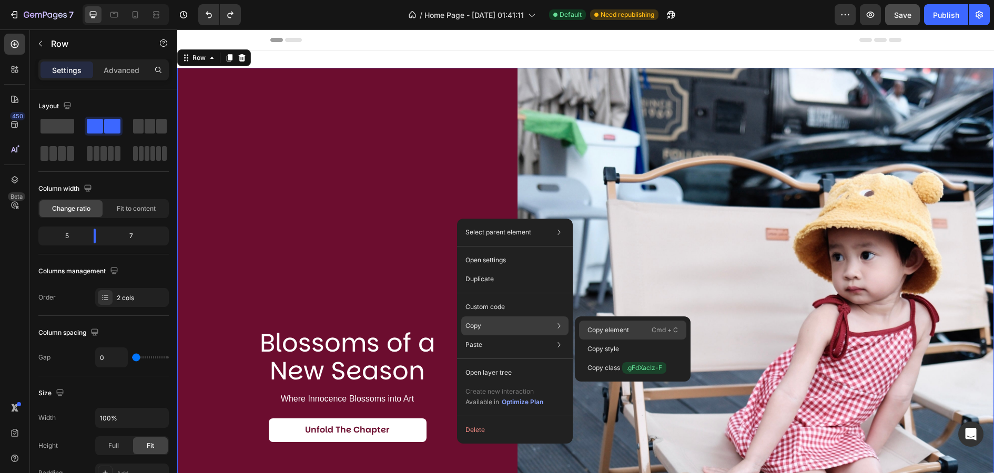
click at [613, 333] on p "Copy element" at bounding box center [608, 330] width 42 height 9
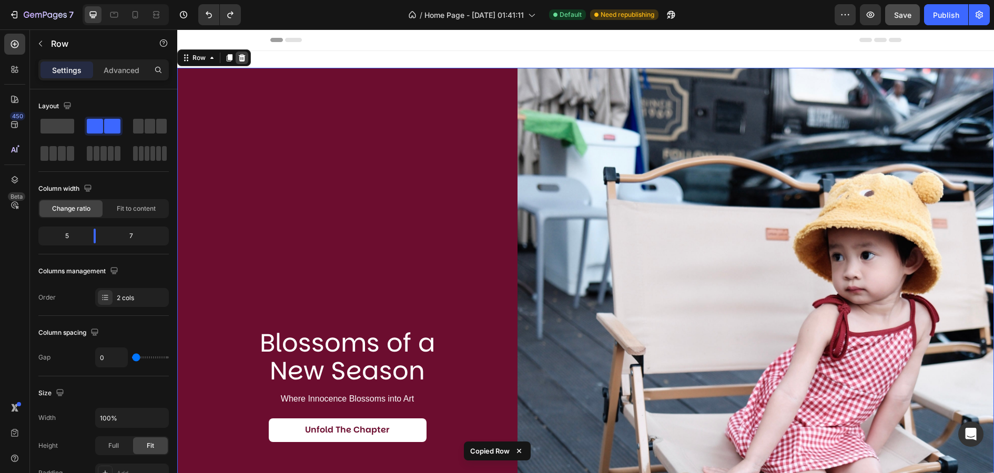
click at [243, 57] on icon at bounding box center [242, 57] width 7 height 7
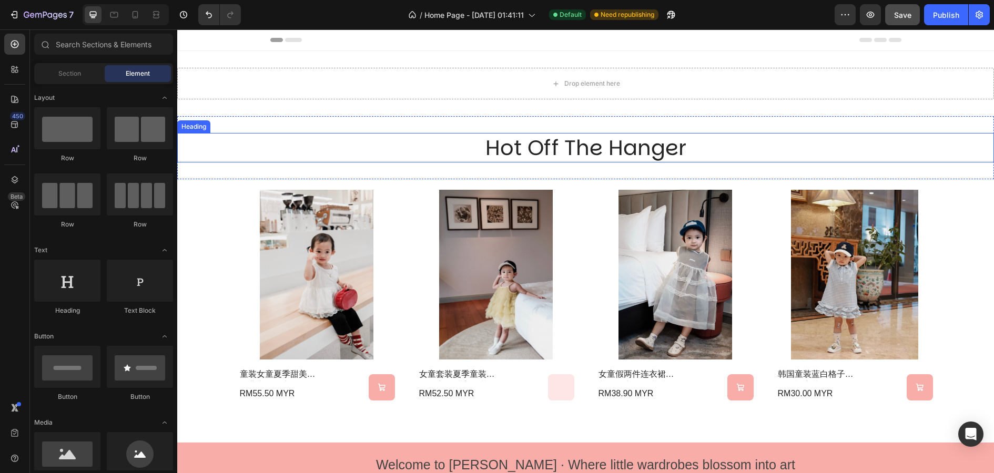
click at [472, 149] on h2 "hot off the hanger" at bounding box center [585, 147] width 631 height 29
click at [574, 81] on div "Drop element here" at bounding box center [592, 83] width 56 height 8
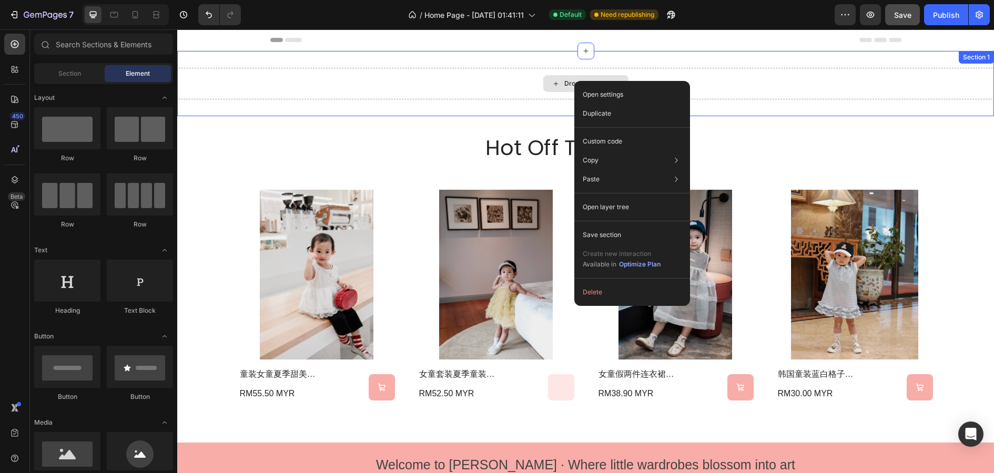
click at [510, 79] on div "Drop element here" at bounding box center [585, 84] width 817 height 32
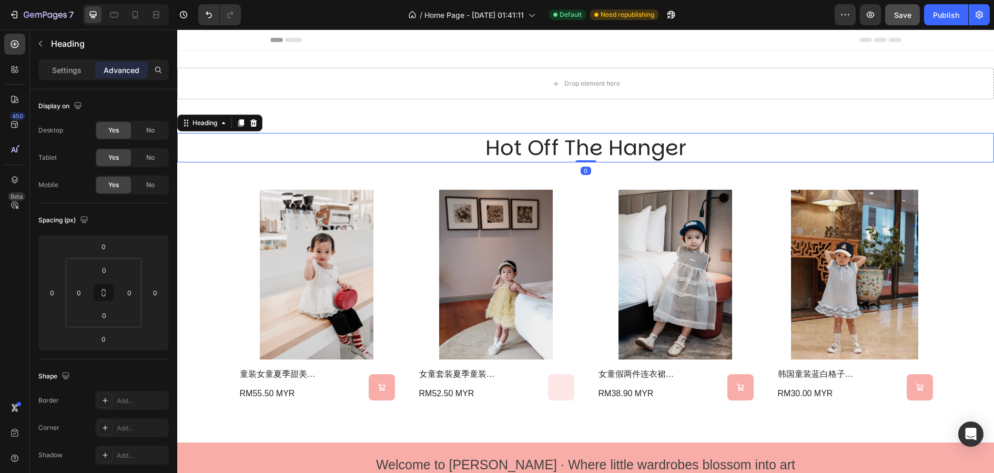
click at [479, 159] on h2 "hot off the hanger" at bounding box center [585, 147] width 631 height 29
click at [582, 52] on icon at bounding box center [586, 51] width 8 height 8
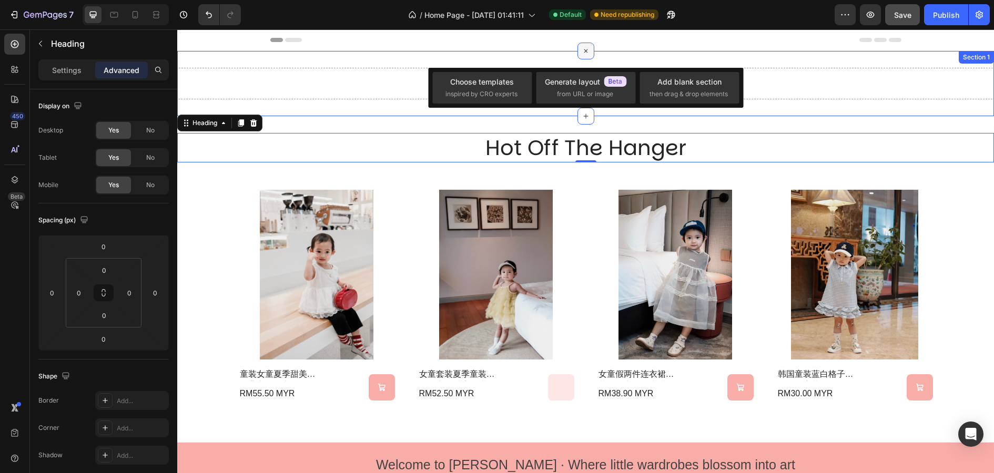
click at [582, 50] on icon at bounding box center [586, 51] width 12 height 12
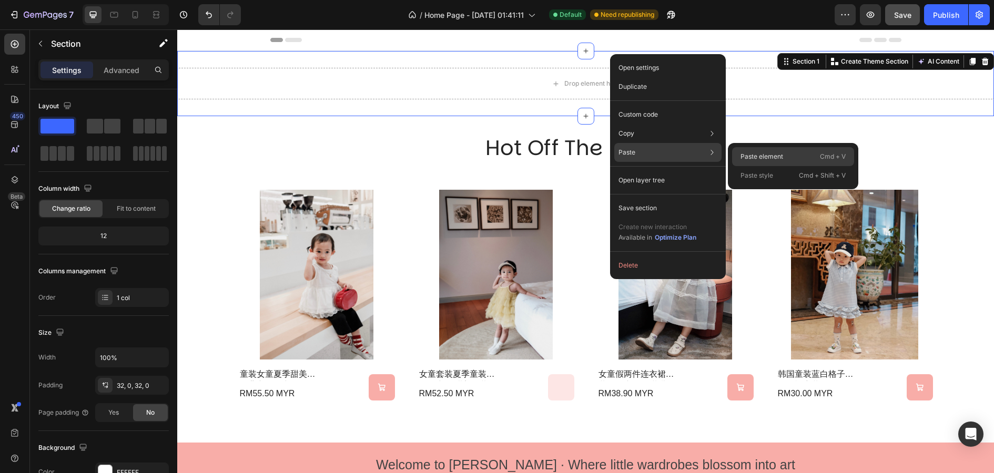
click at [785, 166] on div "Paste element Cmd + V" at bounding box center [793, 175] width 122 height 19
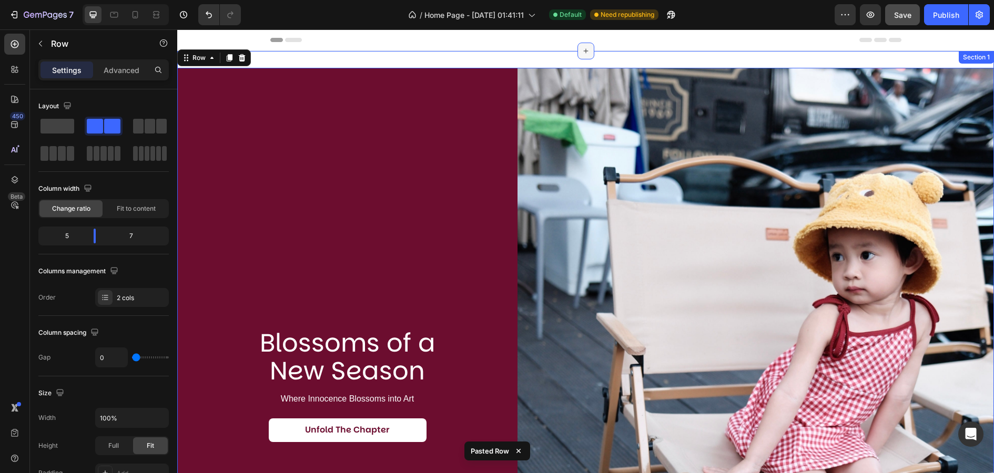
click at [585, 47] on icon at bounding box center [586, 51] width 8 height 8
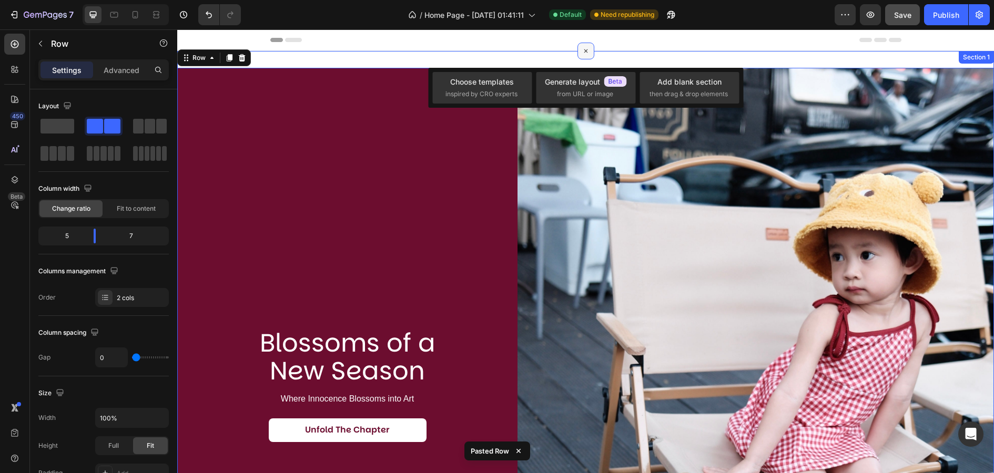
click at [586, 55] on icon at bounding box center [586, 51] width 12 height 12
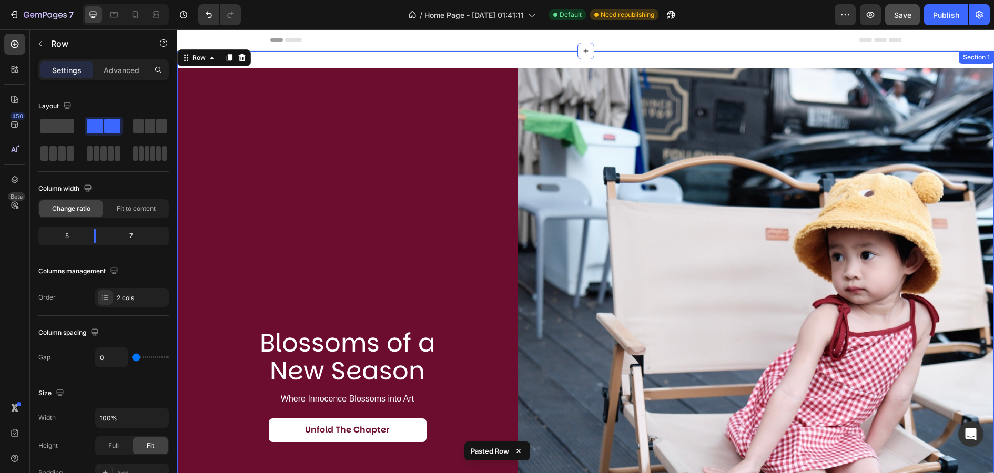
click at [617, 59] on div "Blossoms of a New Season Heading Where Innocence Blossoms into Art Text Block U…" at bounding box center [585, 385] width 817 height 669
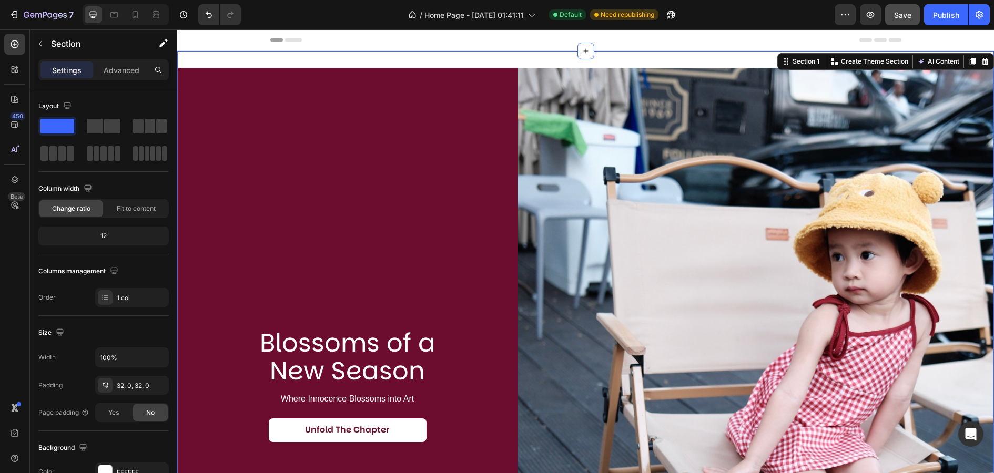
click at [618, 58] on div "Blossoms of a New Season Heading Where Innocence Blossoms into Art Text Block U…" at bounding box center [585, 385] width 817 height 669
click at [110, 385] on div at bounding box center [105, 385] width 15 height 15
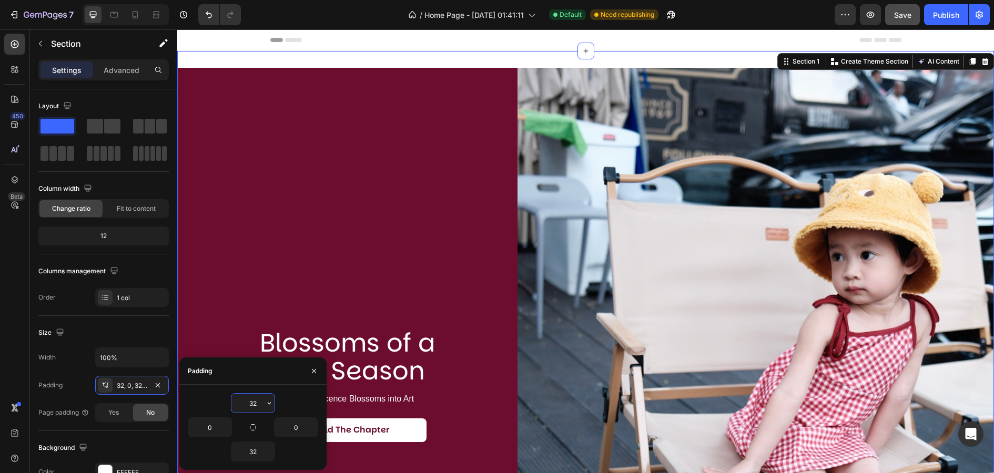
click at [258, 404] on input "32" at bounding box center [252, 403] width 43 height 19
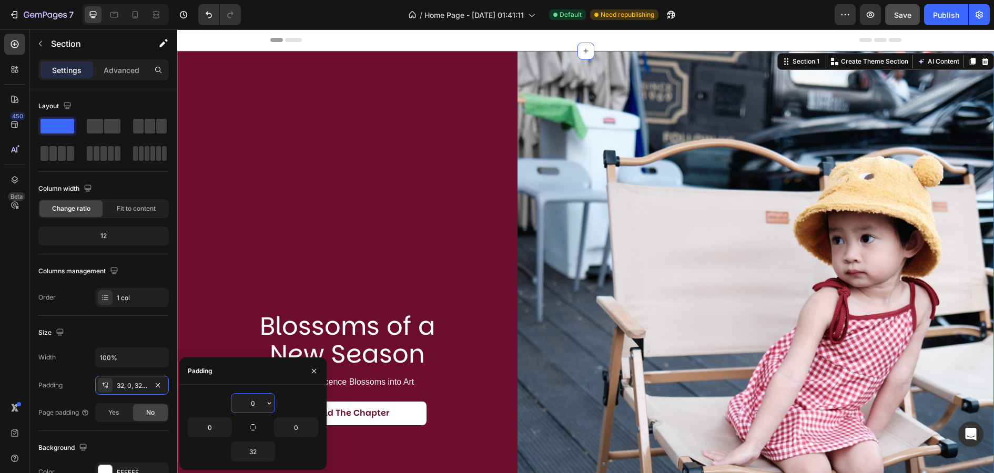
type input "0"
click at [470, 38] on div "Header" at bounding box center [585, 39] width 631 height 21
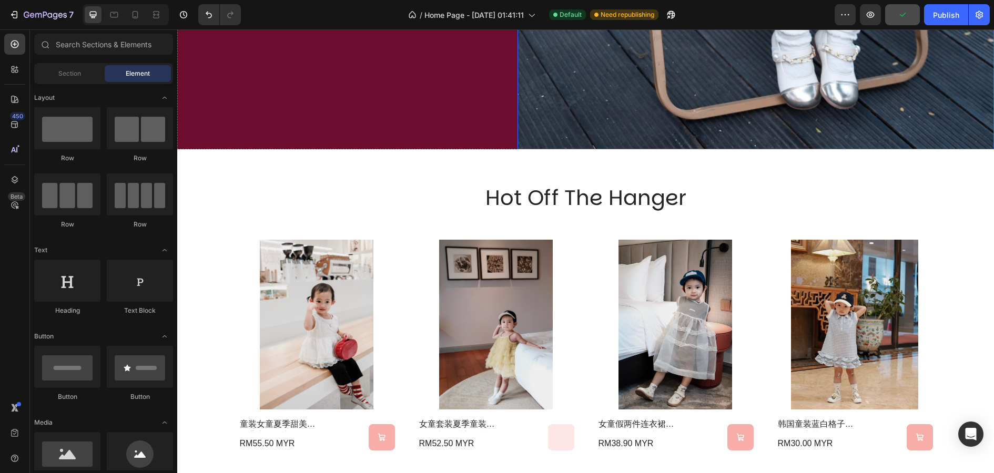
scroll to position [544, 0]
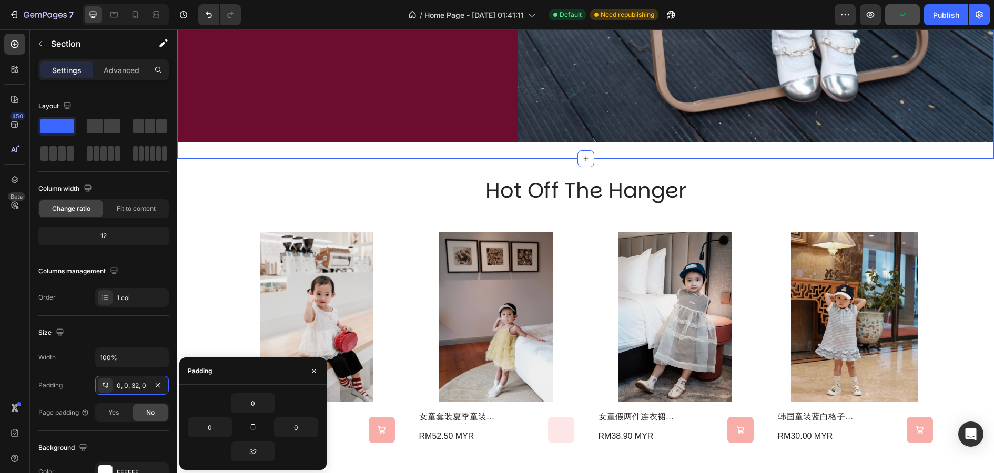
click at [256, 460] on input "32" at bounding box center [252, 451] width 43 height 19
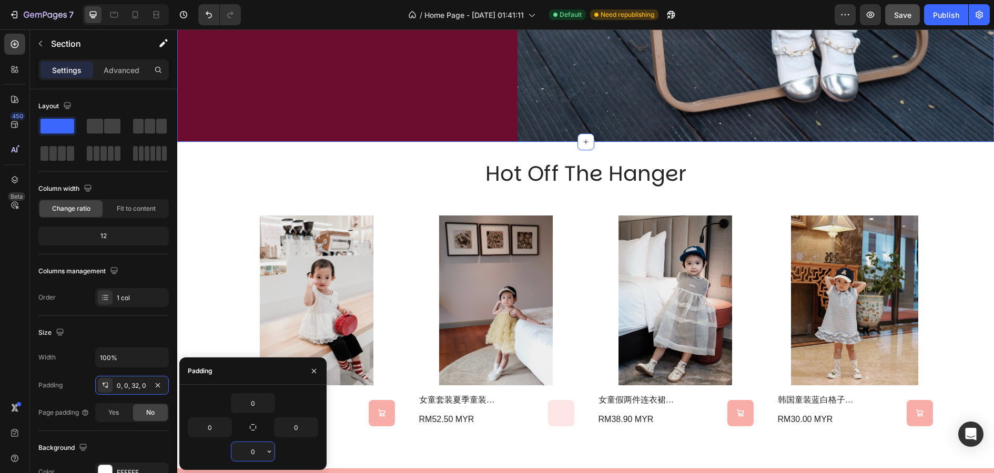
type input "0"
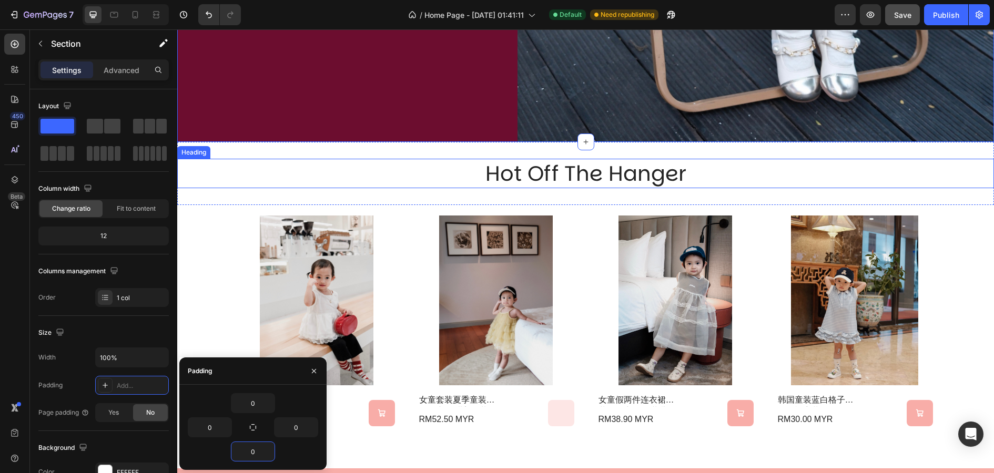
click at [578, 168] on h2 "hot off the hanger" at bounding box center [585, 173] width 631 height 29
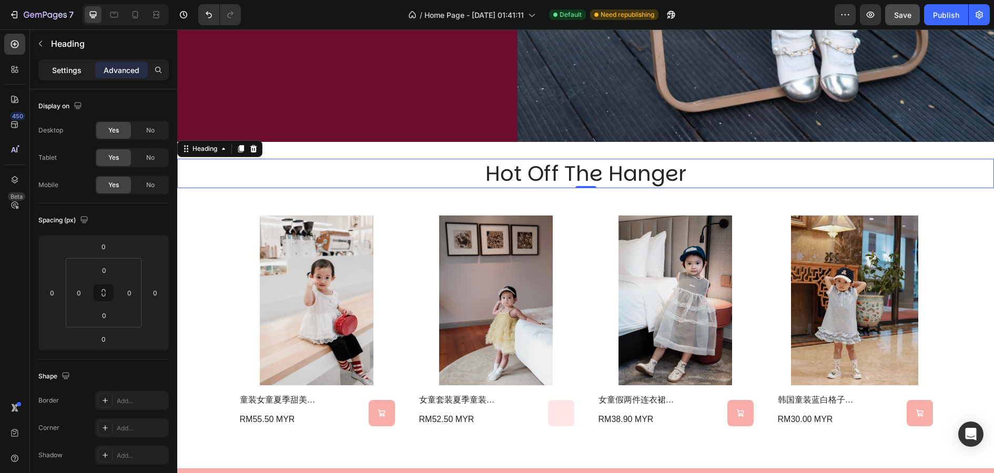
click at [63, 68] on p "Settings" at bounding box center [66, 70] width 29 height 11
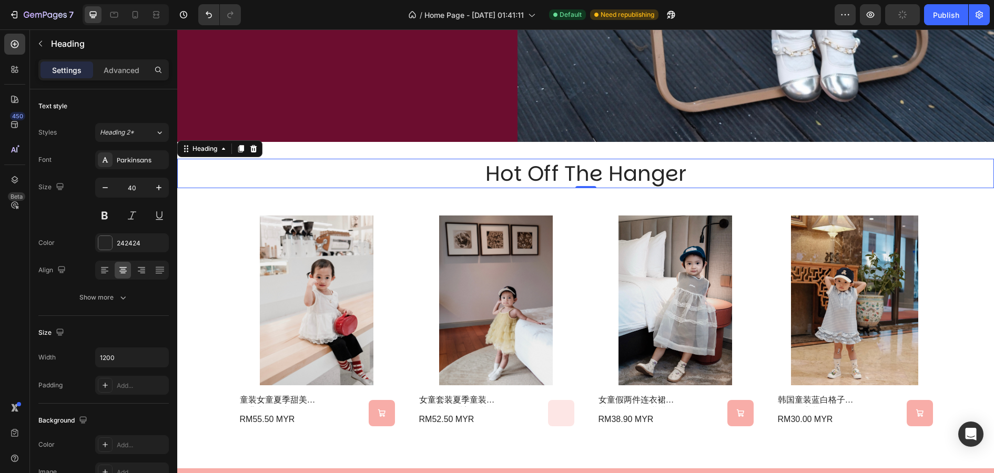
click at [465, 174] on h2 "hot off the hanger" at bounding box center [585, 173] width 631 height 29
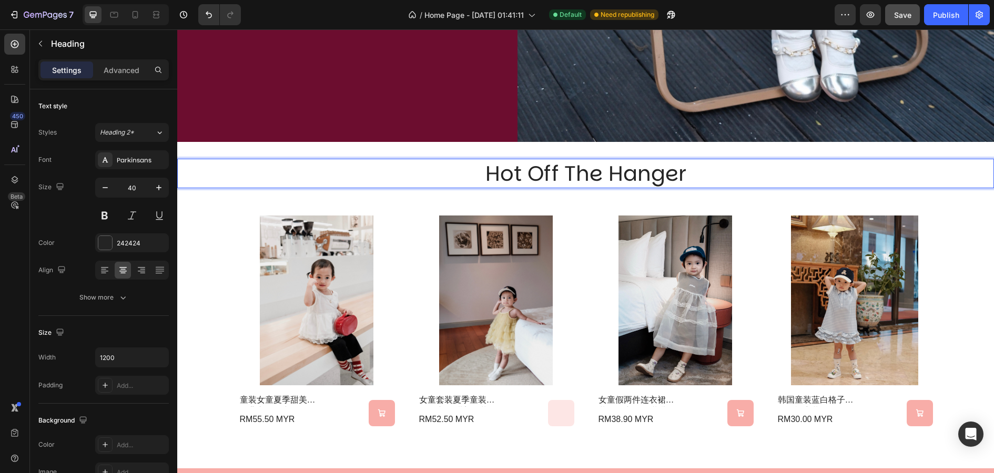
click at [379, 177] on p "hot off the hanger" at bounding box center [585, 173] width 629 height 27
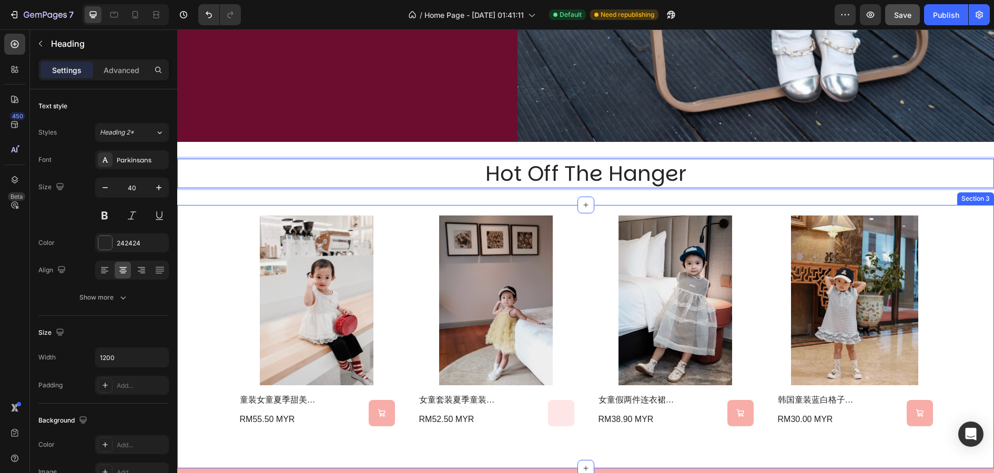
click at [392, 214] on div "Product Images 童装女童夏季甜美蛋糕背心2025新款女宝小众蕾丝花边蓬蓬网纱衬衫 Product Title RM55.50 MYR Produ…" at bounding box center [585, 336] width 817 height 263
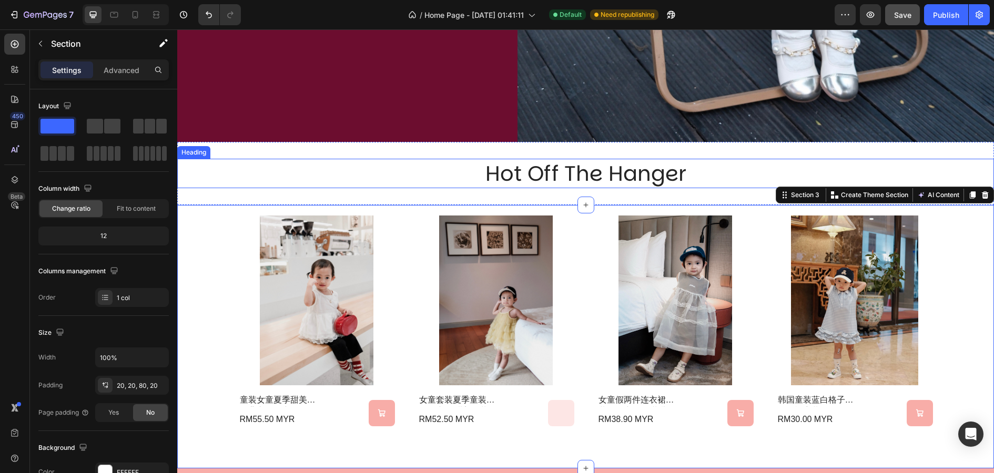
click at [406, 167] on p "hot off the hanger" at bounding box center [585, 173] width 629 height 27
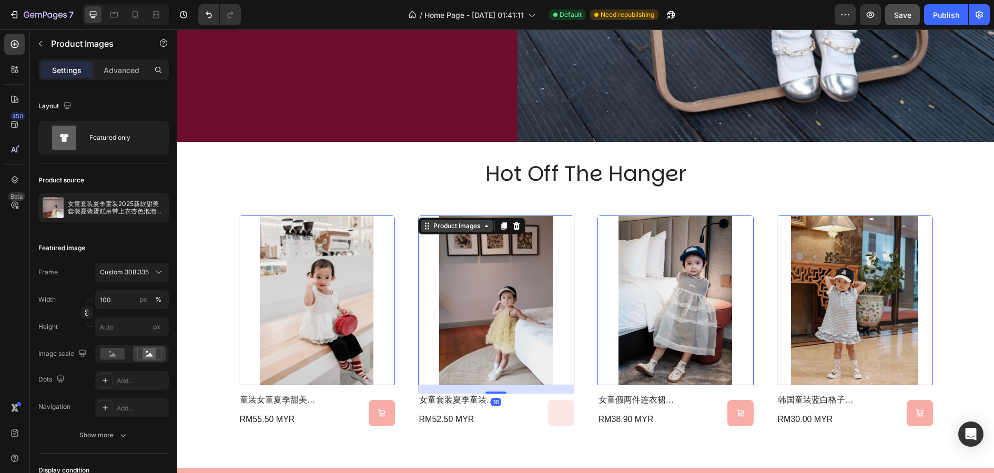
click at [395, 217] on div "Product Images 16" at bounding box center [317, 301] width 156 height 170
click at [406, 197] on div "hot off the hanger Heading Section 2" at bounding box center [585, 173] width 817 height 63
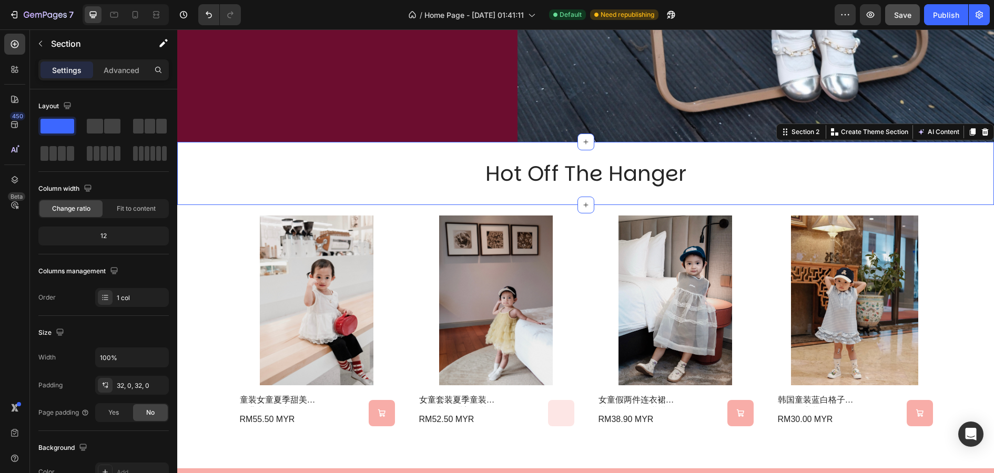
click at [398, 193] on div "hot off the hanger Heading Section 2 You can create reusable sections Create Th…" at bounding box center [585, 173] width 817 height 63
click at [138, 387] on div "32, 0, 32, 0" at bounding box center [132, 385] width 31 height 9
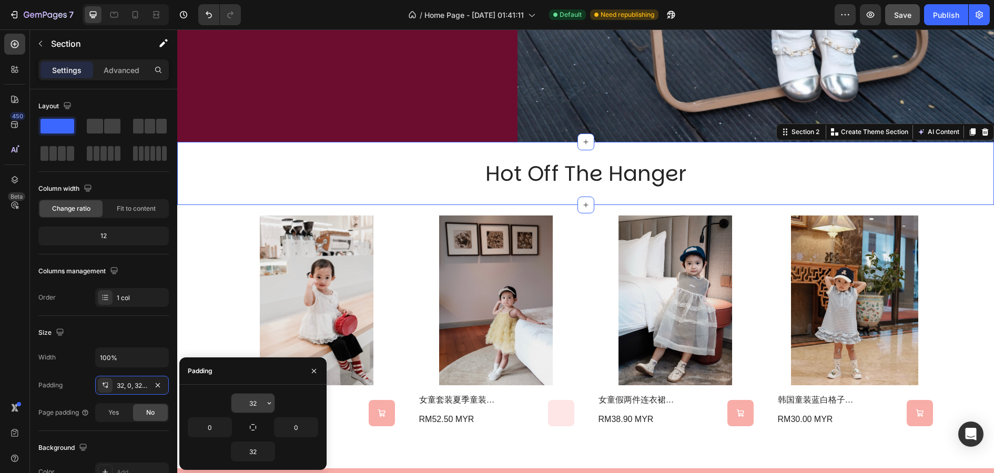
click at [247, 405] on input "32" at bounding box center [252, 403] width 43 height 19
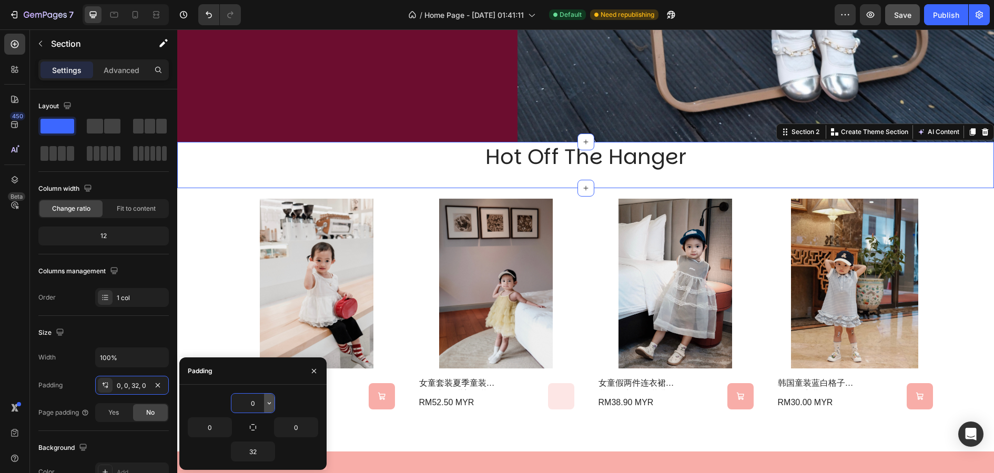
click at [273, 405] on button "button" at bounding box center [269, 403] width 11 height 19
click at [287, 402] on div "0" at bounding box center [253, 403] width 130 height 20
click at [253, 402] on input "0" at bounding box center [252, 403] width 43 height 19
type input "3"
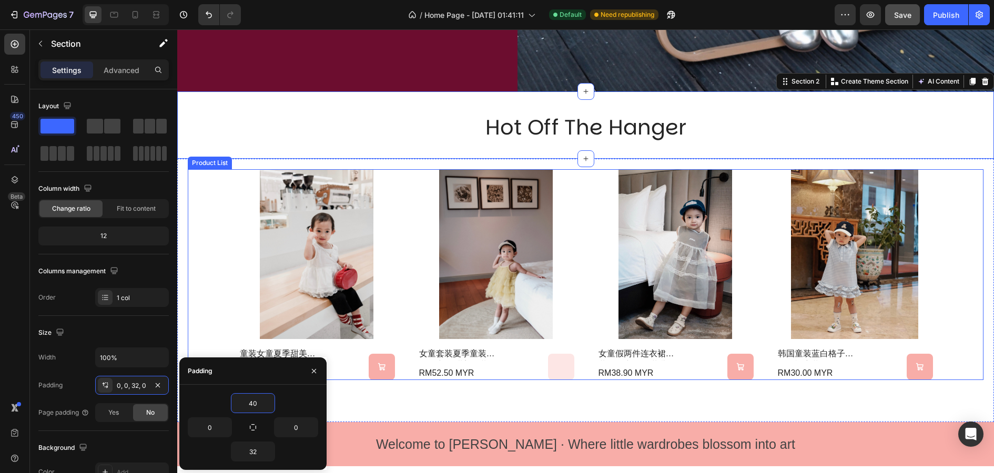
scroll to position [594, 0]
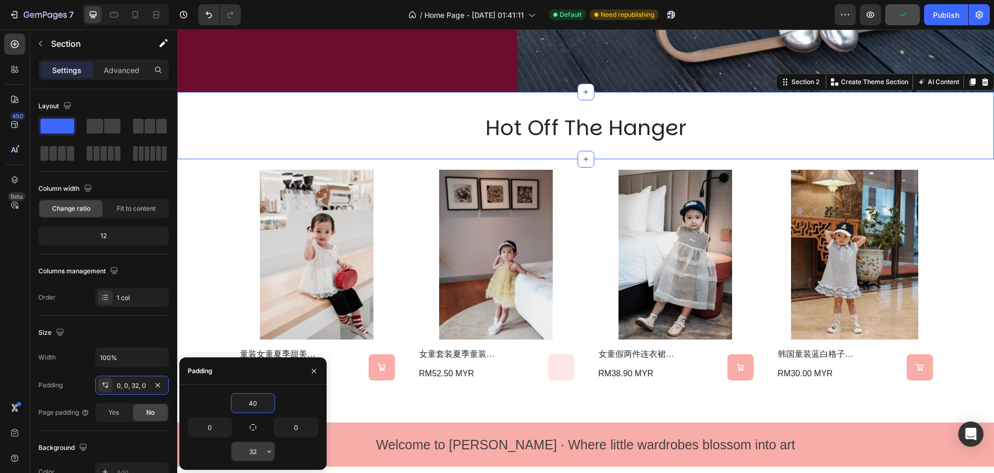
type input "40"
click at [255, 449] on input "32" at bounding box center [252, 451] width 43 height 19
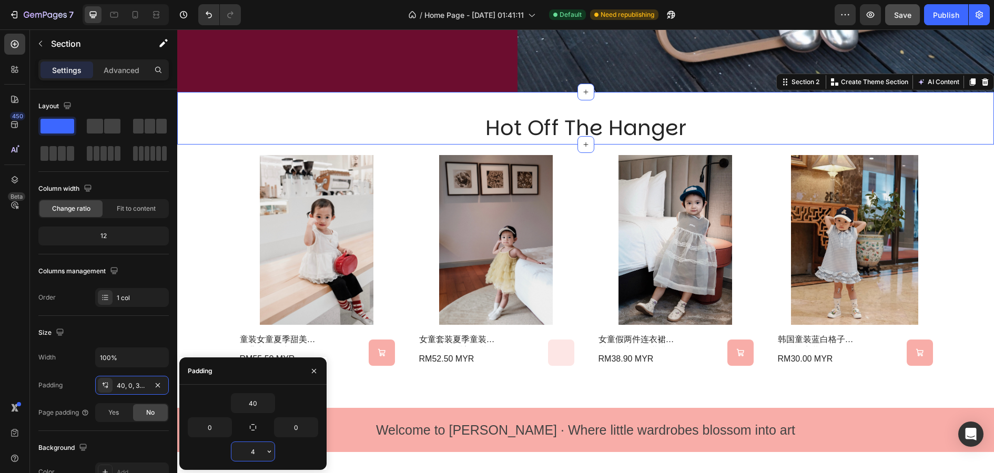
type input "40"
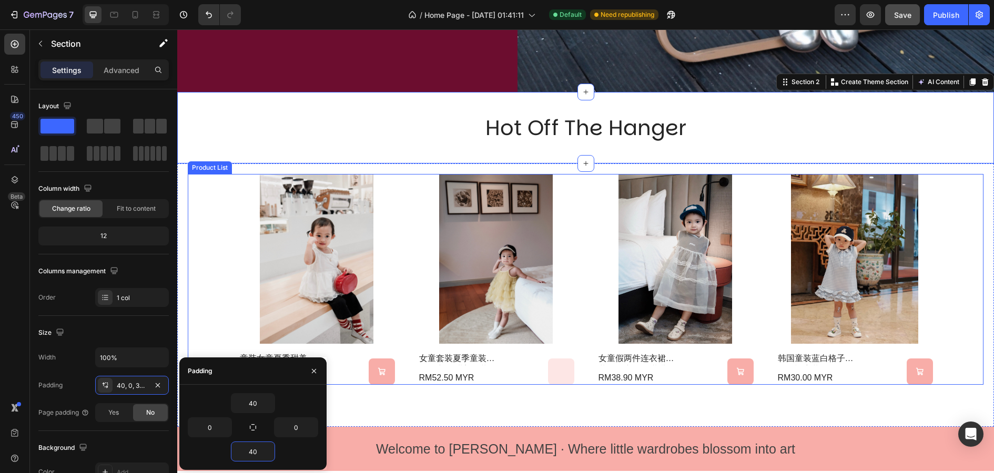
click at [970, 278] on div "Product Images 童装女童夏季甜美蛋糕背心2025新款女宝小众蕾丝花边蓬蓬网纱衬衫 Product Title RM55.50 MYR Produ…" at bounding box center [586, 279] width 796 height 211
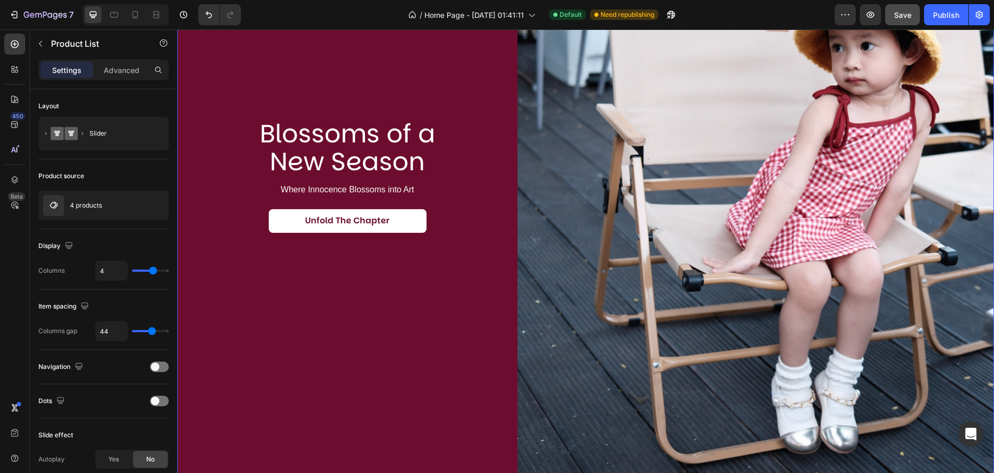
scroll to position [177, 0]
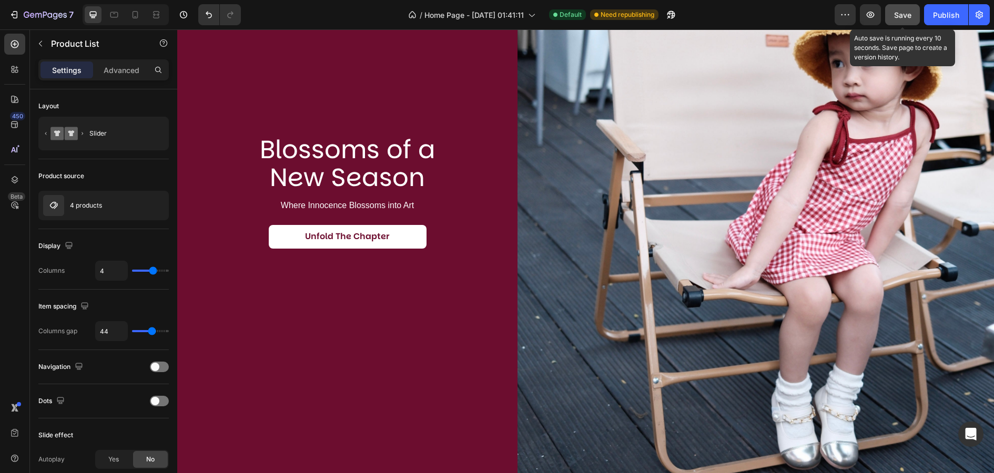
click at [909, 14] on span "Save" at bounding box center [902, 15] width 17 height 9
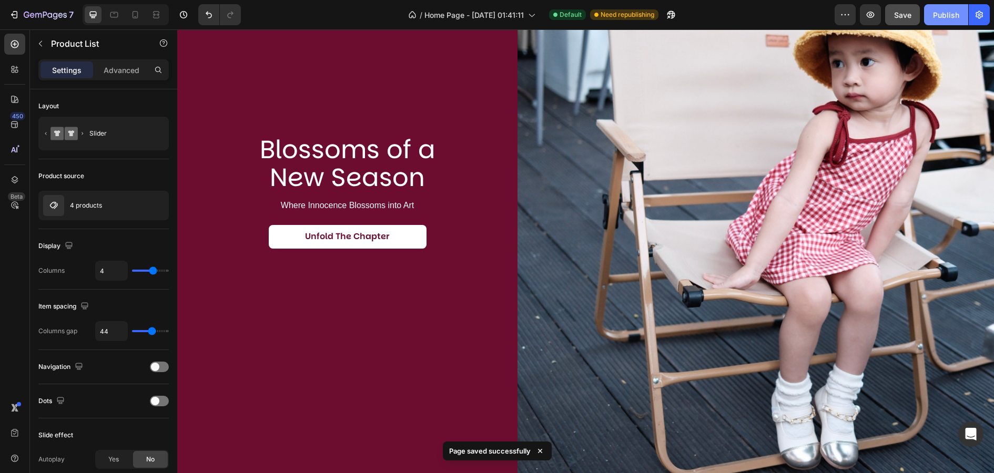
click at [944, 12] on div "Publish" at bounding box center [946, 14] width 26 height 11
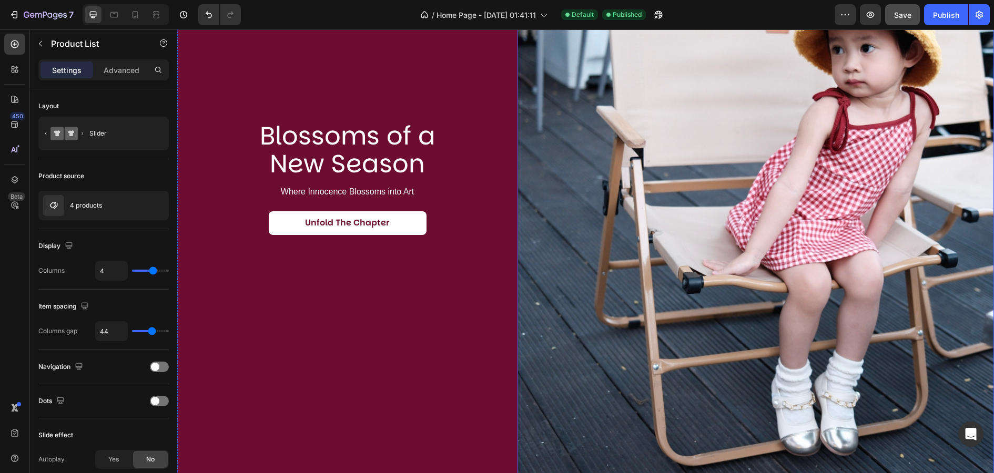
scroll to position [0, 0]
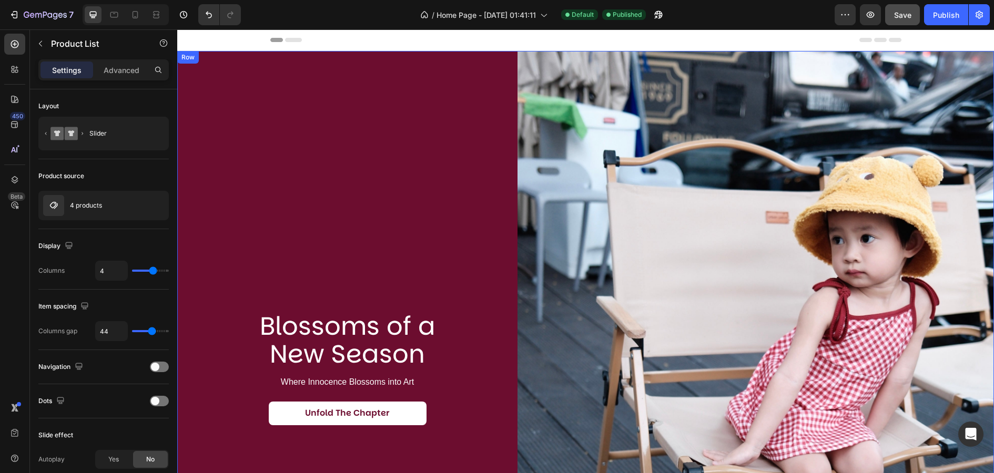
click at [457, 96] on div "Blossoms of a New Season Heading Where Innocence Blossoms into Art Text Block U…" at bounding box center [347, 368] width 340 height 635
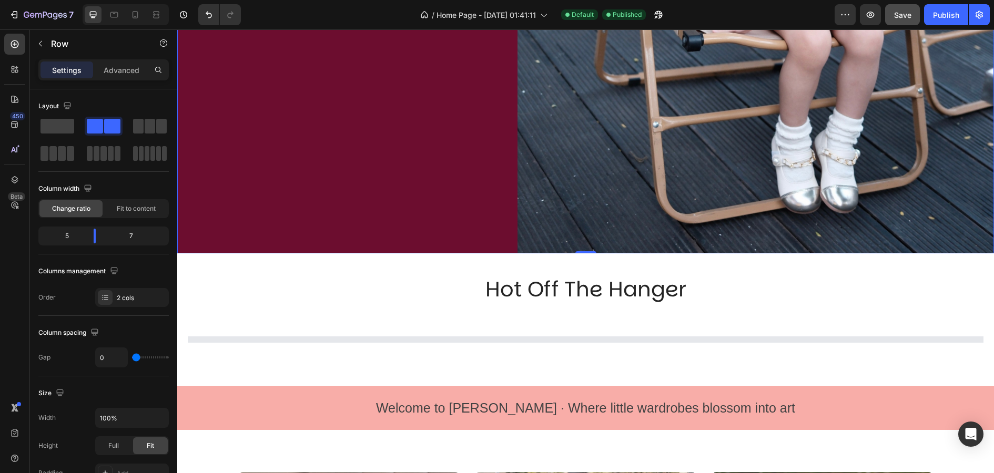
scroll to position [470, 0]
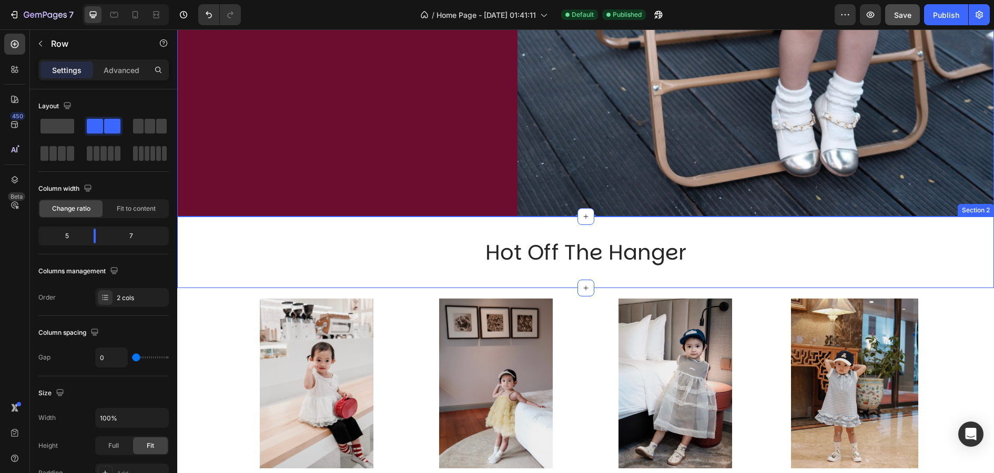
click at [575, 249] on h2 "hot off the hanger" at bounding box center [585, 252] width 631 height 29
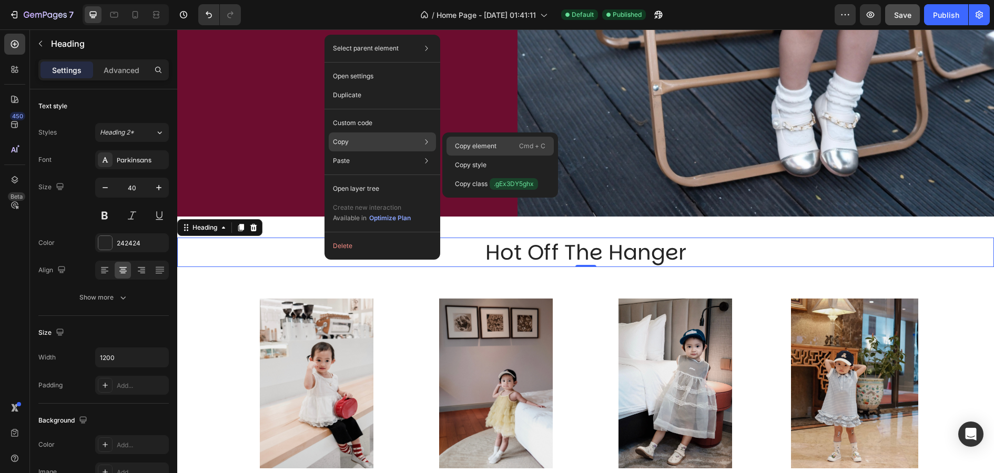
click at [471, 147] on p "Copy element" at bounding box center [476, 145] width 42 height 9
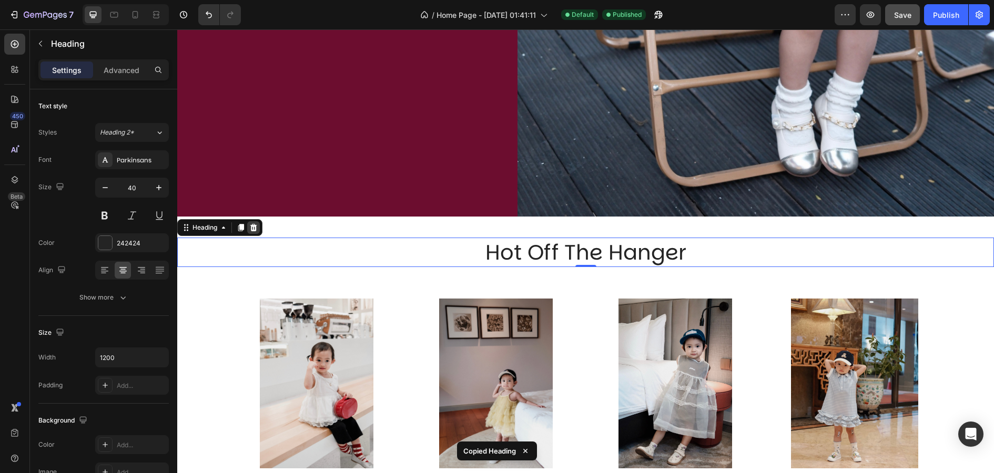
click at [256, 227] on icon at bounding box center [253, 227] width 7 height 7
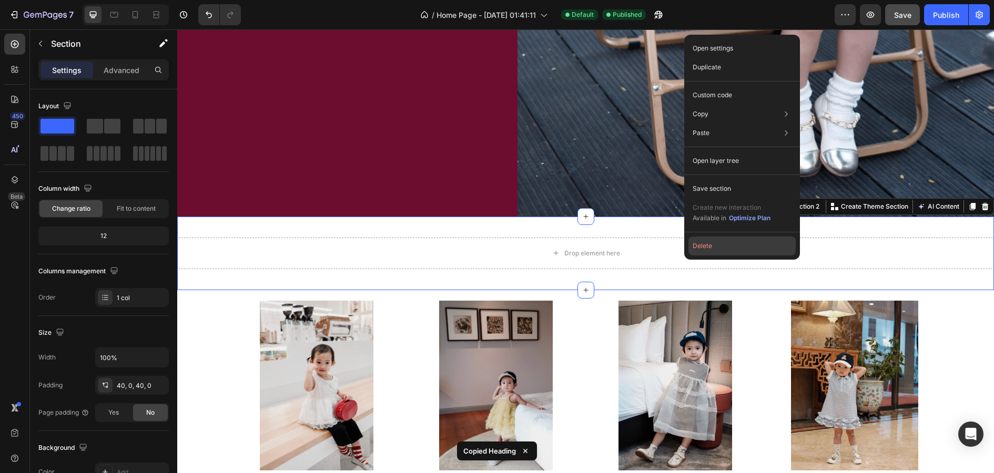
click at [708, 247] on button "Delete" at bounding box center [741, 246] width 107 height 19
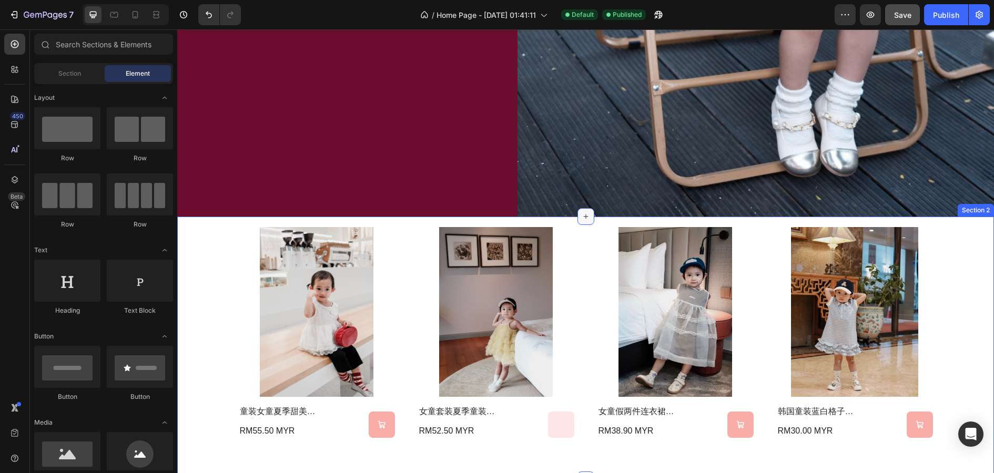
click at [586, 216] on icon at bounding box center [586, 216] width 8 height 8
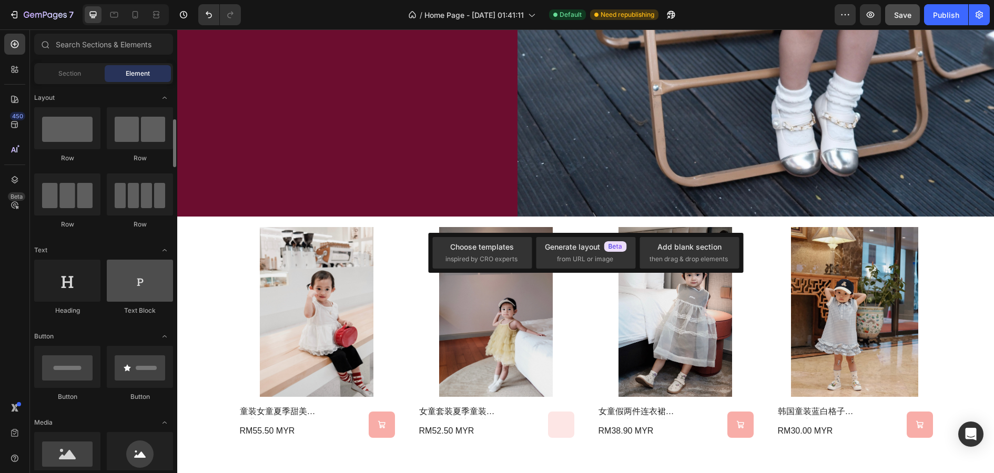
click at [137, 260] on div at bounding box center [140, 281] width 66 height 42
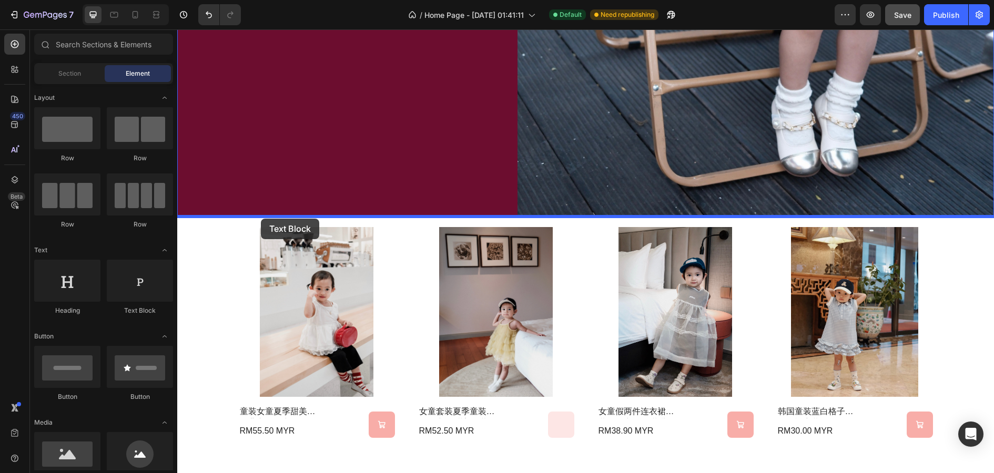
drag, startPoint x: 320, startPoint y: 288, endPoint x: 261, endPoint y: 219, distance: 90.6
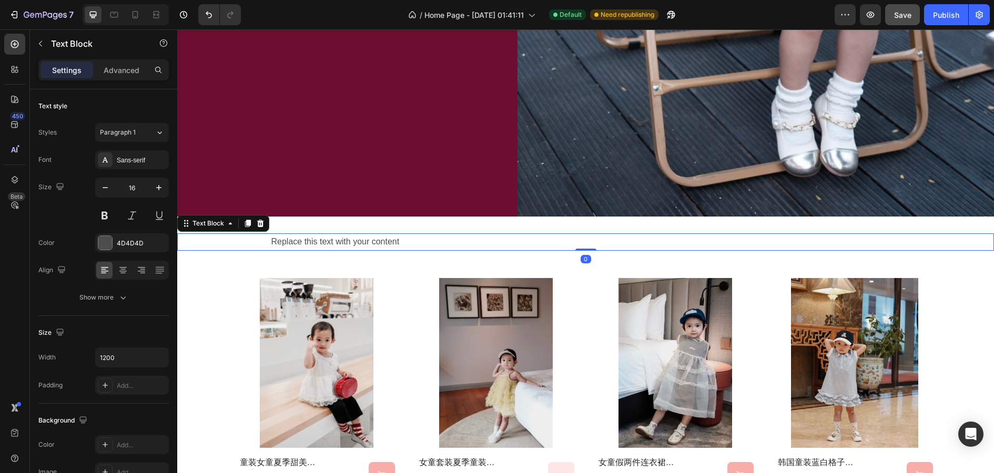
click at [520, 236] on div "Replace this text with your content" at bounding box center [585, 241] width 631 height 17
click at [504, 236] on p "Replace this text with your content" at bounding box center [585, 242] width 629 height 15
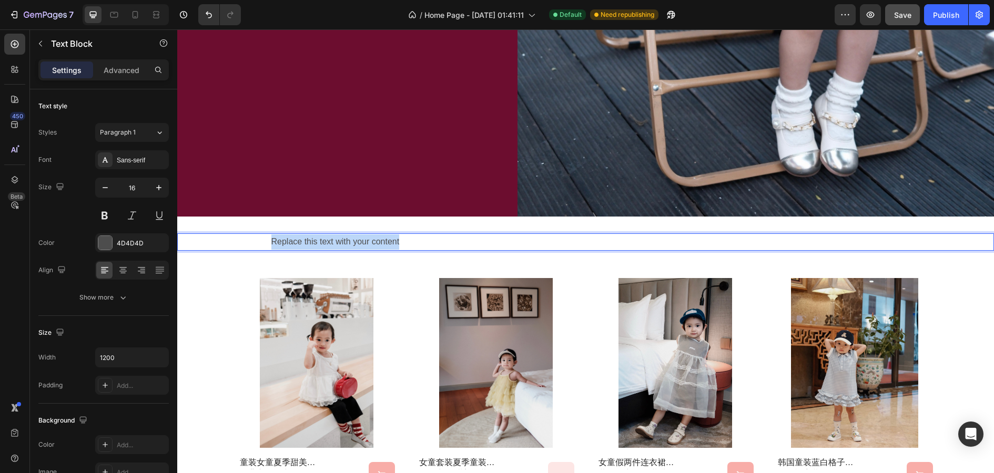
click at [504, 236] on p "Replace this text with your content" at bounding box center [585, 242] width 629 height 15
drag, startPoint x: 282, startPoint y: 239, endPoint x: 253, endPoint y: 239, distance: 28.9
click at [253, 239] on div "Hot OFF" at bounding box center [585, 241] width 817 height 17
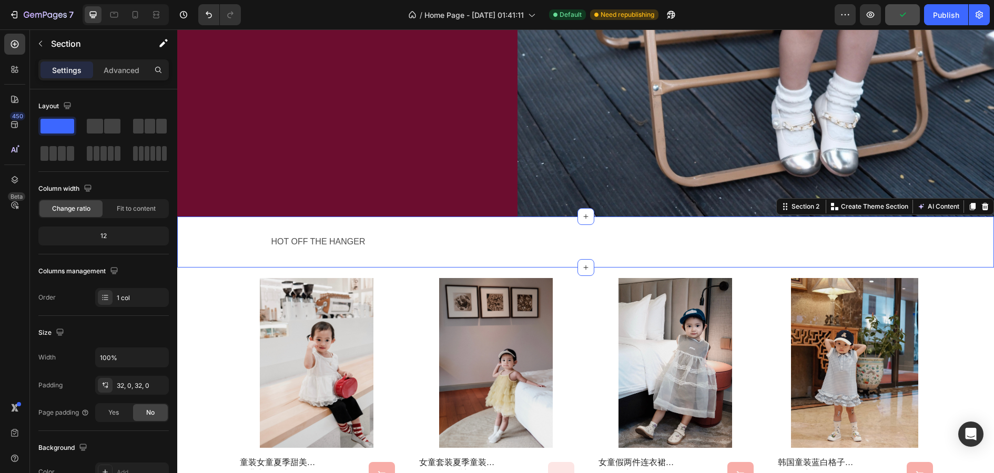
click at [309, 261] on div "HOT OFF THE HANGER Text Block Section 2 You can create reusable sections Create…" at bounding box center [585, 242] width 817 height 51
click at [313, 244] on p "HOT OFF THE HANGER" at bounding box center [585, 242] width 629 height 15
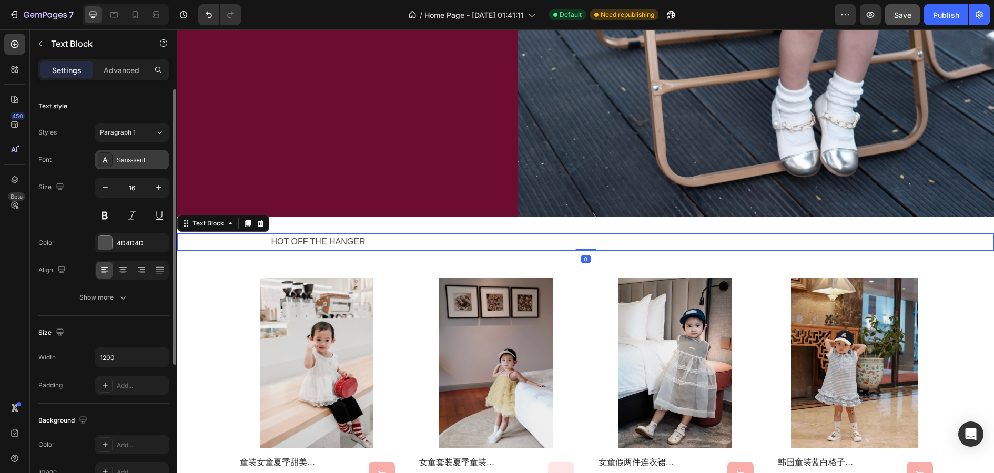
click at [135, 165] on div "Sans-serif" at bounding box center [132, 159] width 74 height 19
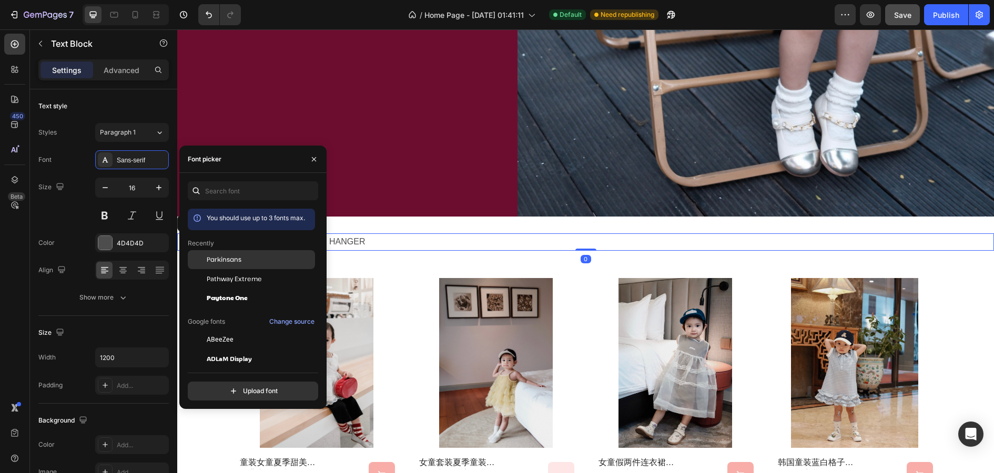
click at [233, 261] on span "Parkinsans" at bounding box center [224, 259] width 35 height 9
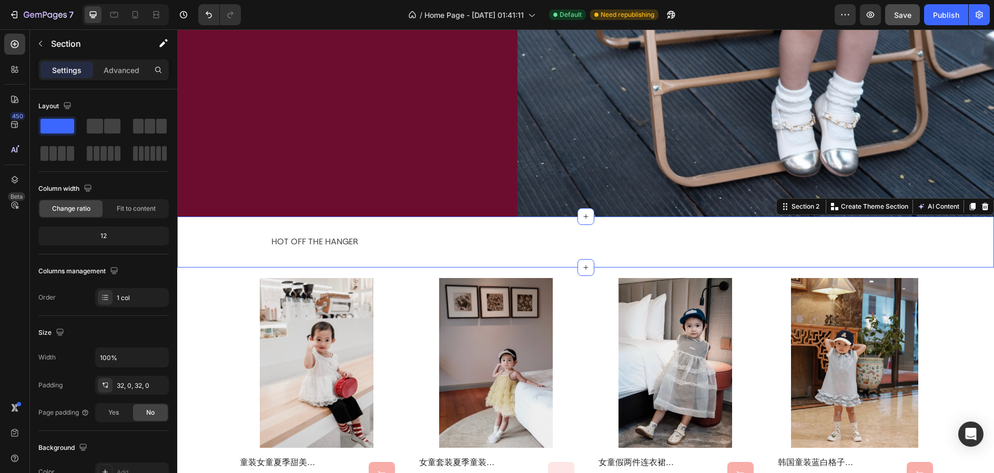
click at [389, 259] on div "HOT OFF THE HANGER Text Block Section 2 You can create reusable sections Create…" at bounding box center [585, 242] width 817 height 51
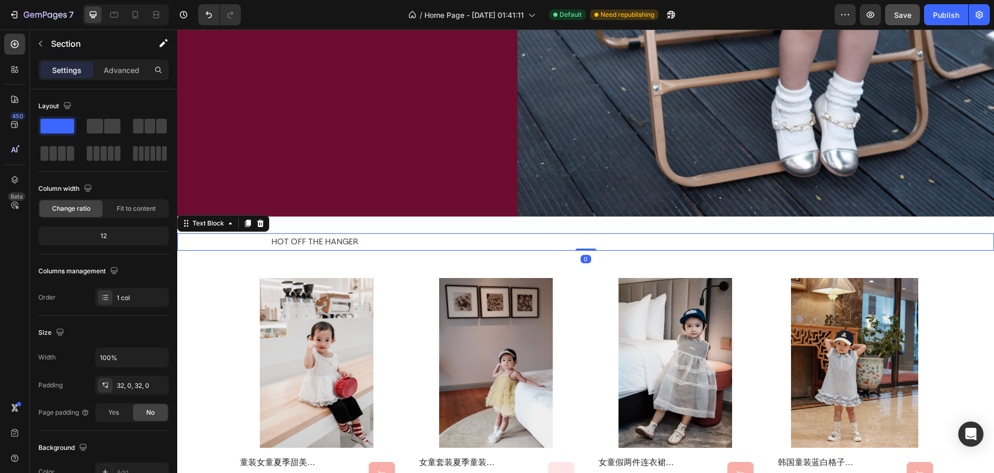
click at [342, 235] on p "HOT OFF THE HANGER" at bounding box center [585, 242] width 629 height 15
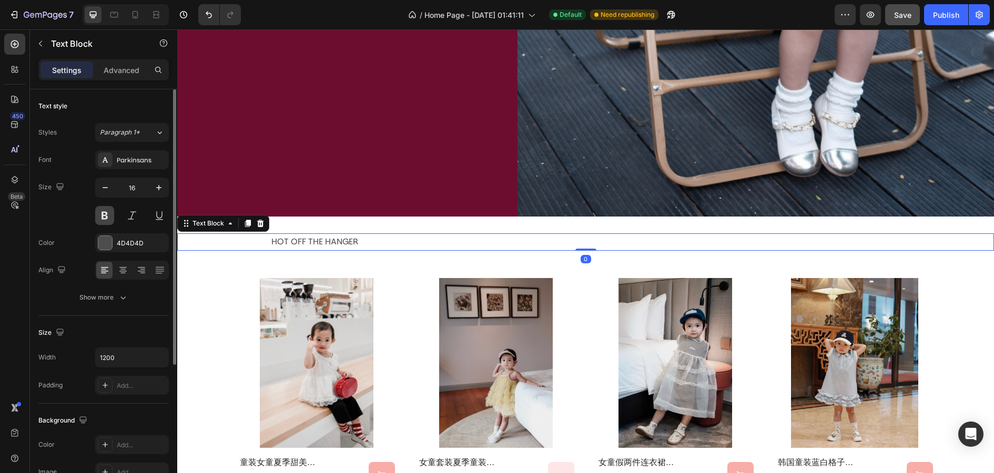
click at [104, 214] on button at bounding box center [104, 215] width 19 height 19
click at [122, 271] on icon at bounding box center [123, 270] width 11 height 11
click at [159, 188] on icon "button" at bounding box center [159, 187] width 11 height 11
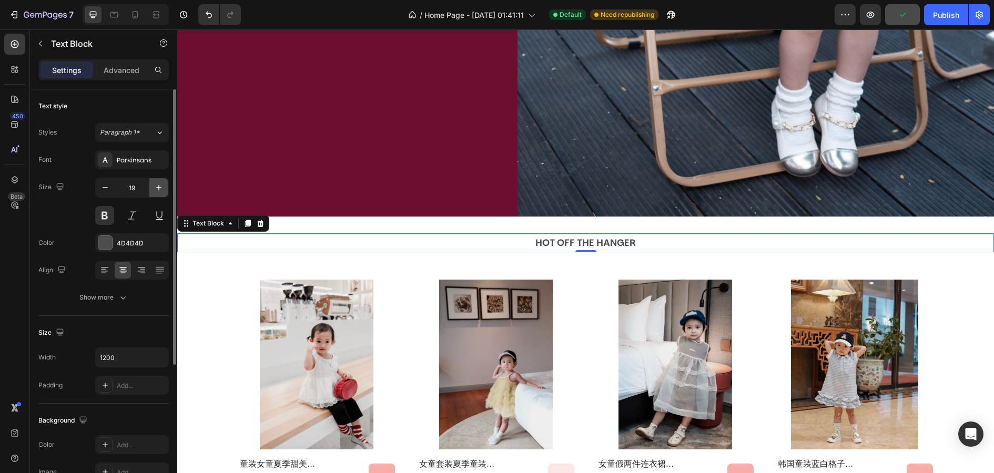
click at [159, 188] on icon "button" at bounding box center [159, 187] width 11 height 11
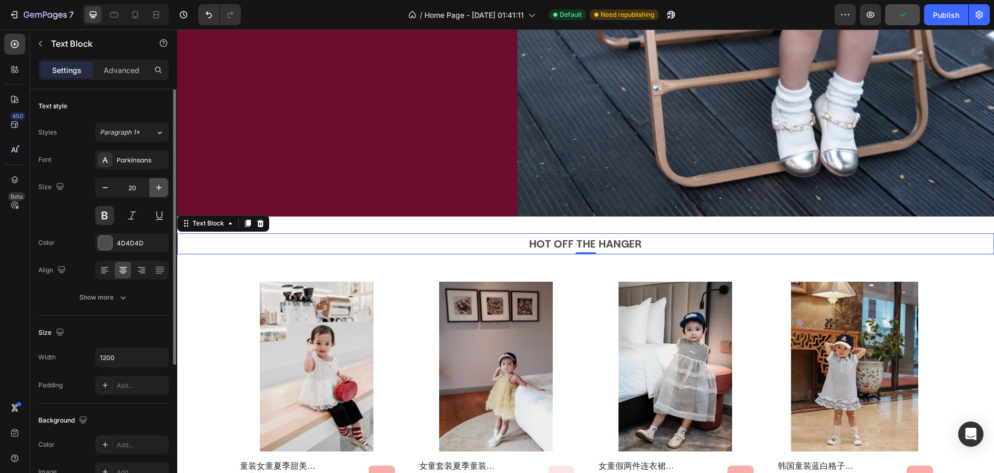
click at [159, 188] on icon "button" at bounding box center [159, 187] width 11 height 11
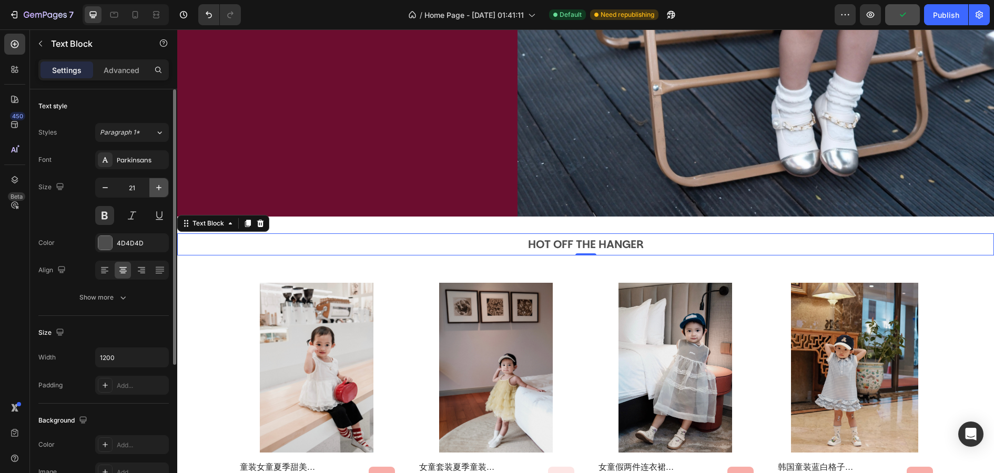
click at [159, 188] on icon "button" at bounding box center [159, 187] width 11 height 11
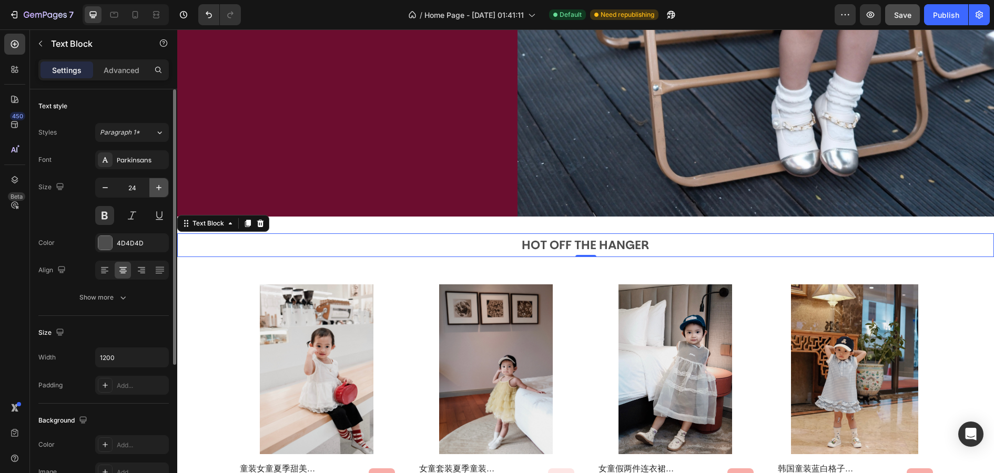
click at [159, 188] on icon "button" at bounding box center [159, 187] width 11 height 11
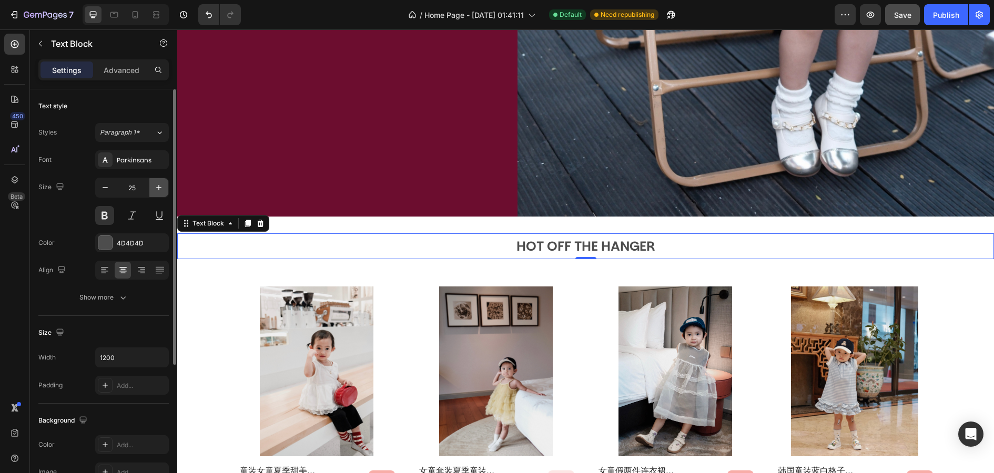
click at [159, 188] on icon "button" at bounding box center [159, 187] width 11 height 11
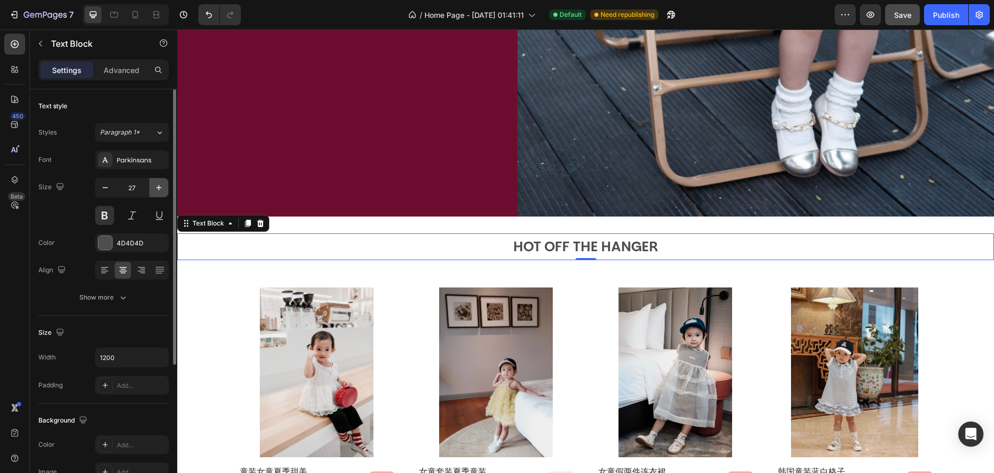
click at [159, 188] on icon "button" at bounding box center [159, 187] width 11 height 11
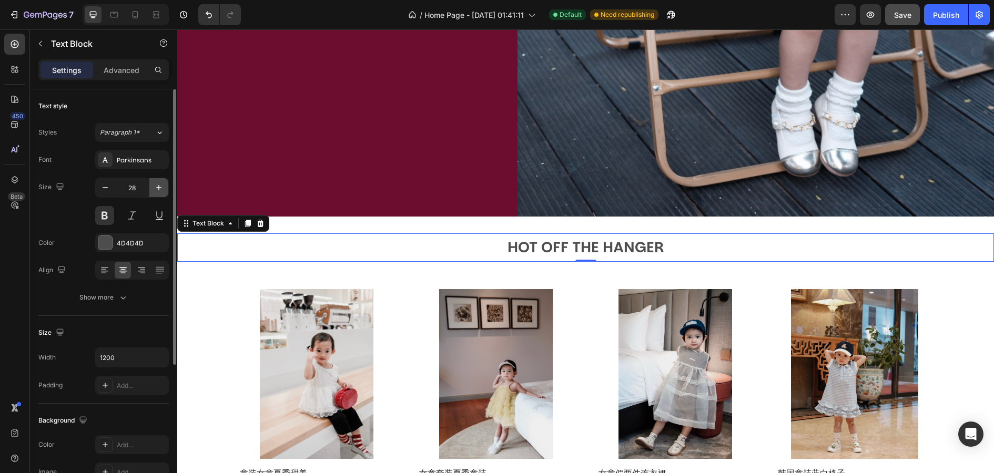
click at [159, 188] on icon "button" at bounding box center [159, 187] width 11 height 11
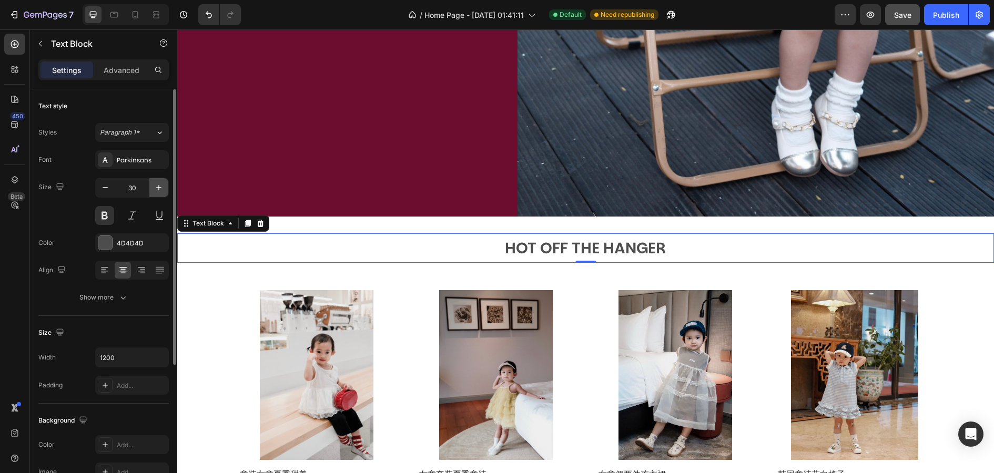
click at [159, 188] on icon "button" at bounding box center [159, 187] width 11 height 11
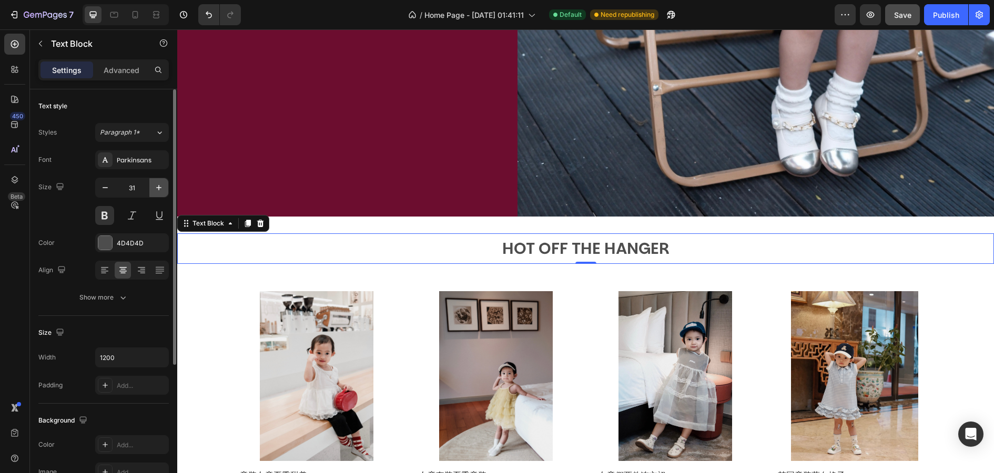
click at [159, 188] on icon "button" at bounding box center [159, 187] width 11 height 11
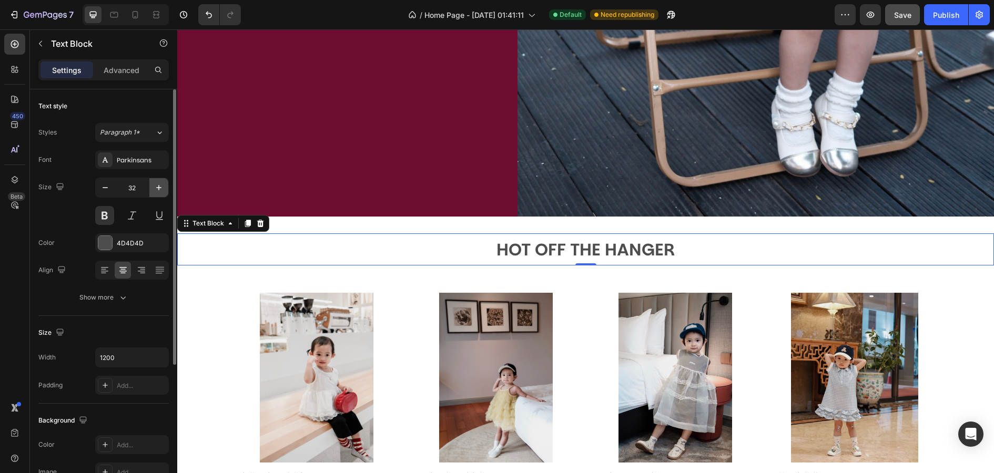
click at [159, 188] on icon "button" at bounding box center [159, 187] width 11 height 11
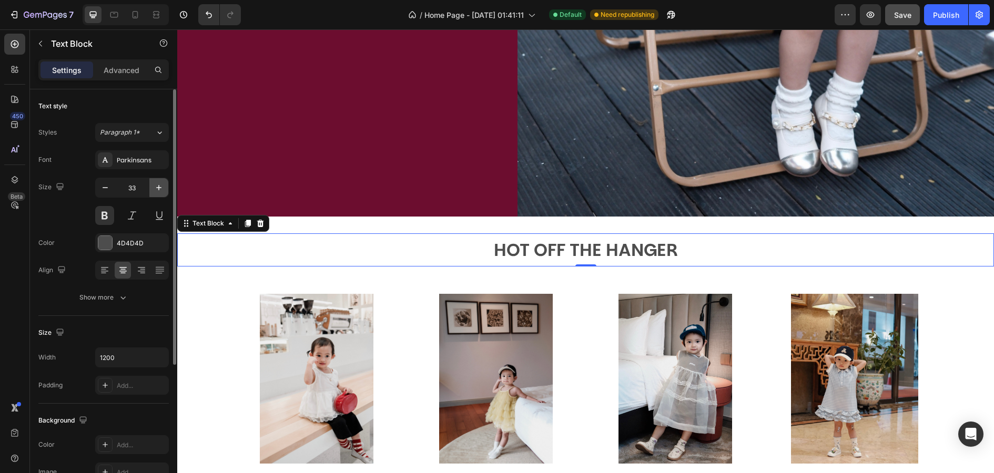
click at [159, 188] on icon "button" at bounding box center [159, 187] width 11 height 11
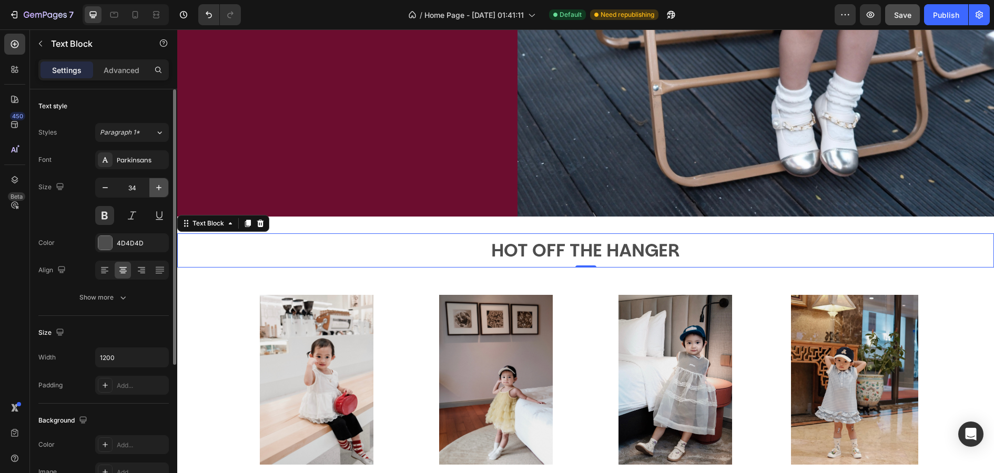
click at [159, 188] on icon "button" at bounding box center [159, 187] width 11 height 11
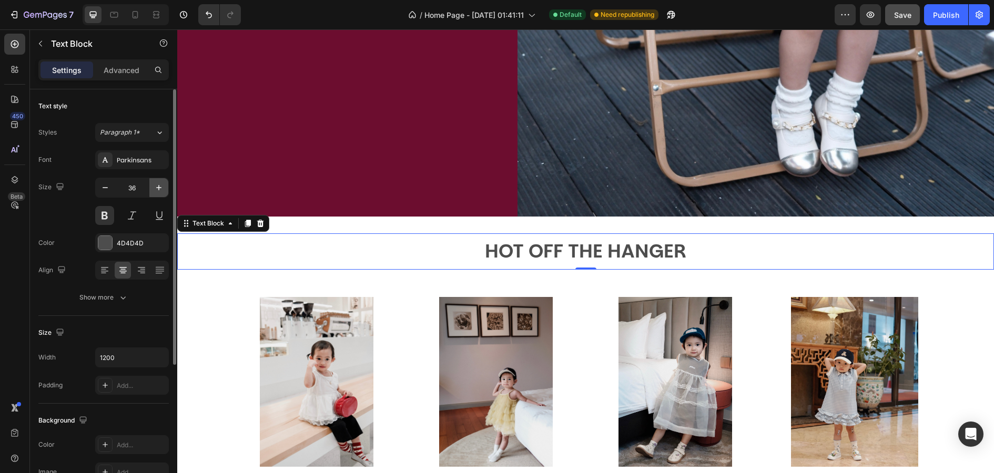
click at [159, 188] on icon "button" at bounding box center [159, 187] width 11 height 11
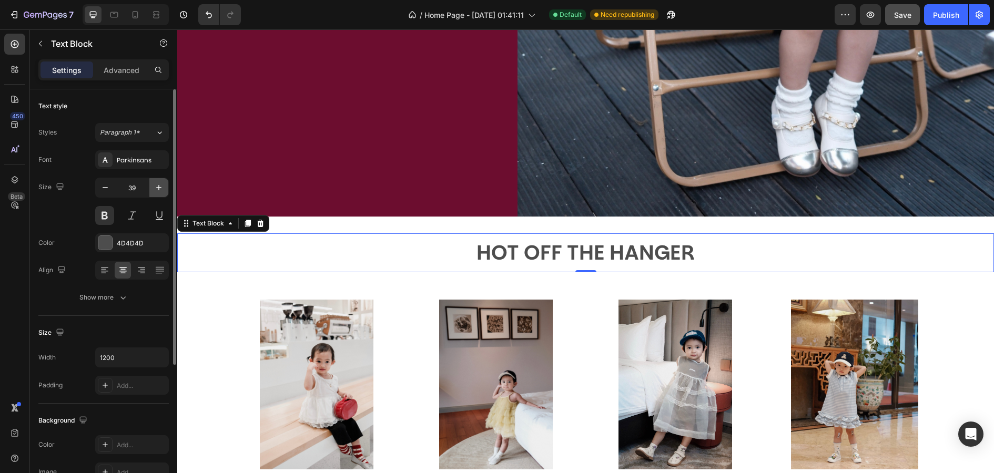
click at [159, 188] on icon "button" at bounding box center [158, 187] width 5 height 5
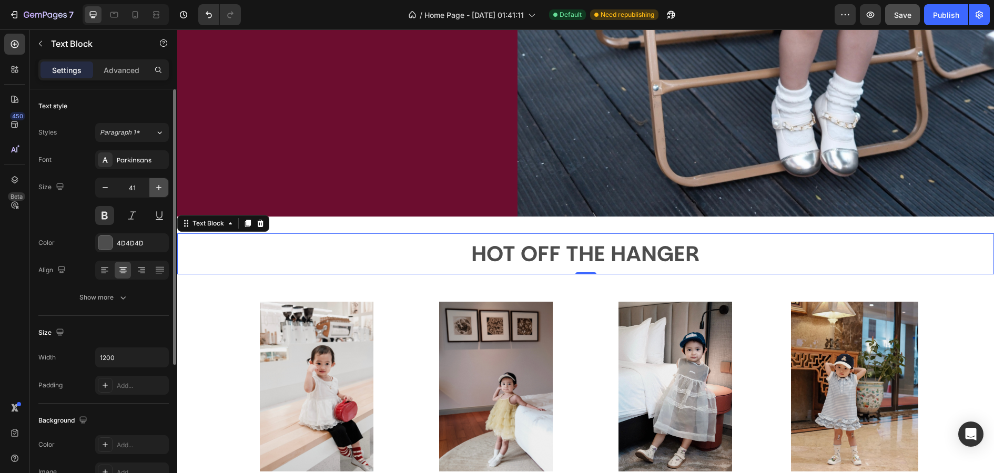
click at [159, 188] on icon "button" at bounding box center [158, 187] width 5 height 5
type input "43"
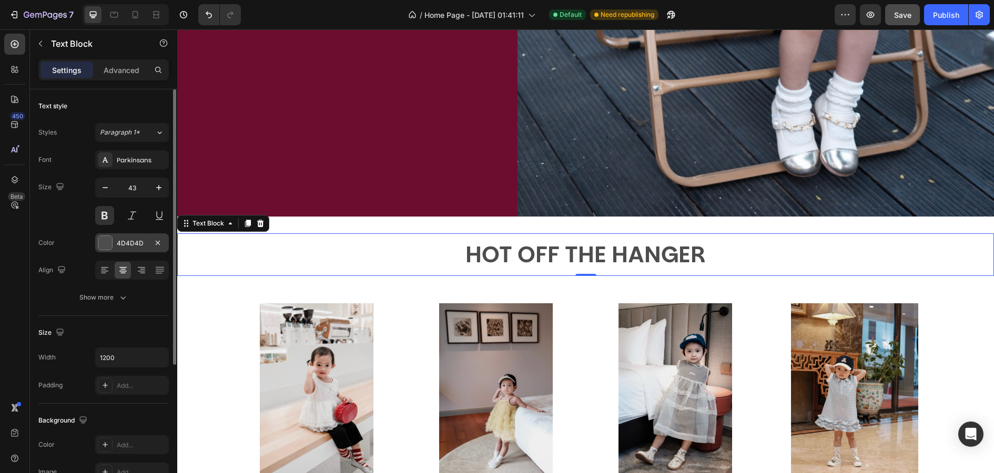
click at [108, 237] on div at bounding box center [105, 243] width 14 height 14
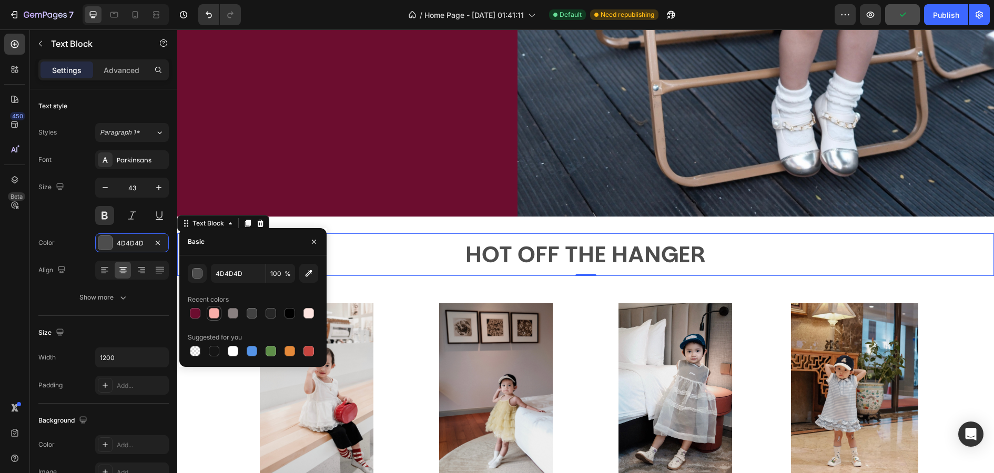
click at [217, 316] on div at bounding box center [214, 313] width 11 height 11
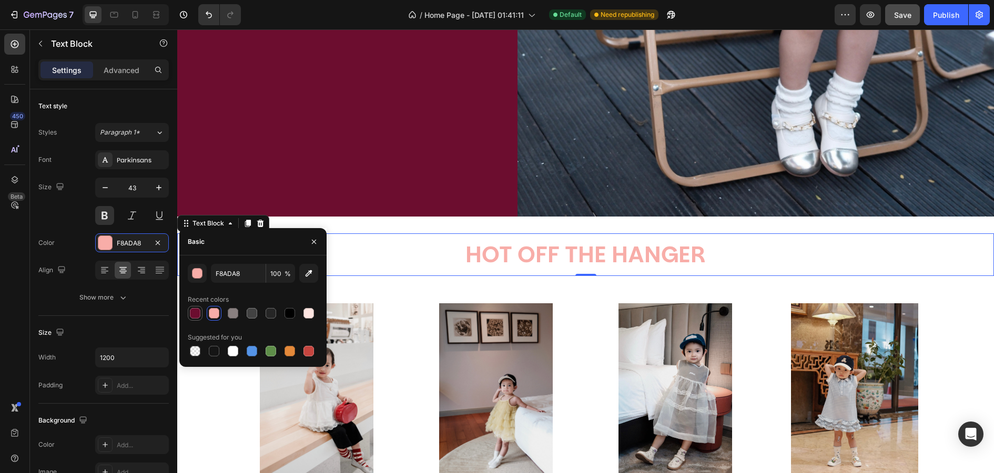
click at [198, 312] on div at bounding box center [195, 313] width 11 height 11
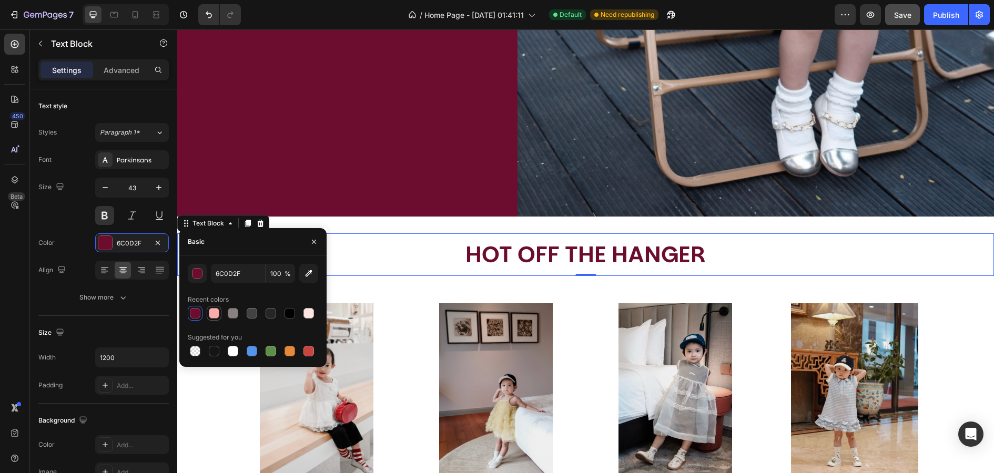
click at [216, 312] on div at bounding box center [214, 313] width 11 height 11
type input "F8ADA8"
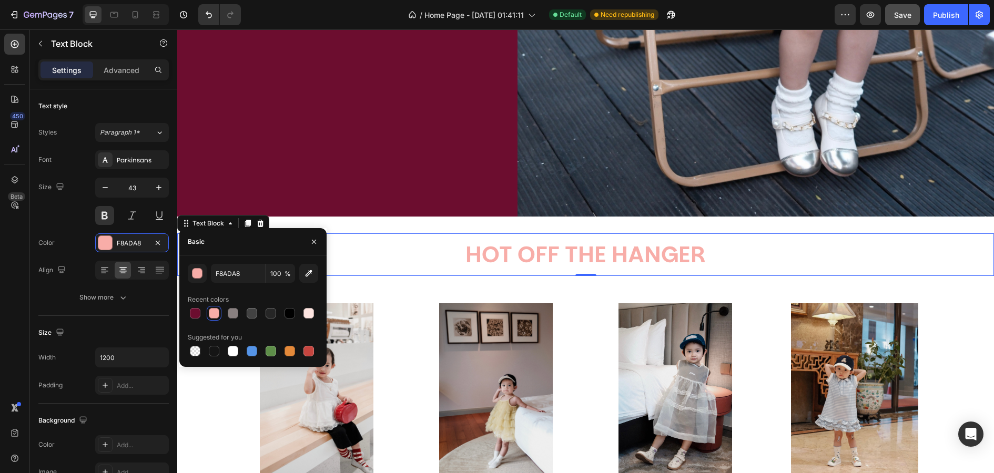
click at [449, 227] on div "HOT OFF THE HANGER Text Block 0 Section 2" at bounding box center [585, 255] width 817 height 76
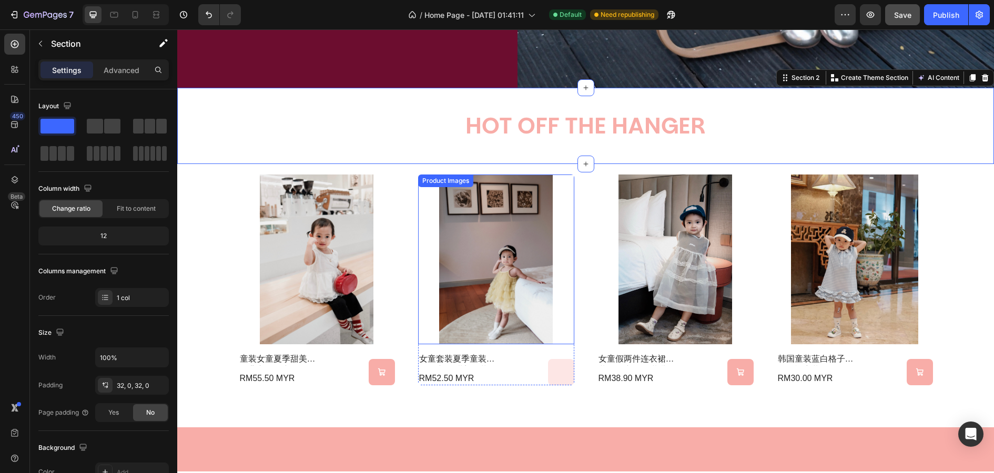
scroll to position [669, 0]
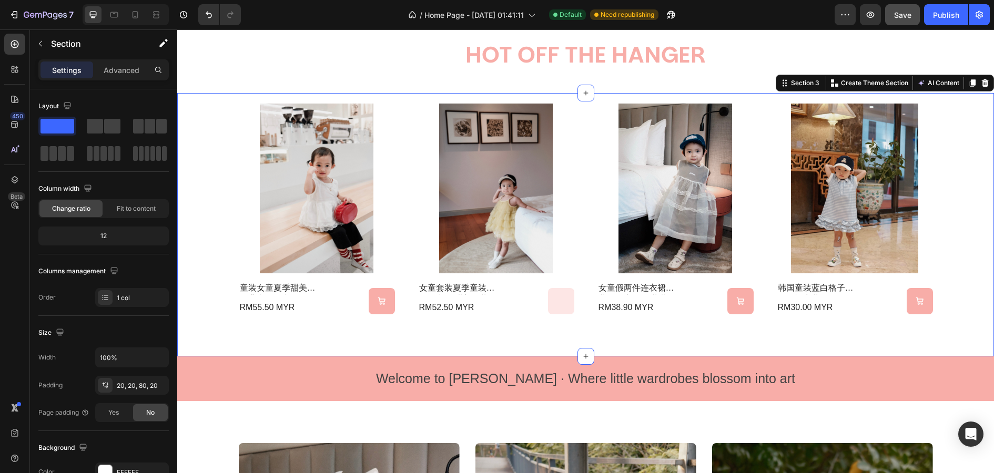
click at [496, 349] on div "Product Images 童装女童夏季甜美蛋糕背心2025新款女宝小众蕾丝花边蓬蓬网纱衬衫 Product Title RM55.50 MYR Produ…" at bounding box center [585, 224] width 817 height 263
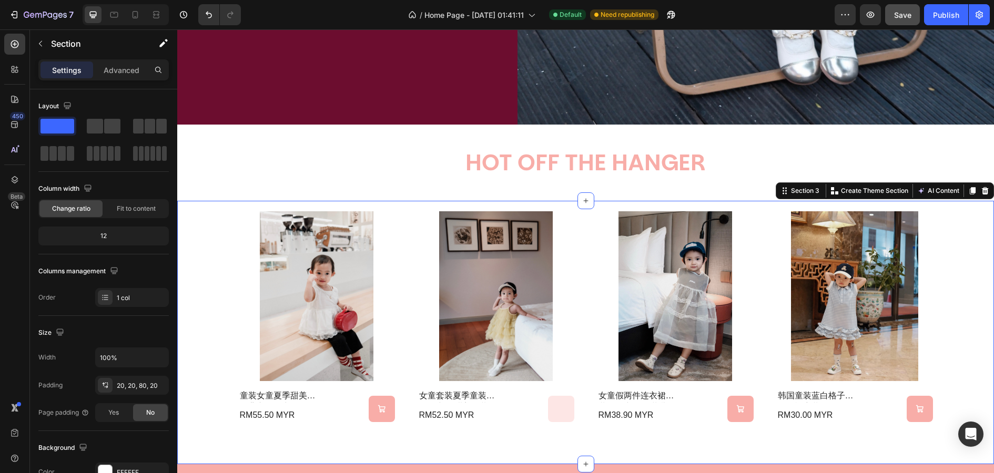
scroll to position [567, 0]
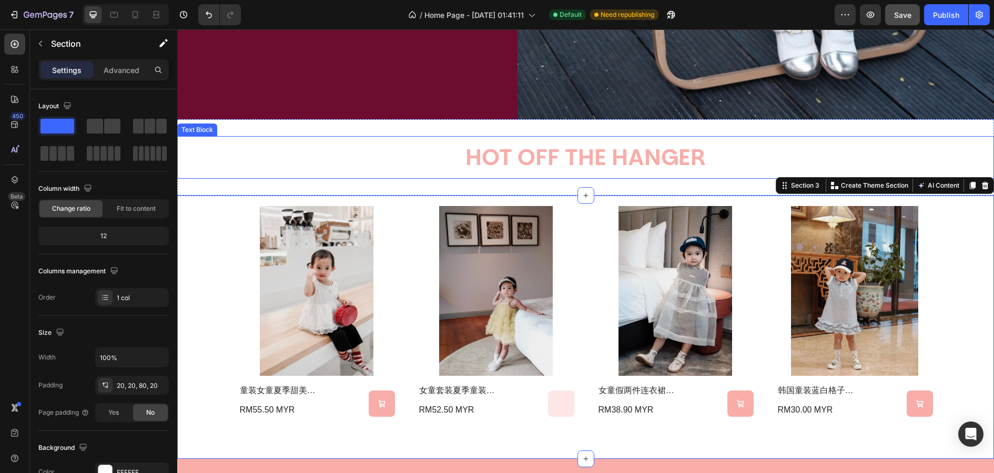
click at [552, 149] on p "HOT OFF THE HANGER" at bounding box center [585, 157] width 629 height 40
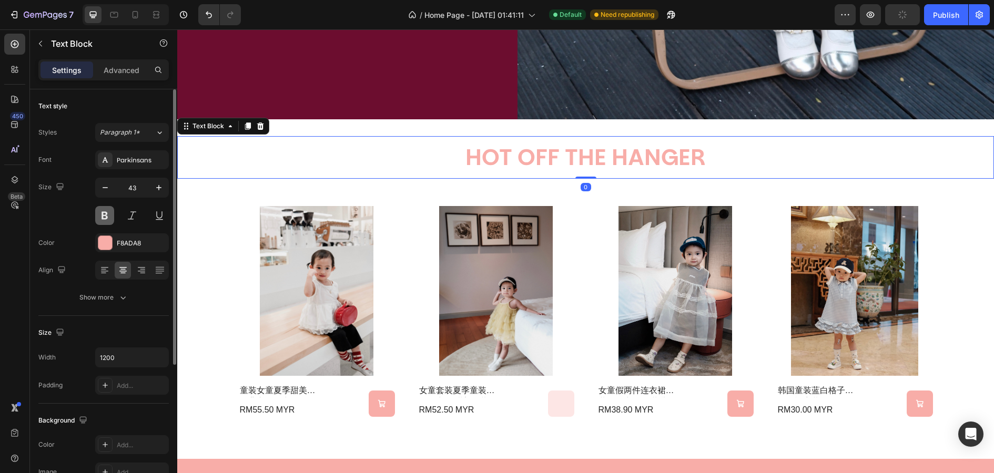
click at [106, 216] on button at bounding box center [104, 215] width 19 height 19
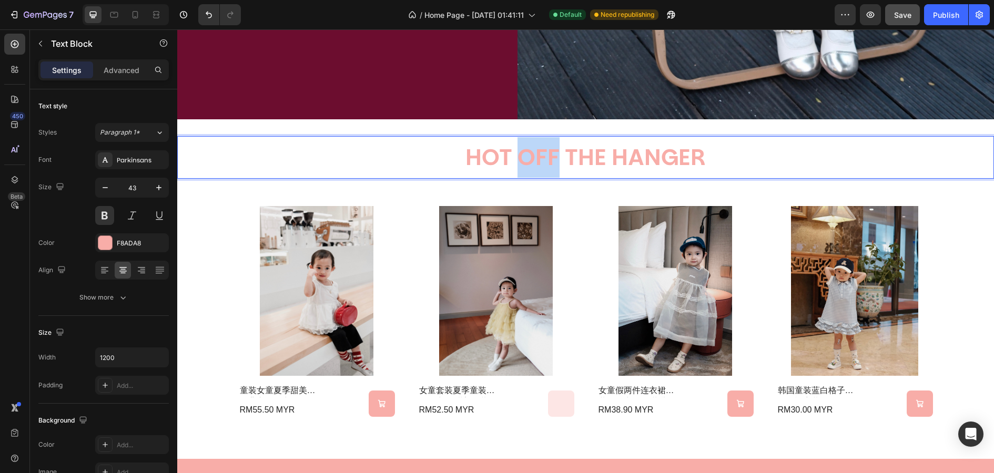
click at [545, 146] on p "HOT OFF THE HANGER" at bounding box center [585, 157] width 629 height 40
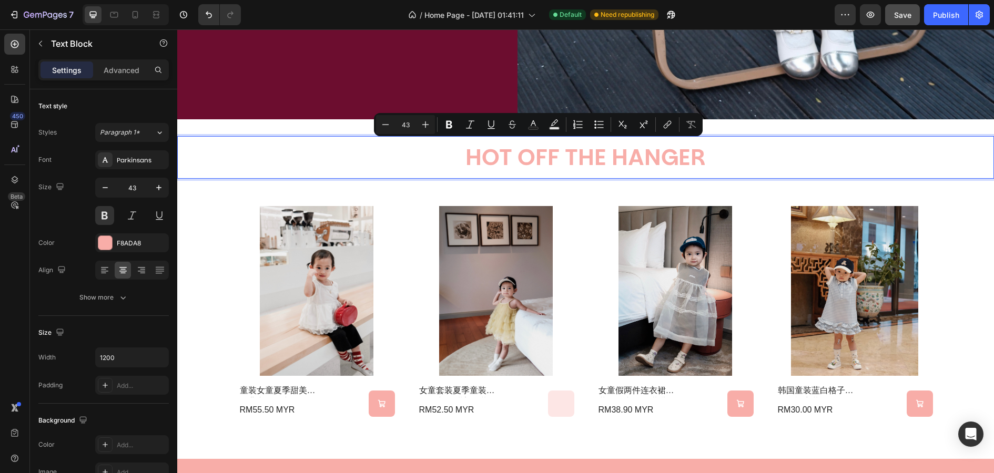
click at [512, 156] on p "HOT OFF THE HANGER" at bounding box center [585, 157] width 629 height 40
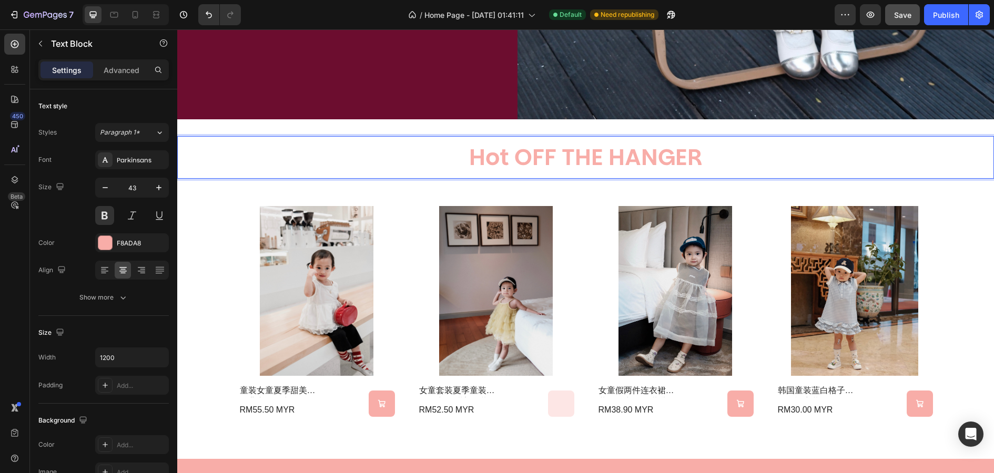
click at [555, 156] on p "Hot OFF THE HANGER" at bounding box center [585, 157] width 629 height 40
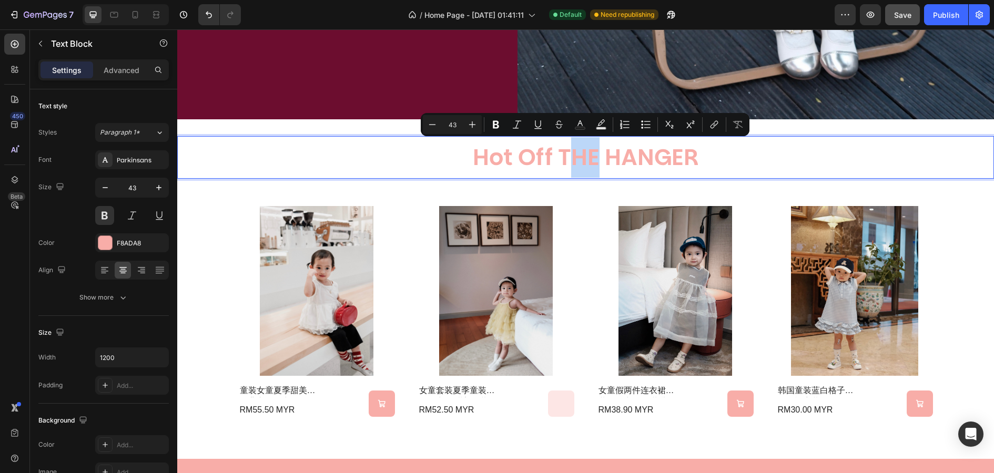
drag, startPoint x: 572, startPoint y: 153, endPoint x: 600, endPoint y: 153, distance: 27.9
click at [600, 153] on p "Hot Off THE HANGER" at bounding box center [585, 157] width 629 height 40
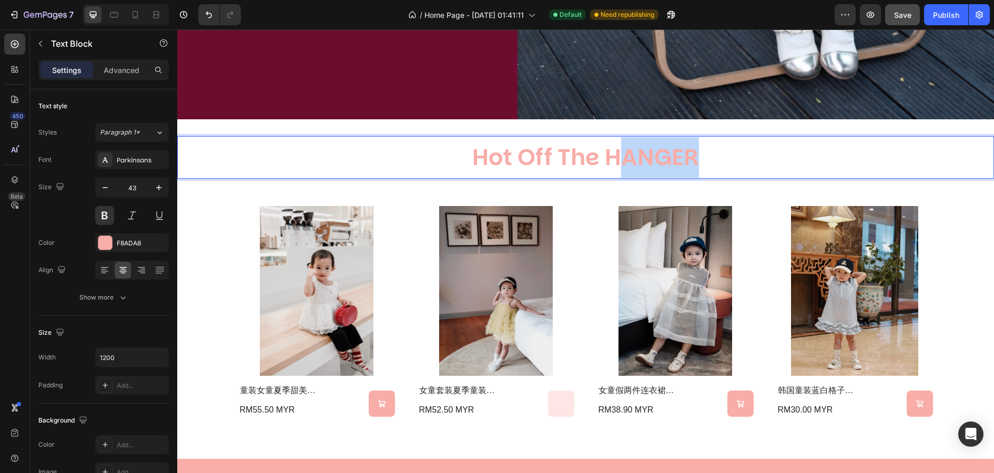
drag, startPoint x: 624, startPoint y: 156, endPoint x: 737, endPoint y: 156, distance: 112.5
click at [737, 156] on p "Hot Off The HANGER" at bounding box center [585, 157] width 629 height 40
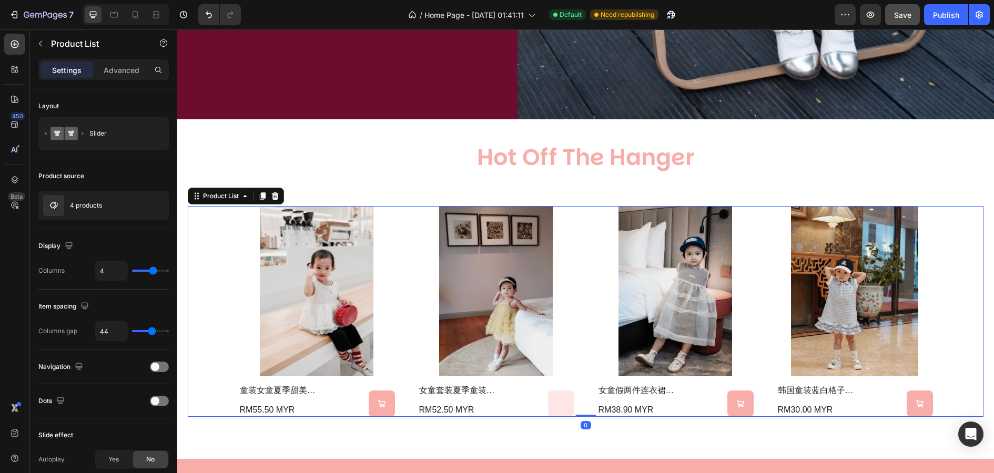
click at [966, 281] on div "Product Images 童装女童夏季甜美蛋糕背心2025新款女宝小众蕾丝花边蓬蓬网纱衬衫 Product Title RM55.50 MYR Produ…" at bounding box center [586, 311] width 796 height 211
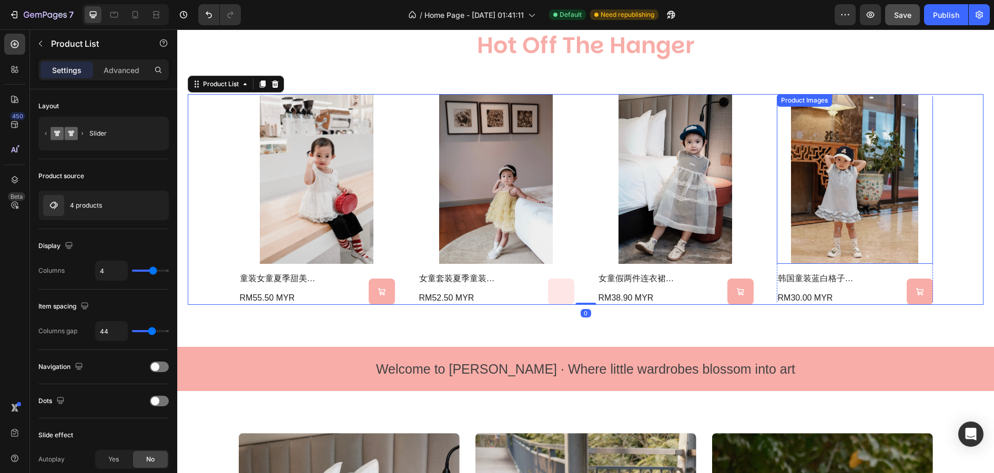
scroll to position [680, 0]
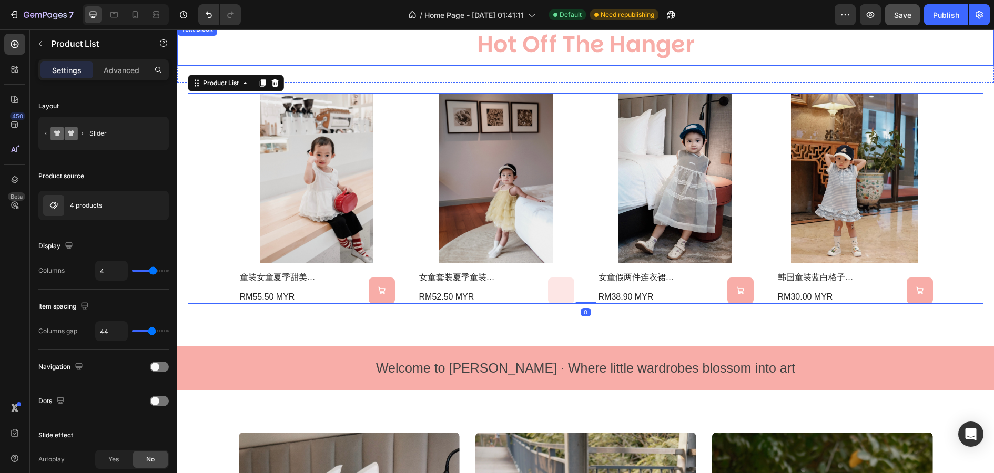
click at [675, 50] on p "Hot Off The Hanger" at bounding box center [585, 44] width 629 height 40
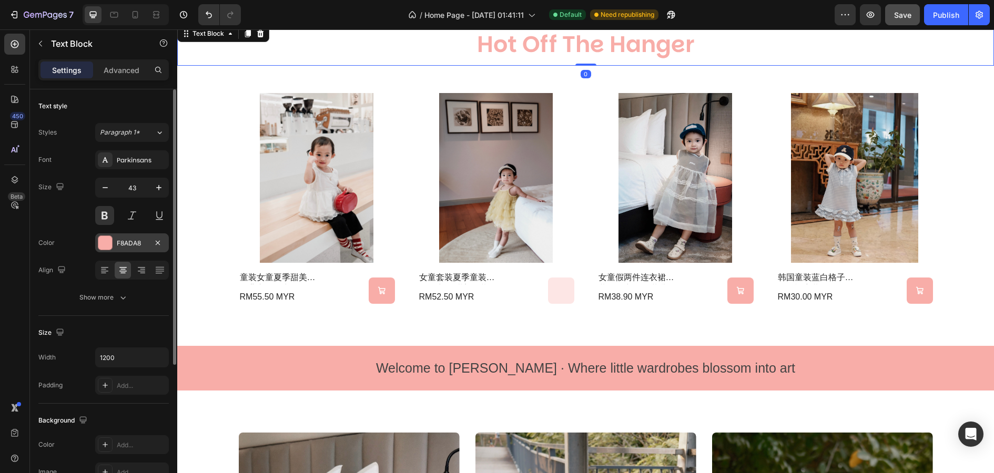
click at [109, 239] on div at bounding box center [105, 243] width 14 height 14
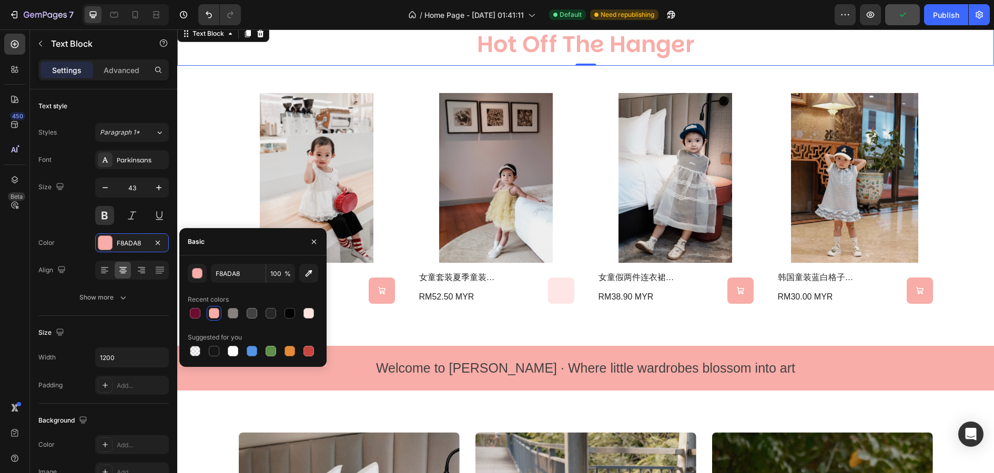
click at [242, 314] on div at bounding box center [253, 313] width 130 height 15
click at [251, 314] on div at bounding box center [252, 313] width 11 height 11
type input "424242"
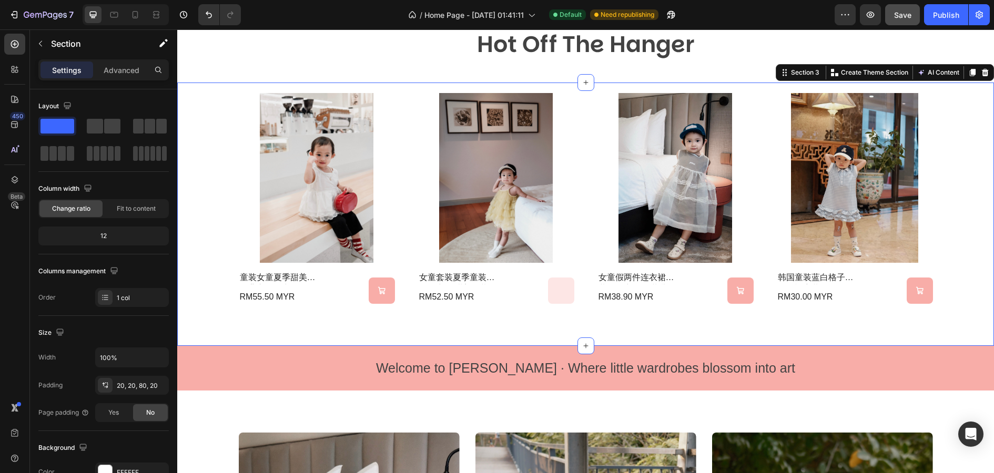
click at [479, 323] on div "Product Images 童装女童夏季甜美蛋糕背心2025新款女宝小众蕾丝花边蓬蓬网纱衬衫 Product Title RM55.50 MYR Produ…" at bounding box center [585, 214] width 817 height 263
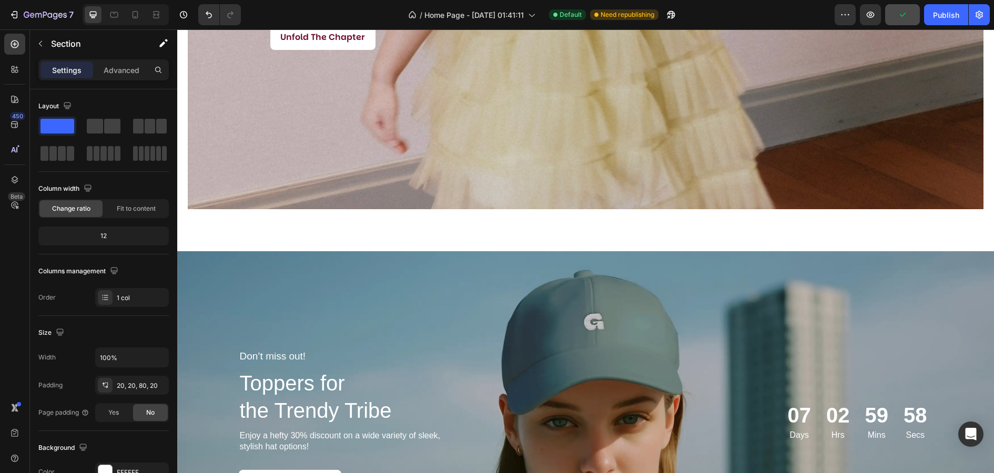
scroll to position [1445, 0]
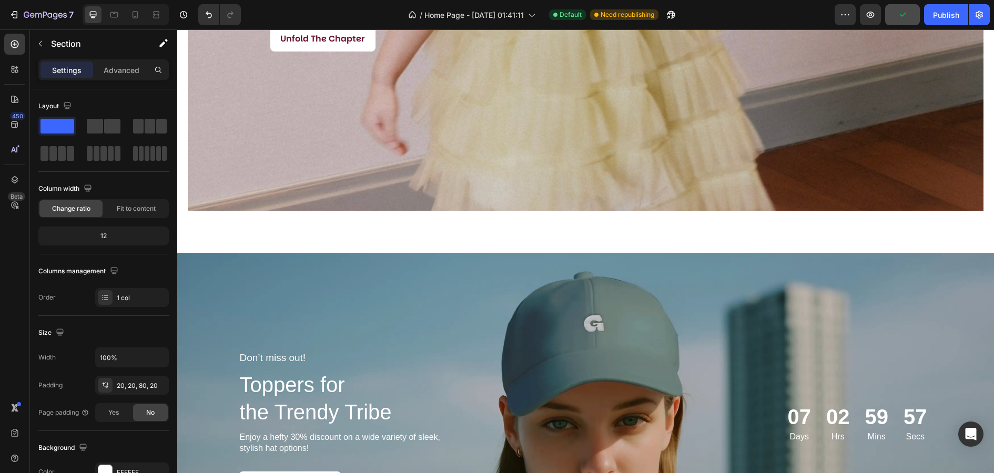
click at [775, 354] on div "07 Days 02 Hrs 59 Mins 57 Secs Countdown Timer" at bounding box center [760, 423] width 345 height 145
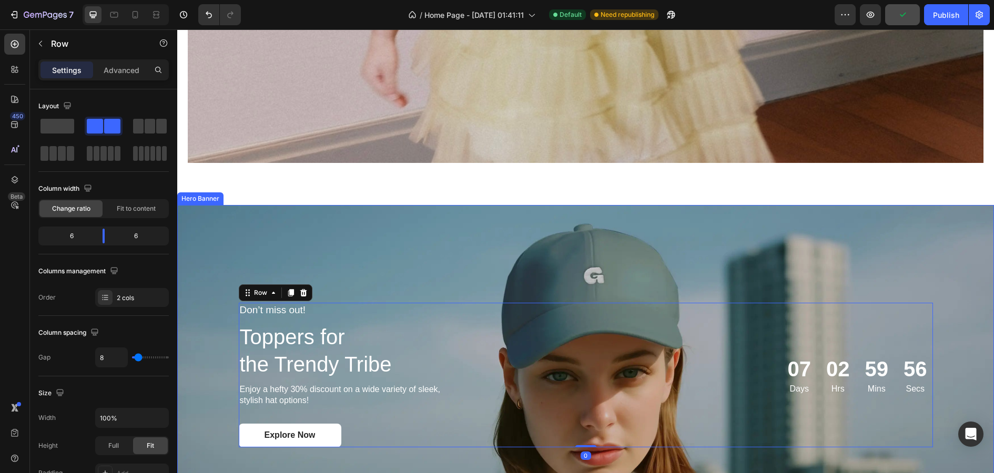
scroll to position [1491, 0]
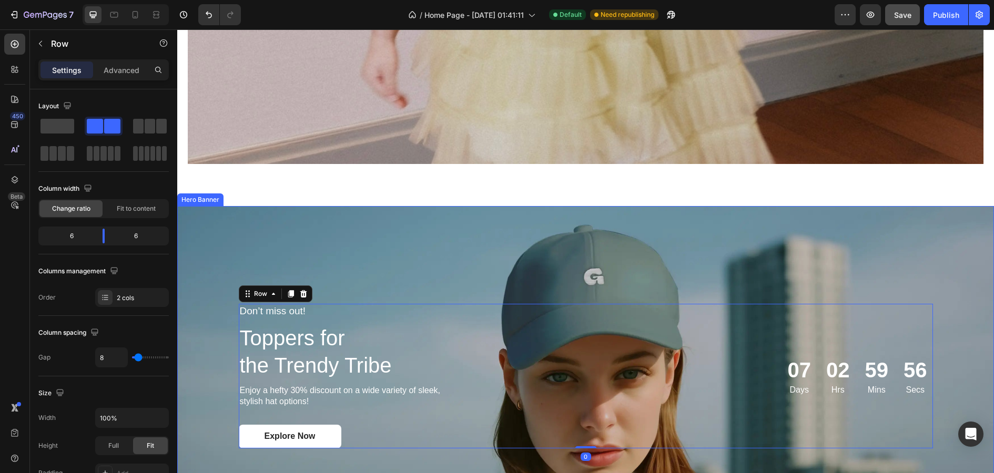
click at [668, 278] on div "Background Image" at bounding box center [585, 376] width 817 height 340
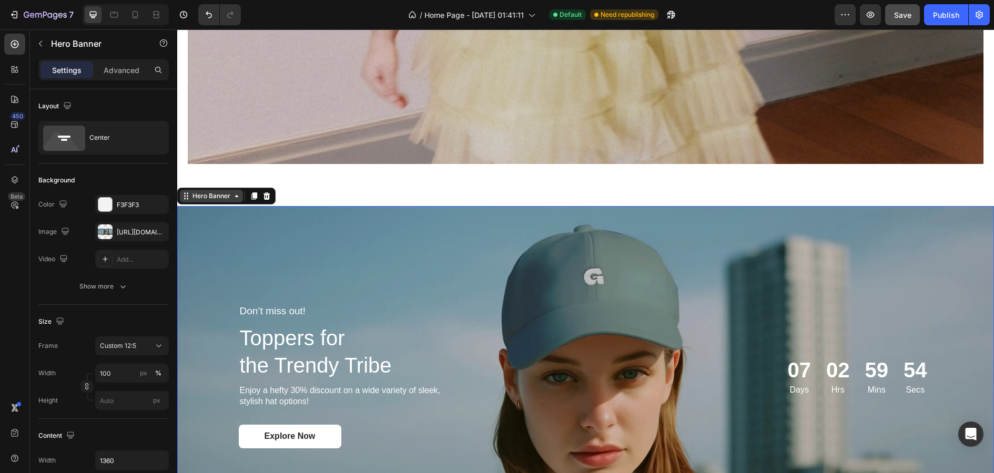
click at [228, 195] on div "Hero Banner" at bounding box center [211, 195] width 42 height 9
click at [213, 197] on div "Hero Banner" at bounding box center [211, 195] width 42 height 9
click at [132, 236] on div "[URL][DOMAIN_NAME]" at bounding box center [132, 232] width 31 height 9
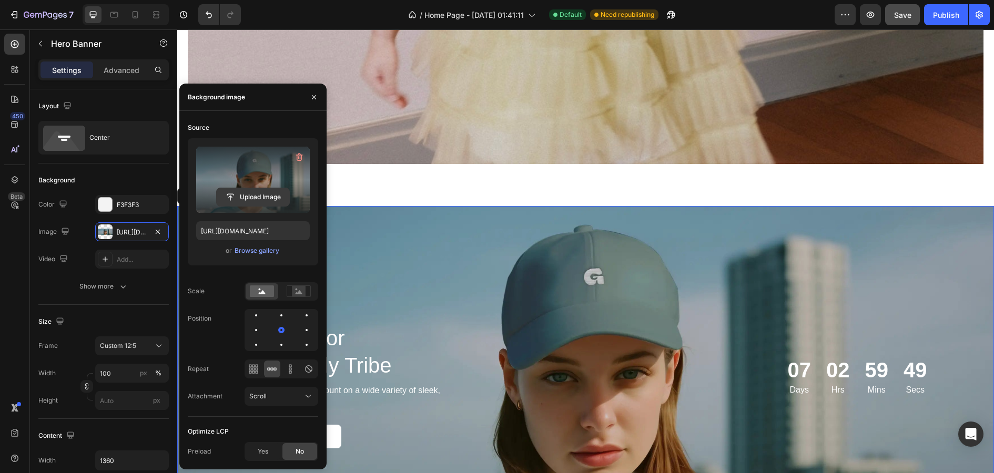
click at [250, 189] on input "file" at bounding box center [253, 197] width 73 height 18
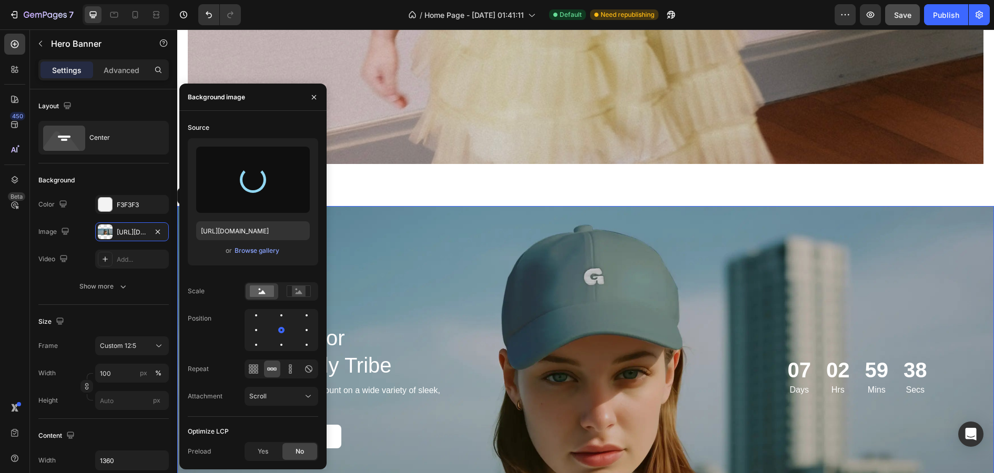
type input "[URL][DOMAIN_NAME]"
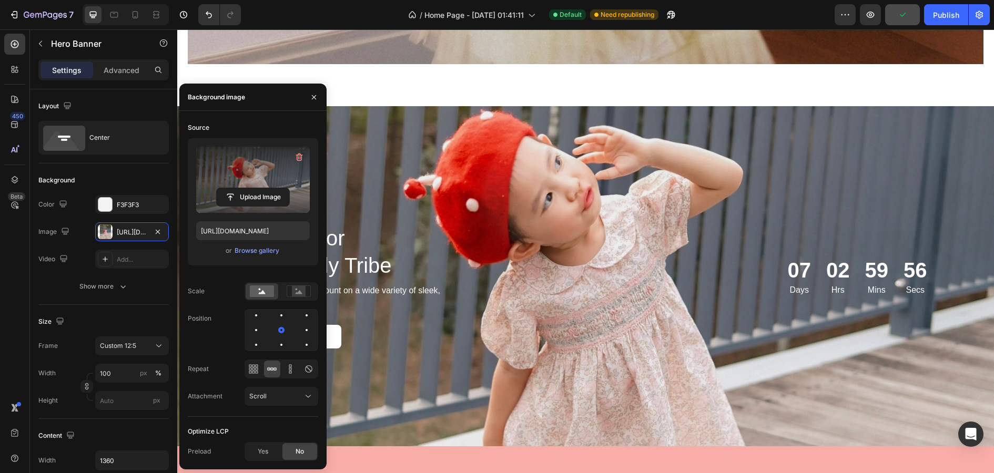
scroll to position [1584, 0]
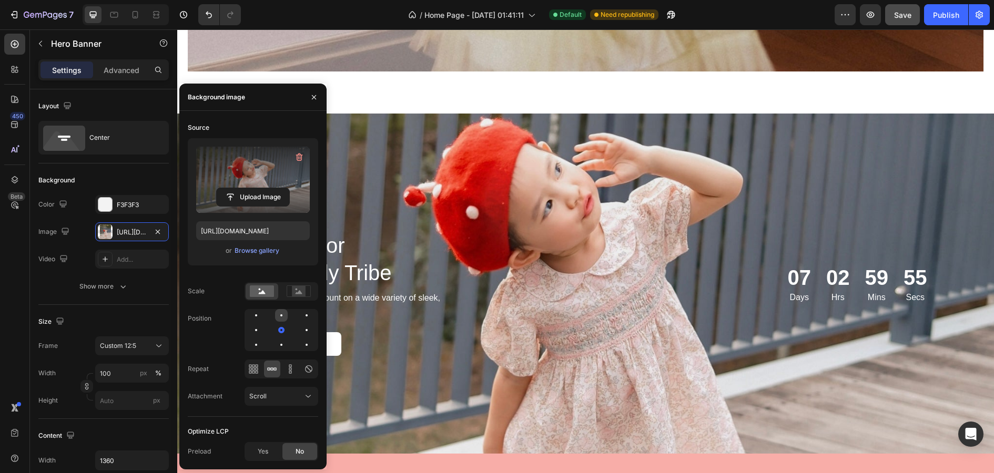
click at [300, 317] on div at bounding box center [306, 315] width 13 height 13
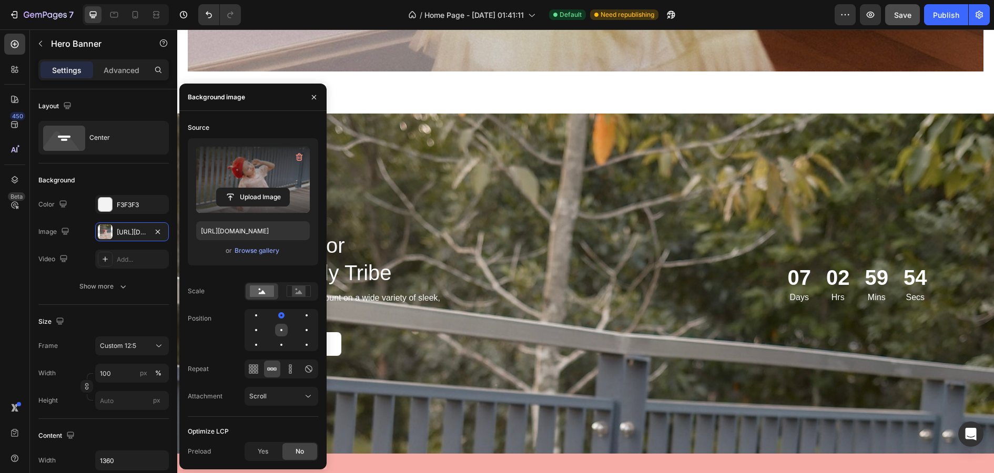
click at [300, 330] on div at bounding box center [306, 330] width 13 height 13
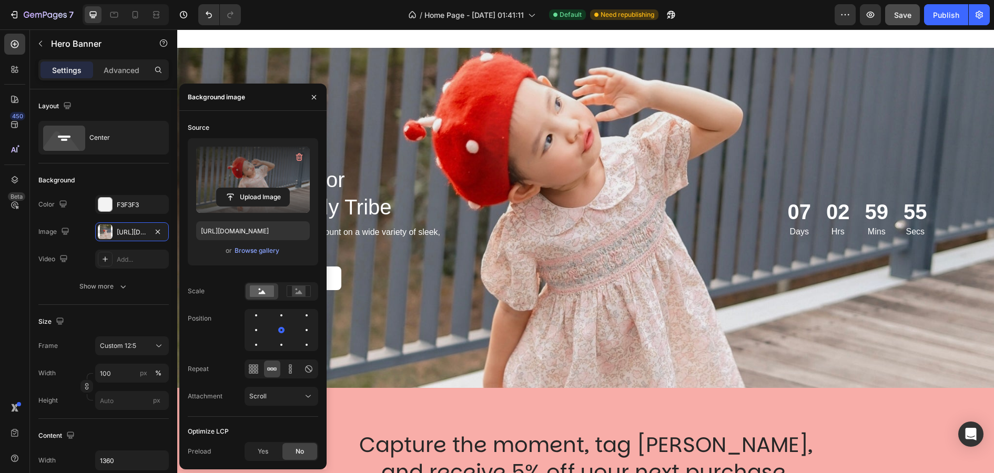
scroll to position [1653, 0]
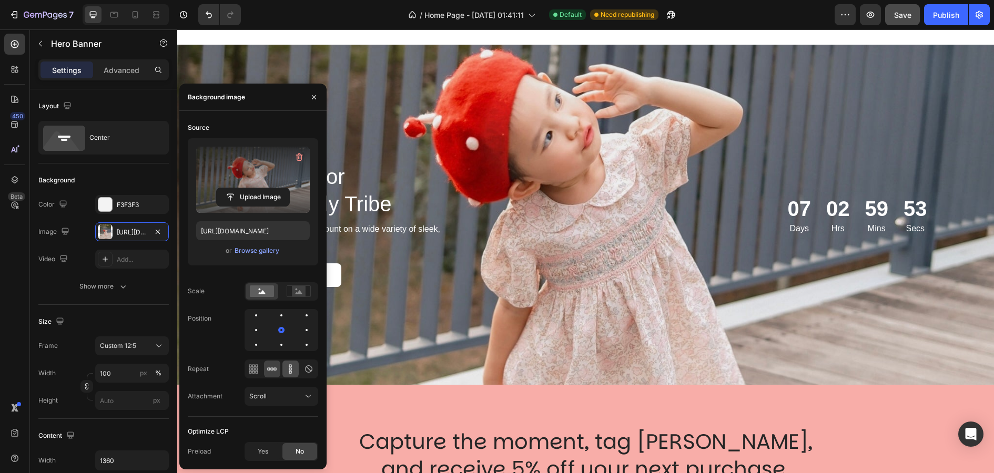
click at [292, 374] on div at bounding box center [290, 369] width 16 height 17
click at [276, 372] on icon at bounding box center [272, 369] width 11 height 11
click at [279, 395] on div "Scroll" at bounding box center [276, 396] width 54 height 9
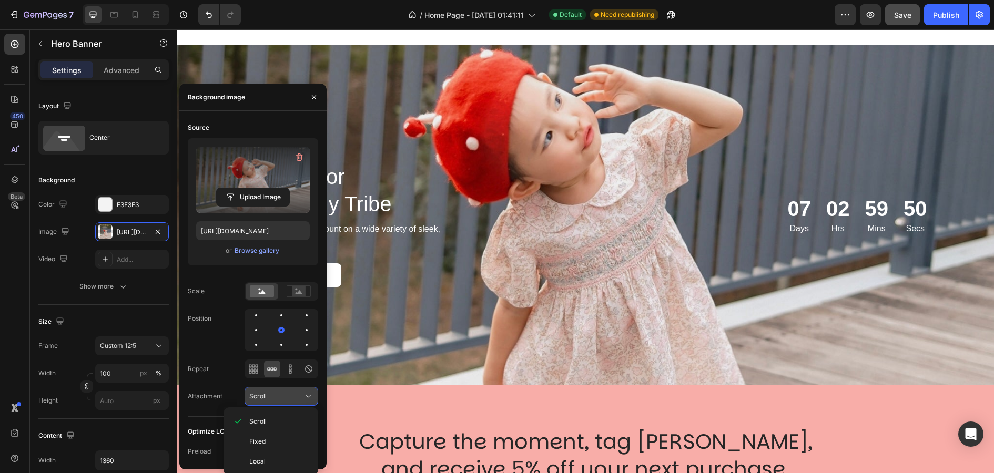
click at [280, 399] on div "Scroll" at bounding box center [276, 396] width 54 height 9
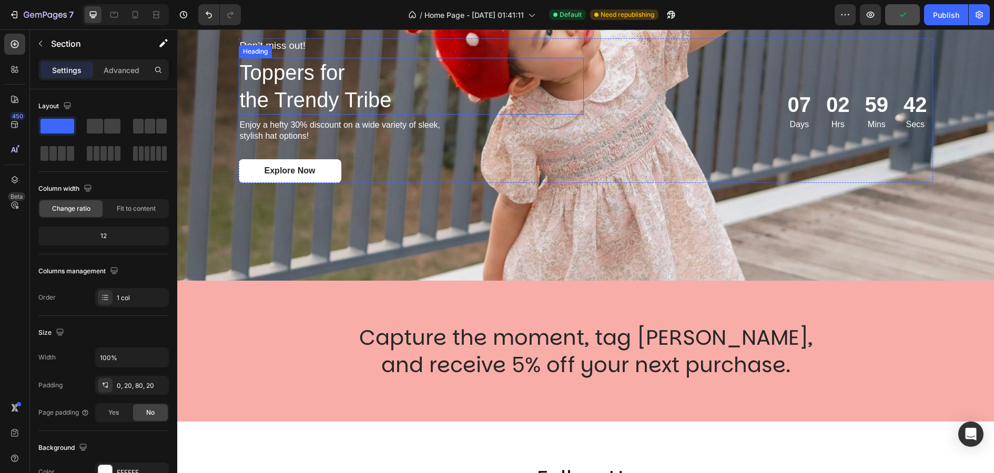
scroll to position [1713, 0]
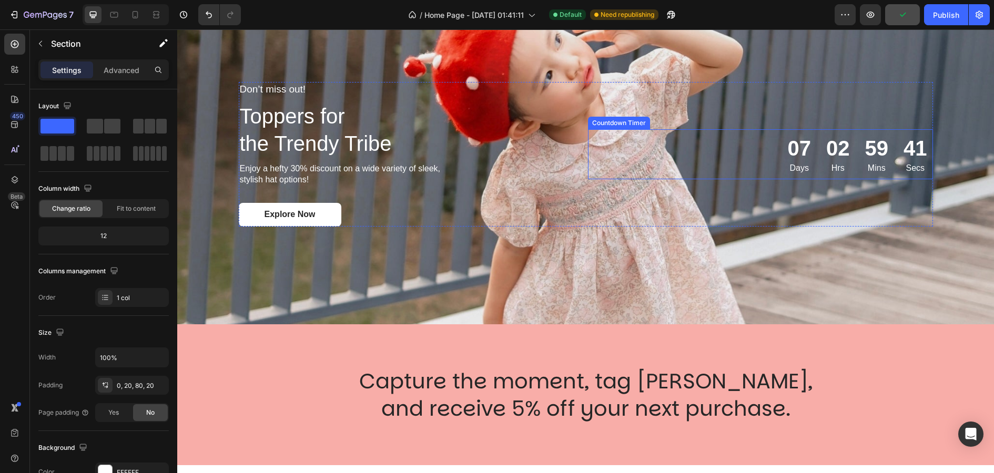
click at [896, 141] on div "07 Days 02 Hrs 59 Mins 41 Secs" at bounding box center [857, 154] width 151 height 50
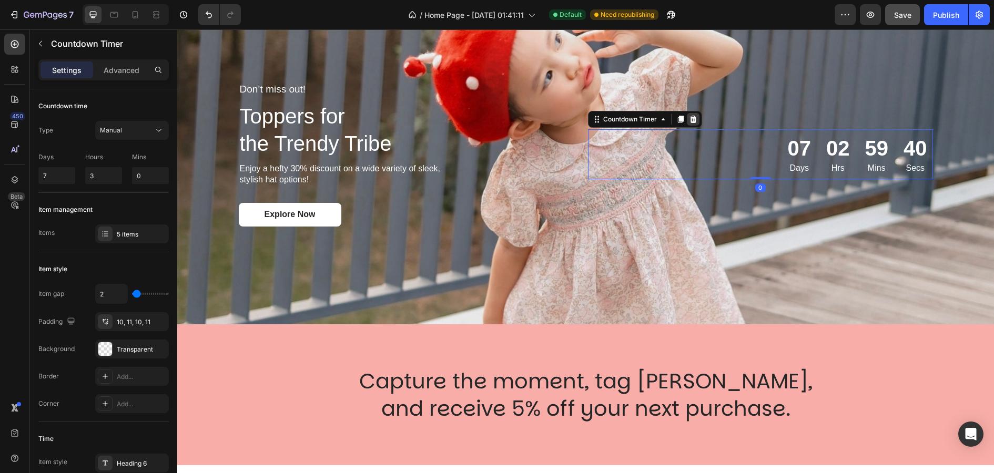
click at [689, 117] on icon at bounding box center [693, 119] width 8 height 8
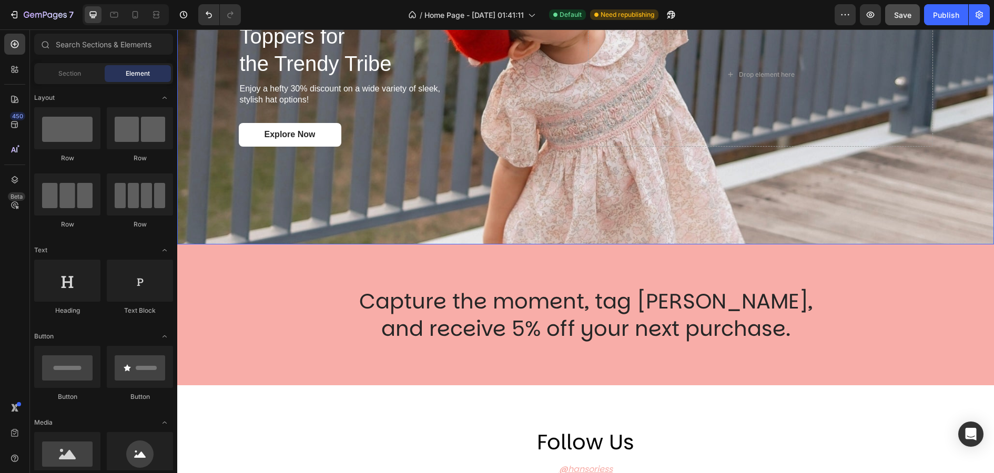
scroll to position [1794, 0]
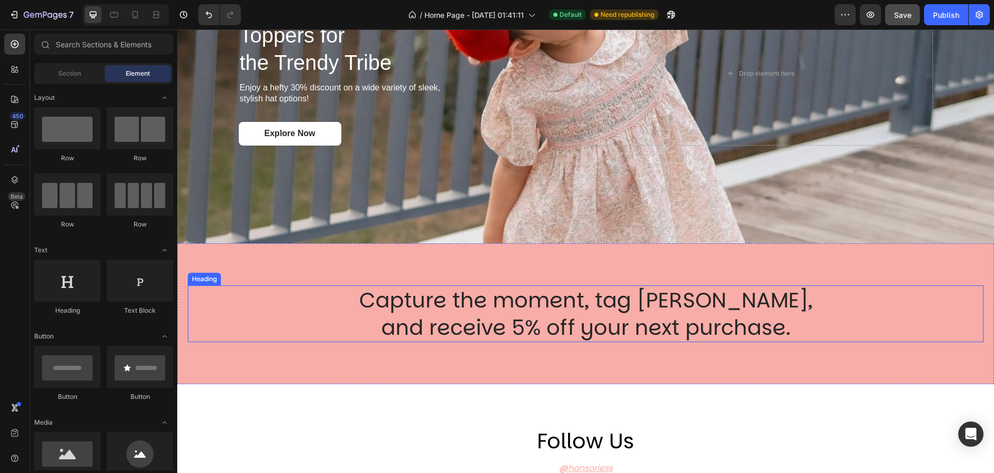
click at [586, 261] on div "Capture the moment, tag [PERSON_NAME], and receive 5% off your next purchase. H…" at bounding box center [585, 313] width 817 height 141
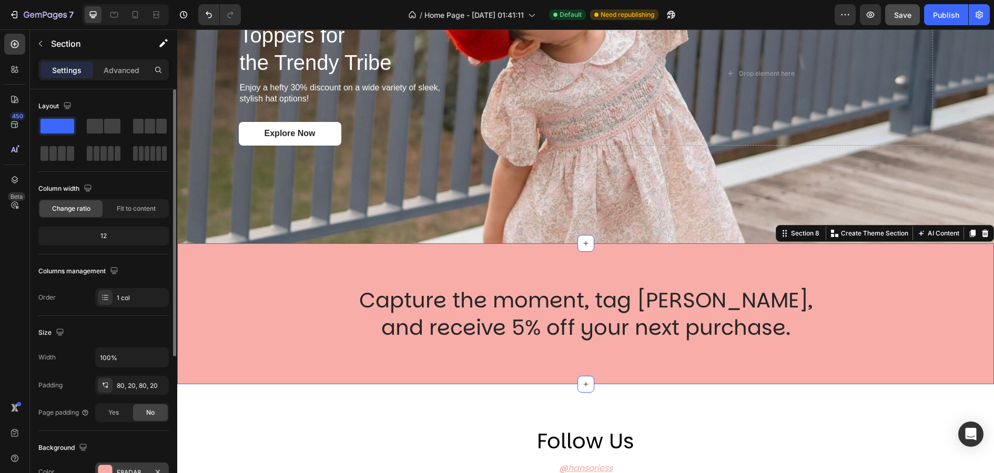
click at [109, 466] on div at bounding box center [105, 472] width 14 height 14
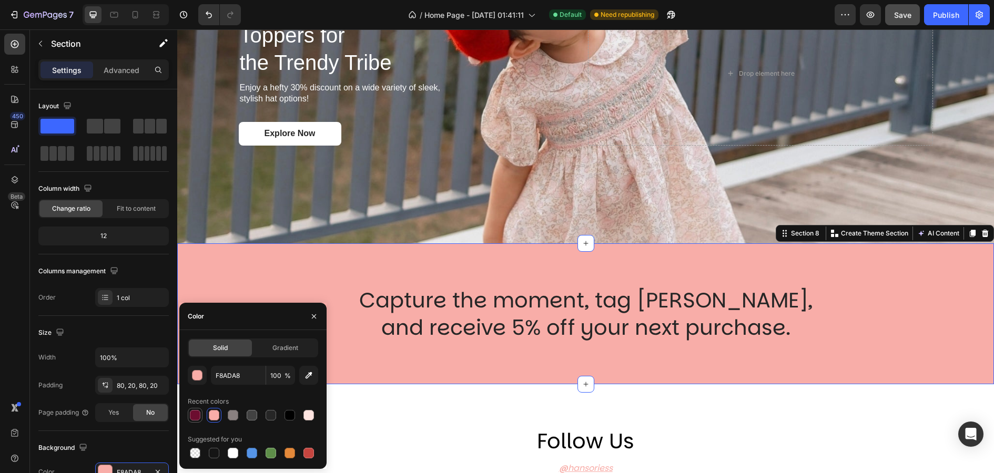
click at [198, 414] on div at bounding box center [195, 415] width 11 height 11
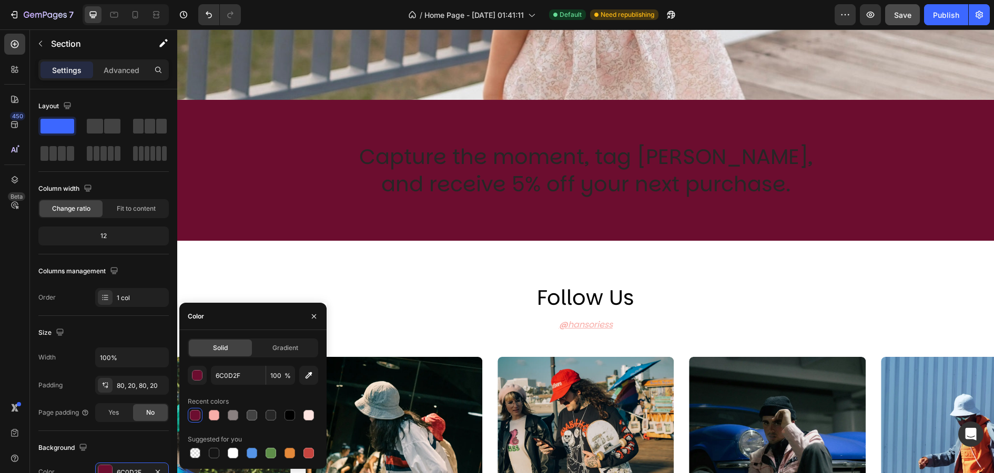
scroll to position [1960, 0]
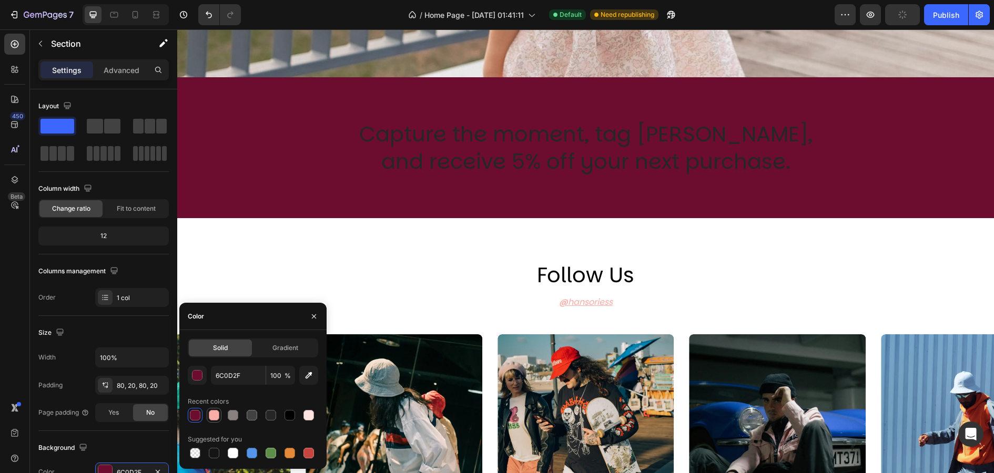
click at [216, 414] on div at bounding box center [214, 415] width 11 height 11
type input "F8ADA8"
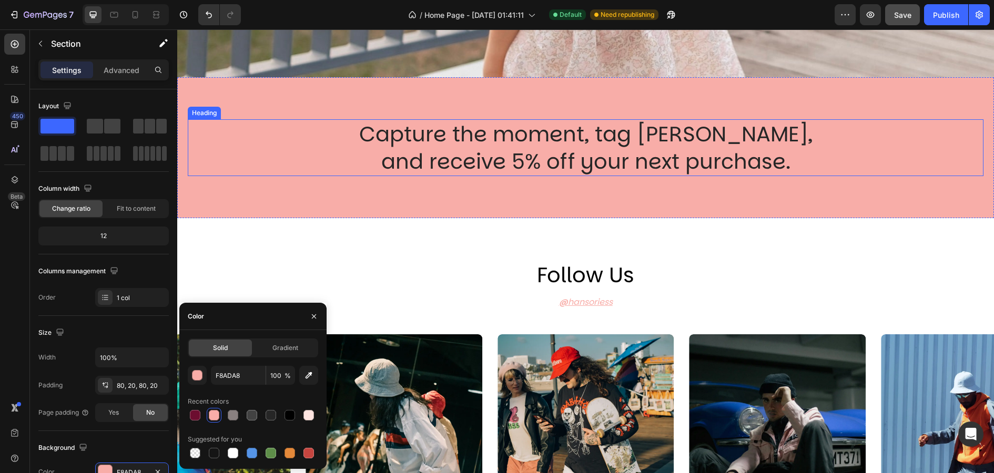
click at [530, 163] on h2 "Capture the moment, tag [PERSON_NAME], and receive 5% off your next purchase." at bounding box center [585, 147] width 631 height 57
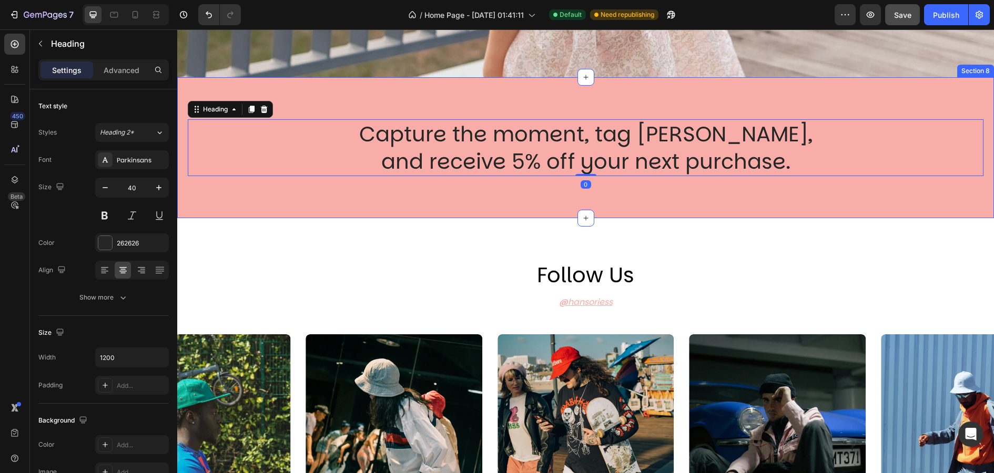
click at [547, 210] on div "Capture the moment, tag [PERSON_NAME], and receive 5% off your next purchase. H…" at bounding box center [585, 147] width 817 height 141
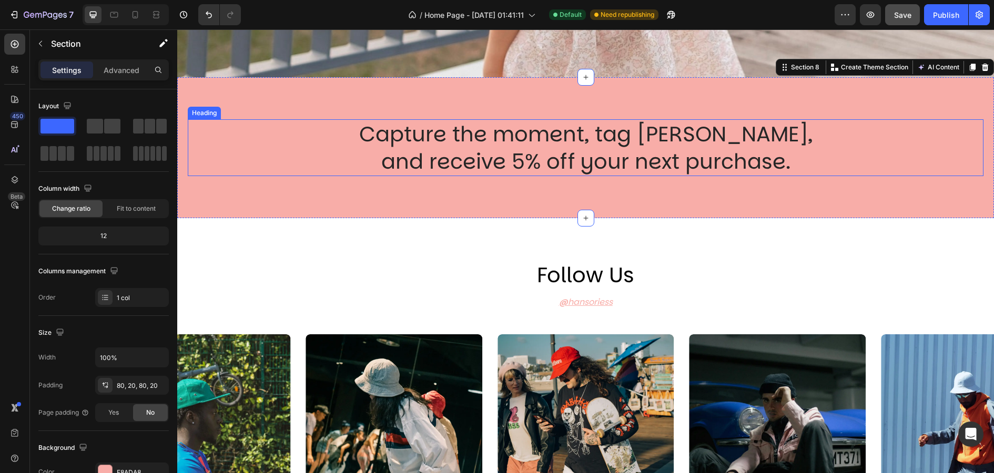
click at [481, 166] on h2 "Capture the moment, tag [PERSON_NAME], and receive 5% off your next purchase." at bounding box center [585, 147] width 631 height 57
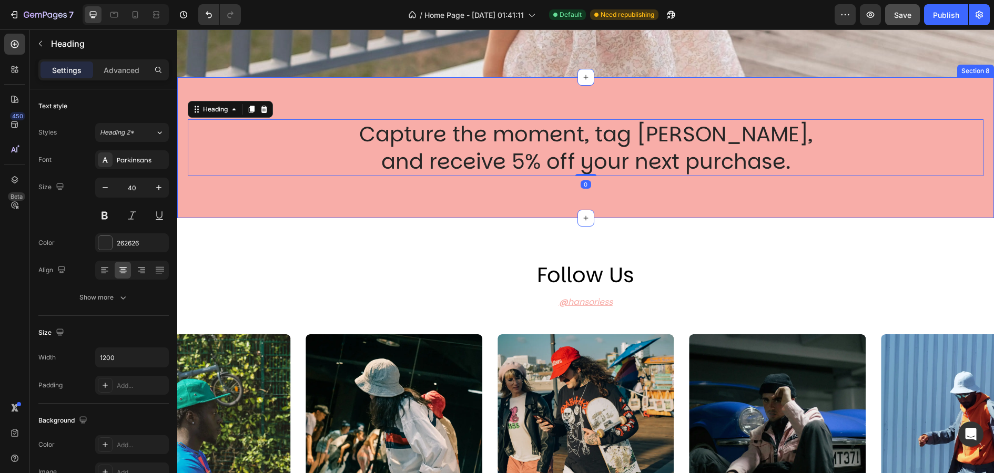
click at [443, 208] on div "Capture the moment, tag [PERSON_NAME], and receive 5% off your next purchase. H…" at bounding box center [585, 147] width 817 height 141
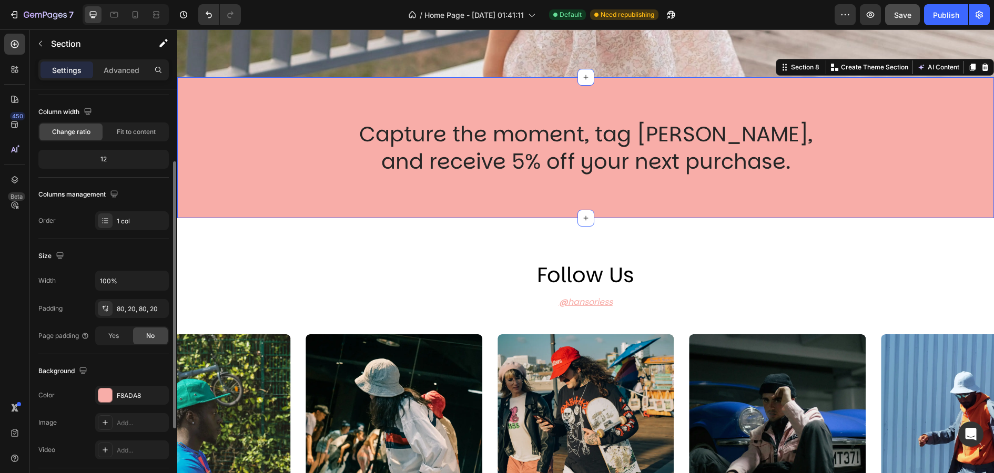
scroll to position [95, 0]
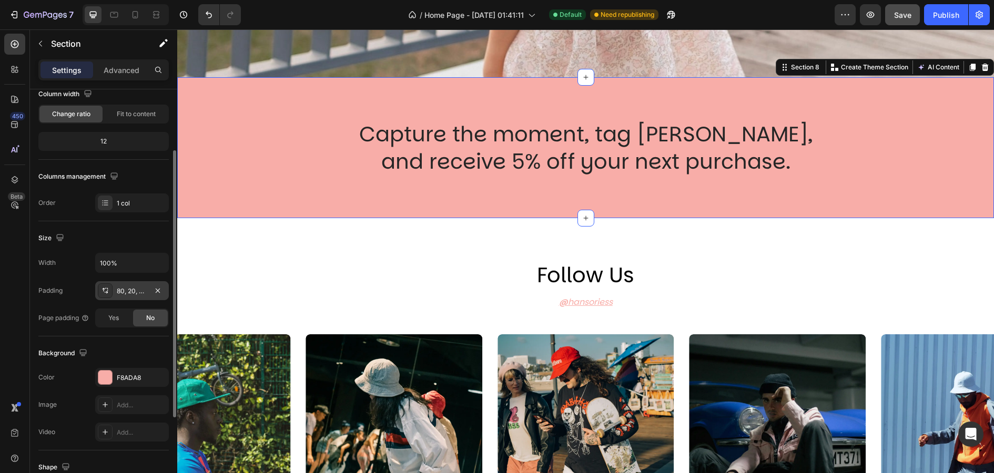
click at [133, 289] on div "80, 20, 80, 20" at bounding box center [132, 291] width 31 height 9
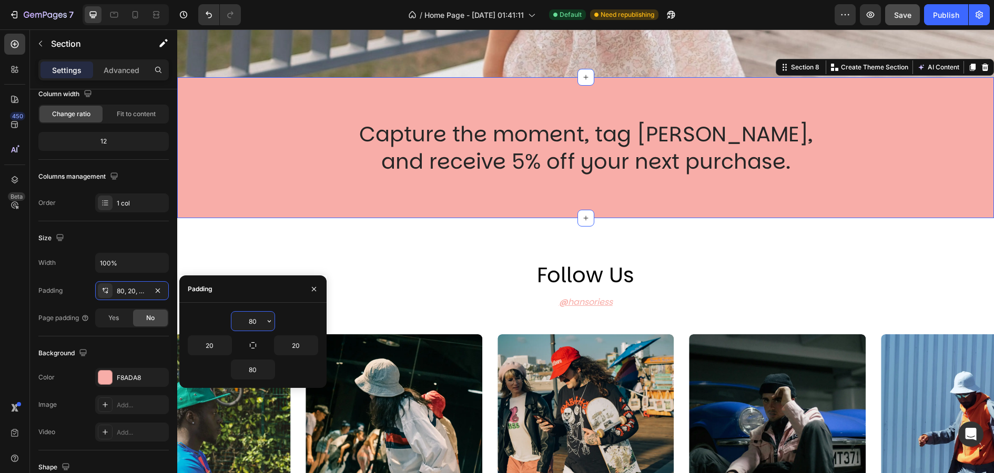
click at [253, 317] on input "80" at bounding box center [252, 321] width 43 height 19
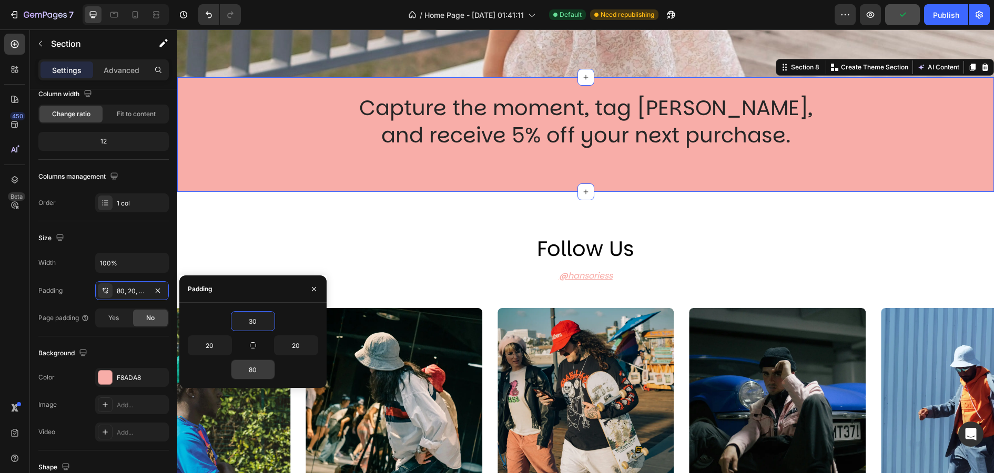
type input "30"
click at [258, 368] on input "80" at bounding box center [252, 369] width 43 height 19
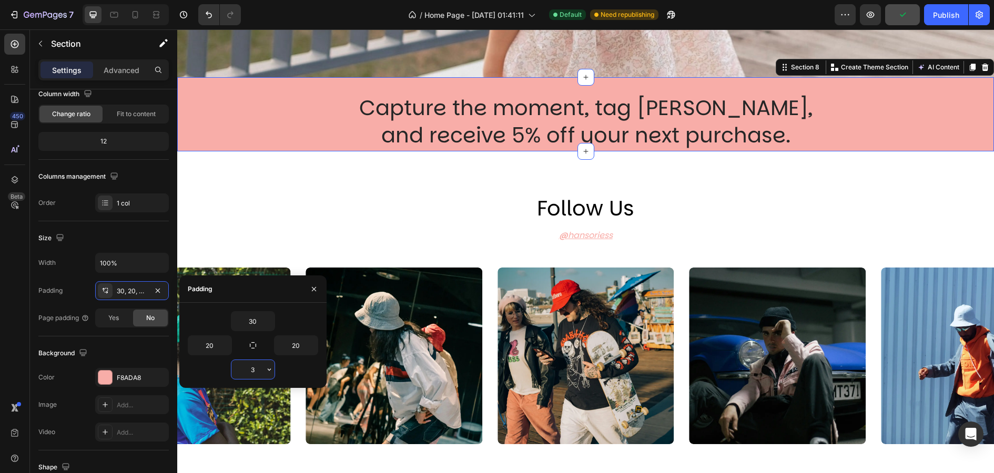
type input "30"
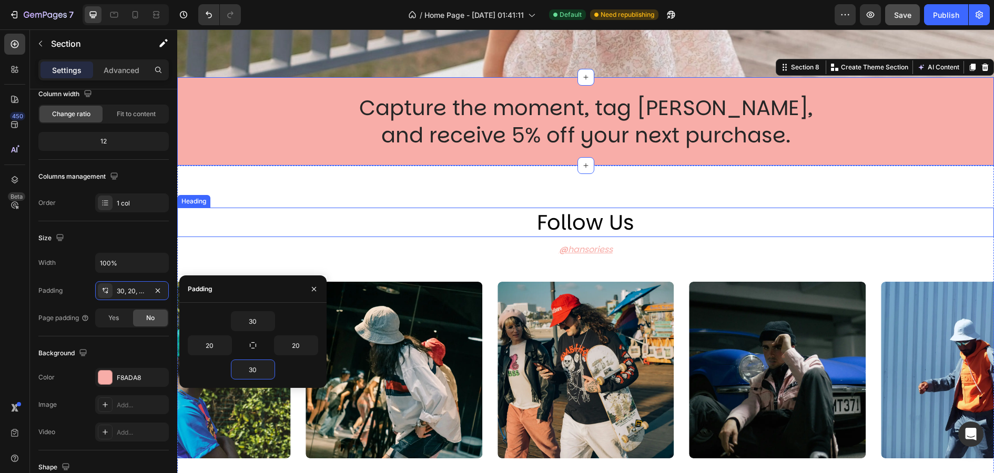
click at [483, 211] on h2 "follow us" at bounding box center [585, 222] width 631 height 29
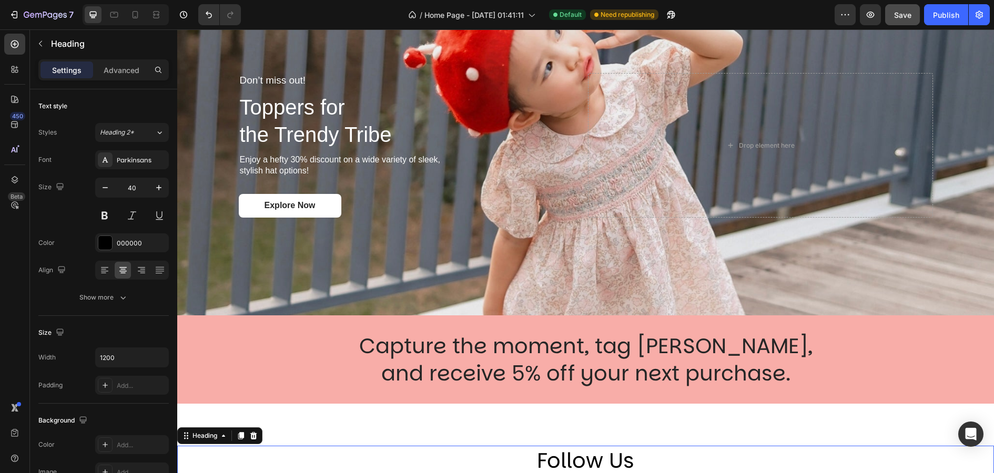
scroll to position [1702, 0]
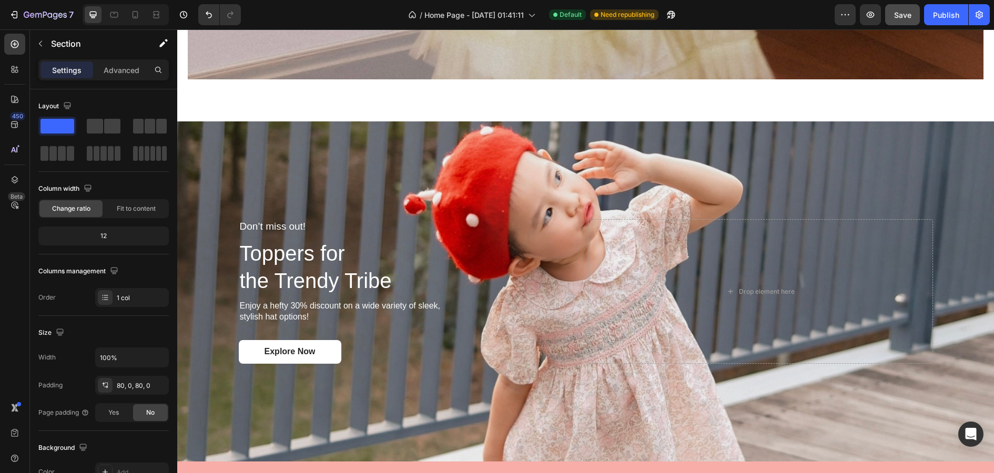
scroll to position [1572, 0]
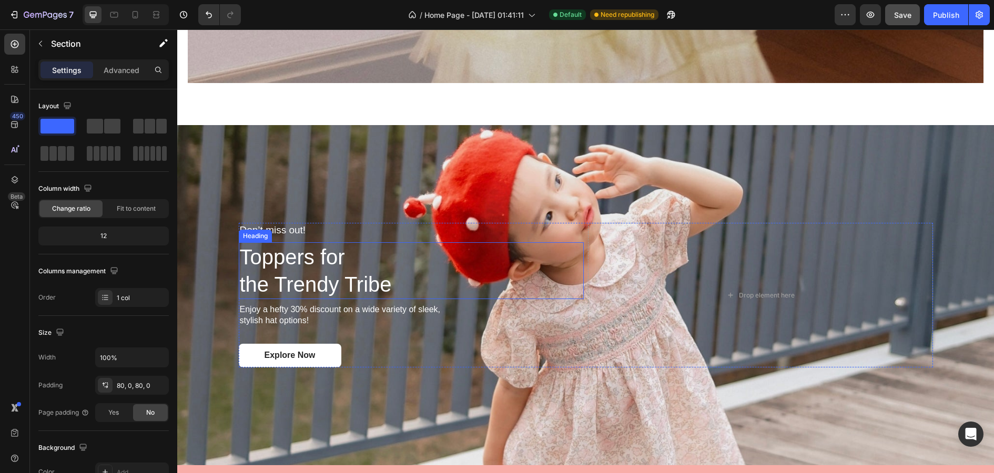
click at [302, 258] on h2 "Toppers for the Trendy Tribe" at bounding box center [411, 270] width 345 height 57
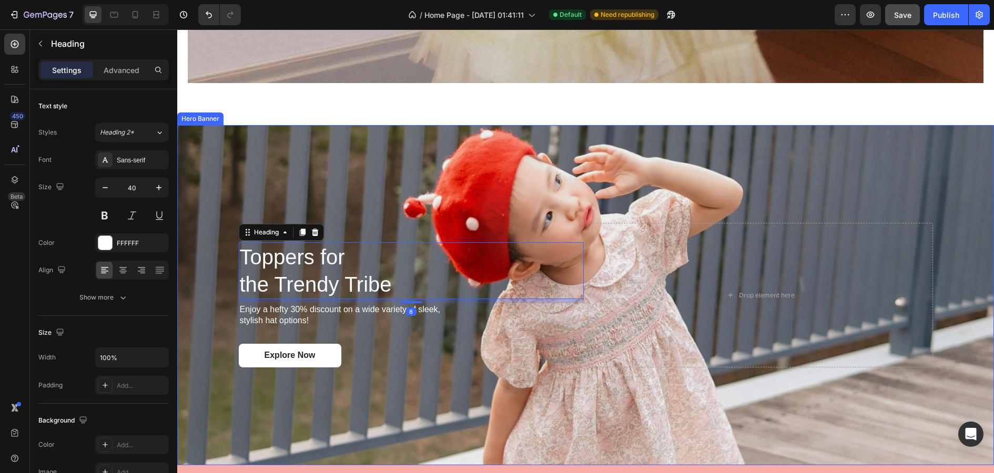
click at [337, 180] on div "Background Image" at bounding box center [585, 295] width 817 height 340
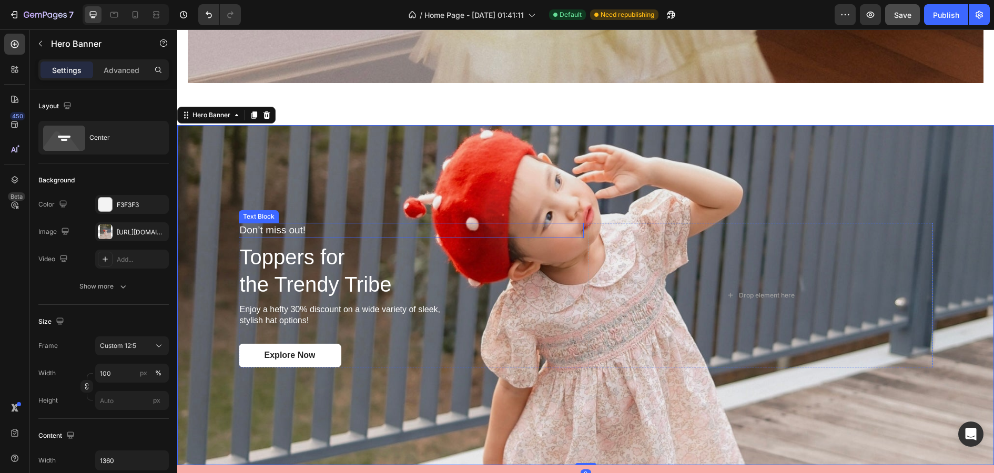
click at [276, 235] on p "Don’t miss out!" at bounding box center [349, 230] width 219 height 13
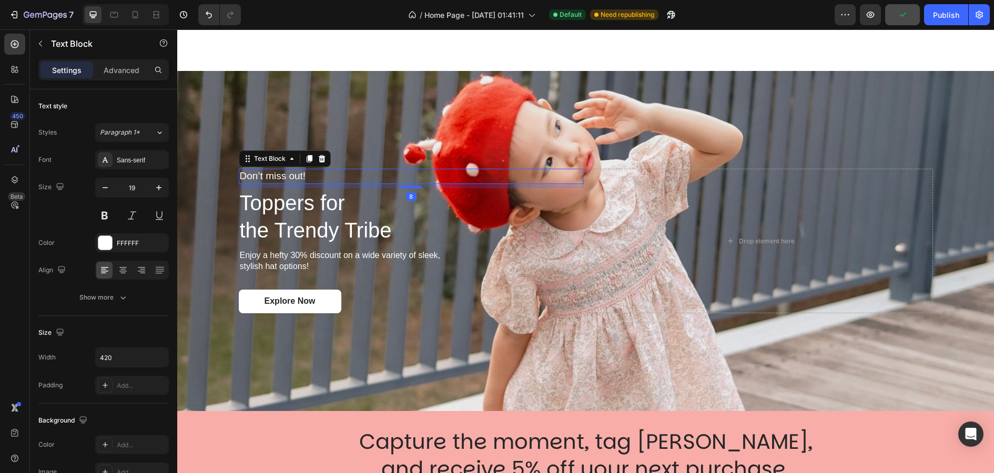
scroll to position [1667, 0]
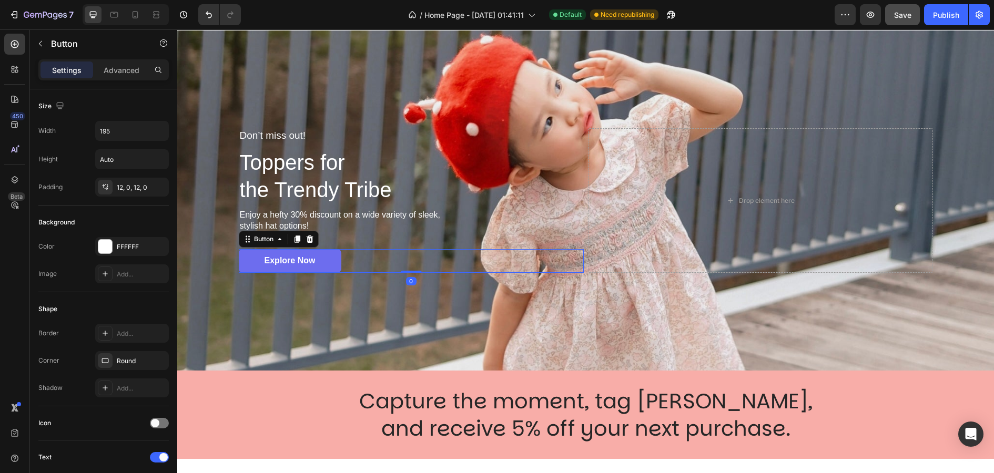
click at [332, 267] on link "Explore Now" at bounding box center [290, 261] width 103 height 24
click at [312, 239] on icon at bounding box center [309, 239] width 7 height 7
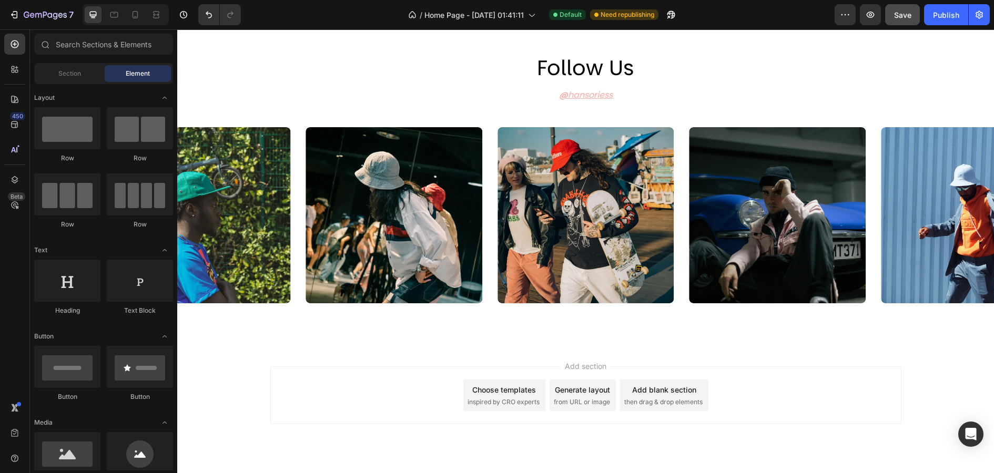
scroll to position [2340, 0]
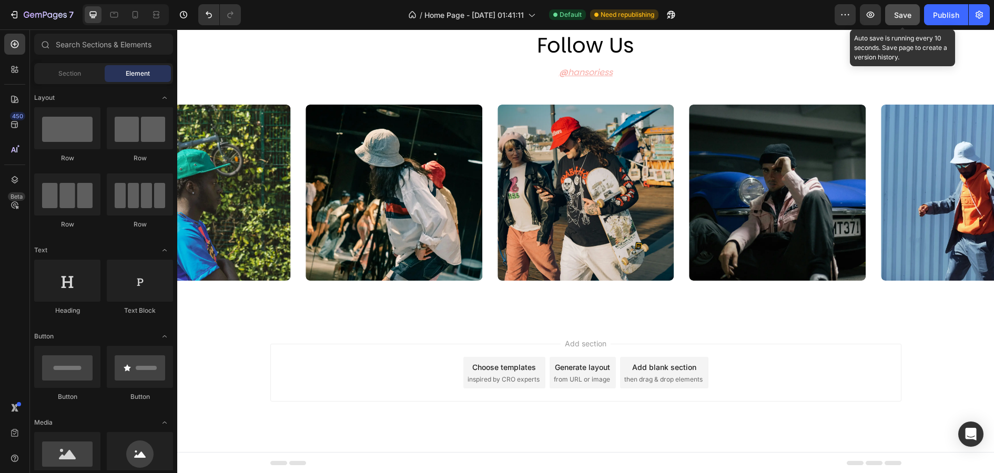
click at [911, 11] on span "Save" at bounding box center [902, 15] width 17 height 9
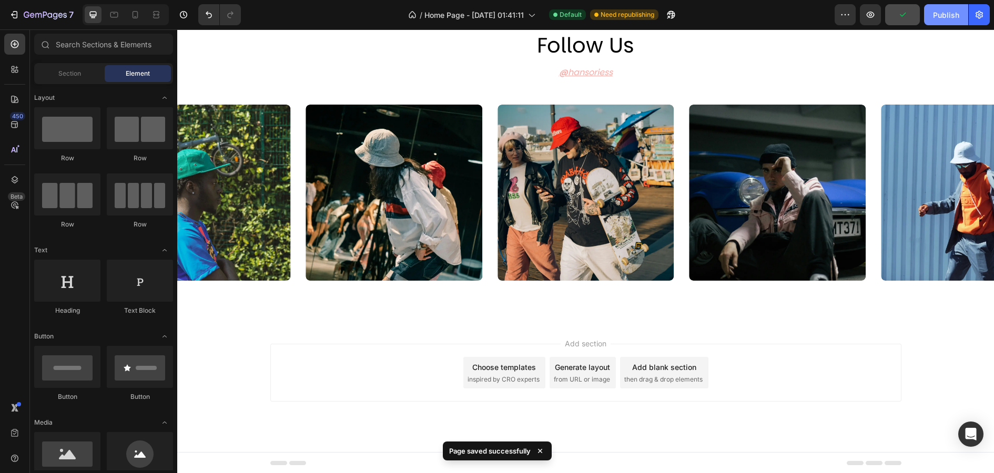
click at [950, 19] on div "Publish" at bounding box center [946, 14] width 26 height 11
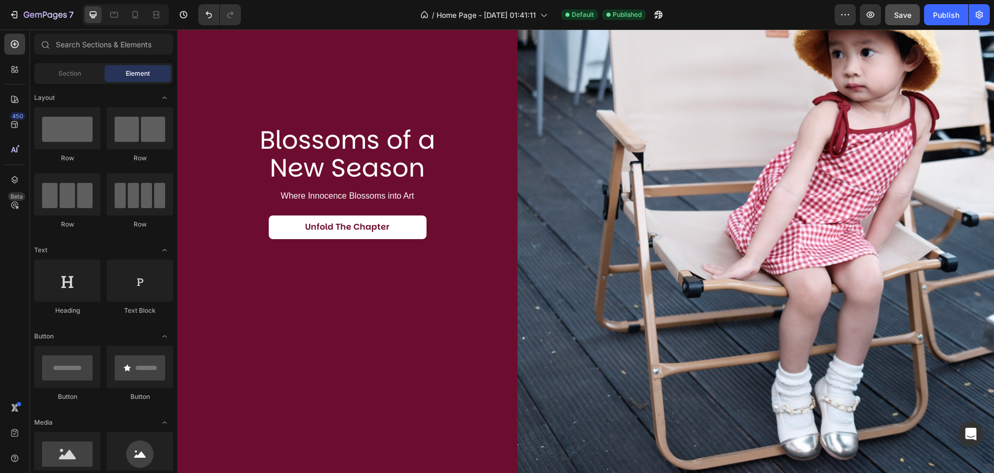
scroll to position [52, 0]
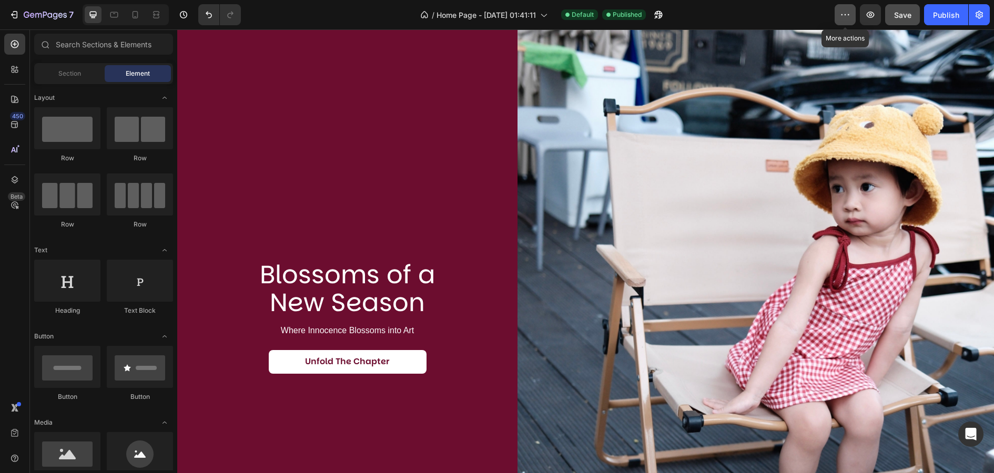
click at [854, 7] on button "button" at bounding box center [845, 14] width 21 height 21
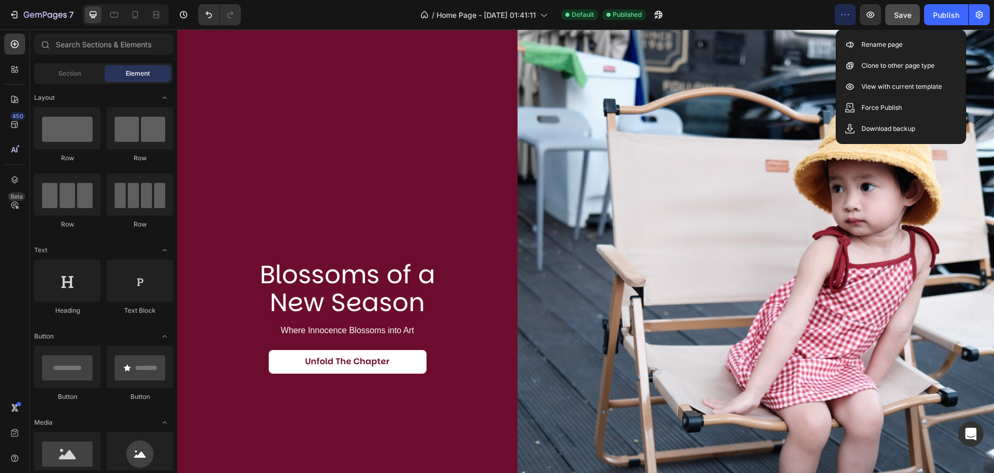
click at [854, 8] on button "button" at bounding box center [845, 14] width 21 height 21
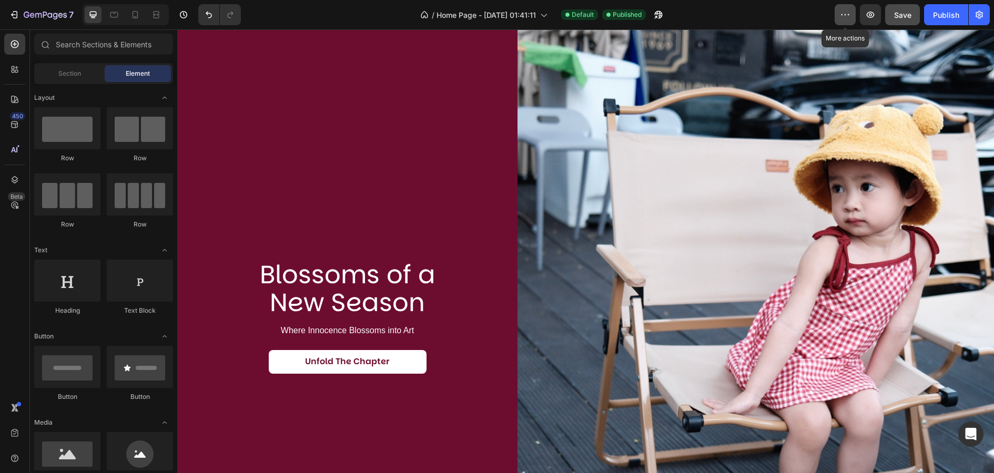
click at [854, 8] on button "button" at bounding box center [845, 14] width 21 height 21
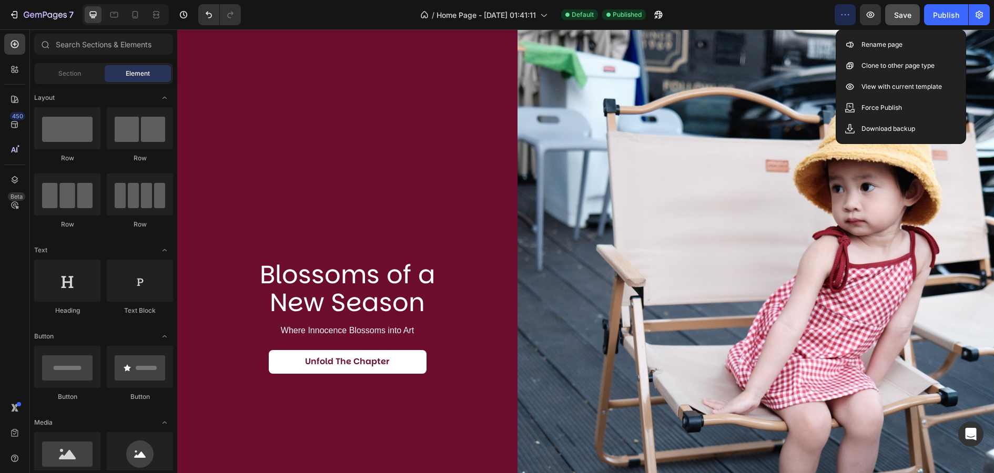
click at [854, 8] on button "button" at bounding box center [845, 14] width 21 height 21
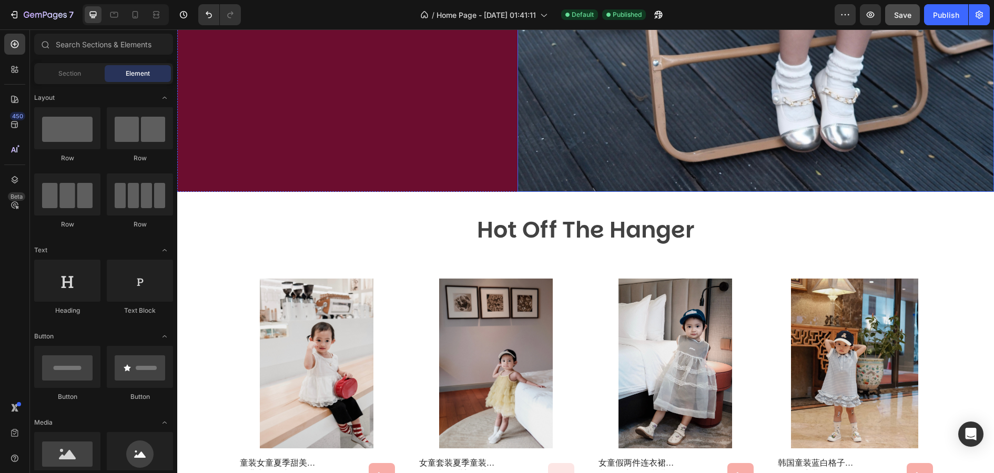
scroll to position [489, 0]
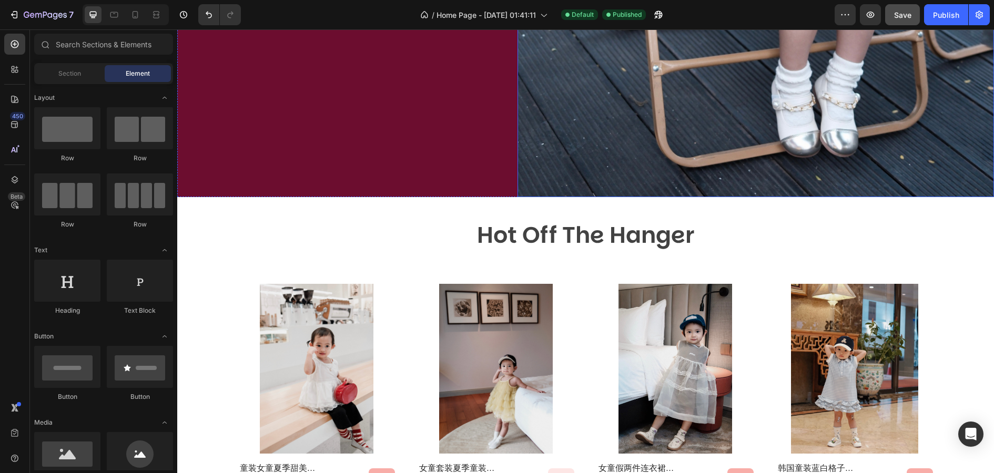
click at [767, 216] on p "Hot Off The Hanger" at bounding box center [585, 235] width 629 height 40
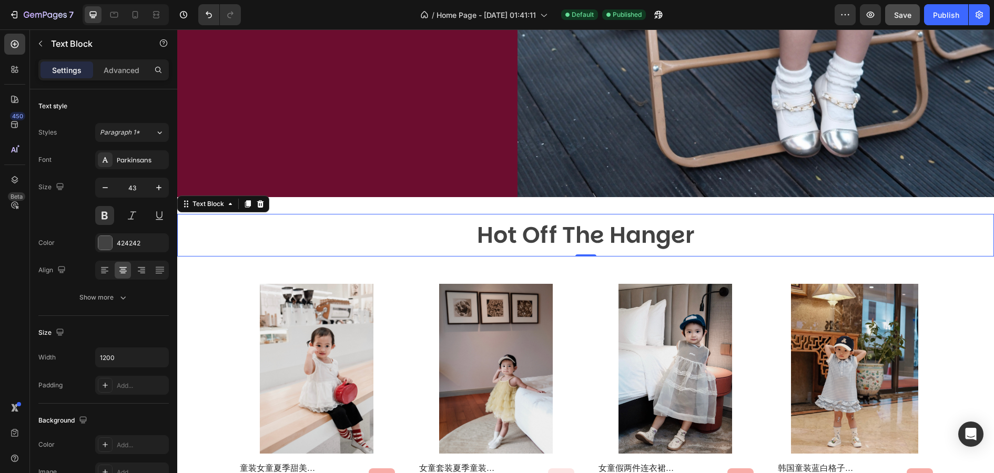
click at [261, 228] on div "Hot Off The Hanger" at bounding box center [585, 235] width 817 height 43
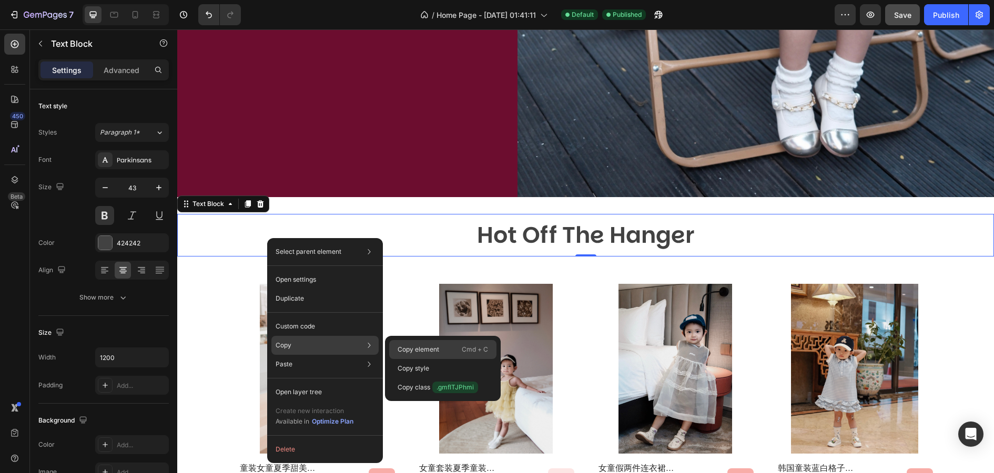
click at [422, 352] on p "Copy element" at bounding box center [419, 349] width 42 height 9
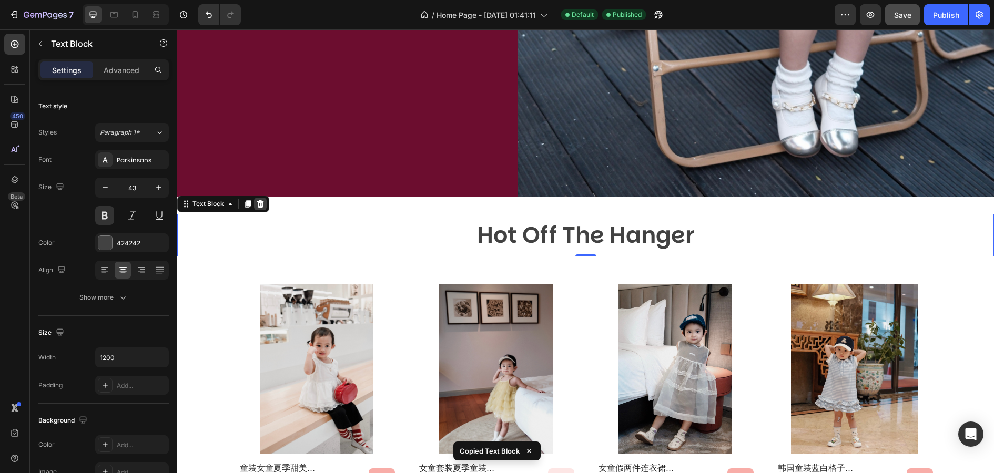
click at [260, 204] on icon at bounding box center [260, 204] width 8 height 8
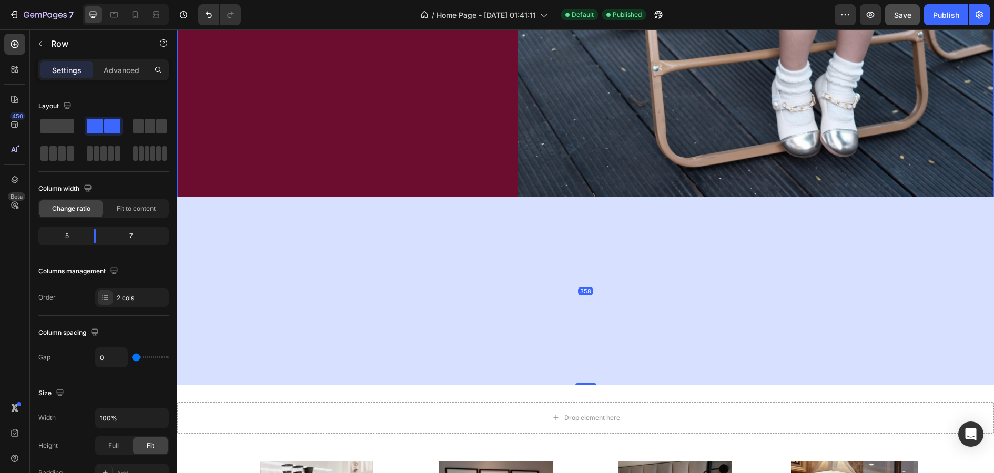
drag, startPoint x: 595, startPoint y: 194, endPoint x: 614, endPoint y: 393, distance: 200.2
click at [615, 197] on div "358" at bounding box center [585, 197] width 817 height 0
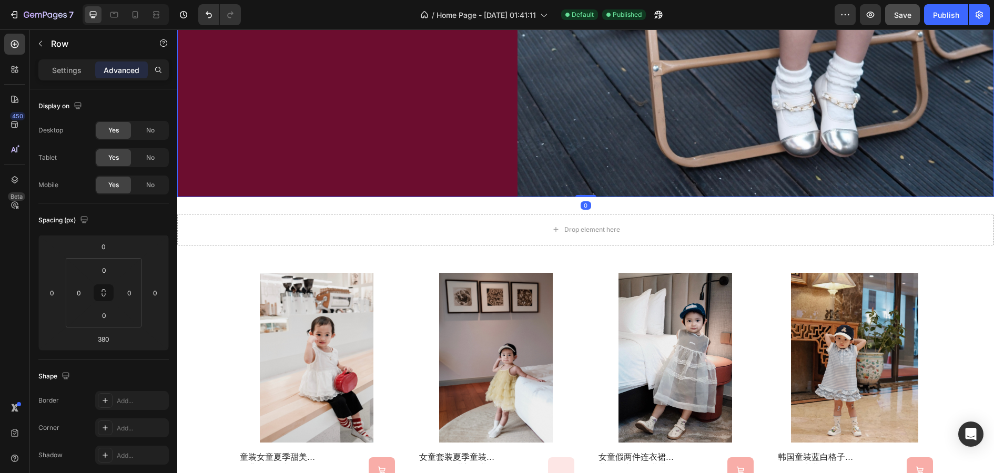
drag, startPoint x: 595, startPoint y: 395, endPoint x: 591, endPoint y: 182, distance: 212.5
type input "0"
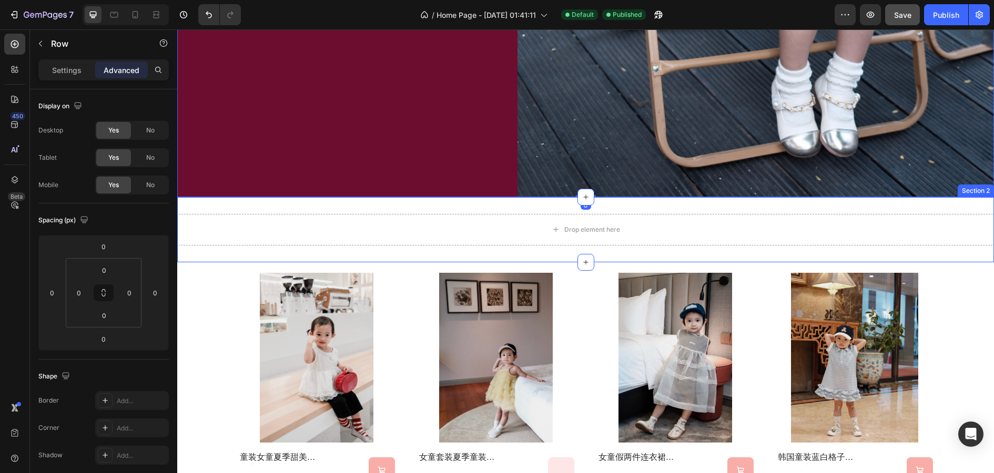
click at [613, 249] on div "Drop element here Section 2" at bounding box center [585, 229] width 817 height 65
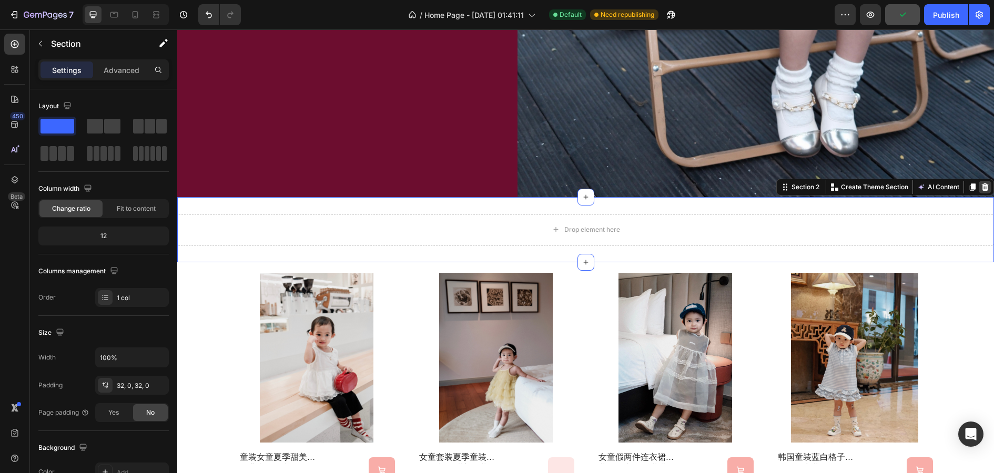
click at [984, 190] on icon at bounding box center [985, 187] width 7 height 7
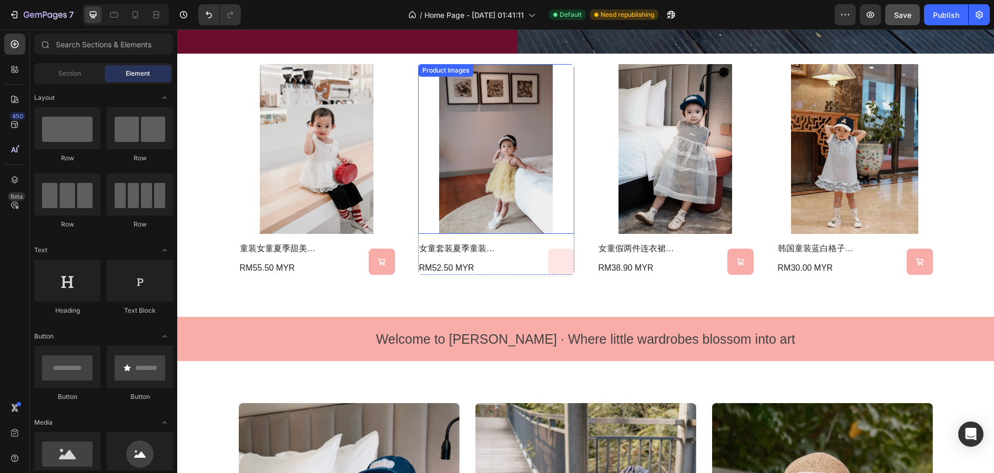
scroll to position [636, 0]
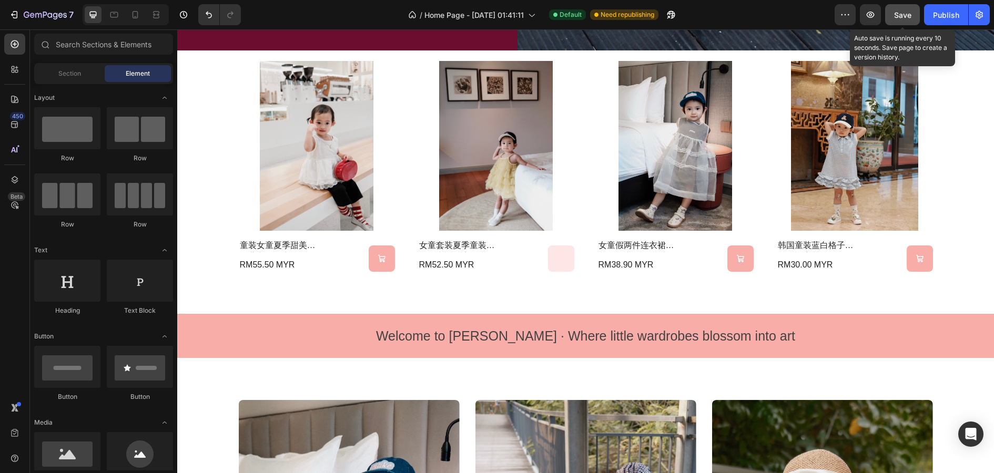
click at [905, 13] on span "Save" at bounding box center [902, 15] width 17 height 9
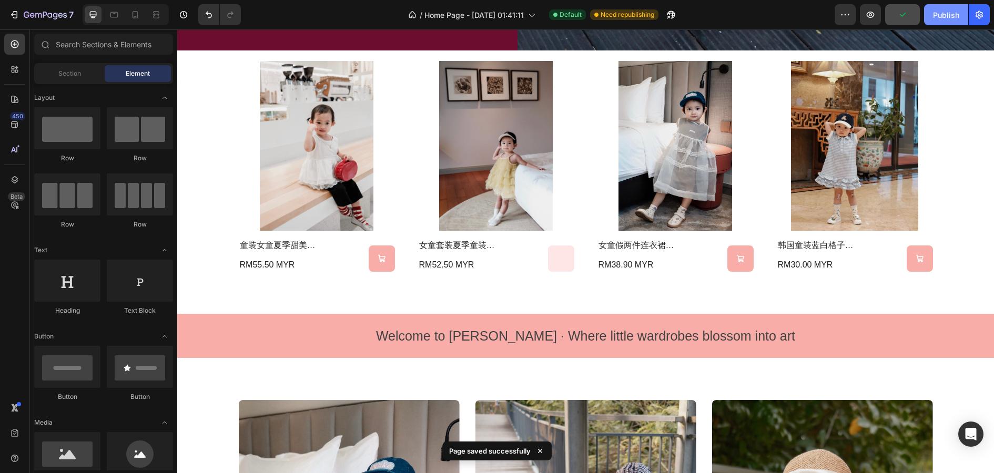
click at [941, 15] on div "Publish" at bounding box center [946, 14] width 26 height 11
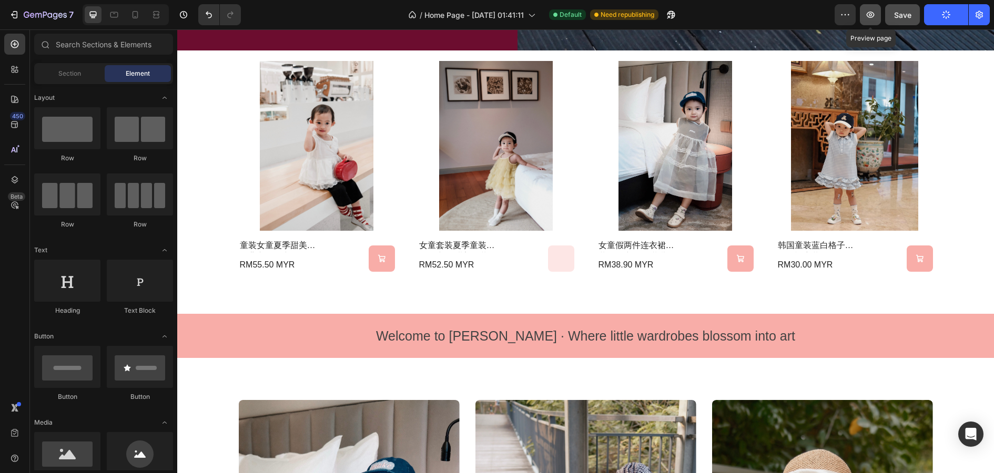
click at [861, 12] on button "button" at bounding box center [870, 14] width 21 height 21
click at [873, 9] on icon "button" at bounding box center [870, 14] width 11 height 11
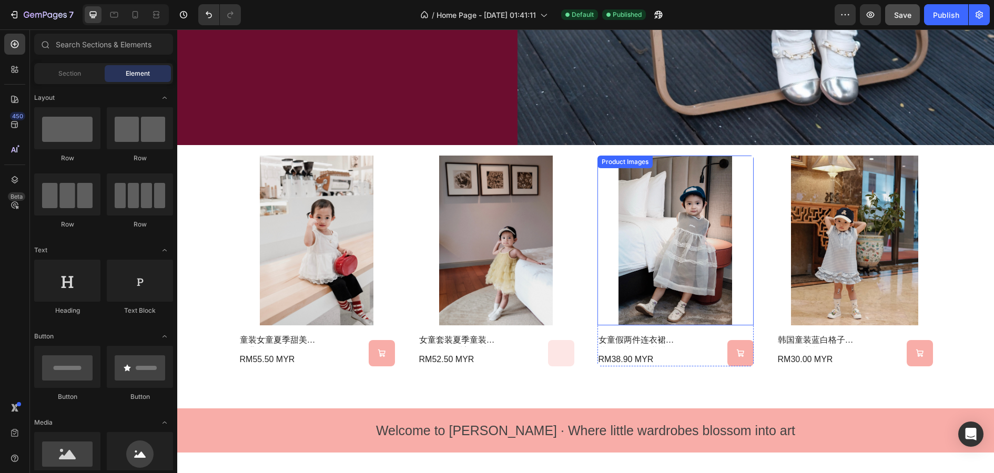
scroll to position [503, 0]
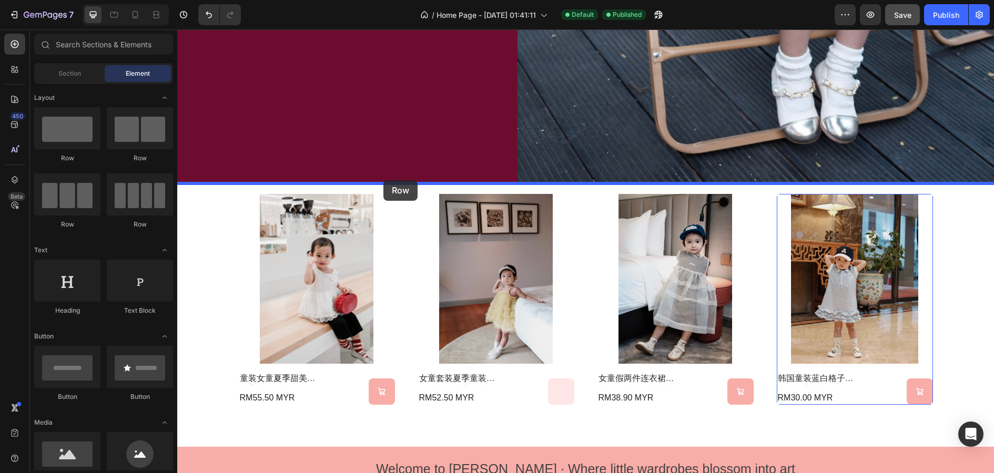
drag, startPoint x: 246, startPoint y: 132, endPoint x: 383, endPoint y: 180, distance: 145.5
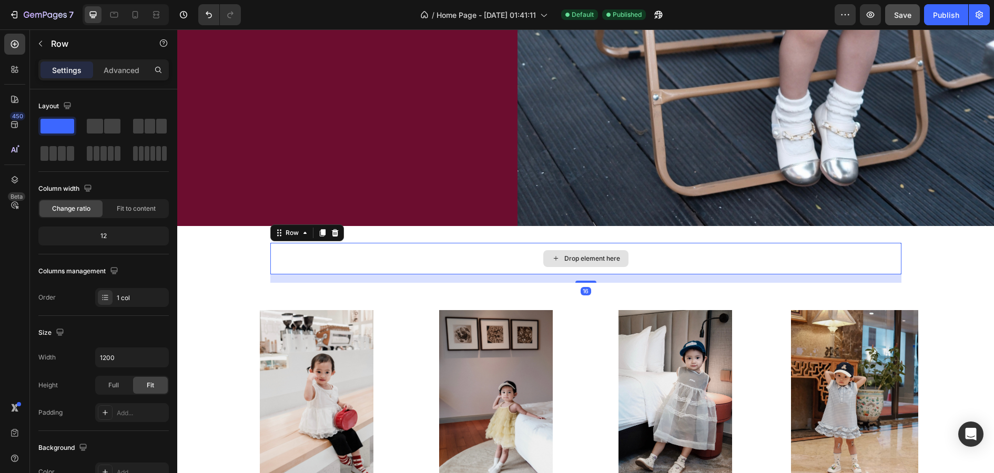
scroll to position [460, 0]
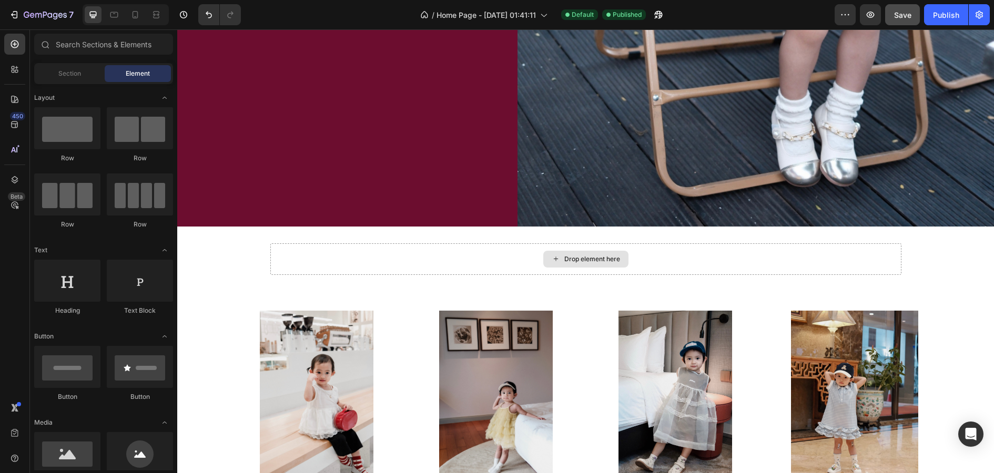
click at [580, 259] on div "Drop element here" at bounding box center [592, 259] width 56 height 8
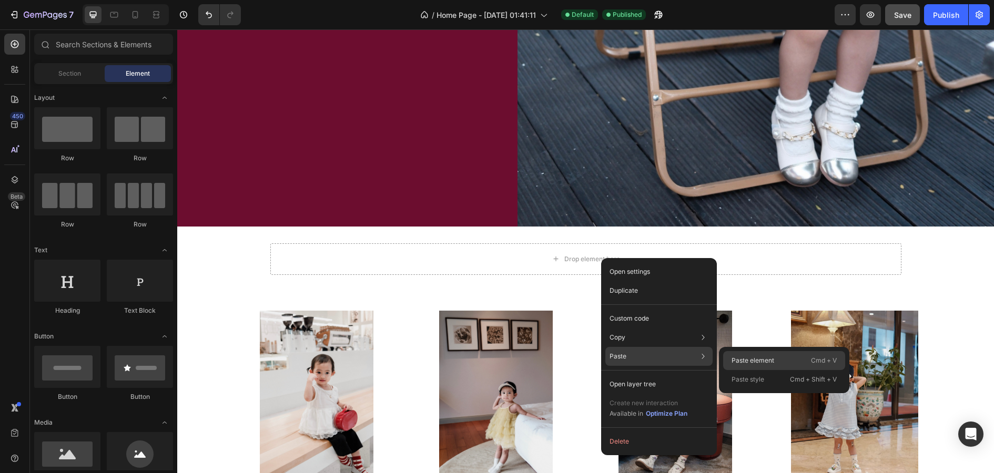
click at [755, 370] on div "Paste element Cmd + V" at bounding box center [784, 379] width 122 height 19
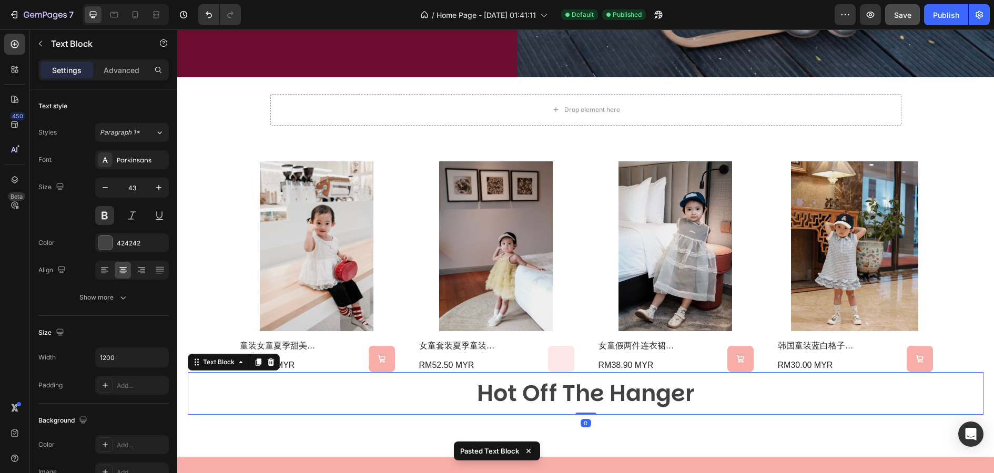
scroll to position [600, 0]
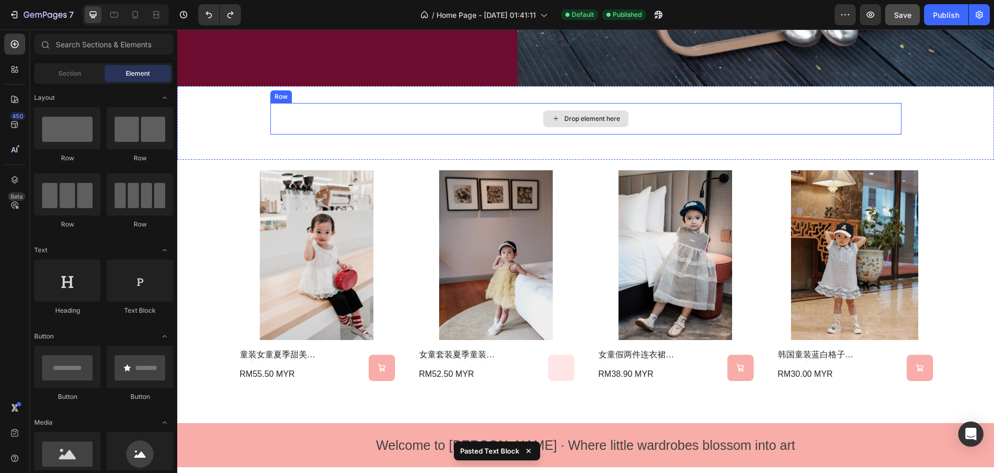
click at [606, 121] on div "Drop element here" at bounding box center [592, 119] width 56 height 8
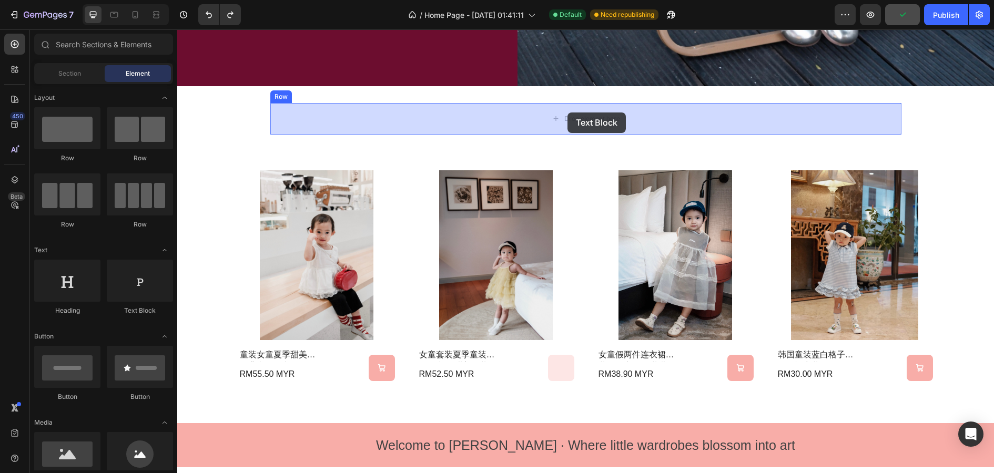
drag, startPoint x: 309, startPoint y: 279, endPoint x: 567, endPoint y: 113, distance: 306.8
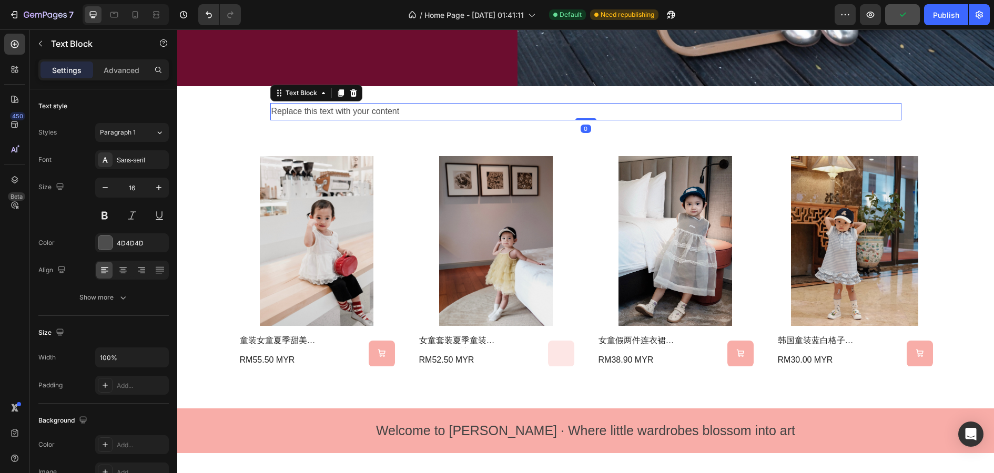
click at [557, 113] on div "Replace this text with your content" at bounding box center [585, 111] width 631 height 17
click at [557, 113] on p "Replace this text with your content" at bounding box center [585, 111] width 629 height 15
click at [295, 108] on p "Hot Of The Hangger" at bounding box center [585, 111] width 629 height 15
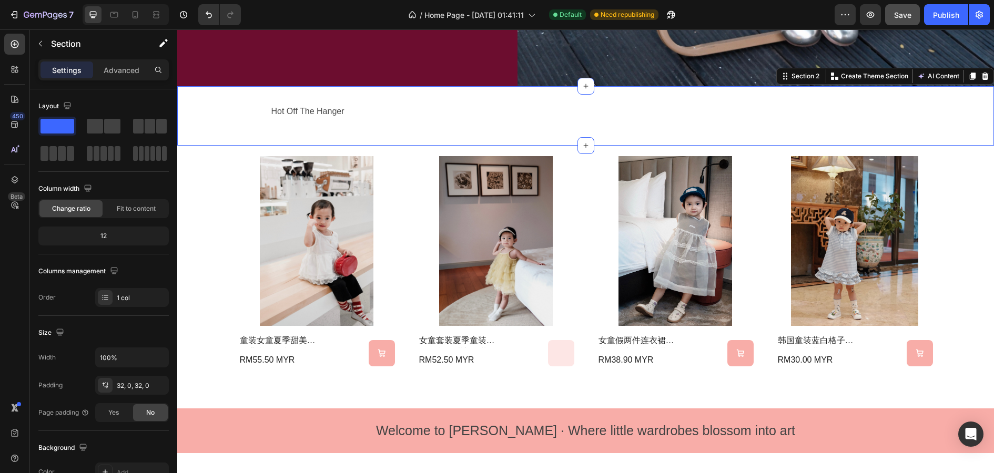
click at [362, 140] on div "Hot Off The Hanger Text Block Row Section 2 You can create reusable sections Cr…" at bounding box center [585, 115] width 817 height 59
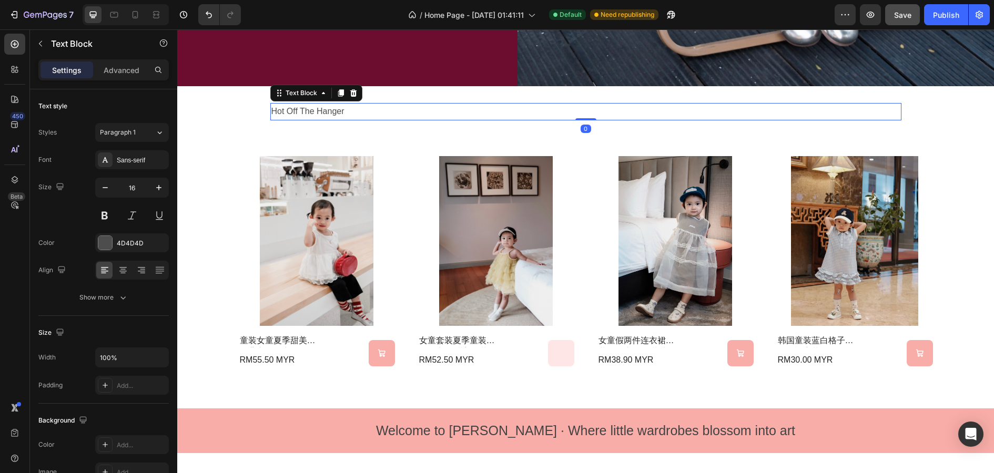
click at [327, 106] on p "Hot Off The Hanger" at bounding box center [585, 111] width 629 height 15
click at [127, 272] on icon at bounding box center [123, 270] width 11 height 11
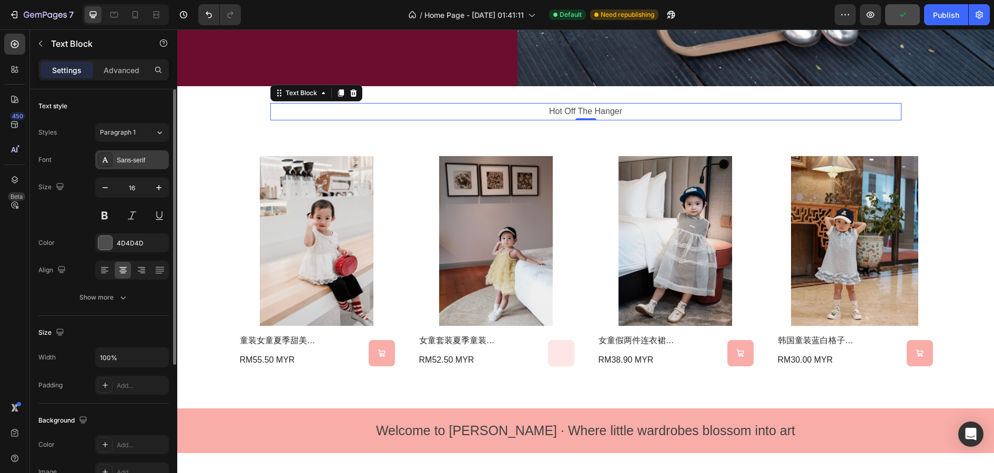
click at [130, 161] on div "Sans-serif" at bounding box center [141, 160] width 49 height 9
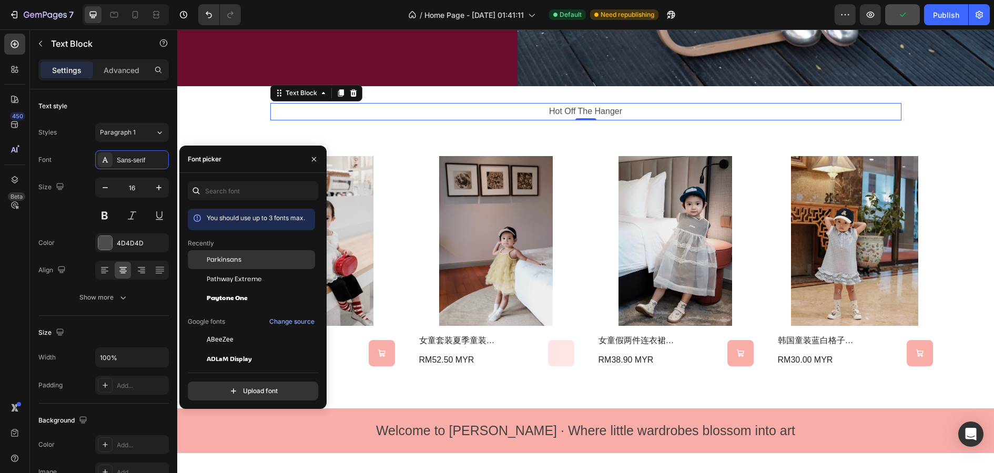
click at [233, 261] on span "Parkinsans" at bounding box center [224, 259] width 35 height 9
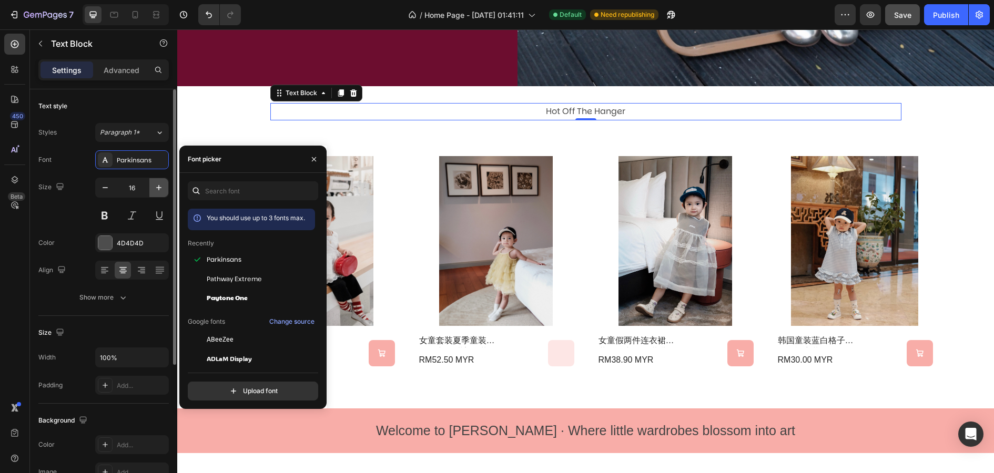
click at [159, 188] on icon "button" at bounding box center [158, 187] width 5 height 5
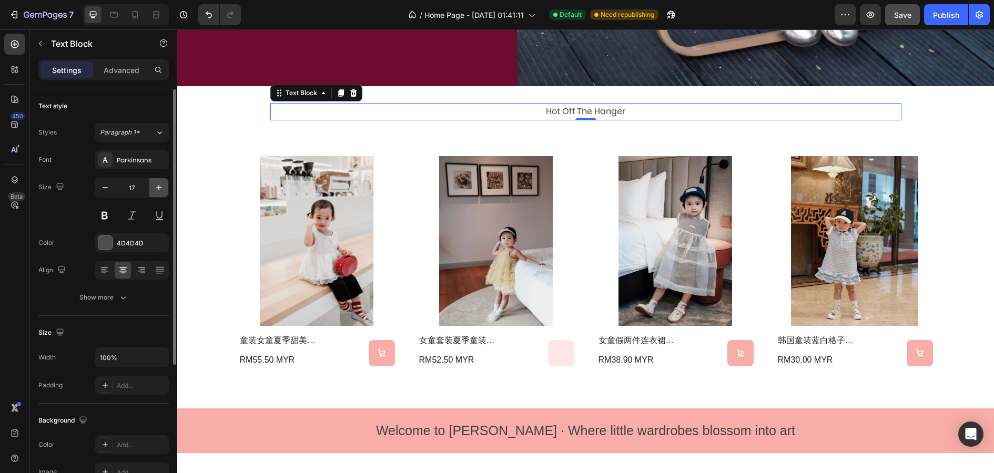
click at [159, 188] on icon "button" at bounding box center [158, 187] width 5 height 5
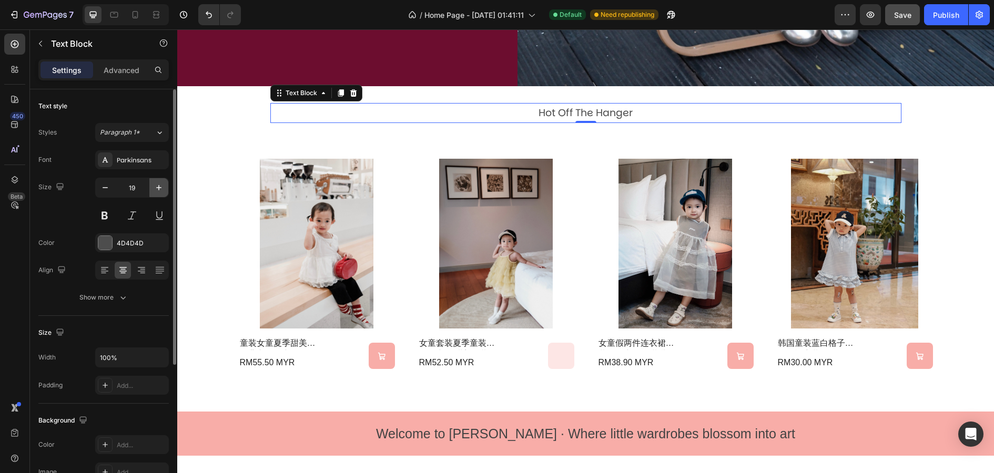
click at [159, 188] on icon "button" at bounding box center [158, 187] width 5 height 5
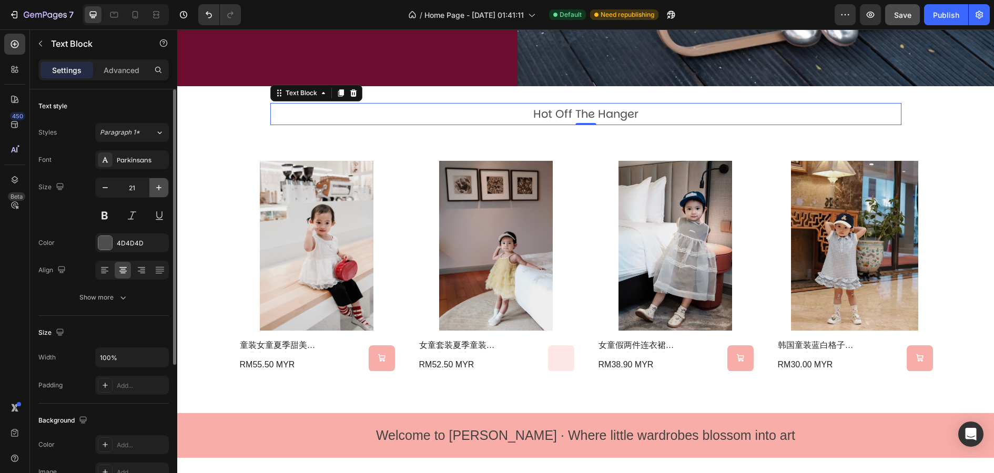
click at [159, 188] on icon "button" at bounding box center [158, 187] width 5 height 5
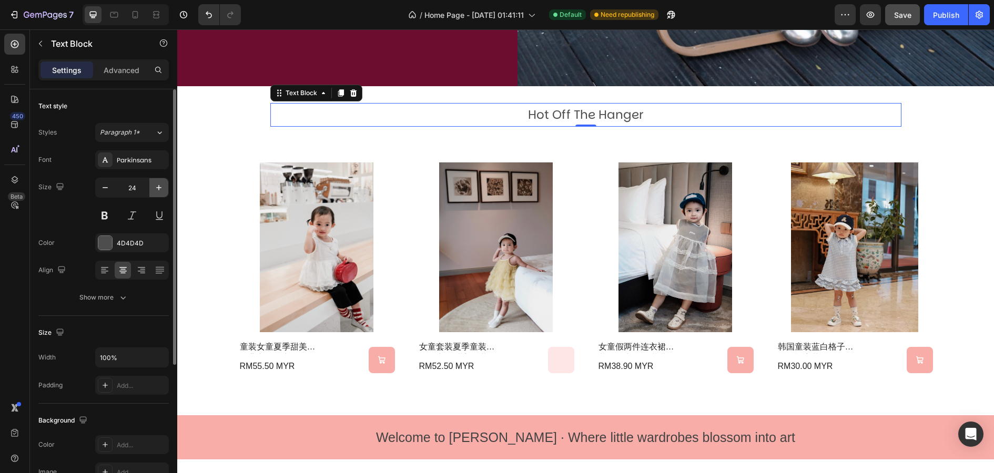
click at [159, 188] on icon "button" at bounding box center [158, 187] width 5 height 5
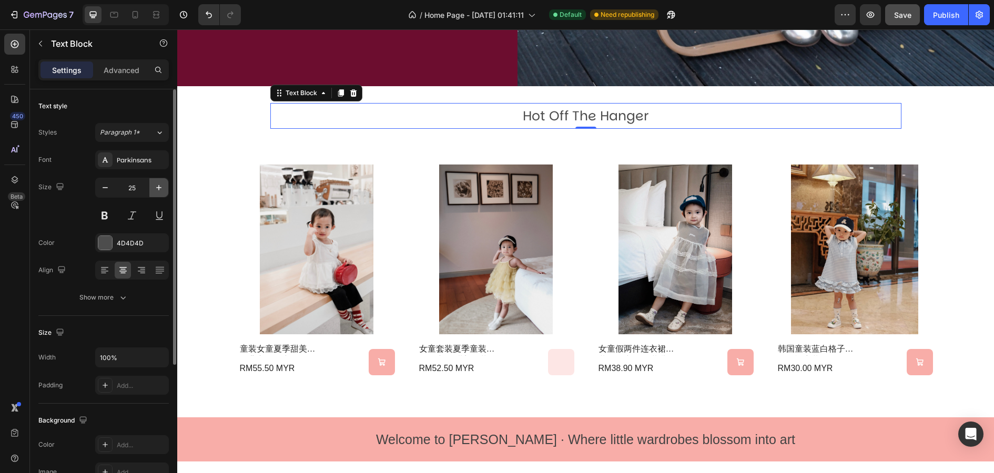
click at [159, 188] on icon "button" at bounding box center [158, 187] width 5 height 5
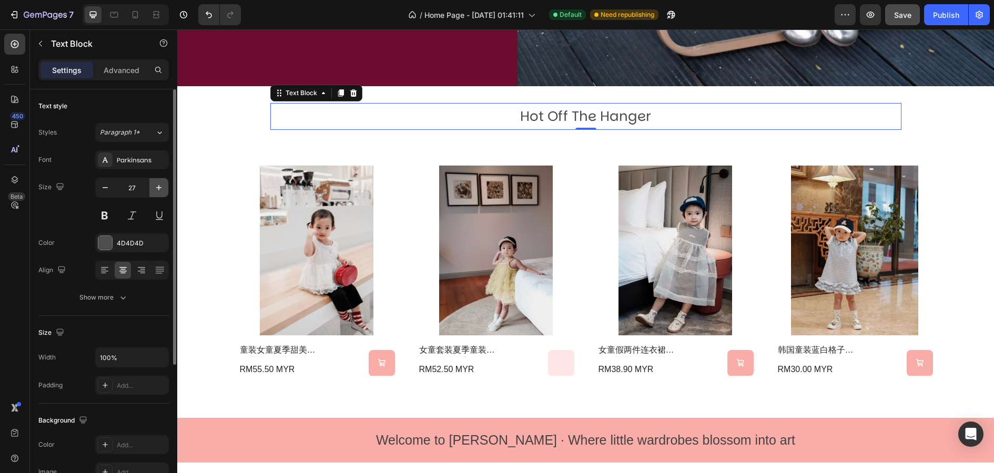
click at [159, 188] on icon "button" at bounding box center [158, 187] width 5 height 5
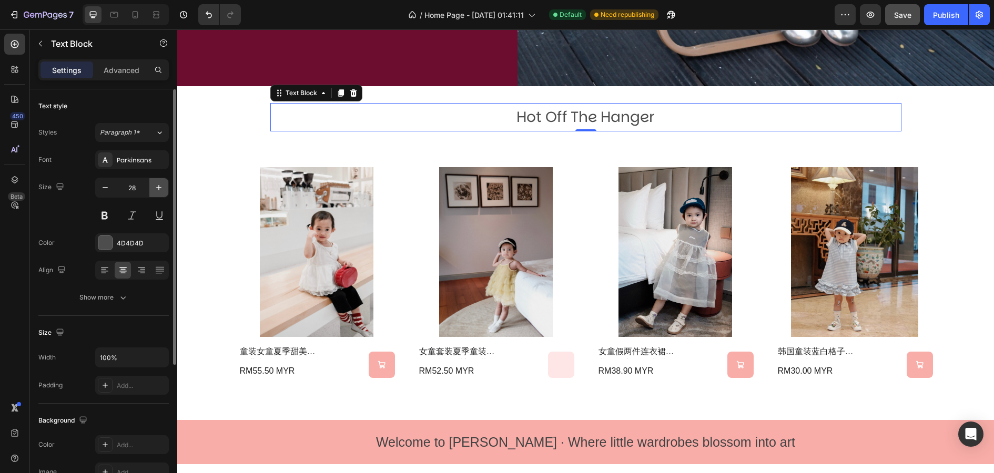
click at [159, 188] on icon "button" at bounding box center [158, 187] width 5 height 5
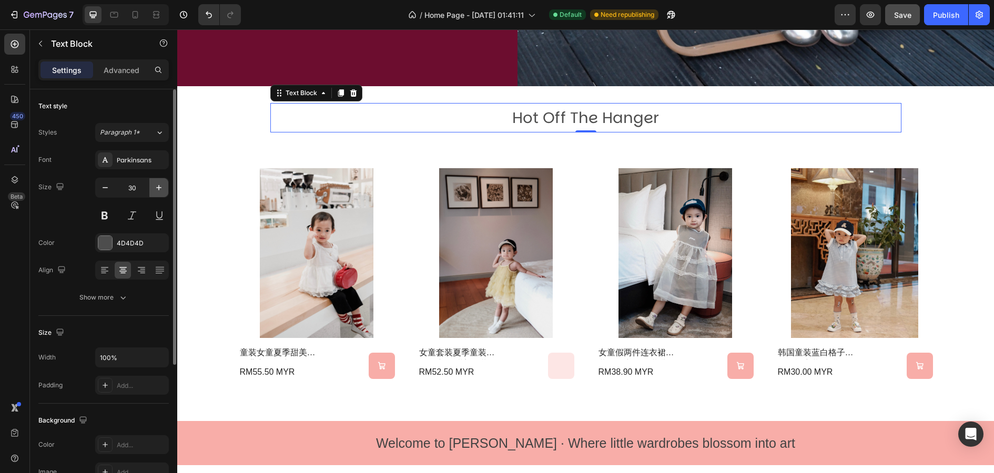
click at [159, 188] on icon "button" at bounding box center [158, 187] width 5 height 5
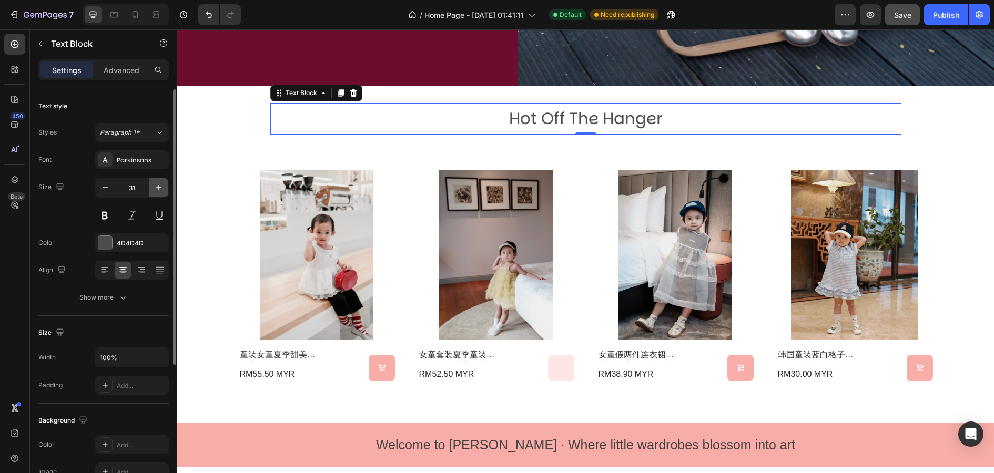
click at [159, 188] on icon "button" at bounding box center [158, 187] width 5 height 5
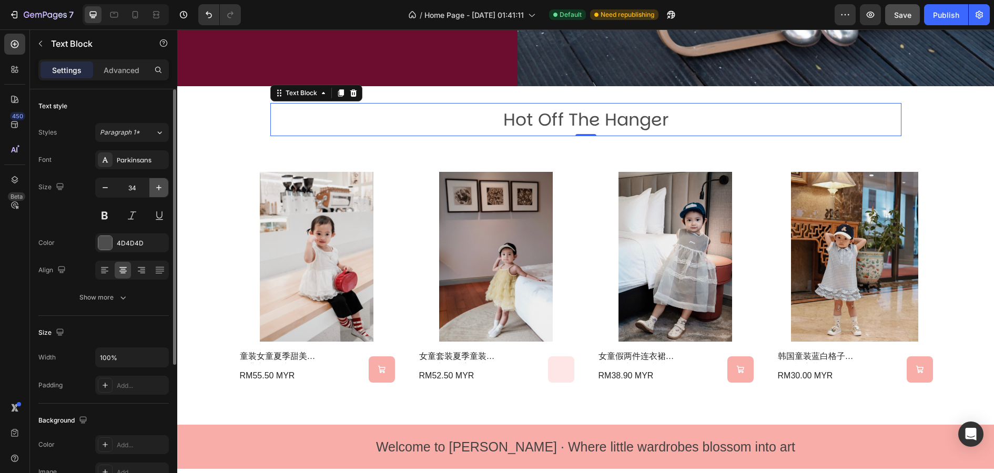
click at [159, 188] on icon "button" at bounding box center [158, 187] width 5 height 5
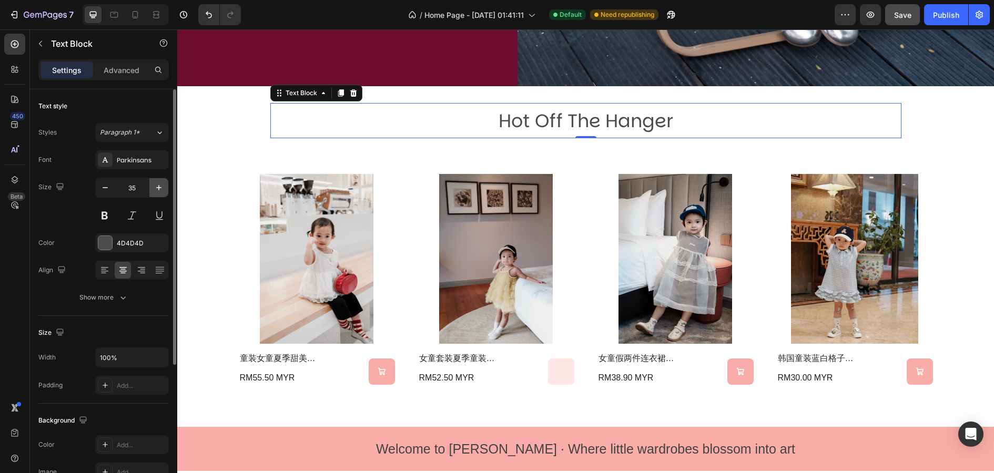
click at [159, 188] on icon "button" at bounding box center [158, 187] width 5 height 5
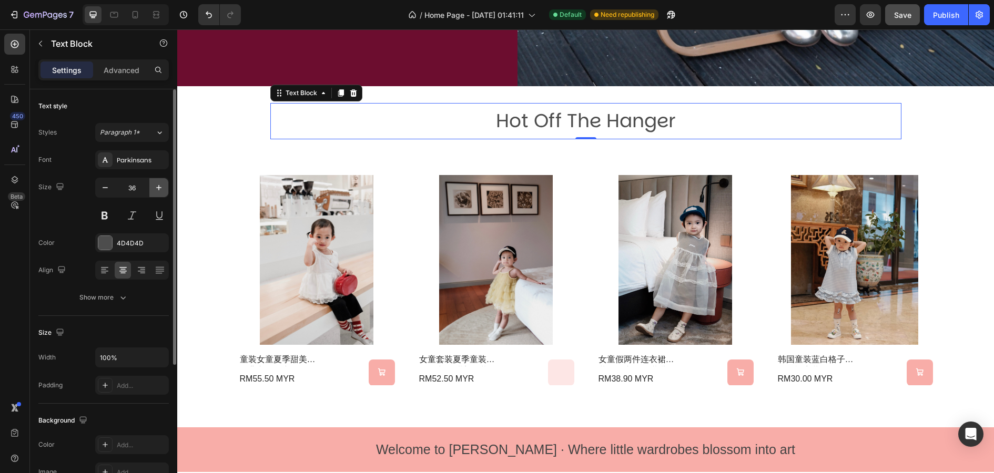
click at [159, 188] on icon "button" at bounding box center [158, 187] width 5 height 5
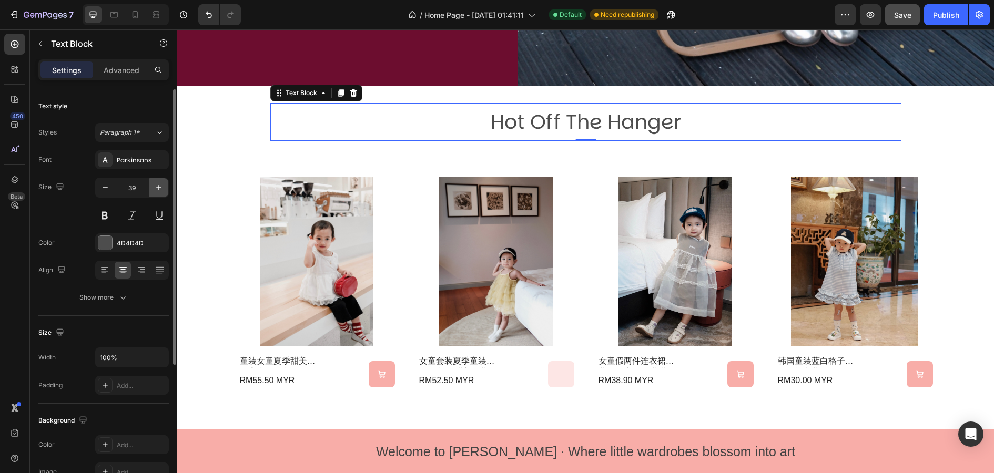
click at [159, 188] on icon "button" at bounding box center [158, 187] width 5 height 5
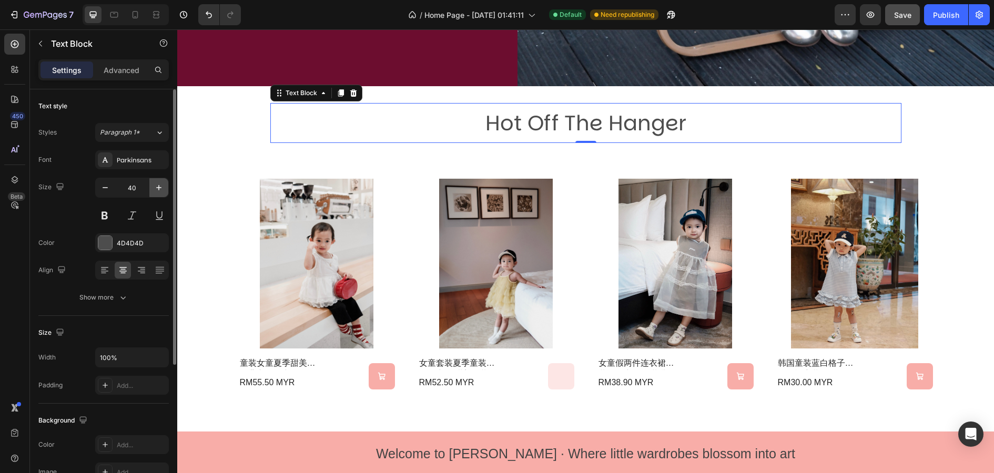
click at [159, 188] on icon "button" at bounding box center [158, 187] width 5 height 5
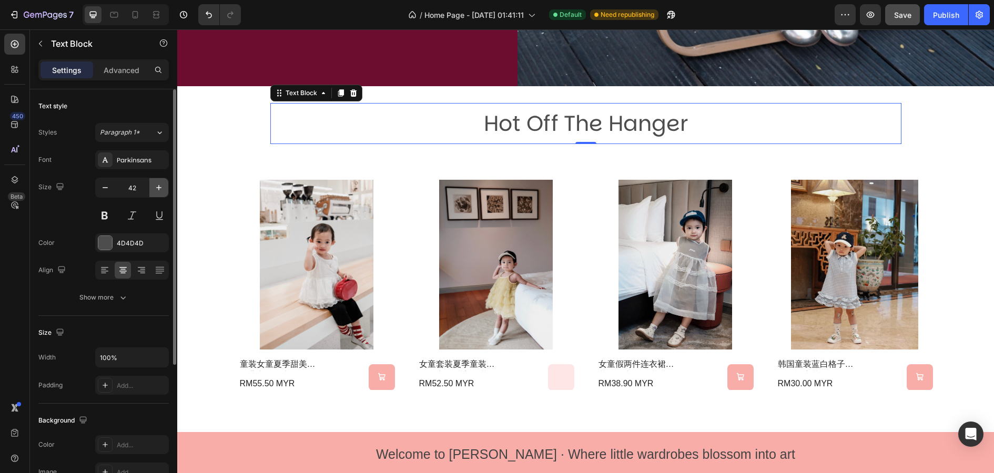
click at [159, 188] on icon "button" at bounding box center [158, 187] width 5 height 5
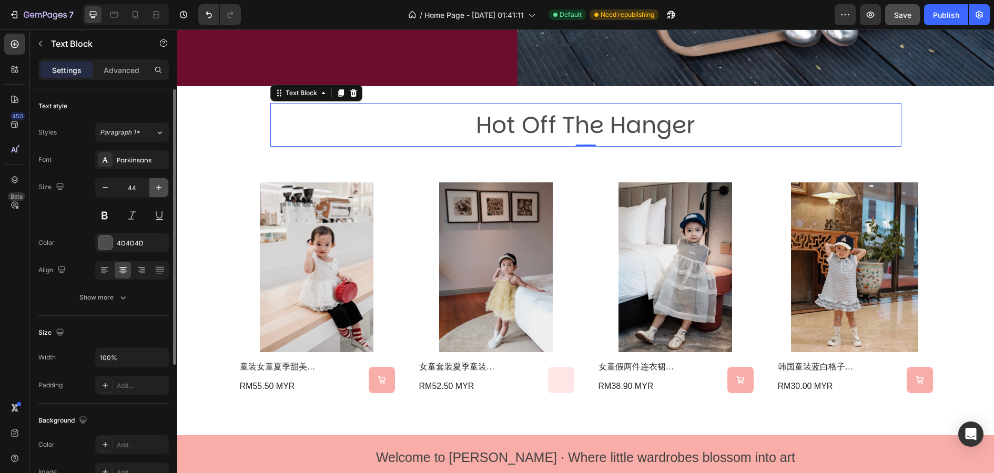
click at [159, 188] on icon "button" at bounding box center [158, 187] width 5 height 5
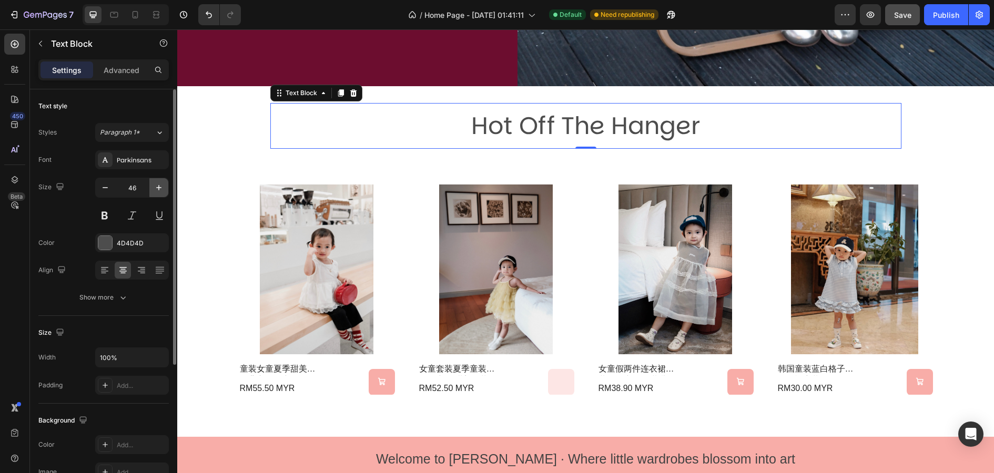
click at [159, 188] on icon "button" at bounding box center [158, 187] width 5 height 5
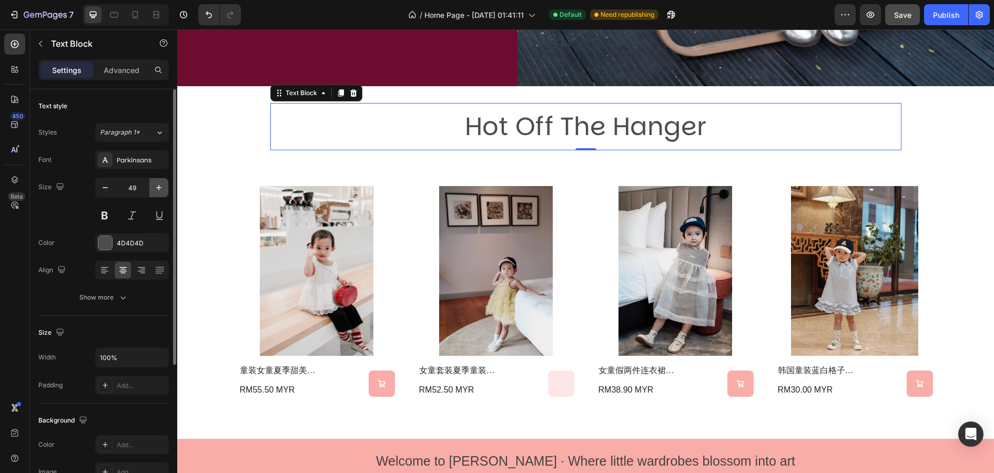
click at [159, 188] on icon "button" at bounding box center [158, 187] width 5 height 5
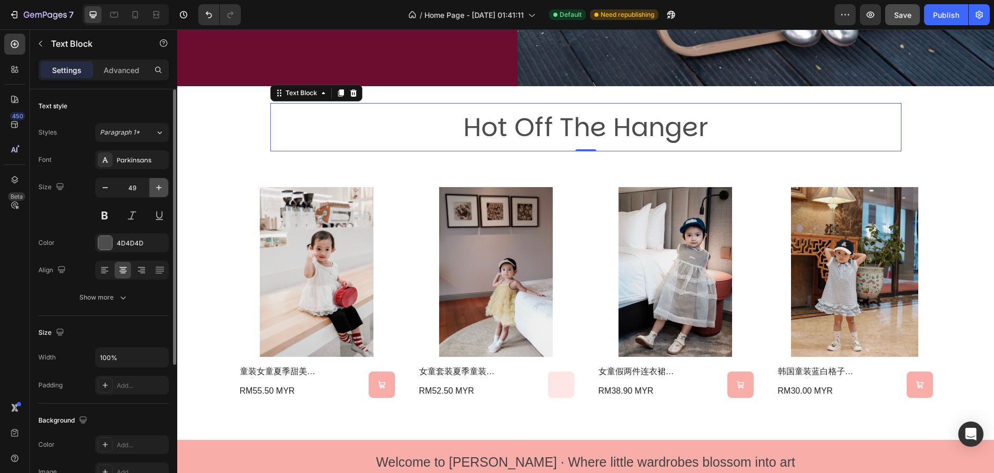
type input "50"
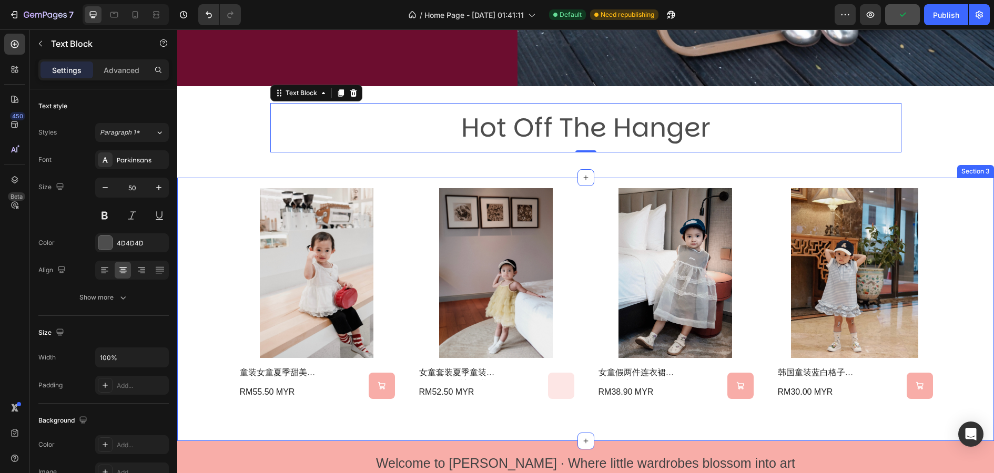
click at [374, 170] on div "Hot Off The Hanger Text Block 0 Row Section 2" at bounding box center [585, 132] width 817 height 92
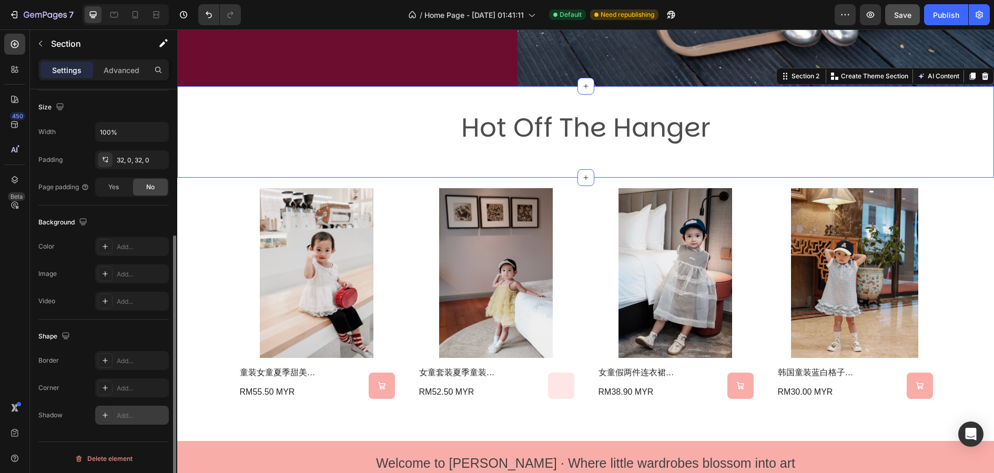
scroll to position [223, 0]
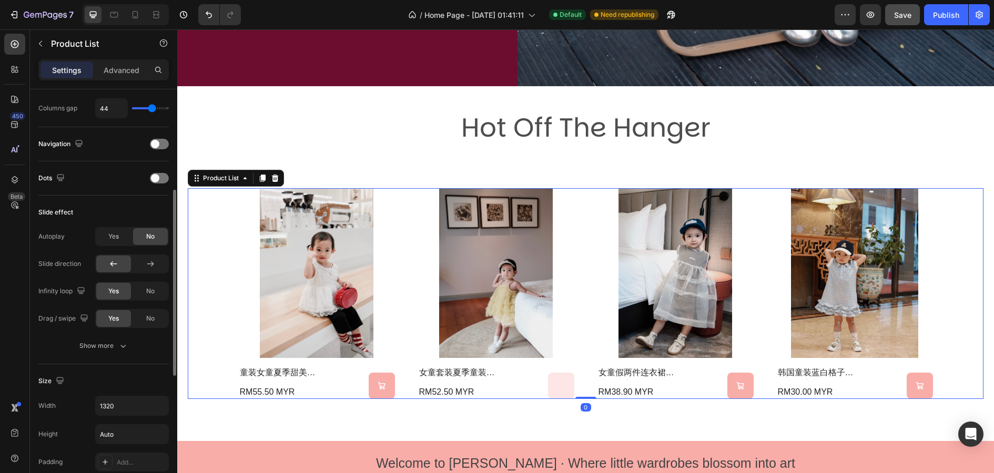
click at [226, 243] on div "Product Images 童装女童夏季甜美蛋糕背心2025新款女宝小众蕾丝花边蓬蓬网纱衬衫 Product Title RM55.50 MYR Produ…" at bounding box center [586, 293] width 796 height 211
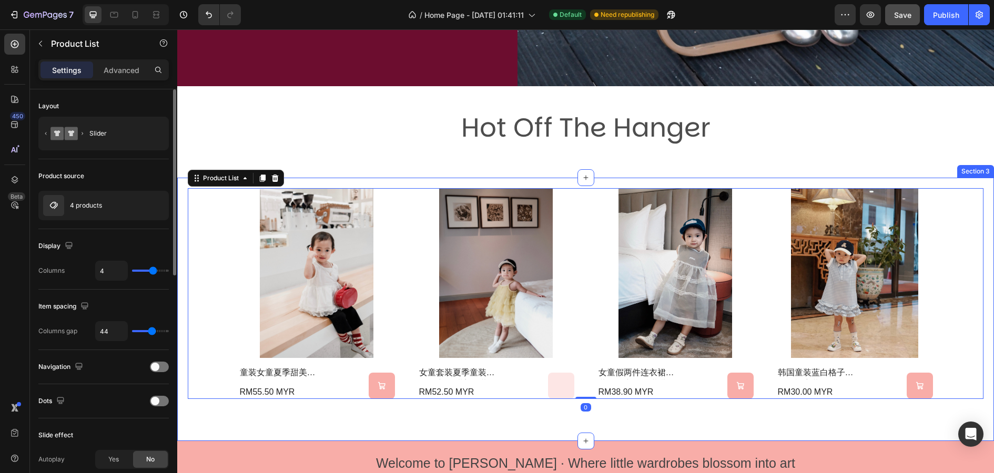
click at [223, 415] on div "Product Images 童装女童夏季甜美蛋糕背心2025新款女宝小众蕾丝花边蓬蓬网纱衬衫 Product Title RM55.50 MYR Produ…" at bounding box center [585, 309] width 817 height 263
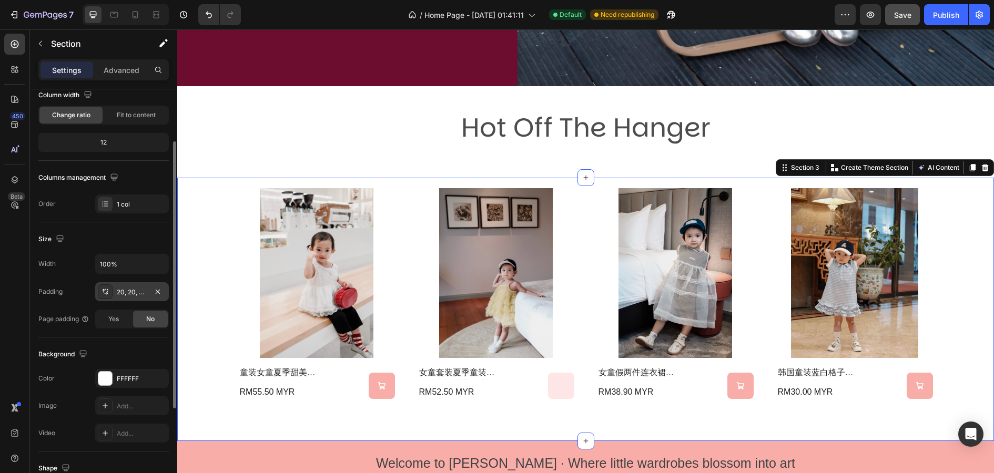
scroll to position [103, 0]
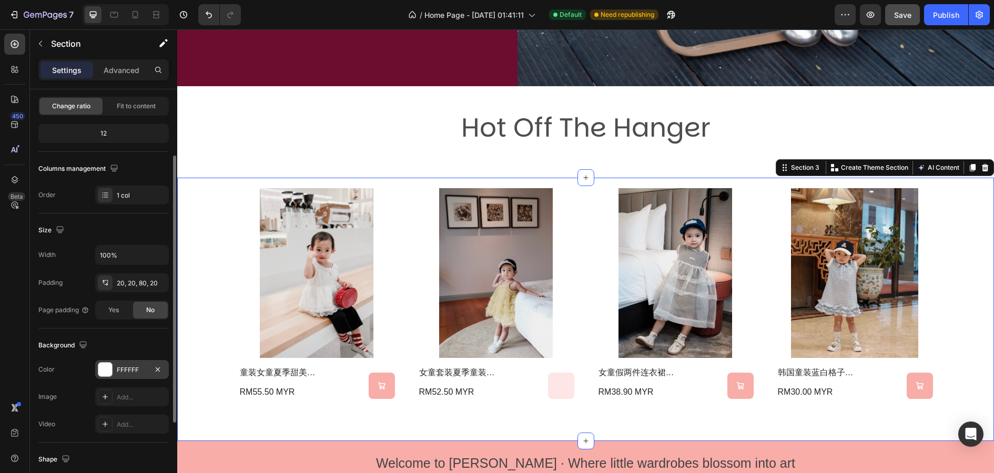
click at [108, 372] on div at bounding box center [105, 370] width 14 height 14
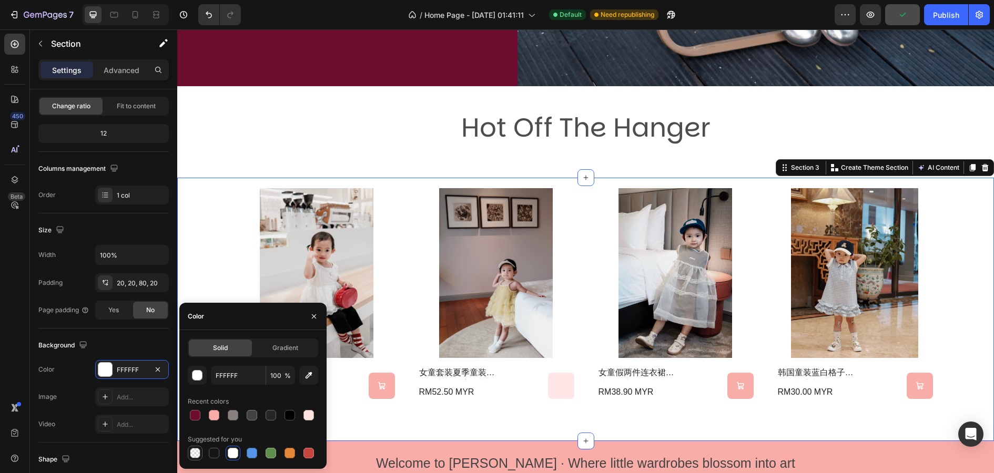
click at [199, 453] on div at bounding box center [195, 453] width 11 height 11
type input "000000"
type input "0"
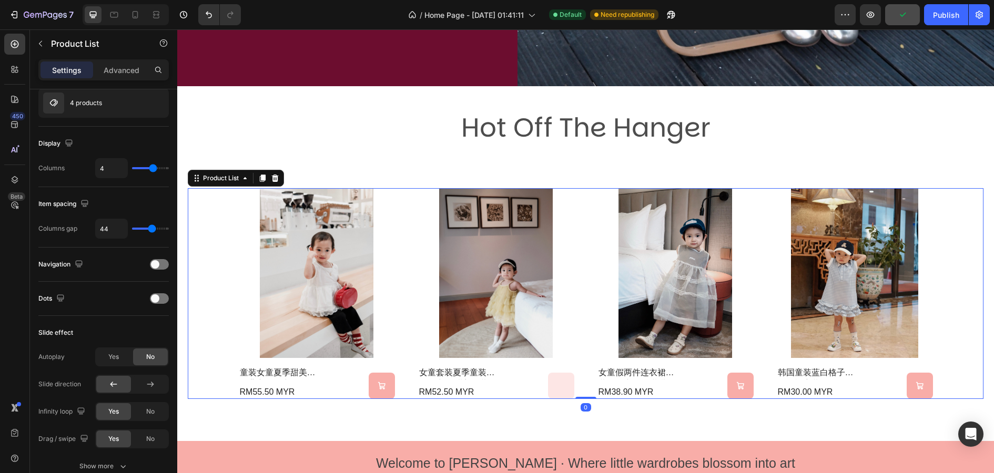
click at [224, 232] on div "Product Images 童装女童夏季甜美蛋糕背心2025新款女宝小众蕾丝花边蓬蓬网纱衬衫 Product Title RM55.50 MYR Produ…" at bounding box center [586, 293] width 796 height 211
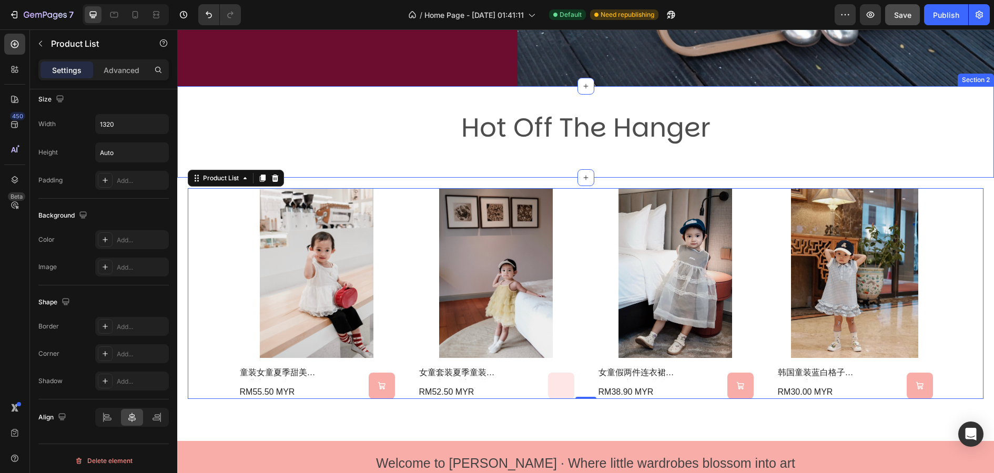
scroll to position [0, 0]
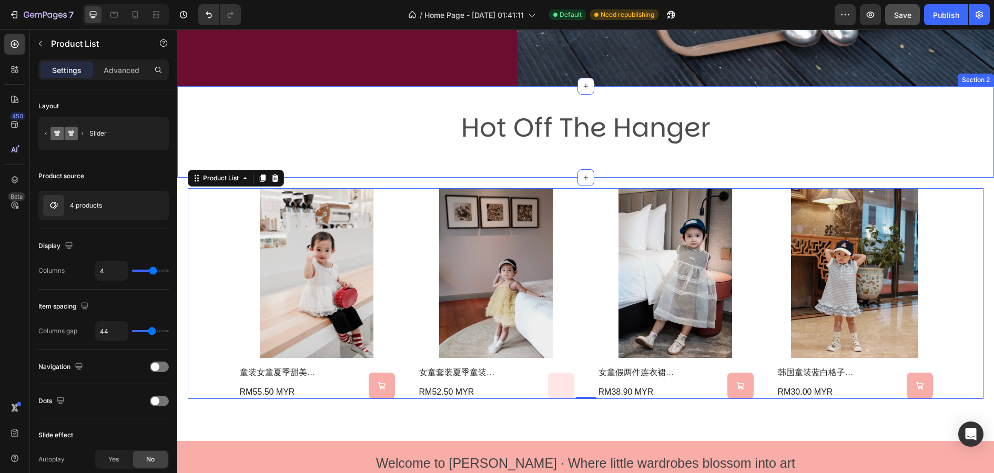
click at [369, 168] on div "Hot Off The Hanger Text Block Row Section 2" at bounding box center [585, 132] width 817 height 92
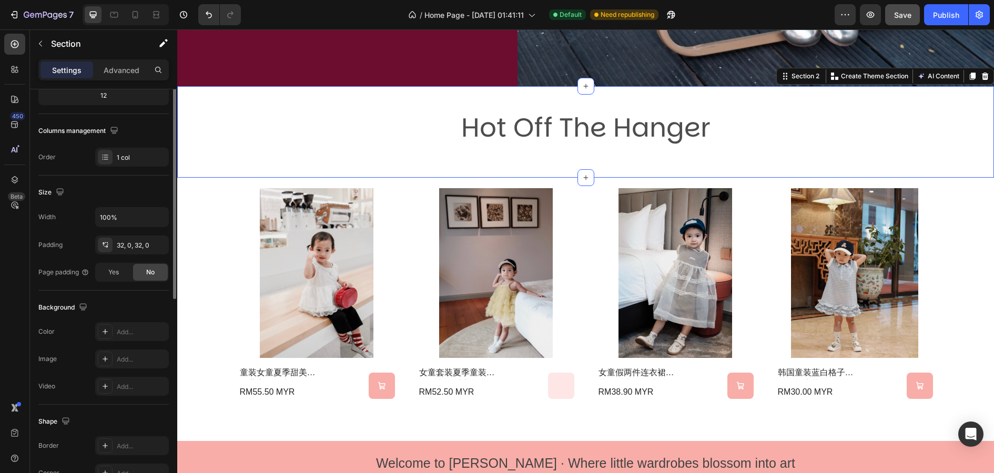
scroll to position [226, 0]
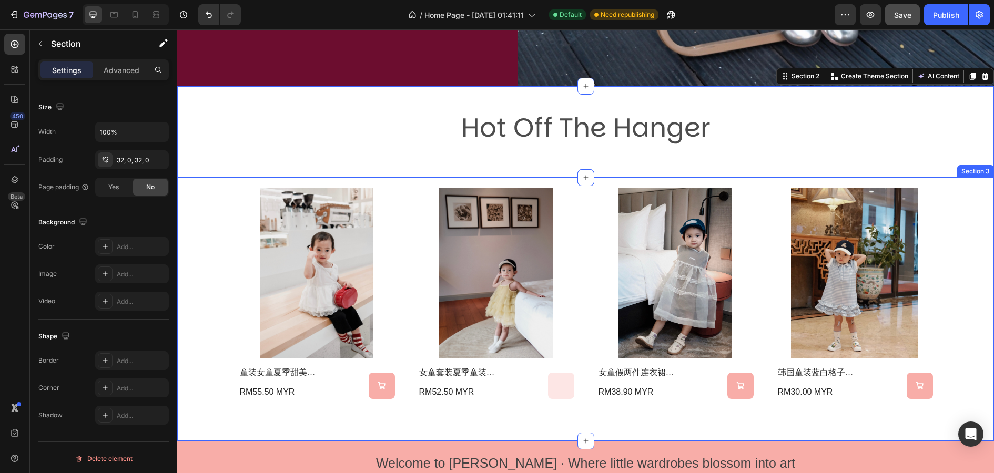
click at [280, 178] on div "Product Images 童装女童夏季甜美蛋糕背心2025新款女宝小众蕾丝花边蓬蓬网纱衬衫 Product Title RM55.50 MYR Produ…" at bounding box center [585, 309] width 817 height 263
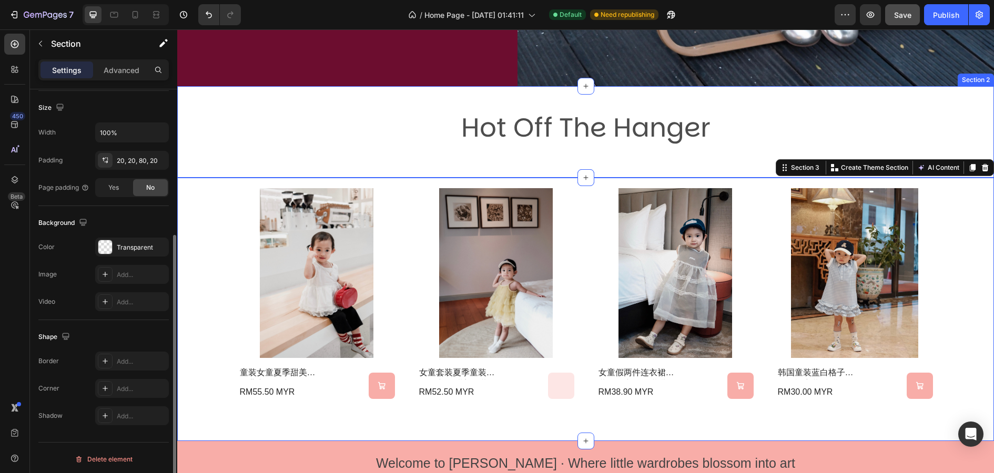
click at [285, 155] on div "Hot Off The Hanger Text Block Row" at bounding box center [585, 132] width 817 height 58
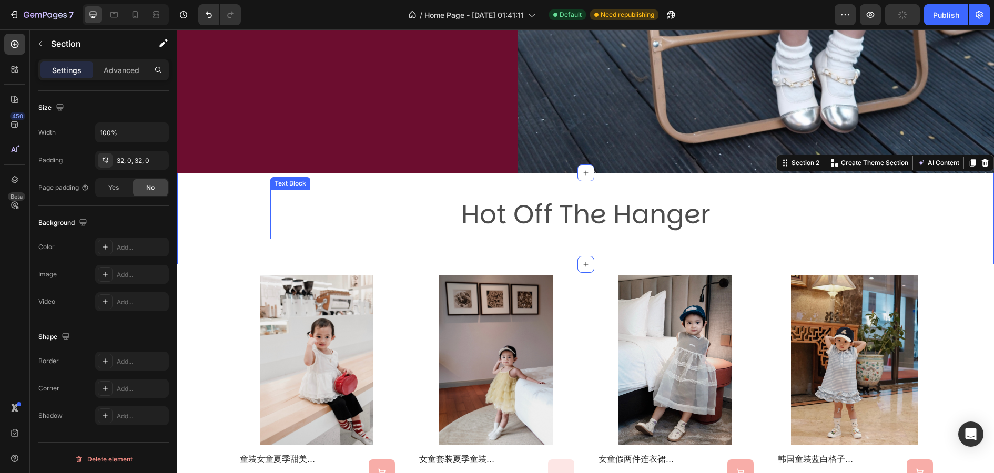
scroll to position [207, 0]
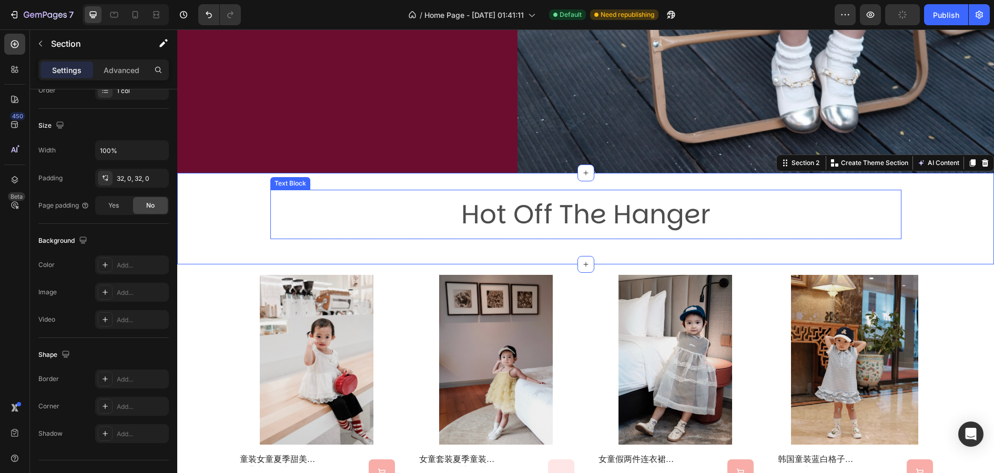
click at [676, 216] on p "Hot Off The Hanger" at bounding box center [585, 214] width 629 height 47
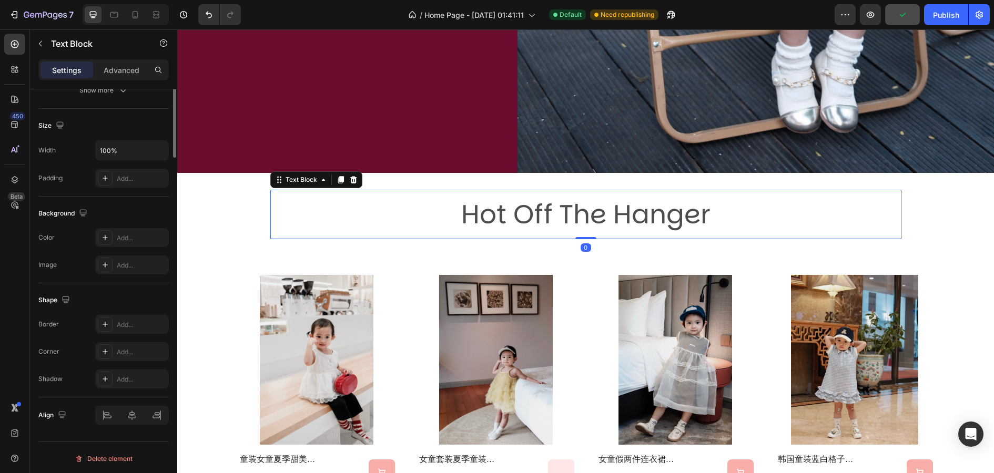
scroll to position [0, 0]
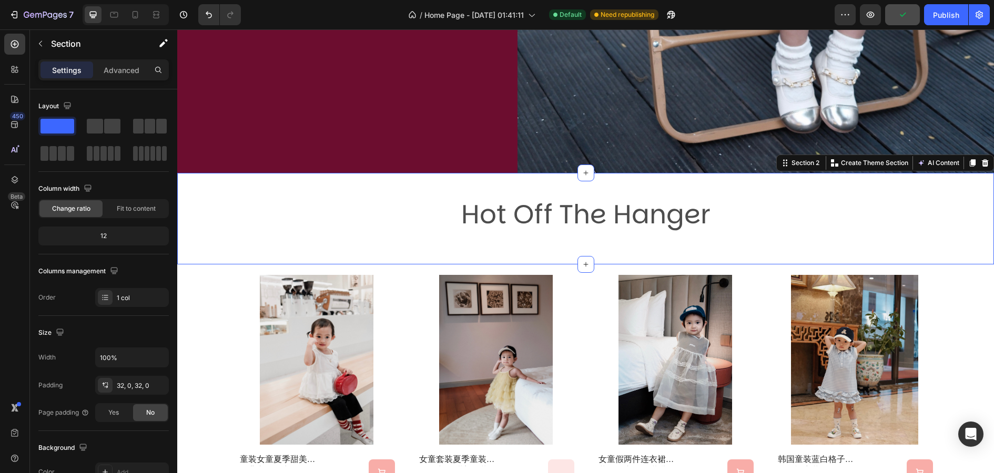
click at [666, 249] on div "Hot Off The Hanger Text Block Row Section 2 You can create reusable sections Cr…" at bounding box center [585, 219] width 817 height 92
click at [572, 307] on img at bounding box center [496, 360] width 156 height 170
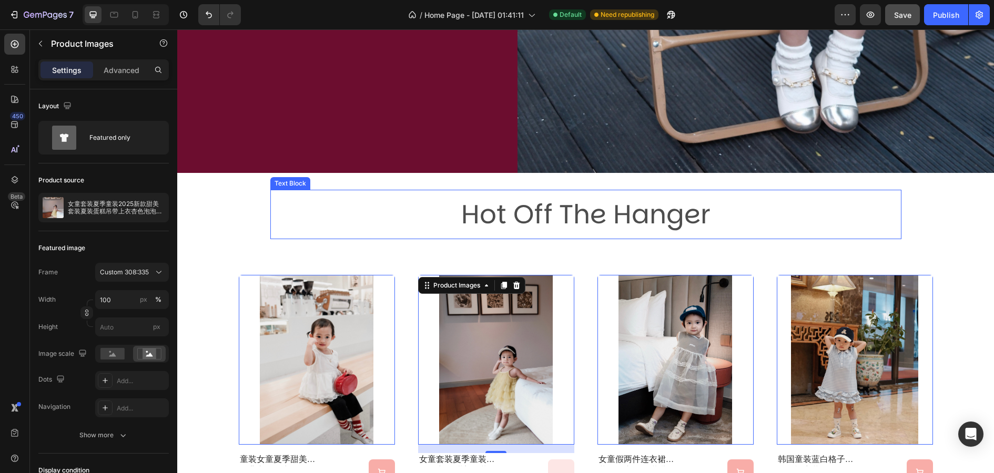
click at [599, 220] on p "Hot Off The Hanger" at bounding box center [585, 214] width 629 height 47
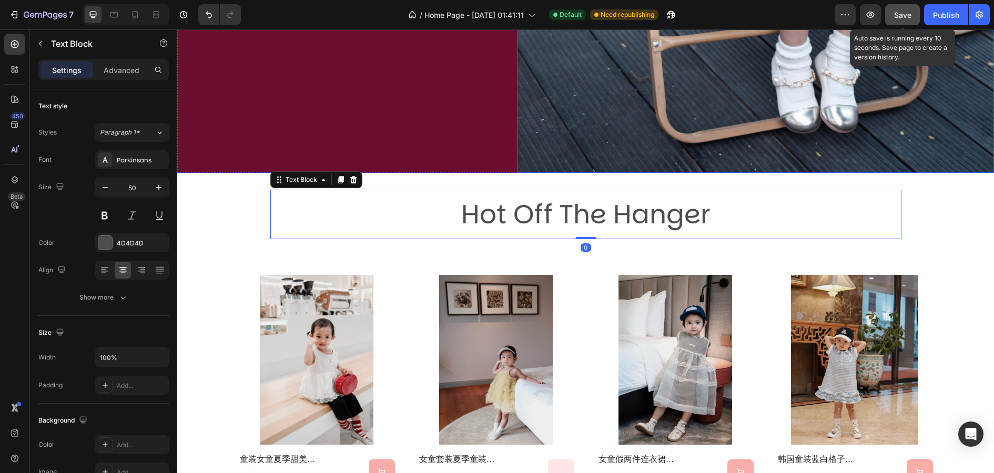
click at [905, 18] on span "Save" at bounding box center [902, 15] width 17 height 9
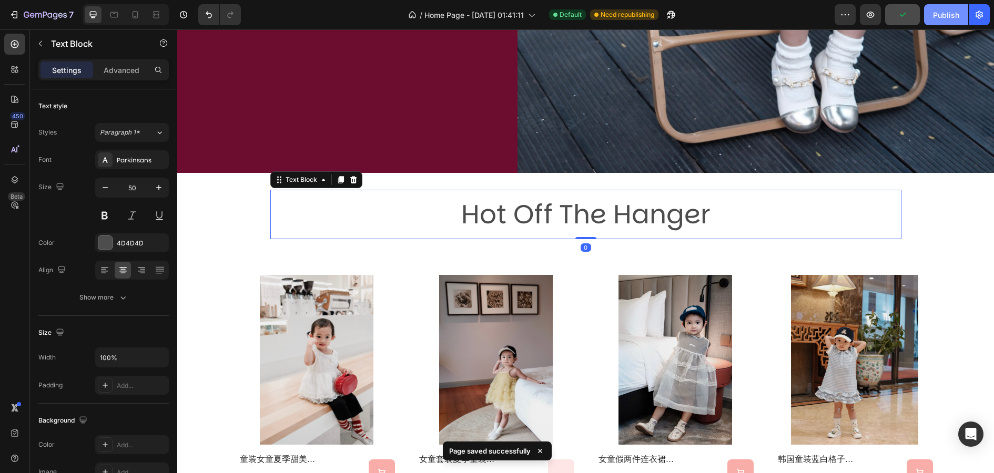
click at [948, 16] on div "Publish" at bounding box center [946, 14] width 26 height 11
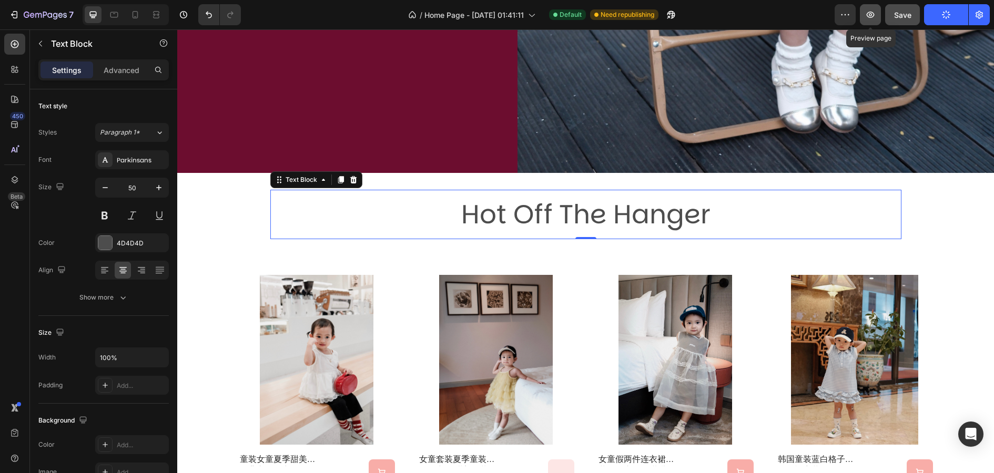
click at [879, 15] on button "button" at bounding box center [870, 14] width 21 height 21
